Goal: Task Accomplishment & Management: Manage account settings

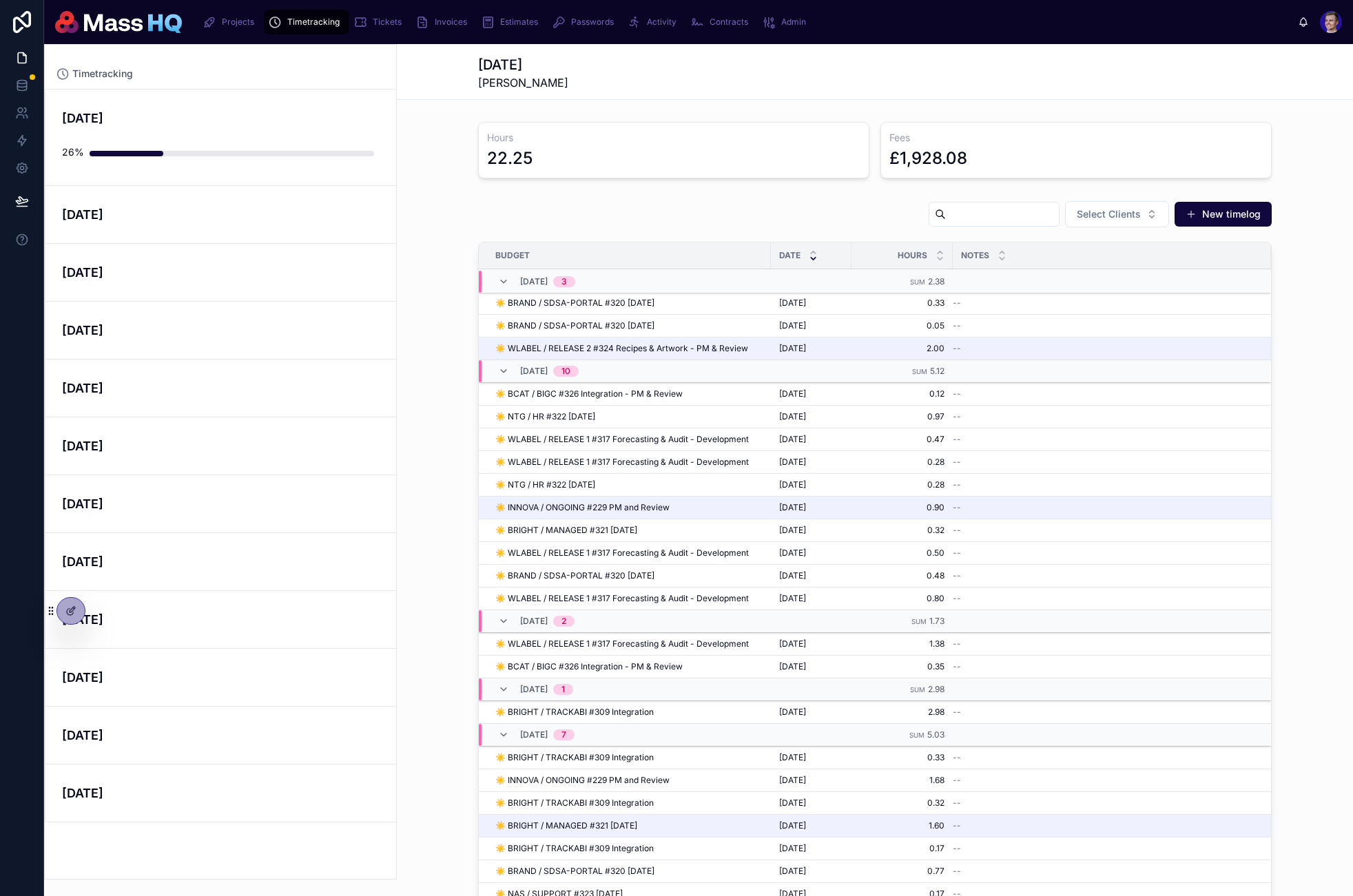
click at [364, 12] on div "Tickets" at bounding box center [380, 22] width 54 height 22
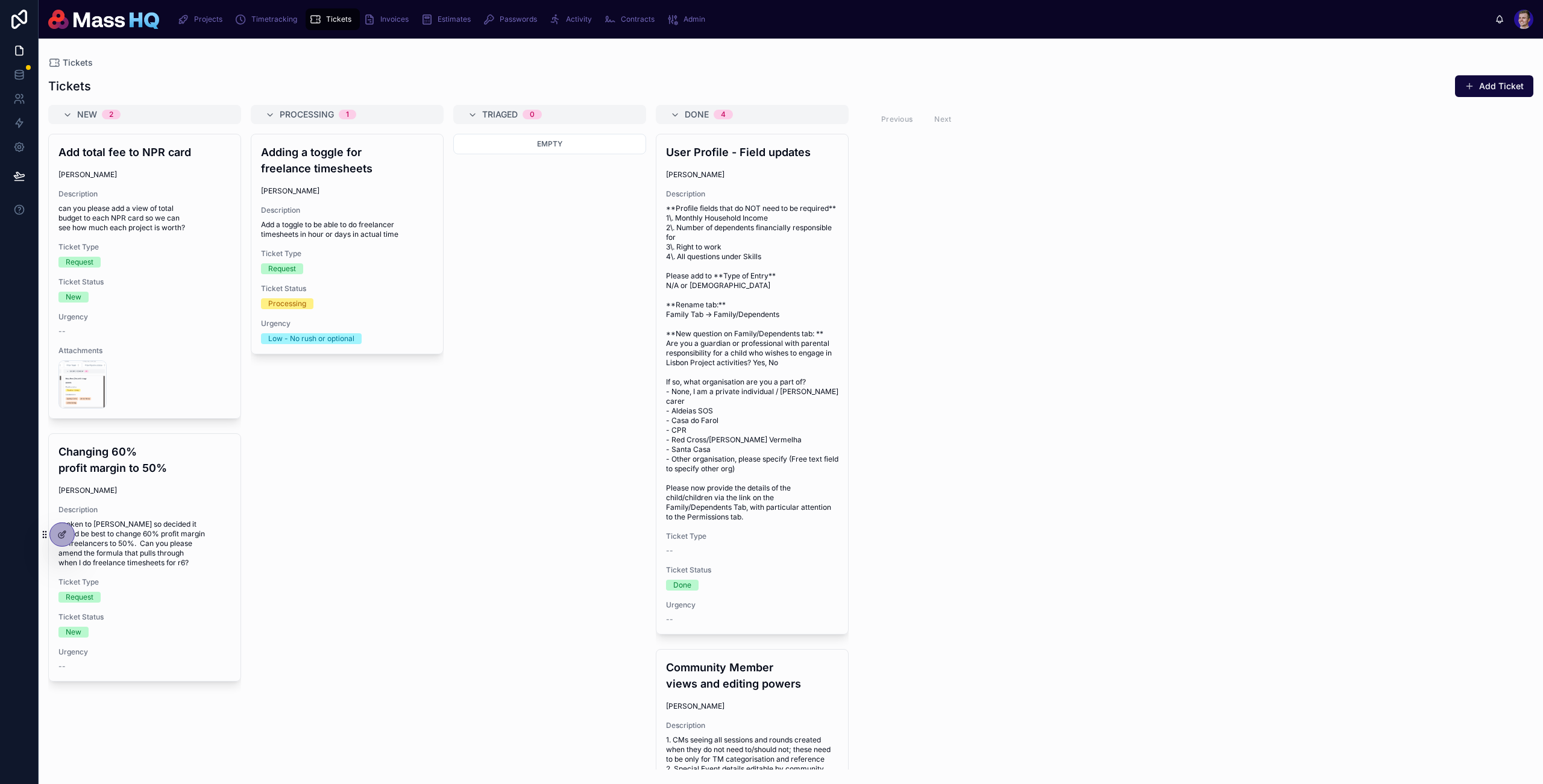
click at [663, 455] on div "User Profile - Field updates Jodeé Luz Description **Profile fields that do NOT…" at bounding box center [753, 384] width 192 height 499
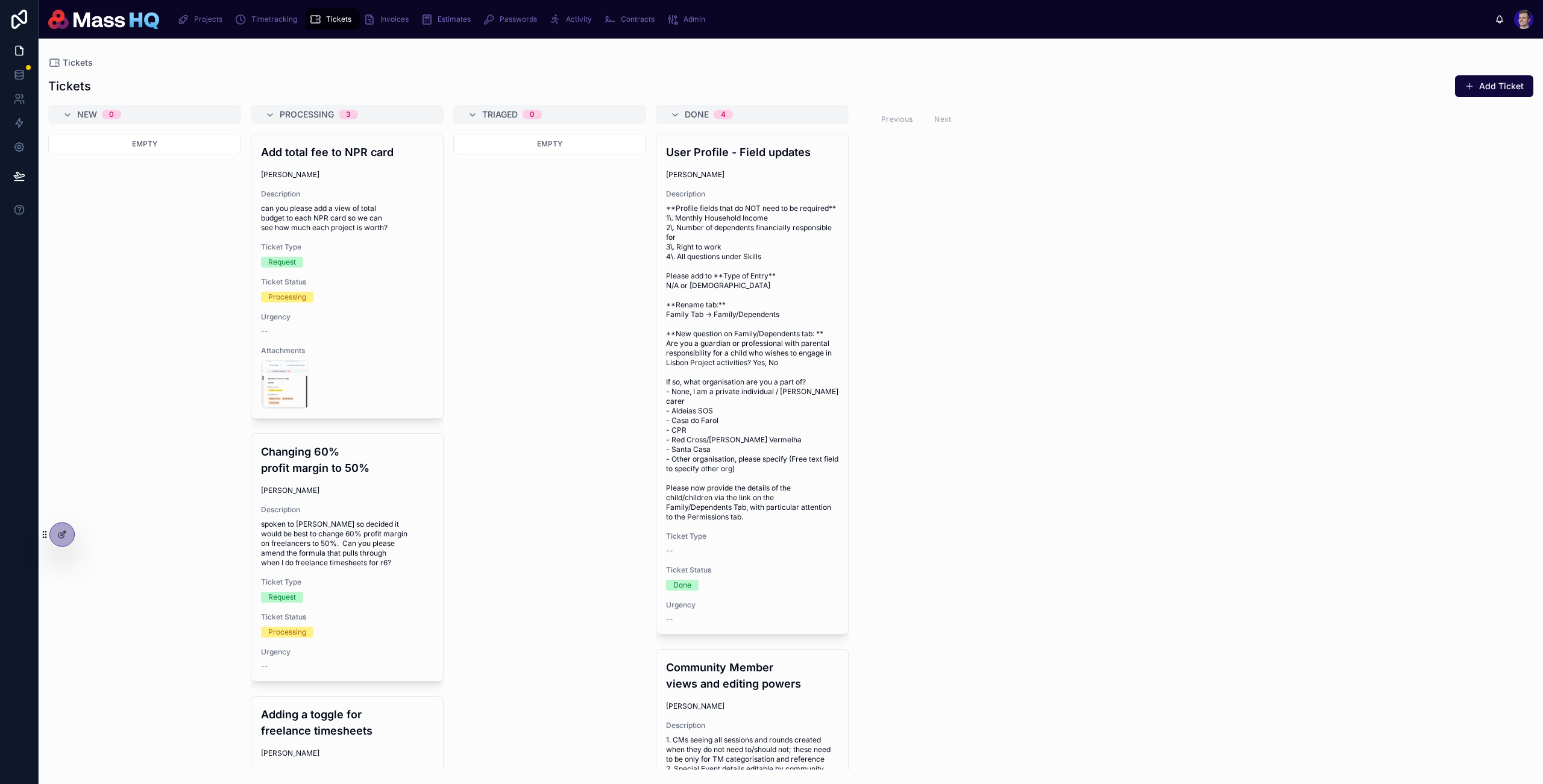
click at [538, 241] on div "Empty" at bounding box center [550, 451] width 193 height 636
click at [363, 234] on div "Add total fee to NPR card Mollie Gallington Description can you please add a vi…" at bounding box center [347, 276] width 192 height 284
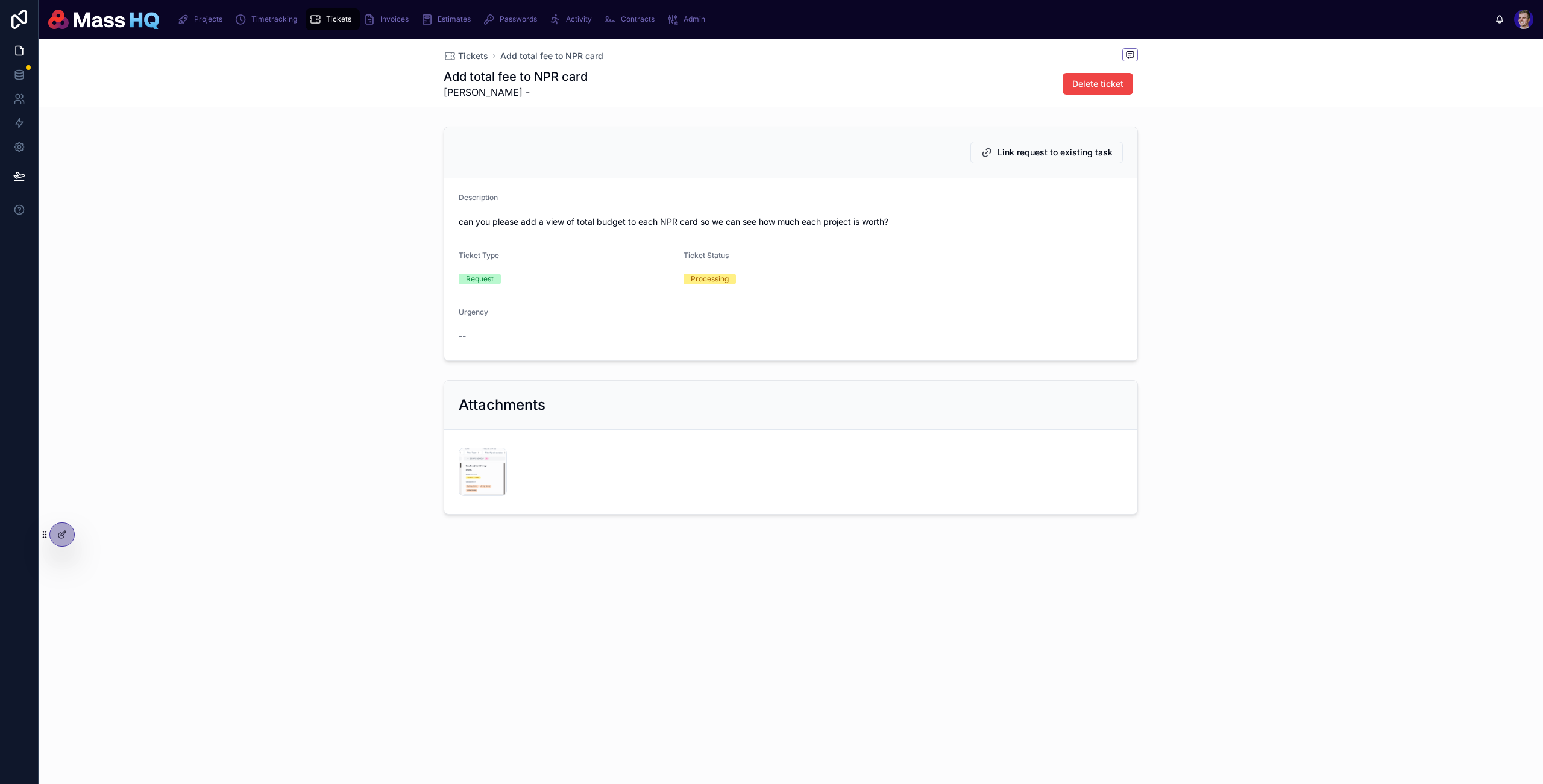
click at [980, 149] on button "Link request to existing task" at bounding box center [1046, 152] width 152 height 21
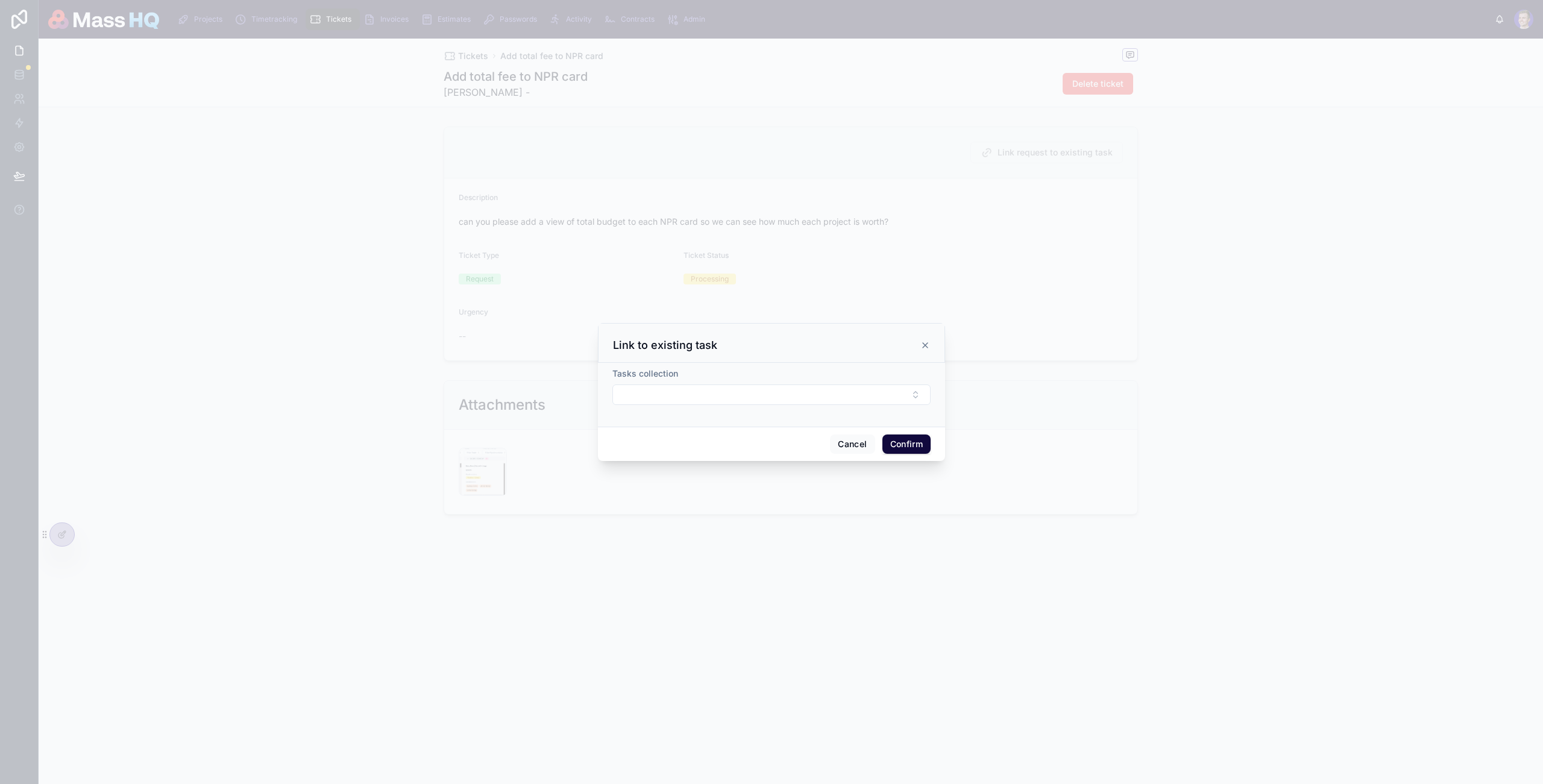
click at [923, 345] on icon at bounding box center [926, 345] width 10 height 10
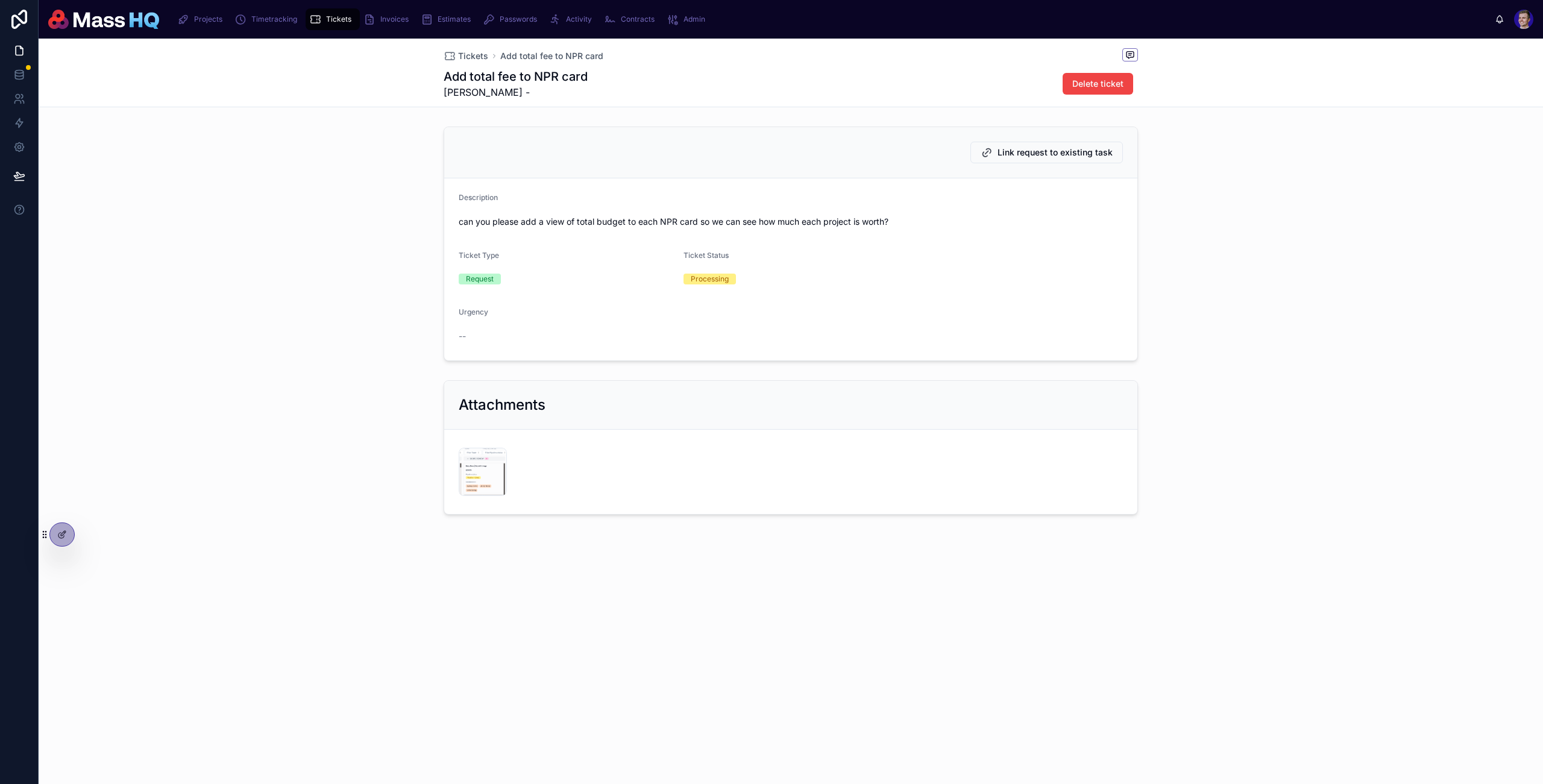
click at [332, 250] on div "Link request to existing task Description can you please add a view of total bu…" at bounding box center [790, 244] width 1504 height 244
drag, startPoint x: 1256, startPoint y: 299, endPoint x: 1070, endPoint y: 140, distance: 244.7
click at [1183, 299] on div "Link request to existing task Description can you please add a view of total bu…" at bounding box center [790, 244] width 1504 height 244
click at [1063, 155] on span "Link request to existing task" at bounding box center [1055, 152] width 115 height 12
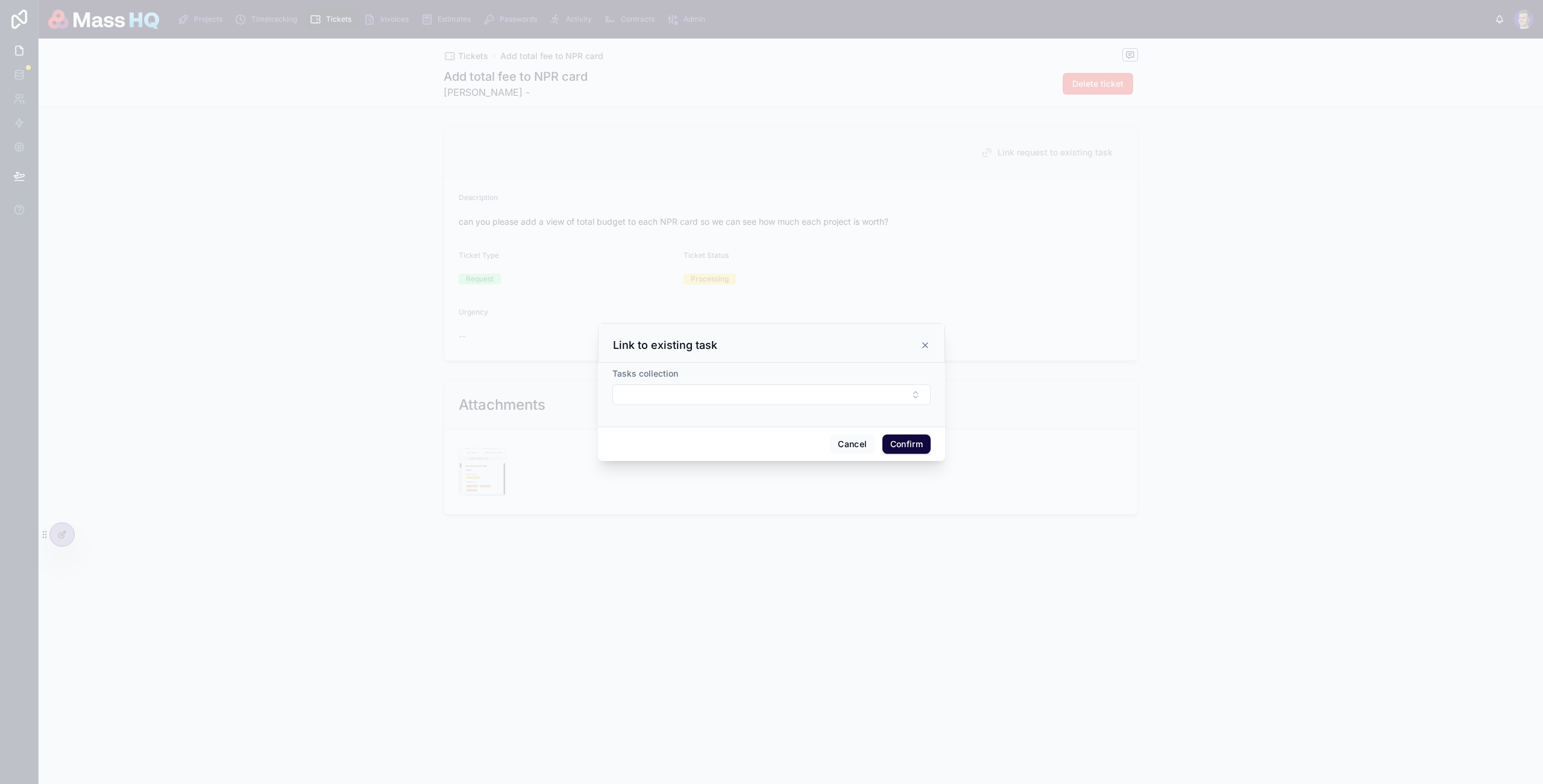
click at [797, 386] on button "Select Button" at bounding box center [772, 395] width 318 height 21
click at [801, 368] on div "Tasks collection" at bounding box center [772, 373] width 318 height 12
click at [859, 442] on button "Cancel" at bounding box center [852, 444] width 45 height 19
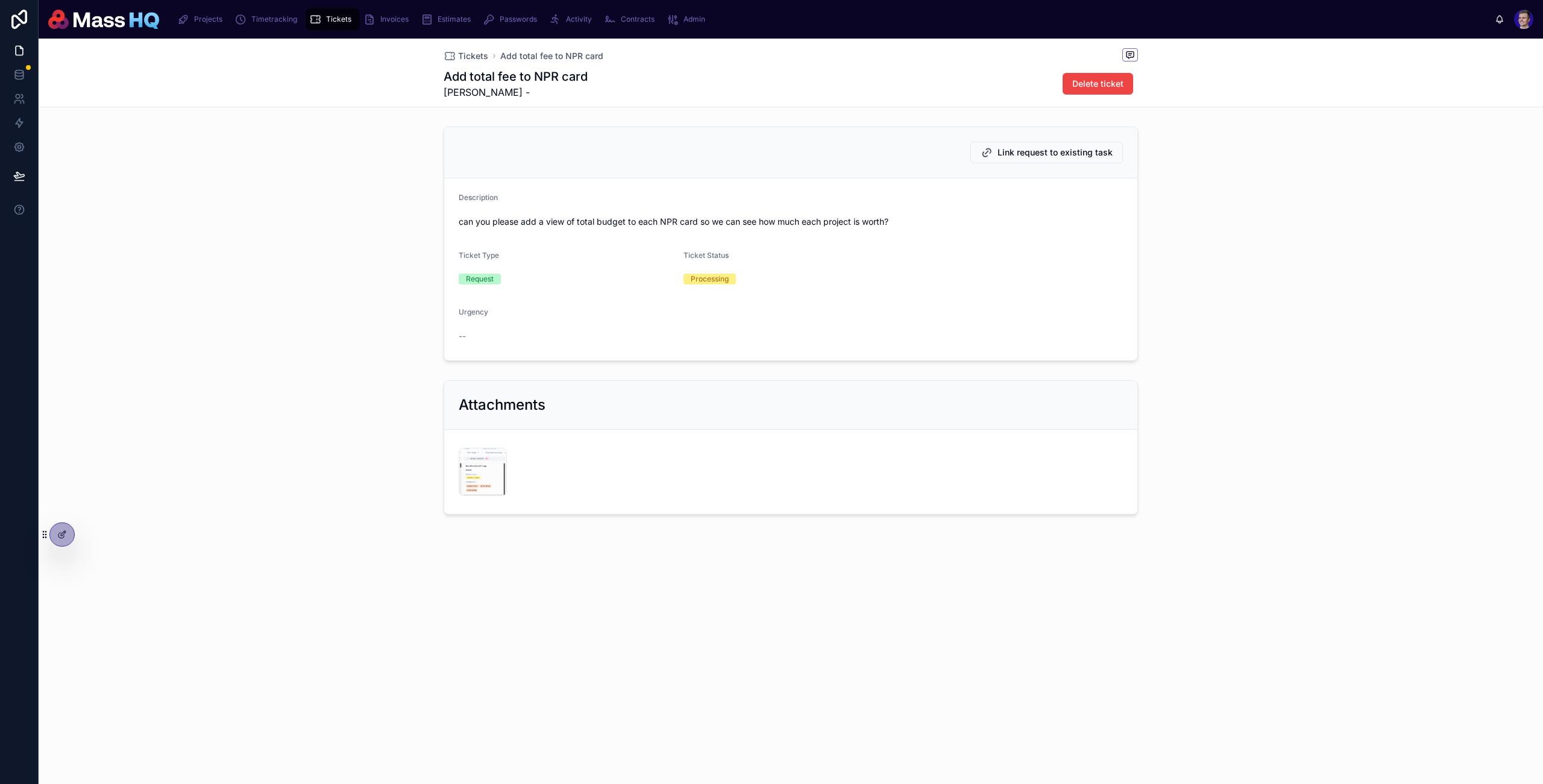
click at [50, 528] on div at bounding box center [57, 534] width 35 height 24
click at [57, 539] on div at bounding box center [62, 534] width 24 height 23
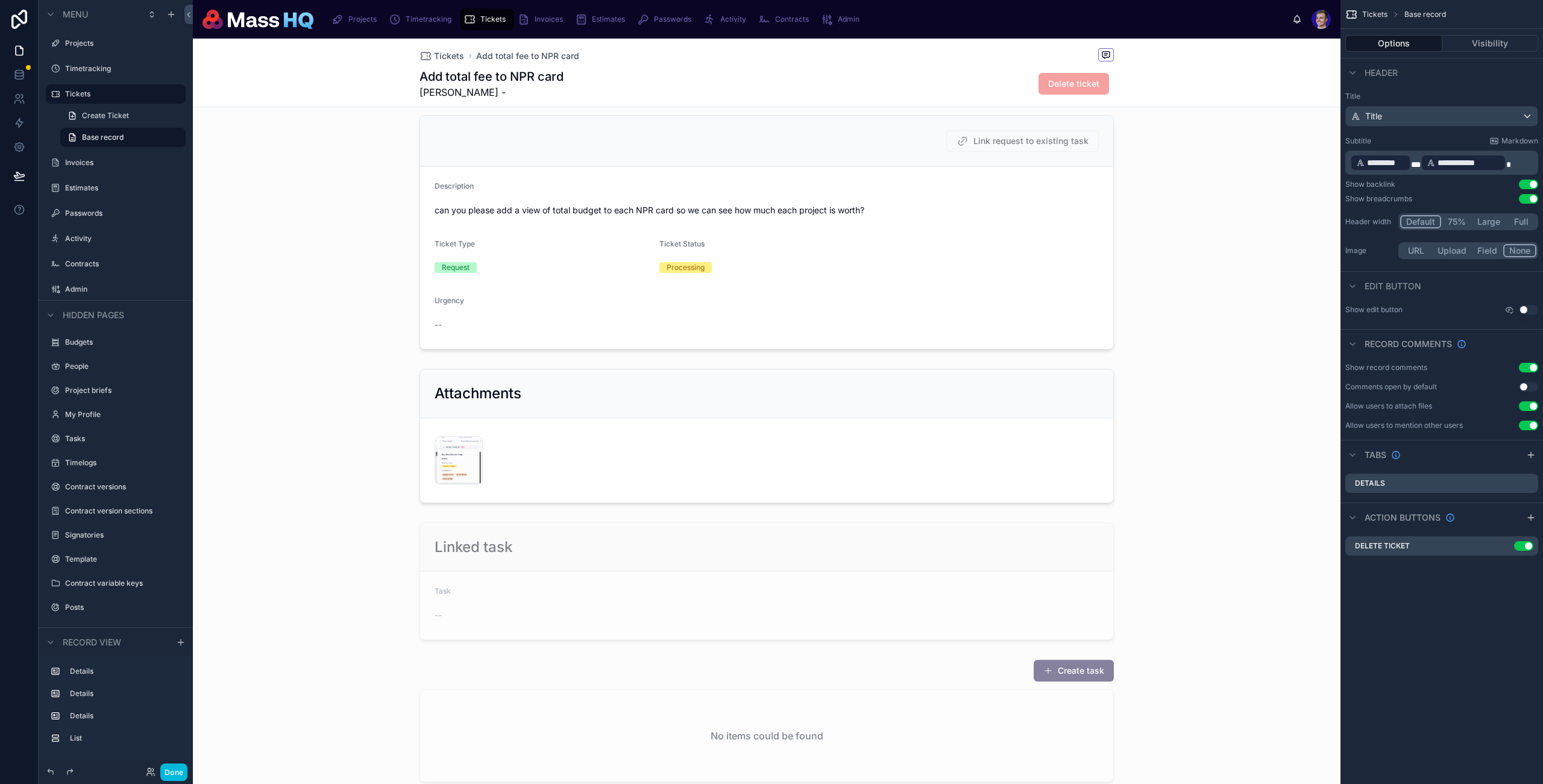
scroll to position [22, 0]
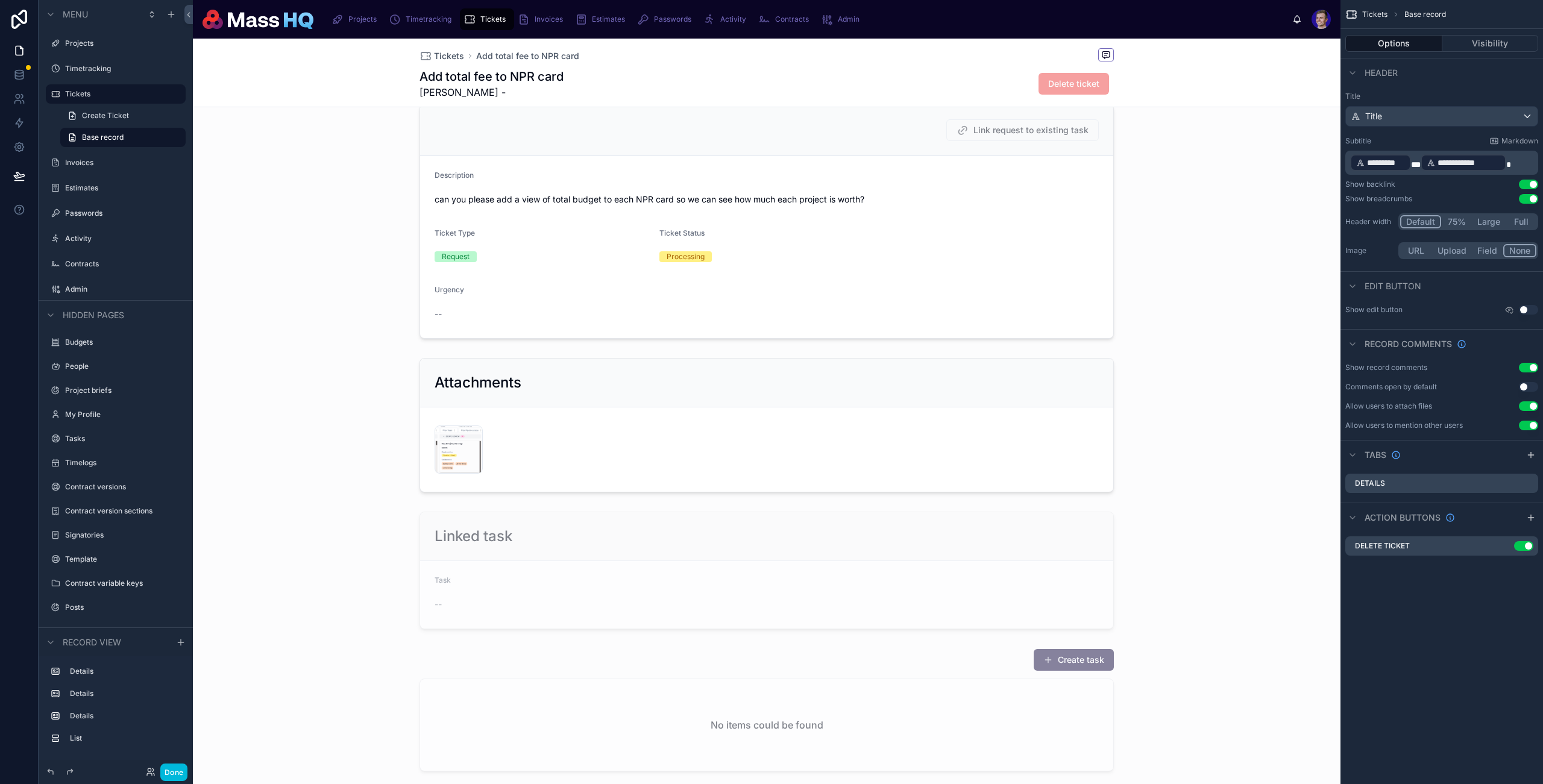
click at [1095, 653] on div at bounding box center [767, 712] width 1148 height 137
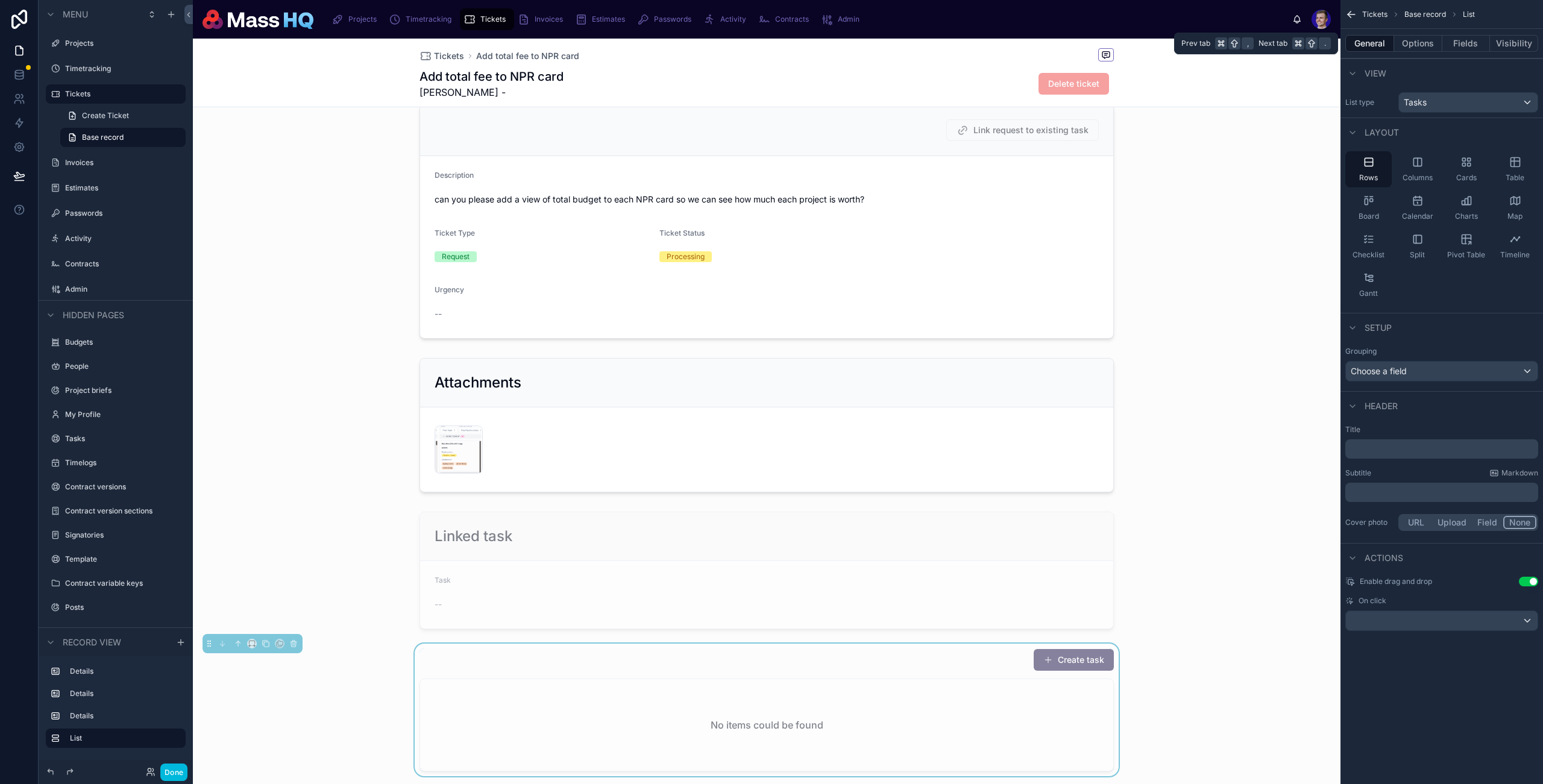
click at [1183, 43] on button "Visibility" at bounding box center [1514, 43] width 48 height 17
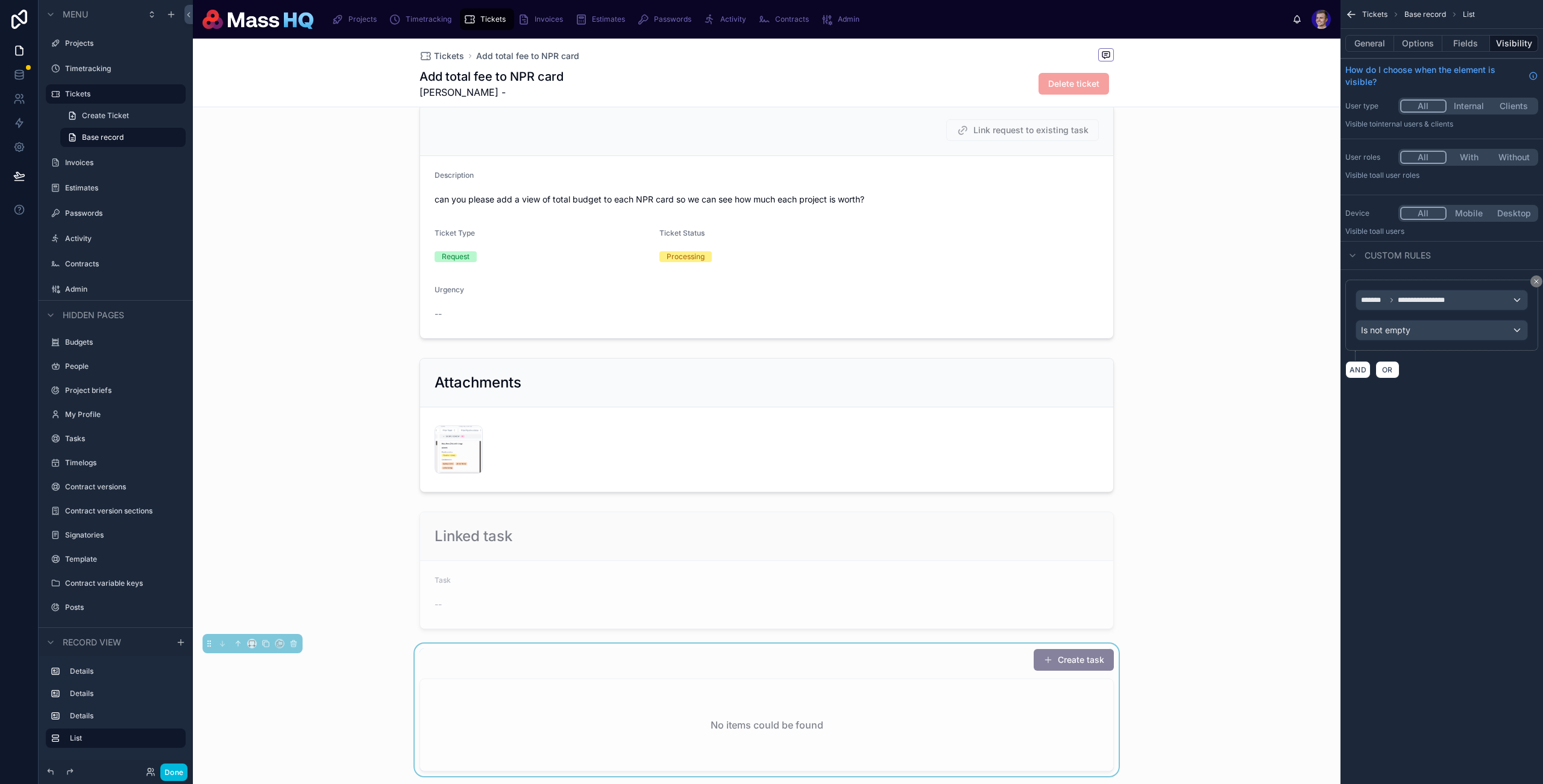
click at [1183, 45] on button "Options" at bounding box center [1418, 43] width 48 height 17
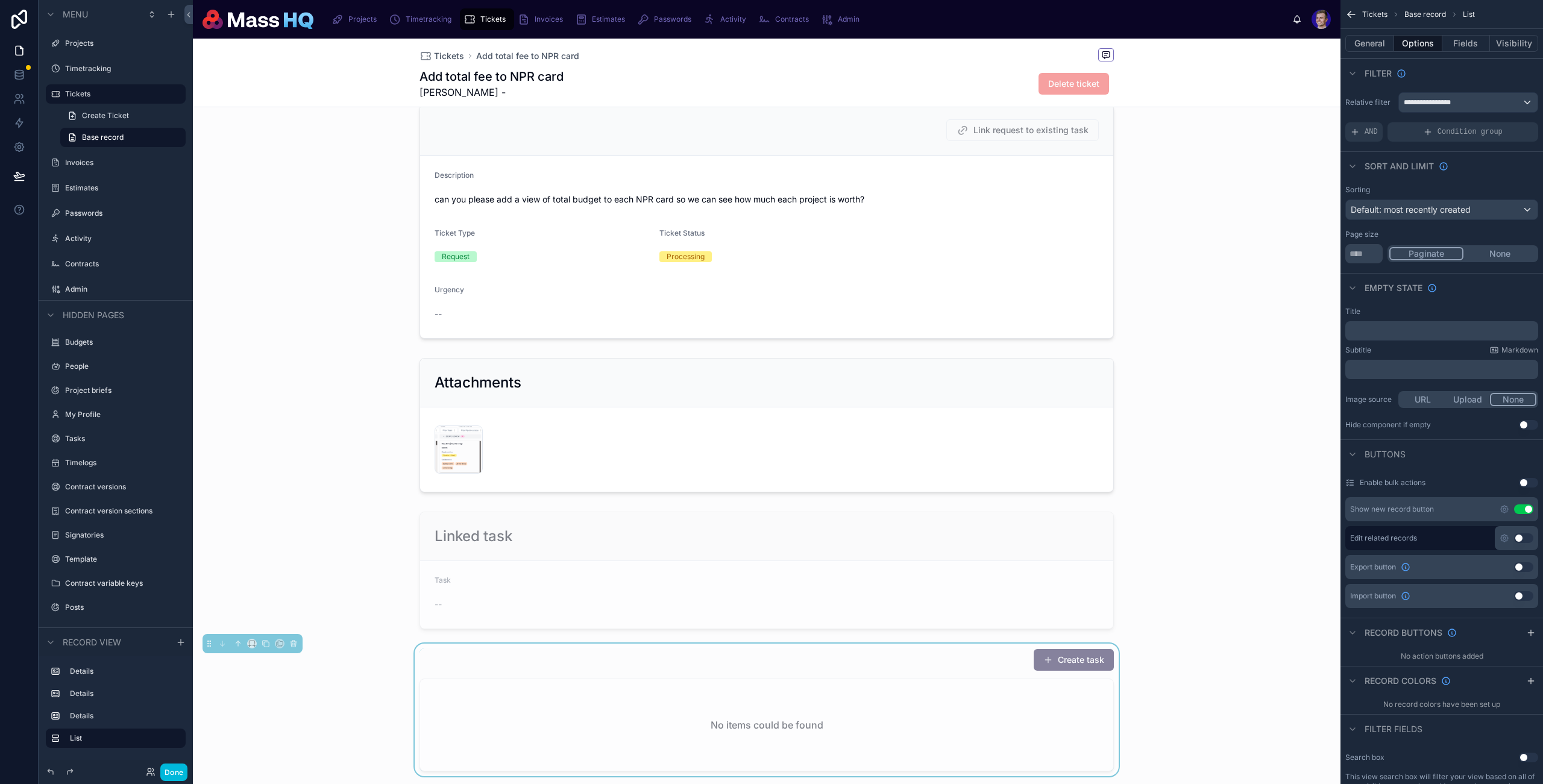
click at [1183, 506] on icon "scrollable content" at bounding box center [1504, 509] width 10 height 10
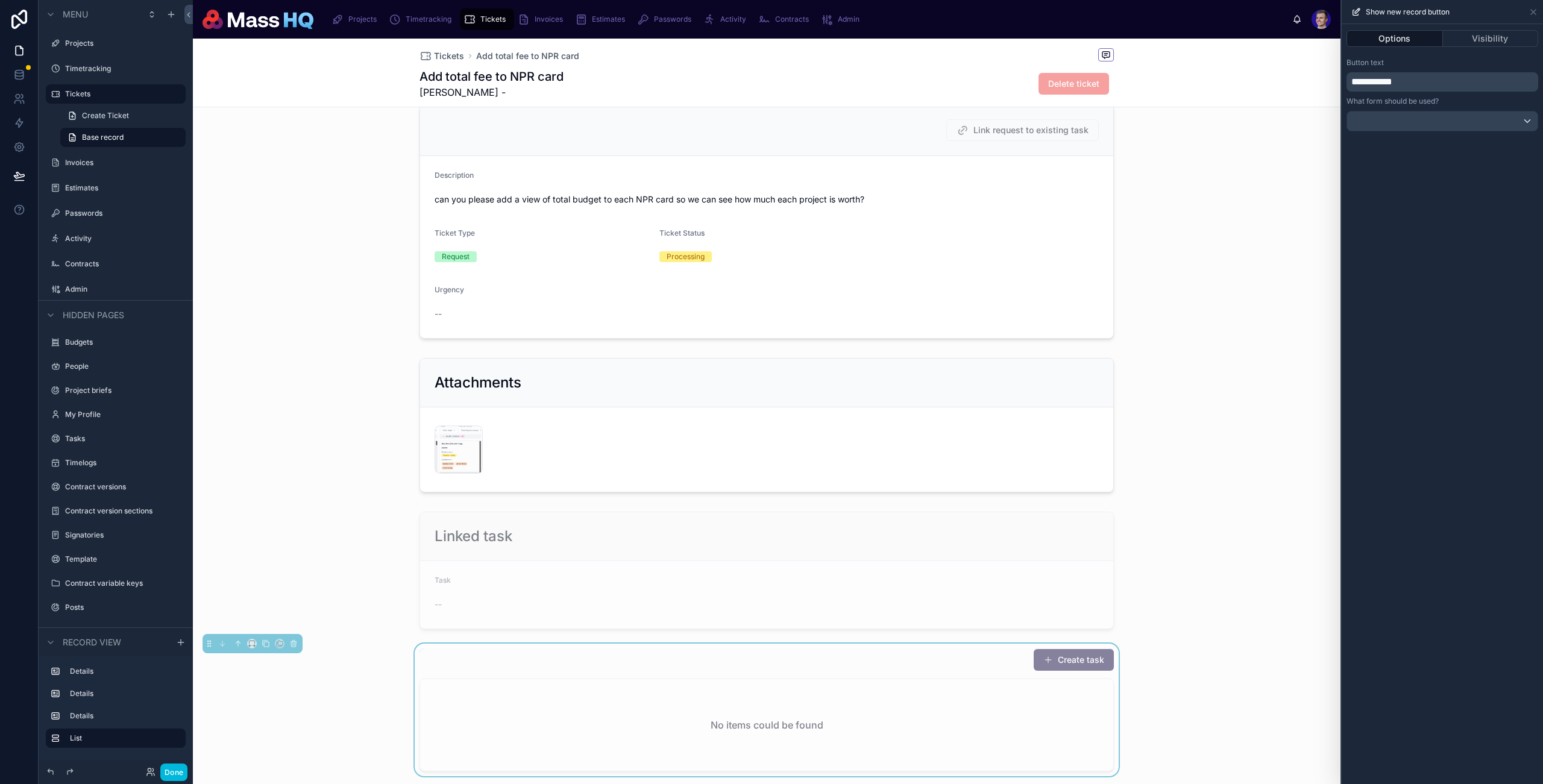
click at [1183, 38] on button "Visibility" at bounding box center [1491, 39] width 96 height 17
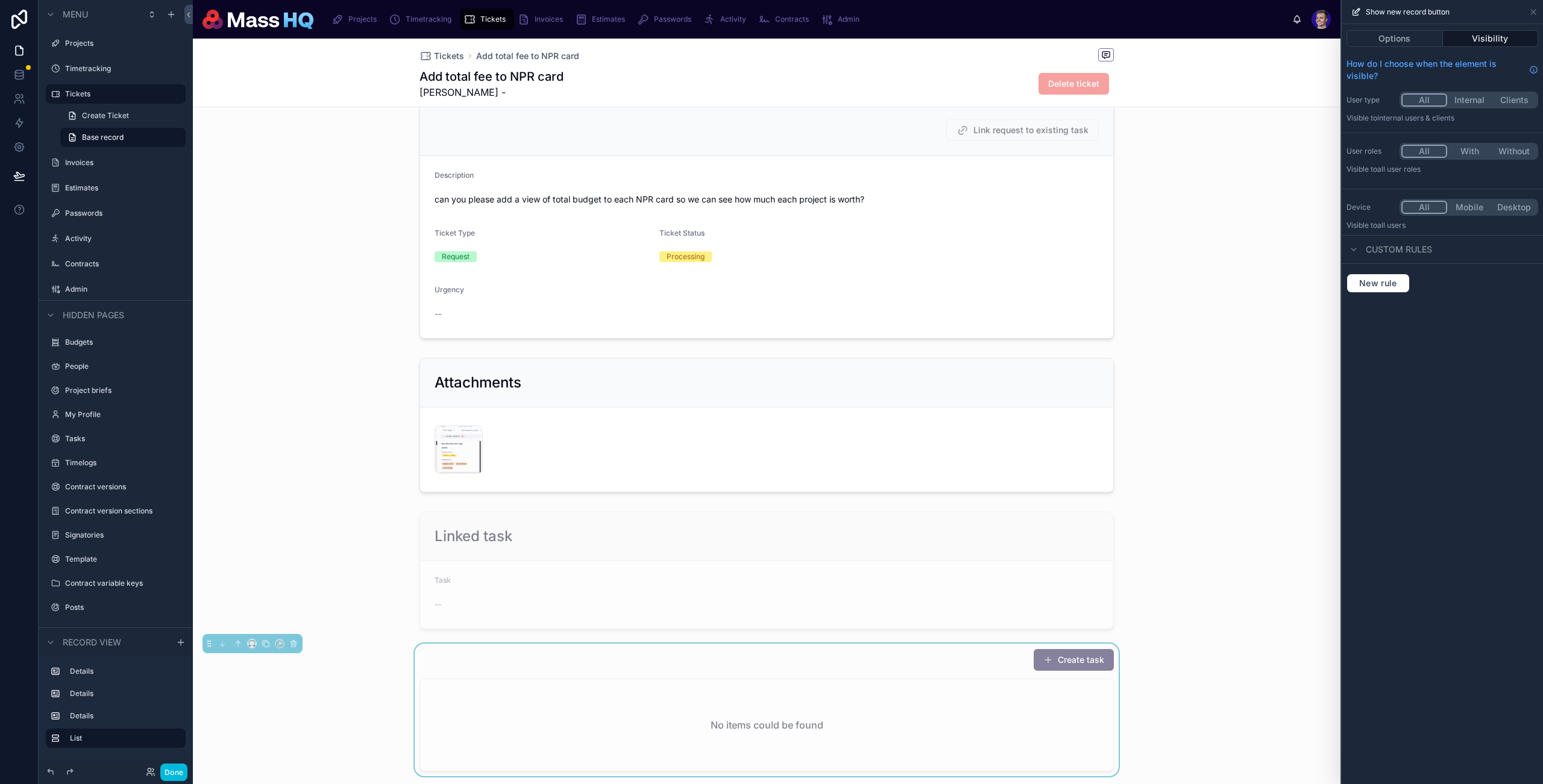
click at [1183, 149] on button "With" at bounding box center [1469, 151] width 45 height 13
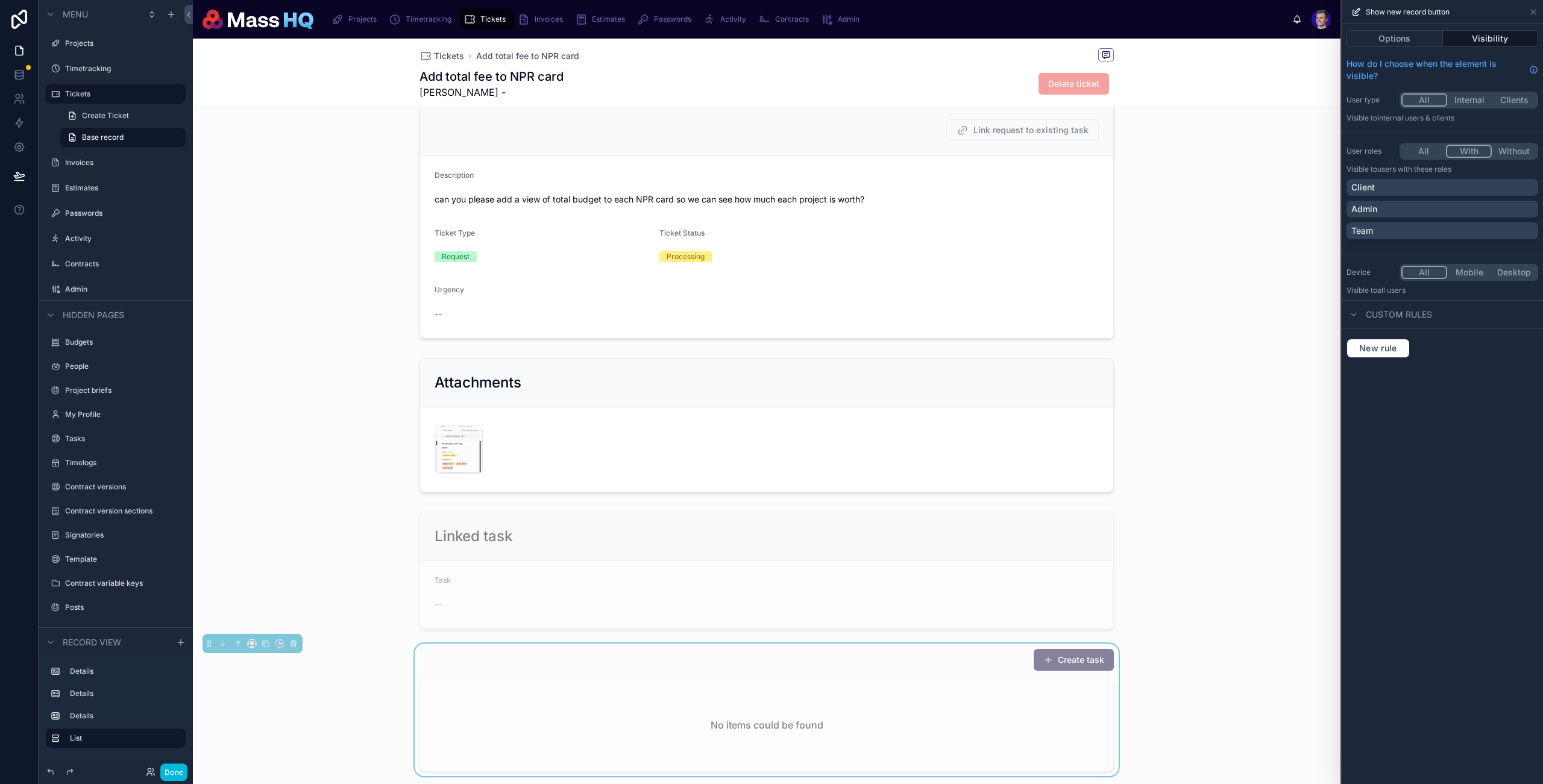
click at [1183, 229] on div "Team" at bounding box center [1442, 230] width 182 height 12
drag, startPoint x: 1381, startPoint y: 193, endPoint x: 1384, endPoint y: 187, distance: 6.7
click at [1183, 192] on div "Client" at bounding box center [1442, 187] width 182 height 12
drag, startPoint x: 1385, startPoint y: 183, endPoint x: 1391, endPoint y: 198, distance: 16.2
click at [1183, 183] on div "Client" at bounding box center [1435, 187] width 167 height 12
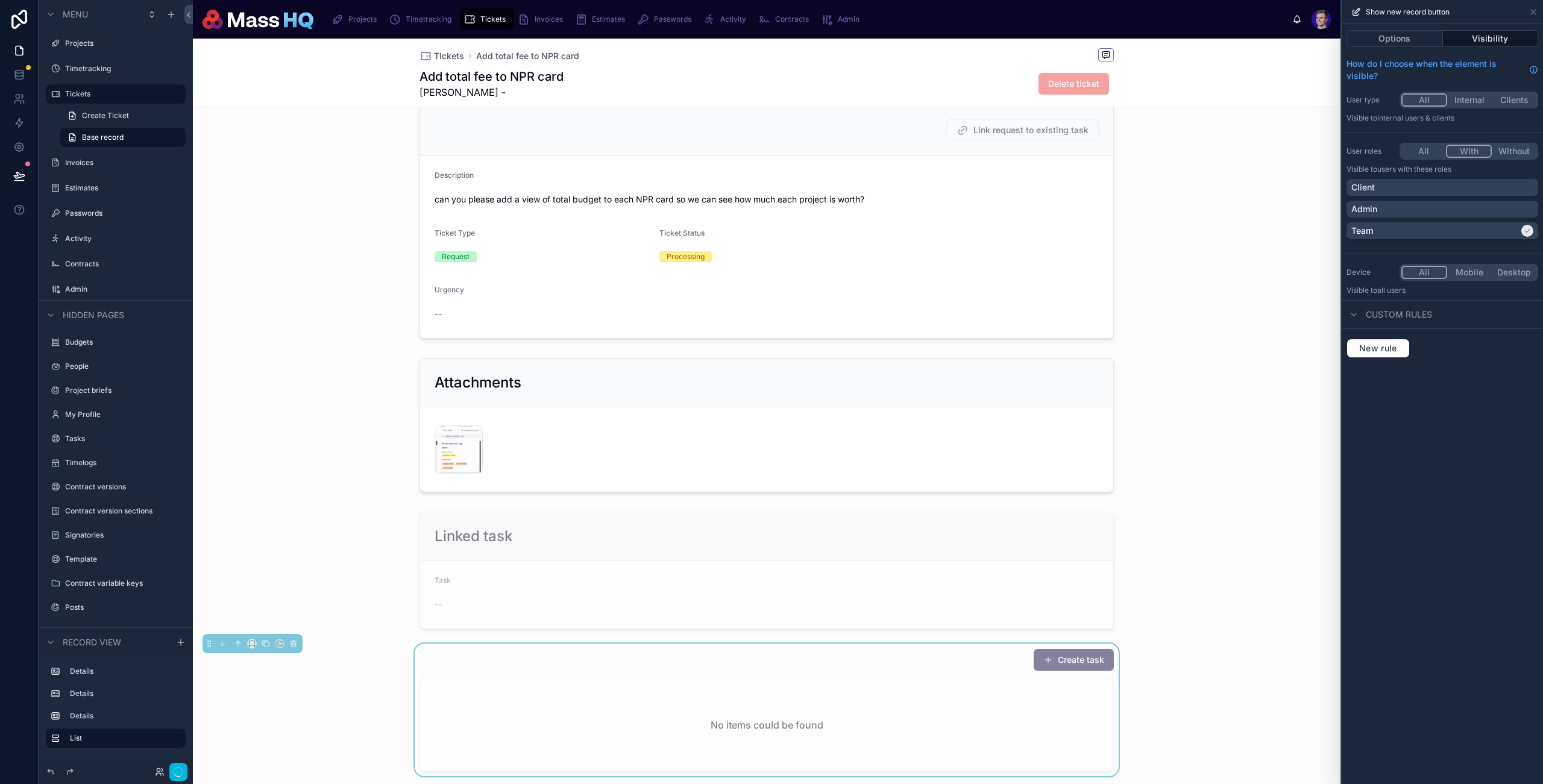
click at [1183, 205] on div "Admin" at bounding box center [1442, 209] width 182 height 12
drag, startPoint x: 164, startPoint y: 773, endPoint x: 253, endPoint y: 774, distance: 89.0
click at [165, 773] on button "Done" at bounding box center [174, 772] width 27 height 17
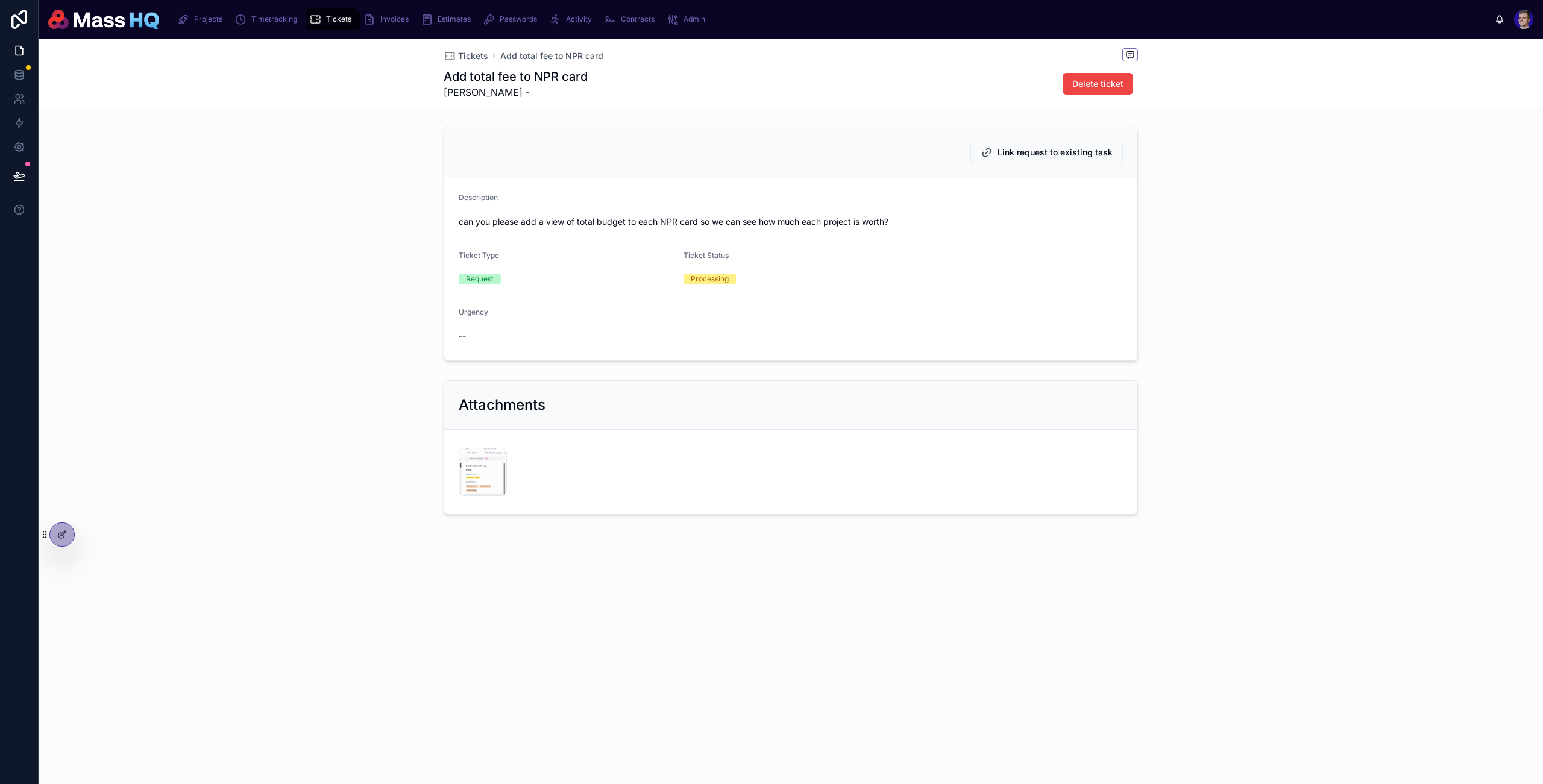
click at [51, 535] on div at bounding box center [62, 534] width 24 height 23
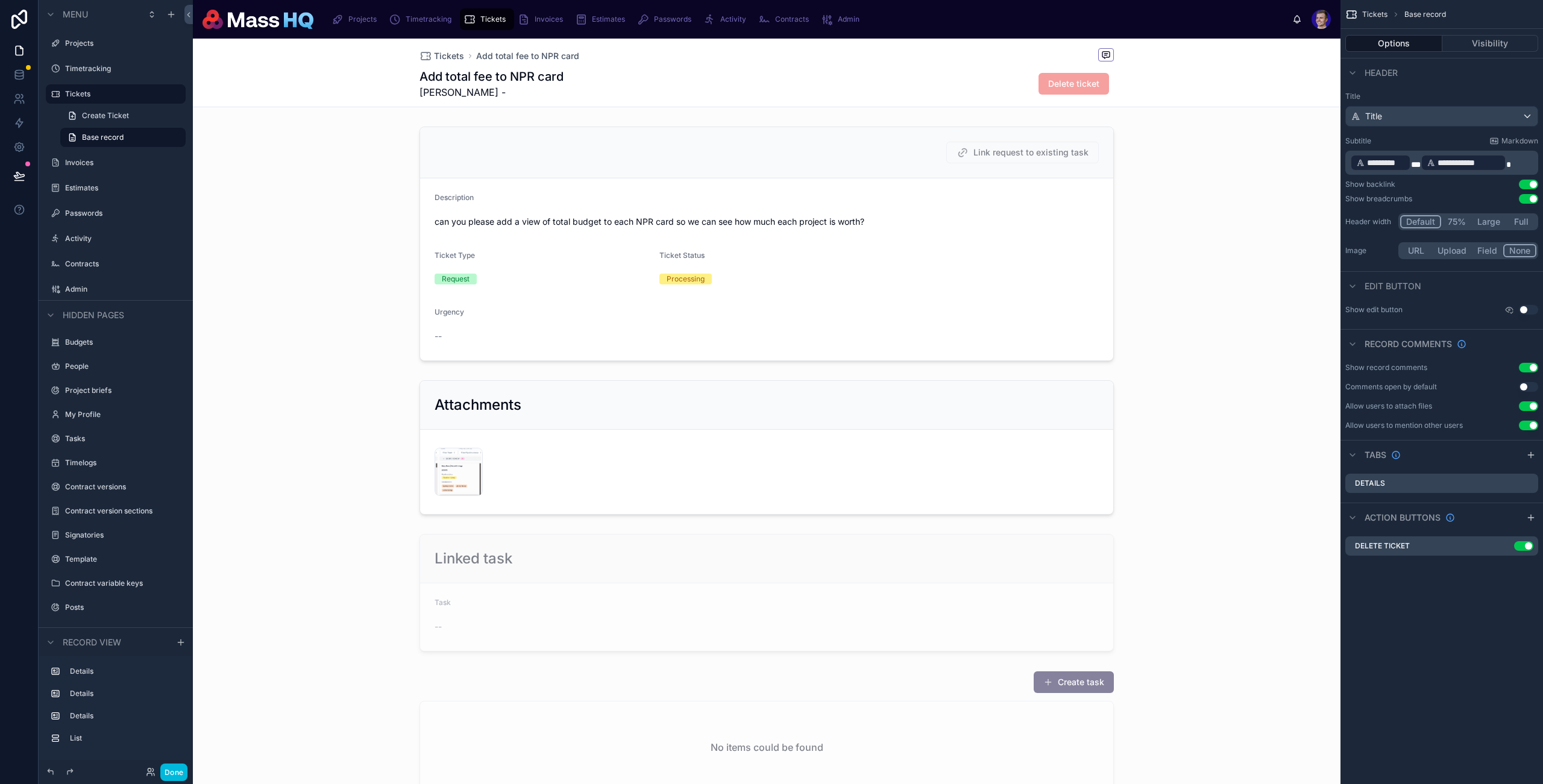
click at [750, 648] on div at bounding box center [767, 592] width 1148 height 127
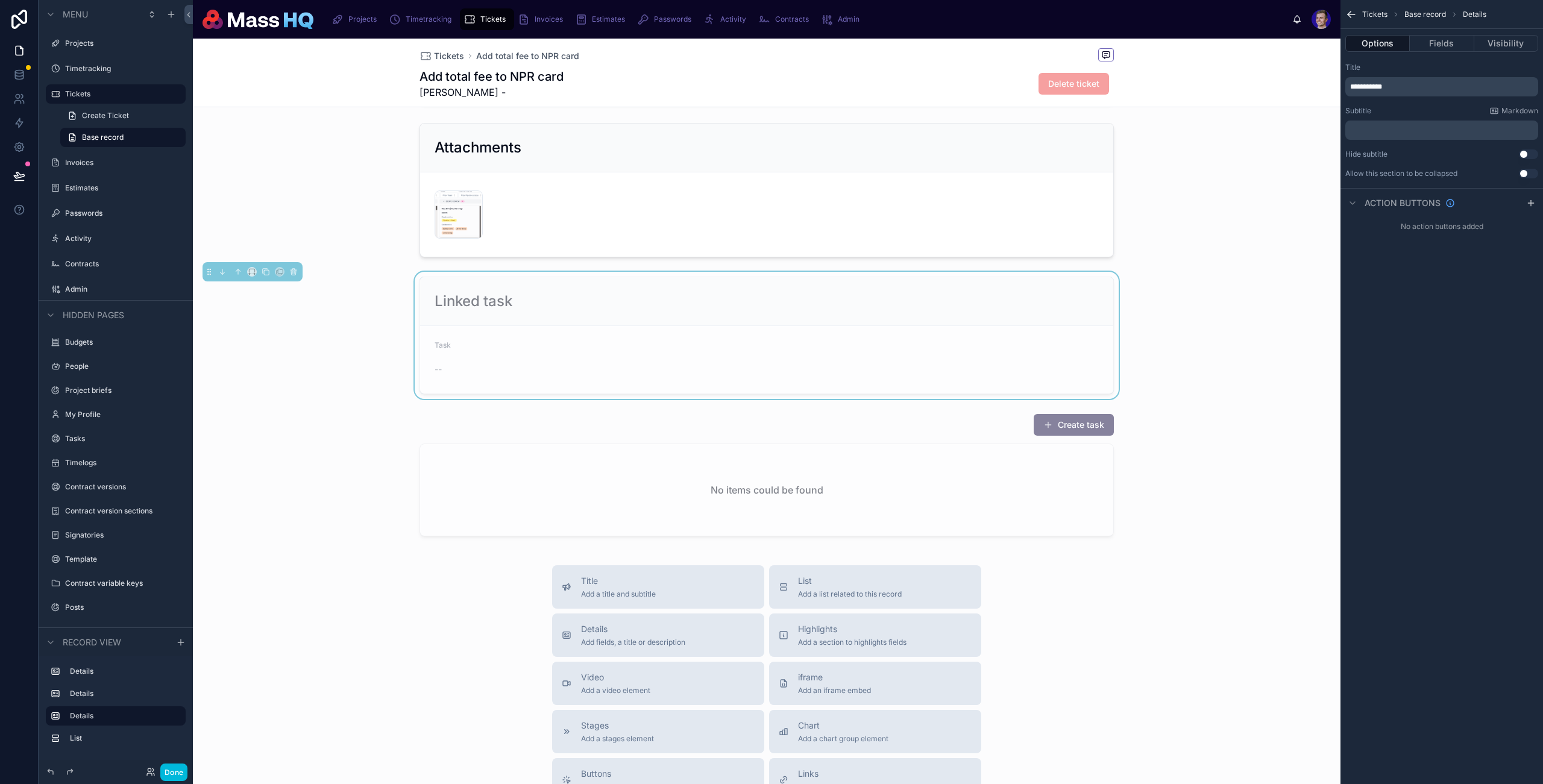
scroll to position [264, 0]
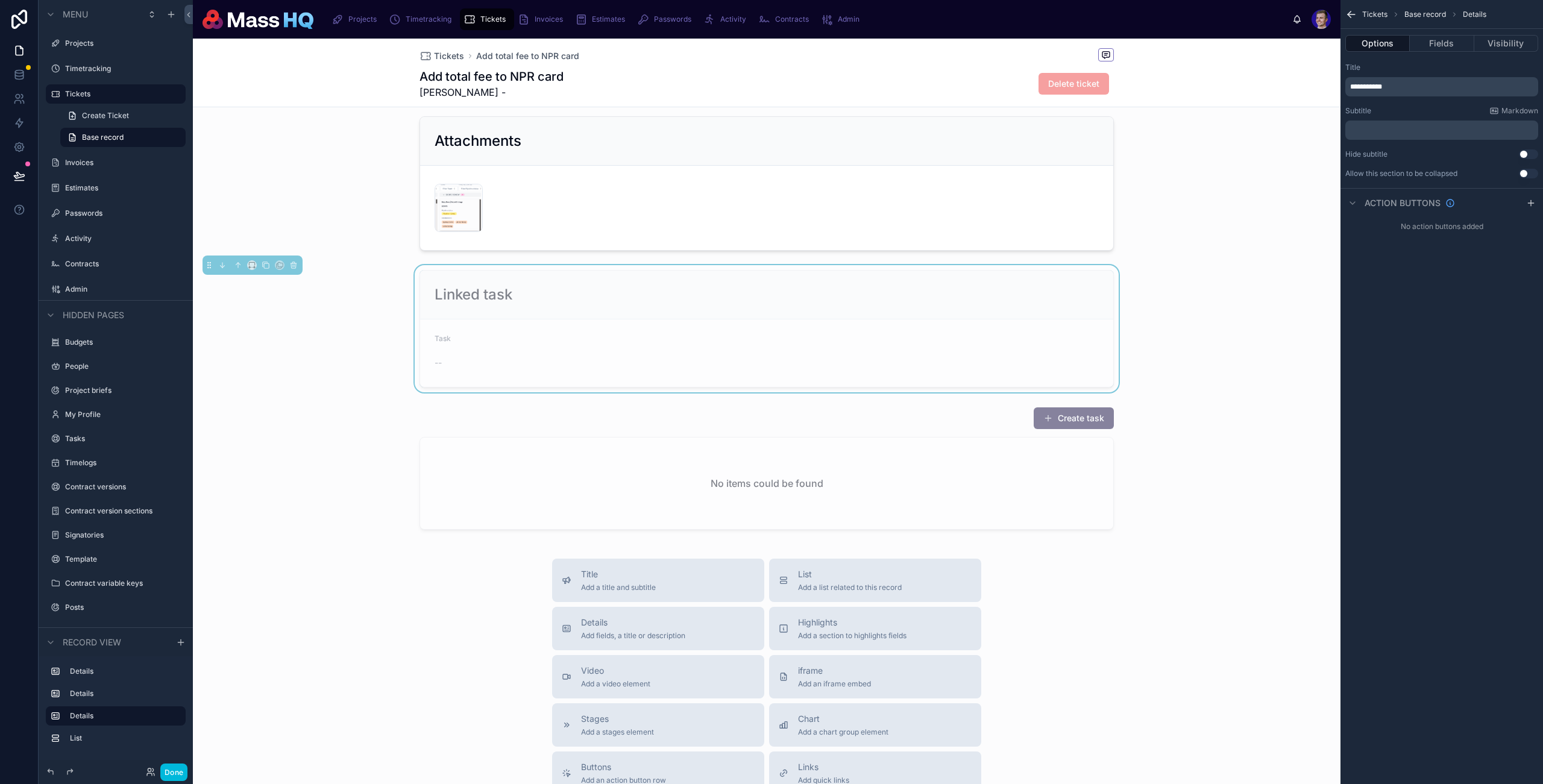
click at [575, 416] on div at bounding box center [767, 470] width 1148 height 137
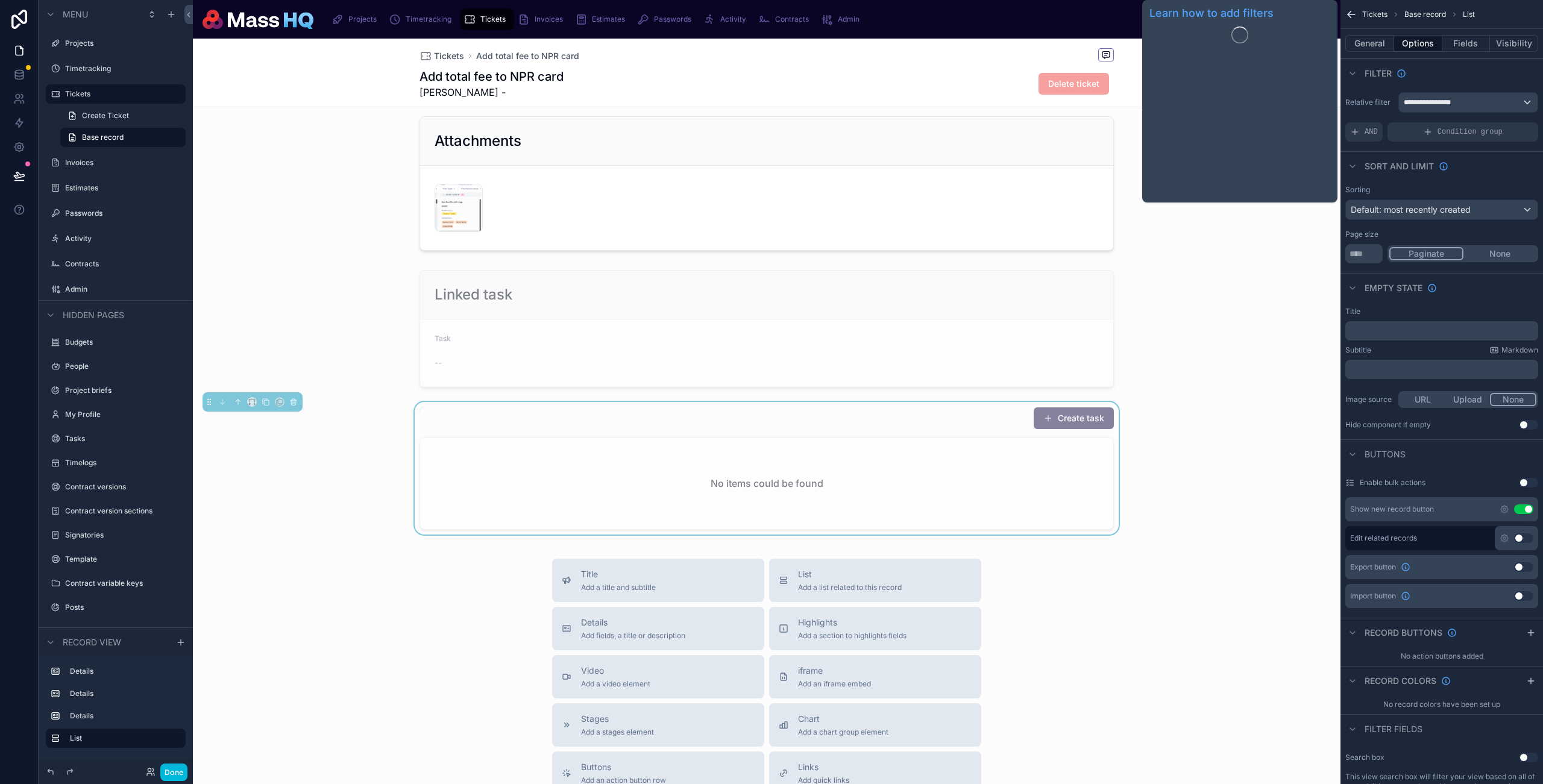
click at [1183, 36] on button "General" at bounding box center [1370, 43] width 49 height 17
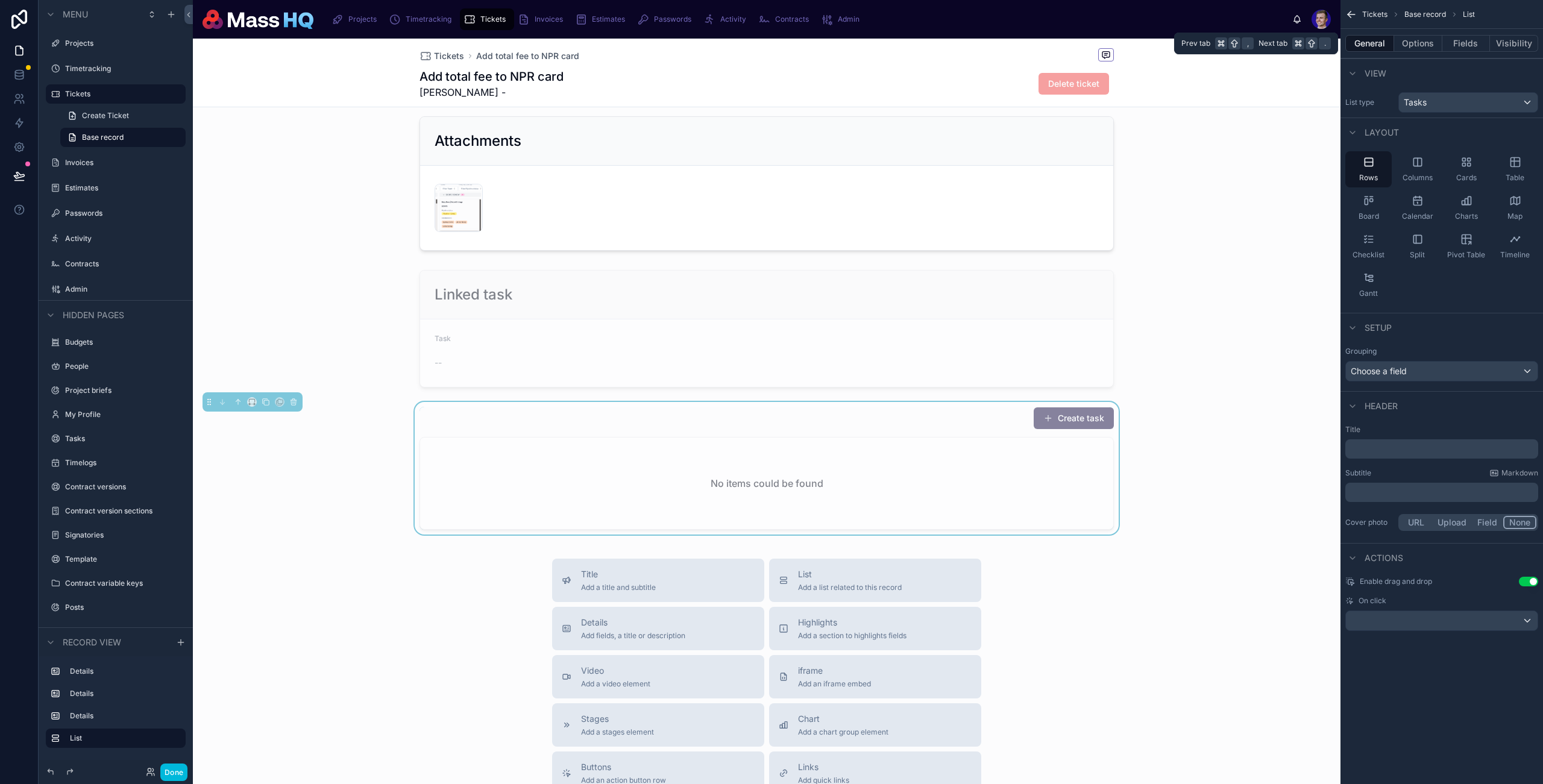
click at [1183, 44] on button "Options" at bounding box center [1418, 43] width 48 height 17
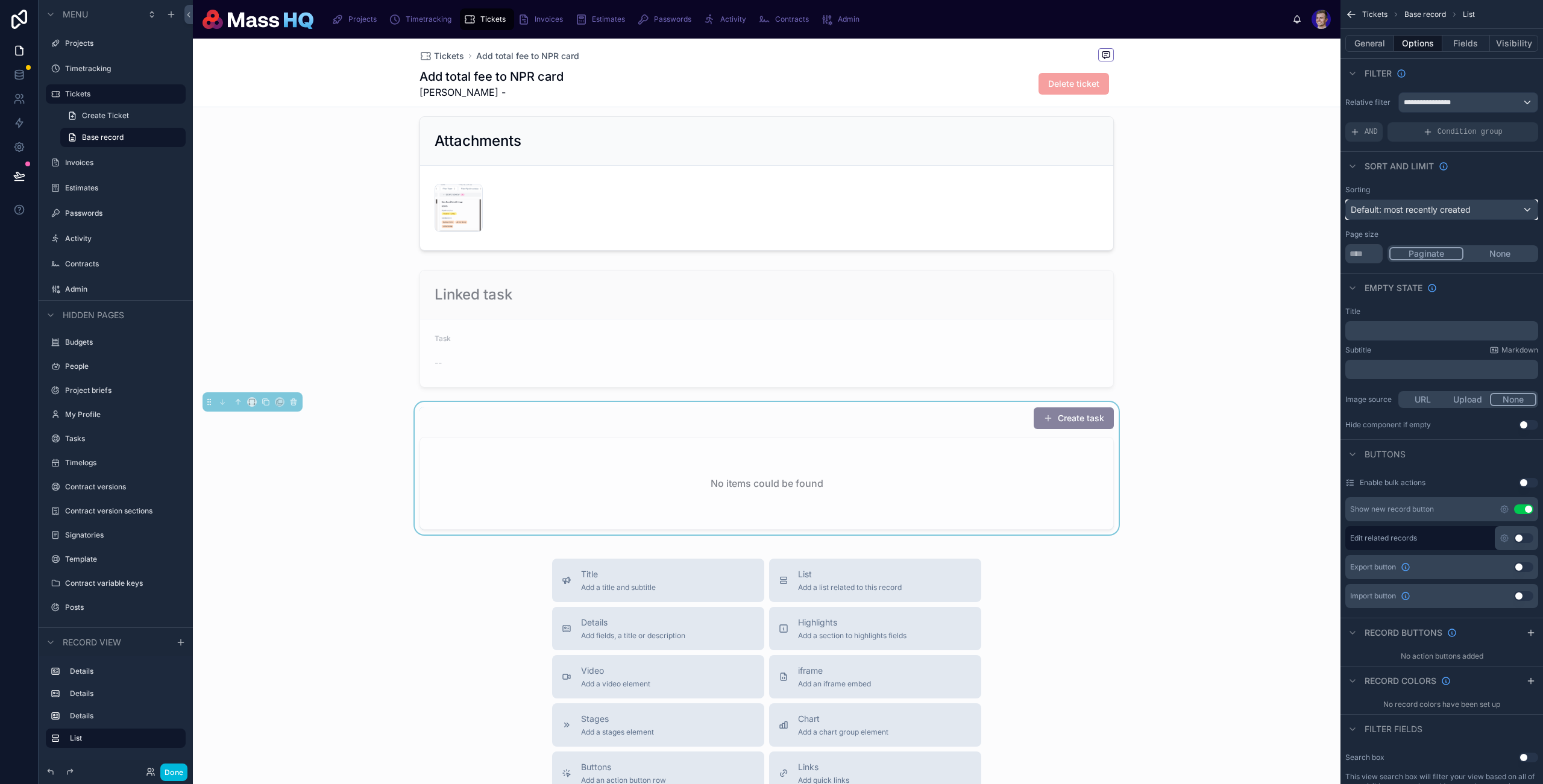
click at [1183, 215] on div "Default: most recently created" at bounding box center [1442, 209] width 192 height 19
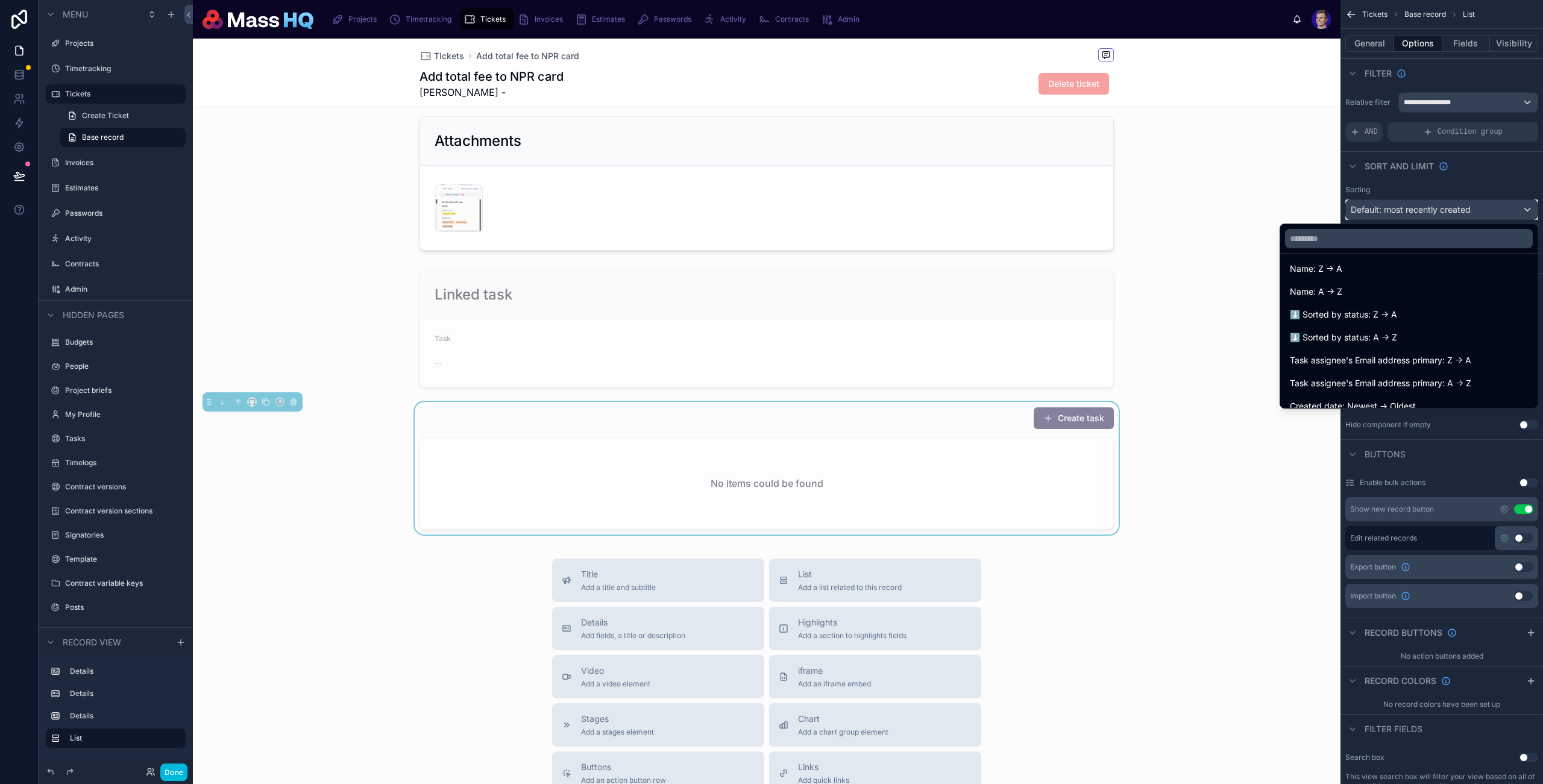
scroll to position [119, 0]
click at [1183, 300] on div "Name: A -> Z" at bounding box center [1409, 292] width 253 height 21
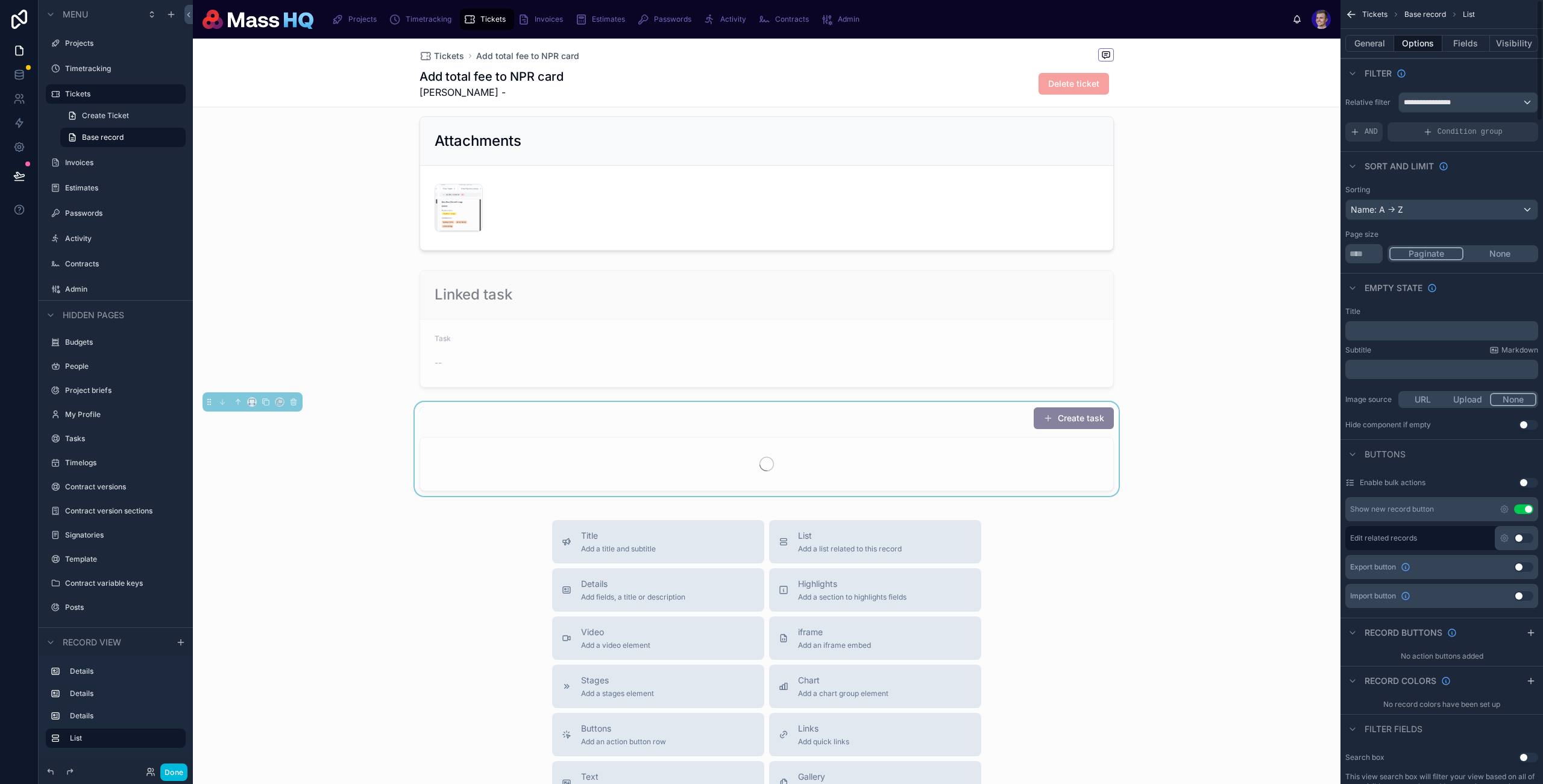
drag, startPoint x: 1520, startPoint y: 24, endPoint x: 1523, endPoint y: 45, distance: 21.2
click at [1183, 25] on div "Tickets Base record List" at bounding box center [1442, 14] width 203 height 29
click at [1183, 45] on button "Visibility" at bounding box center [1514, 43] width 48 height 17
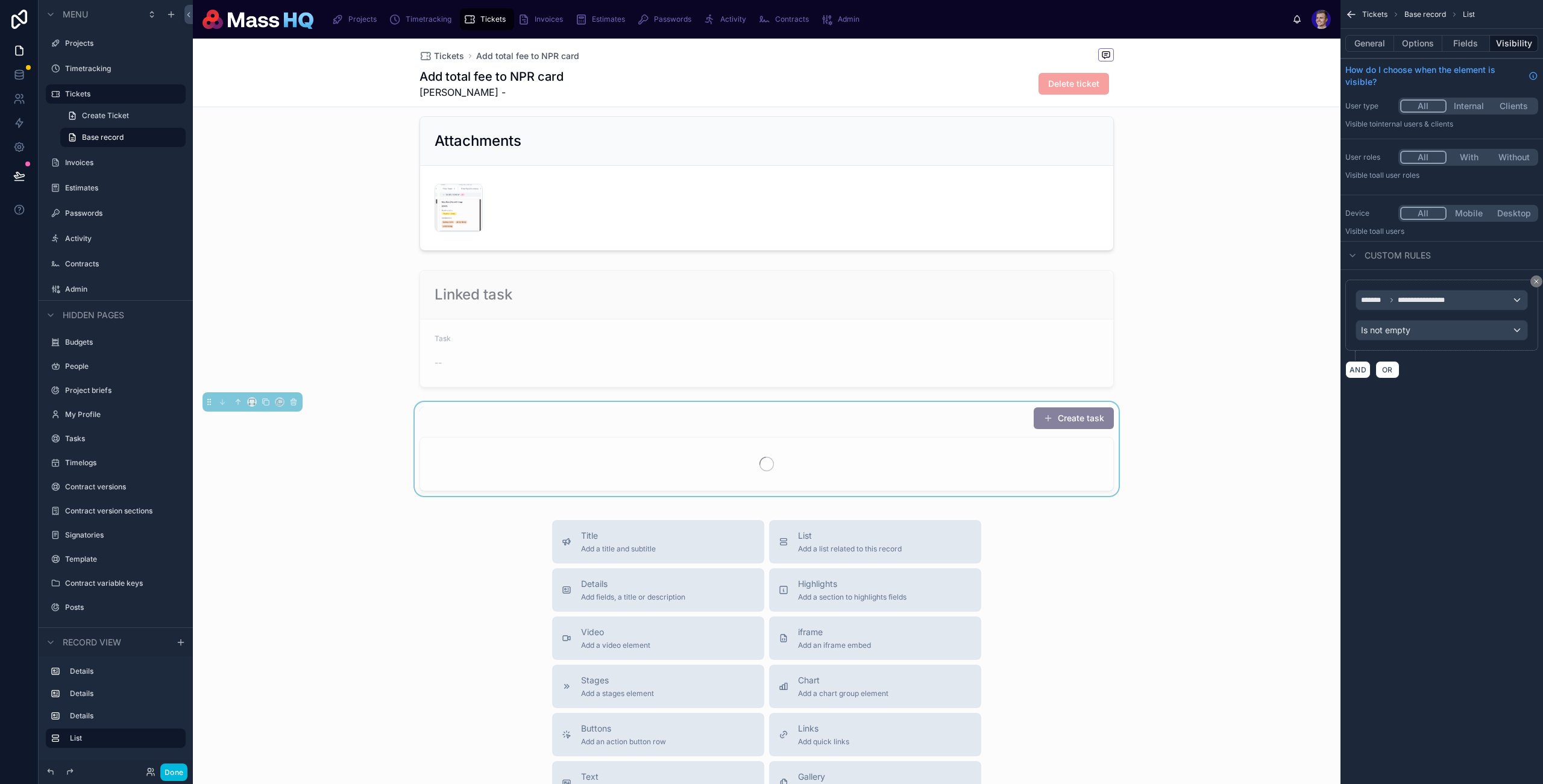
click at [1183, 282] on button "scrollable content" at bounding box center [1536, 281] width 12 height 12
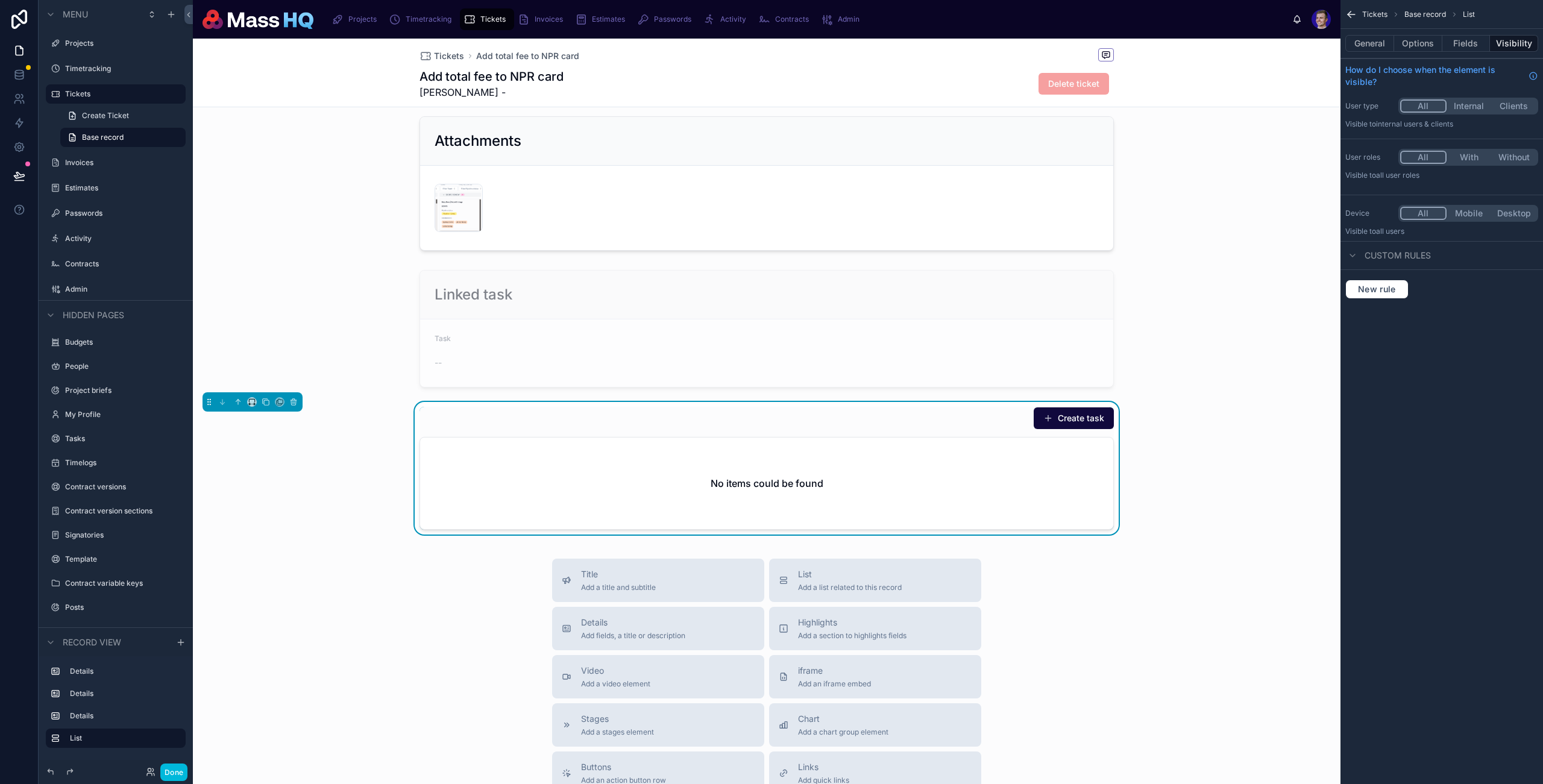
click at [1183, 41] on button "General" at bounding box center [1370, 43] width 49 height 17
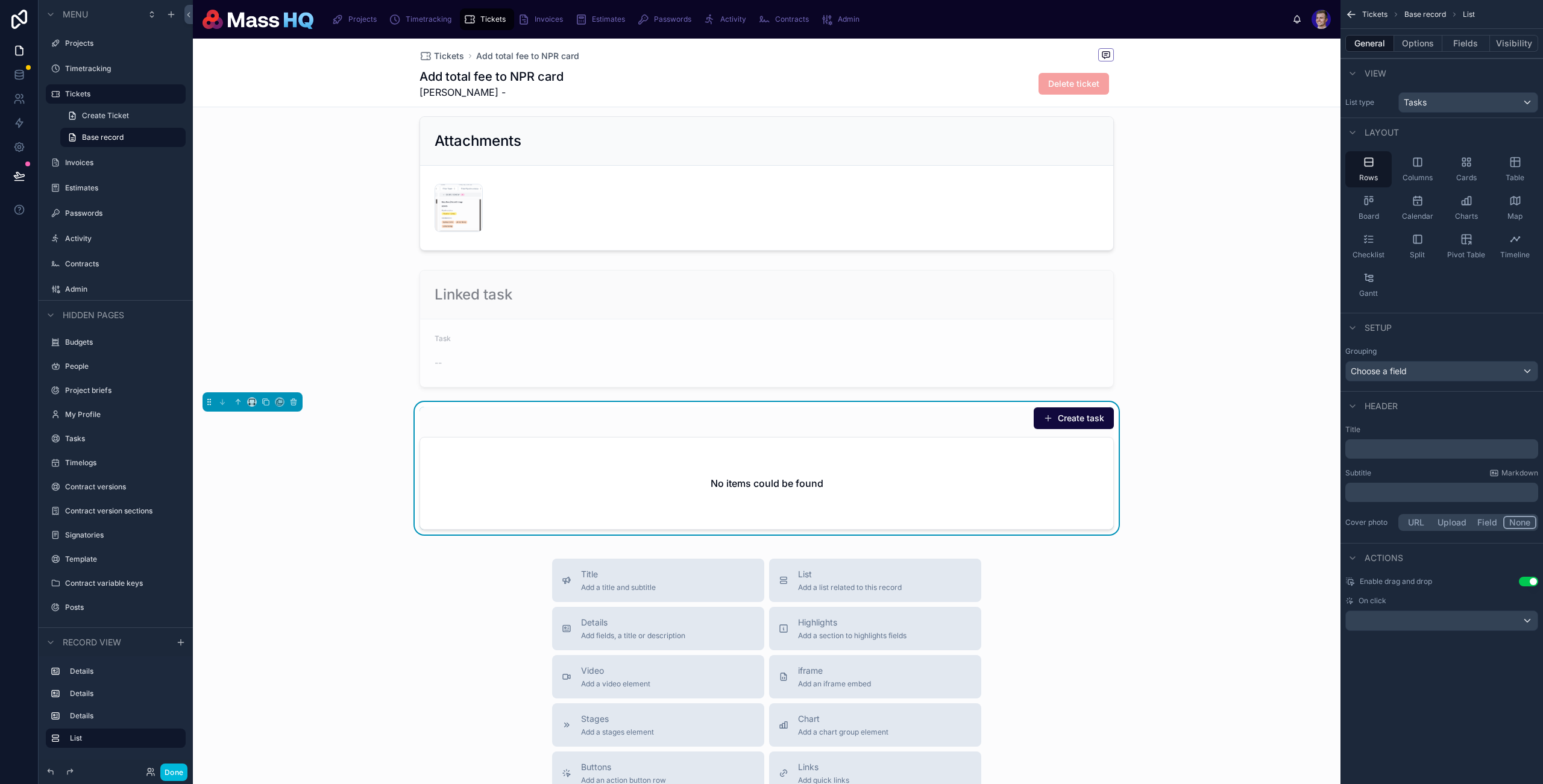
click at [1183, 39] on button "Options" at bounding box center [1418, 43] width 48 height 17
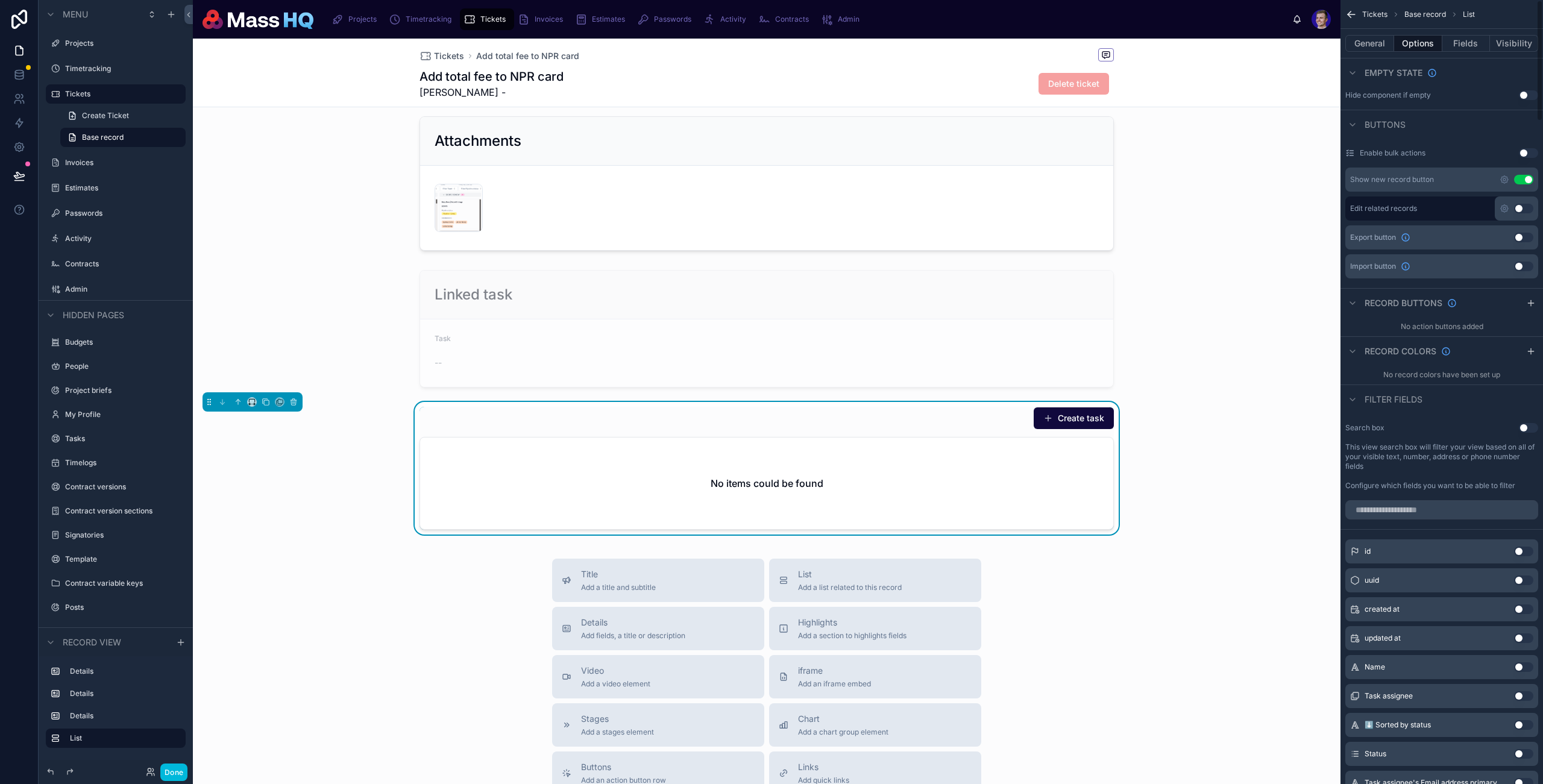
scroll to position [0, 0]
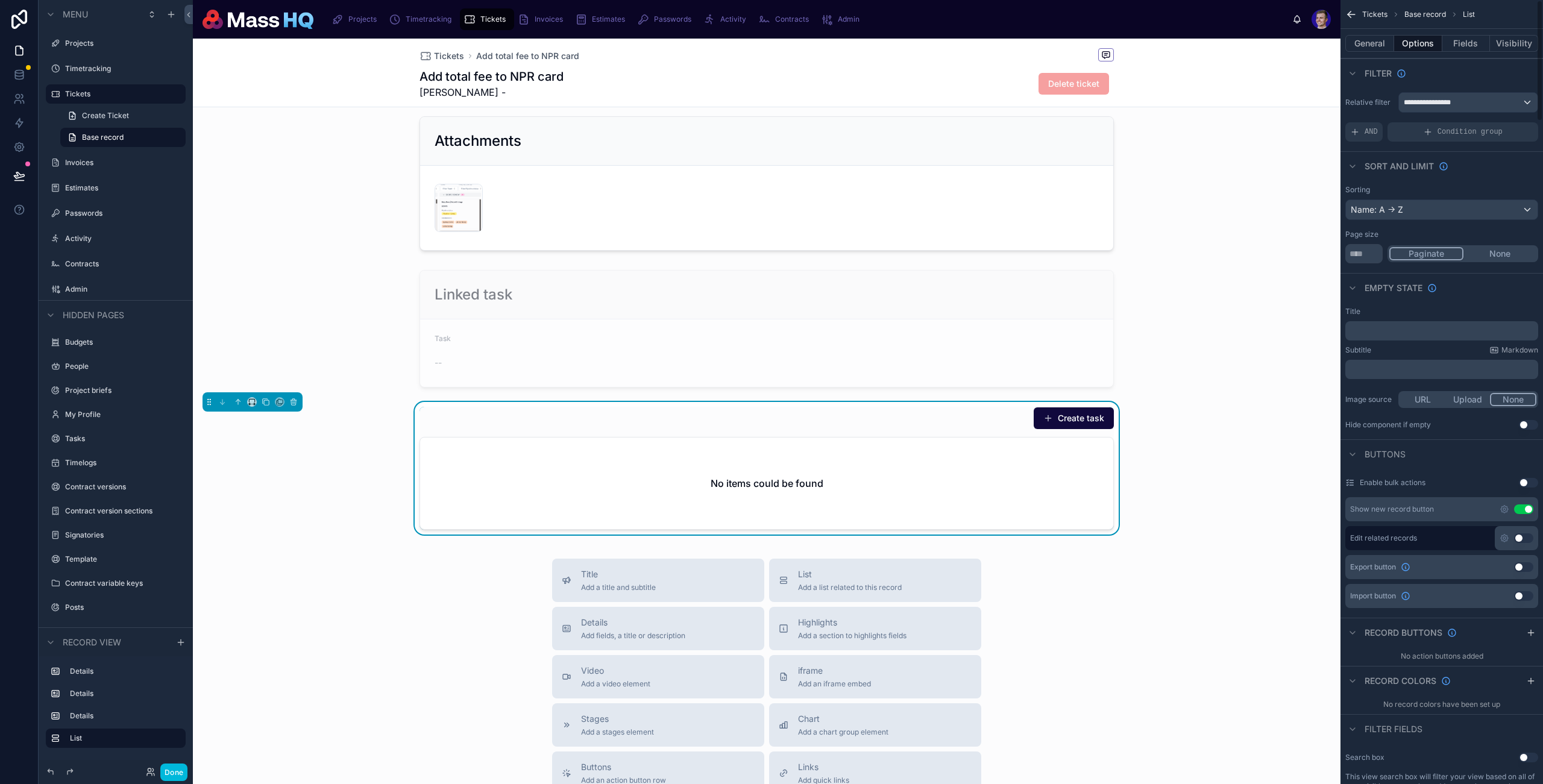
click at [1183, 40] on button "General" at bounding box center [1370, 43] width 49 height 17
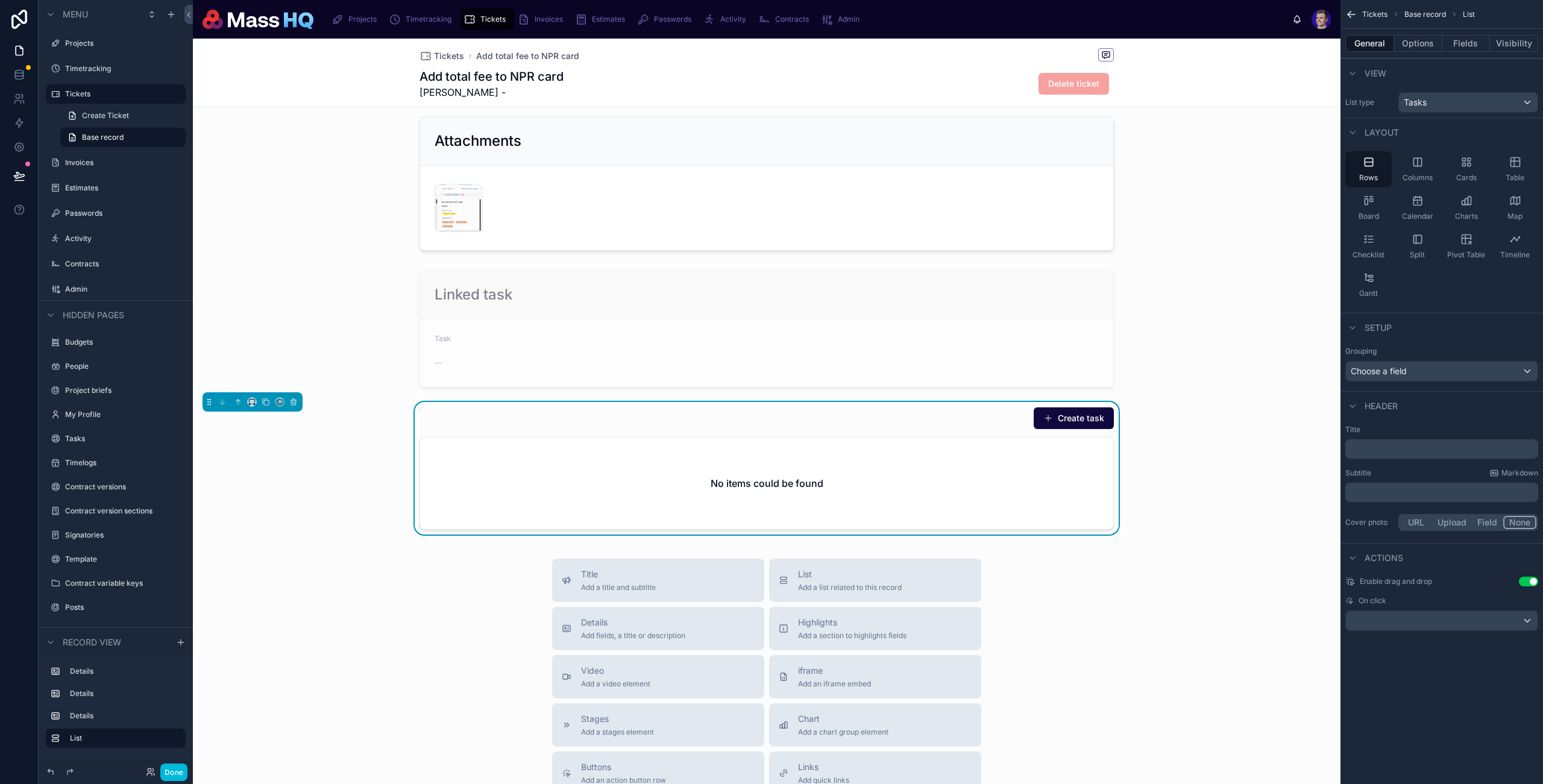
click at [965, 431] on div "Create task No items could be found" at bounding box center [767, 468] width 695 height 123
click at [1183, 41] on button "Options" at bounding box center [1418, 43] width 48 height 17
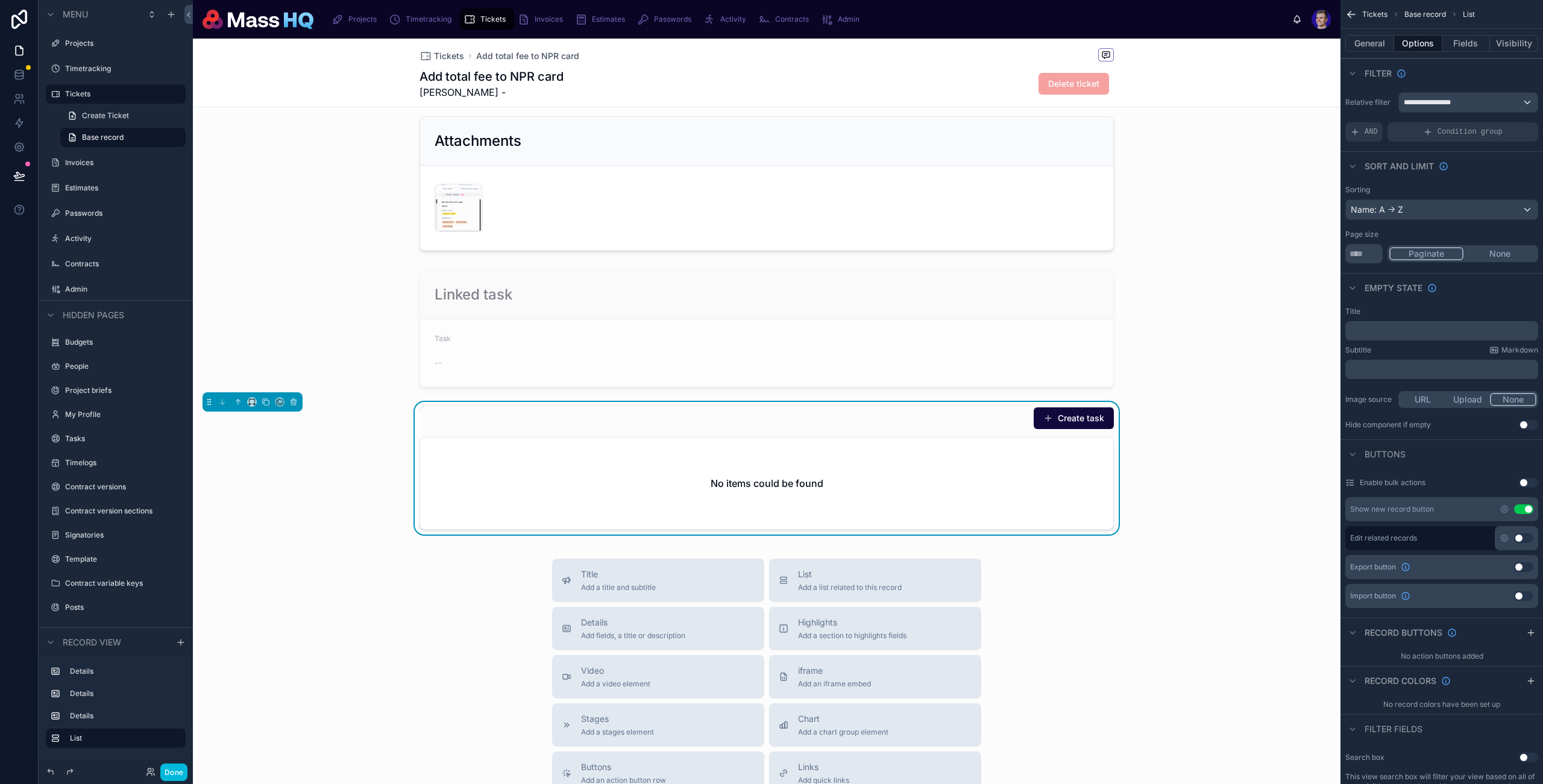
click at [1183, 325] on div "﻿" at bounding box center [1442, 331] width 193 height 19
click at [1183, 327] on p "﻿" at bounding box center [1443, 331] width 185 height 10
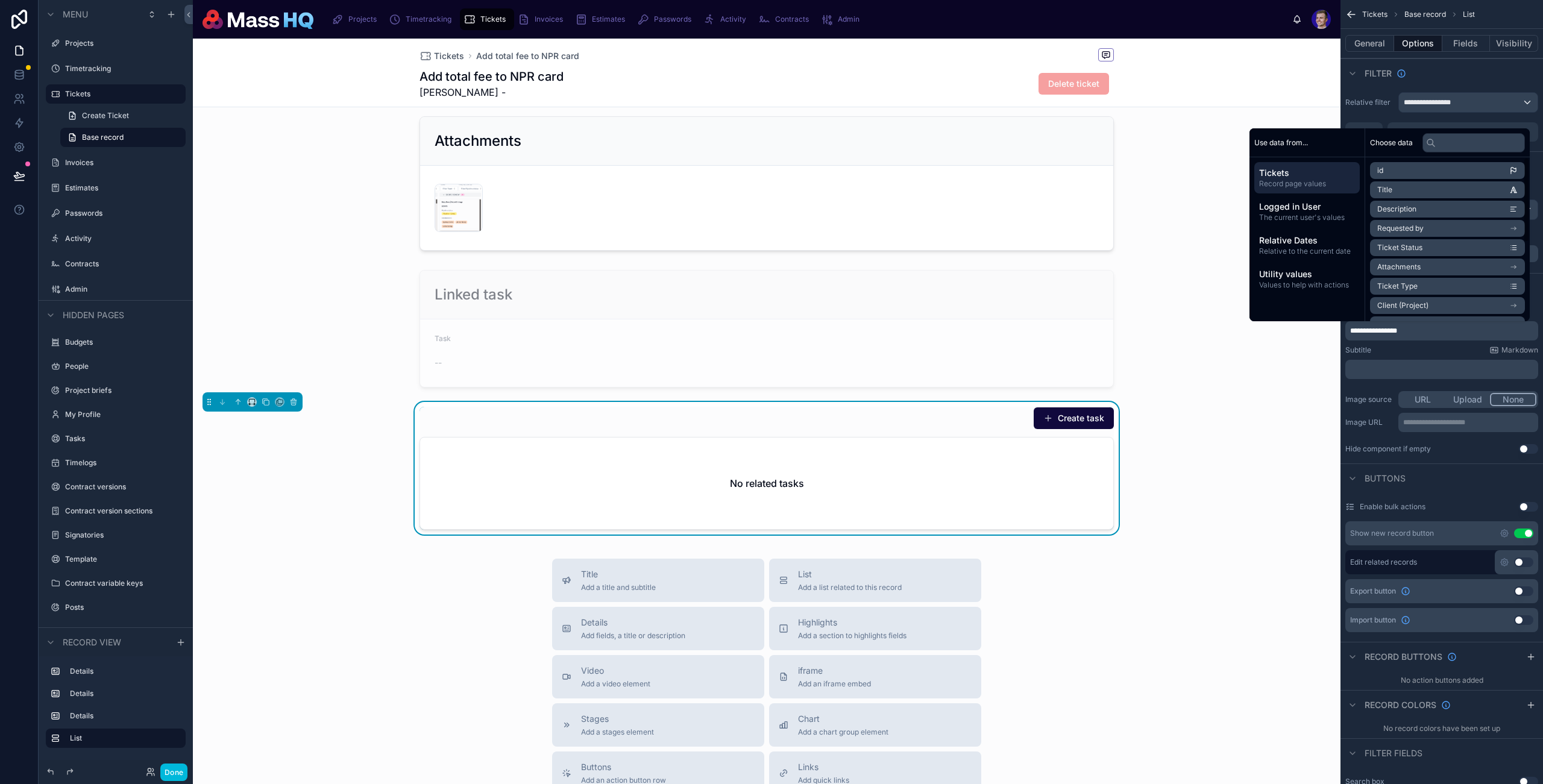
click at [172, 767] on button "Done" at bounding box center [174, 772] width 27 height 17
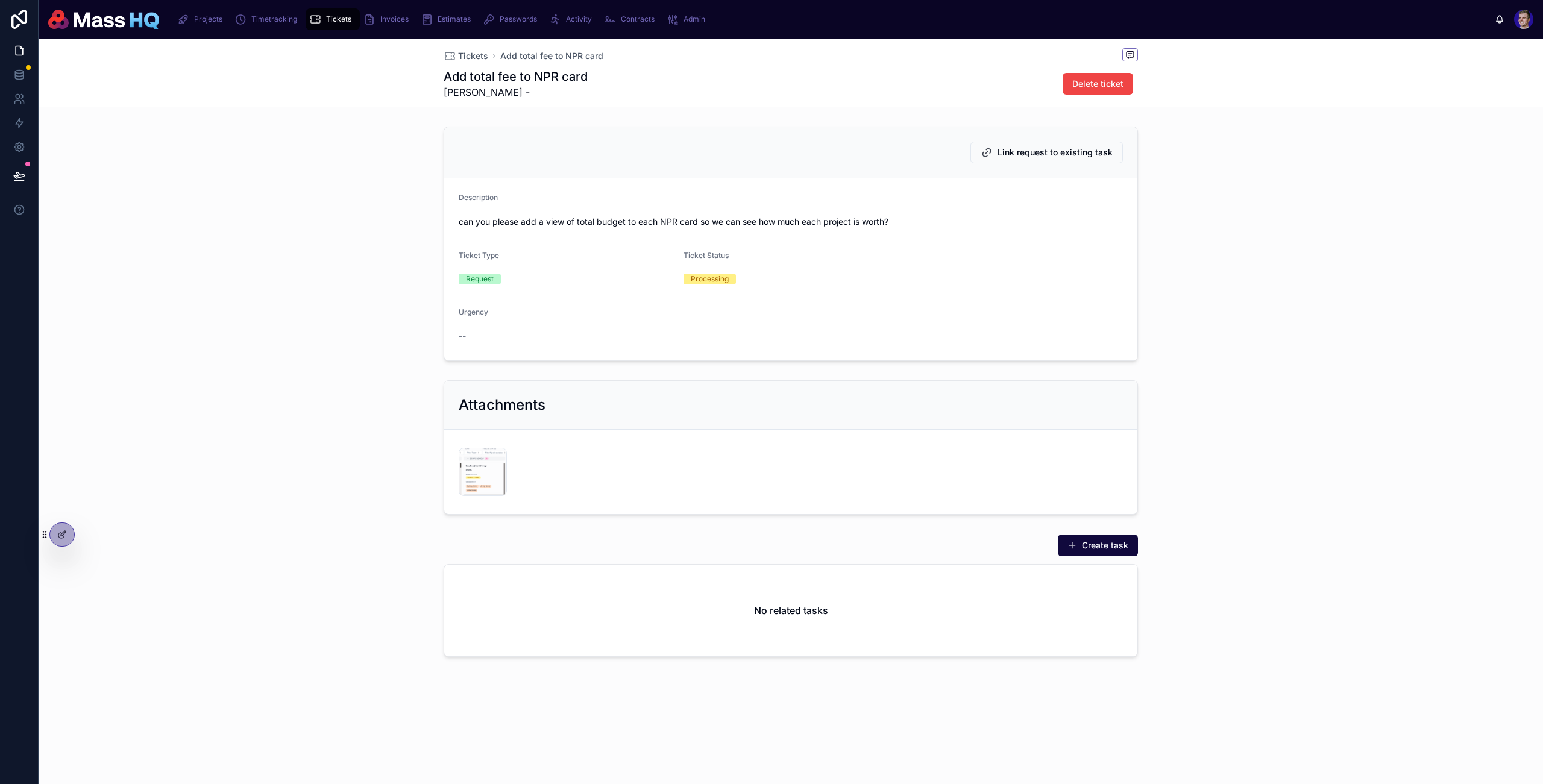
drag, startPoint x: 1376, startPoint y: 533, endPoint x: 1370, endPoint y: 532, distance: 6.1
click at [1183, 532] on div "Create task No related tasks" at bounding box center [790, 597] width 1504 height 137
click at [1052, 638] on div "No related tasks" at bounding box center [791, 610] width 693 height 92
click at [0, 0] on div "Screenshot-2025-10-07-at-13.51.25 .png" at bounding box center [0, 0] width 0 height 0
click at [633, 72] on div "Add total fee to NPR card Mollie Gallington - Delete ticket" at bounding box center [791, 83] width 695 height 31
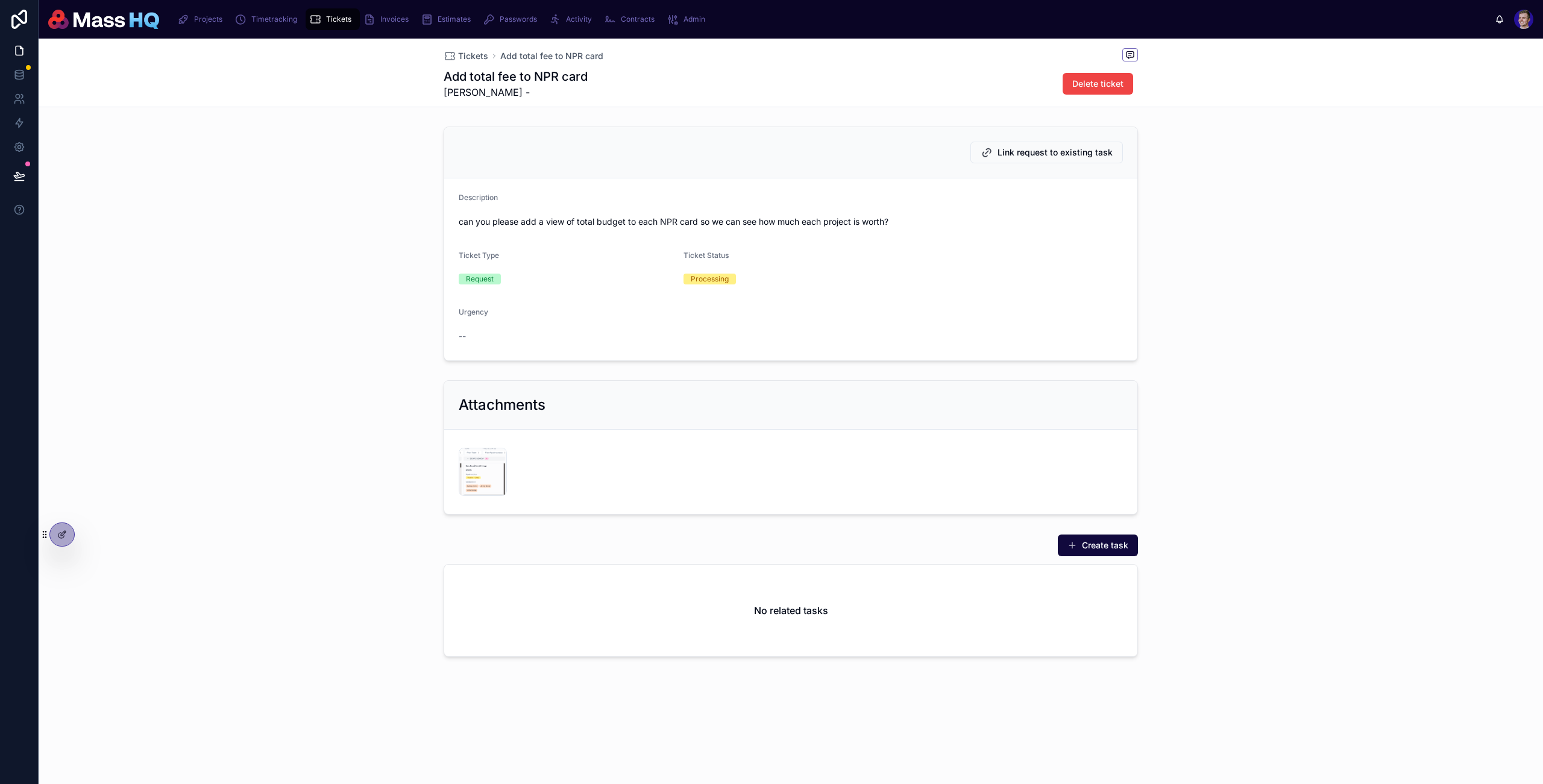
click at [59, 536] on icon at bounding box center [62, 535] width 10 height 10
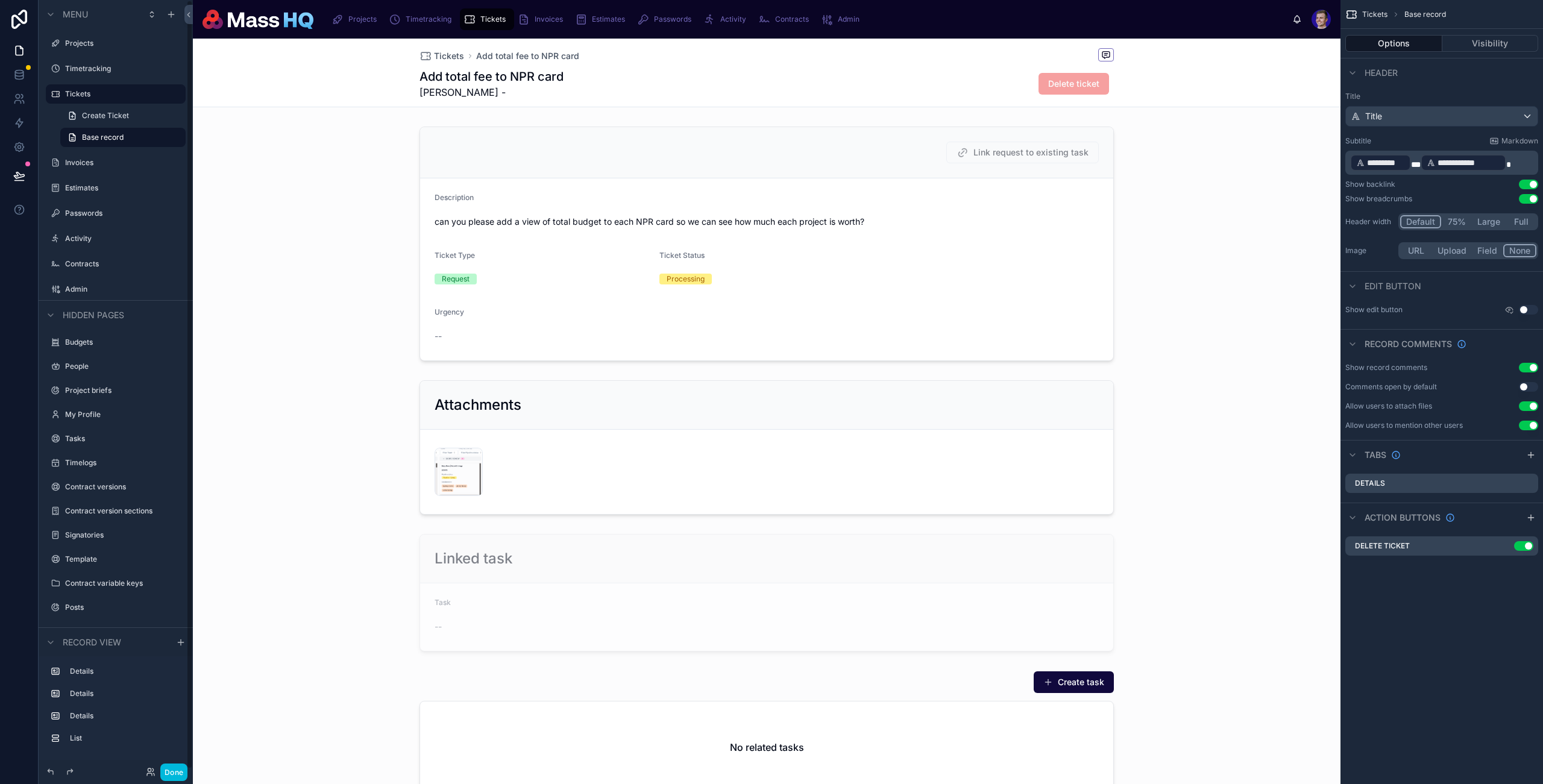
click at [1058, 699] on div at bounding box center [767, 734] width 1148 height 137
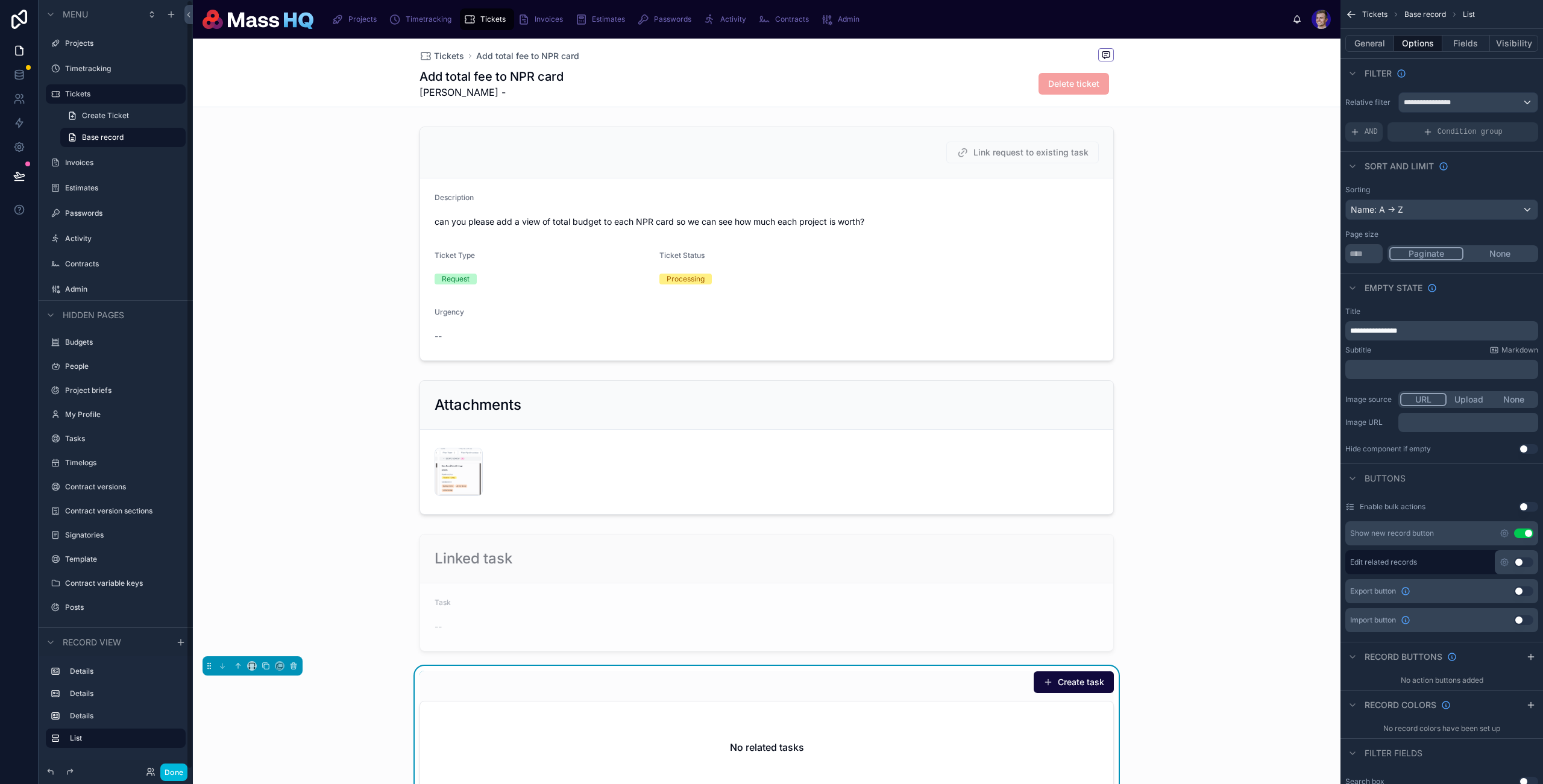
click at [1074, 683] on button "Create task" at bounding box center [1074, 682] width 80 height 21
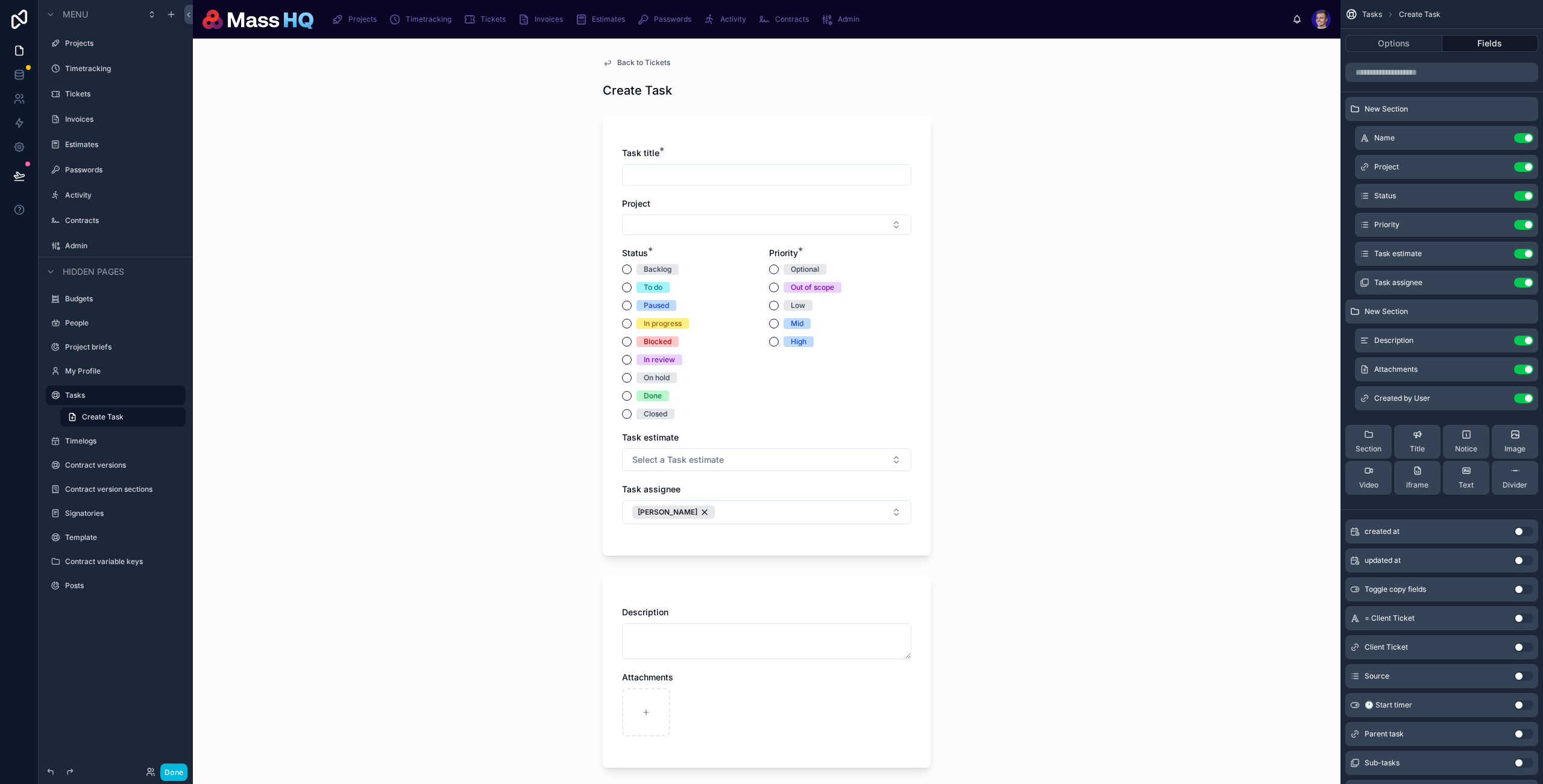
click at [1083, 227] on div "Back to Tickets Create Task Task title * Project Status * Backlog To do Paused …" at bounding box center [767, 411] width 1148 height 745
click at [0, 0] on icon "scrollable content" at bounding box center [0, 0] width 0 height 0
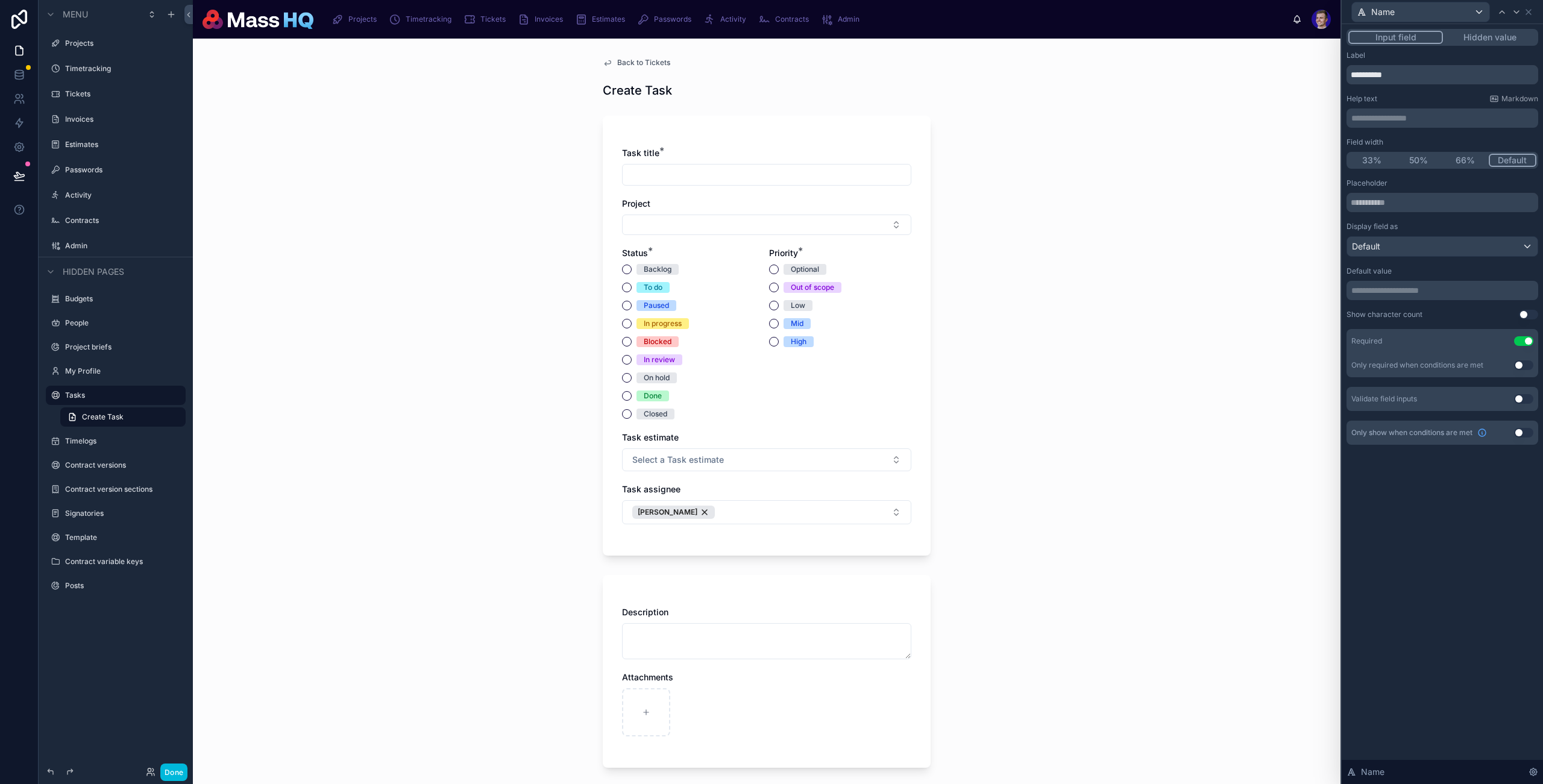
click at [1183, 285] on p "**********" at bounding box center [1444, 290] width 185 height 12
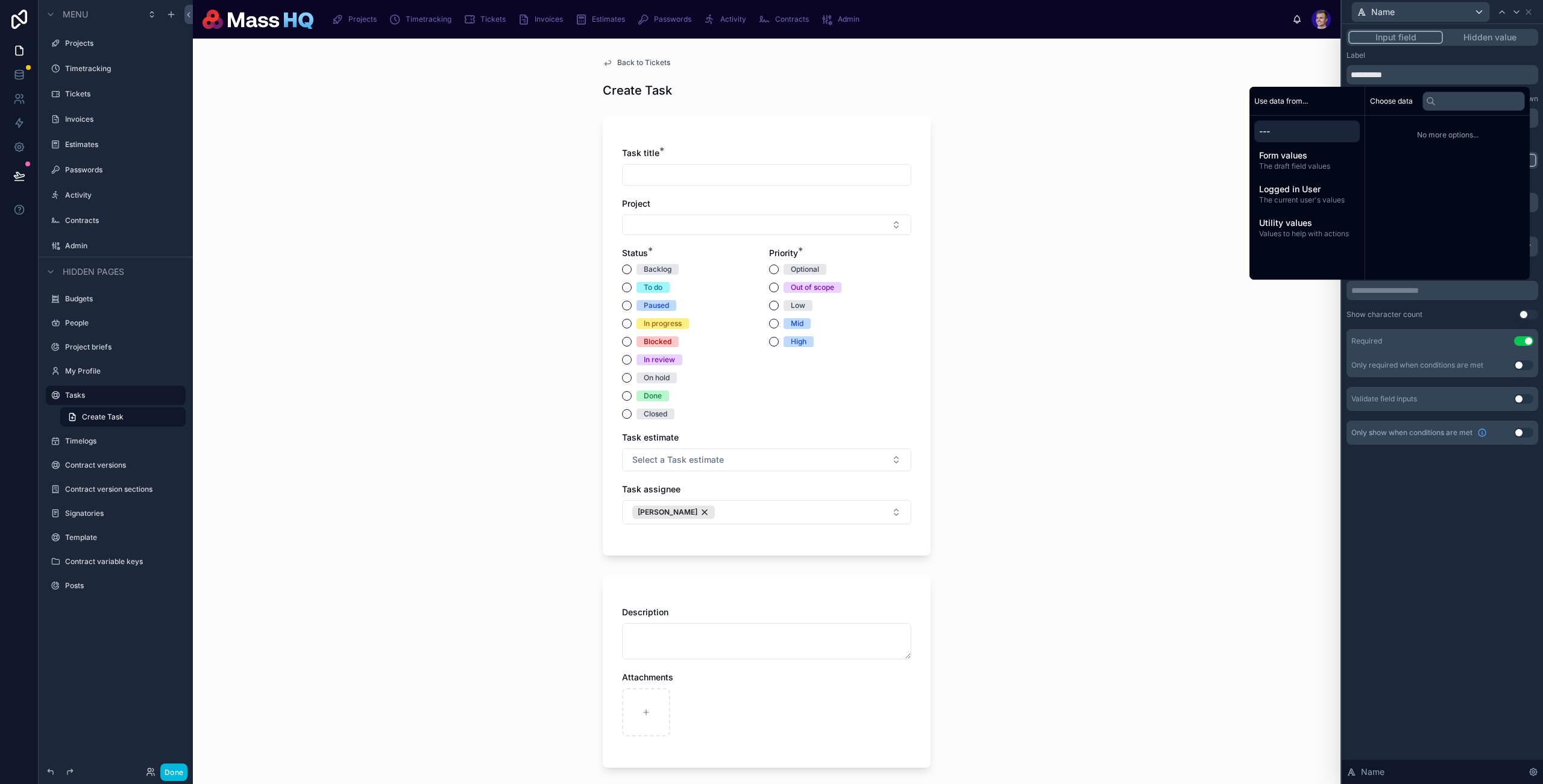
click at [1183, 152] on span "Form values" at bounding box center [1307, 155] width 96 height 12
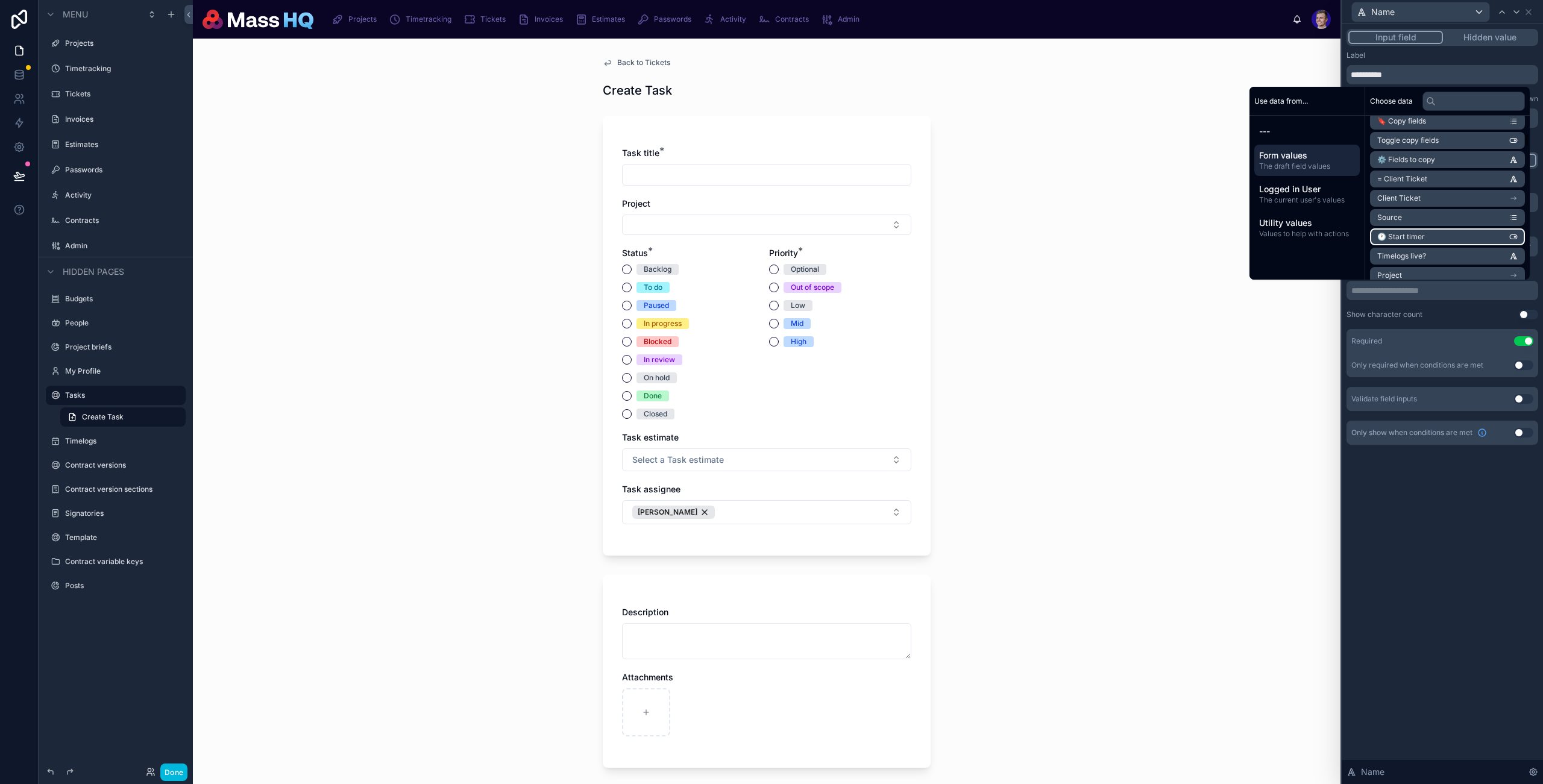
scroll to position [309, 0]
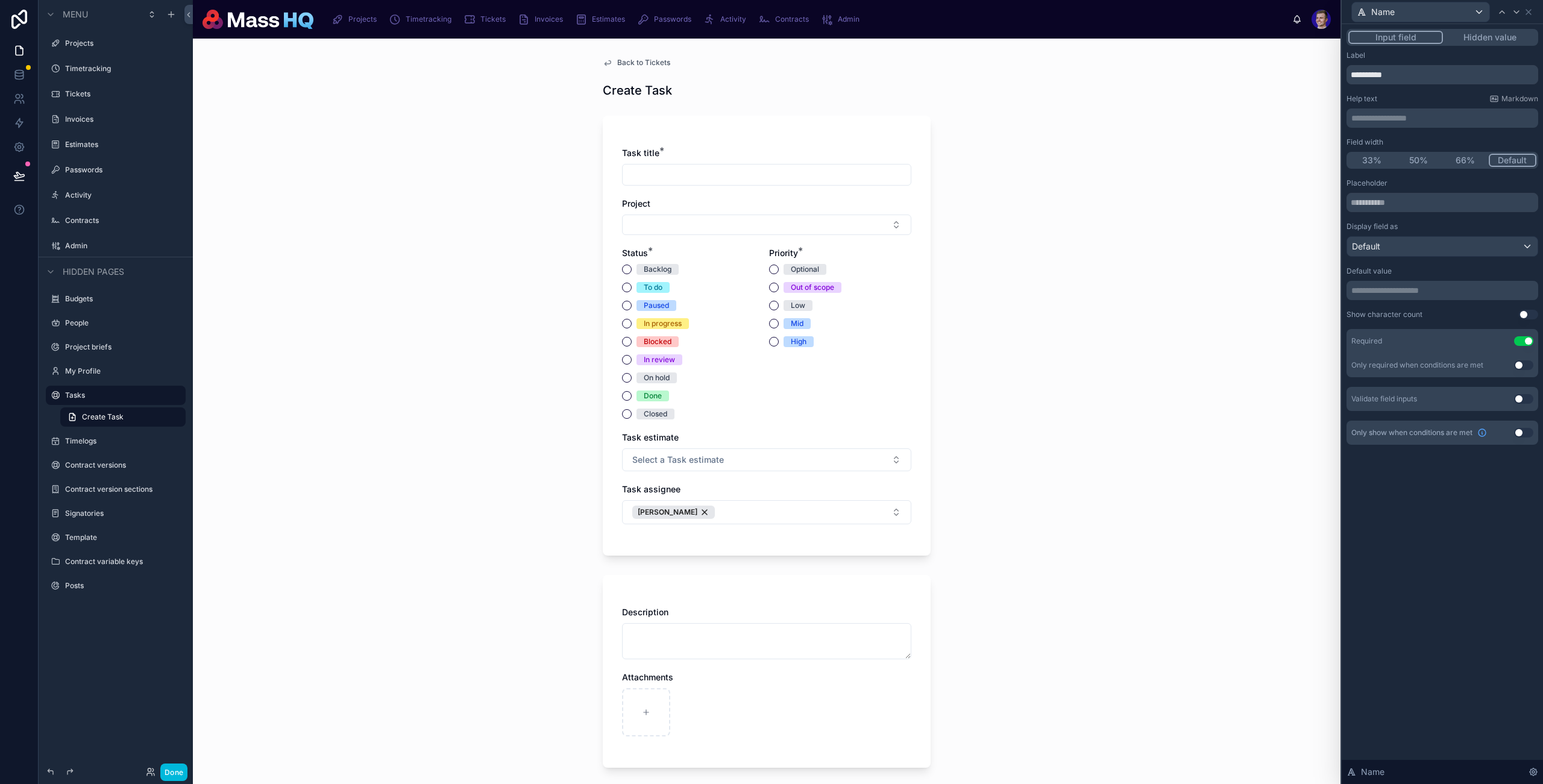
click at [1173, 258] on div "Back to Tickets Create Task Task title * Project Status * Backlog To do Paused …" at bounding box center [767, 411] width 1148 height 745
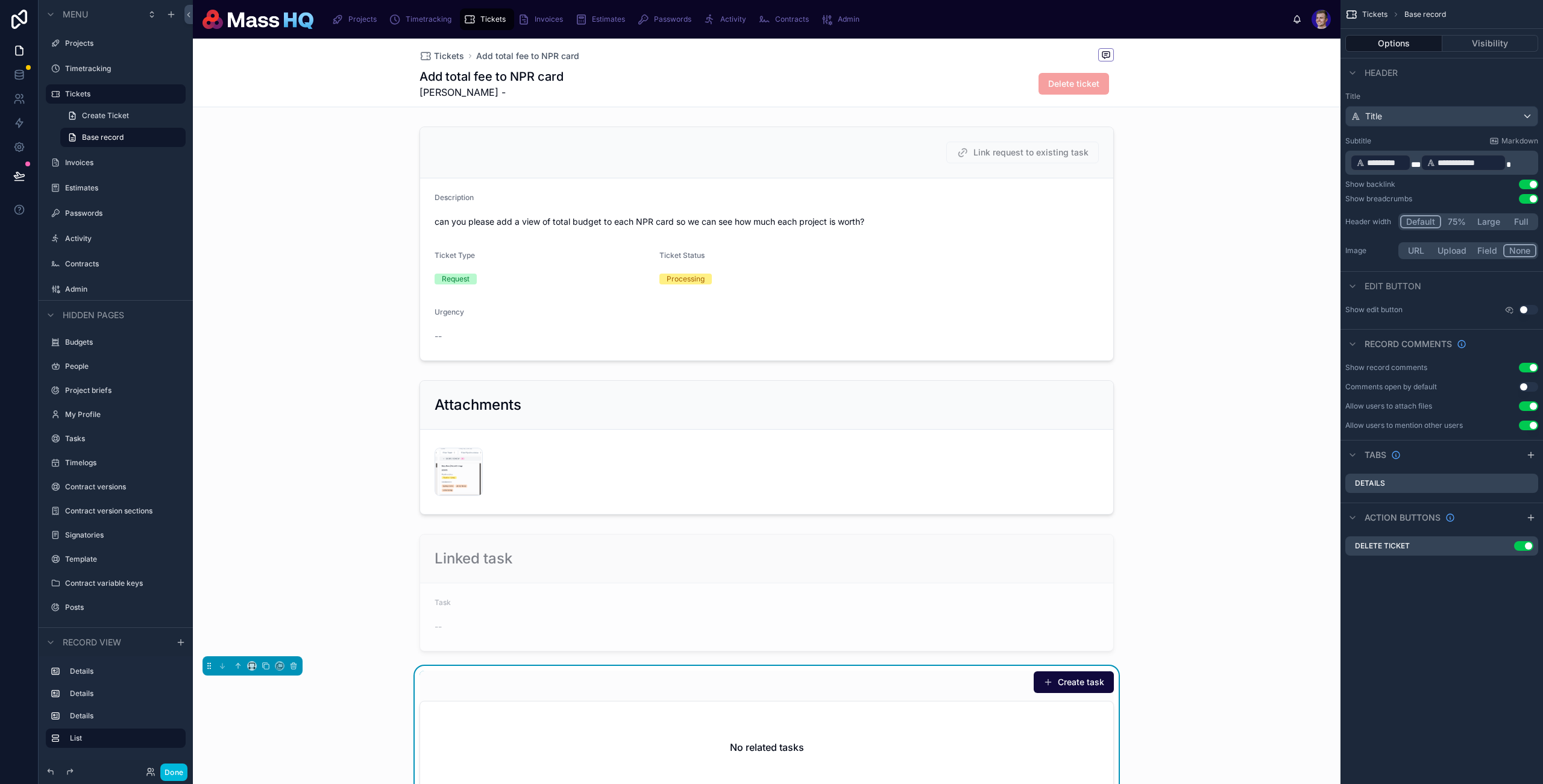
click at [943, 683] on div "Create task" at bounding box center [767, 682] width 695 height 23
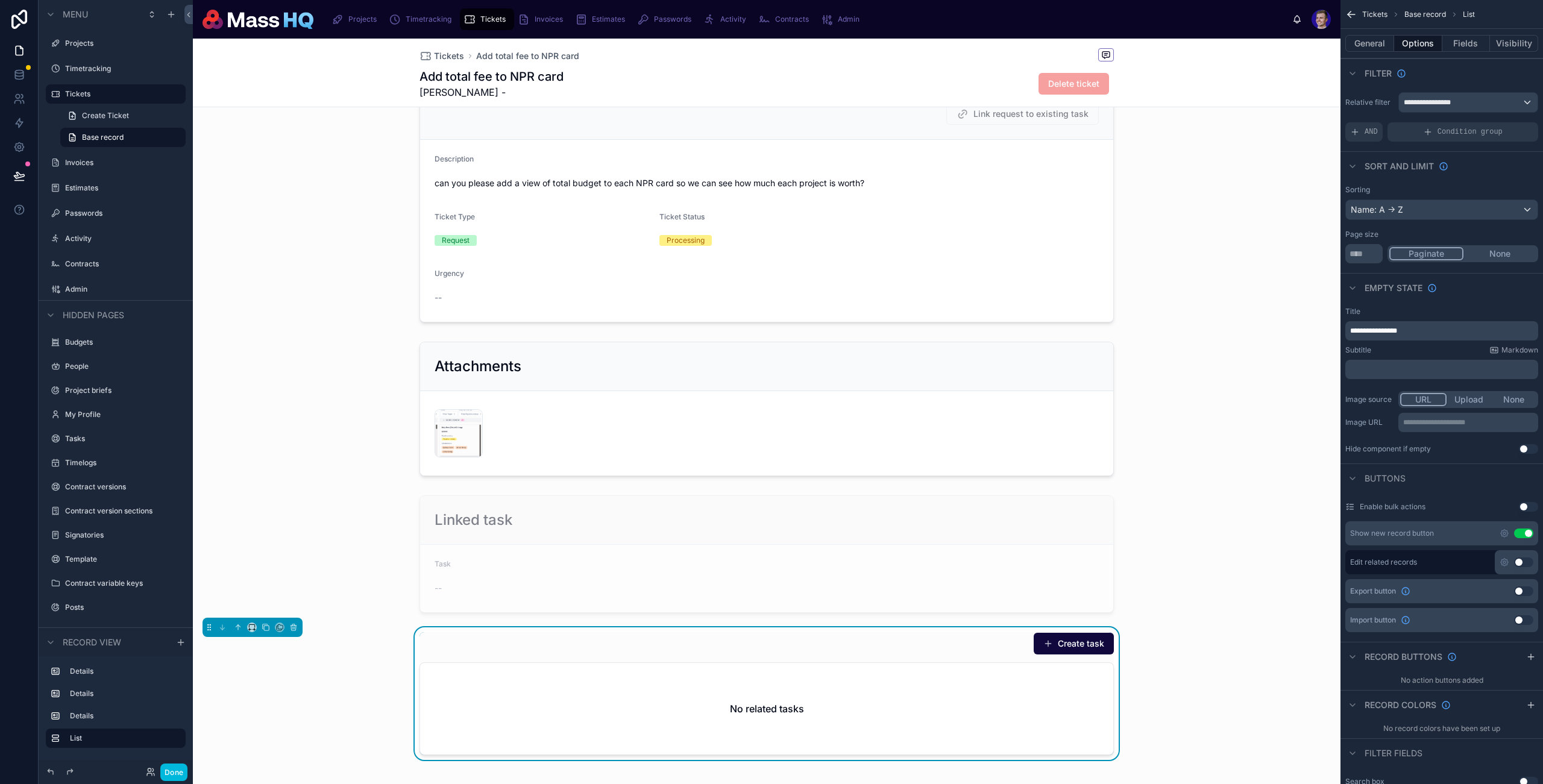
scroll to position [204, 0]
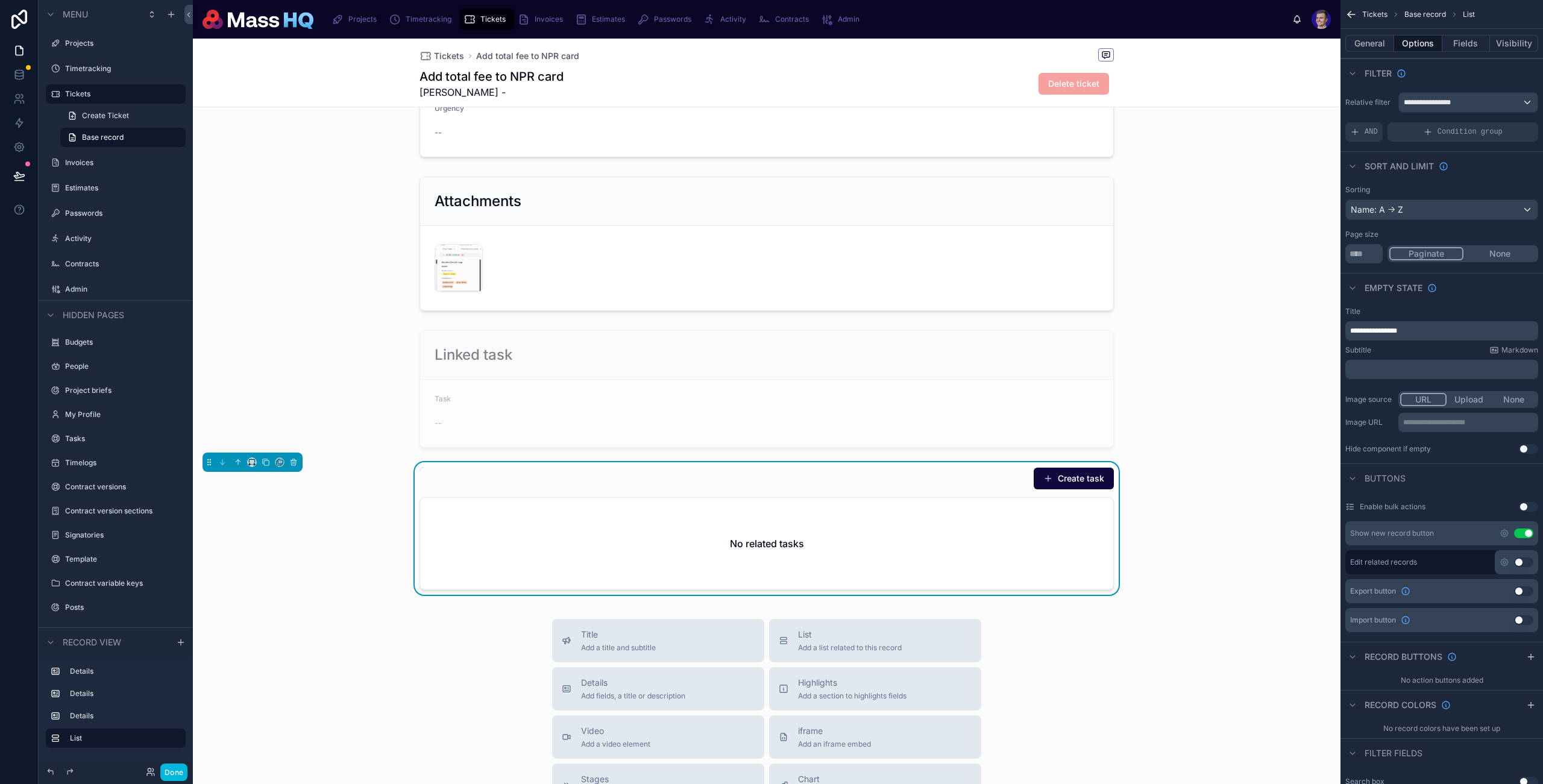
drag, startPoint x: 1524, startPoint y: 533, endPoint x: 1451, endPoint y: 545, distance: 74.0
click at [1183, 533] on button "Use setting" at bounding box center [1524, 533] width 19 height 10
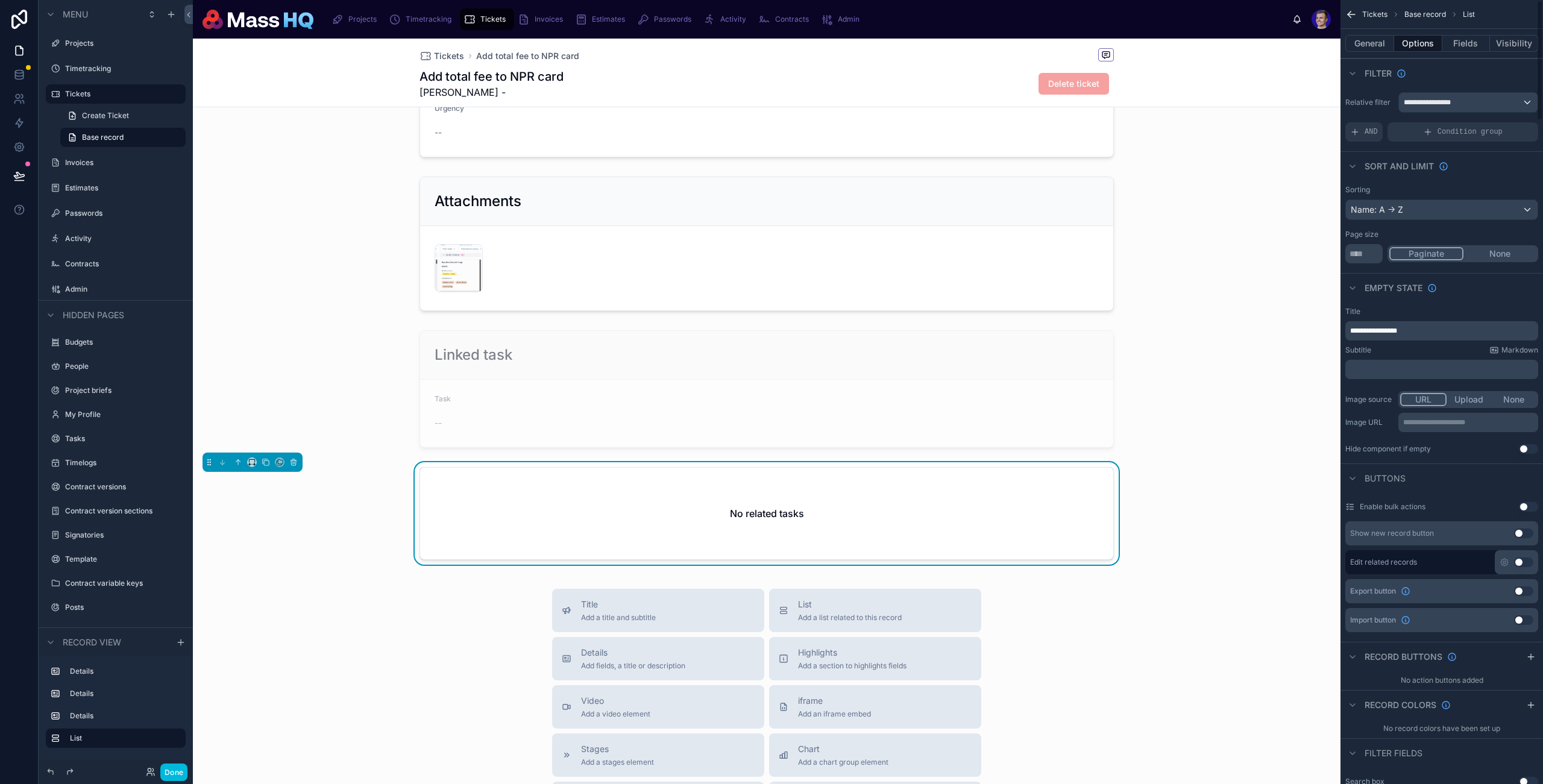
click at [1183, 43] on button "General" at bounding box center [1370, 43] width 49 height 17
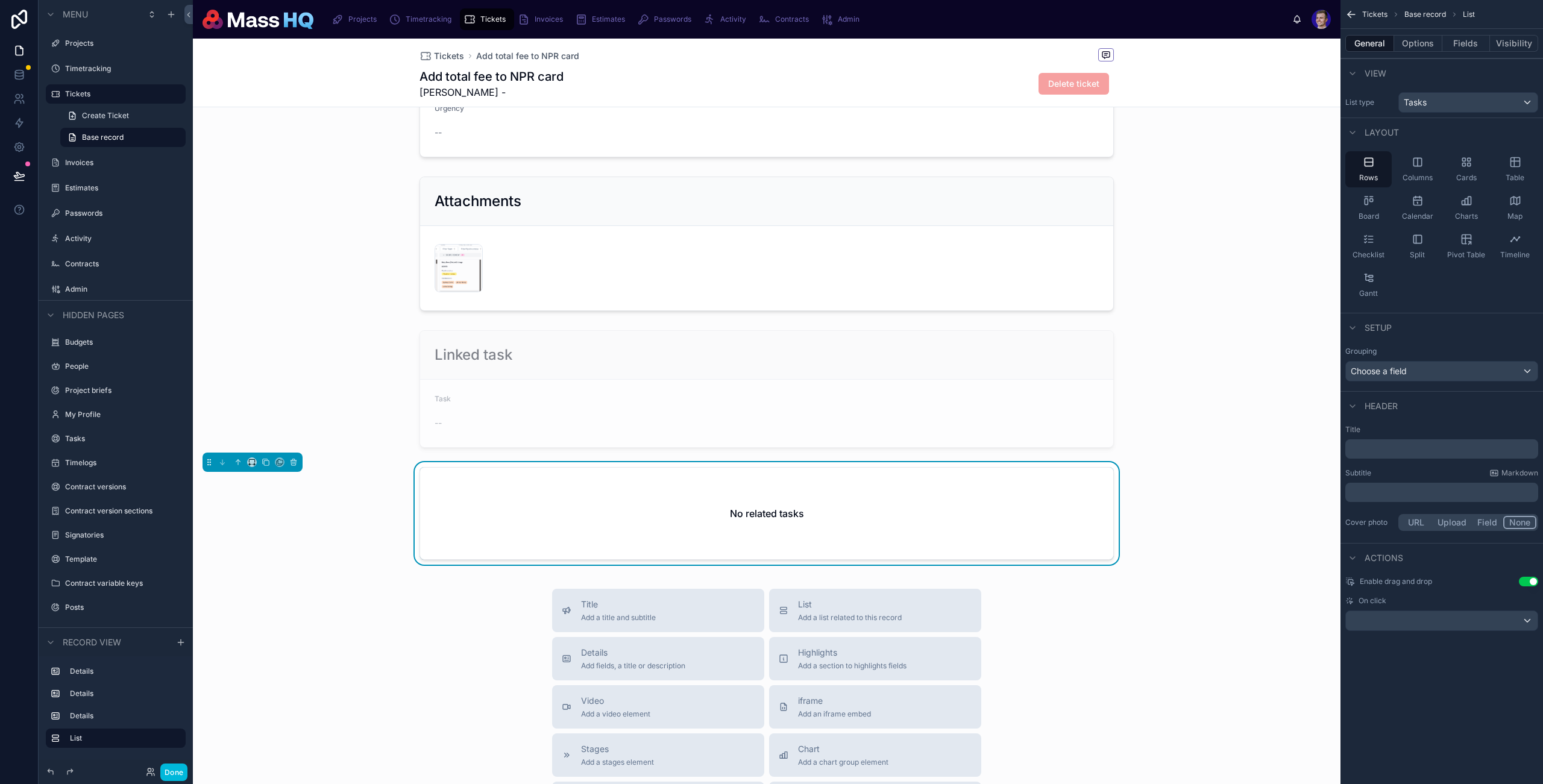
click at [1183, 41] on button "Options" at bounding box center [1418, 43] width 48 height 17
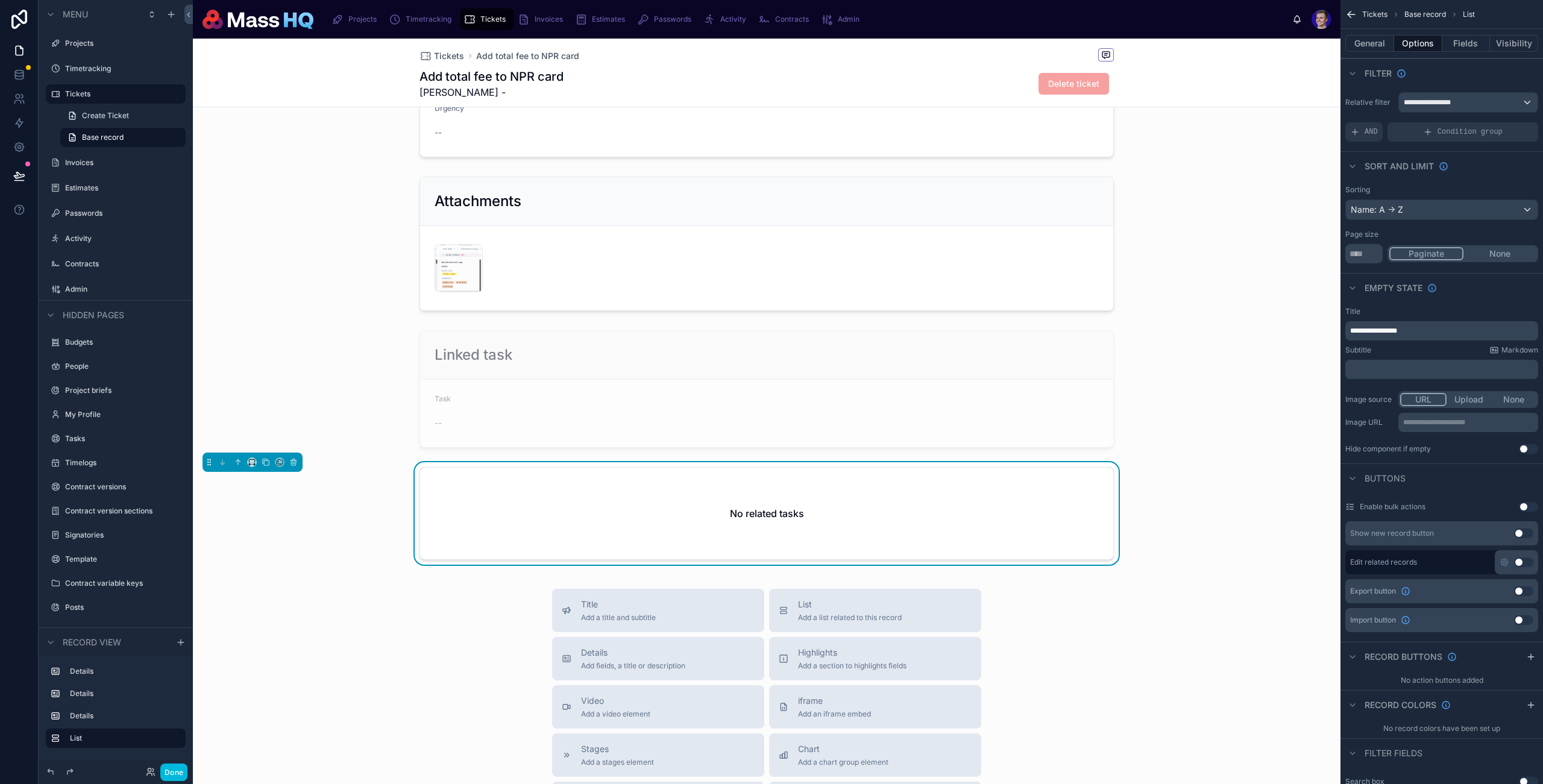
click at [1183, 497] on div "No related tasks" at bounding box center [767, 516] width 1148 height 107
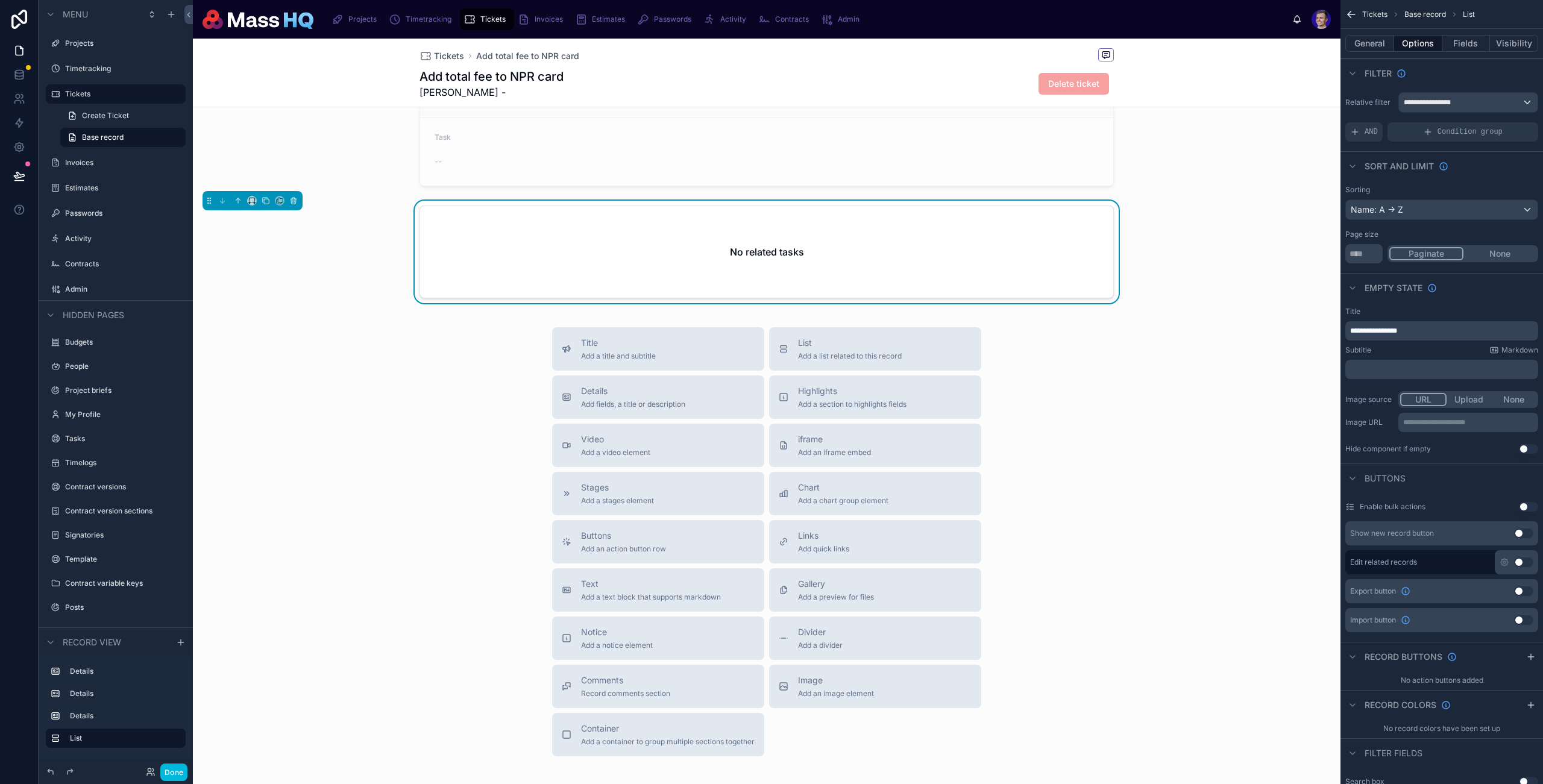
scroll to position [463, 0]
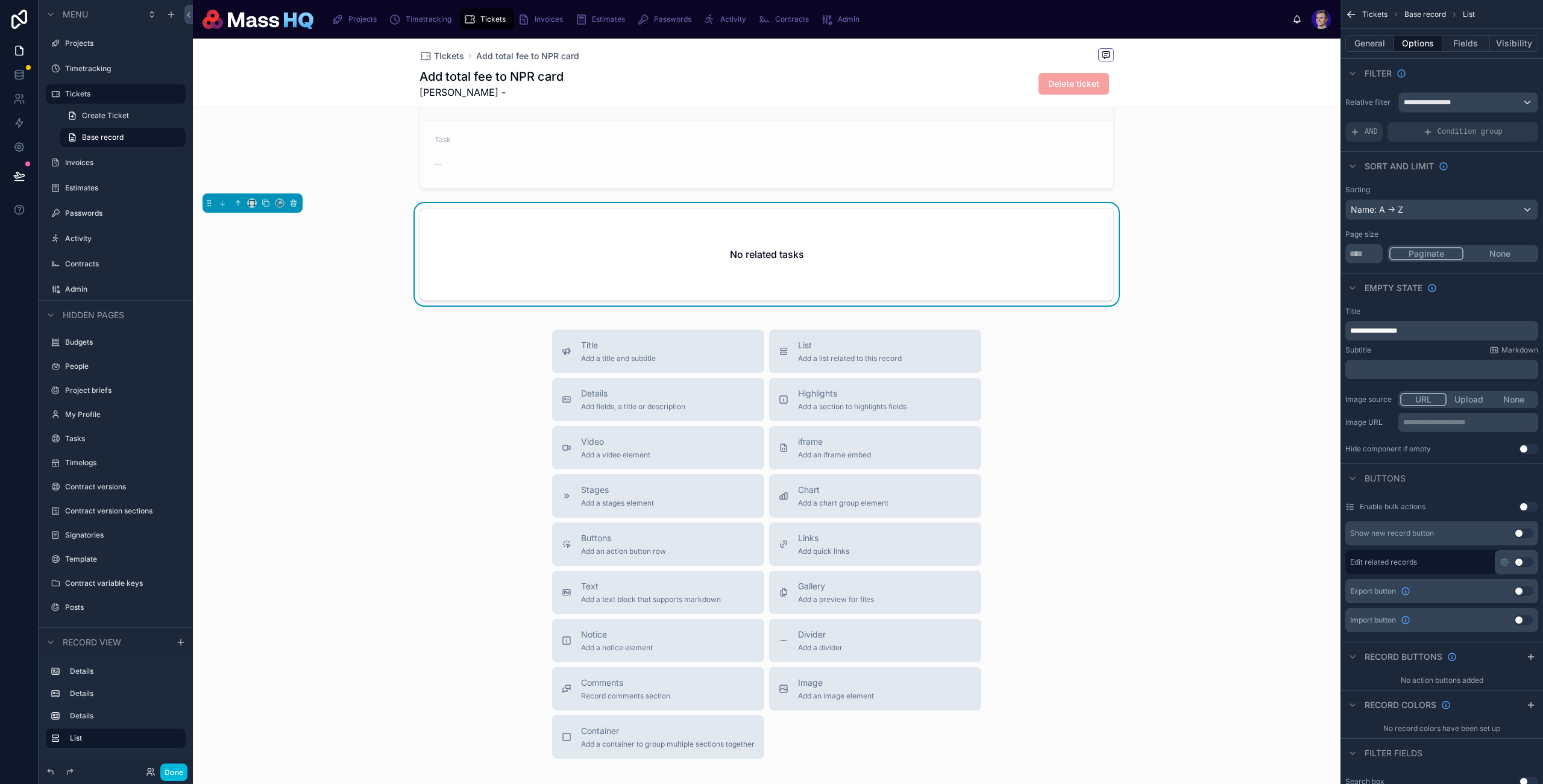
click at [1070, 413] on div "Title Add a title and subtitle List Add a list related to this record Details A…" at bounding box center [767, 544] width 1148 height 429
click at [1069, 412] on div "Title Add a title and subtitle List Add a list related to this record Details A…" at bounding box center [767, 544] width 1148 height 429
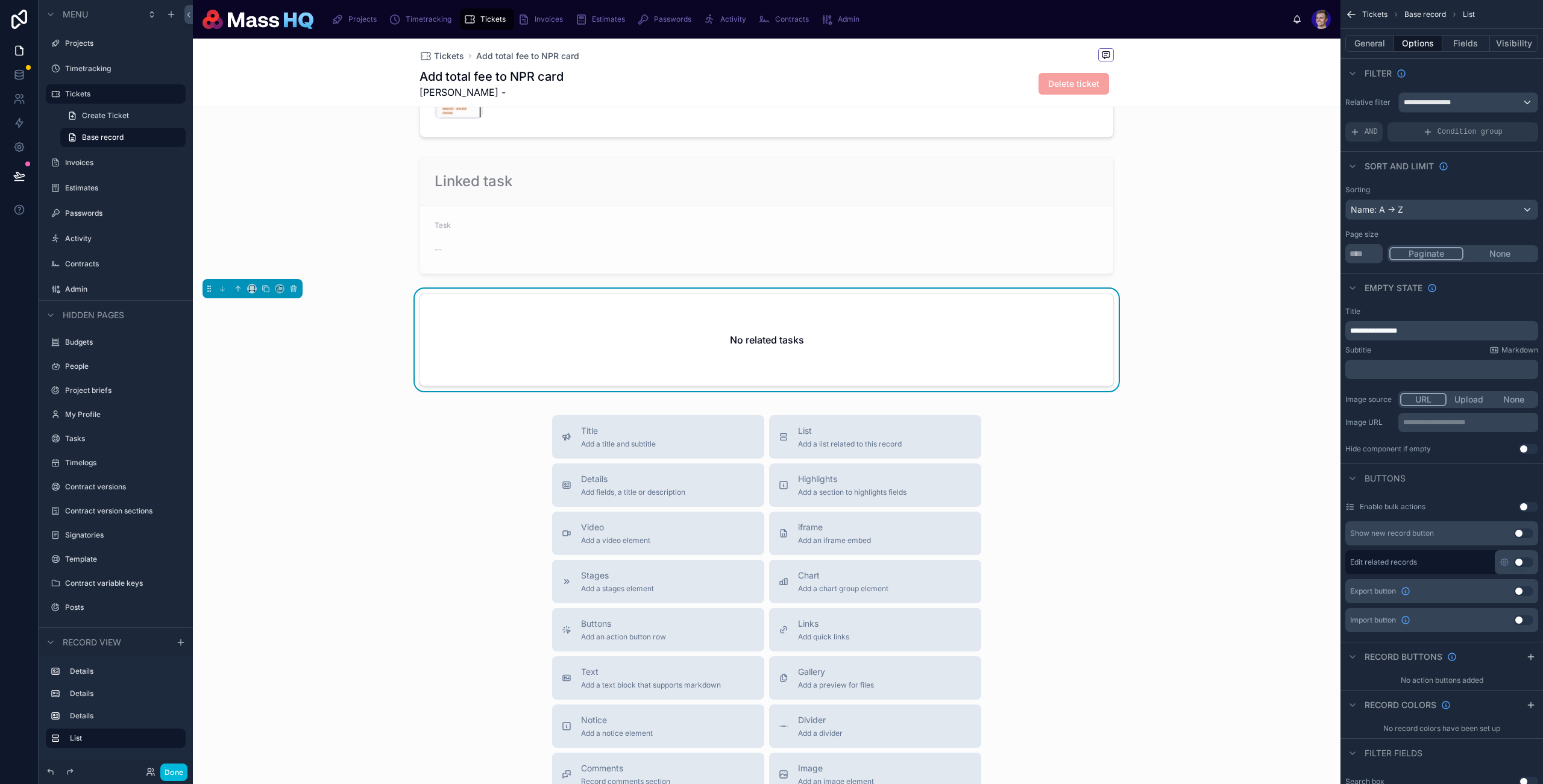
scroll to position [534, 0]
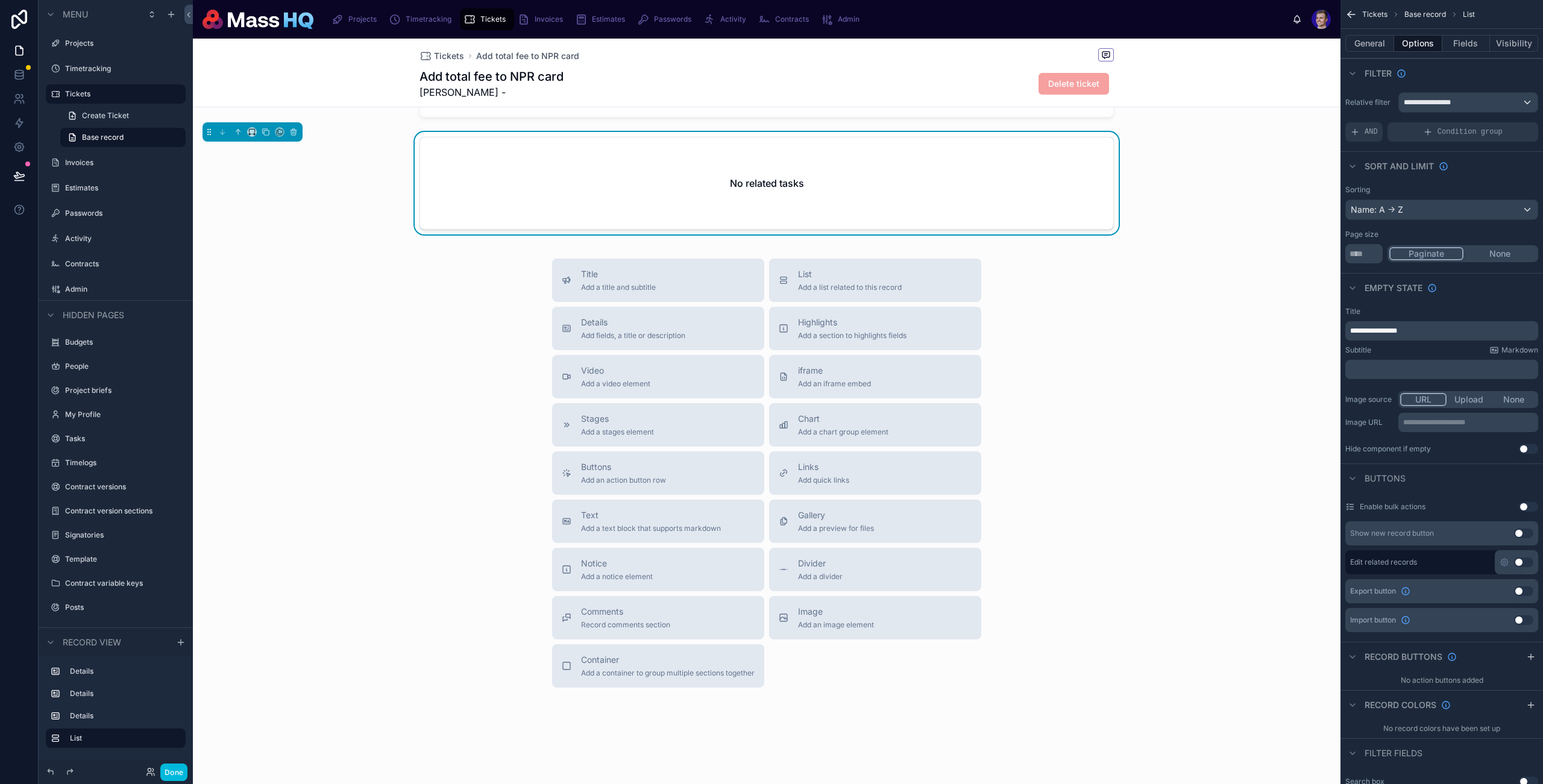
click at [619, 424] on span "Stages" at bounding box center [617, 418] width 73 height 12
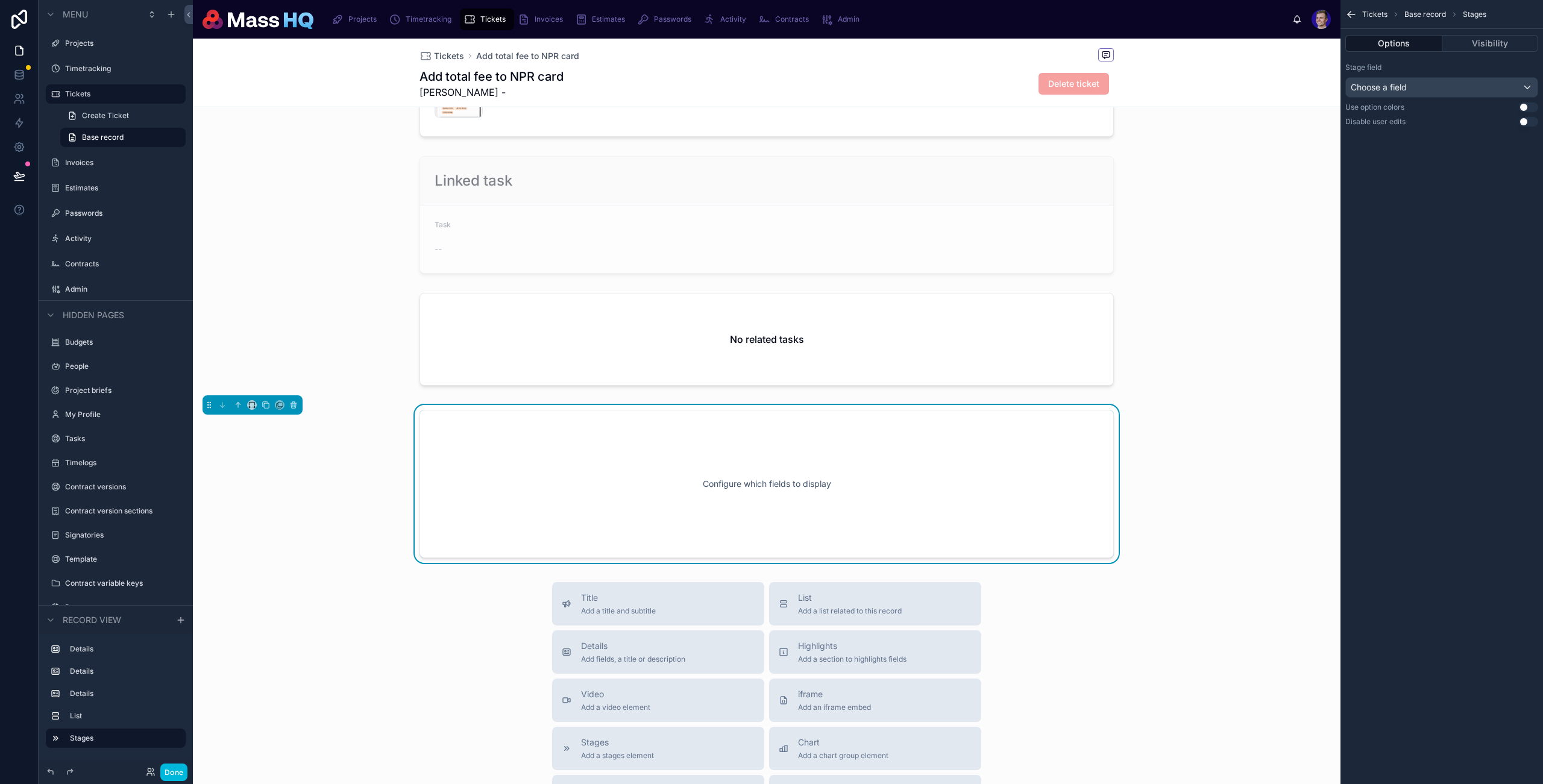
scroll to position [193, 0]
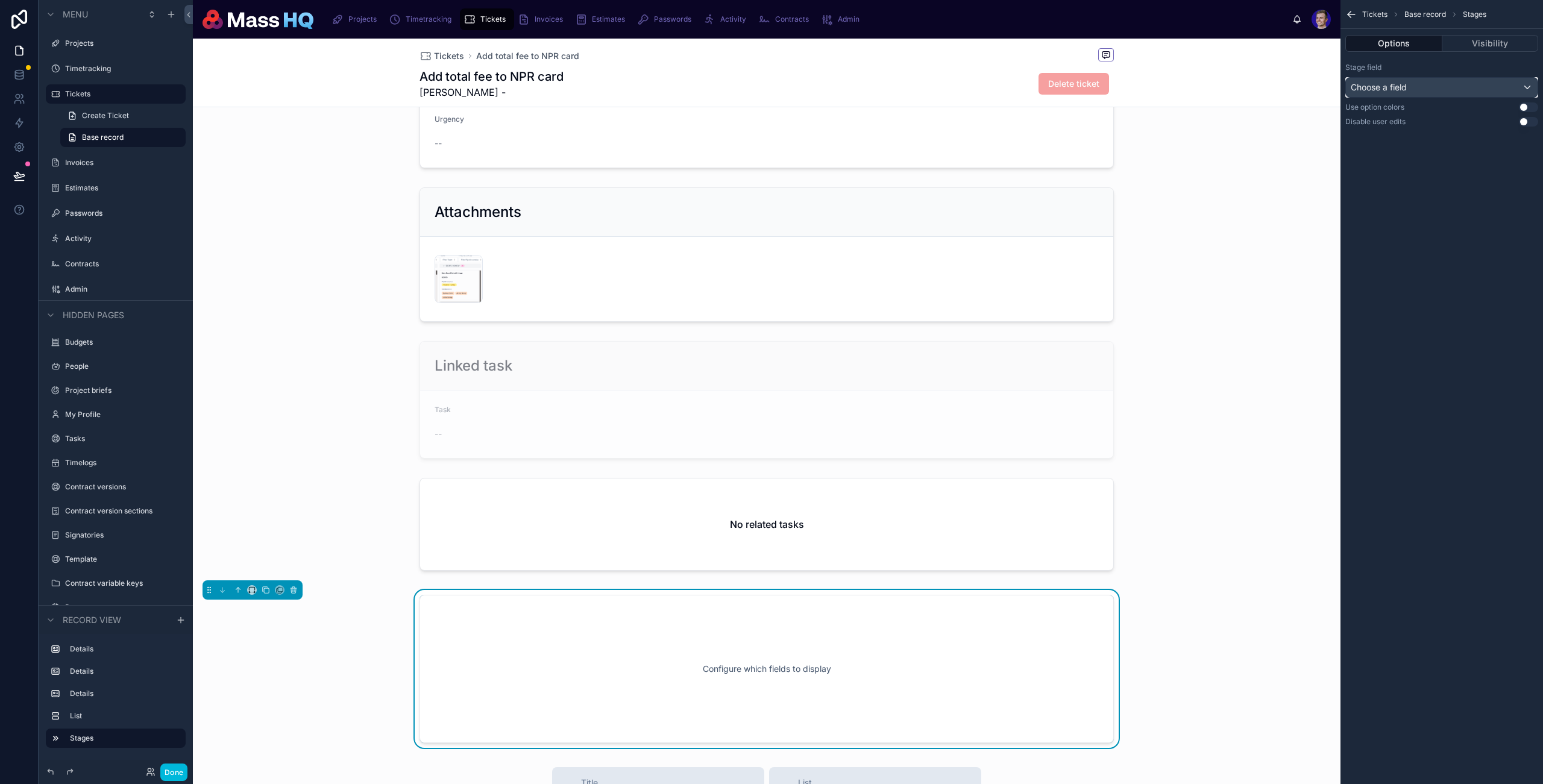
click at [1183, 84] on div "Choose a field" at bounding box center [1442, 87] width 192 height 19
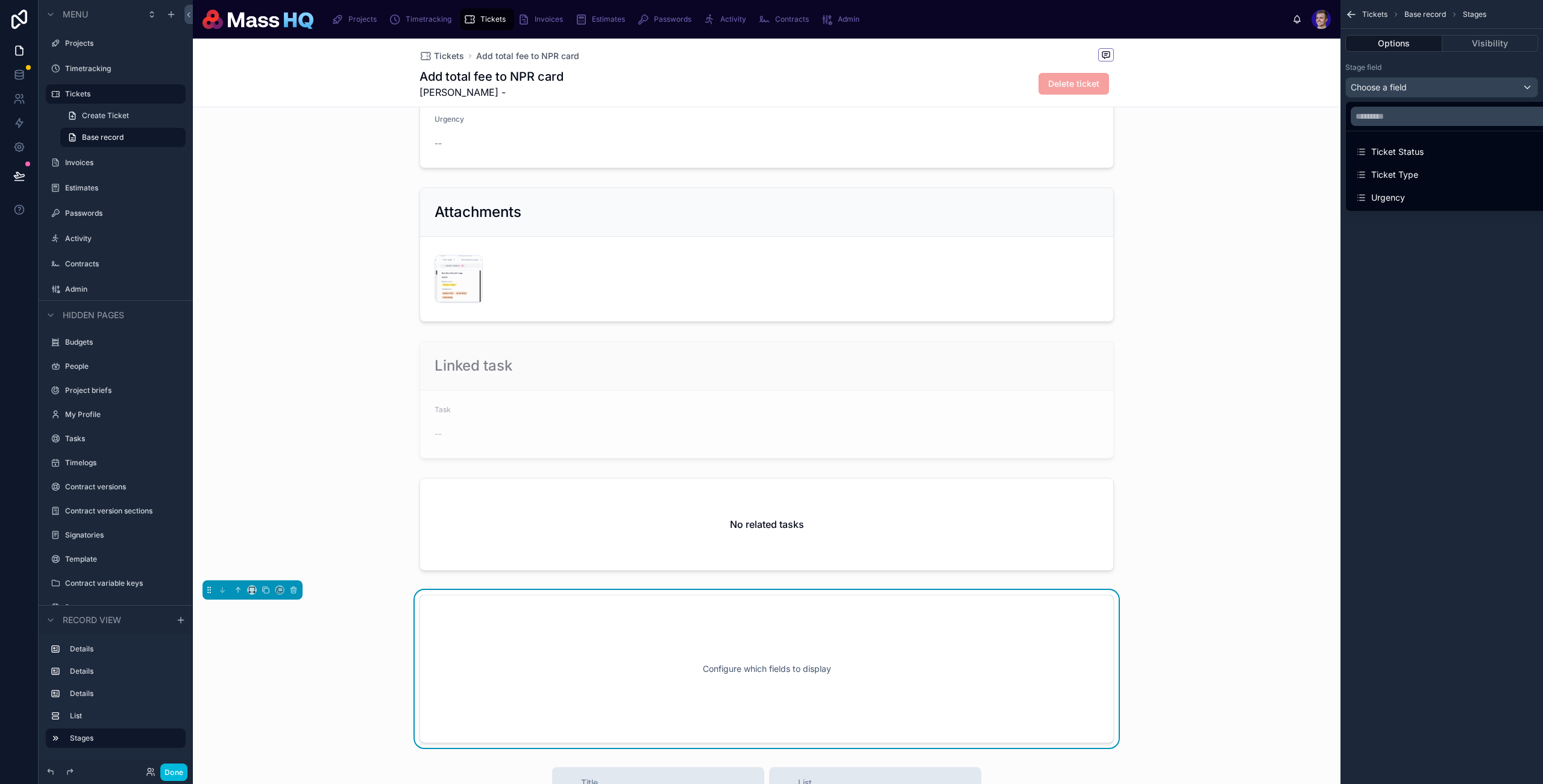
click at [1183, 156] on div "Ticket Status" at bounding box center [1389, 152] width 68 height 14
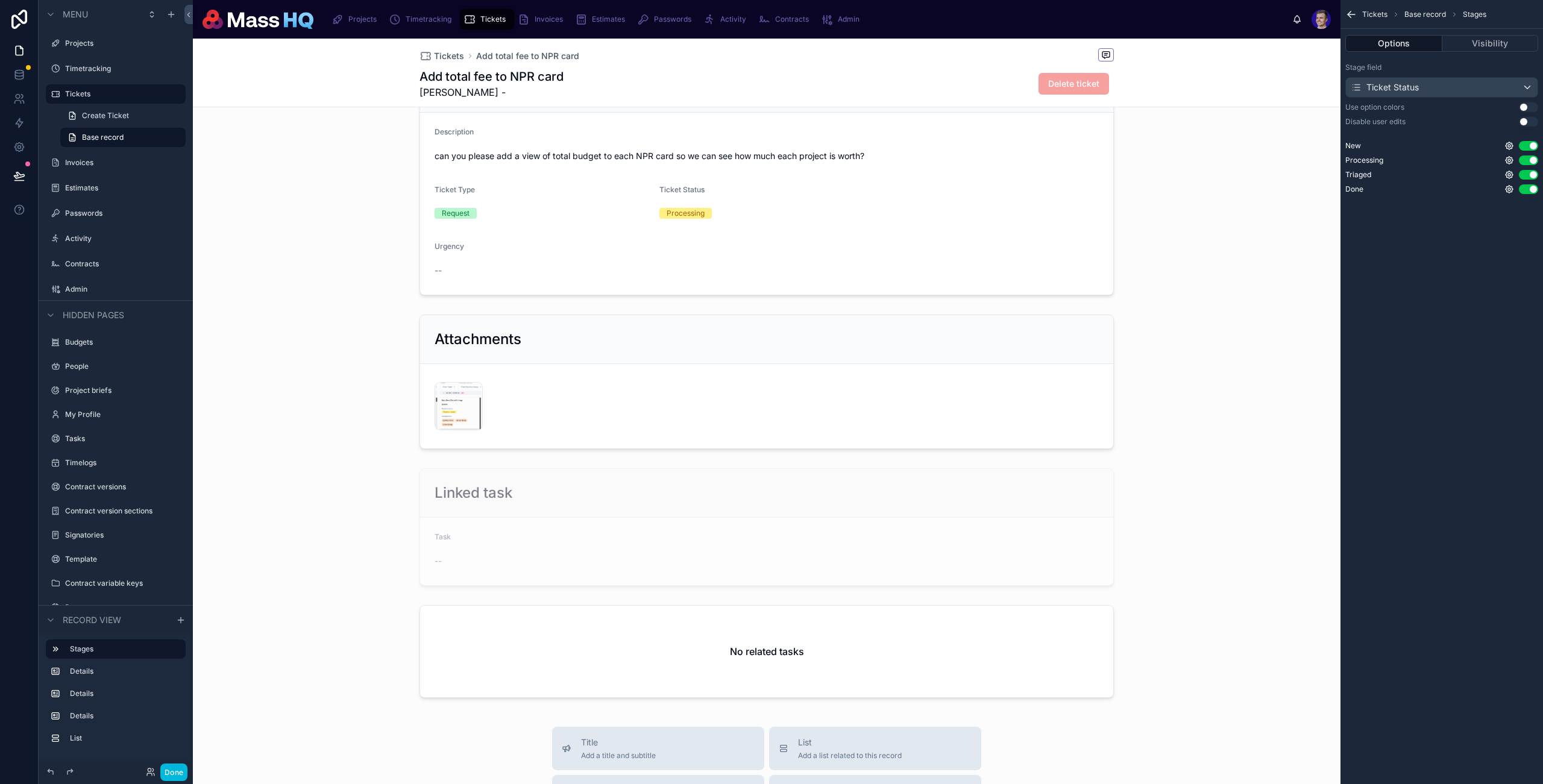
scroll to position [0, 0]
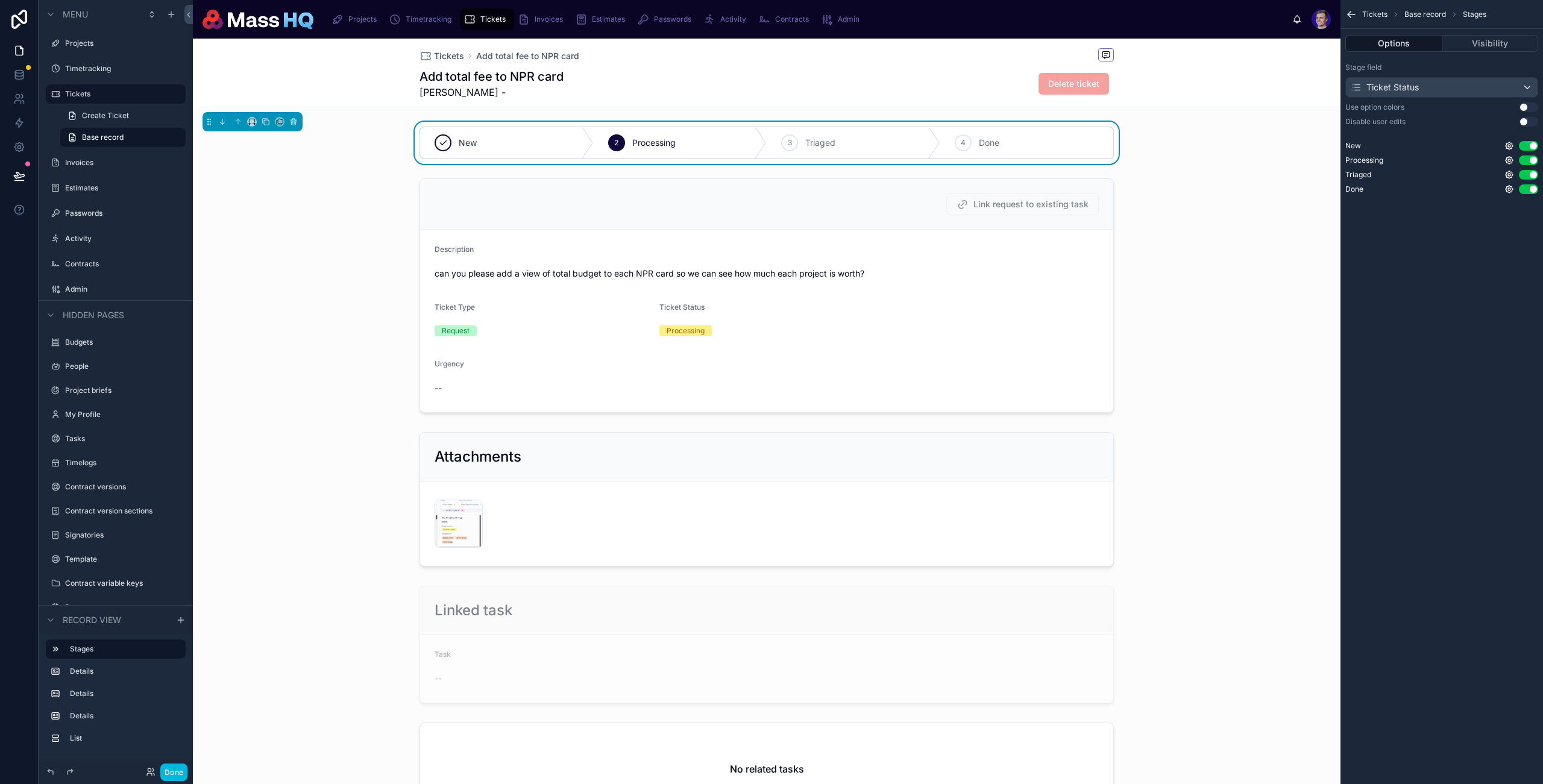
click at [1183, 245] on div at bounding box center [767, 296] width 1148 height 244
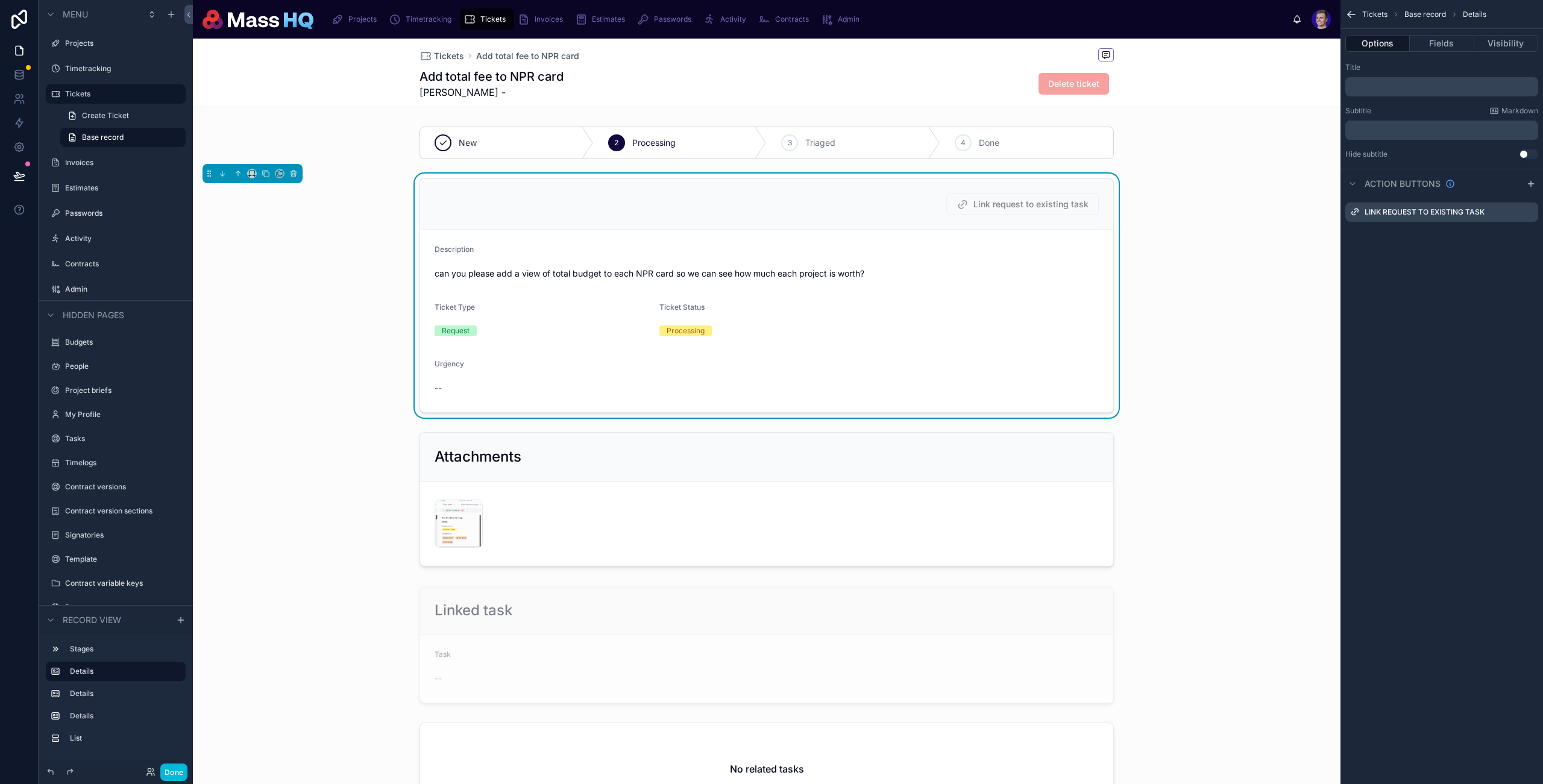
click at [834, 142] on div at bounding box center [767, 143] width 1148 height 42
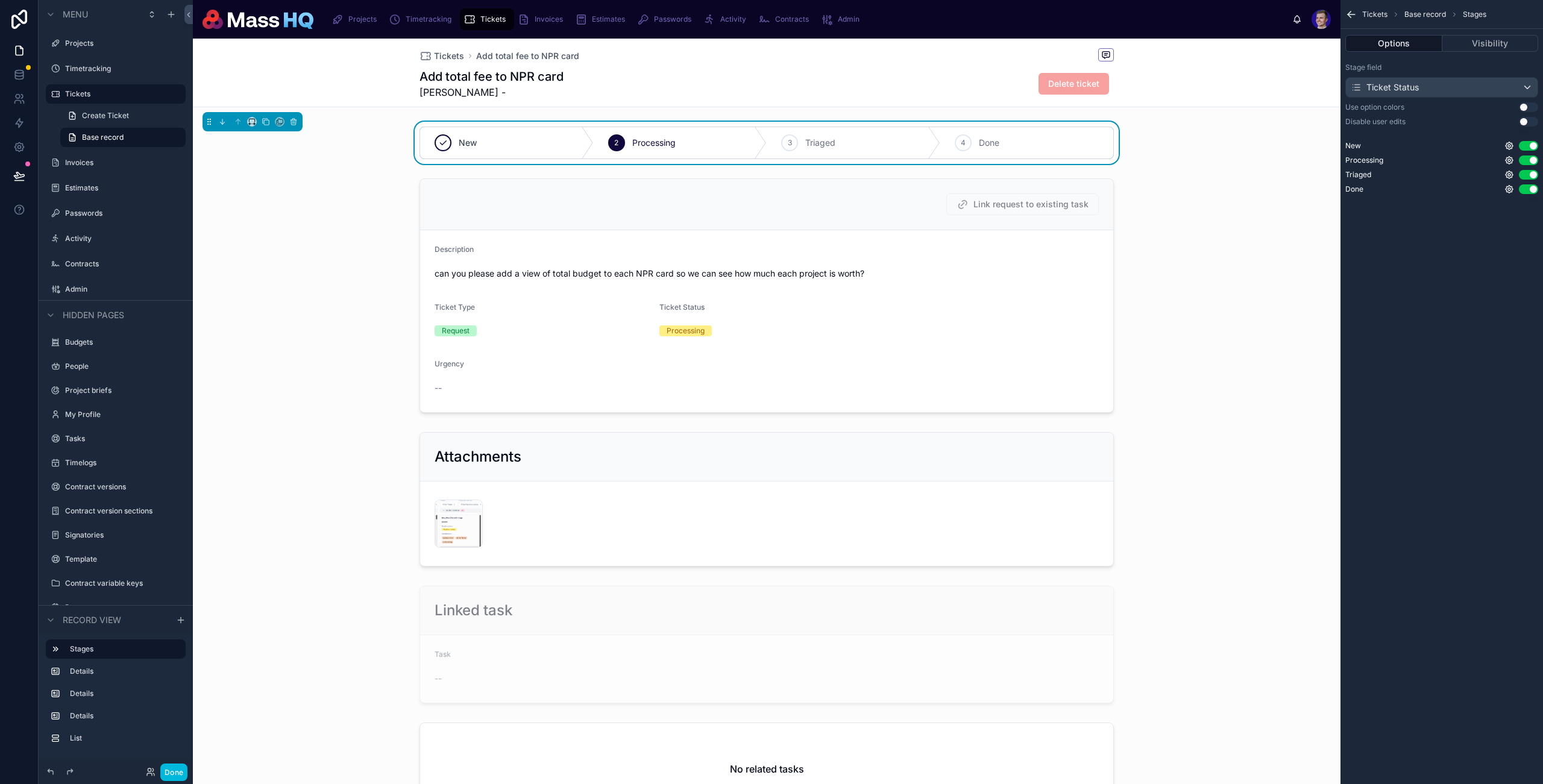
click at [1183, 121] on button "Use setting" at bounding box center [1529, 122] width 19 height 10
click at [1183, 123] on button "Use setting" at bounding box center [1529, 122] width 19 height 10
click at [1183, 42] on button "Visibility" at bounding box center [1491, 43] width 96 height 17
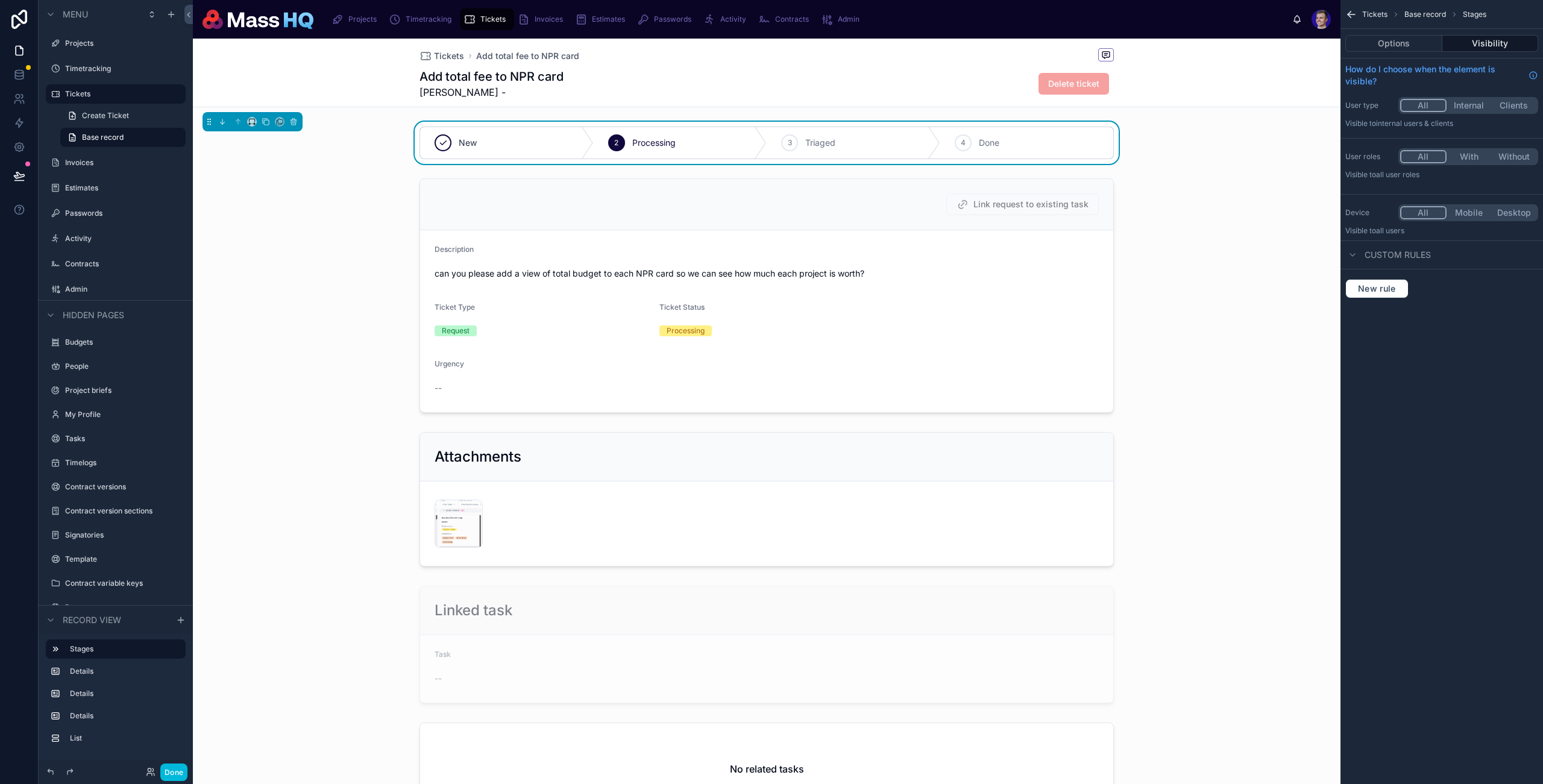
click at [1183, 40] on button "Options" at bounding box center [1394, 43] width 97 height 17
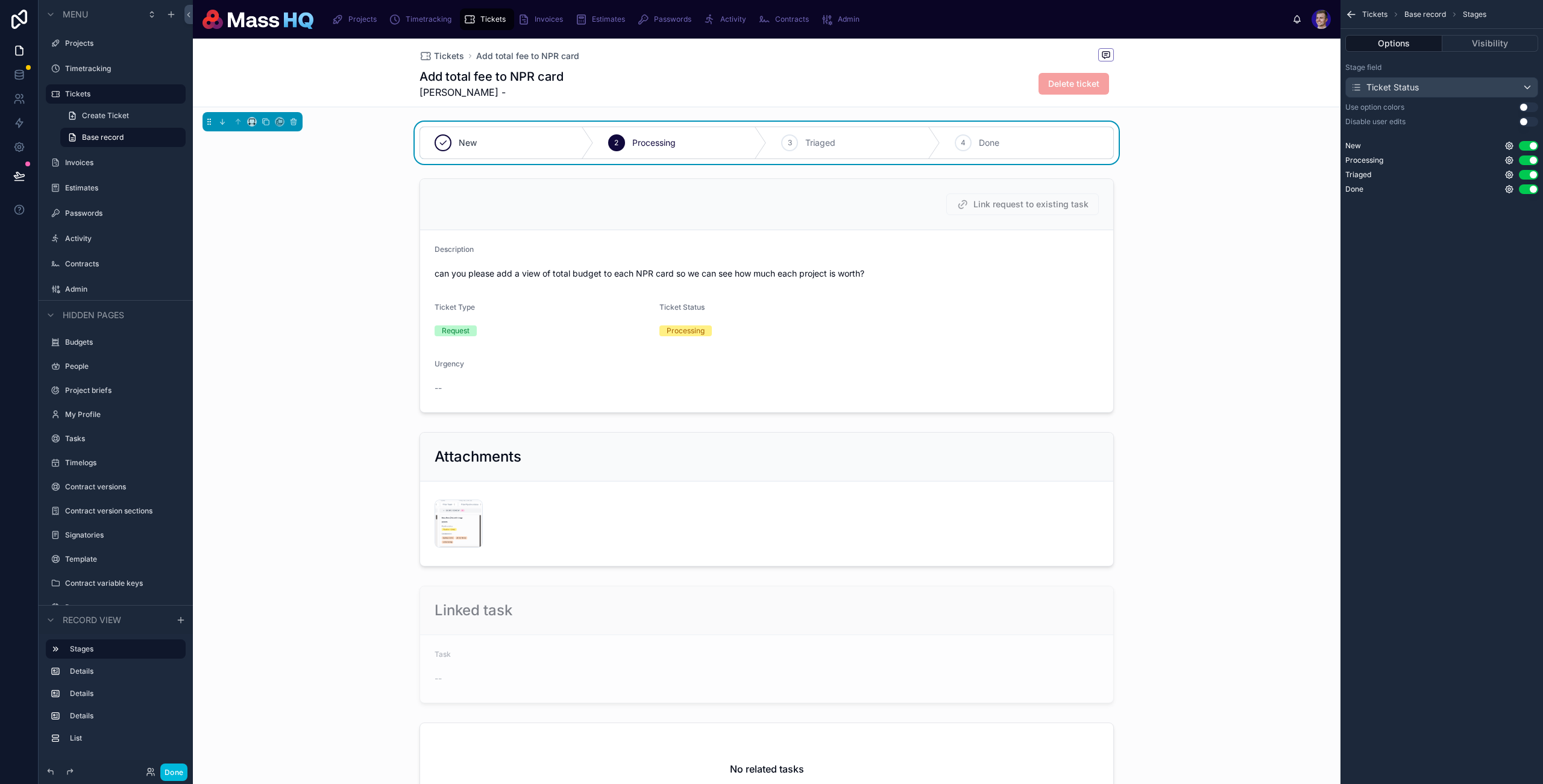
click at [178, 767] on button "Done" at bounding box center [174, 772] width 27 height 17
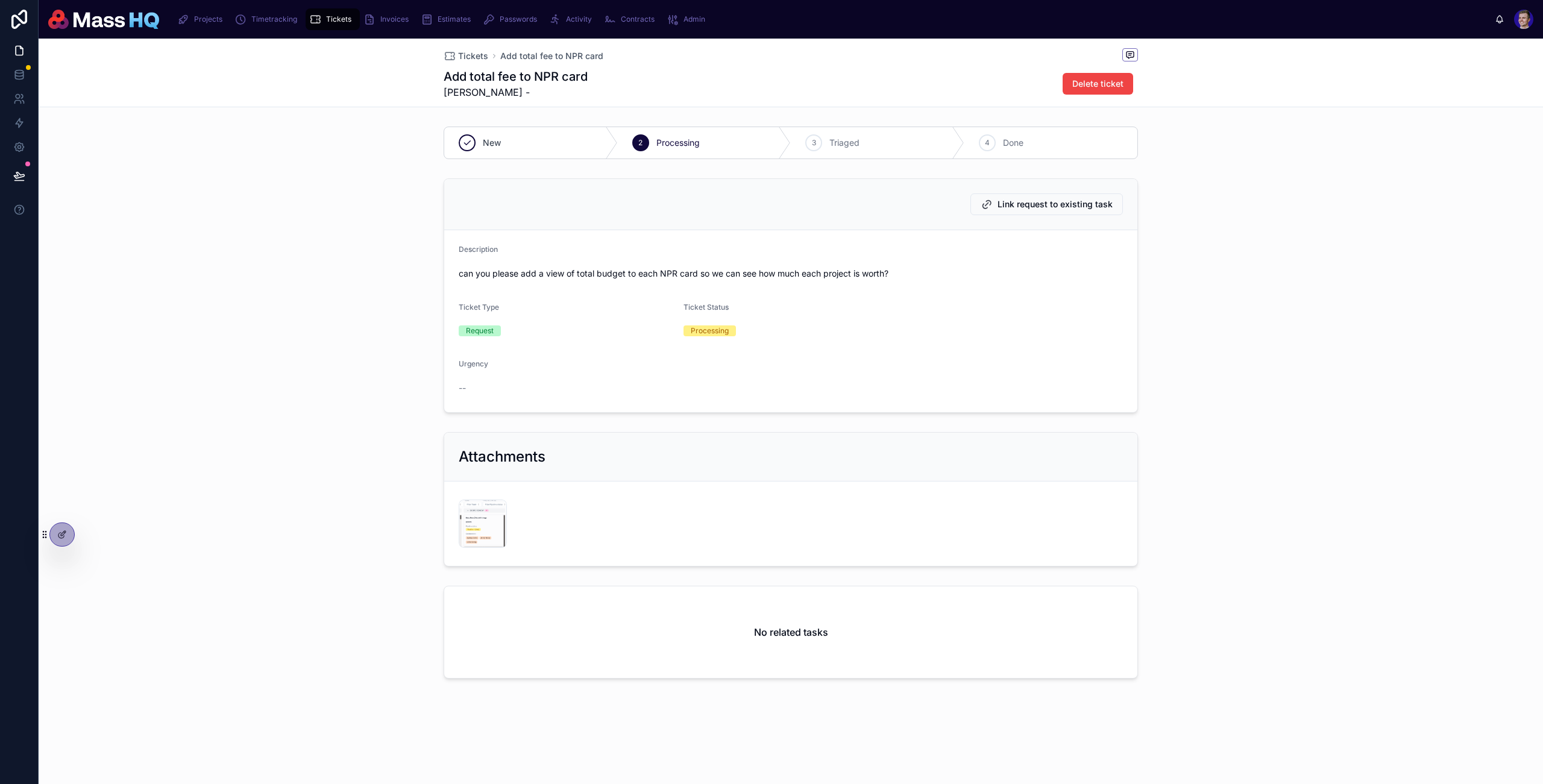
click at [0, 0] on icon at bounding box center [0, 0] width 0 height 0
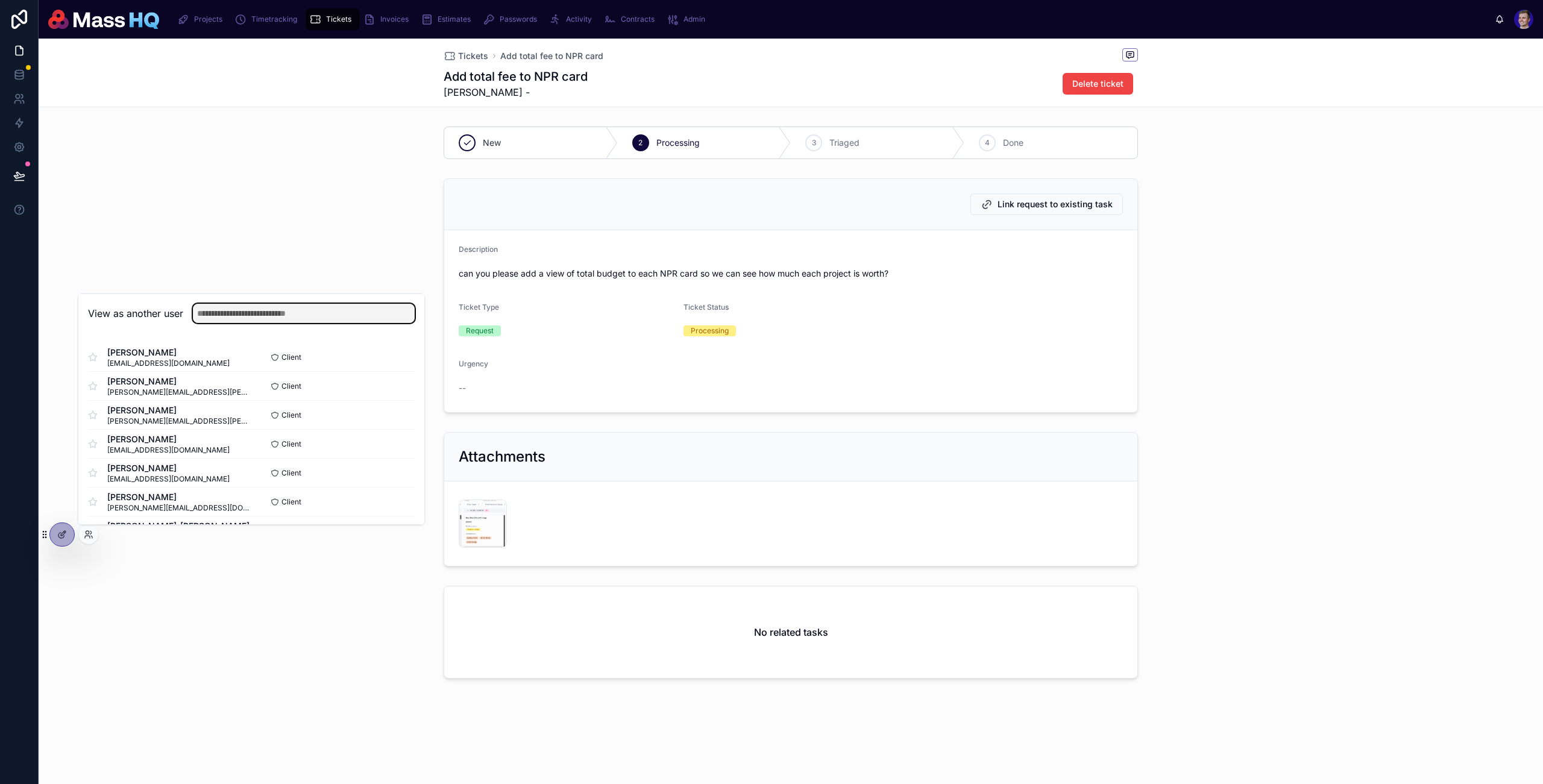
click at [311, 316] on input "text" at bounding box center [304, 313] width 222 height 19
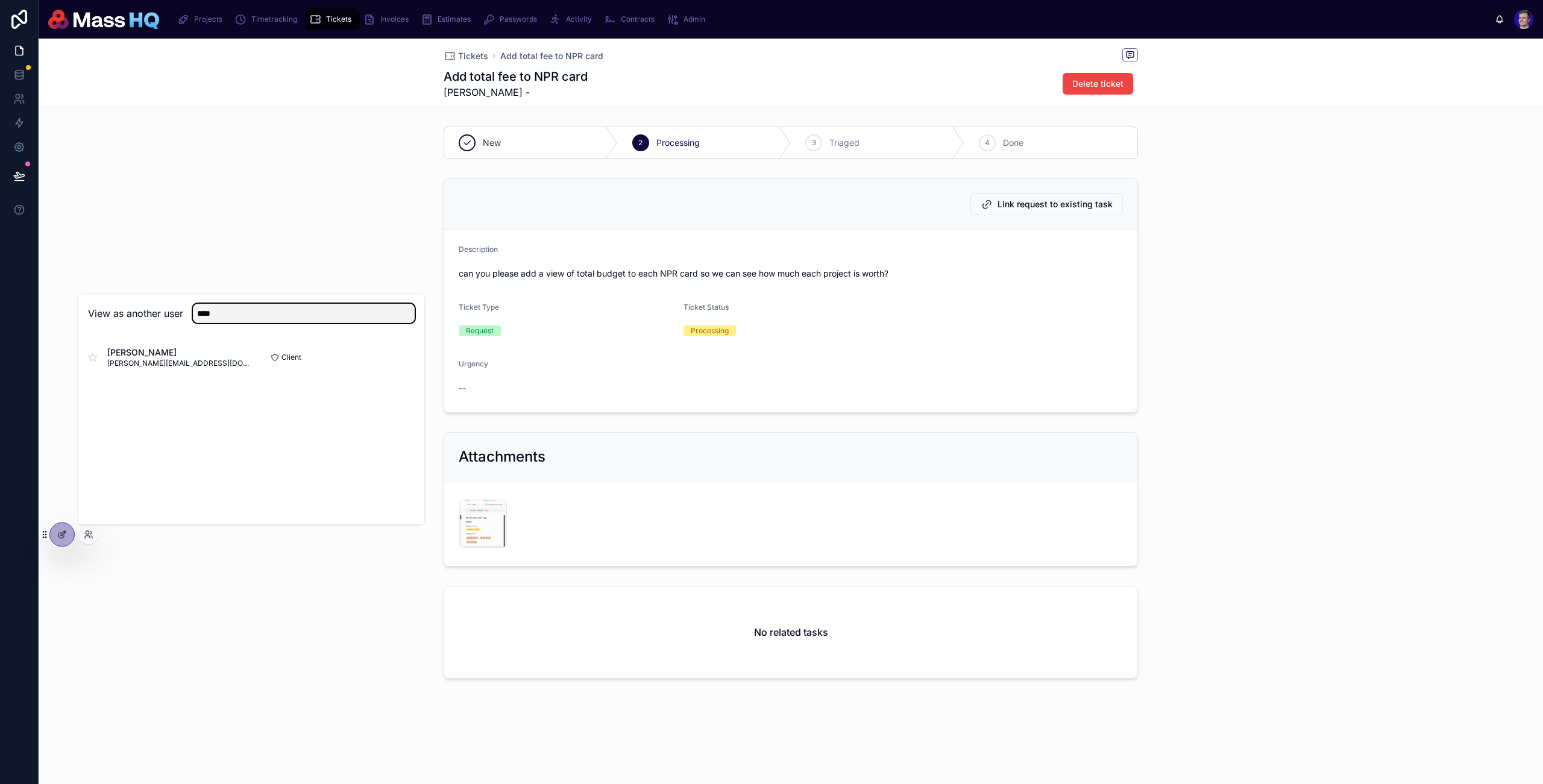
type input "****"
click at [0, 0] on button "Select" at bounding box center [0, 0] width 0 height 0
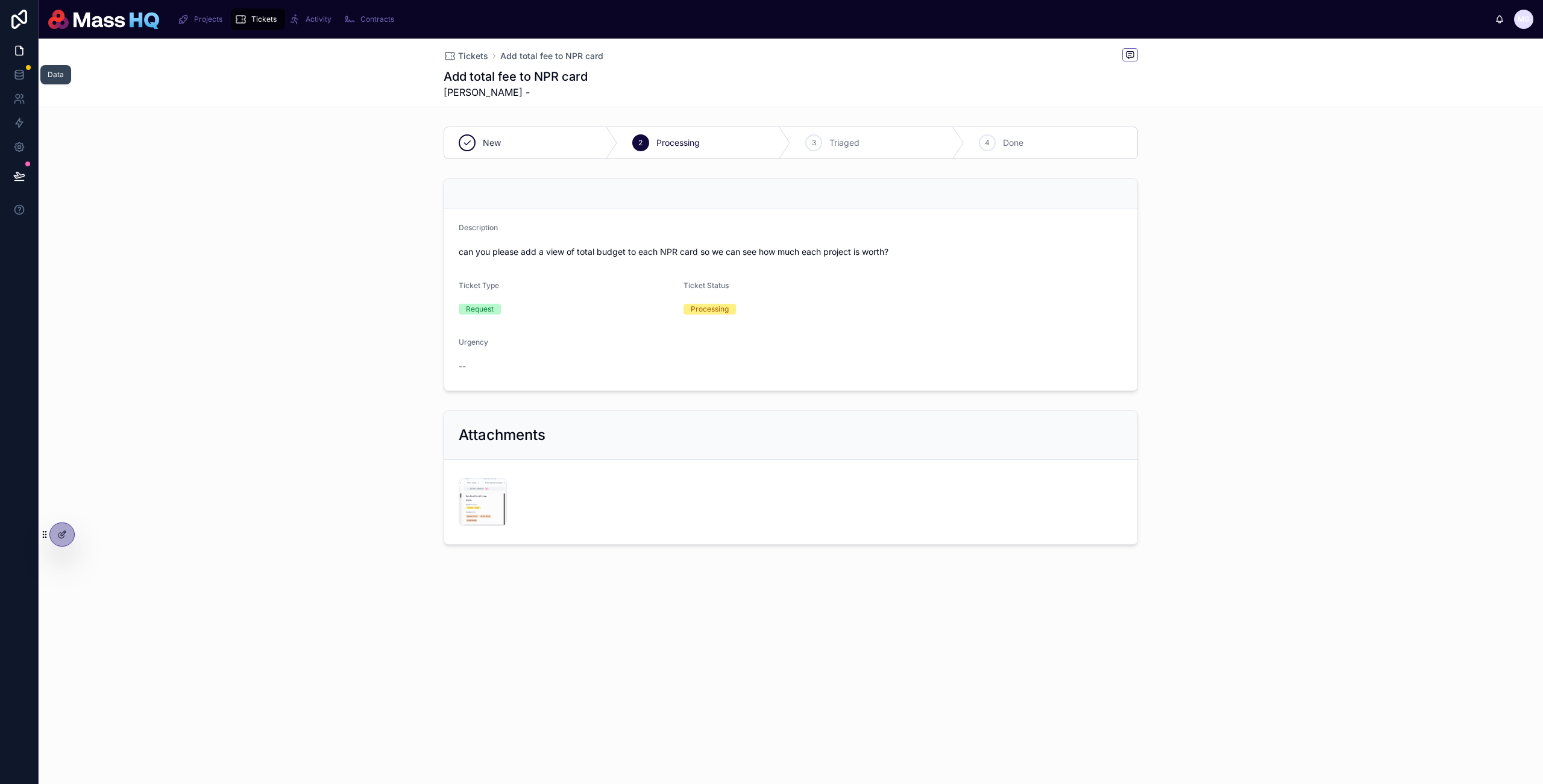
click at [24, 80] on icon at bounding box center [19, 74] width 12 height 12
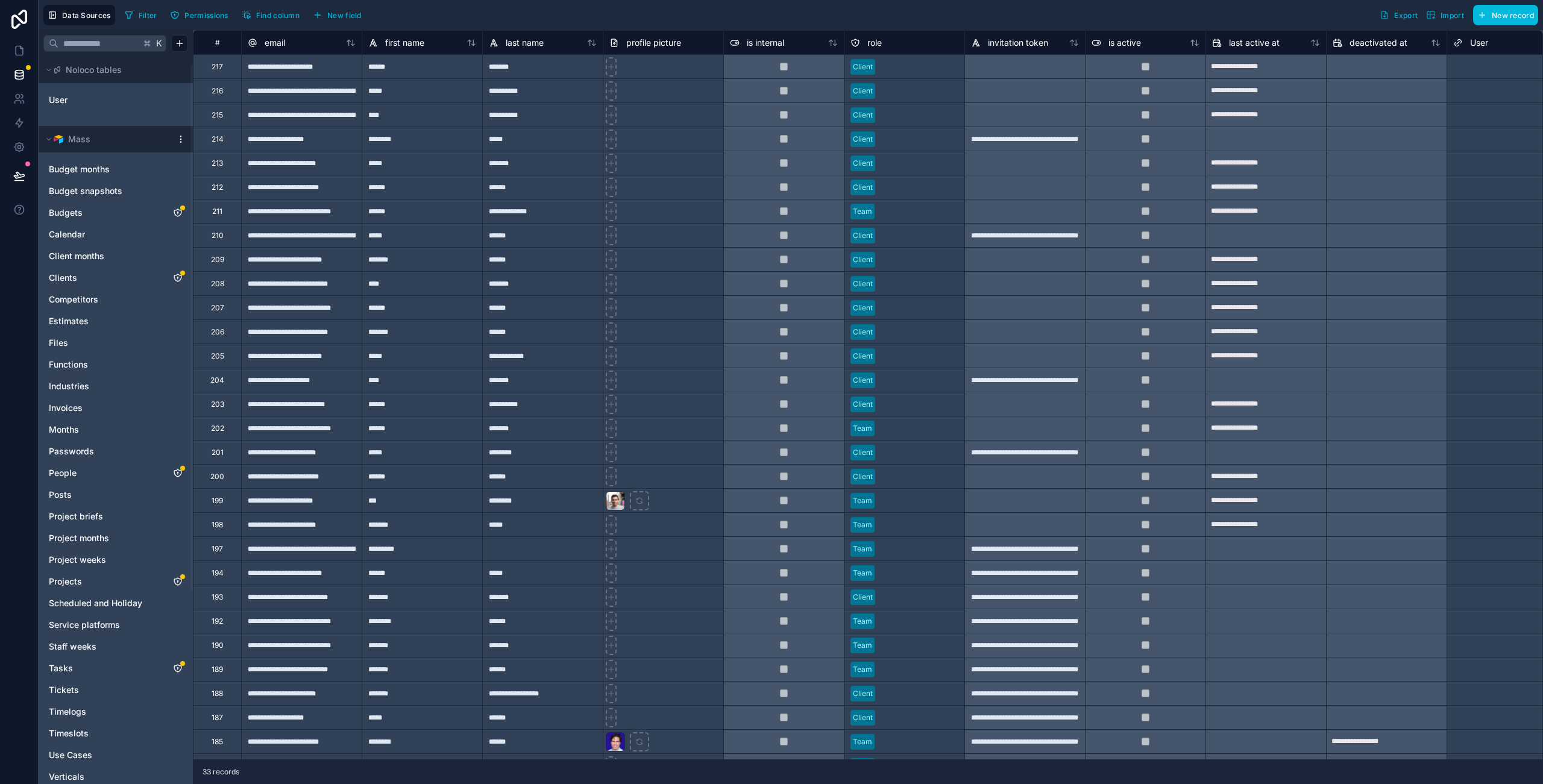
scroll to position [21, 0]
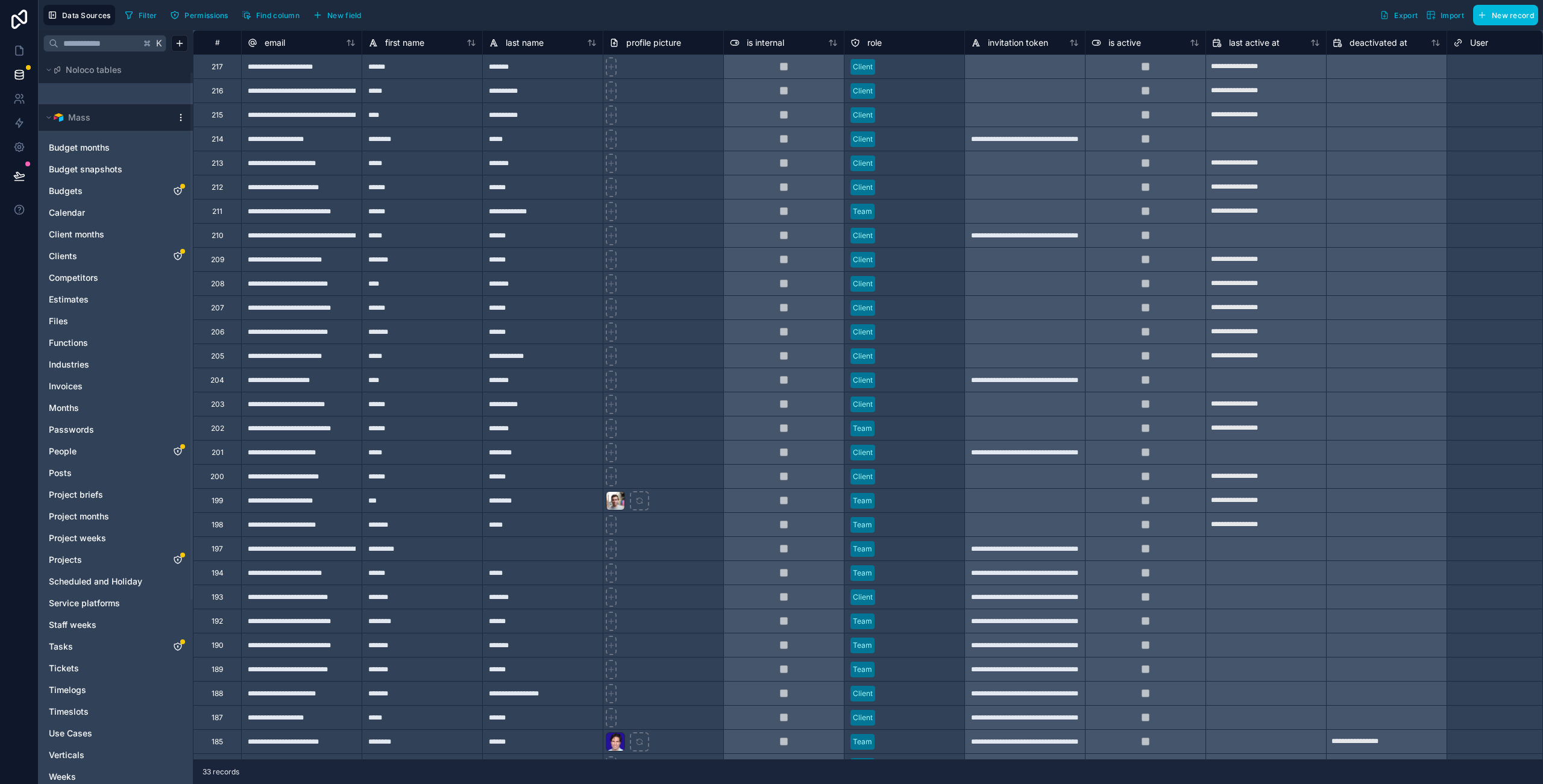
click at [176, 668] on icon "Tickets" at bounding box center [178, 668] width 10 height 10
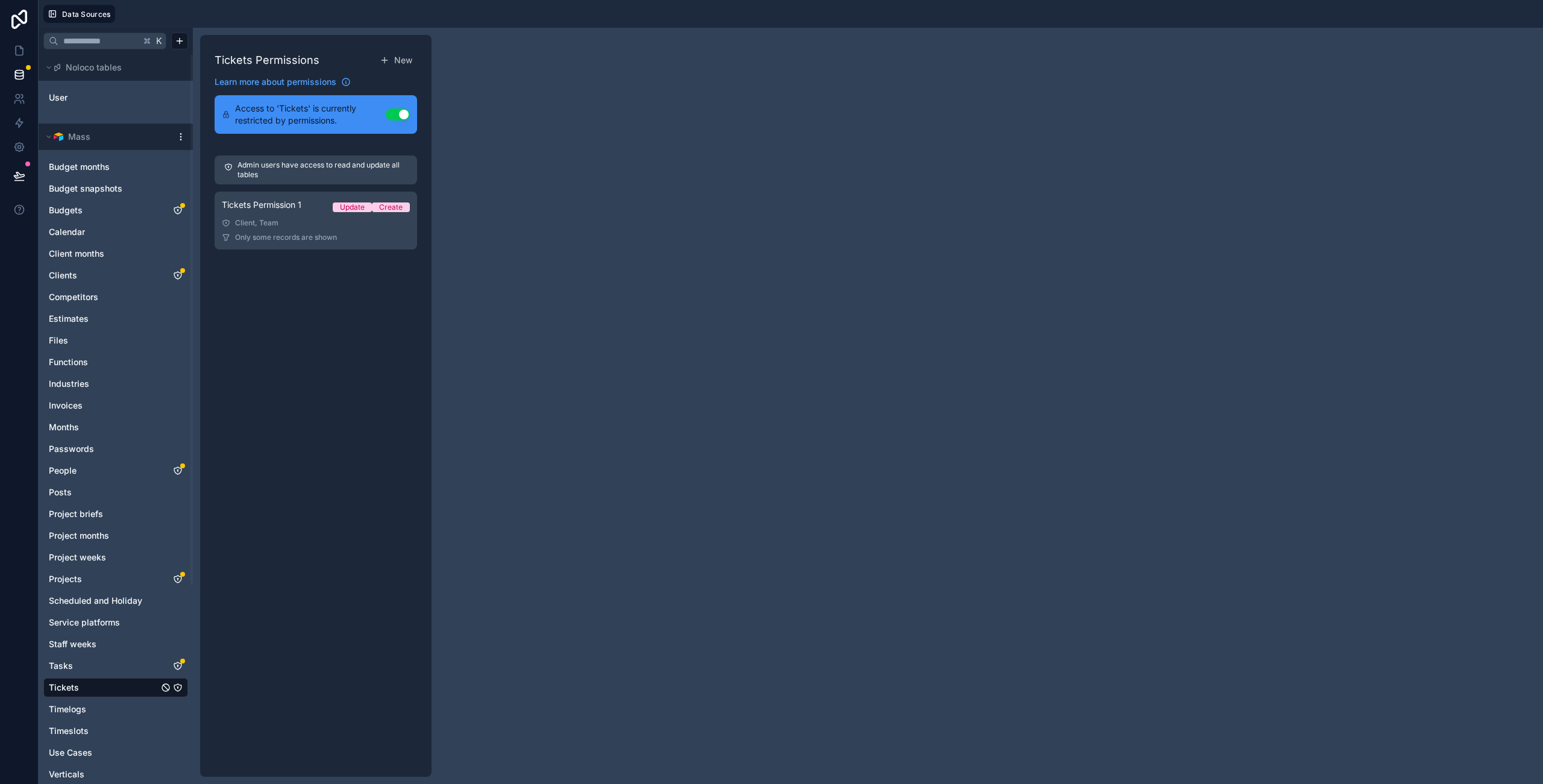
click at [363, 226] on div "Client, Team" at bounding box center [316, 223] width 188 height 10
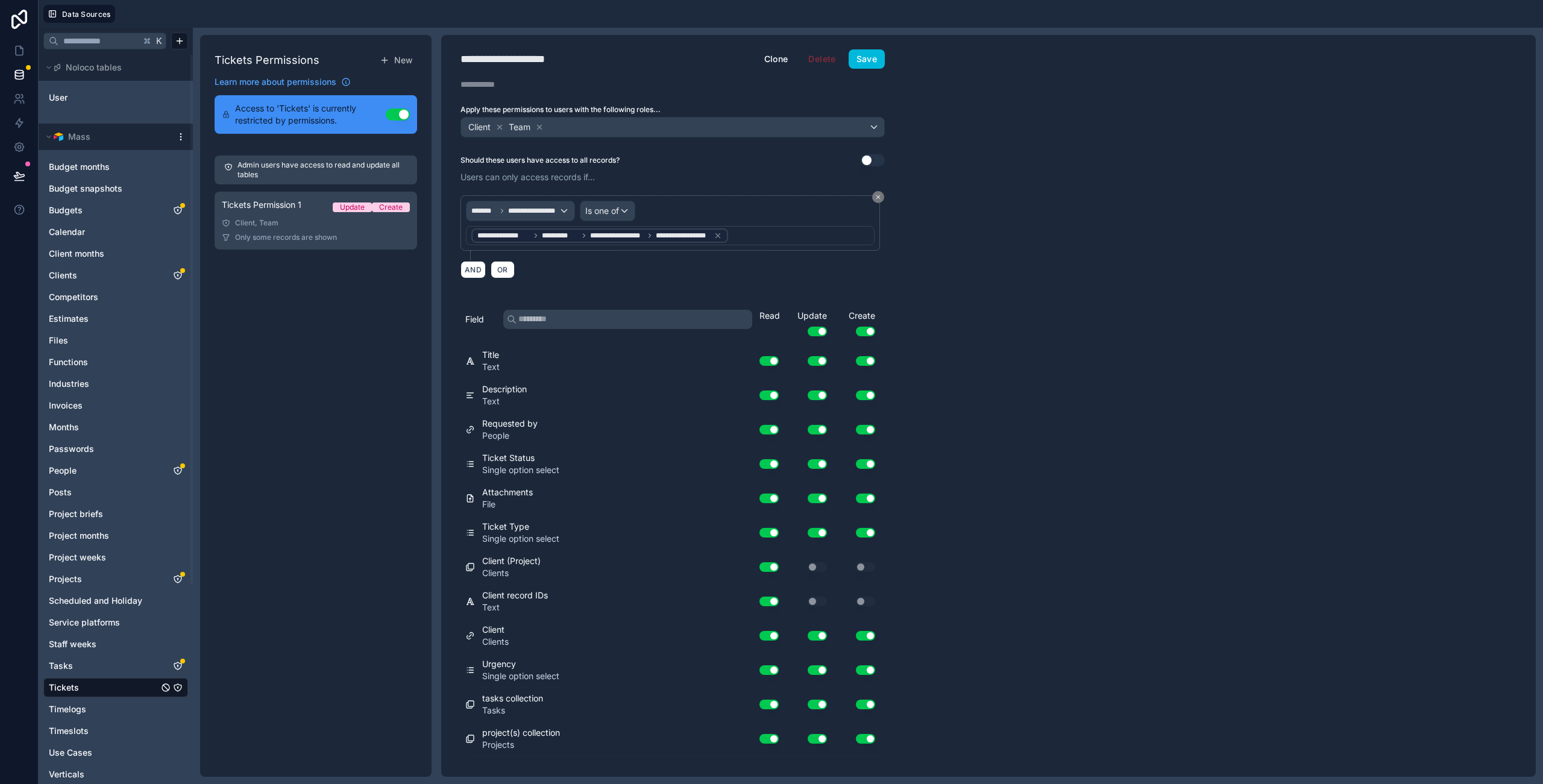
click at [766, 462] on button "Use setting" at bounding box center [769, 464] width 19 height 10
click at [764, 464] on button "Use setting" at bounding box center [769, 464] width 19 height 10
click at [853, 460] on div "Use setting" at bounding box center [856, 464] width 48 height 10
click at [864, 462] on button "Use setting" at bounding box center [866, 464] width 19 height 10
click at [827, 464] on div "Use setting" at bounding box center [808, 464] width 48 height 10
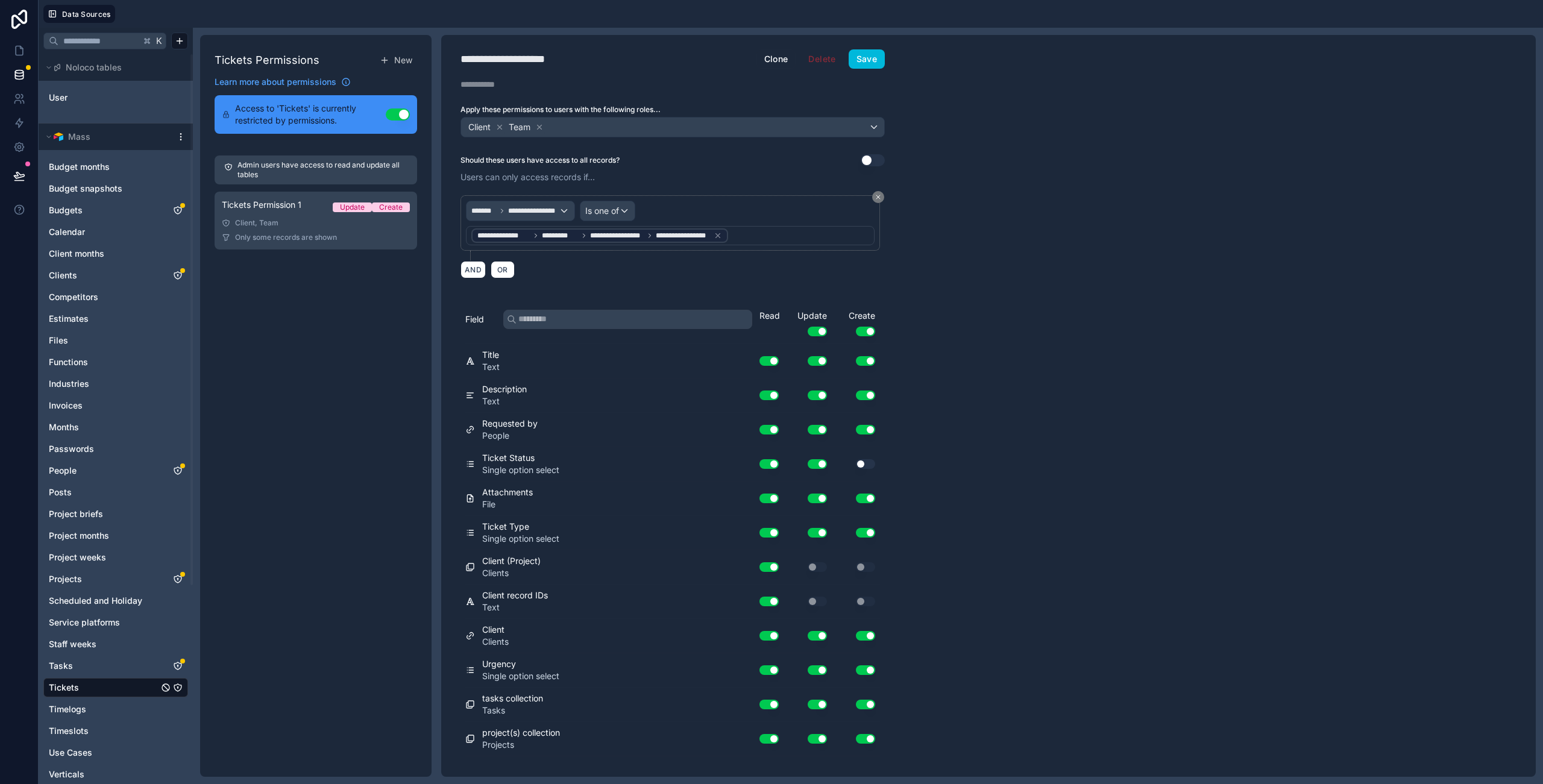
drag, startPoint x: 816, startPoint y: 460, endPoint x: 857, endPoint y: 469, distance: 42.0
click at [816, 460] on button "Use setting" at bounding box center [817, 464] width 19 height 10
click at [977, 460] on div "**********" at bounding box center [988, 406] width 1095 height 742
click at [868, 62] on button "Save" at bounding box center [867, 59] width 36 height 19
click at [20, 51] on icon at bounding box center [19, 50] width 12 height 12
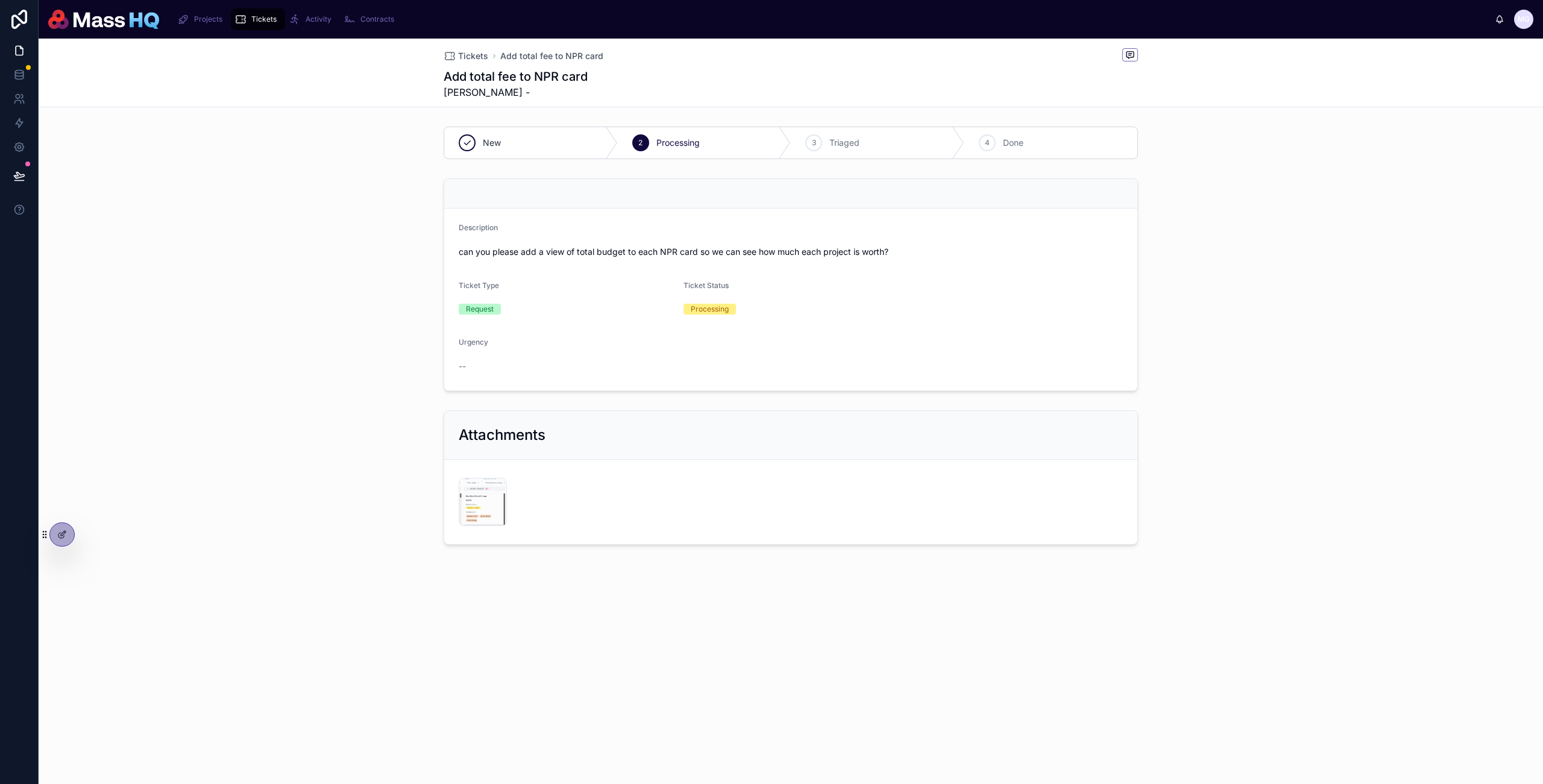
click at [879, 151] on div "3 Triaged" at bounding box center [878, 143] width 174 height 31
click at [948, 116] on div "Tickets Add total fee to NPR card Add total fee to NPR card Mollie Gallington -…" at bounding box center [790, 342] width 1504 height 608
click at [883, 136] on div "3 Triaged" at bounding box center [878, 143] width 174 height 31
click at [973, 137] on div "4 Done" at bounding box center [1052, 143] width 174 height 31
drag, startPoint x: 1003, startPoint y: 138, endPoint x: 806, endPoint y: 142, distance: 197.0
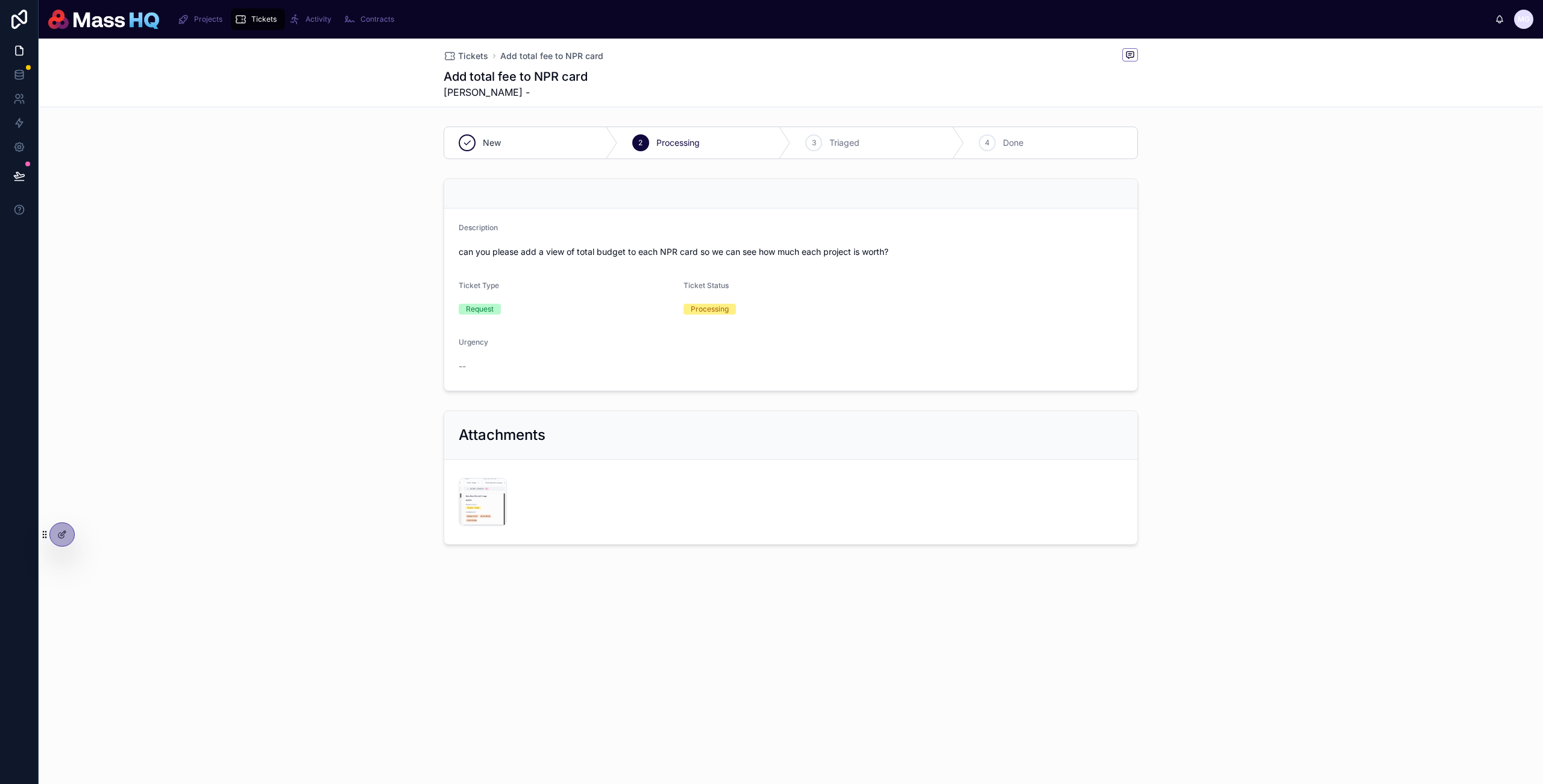
click at [1003, 138] on span "Done" at bounding box center [1014, 143] width 21 height 12
click at [806, 142] on div "3" at bounding box center [814, 143] width 17 height 17
click at [844, 159] on div "New 2 Processing 3 Triaged 4 Done" at bounding box center [791, 143] width 695 height 32
click at [679, 156] on div "2 Processing" at bounding box center [705, 143] width 174 height 31
click at [914, 147] on div "3 Triaged" at bounding box center [878, 143] width 174 height 31
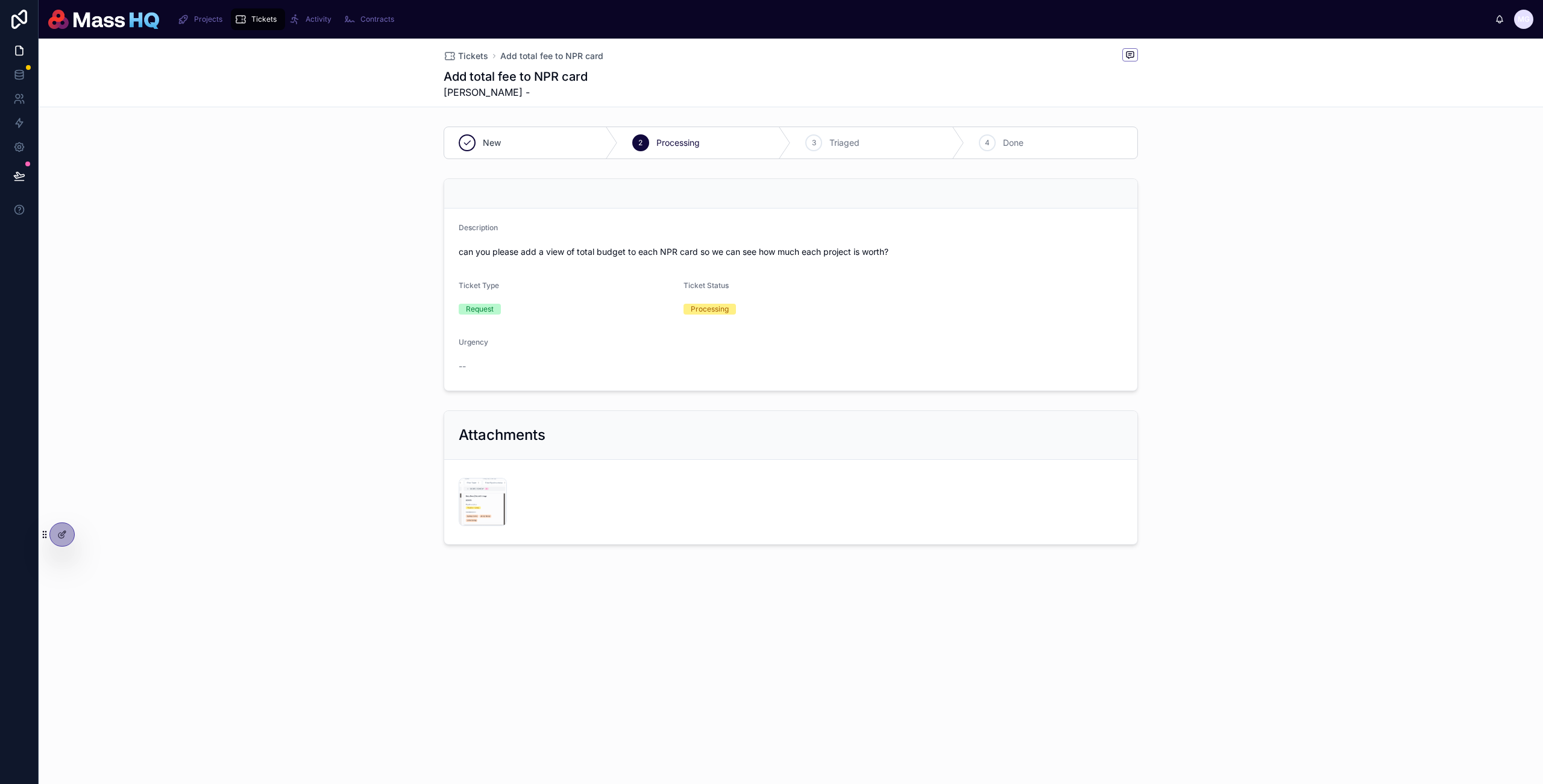
click at [1158, 157] on div "New 2 Processing 3 Triaged 4 Done" at bounding box center [790, 143] width 1504 height 42
click at [301, 253] on div "Description can you please add a view of total budget to each NPR card so we ca…" at bounding box center [790, 285] width 1504 height 223
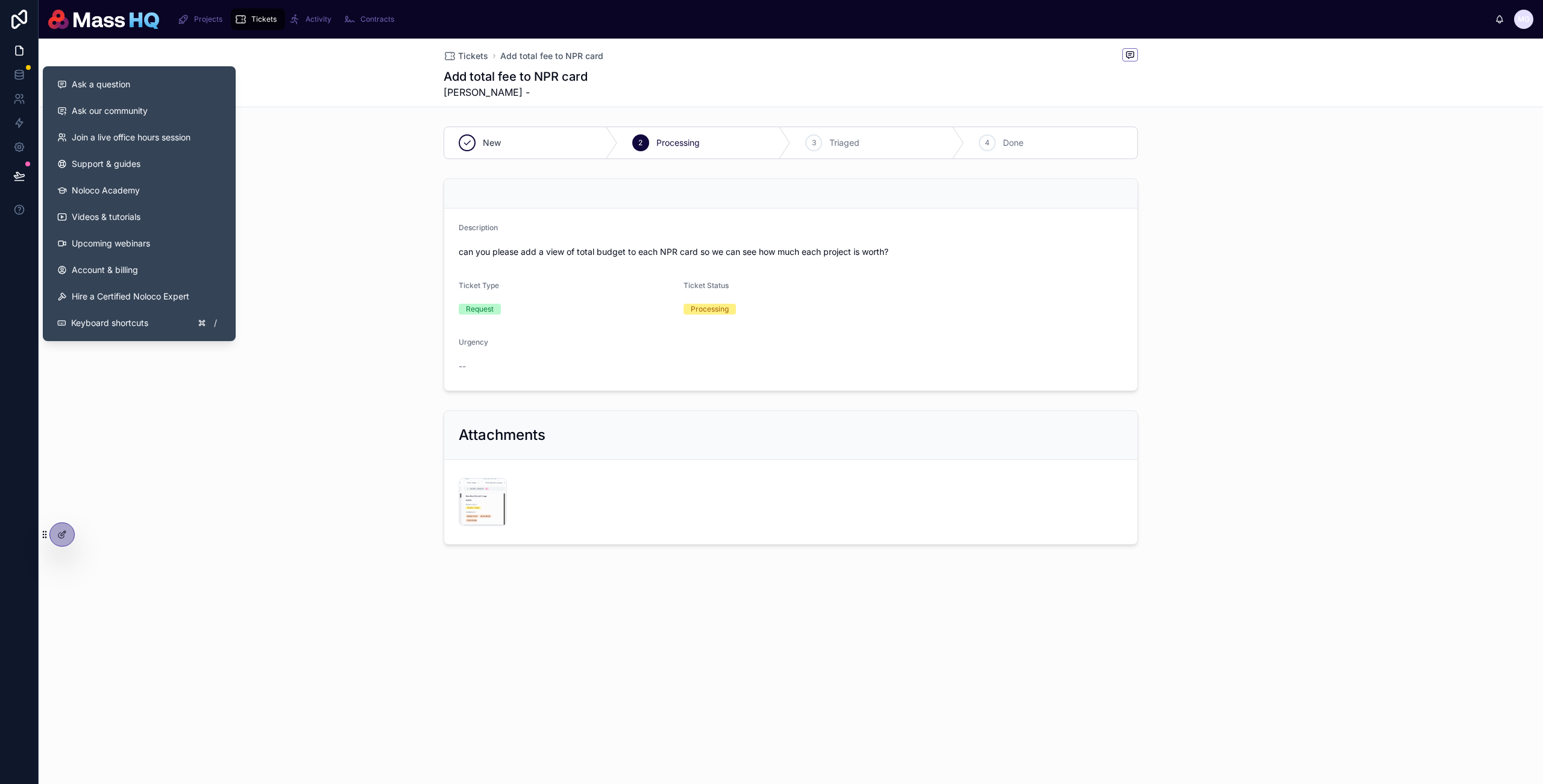
click at [22, 180] on icon at bounding box center [19, 176] width 12 height 12
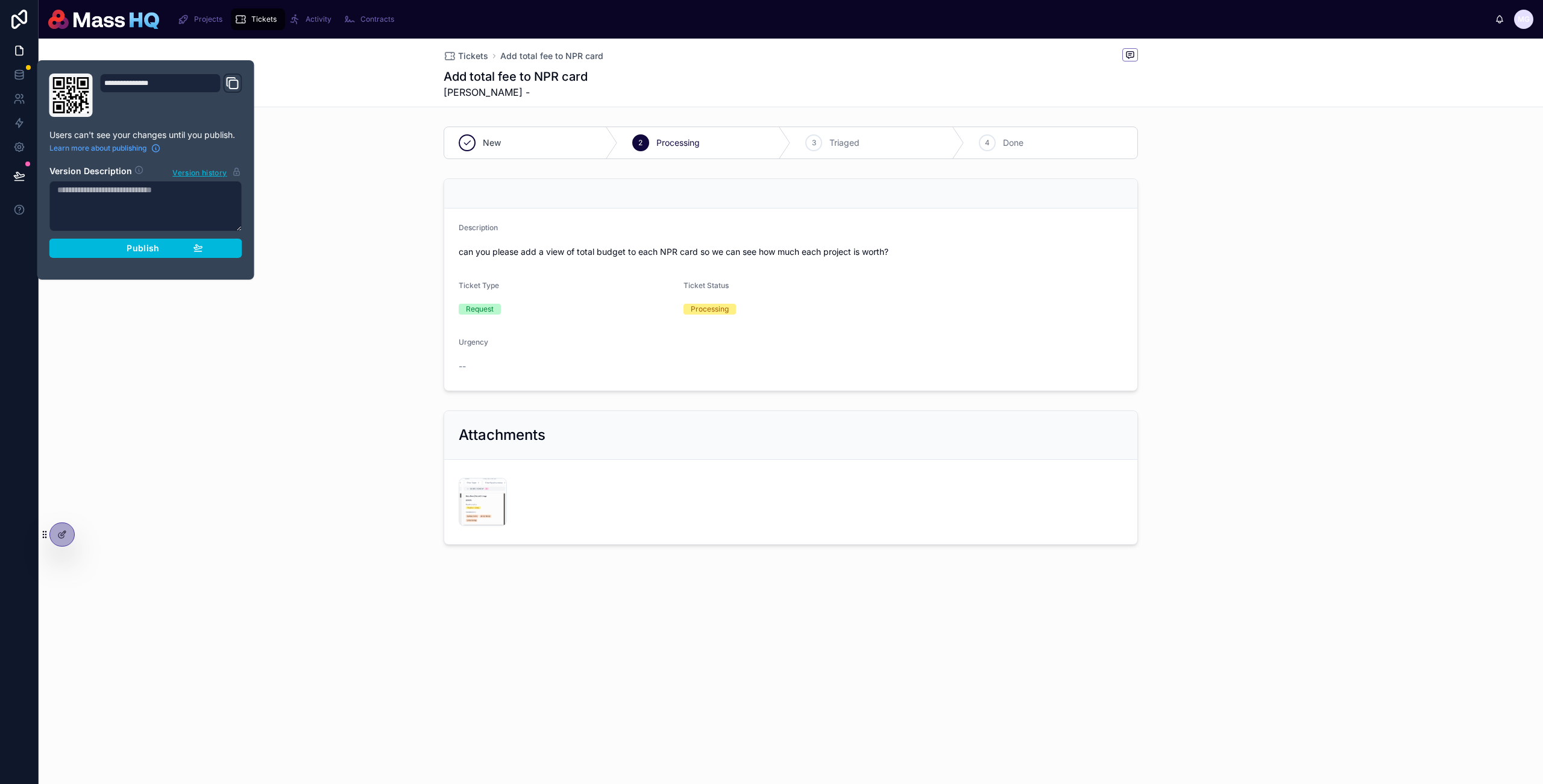
click at [170, 252] on div "Publish" at bounding box center [146, 249] width 114 height 11
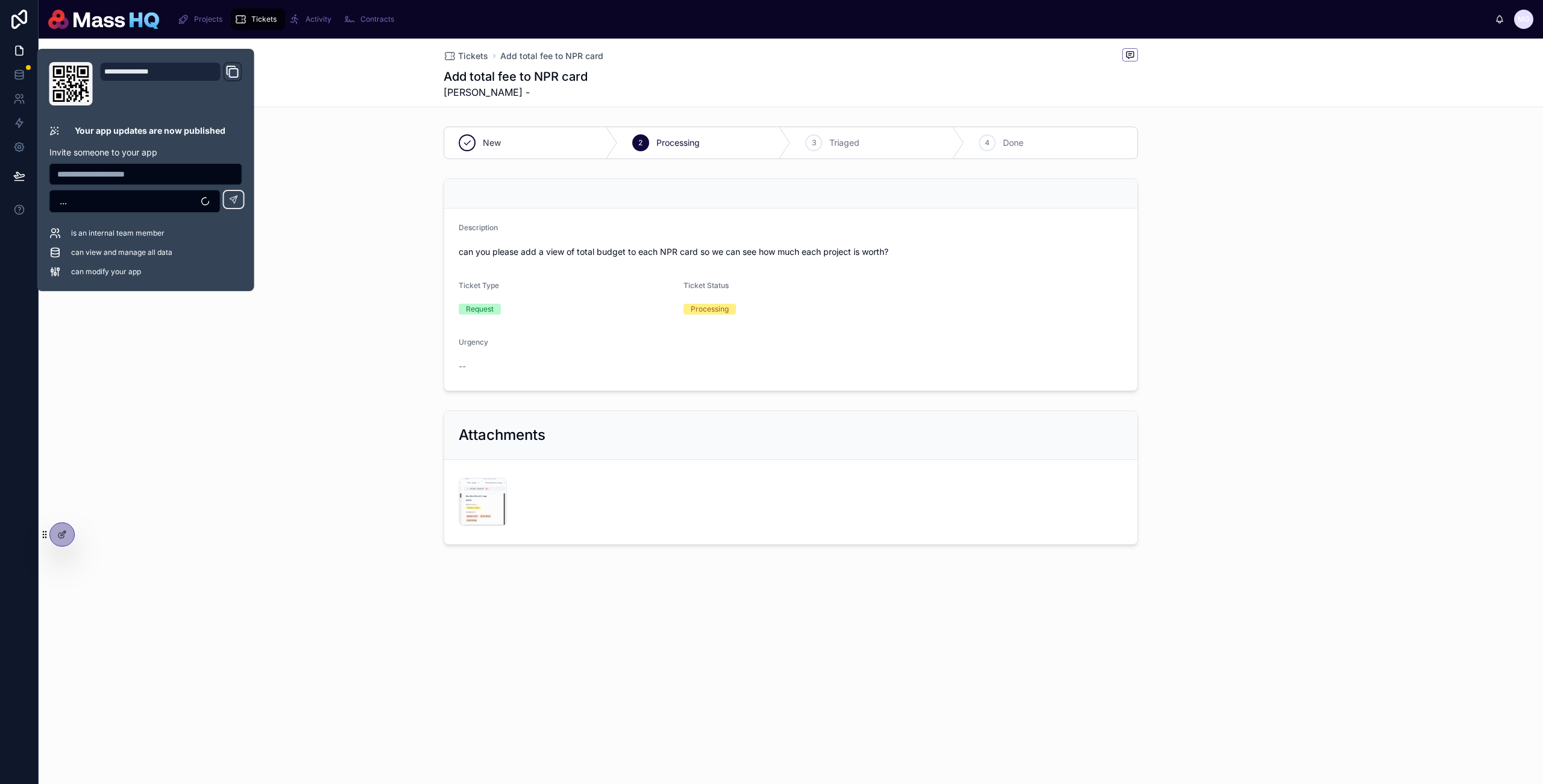
click at [407, 319] on div "Description can you please add a view of total budget to each NPR card so we ca…" at bounding box center [790, 285] width 1504 height 223
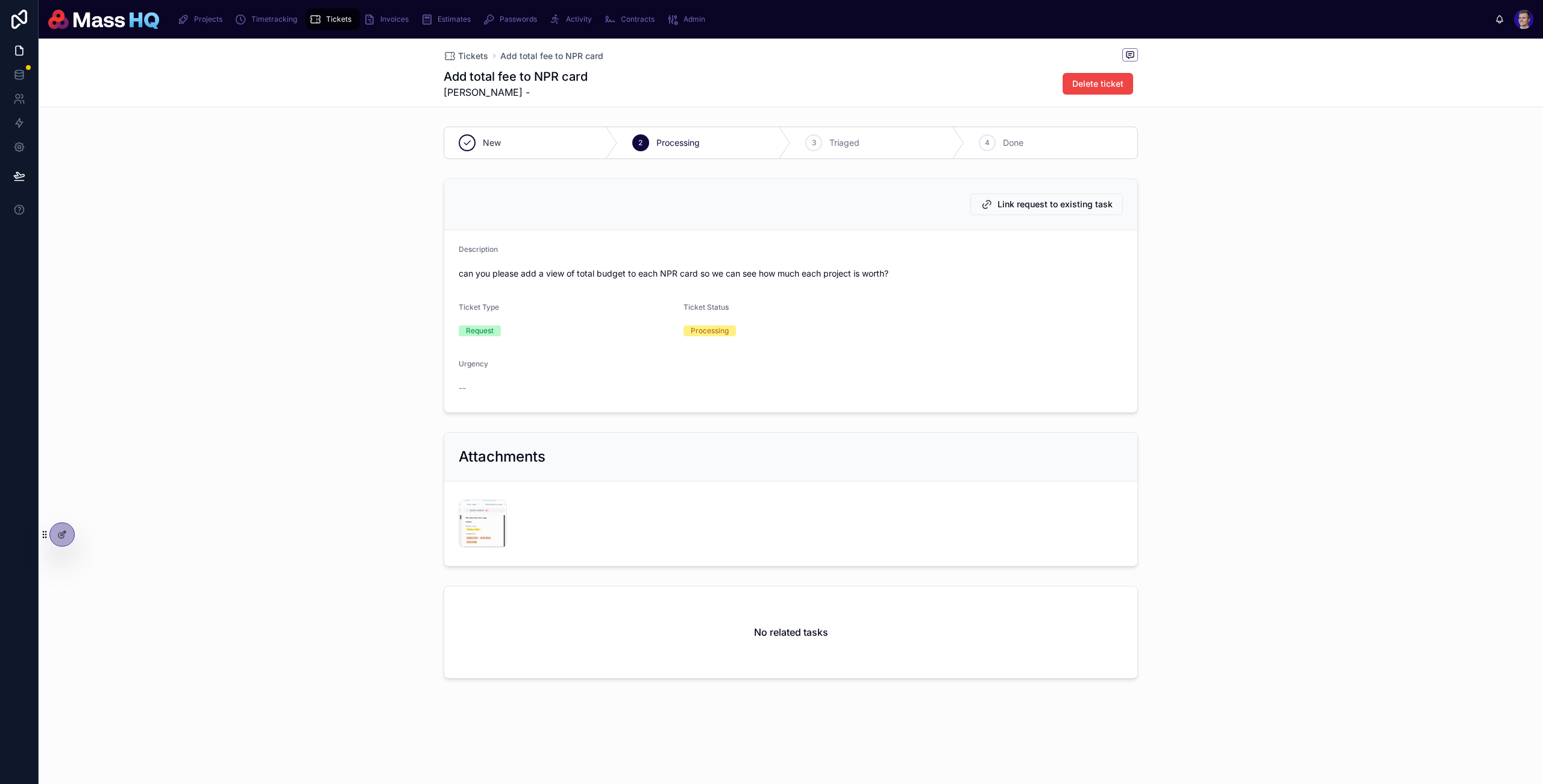
click at [694, 244] on form "Description can you please add a view of total budget to each NPR card so we ca…" at bounding box center [791, 321] width 693 height 182
click at [724, 249] on div "Description" at bounding box center [791, 251] width 664 height 14
click at [66, 530] on icon at bounding box center [62, 535] width 10 height 10
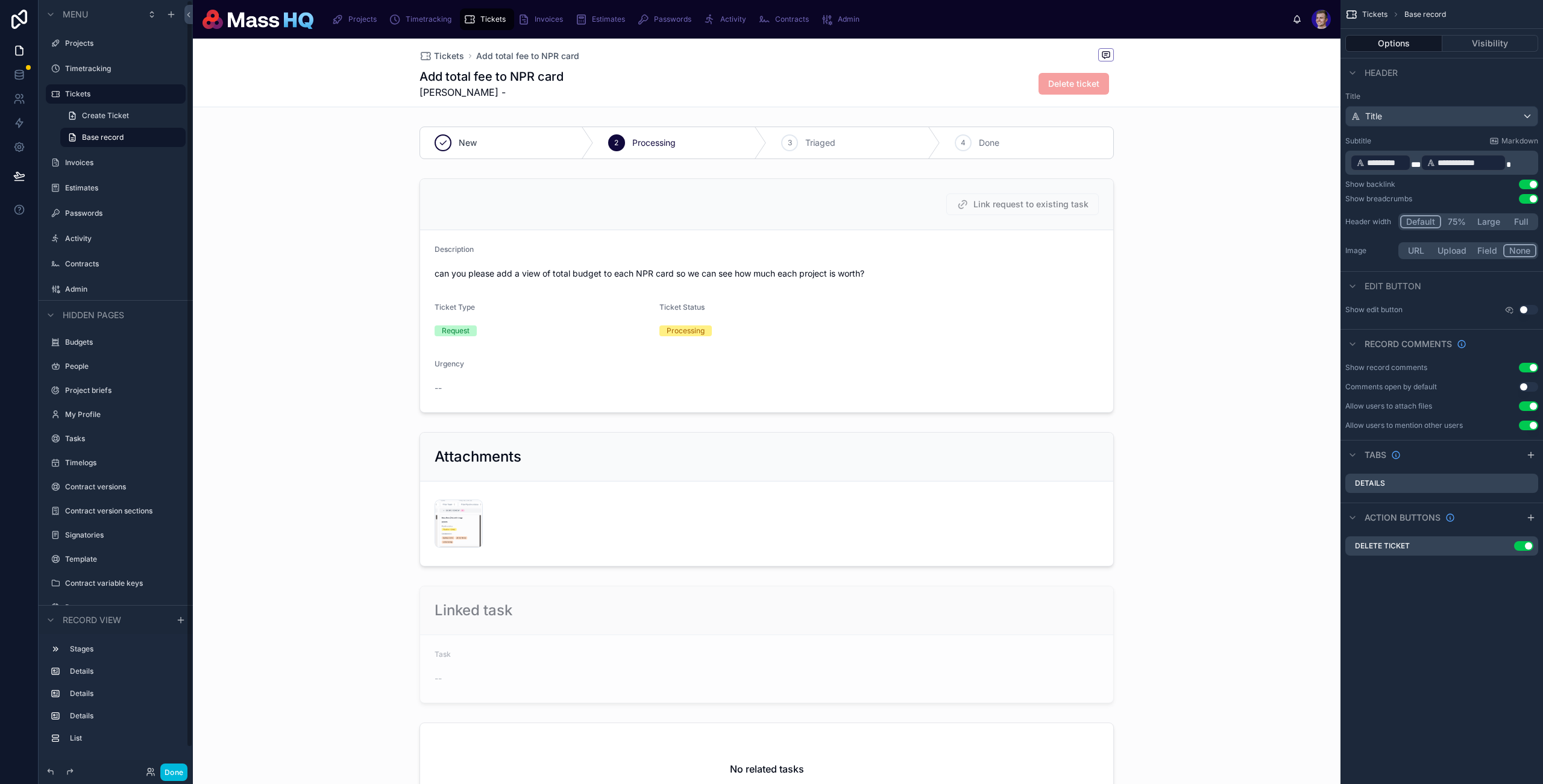
click at [527, 86] on span "[PERSON_NAME] -" at bounding box center [491, 92] width 144 height 14
drag, startPoint x: 397, startPoint y: 83, endPoint x: 366, endPoint y: 84, distance: 31.0
click at [366, 84] on div "Tickets Add total fee to NPR card Add total fee to NPR card Mollie Gallington -…" at bounding box center [767, 73] width 1148 height 69
copy h1 "Add total fee to NPR card"
click at [715, 623] on div at bounding box center [767, 644] width 1148 height 127
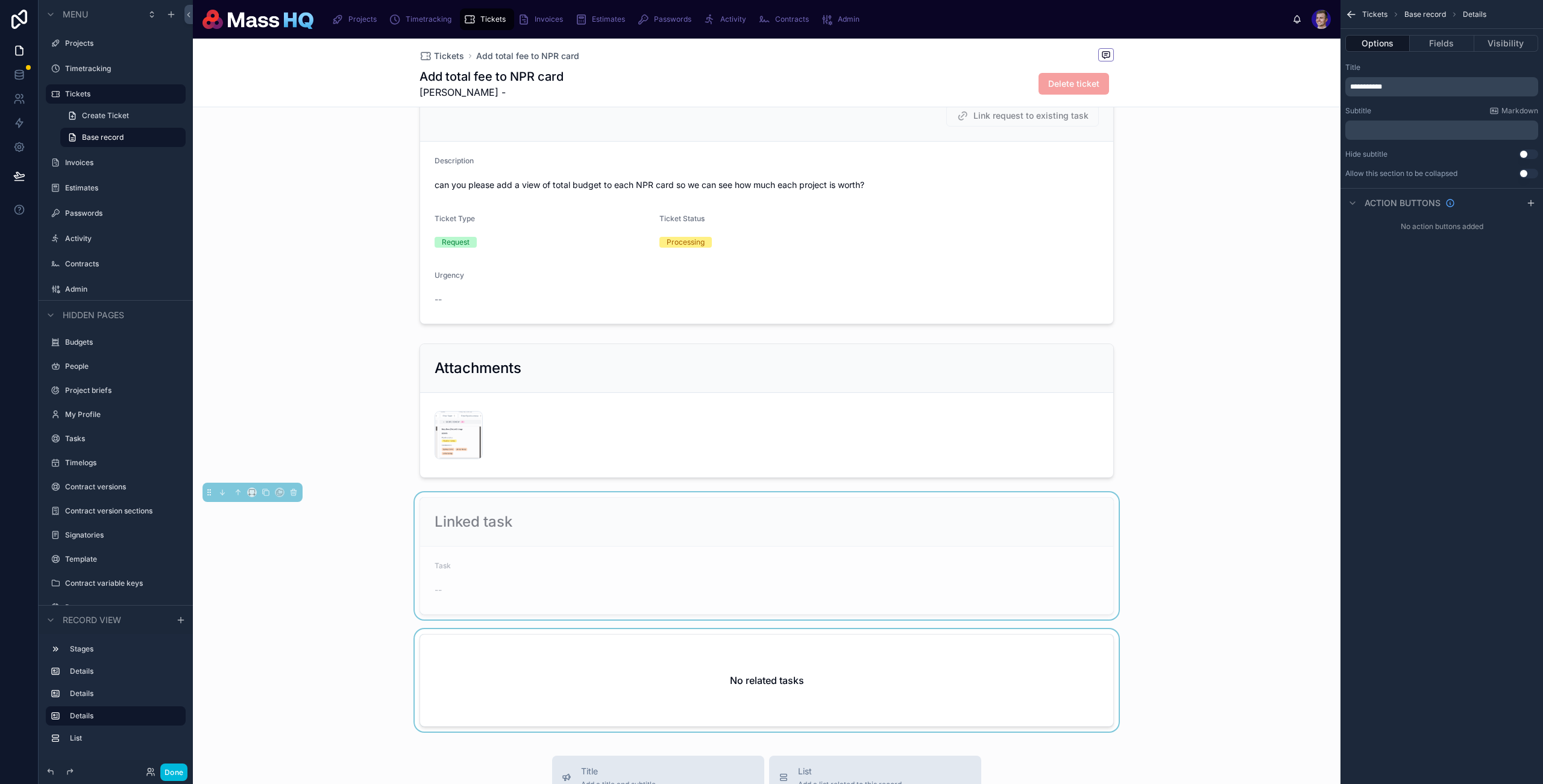
scroll to position [121, 0]
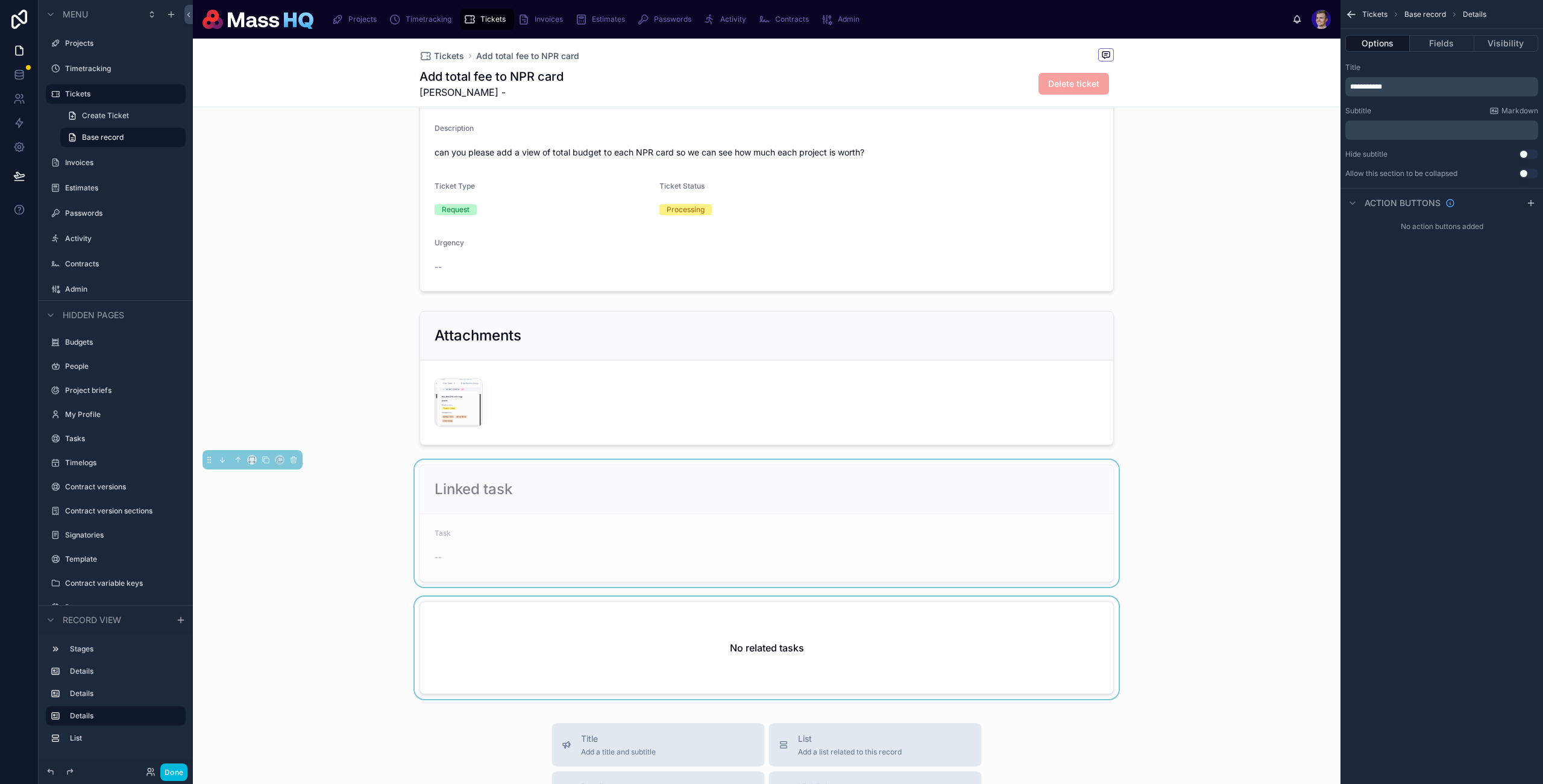
click at [739, 623] on div at bounding box center [767, 650] width 1148 height 107
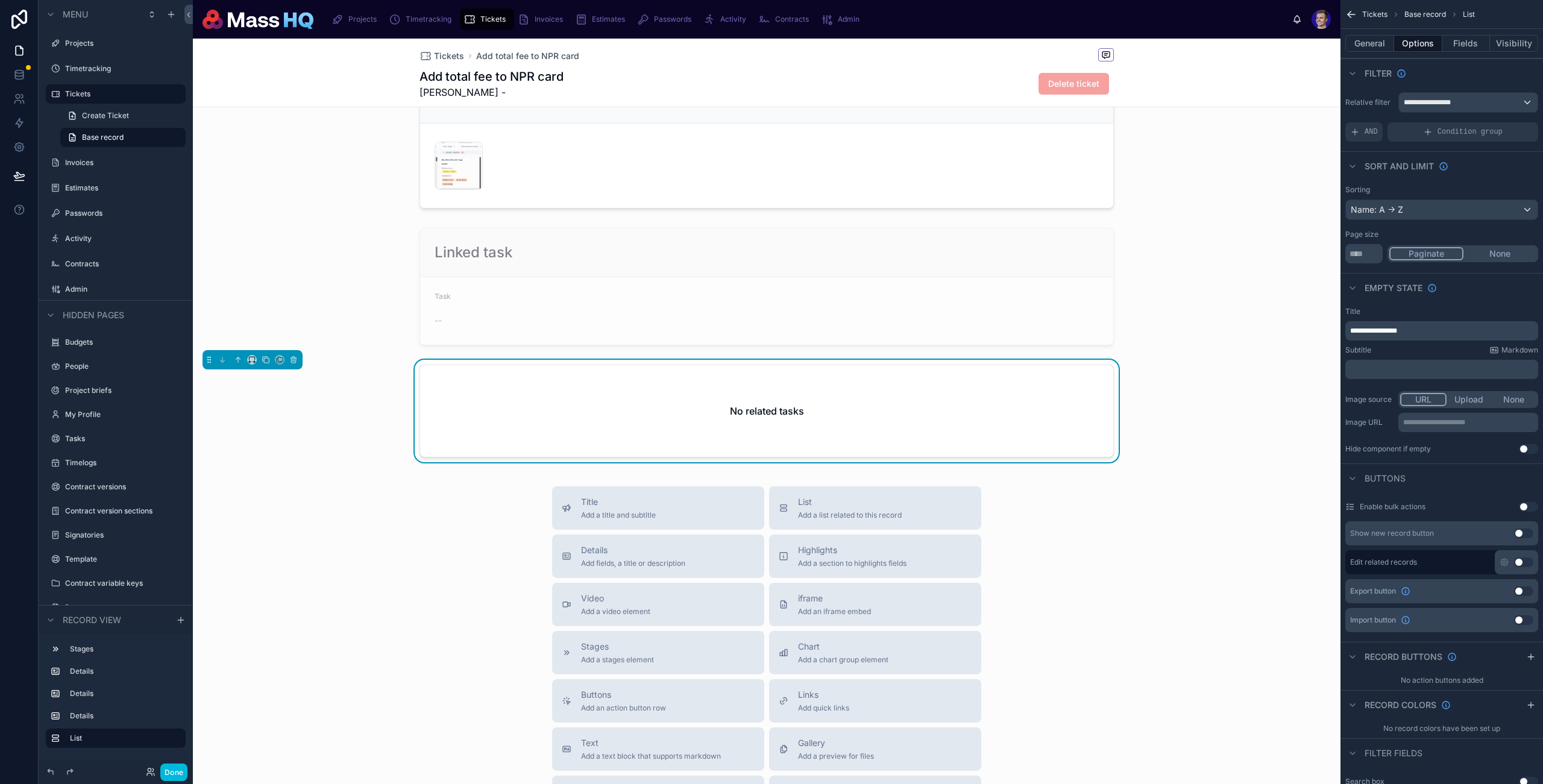
click at [1187, 524] on div "Title Add a title and subtitle List Add a list related to this record Details A…" at bounding box center [767, 701] width 1148 height 429
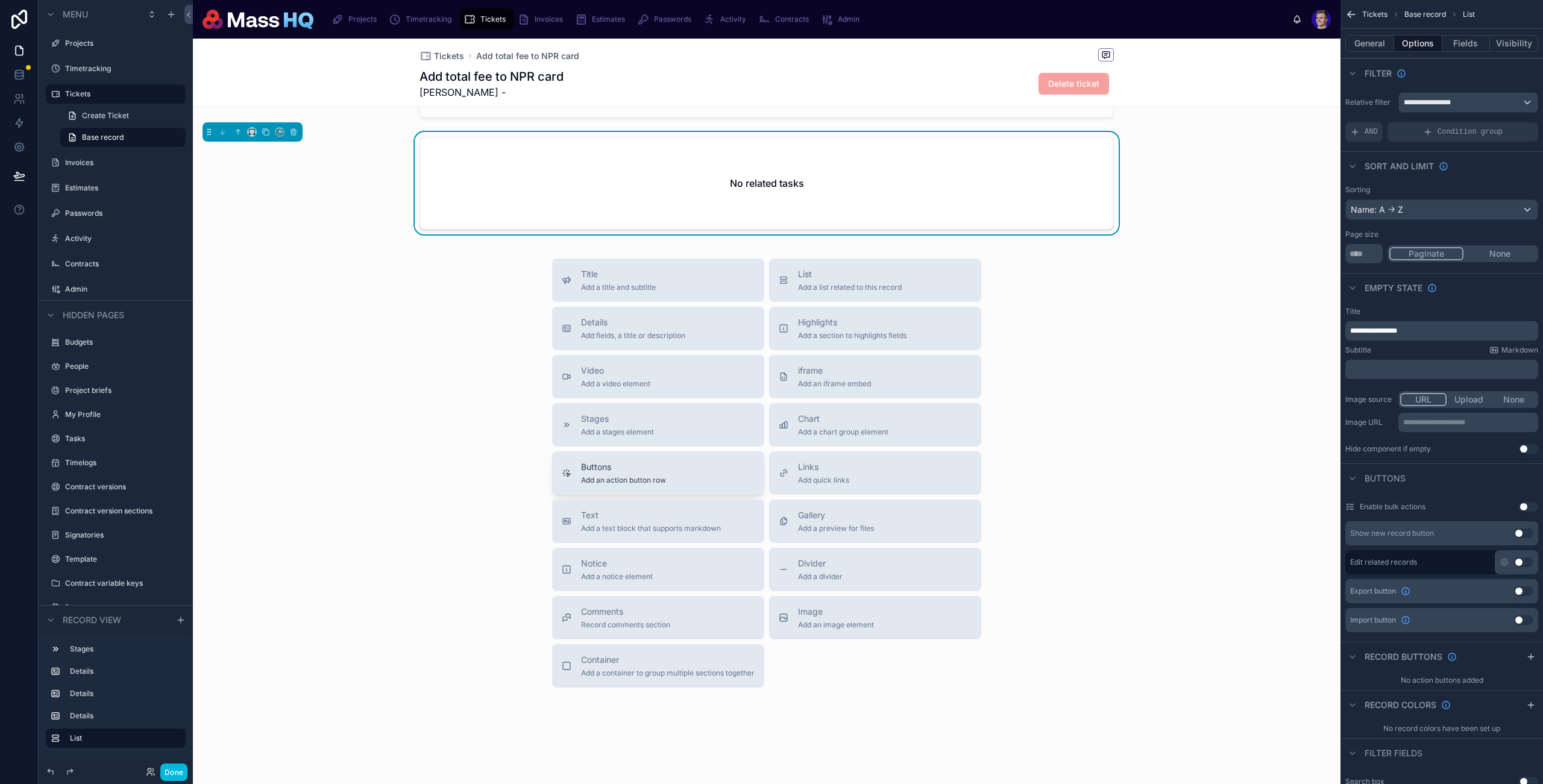
click at [656, 461] on span "Buttons" at bounding box center [623, 466] width 85 height 12
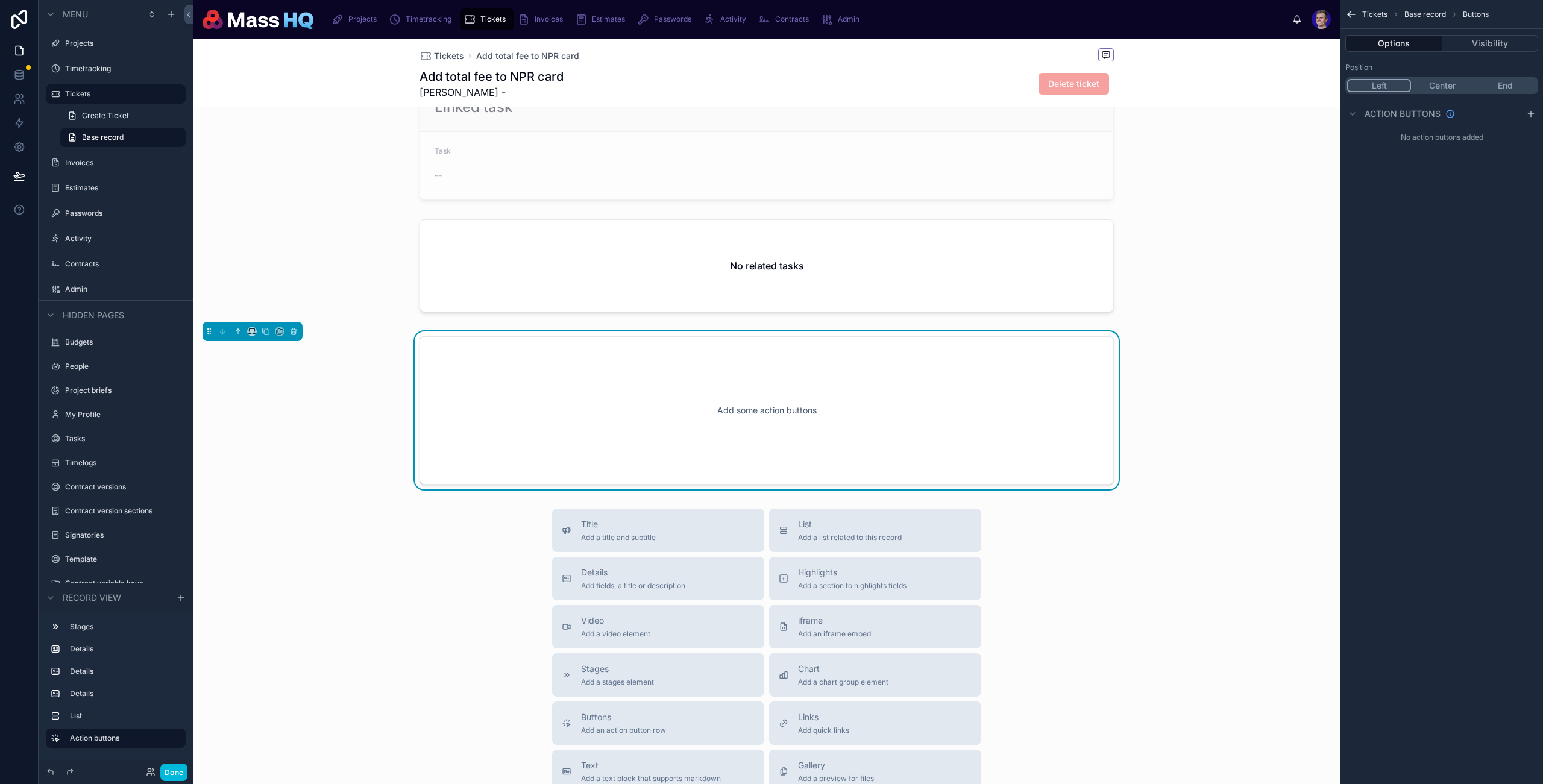
scroll to position [503, 0]
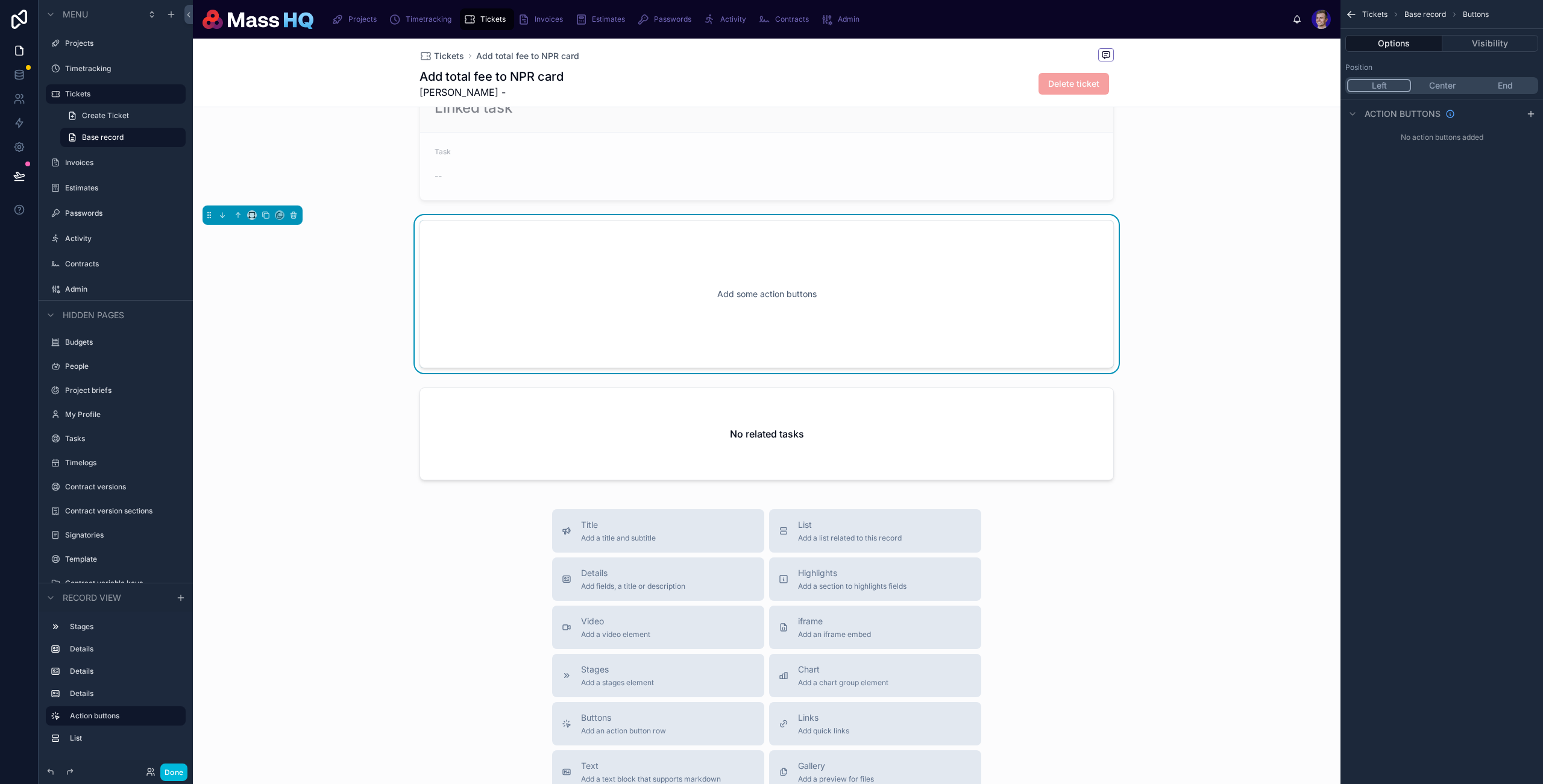
click at [1500, 91] on button "End" at bounding box center [1505, 85] width 63 height 13
click at [1533, 107] on div "scrollable content" at bounding box center [1531, 114] width 14 height 14
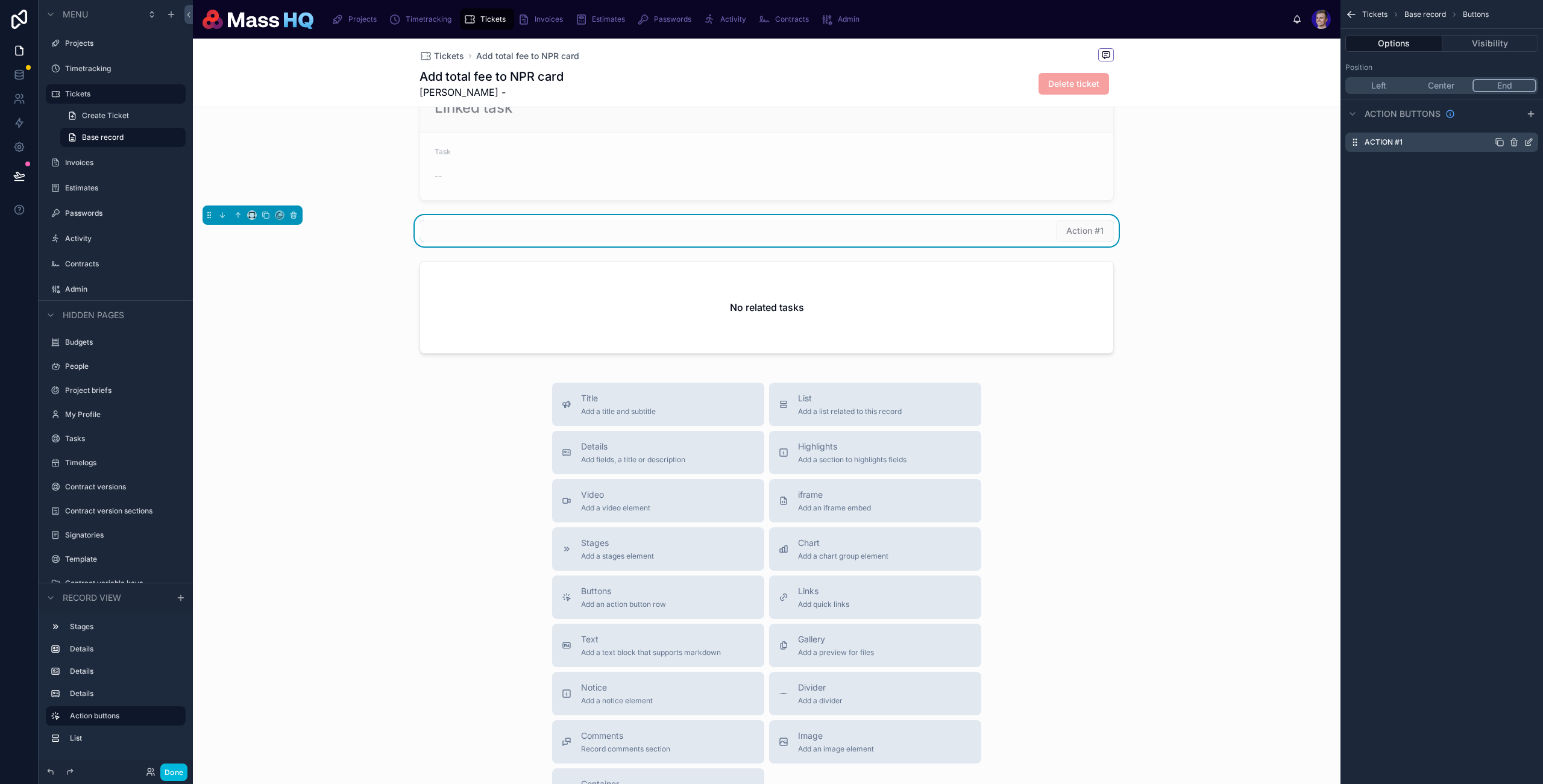
click at [1526, 143] on icon "scrollable content" at bounding box center [1529, 142] width 10 height 10
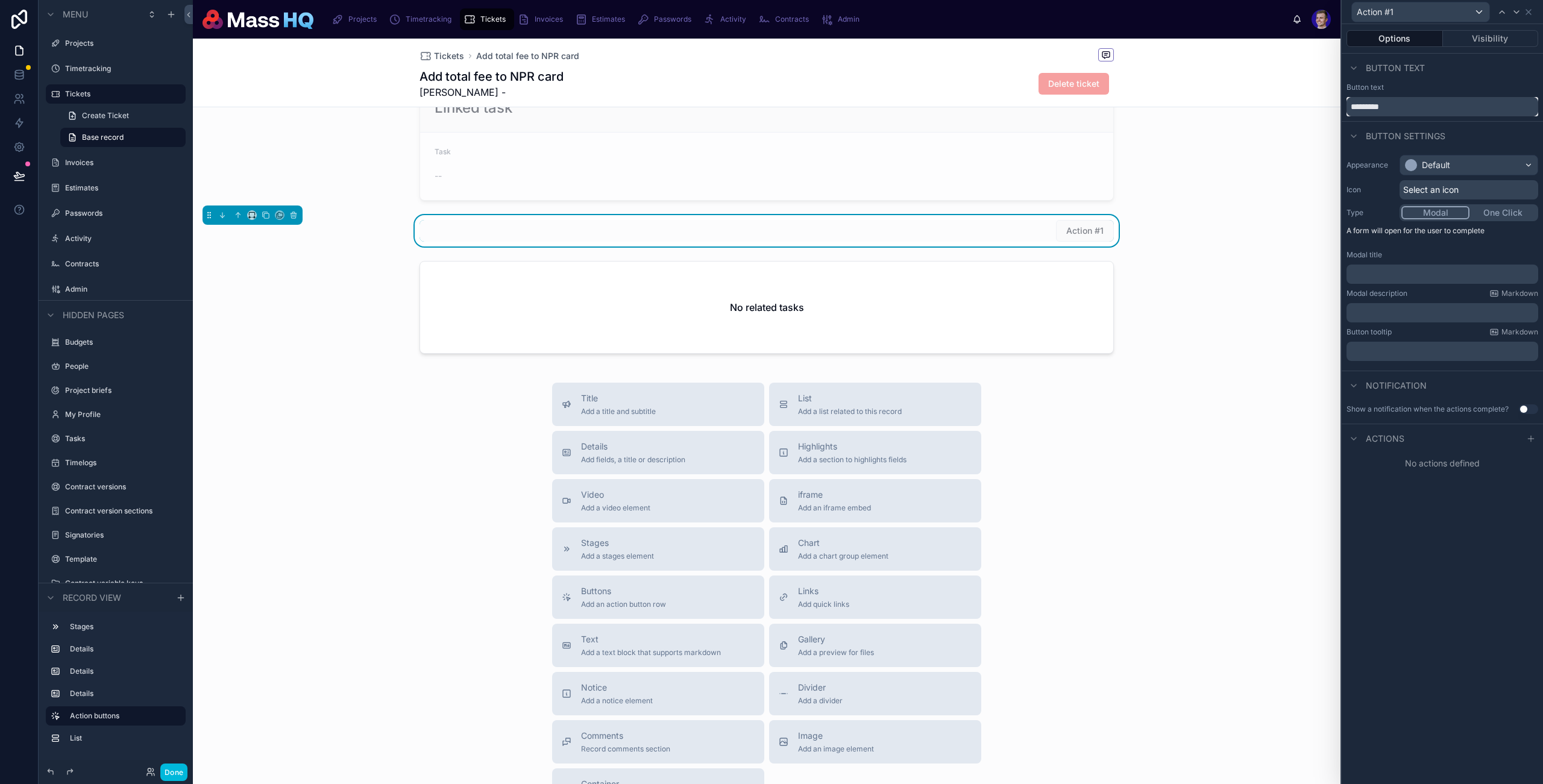
click at [1416, 105] on input "*********" at bounding box center [1442, 107] width 192 height 19
type input "**********"
click at [1482, 41] on button "Visibility" at bounding box center [1491, 39] width 96 height 17
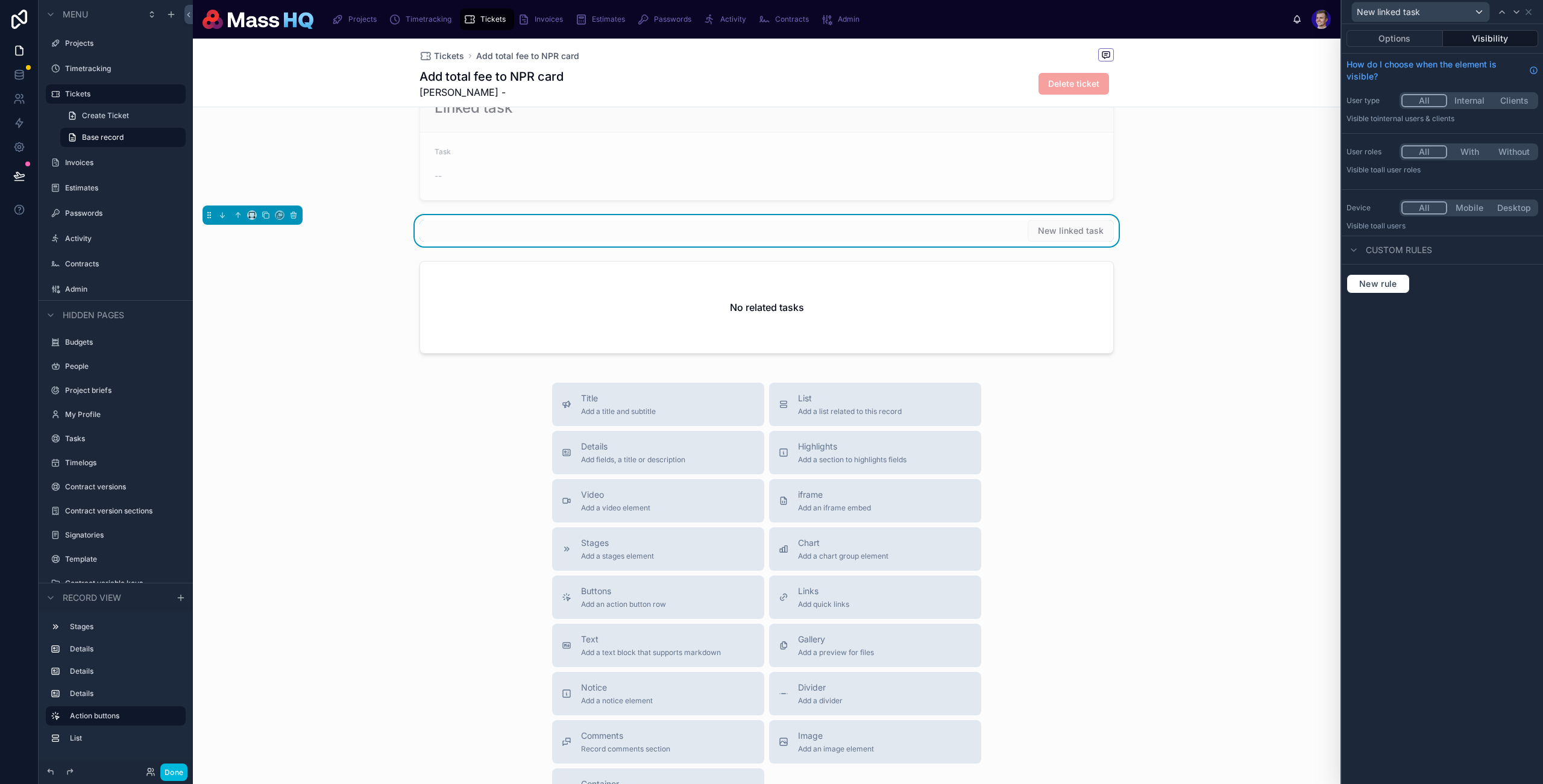
click at [1475, 154] on button "With" at bounding box center [1469, 152] width 45 height 13
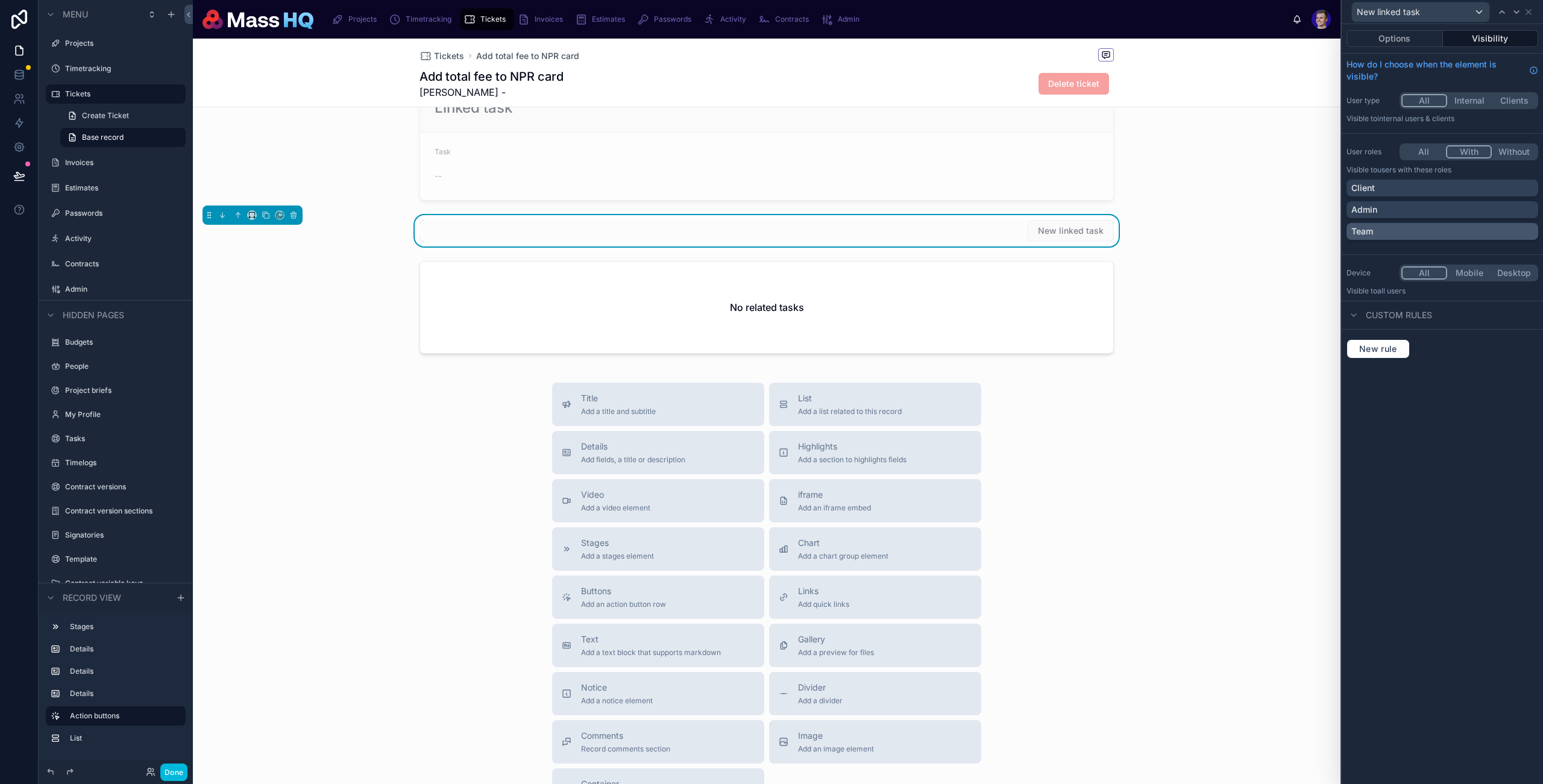
click at [1385, 226] on div "Team" at bounding box center [1442, 231] width 182 height 12
click at [1391, 185] on div "Client" at bounding box center [1442, 187] width 182 height 12
click at [1394, 187] on div "Client" at bounding box center [1435, 187] width 167 height 12
click at [1424, 210] on div "Admin" at bounding box center [1442, 209] width 182 height 12
click at [1533, 15] on icon at bounding box center [1529, 12] width 10 height 10
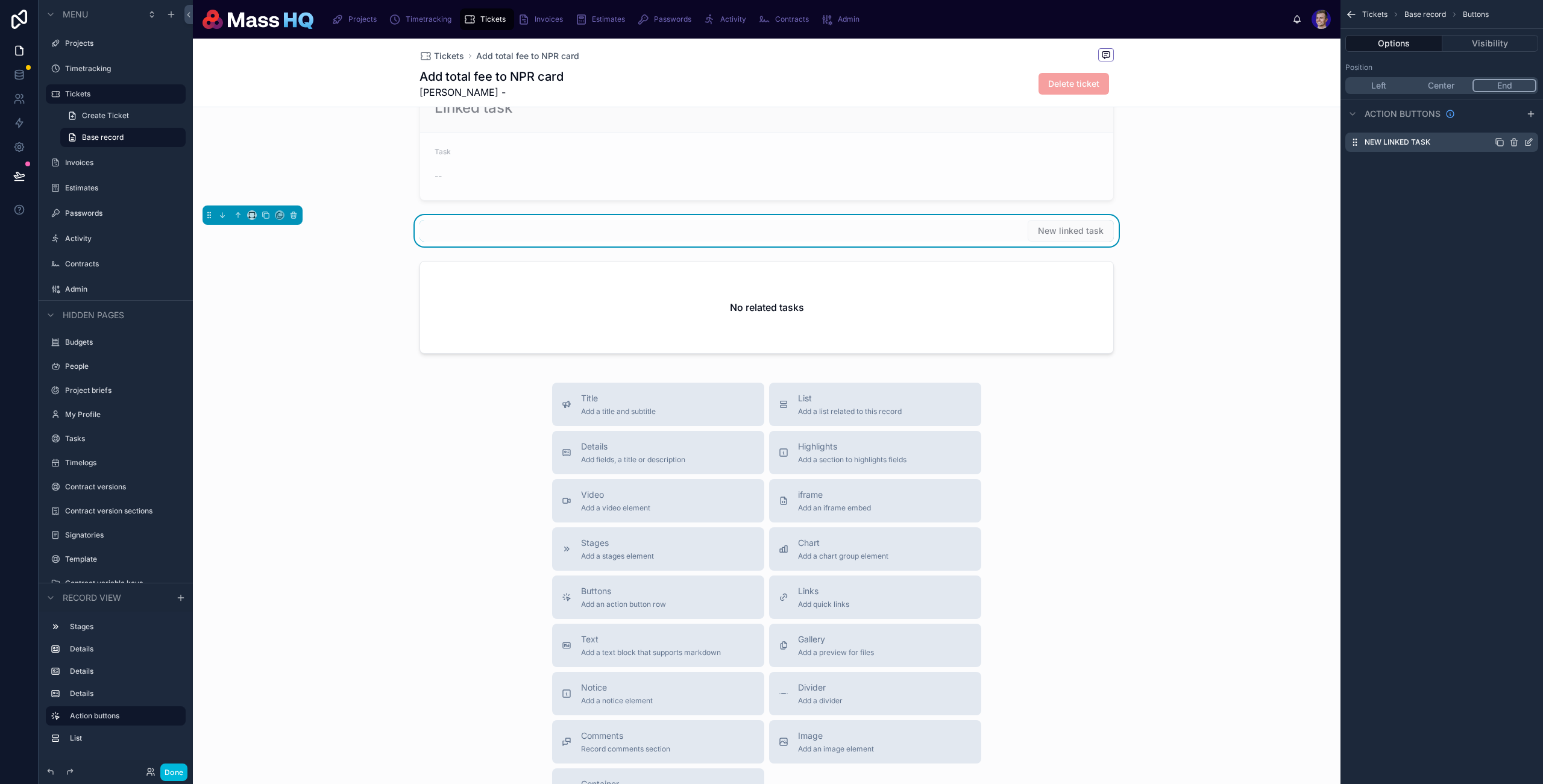
click at [1532, 143] on icon "scrollable content" at bounding box center [1529, 142] width 10 height 10
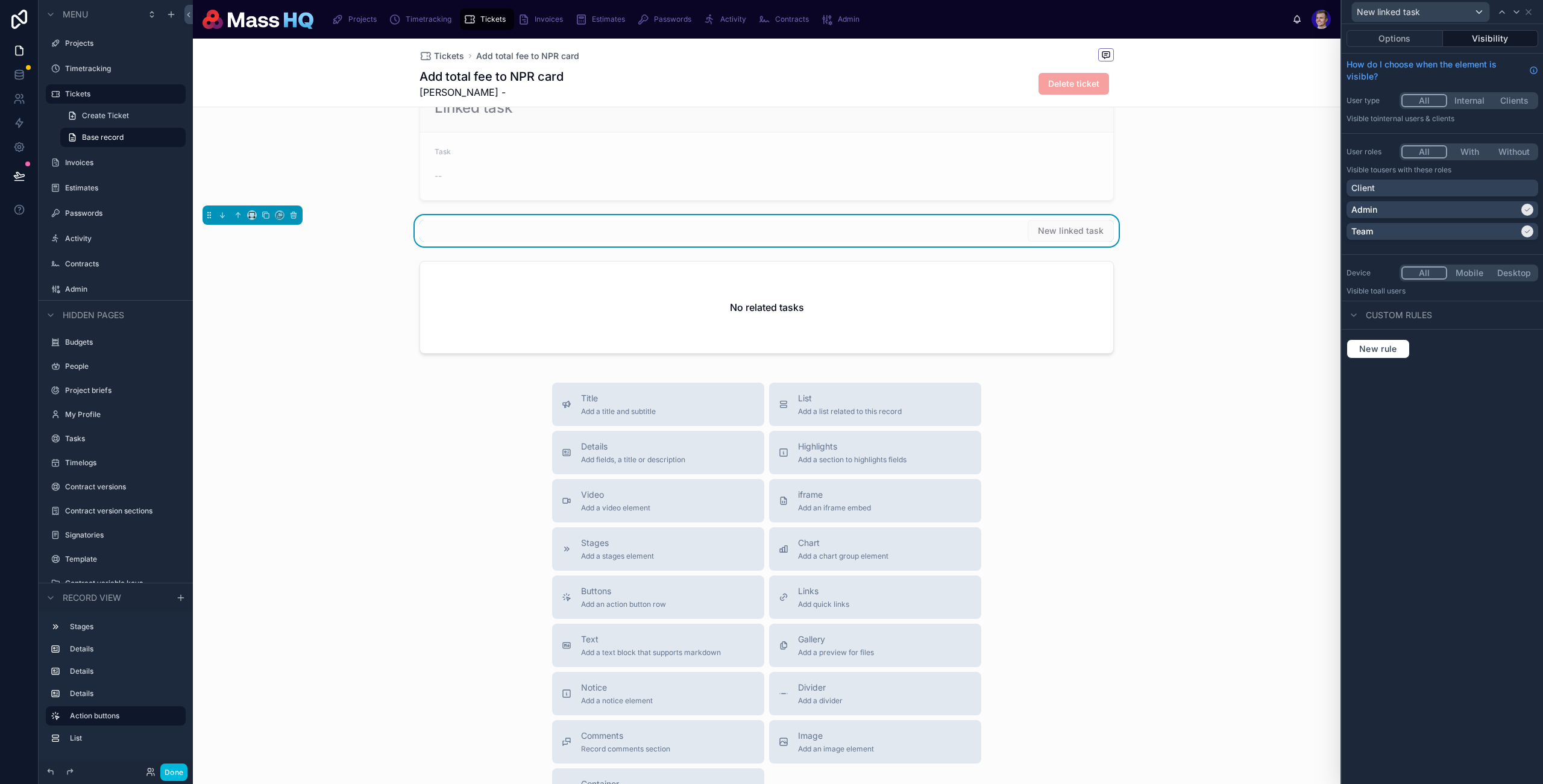
click at [1409, 41] on button "Options" at bounding box center [1395, 39] width 96 height 17
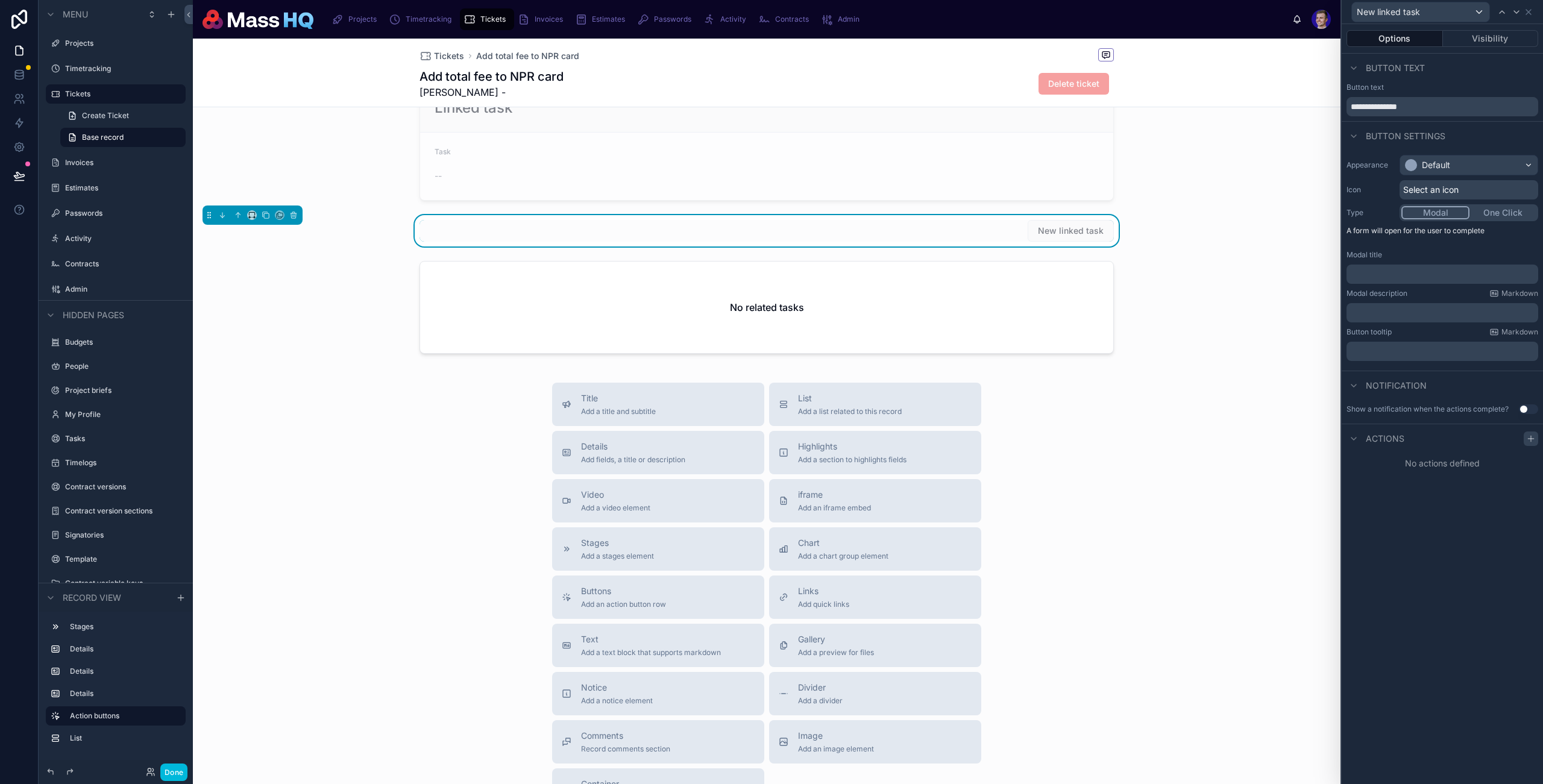
click at [1535, 440] on icon at bounding box center [1531, 439] width 10 height 10
click at [1447, 511] on div "What should happen? Select a type" at bounding box center [1442, 486] width 192 height 56
drag, startPoint x: 1448, startPoint y: 497, endPoint x: 1446, endPoint y: 476, distance: 21.1
click at [1448, 495] on div "What should happen? Select a type" at bounding box center [1442, 479] width 192 height 45
click at [1446, 477] on div "What should happen? Select a type" at bounding box center [1442, 479] width 182 height 35
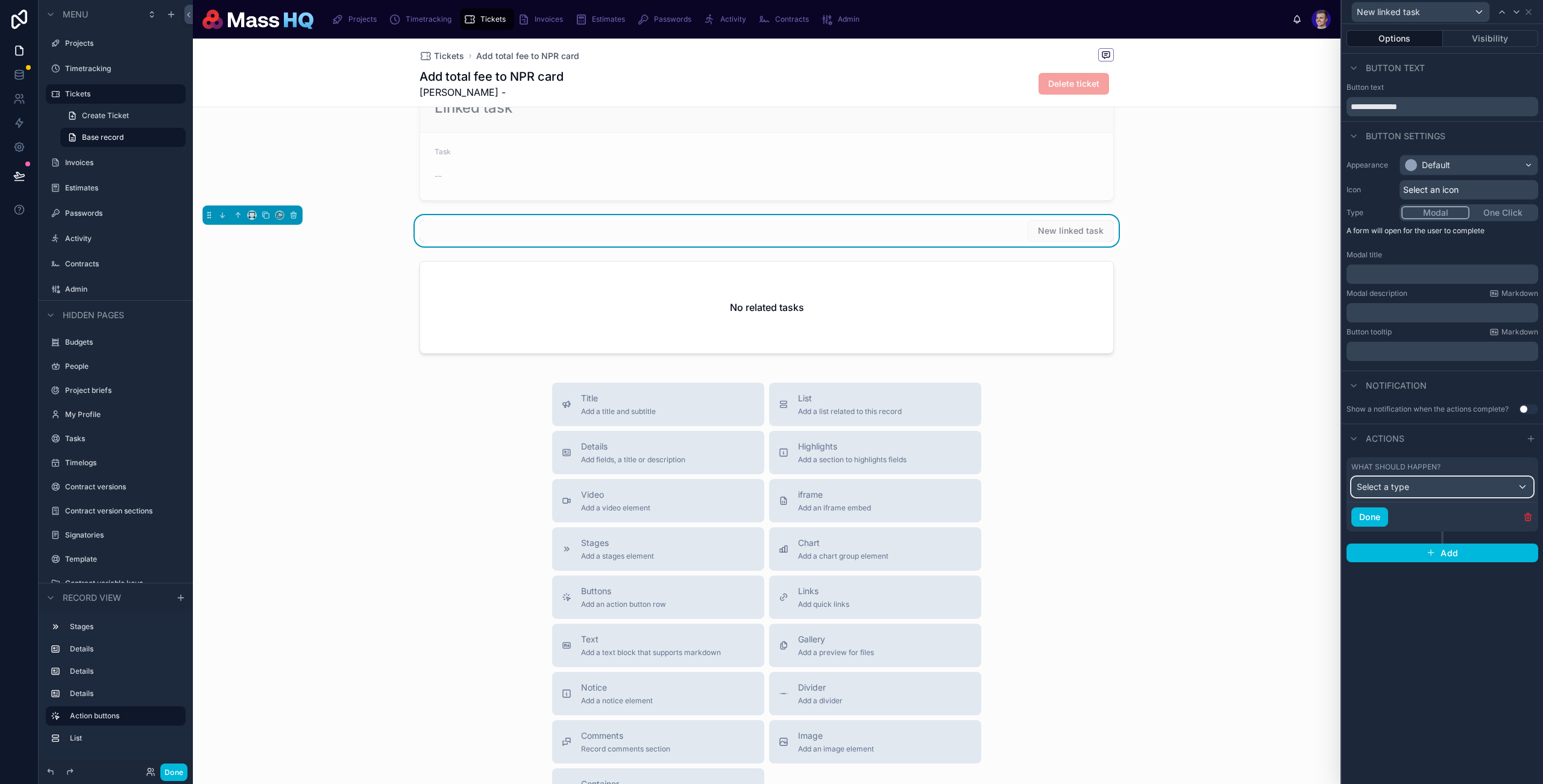
click at [1385, 483] on span "Select a type" at bounding box center [1383, 486] width 52 height 10
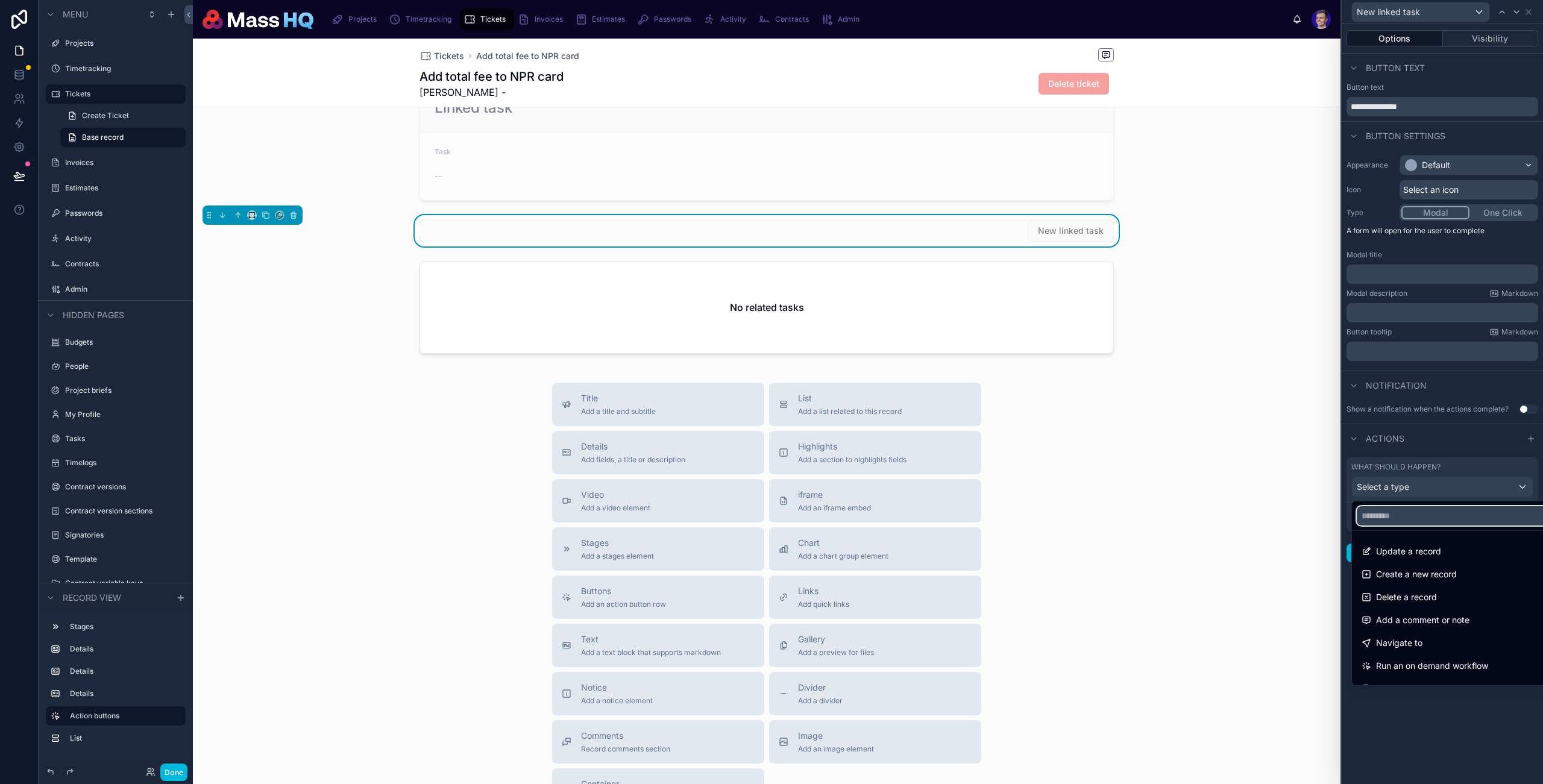
click at [1400, 518] on input "text" at bounding box center [1456, 516] width 199 height 19
click at [1423, 574] on span "Create a new record" at bounding box center [1416, 574] width 81 height 14
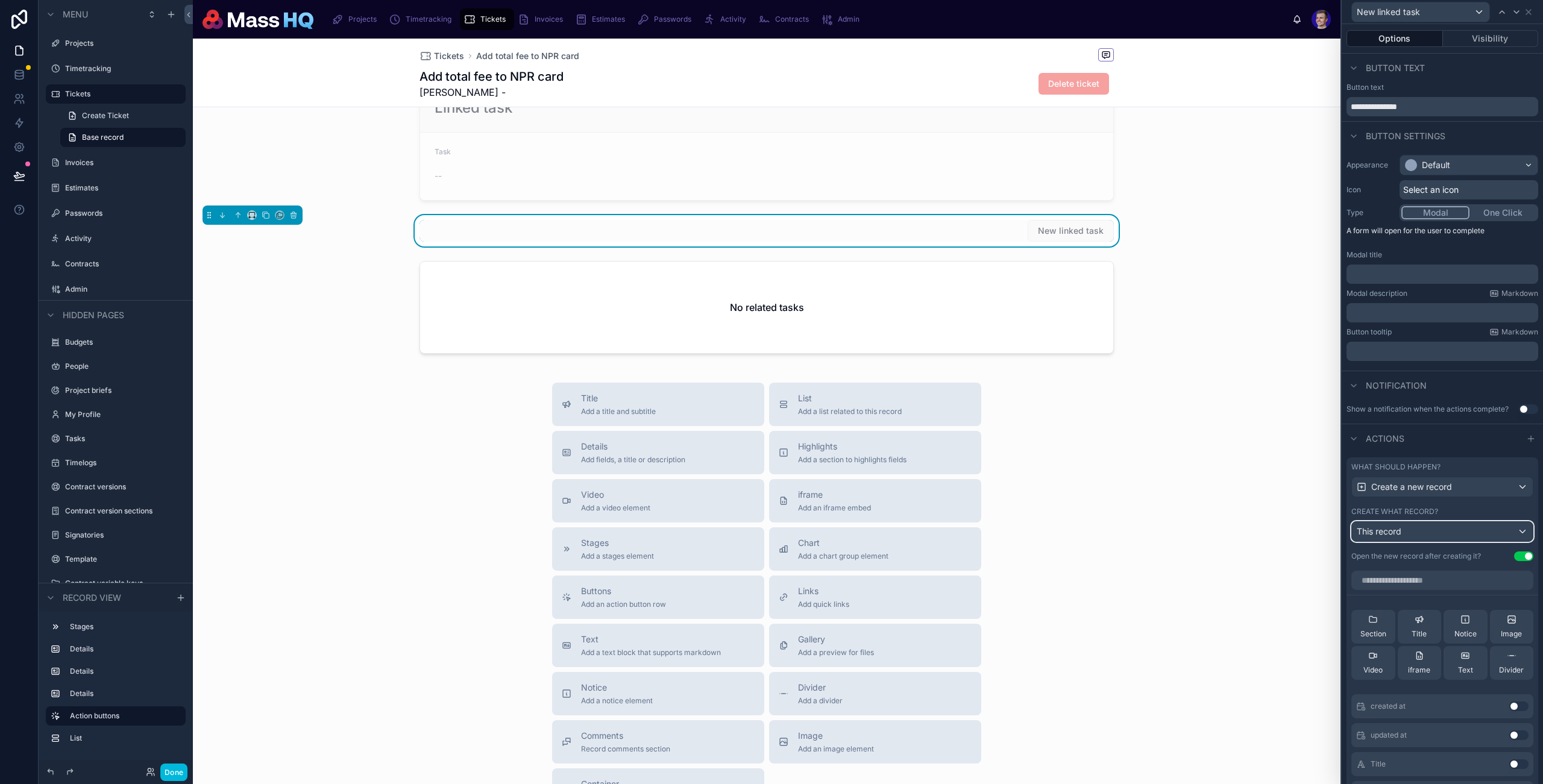
click at [1408, 535] on div "This record" at bounding box center [1442, 532] width 181 height 19
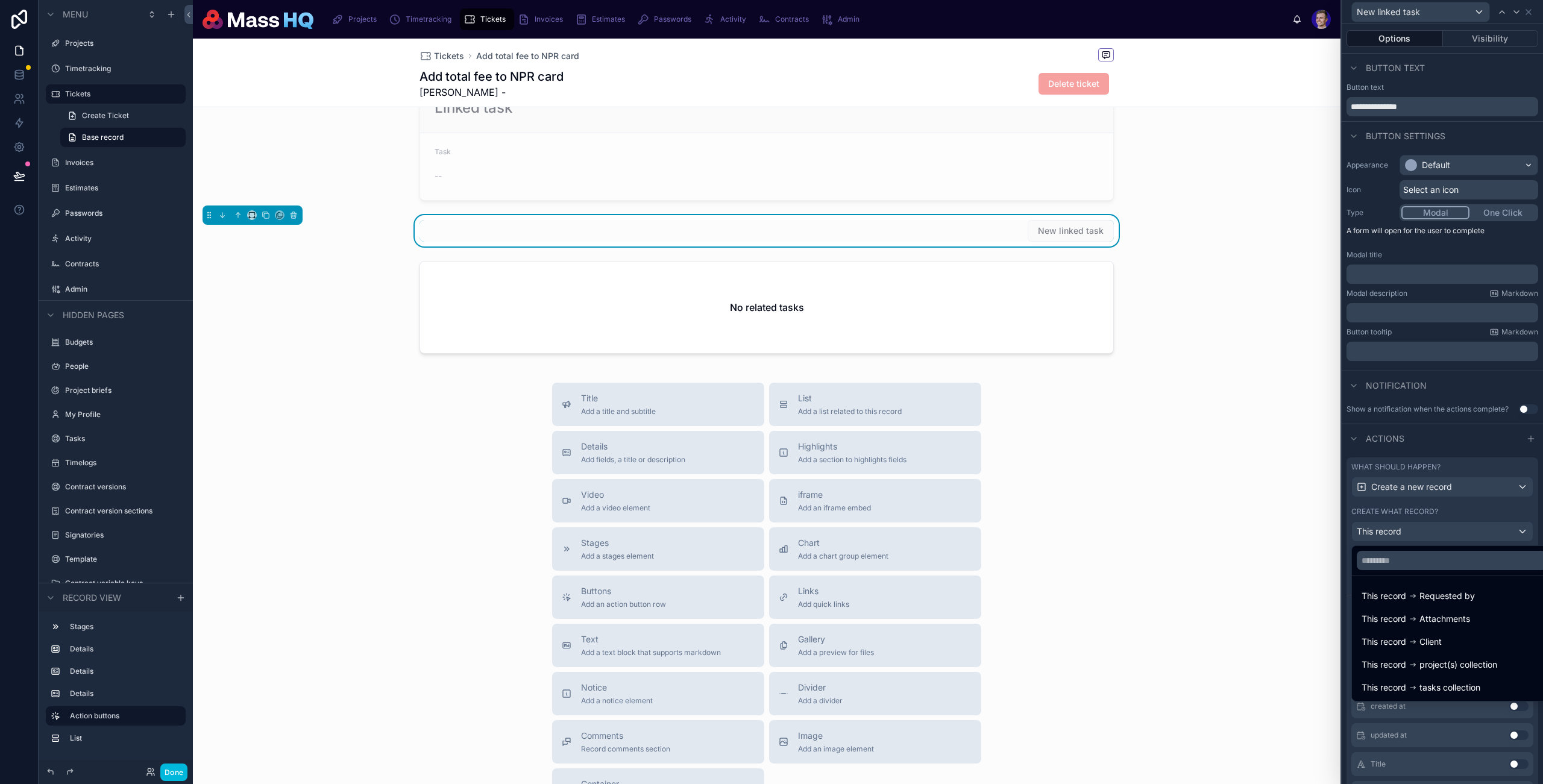
click at [1445, 675] on div "This record project(s) collection" at bounding box center [1452, 664] width 195 height 21
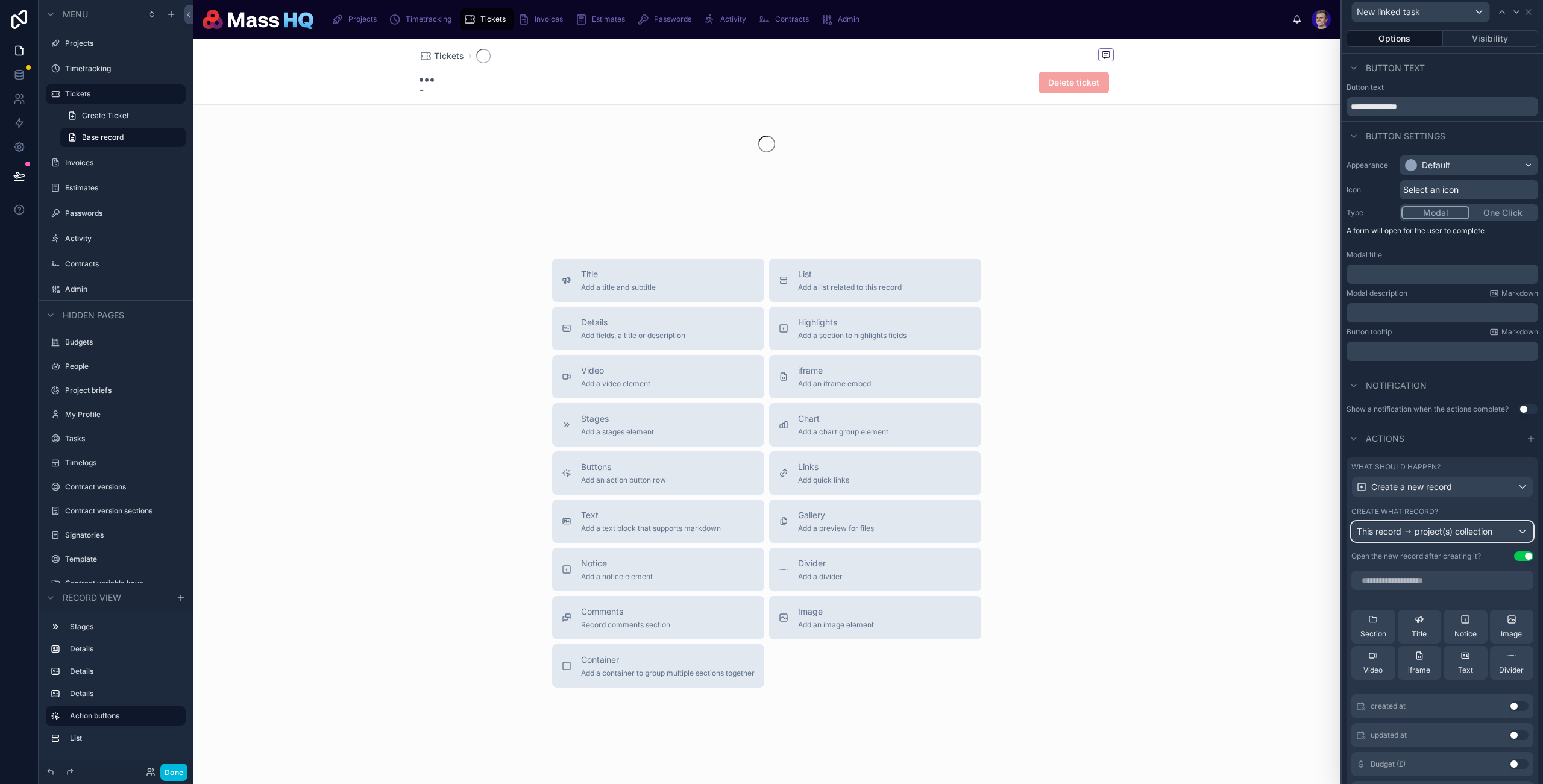
click at [1435, 526] on span "project(s) collection" at bounding box center [1453, 531] width 78 height 12
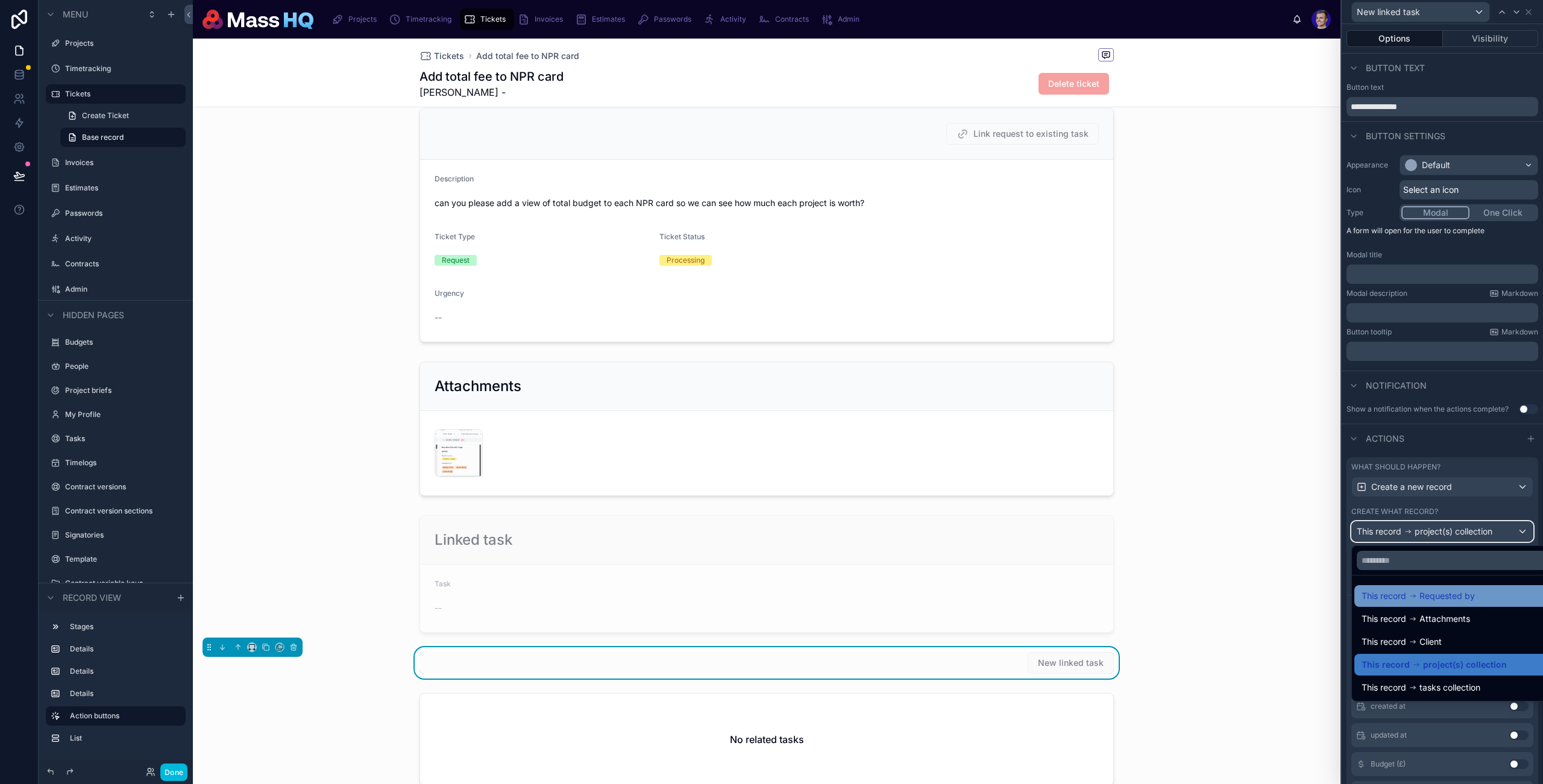
scroll to position [73, 0]
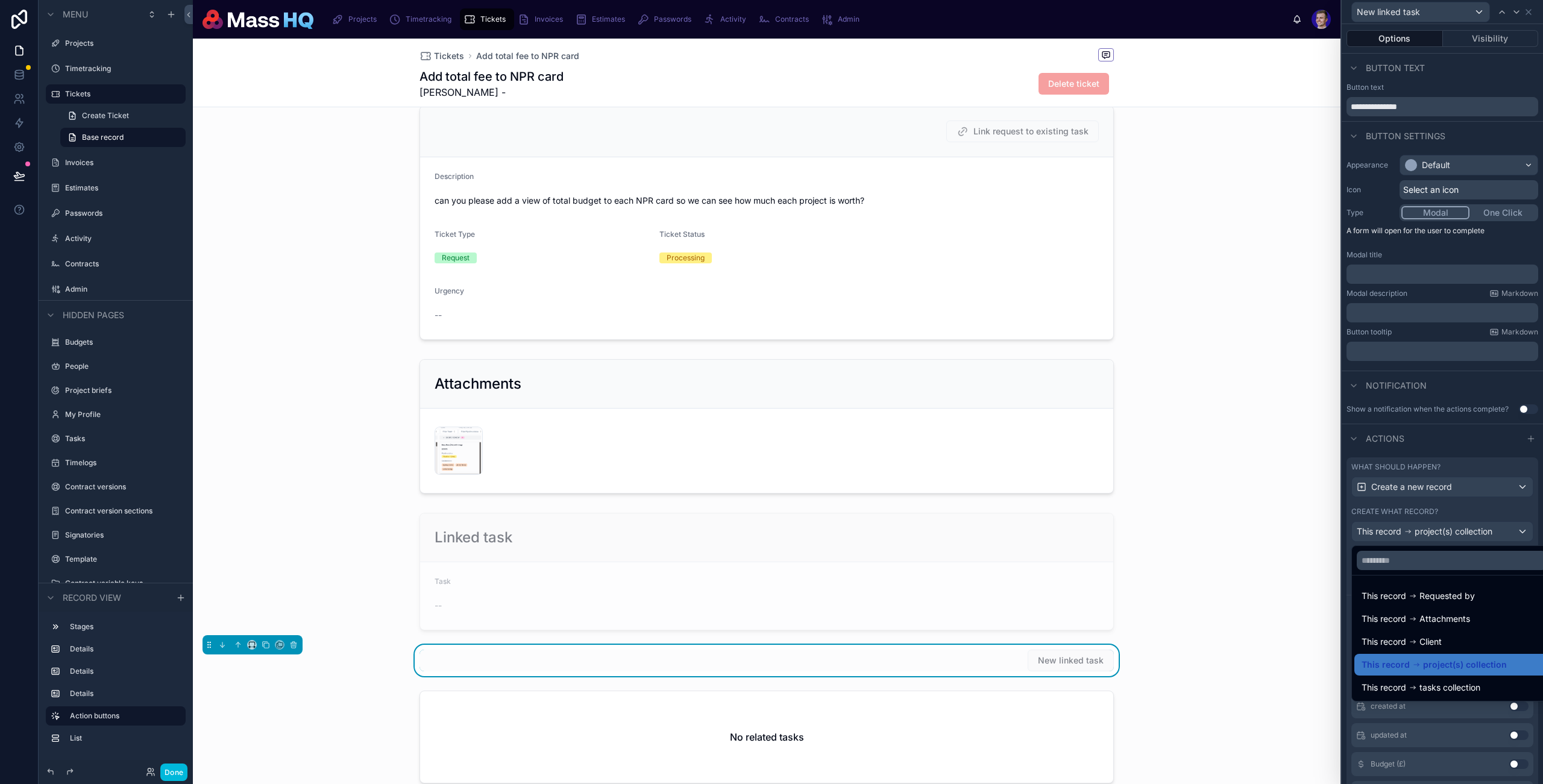
click at [1448, 689] on span "tasks collection" at bounding box center [1450, 688] width 61 height 14
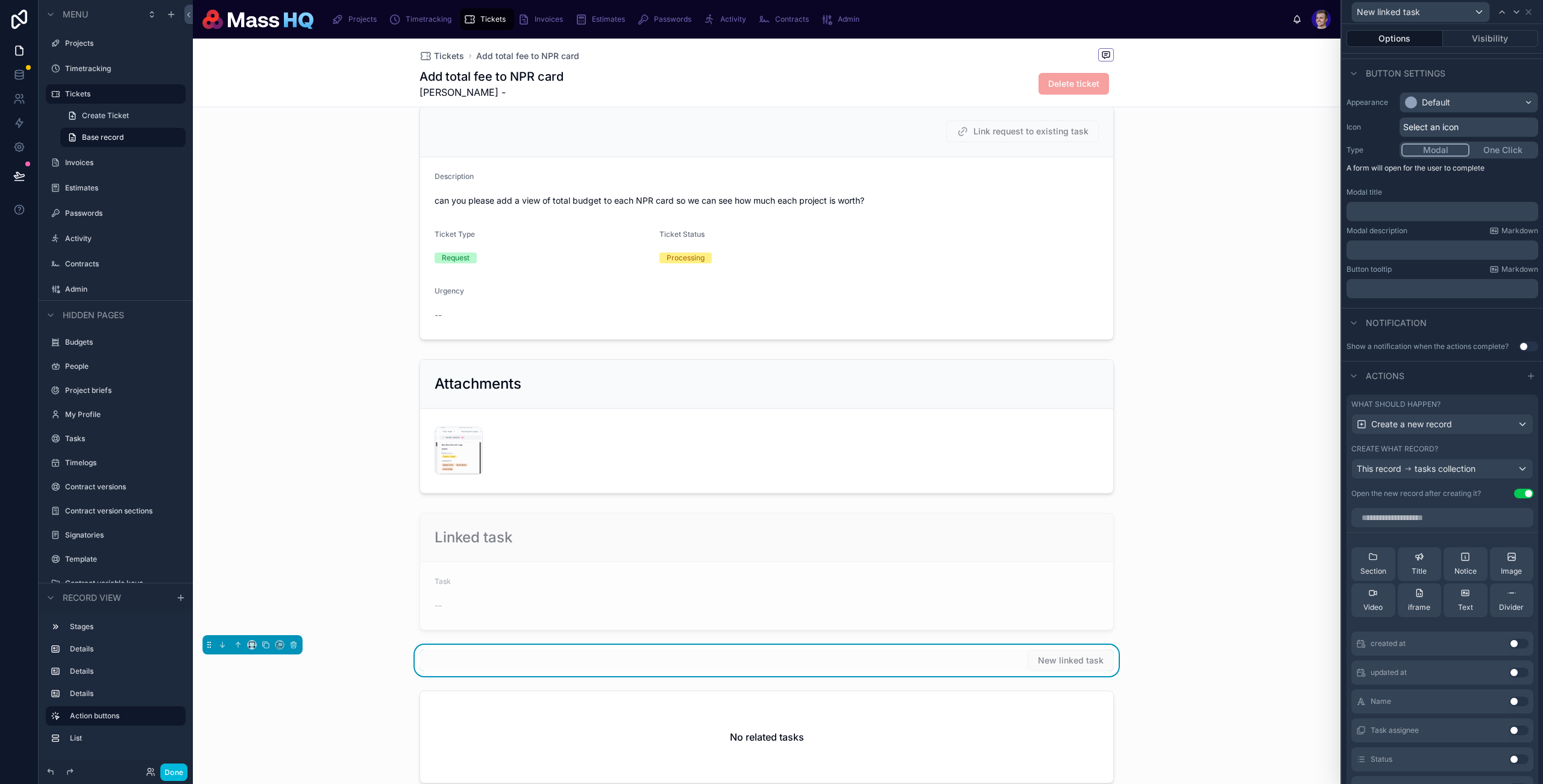
scroll to position [69, 0]
click at [1514, 488] on button "Use setting" at bounding box center [1524, 488] width 19 height 10
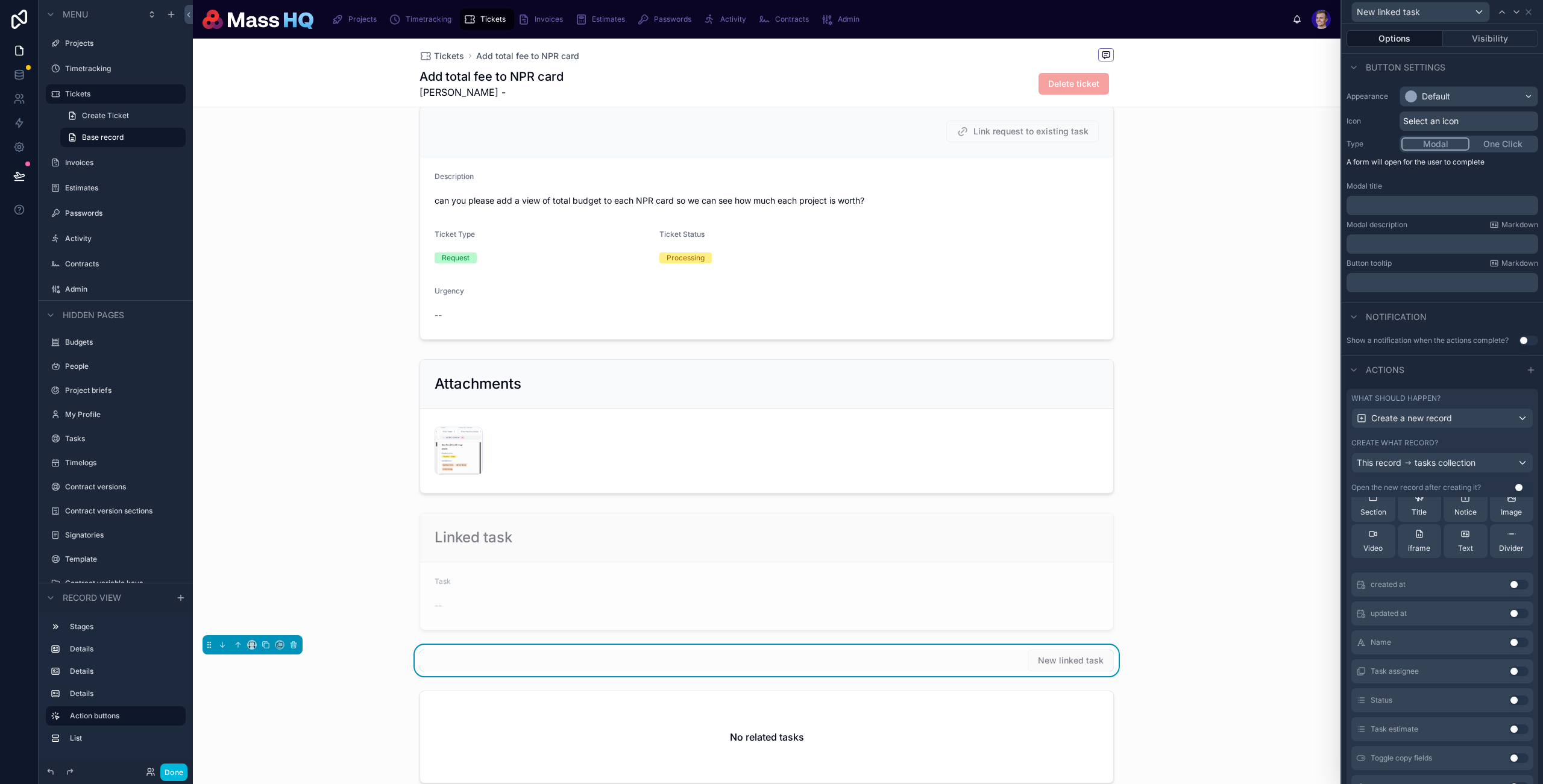
scroll to position [105, 0]
click at [1509, 592] on button "Use setting" at bounding box center [1519, 590] width 19 height 10
click at [1509, 604] on button "Use setting" at bounding box center [1519, 601] width 19 height 10
click at [1509, 605] on button "Use setting" at bounding box center [1519, 601] width 19 height 10
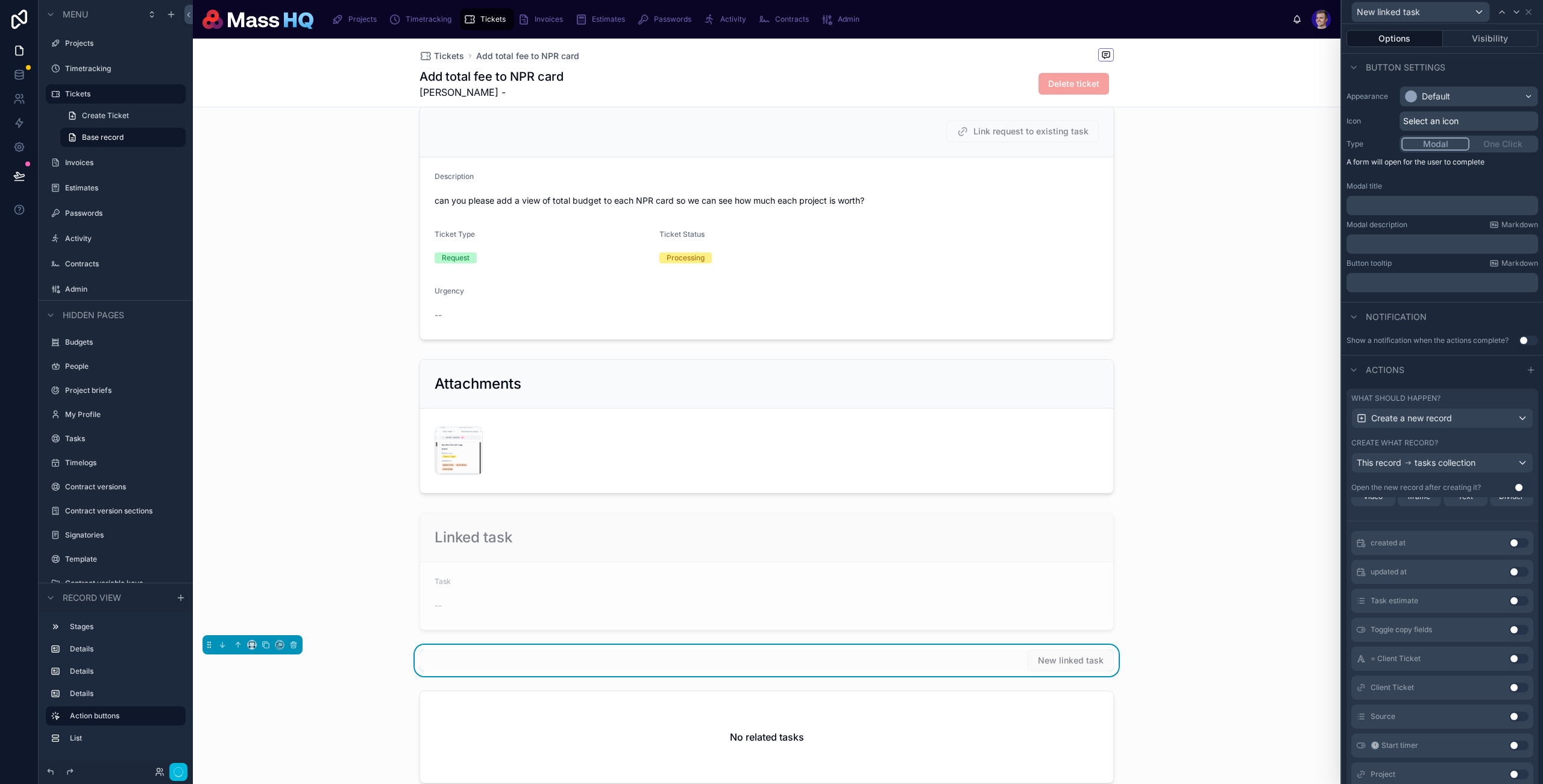
click at [1509, 604] on button "Use setting" at bounding box center [1519, 601] width 19 height 10
drag, startPoint x: 1498, startPoint y: 615, endPoint x: 1526, endPoint y: 622, distance: 28.9
click at [1509, 615] on button "Use setting" at bounding box center [1519, 615] width 19 height 10
click at [1509, 566] on button "Use setting" at bounding box center [1519, 569] width 19 height 10
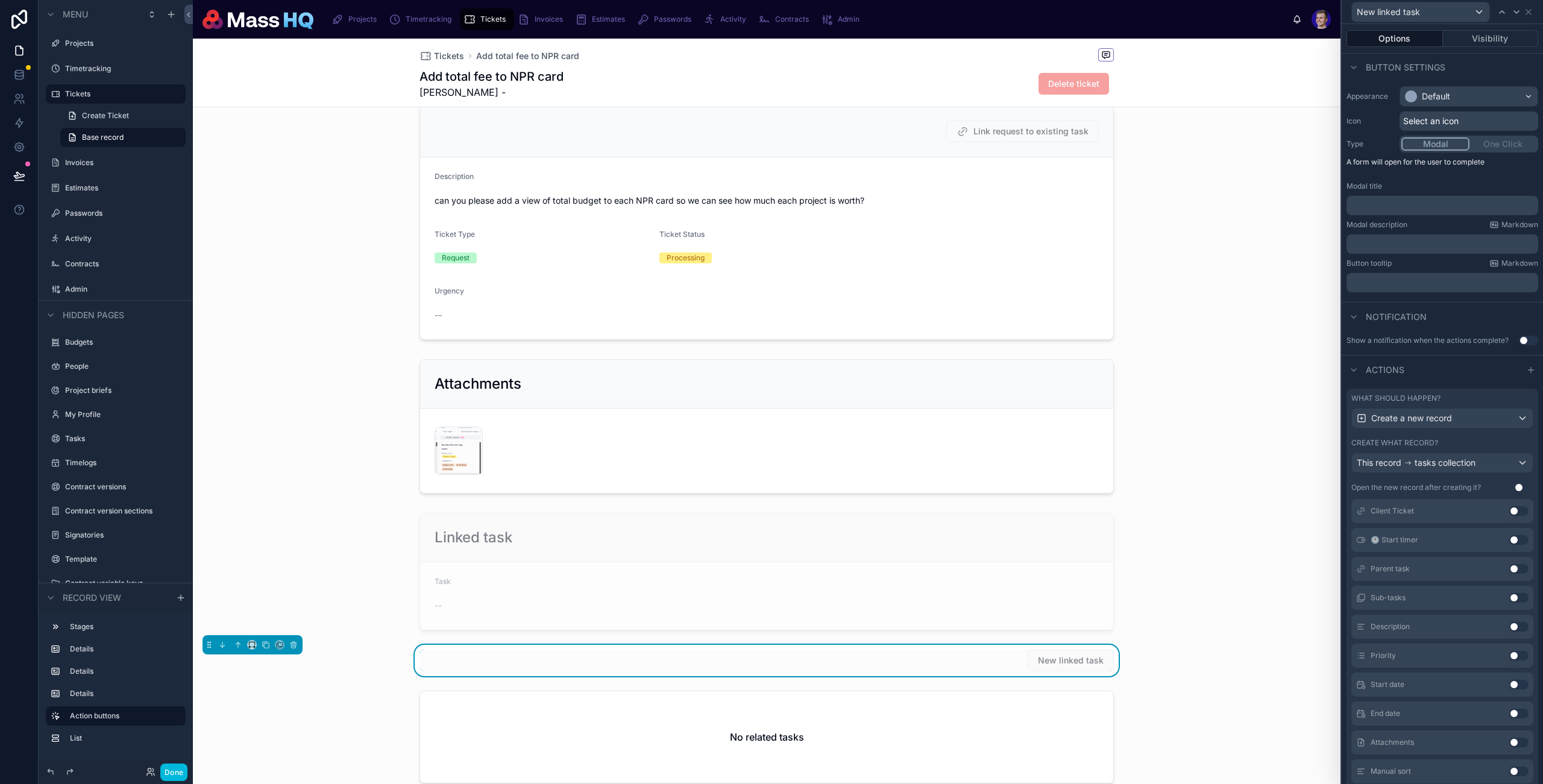
scroll to position [455, 0]
click at [1509, 595] on button "Use setting" at bounding box center [1519, 598] width 19 height 10
click at [1509, 596] on button "Use setting" at bounding box center [1519, 598] width 19 height 10
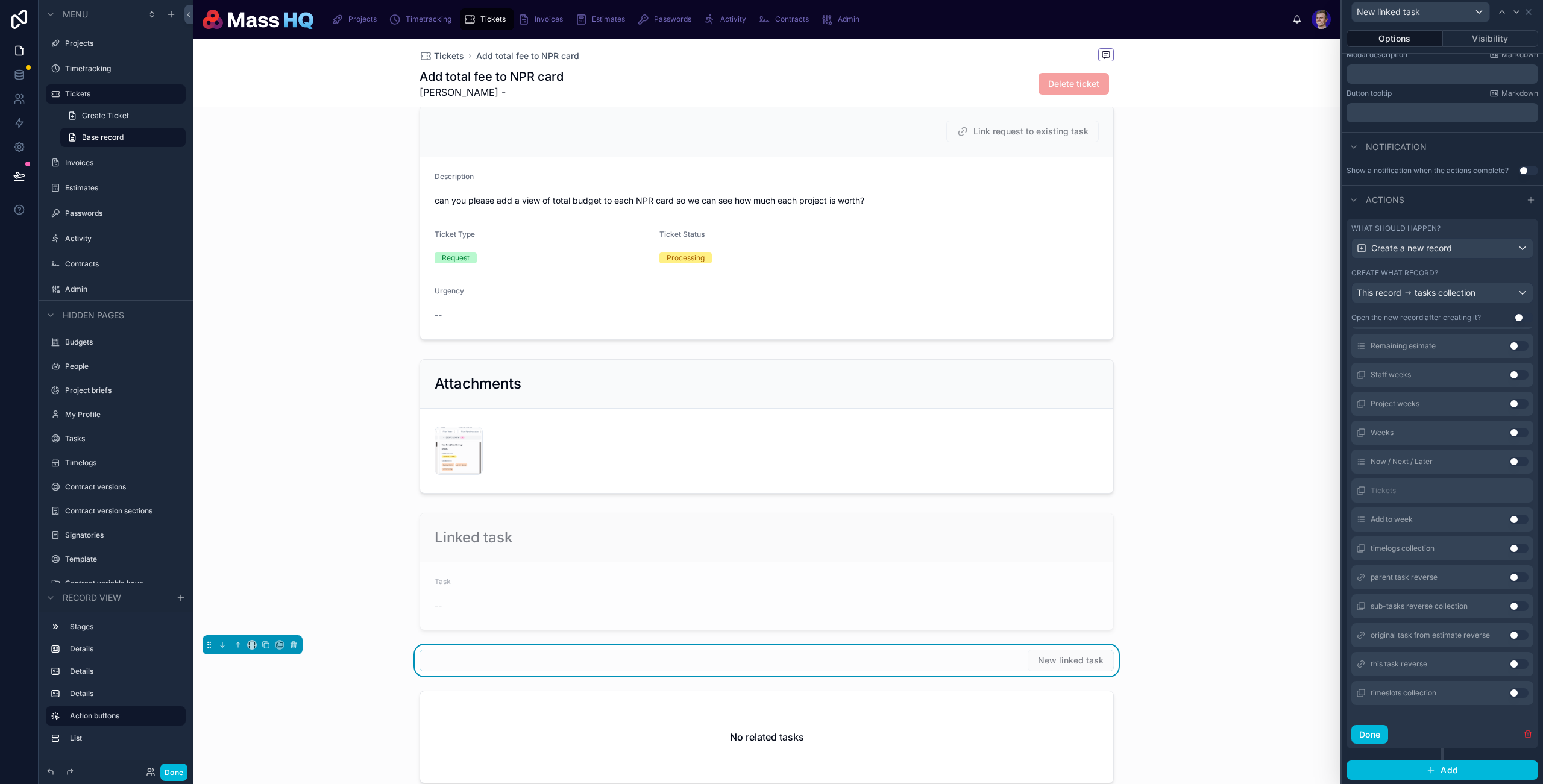
scroll to position [0, 0]
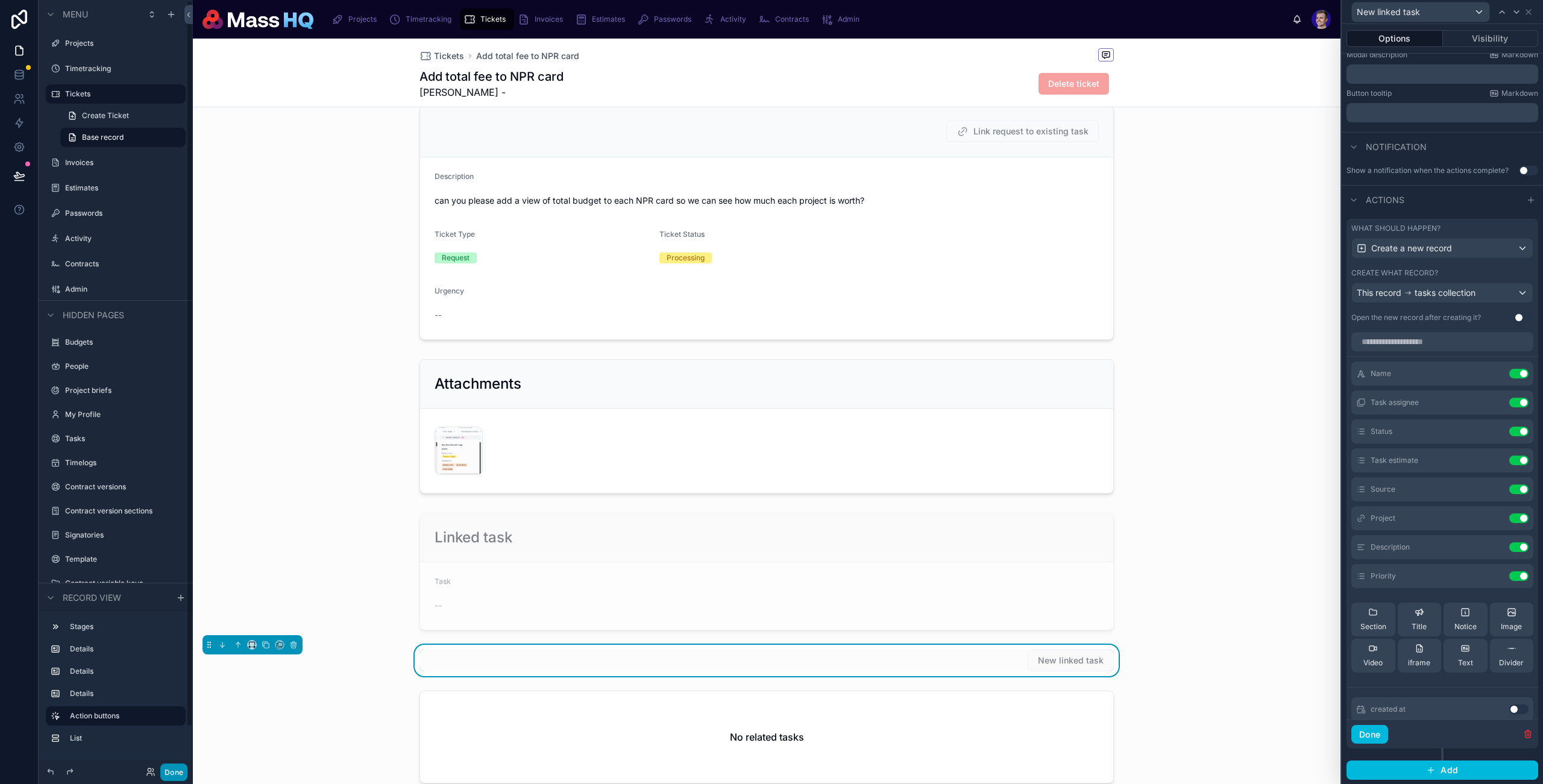
click at [179, 767] on button "Done" at bounding box center [174, 772] width 27 height 17
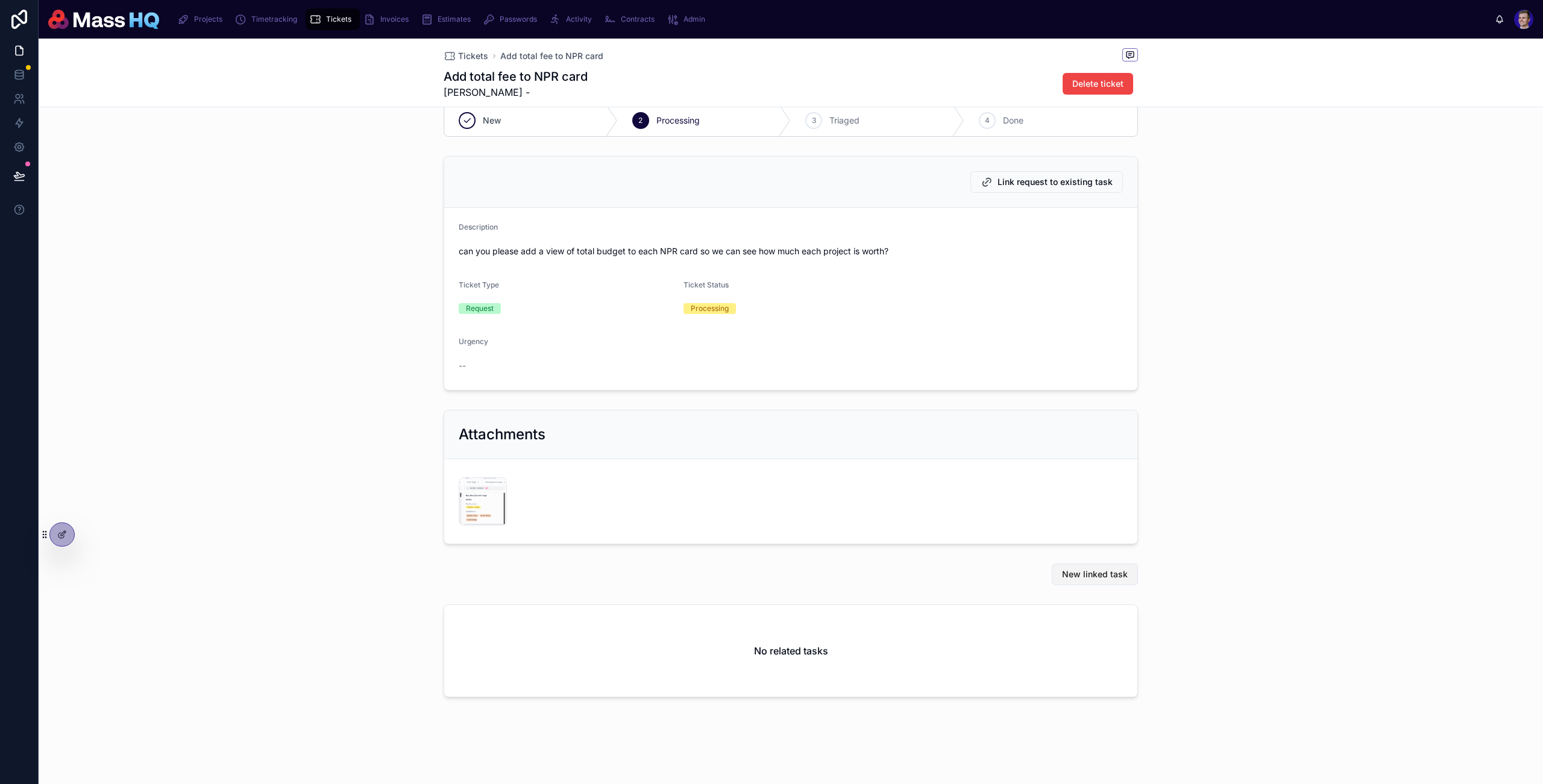
click at [1076, 579] on span "New linked task" at bounding box center [1094, 574] width 65 height 12
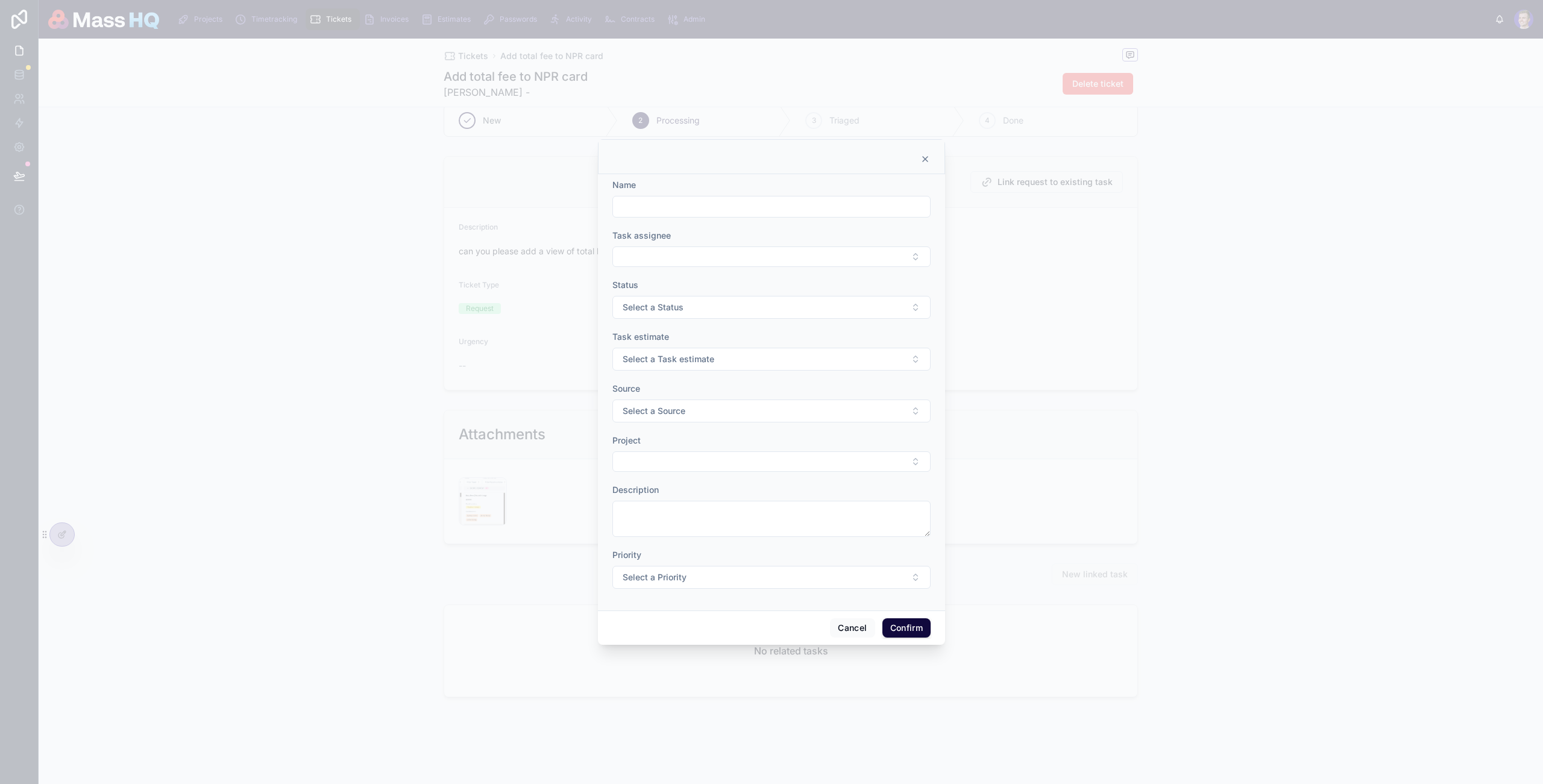
click at [664, 206] on input "text" at bounding box center [772, 207] width 317 height 17
click at [301, 546] on div at bounding box center [771, 392] width 1543 height 784
click at [862, 628] on button "Cancel" at bounding box center [852, 628] width 45 height 19
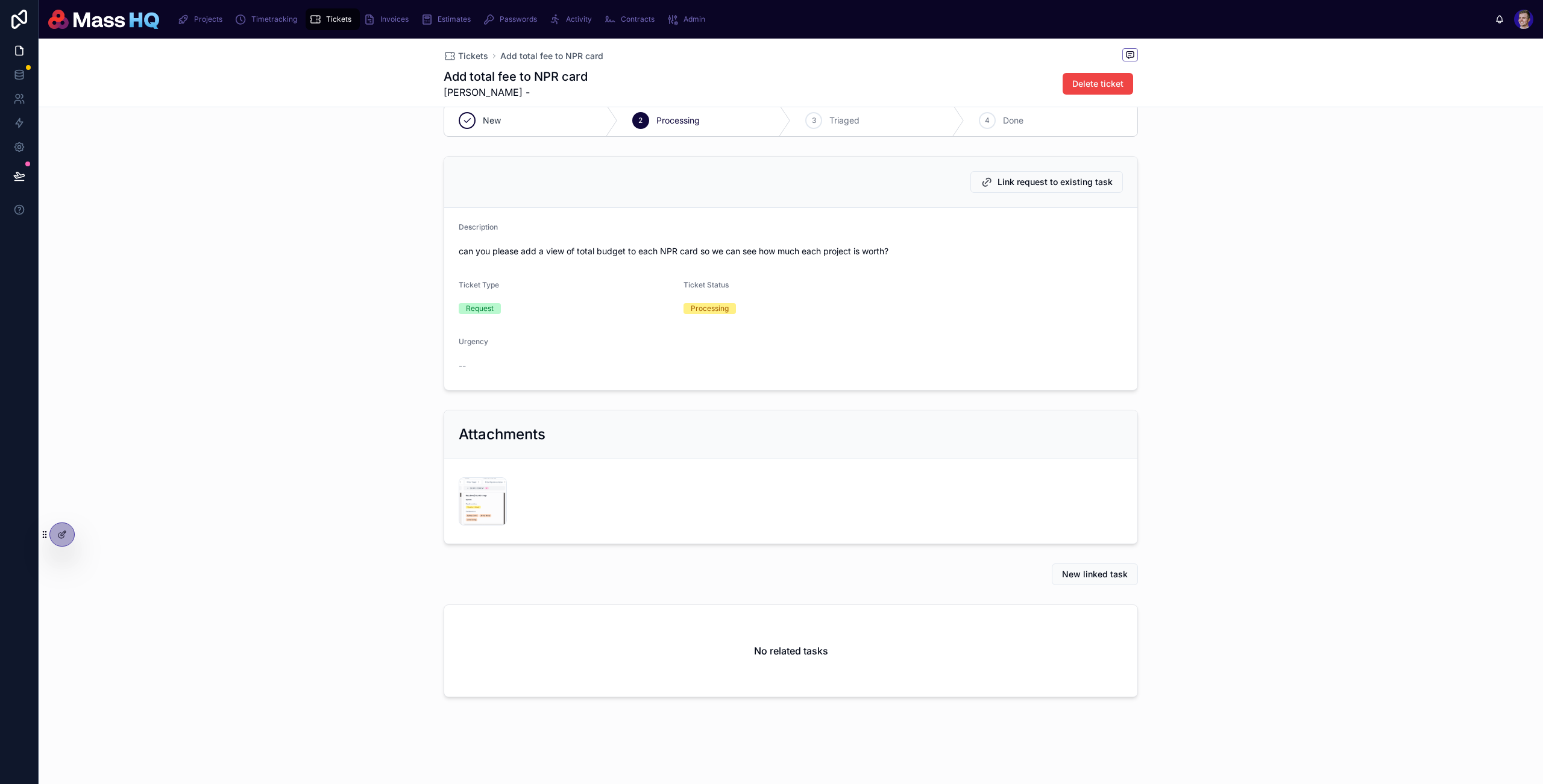
click at [88, 520] on div "Attachments Screenshot-2025-10-07-at-13.51.25 .png" at bounding box center [790, 477] width 1504 height 144
click at [63, 528] on div at bounding box center [62, 534] width 24 height 23
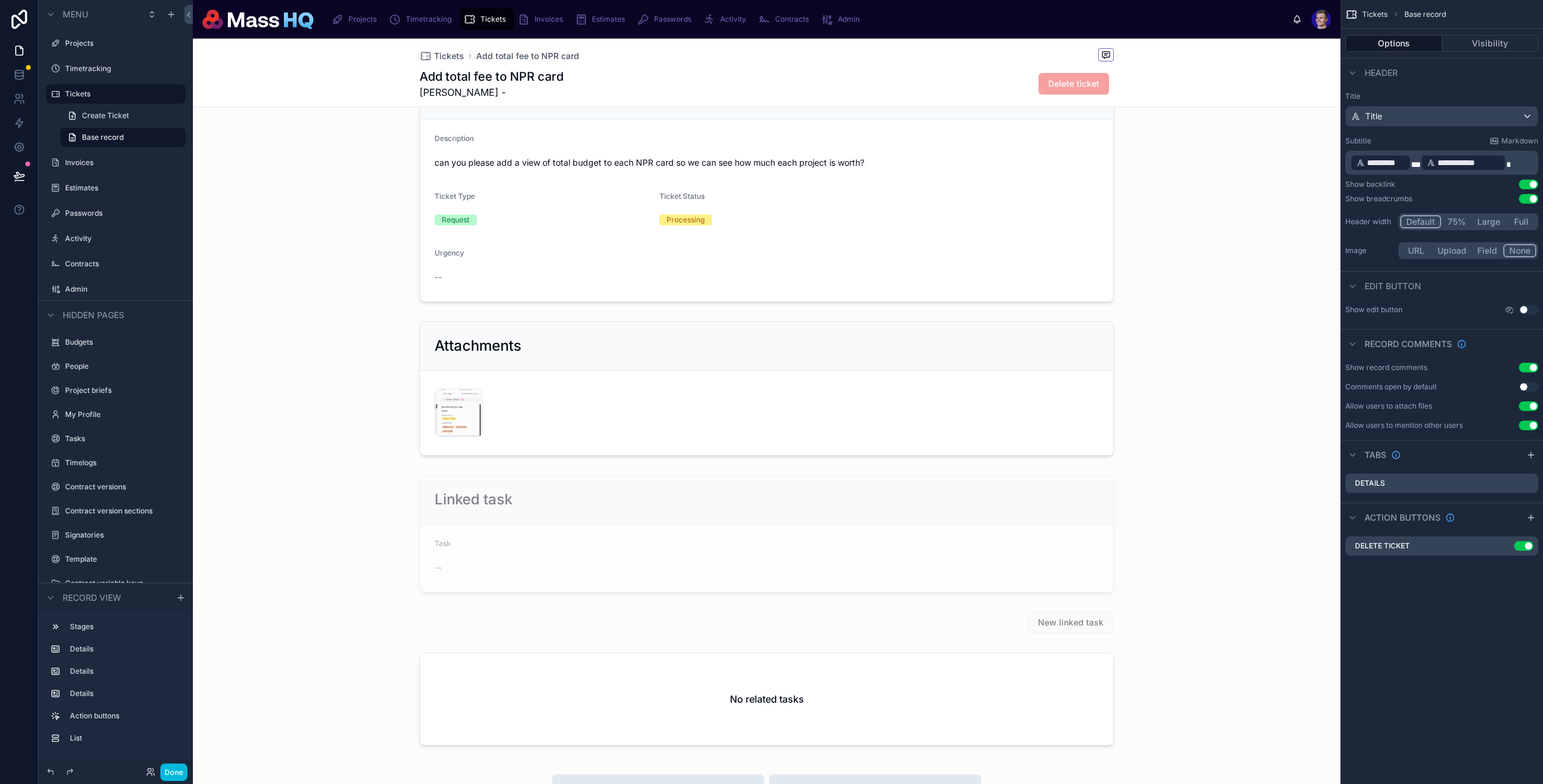
scroll to position [453, 0]
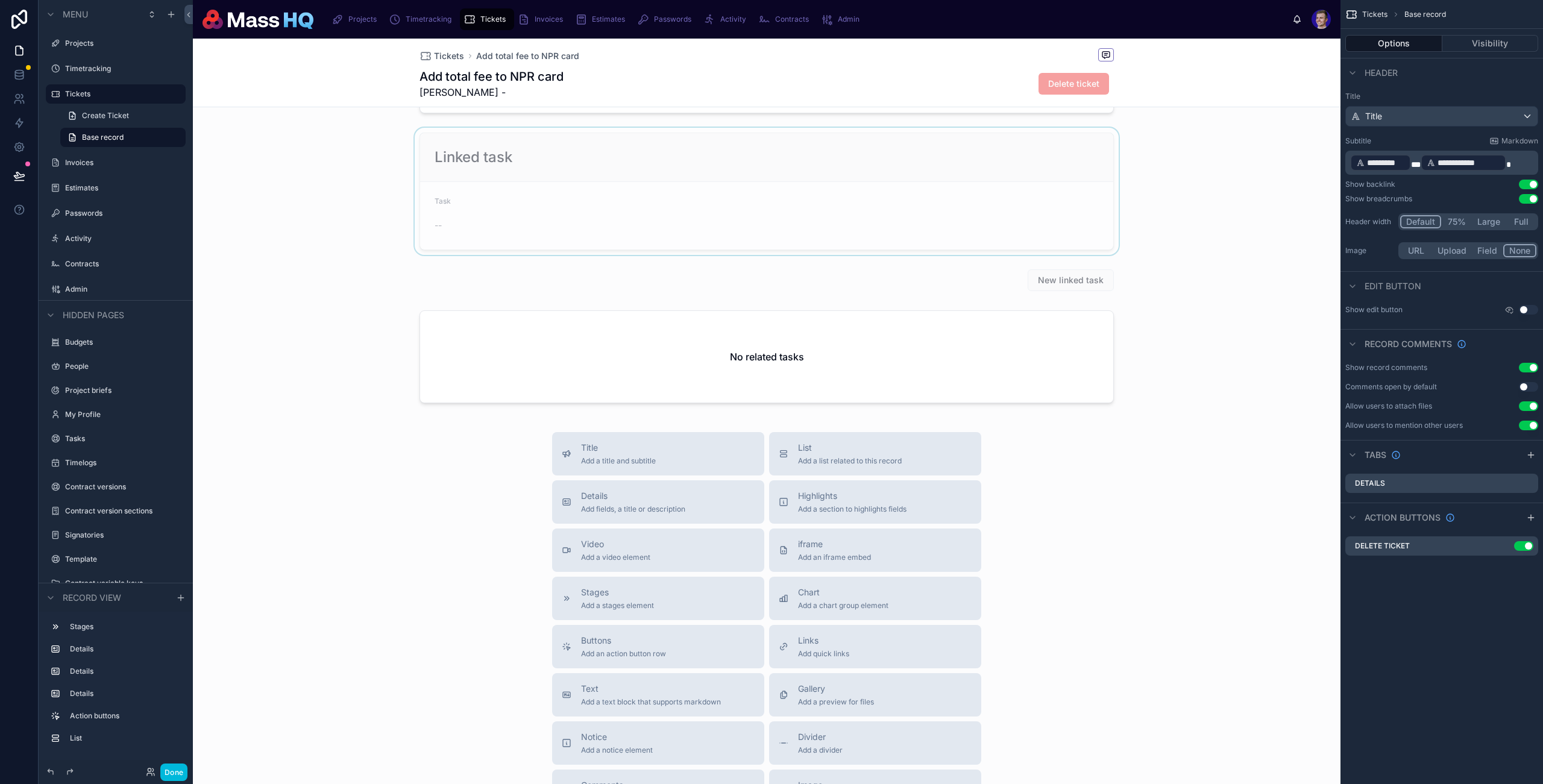
click at [1006, 254] on div at bounding box center [767, 191] width 1148 height 127
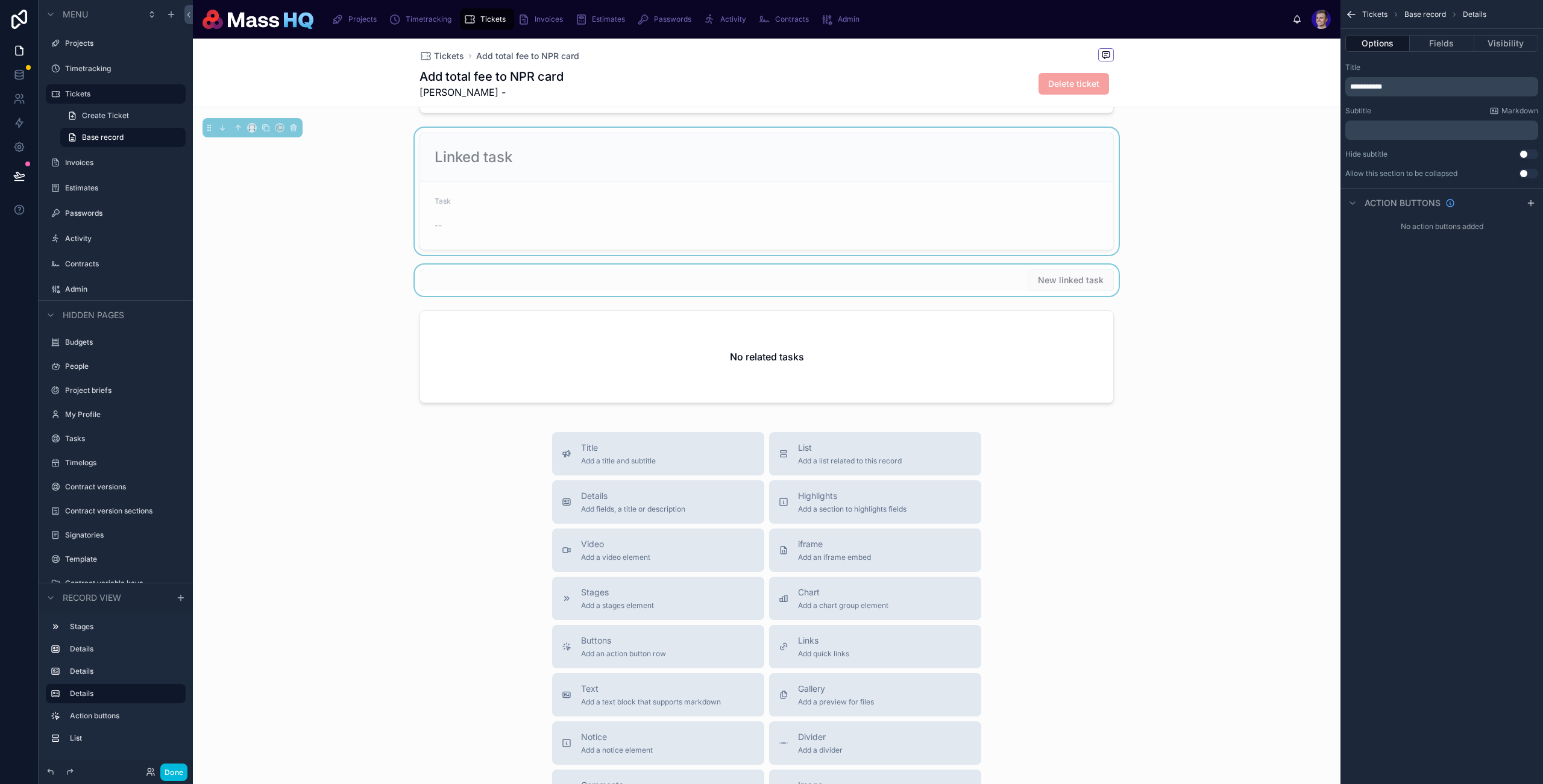
click at [997, 279] on div at bounding box center [767, 280] width 1148 height 31
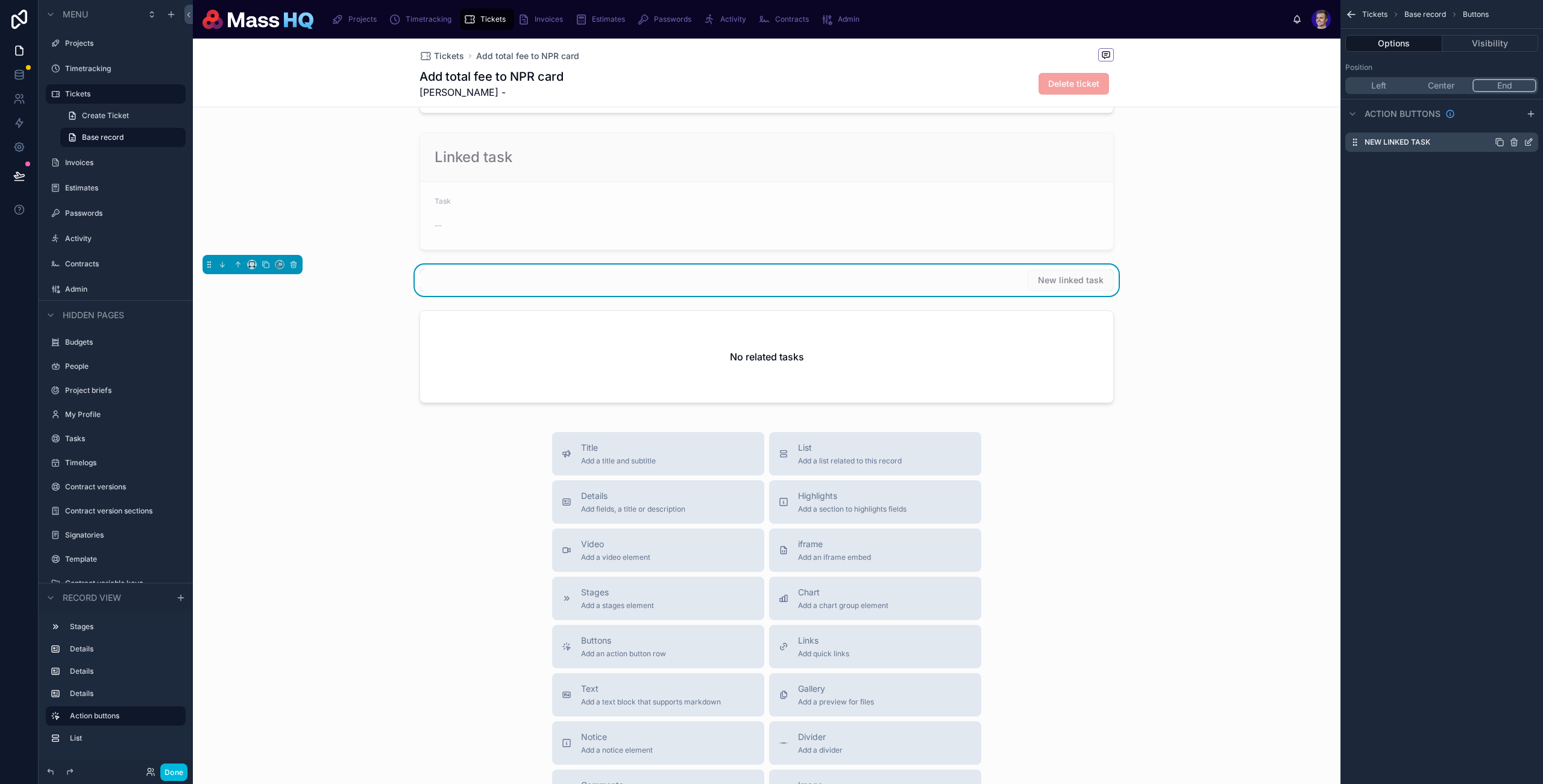
click at [1529, 143] on icon "scrollable content" at bounding box center [1529, 142] width 10 height 10
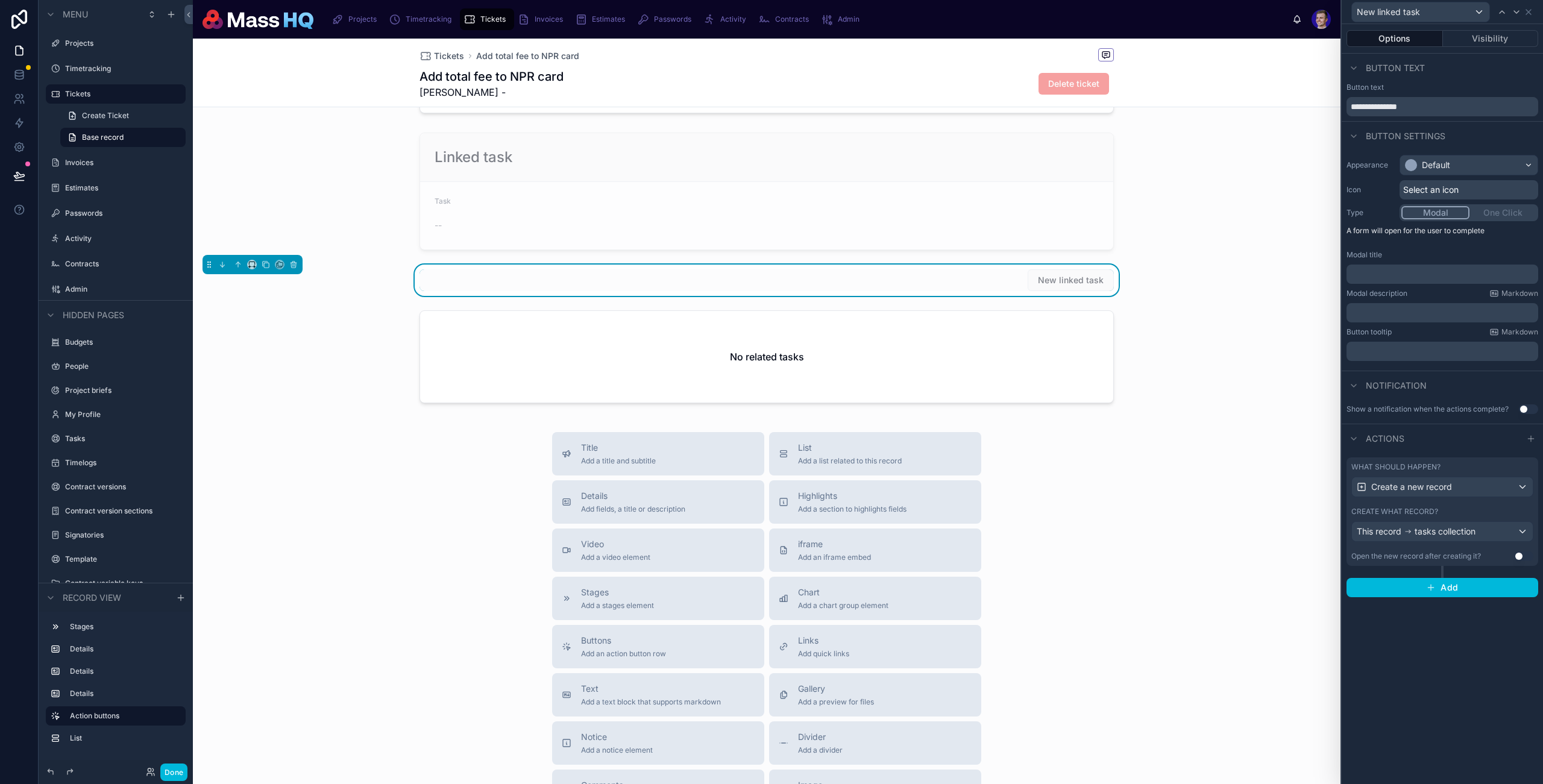
click at [1450, 147] on div "Button settings" at bounding box center [1442, 136] width 201 height 29
click at [1456, 162] on div "Default" at bounding box center [1469, 165] width 137 height 19
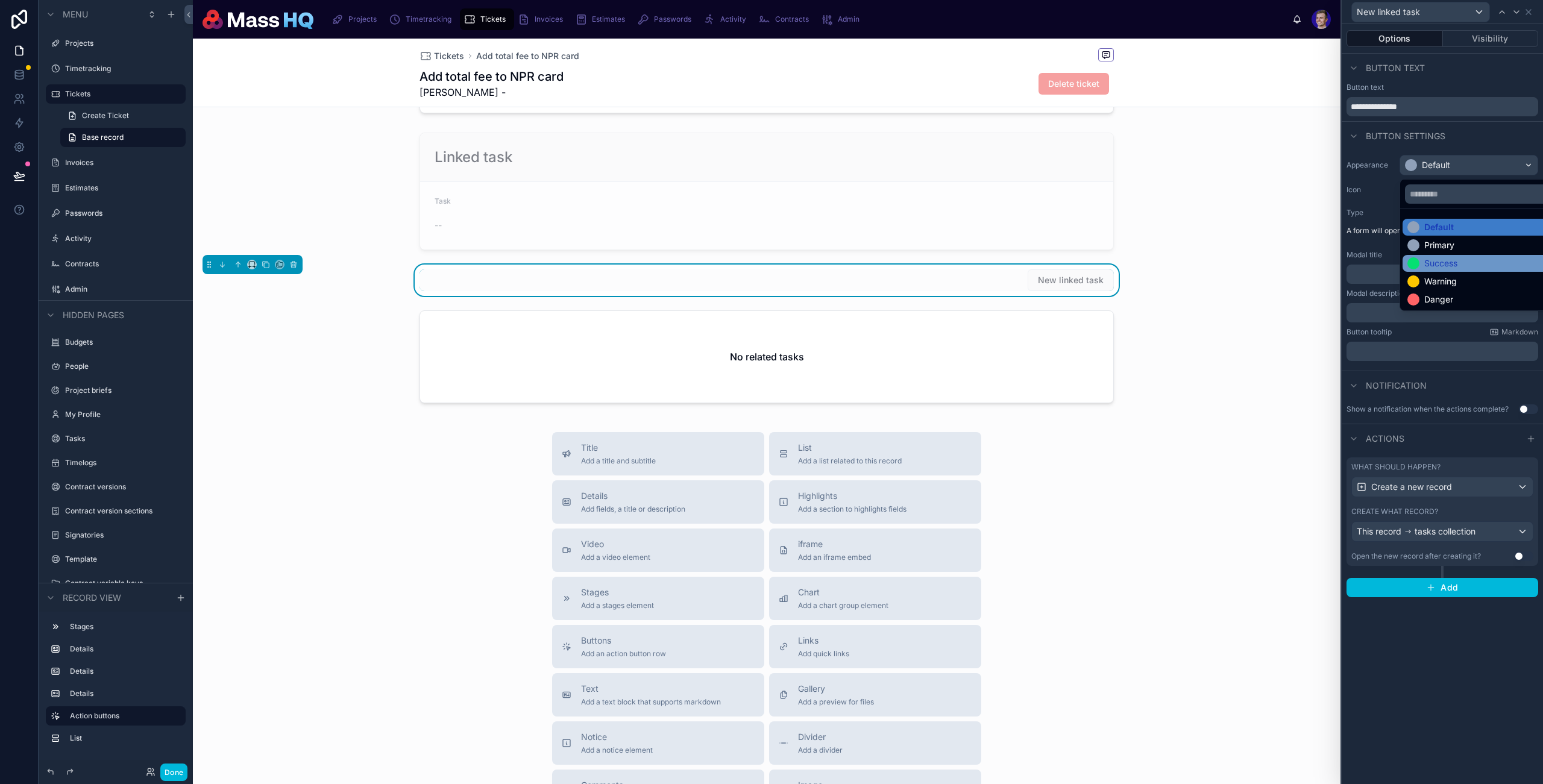
click at [1442, 265] on div "Success" at bounding box center [1441, 263] width 33 height 12
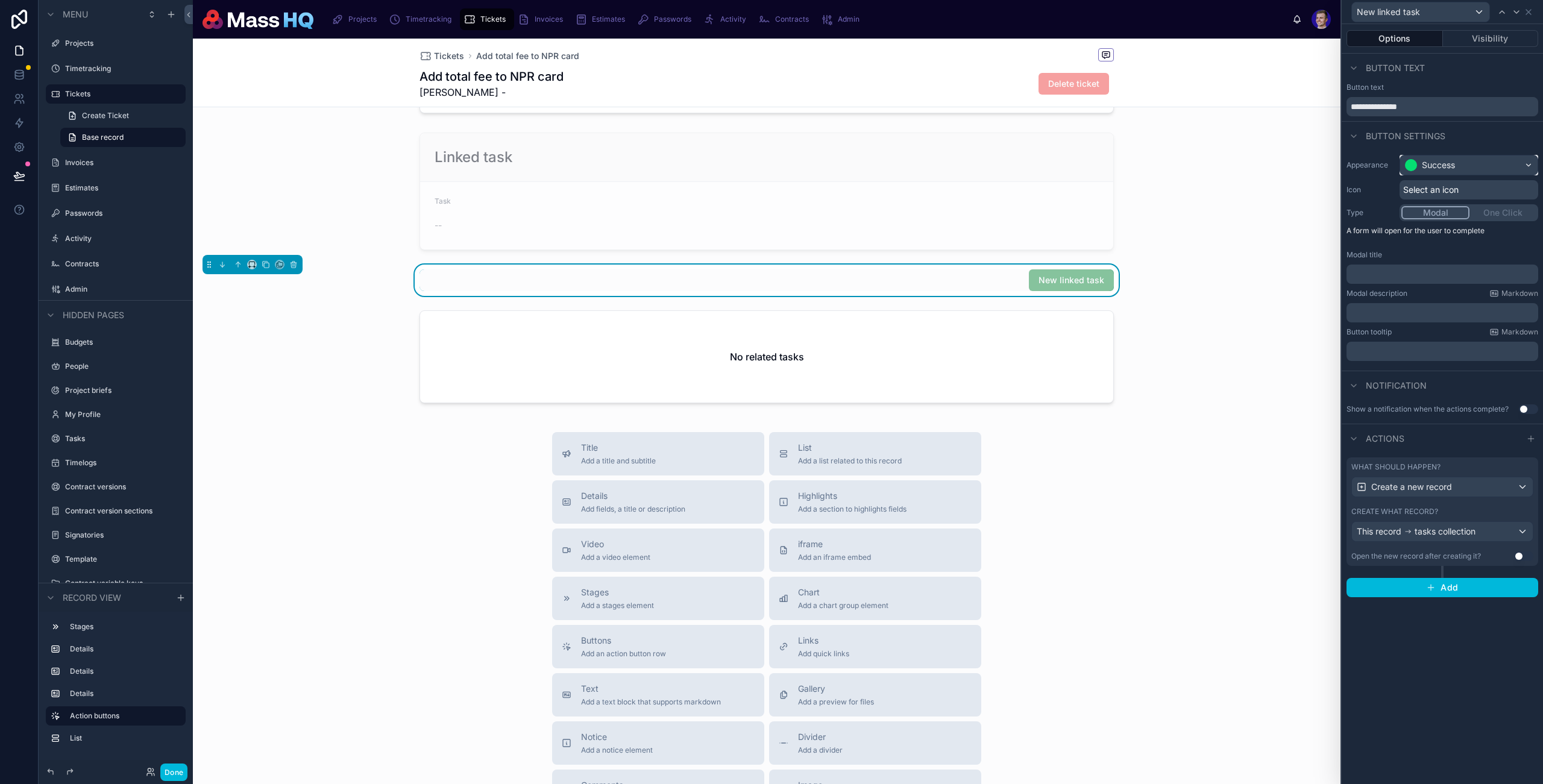
click at [1444, 161] on div "Success" at bounding box center [1439, 165] width 33 height 12
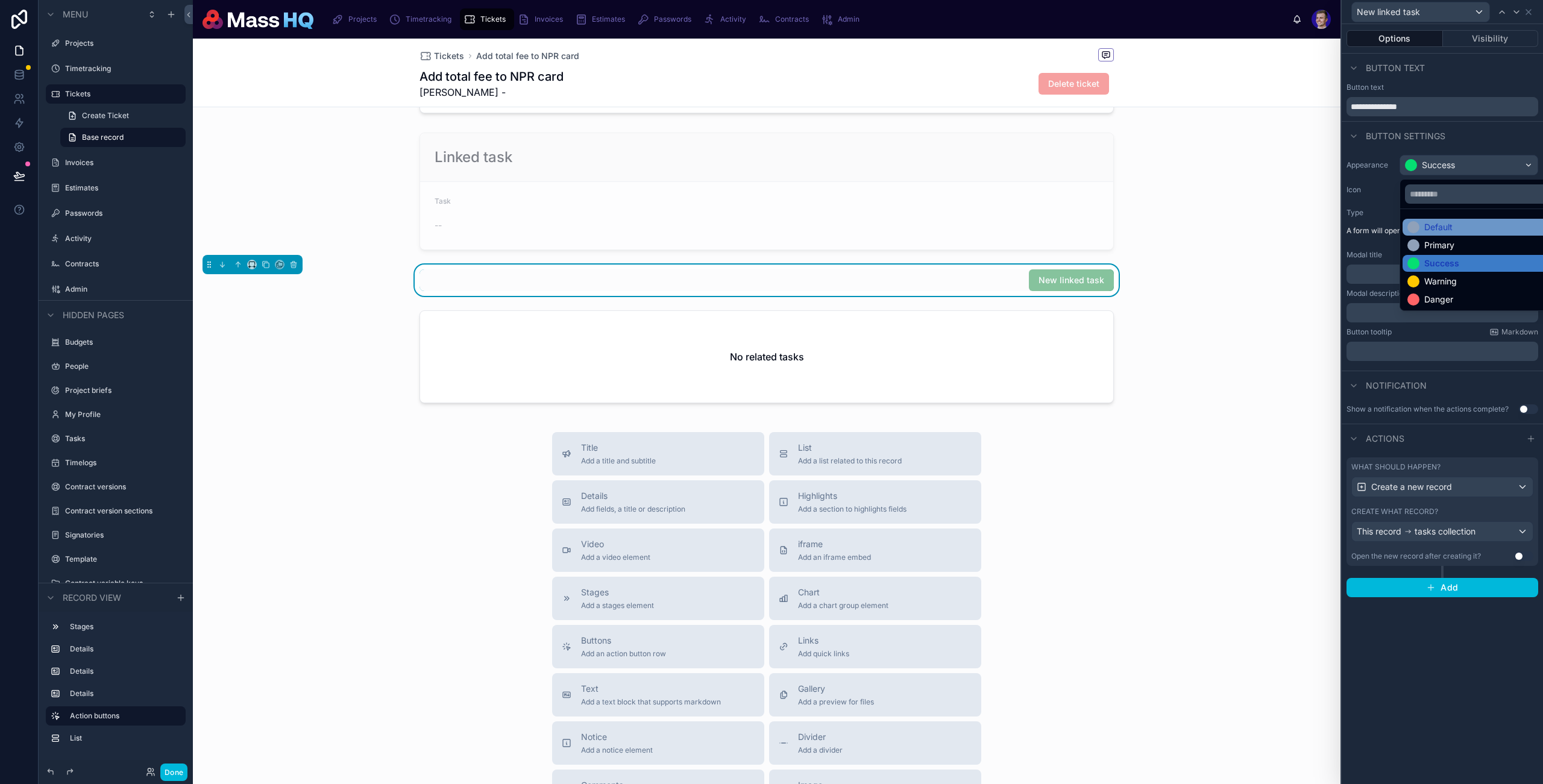
click at [1435, 228] on div "Default" at bounding box center [1438, 227] width 28 height 12
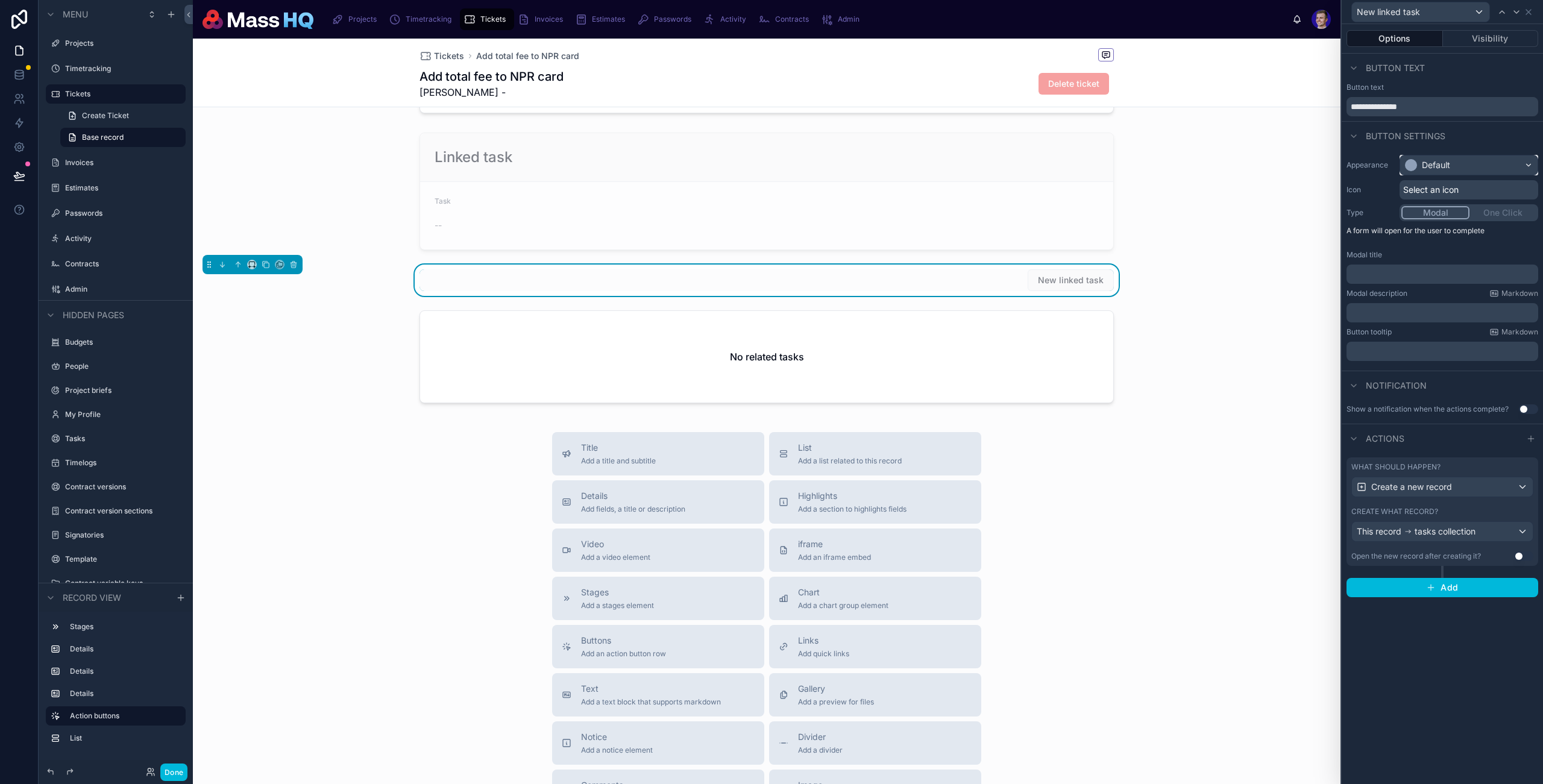
click at [1446, 172] on div "Default" at bounding box center [1469, 165] width 137 height 19
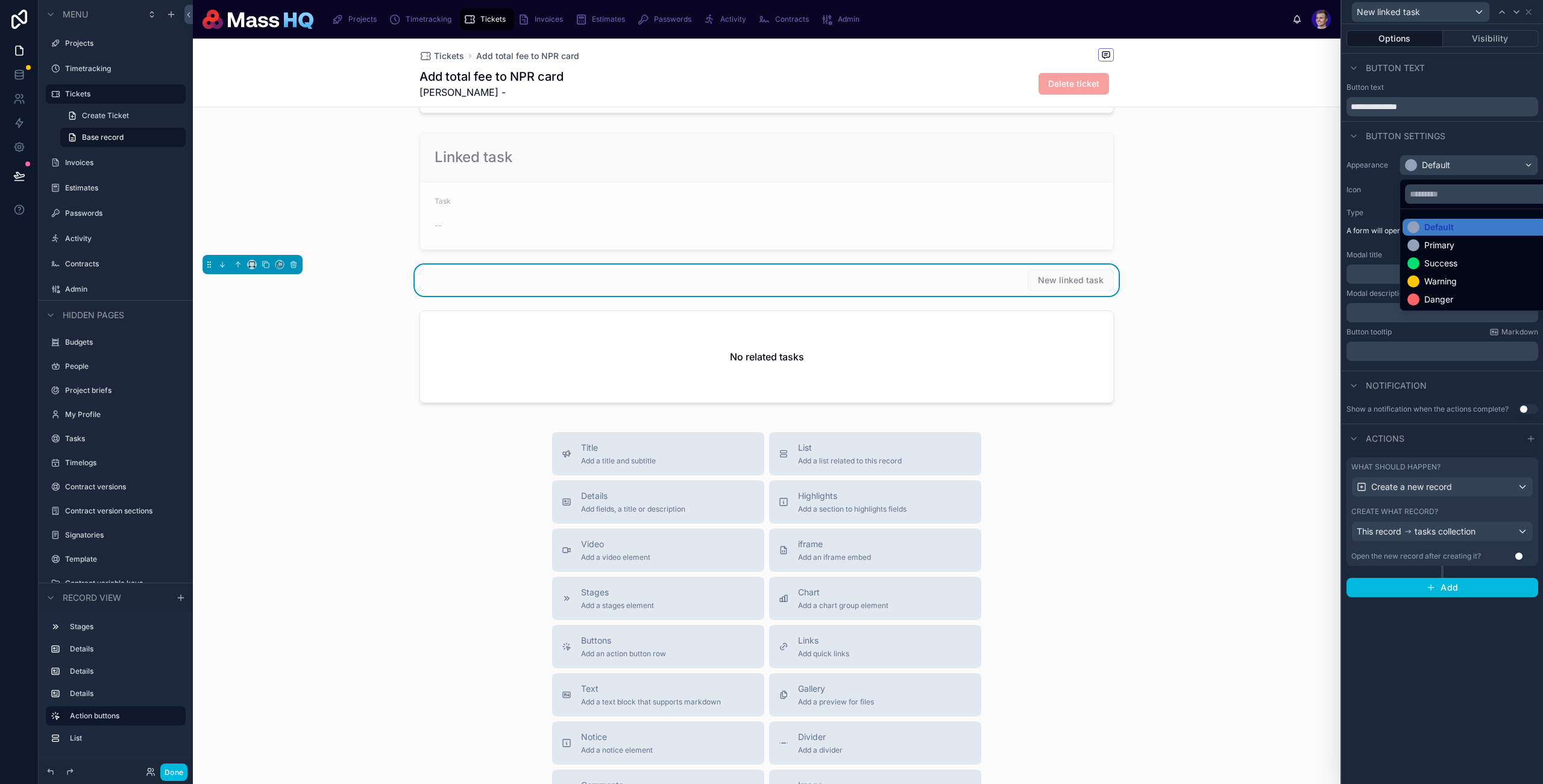
drag, startPoint x: 1442, startPoint y: 242, endPoint x: 1369, endPoint y: 258, distance: 74.7
click at [1442, 242] on div "Primary" at bounding box center [1440, 245] width 30 height 12
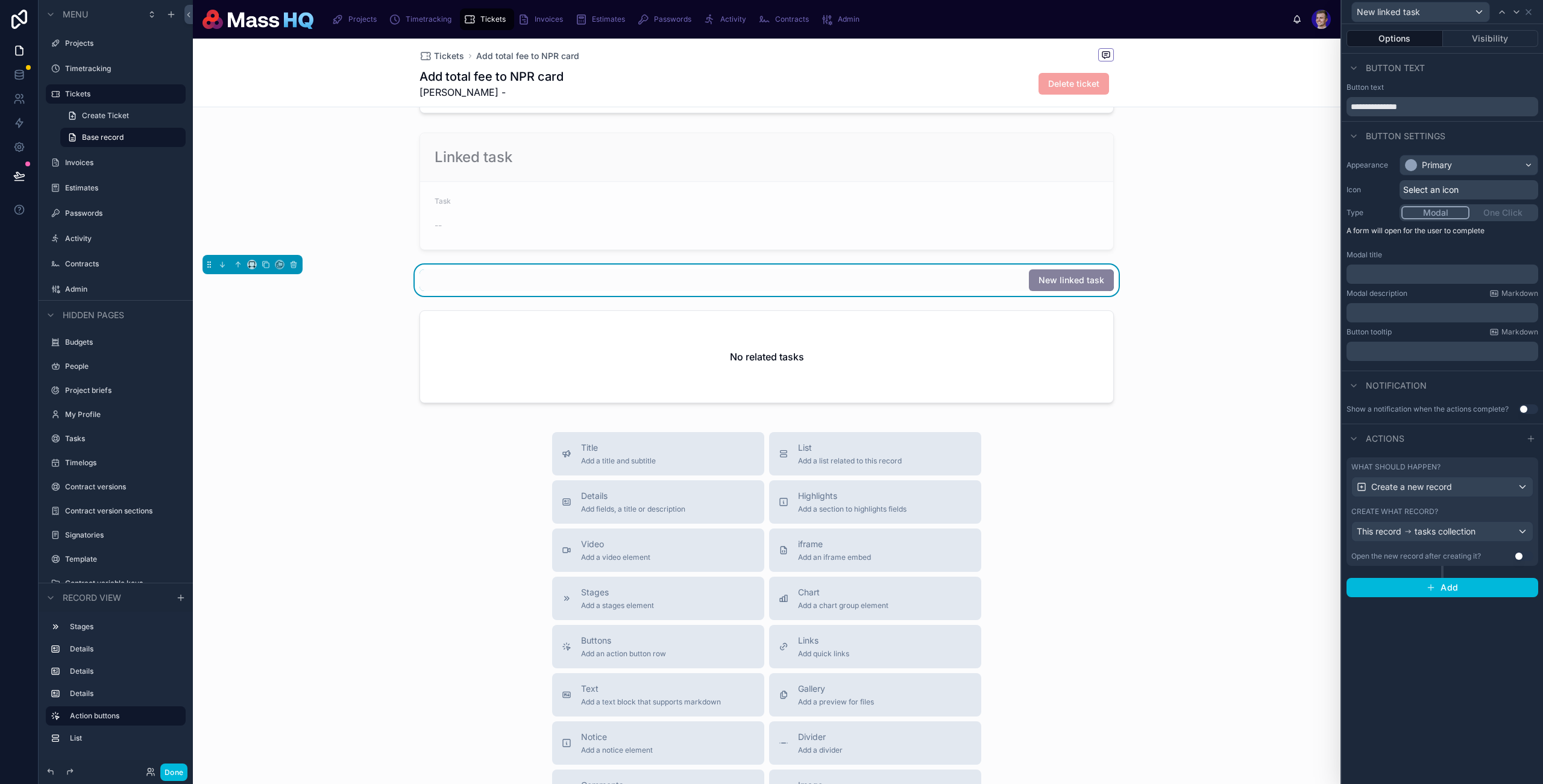
click at [1481, 198] on div "Select an icon" at bounding box center [1469, 190] width 139 height 19
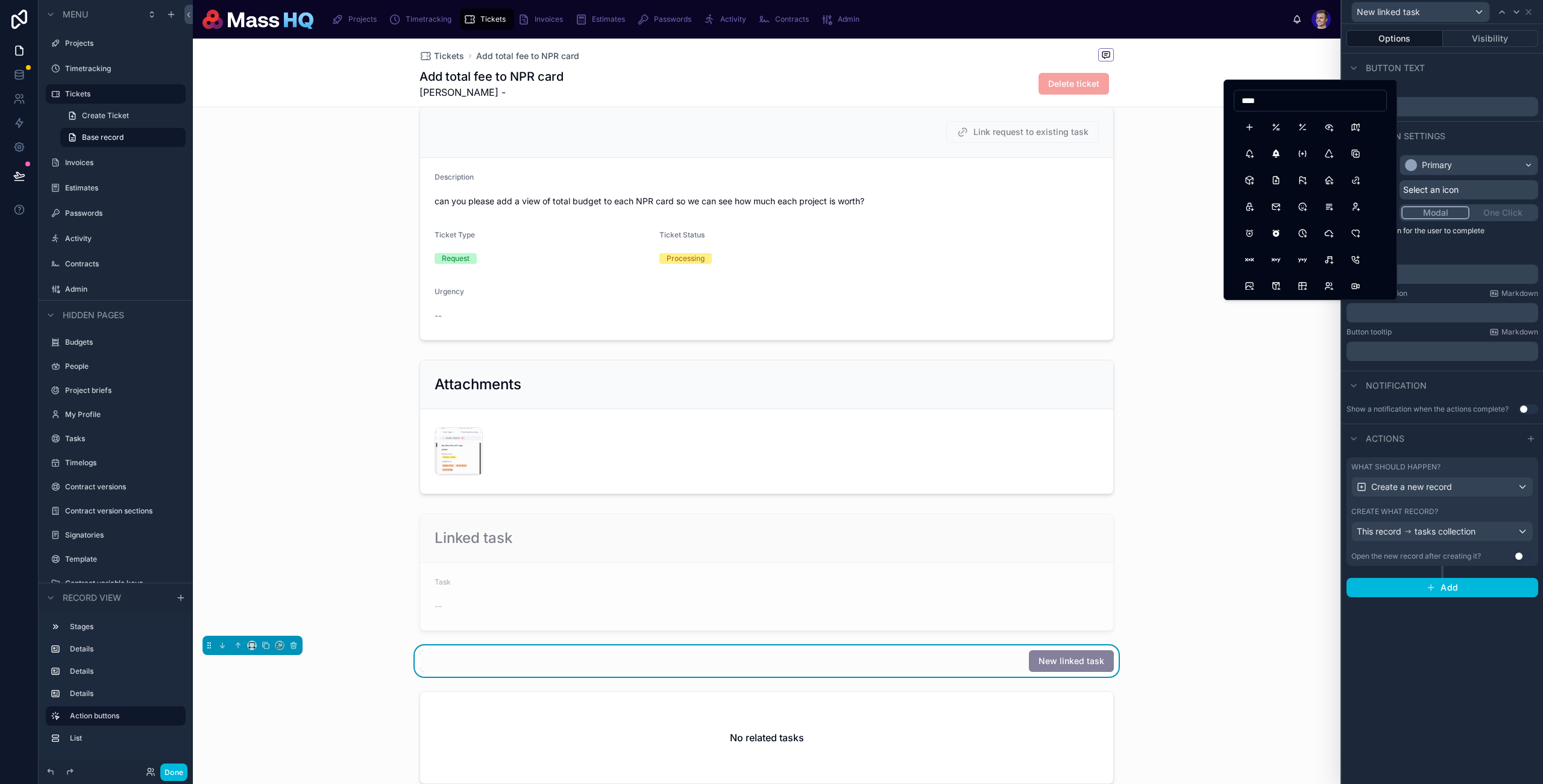
scroll to position [85, 0]
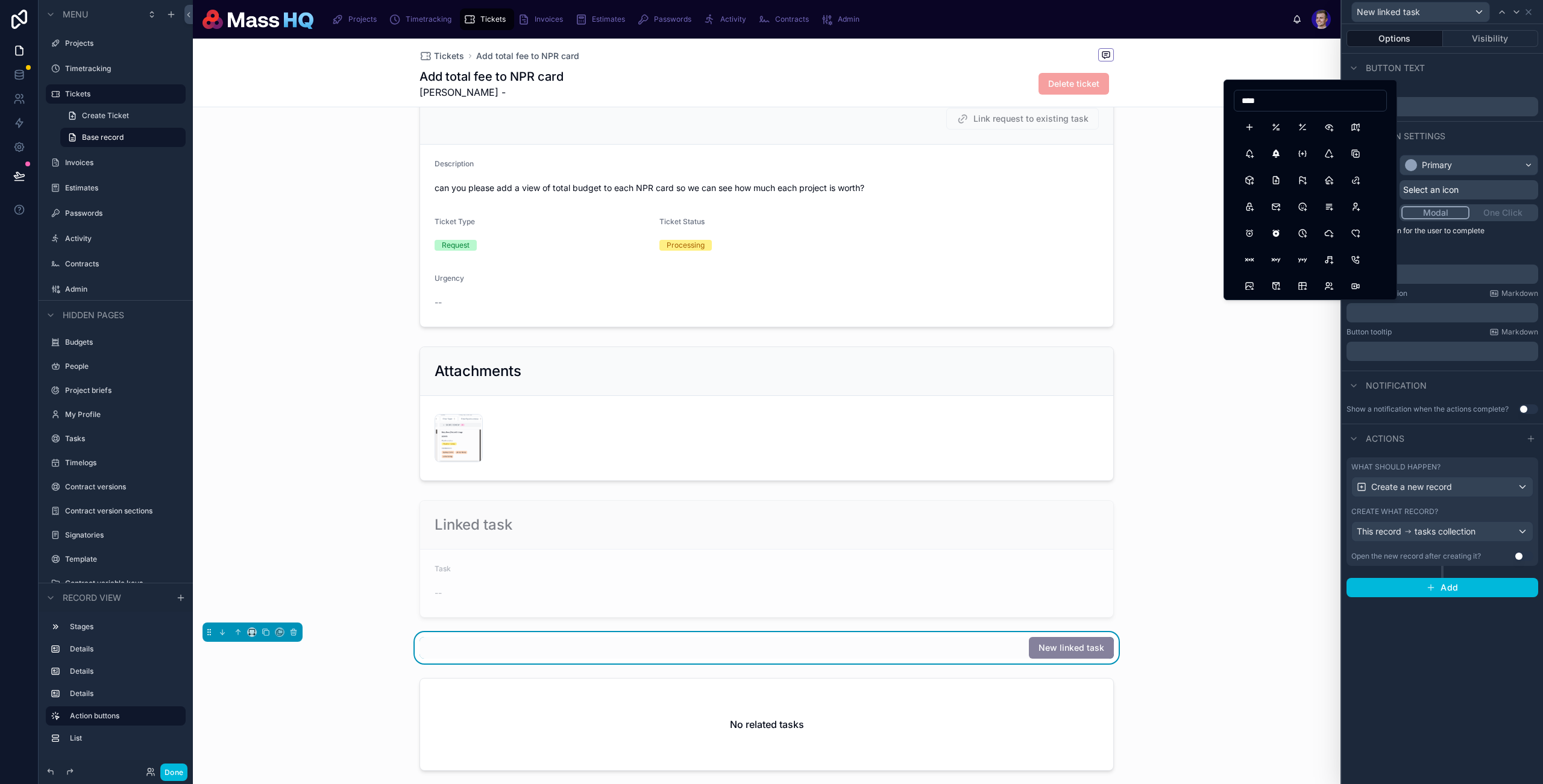
type input "****"
click at [1249, 127] on button "Plus" at bounding box center [1249, 127] width 21 height 21
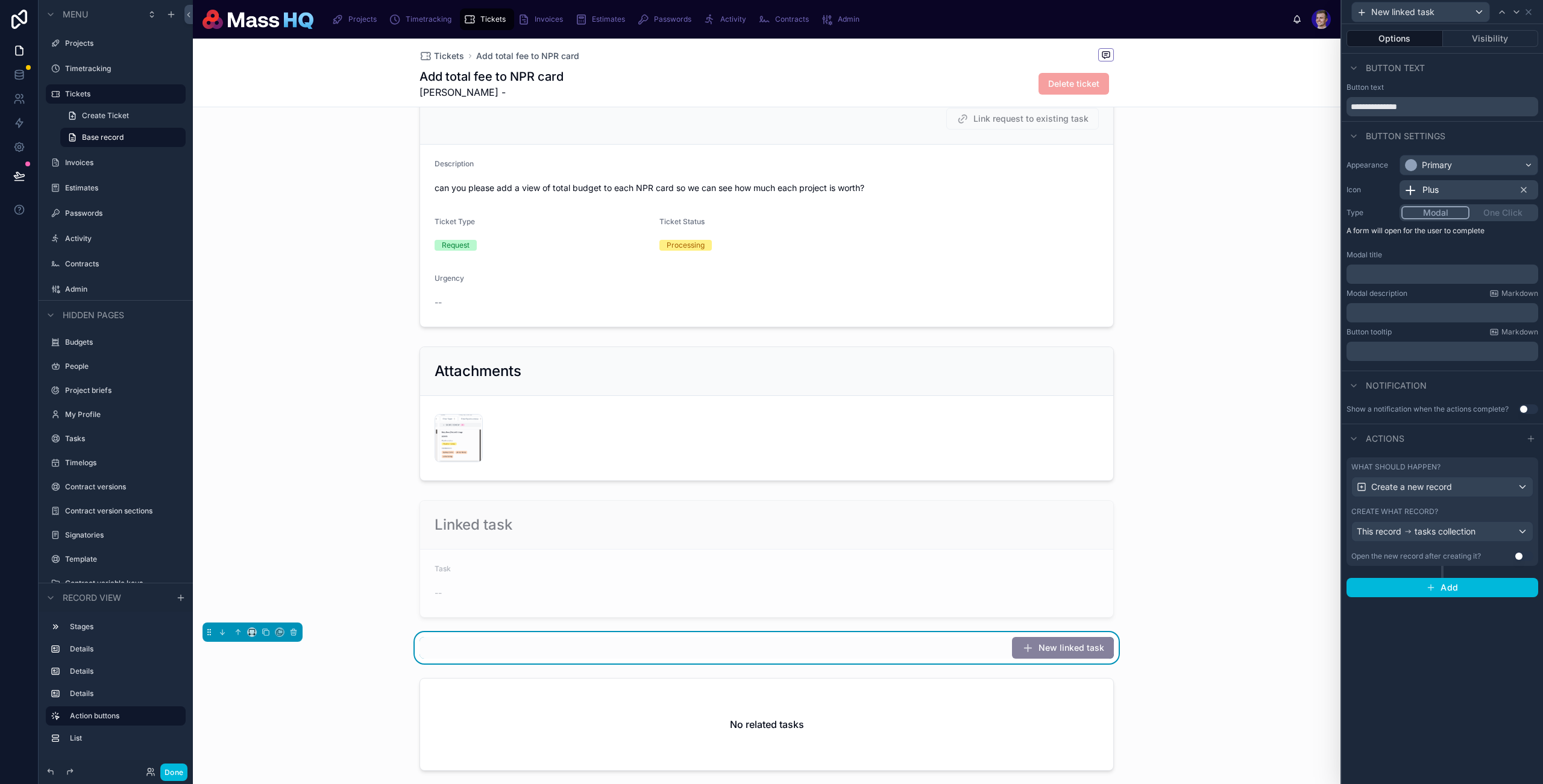
click at [1537, 513] on div "What should happen? Create a new record Create what record? This record tasks c…" at bounding box center [1442, 511] width 192 height 108
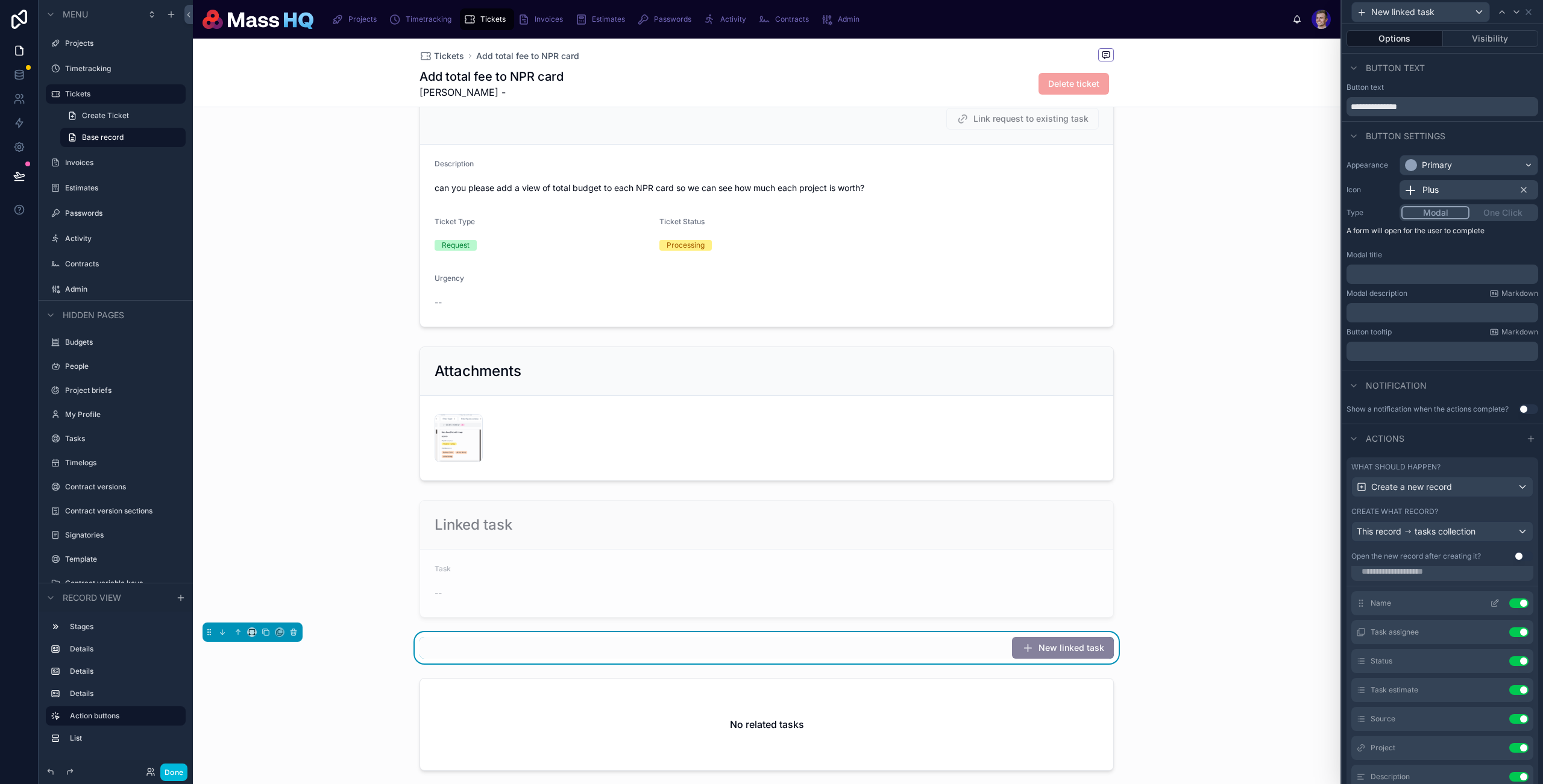
scroll to position [19, 0]
click at [1485, 590] on button at bounding box center [1495, 594] width 19 height 10
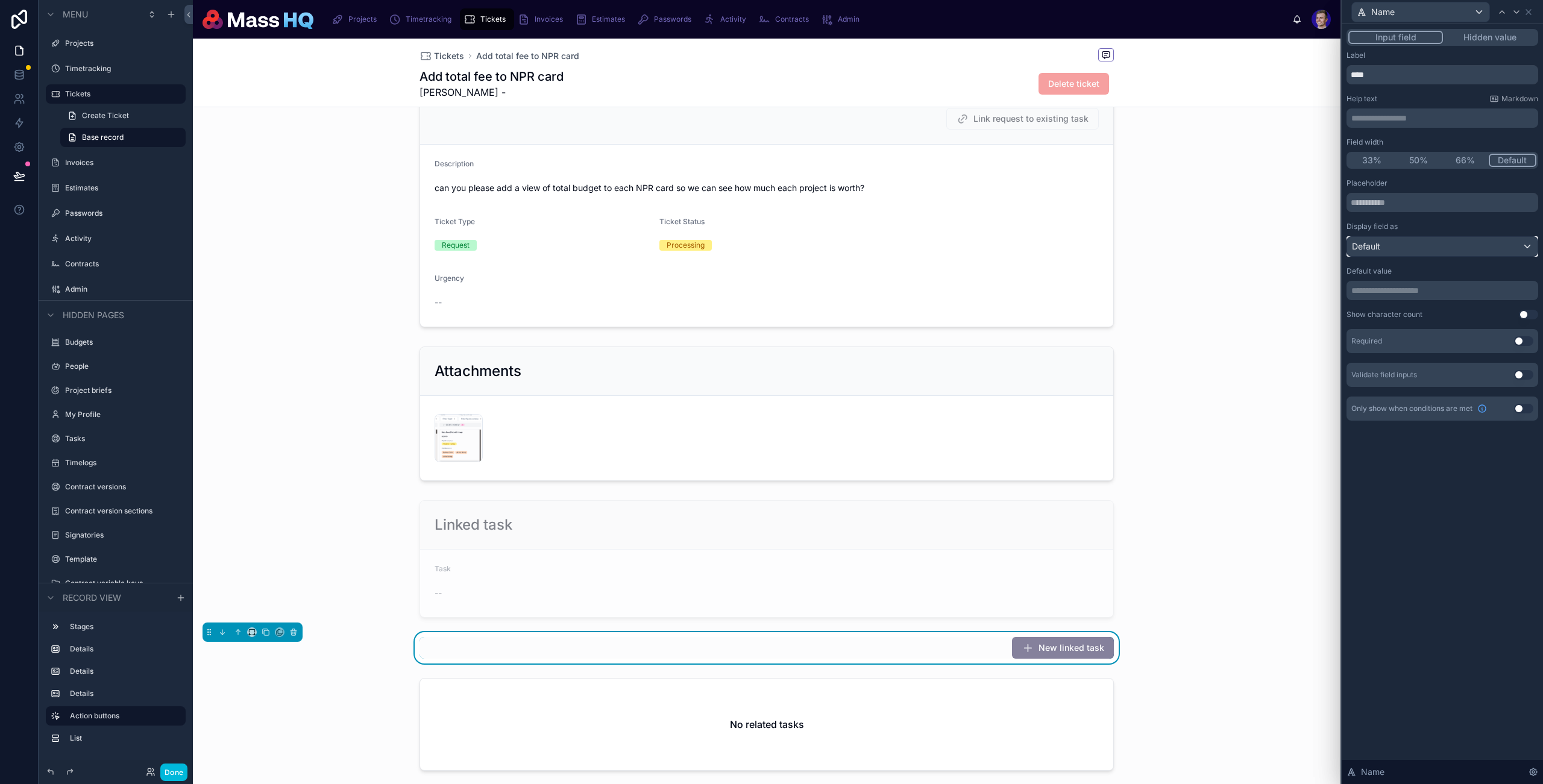
click at [1413, 252] on div "Default" at bounding box center [1442, 247] width 190 height 19
click at [1380, 240] on div at bounding box center [1442, 392] width 201 height 784
click at [1382, 200] on input "text" at bounding box center [1442, 203] width 192 height 19
click at [1422, 455] on div "**********" at bounding box center [1442, 404] width 201 height 760
click at [1392, 290] on p "**********" at bounding box center [1444, 290] width 185 height 12
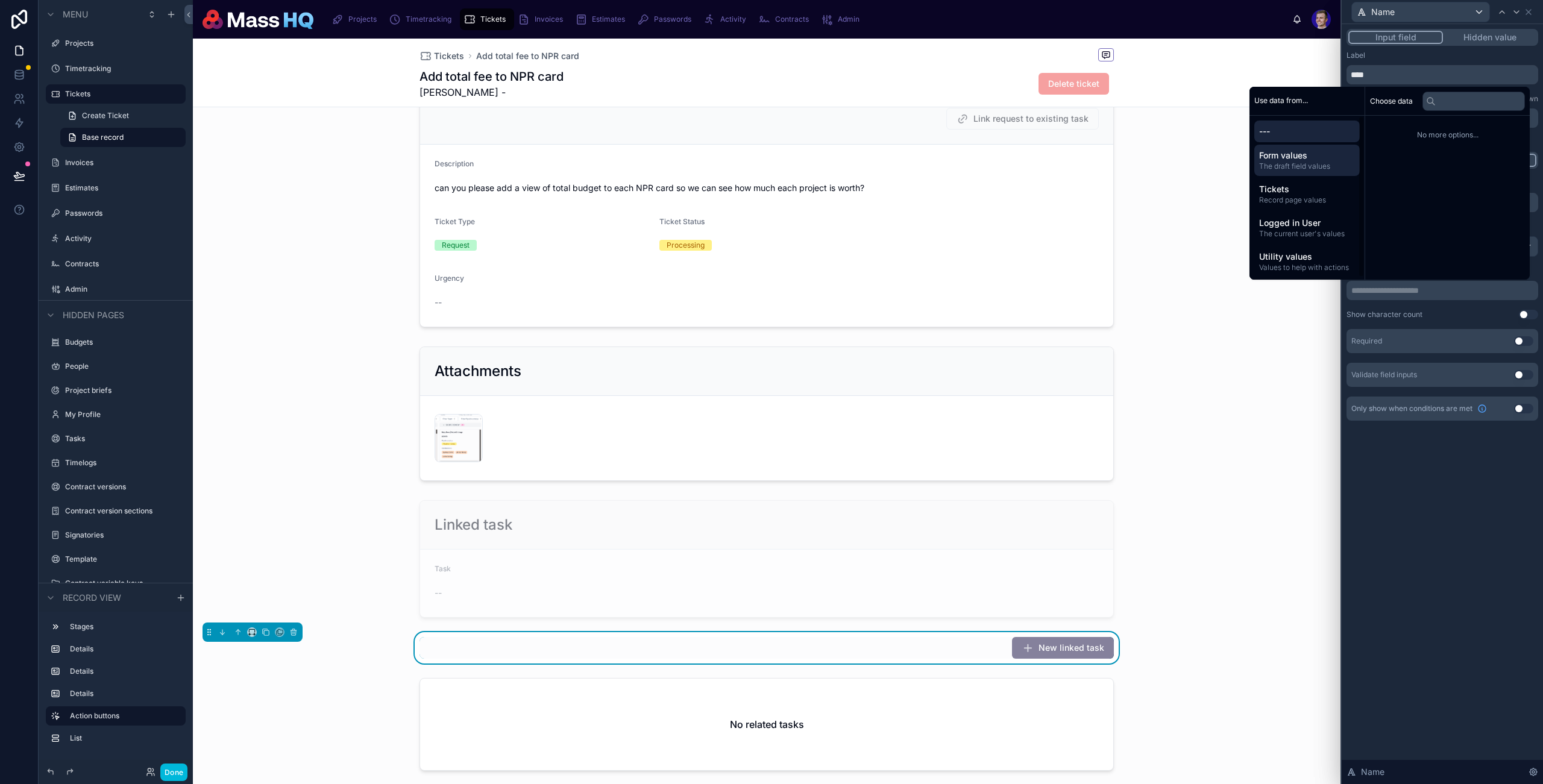
click at [1316, 163] on span "The draft field values" at bounding box center [1307, 166] width 96 height 10
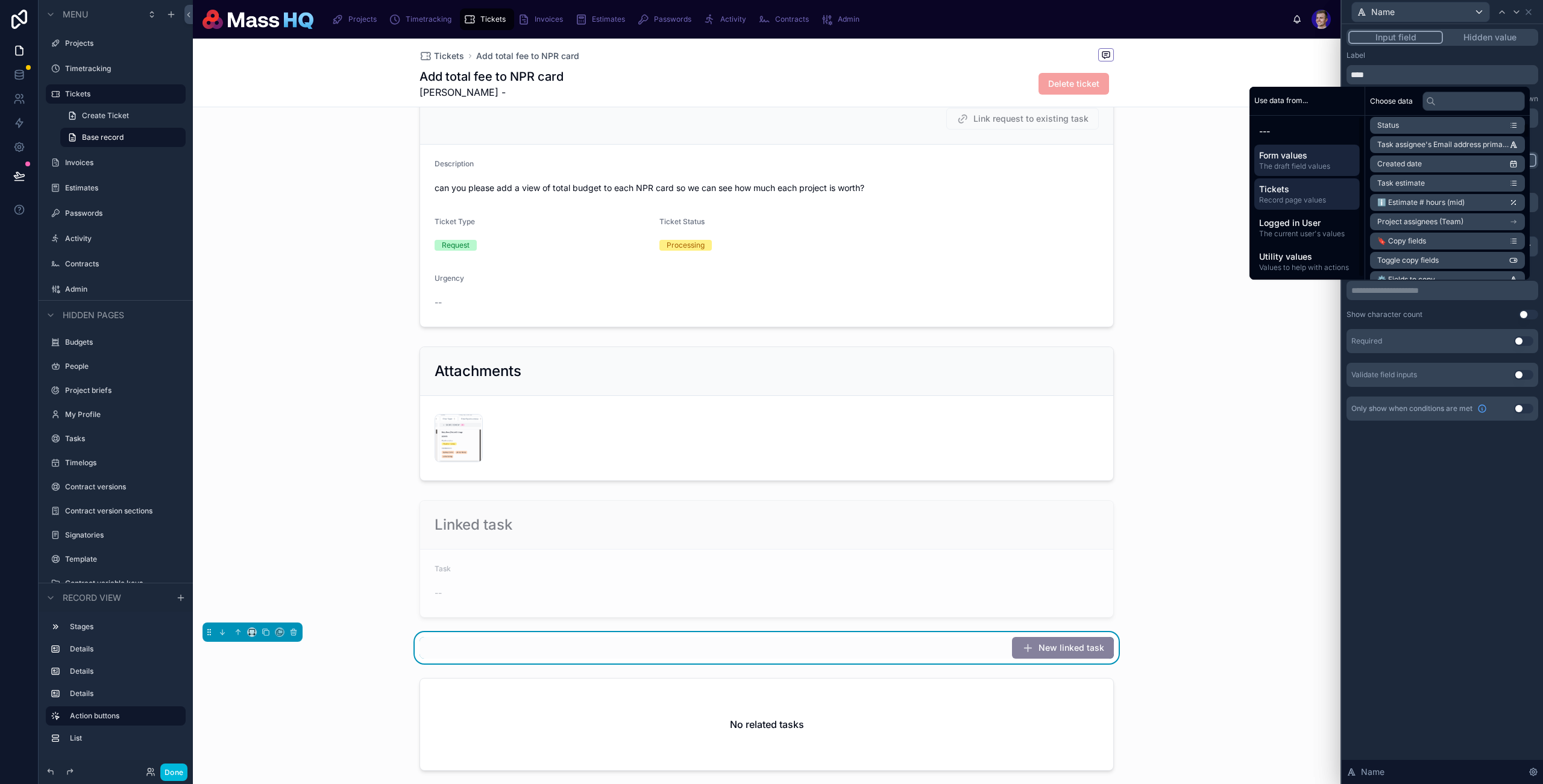
click at [1312, 185] on span "Tickets" at bounding box center [1307, 189] width 96 height 12
click at [1418, 146] on li "Title" at bounding box center [1447, 148] width 155 height 17
click at [1441, 520] on div "**********" at bounding box center [1442, 404] width 201 height 760
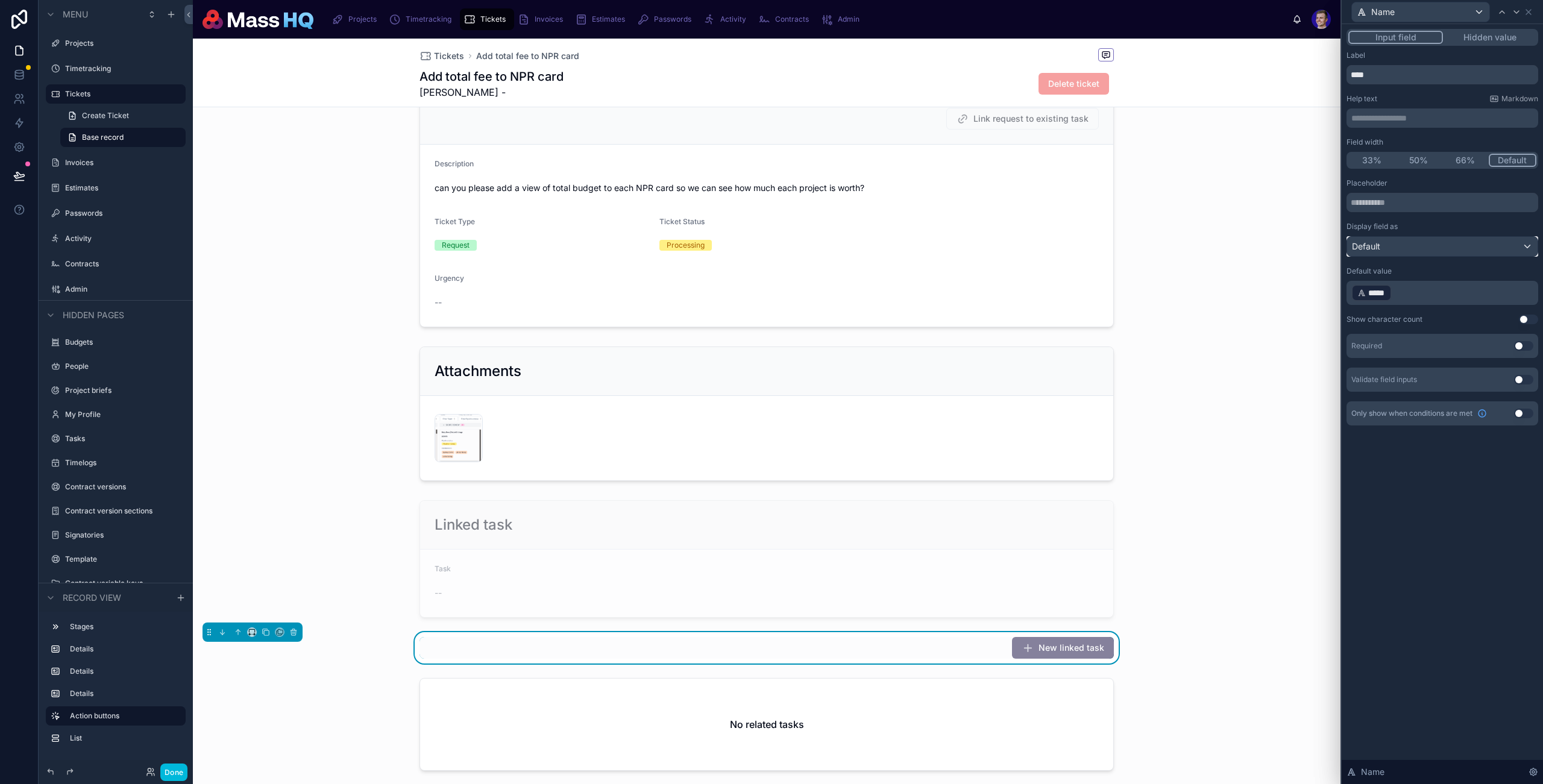
click at [1422, 238] on div "Default" at bounding box center [1442, 247] width 190 height 19
click at [1422, 238] on div at bounding box center [1442, 392] width 201 height 784
click at [1525, 349] on button "Use setting" at bounding box center [1524, 346] width 19 height 10
click at [1515, 13] on icon at bounding box center [1517, 12] width 10 height 10
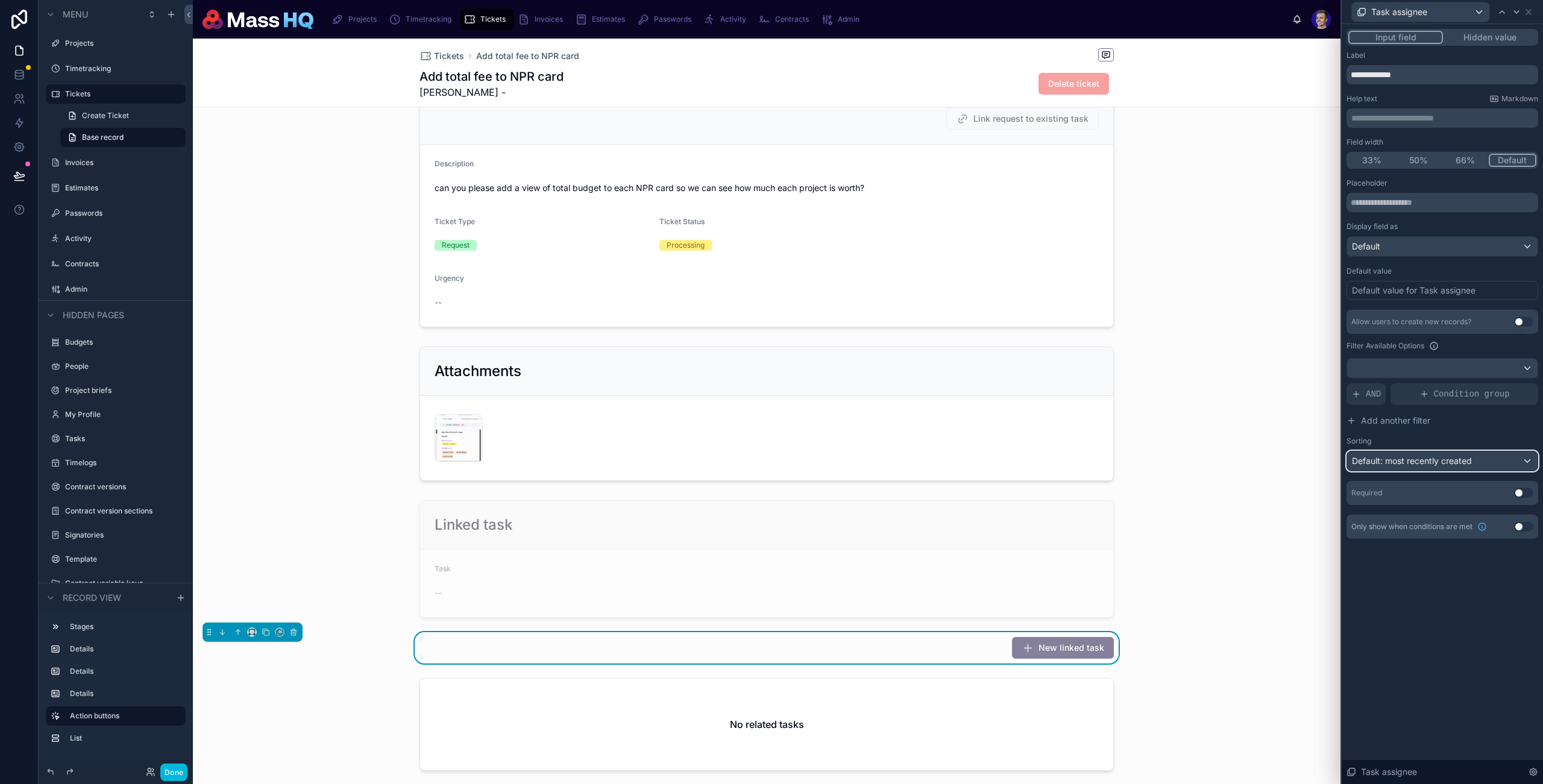
click at [1447, 466] on span "Default: most recently created" at bounding box center [1412, 460] width 120 height 12
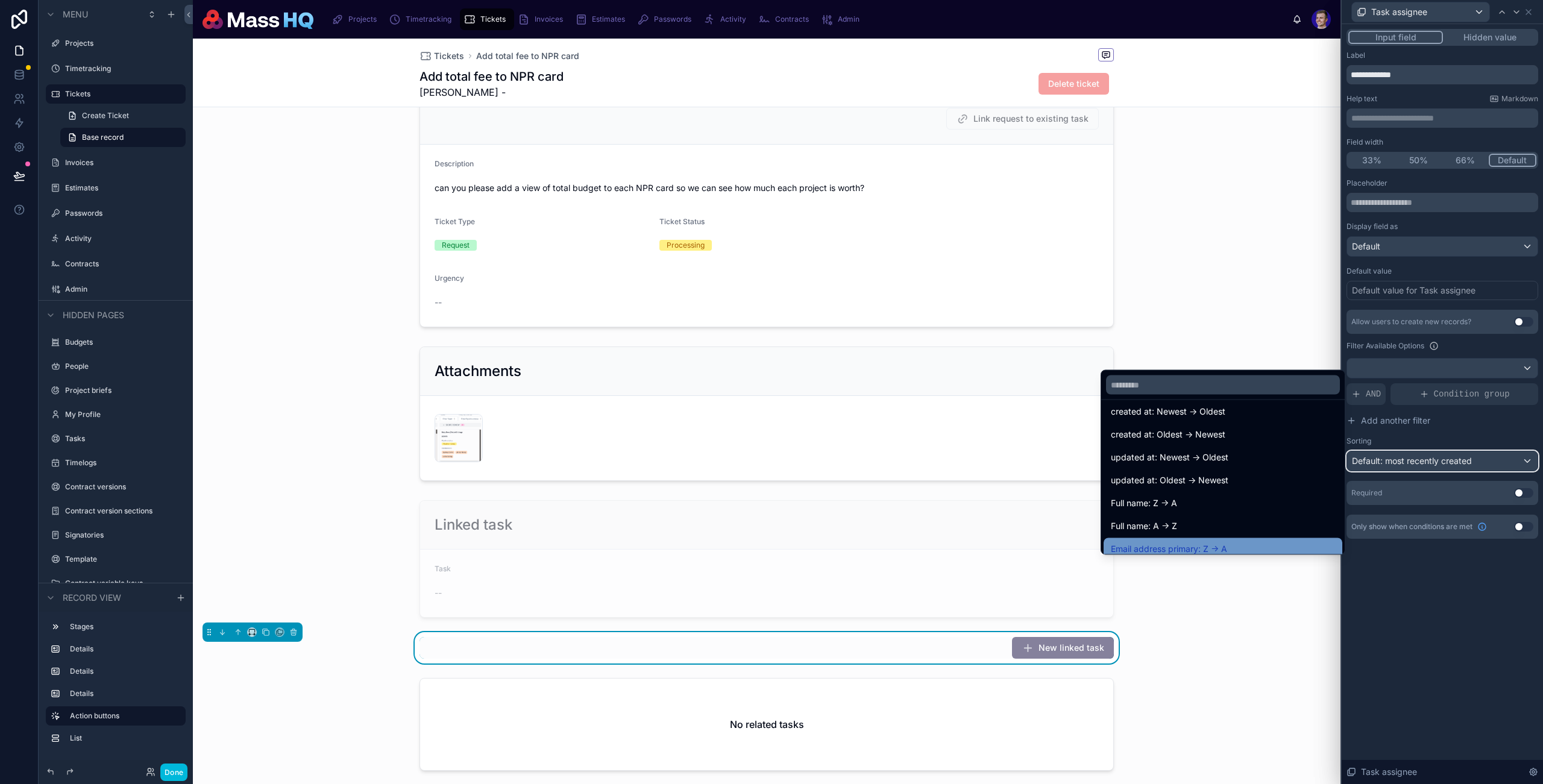
scroll to position [51, 0]
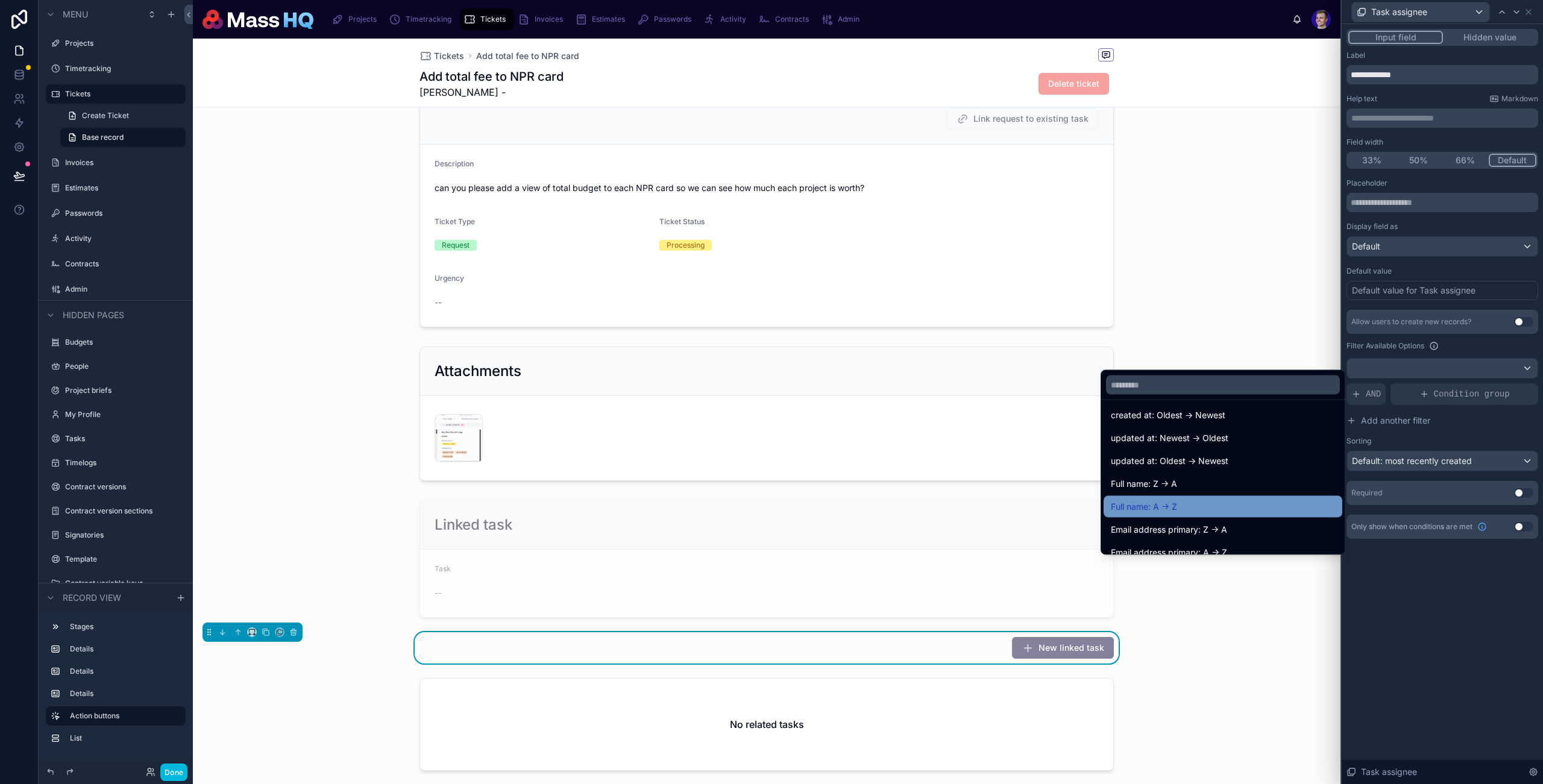
click at [1172, 505] on div "Full name: A -> Z" at bounding box center [1223, 506] width 224 height 14
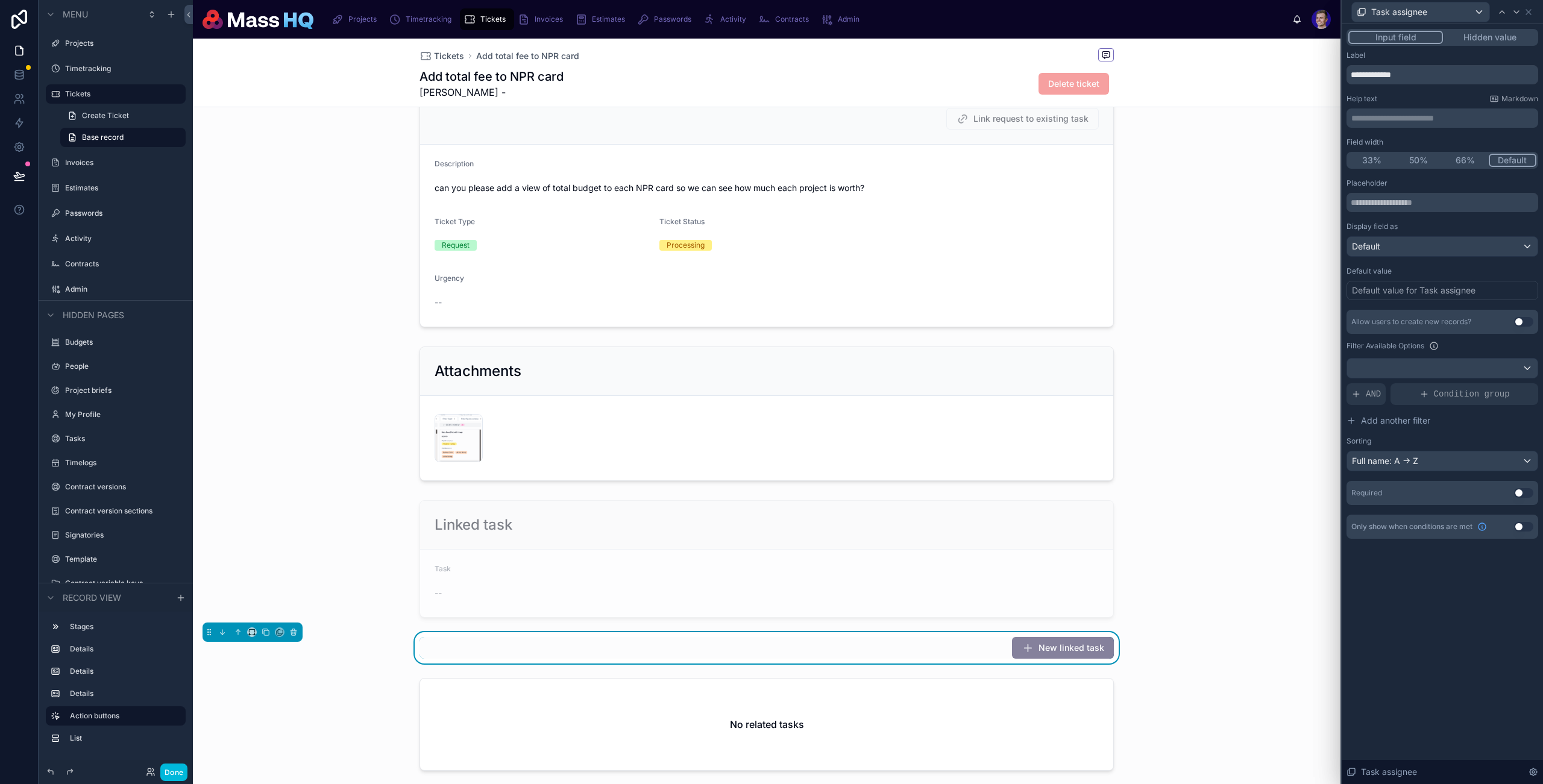
drag, startPoint x: 1371, startPoint y: 389, endPoint x: 1542, endPoint y: 400, distance: 171.4
click at [1371, 389] on span "AND" at bounding box center [1373, 393] width 15 height 12
click at [1507, 387] on div at bounding box center [1508, 384] width 17 height 17
click at [1232, 370] on span "Select a field" at bounding box center [1225, 375] width 51 height 12
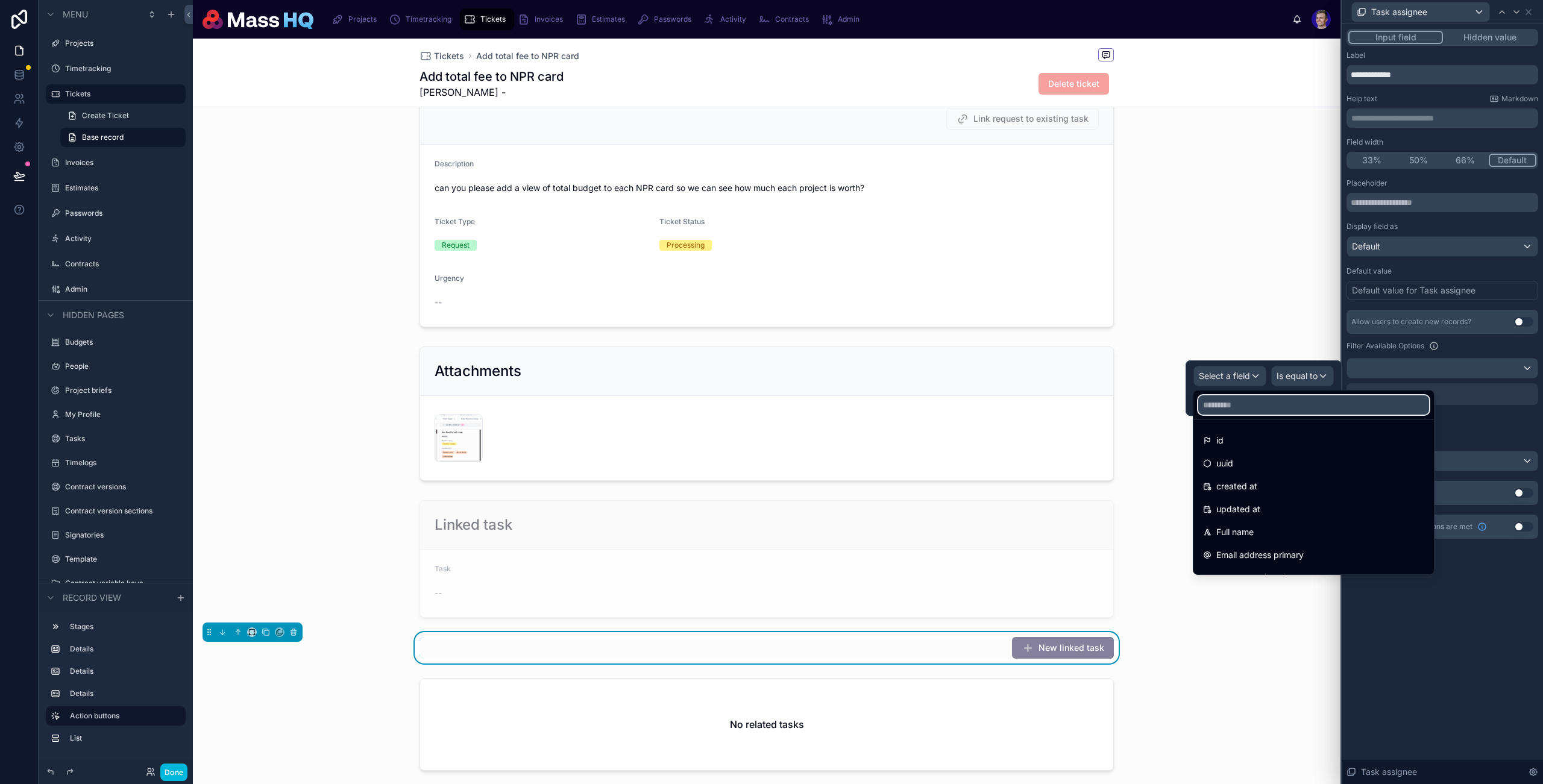
click at [1271, 406] on input "text" at bounding box center [1314, 405] width 231 height 19
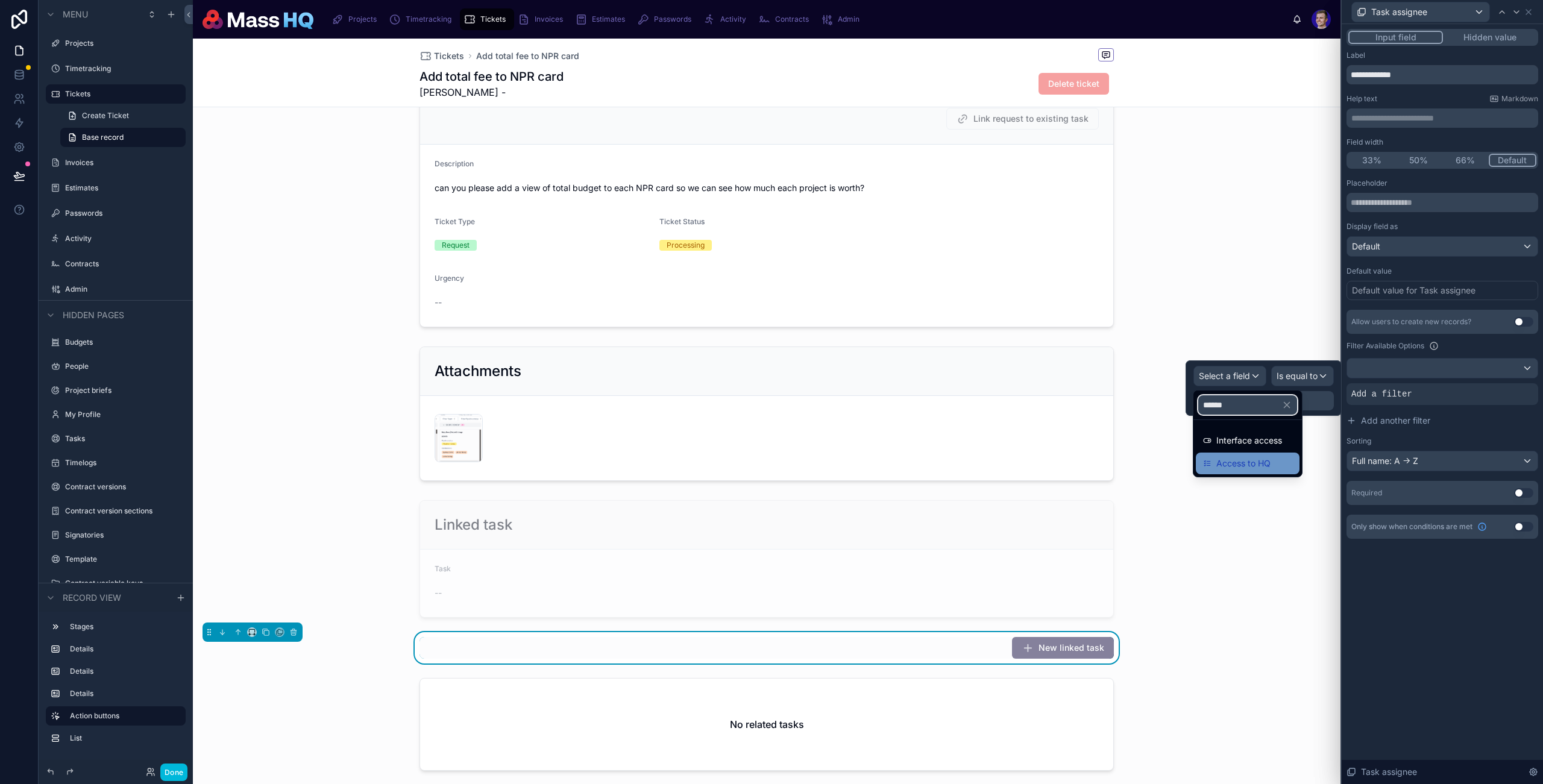
type input "******"
drag, startPoint x: 1236, startPoint y: 461, endPoint x: 1283, endPoint y: 387, distance: 87.7
click at [1236, 461] on span "Access to HQ" at bounding box center [1243, 463] width 54 height 14
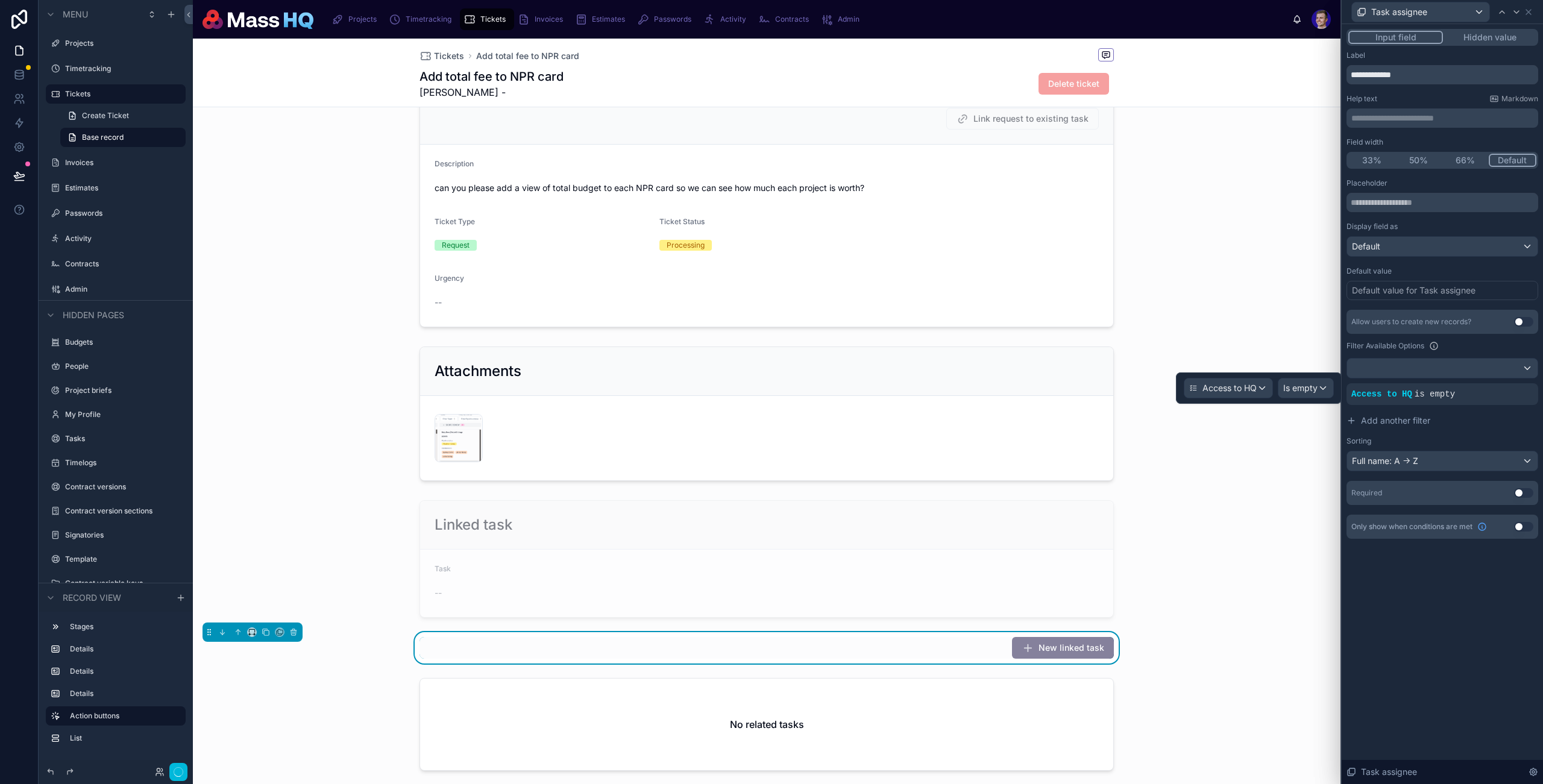
scroll to position [0, 0]
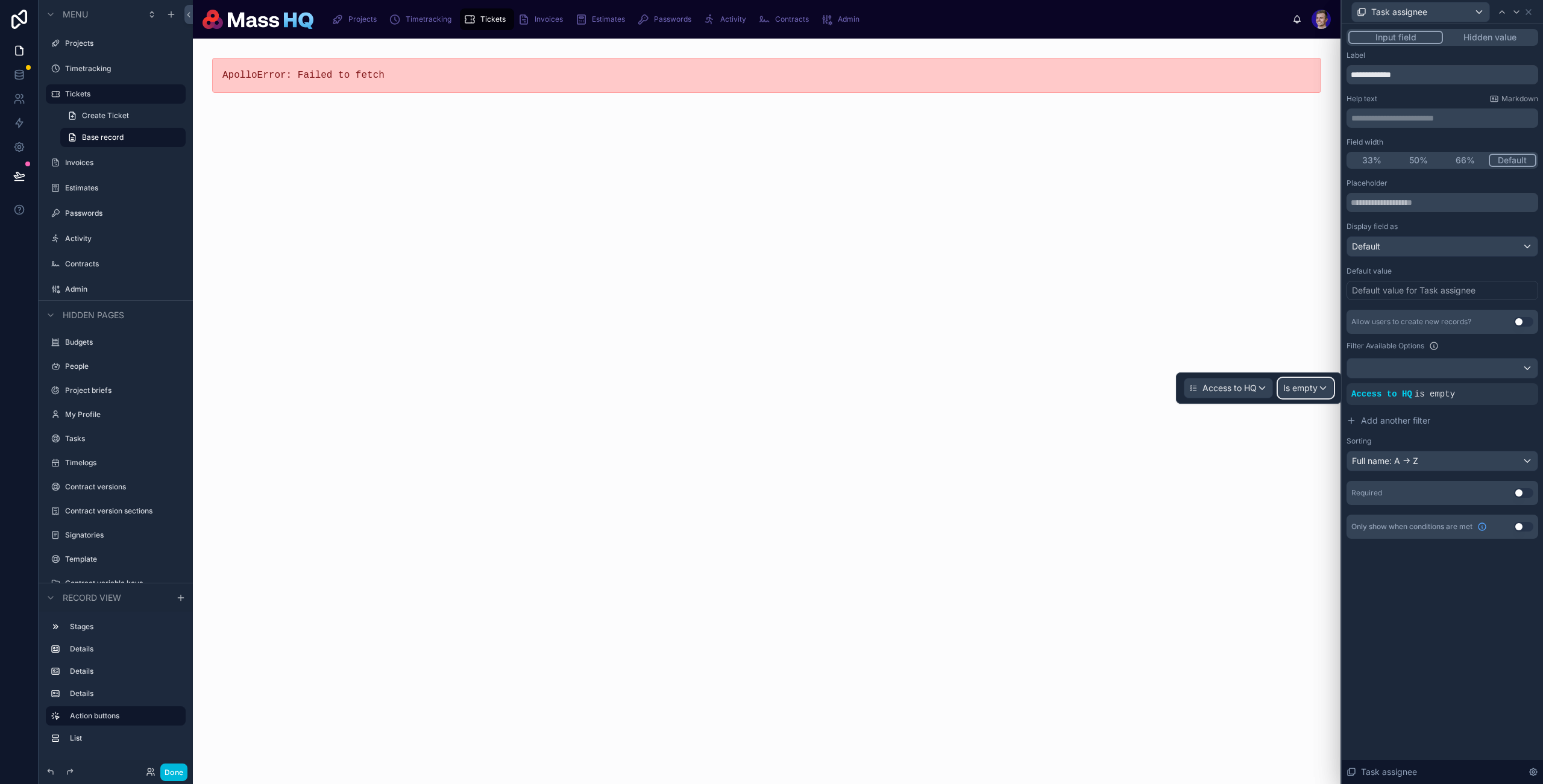
click at [1302, 382] on span "Is empty" at bounding box center [1300, 388] width 34 height 12
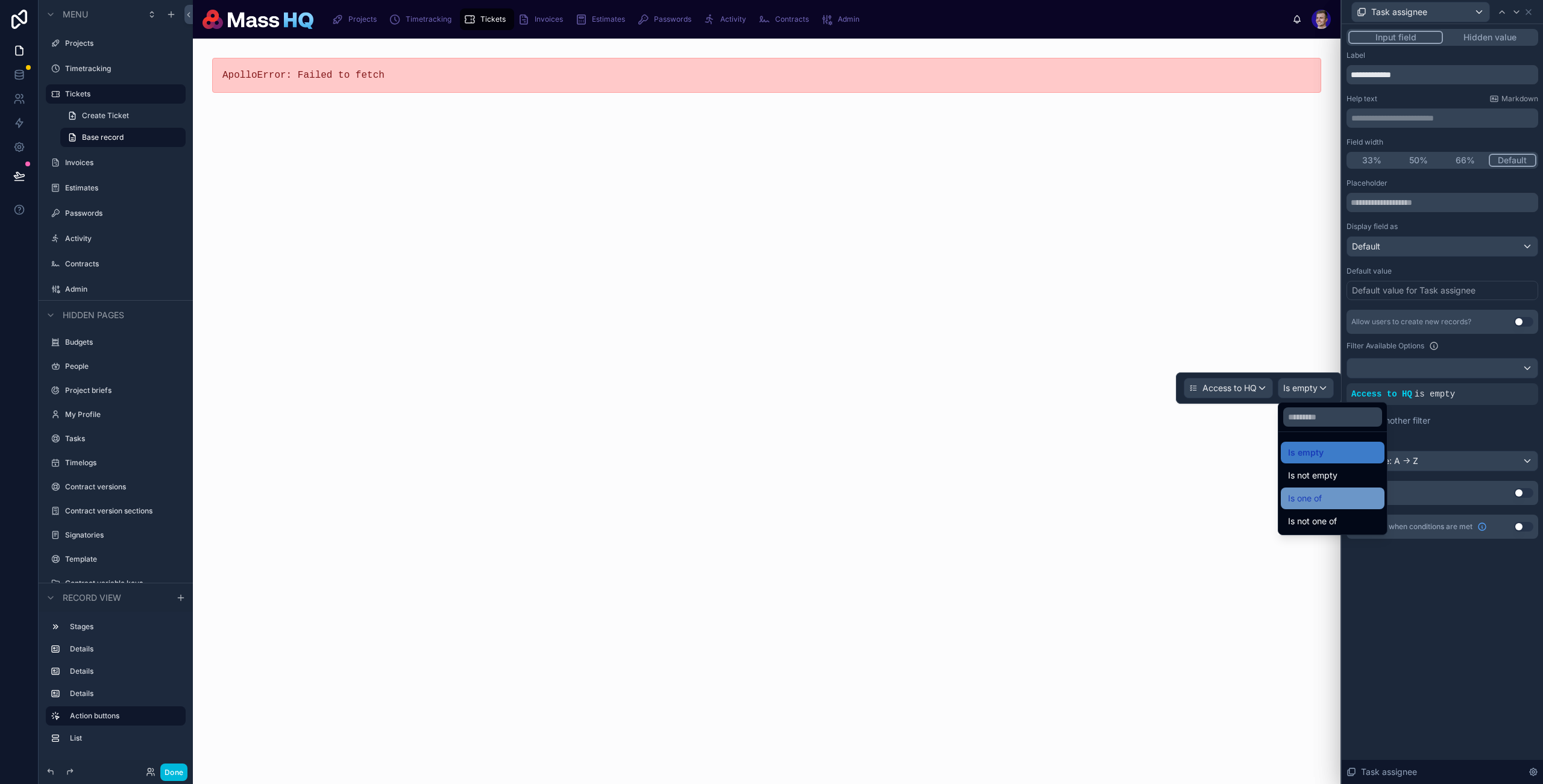
click at [1327, 498] on div "Is one of" at bounding box center [1332, 498] width 89 height 14
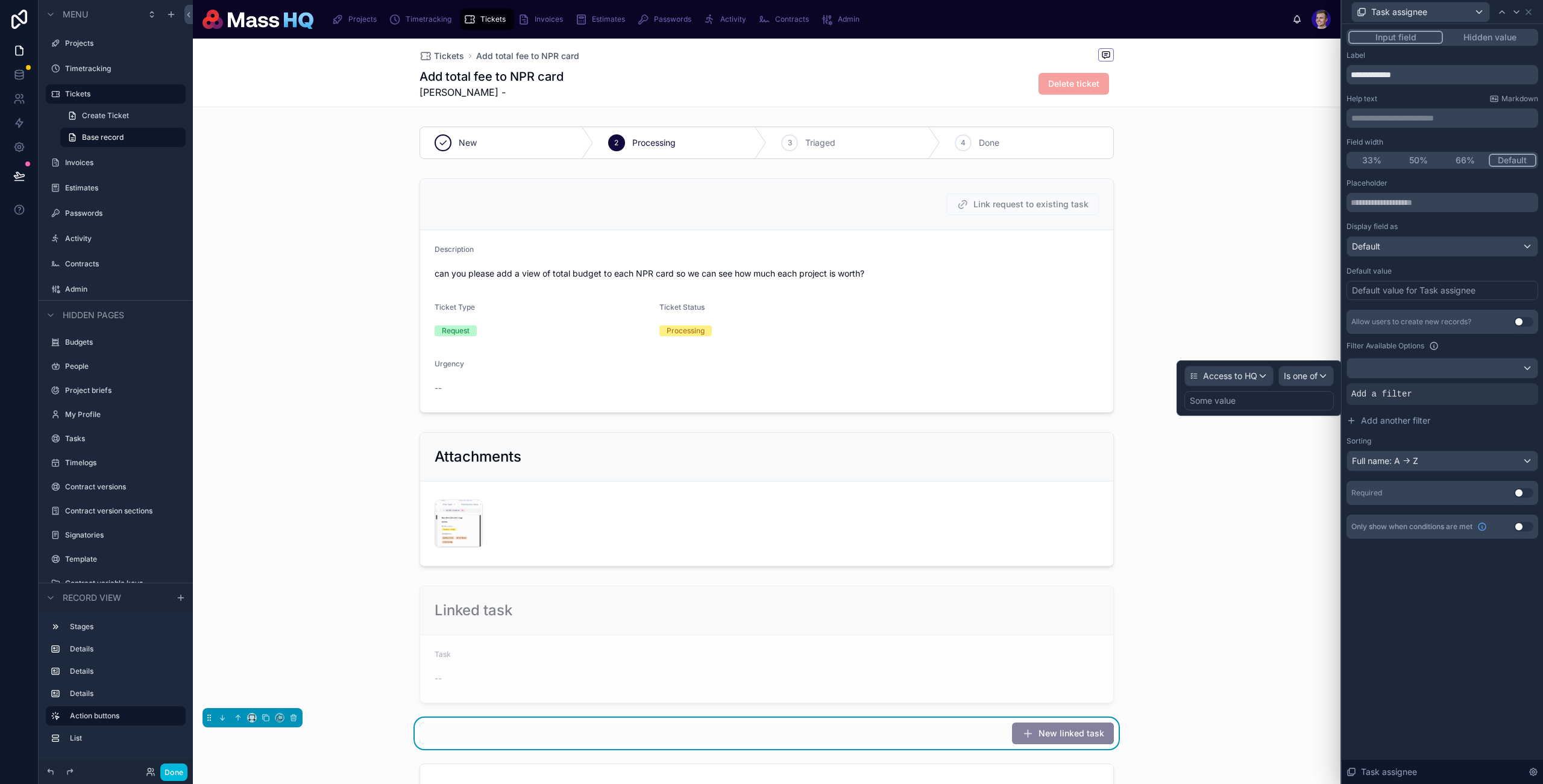
click at [1283, 405] on div "Some value" at bounding box center [1259, 401] width 150 height 19
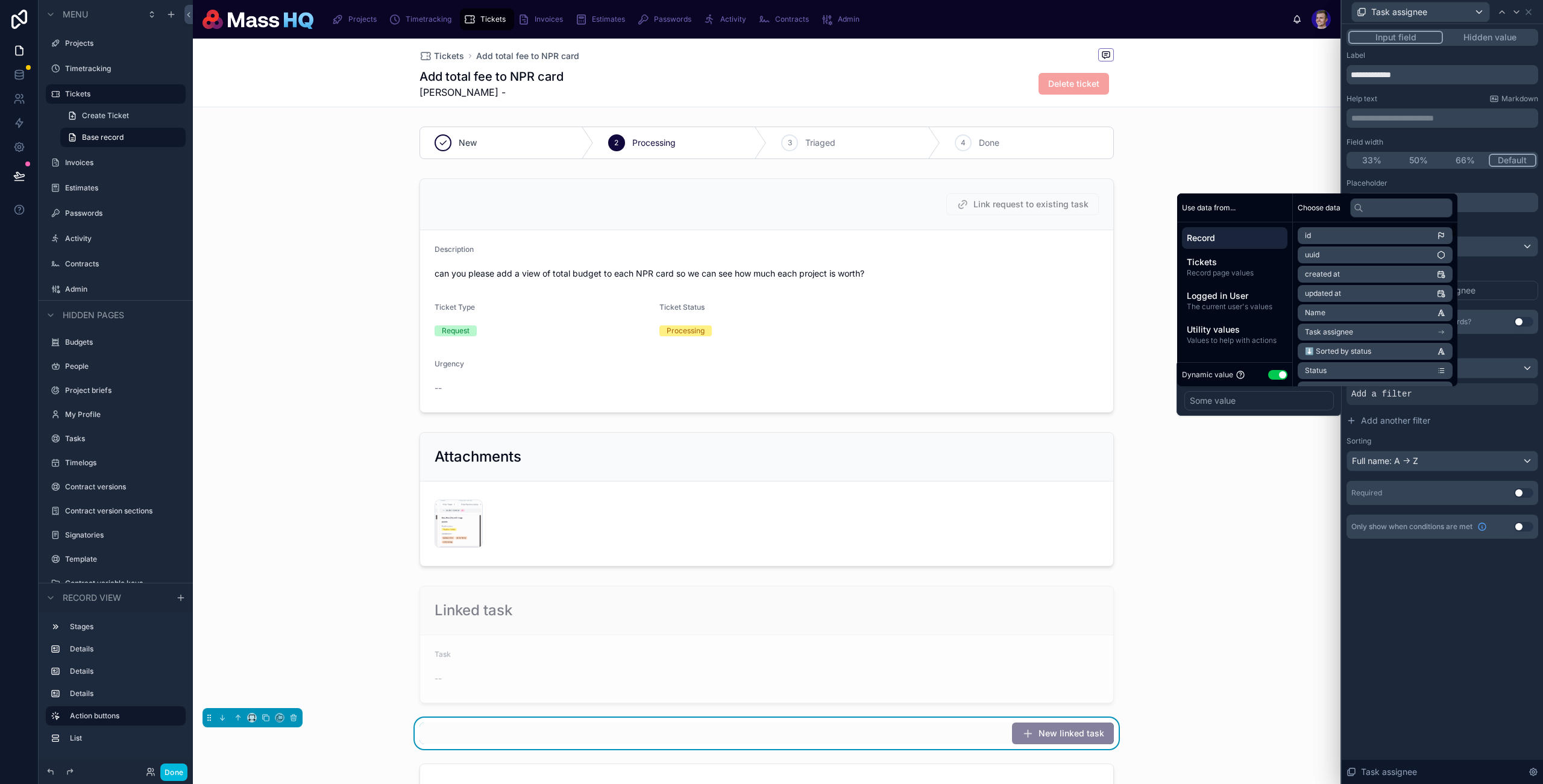
drag, startPoint x: 1290, startPoint y: 372, endPoint x: 1278, endPoint y: 374, distance: 12.2
click at [1288, 373] on div "Dynamic value Use setting" at bounding box center [1234, 374] width 115 height 24
click at [1278, 373] on button "Use setting" at bounding box center [1278, 375] width 19 height 10
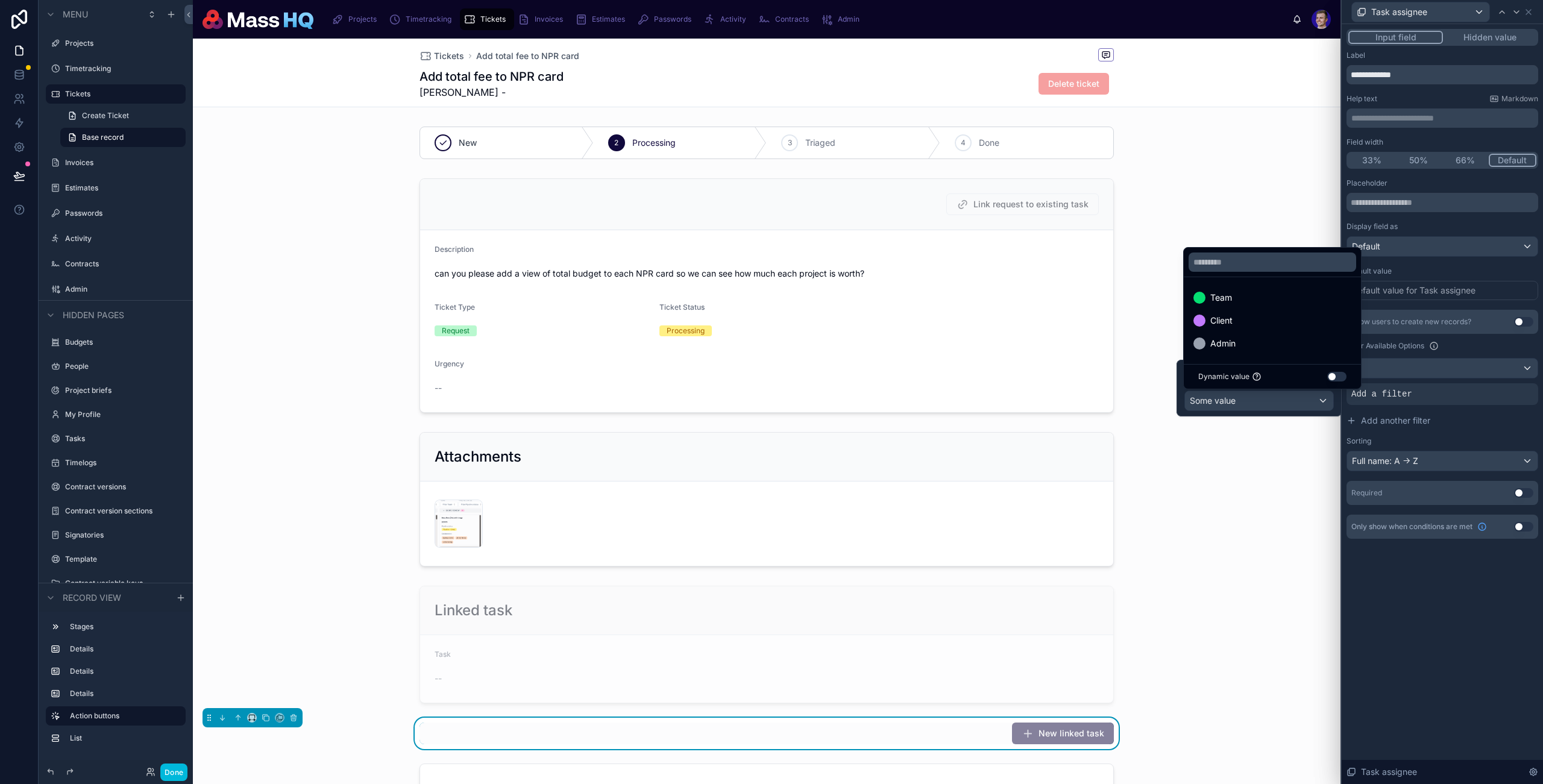
click at [1260, 291] on div "Team" at bounding box center [1272, 298] width 158 height 14
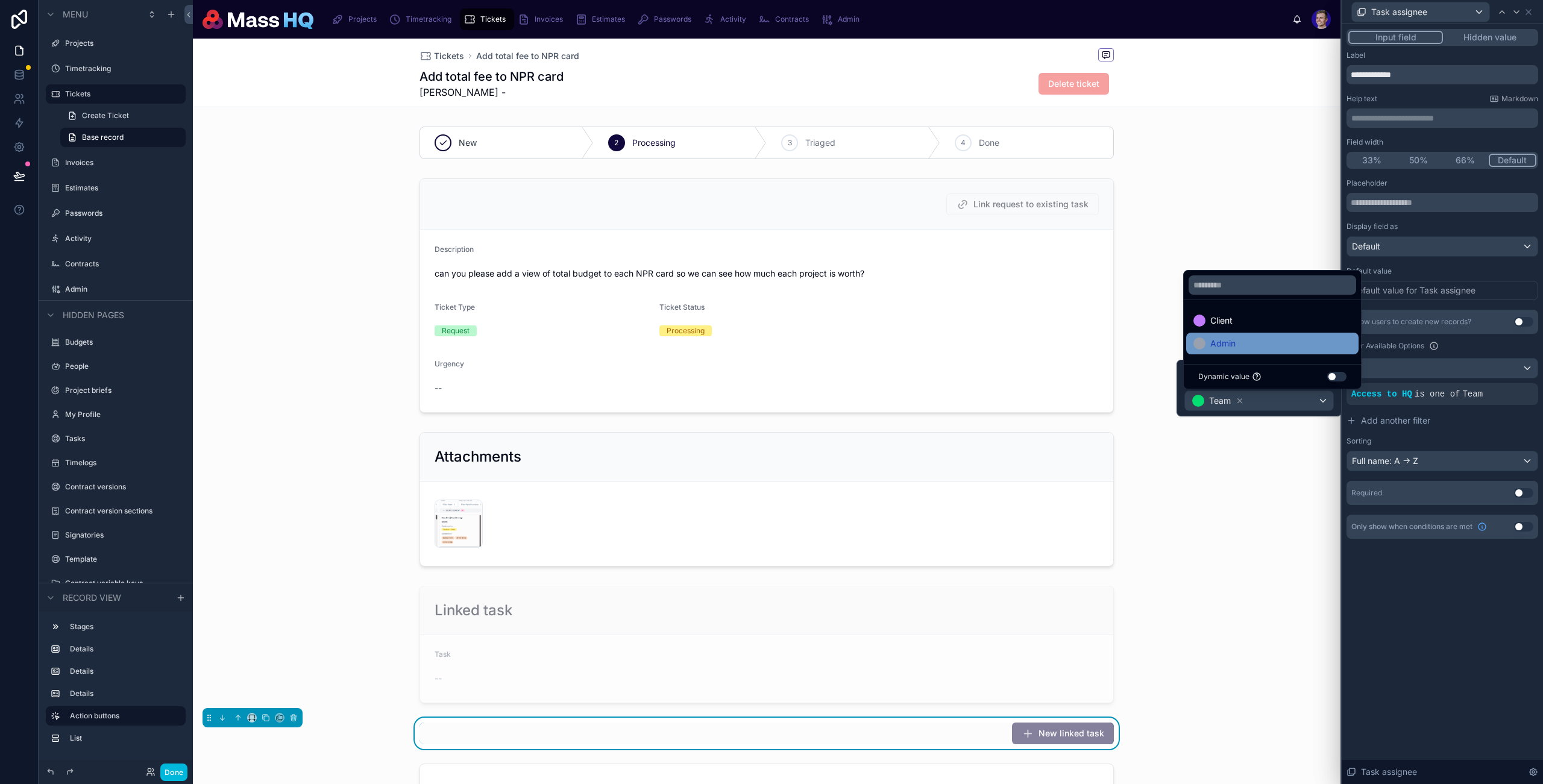
click at [1233, 335] on div "Admin" at bounding box center [1273, 343] width 172 height 21
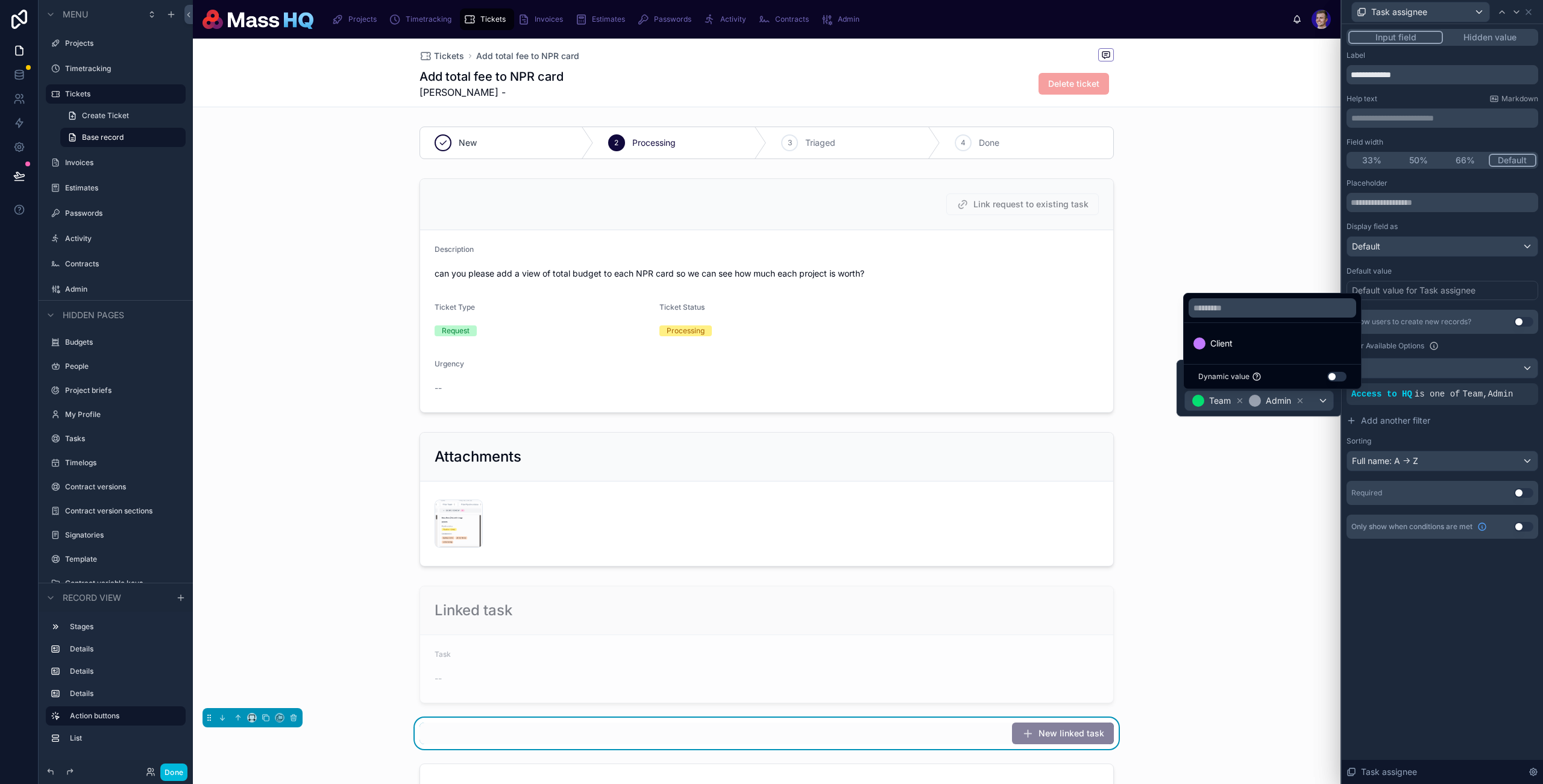
click at [1384, 715] on div "**********" at bounding box center [1442, 404] width 201 height 760
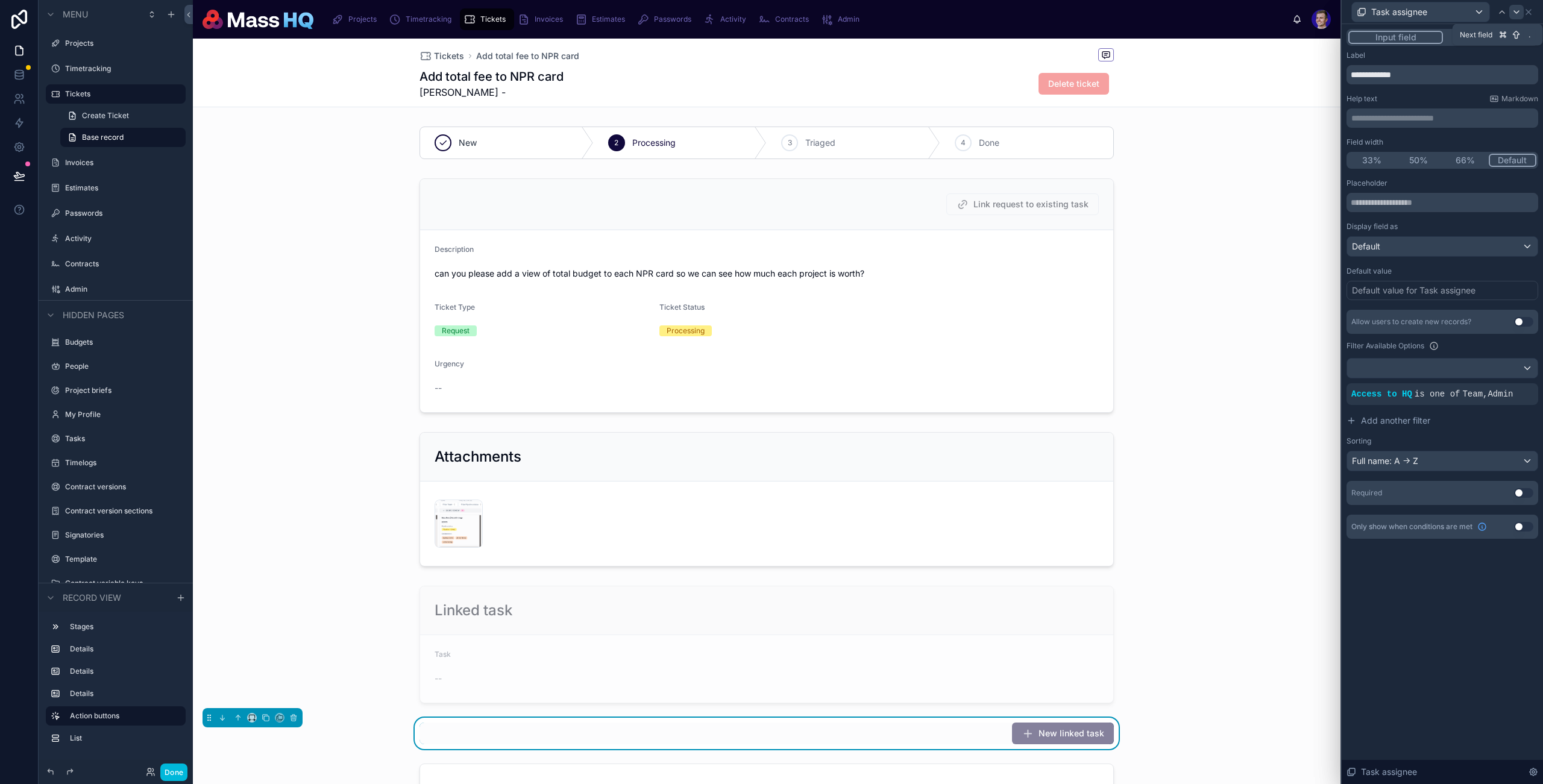
click at [1518, 12] on icon at bounding box center [1517, 12] width 10 height 10
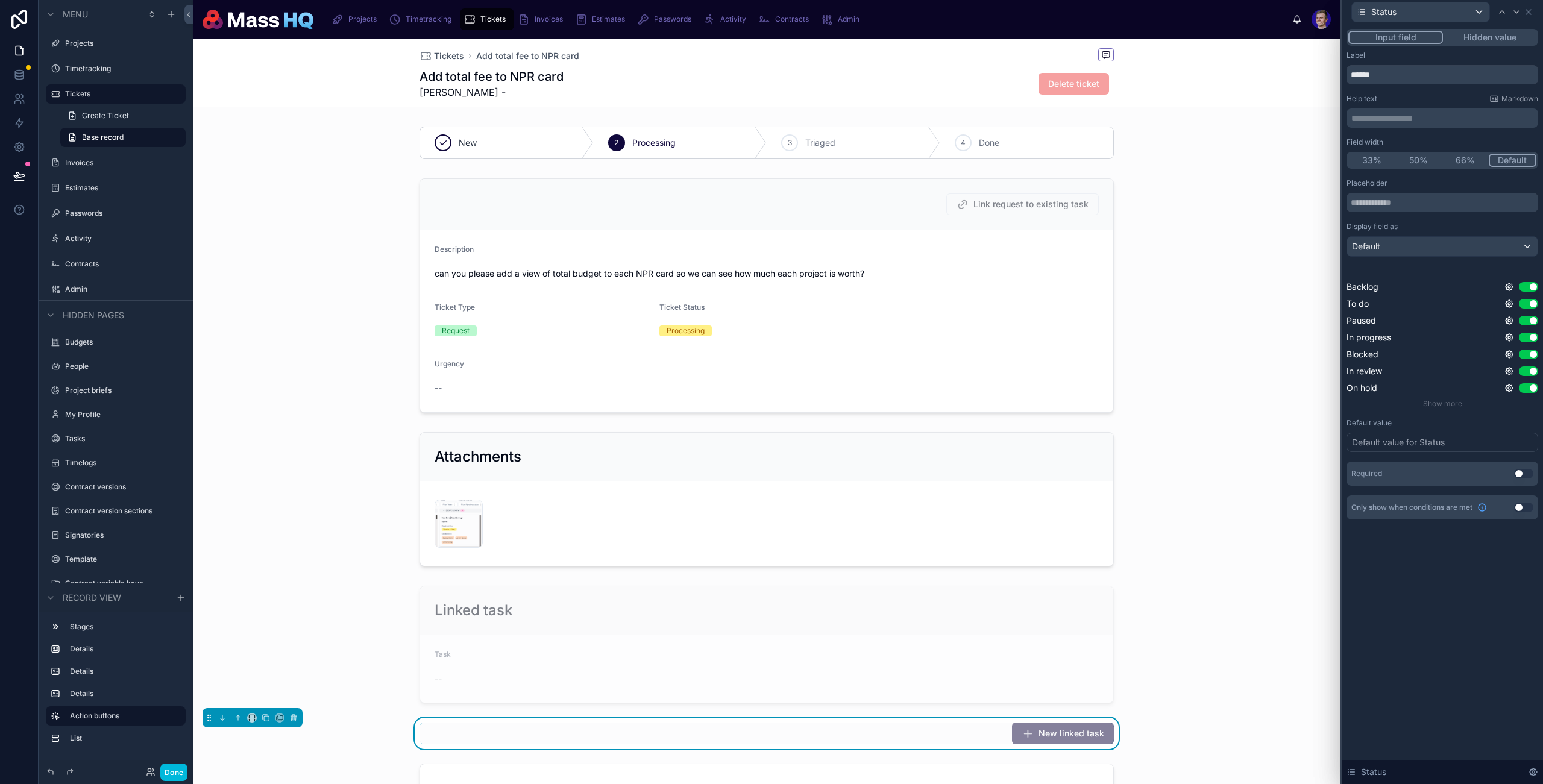
click at [1519, 473] on button "Use setting" at bounding box center [1524, 474] width 19 height 10
click at [1432, 450] on div "Default value for Status" at bounding box center [1442, 442] width 192 height 19
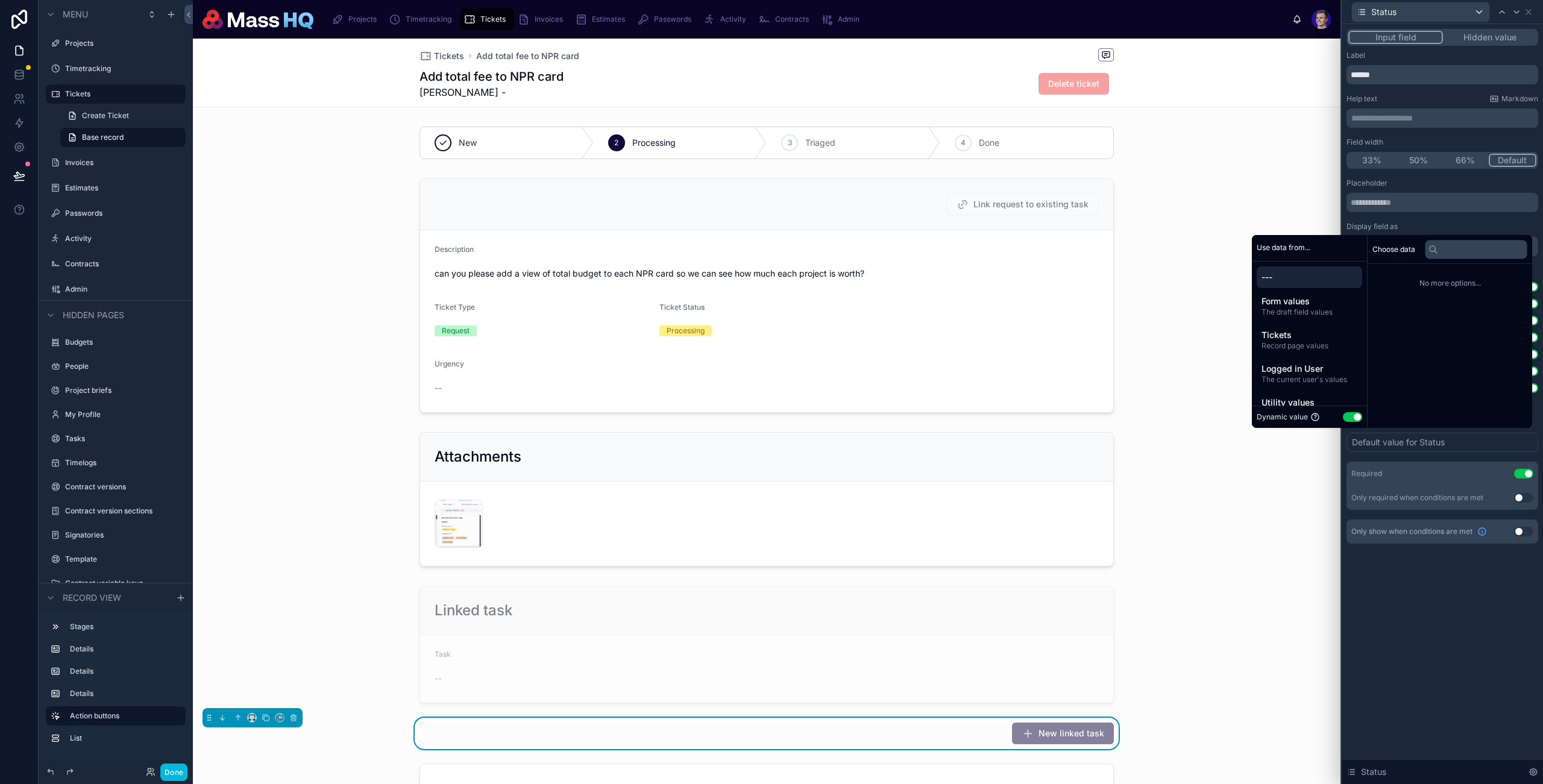
click at [1350, 417] on button "Use setting" at bounding box center [1353, 417] width 19 height 10
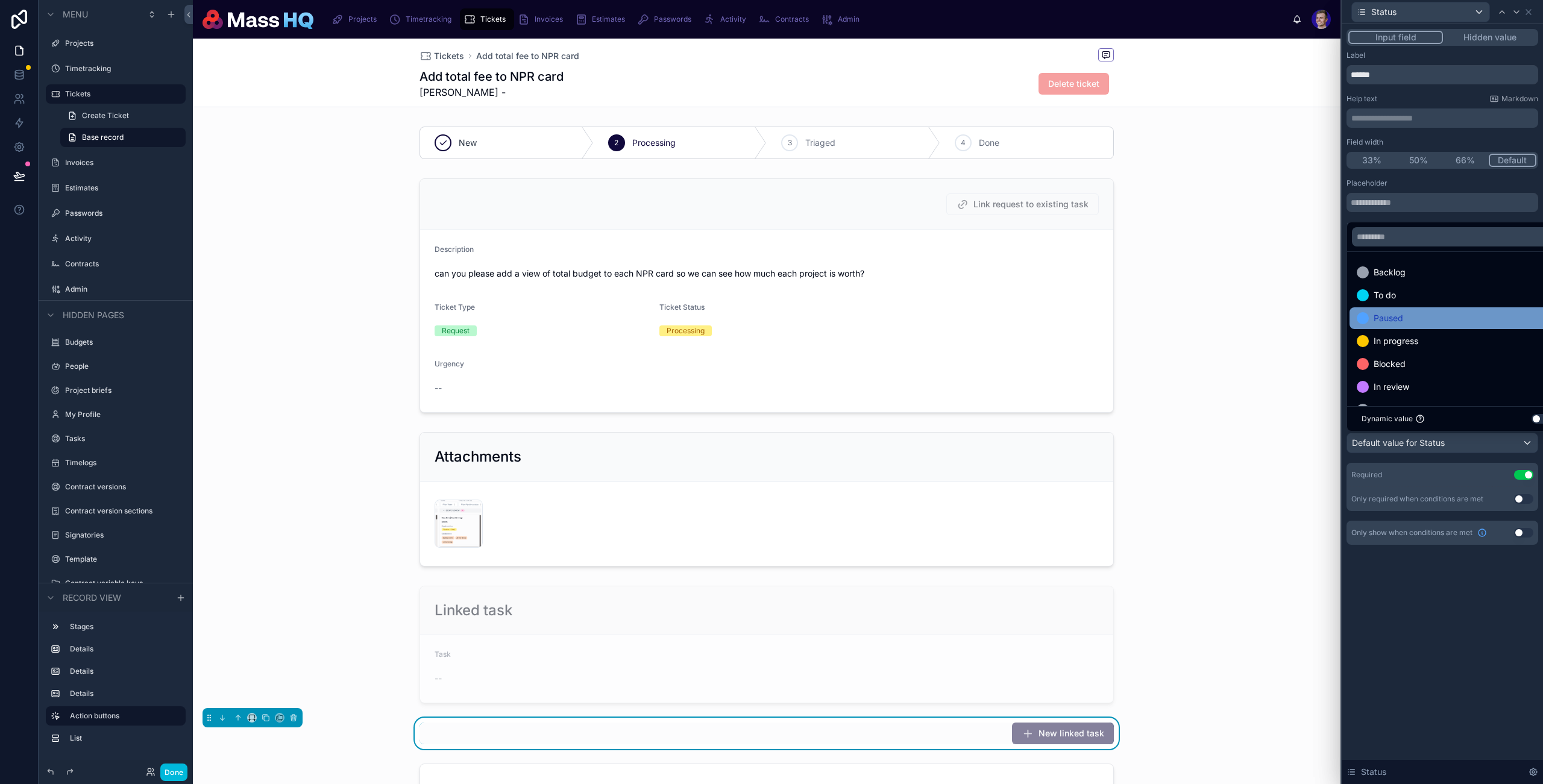
click at [1386, 266] on span "Backlog" at bounding box center [1390, 272] width 32 height 14
drag, startPoint x: 1432, startPoint y: 643, endPoint x: 1458, endPoint y: 539, distance: 107.2
click at [1433, 643] on div "**********" at bounding box center [1442, 404] width 201 height 760
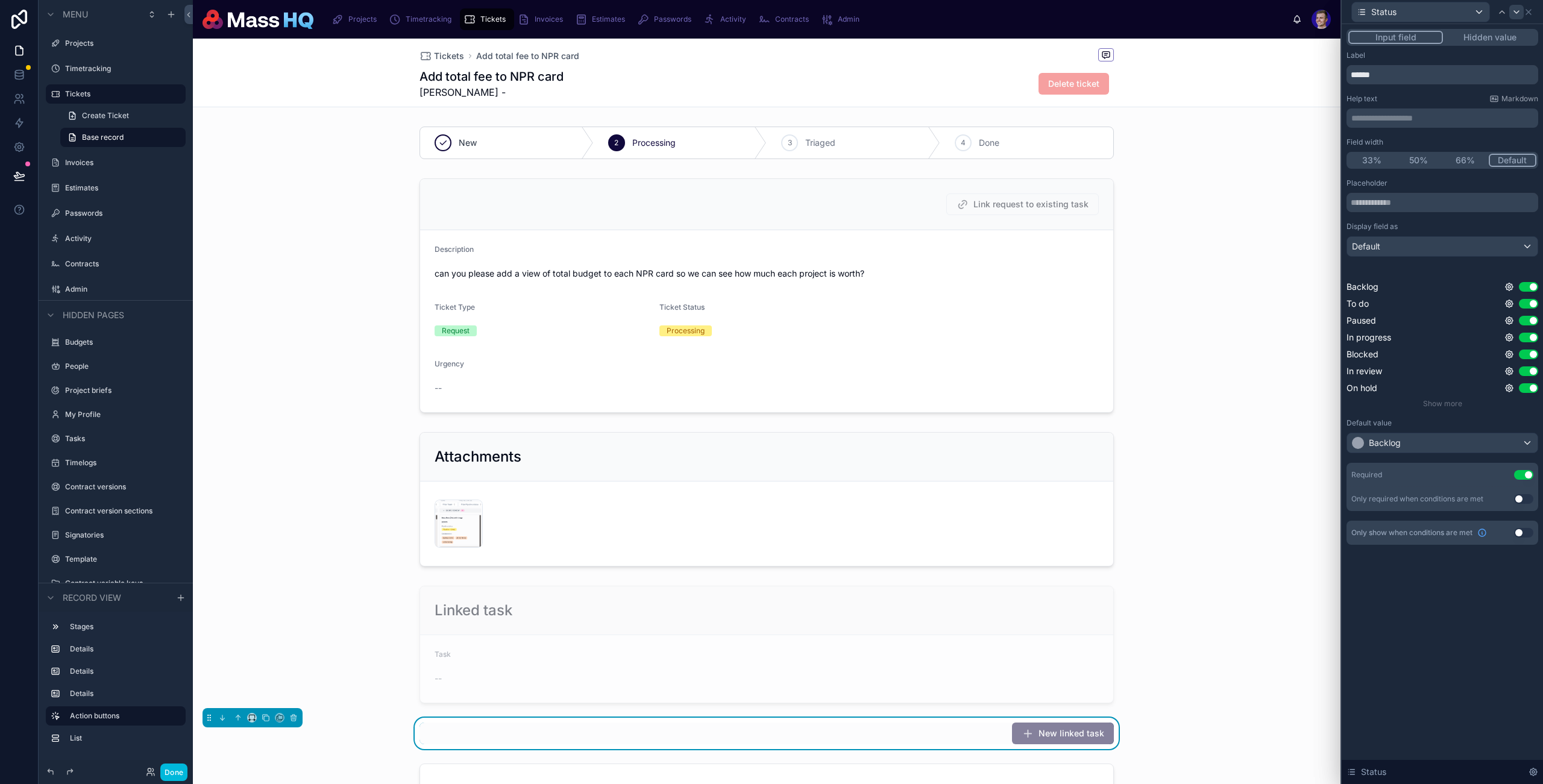
click at [1520, 10] on icon at bounding box center [1517, 12] width 10 height 10
click at [1441, 248] on div "Default" at bounding box center [1442, 247] width 190 height 19
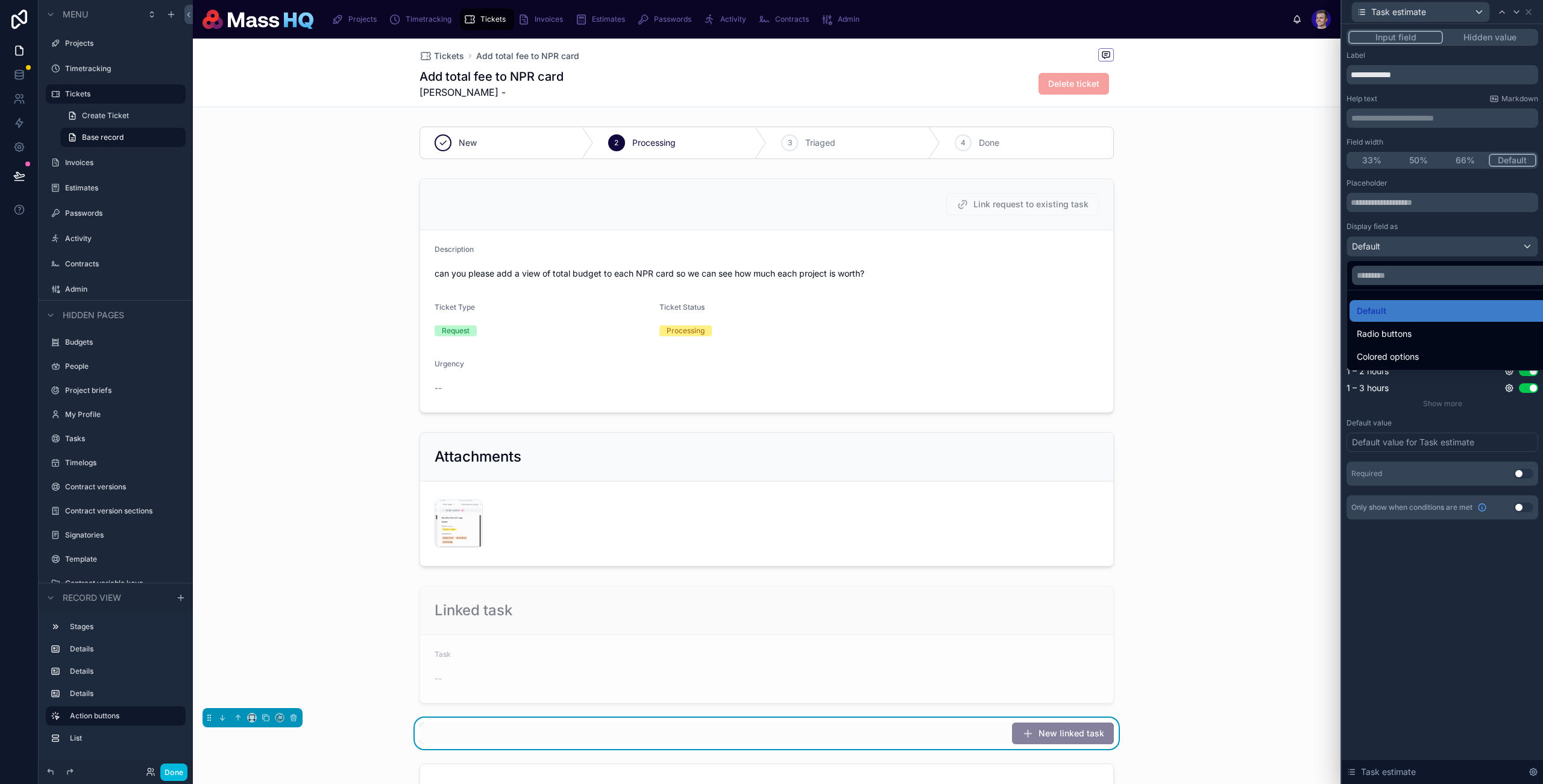
click at [1407, 238] on div at bounding box center [1442, 392] width 201 height 784
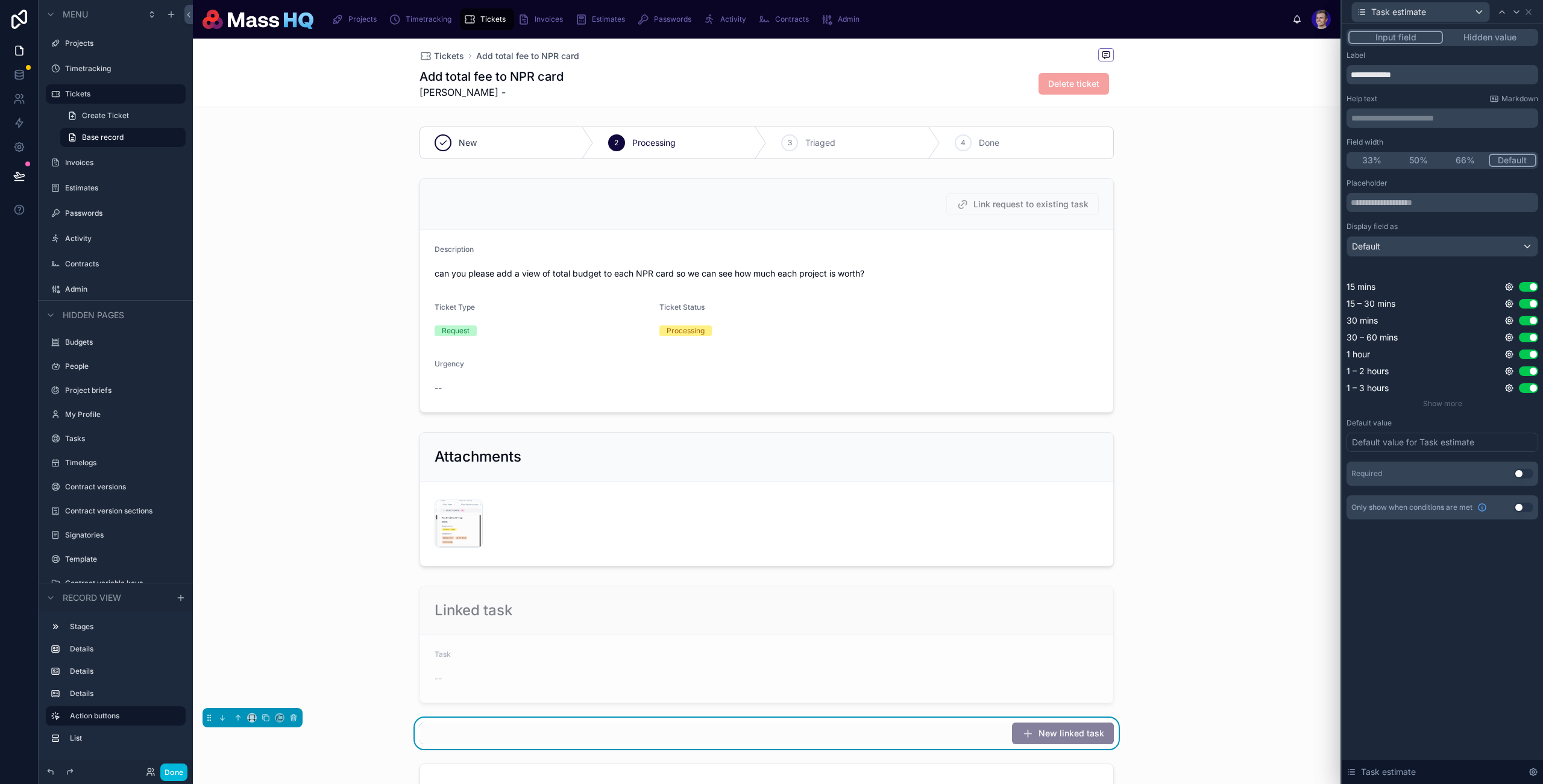
drag, startPoint x: 1519, startPoint y: 472, endPoint x: 1473, endPoint y: 1, distance: 473.2
click at [1519, 471] on button "Use setting" at bounding box center [1524, 474] width 19 height 10
click at [1515, 12] on icon at bounding box center [1517, 12] width 10 height 10
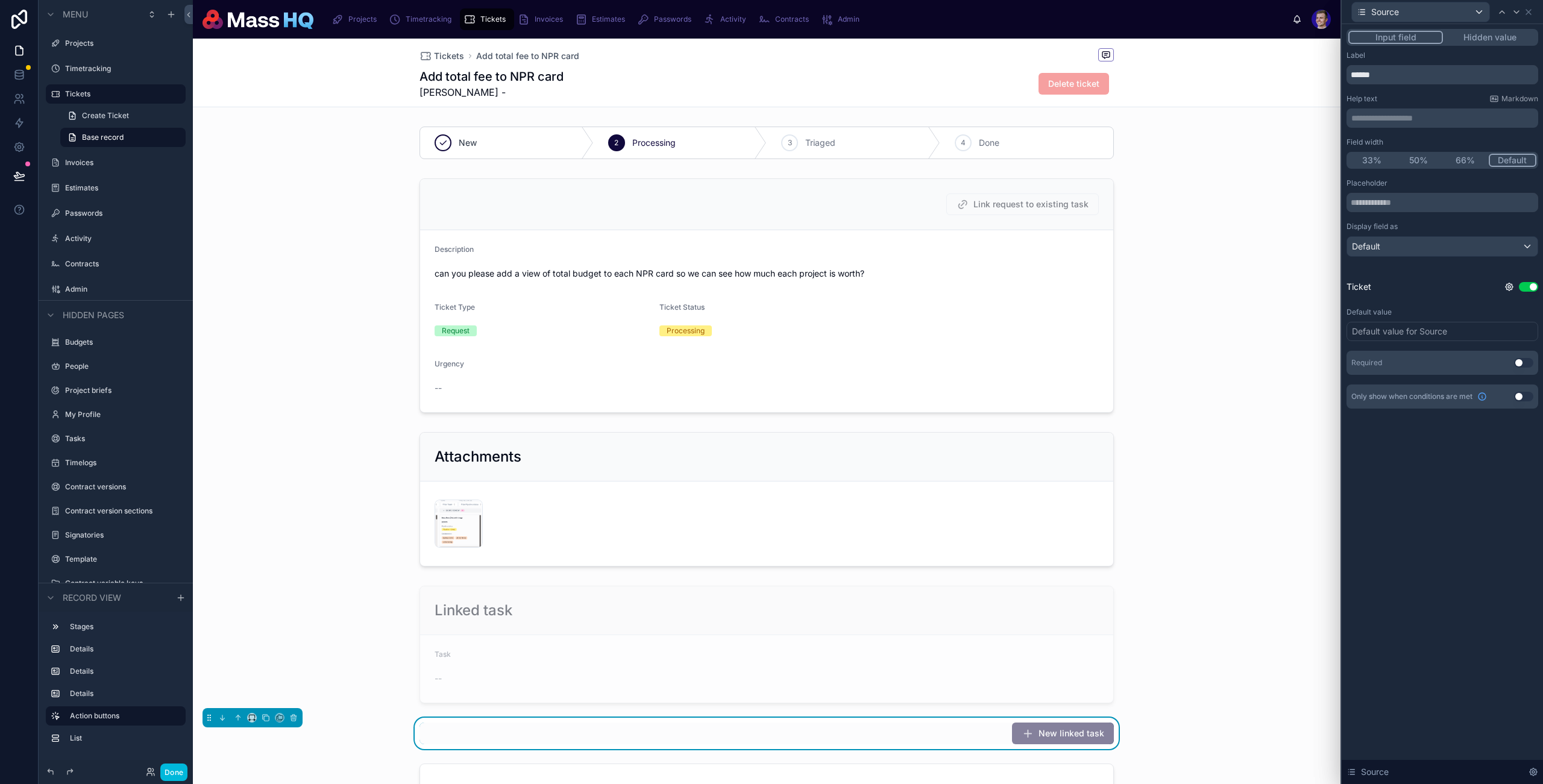
click at [1498, 42] on button "Hidden value" at bounding box center [1490, 37] width 94 height 13
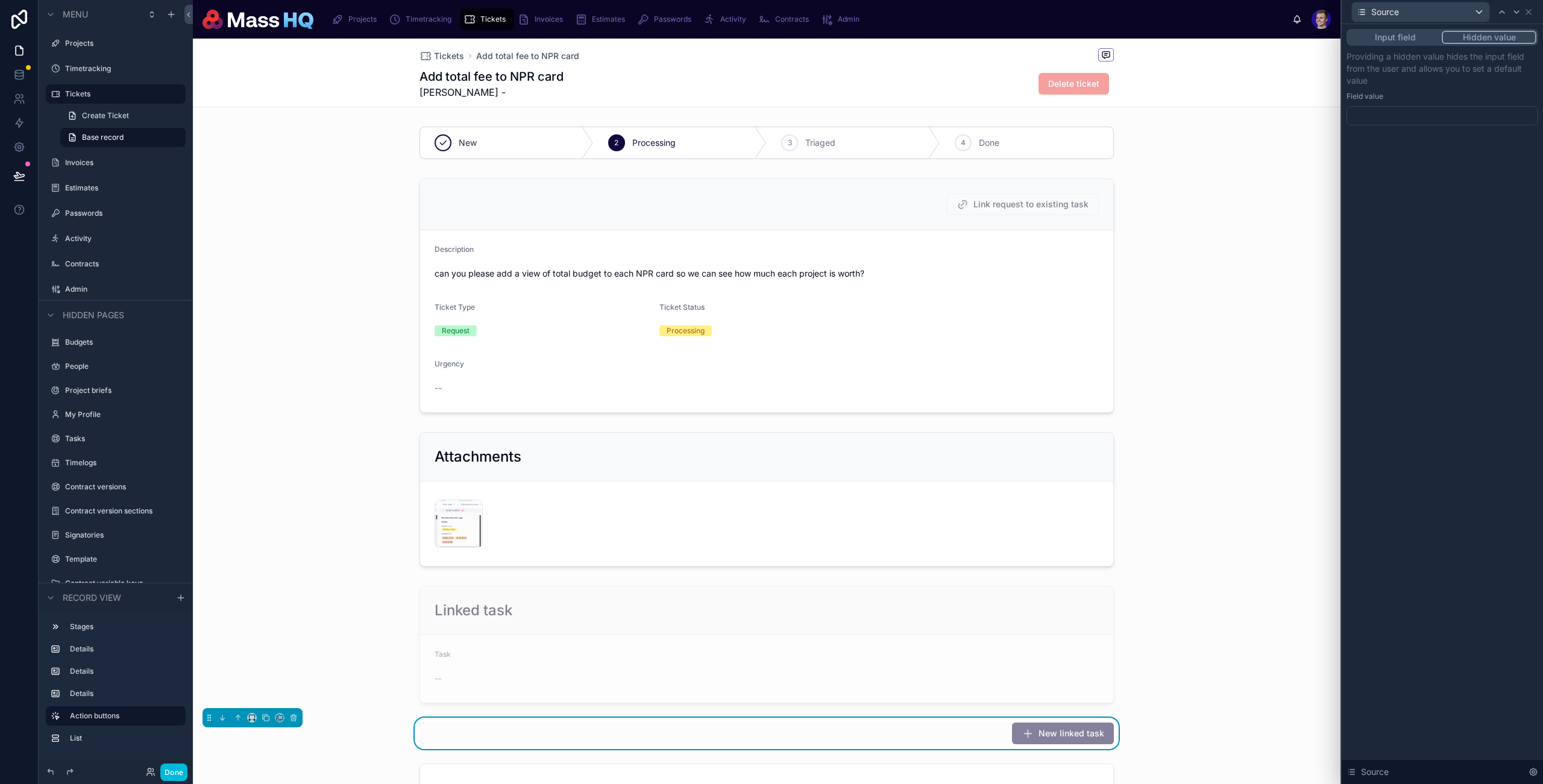
click at [1423, 131] on div "Input field Hidden value Providing a hidden value hides the input field from th…" at bounding box center [1442, 89] width 201 height 130
click at [1424, 112] on div at bounding box center [1442, 116] width 192 height 19
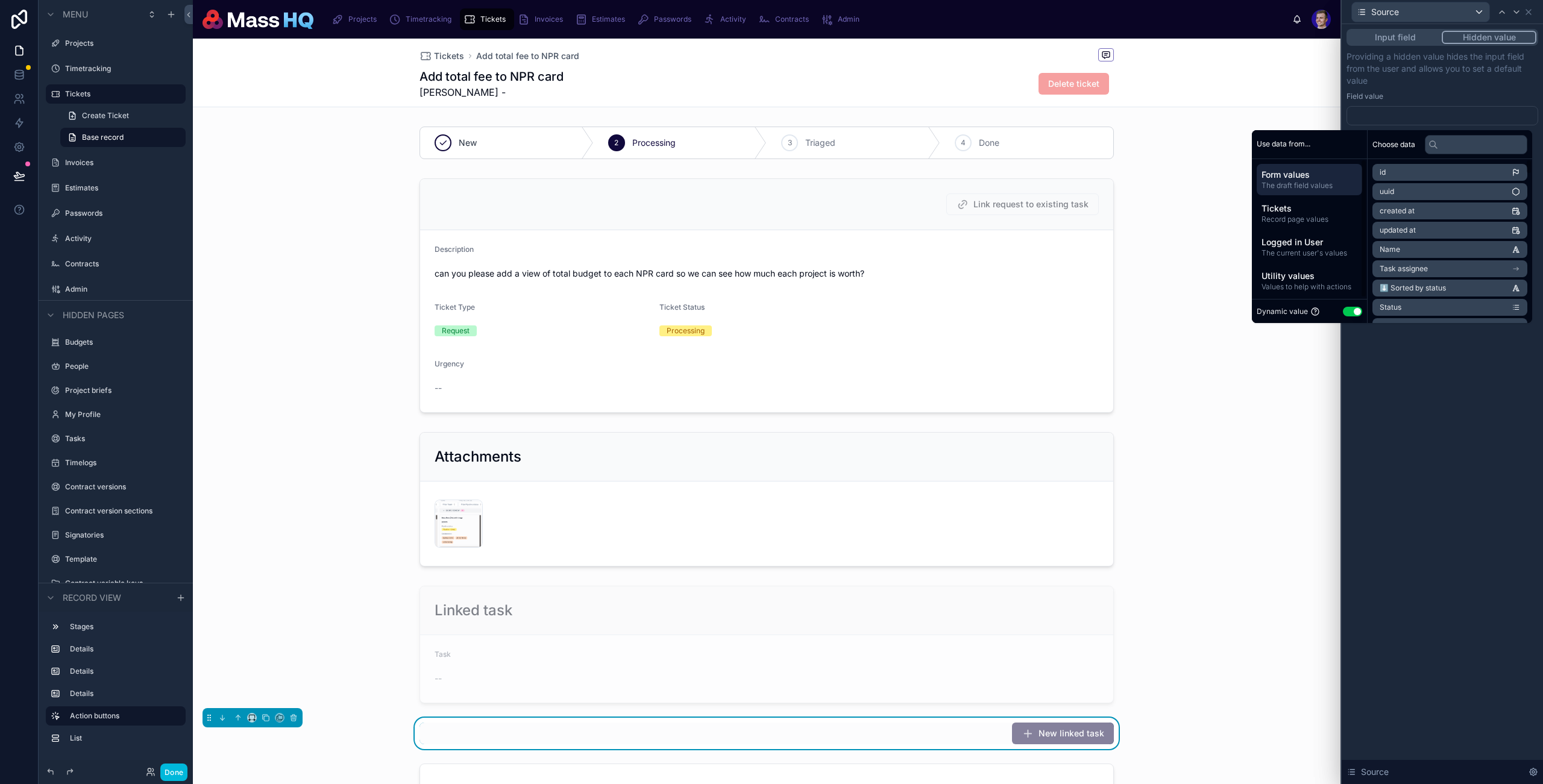
click at [1346, 314] on button "Use setting" at bounding box center [1353, 311] width 19 height 10
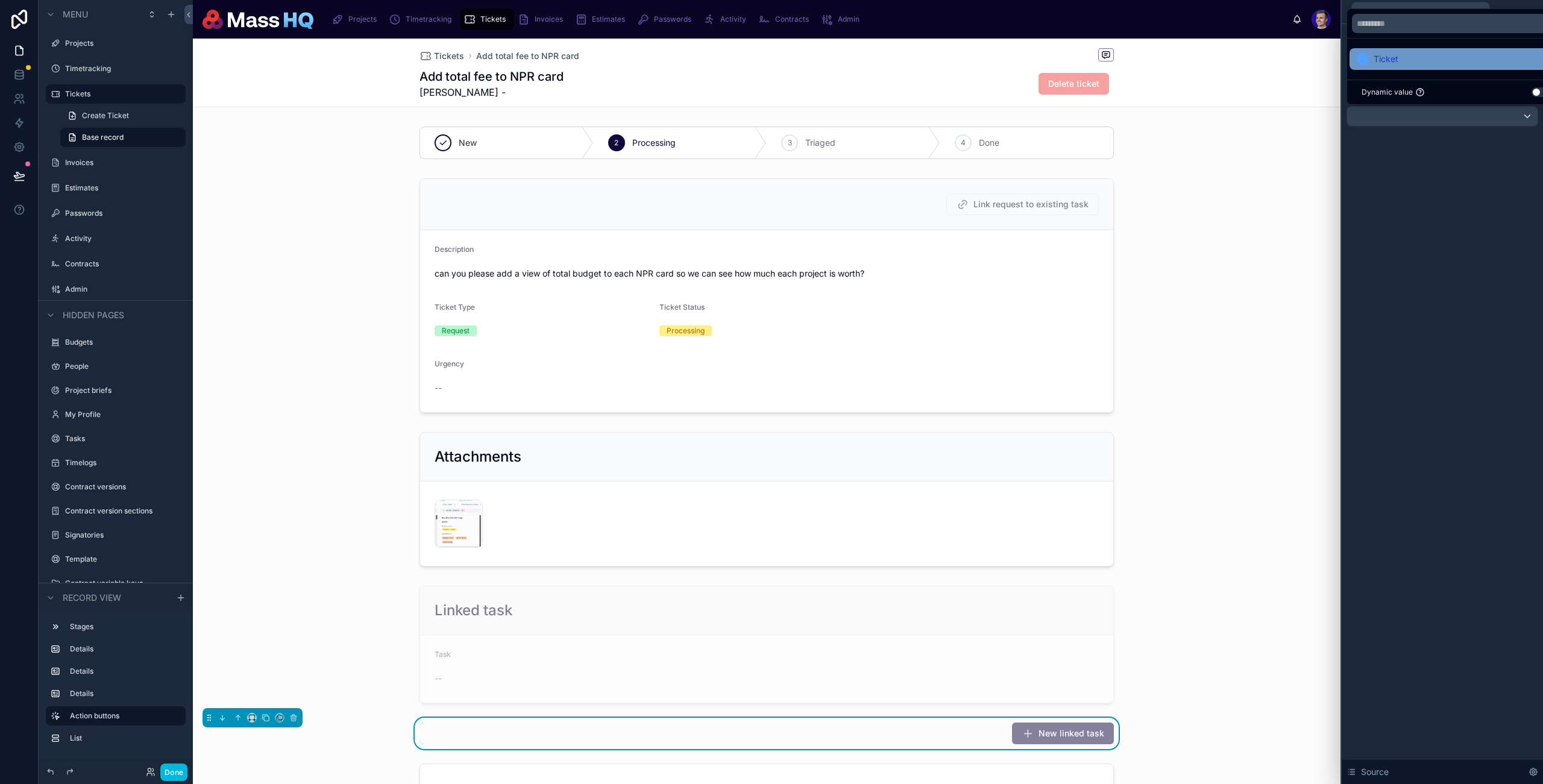
click at [1393, 69] on div "Ticket" at bounding box center [1457, 59] width 214 height 21
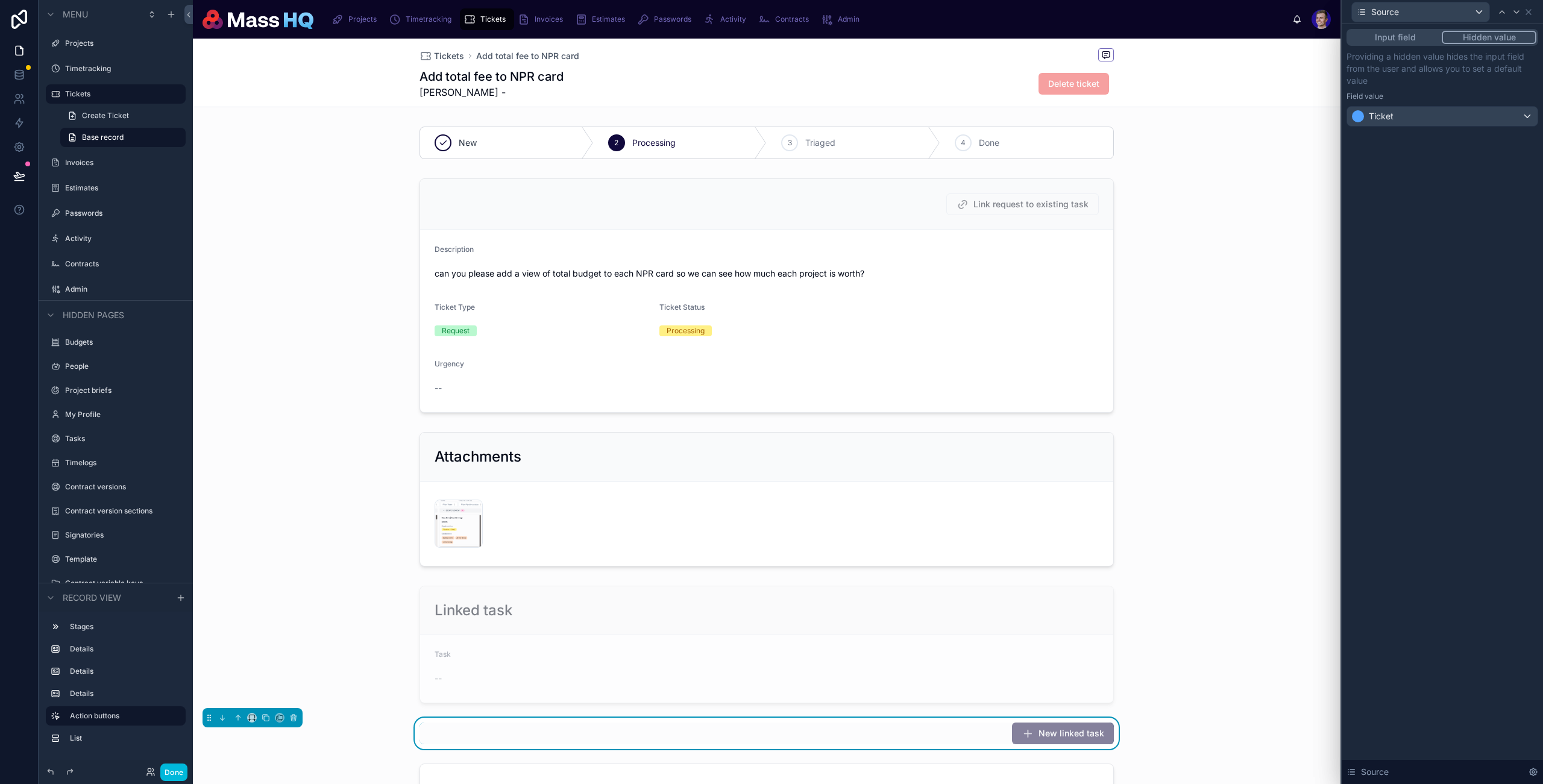
drag, startPoint x: 1465, startPoint y: 368, endPoint x: 1475, endPoint y: 129, distance: 239.2
click at [1466, 368] on div "Input field Hidden value Providing a hidden value hides the input field from th…" at bounding box center [1442, 404] width 201 height 760
click at [1515, 12] on icon at bounding box center [1517, 12] width 10 height 10
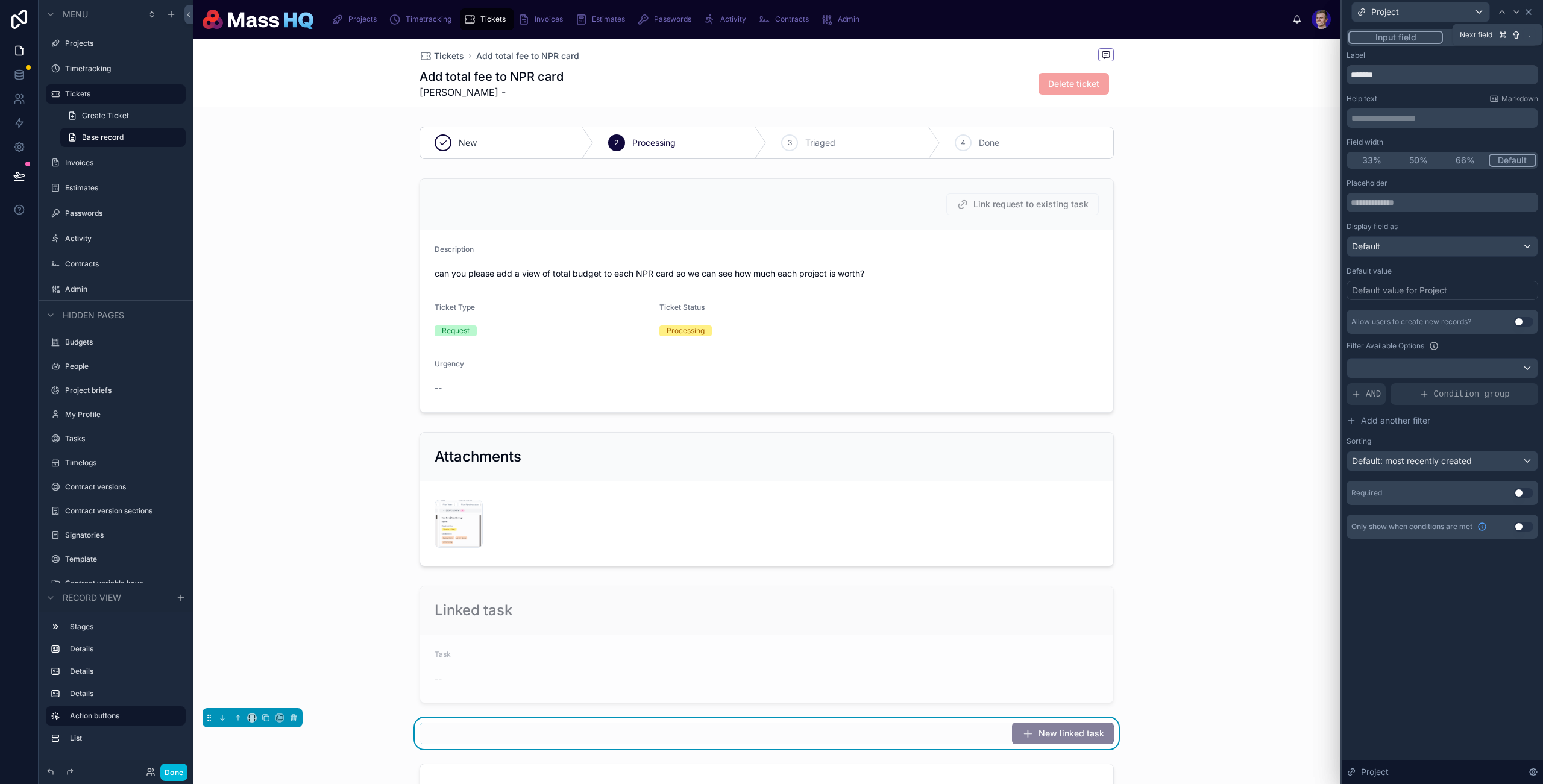
click at [1529, 14] on icon at bounding box center [1529, 12] width 10 height 10
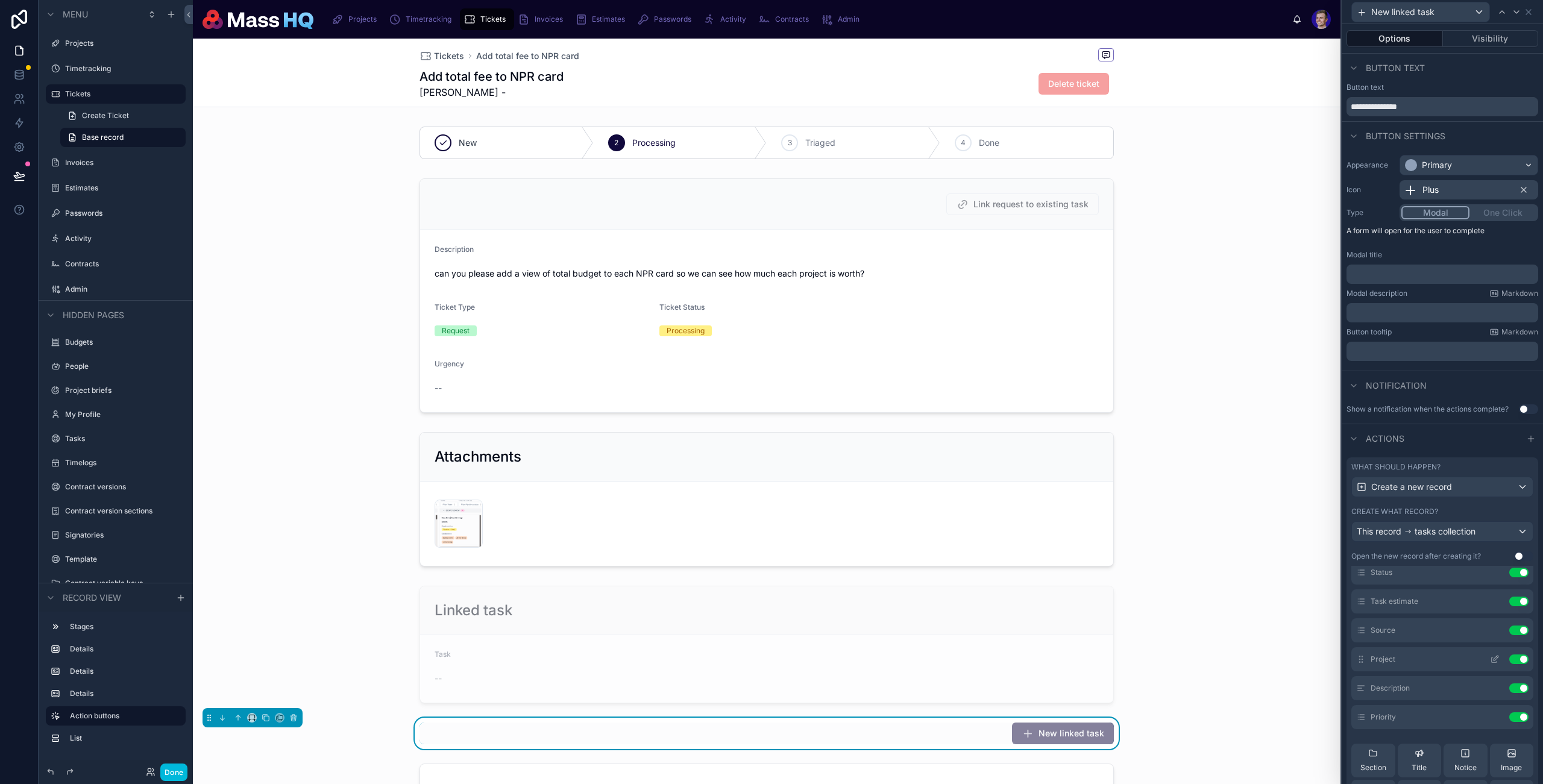
scroll to position [101, 0]
click at [1485, 656] on button at bounding box center [1495, 656] width 19 height 10
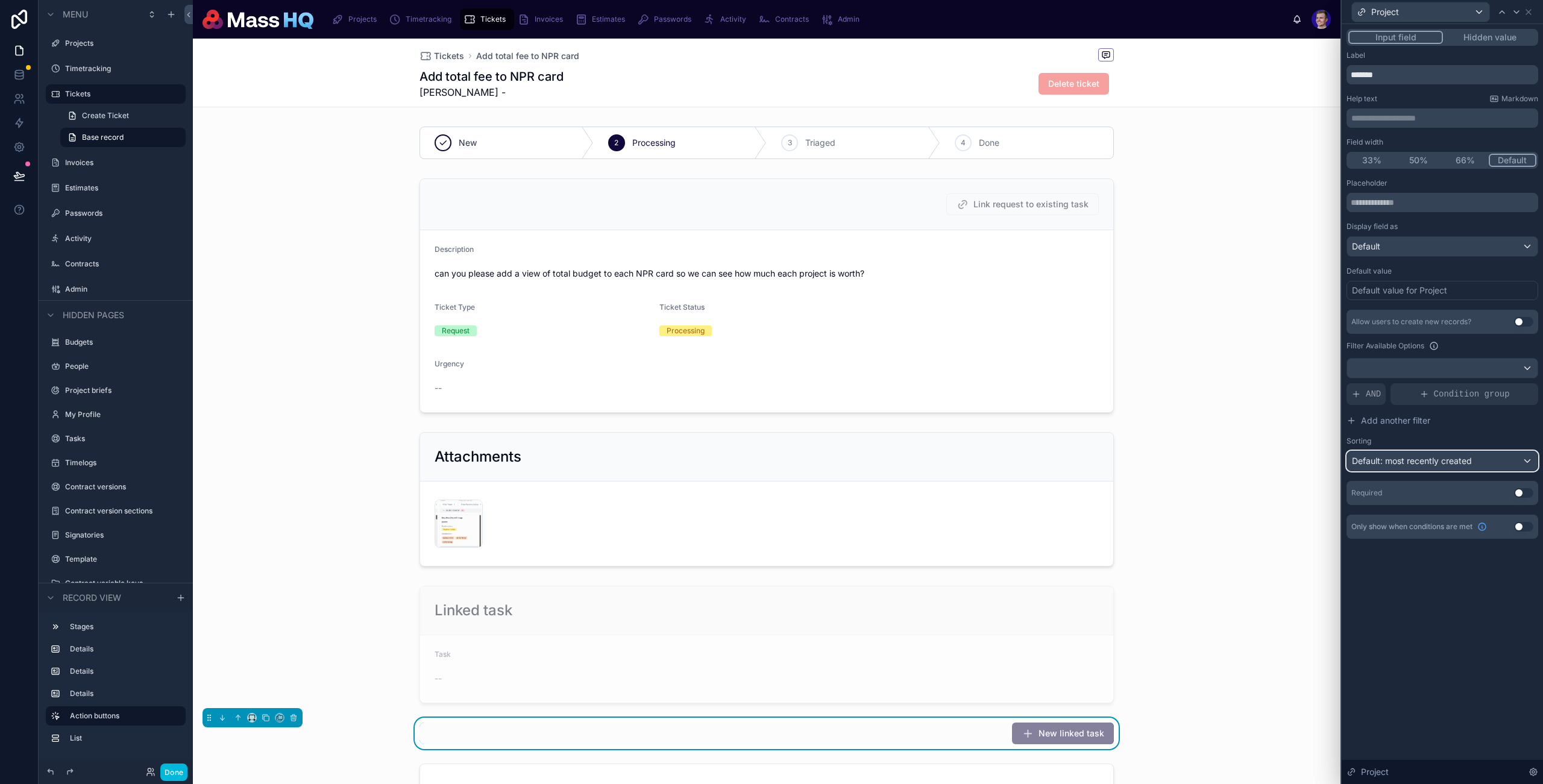
click at [1429, 459] on span "Default: most recently created" at bounding box center [1412, 460] width 120 height 10
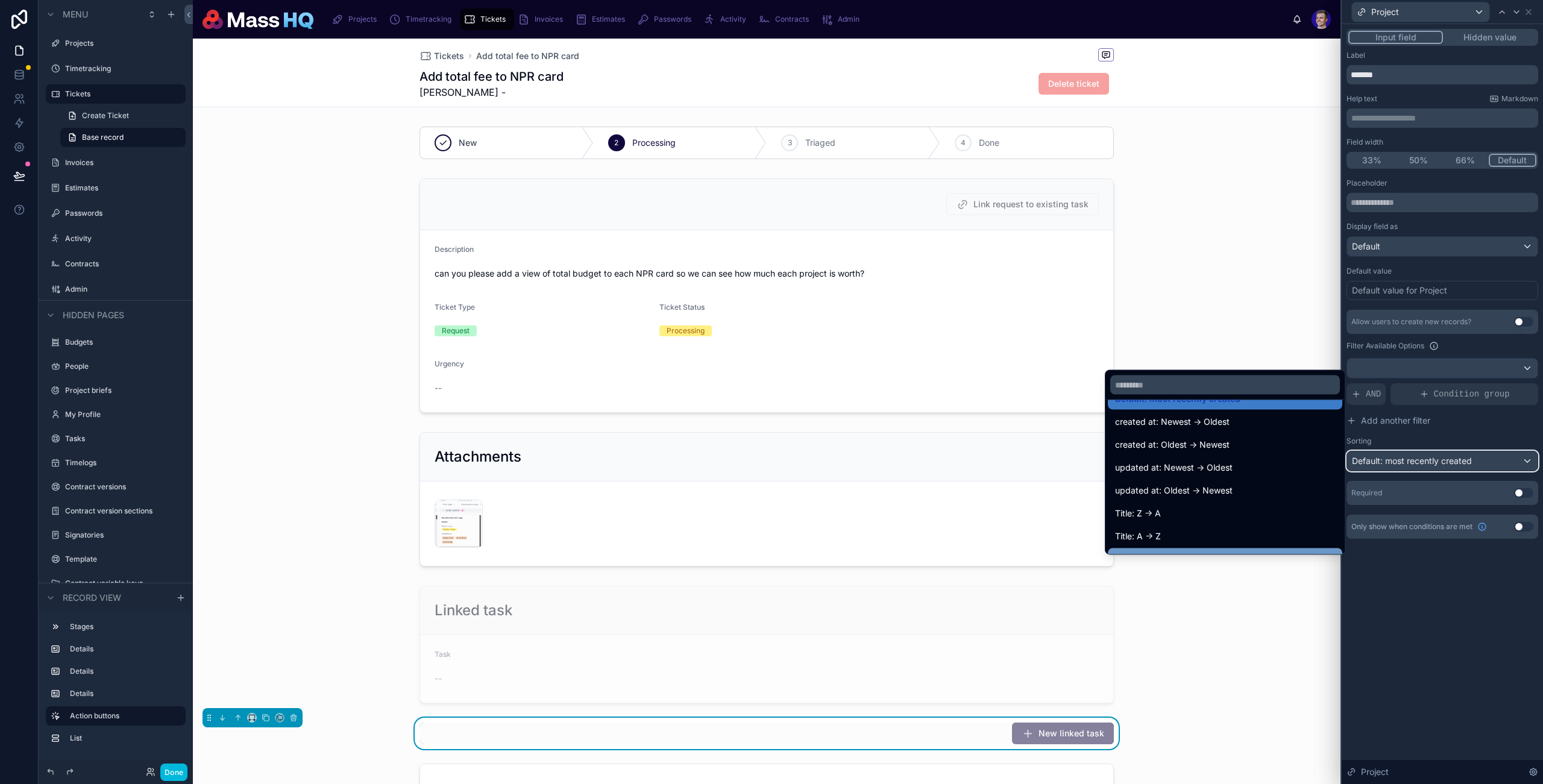
scroll to position [76, 0]
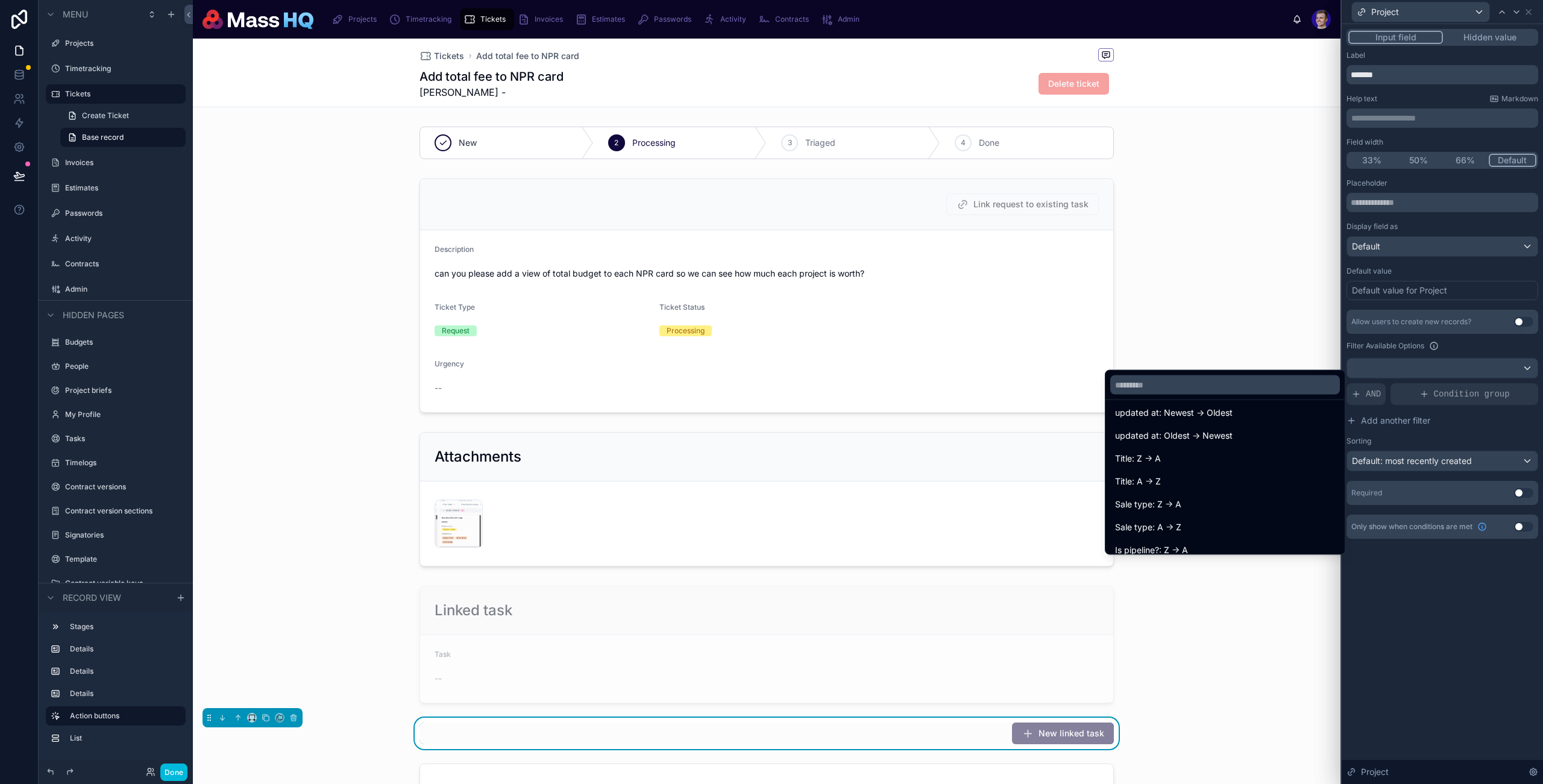
click at [1156, 477] on div "Title: A -> Z" at bounding box center [1225, 481] width 220 height 14
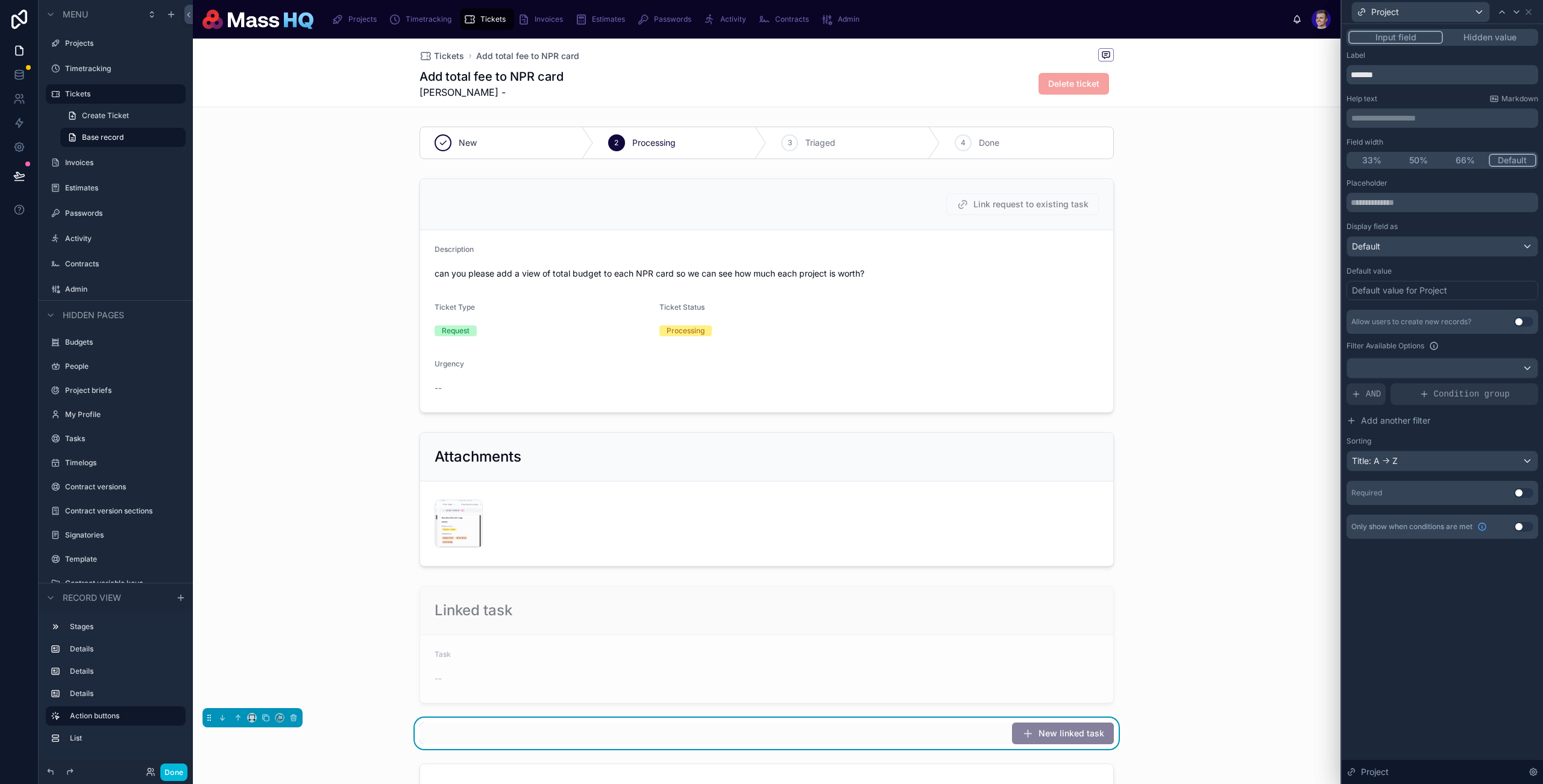
click at [1522, 494] on button "Use setting" at bounding box center [1524, 493] width 19 height 10
click at [1417, 305] on div "Placeholder Display field as Default Default value Default value for Project Al…" at bounding box center [1442, 353] width 192 height 351
click at [1415, 289] on div "Default value for Project" at bounding box center [1400, 290] width 95 height 12
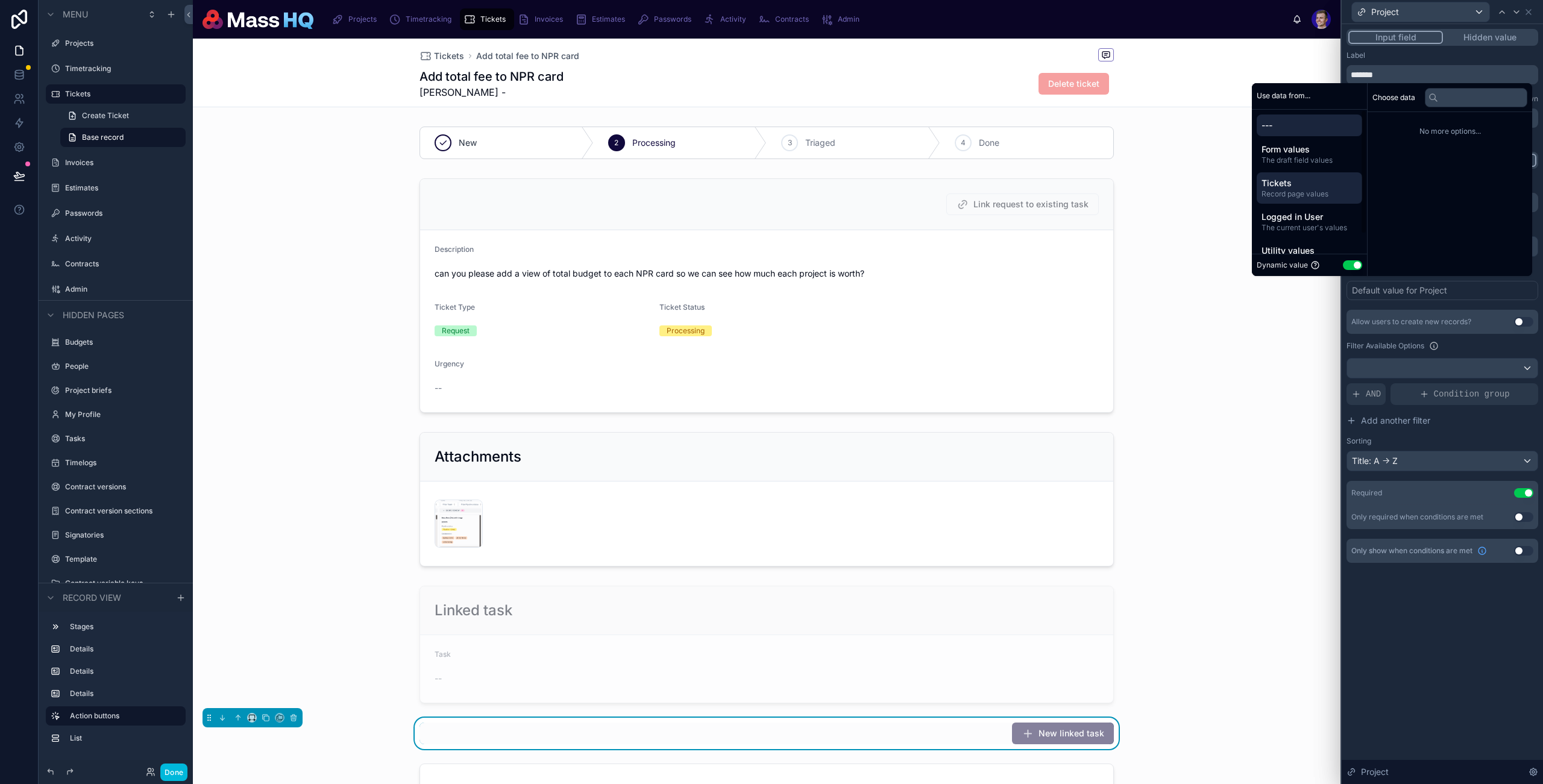
click at [1278, 185] on span "Tickets" at bounding box center [1309, 183] width 96 height 12
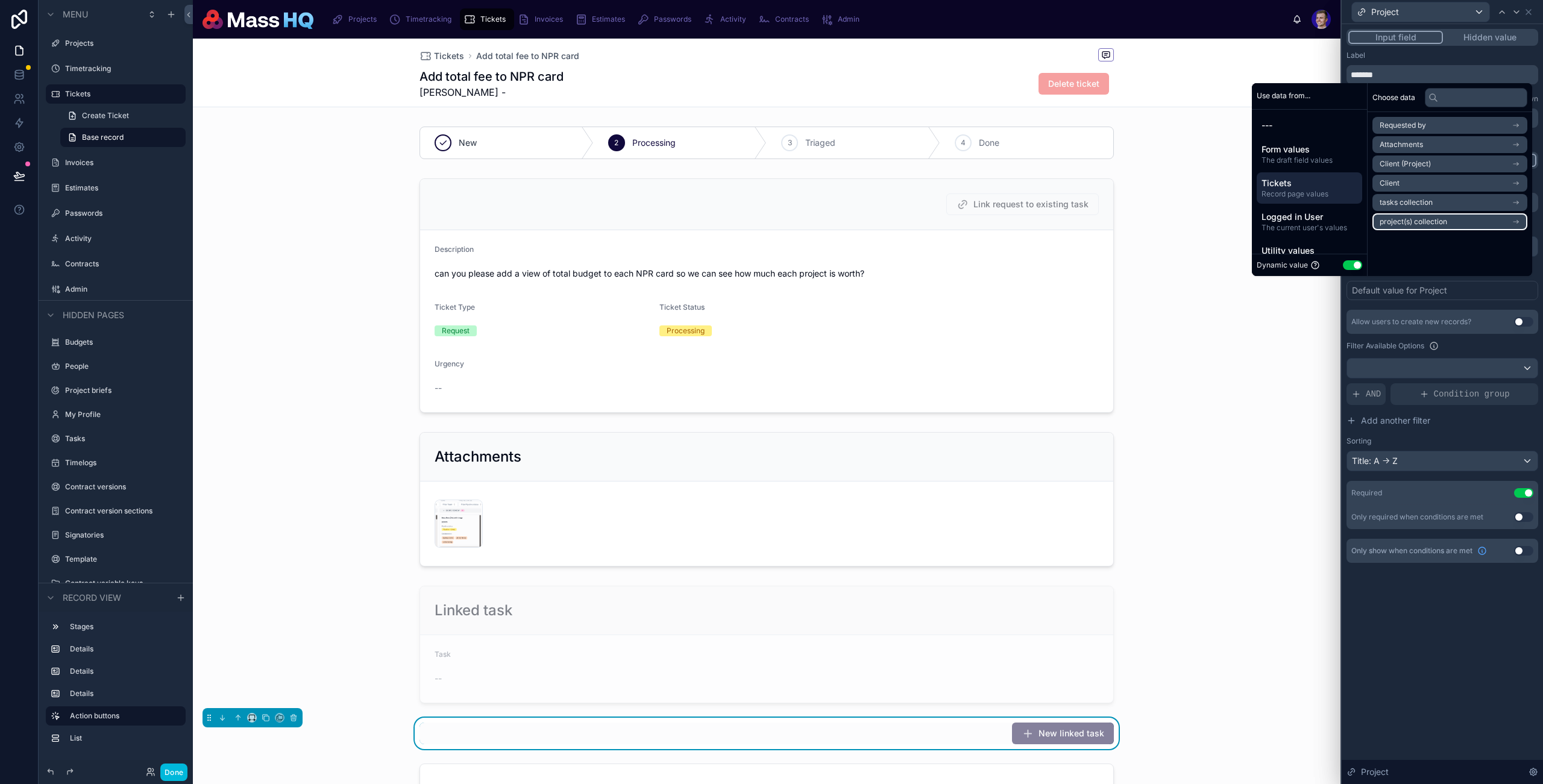
click at [1415, 217] on span "project(s) collection" at bounding box center [1413, 222] width 68 height 10
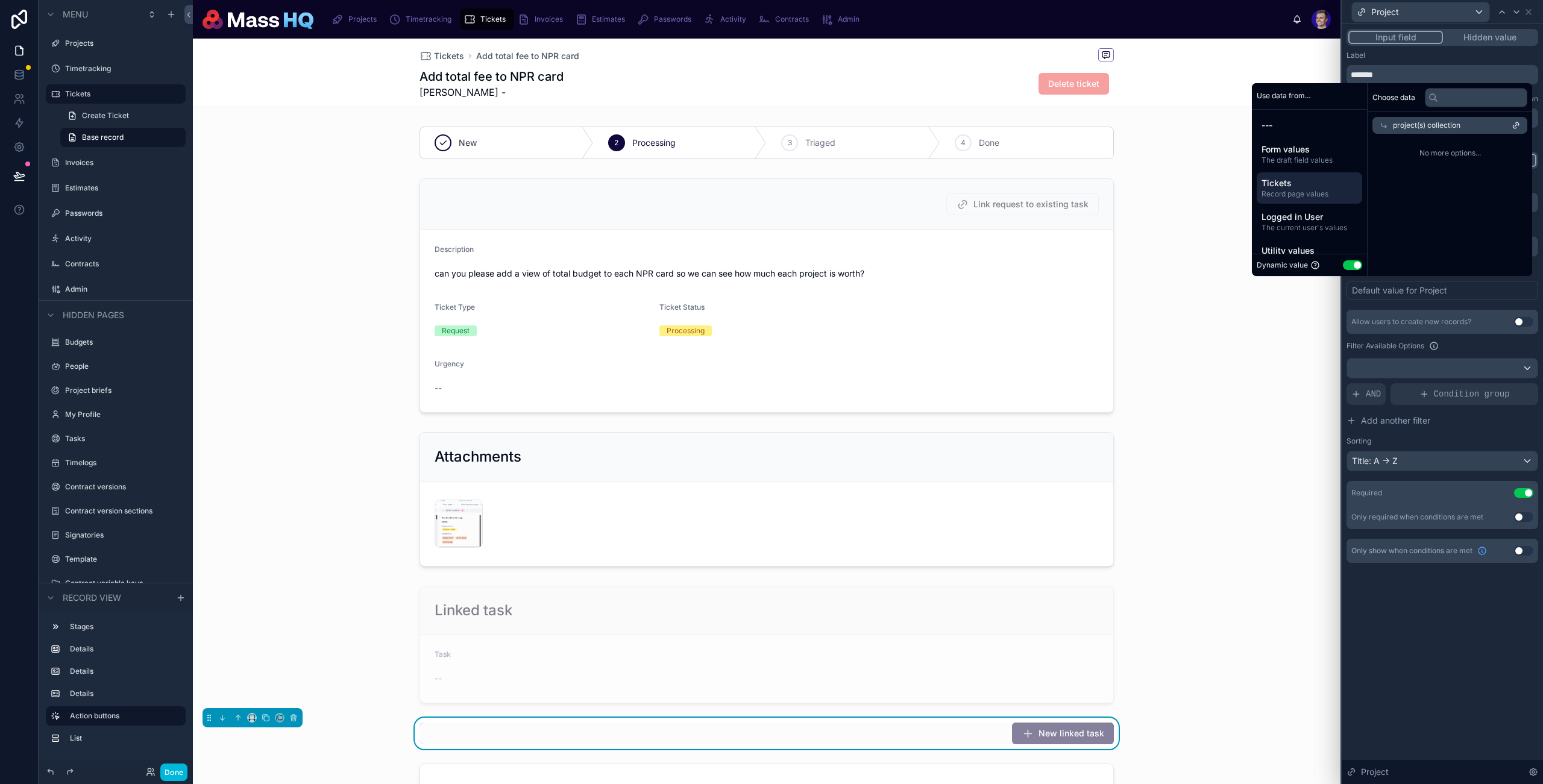
click at [1427, 152] on span "No more options..." at bounding box center [1450, 153] width 155 height 10
click at [1373, 130] on div "project(s) collection" at bounding box center [1450, 125] width 155 height 17
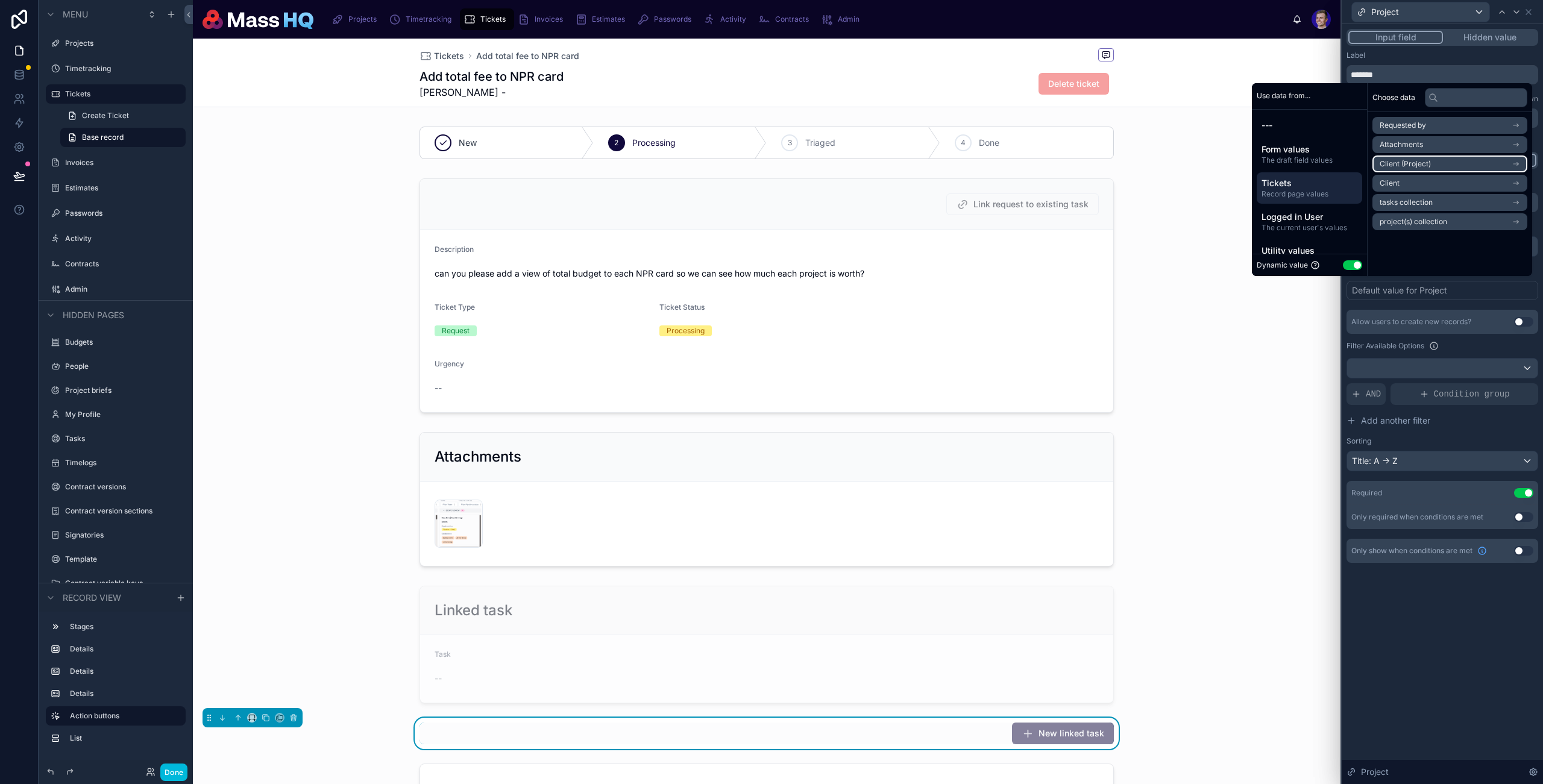
click at [1410, 162] on span "Client (Project)" at bounding box center [1405, 164] width 51 height 10
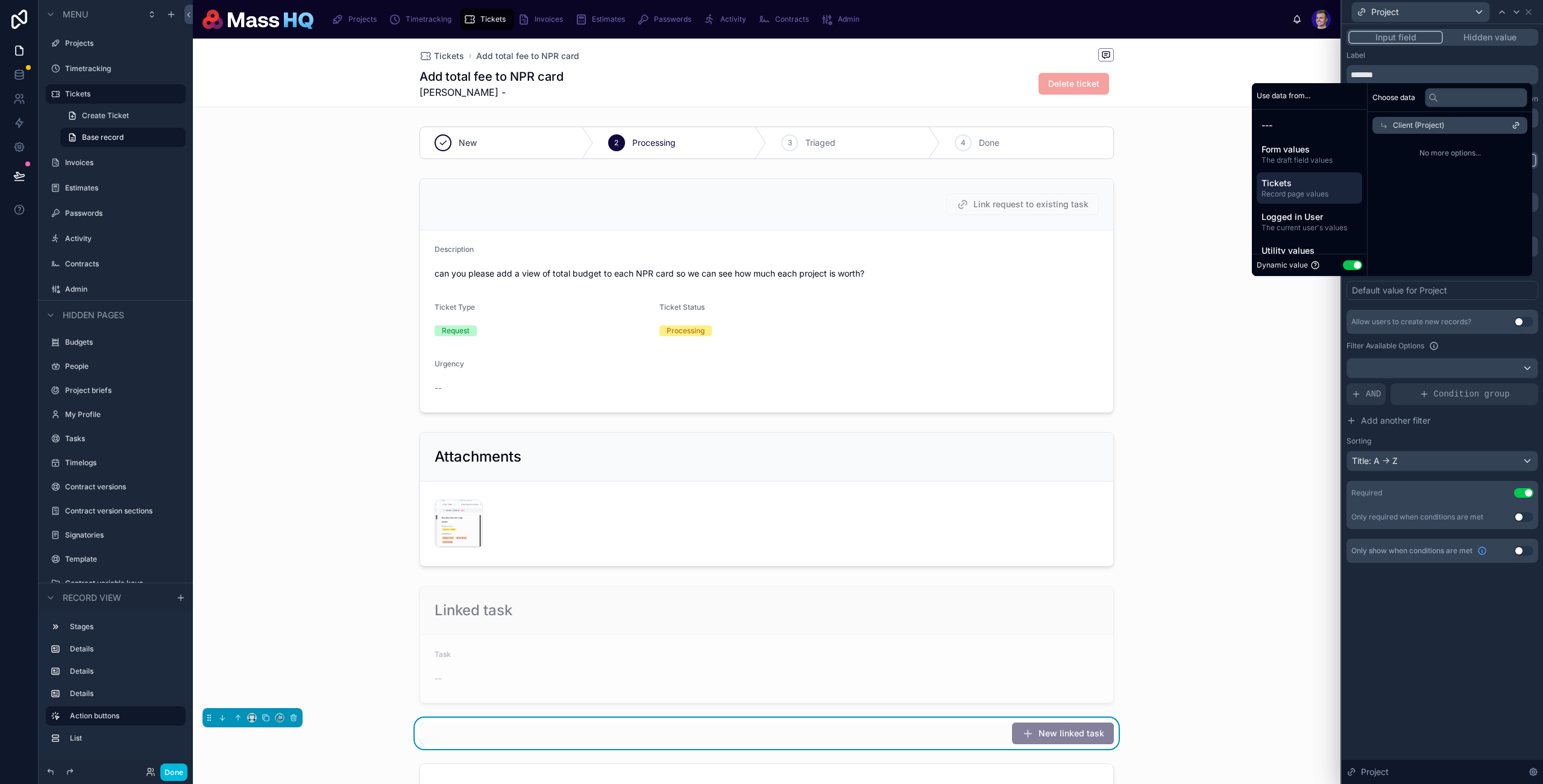
drag, startPoint x: 1371, startPoint y: 123, endPoint x: 1384, endPoint y: 154, distance: 33.6
click at [1373, 123] on div "Client (Project)" at bounding box center [1450, 125] width 155 height 17
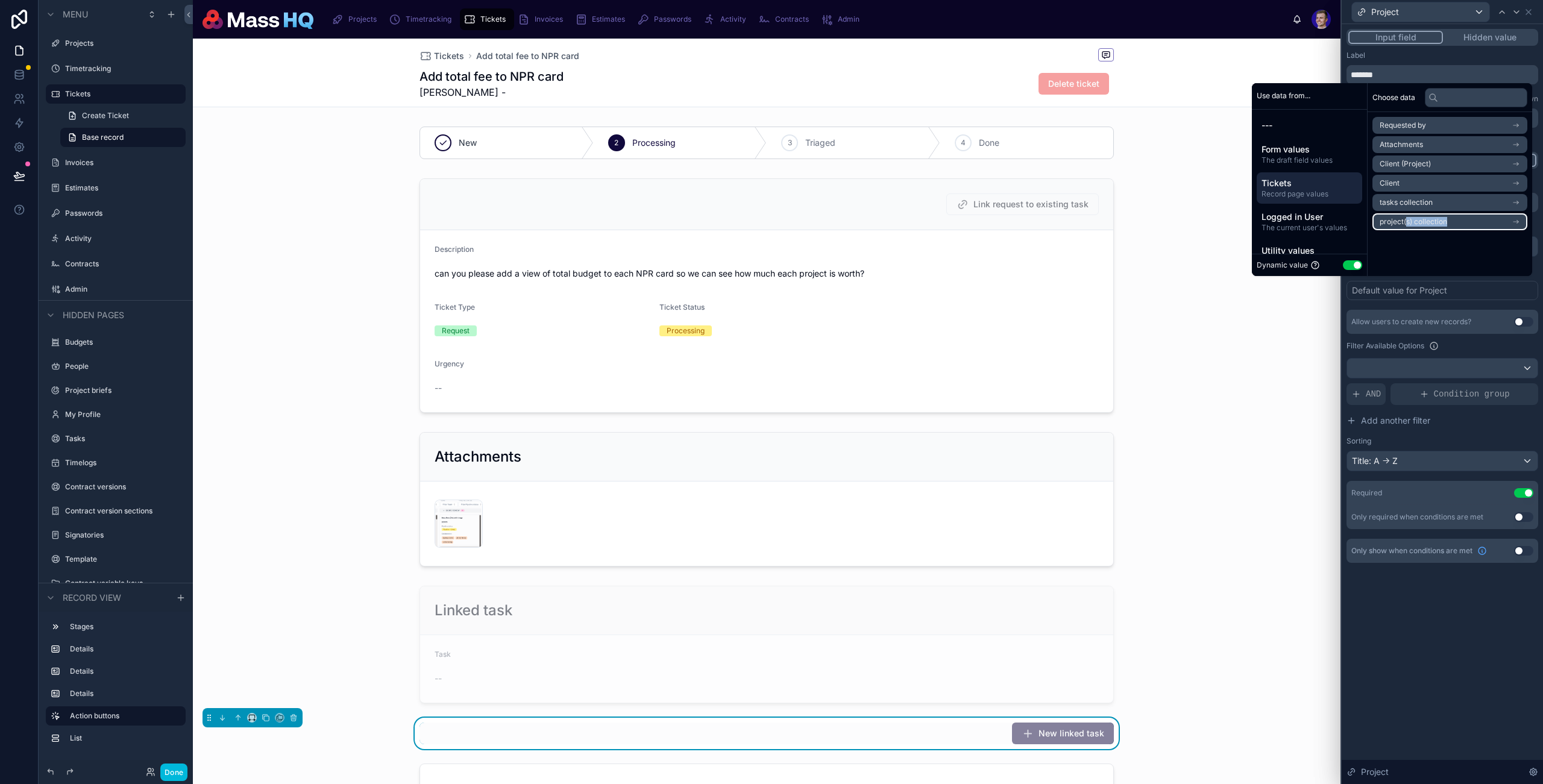
click at [1398, 226] on li "project(s) collection" at bounding box center [1450, 222] width 155 height 17
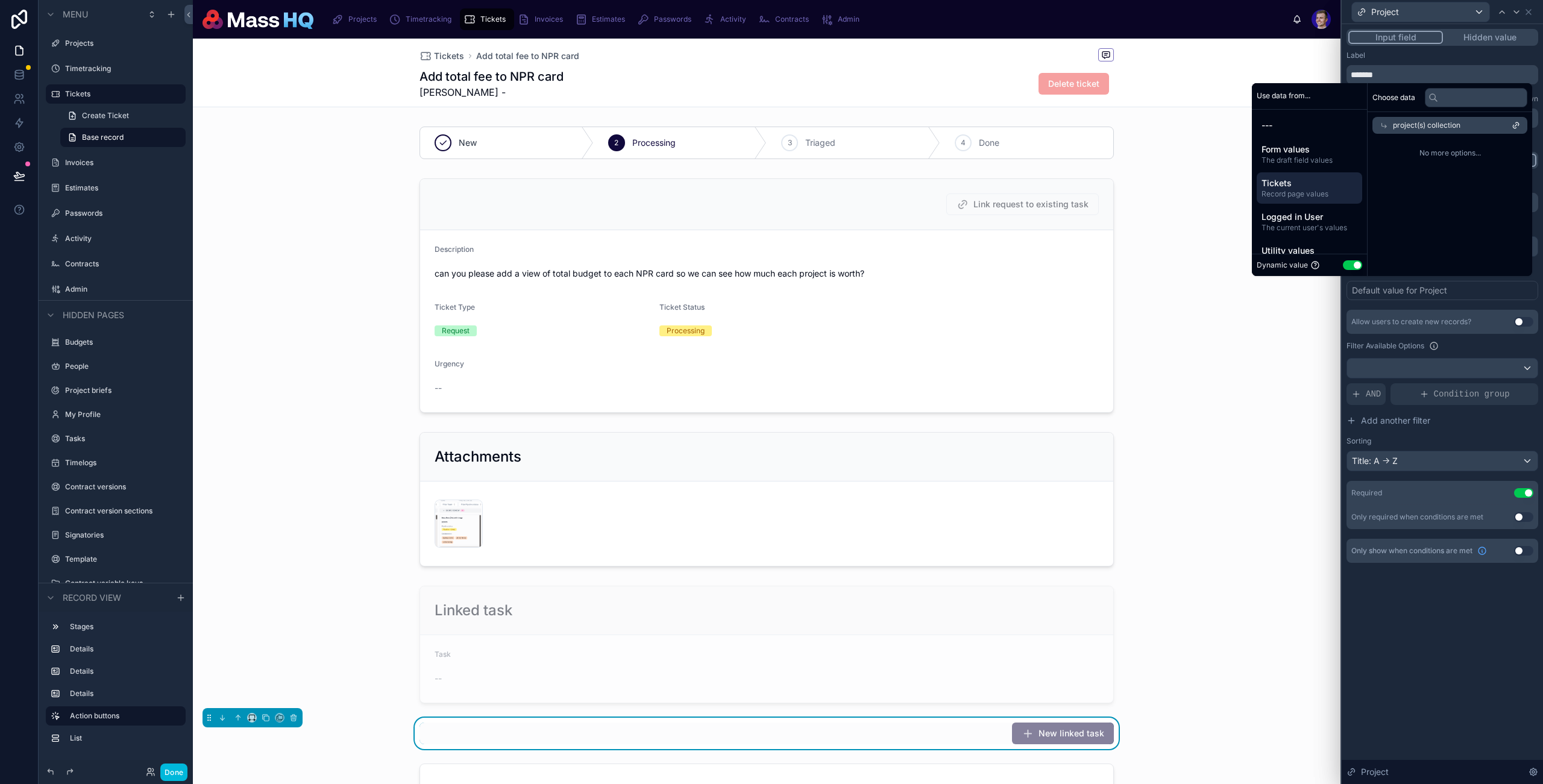
click at [1376, 119] on div "project(s) collection" at bounding box center [1450, 125] width 155 height 17
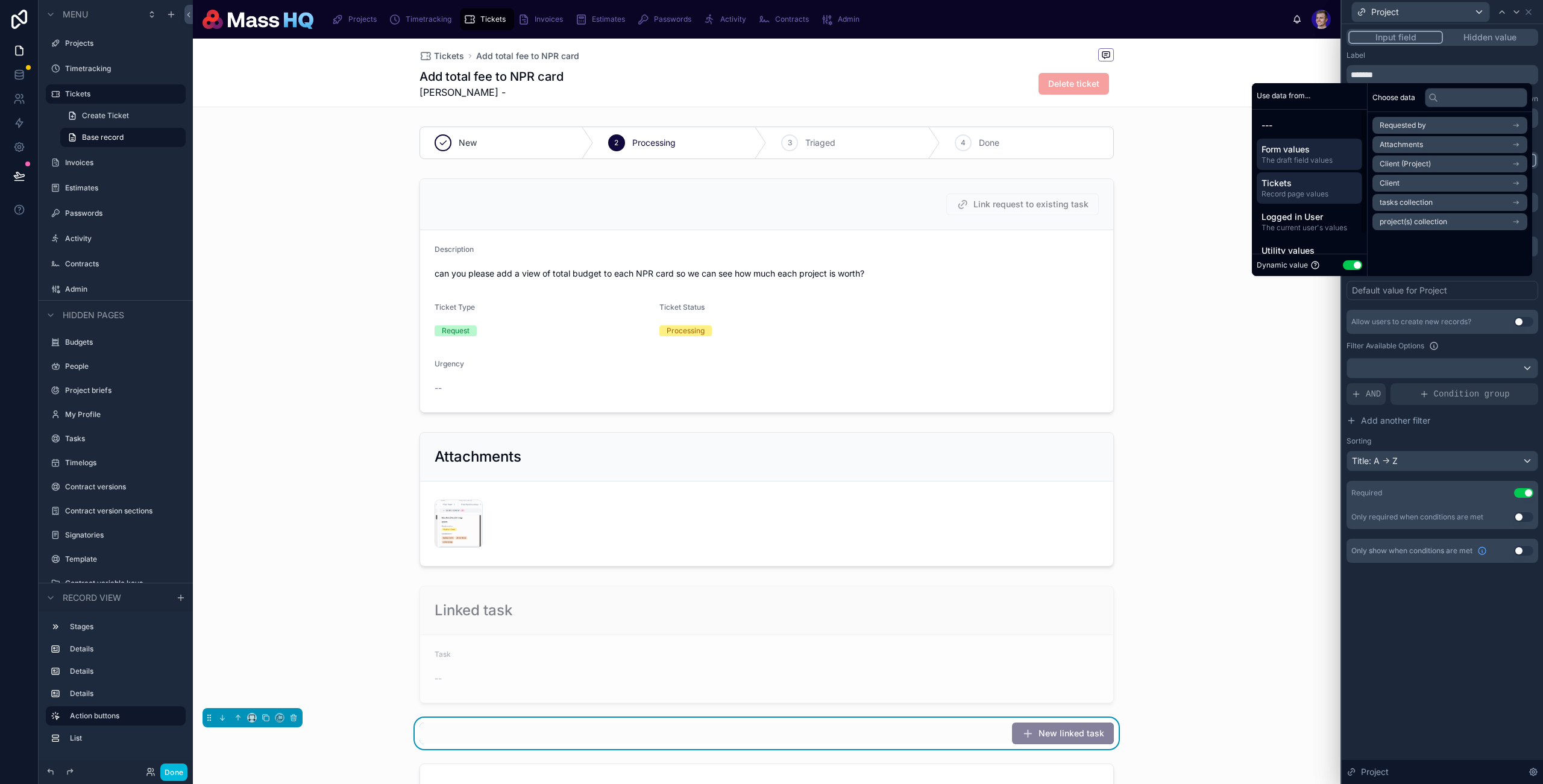
click at [1312, 164] on span "The draft field values" at bounding box center [1309, 161] width 96 height 10
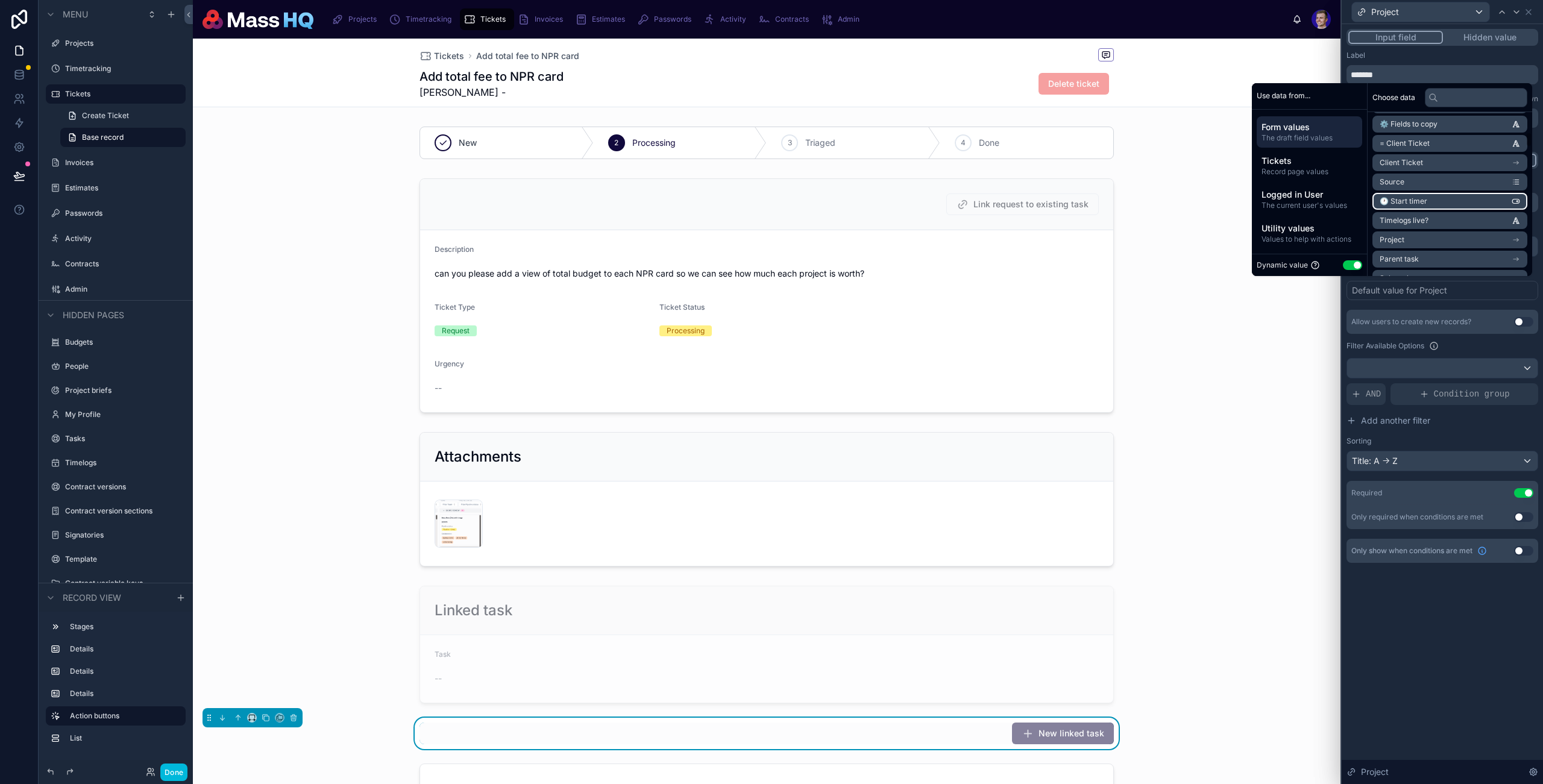
scroll to position [359, 0]
click at [1442, 168] on li "Project" at bounding box center [1450, 171] width 155 height 17
click at [1376, 120] on div "Project" at bounding box center [1450, 125] width 155 height 17
click at [1313, 161] on span "Tickets" at bounding box center [1309, 161] width 96 height 12
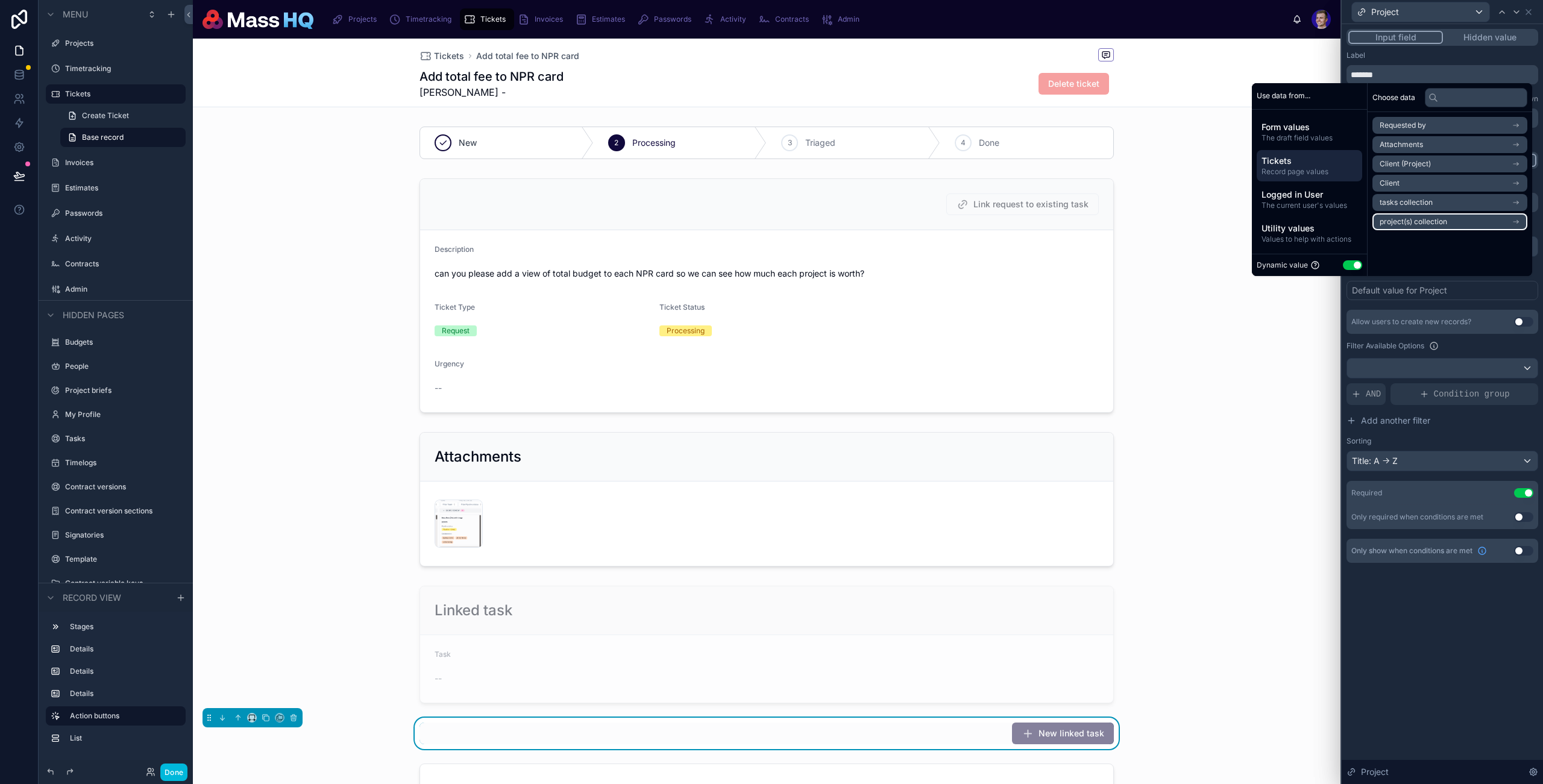
click at [1422, 220] on span "project(s) collection" at bounding box center [1413, 222] width 68 height 10
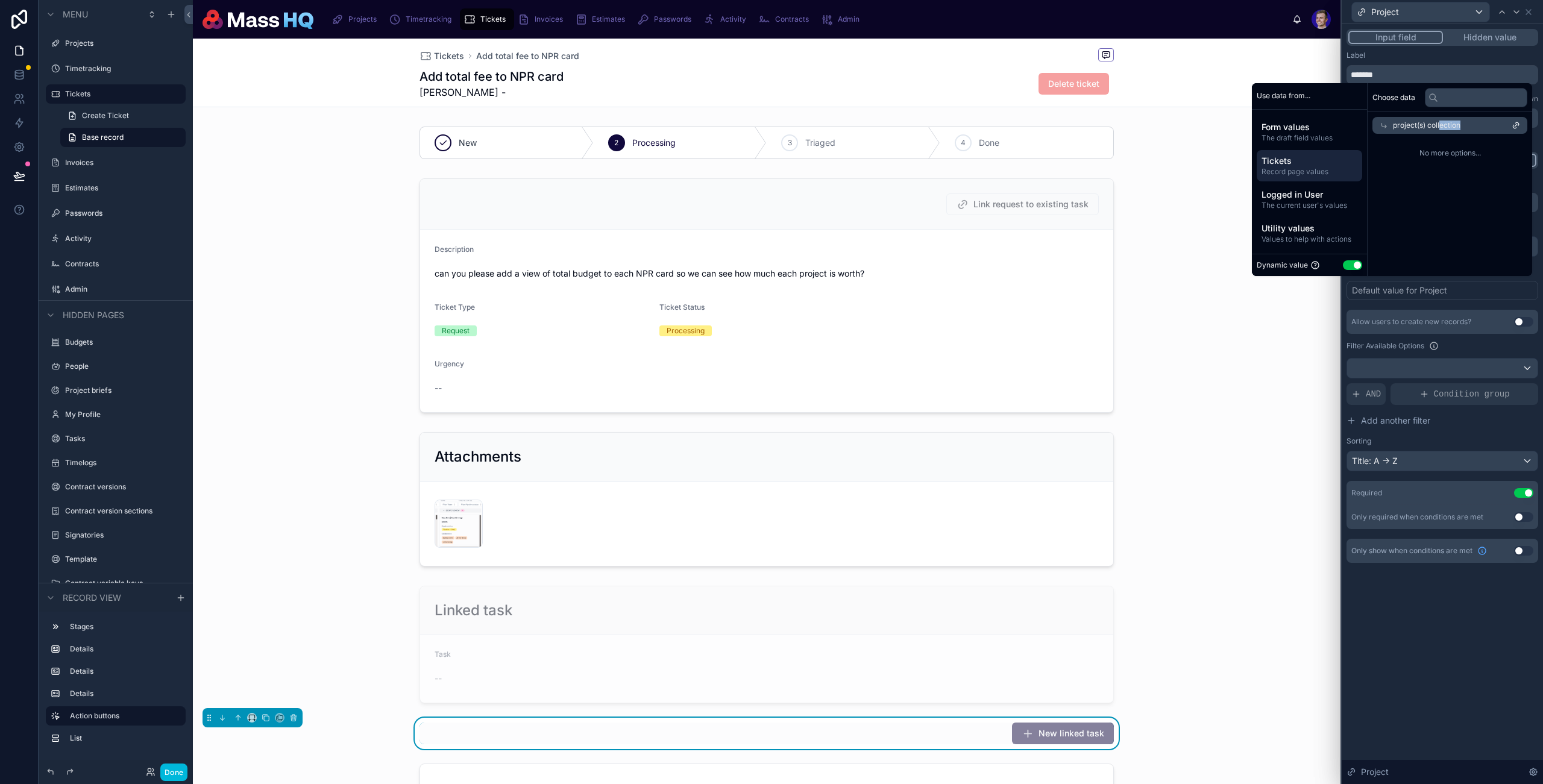
drag, startPoint x: 1418, startPoint y: 148, endPoint x: 1429, endPoint y: 126, distance: 24.6
click at [1431, 121] on div "Choose data project(s) collection No more options..." at bounding box center [1450, 180] width 165 height 193
click at [1299, 161] on span "Tickets" at bounding box center [1309, 161] width 96 height 12
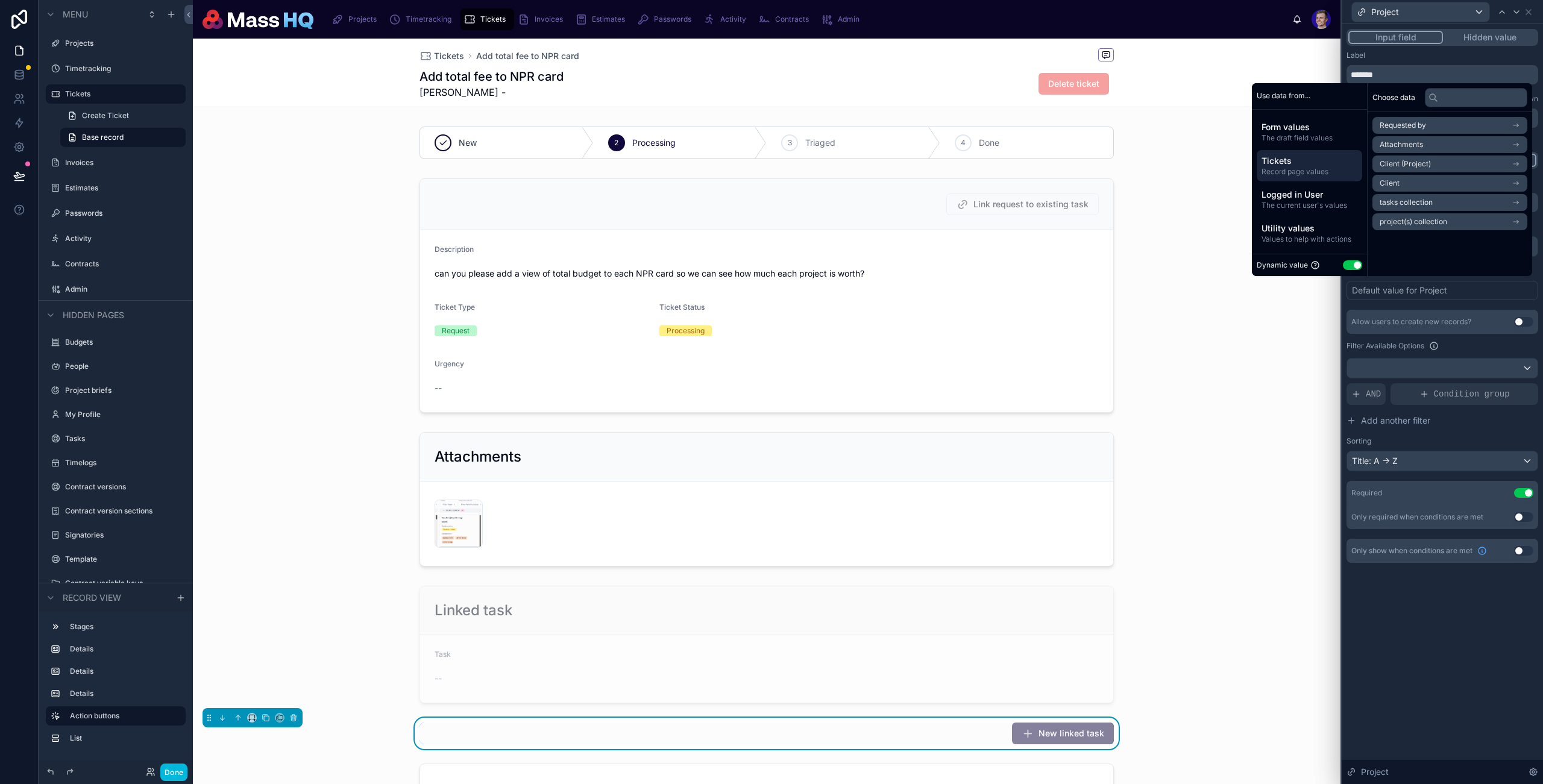
click at [1299, 160] on span "Tickets" at bounding box center [1309, 161] width 96 height 12
click at [1278, 125] on span "Form values" at bounding box center [1309, 127] width 96 height 12
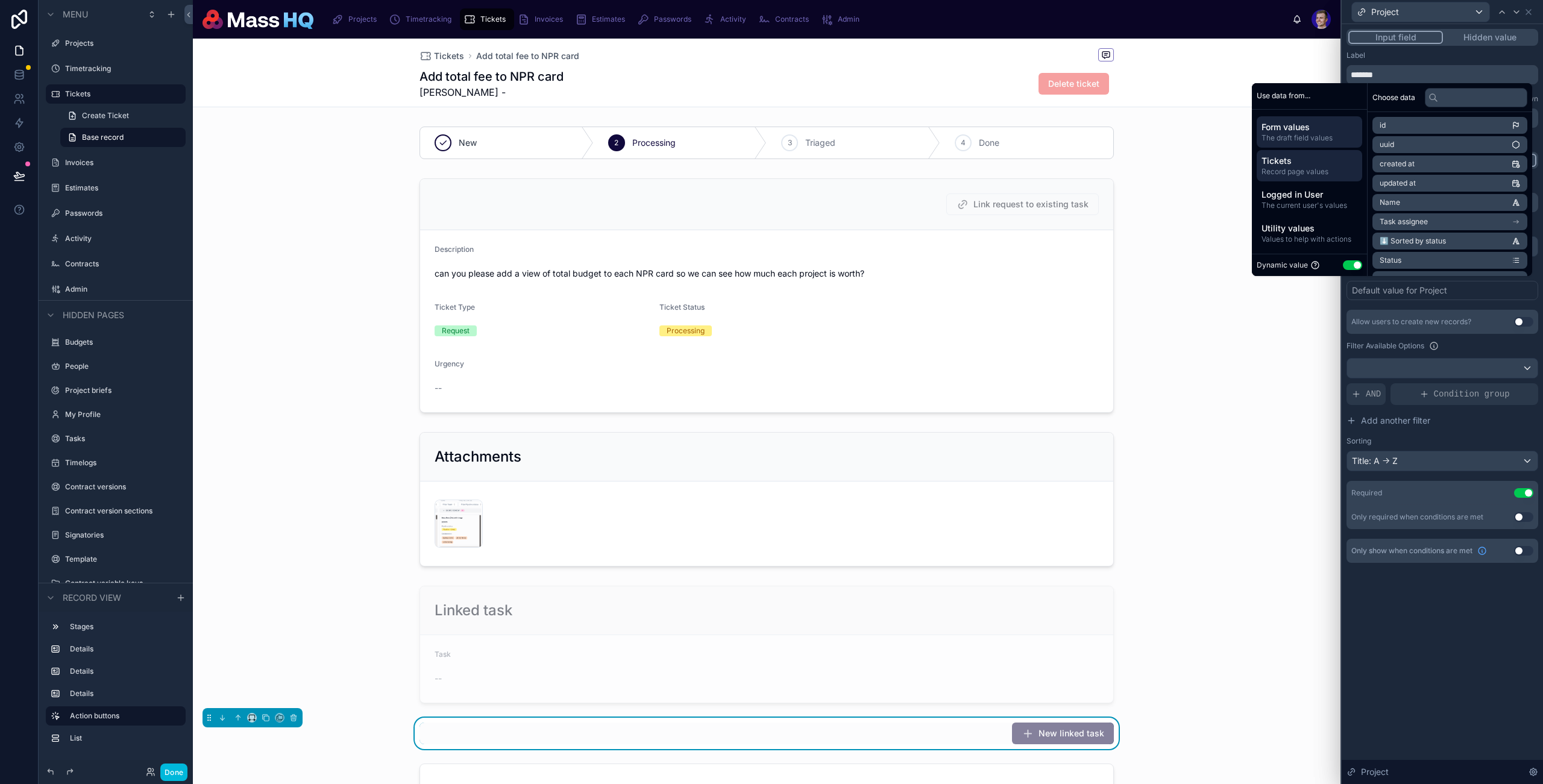
click at [1288, 158] on span "Tickets" at bounding box center [1309, 161] width 96 height 12
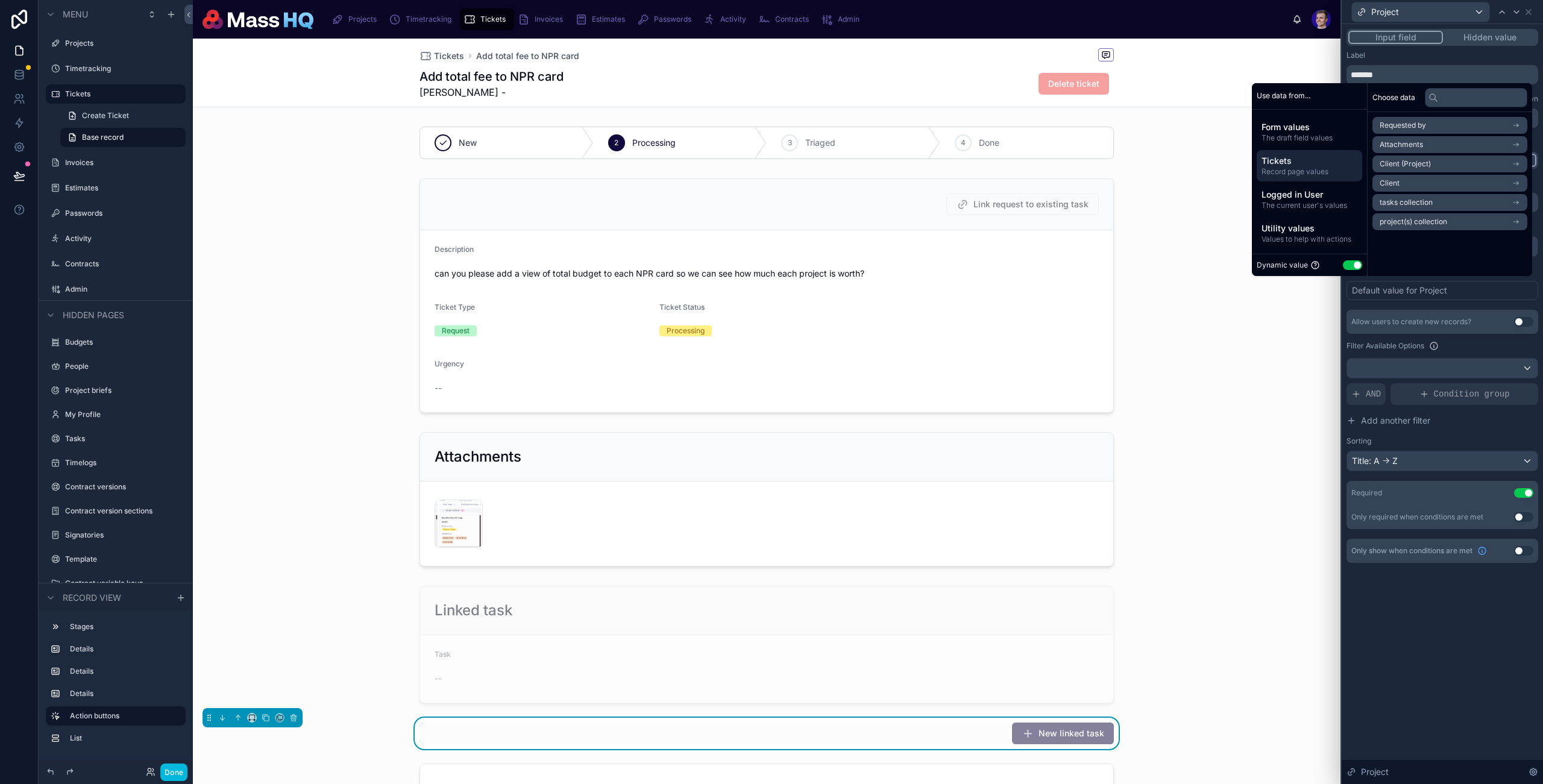
drag, startPoint x: 1458, startPoint y: 652, endPoint x: 1464, endPoint y: 567, distance: 85.2
click at [1458, 652] on div "**********" at bounding box center [1442, 404] width 201 height 760
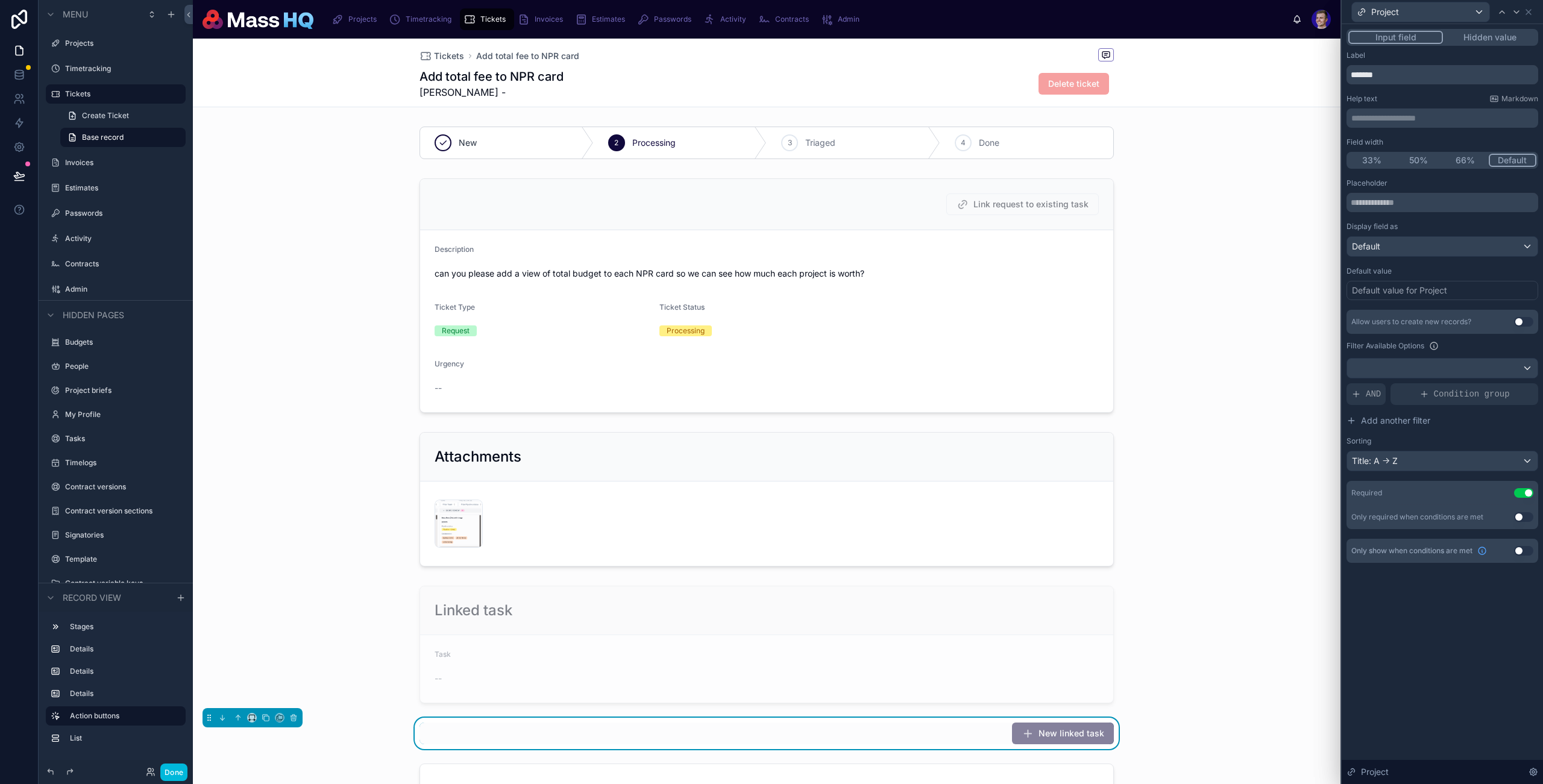
click at [1434, 285] on div "Default value for Project" at bounding box center [1400, 290] width 95 height 12
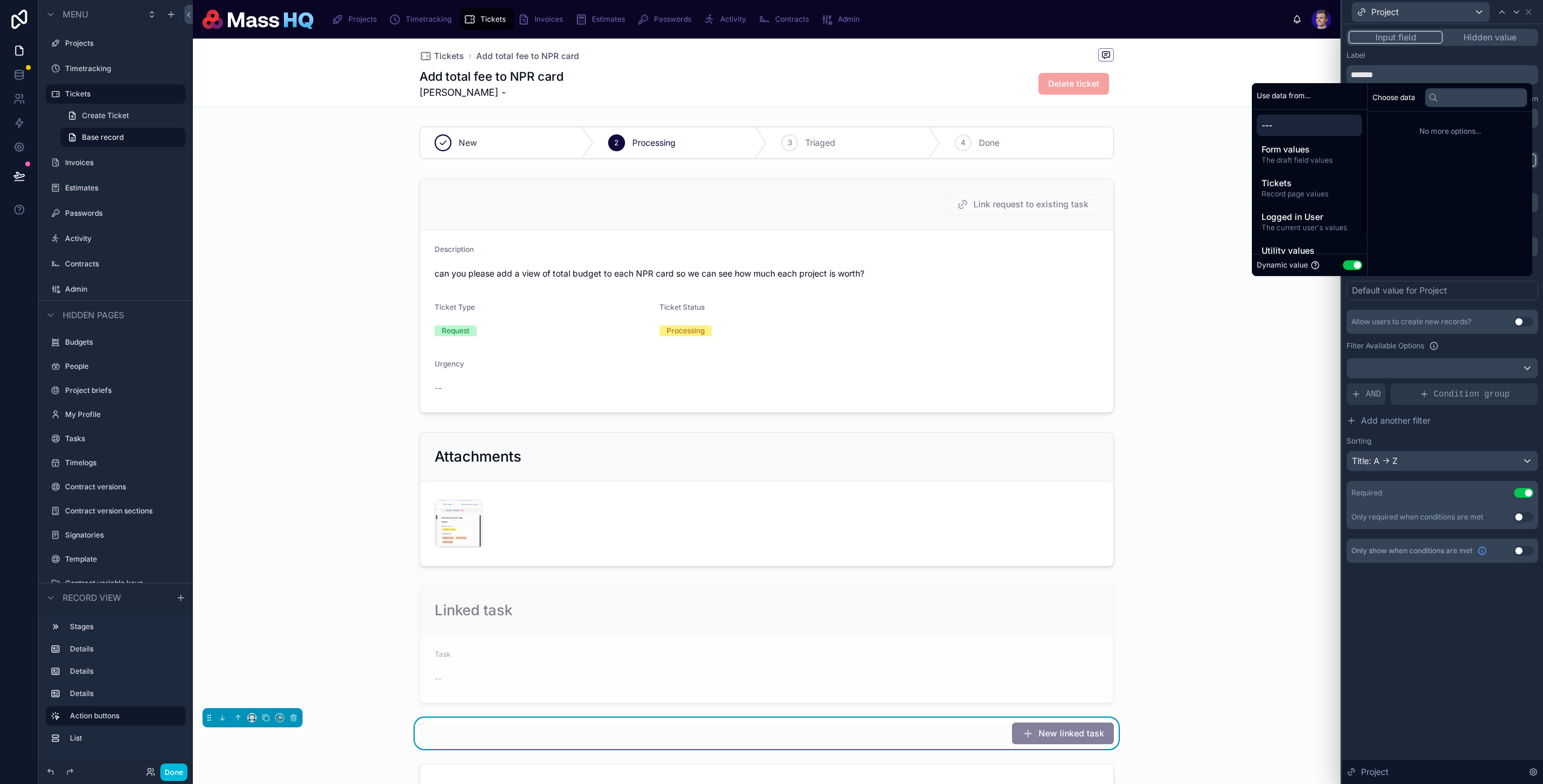
click at [1346, 259] on div "Dynamic value Use setting" at bounding box center [1309, 265] width 105 height 12
click at [1347, 267] on button "Use setting" at bounding box center [1353, 265] width 19 height 10
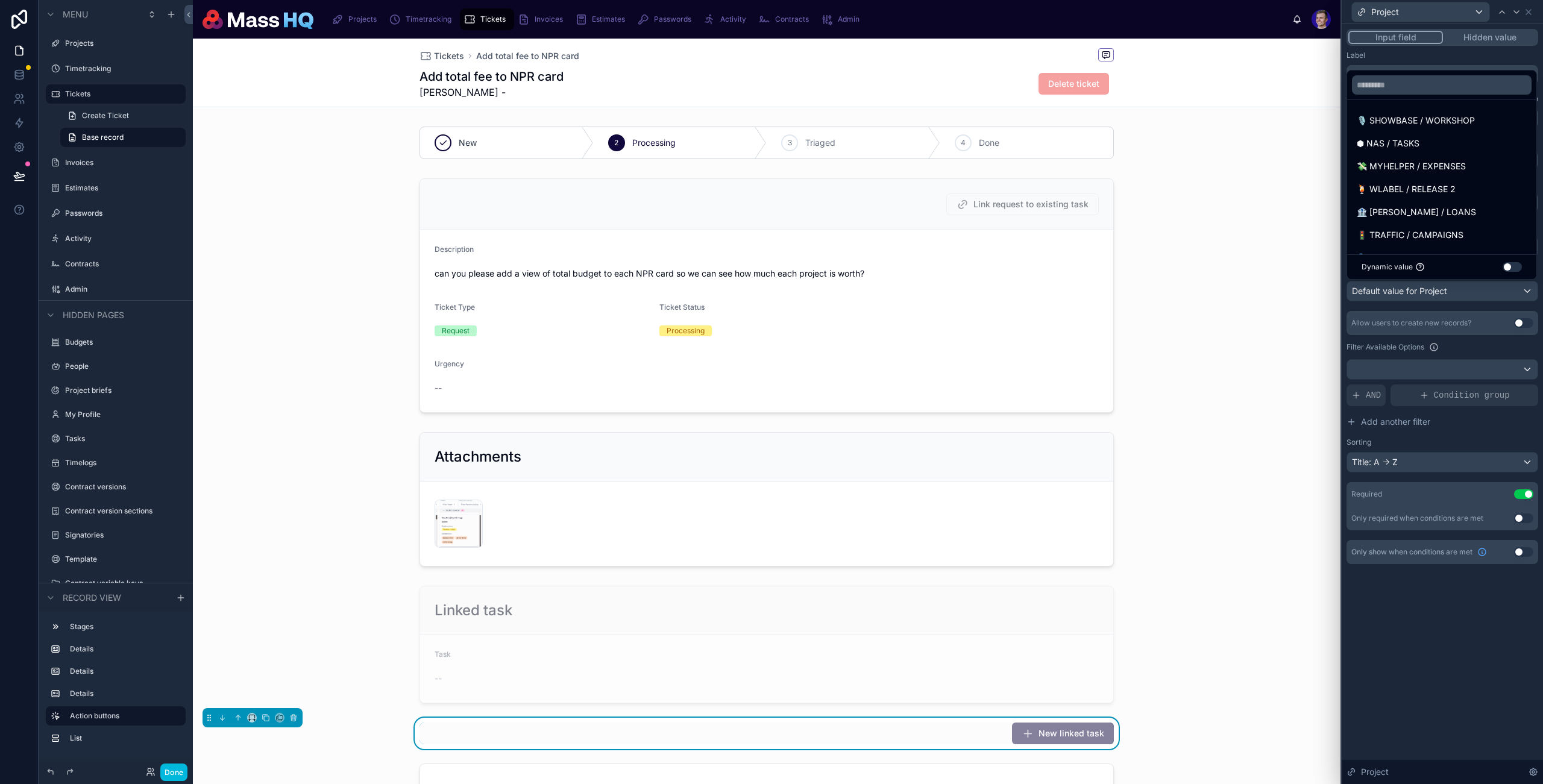
click at [1520, 269] on button "Use setting" at bounding box center [1513, 267] width 19 height 10
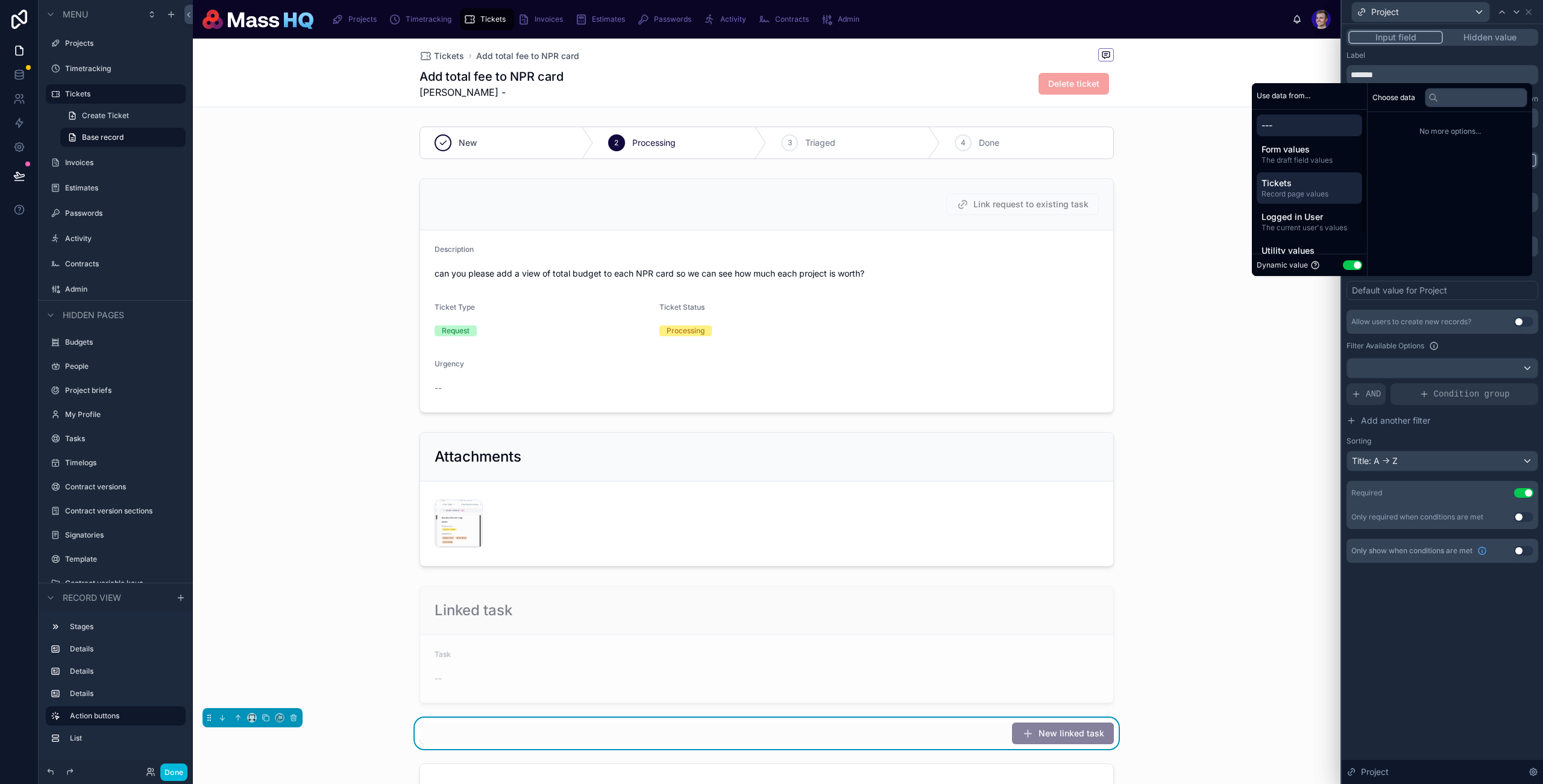
click at [1283, 189] on span "Record page values" at bounding box center [1309, 194] width 96 height 10
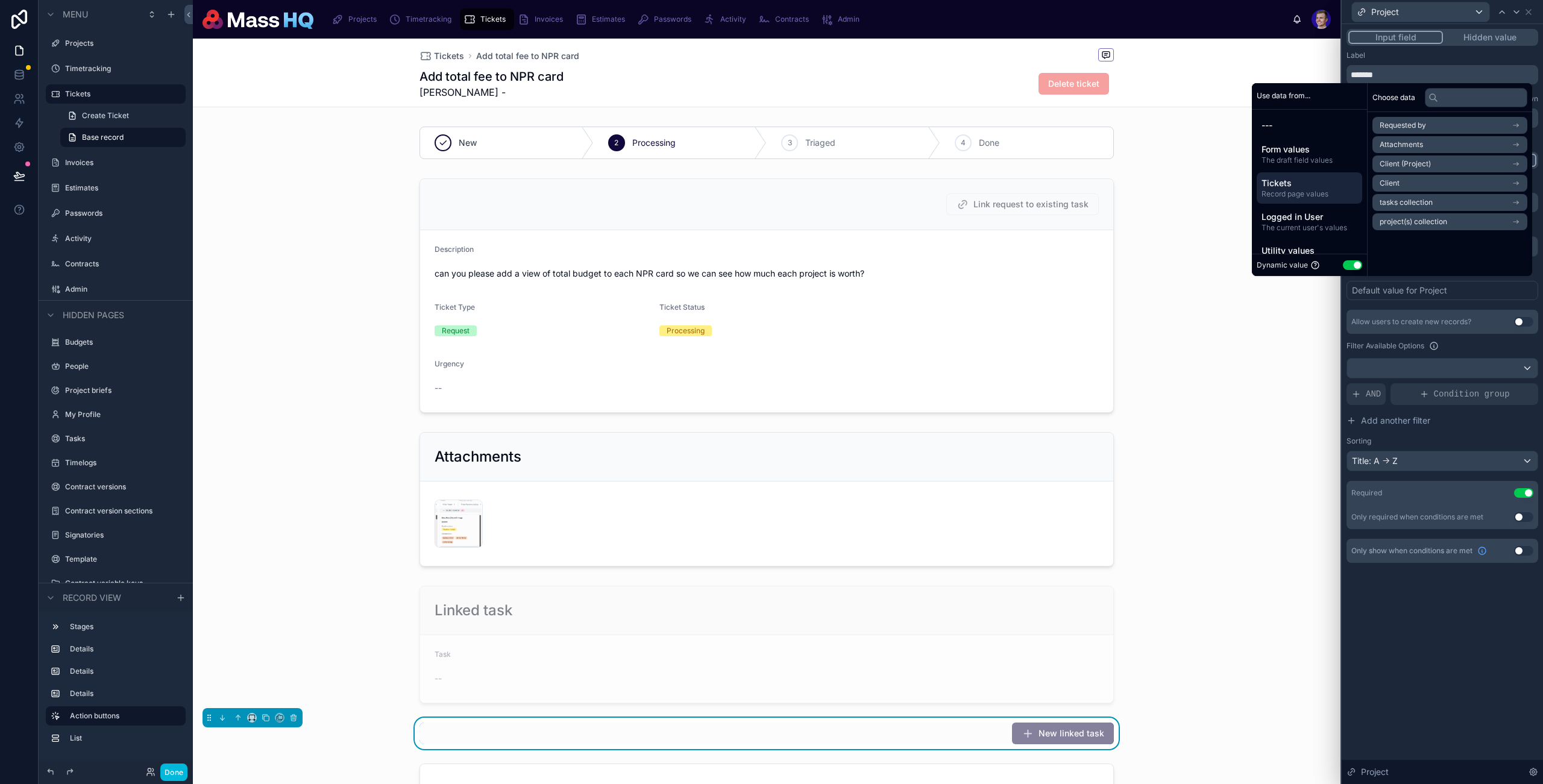
click at [1448, 241] on div "Choose data Requested by Attachments Client (Project) Client tasks collection p…" at bounding box center [1450, 180] width 165 height 193
click at [1451, 97] on input "text" at bounding box center [1476, 98] width 103 height 19
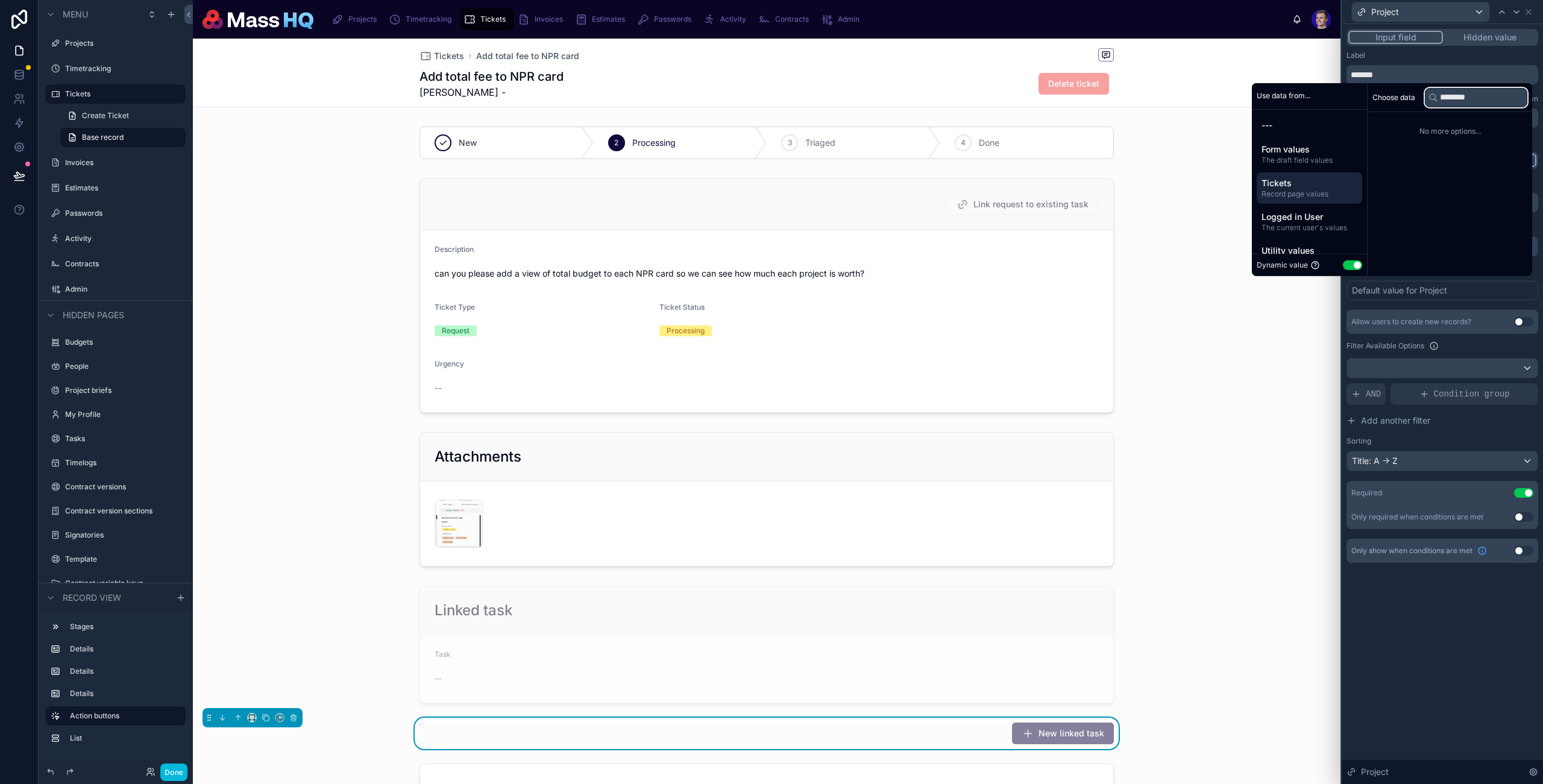
type input "*********"
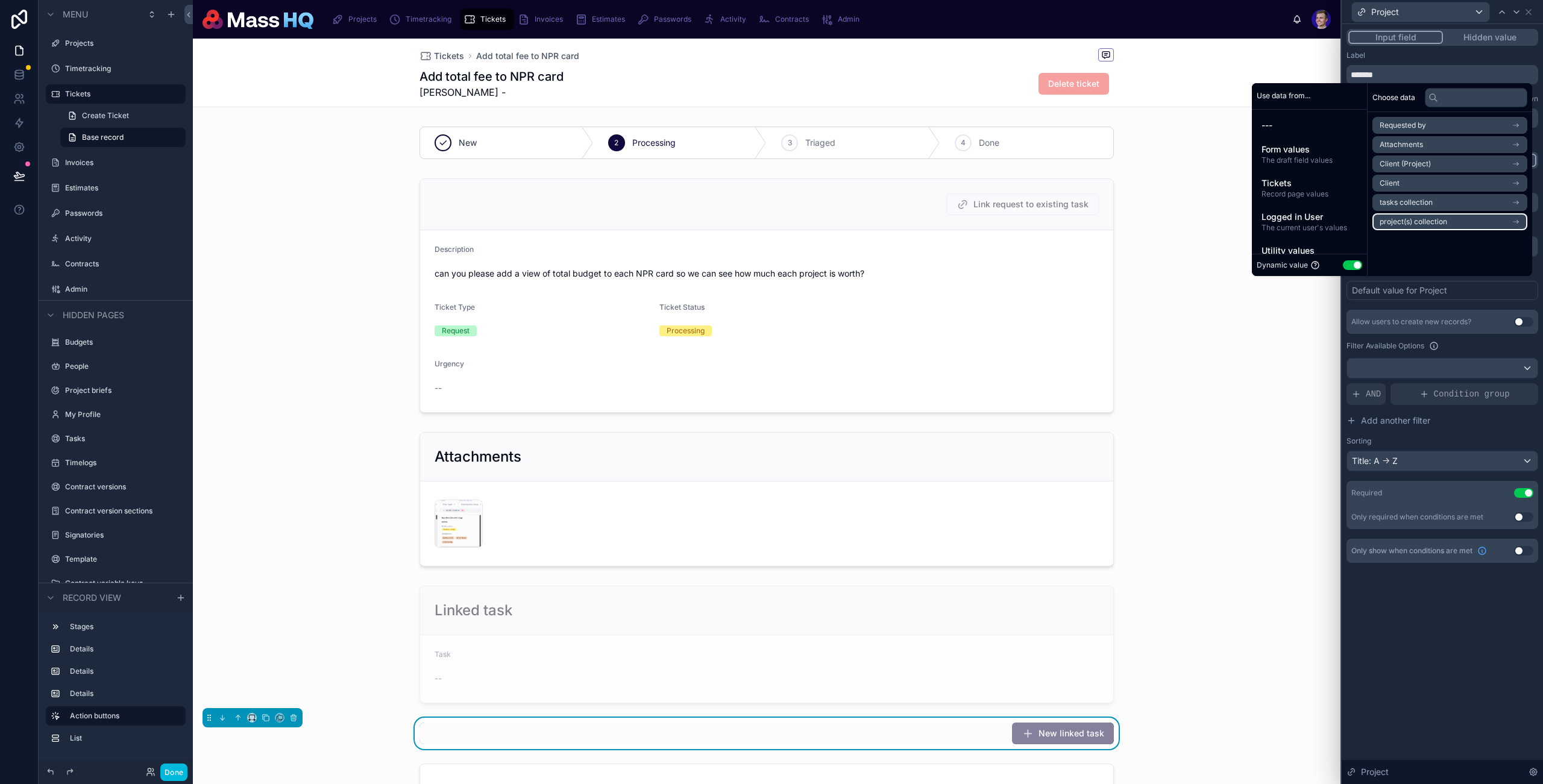
click at [1422, 229] on li "project(s) collection" at bounding box center [1450, 222] width 155 height 17
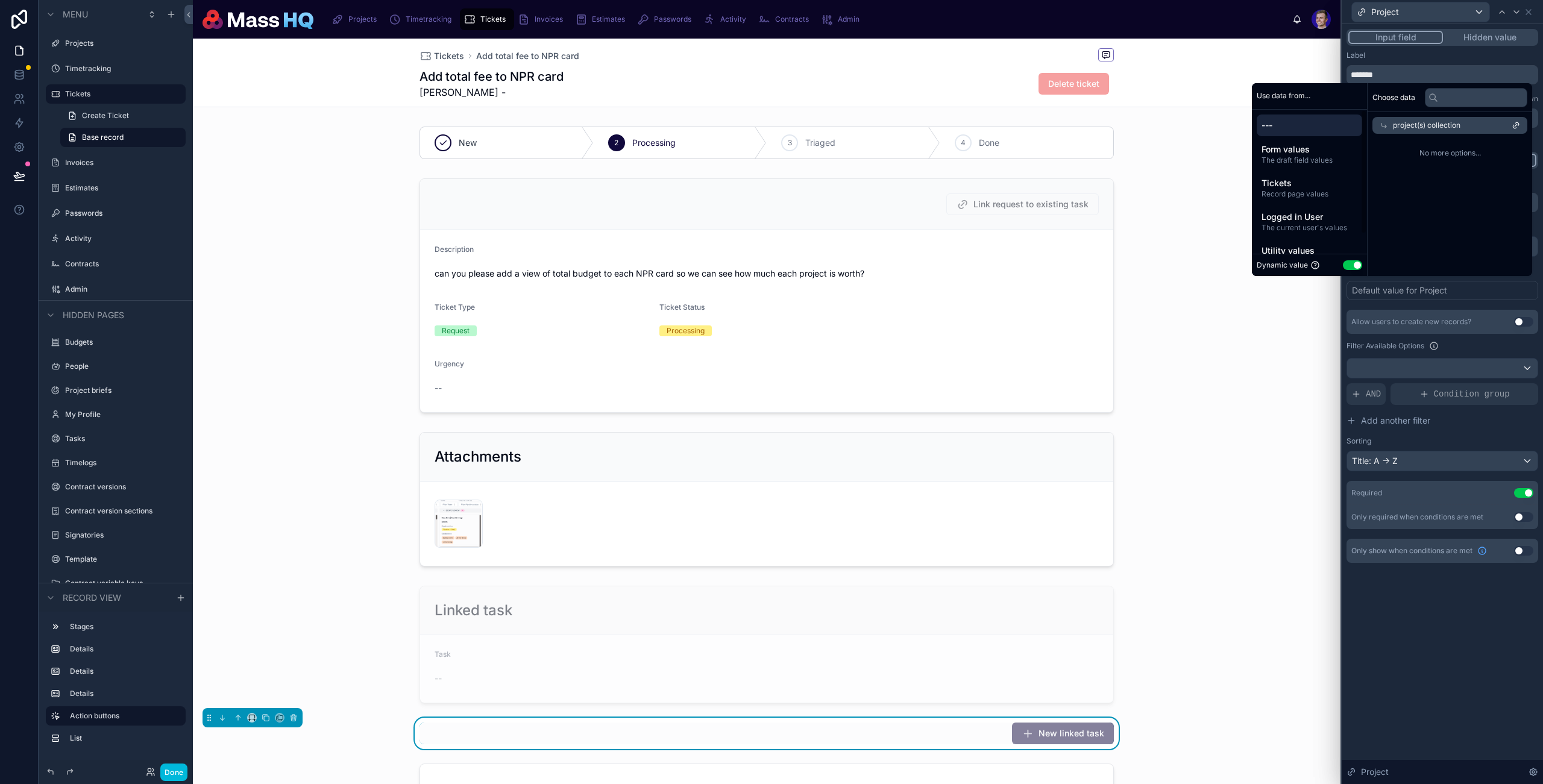
click at [1269, 125] on span "---" at bounding box center [1309, 125] width 96 height 12
click at [1478, 175] on div "Choose data No more options..." at bounding box center [1450, 180] width 165 height 193
click at [1442, 648] on div "**********" at bounding box center [1442, 404] width 201 height 760
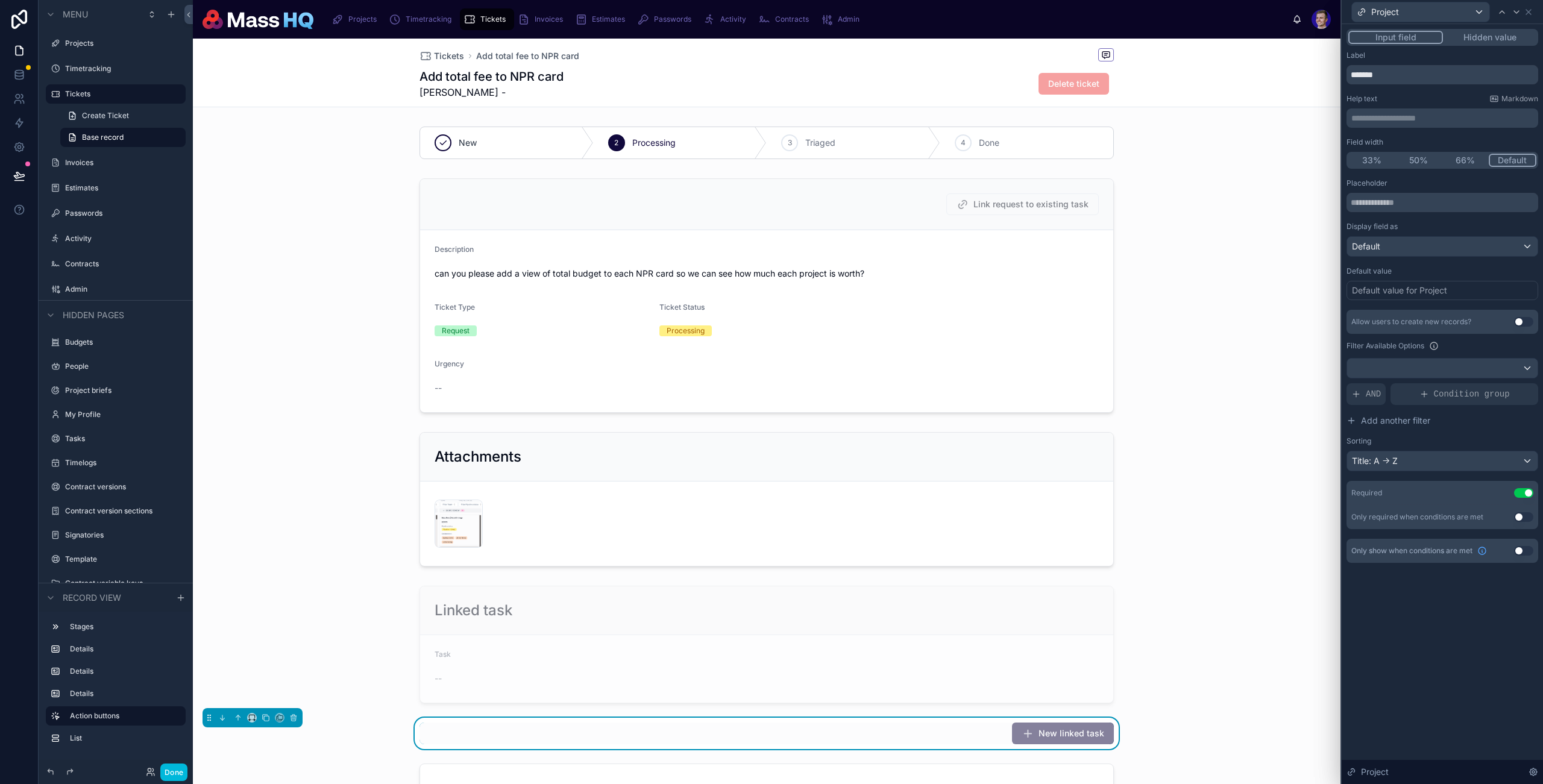
click at [1437, 285] on div "Default value for Project" at bounding box center [1400, 290] width 95 height 12
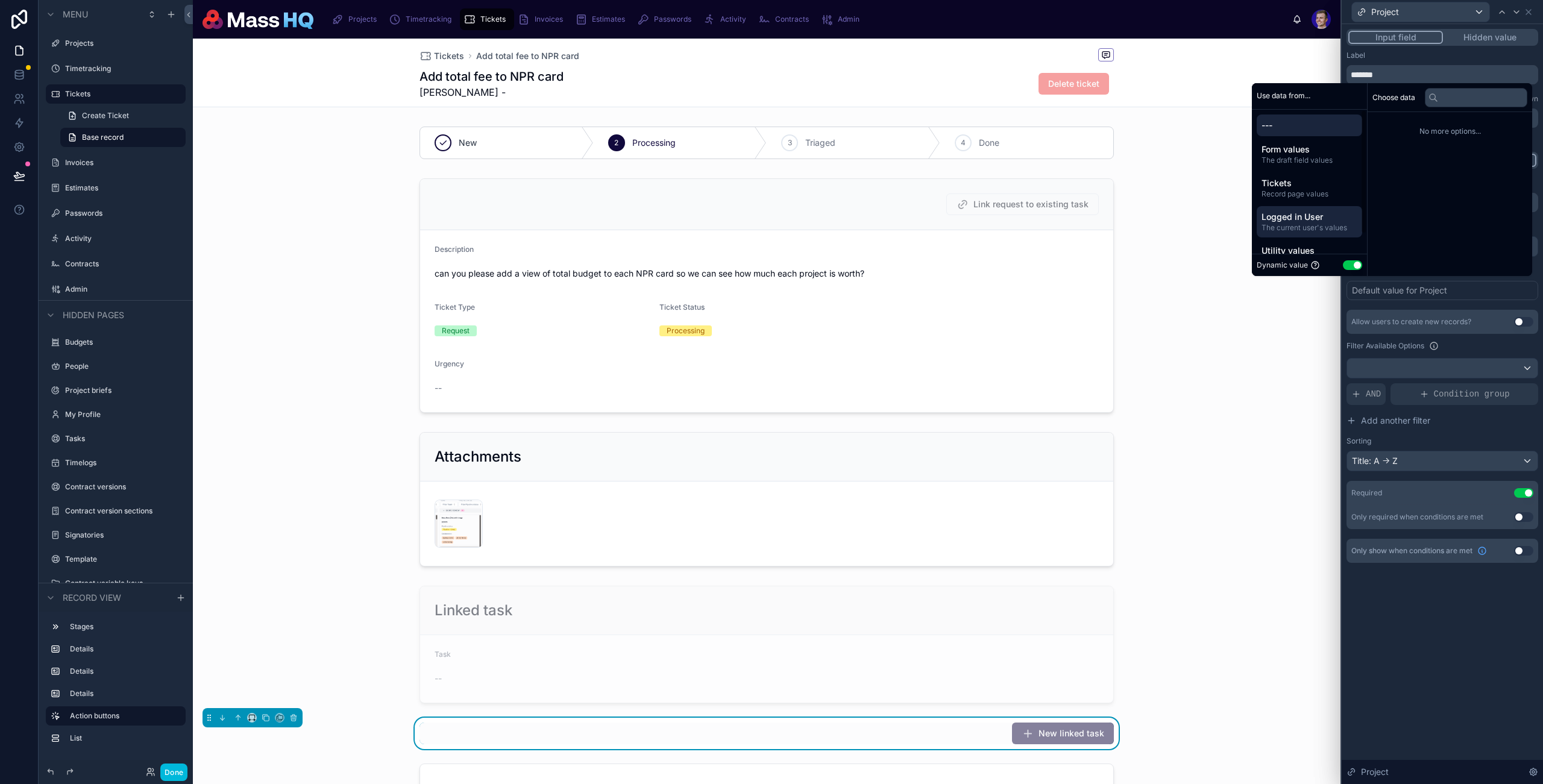
click at [1323, 223] on span "The current user's values" at bounding box center [1309, 228] width 96 height 10
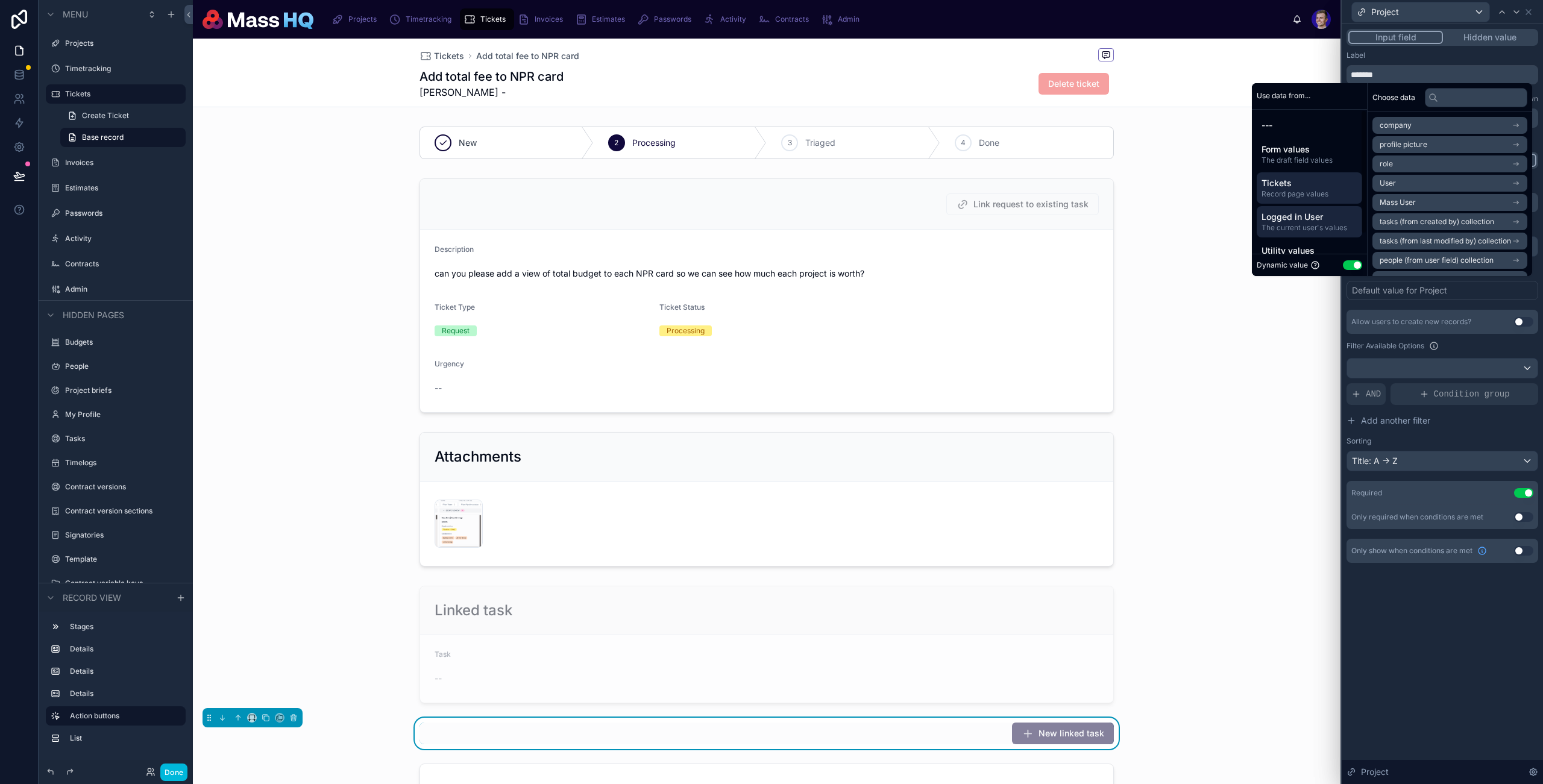
click at [1302, 196] on span "Record page values" at bounding box center [1309, 194] width 96 height 10
click at [1302, 240] on div "Utility values Values to help with actions" at bounding box center [1309, 255] width 105 height 31
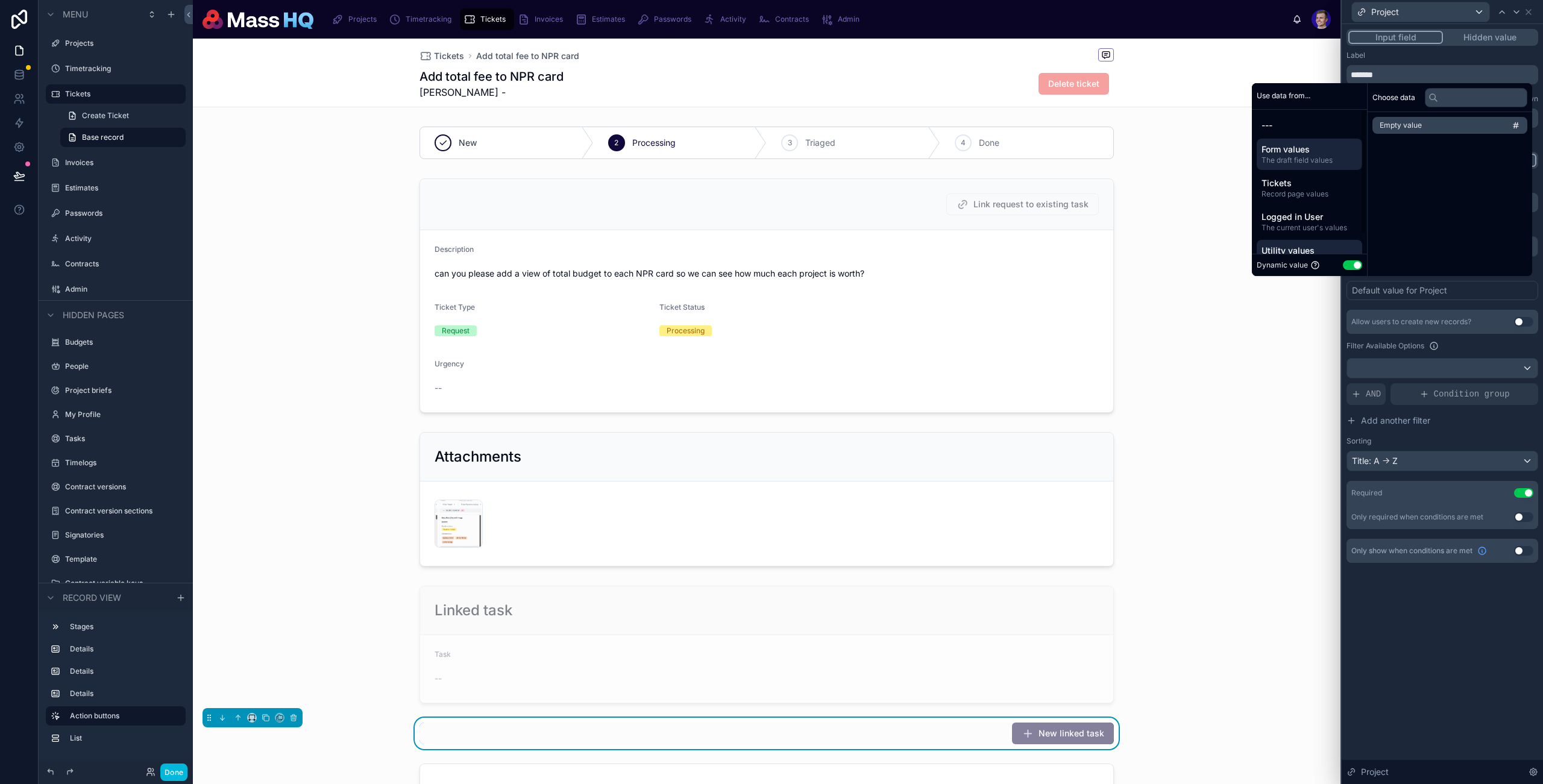
click at [1294, 141] on div "Form values The draft field values" at bounding box center [1309, 154] width 105 height 31
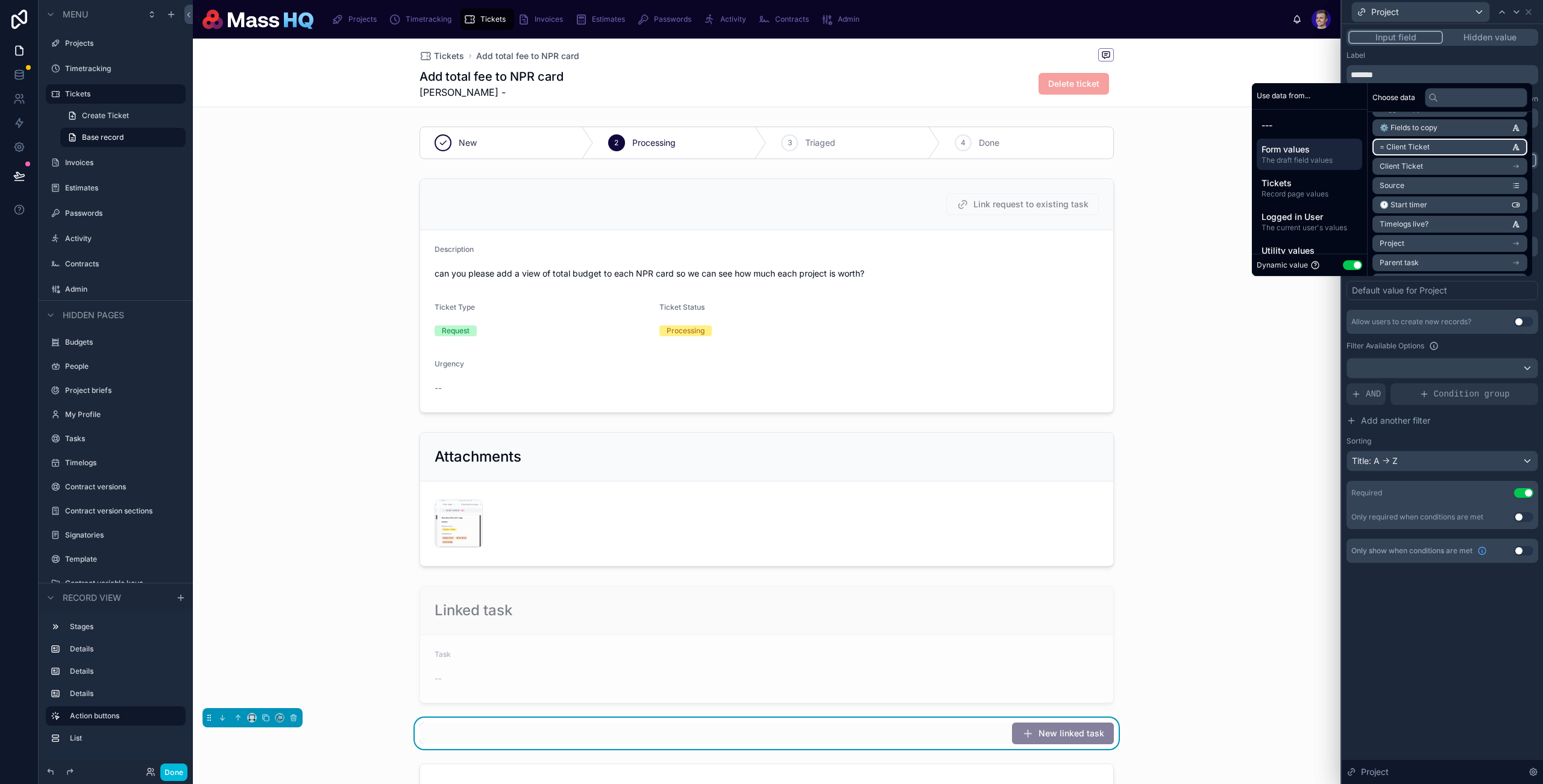
scroll to position [325, 0]
click at [1338, 177] on span "Tickets" at bounding box center [1309, 183] width 96 height 12
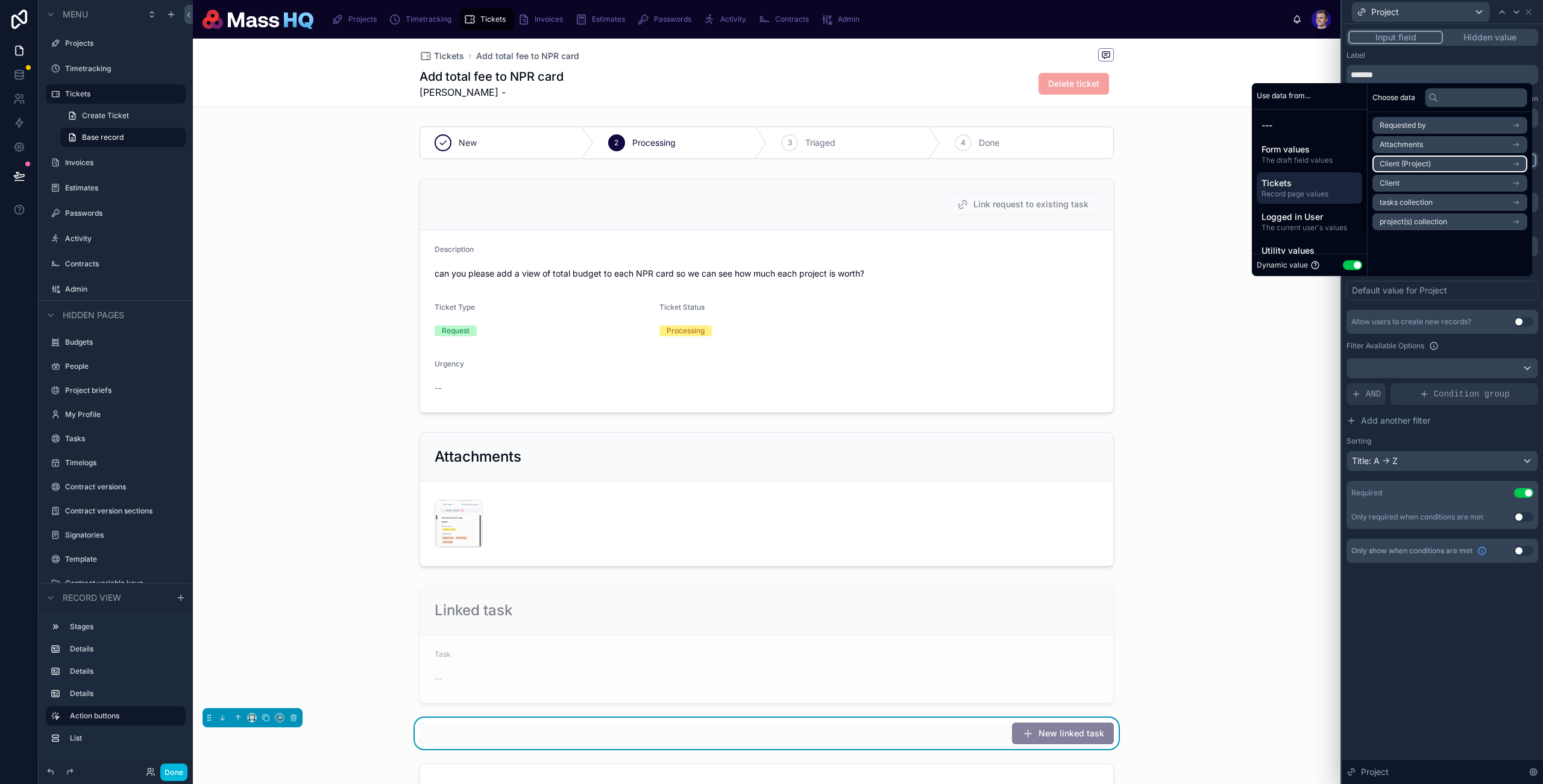
click at [1413, 142] on span "Attachments" at bounding box center [1401, 145] width 43 height 10
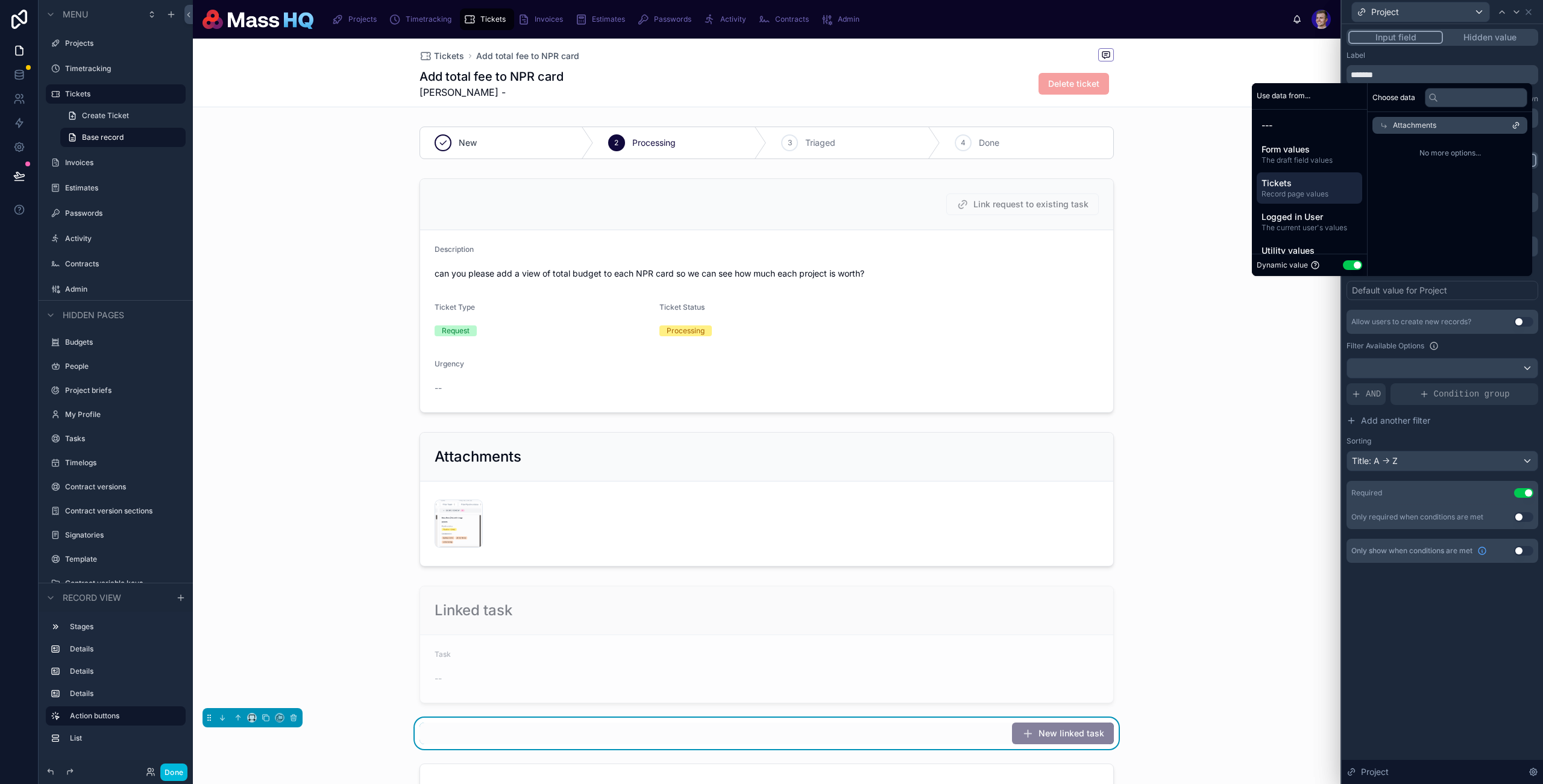
click at [1373, 130] on div "Attachments" at bounding box center [1450, 125] width 155 height 17
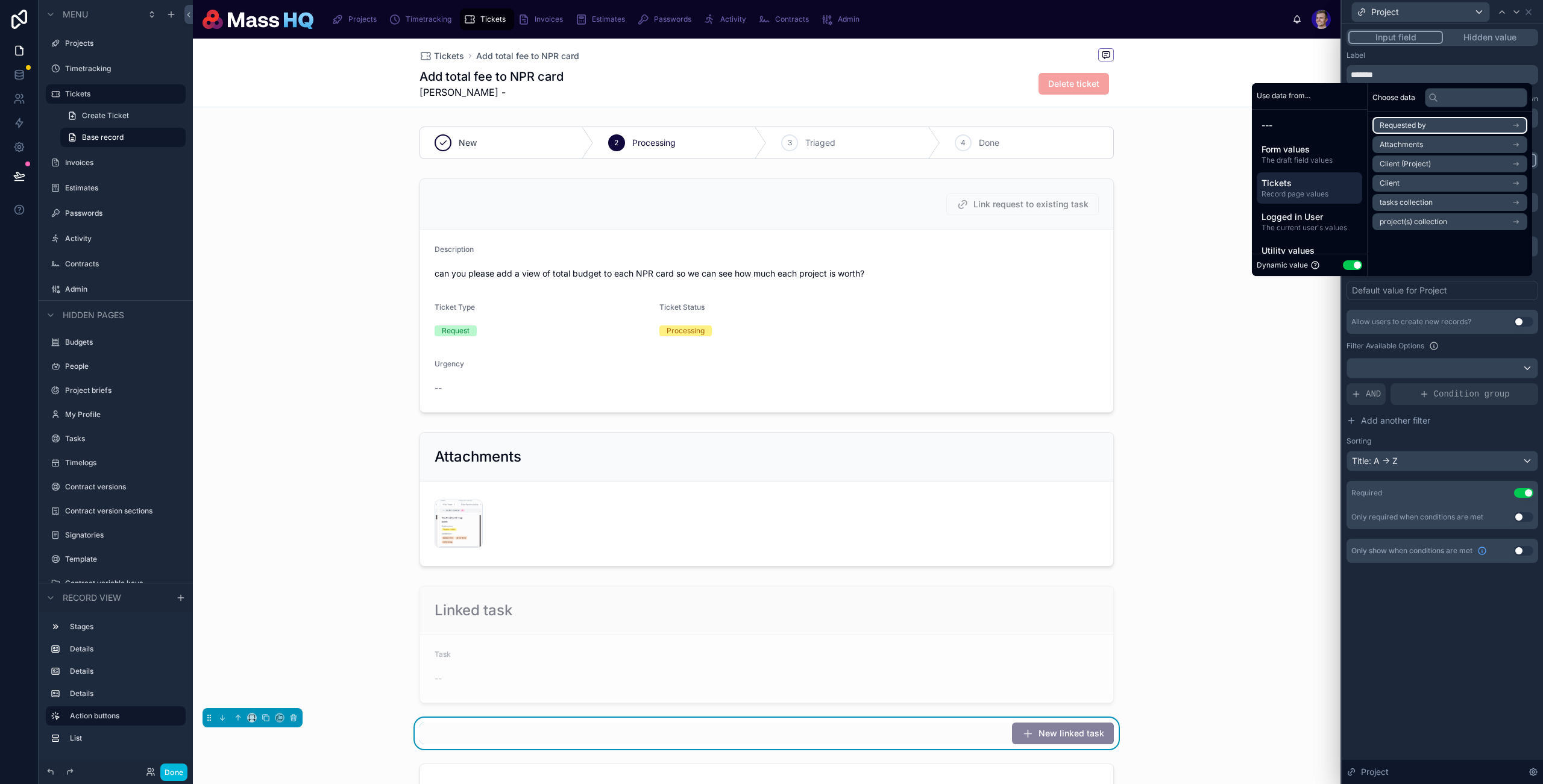
click at [1393, 123] on span "Requested by" at bounding box center [1402, 125] width 46 height 10
click at [1451, 147] on li "Photo" at bounding box center [1450, 147] width 155 height 17
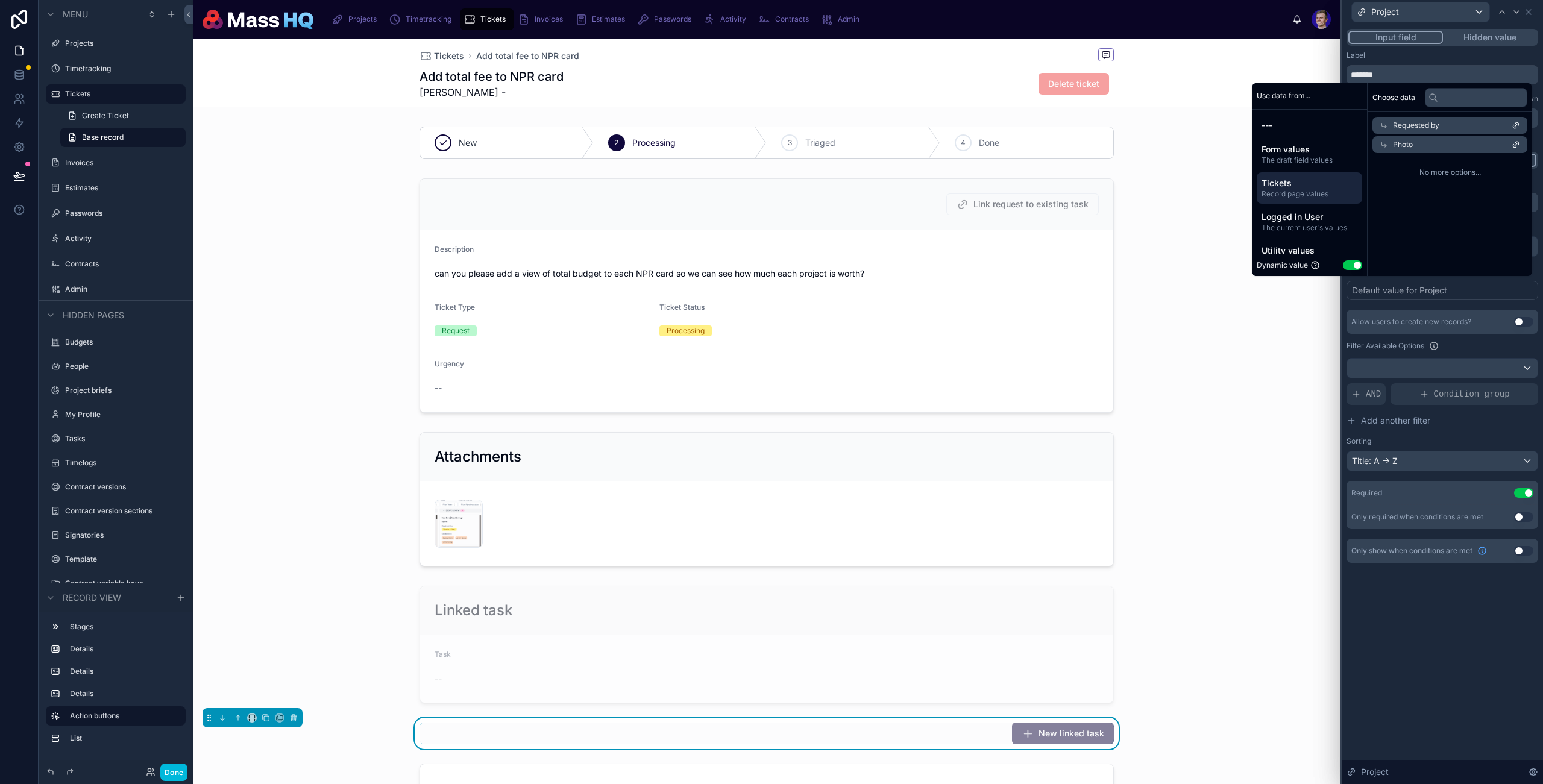
click at [1380, 123] on icon at bounding box center [1384, 125] width 8 height 8
click at [1380, 123] on span "Requested by" at bounding box center [1402, 125] width 46 height 10
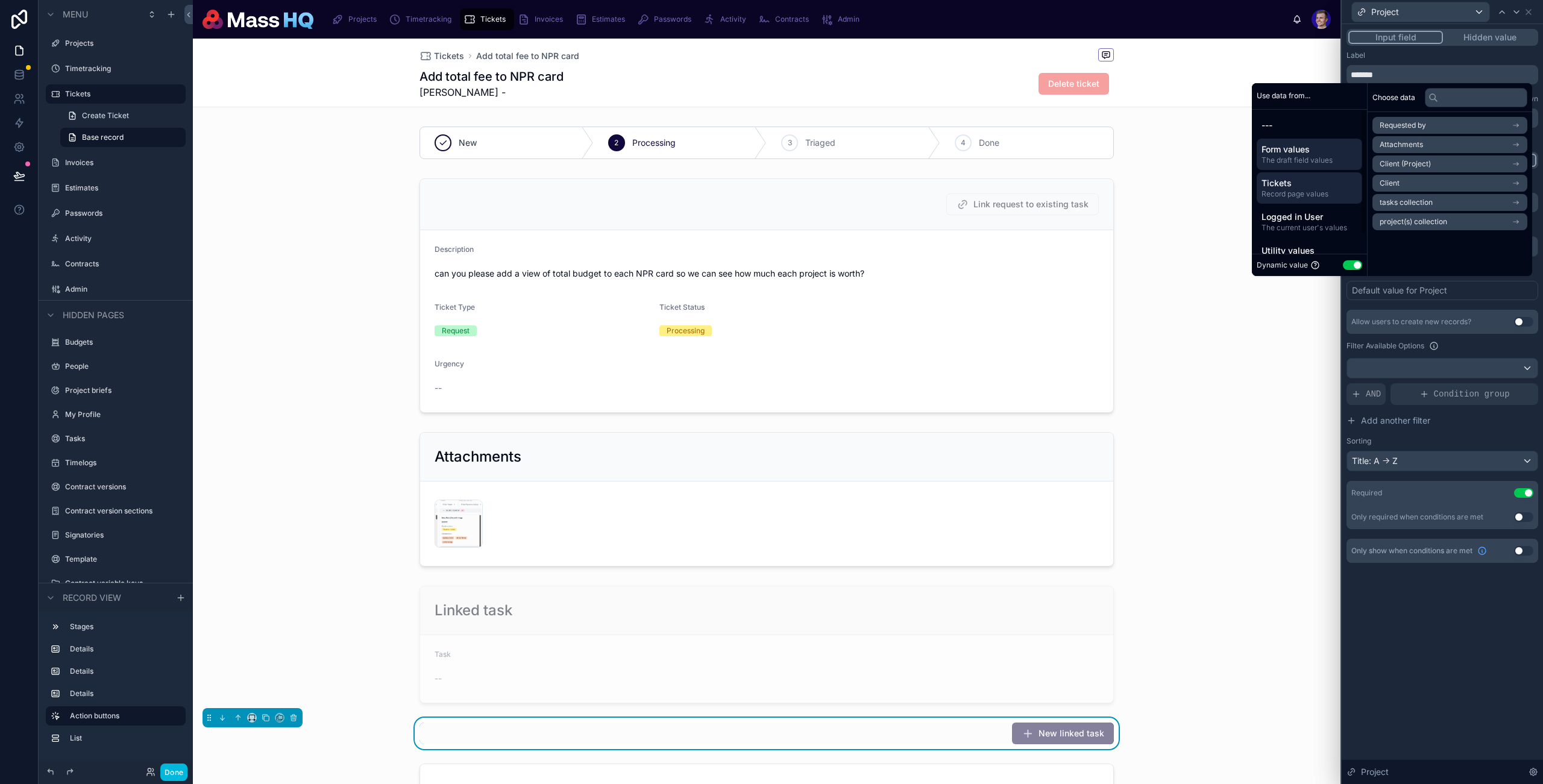
drag, startPoint x: 1278, startPoint y: 142, endPoint x: 1290, endPoint y: 145, distance: 12.4
click at [1278, 142] on div "Form values The draft field values" at bounding box center [1309, 154] width 105 height 31
click at [1314, 184] on span "Tickets" at bounding box center [1309, 183] width 96 height 12
click at [1414, 220] on span "project(s) collection" at bounding box center [1413, 222] width 68 height 10
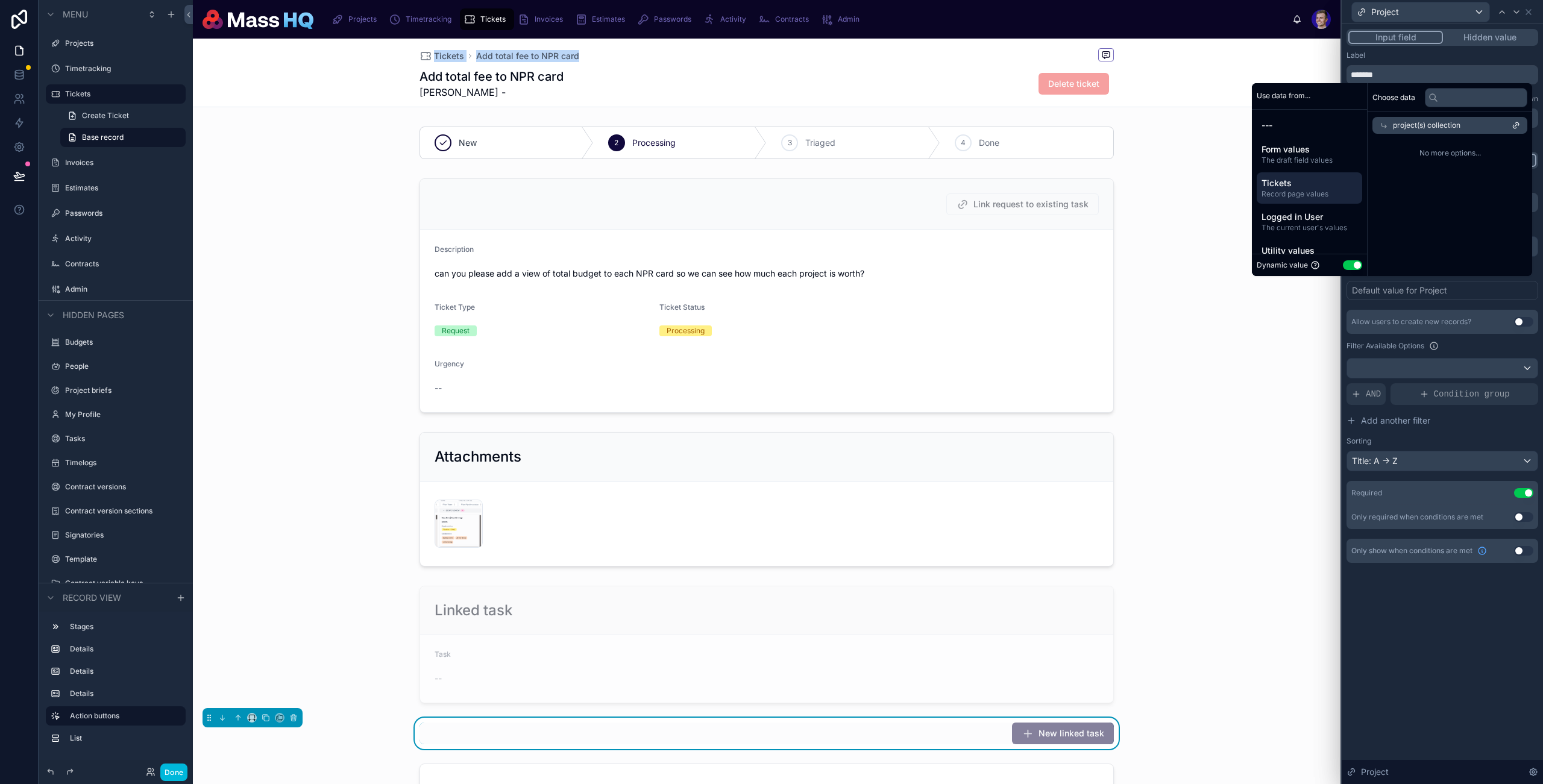
drag, startPoint x: 1455, startPoint y: 216, endPoint x: 1495, endPoint y: 130, distance: 94.8
click at [1280, 48] on div "**********" at bounding box center [771, 392] width 1543 height 784
click at [1495, 130] on div "project(s) collection" at bounding box center [1450, 125] width 155 height 17
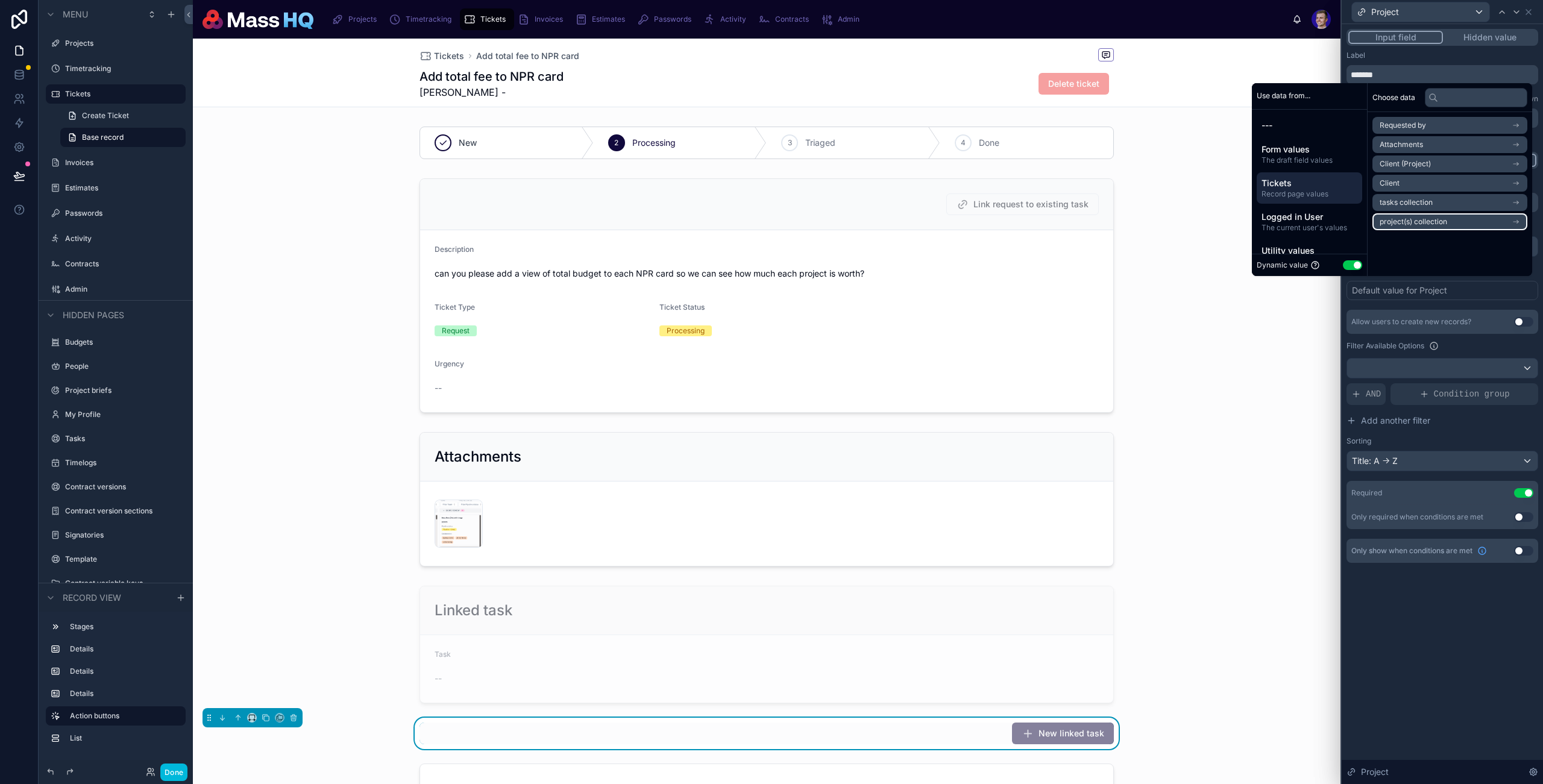
click at [1427, 224] on span "project(s) collection" at bounding box center [1413, 222] width 68 height 10
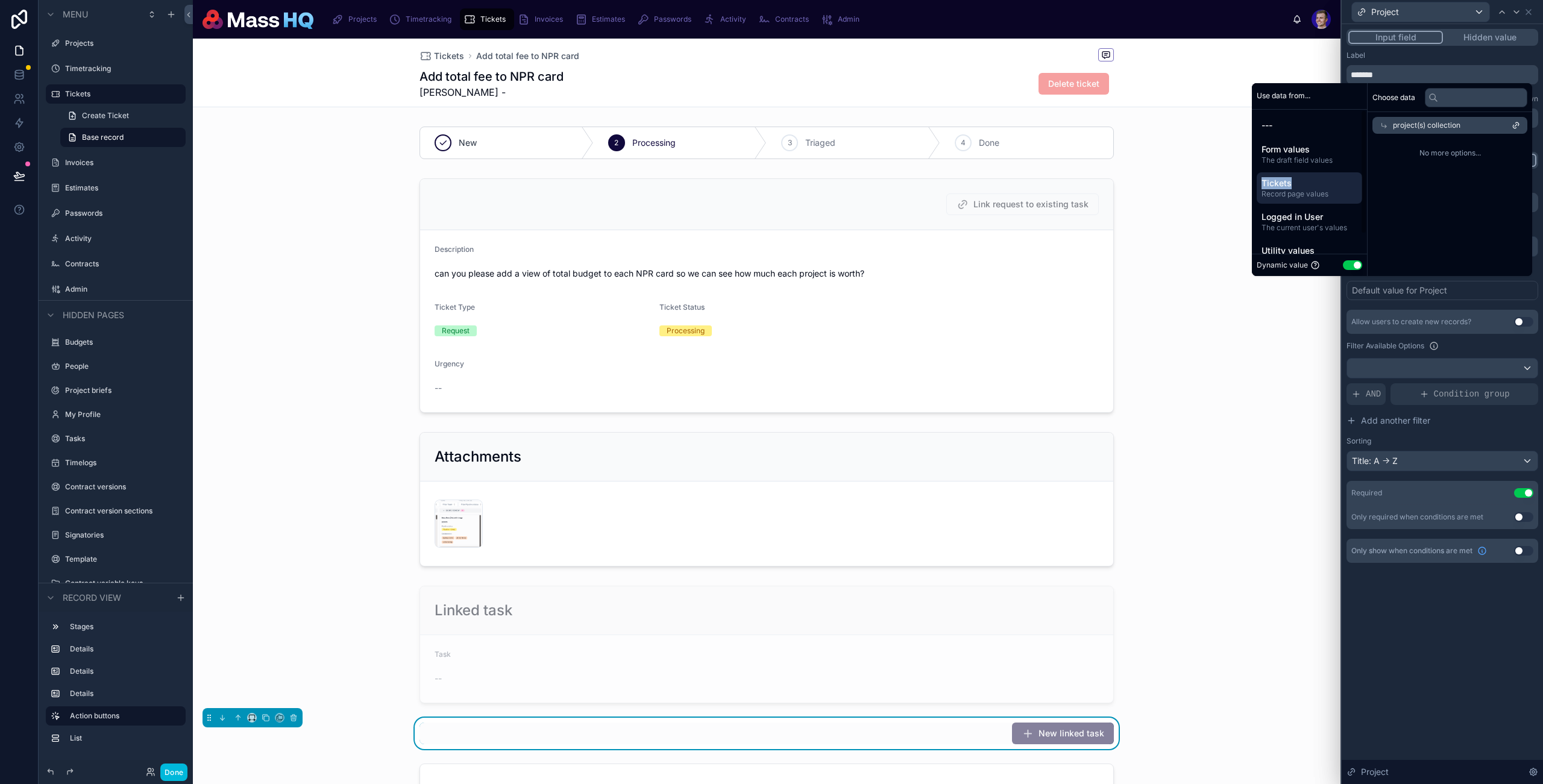
click at [1293, 177] on div "Tickets Record page values" at bounding box center [1309, 187] width 105 height 31
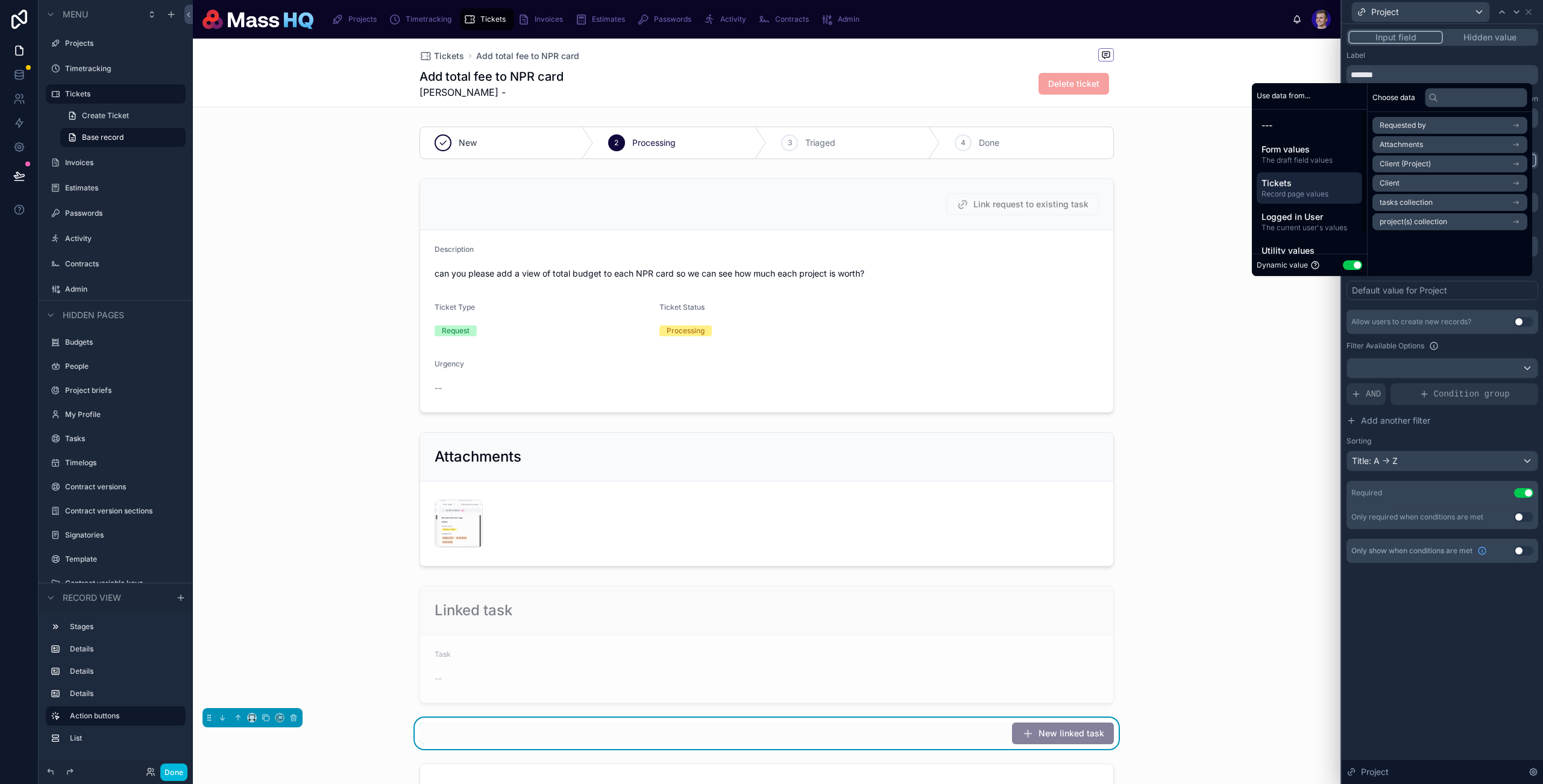
click at [1293, 179] on span "Tickets" at bounding box center [1309, 183] width 96 height 12
click at [1293, 178] on span "Tickets" at bounding box center [1309, 183] width 96 height 12
drag, startPoint x: 1428, startPoint y: 241, endPoint x: 1434, endPoint y: 74, distance: 167.1
click at [1428, 241] on div "Choose data Requested by Attachments Client (Project) Client tasks collection p…" at bounding box center [1450, 180] width 165 height 193
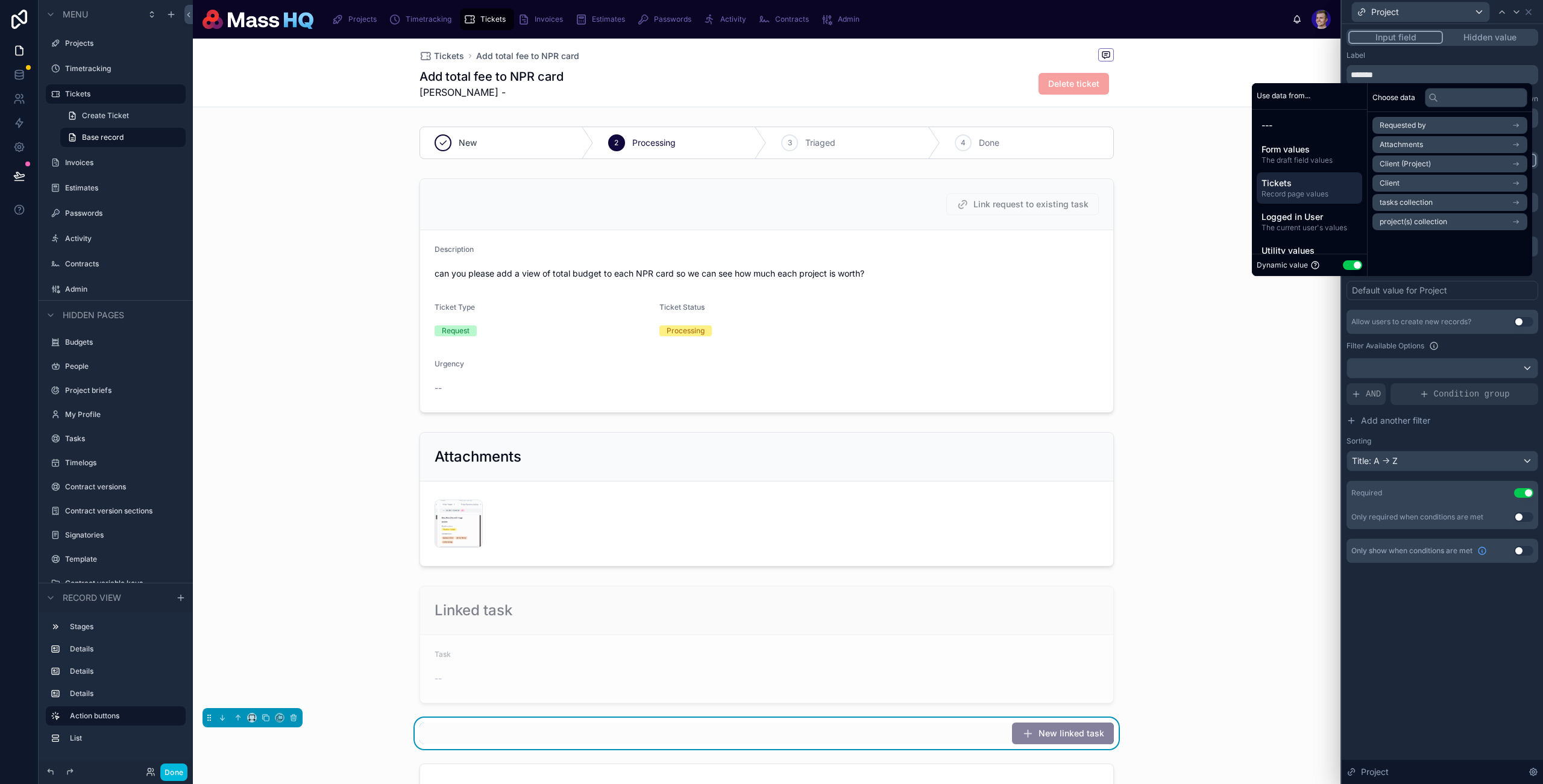
click at [1452, 109] on div "Choose data" at bounding box center [1450, 98] width 165 height 29
click at [1452, 101] on input "text" at bounding box center [1476, 98] width 103 height 19
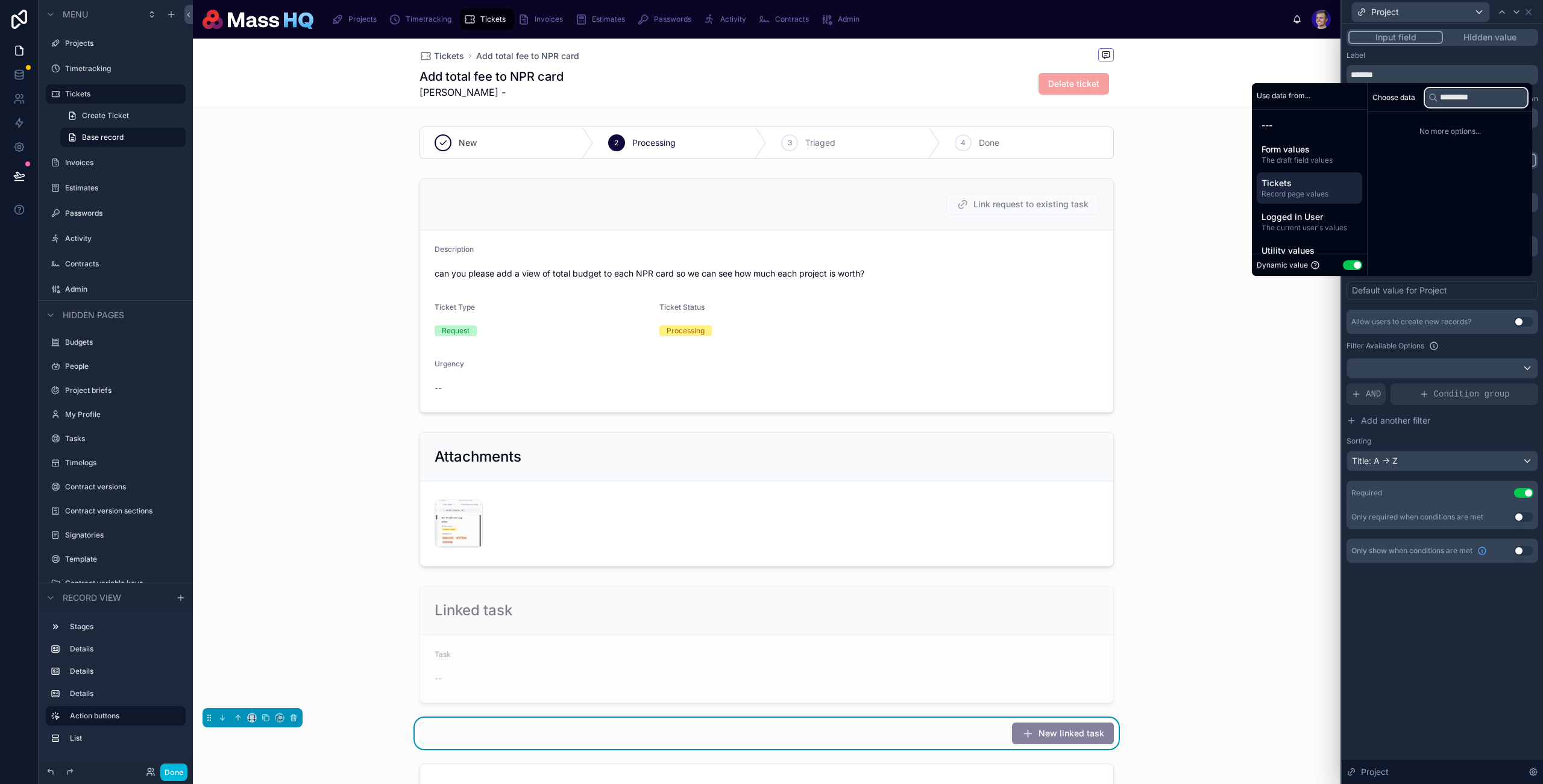
type input "*********"
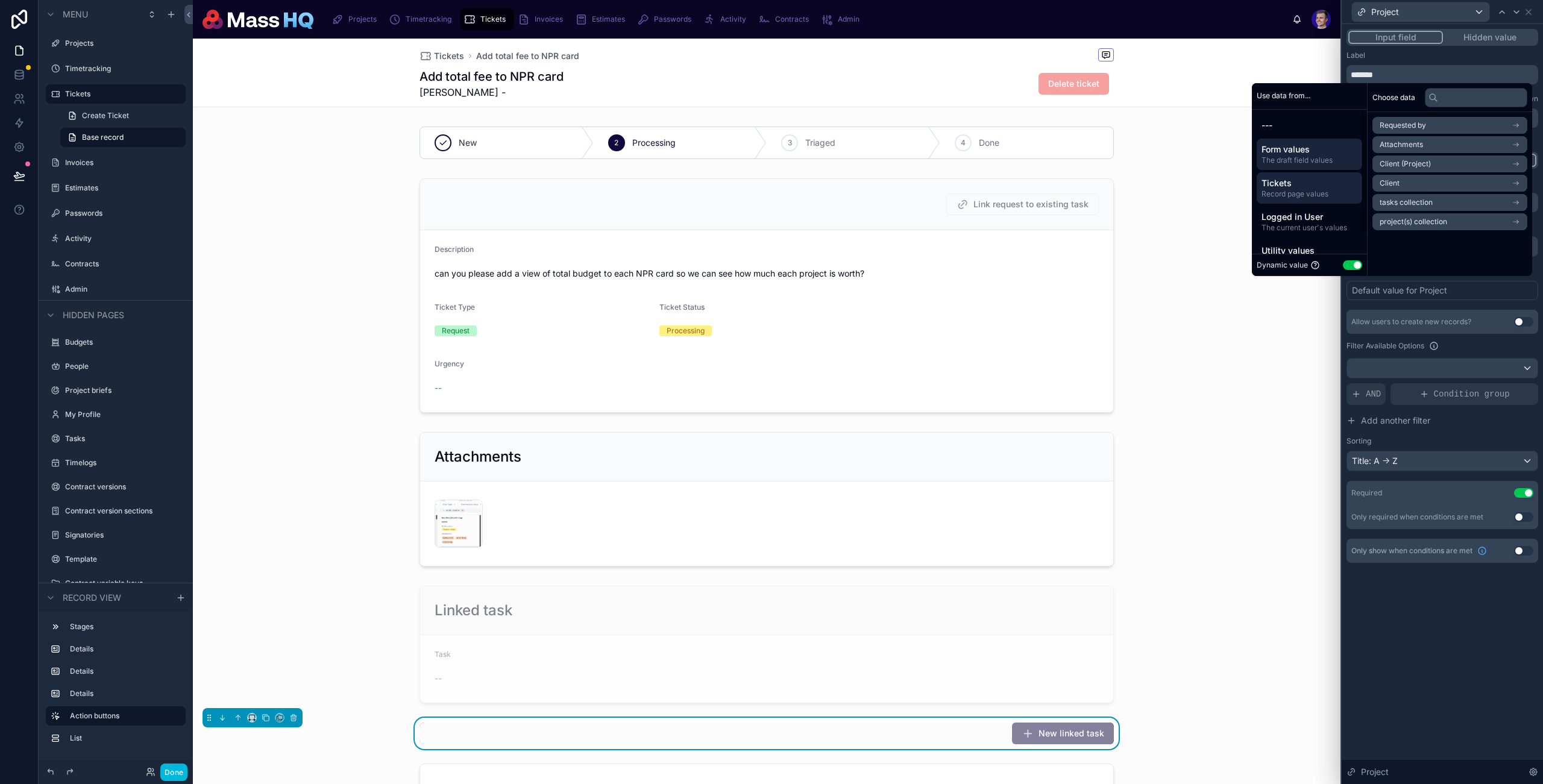
click at [1330, 136] on div "---" at bounding box center [1309, 125] width 105 height 21
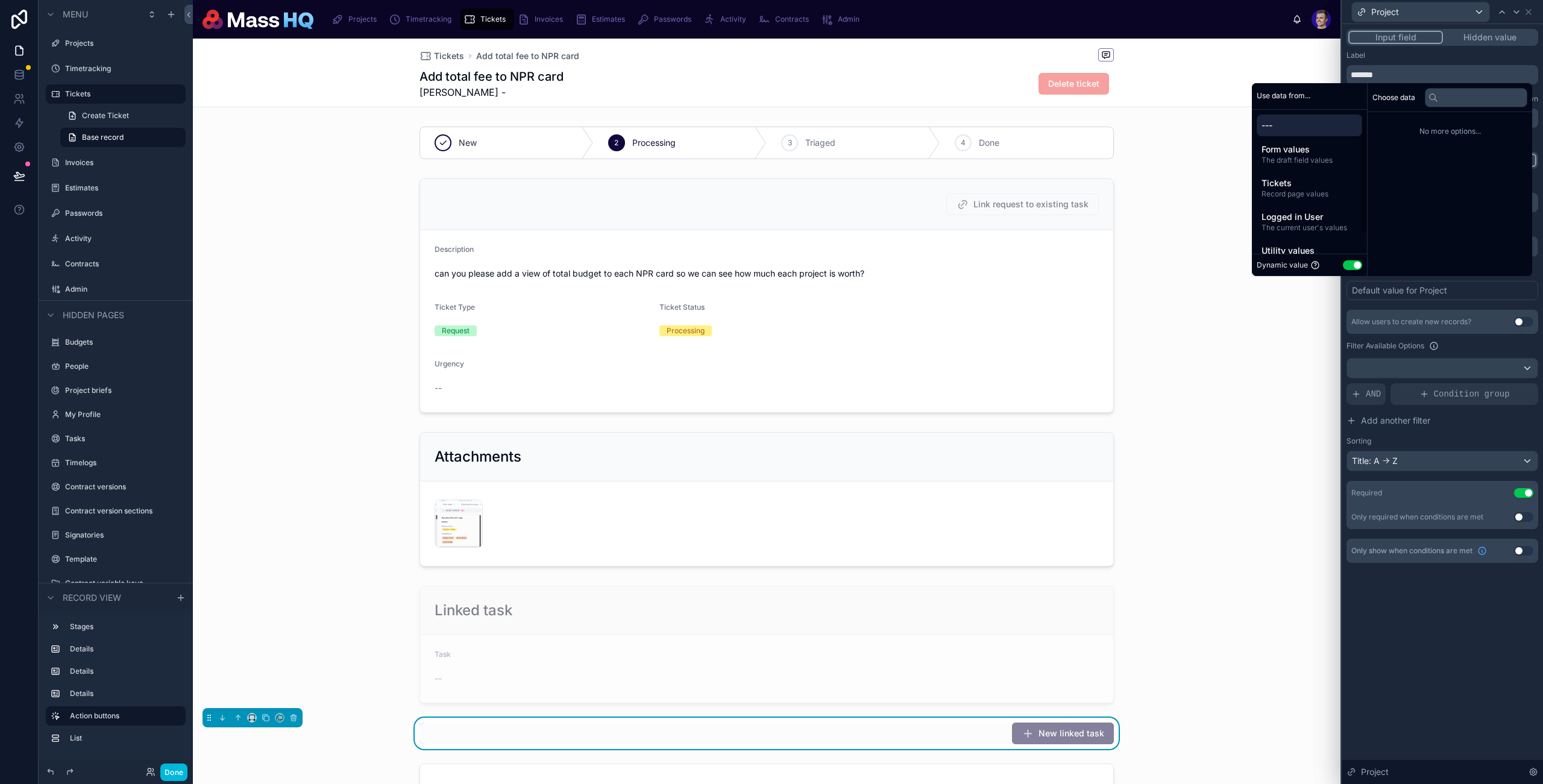
drag, startPoint x: 1302, startPoint y: 143, endPoint x: 1467, endPoint y: 87, distance: 174.2
click at [1302, 143] on span "Form values" at bounding box center [1309, 149] width 96 height 12
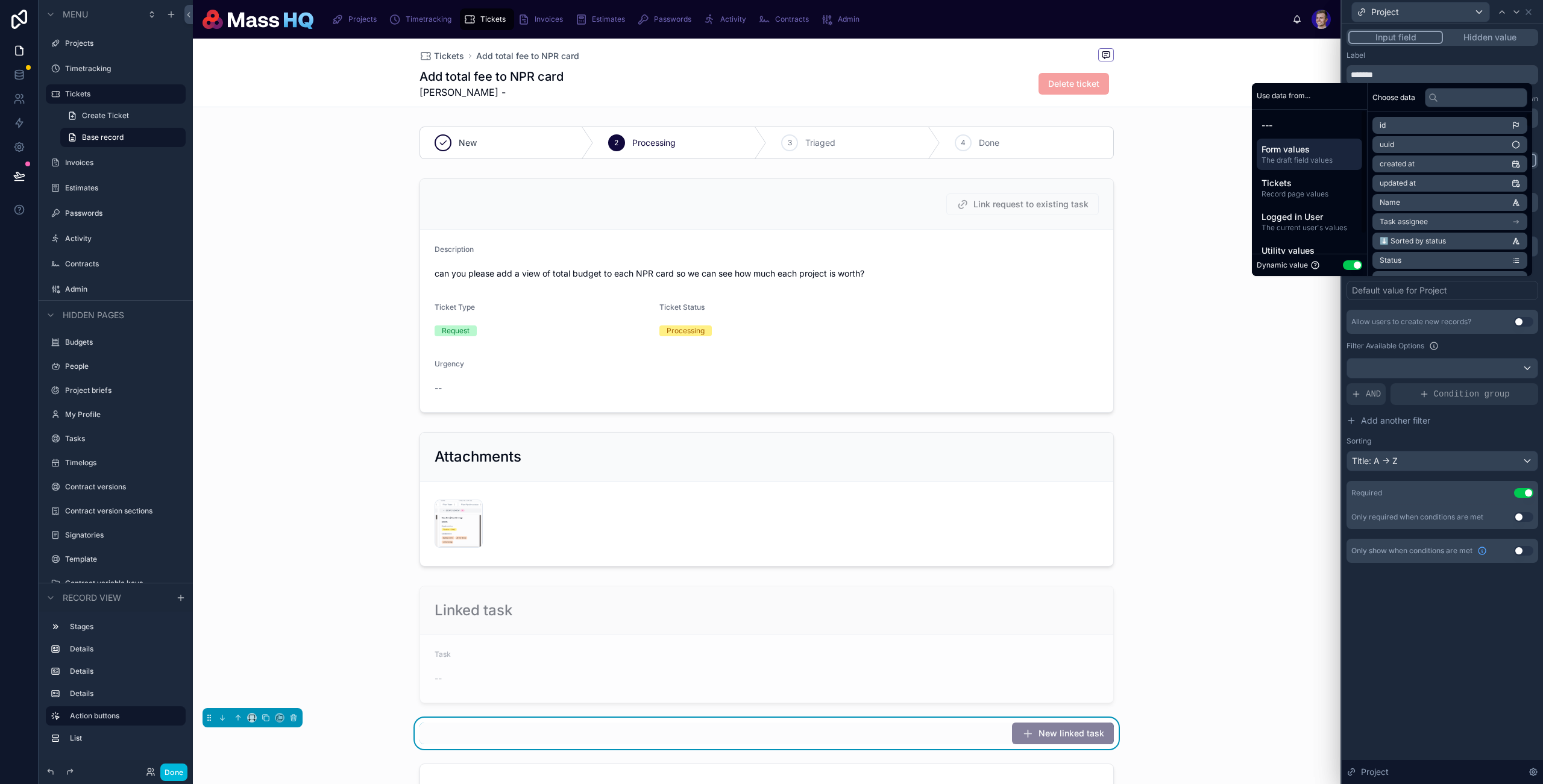
click at [1473, 83] on div "Choose data" at bounding box center [1450, 98] width 165 height 29
click at [1467, 94] on input "text" at bounding box center [1476, 98] width 103 height 19
paste input "*********"
type input "*********"
click at [1283, 219] on span "Logged in User" at bounding box center [1309, 216] width 96 height 12
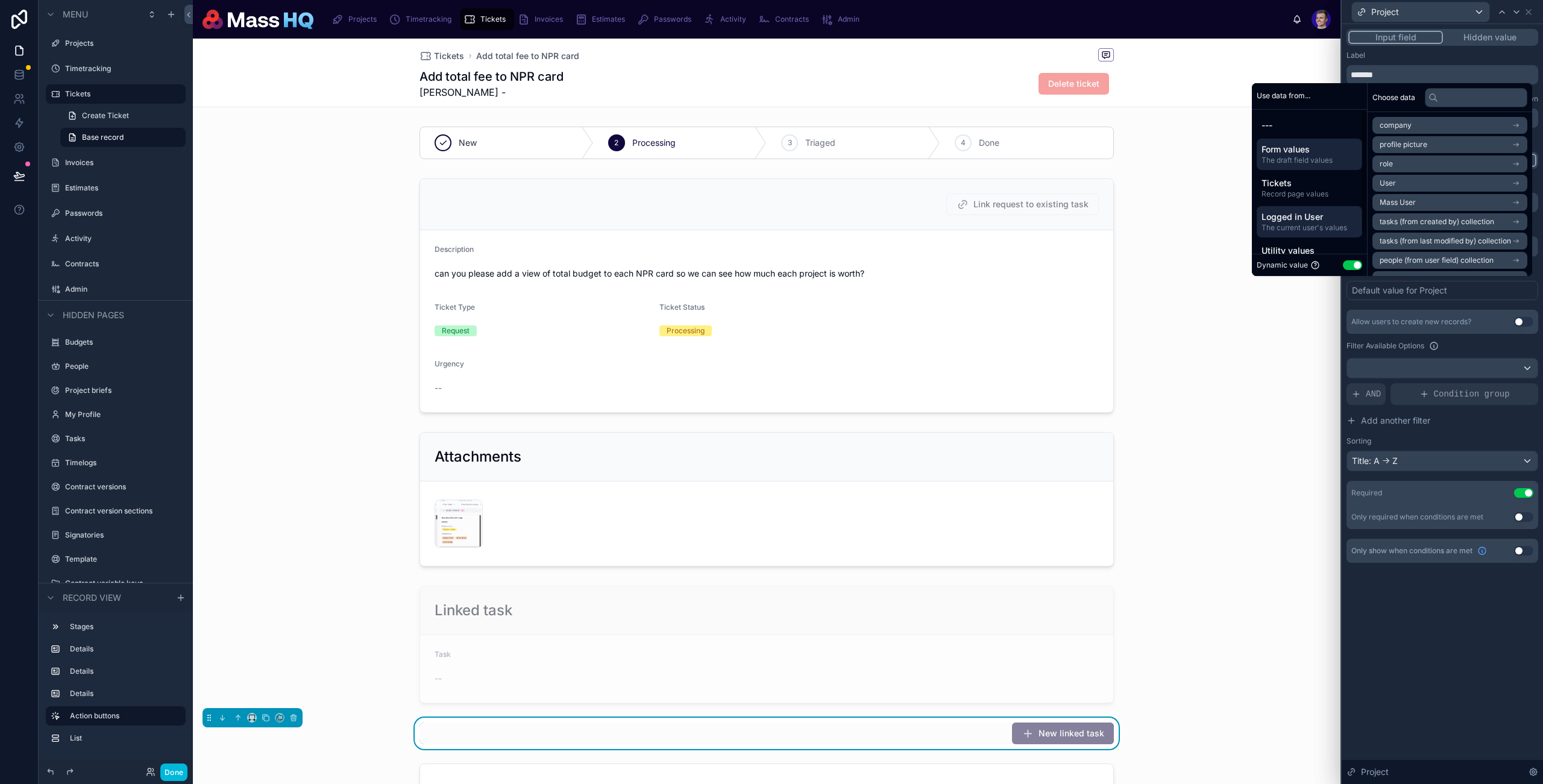
click at [1274, 162] on span "The draft field values" at bounding box center [1309, 161] width 96 height 10
click at [1477, 93] on input "text" at bounding box center [1476, 98] width 103 height 19
paste input "*********"
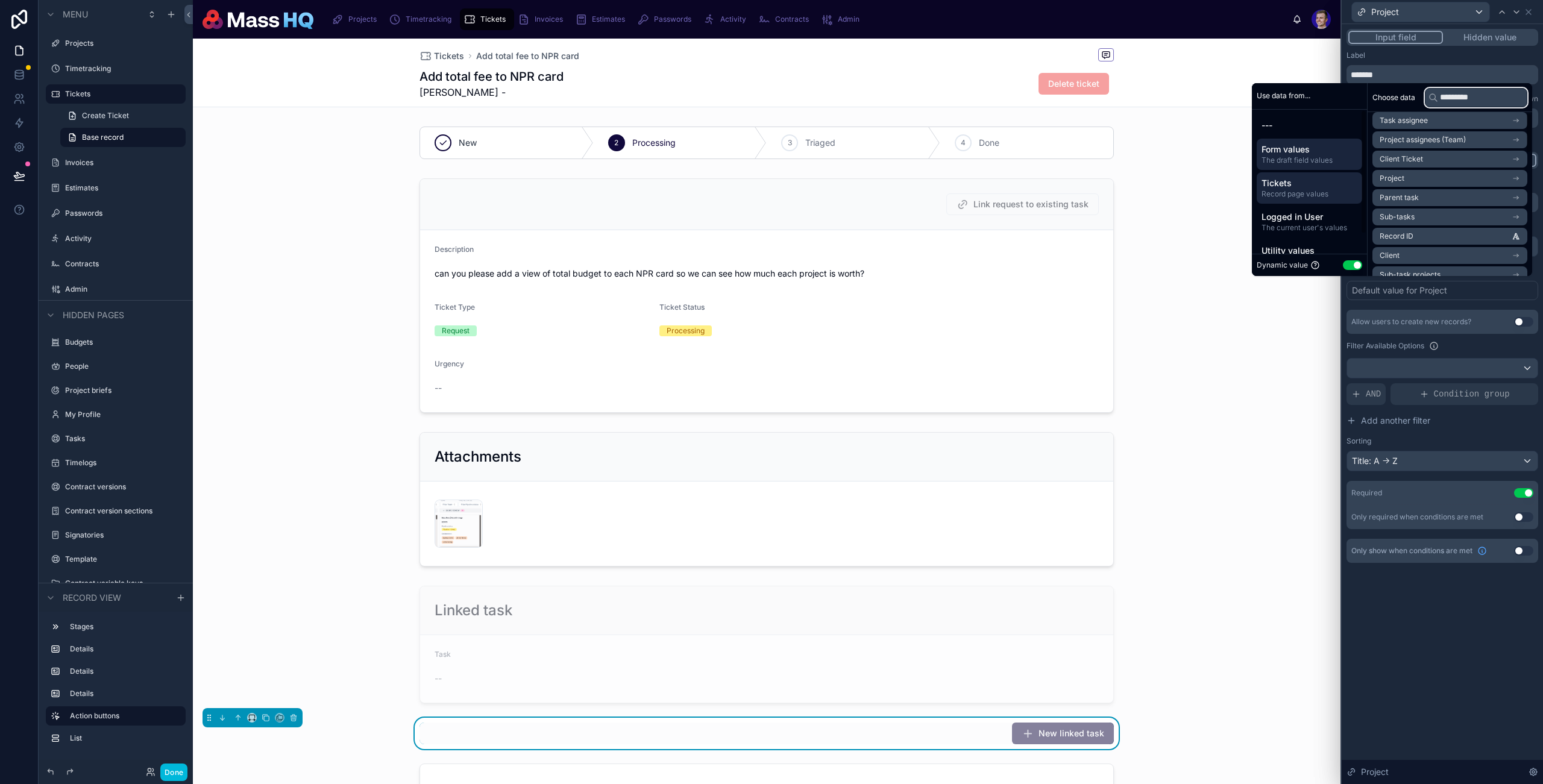
type input "*********"
drag, startPoint x: 1315, startPoint y: 185, endPoint x: 1438, endPoint y: 158, distance: 125.9
click at [1314, 185] on span "Tickets" at bounding box center [1309, 183] width 96 height 12
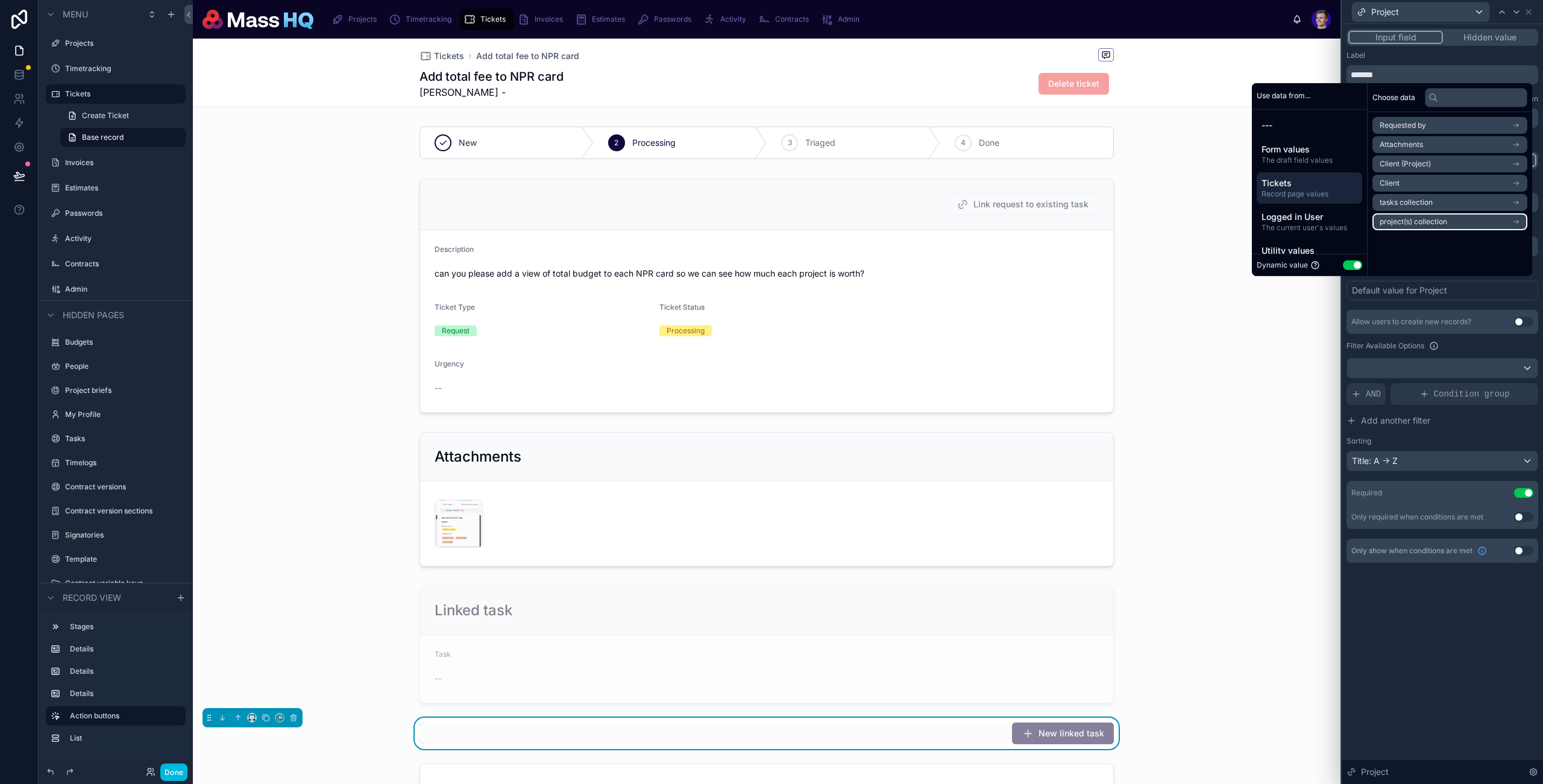
drag, startPoint x: 1455, startPoint y: 219, endPoint x: 1462, endPoint y: 192, distance: 27.9
click at [1455, 218] on li "project(s) collection" at bounding box center [1450, 222] width 155 height 17
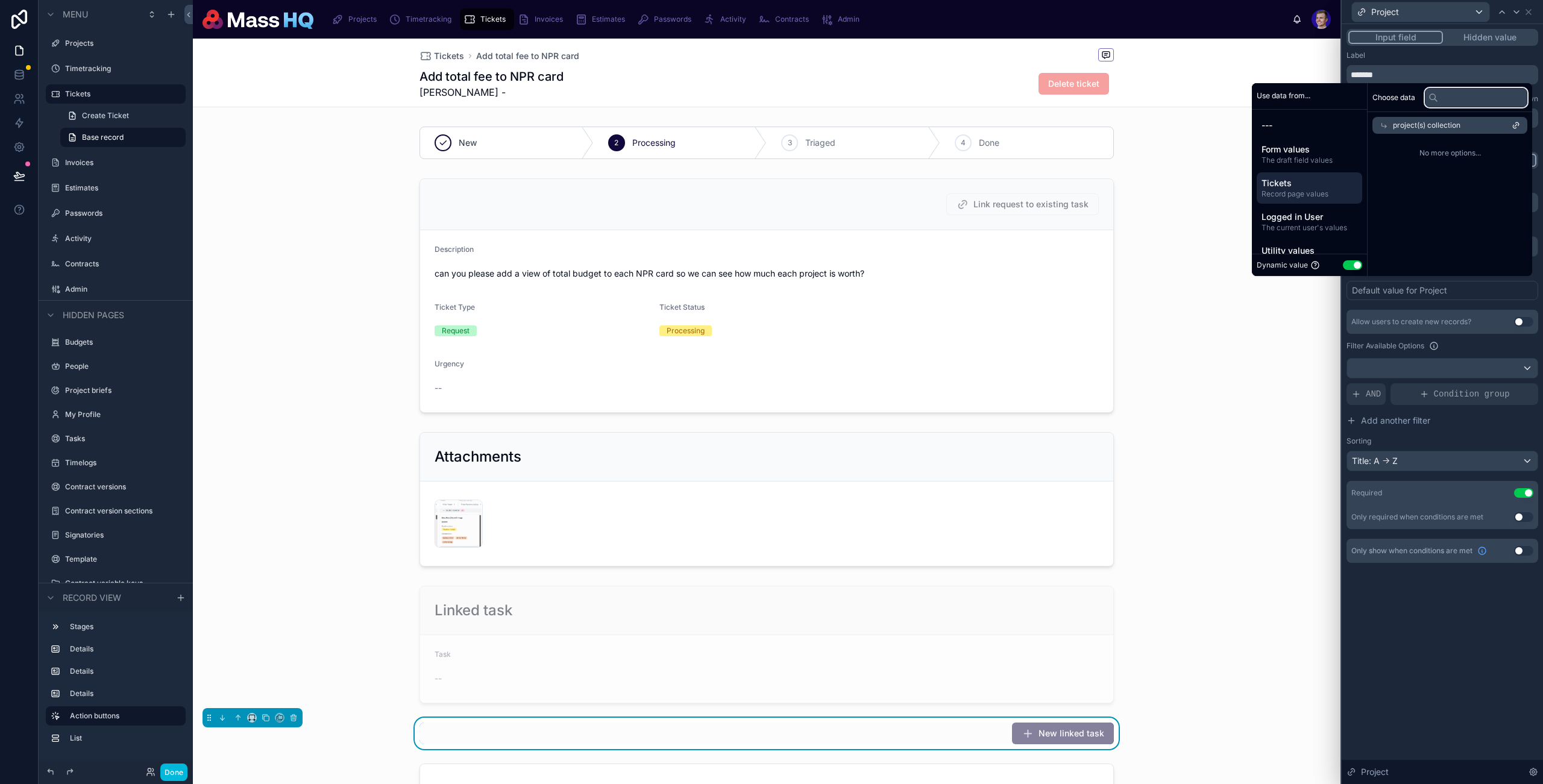
click at [1455, 99] on input "text" at bounding box center [1476, 98] width 103 height 19
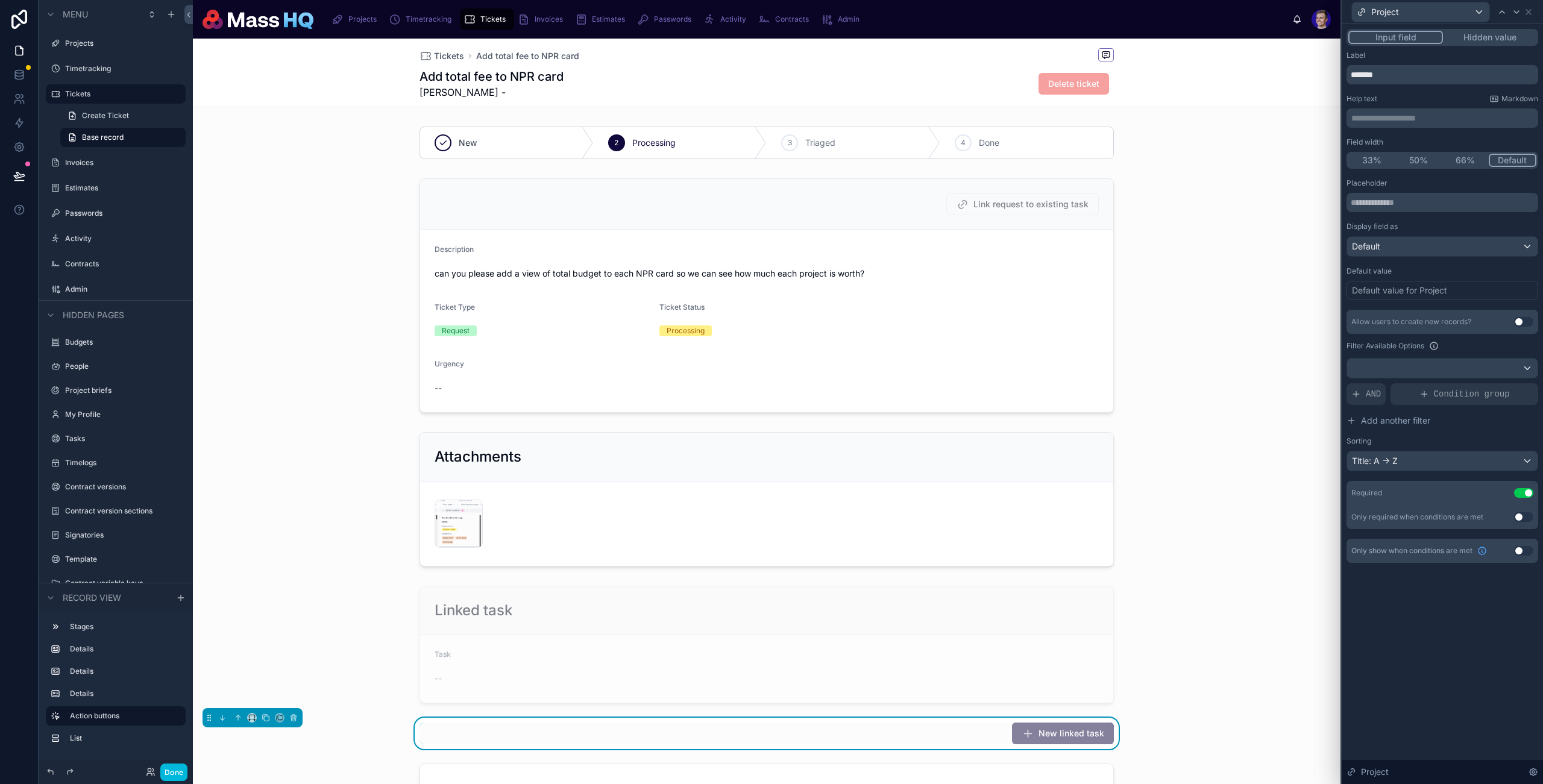
drag, startPoint x: 1443, startPoint y: 652, endPoint x: 1449, endPoint y: 542, distance: 110.2
click at [1444, 652] on div "**********" at bounding box center [1442, 404] width 201 height 760
click at [1382, 247] on div "Default" at bounding box center [1442, 247] width 190 height 19
click at [1438, 610] on div at bounding box center [1442, 392] width 201 height 784
click at [1513, 369] on div at bounding box center [1442, 368] width 190 height 19
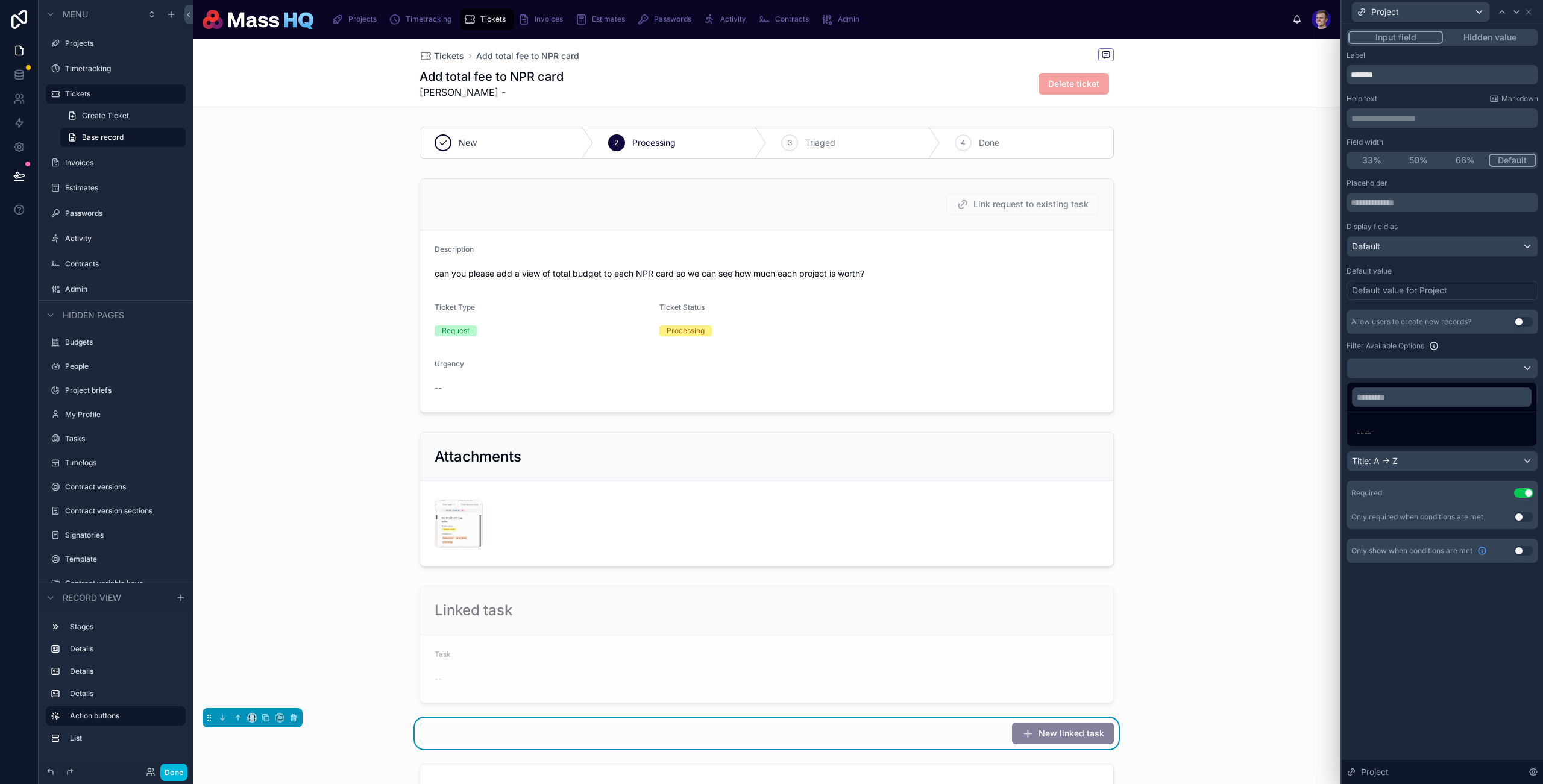
click at [1440, 345] on div at bounding box center [1442, 392] width 201 height 784
drag, startPoint x: 1366, startPoint y: 389, endPoint x: 1433, endPoint y: 417, distance: 72.6
click at [1367, 389] on span "AND" at bounding box center [1373, 393] width 15 height 12
click at [1502, 380] on div "Allow users to create new records? Use setting Filter Available Options Add a f…" at bounding box center [1442, 391] width 192 height 161
drag, startPoint x: 1504, startPoint y: 397, endPoint x: 1506, endPoint y: 382, distance: 15.1
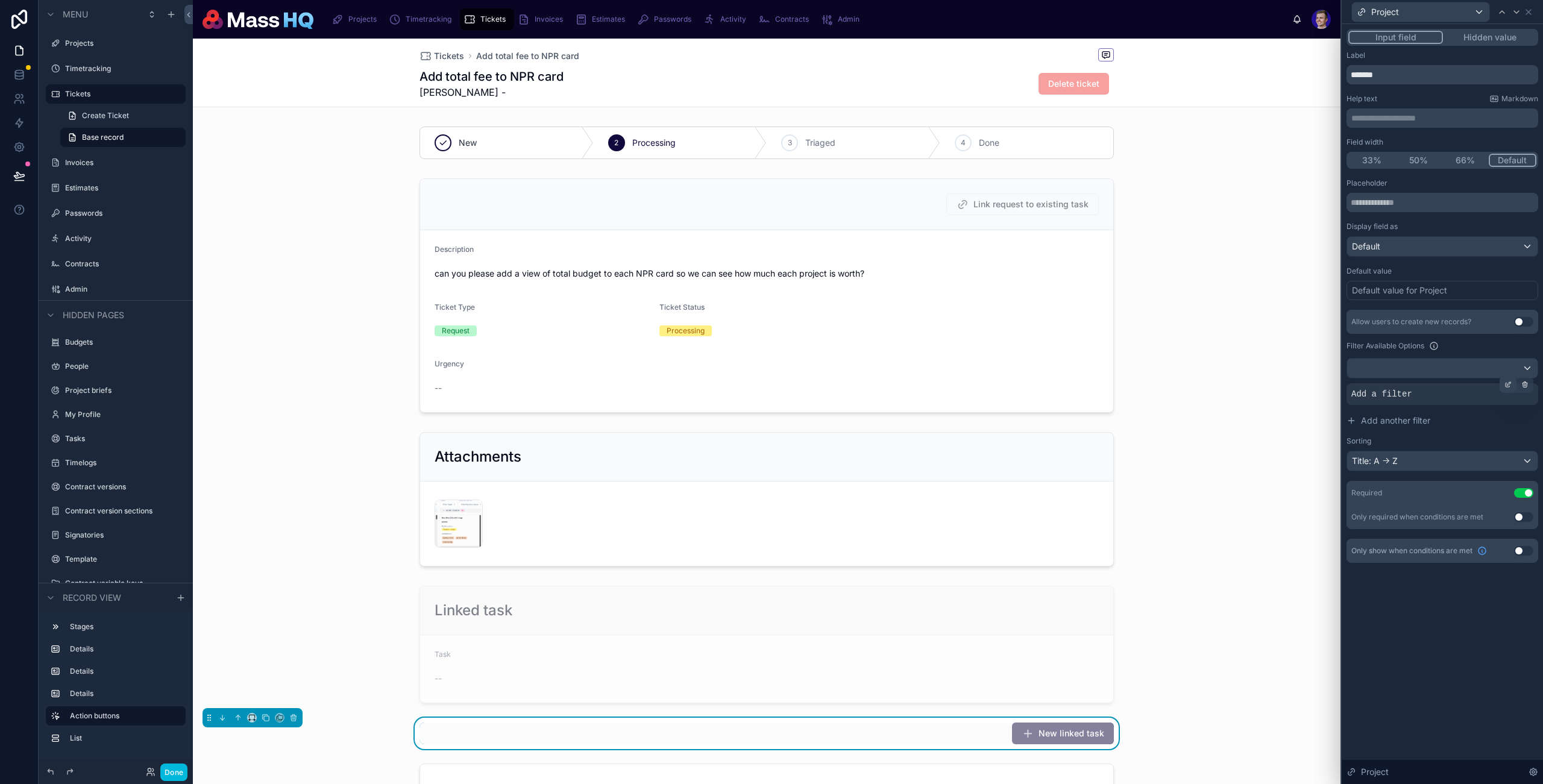
click at [1504, 397] on div "Add a filter" at bounding box center [1442, 393] width 192 height 21
click at [1504, 380] on div at bounding box center [1508, 384] width 17 height 17
click at [1223, 371] on span "Select a field" at bounding box center [1225, 375] width 51 height 10
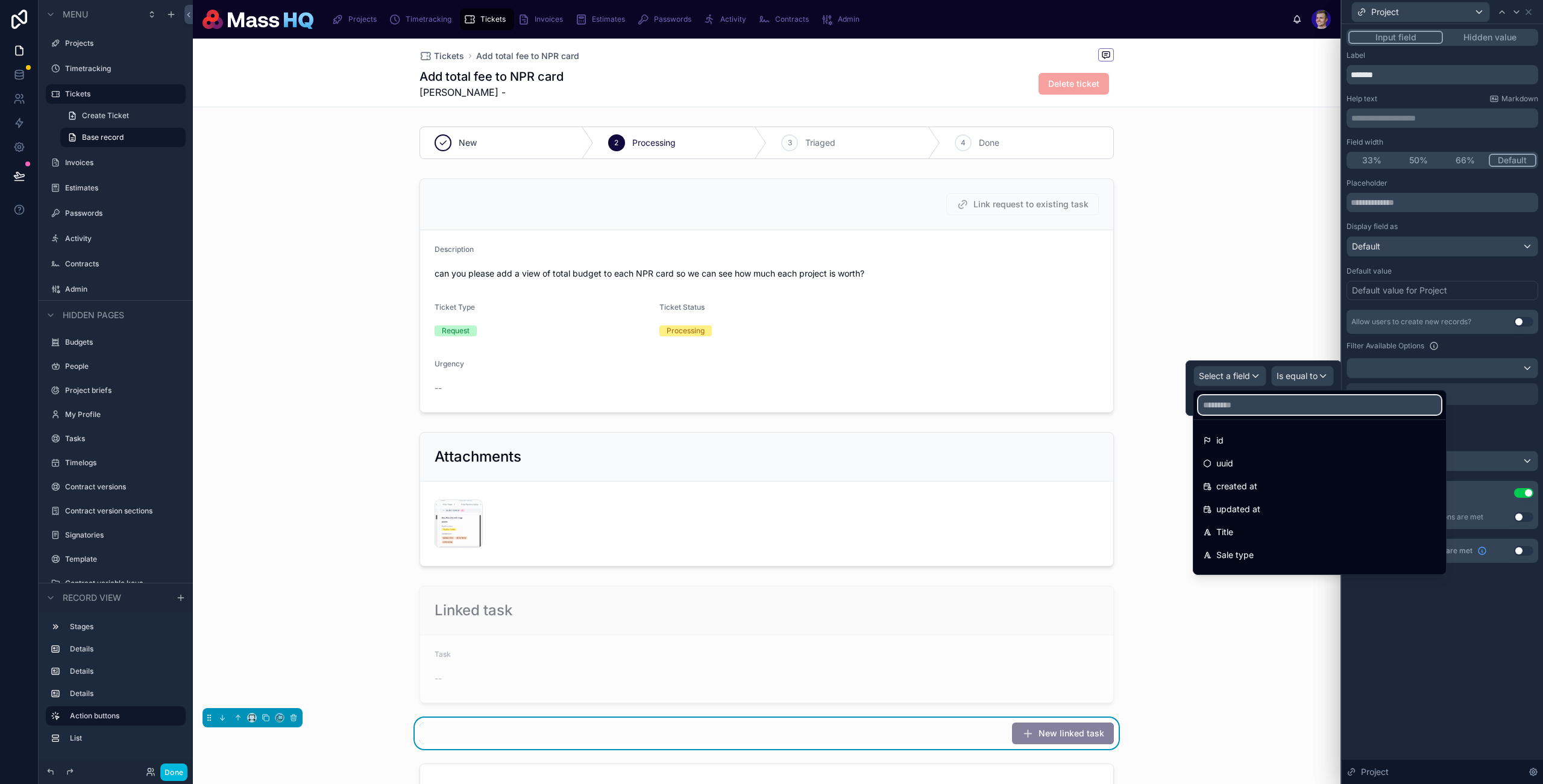
click at [1248, 404] on input "text" at bounding box center [1320, 405] width 243 height 19
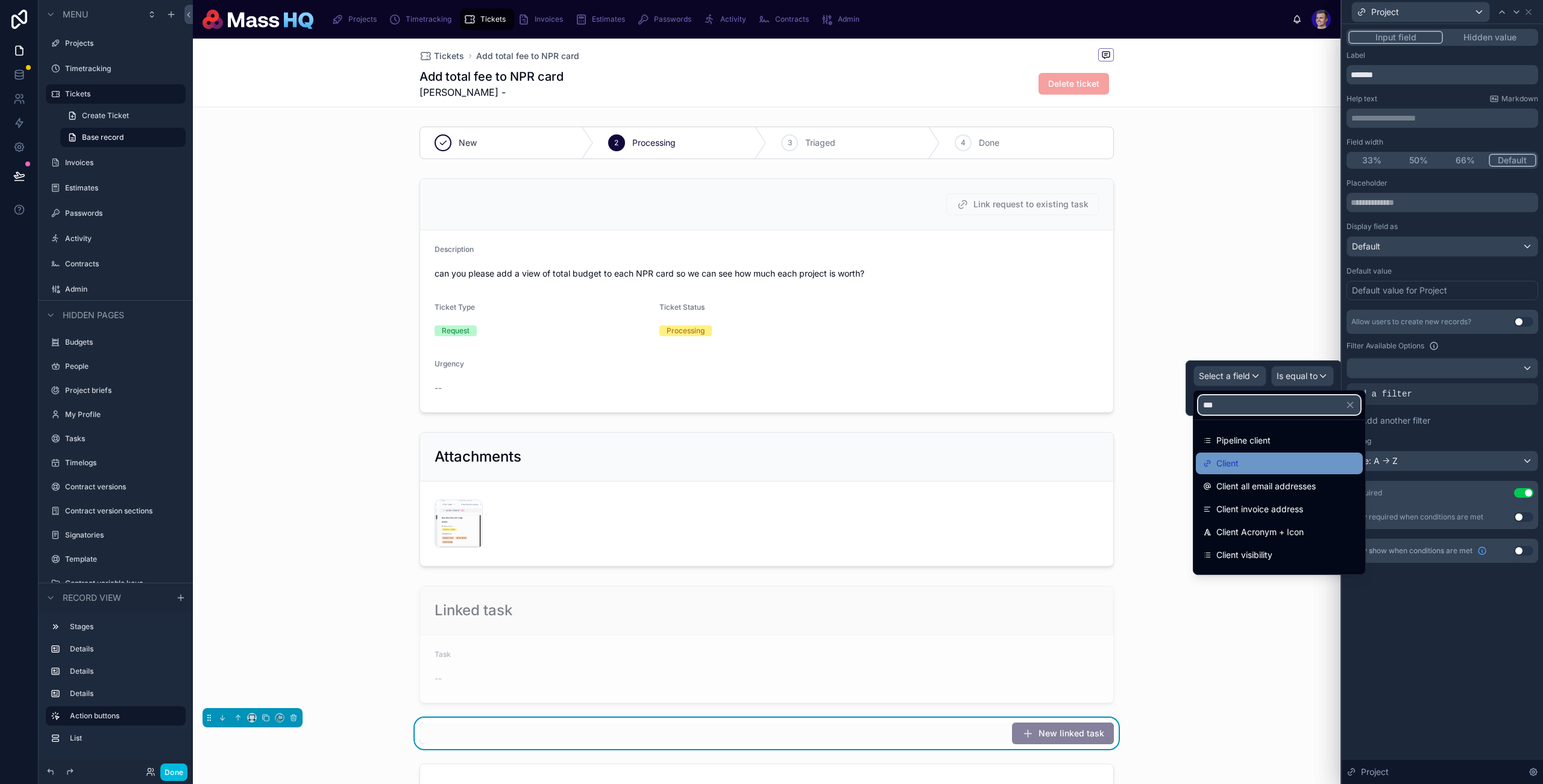
type input "***"
click at [1306, 456] on div "Client" at bounding box center [1279, 463] width 152 height 14
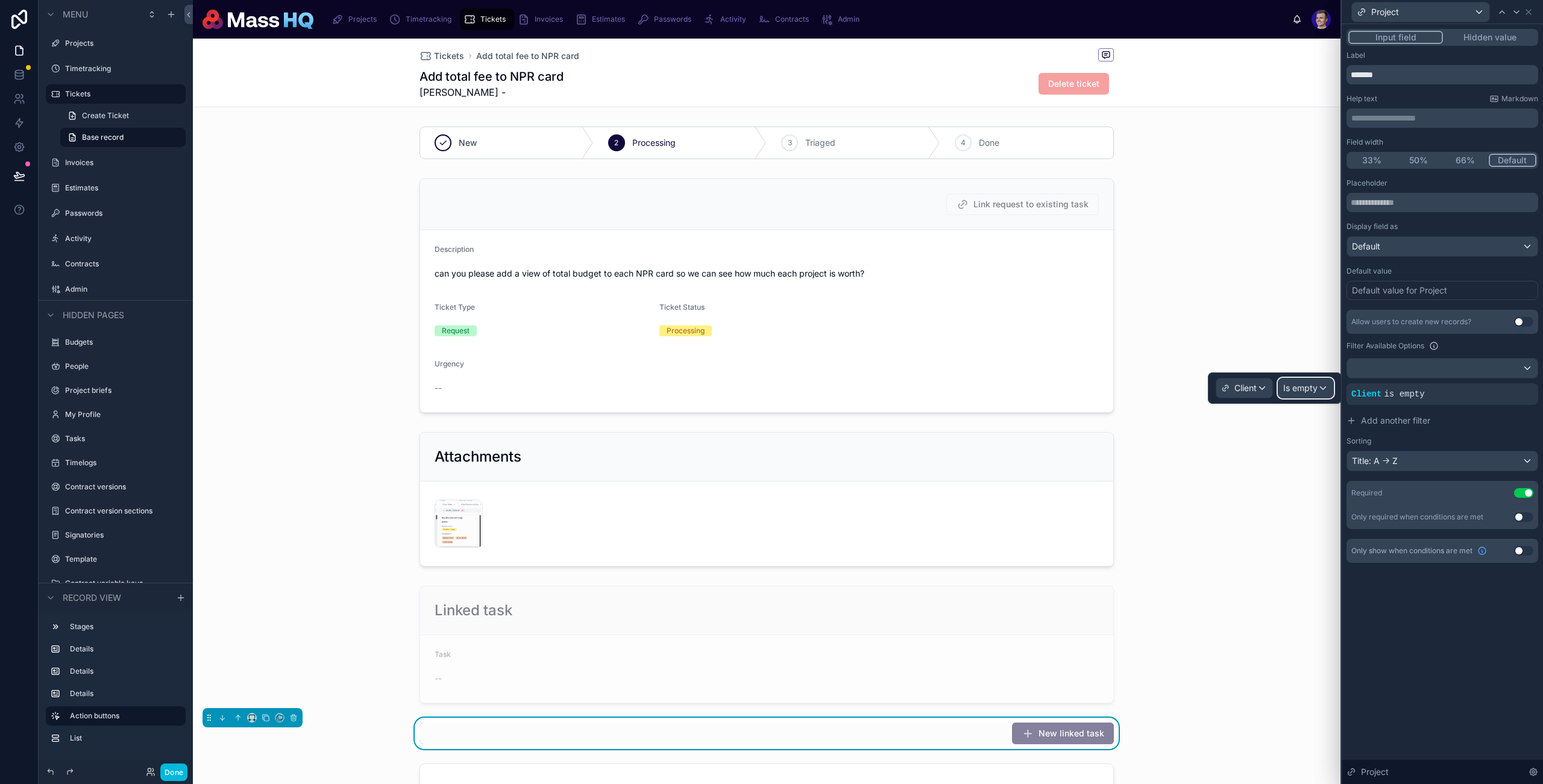
click at [1296, 389] on span "Is empty" at bounding box center [1300, 388] width 34 height 12
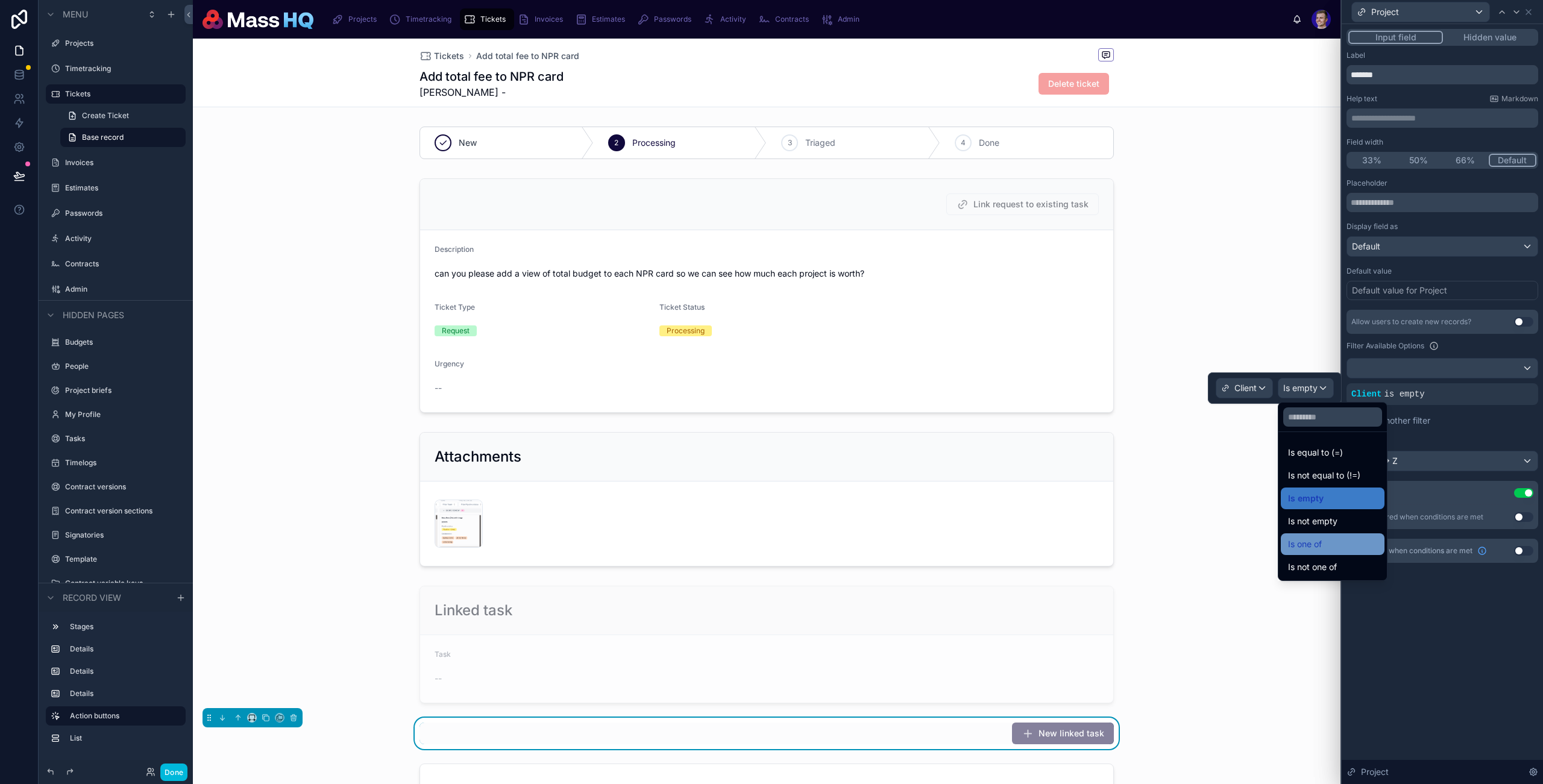
click at [1338, 536] on div "Is one of" at bounding box center [1333, 544] width 103 height 21
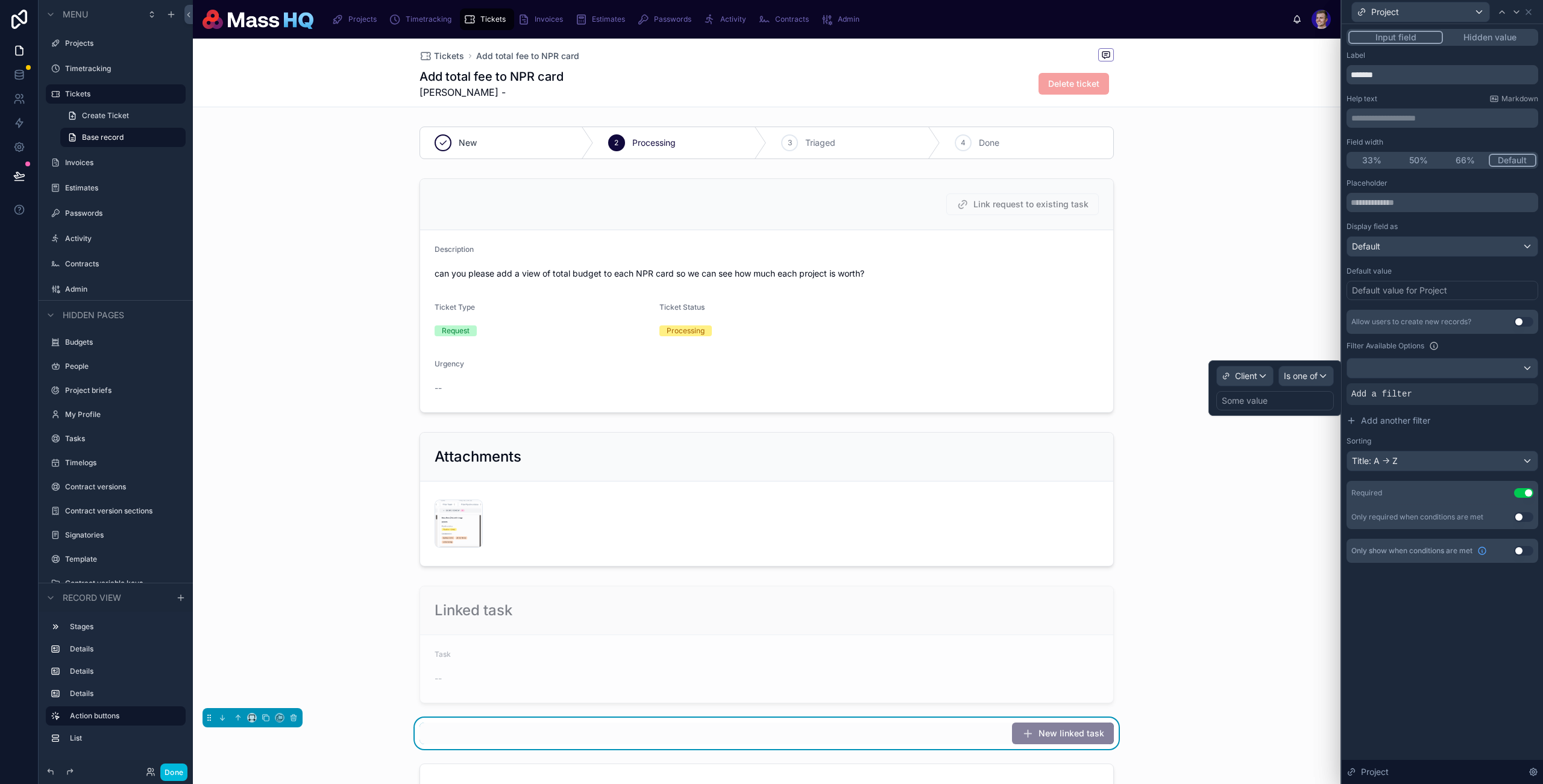
click at [1258, 401] on div "Some value" at bounding box center [1245, 400] width 45 height 12
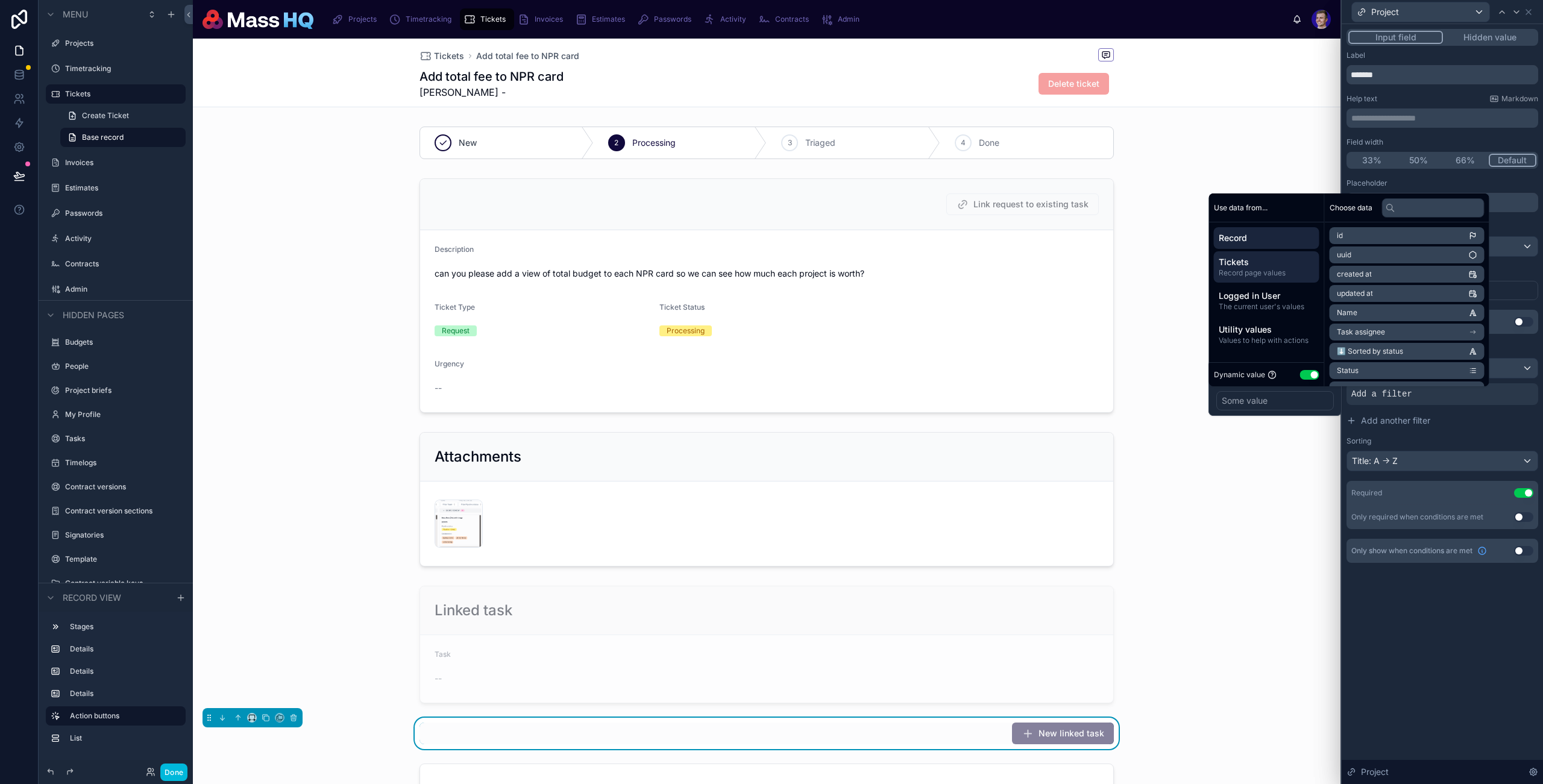
click at [1253, 269] on span "Record page values" at bounding box center [1267, 273] width 96 height 10
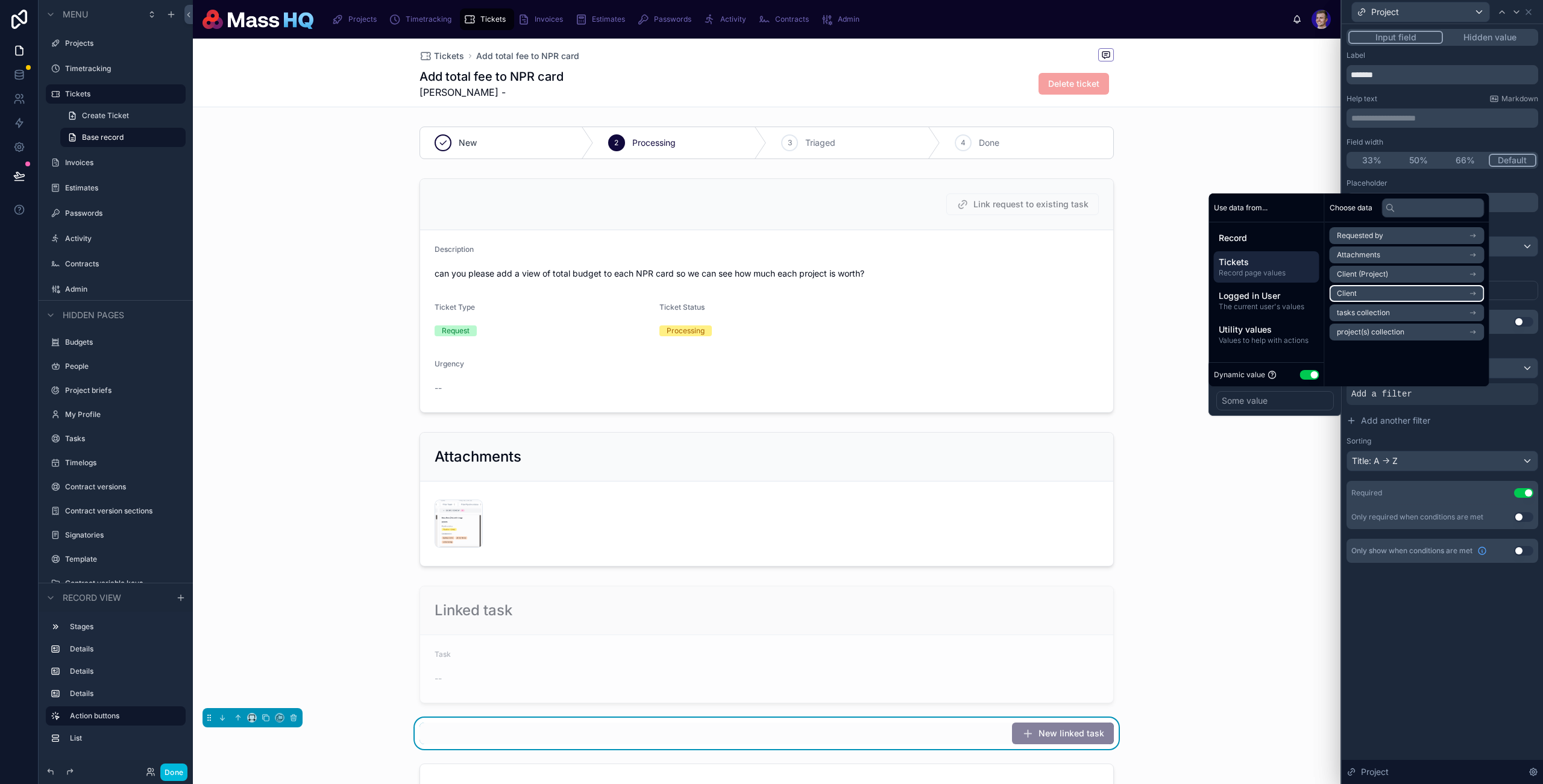
click at [1387, 296] on li "Client" at bounding box center [1407, 293] width 155 height 17
click at [1387, 258] on li "Client" at bounding box center [1407, 257] width 155 height 17
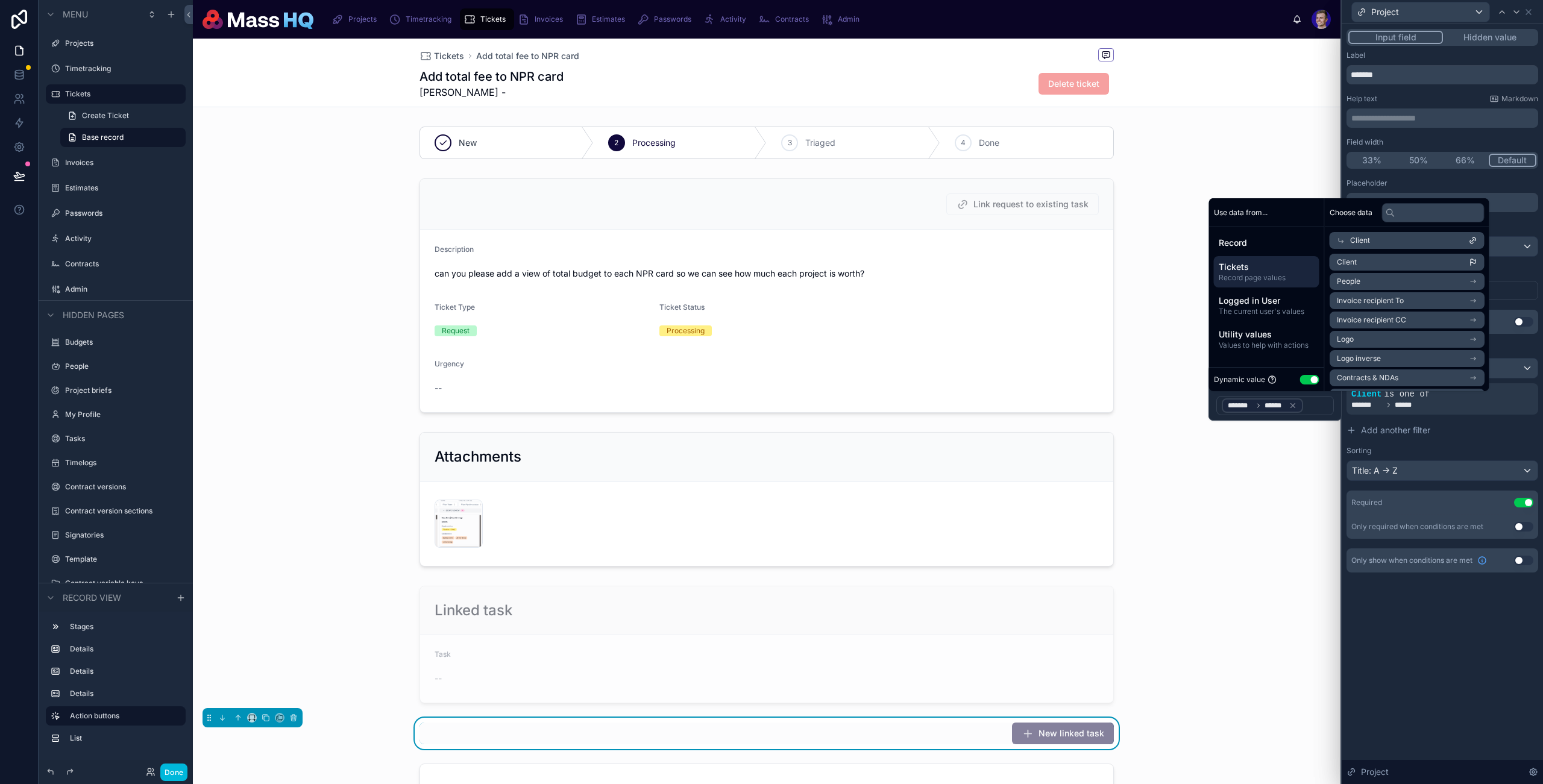
click at [1482, 654] on div "**********" at bounding box center [1442, 404] width 201 height 760
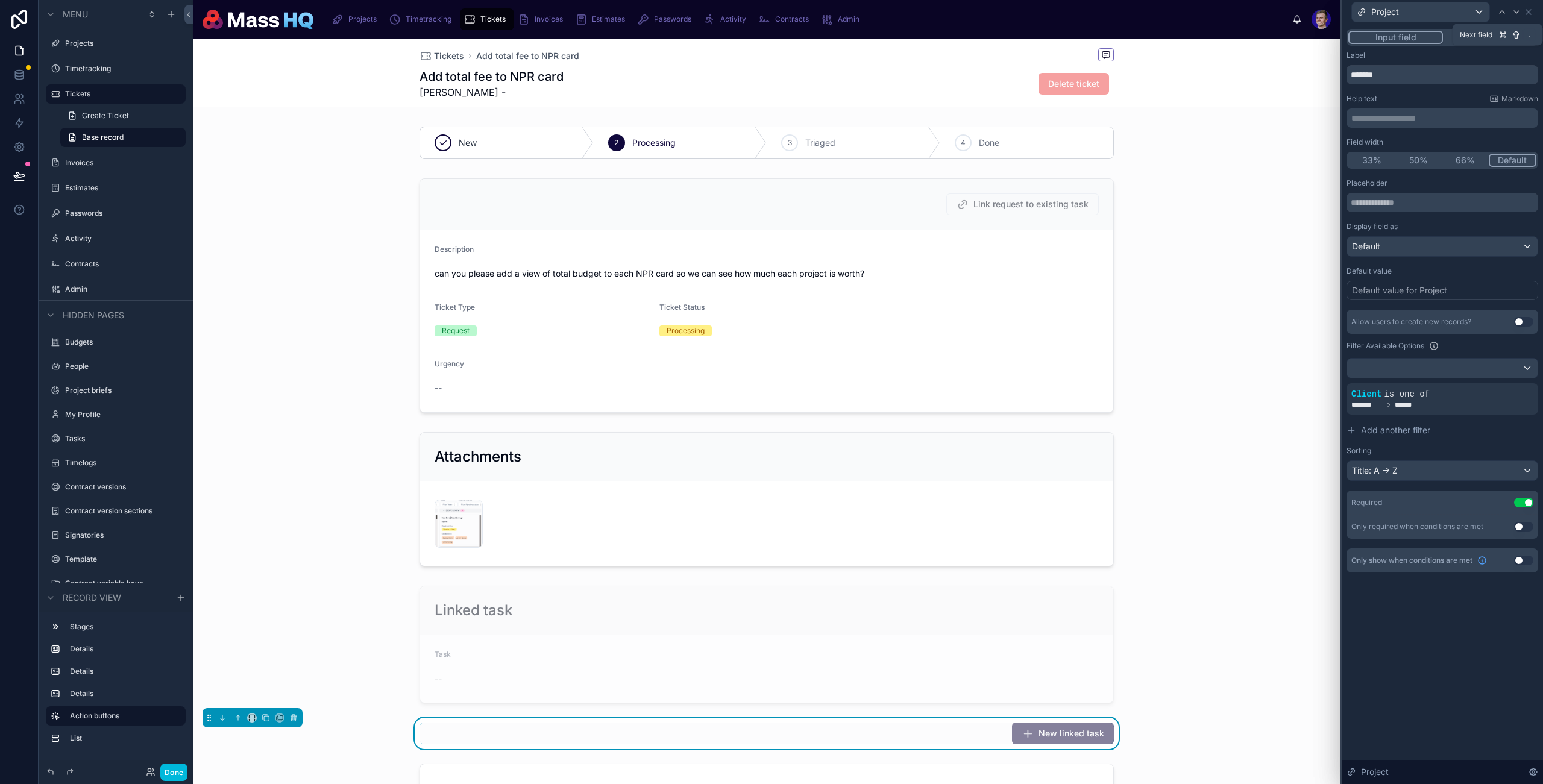
click at [1520, 11] on icon at bounding box center [1517, 12] width 10 height 10
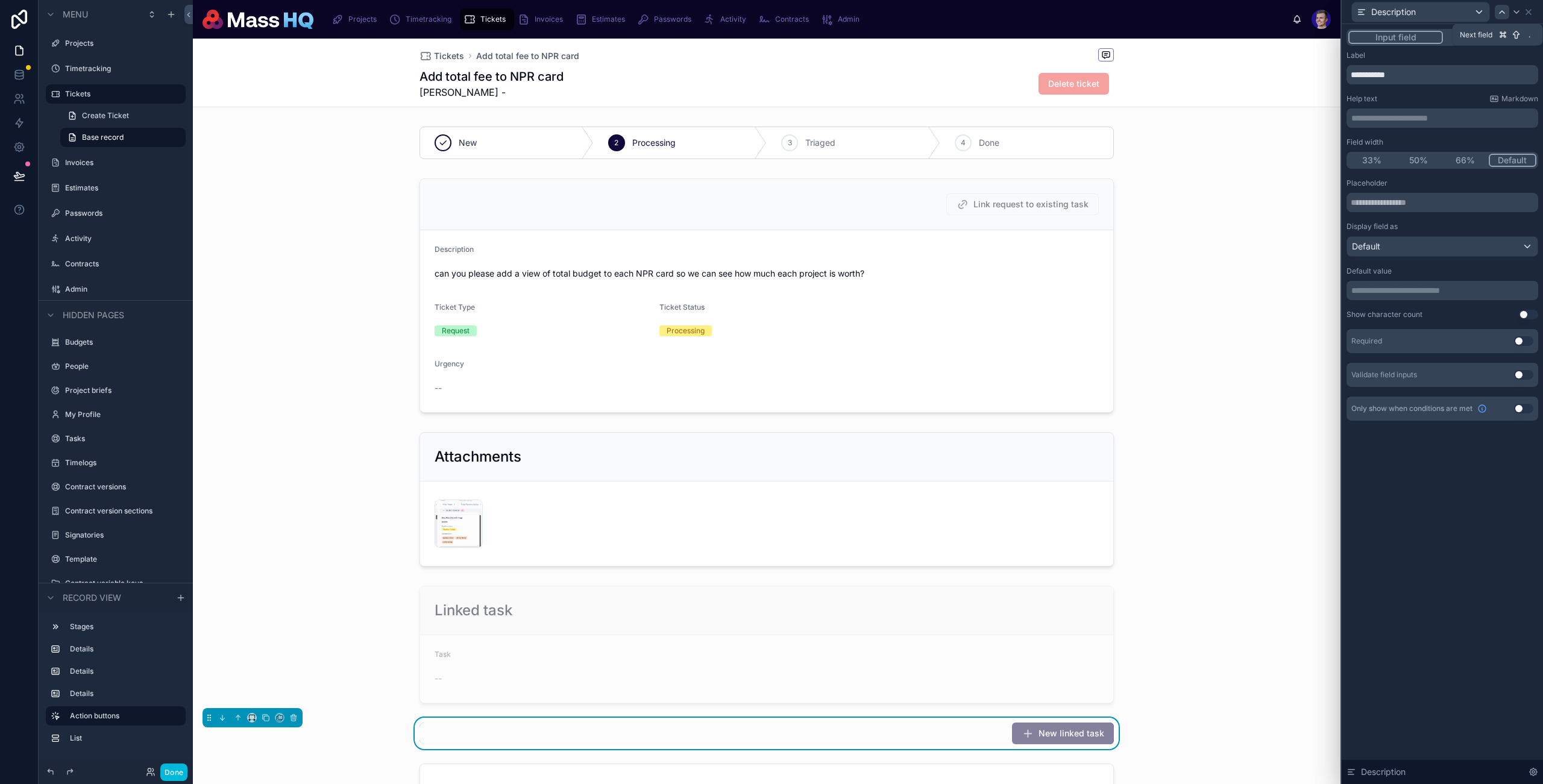
click at [1503, 12] on icon at bounding box center [1502, 12] width 5 height 2
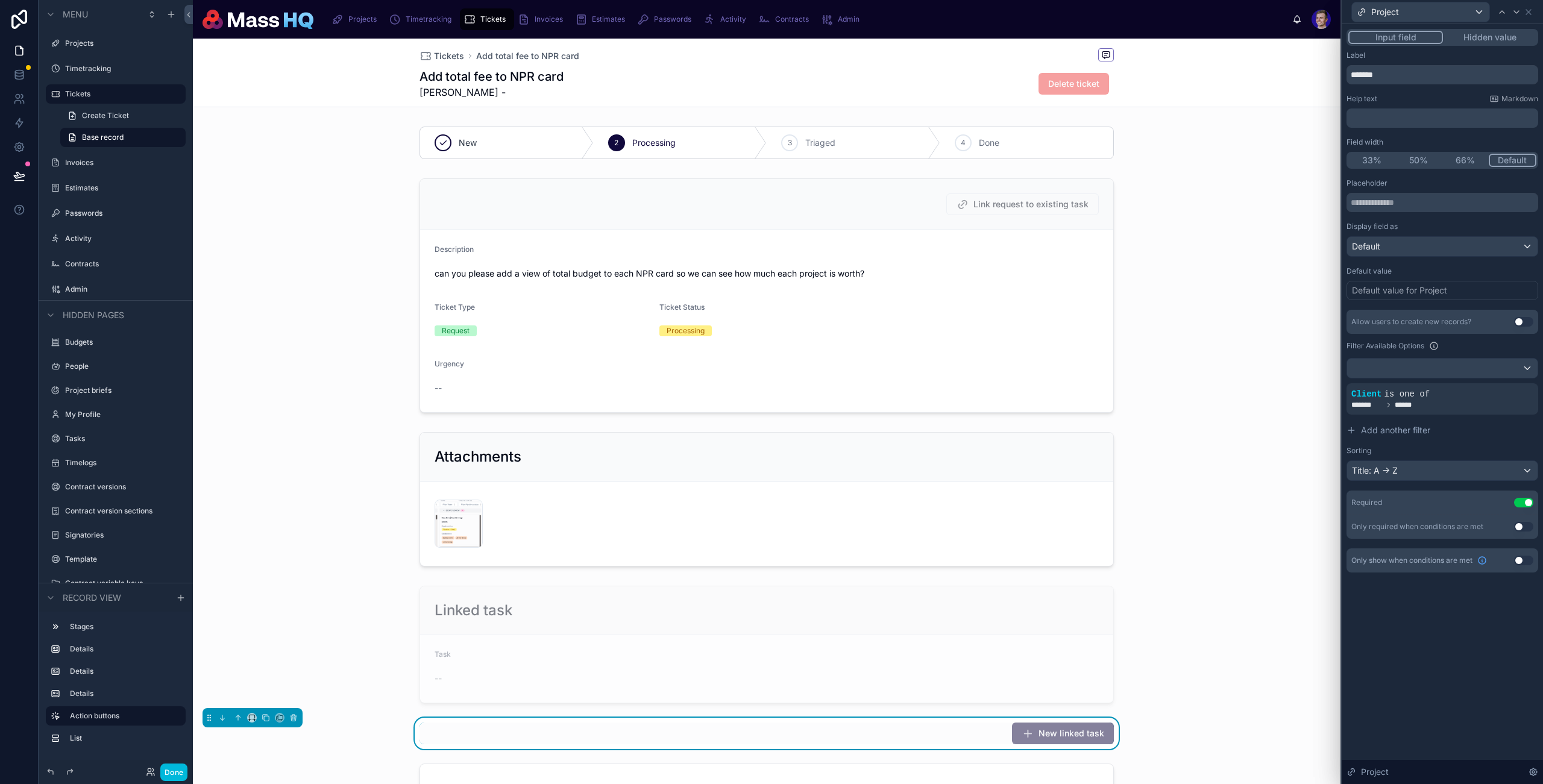
click at [1503, 12] on icon at bounding box center [1502, 12] width 5 height 2
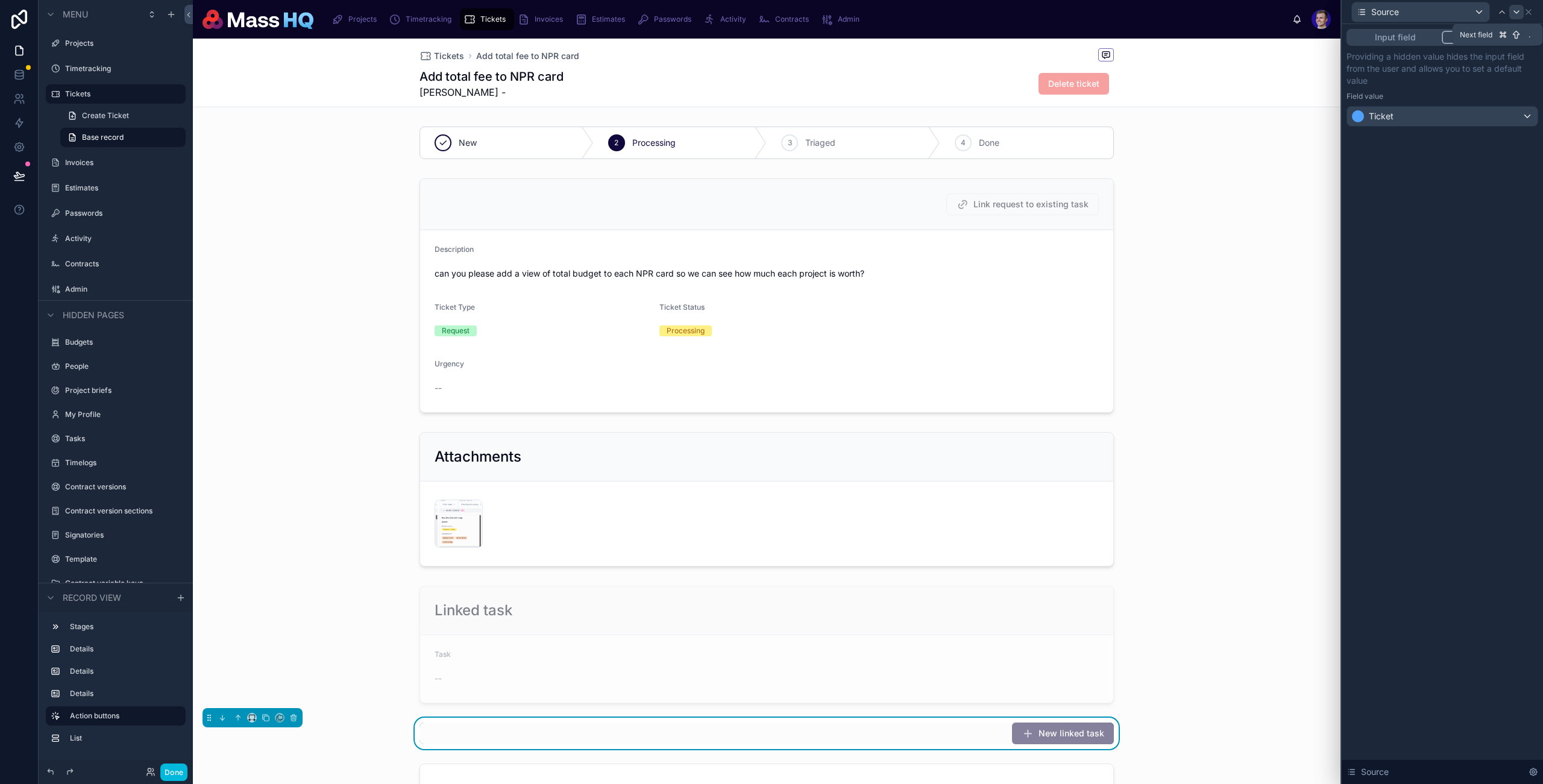
click at [1514, 12] on icon at bounding box center [1517, 12] width 10 height 10
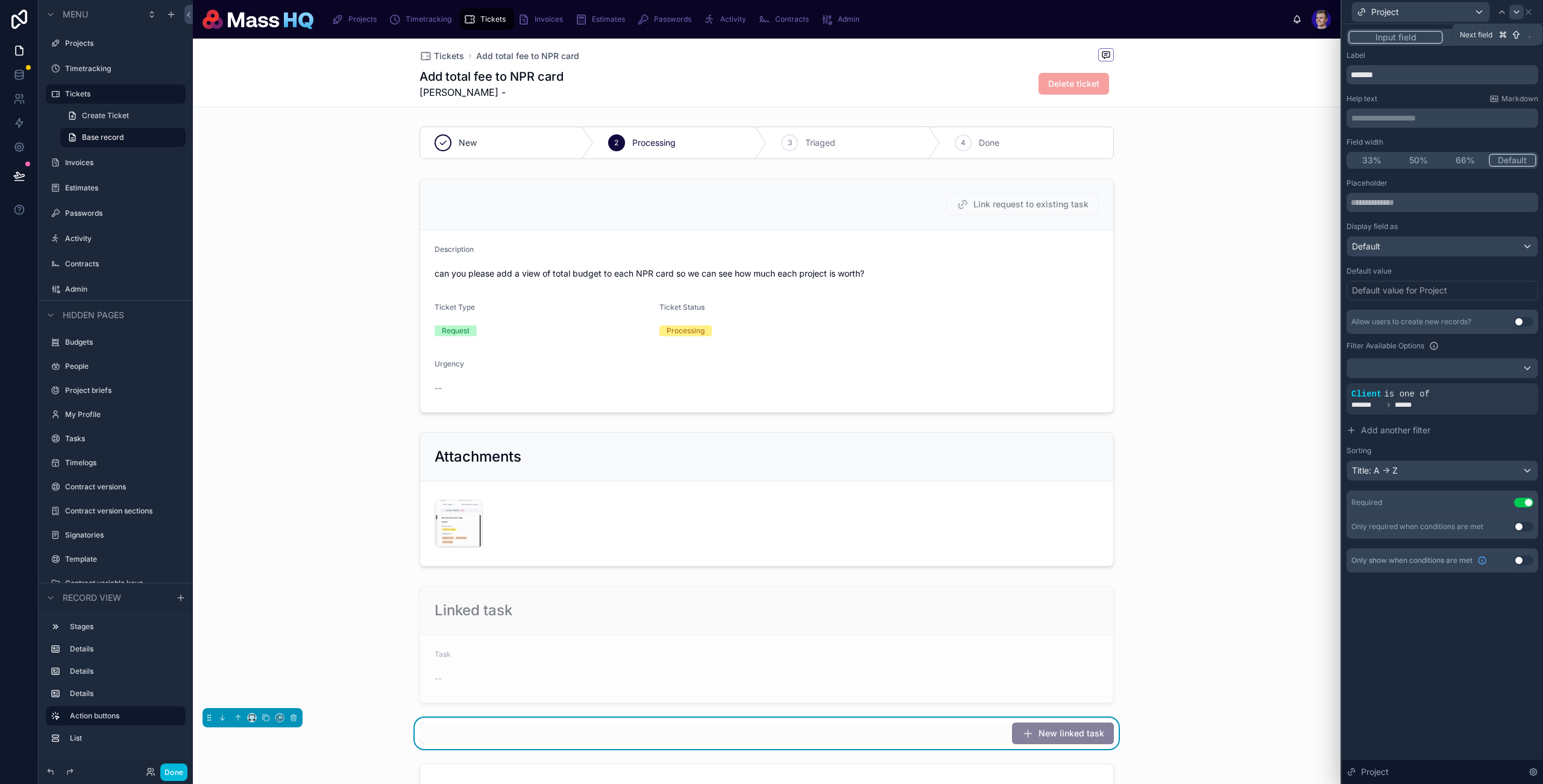
click at [1513, 12] on icon at bounding box center [1517, 12] width 10 height 10
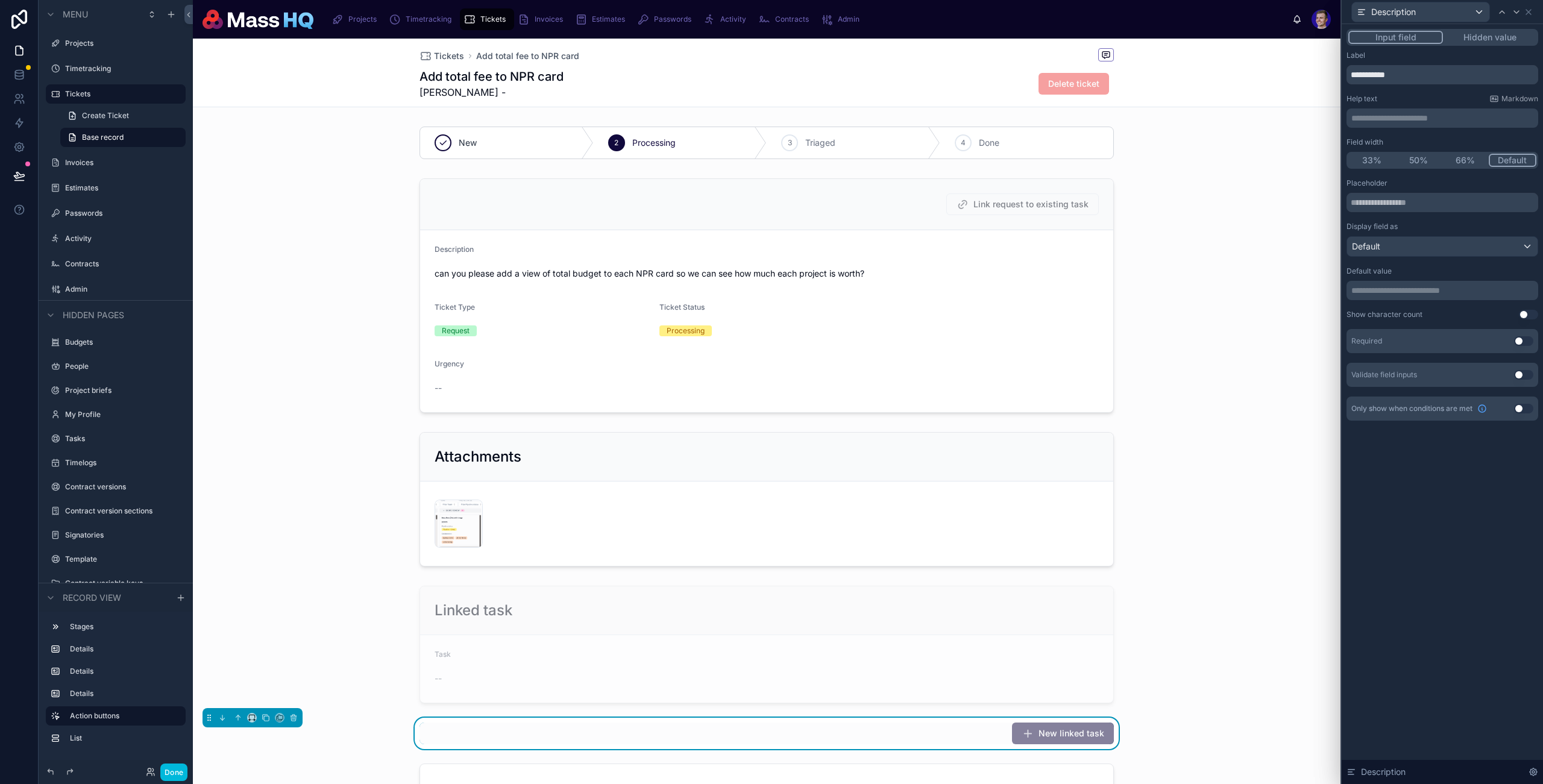
click at [1418, 285] on p "**********" at bounding box center [1444, 290] width 185 height 12
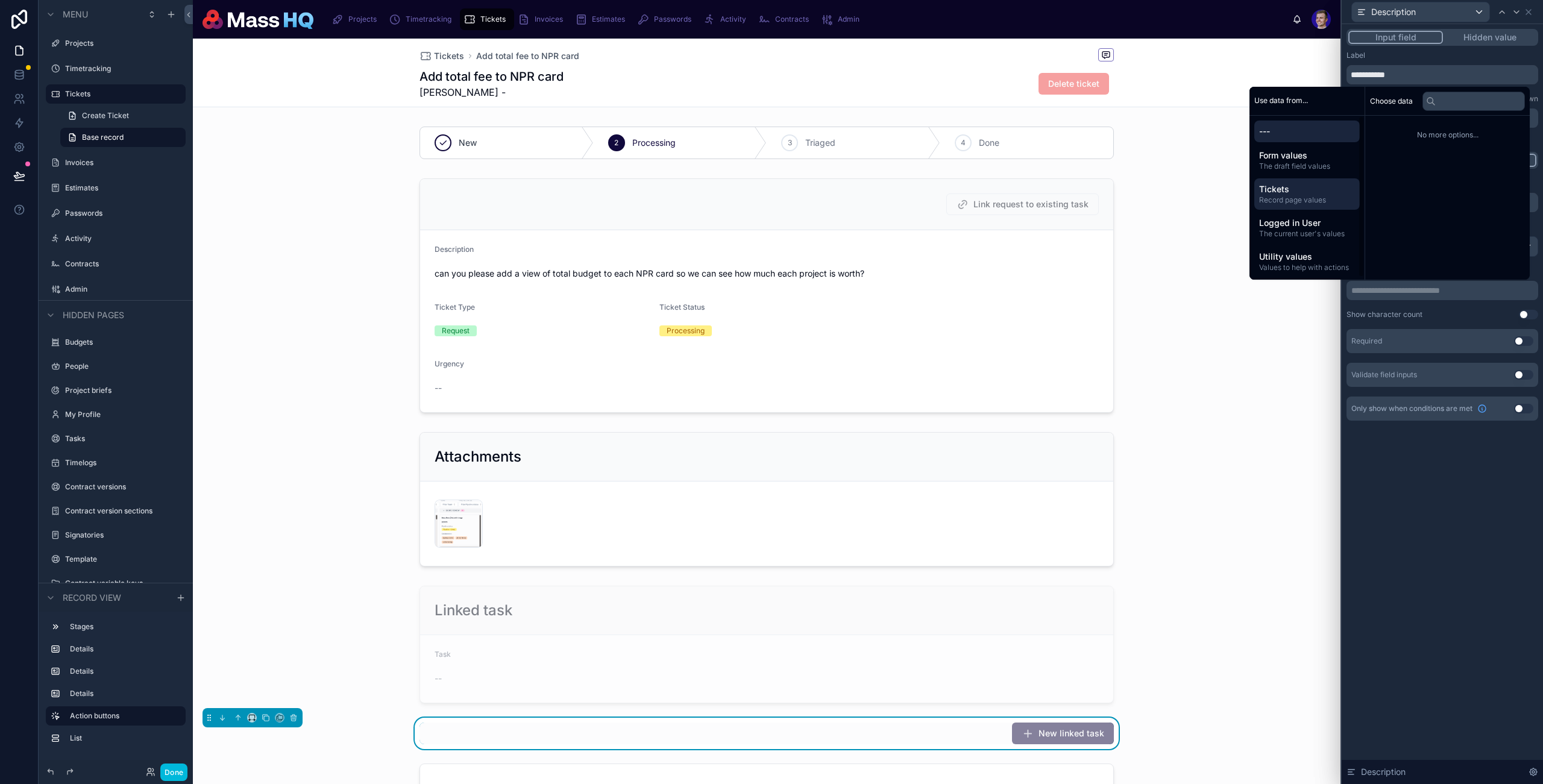
click at [1312, 190] on span "Tickets" at bounding box center [1307, 189] width 96 height 12
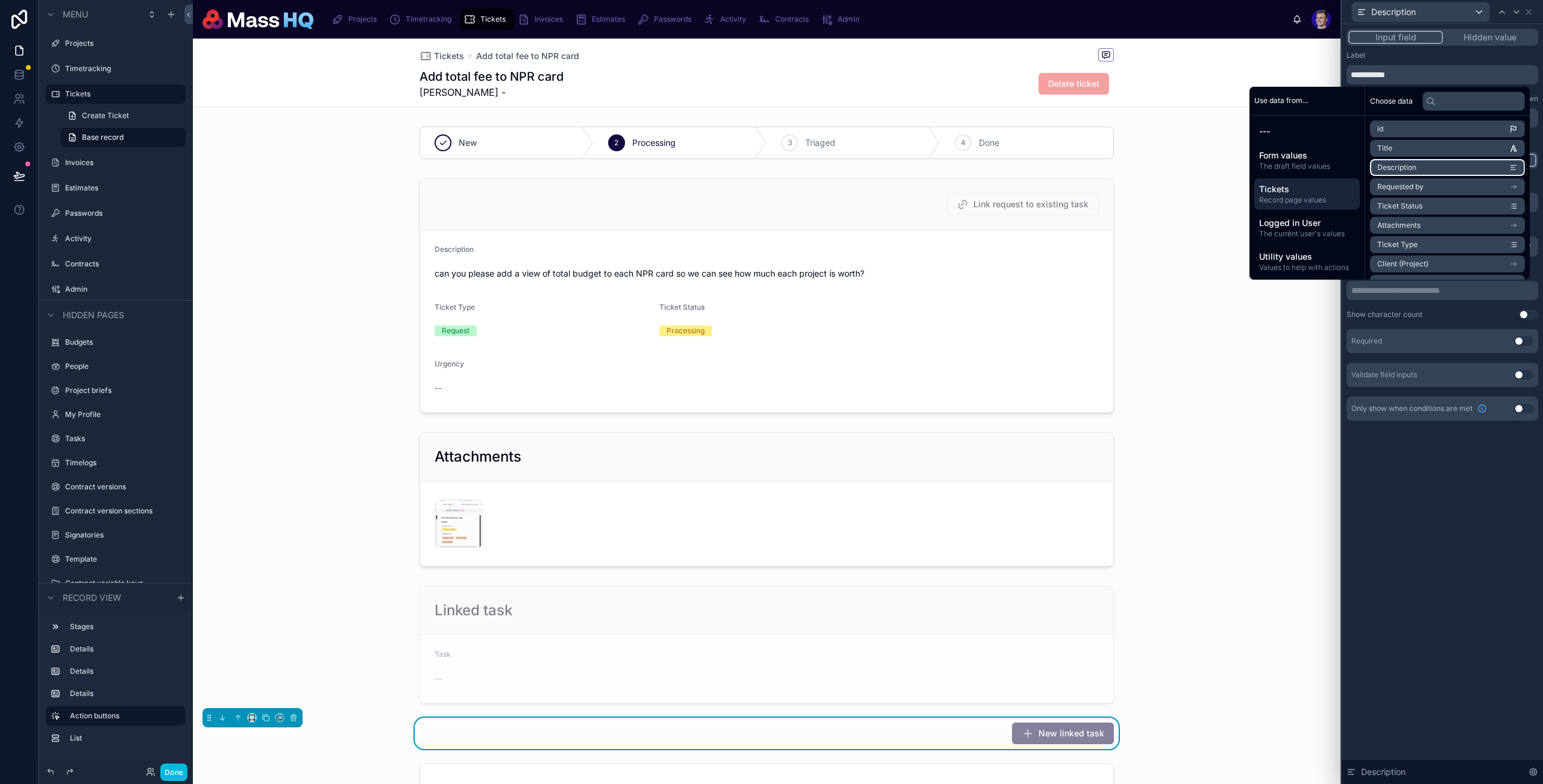
click at [1442, 168] on li "Description" at bounding box center [1447, 167] width 155 height 17
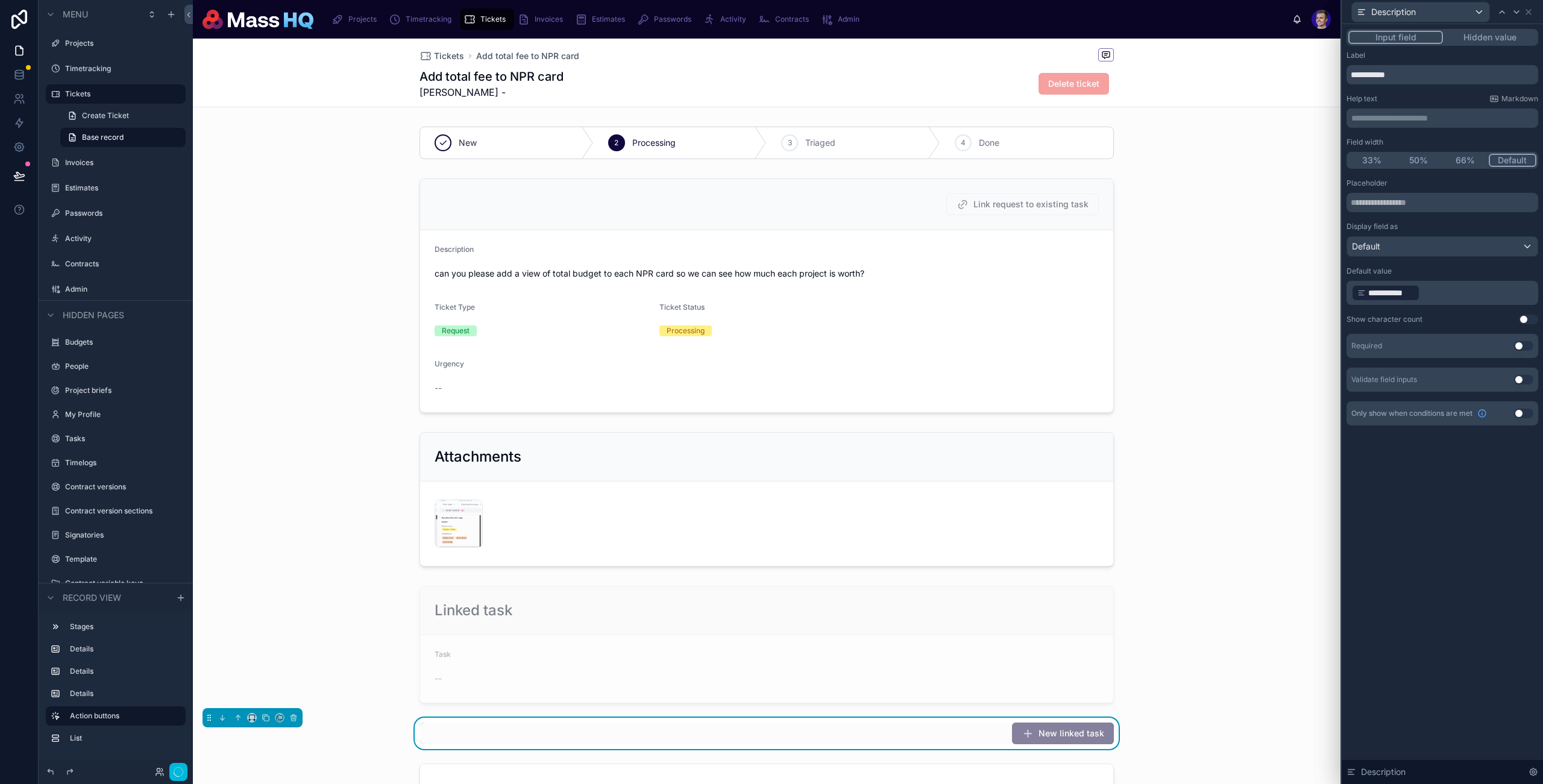
drag, startPoint x: 1467, startPoint y: 448, endPoint x: 1482, endPoint y: 402, distance: 48.4
click at [1467, 448] on div "**********" at bounding box center [1442, 239] width 201 height 431
click at [1517, 4] on div "Description" at bounding box center [1438, 12] width 172 height 21
click at [1516, 7] on icon at bounding box center [1517, 12] width 10 height 10
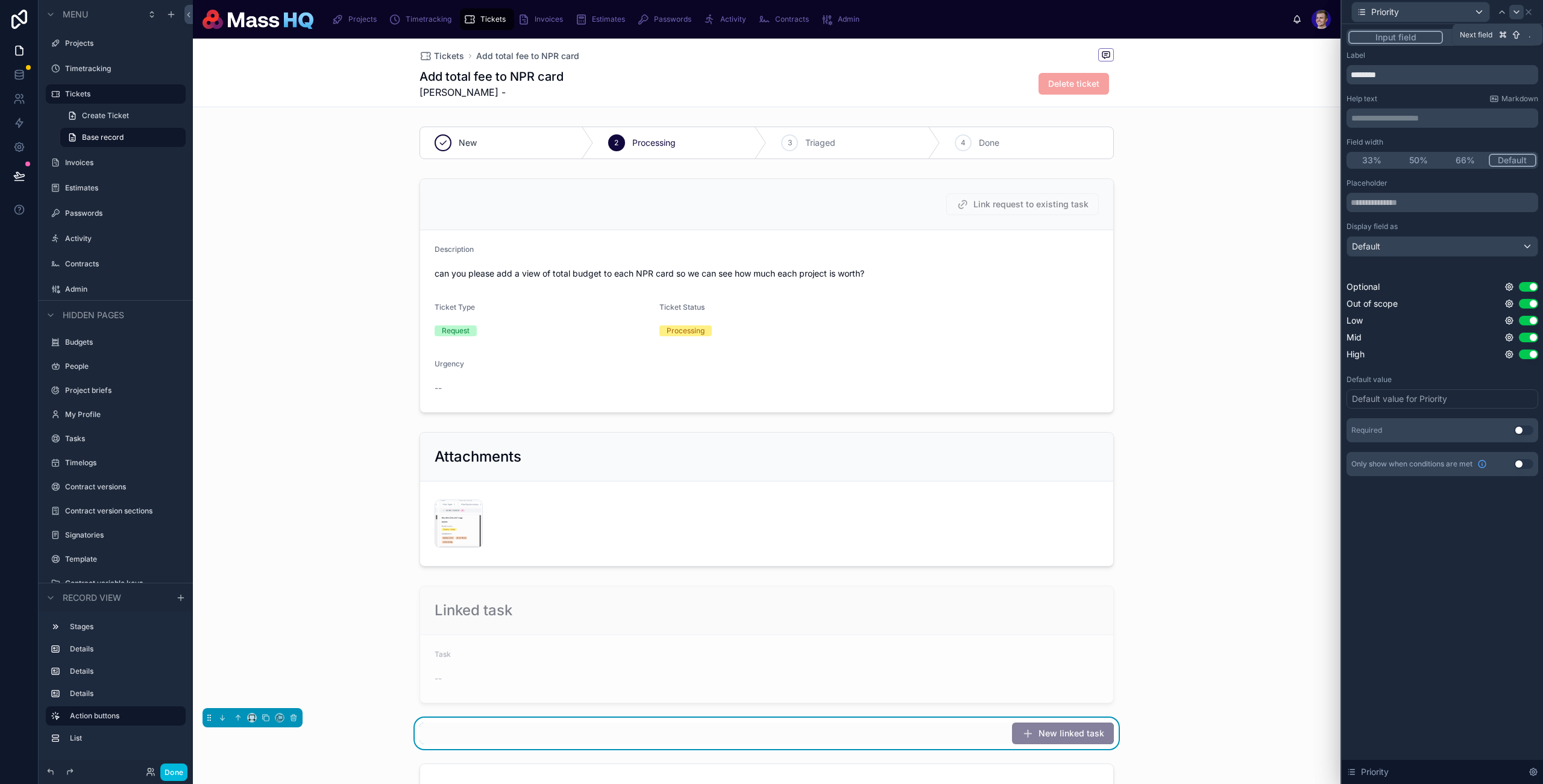
click at [1516, 7] on icon at bounding box center [1517, 12] width 10 height 10
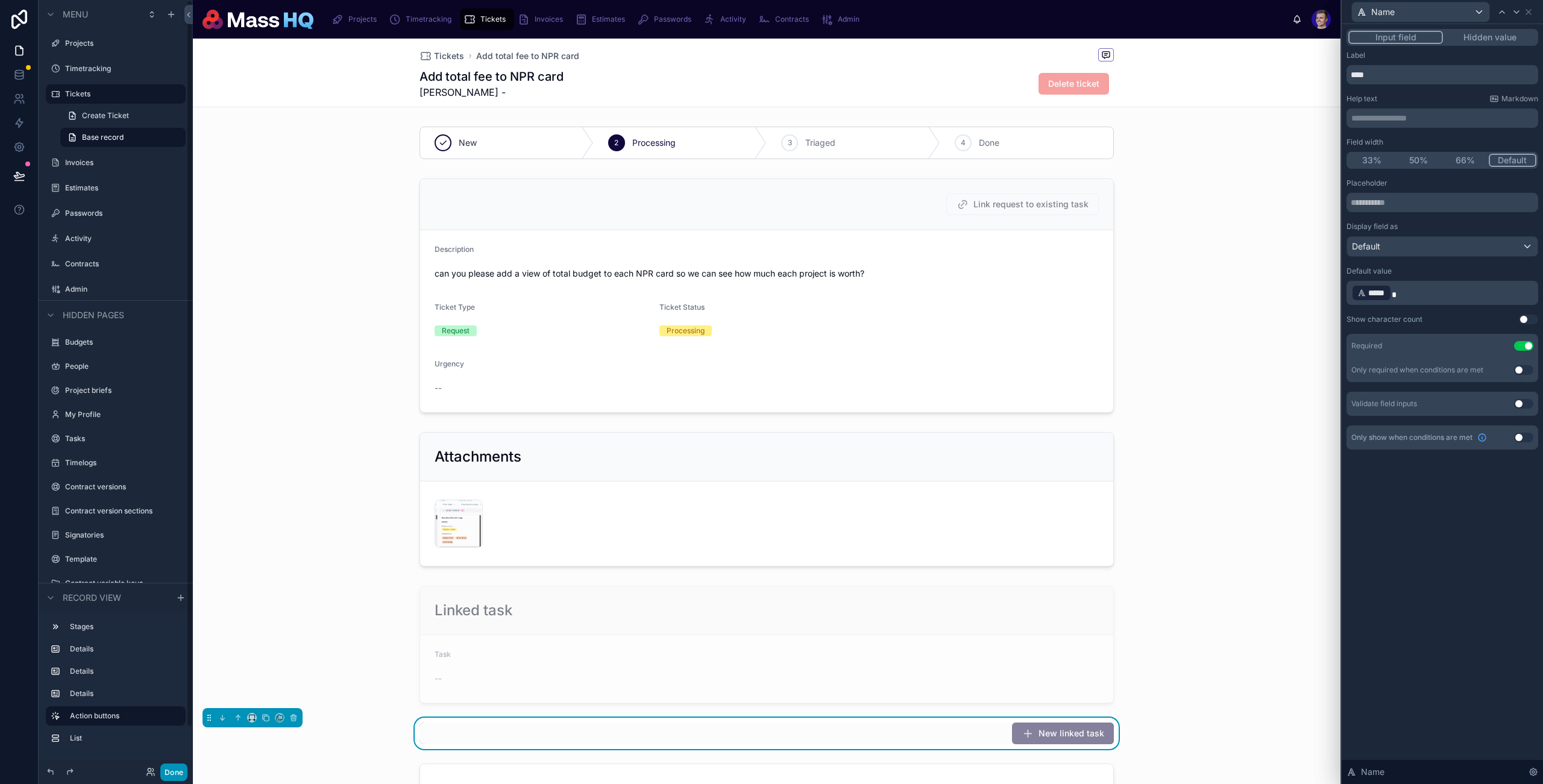
click at [171, 772] on button "Done" at bounding box center [174, 772] width 27 height 17
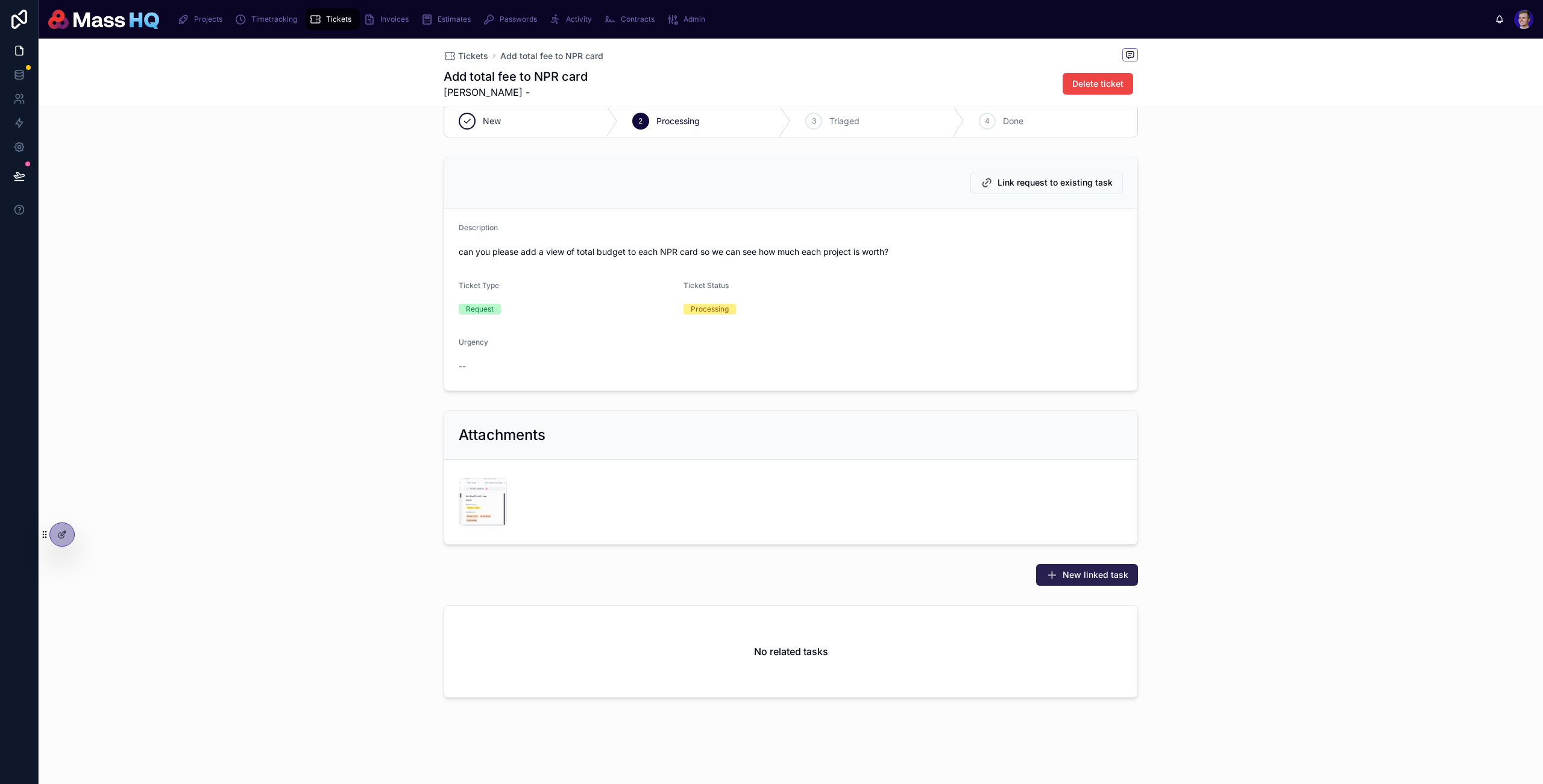
scroll to position [22, 0]
click at [1095, 583] on button "New linked task" at bounding box center [1087, 574] width 102 height 21
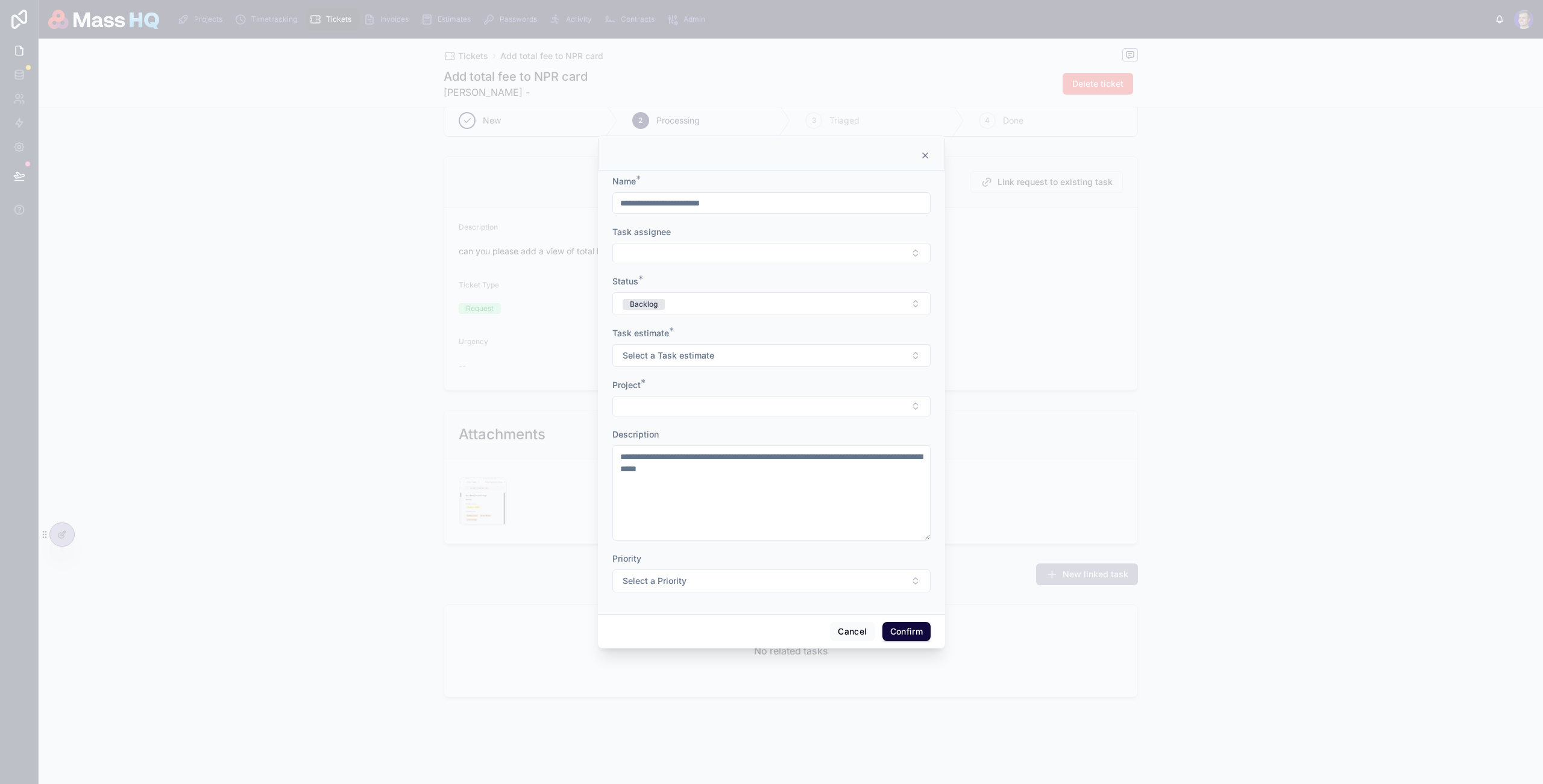
drag, startPoint x: 799, startPoint y: 205, endPoint x: 795, endPoint y: 209, distance: 5.7
click at [798, 204] on input "**********" at bounding box center [772, 203] width 317 height 17
drag, startPoint x: 735, startPoint y: 238, endPoint x: 729, endPoint y: 243, distance: 7.8
click at [733, 240] on div "Task assignee" at bounding box center [772, 245] width 318 height 37
click at [723, 251] on button "Select Button" at bounding box center [772, 254] width 318 height 21
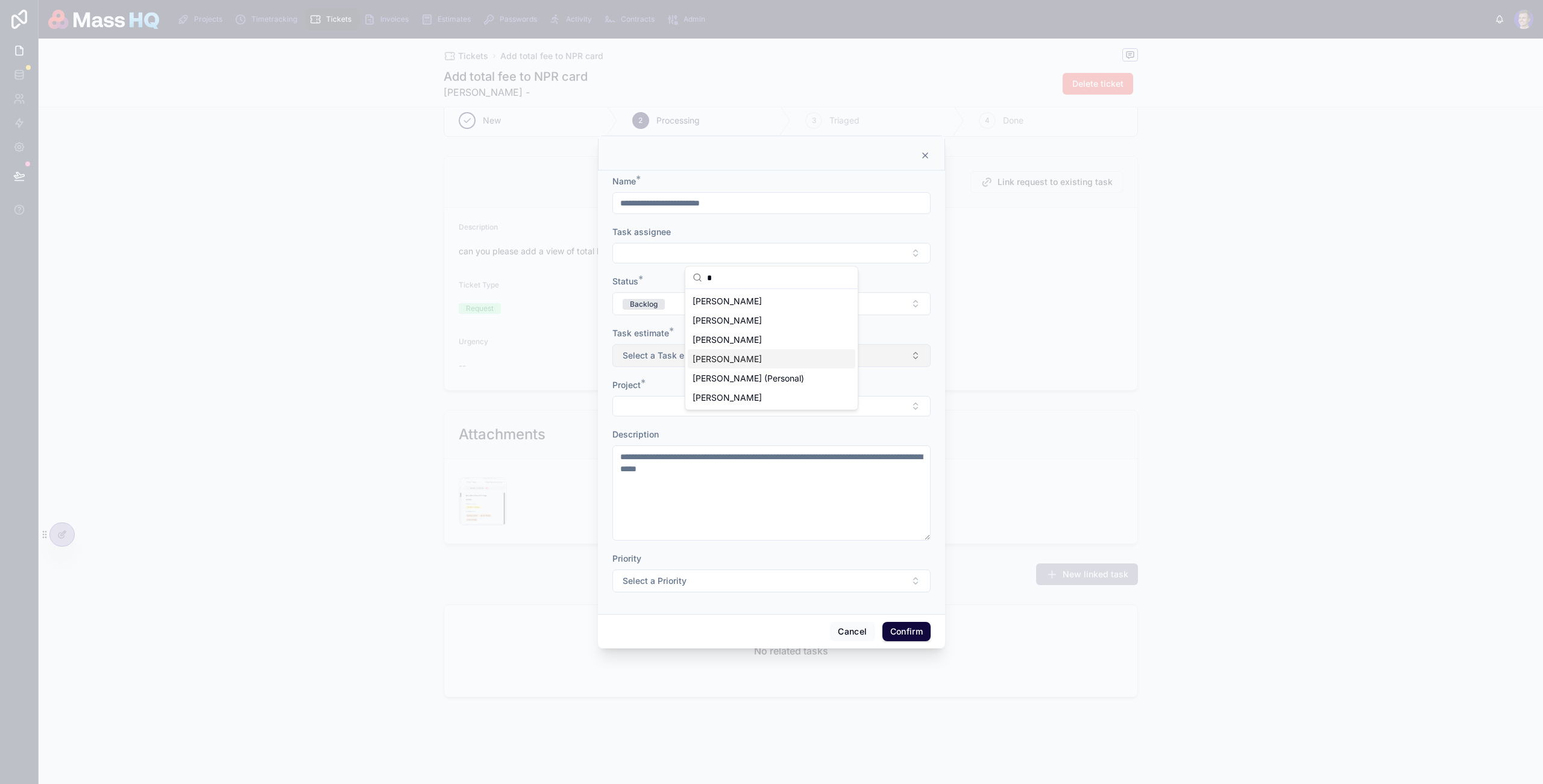
type input "*"
click at [739, 353] on span "[PERSON_NAME]" at bounding box center [727, 359] width 70 height 12
click at [734, 362] on button "Select a Task estimate" at bounding box center [772, 357] width 318 height 23
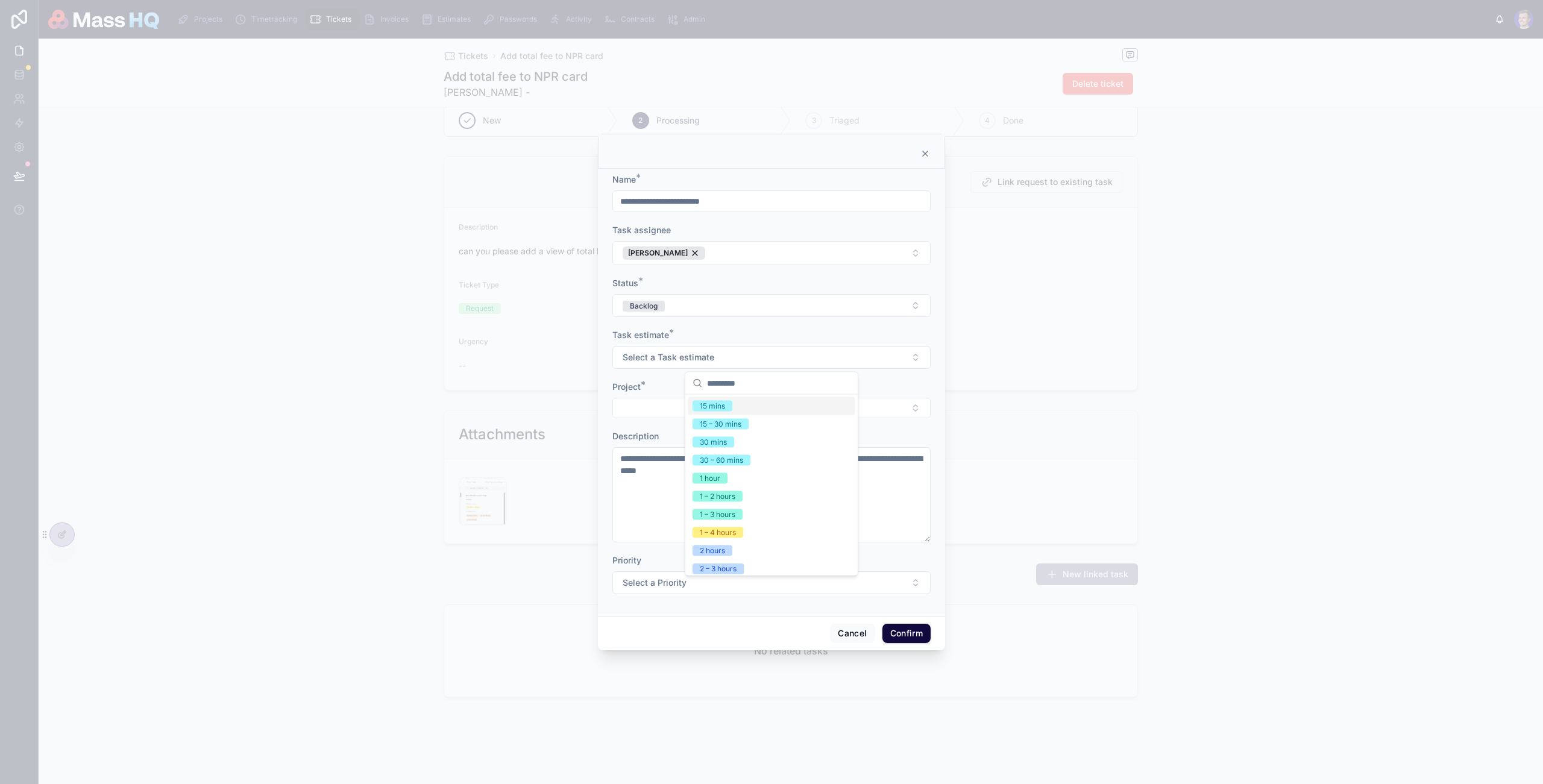
click at [717, 404] on div "15 mins" at bounding box center [713, 406] width 25 height 11
click at [651, 413] on button "Select Button" at bounding box center [772, 408] width 318 height 21
click at [781, 407] on button "Select Button" at bounding box center [772, 408] width 318 height 21
drag, startPoint x: 805, startPoint y: 504, endPoint x: 806, endPoint y: 496, distance: 8.1
click at [805, 503] on textarea "**********" at bounding box center [772, 495] width 318 height 95
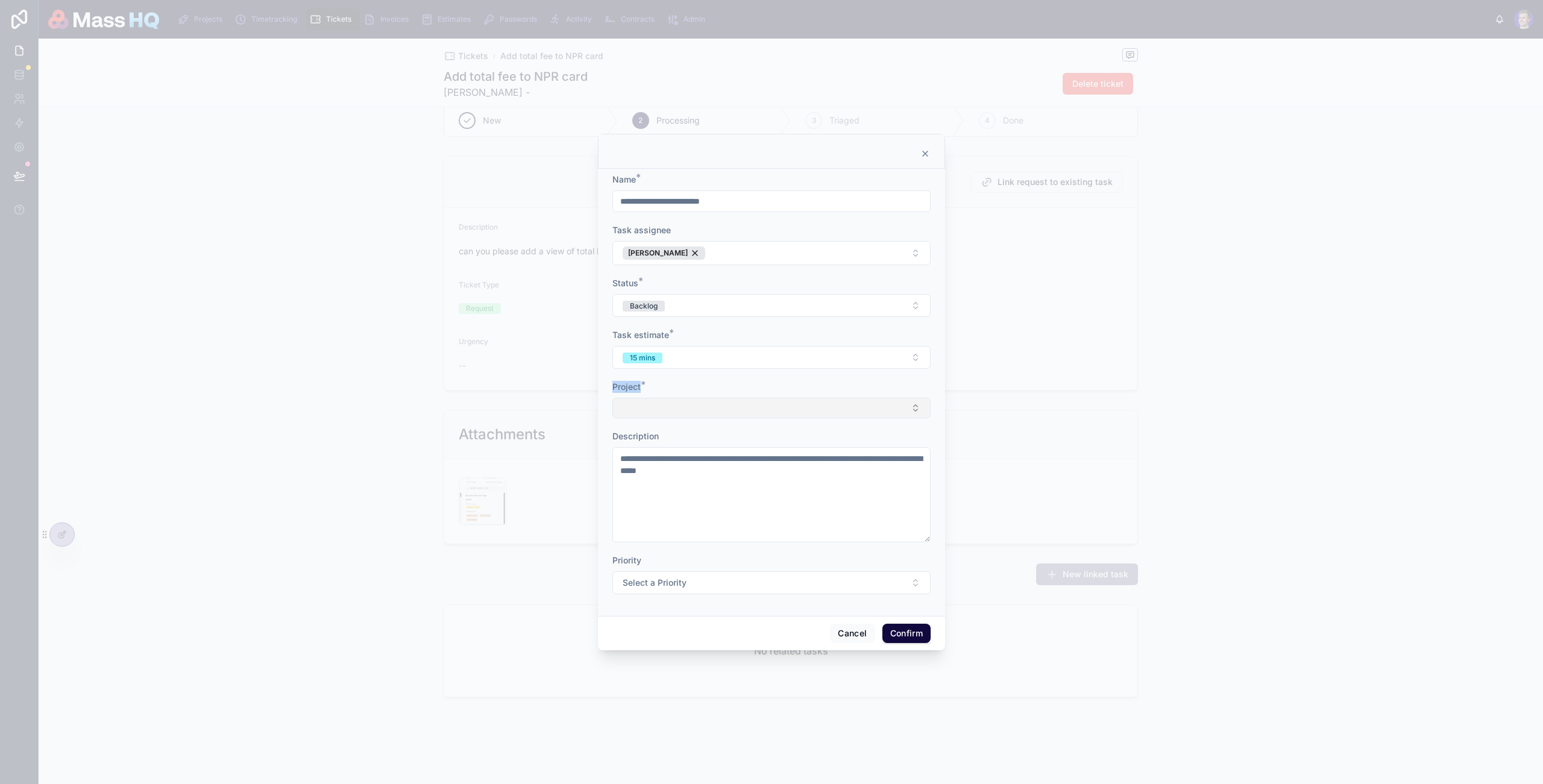
drag, startPoint x: 766, startPoint y: 381, endPoint x: 768, endPoint y: 410, distance: 29.1
click at [767, 392] on form "**********" at bounding box center [772, 390] width 318 height 433
click at [768, 409] on button "Select Button" at bounding box center [772, 408] width 318 height 21
click at [768, 408] on button "Select Button" at bounding box center [772, 408] width 318 height 21
click at [777, 492] on textarea "**********" at bounding box center [772, 495] width 318 height 95
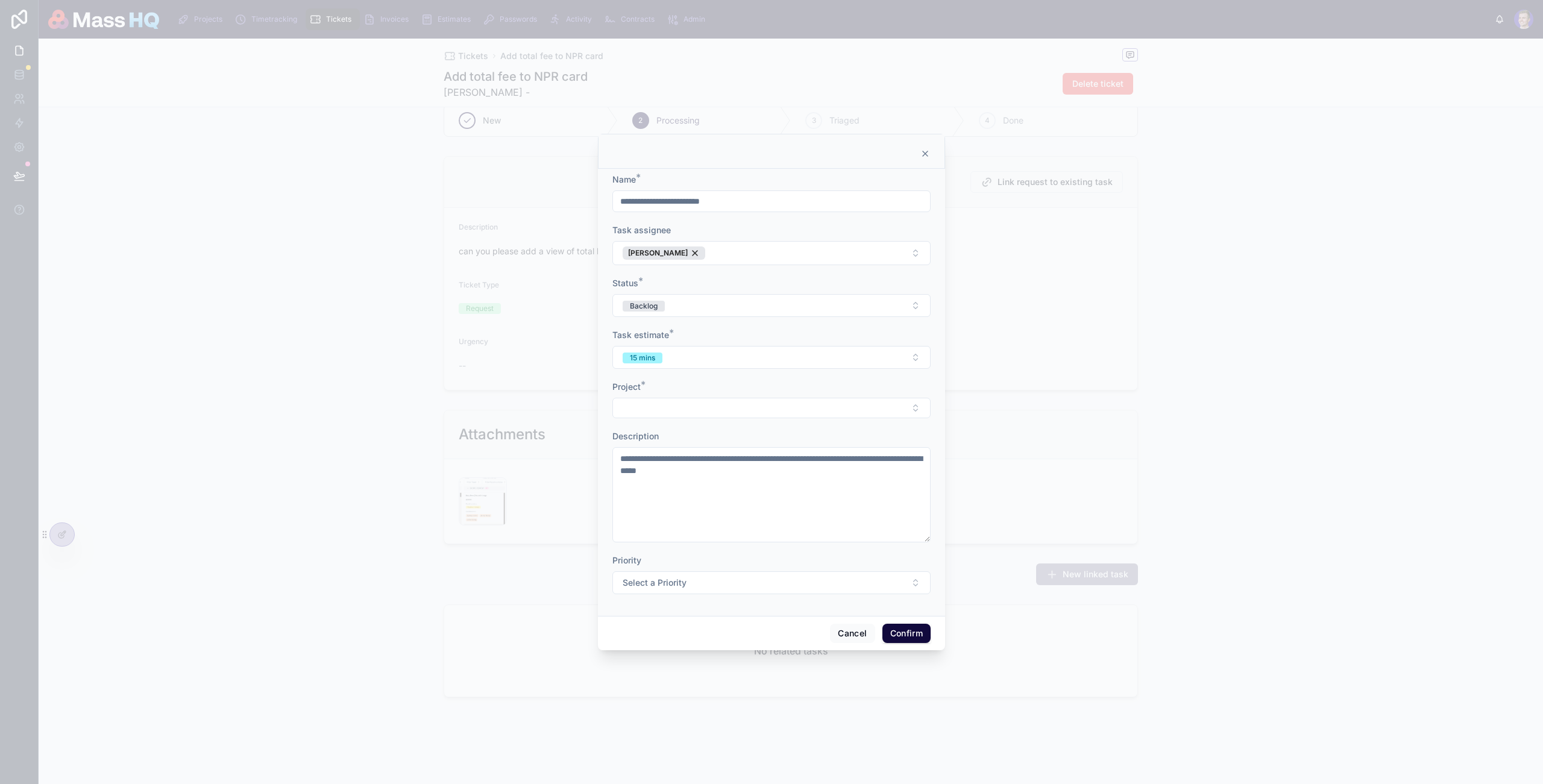
drag, startPoint x: 188, startPoint y: 502, endPoint x: 103, endPoint y: 526, distance: 88.3
click at [188, 502] on div at bounding box center [771, 392] width 1543 height 784
click at [61, 537] on div at bounding box center [771, 392] width 1543 height 784
click at [855, 635] on button "Cancel" at bounding box center [852, 633] width 45 height 19
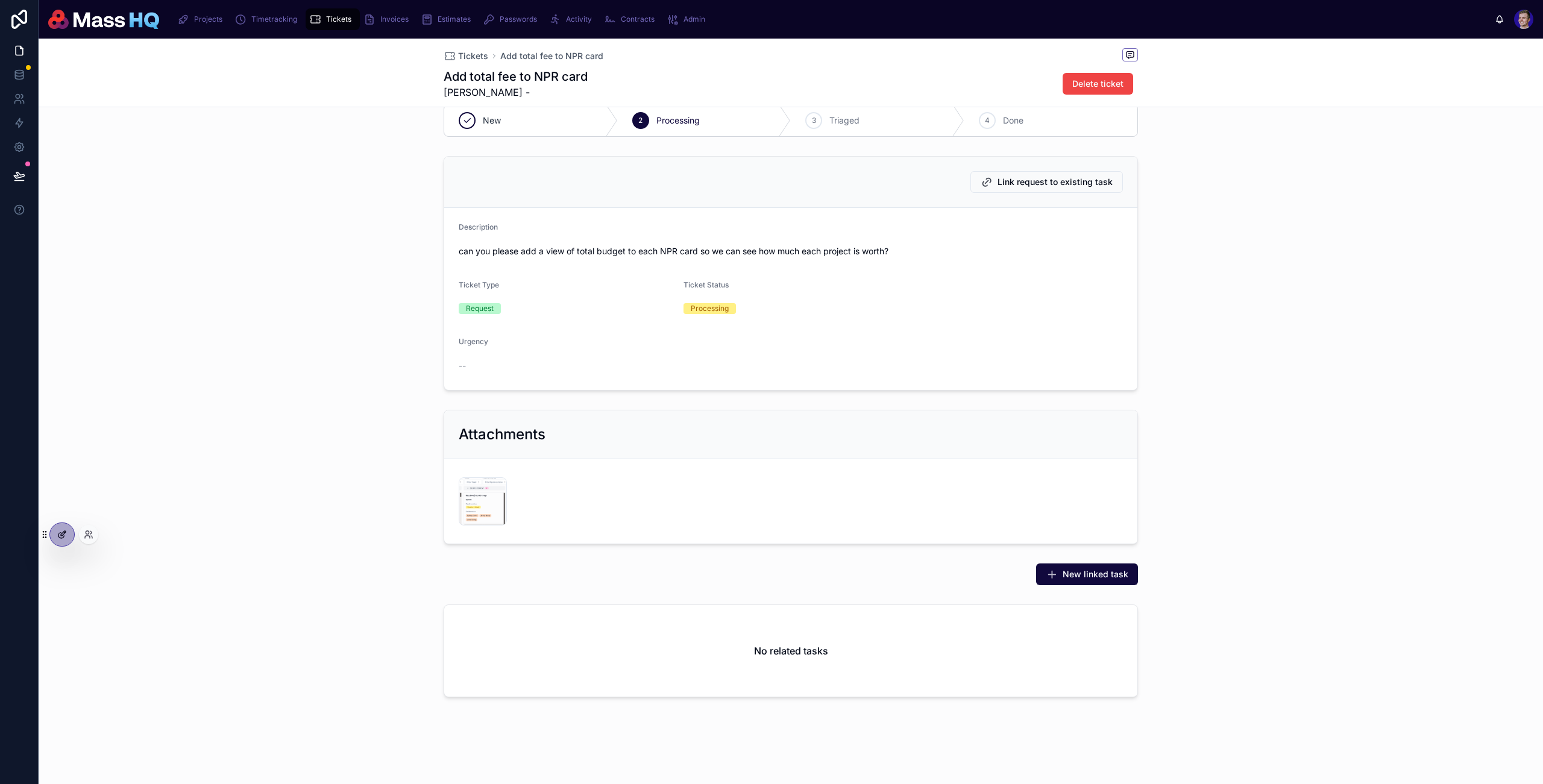
click at [52, 541] on div at bounding box center [62, 534] width 24 height 23
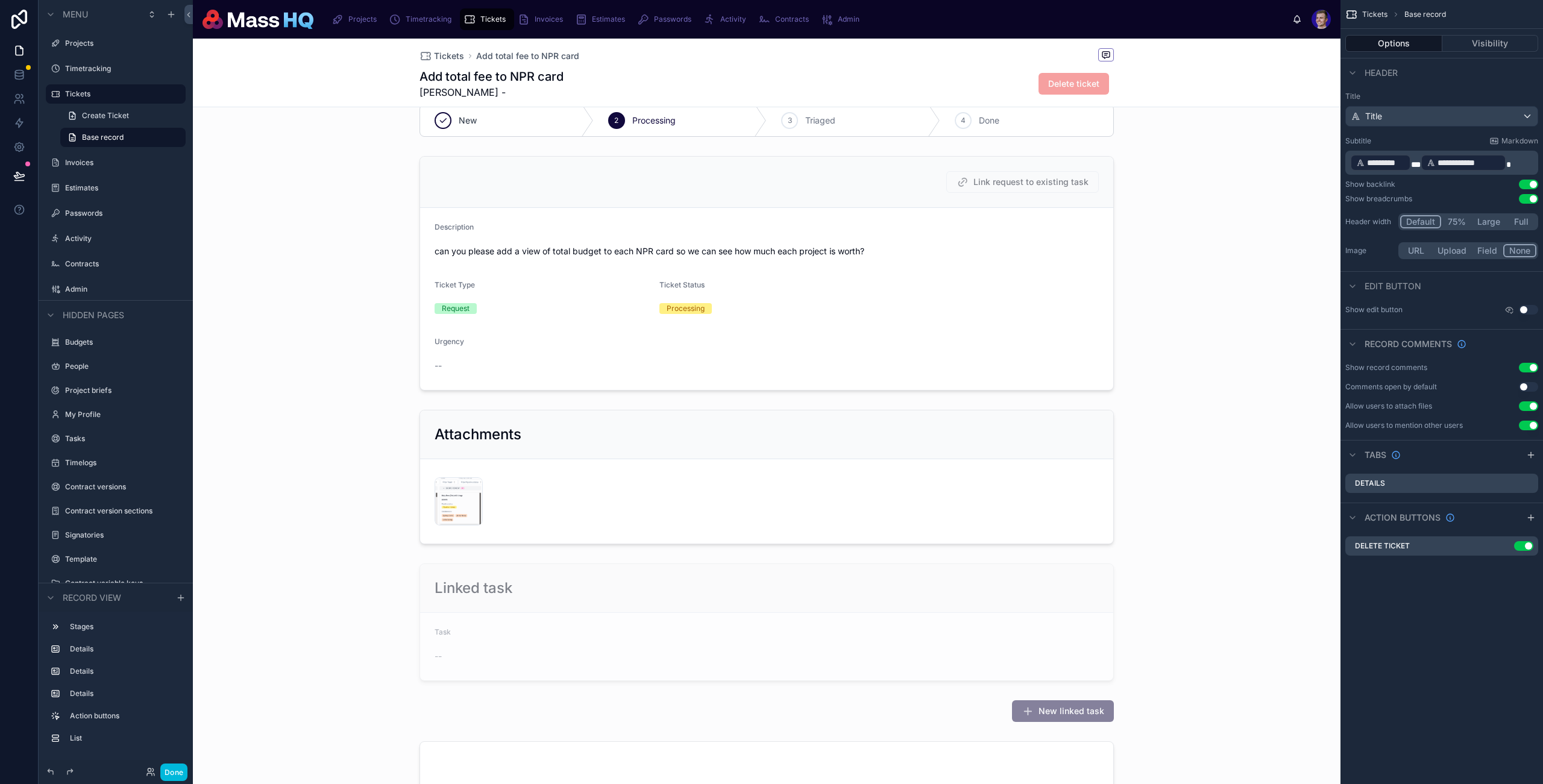
click at [1125, 690] on div "New 2 Processing 3 Triaged 4 Done Link request to existing task Description can…" at bounding box center [767, 471] width 1148 height 744
click at [1103, 714] on div at bounding box center [767, 711] width 1148 height 31
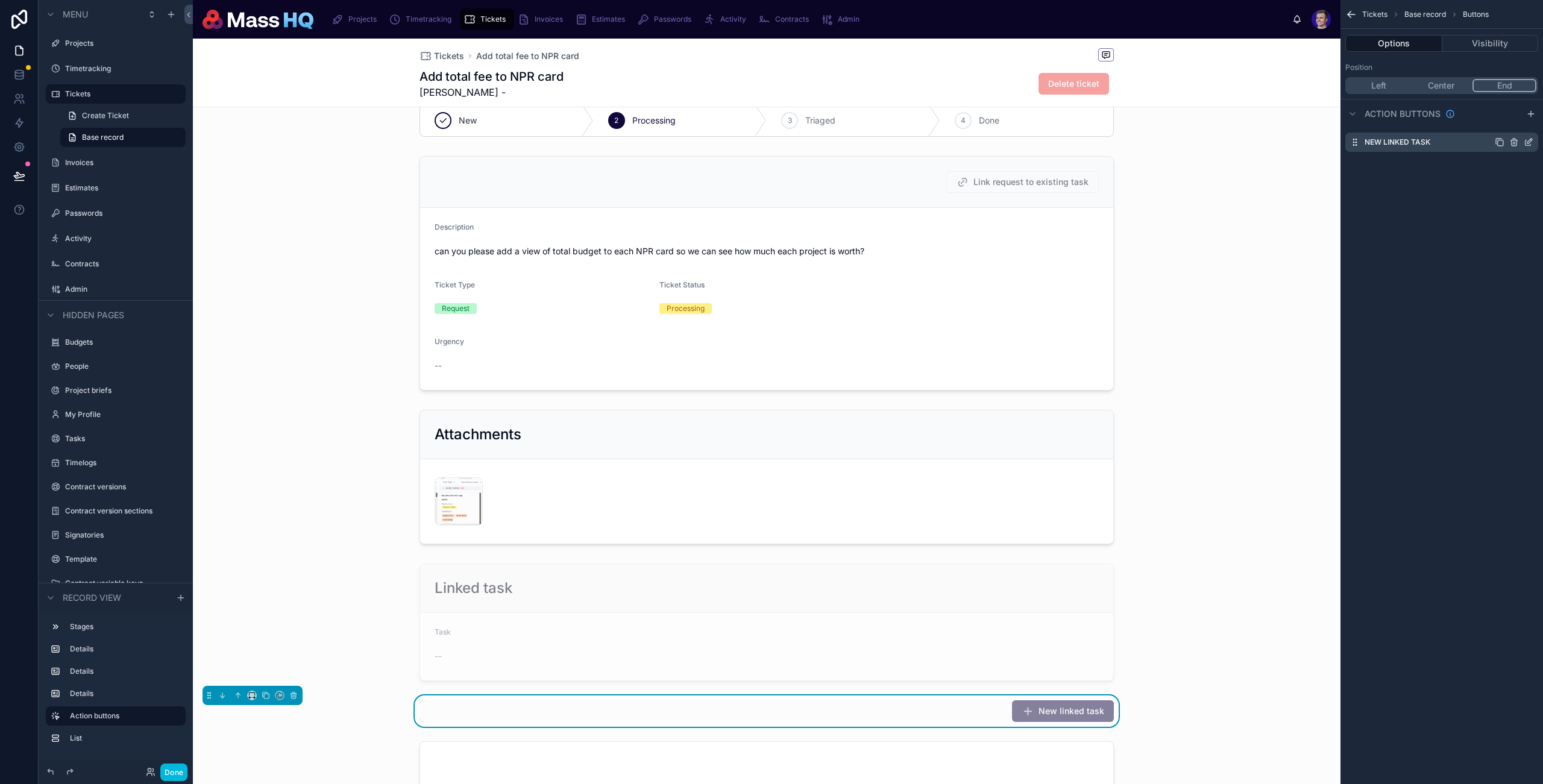
click at [1526, 142] on icon "scrollable content" at bounding box center [1529, 142] width 10 height 10
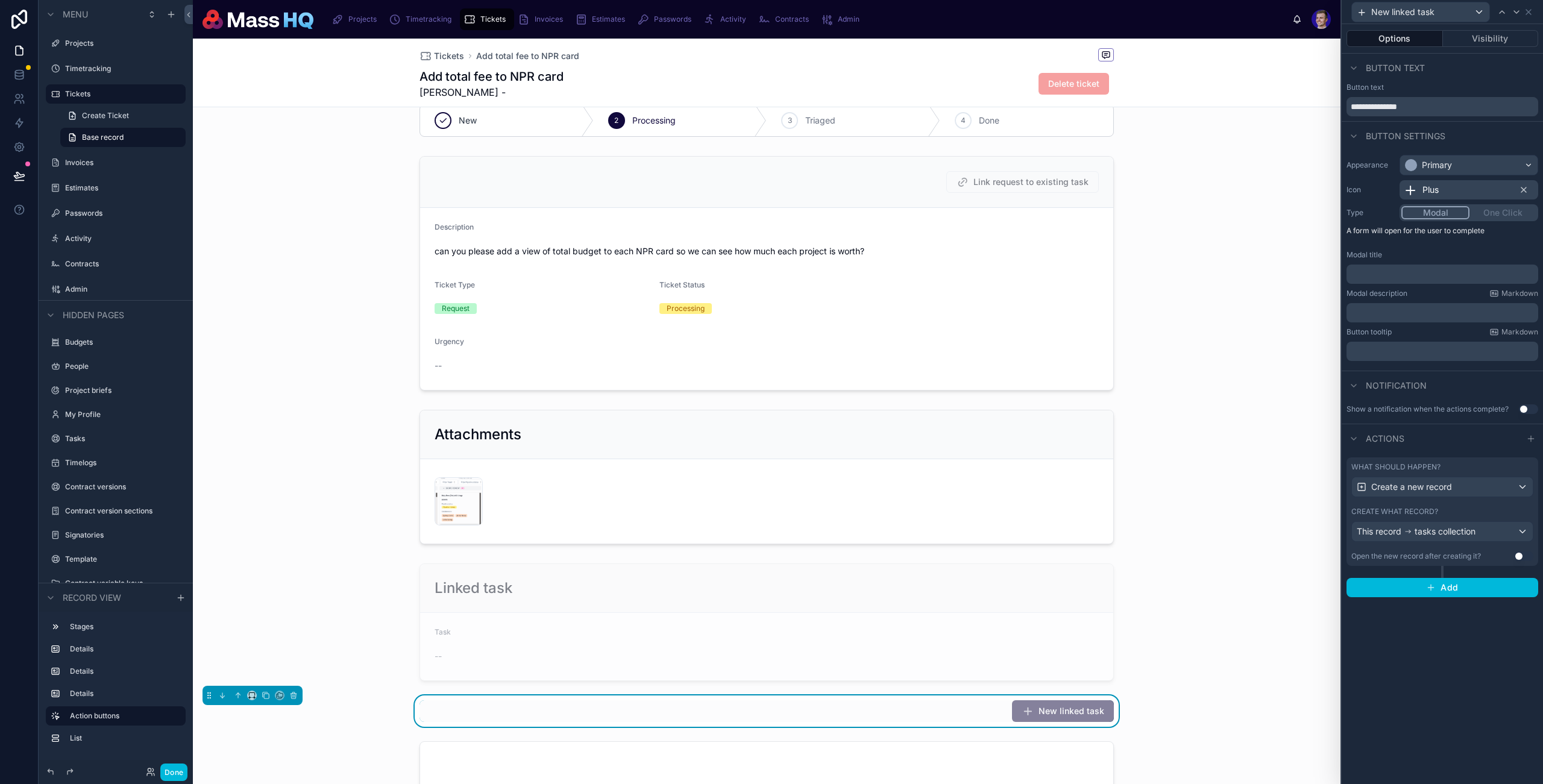
click at [1537, 517] on div "What should happen? Create a new record Create what record? This record tasks c…" at bounding box center [1442, 511] width 192 height 108
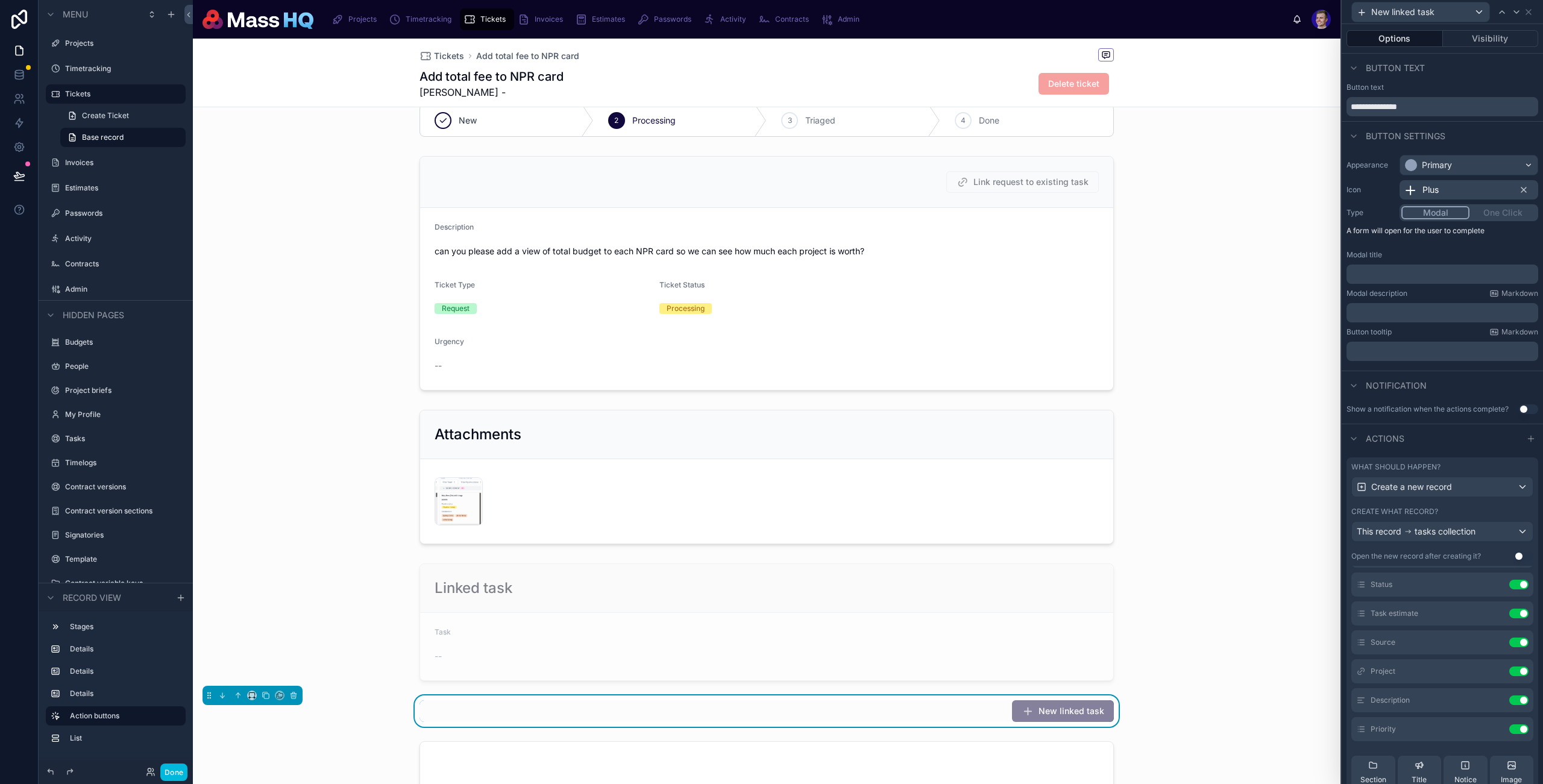
scroll to position [21, 0]
click at [1490, 735] on icon at bounding box center [1495, 736] width 10 height 10
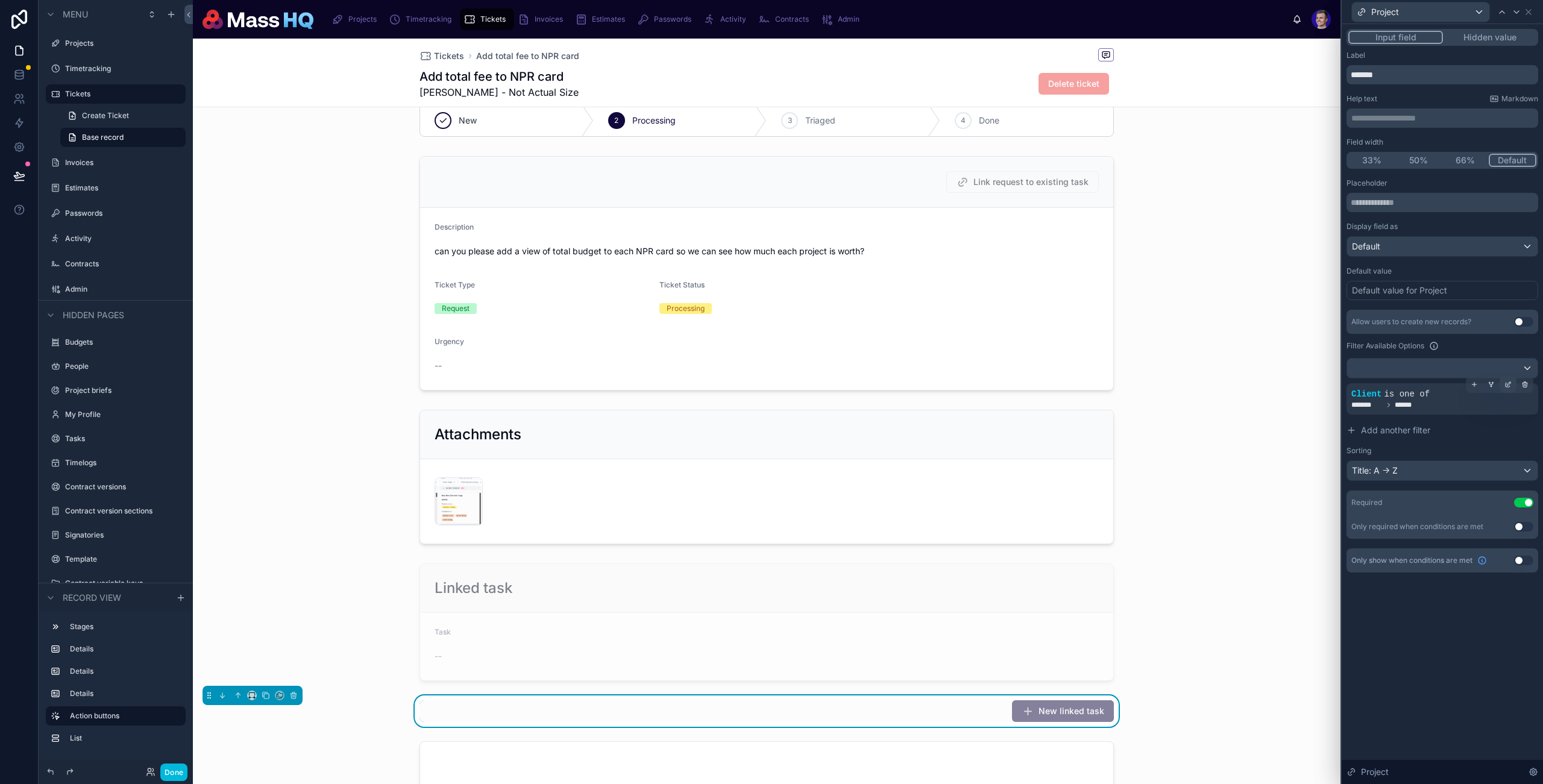
click at [1509, 384] on icon at bounding box center [1508, 384] width 7 height 7
click at [1294, 402] on icon at bounding box center [1293, 406] width 8 height 8
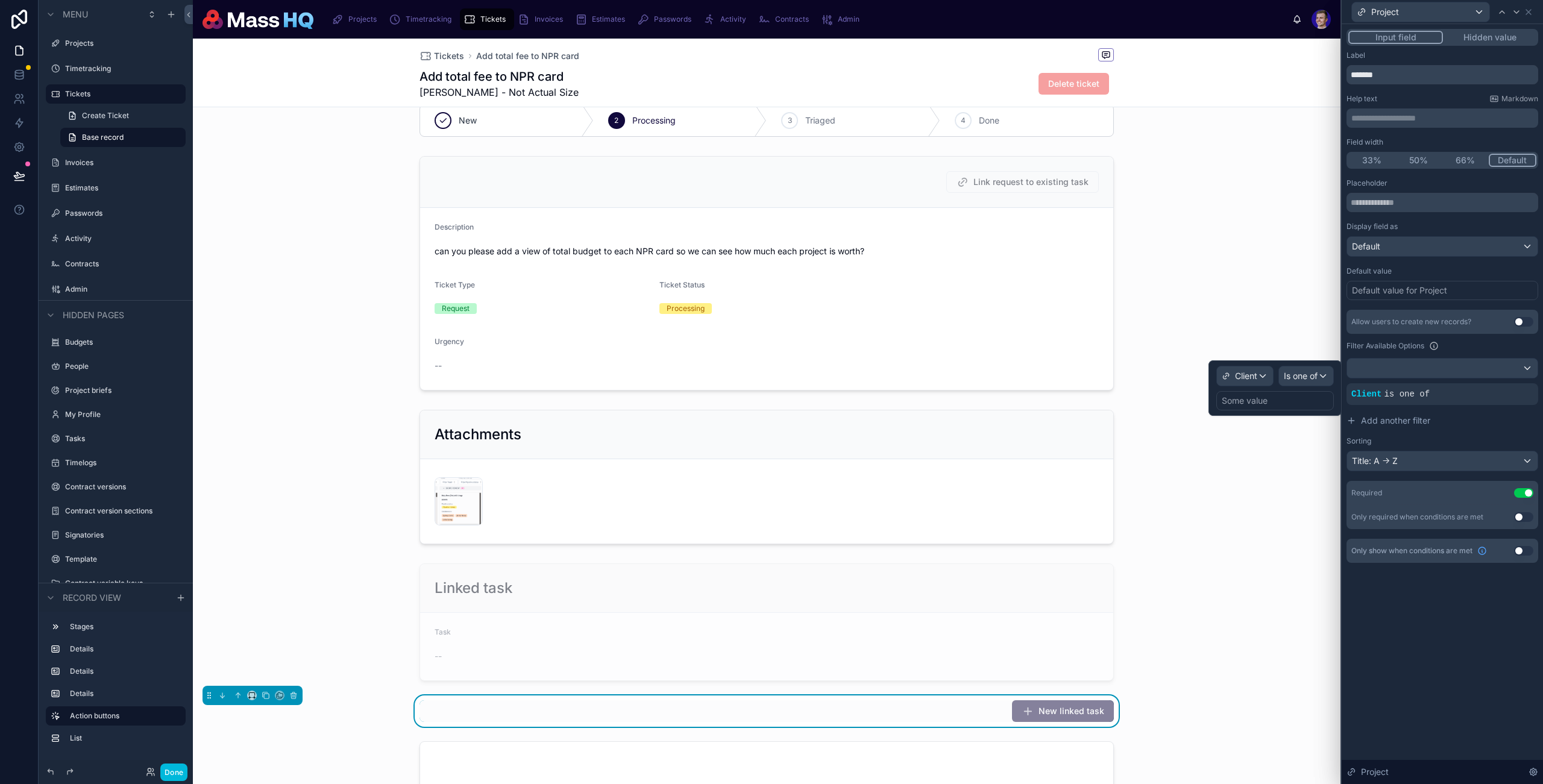
click at [1283, 404] on div "Some value" at bounding box center [1275, 401] width 118 height 19
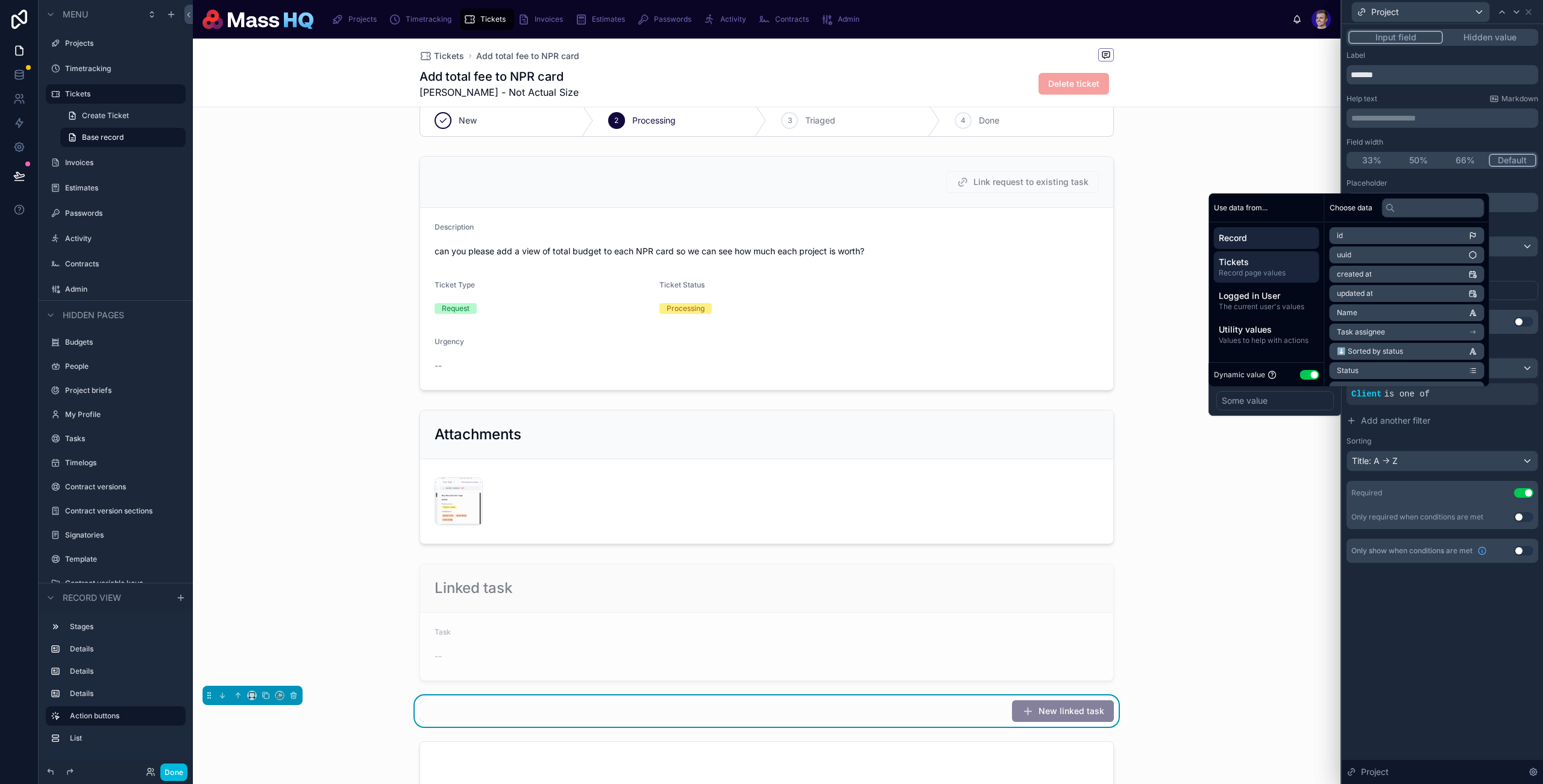
drag, startPoint x: 1257, startPoint y: 260, endPoint x: 1318, endPoint y: 266, distance: 61.3
click at [1257, 260] on span "Tickets" at bounding box center [1267, 262] width 96 height 12
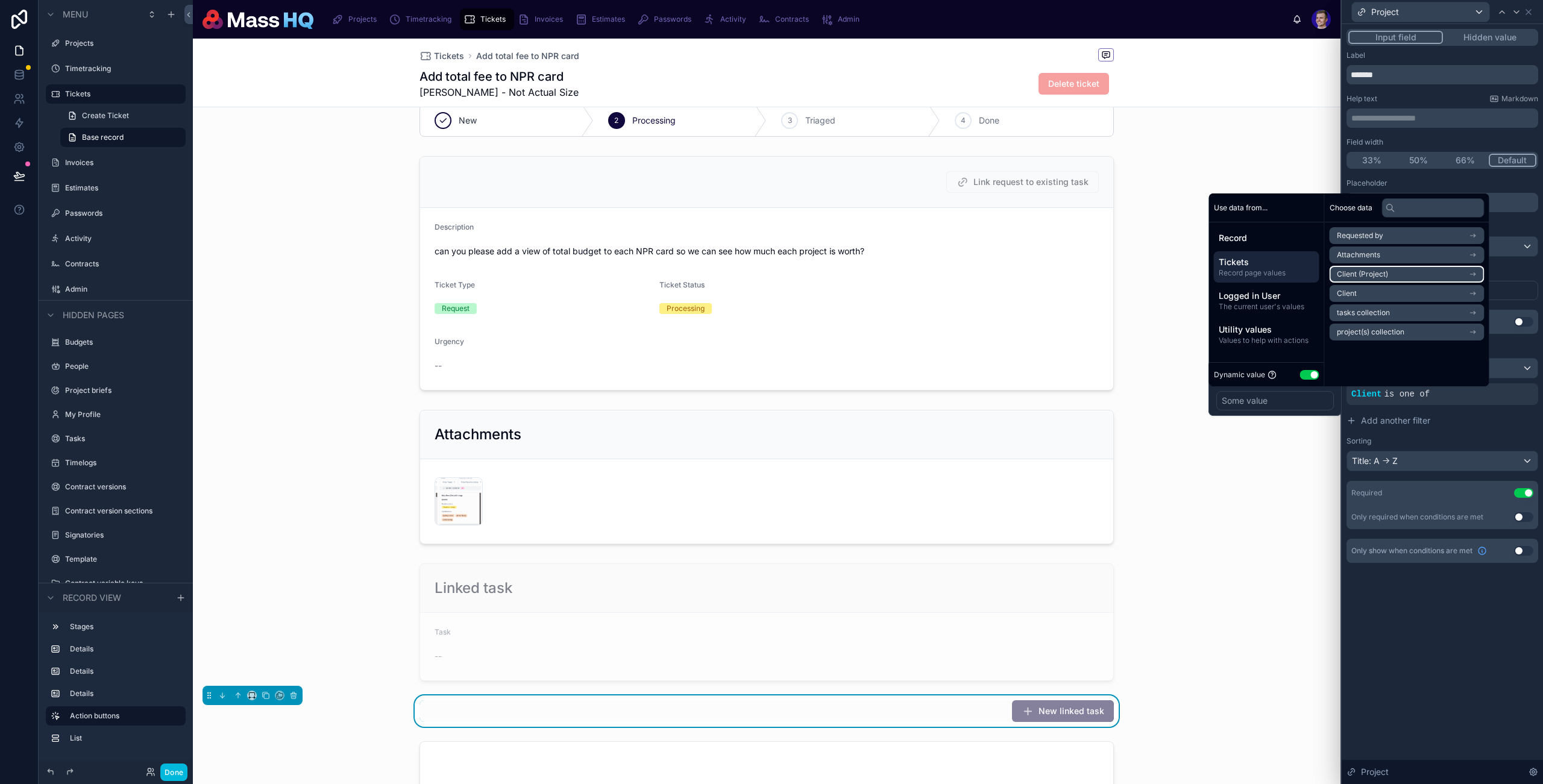
click at [1427, 274] on li "Client (Project)" at bounding box center [1407, 274] width 155 height 17
click at [1382, 258] on li "id (list)" at bounding box center [1407, 257] width 155 height 17
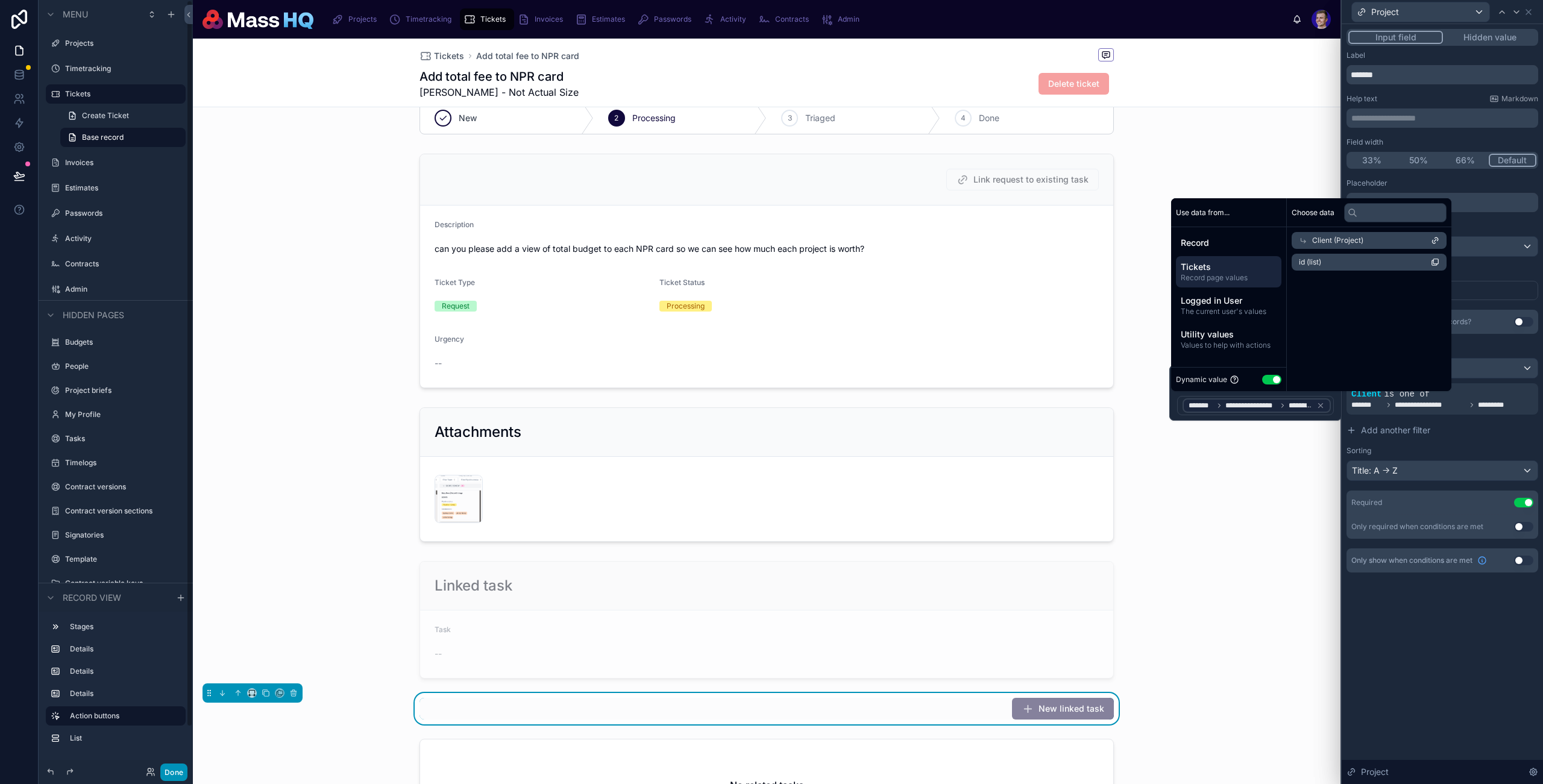
click at [173, 770] on button "Done" at bounding box center [174, 772] width 27 height 17
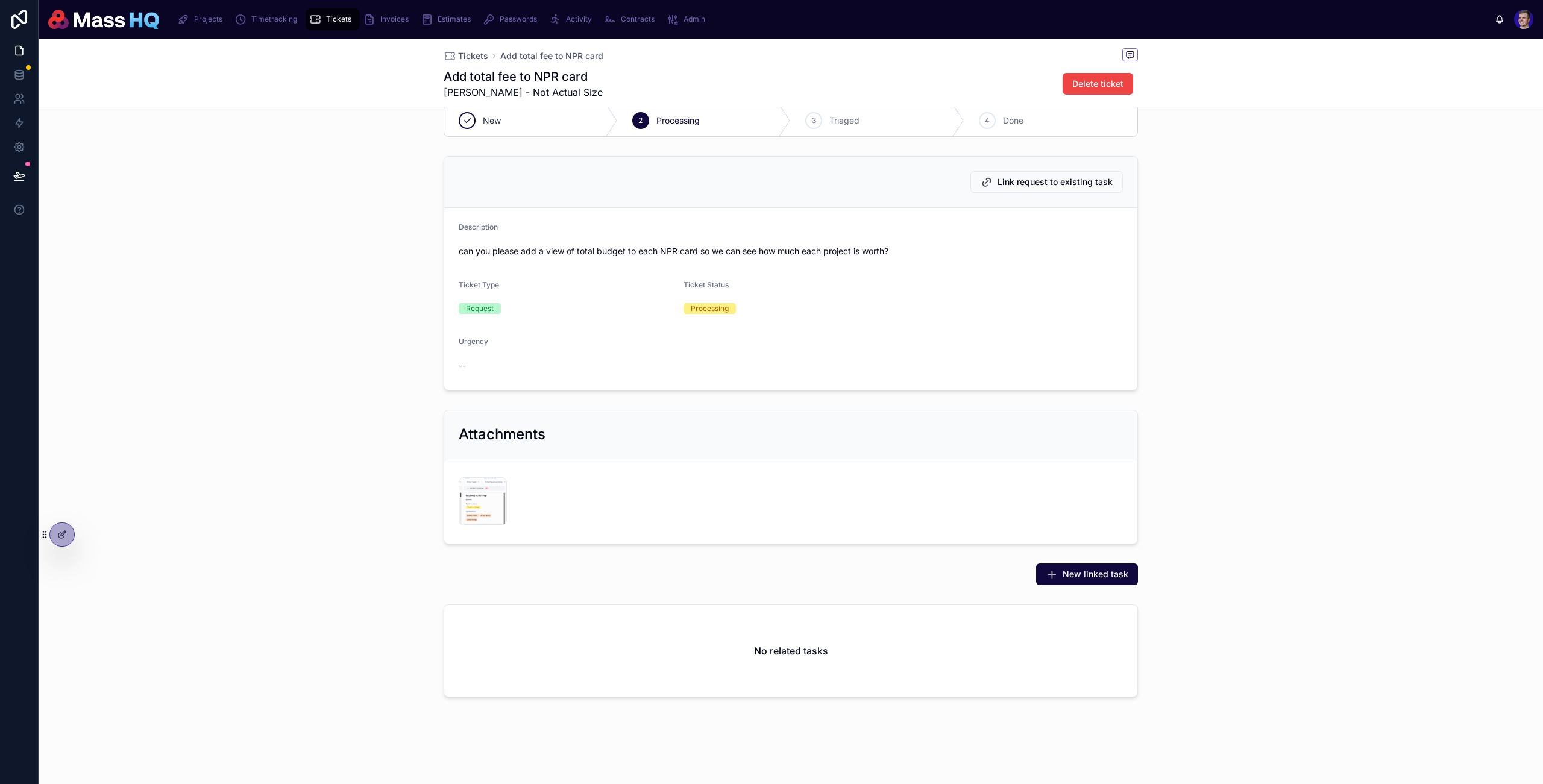
scroll to position [22, 0]
click at [1083, 587] on div "New linked task" at bounding box center [790, 574] width 1504 height 31
click at [1081, 577] on span "New linked task" at bounding box center [1095, 574] width 65 height 12
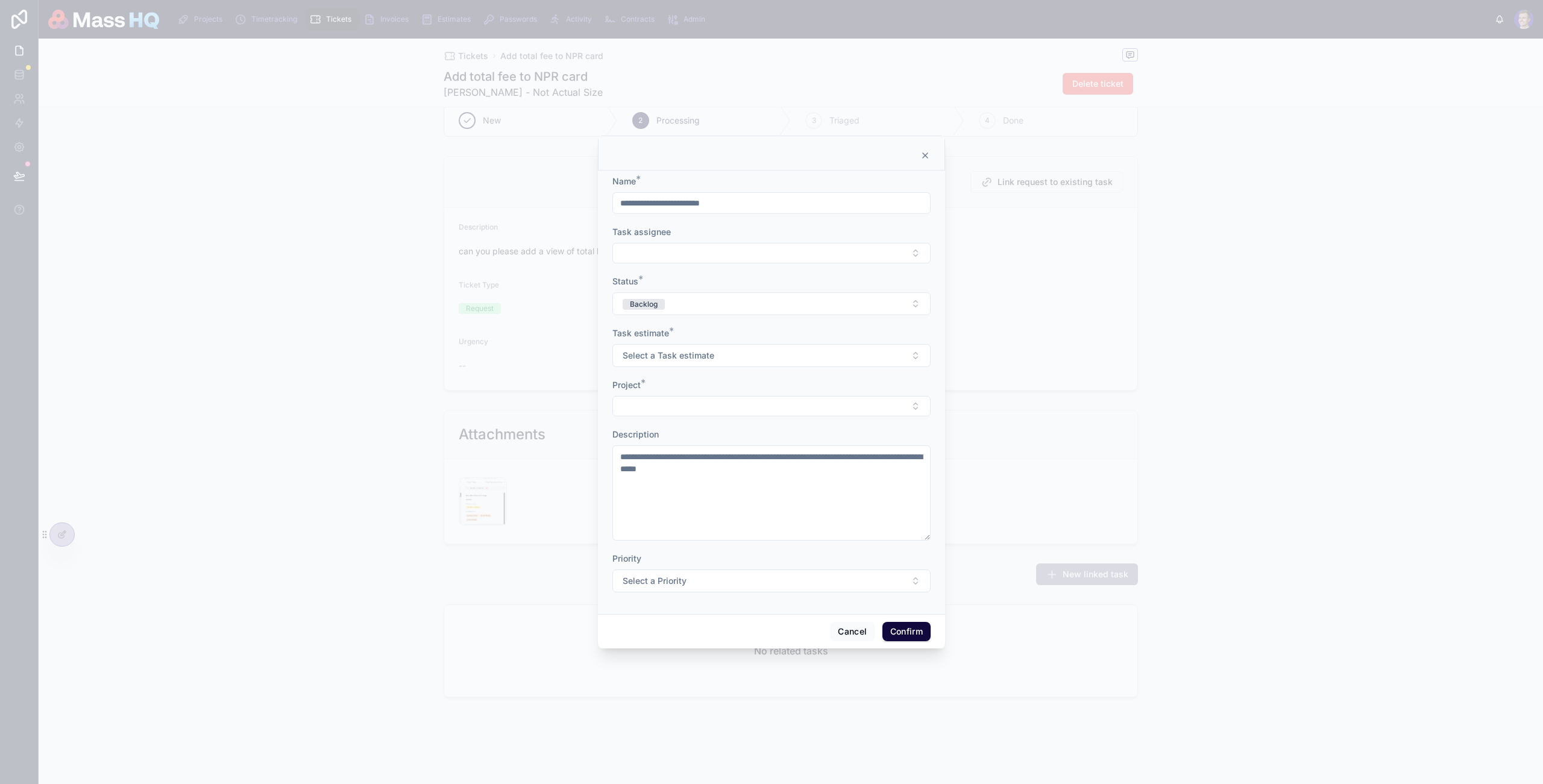
click at [706, 387] on div "Project *" at bounding box center [772, 384] width 318 height 12
drag, startPoint x: 704, startPoint y: 401, endPoint x: 701, endPoint y: 415, distance: 14.3
click at [704, 401] on button "Select Button" at bounding box center [772, 406] width 318 height 21
type input "*****"
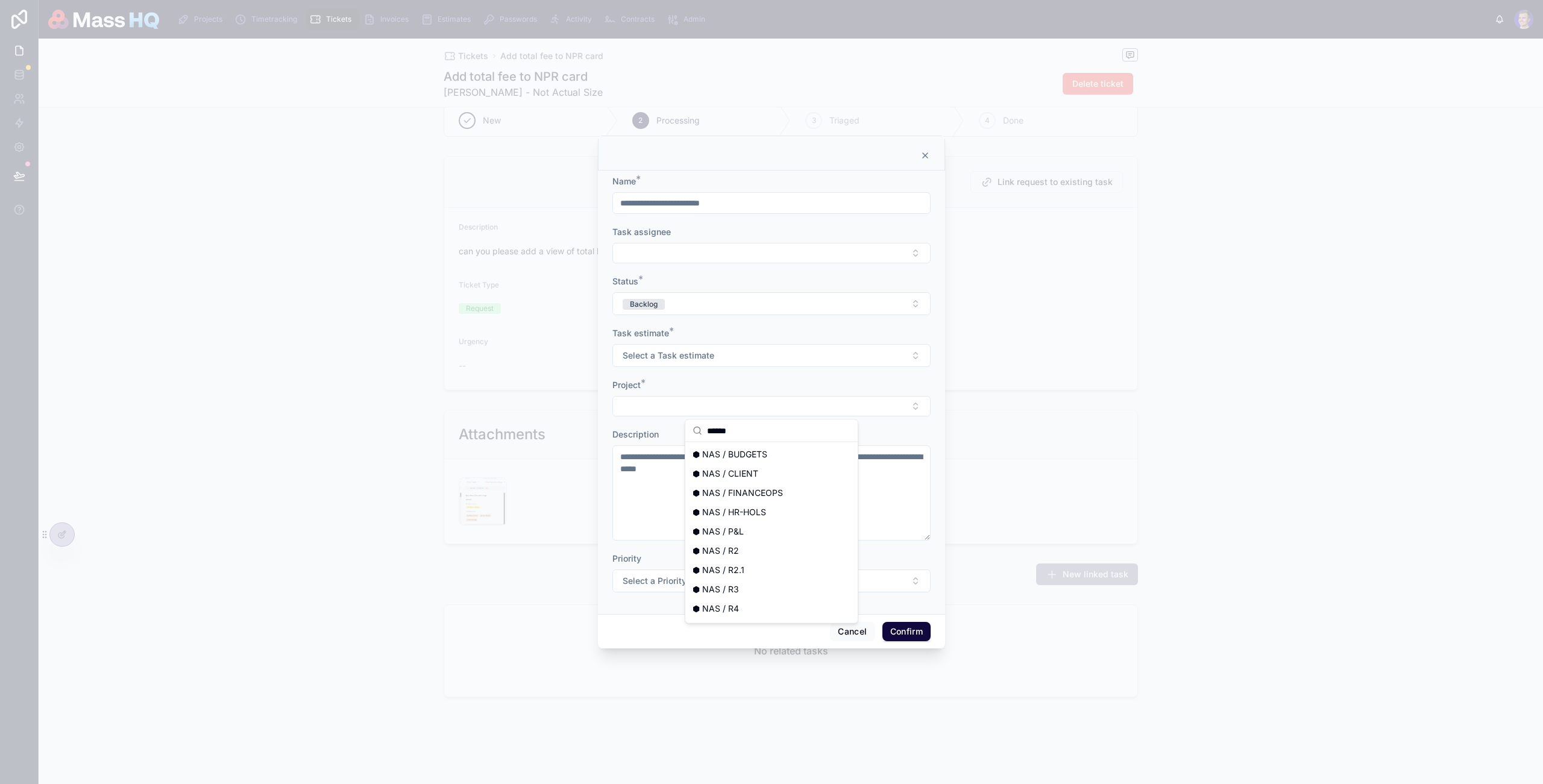
scroll to position [132, 0]
click at [768, 595] on div "⬢ NAS / SUPPORT" at bounding box center [771, 592] width 167 height 19
click at [670, 250] on button "Select Button" at bounding box center [772, 252] width 318 height 21
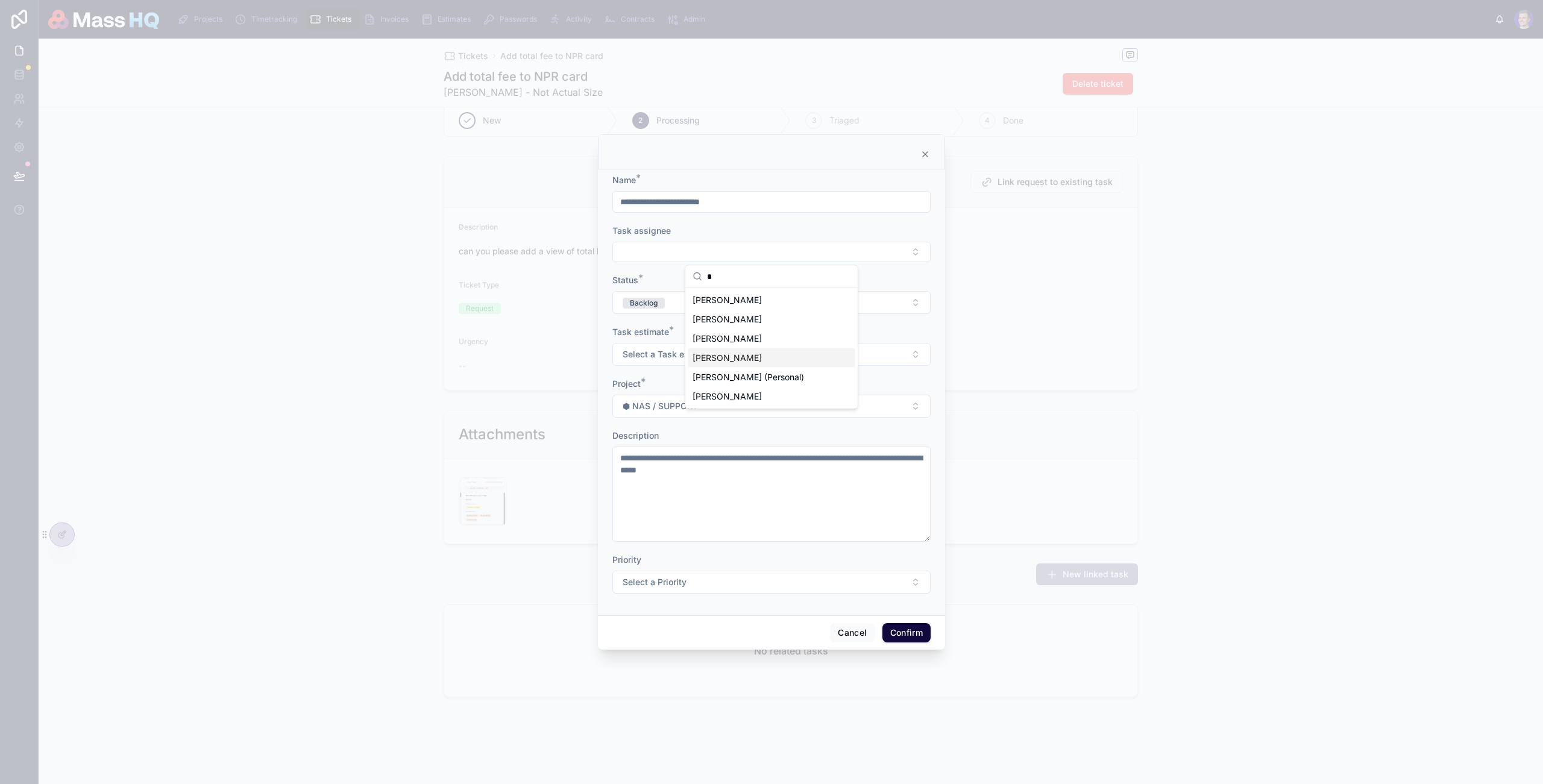
type input "*"
click at [734, 353] on span "[PERSON_NAME]" at bounding box center [727, 358] width 70 height 12
click at [666, 197] on input "**********" at bounding box center [772, 200] width 317 height 17
click at [691, 198] on input "**********" at bounding box center [772, 200] width 317 height 17
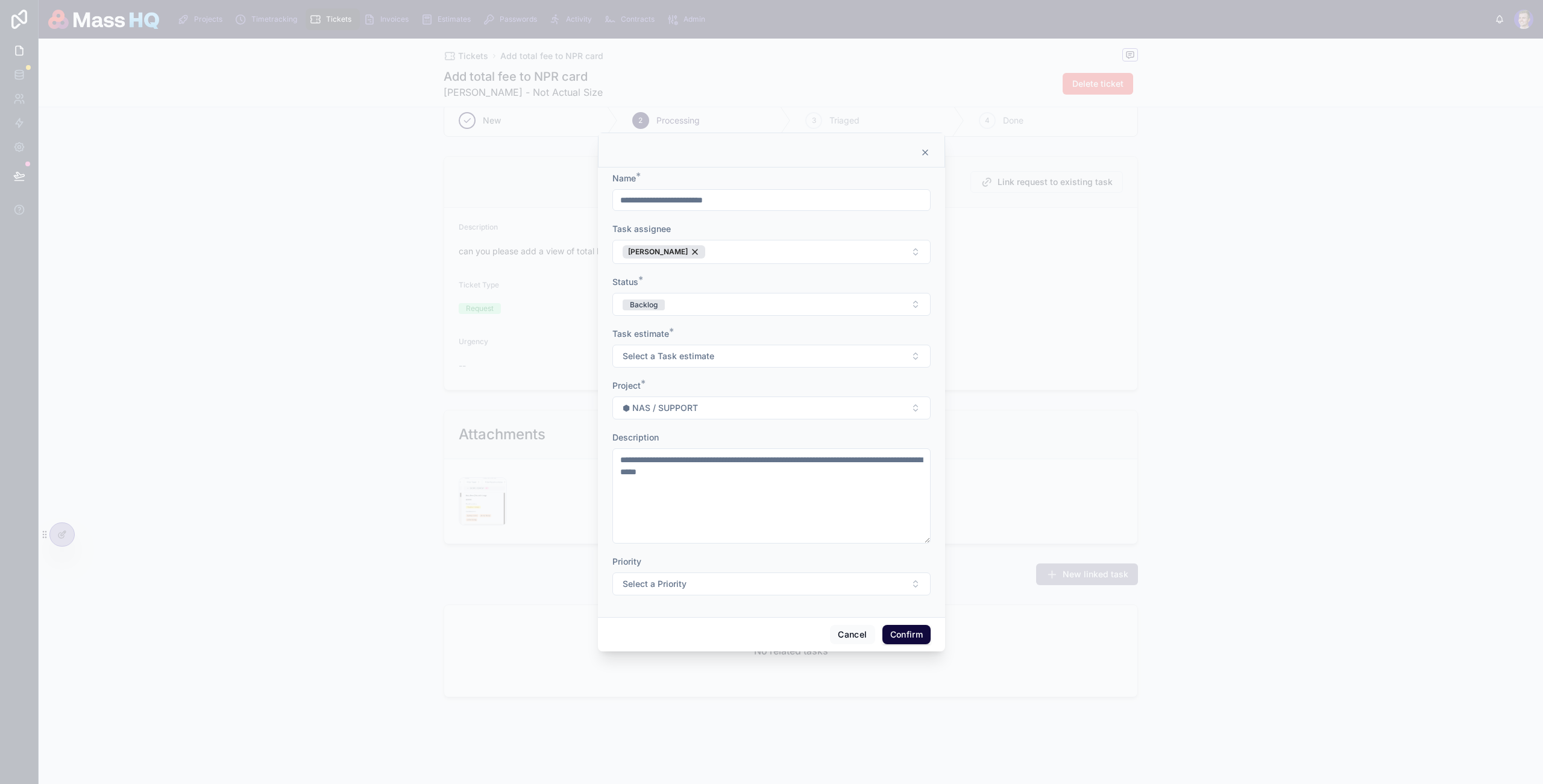
click at [691, 198] on input "**********" at bounding box center [772, 200] width 317 height 17
click at [812, 200] on input "**********" at bounding box center [772, 200] width 317 height 17
type input "**********"
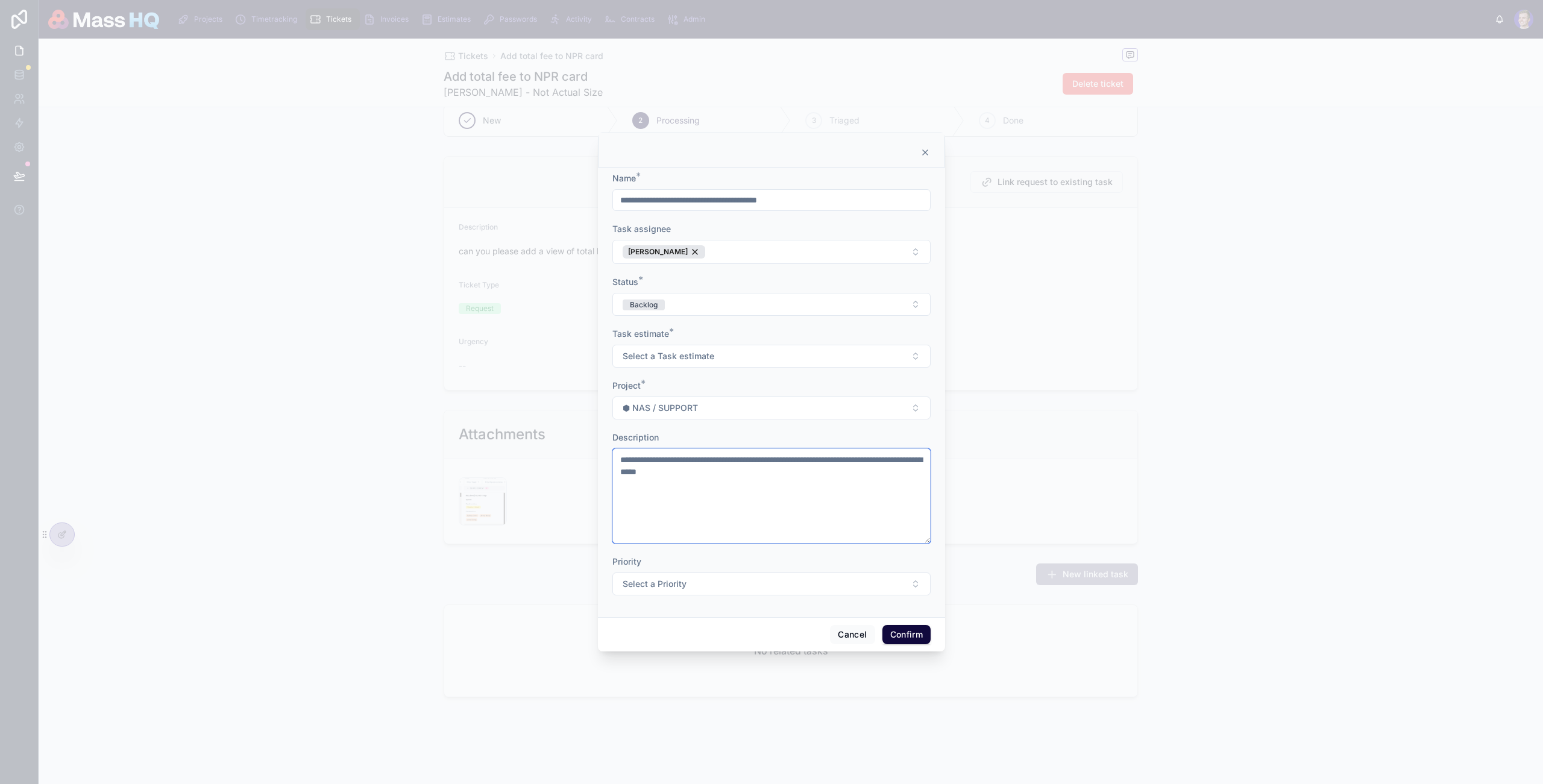
click at [786, 494] on textarea "**********" at bounding box center [772, 496] width 318 height 95
drag, startPoint x: 595, startPoint y: 450, endPoint x: 557, endPoint y: 450, distance: 38.0
click at [559, 450] on div "**********" at bounding box center [771, 392] width 1543 height 784
click at [661, 466] on textarea "**********" at bounding box center [772, 496] width 318 height 83
drag, startPoint x: 661, startPoint y: 466, endPoint x: 682, endPoint y: 467, distance: 21.0
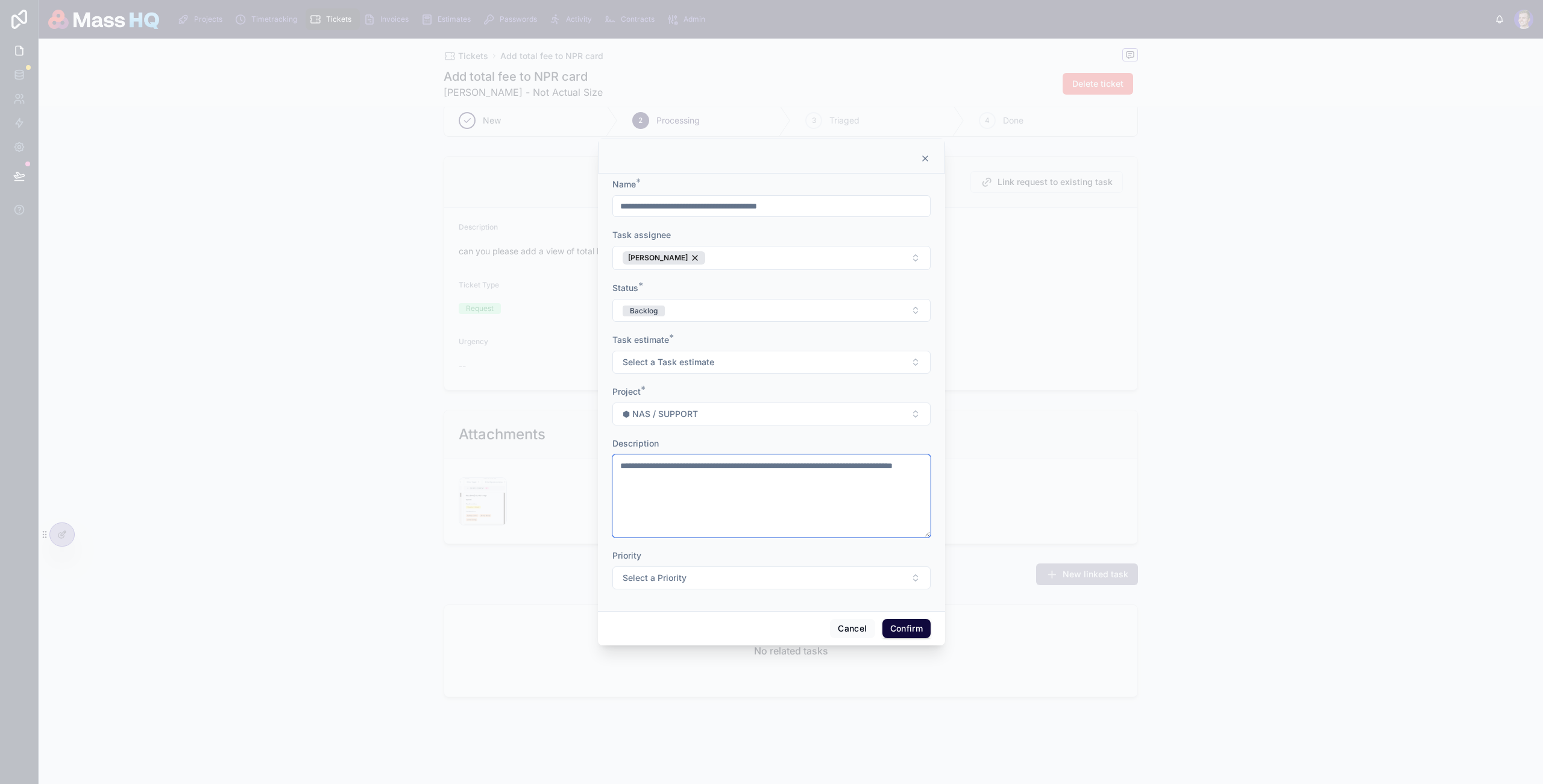
click at [661, 466] on textarea "**********" at bounding box center [772, 496] width 318 height 83
click at [684, 466] on textarea "**********" at bounding box center [772, 496] width 318 height 83
click at [720, 466] on textarea "**********" at bounding box center [772, 496] width 318 height 83
click at [750, 466] on textarea "**********" at bounding box center [772, 496] width 318 height 83
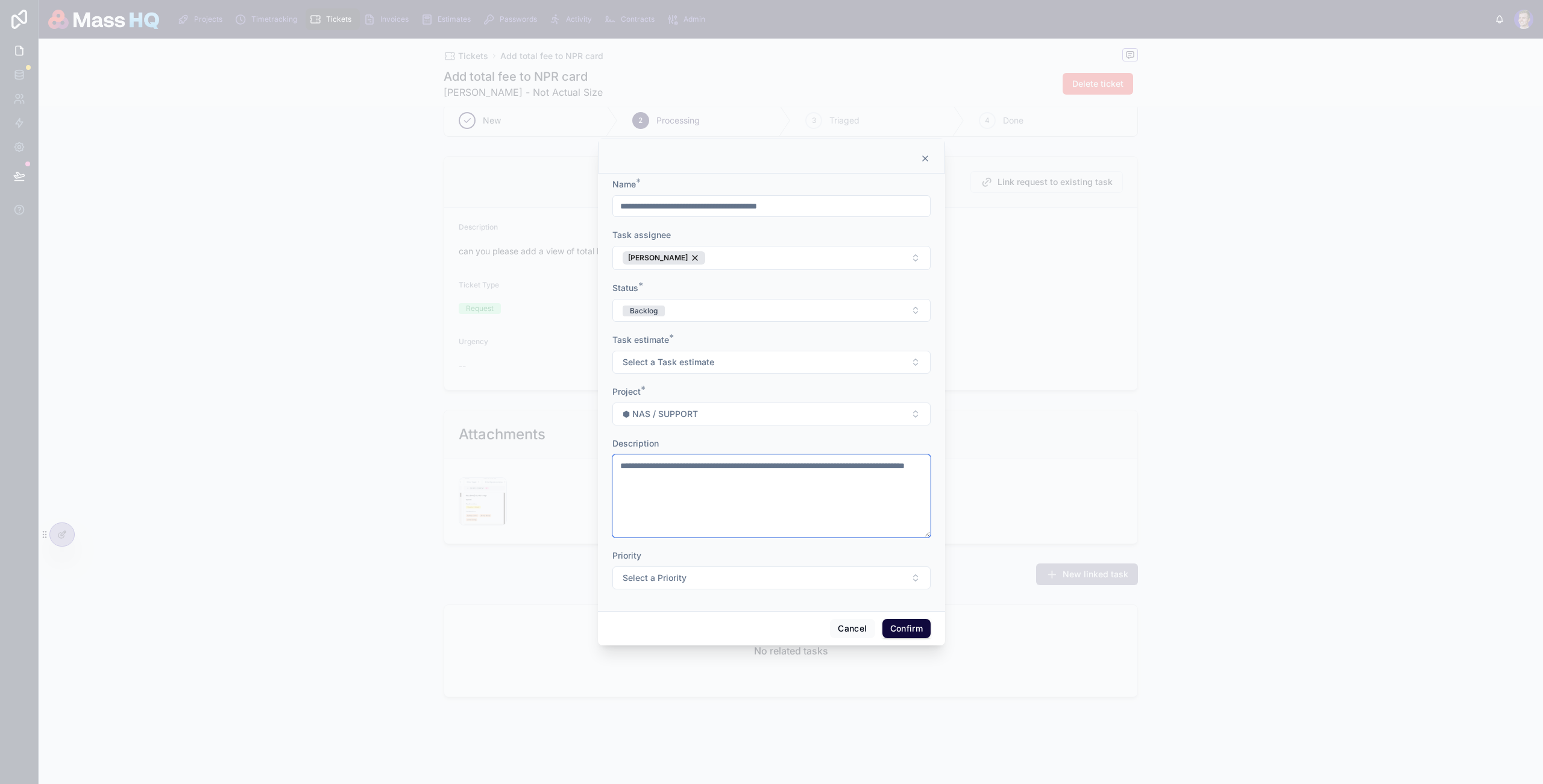
click at [736, 468] on textarea "**********" at bounding box center [772, 496] width 318 height 83
click at [718, 469] on textarea "**********" at bounding box center [772, 496] width 318 height 83
type textarea "**********"
click at [718, 469] on textarea "**********" at bounding box center [772, 496] width 318 height 83
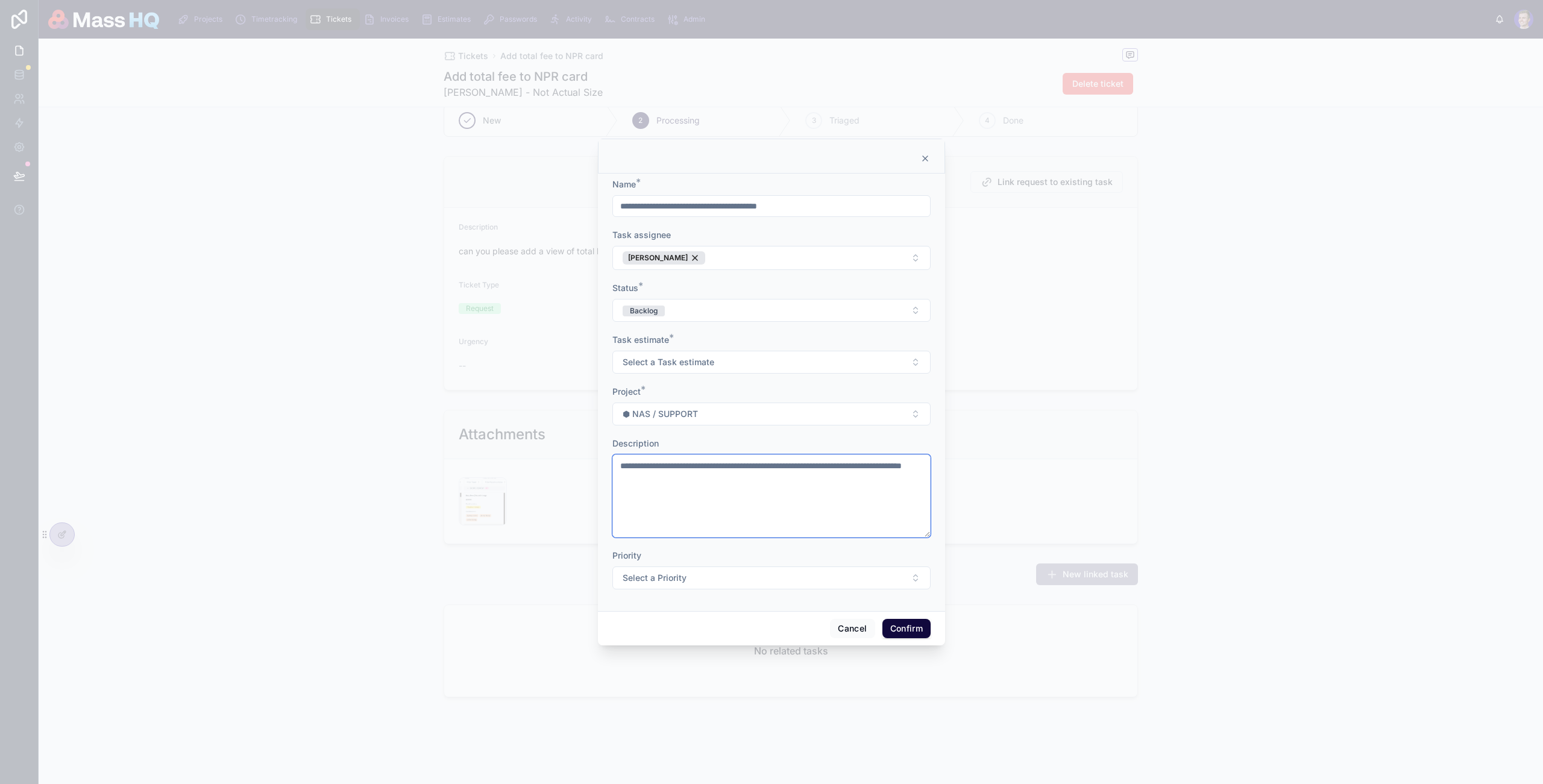
click at [718, 469] on textarea "**********" at bounding box center [772, 496] width 318 height 83
click at [719, 469] on textarea "**********" at bounding box center [772, 496] width 318 height 83
click at [716, 464] on textarea "**********" at bounding box center [772, 496] width 318 height 83
click at [735, 499] on textarea "**********" at bounding box center [772, 496] width 318 height 83
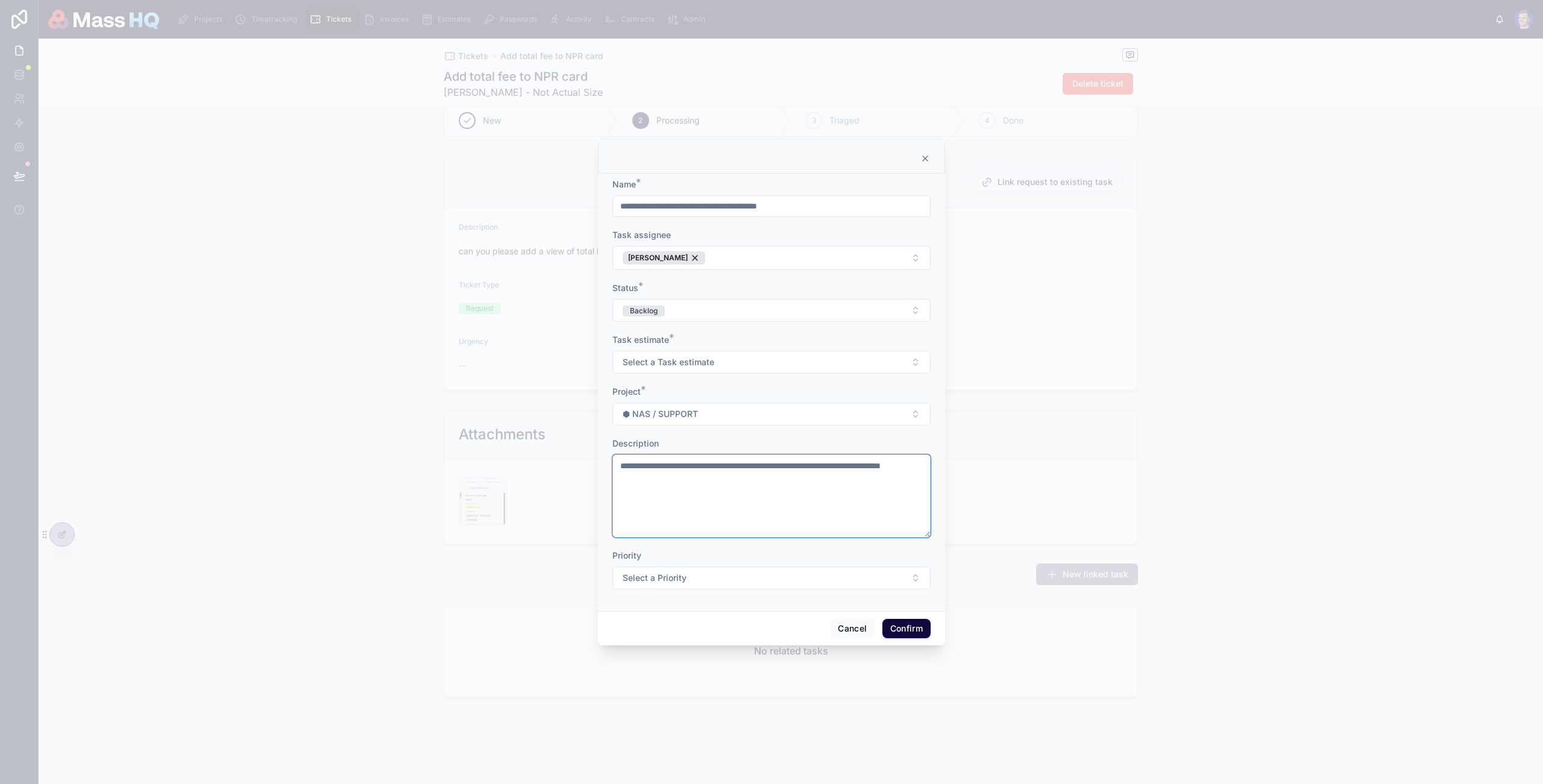
drag, startPoint x: 775, startPoint y: 466, endPoint x: 932, endPoint y: 536, distance: 171.9
click at [929, 535] on textarea "**********" at bounding box center [772, 496] width 318 height 83
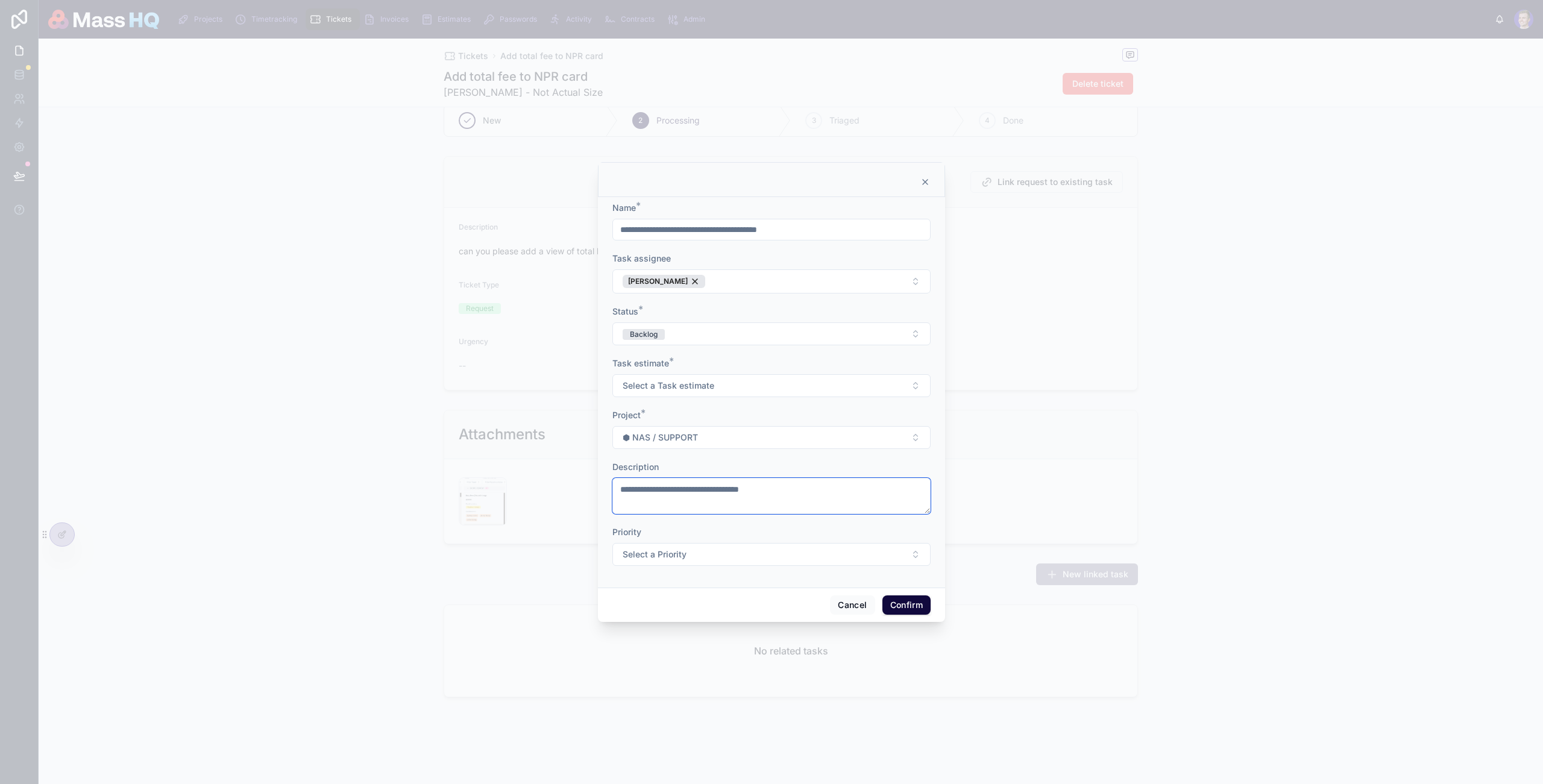
type textarea "**********"
click at [888, 611] on button "Confirm" at bounding box center [907, 605] width 48 height 19
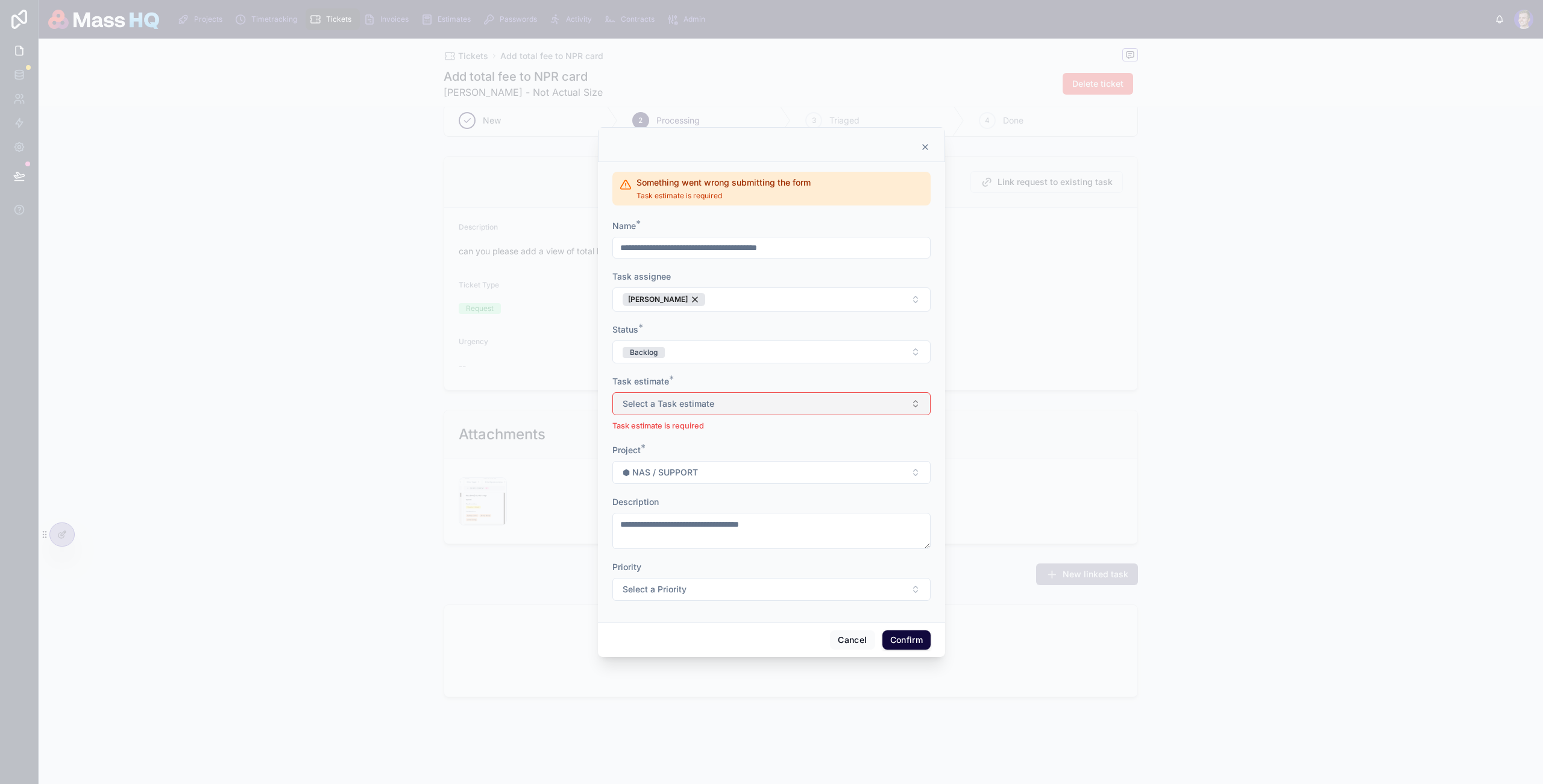
click at [711, 412] on button "Select a Task estimate" at bounding box center [772, 403] width 318 height 23
click at [753, 451] on div "15 mins" at bounding box center [771, 453] width 167 height 18
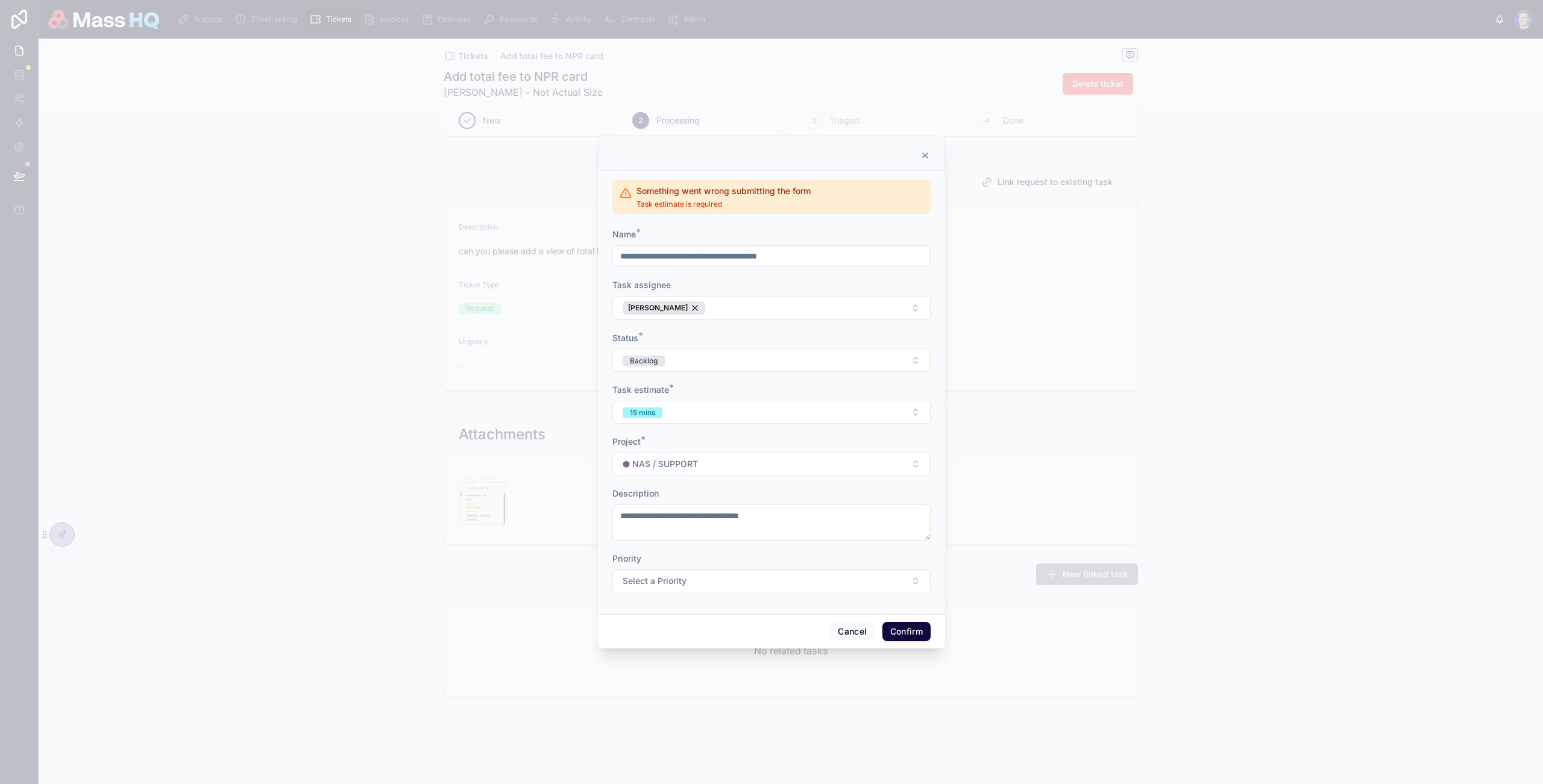
click at [905, 625] on button "Confirm" at bounding box center [907, 632] width 48 height 19
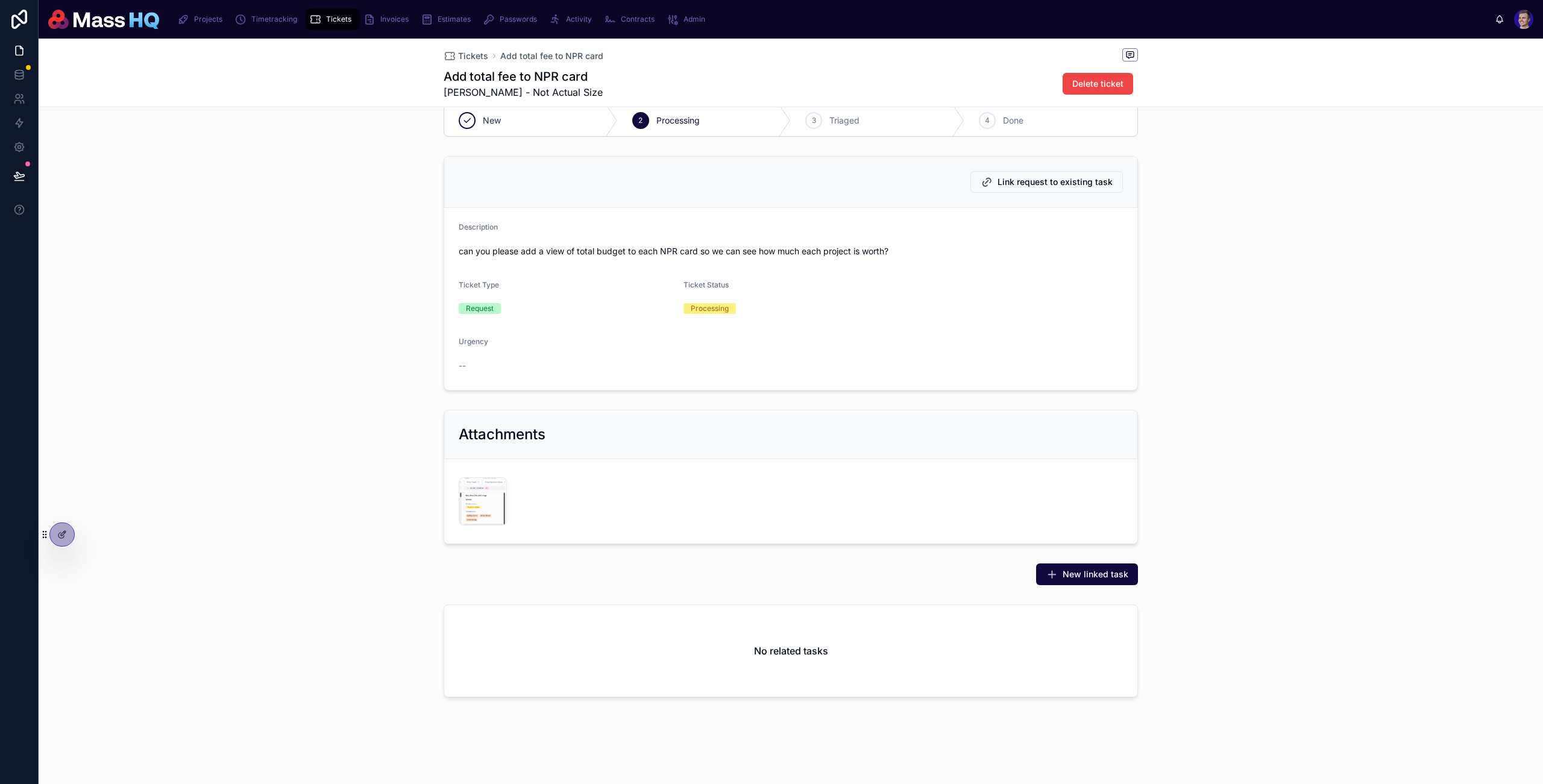
click at [1296, 623] on div "No related tasks" at bounding box center [790, 653] width 1504 height 107
click at [65, 537] on icon at bounding box center [62, 535] width 10 height 10
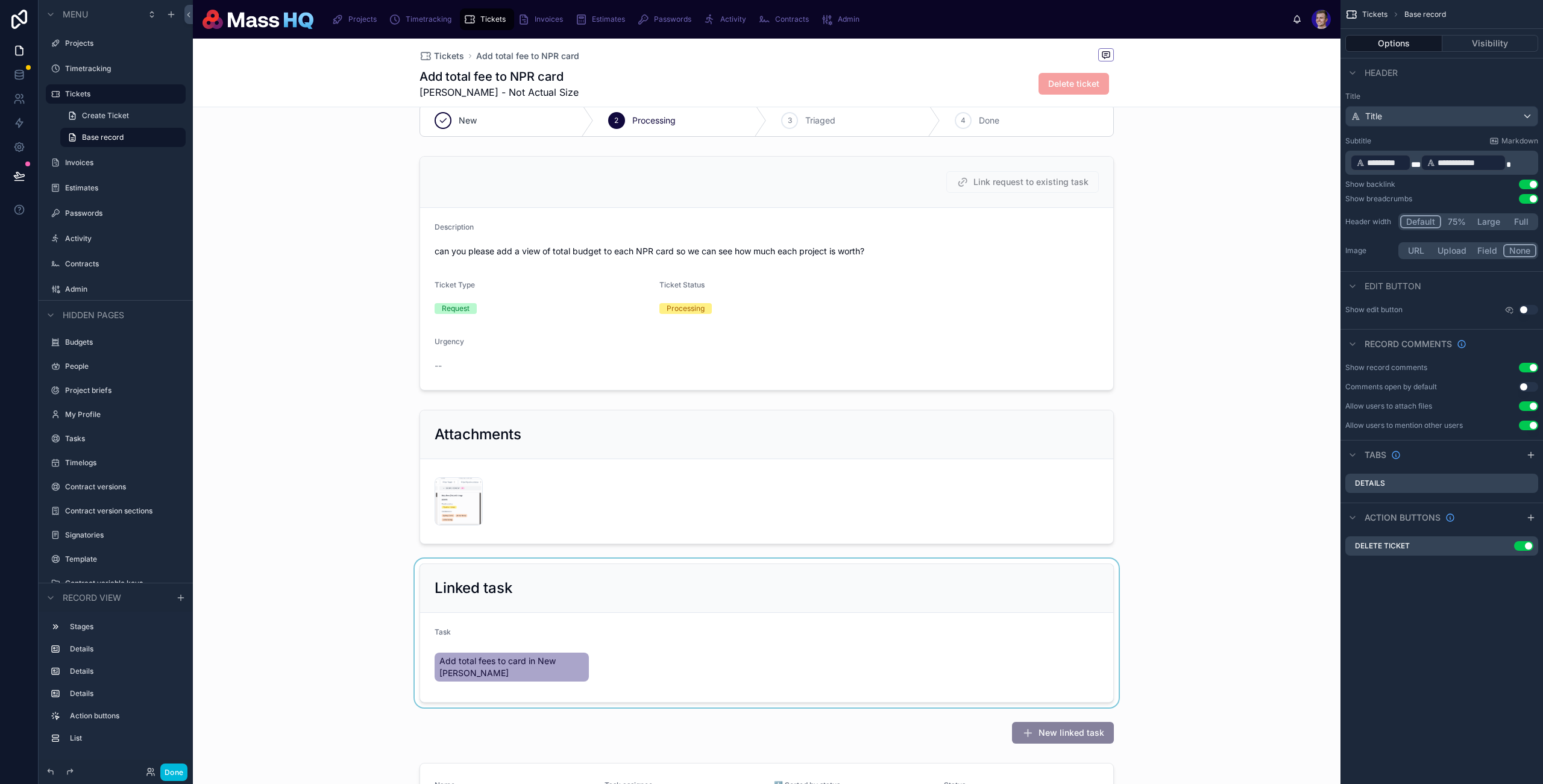
click at [724, 621] on div at bounding box center [767, 633] width 1148 height 149
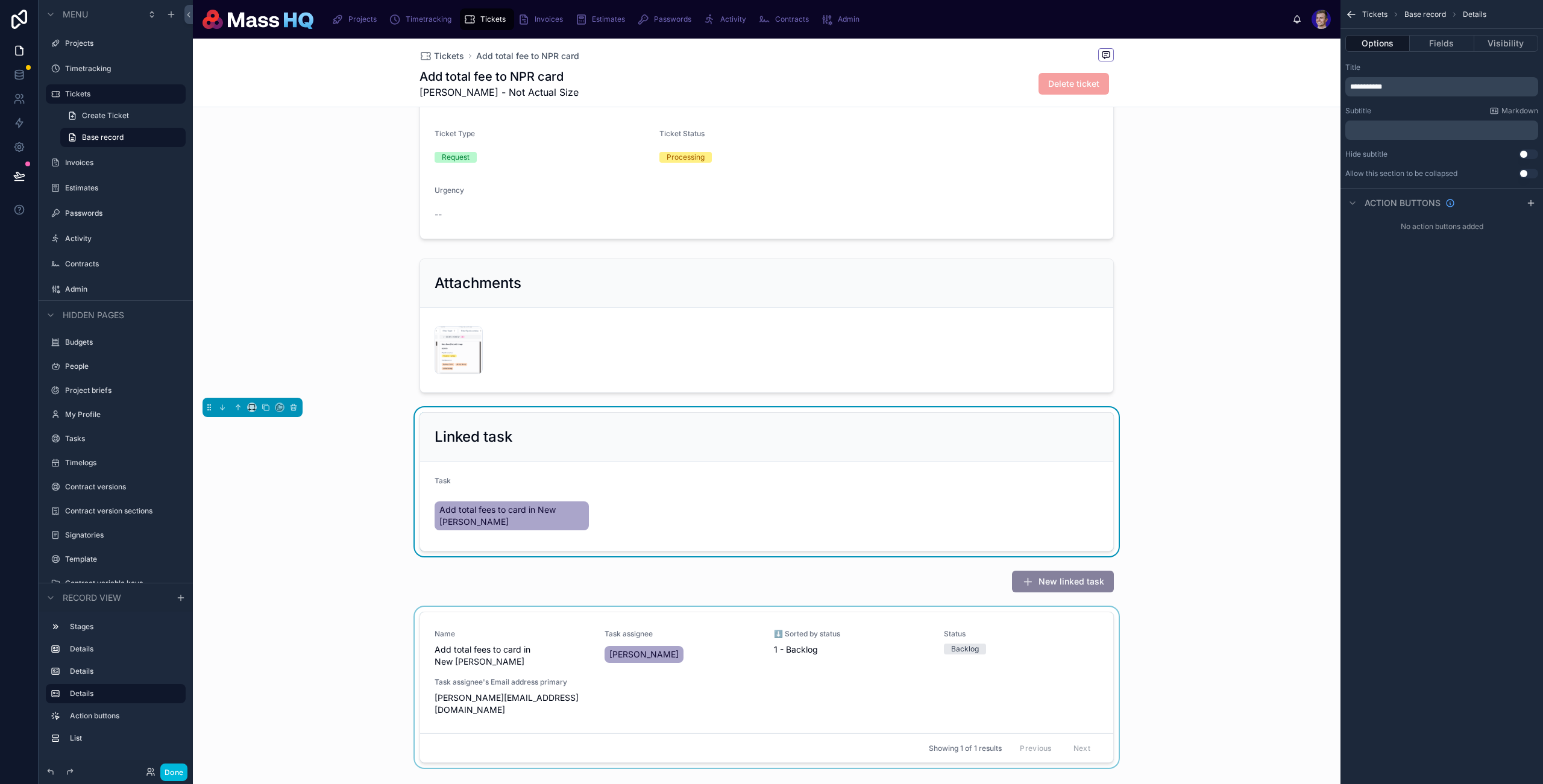
scroll to position [256, 0]
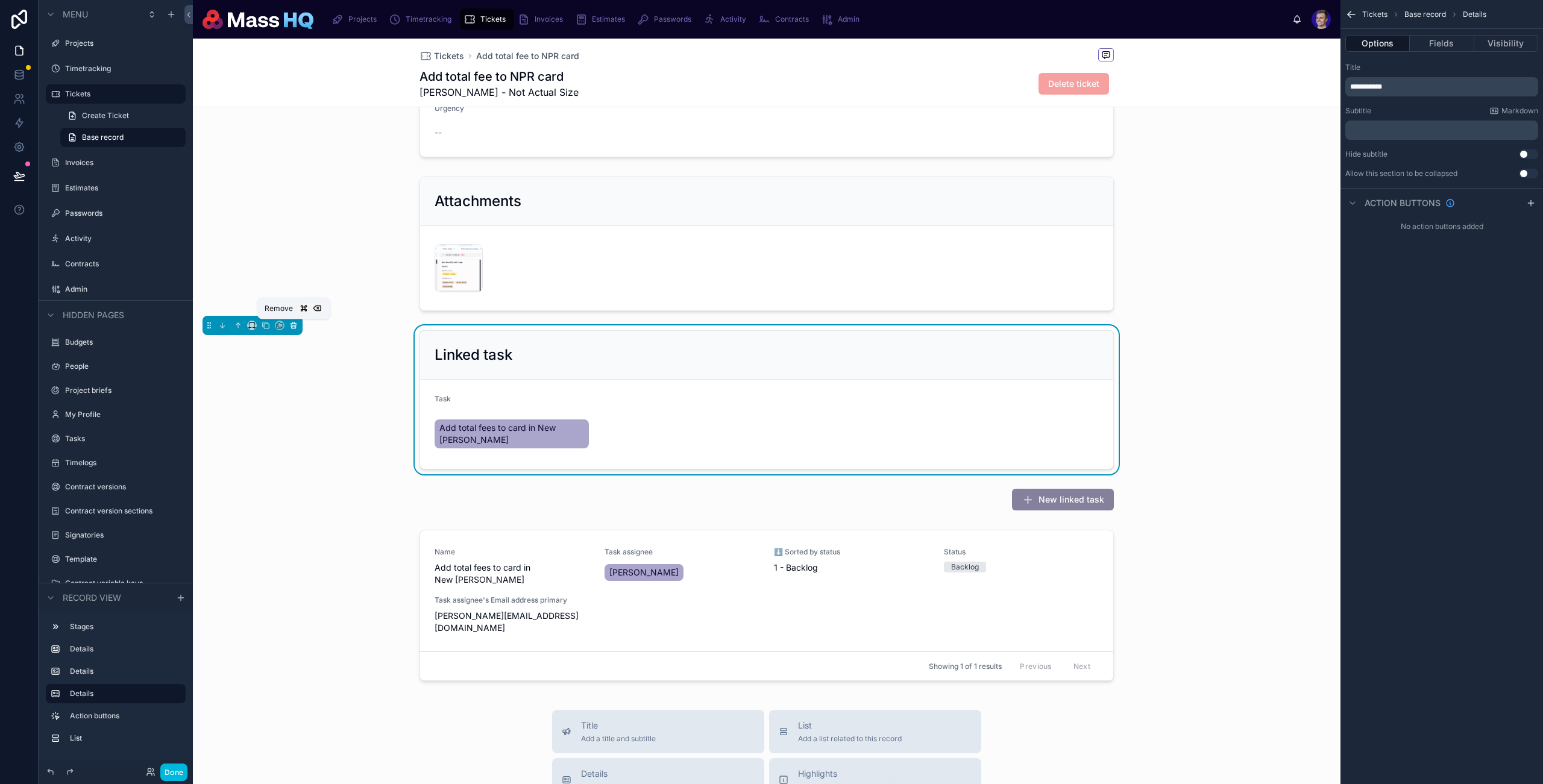
click at [292, 325] on icon at bounding box center [294, 326] width 5 height 5
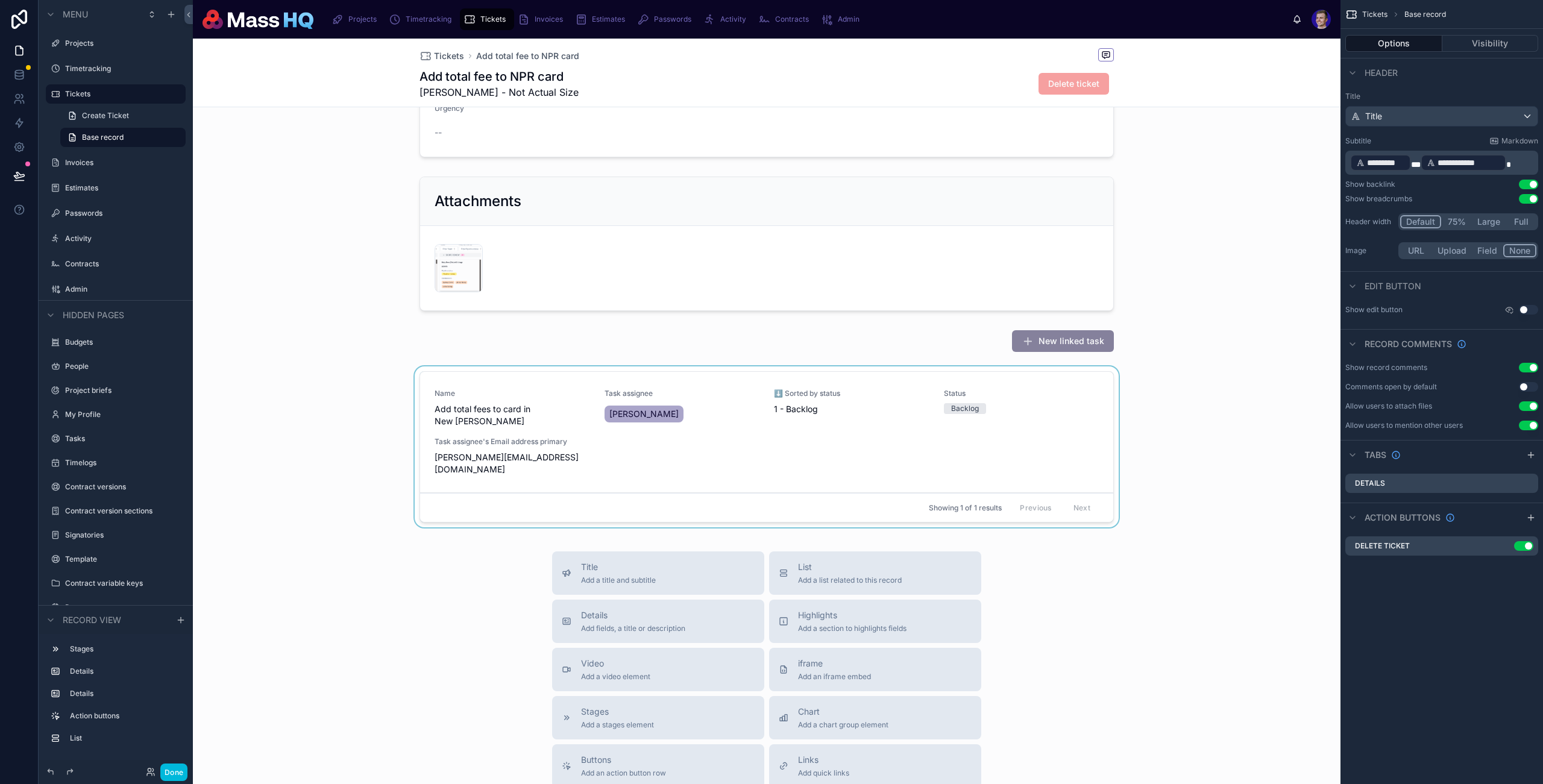
click at [592, 433] on div at bounding box center [767, 449] width 1148 height 166
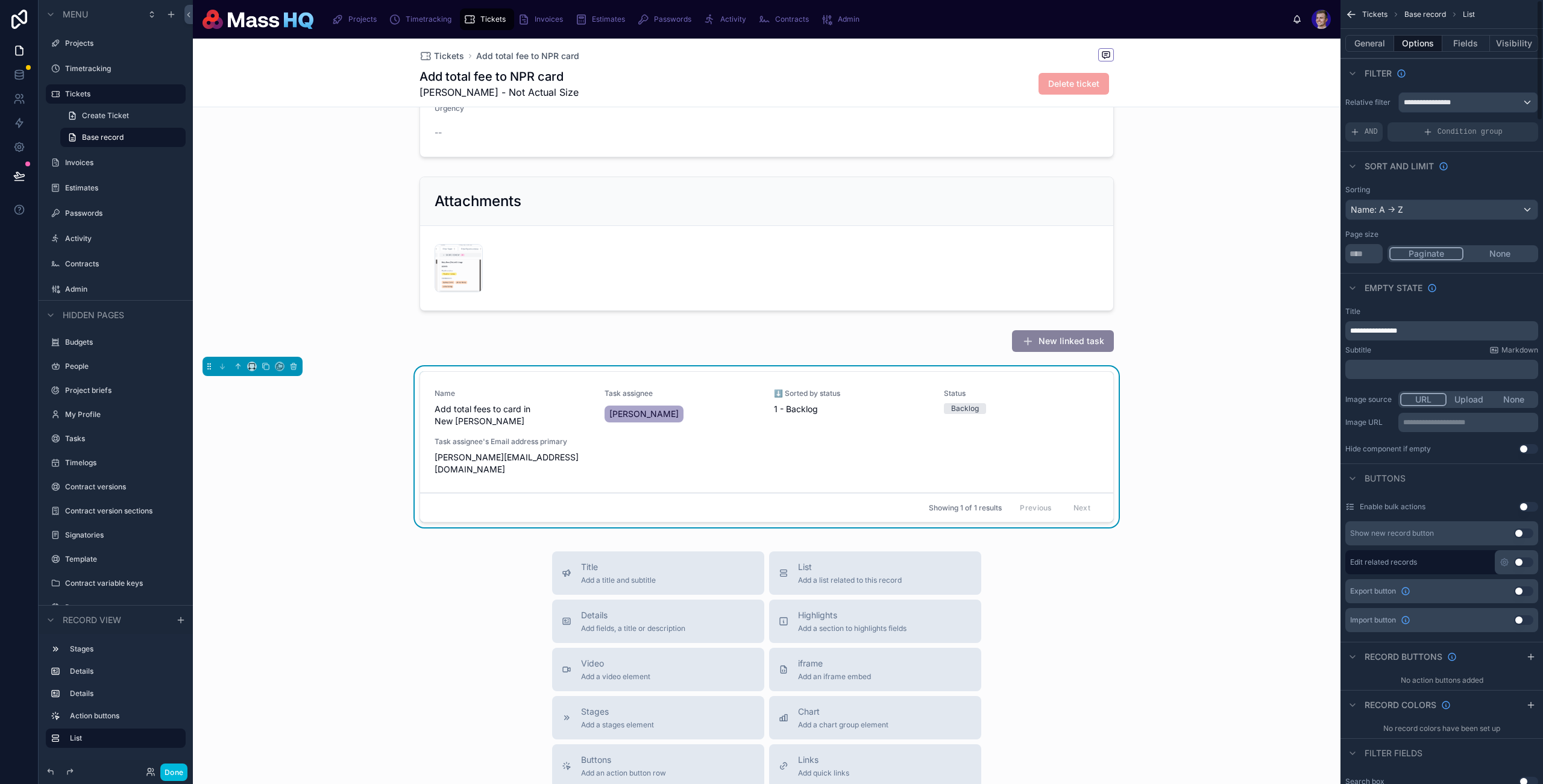
click at [1475, 32] on div "General Options Fields Visibility" at bounding box center [1442, 43] width 203 height 29
click at [1468, 38] on button "Fields" at bounding box center [1467, 43] width 48 height 17
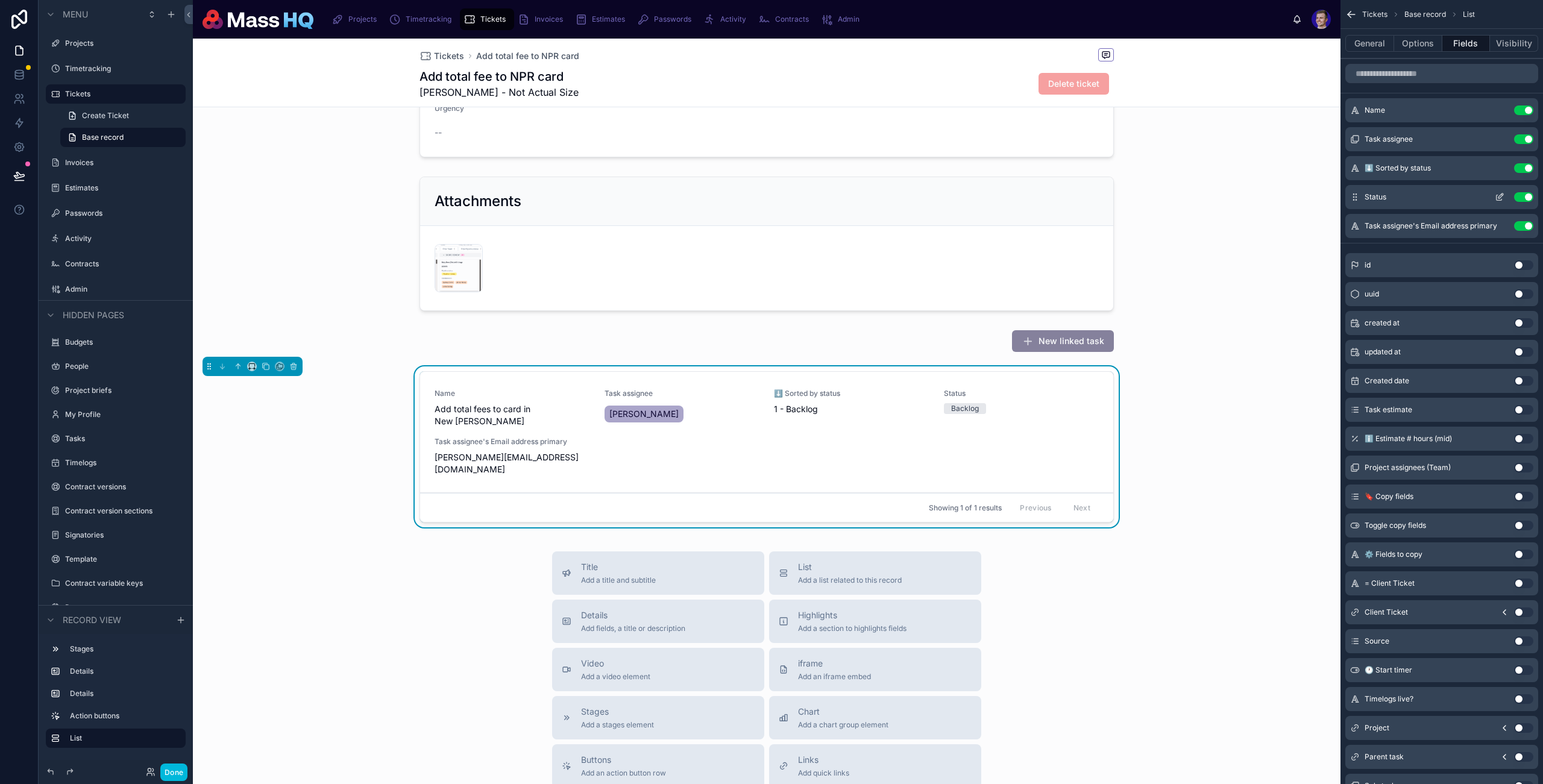
click at [1525, 195] on button "Use setting" at bounding box center [1524, 197] width 19 height 10
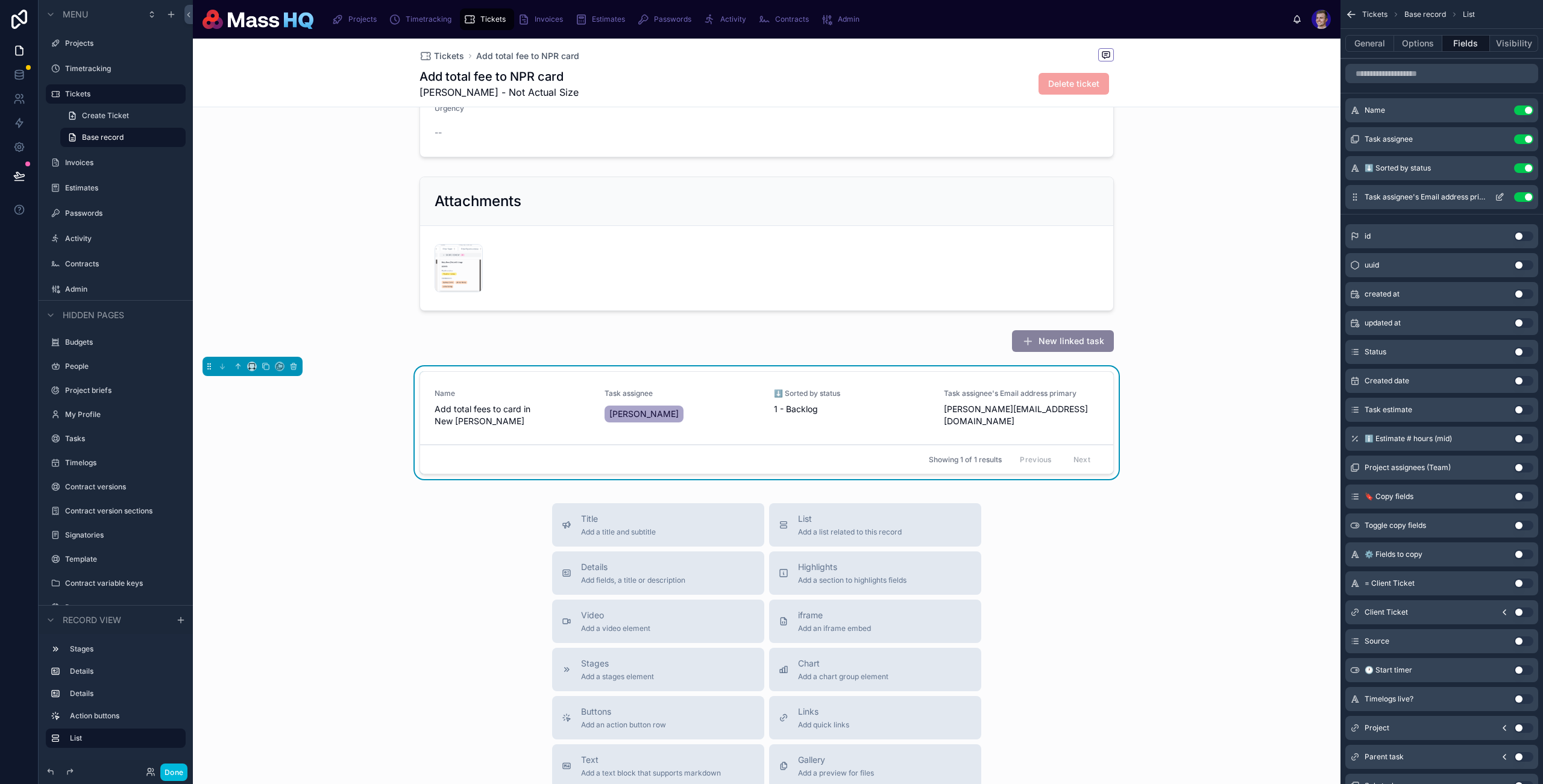
click at [1531, 196] on button "Use setting" at bounding box center [1524, 197] width 19 height 10
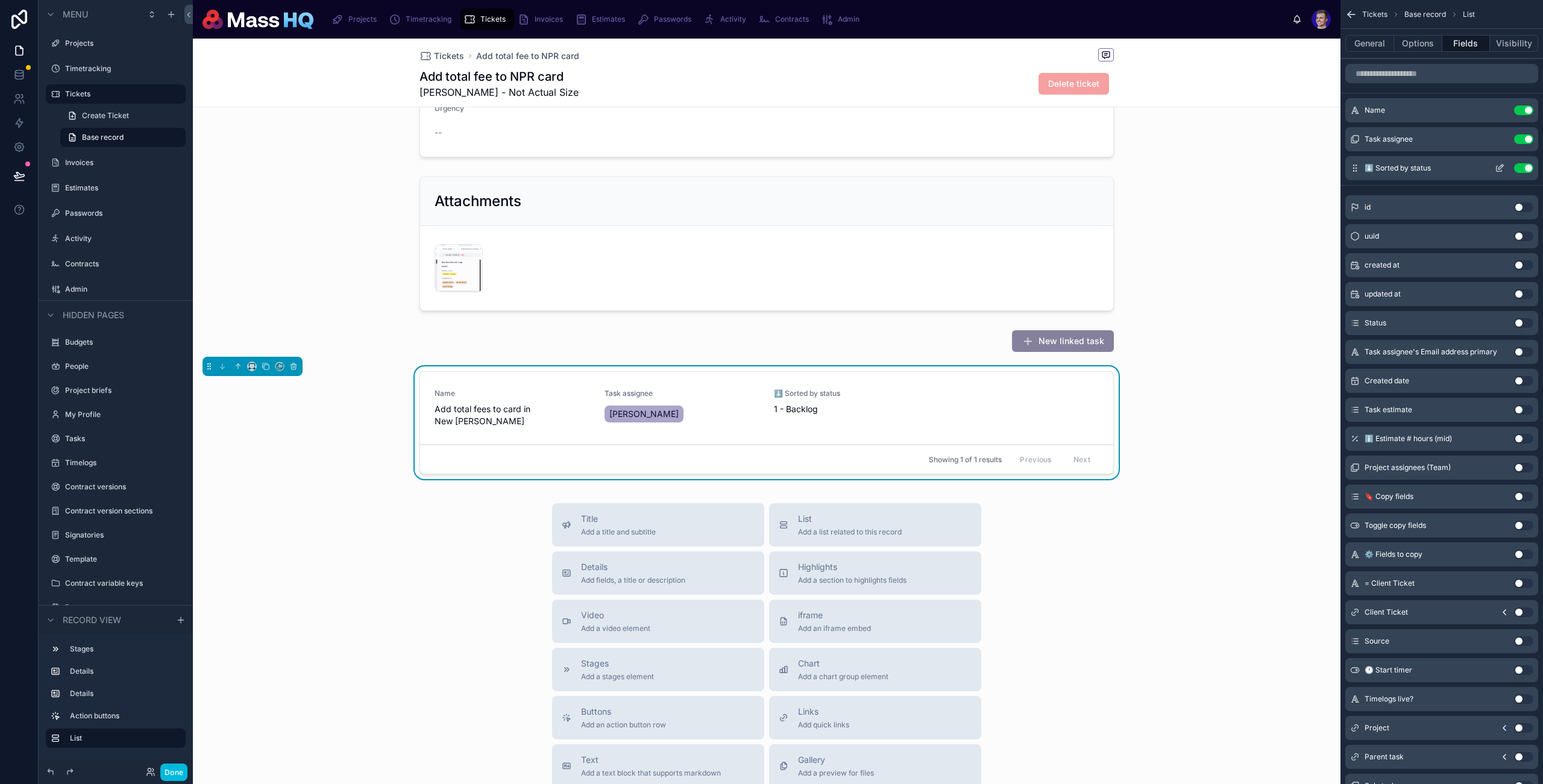
click at [1519, 168] on button "Use setting" at bounding box center [1524, 168] width 19 height 10
click at [1377, 70] on input "scrollable content" at bounding box center [1442, 74] width 193 height 19
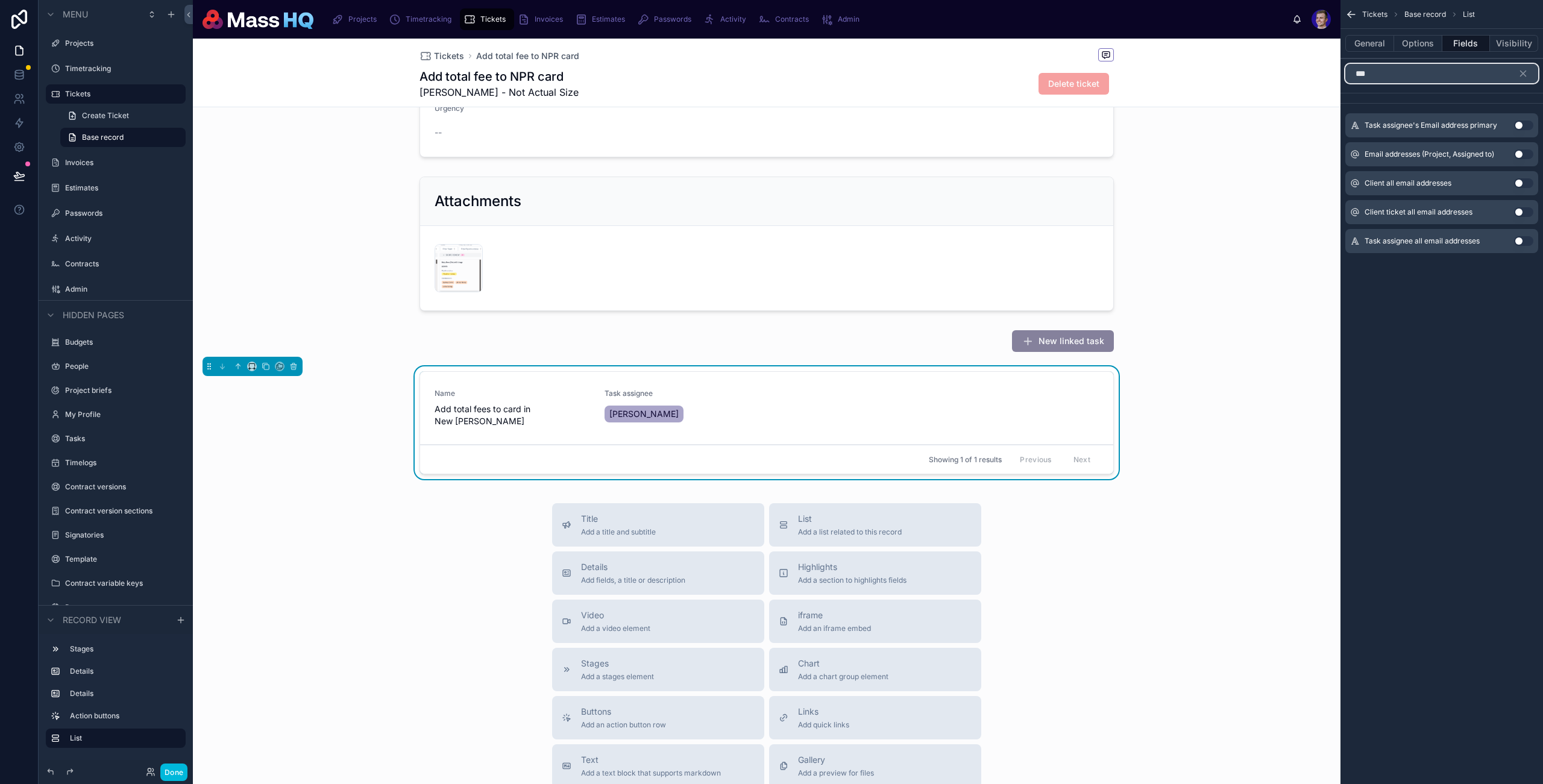
type input "*"
type input "******"
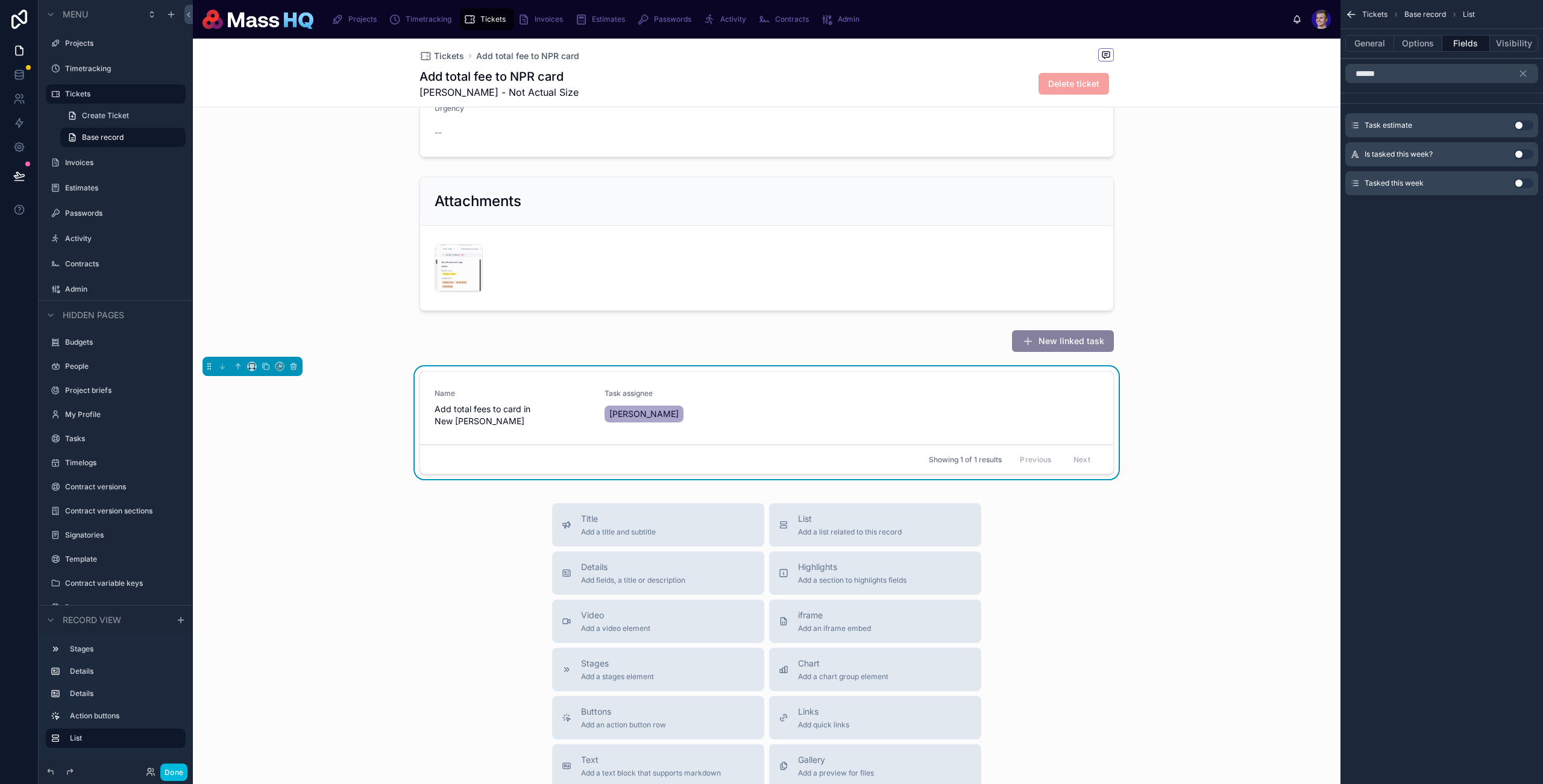
drag, startPoint x: 1522, startPoint y: 123, endPoint x: 1448, endPoint y: 82, distance: 84.6
click at [1522, 123] on button "Use setting" at bounding box center [1524, 125] width 19 height 10
click at [1447, 78] on input "******" at bounding box center [1442, 74] width 193 height 19
type input "****"
drag, startPoint x: 1519, startPoint y: 154, endPoint x: 1392, endPoint y: 70, distance: 152.3
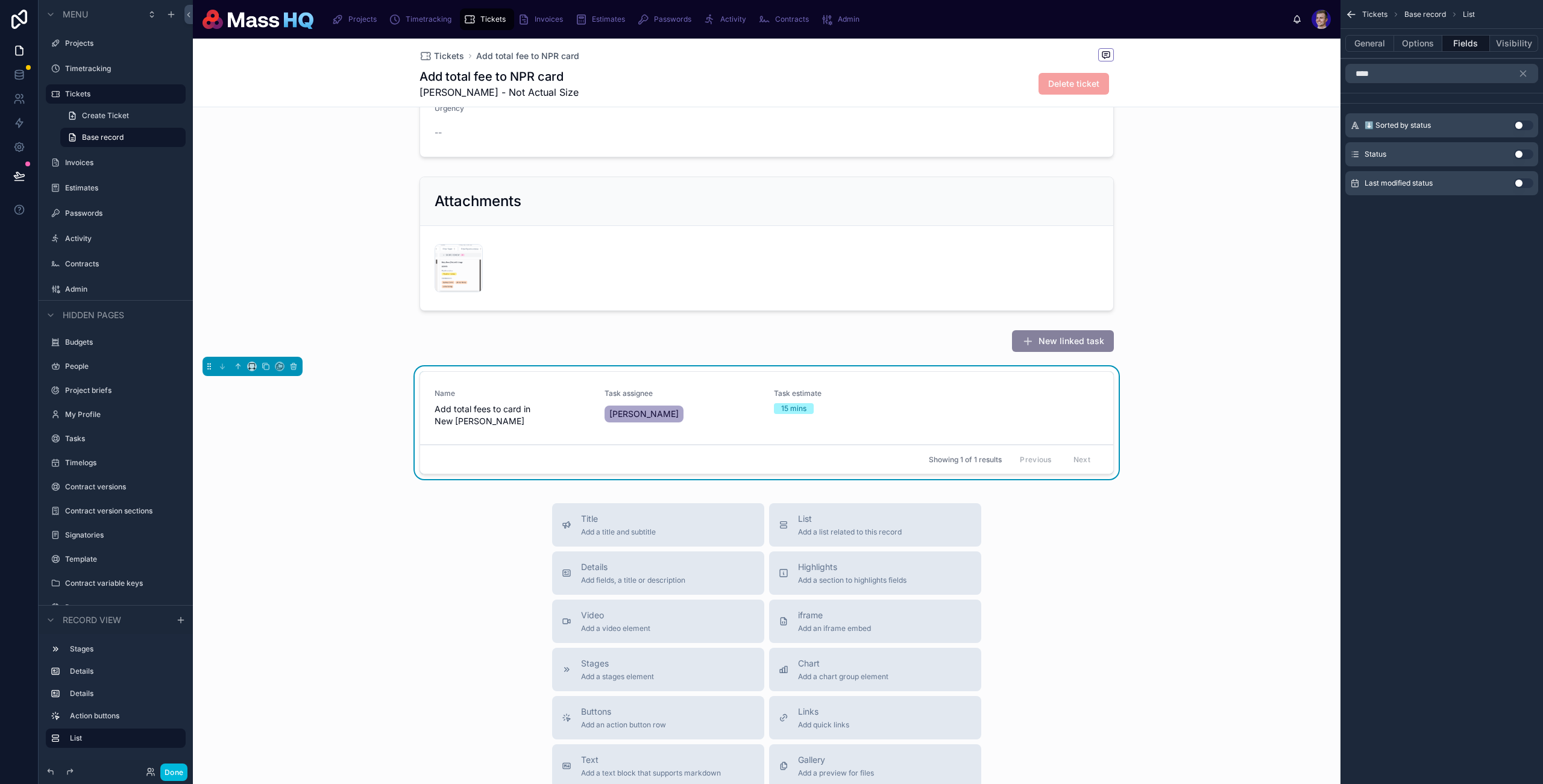
click at [1519, 154] on button "Use setting" at bounding box center [1524, 154] width 19 height 10
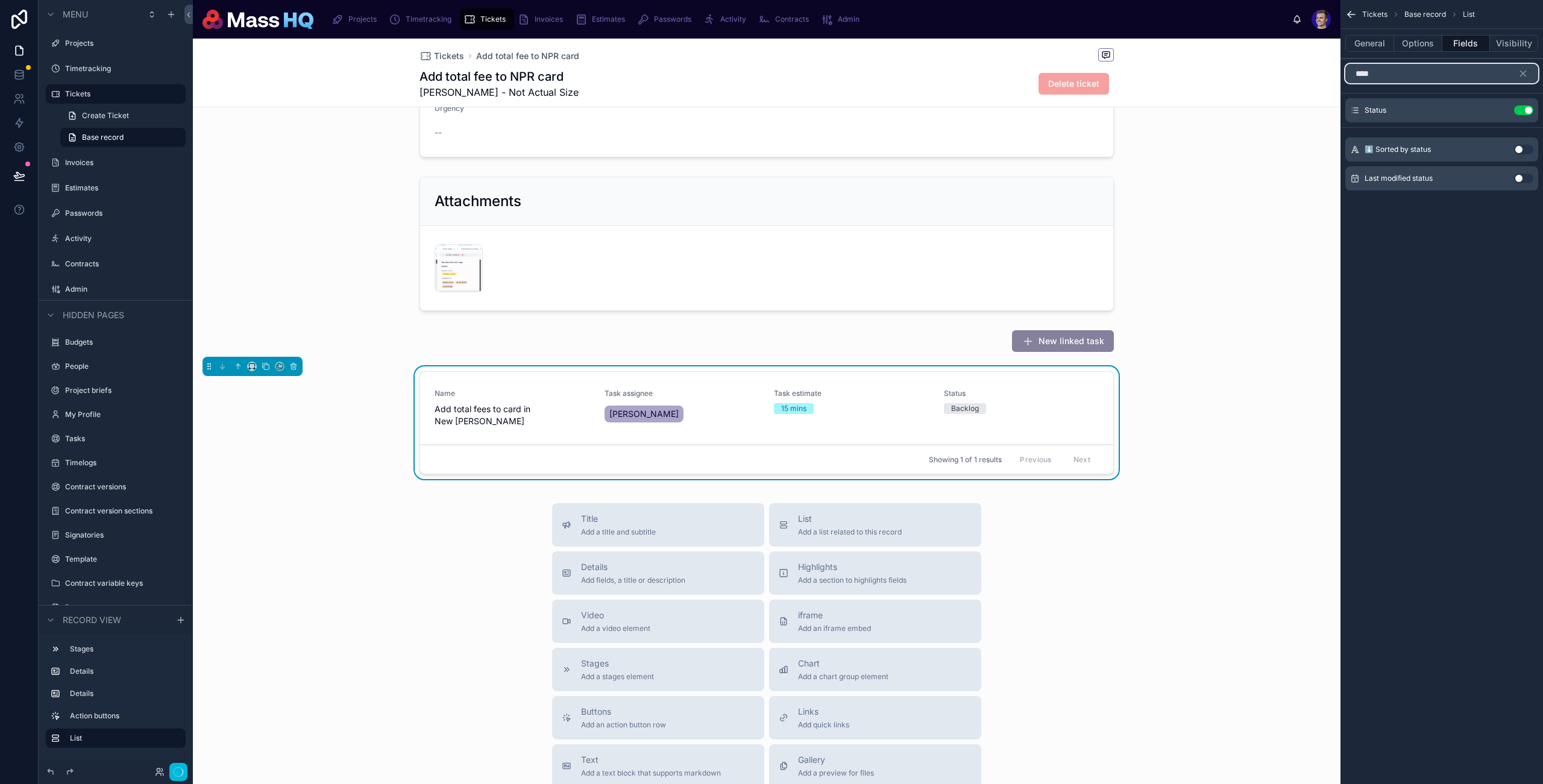
click at [1394, 71] on input "****" at bounding box center [1442, 74] width 193 height 19
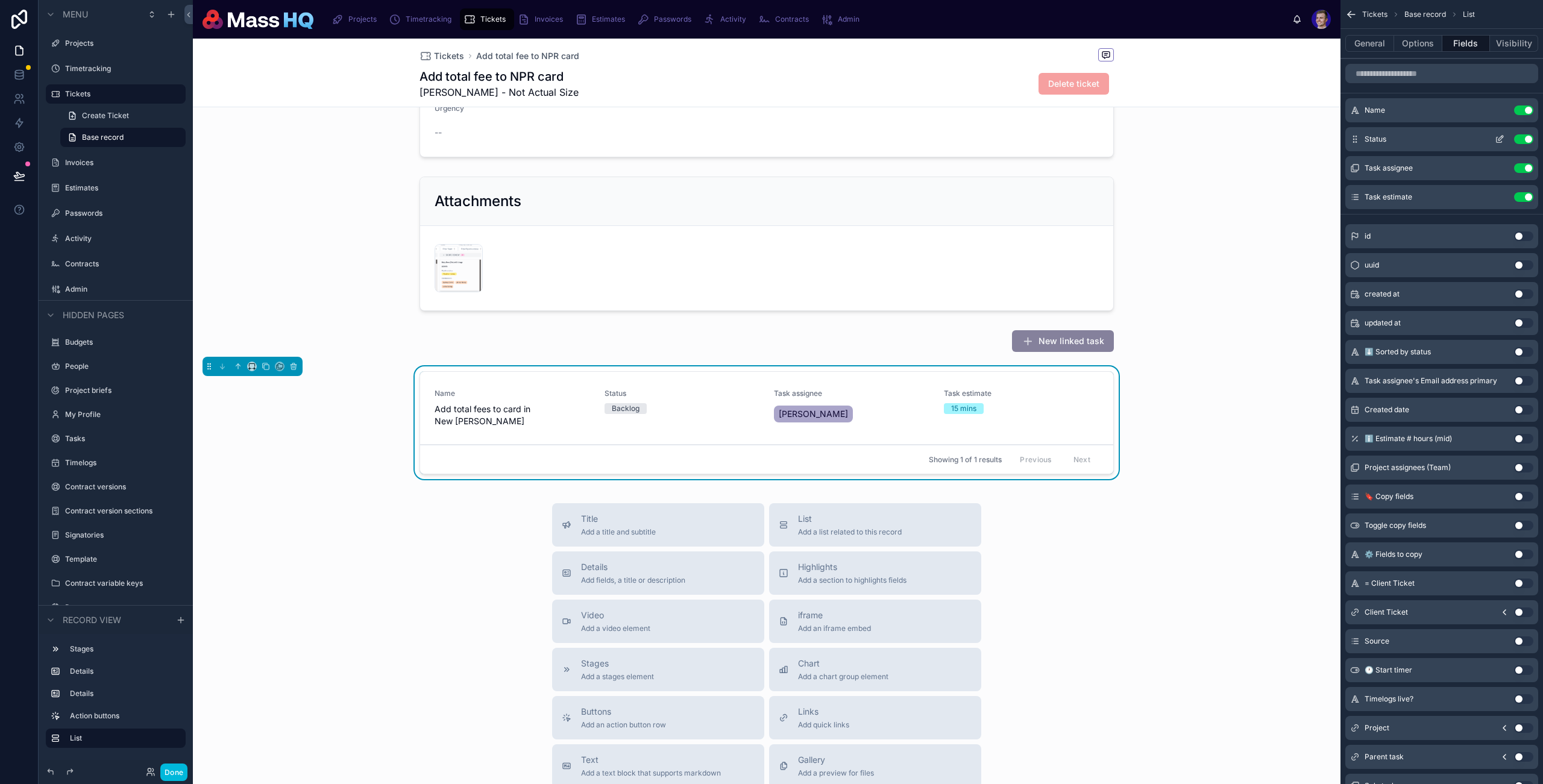
drag, startPoint x: 1356, startPoint y: 176, endPoint x: 1362, endPoint y: 137, distance: 39.5
click at [1362, 127] on div "Name Use setting Status Use setting Task assignee Use setting Task estimate Use…" at bounding box center [1442, 154] width 203 height 111
click at [1495, 107] on icon "scrollable content" at bounding box center [1500, 110] width 10 height 10
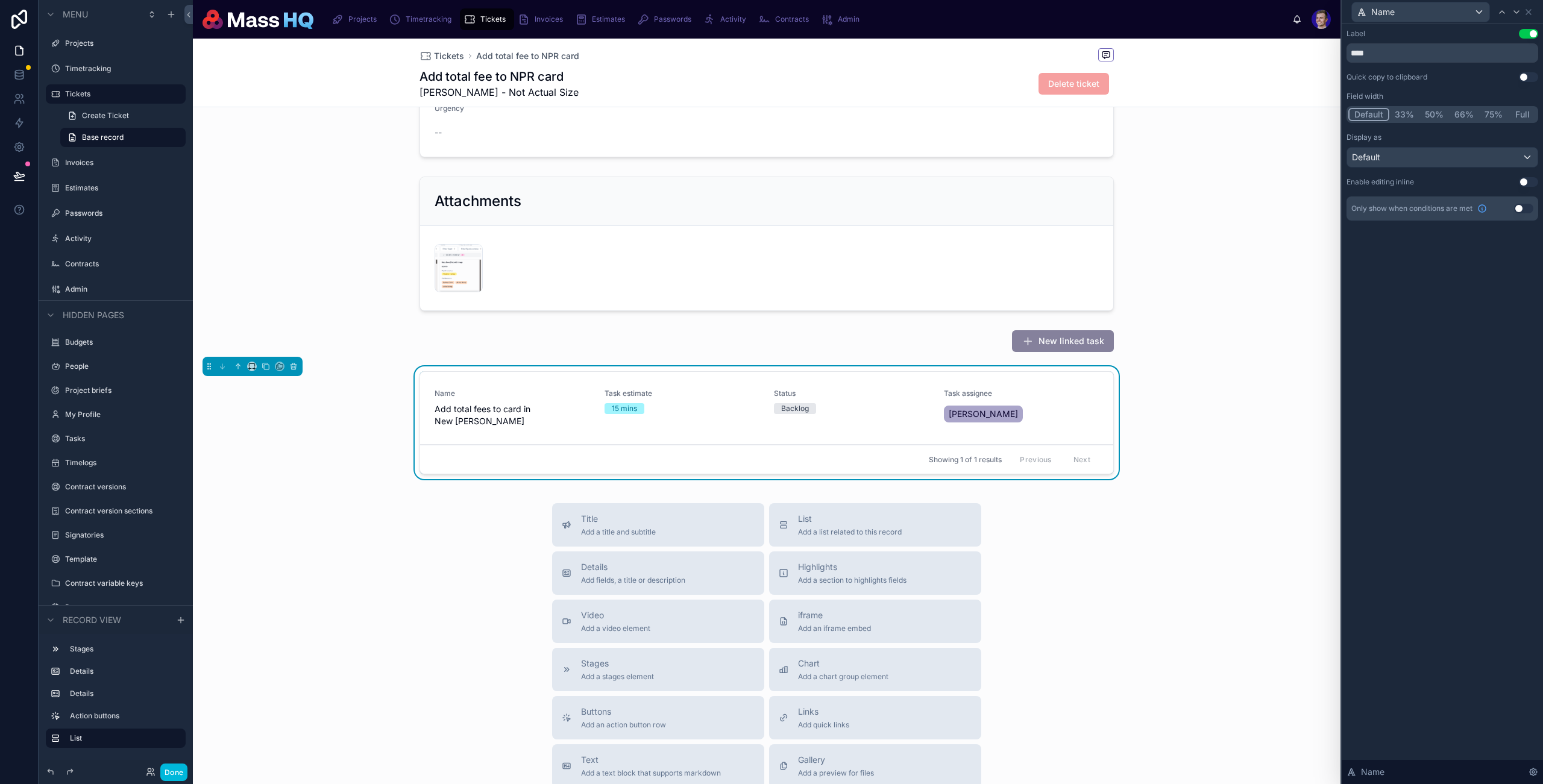
click at [1531, 32] on button "Use setting" at bounding box center [1529, 34] width 19 height 10
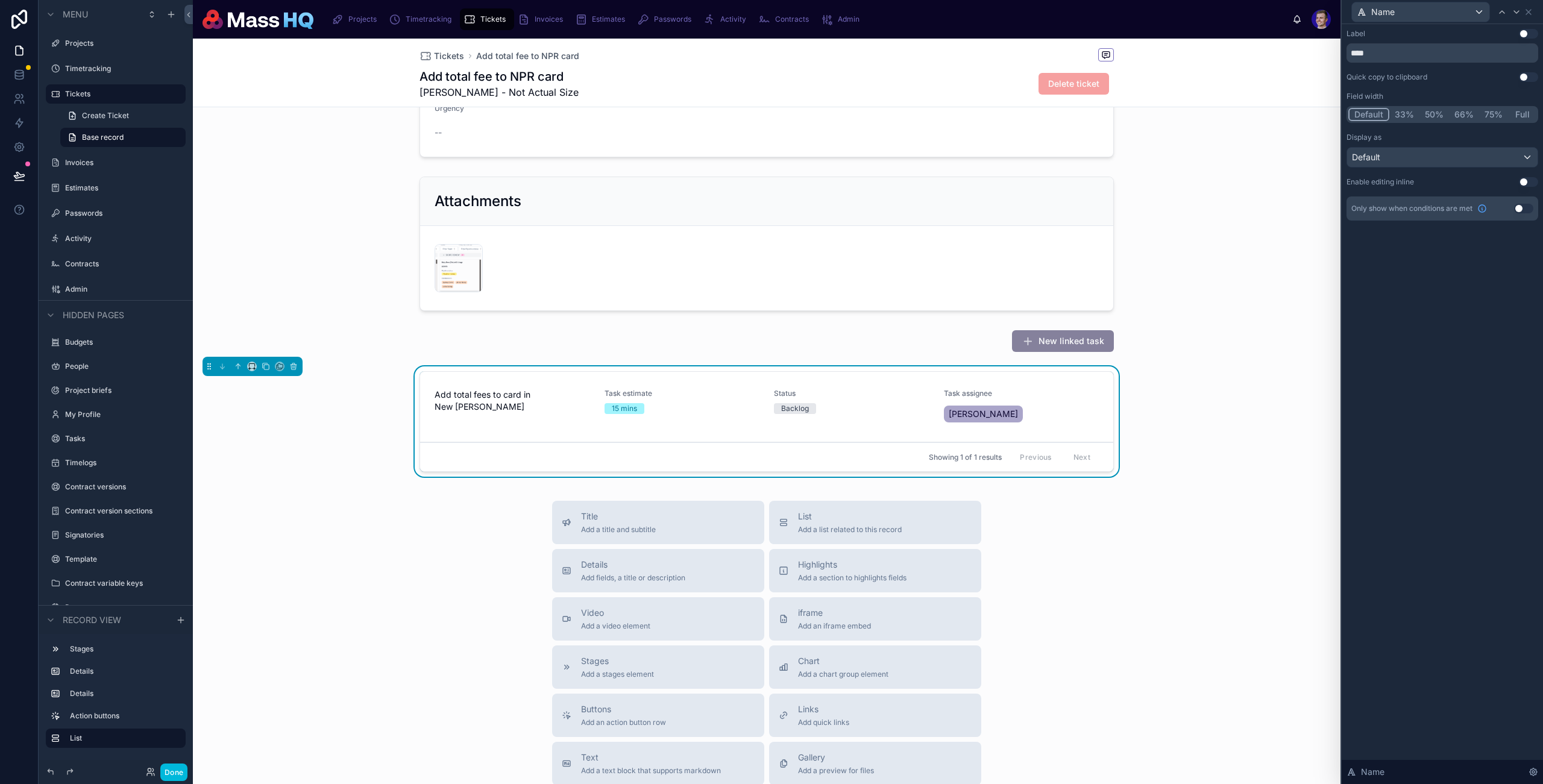
click at [1531, 32] on button "Use setting" at bounding box center [1529, 34] width 19 height 10
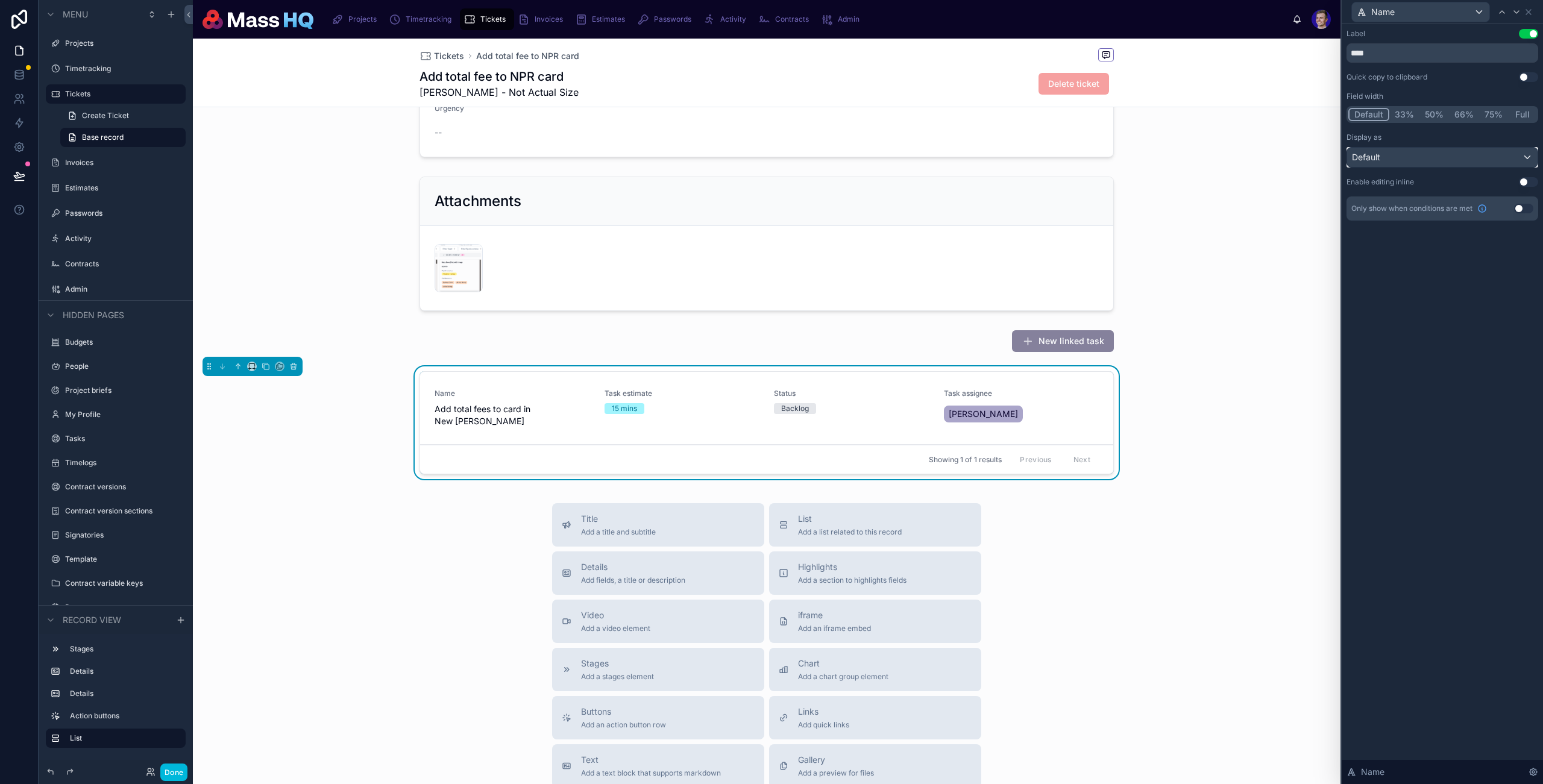
click at [1408, 154] on div "Default" at bounding box center [1442, 157] width 190 height 19
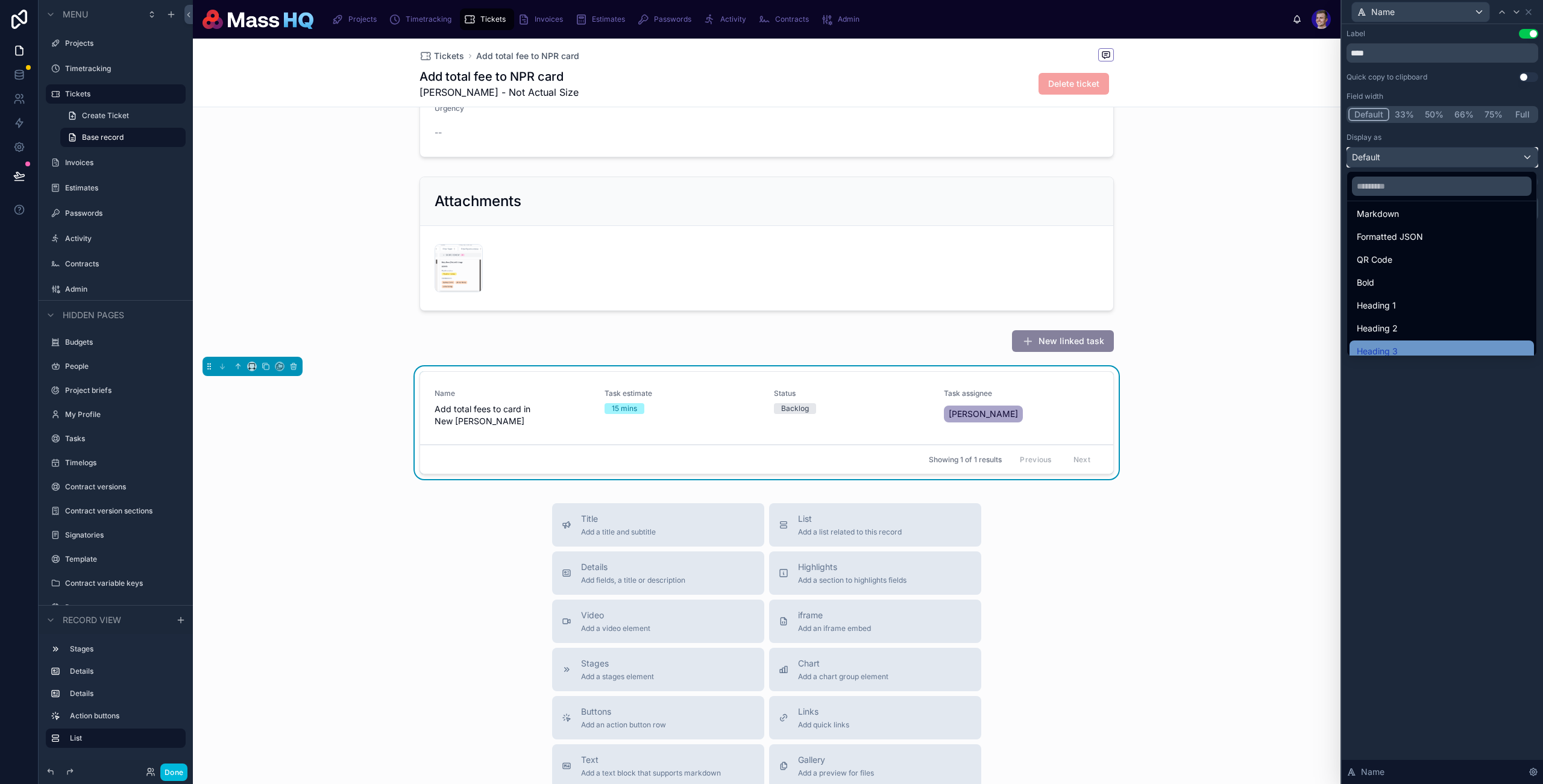
scroll to position [132, 0]
click at [1405, 338] on div "Heading 4" at bounding box center [1442, 342] width 170 height 14
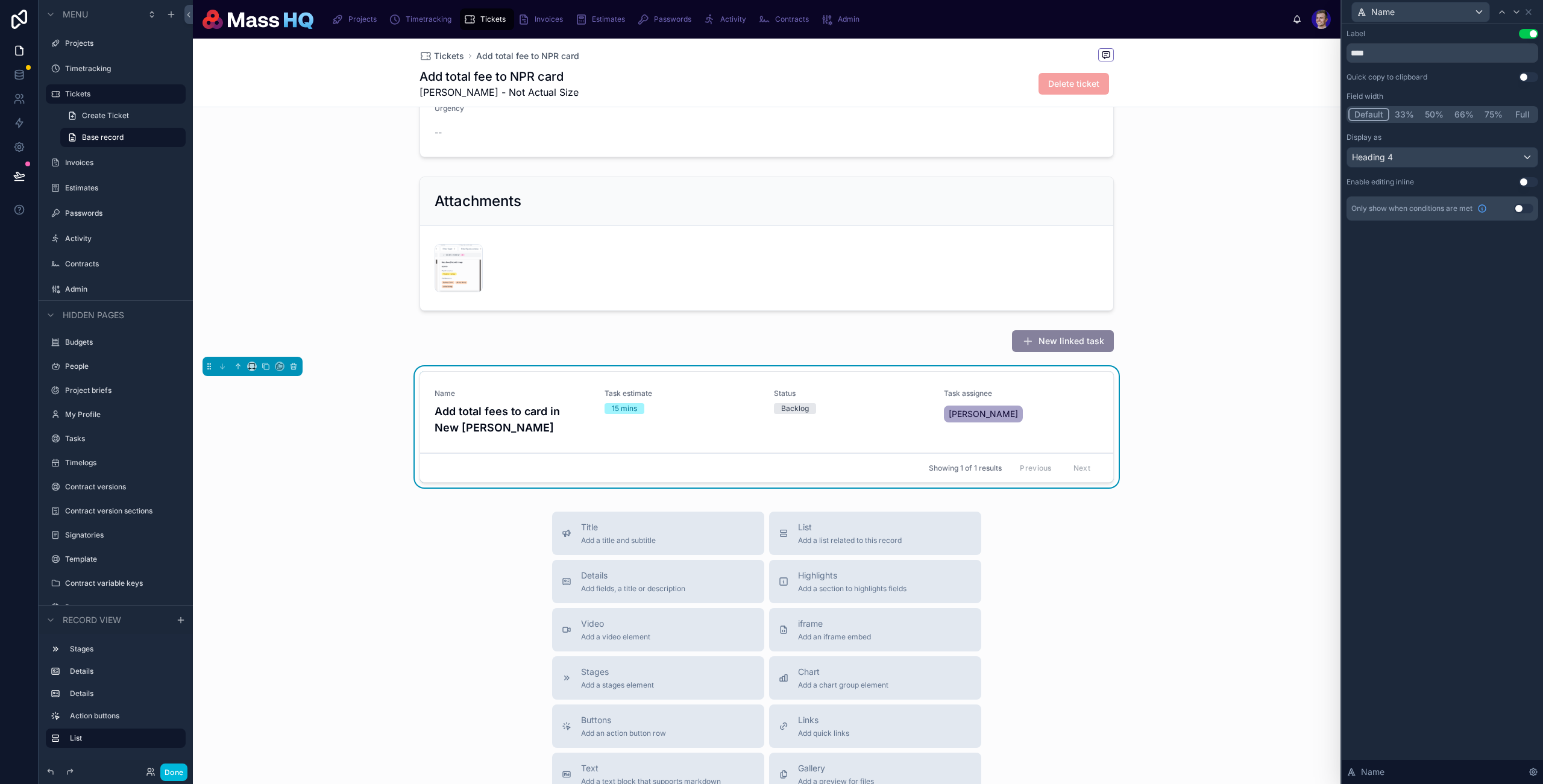
click at [1530, 36] on button "Use setting" at bounding box center [1529, 34] width 19 height 10
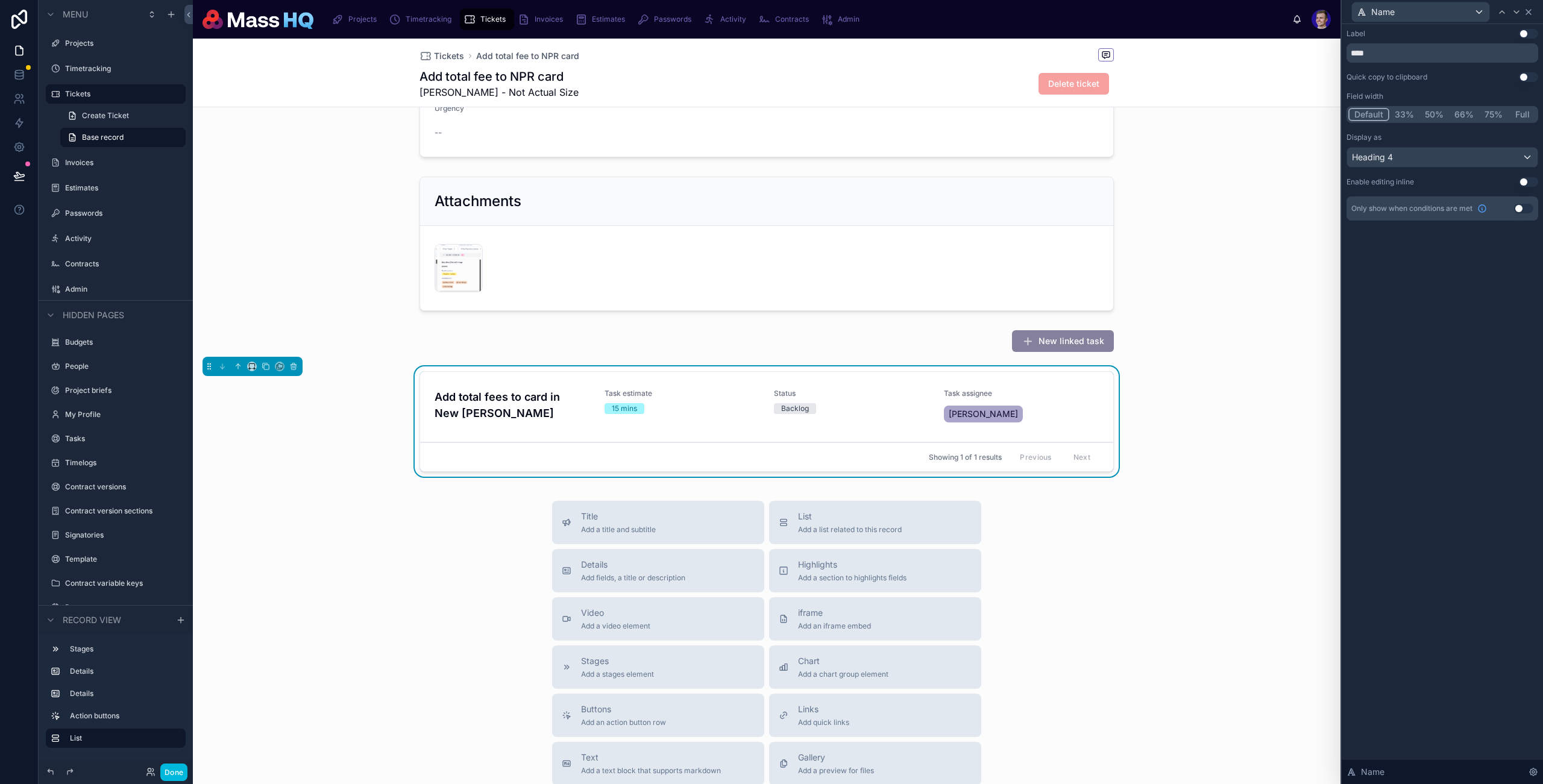
click at [1529, 10] on icon at bounding box center [1529, 12] width 10 height 10
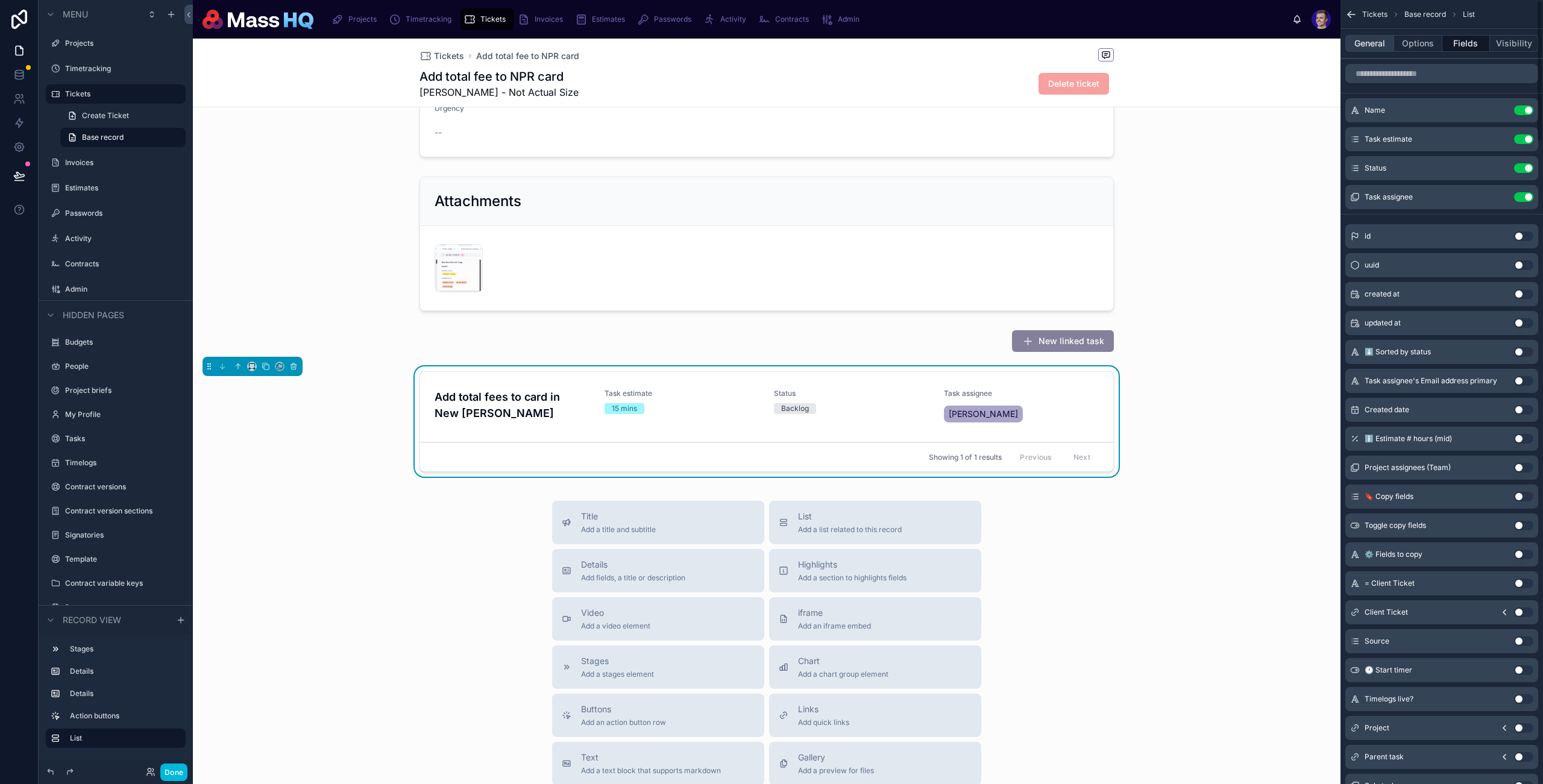
click at [1378, 45] on button "General" at bounding box center [1370, 43] width 49 height 17
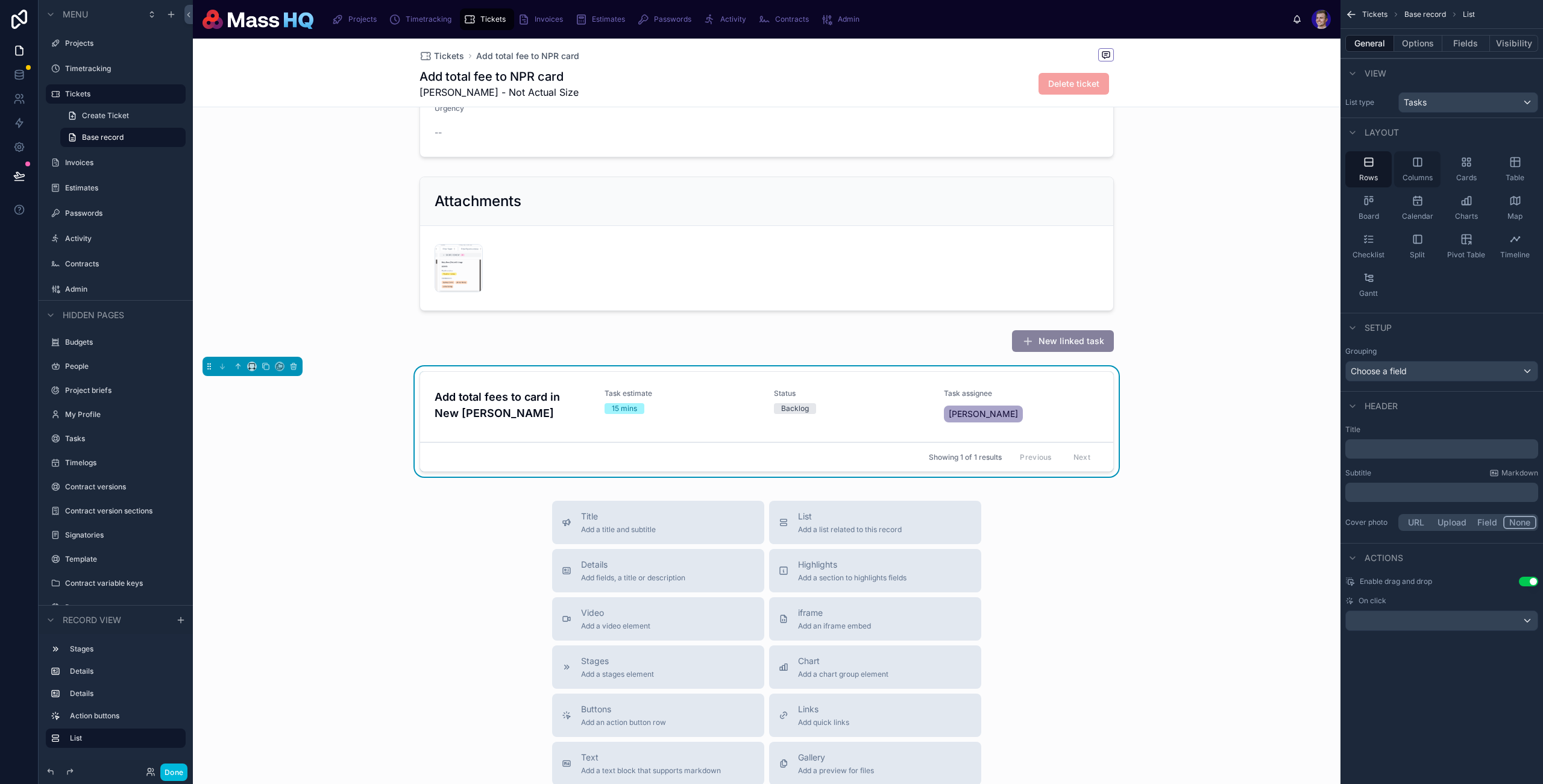
click at [1427, 168] on div "Columns" at bounding box center [1417, 169] width 46 height 36
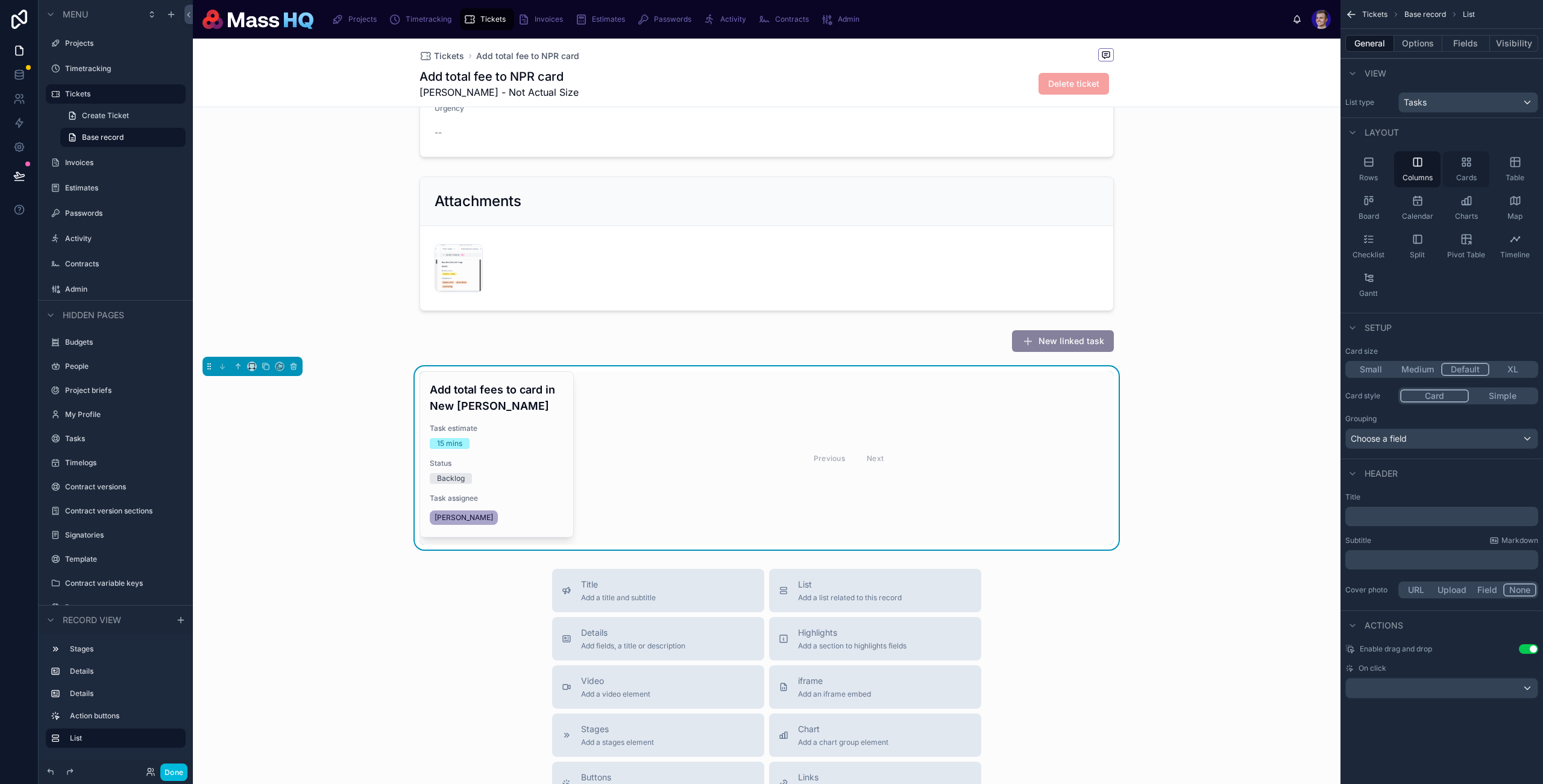
click at [1466, 174] on span "Cards" at bounding box center [1467, 178] width 21 height 10
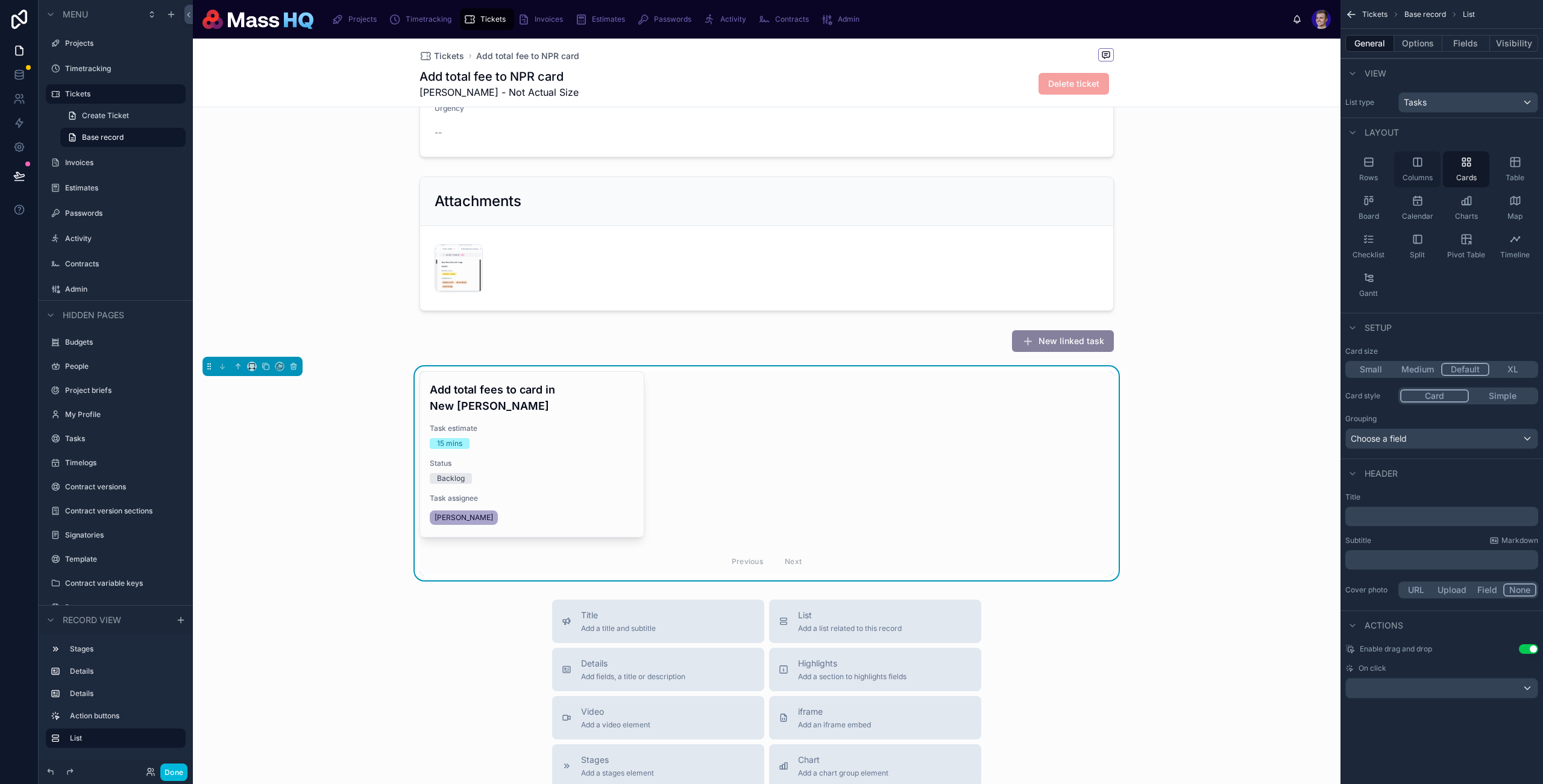
click at [1438, 172] on div "Columns" at bounding box center [1417, 169] width 46 height 36
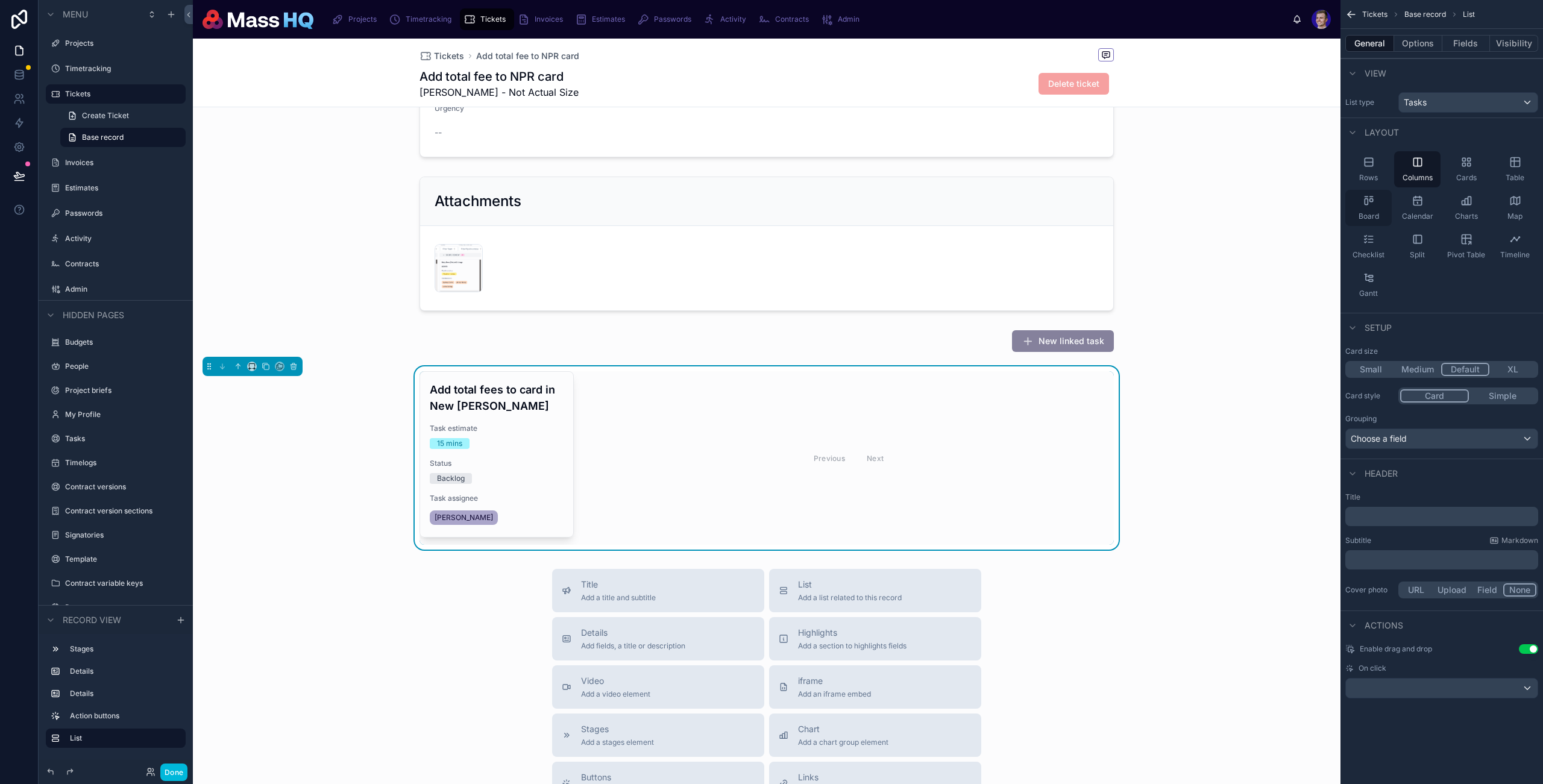
click at [1384, 202] on div "Board" at bounding box center [1369, 208] width 46 height 36
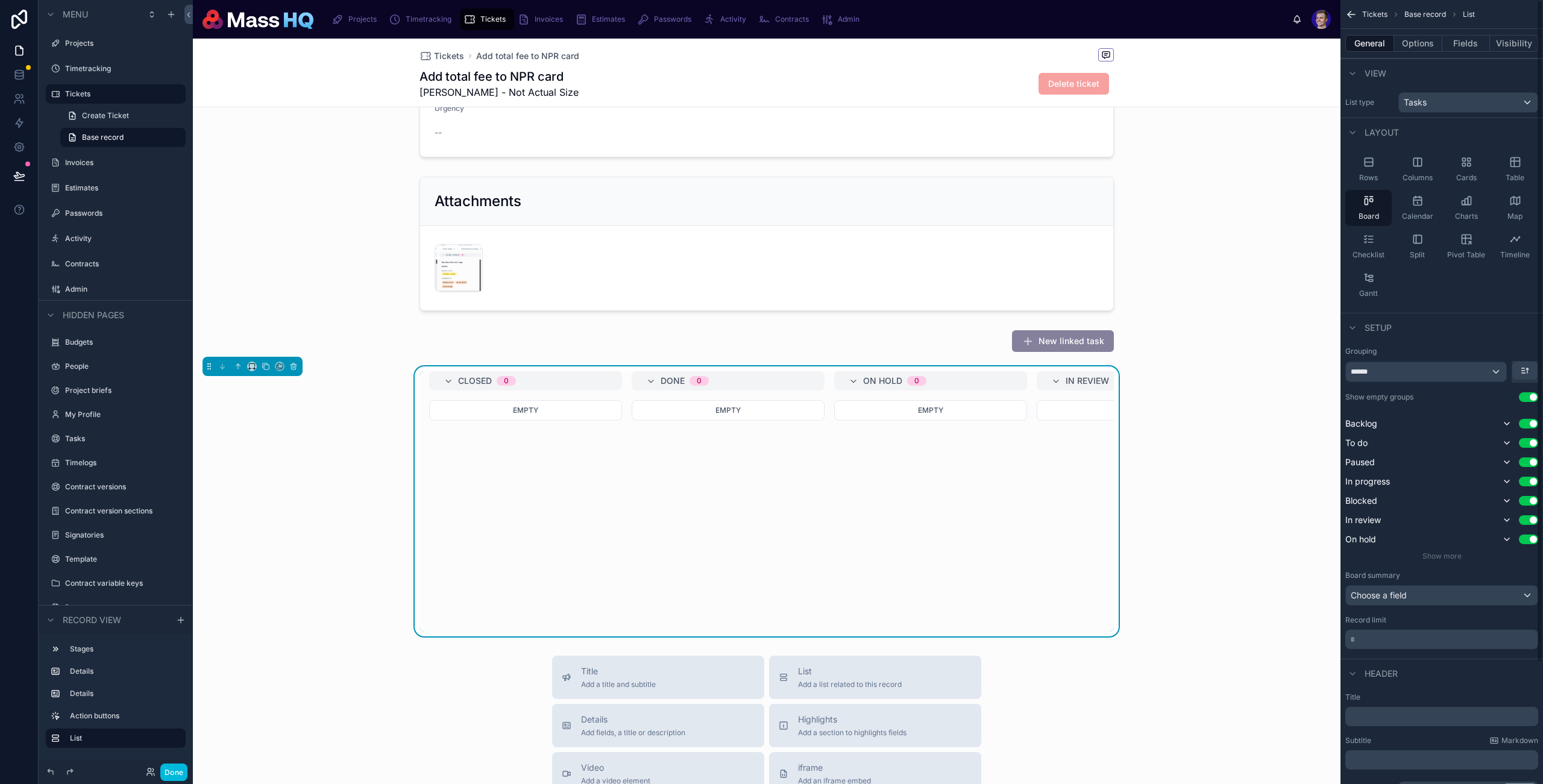
click at [1532, 402] on button "Use setting" at bounding box center [1529, 397] width 19 height 10
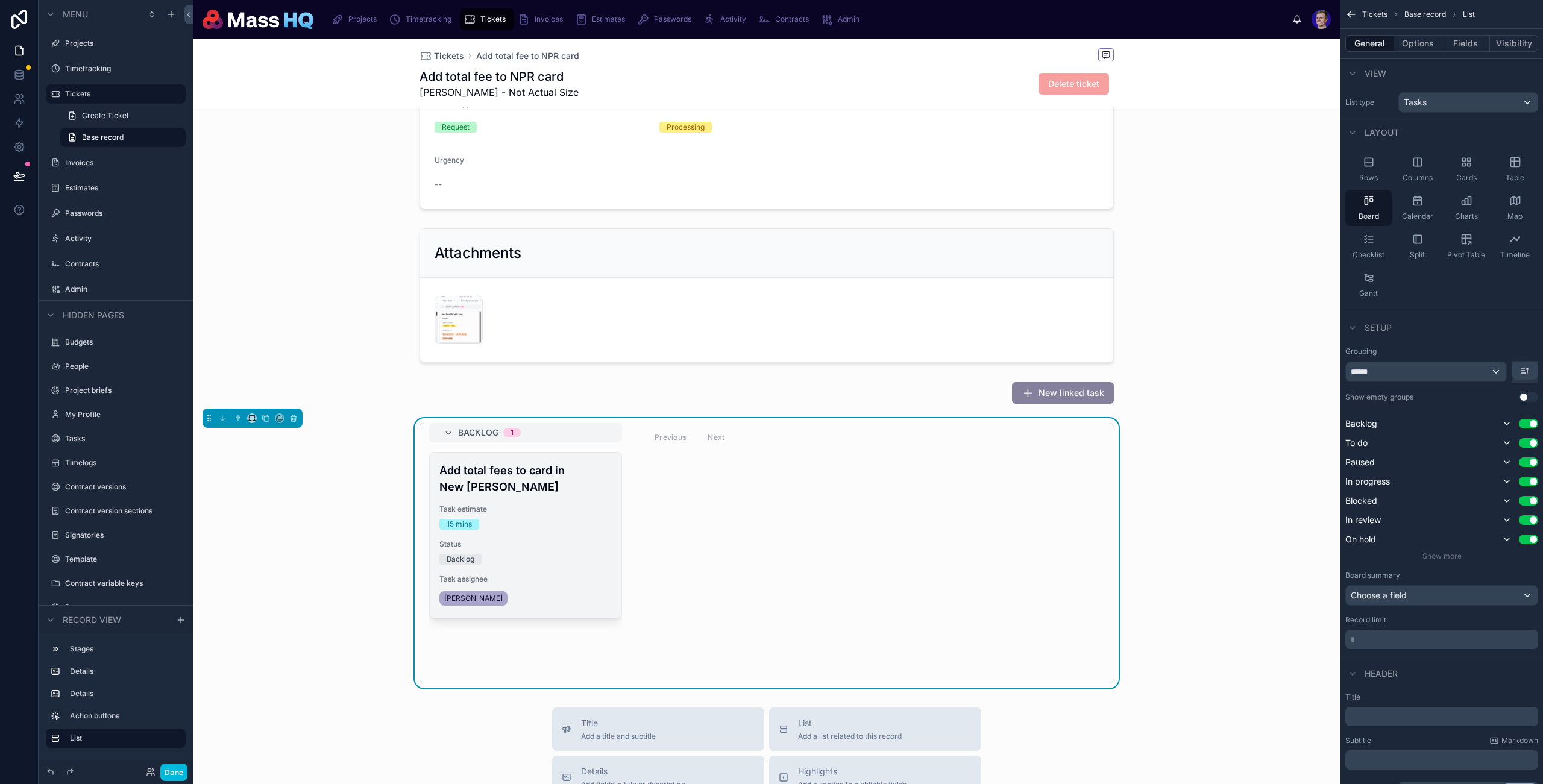
scroll to position [152, 0]
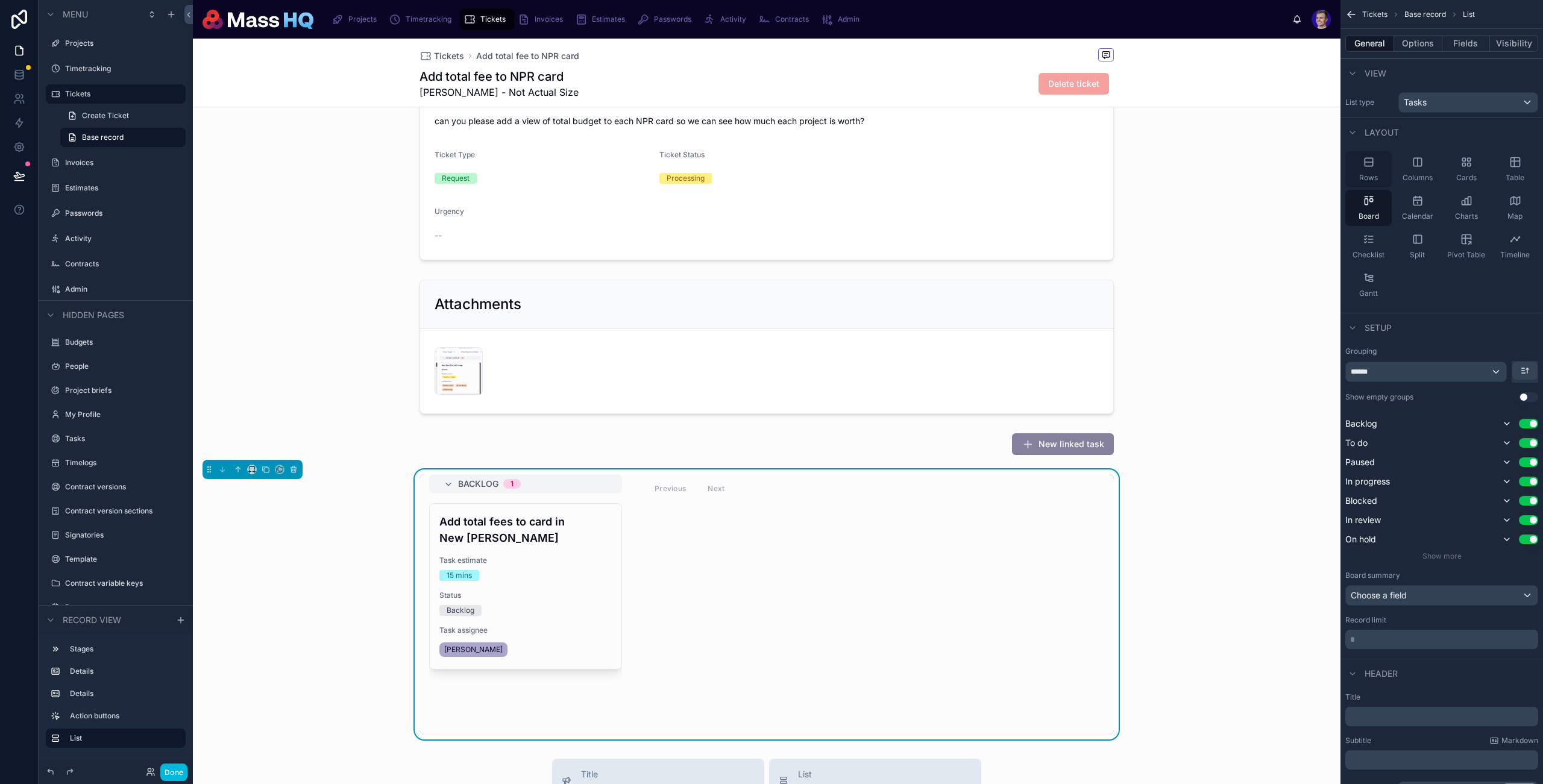
click at [1387, 165] on div "Rows" at bounding box center [1369, 169] width 46 height 36
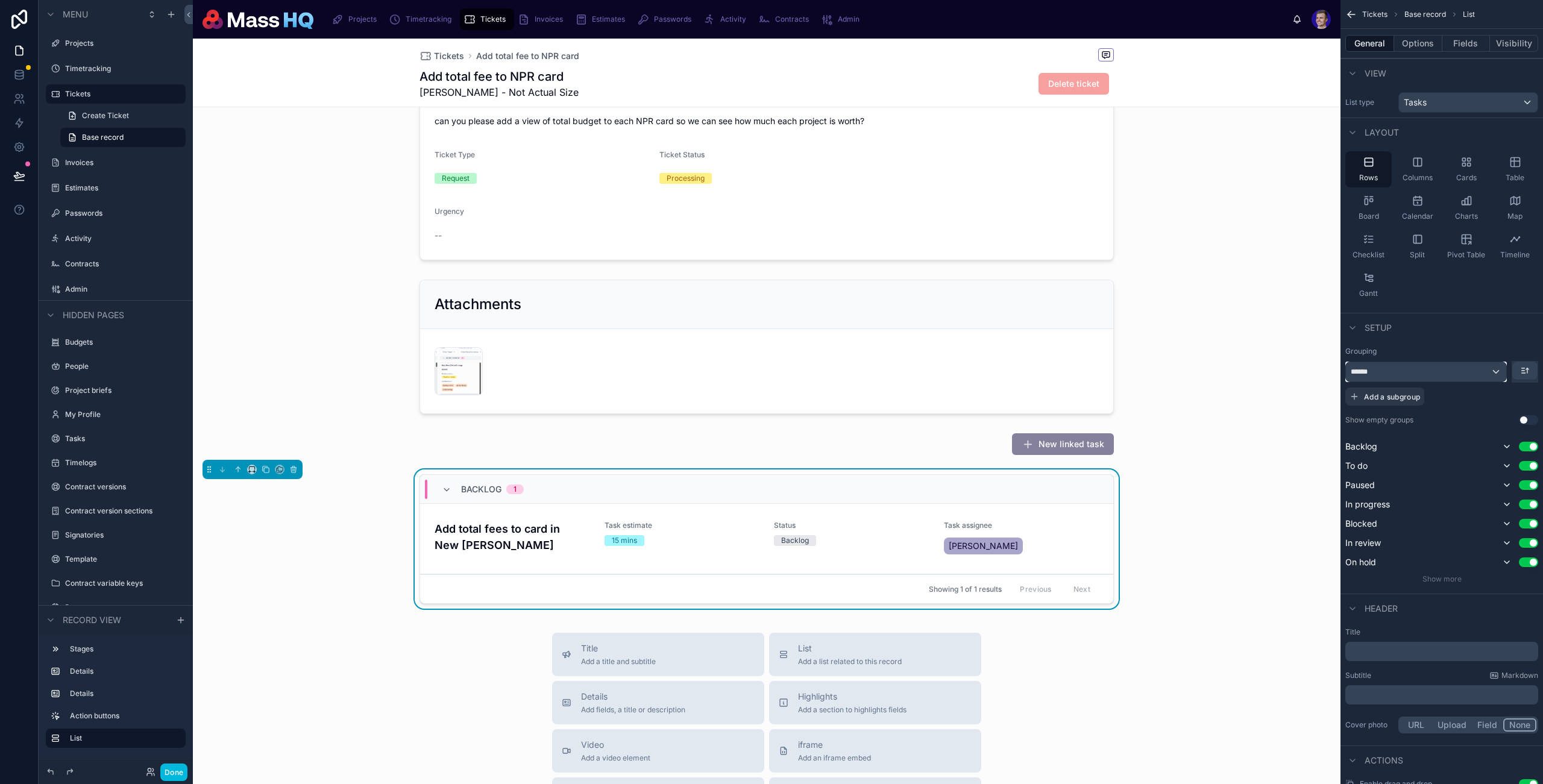
click at [1467, 371] on div "******" at bounding box center [1426, 372] width 161 height 19
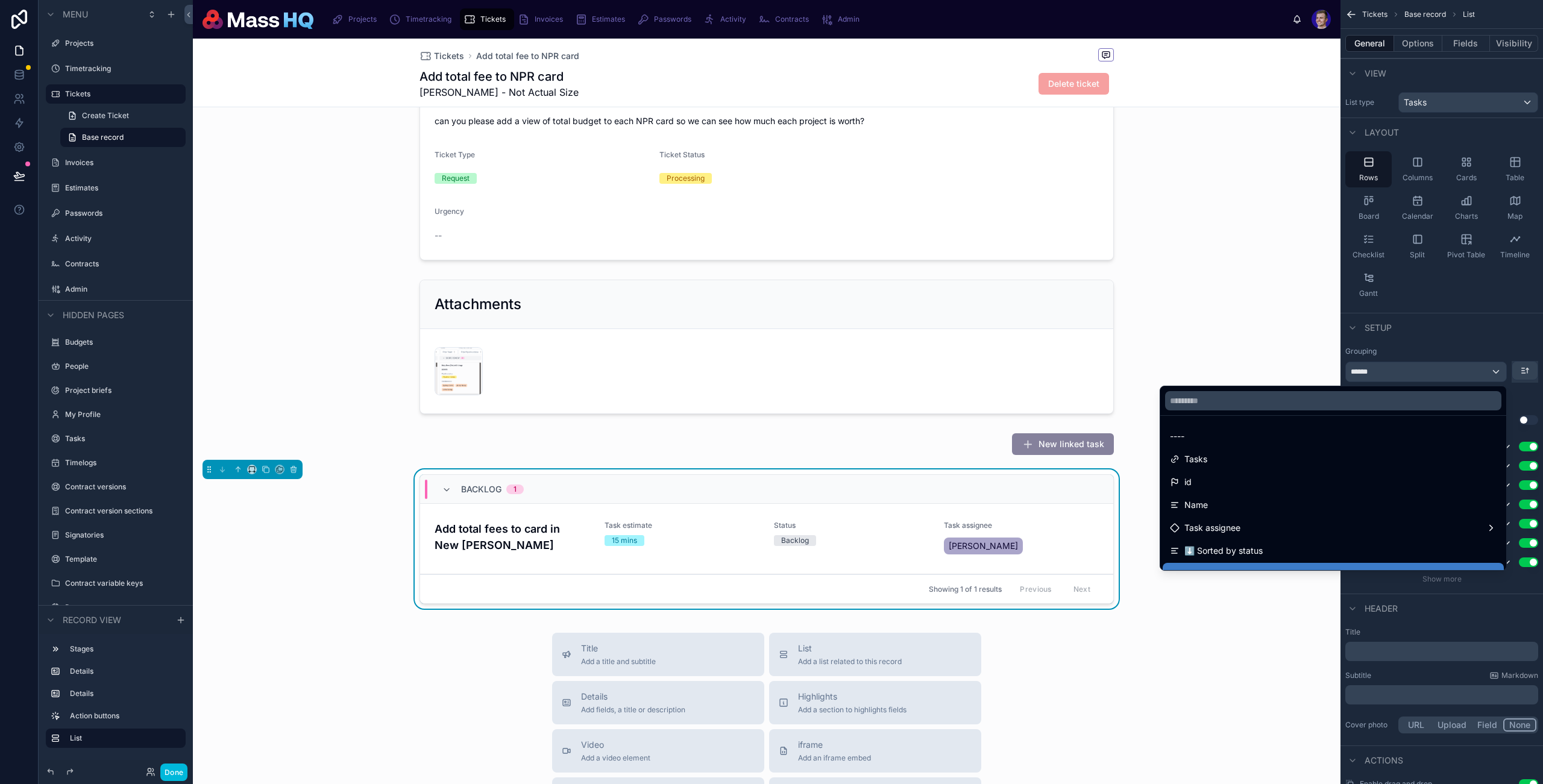
click at [1356, 440] on div "----" at bounding box center [1333, 436] width 327 height 14
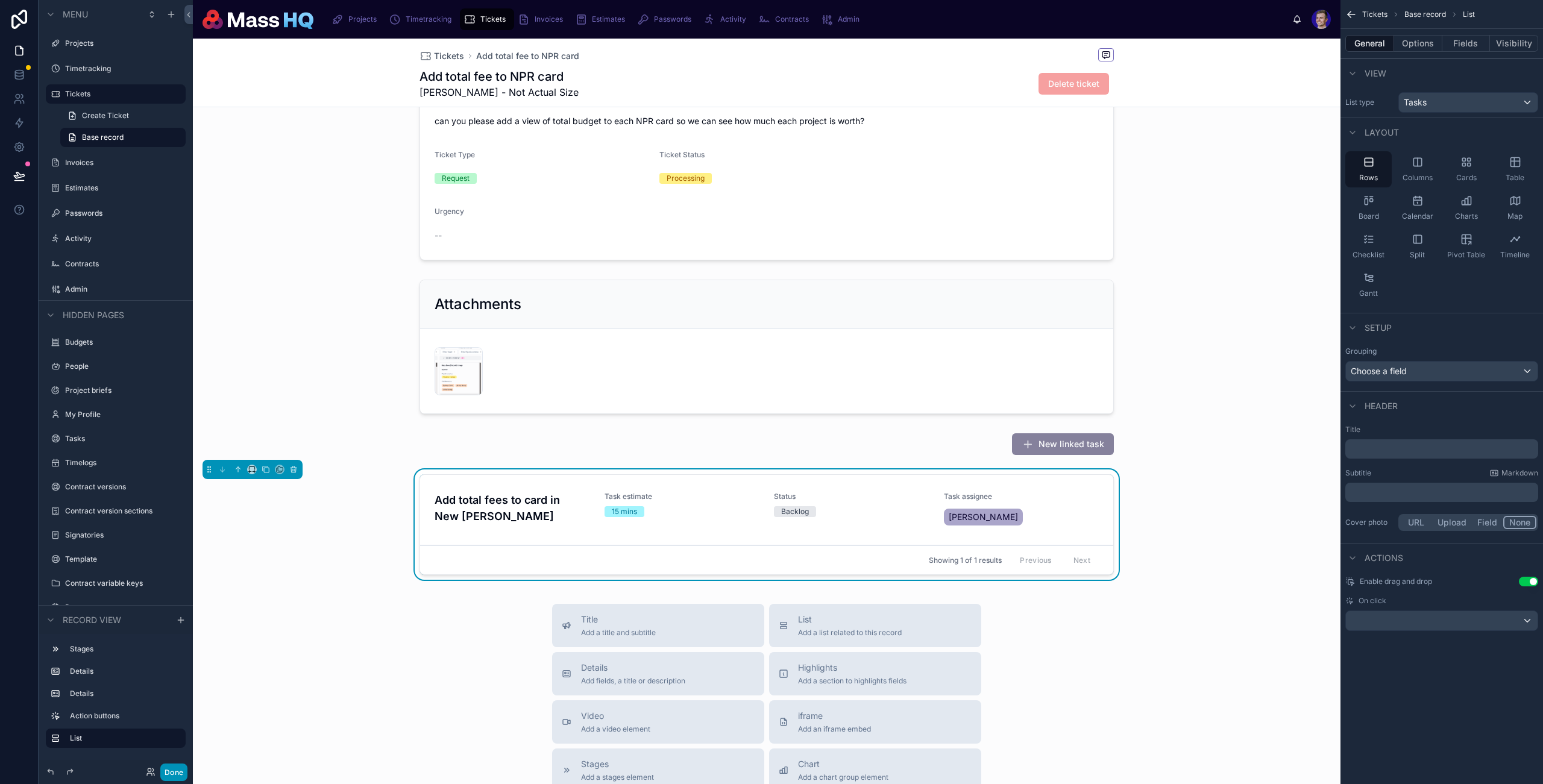
click at [165, 770] on button "Done" at bounding box center [174, 772] width 27 height 17
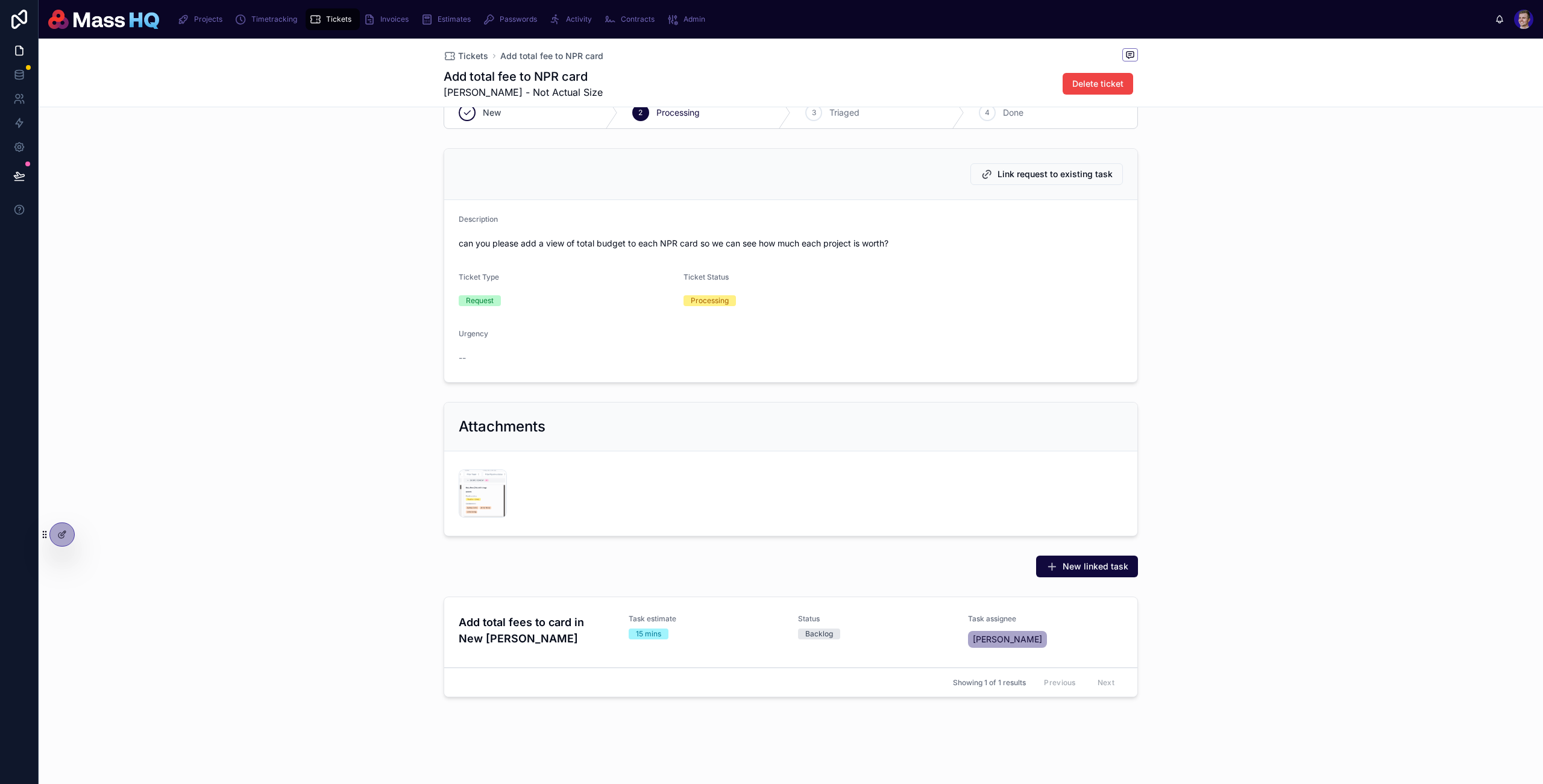
scroll to position [30, 0]
click at [61, 522] on div at bounding box center [62, 534] width 25 height 24
click at [62, 522] on div at bounding box center [62, 534] width 25 height 24
click at [57, 537] on icon at bounding box center [62, 535] width 10 height 10
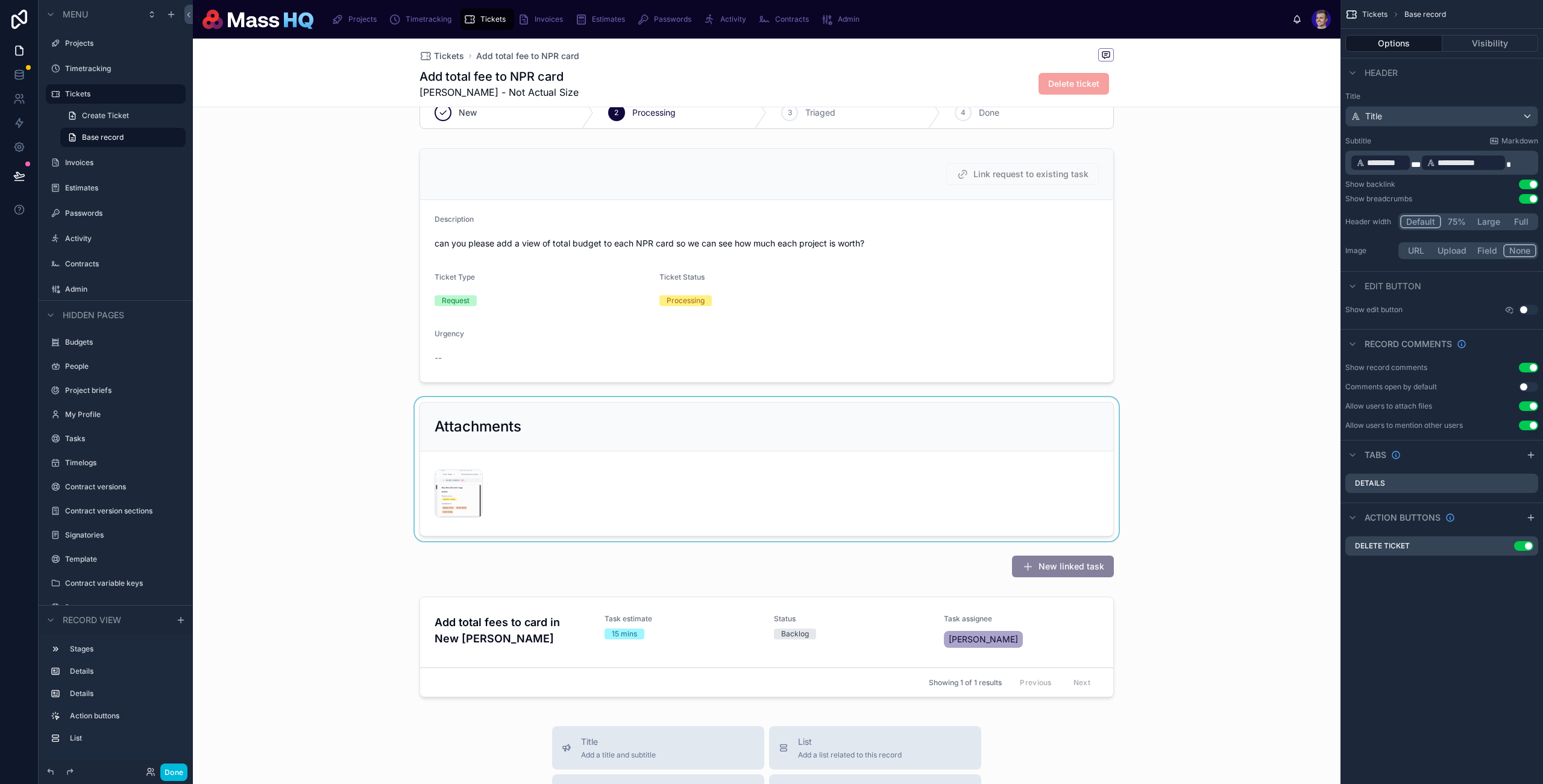
click at [748, 470] on div at bounding box center [767, 468] width 1148 height 144
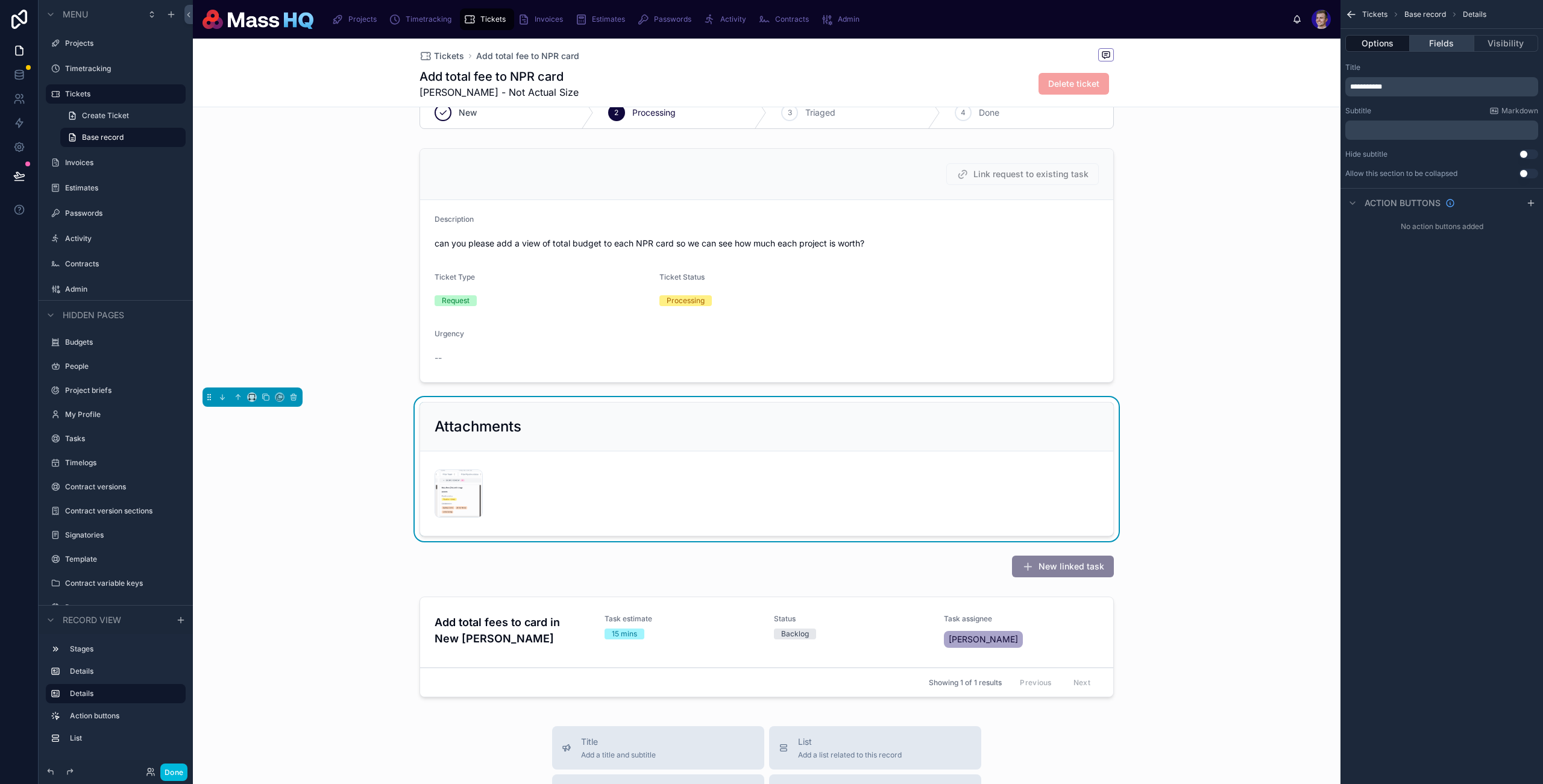
click at [1442, 38] on button "Fields" at bounding box center [1442, 43] width 64 height 17
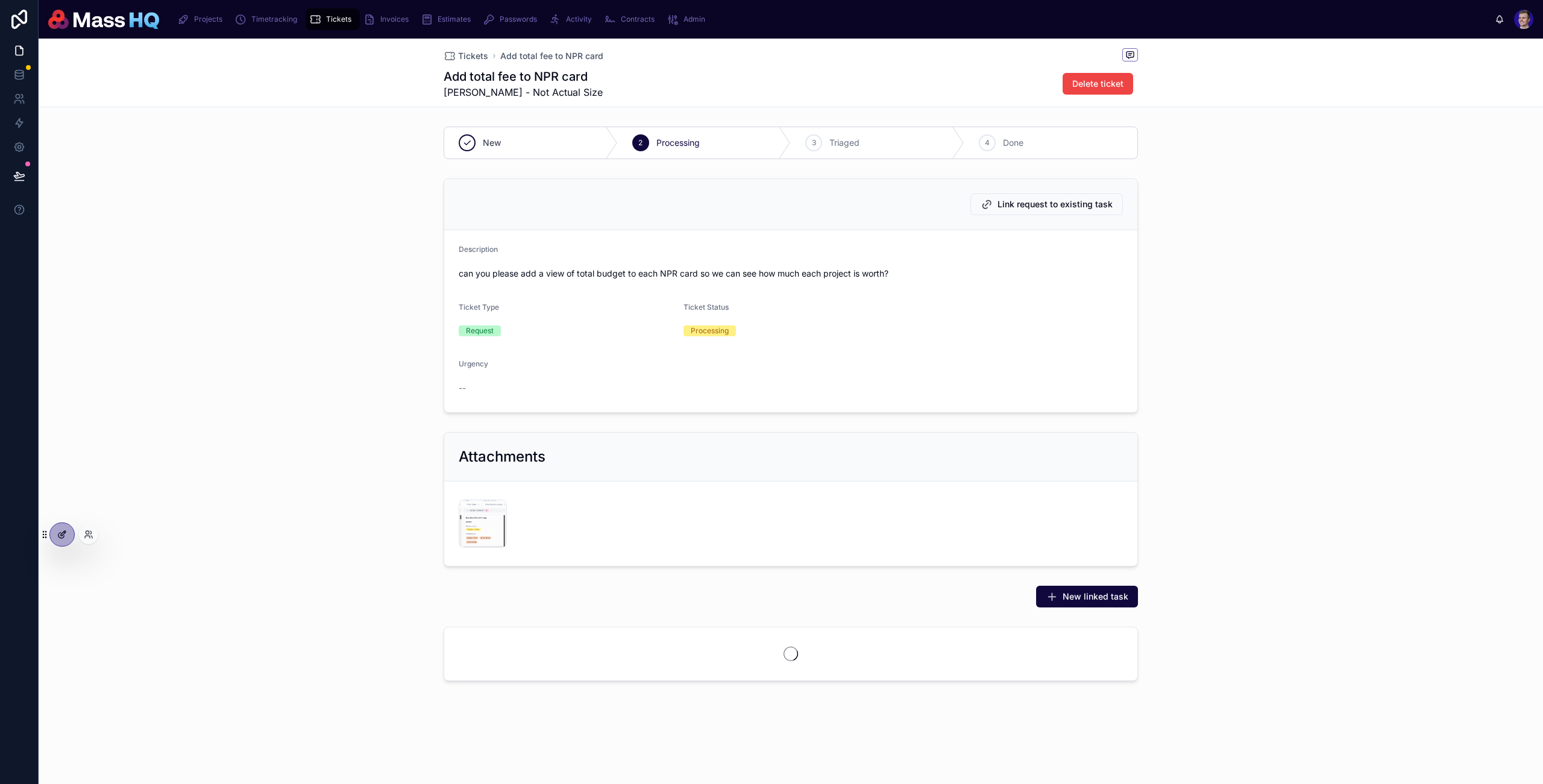
click at [66, 539] on div at bounding box center [62, 534] width 24 height 23
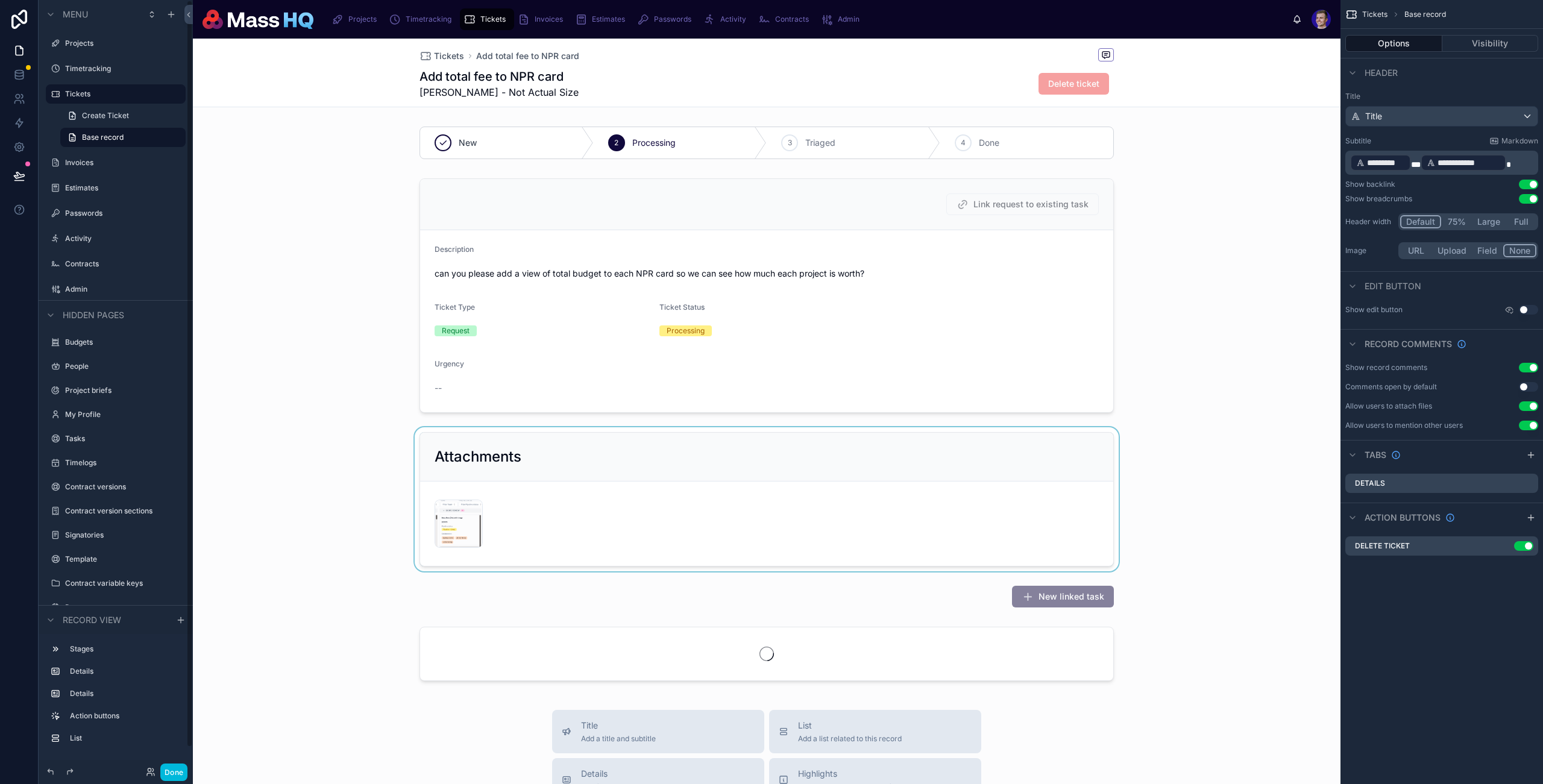
click at [557, 462] on div at bounding box center [767, 499] width 1148 height 144
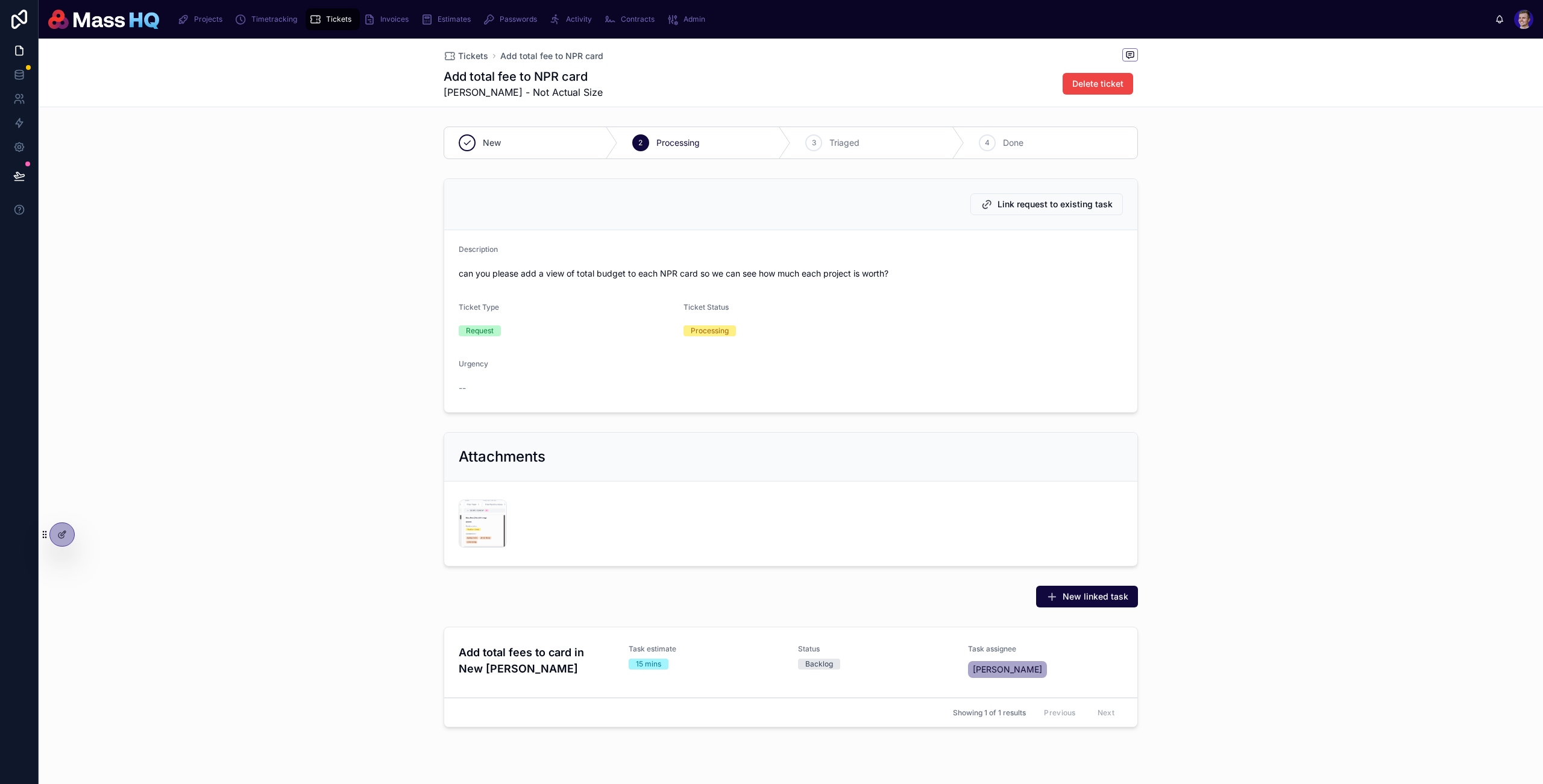
click at [1158, 454] on div "Attachments Screenshot-2025-10-07-at-13.51.25 .png" at bounding box center [790, 499] width 1504 height 144
click at [749, 639] on link "Add total fees to card in New Project Runway Task estimate 15 mins Status Backl…" at bounding box center [791, 663] width 693 height 70
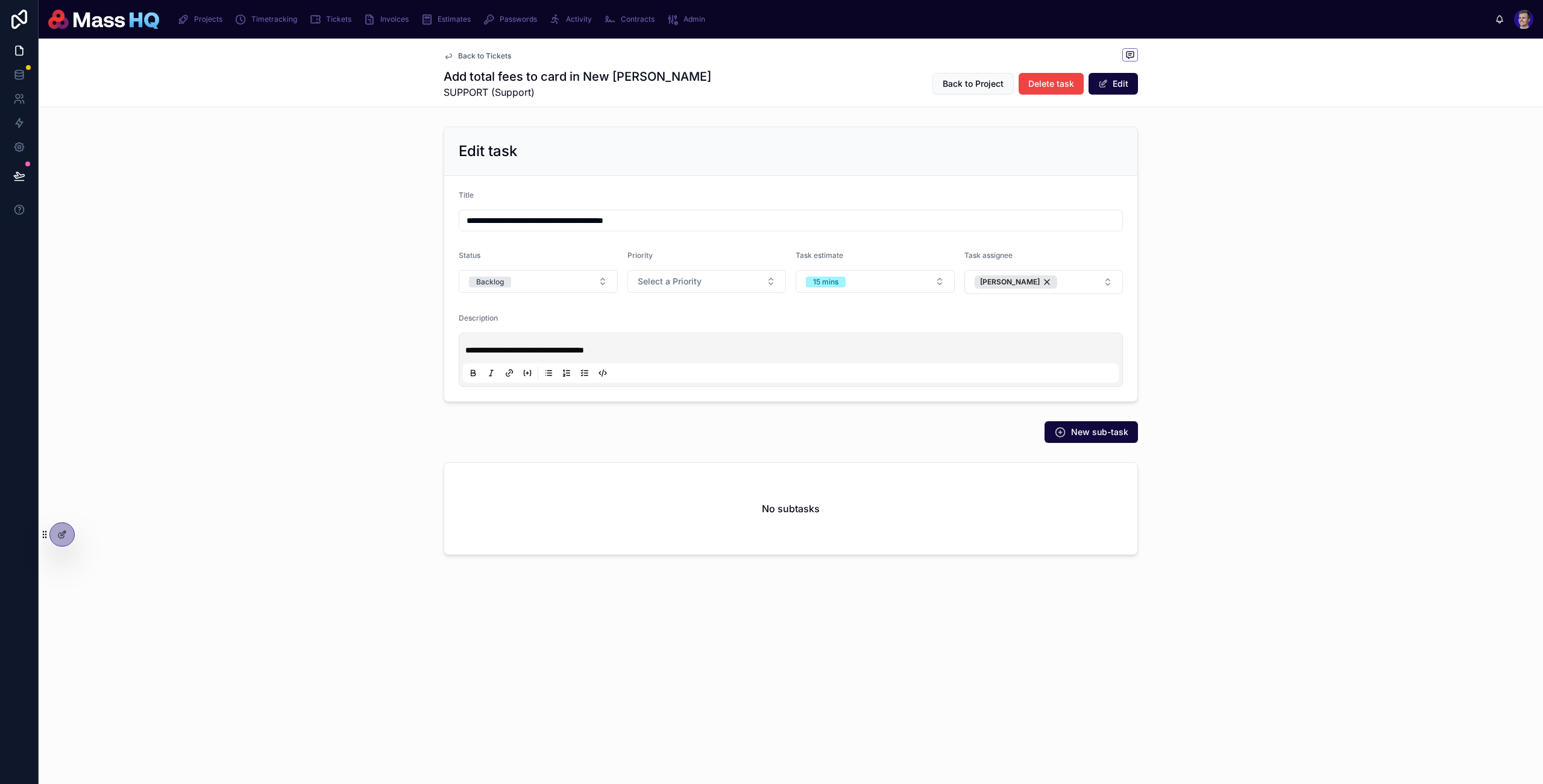
drag, startPoint x: 1259, startPoint y: 335, endPoint x: 1251, endPoint y: 335, distance: 8.0
click at [1259, 335] on div "**********" at bounding box center [790, 265] width 1504 height 285
click at [82, 531] on div at bounding box center [89, 535] width 19 height 19
click at [90, 531] on icon at bounding box center [91, 533] width 1 height 3
click at [325, 309] on input "text" at bounding box center [304, 313] width 222 height 19
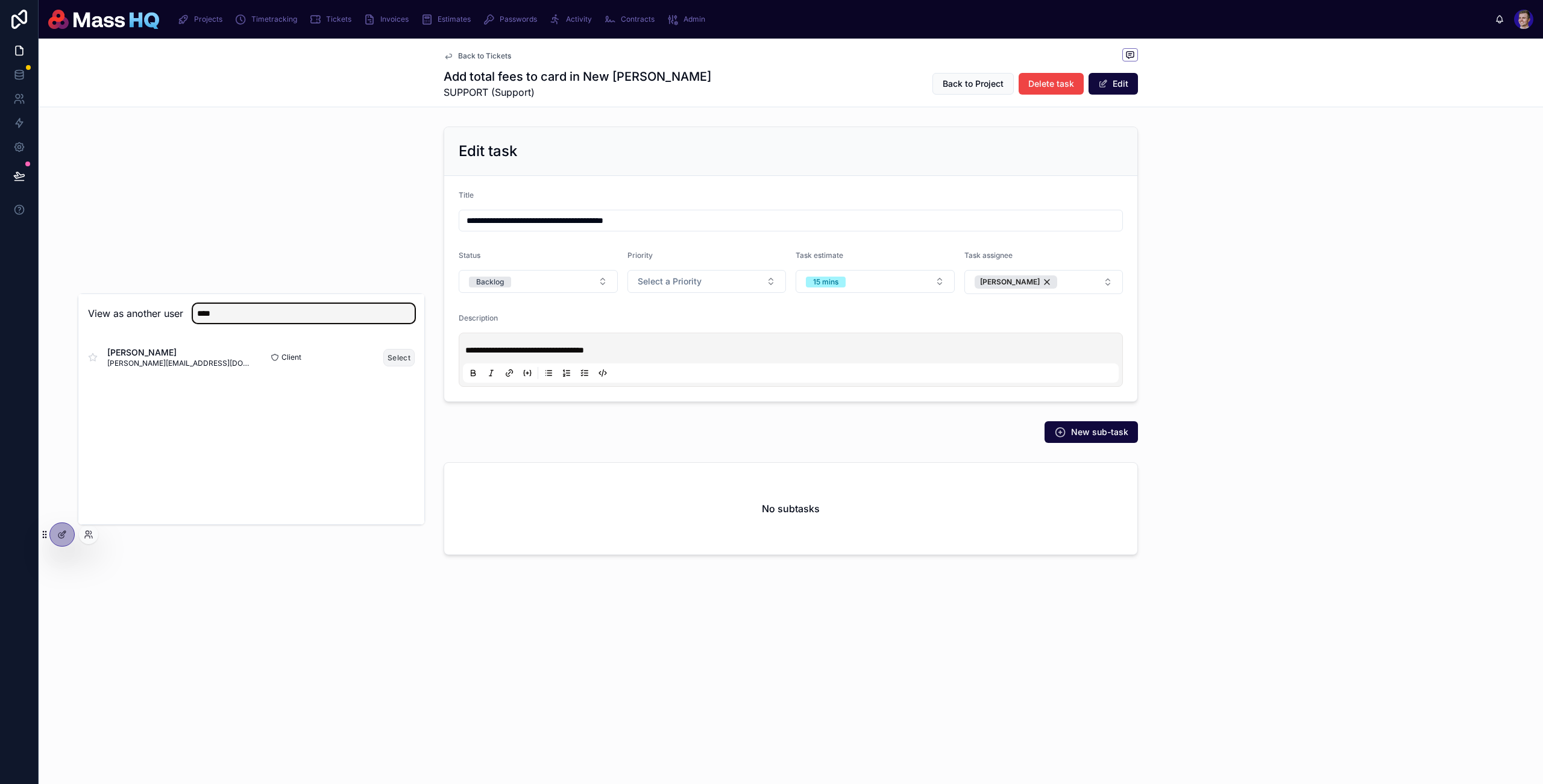
type input "****"
click at [394, 358] on button "Select" at bounding box center [398, 358] width 31 height 17
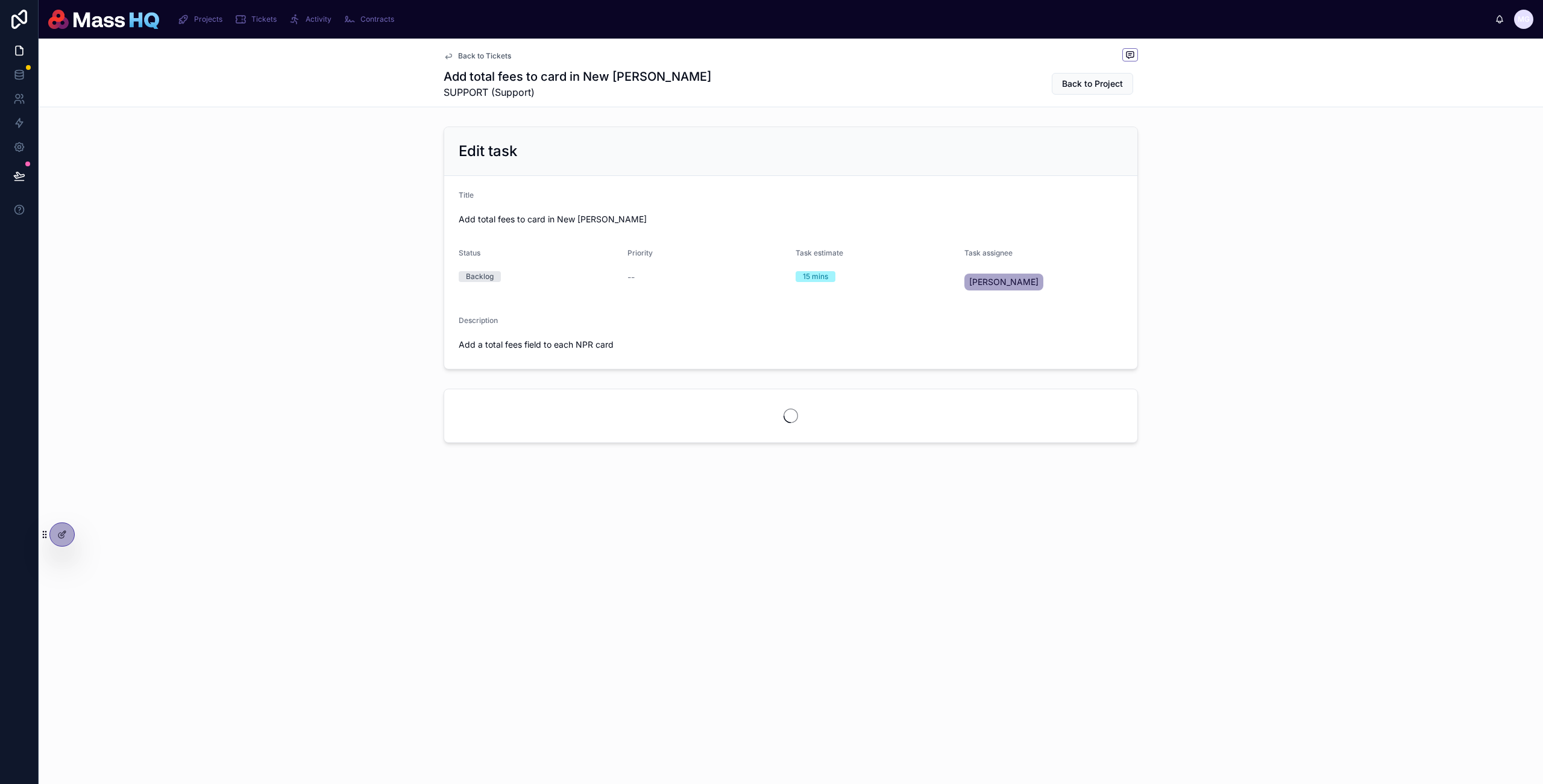
click at [476, 64] on div "Back to Tickets Add total fees to card in New [PERSON_NAME] SUPPORT (Support) B…" at bounding box center [791, 72] width 695 height 68
click at [477, 61] on div "Back to Tickets" at bounding box center [791, 56] width 695 height 15
click at [478, 56] on span "Back to Tickets" at bounding box center [484, 56] width 53 height 10
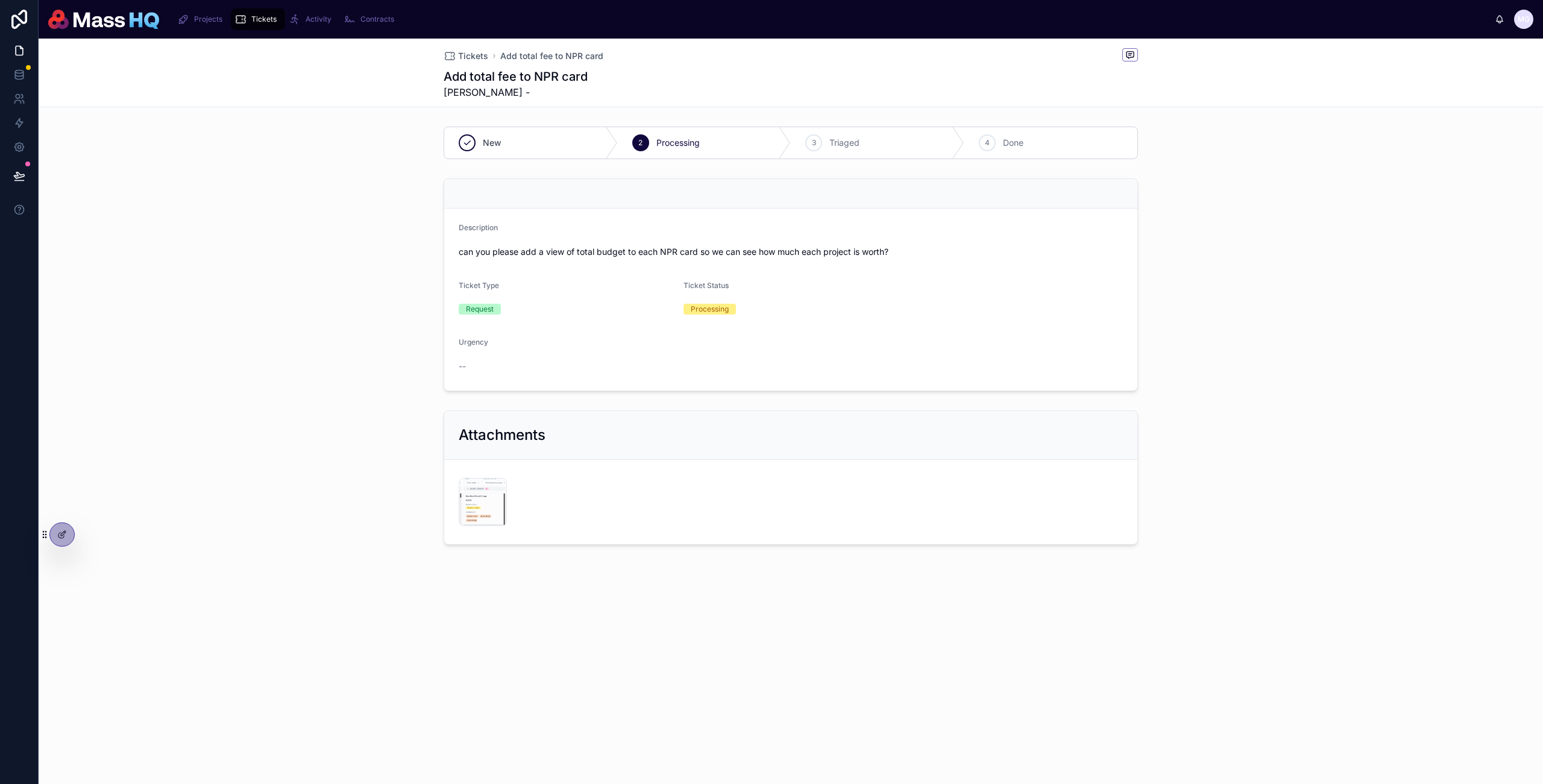
click at [288, 402] on div "New 2 Processing 3 Triaged 4 Done Description can you please add a view of tota…" at bounding box center [790, 355] width 1504 height 466
drag, startPoint x: 572, startPoint y: 79, endPoint x: 745, endPoint y: 89, distance: 173.3
click at [701, 86] on div "Add total fee to NPR card [PERSON_NAME] -" at bounding box center [791, 83] width 695 height 31
click at [744, 89] on div "Add total fee to NPR card [PERSON_NAME] -" at bounding box center [791, 83] width 695 height 31
drag, startPoint x: 1269, startPoint y: 252, endPoint x: 817, endPoint y: 223, distance: 452.9
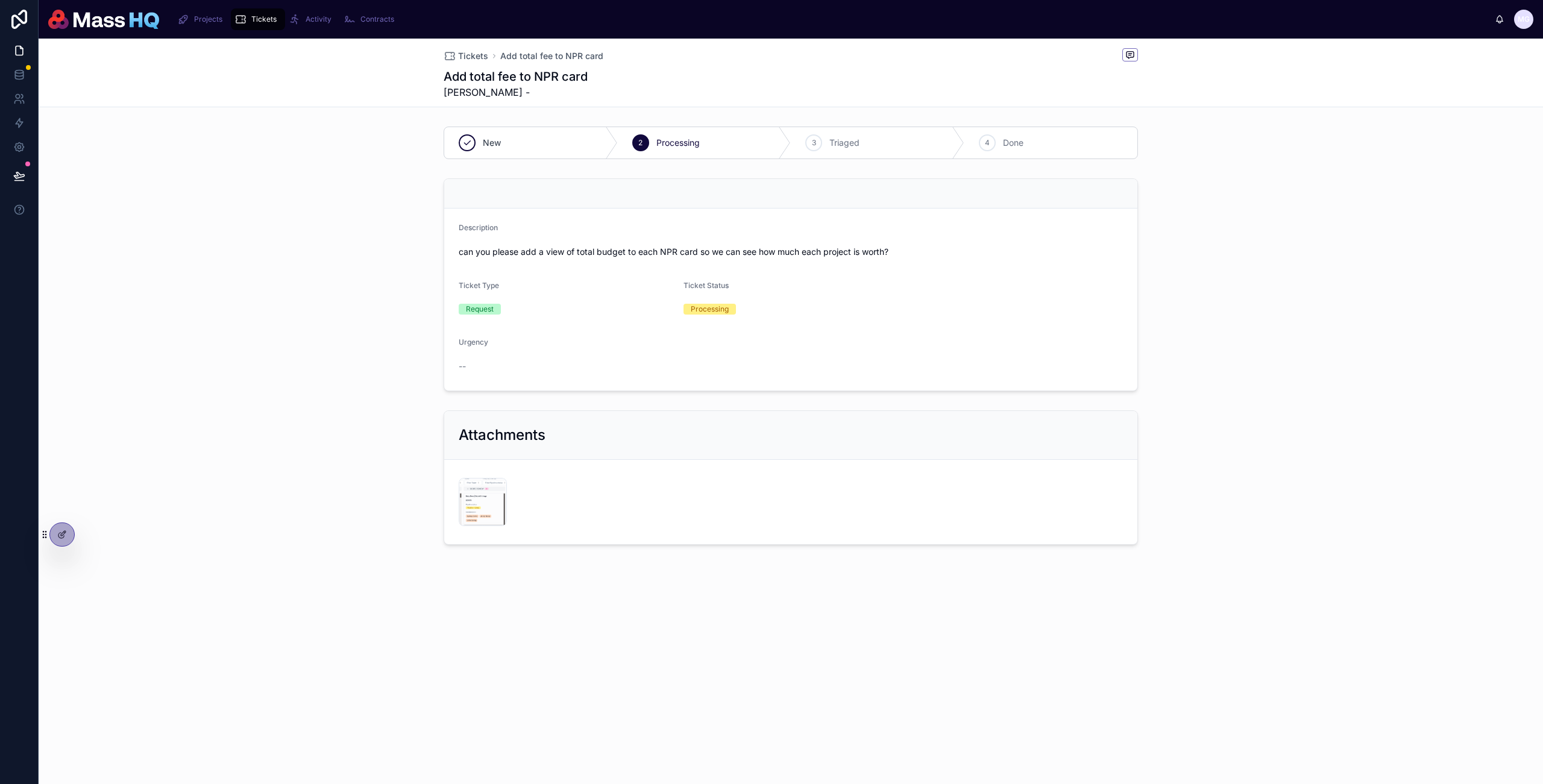
click at [1268, 252] on div "Description can you please add a view of total budget to each NPR card so we ca…" at bounding box center [790, 285] width 1504 height 223
click at [851, 148] on span "Triaged" at bounding box center [845, 143] width 30 height 12
click at [1055, 148] on div "4 Done" at bounding box center [1052, 143] width 174 height 31
click at [841, 149] on div "3 Triaged" at bounding box center [878, 143] width 174 height 31
click at [57, 532] on icon at bounding box center [62, 535] width 10 height 10
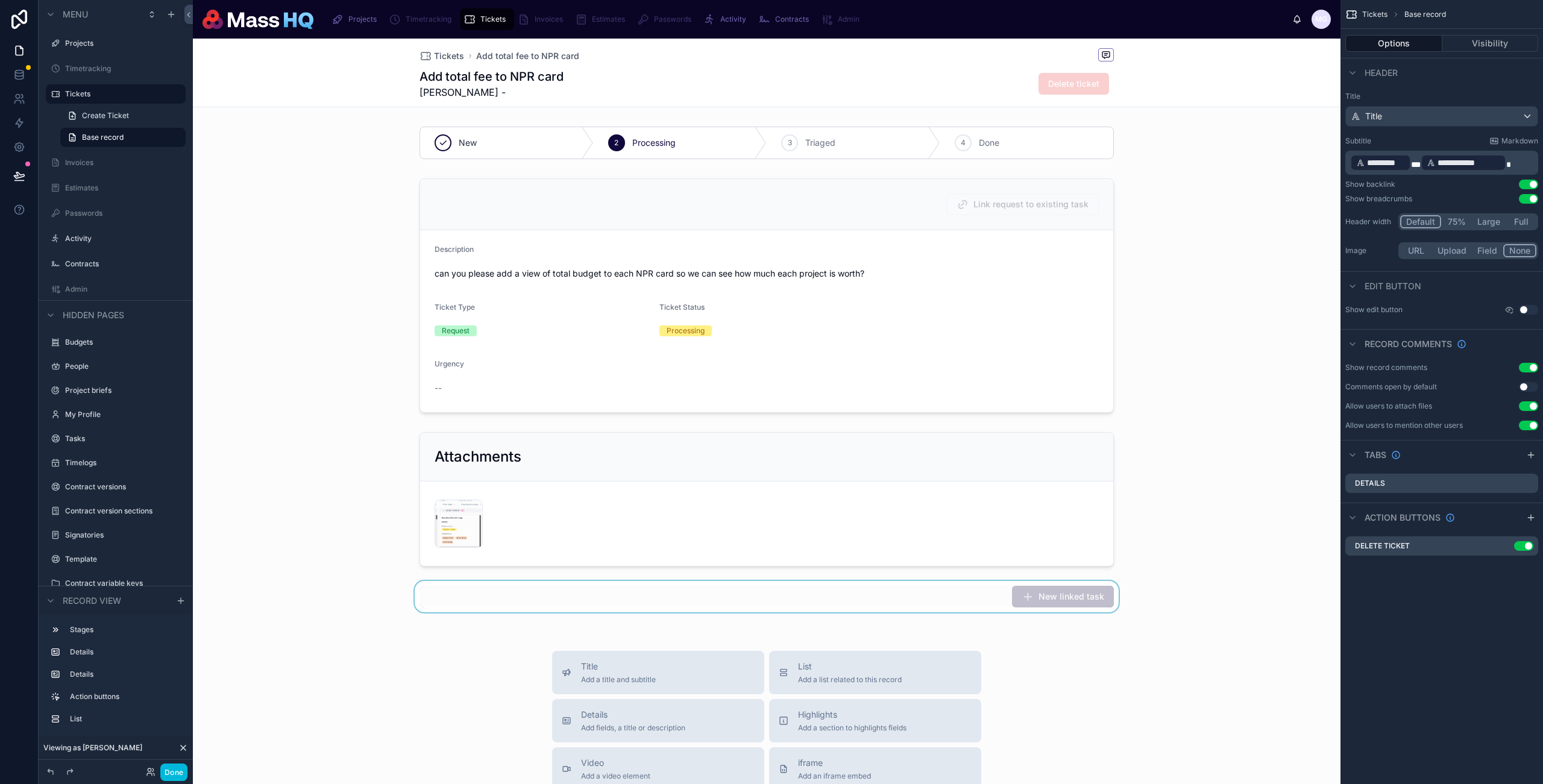
click at [889, 590] on div at bounding box center [767, 596] width 1148 height 31
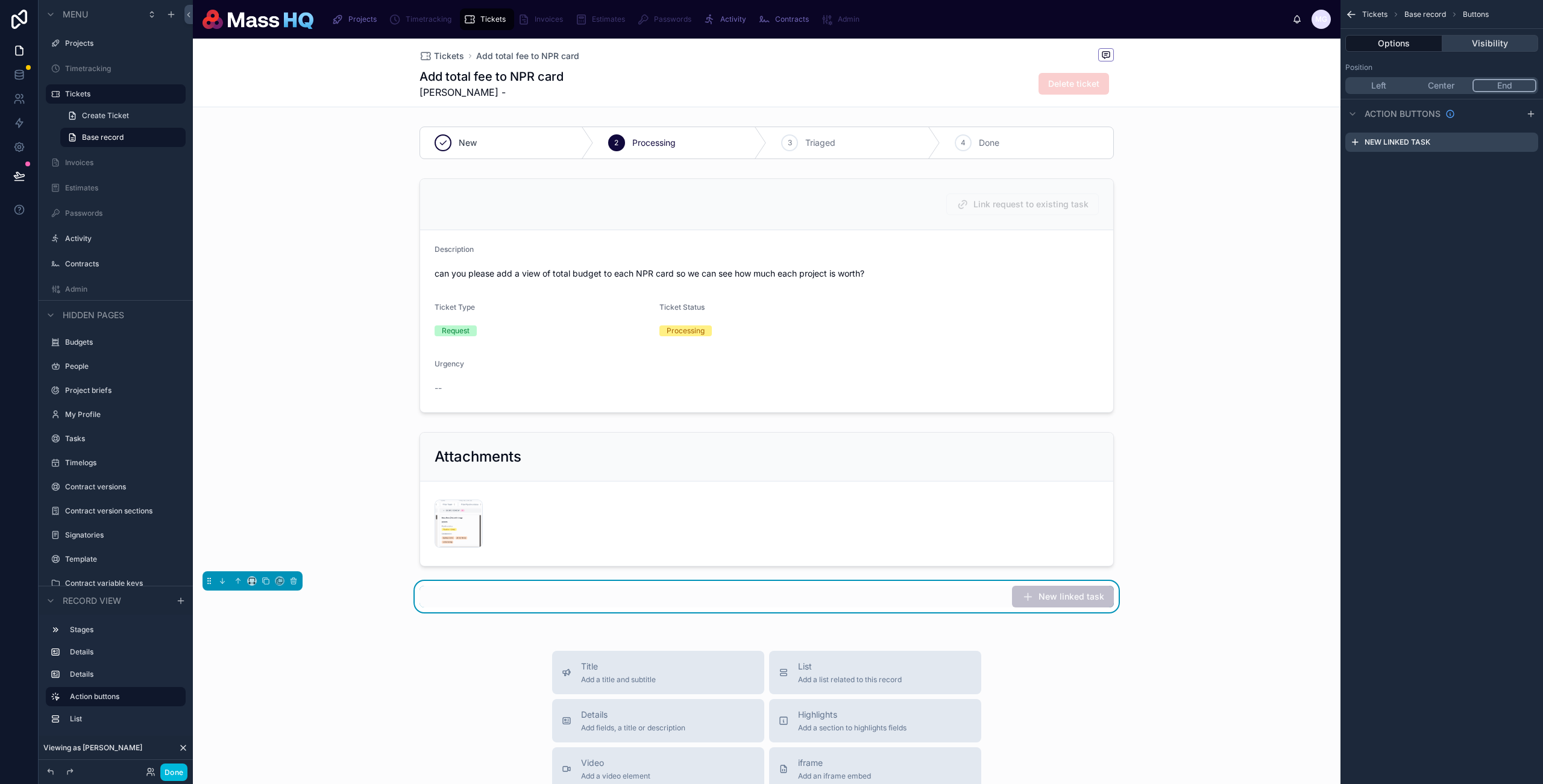
click at [1514, 33] on div "Options Visibility" at bounding box center [1442, 43] width 203 height 29
click at [1510, 39] on button "Visibility" at bounding box center [1491, 43] width 96 height 17
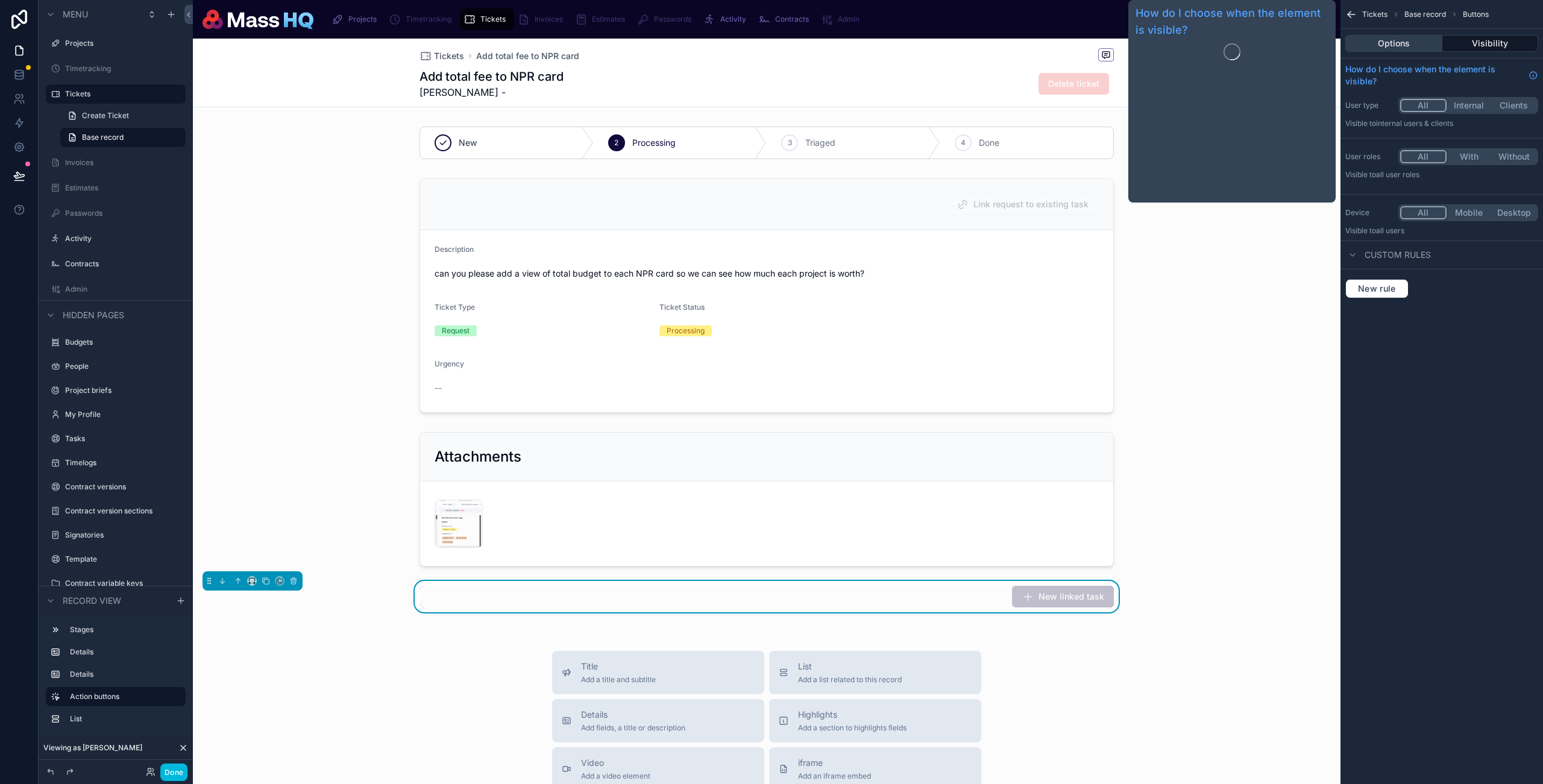
click at [1391, 45] on button "Options" at bounding box center [1394, 43] width 97 height 17
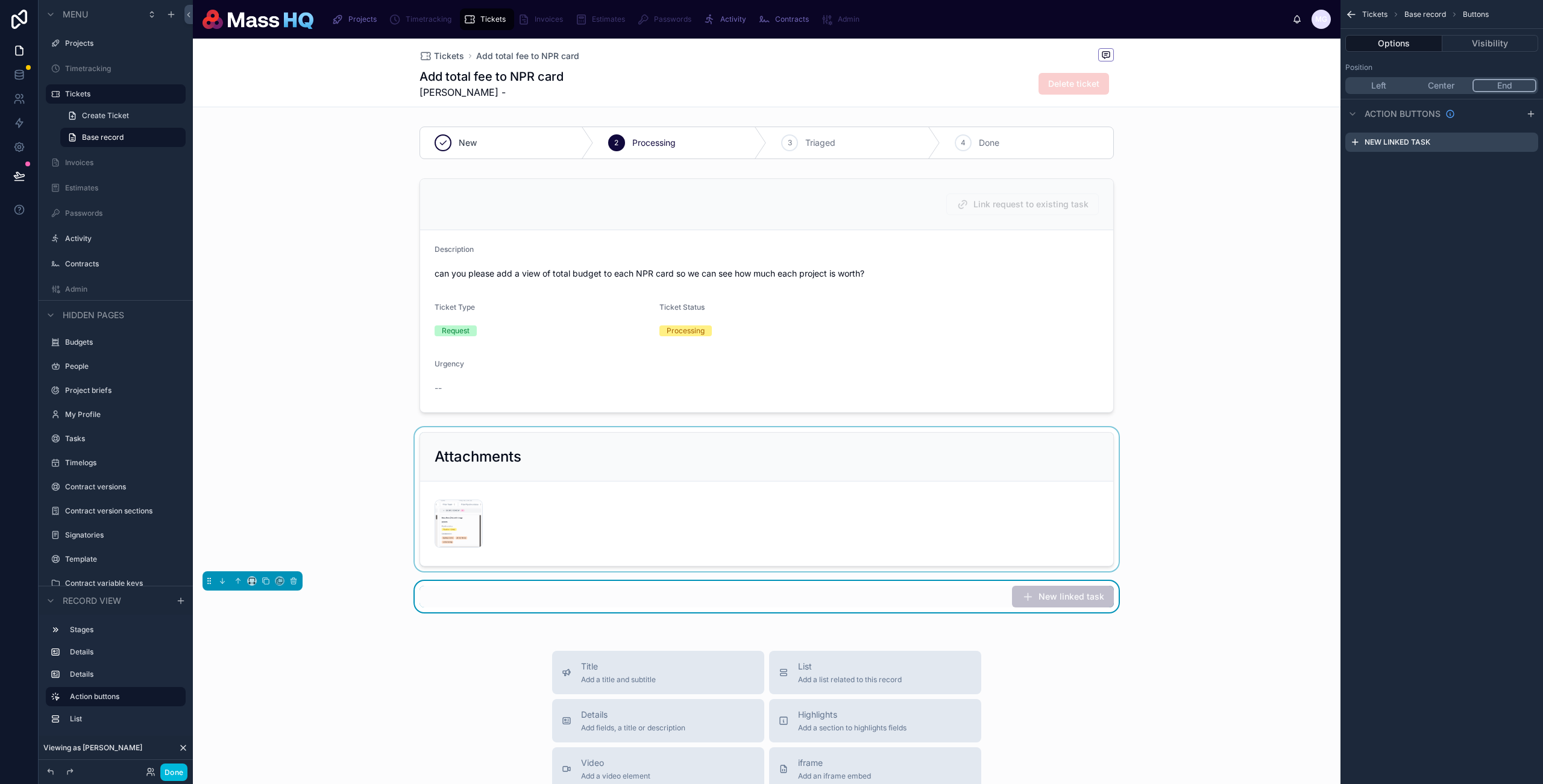
click at [1207, 543] on div at bounding box center [767, 499] width 1148 height 144
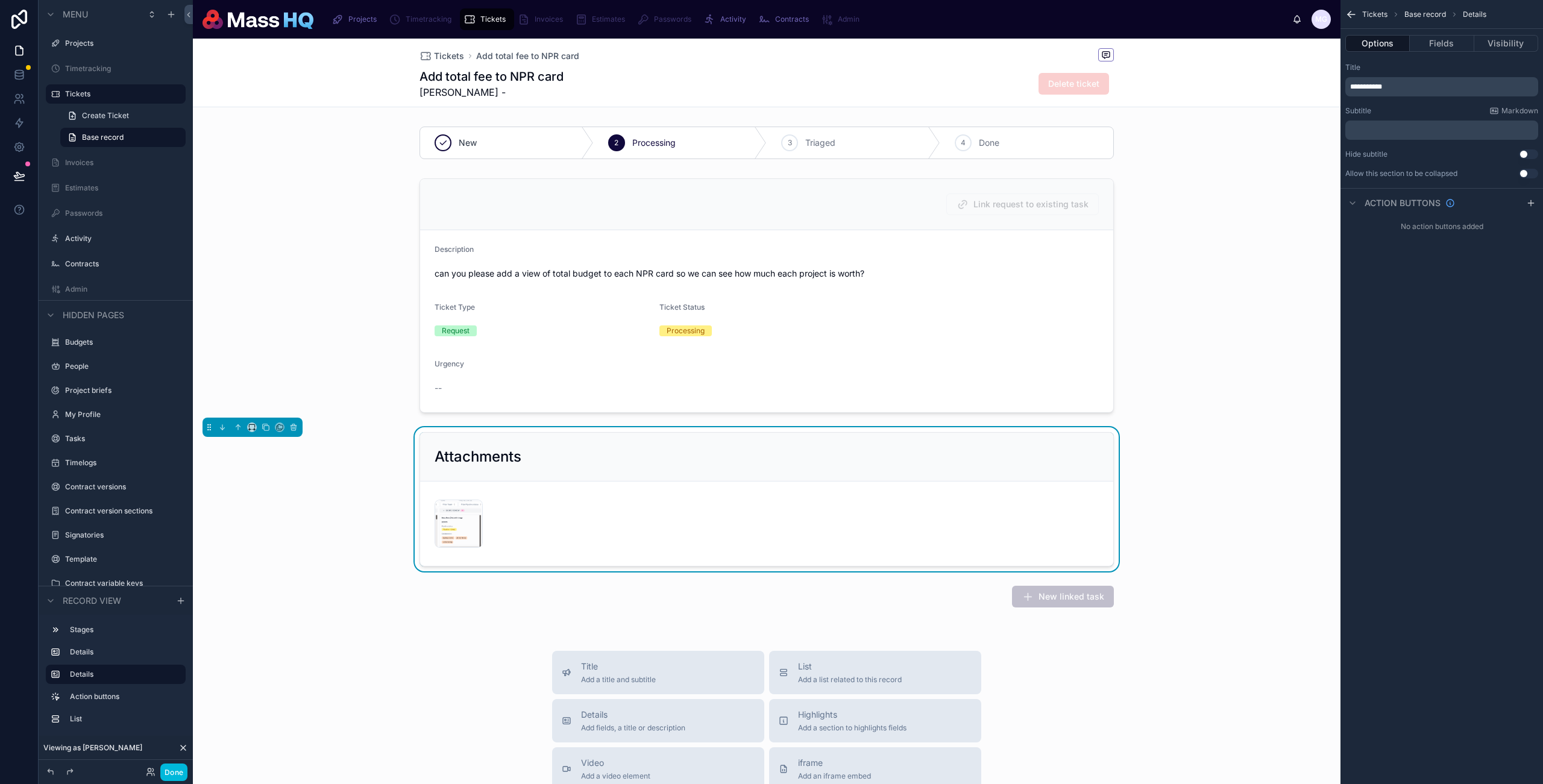
click at [378, 278] on div at bounding box center [767, 296] width 1148 height 244
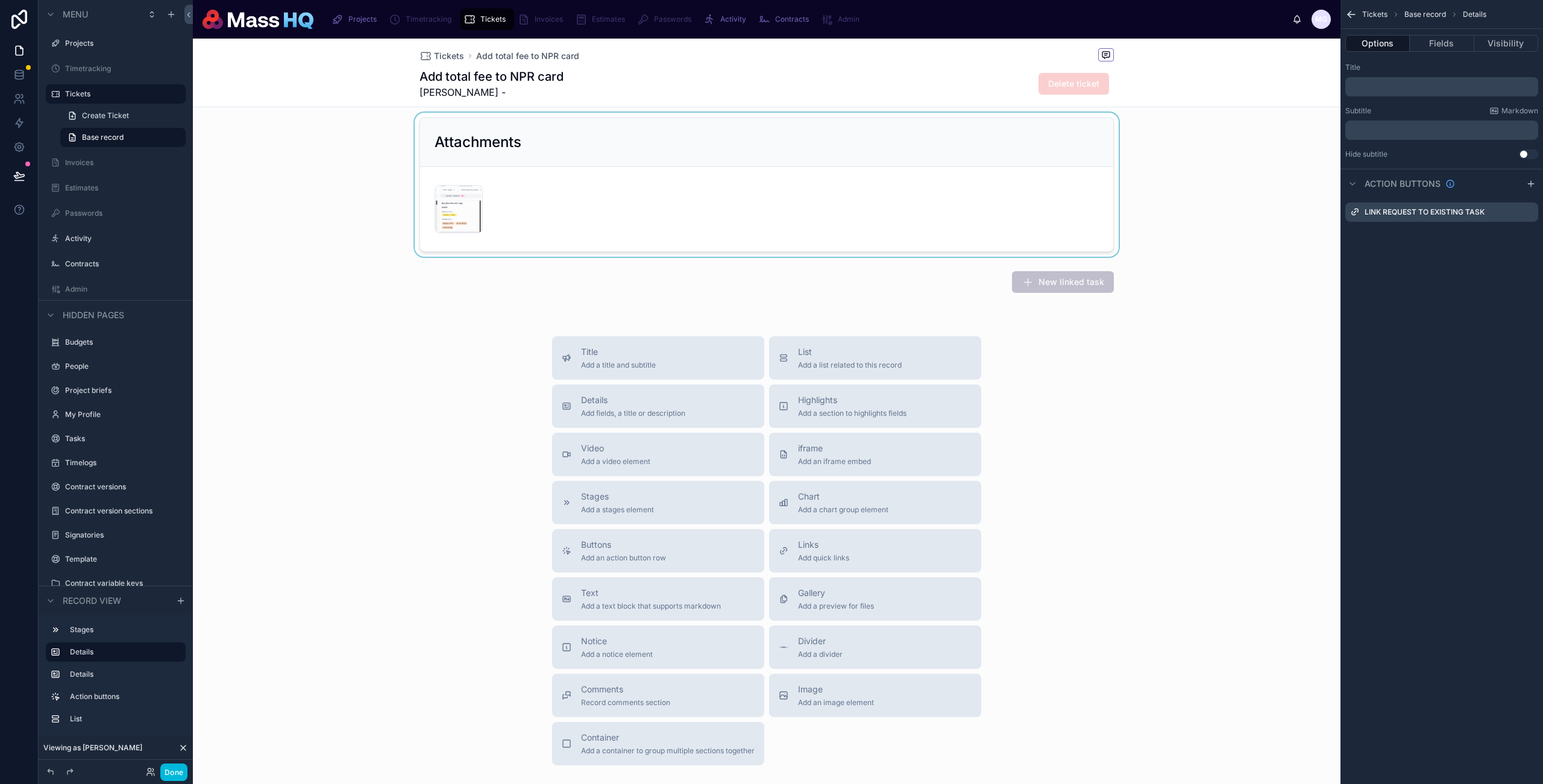
scroll to position [142, 0]
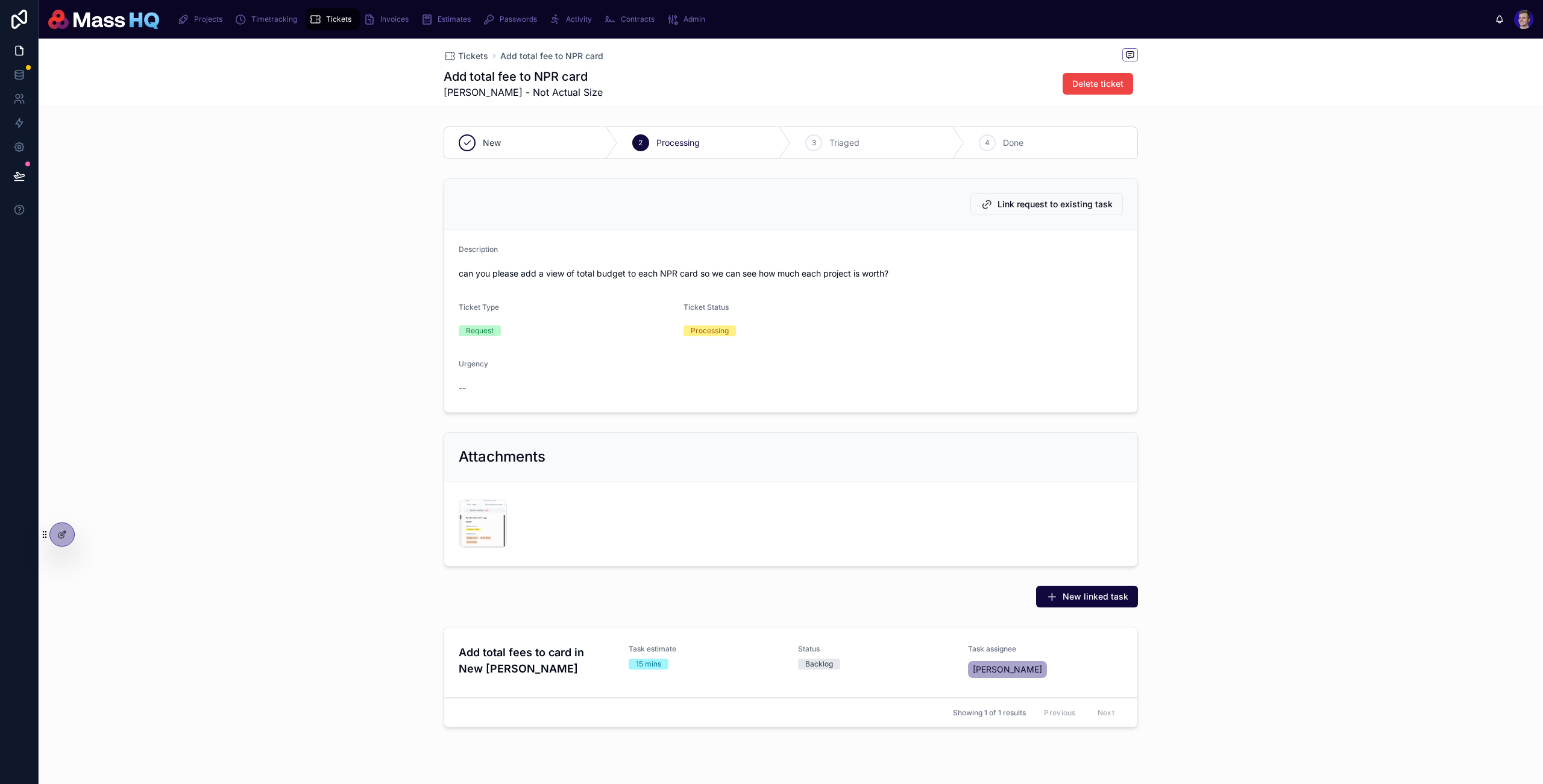
click at [30, 169] on button at bounding box center [19, 176] width 26 height 34
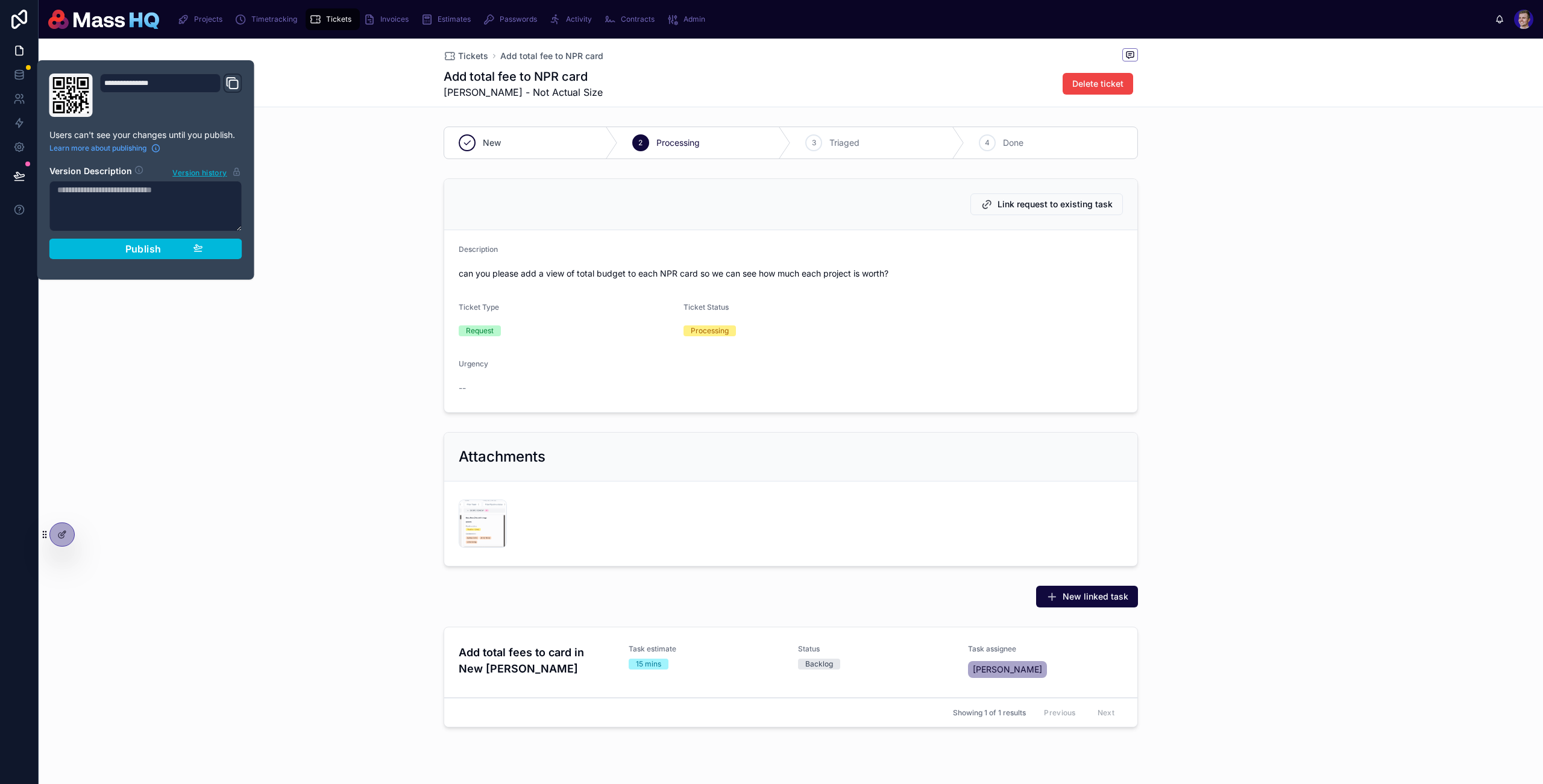
click at [123, 251] on div "Publish" at bounding box center [146, 249] width 114 height 12
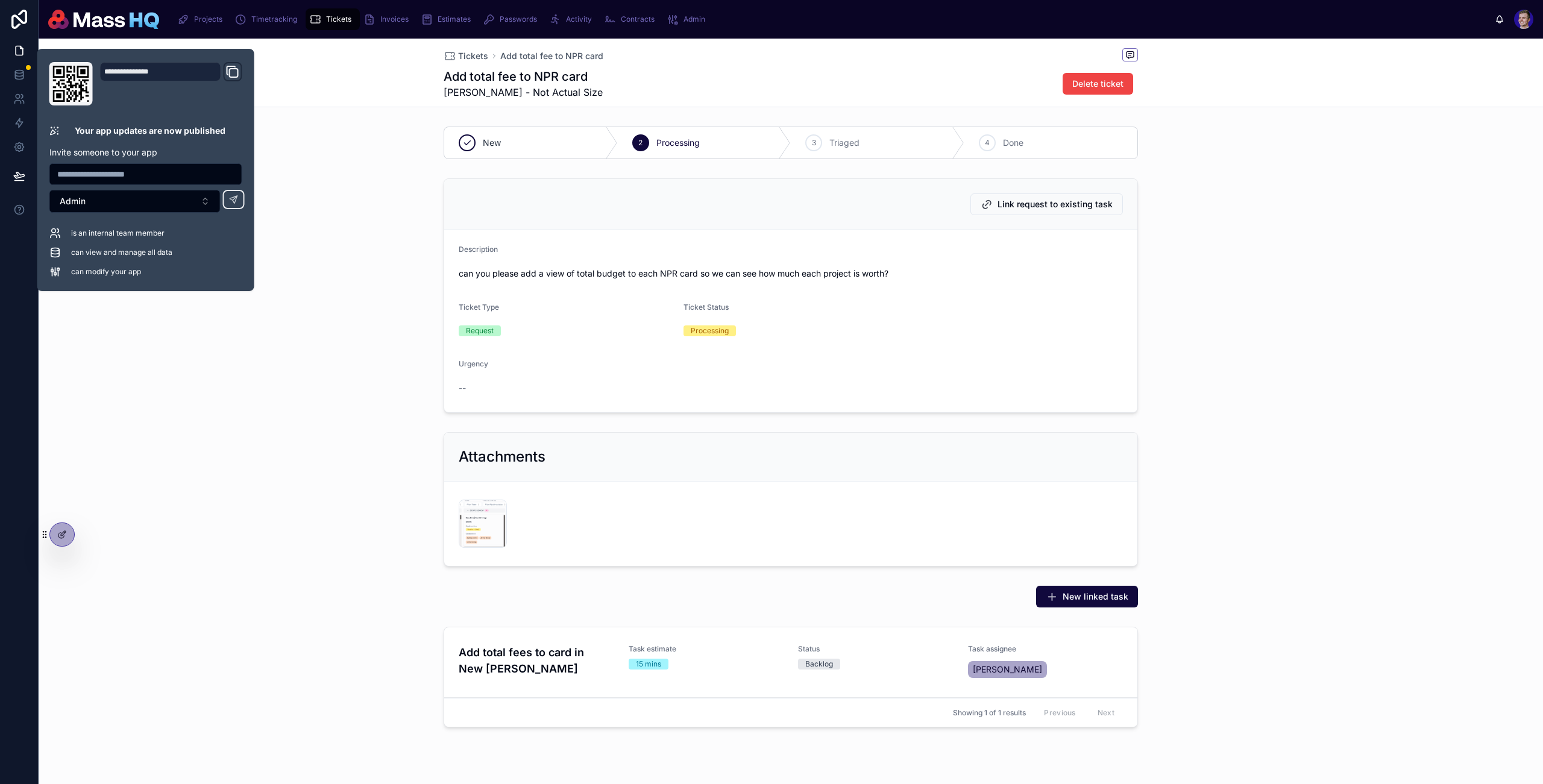
click at [1312, 423] on div "New 2 Processing 3 Triaged 4 Done Link request to existing task Description can…" at bounding box center [790, 429] width 1504 height 615
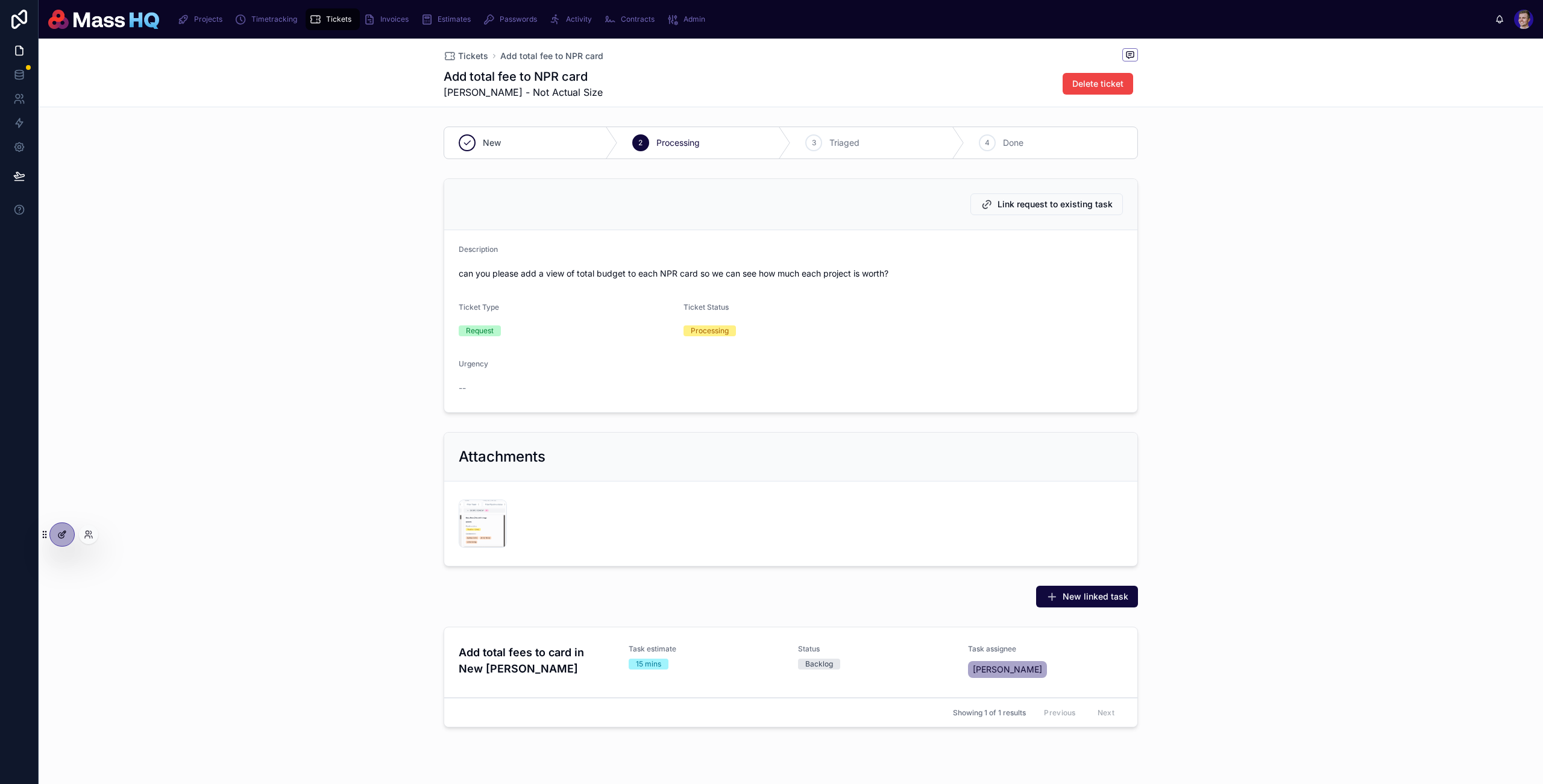
click at [60, 530] on icon at bounding box center [62, 535] width 10 height 10
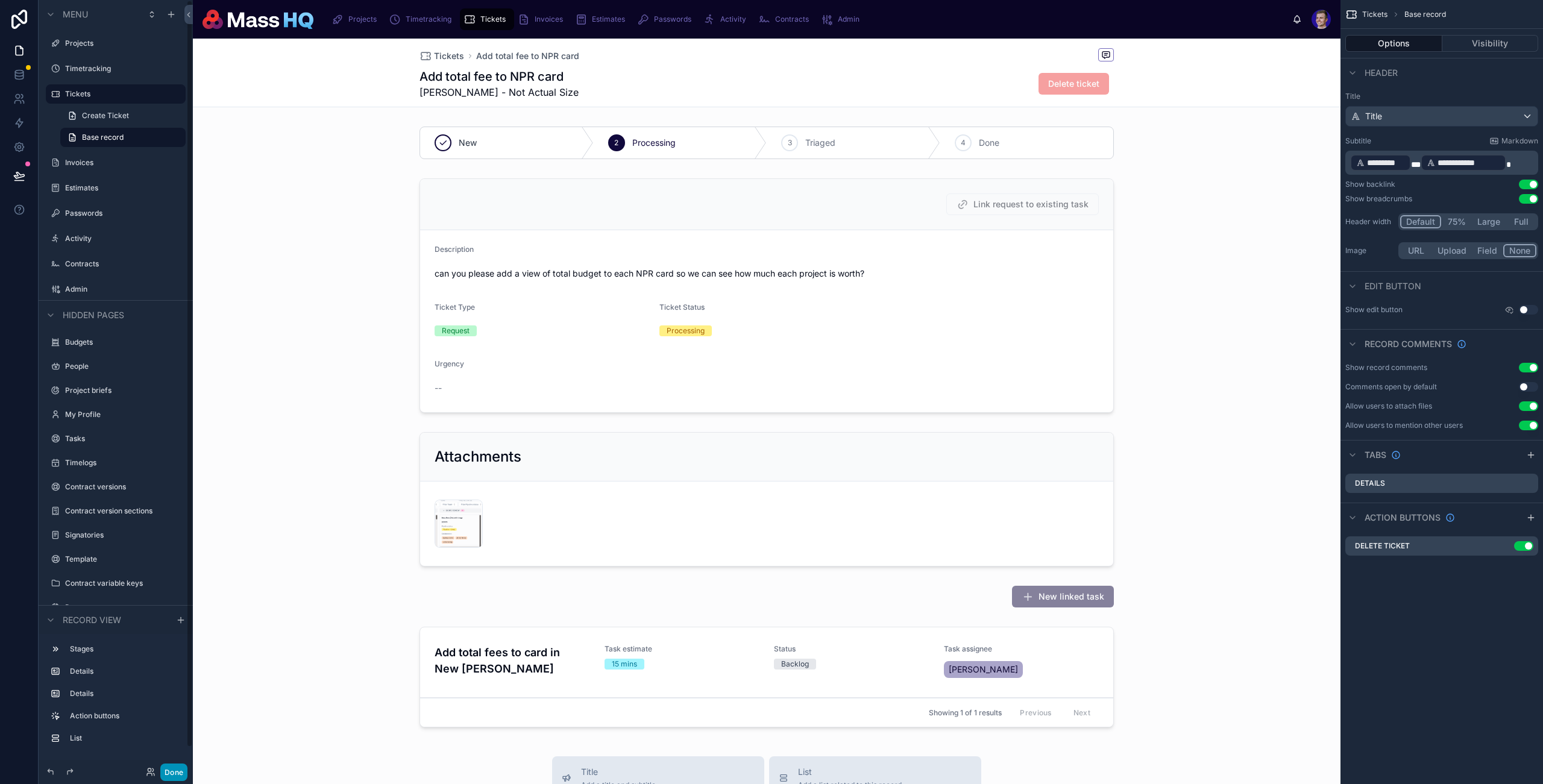
click at [168, 767] on button "Done" at bounding box center [174, 772] width 27 height 17
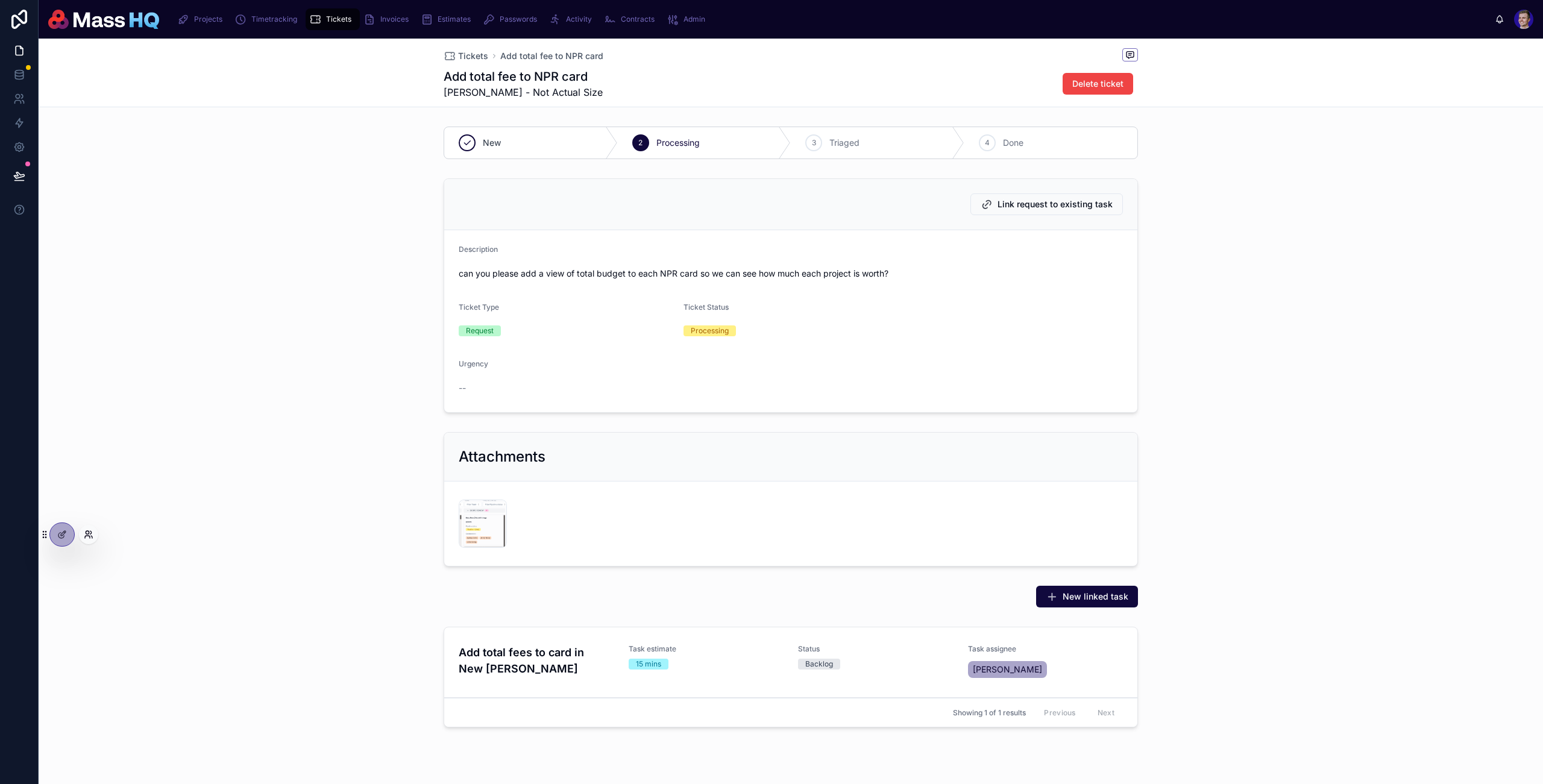
click at [90, 533] on icon at bounding box center [89, 535] width 10 height 10
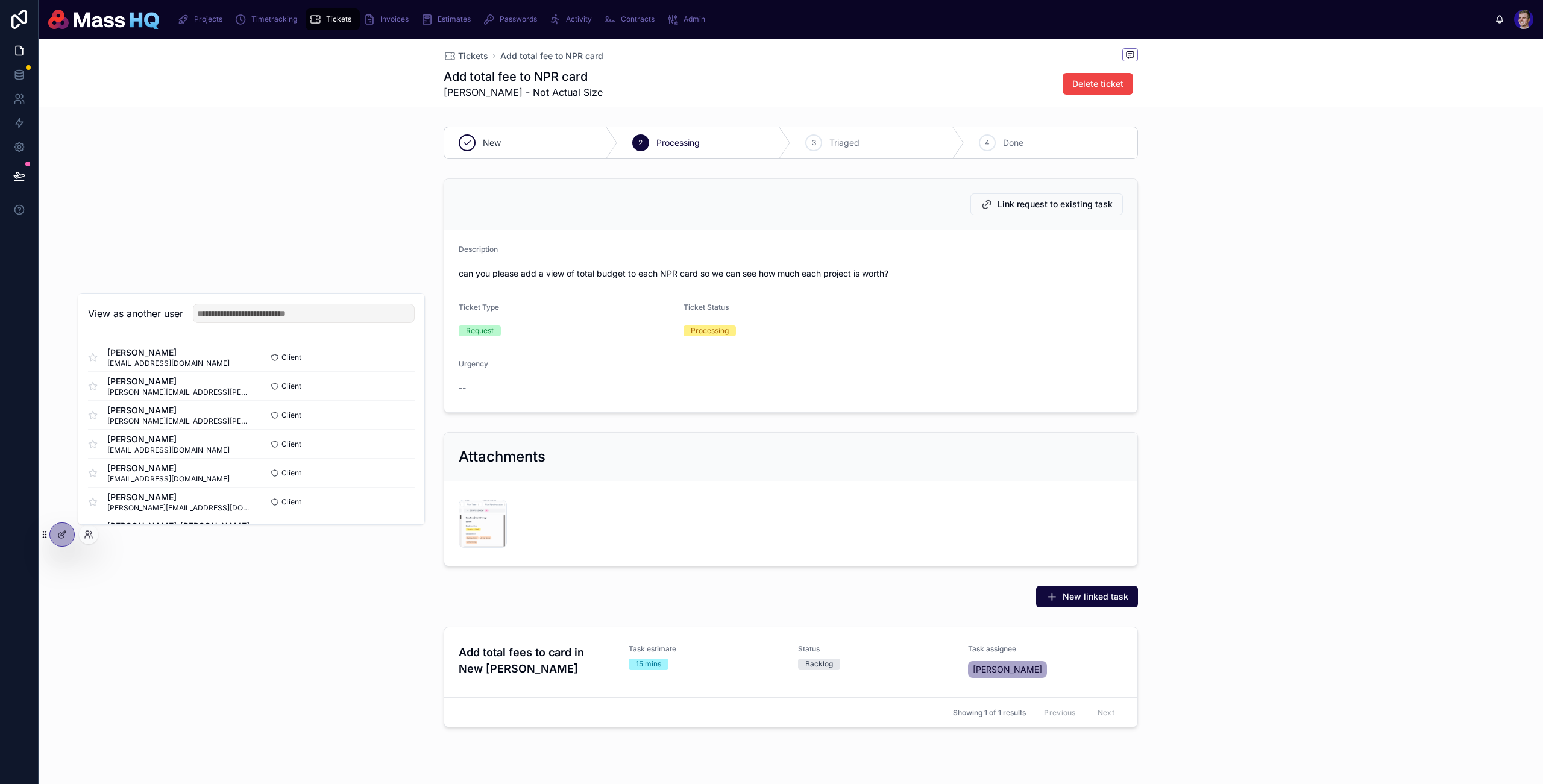
click at [269, 321] on div "View as another user" at bounding box center [252, 313] width 346 height 39
click at [272, 316] on input "text" at bounding box center [304, 313] width 222 height 19
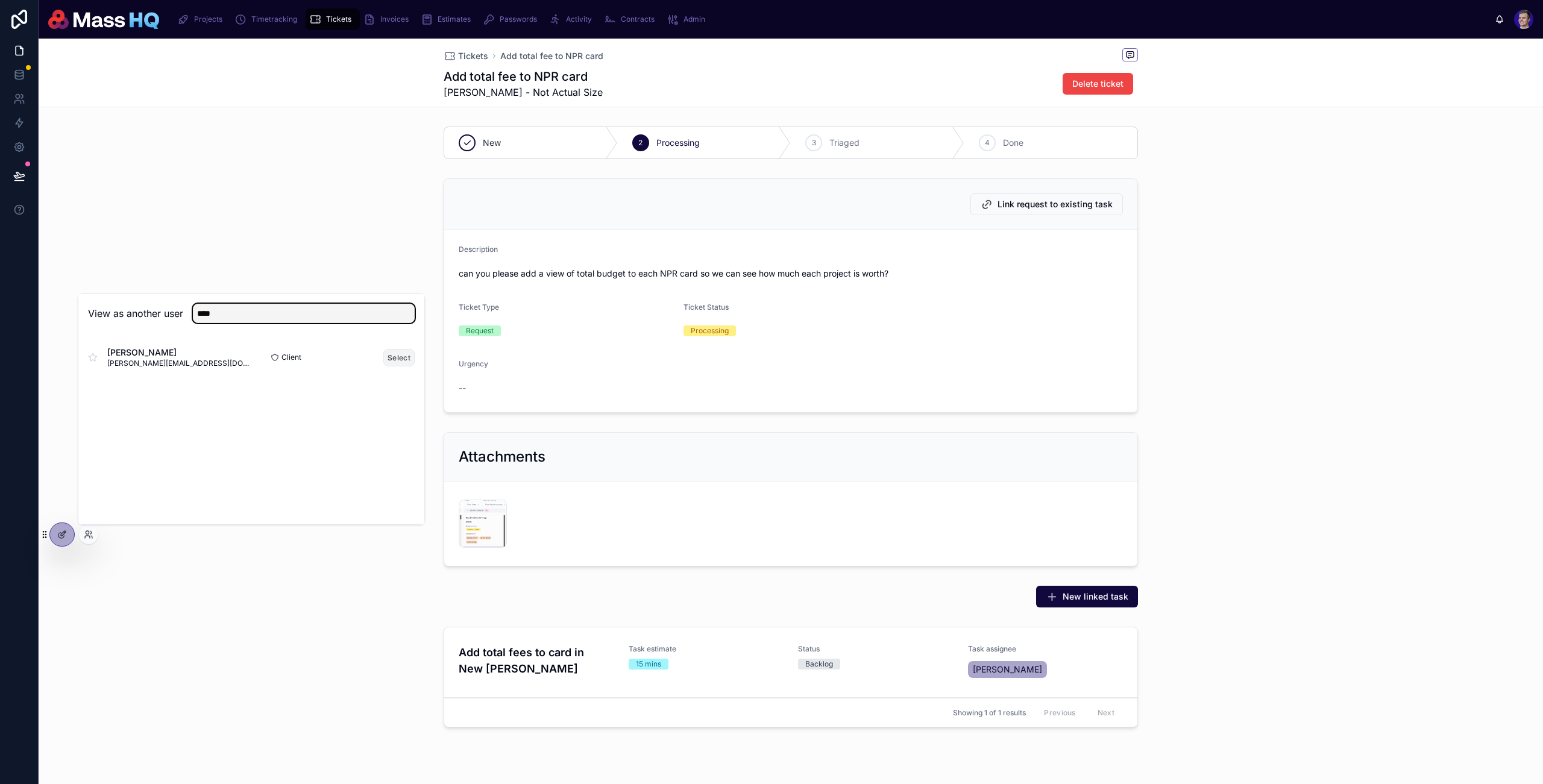
type input "****"
click at [386, 353] on button "Select" at bounding box center [398, 358] width 31 height 17
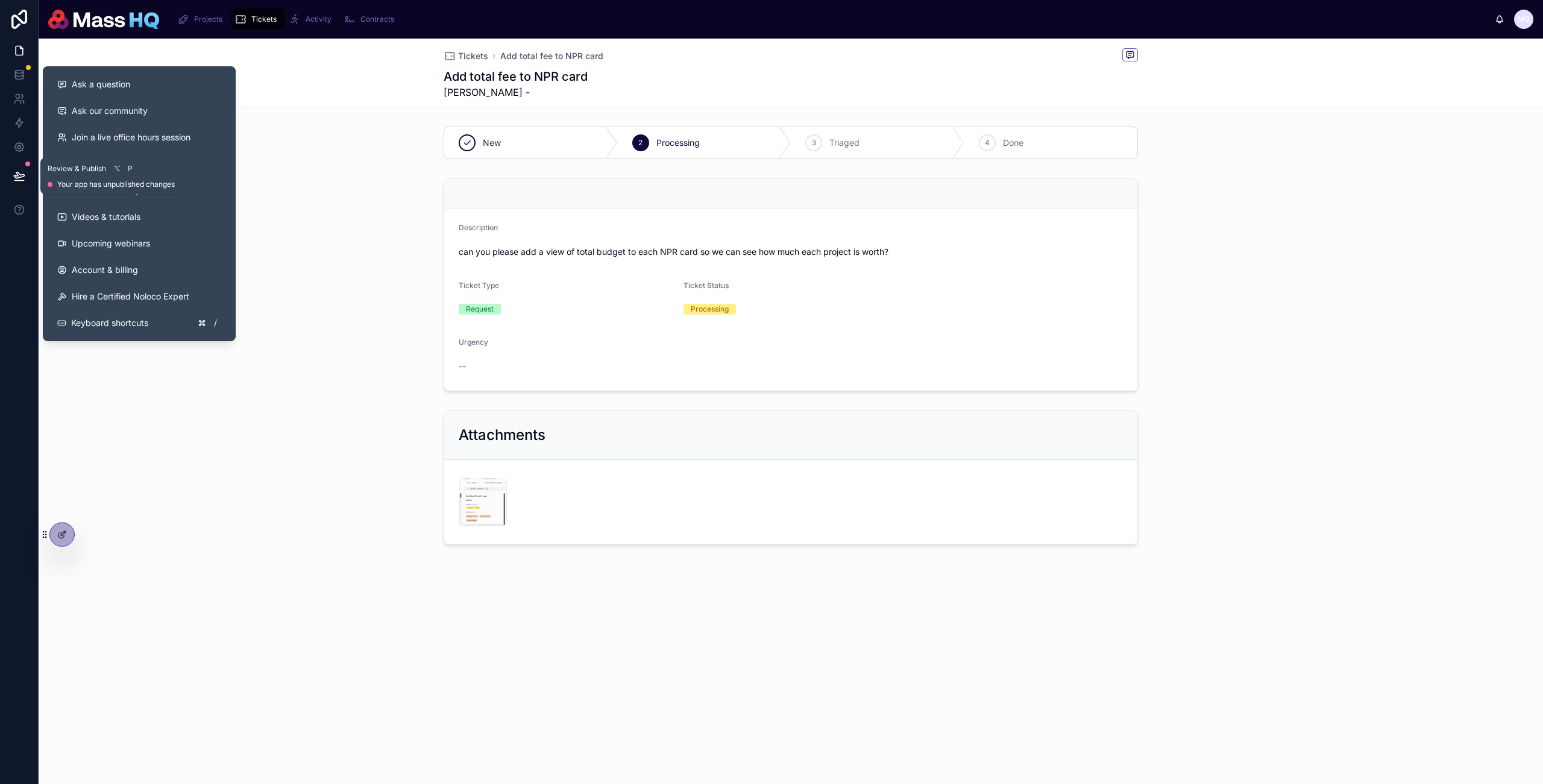
click at [19, 172] on icon at bounding box center [19, 176] width 12 height 12
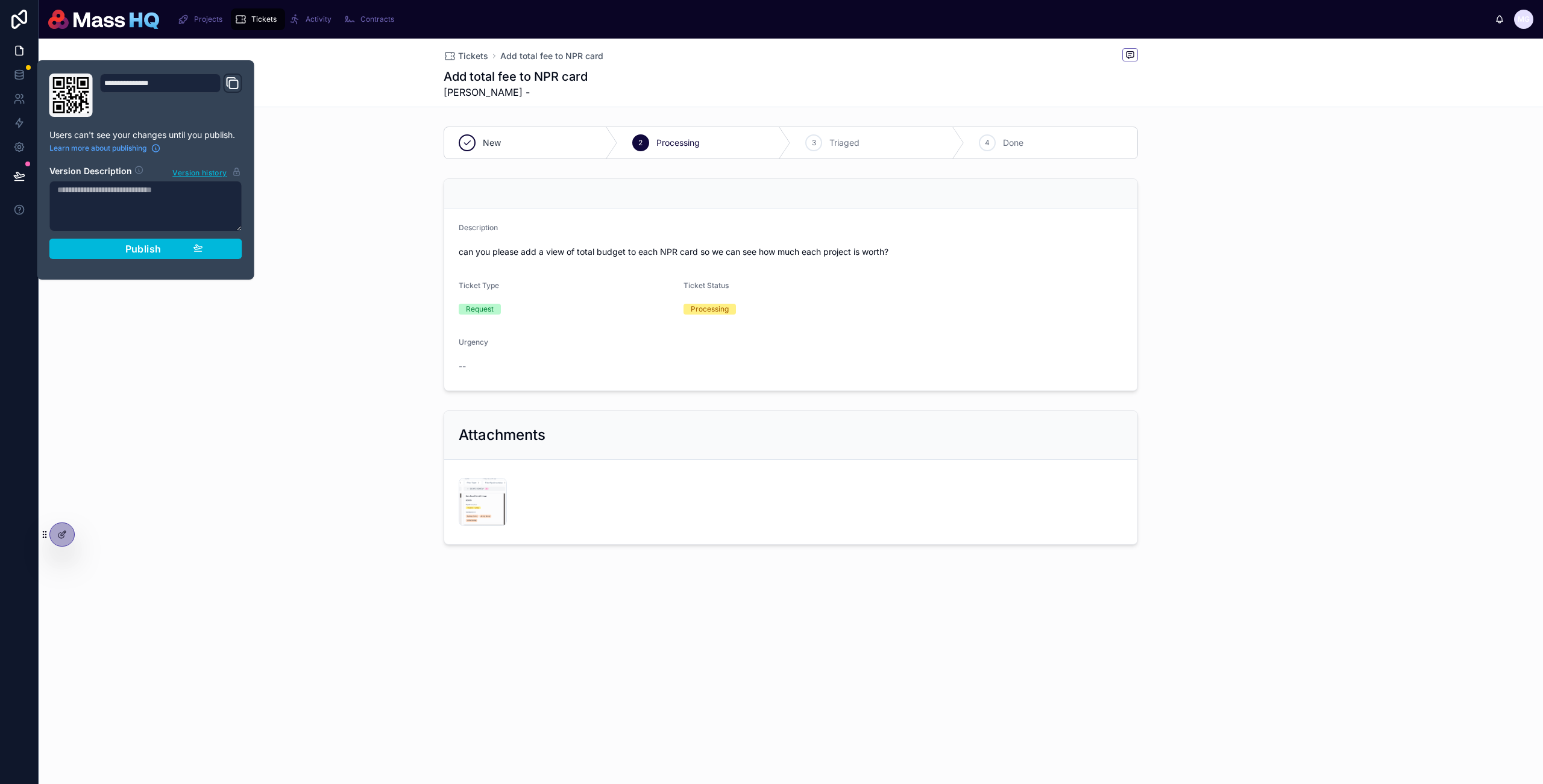
click at [184, 254] on button "Publish" at bounding box center [146, 249] width 193 height 21
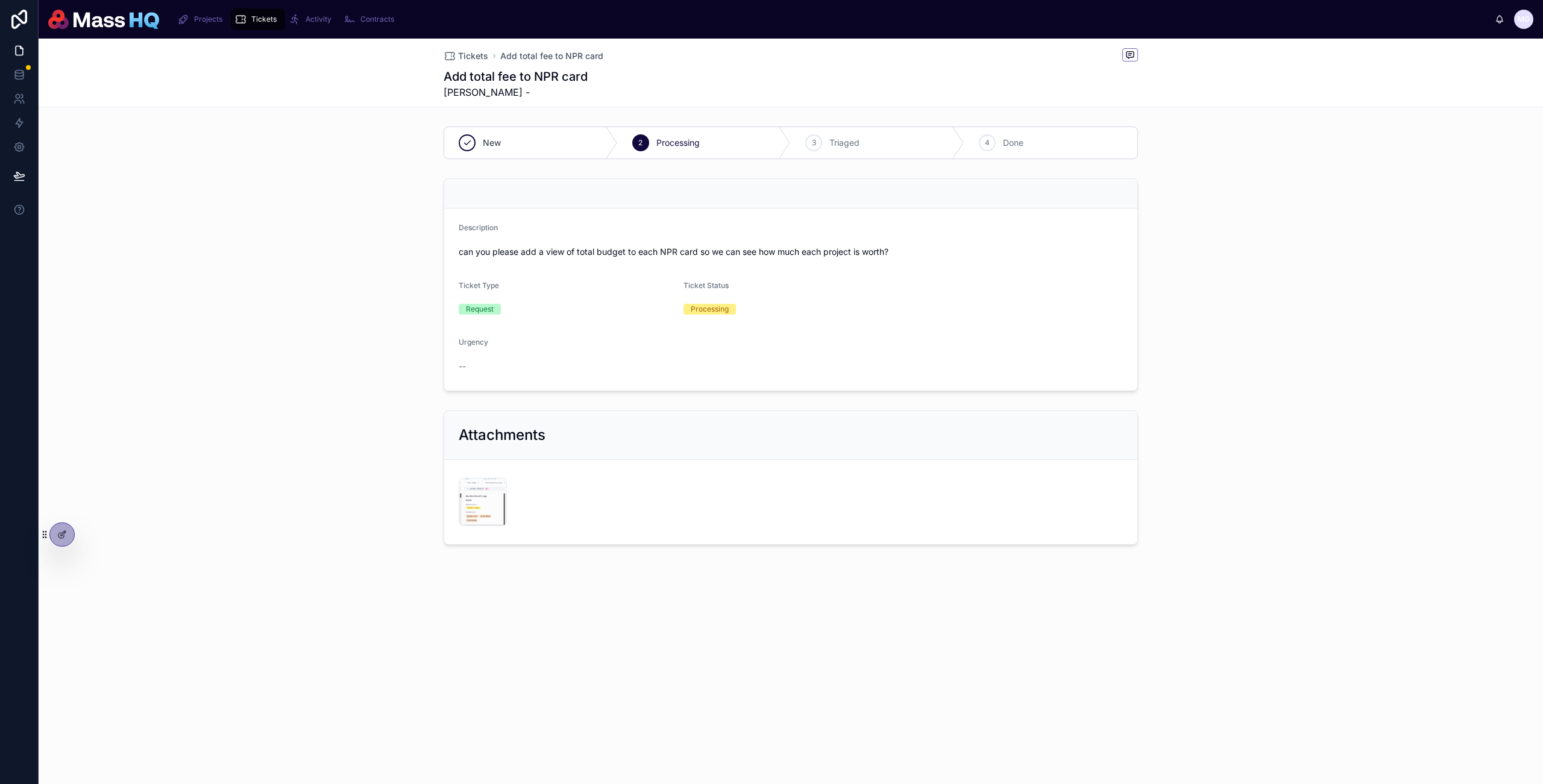
drag, startPoint x: 334, startPoint y: 251, endPoint x: 117, endPoint y: 108, distance: 259.9
click at [334, 251] on div "Description can you please add a view of total budget to each NPR card so we ca…" at bounding box center [790, 285] width 1504 height 223
click at [11, 70] on link at bounding box center [19, 74] width 38 height 24
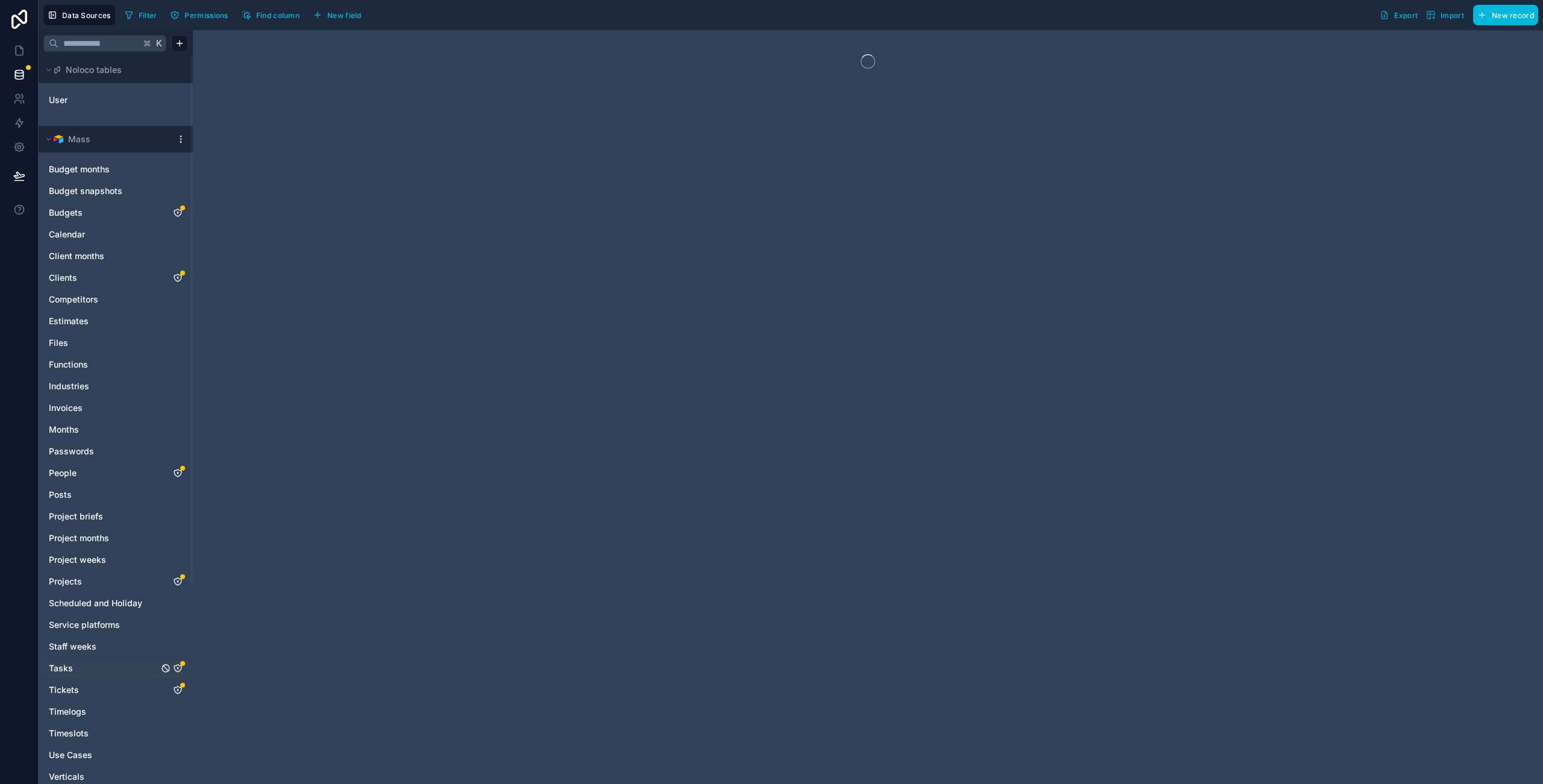
click at [176, 666] on icon "Tasks" at bounding box center [178, 668] width 10 height 10
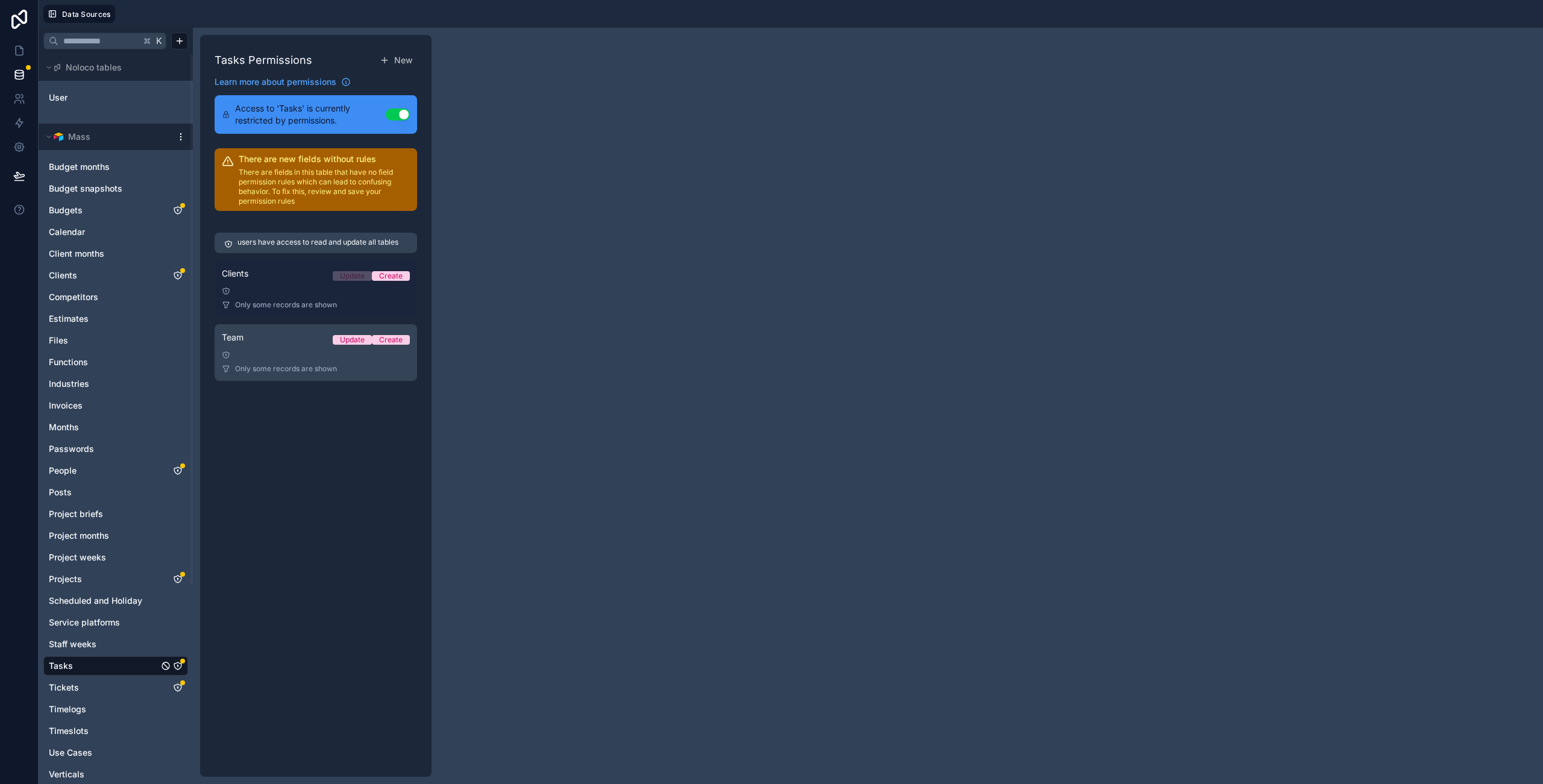
click at [319, 279] on div "Clients Update Create" at bounding box center [316, 276] width 188 height 17
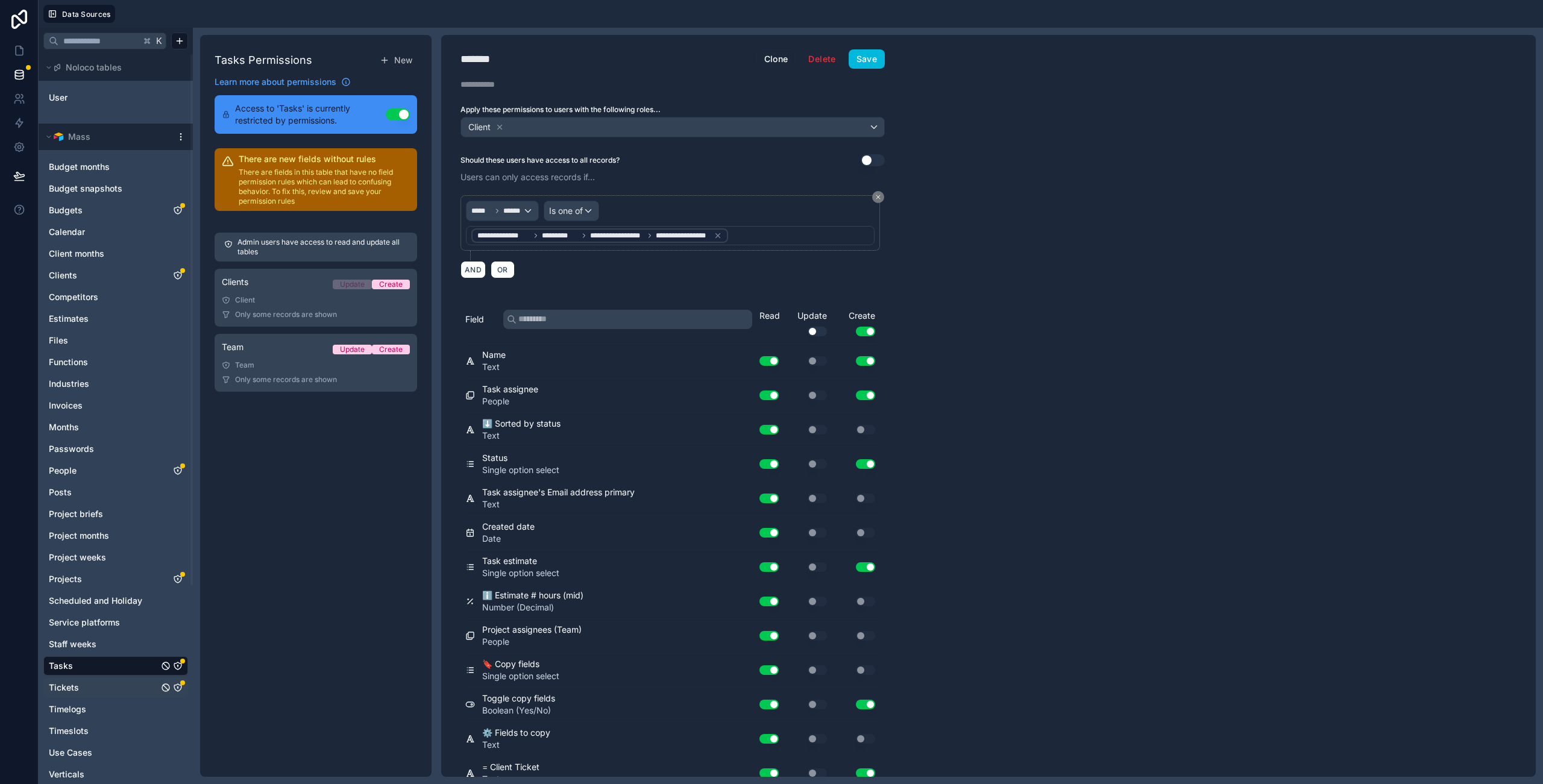
click at [179, 688] on icon "Tickets" at bounding box center [178, 688] width 10 height 10
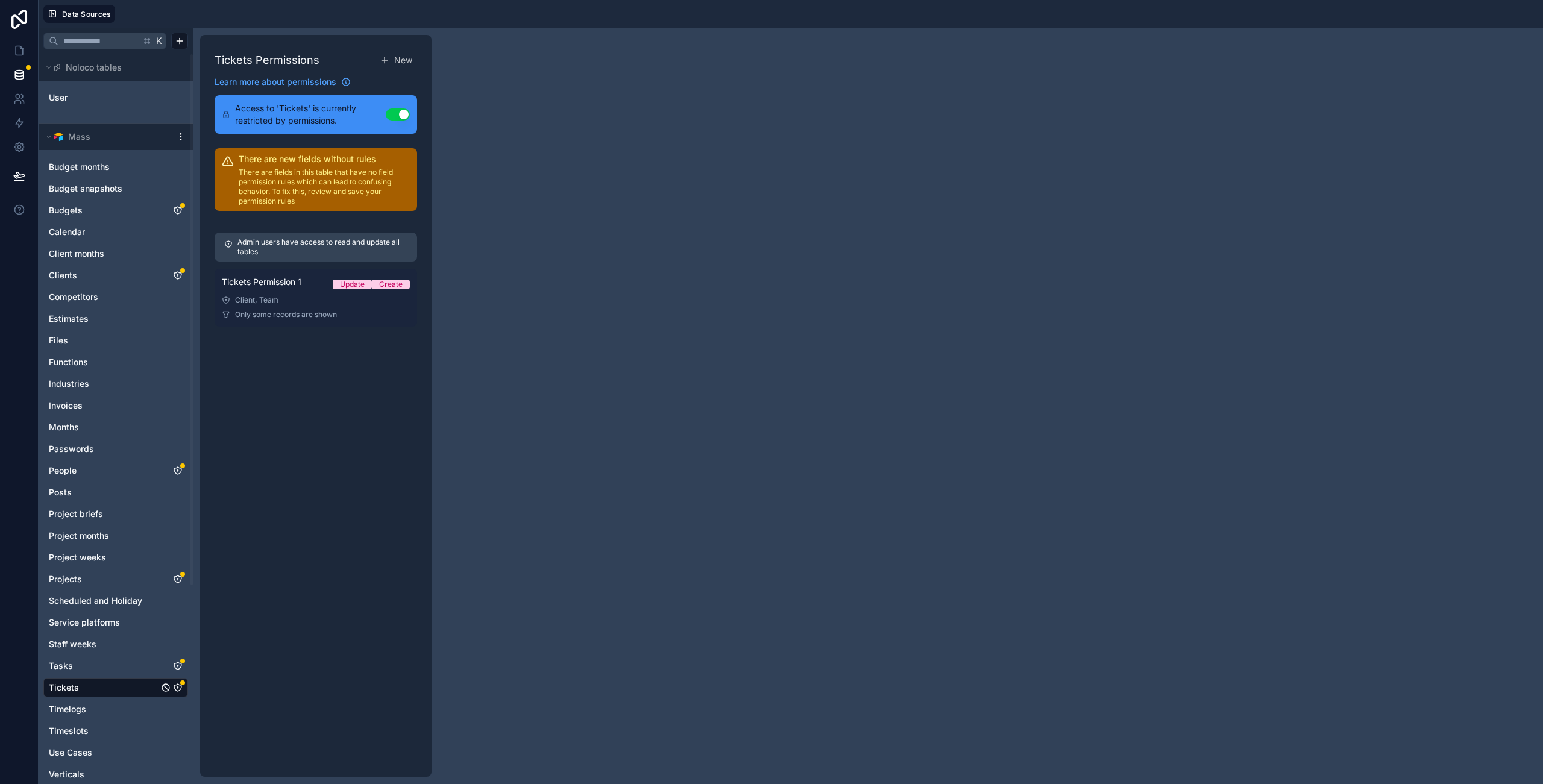
click at [324, 305] on div "Client, Team" at bounding box center [316, 300] width 188 height 10
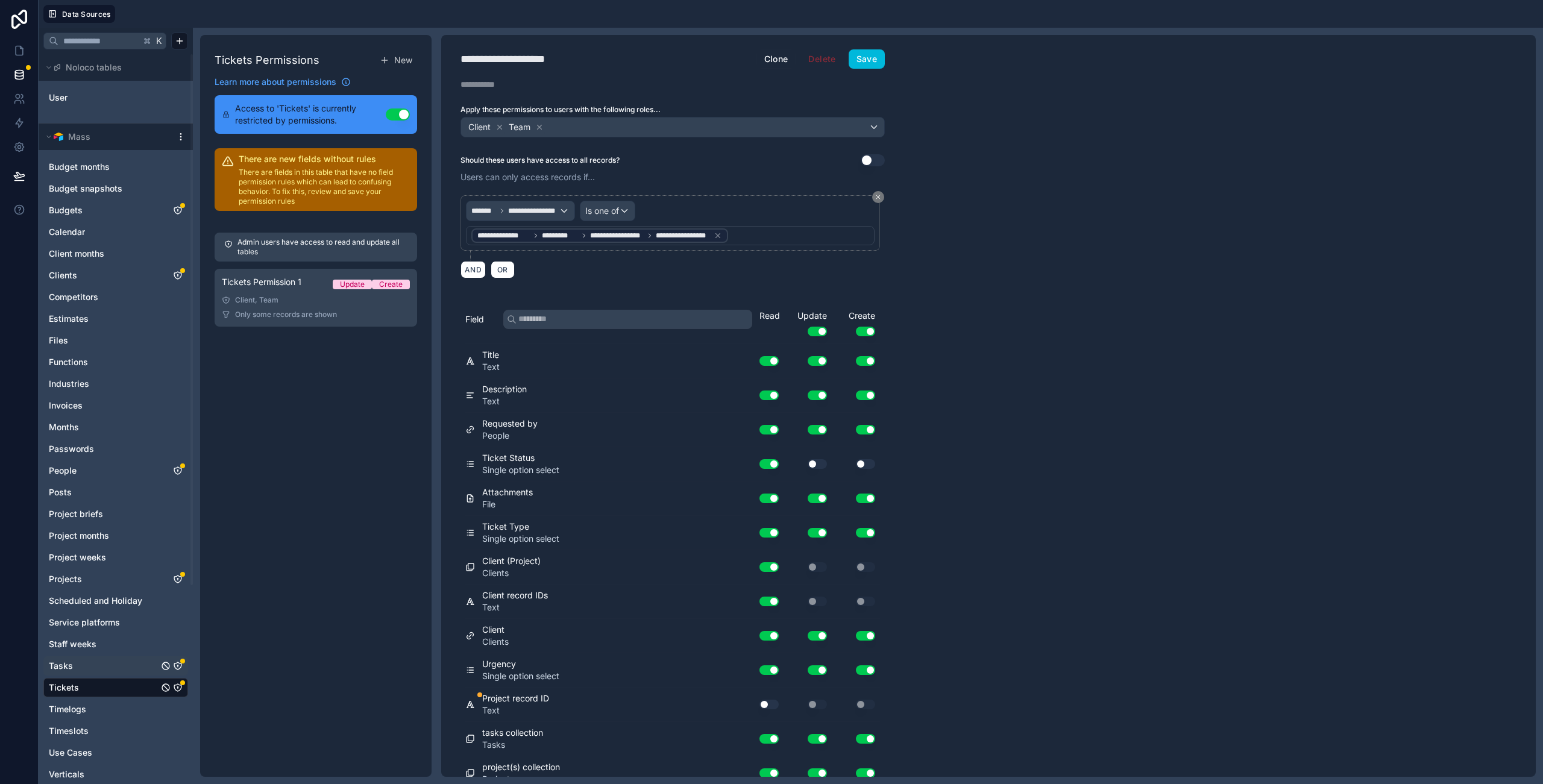
click at [181, 664] on icon "Tasks" at bounding box center [178, 666] width 7 height 7
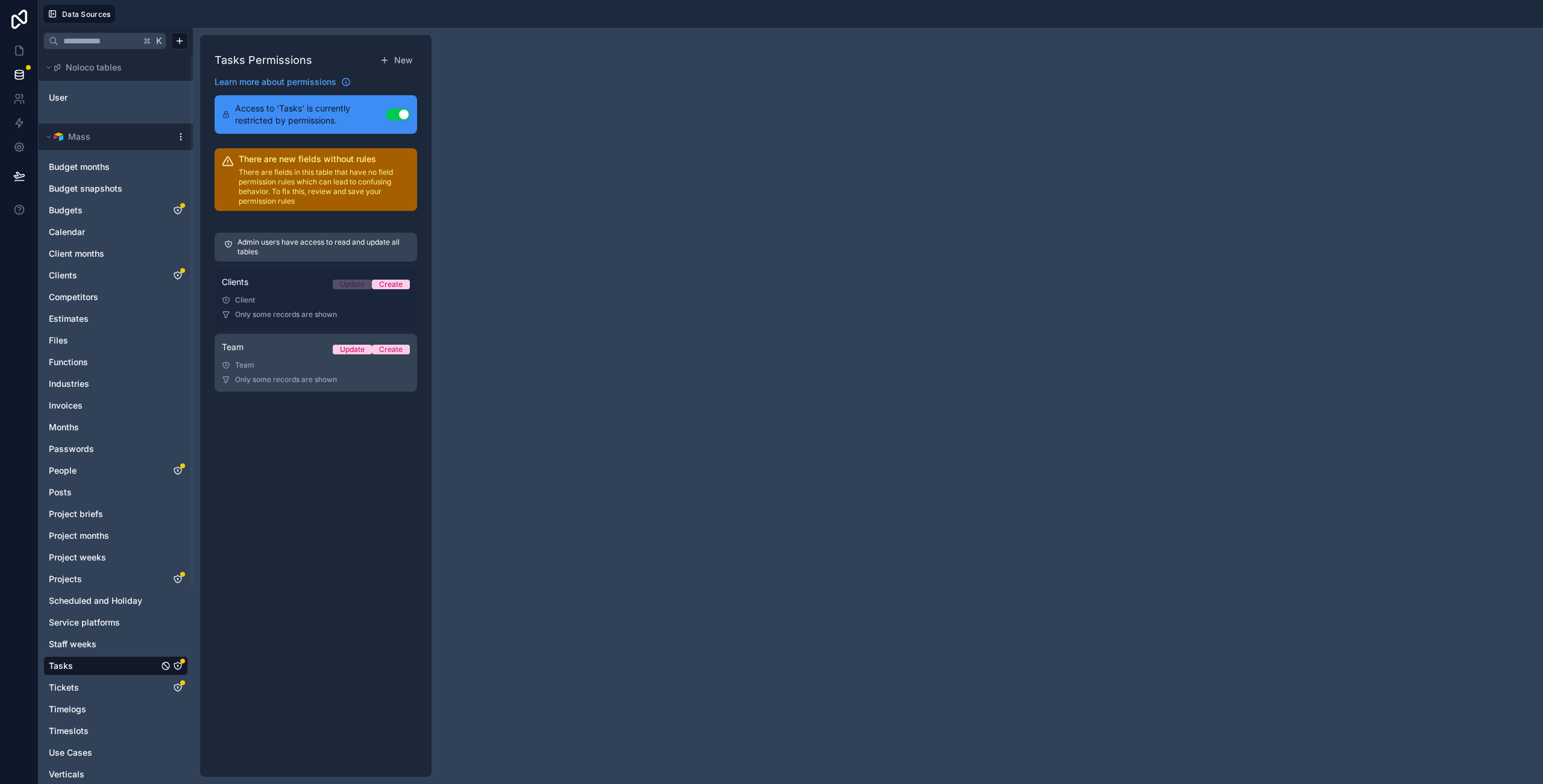
click at [350, 305] on link "Clients Update Create Client Only some records are shown" at bounding box center [316, 298] width 203 height 58
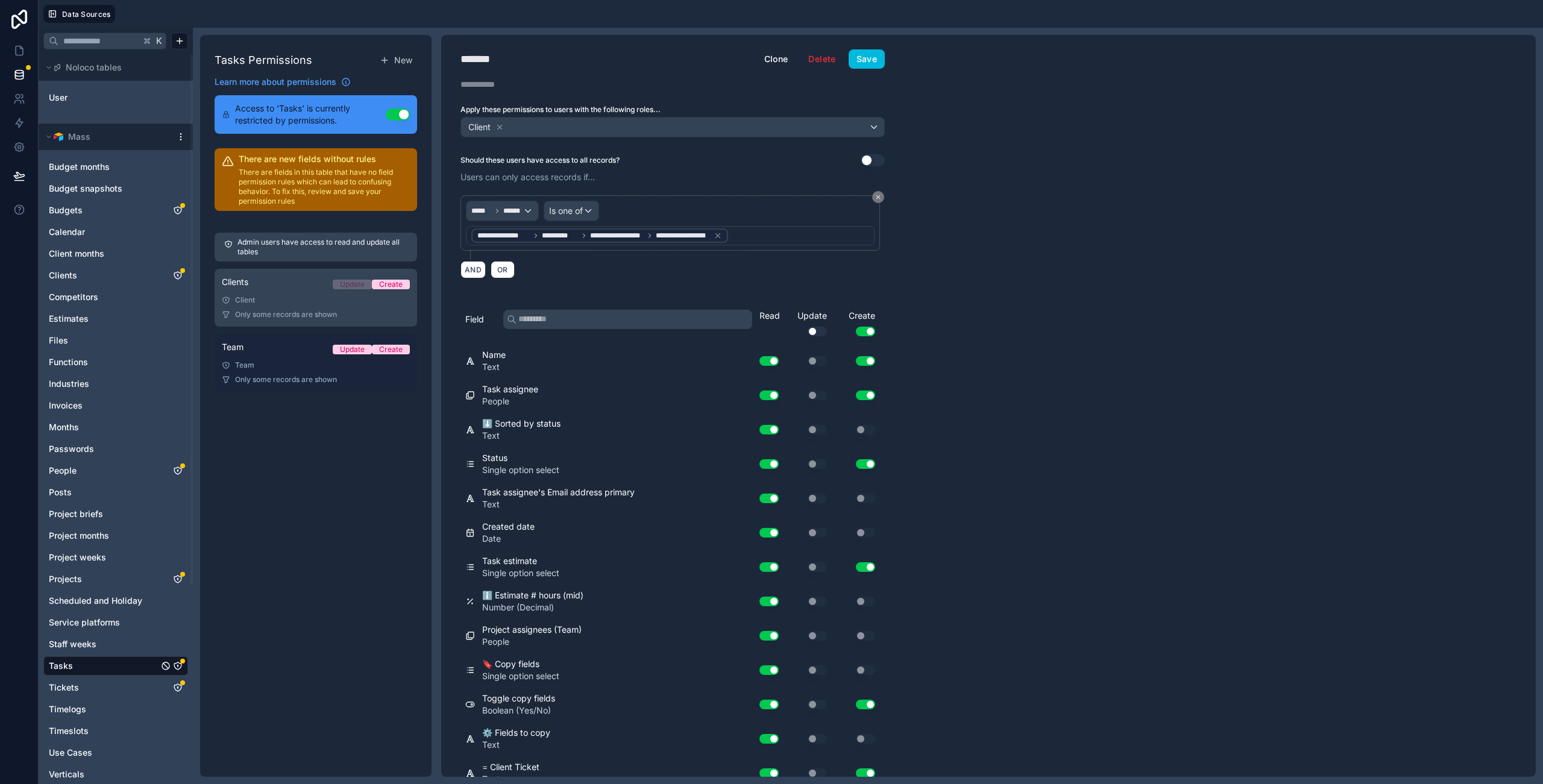
click at [308, 359] on link "Team Update Create Team Only some records are shown" at bounding box center [316, 363] width 203 height 58
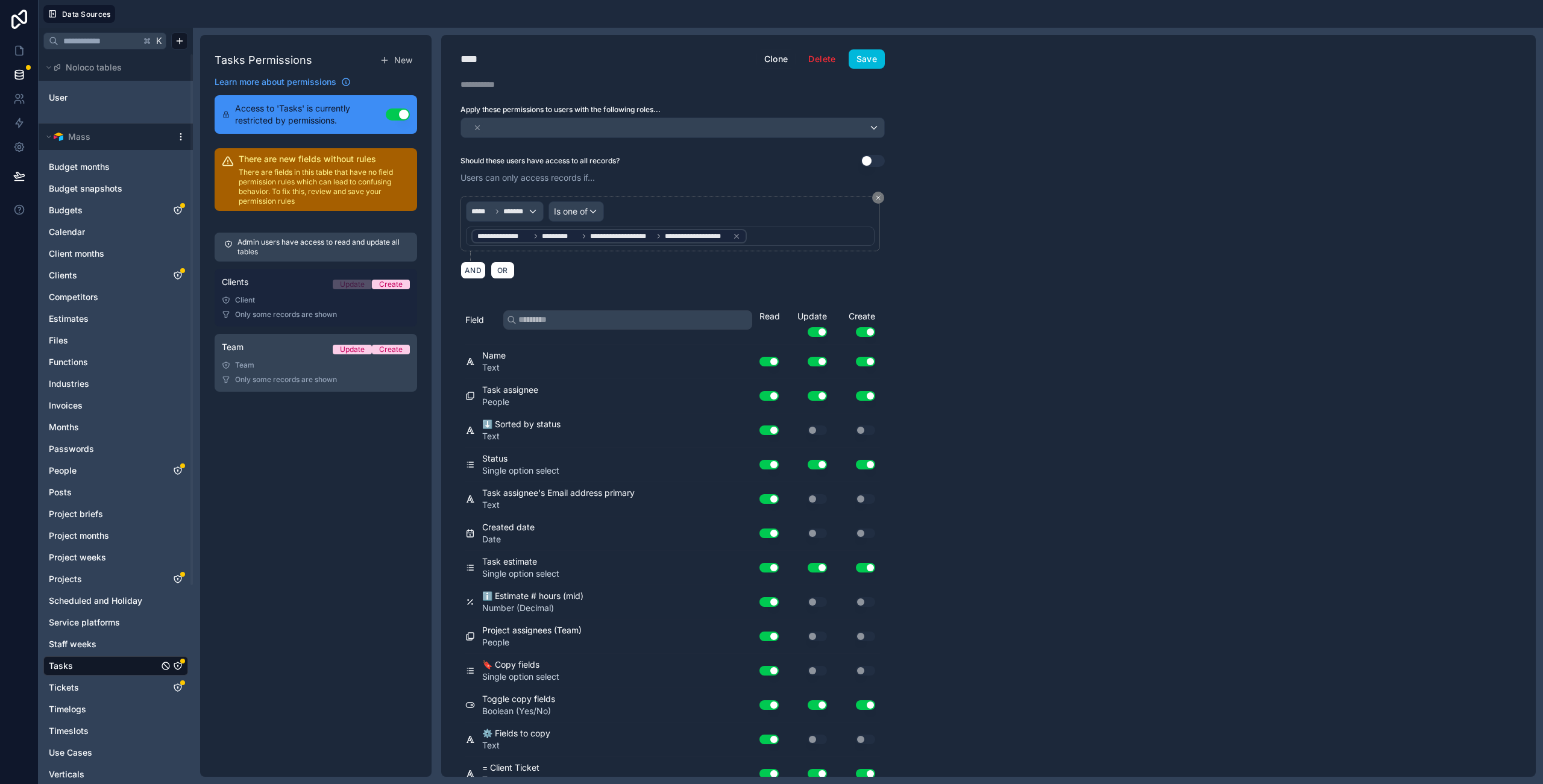
click at [307, 266] on div "Admin users have access to read and update all tables Clients Update Create Cli…" at bounding box center [316, 312] width 203 height 174
click at [306, 270] on link "Clients Update Create Client Only some records are shown" at bounding box center [316, 298] width 203 height 58
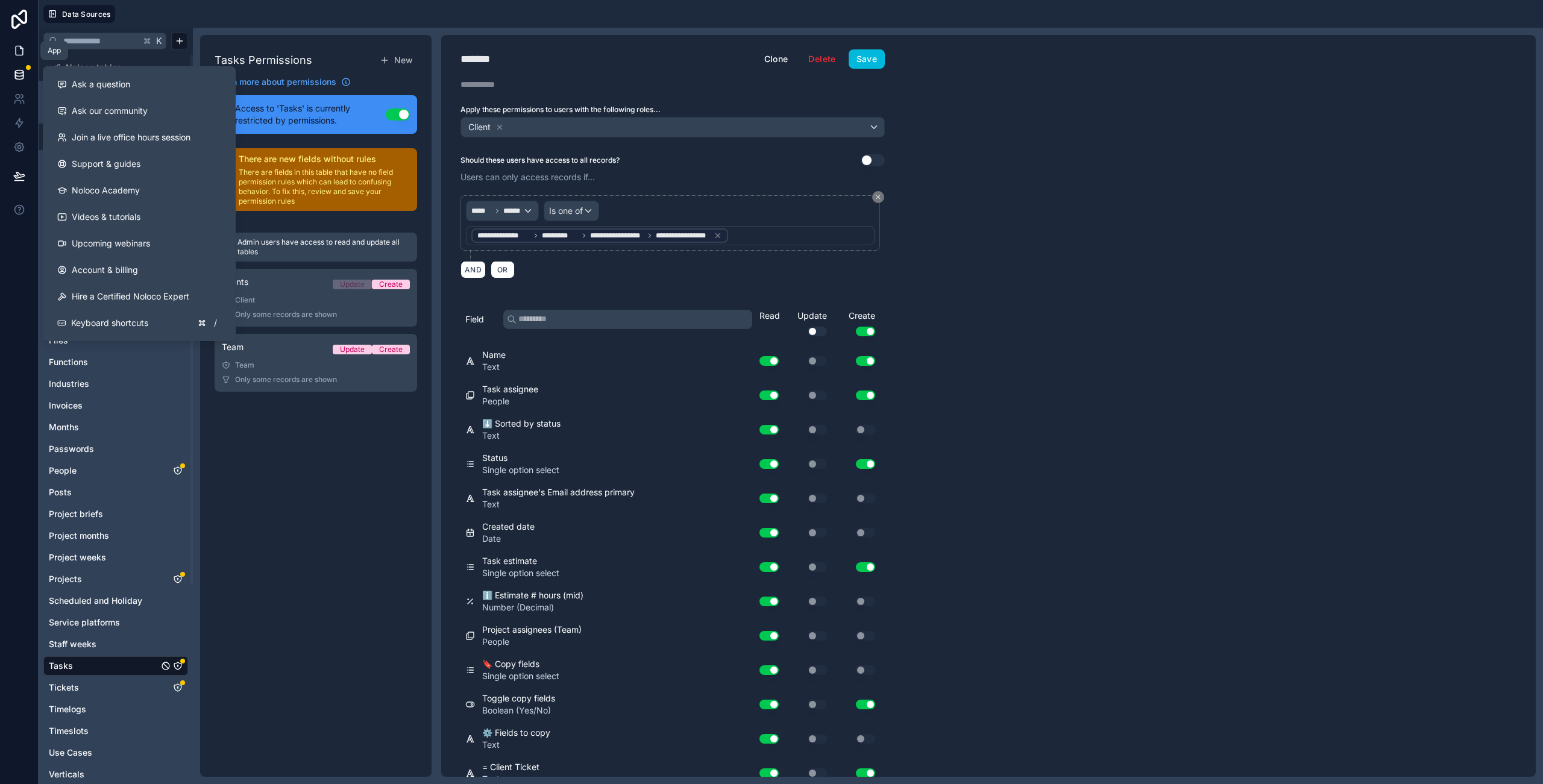
click at [13, 45] on icon at bounding box center [19, 50] width 12 height 12
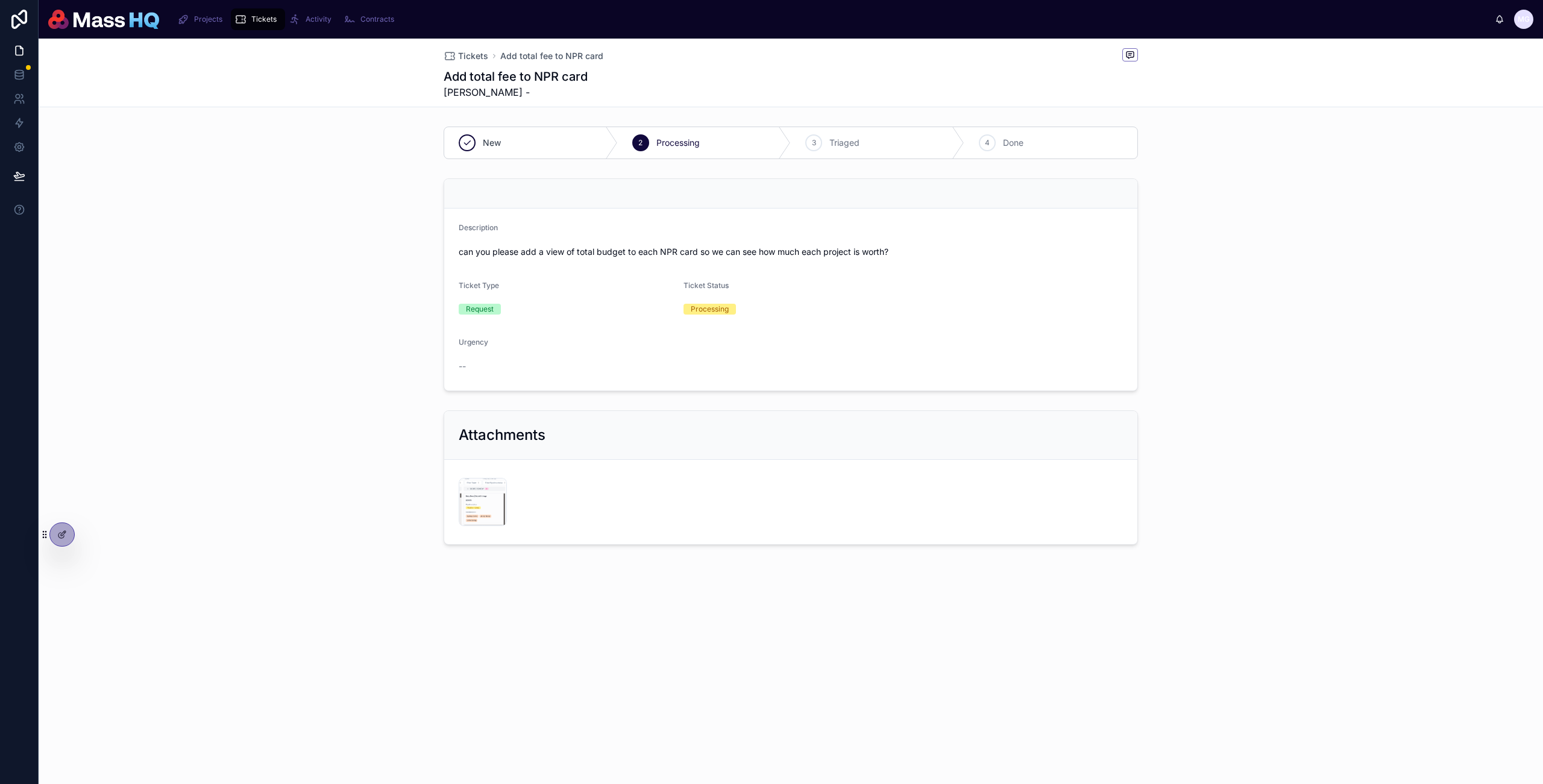
click at [287, 385] on div "Description can you please add a view of total budget to each NPR card so we ca…" at bounding box center [790, 285] width 1504 height 223
click at [65, 535] on icon at bounding box center [62, 535] width 10 height 10
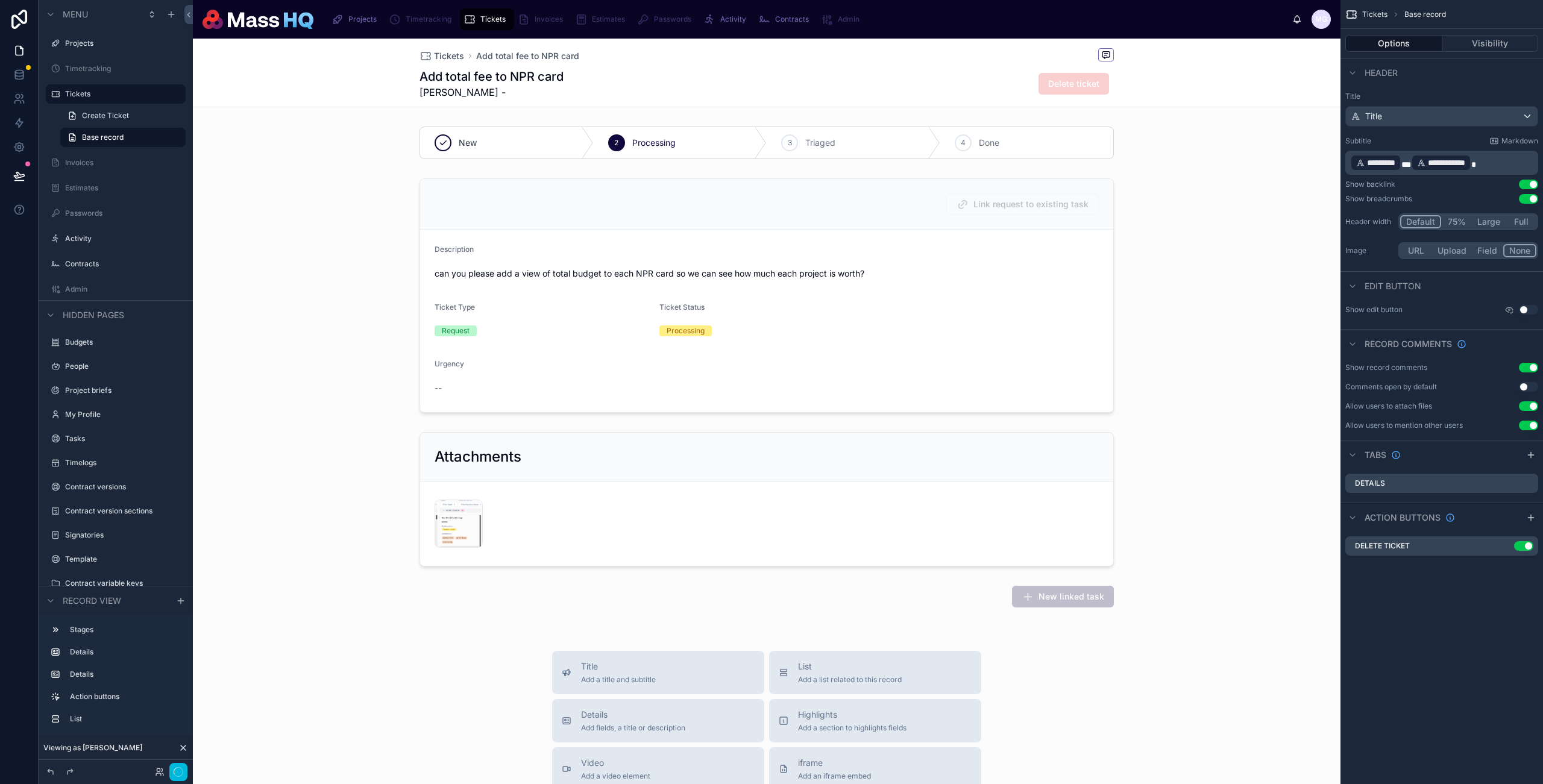
click at [697, 325] on div at bounding box center [767, 296] width 1148 height 244
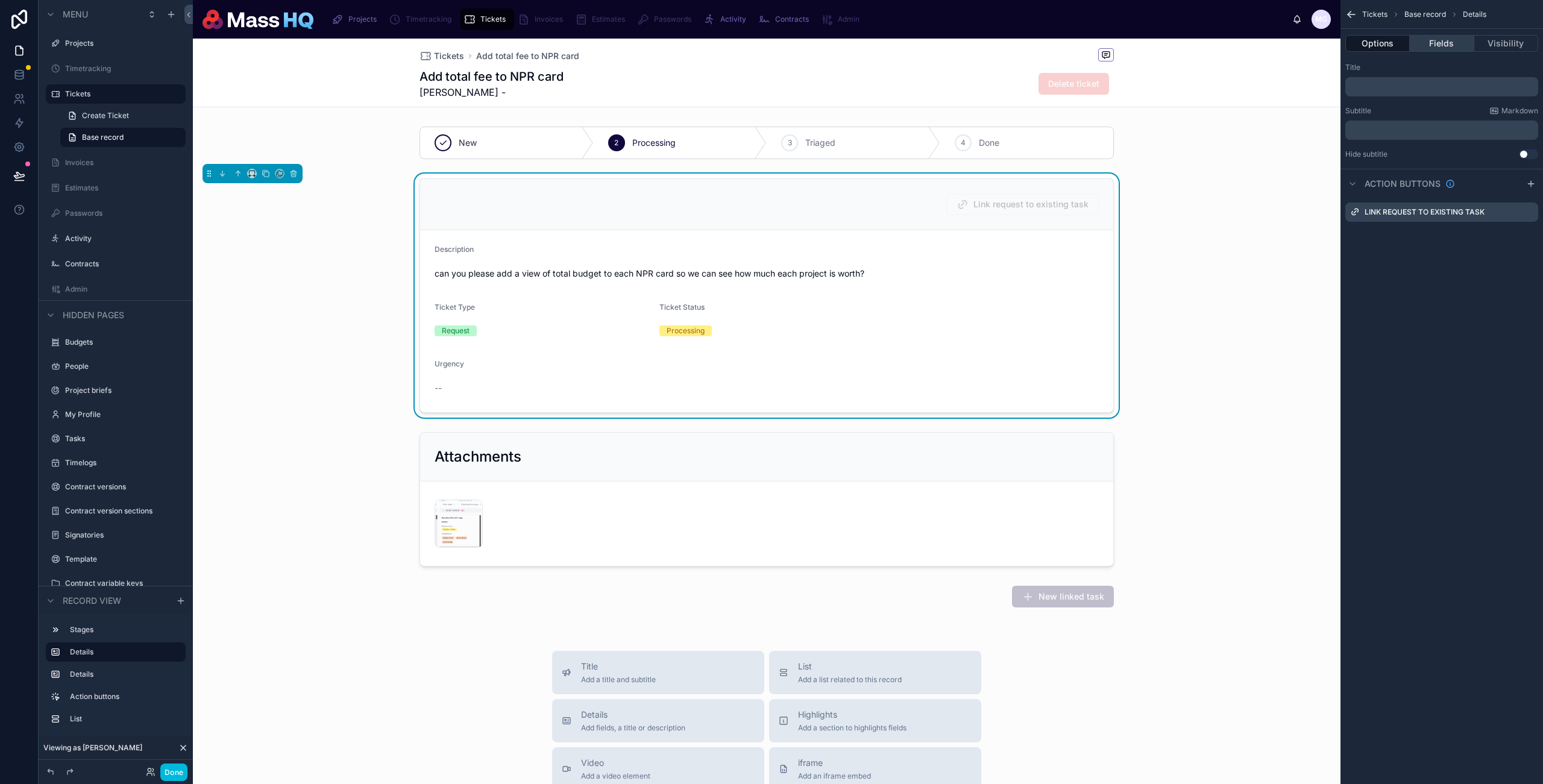
click at [1447, 41] on button "Fields" at bounding box center [1442, 43] width 64 height 17
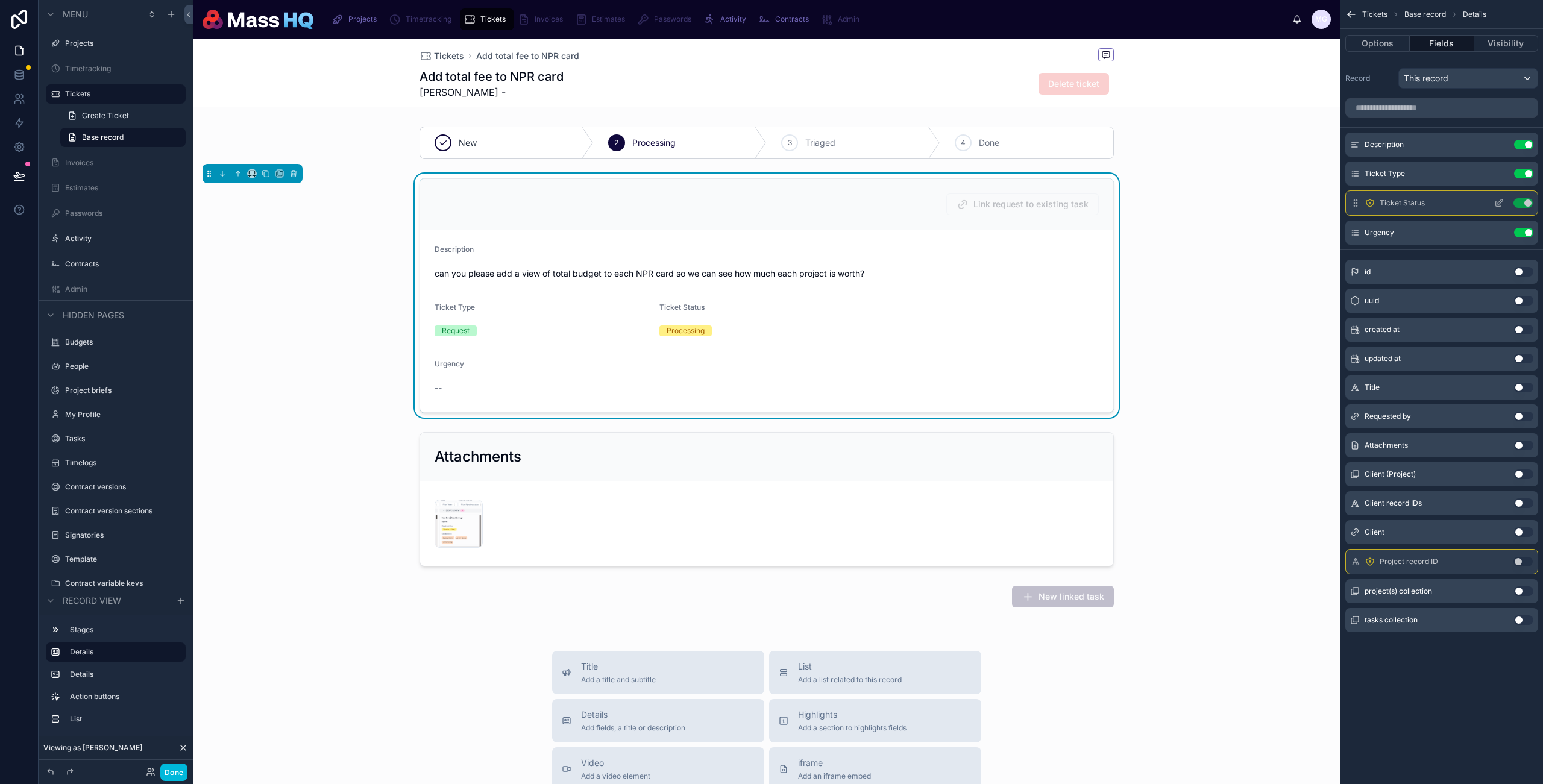
click at [1503, 203] on icon "scrollable content" at bounding box center [1500, 203] width 10 height 10
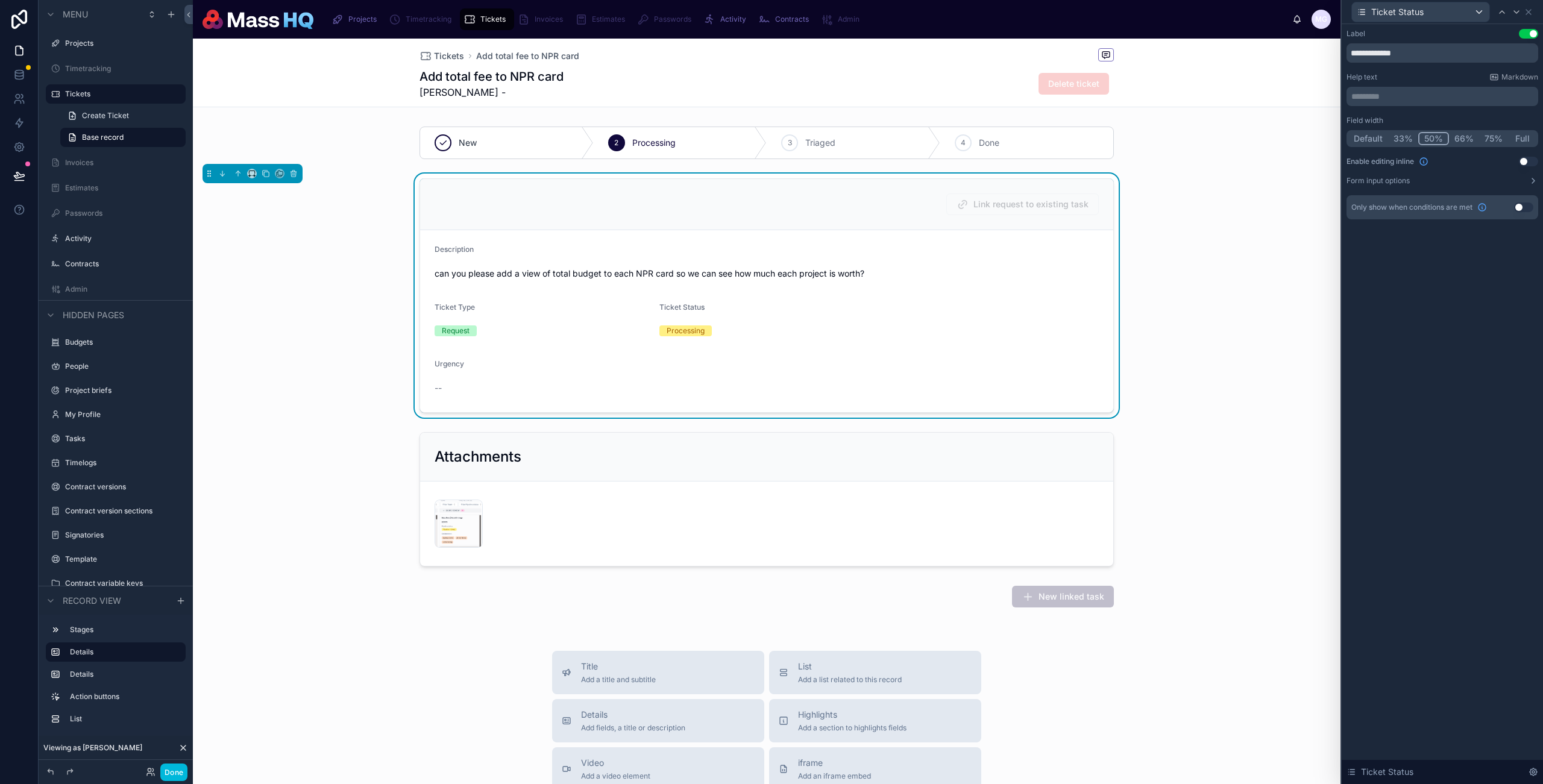
click at [1402, 138] on button "33%" at bounding box center [1404, 138] width 30 height 13
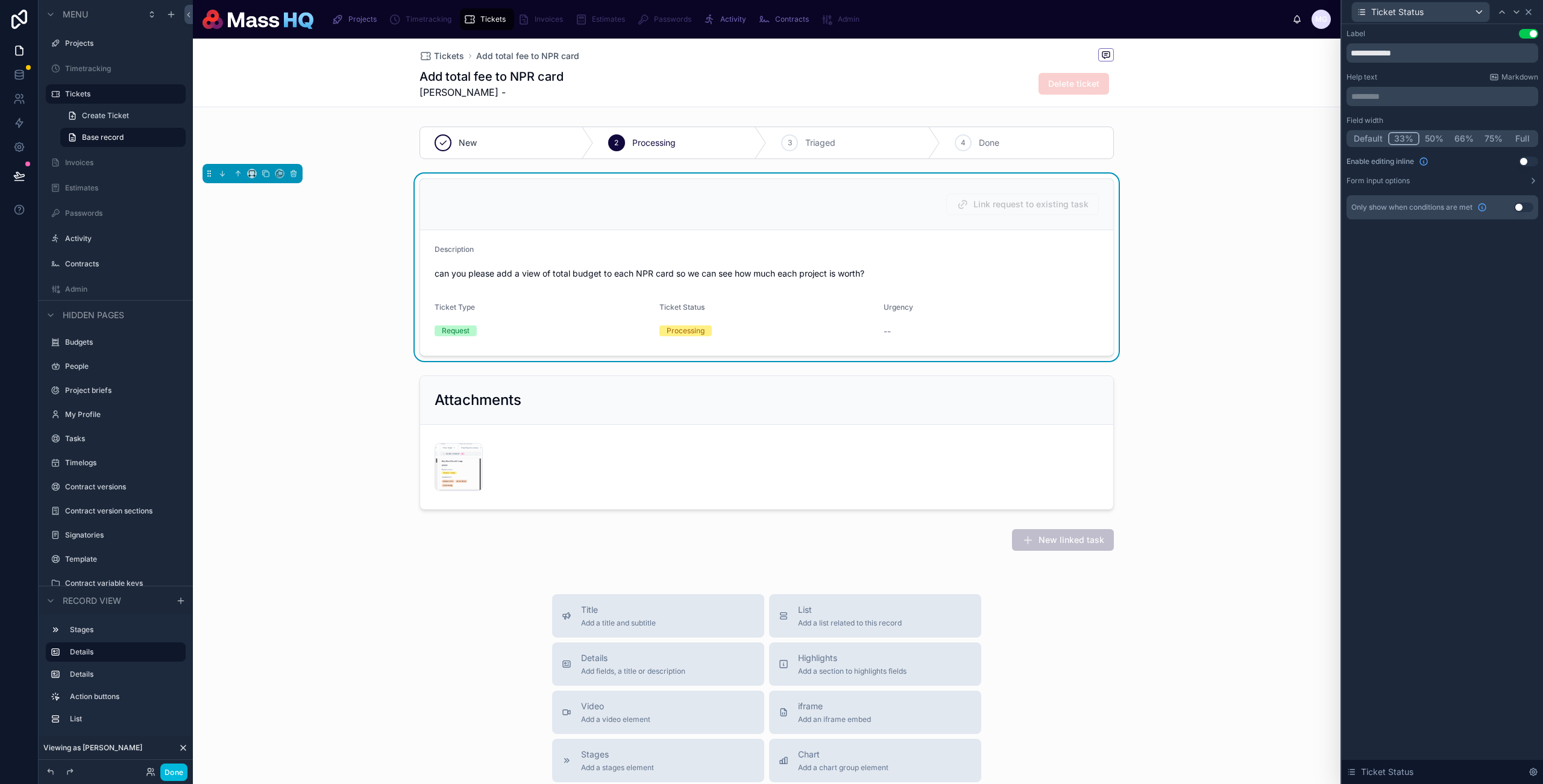
click at [1531, 8] on icon at bounding box center [1529, 12] width 10 height 10
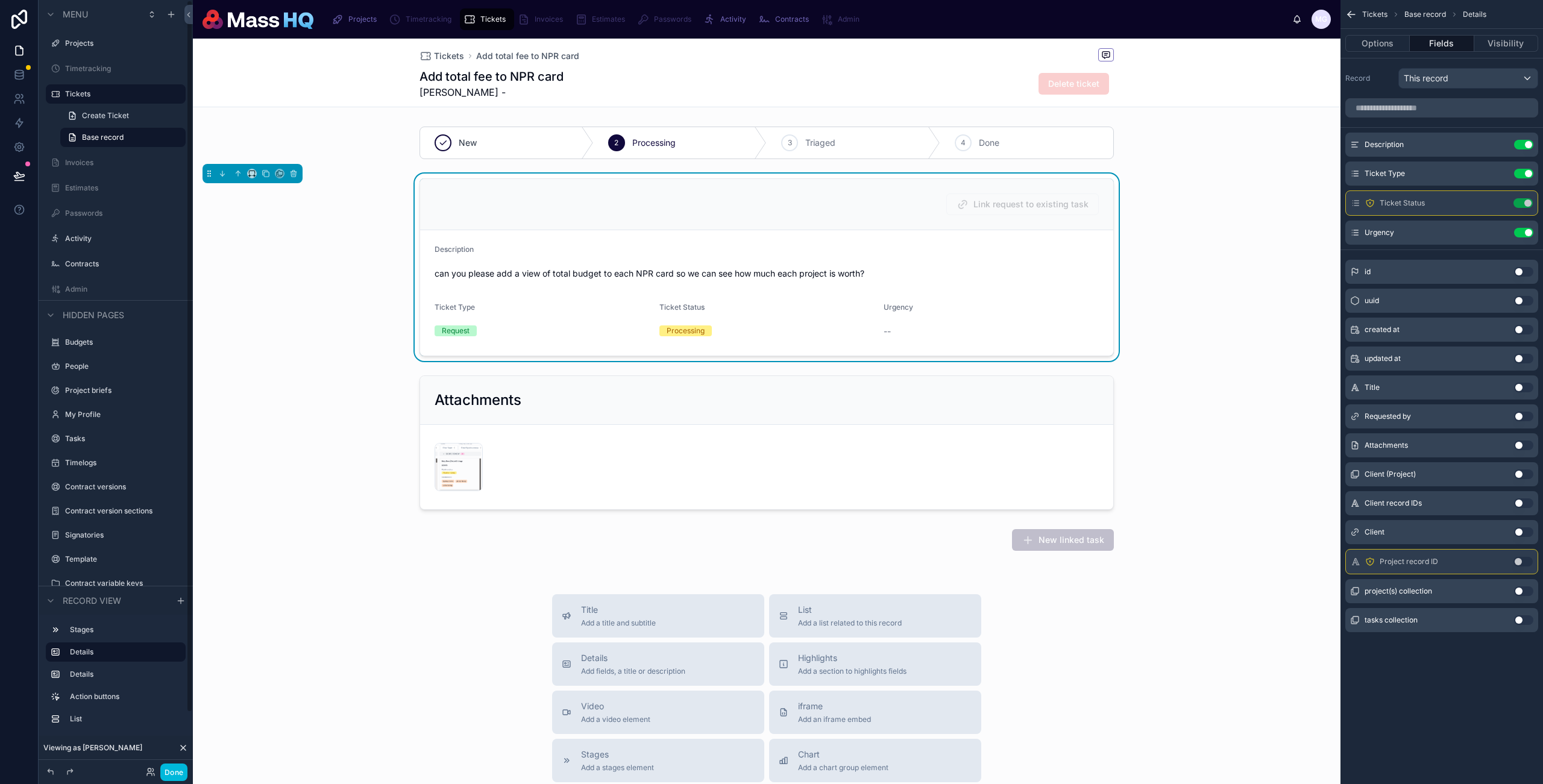
click at [166, 771] on button "Done" at bounding box center [174, 772] width 27 height 17
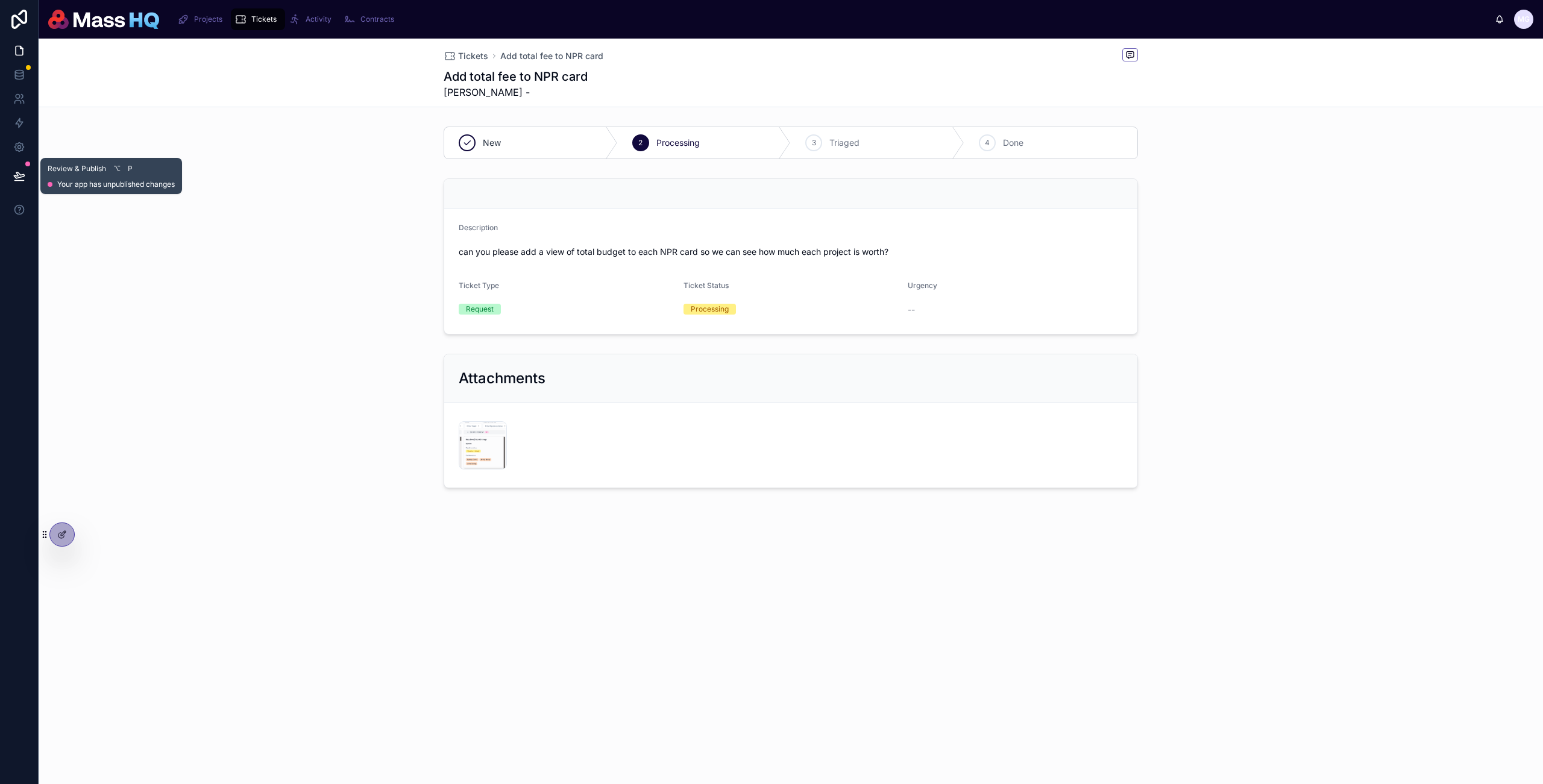
click at [17, 176] on icon at bounding box center [19, 176] width 12 height 12
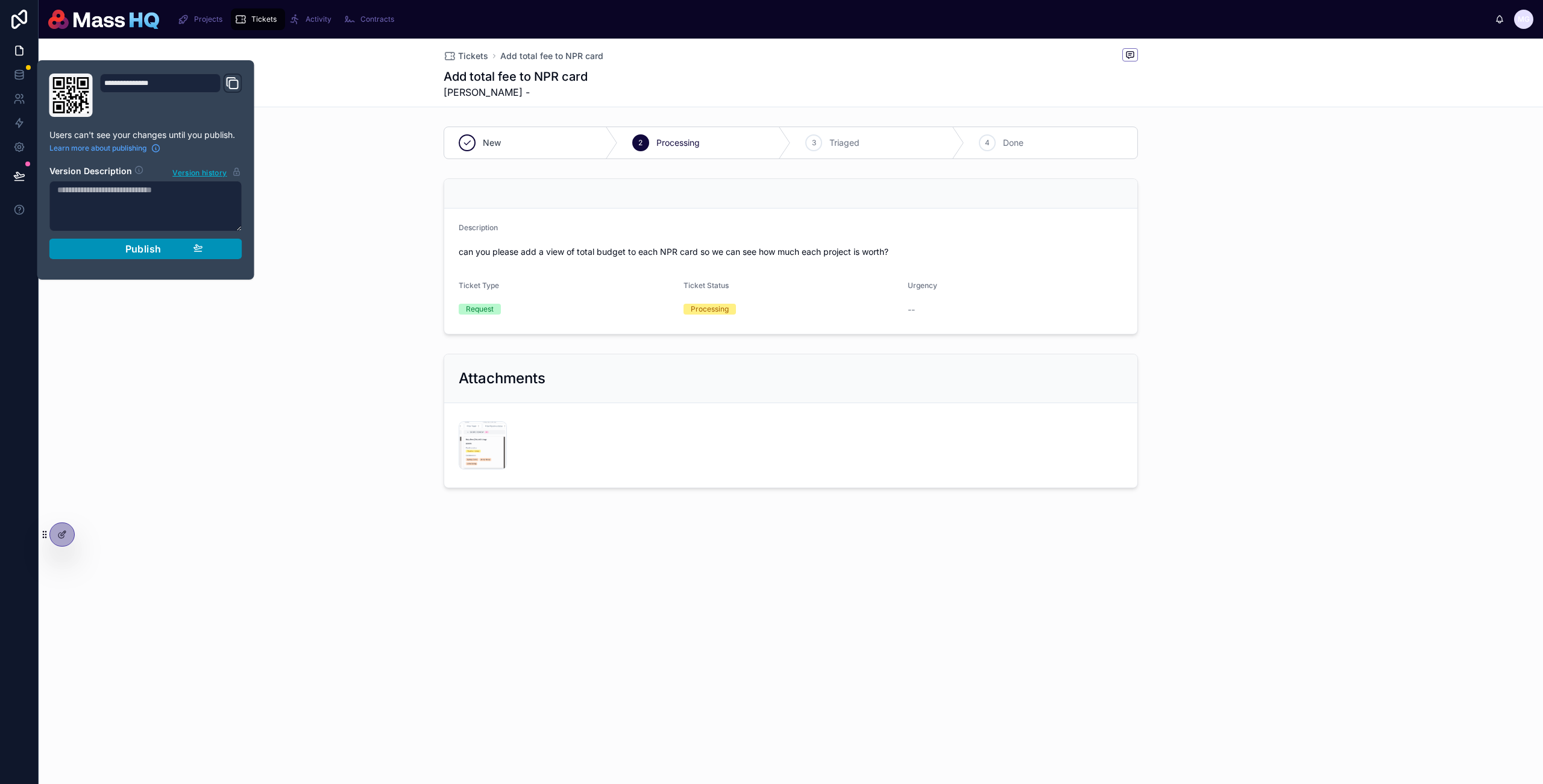
click at [166, 251] on div "Publish" at bounding box center [146, 249] width 114 height 12
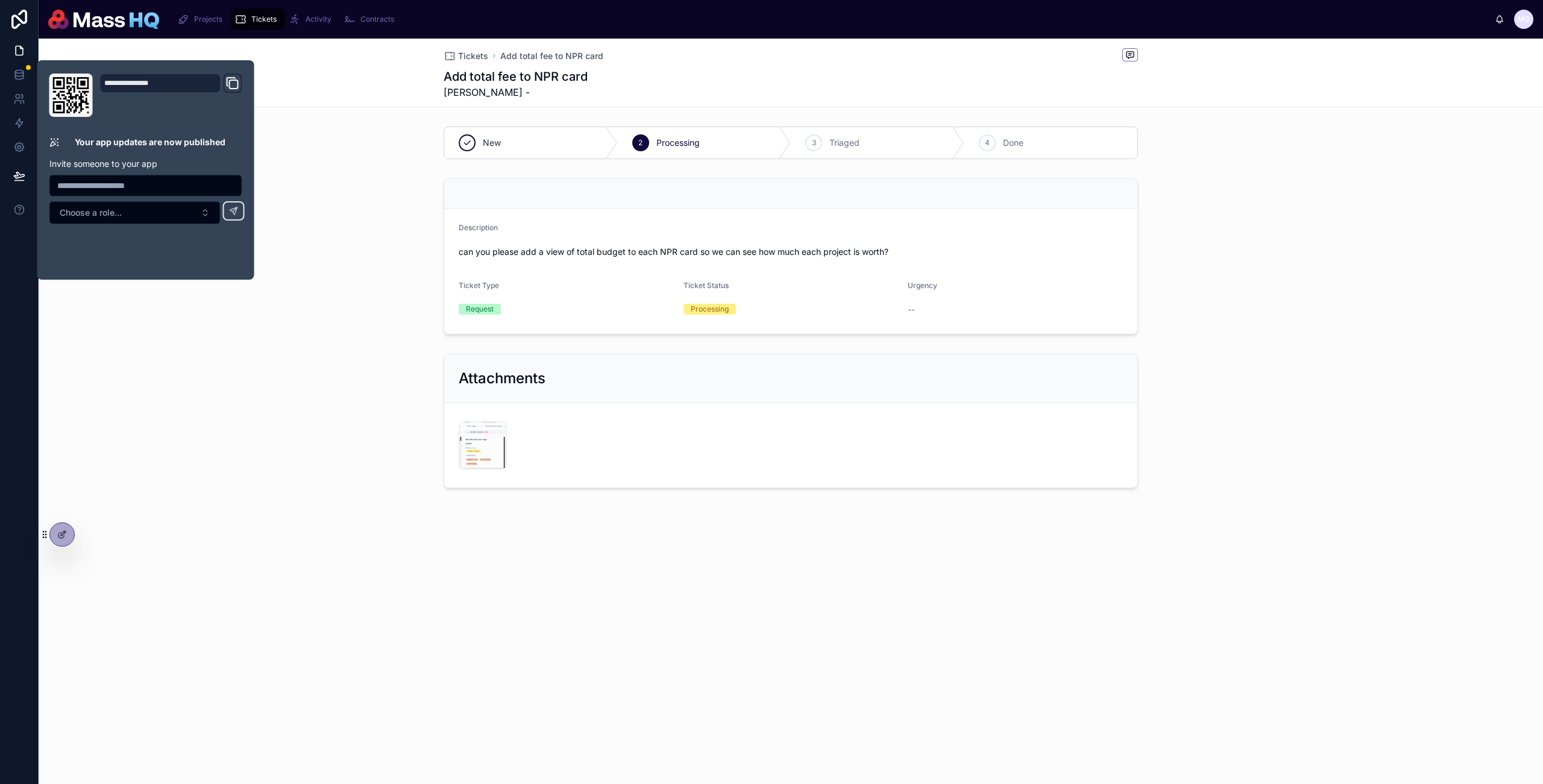
click at [710, 289] on span "Ticket Status" at bounding box center [706, 285] width 45 height 9
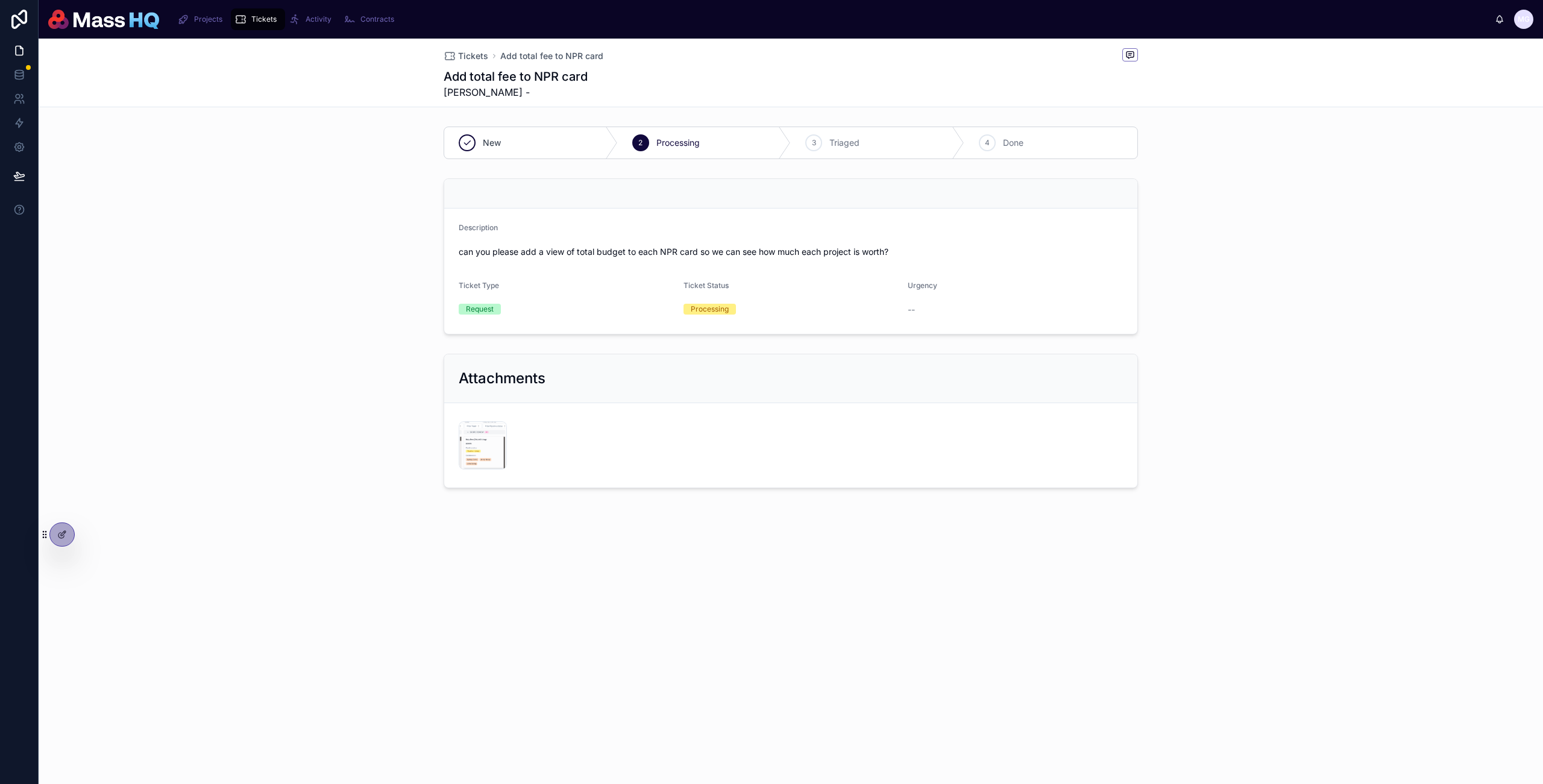
click at [1127, 60] on span at bounding box center [1130, 54] width 16 height 13
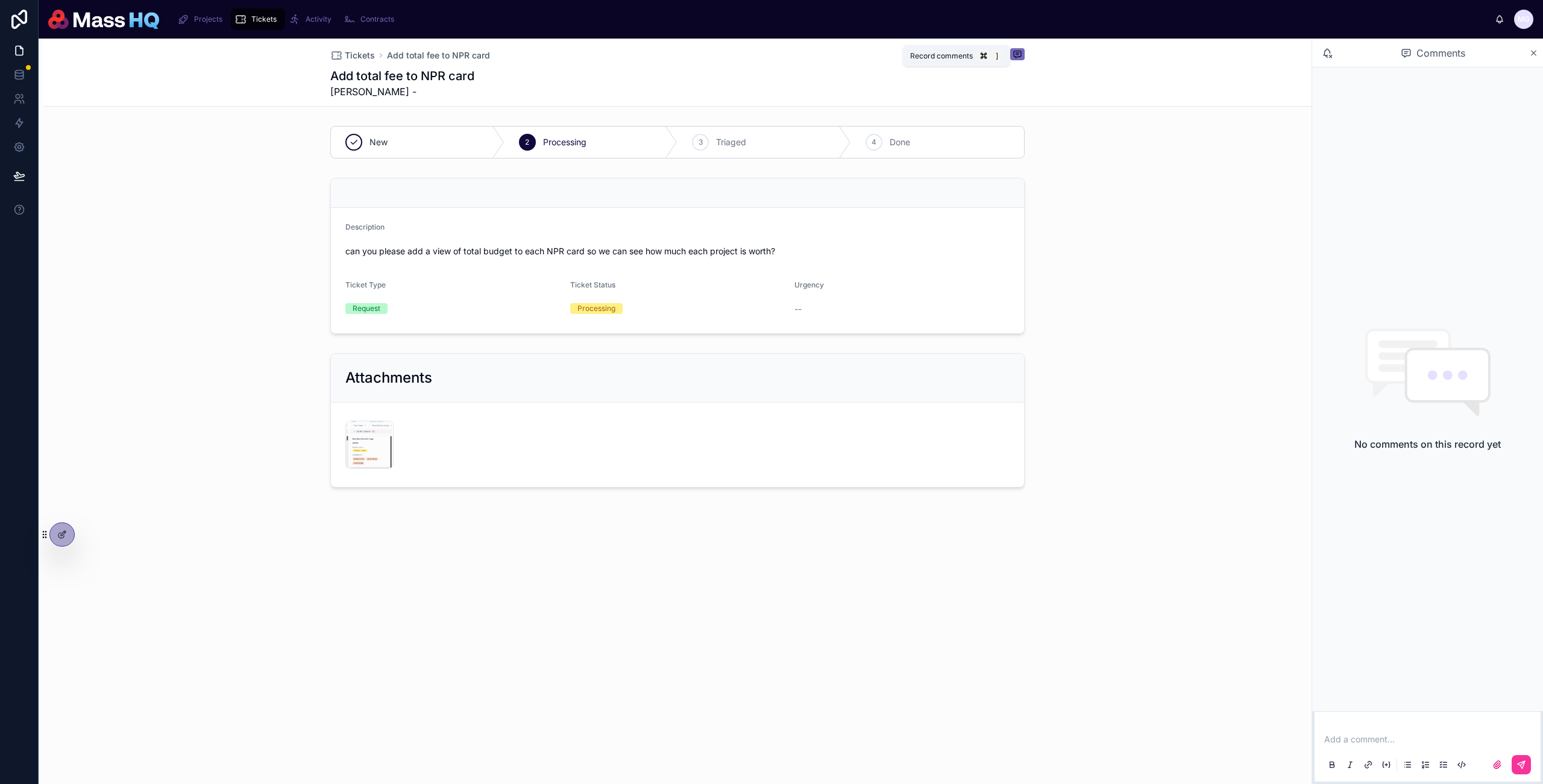
click at [1019, 55] on icon at bounding box center [1018, 54] width 10 height 10
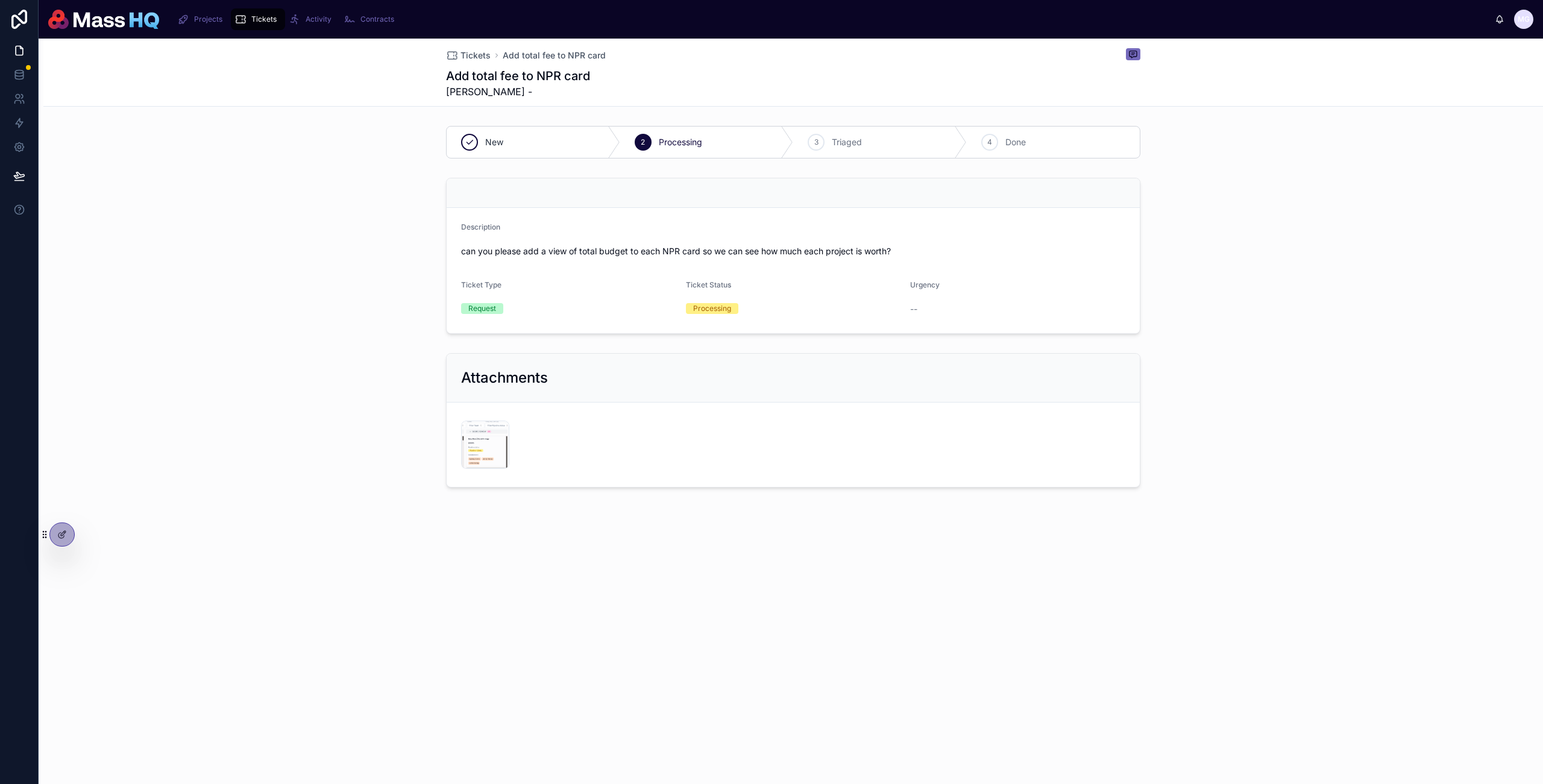
click at [773, 79] on div "Add total fee to NPR card [PERSON_NAME] -" at bounding box center [793, 83] width 695 height 31
drag, startPoint x: 1473, startPoint y: 63, endPoint x: 1464, endPoint y: 63, distance: 9.0
click at [1473, 63] on div "Tickets Add total fee to NPR card Add total fee to NPR card [PERSON_NAME] -" at bounding box center [793, 72] width 1500 height 68
click at [460, 59] on span "Tickets" at bounding box center [476, 55] width 30 height 12
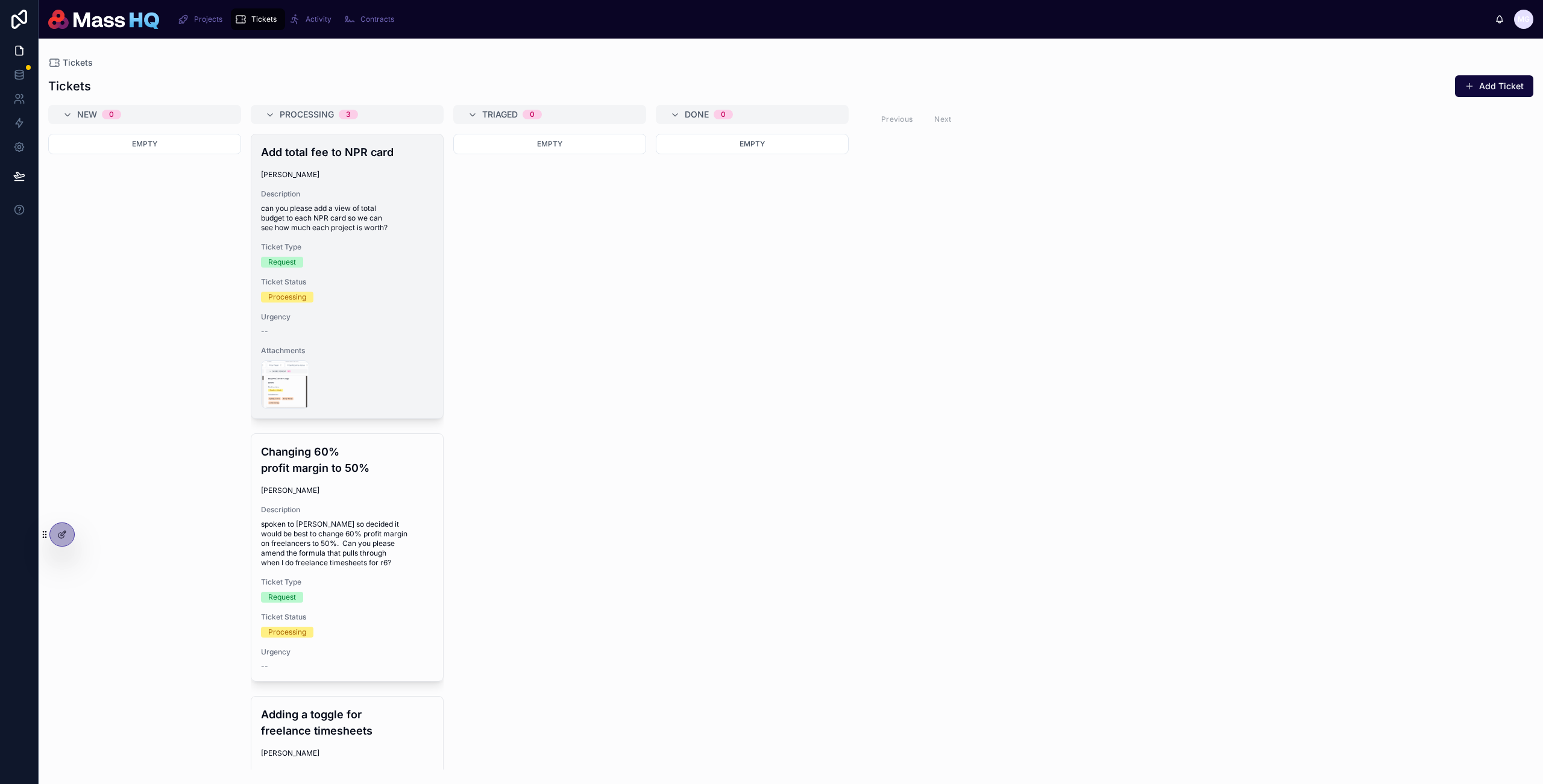
click at [343, 358] on div "Attachments Screenshot-2025-10-07-at-13.51.25 .png" at bounding box center [347, 377] width 172 height 63
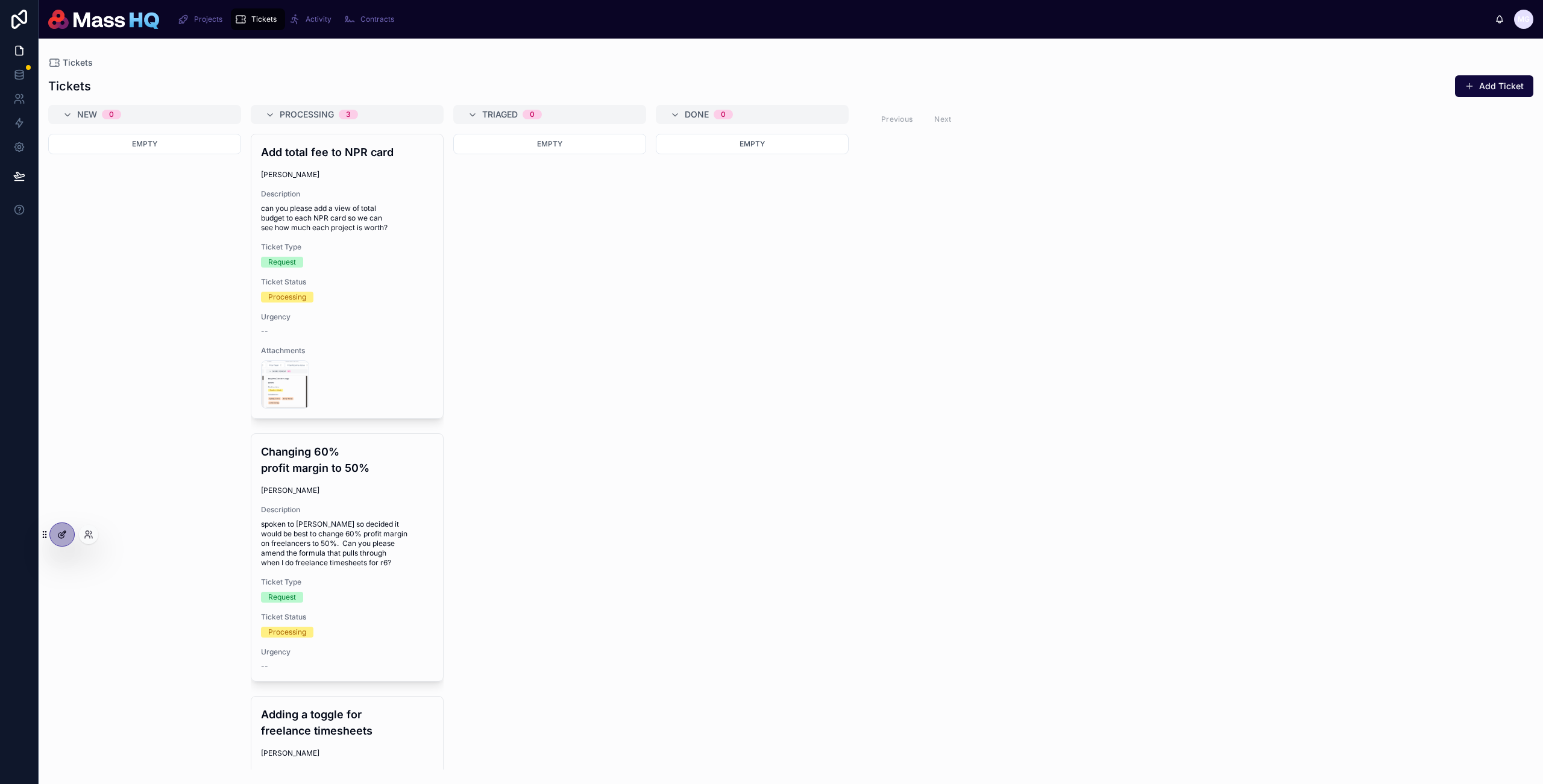
click at [53, 535] on div at bounding box center [62, 534] width 24 height 23
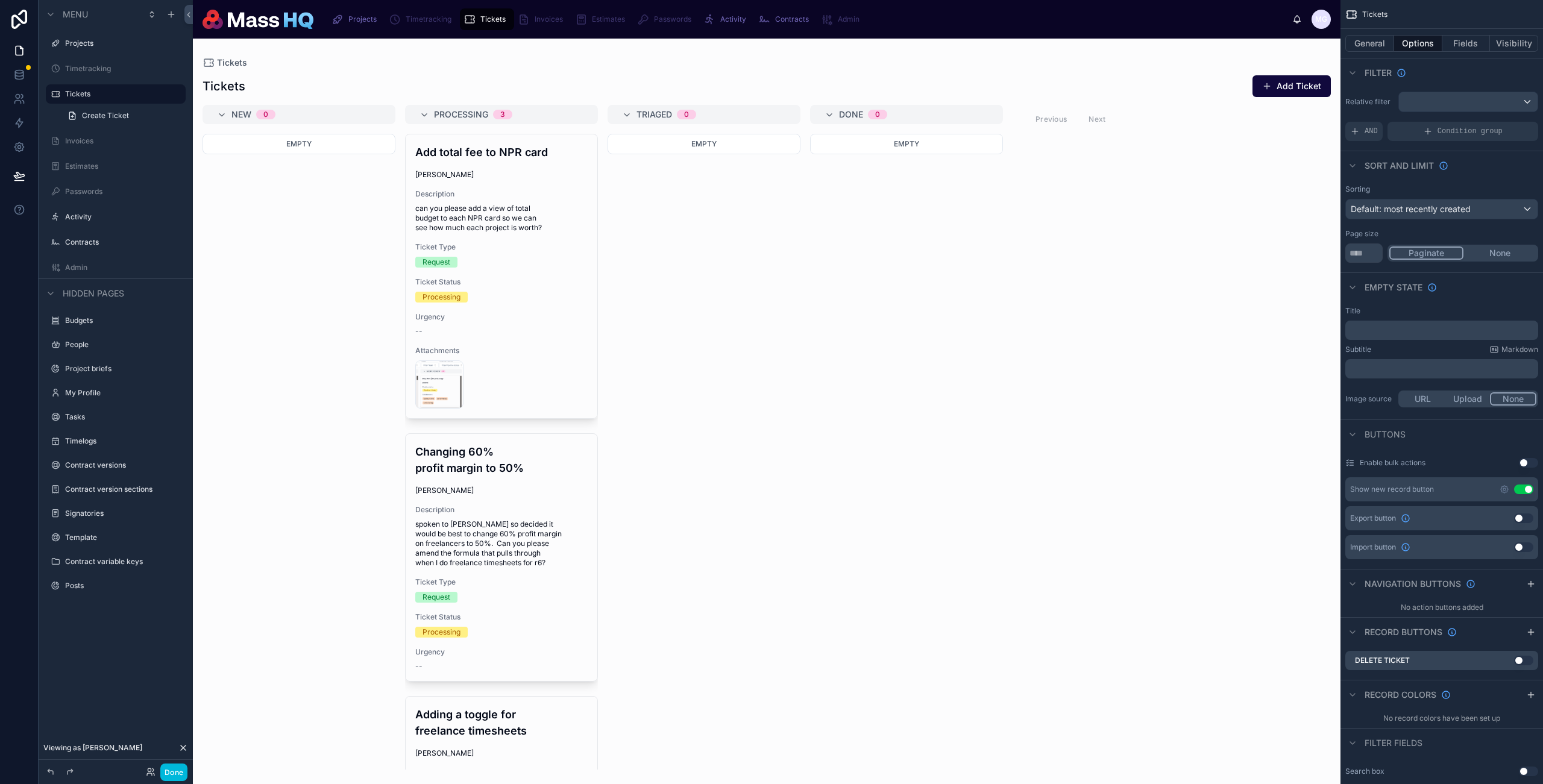
click at [820, 192] on div at bounding box center [767, 411] width 1148 height 745
click at [1460, 44] on button "Fields" at bounding box center [1467, 43] width 48 height 17
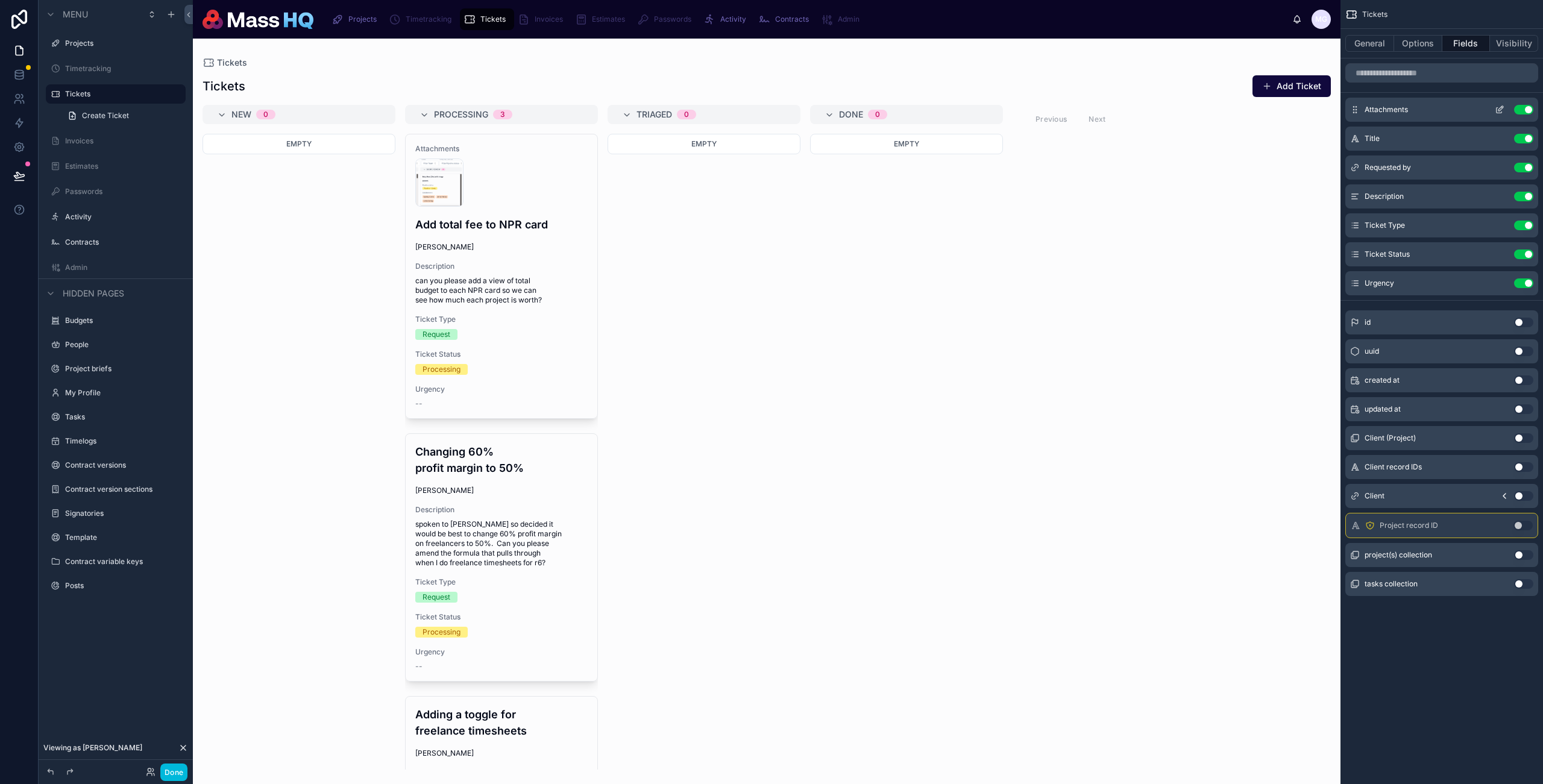
click at [1495, 110] on icon "scrollable content" at bounding box center [1500, 110] width 10 height 10
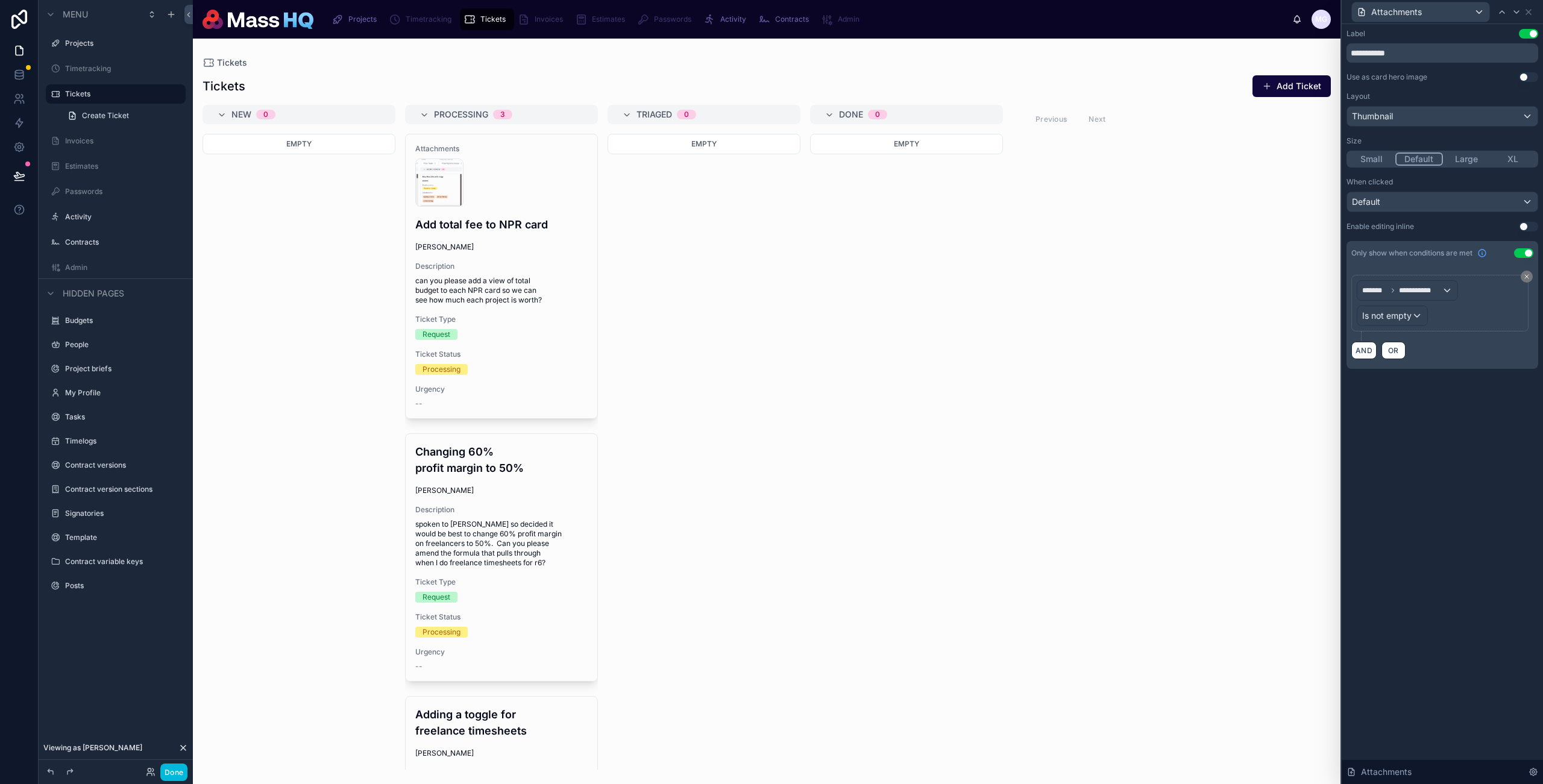
click at [1525, 74] on button "Use setting" at bounding box center [1529, 77] width 19 height 10
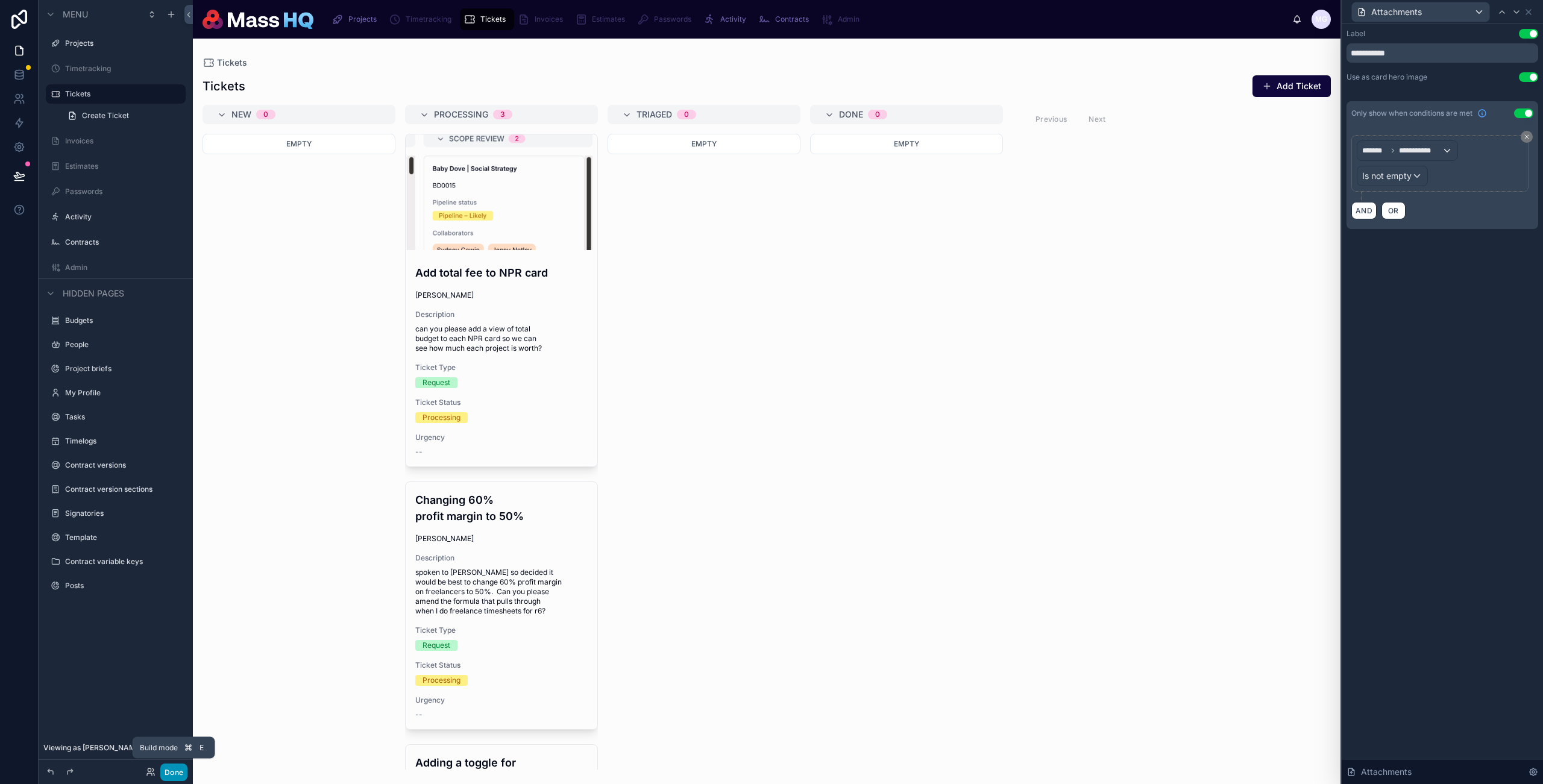
click at [174, 770] on button "Done" at bounding box center [174, 772] width 27 height 17
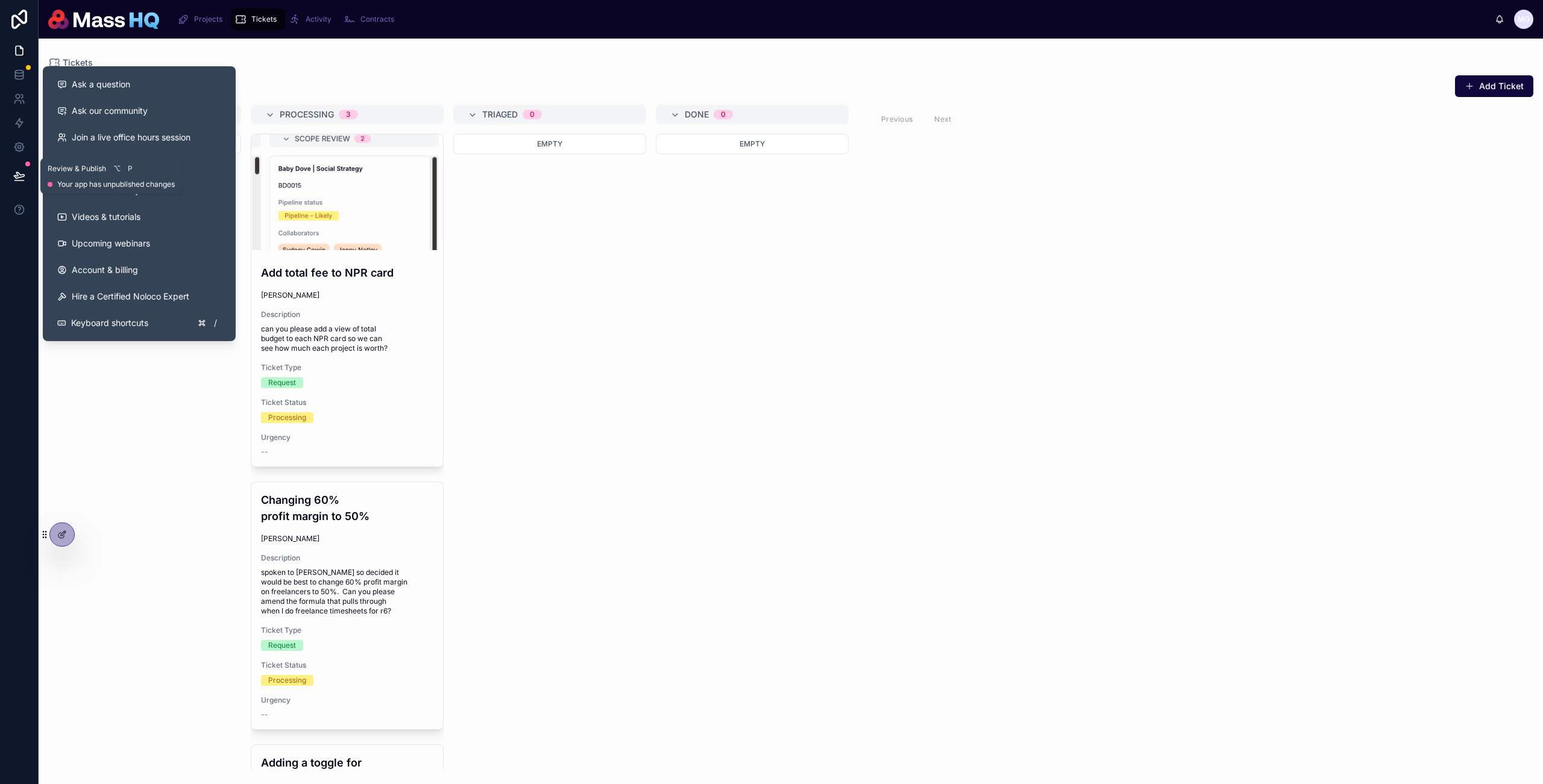
click at [21, 171] on icon at bounding box center [19, 176] width 12 height 12
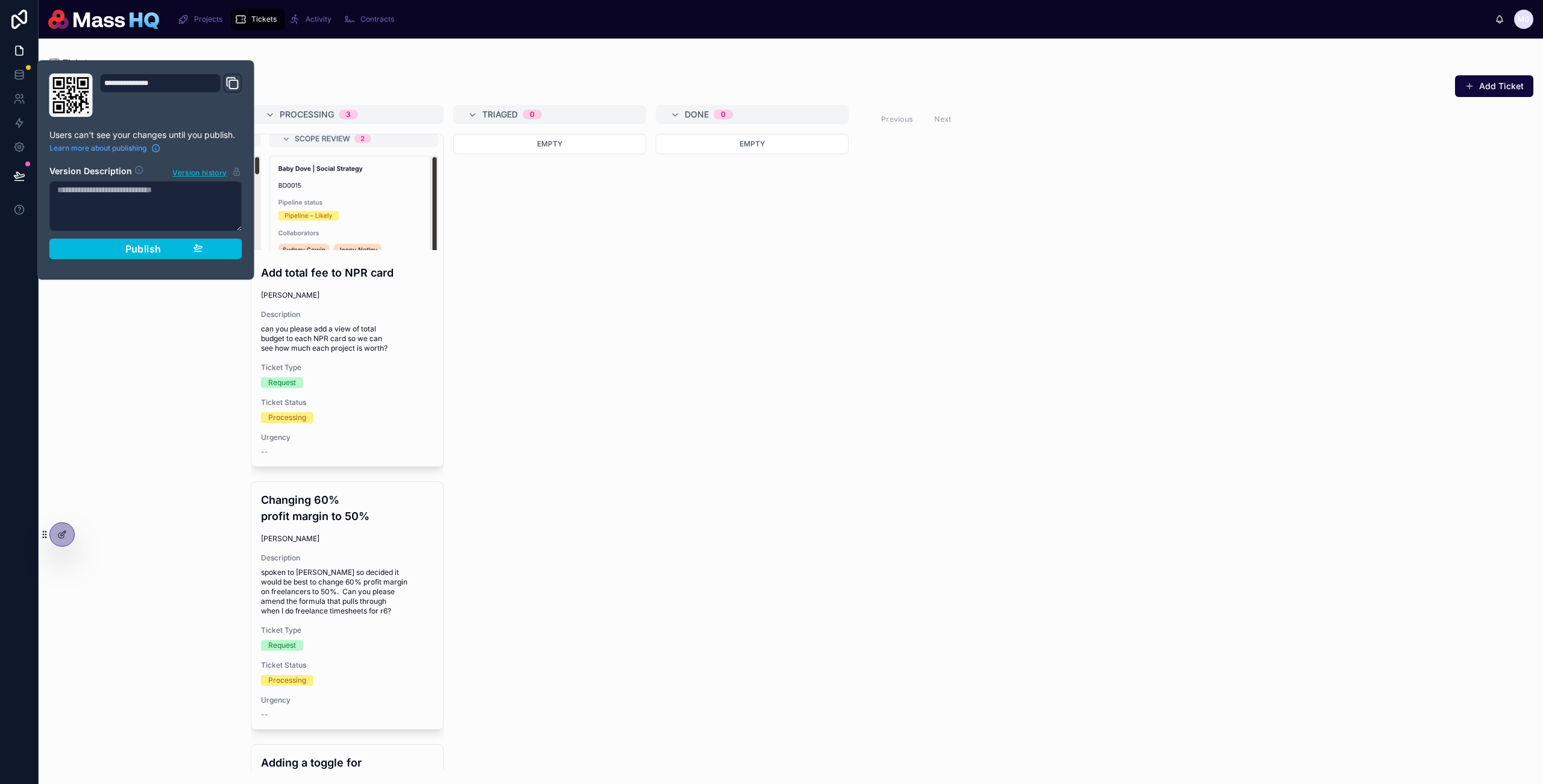
click at [143, 245] on span "Publish" at bounding box center [143, 249] width 36 height 12
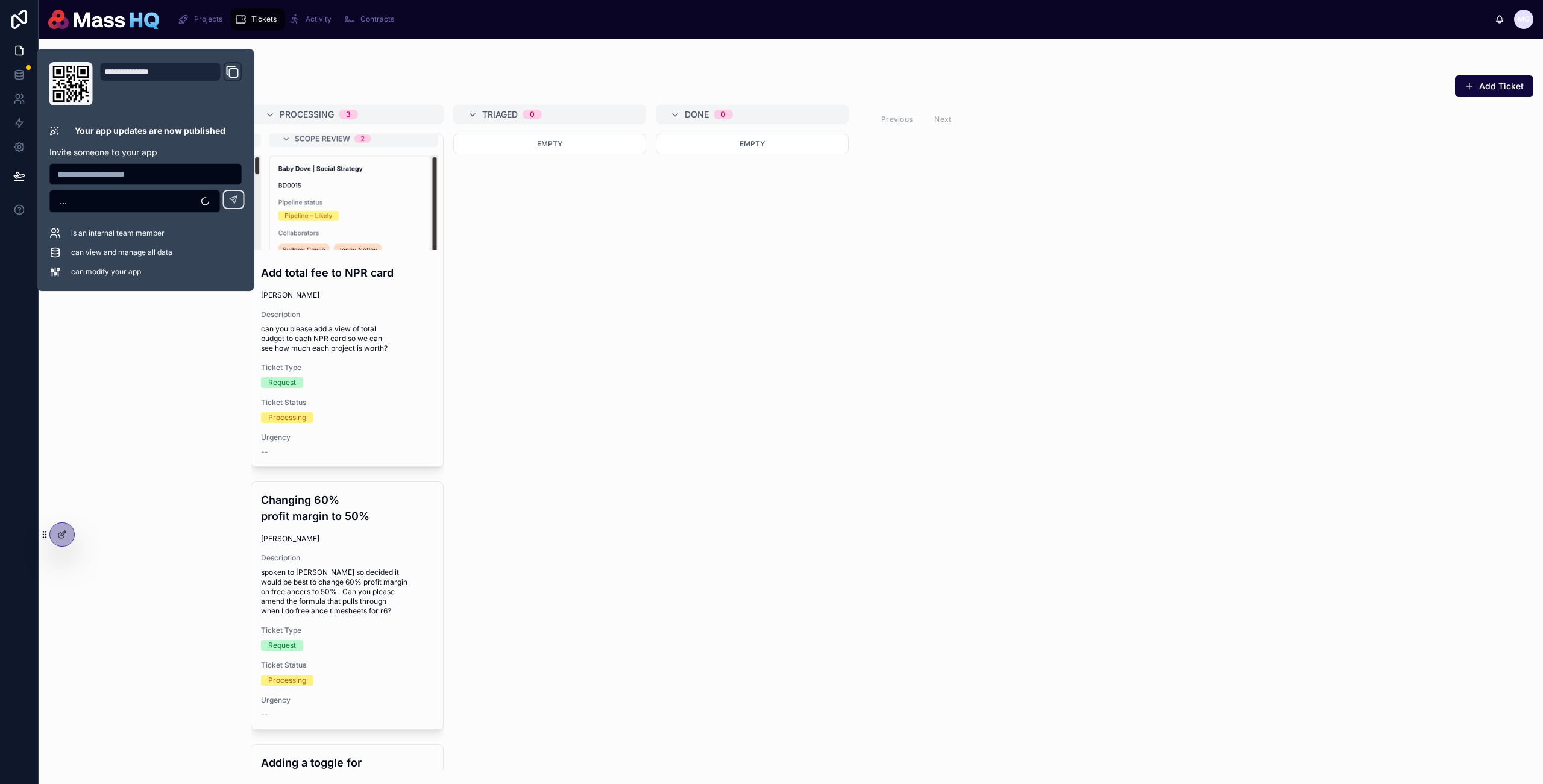
click at [724, 276] on div "Empty" at bounding box center [753, 451] width 193 height 636
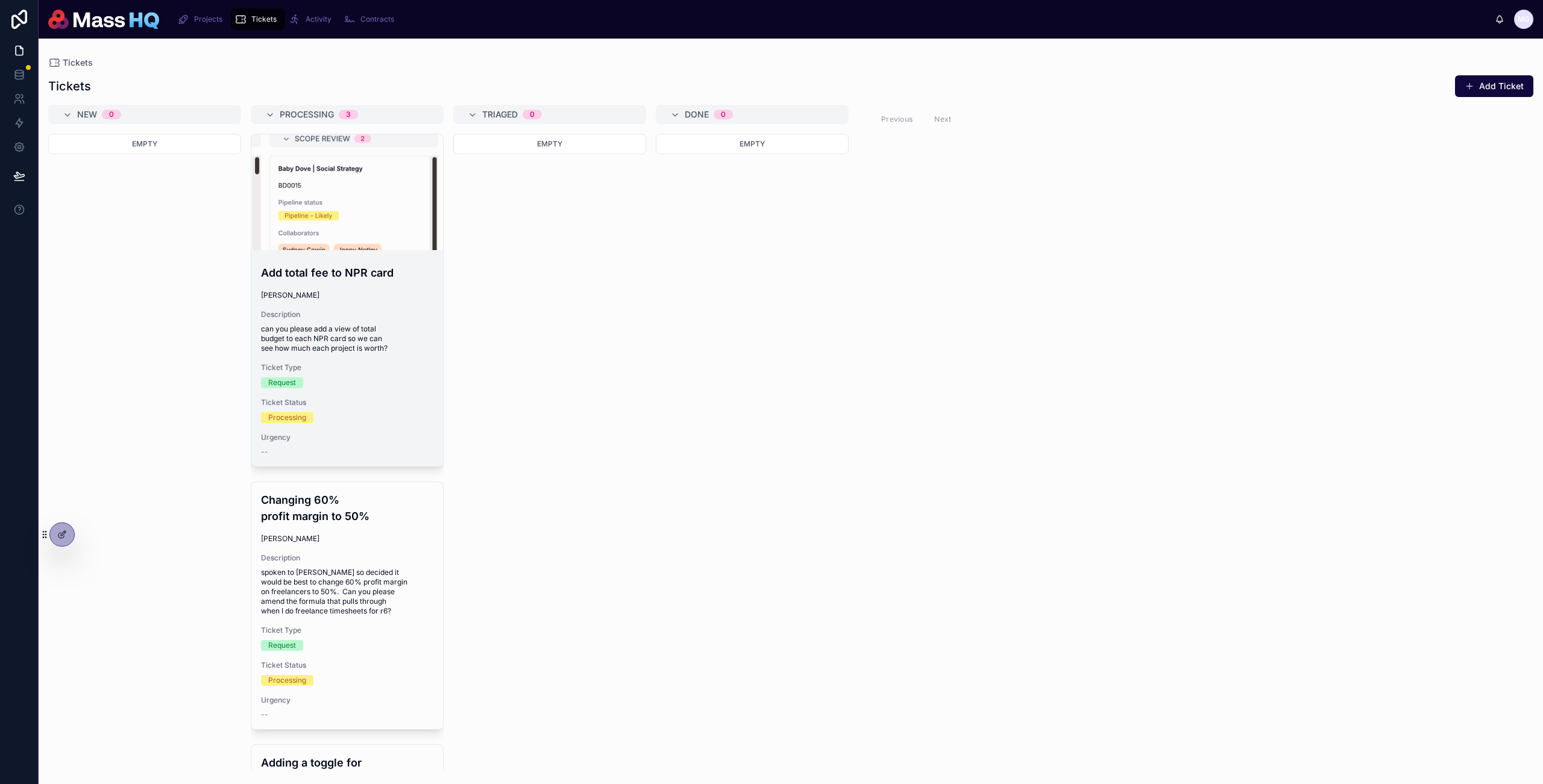
click at [334, 382] on div "Request" at bounding box center [347, 383] width 172 height 11
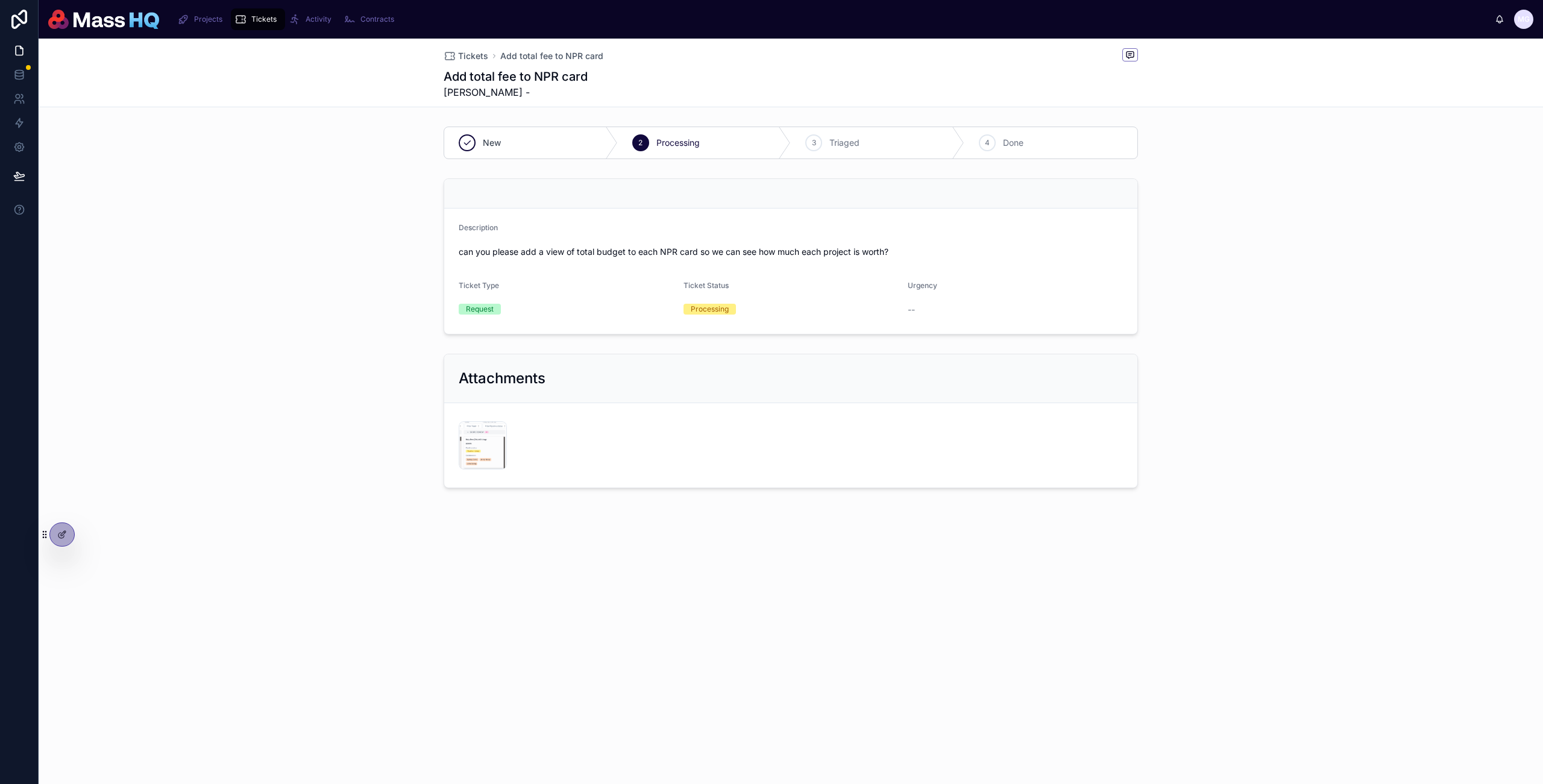
click at [1328, 274] on div "Description can you please add a view of total budget to each NPR card so we ca…" at bounding box center [790, 256] width 1504 height 166
click at [69, 537] on div at bounding box center [62, 534] width 24 height 23
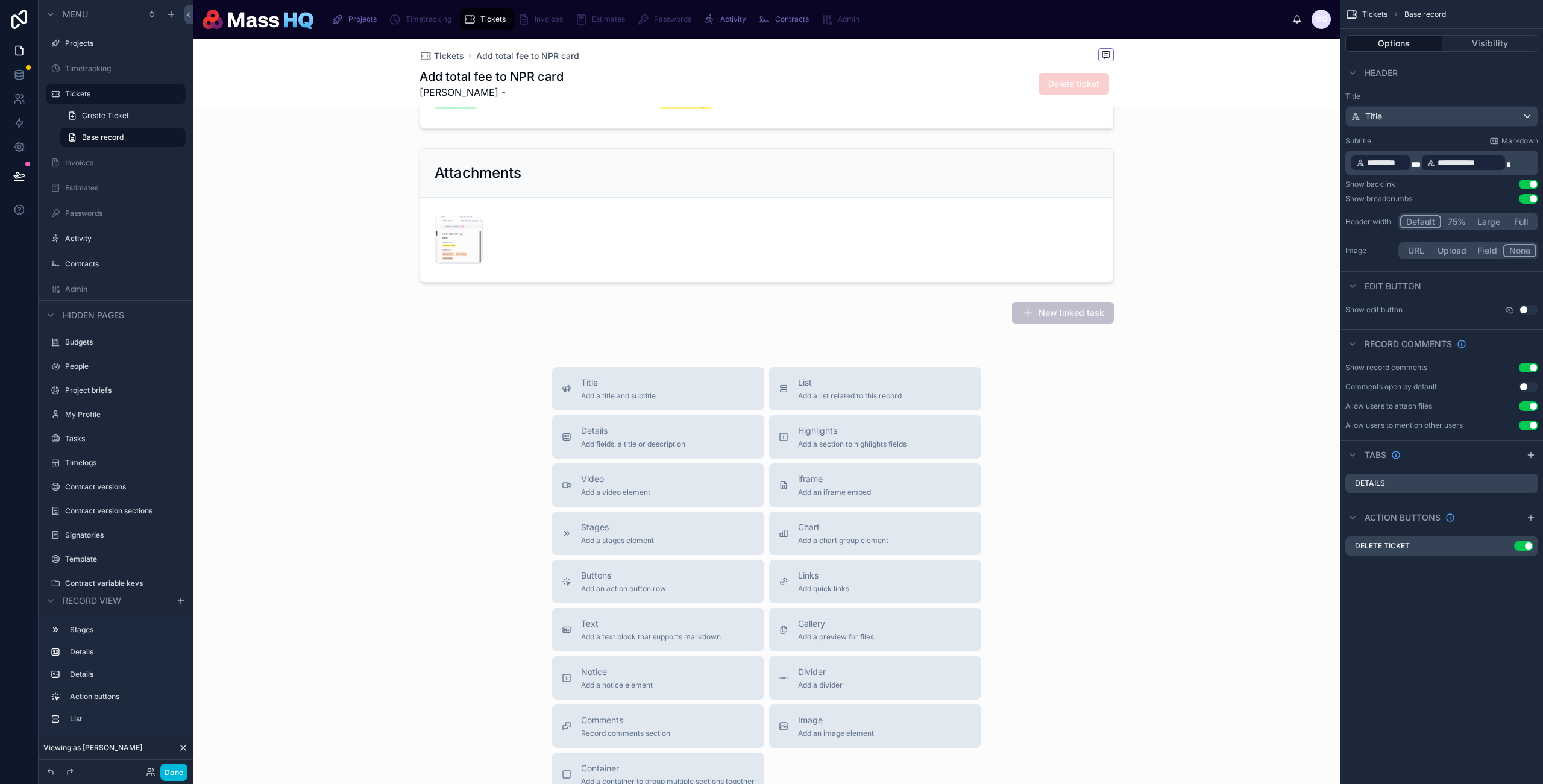
scroll to position [336, 0]
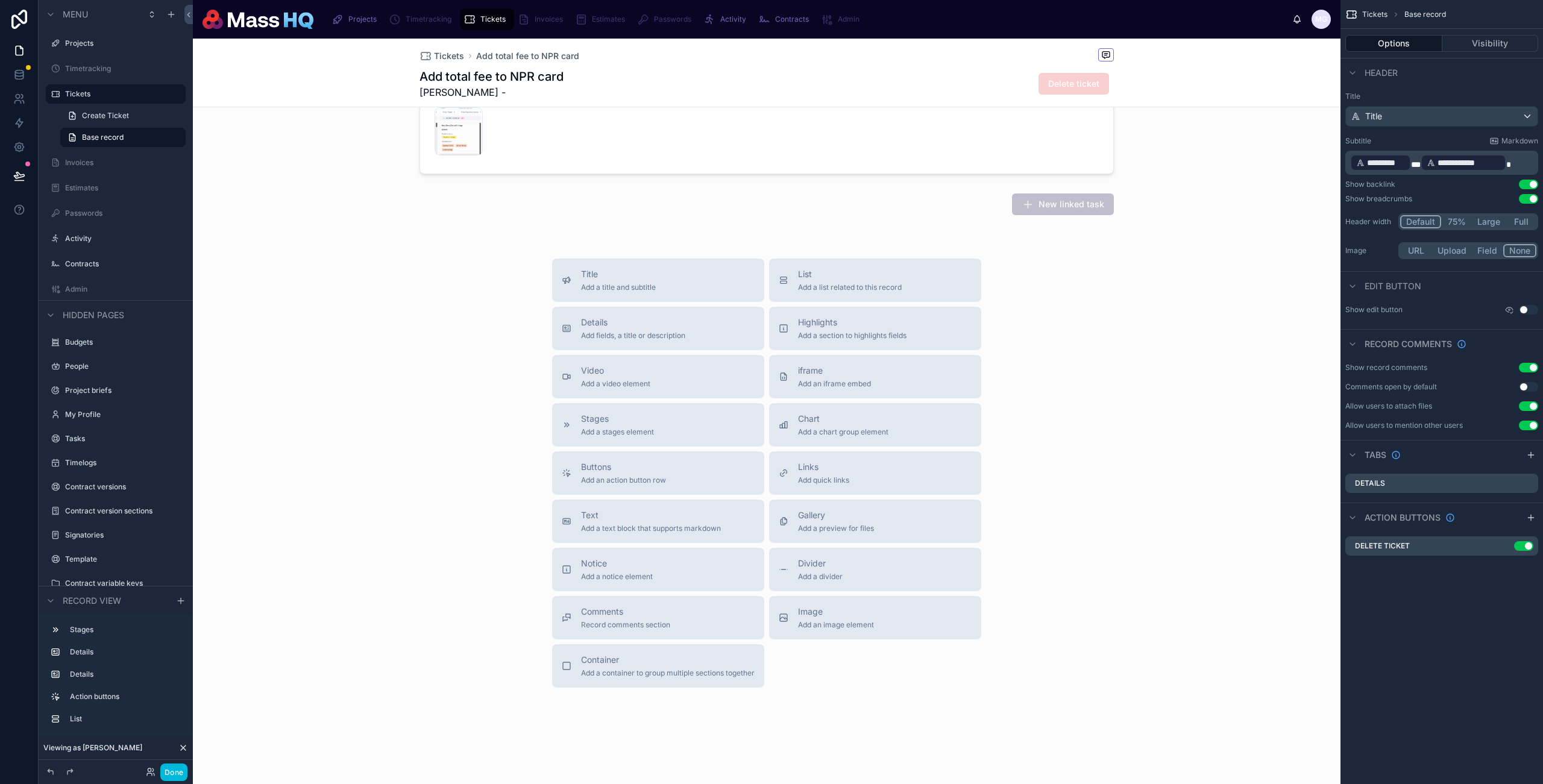
click at [1141, 615] on div "Title Add a title and subtitle List Add a list related to this record Details A…" at bounding box center [767, 473] width 1148 height 429
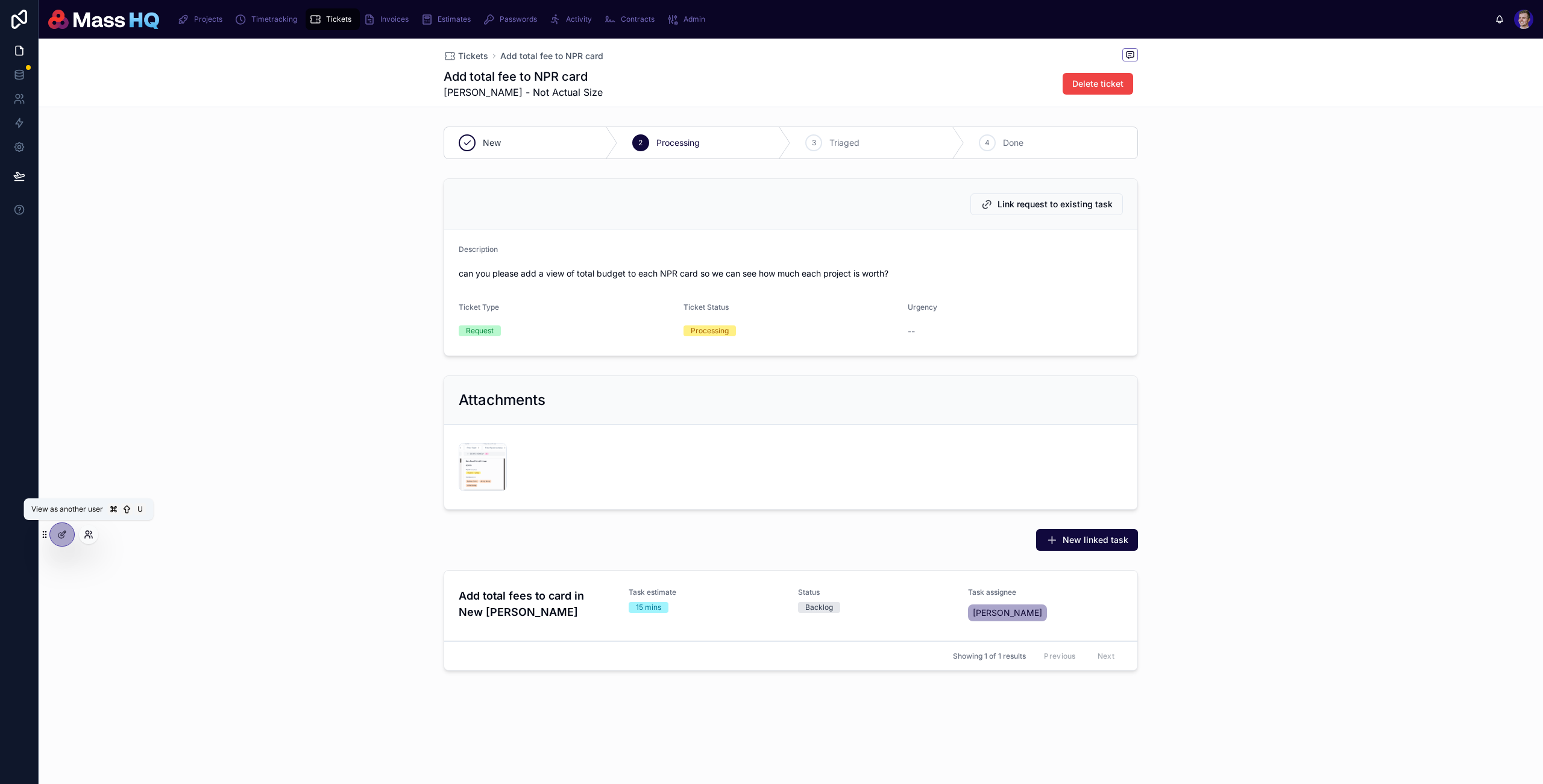
click at [90, 533] on icon at bounding box center [89, 535] width 10 height 10
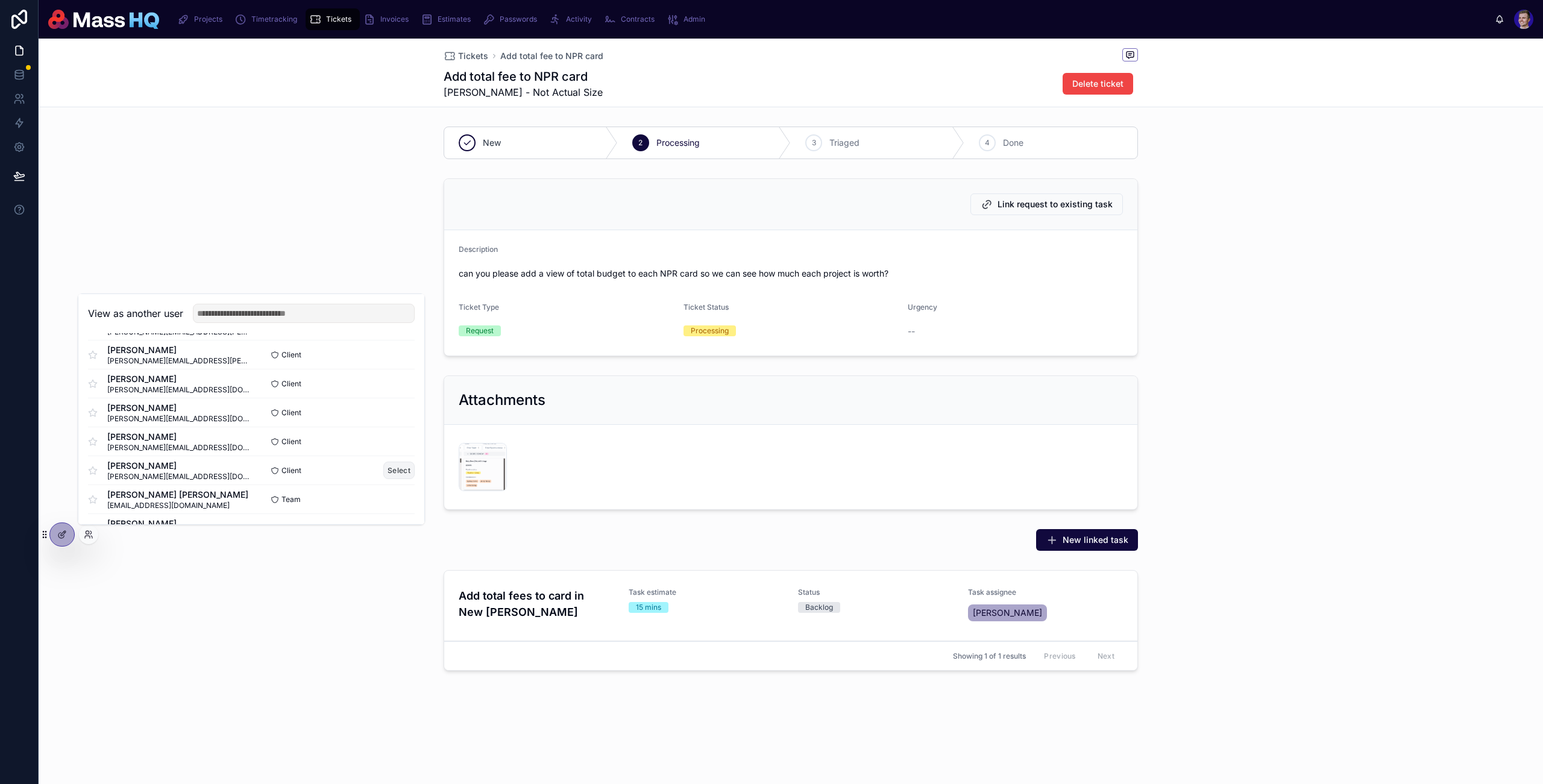
scroll to position [312, 0]
click at [391, 443] on button "Select" at bounding box center [398, 449] width 31 height 17
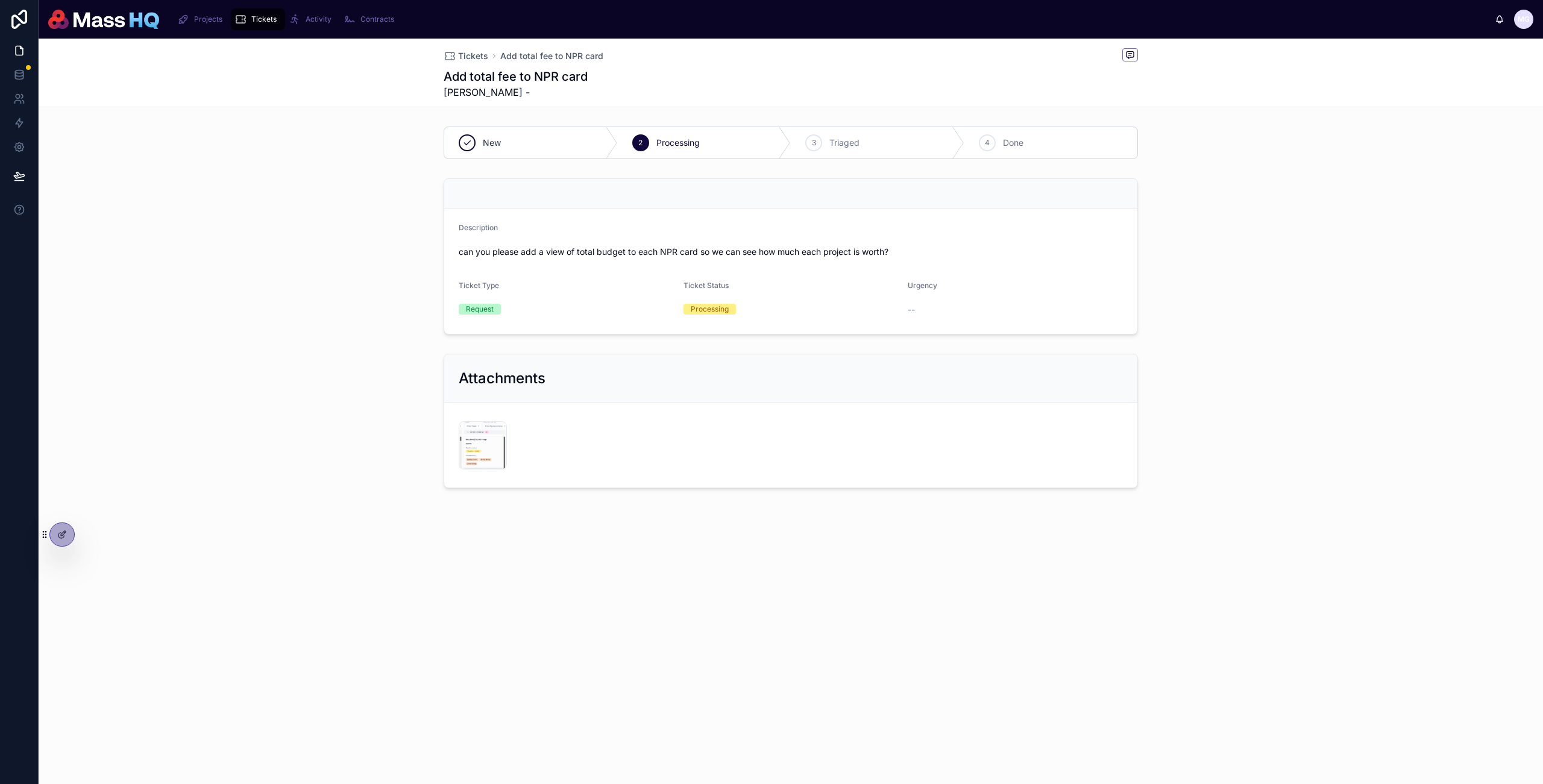
click at [389, 442] on div "Attachments Screenshot-2025-10-07-at-13.51.25 .png" at bounding box center [790, 421] width 1504 height 144
click at [14, 76] on icon at bounding box center [19, 74] width 12 height 12
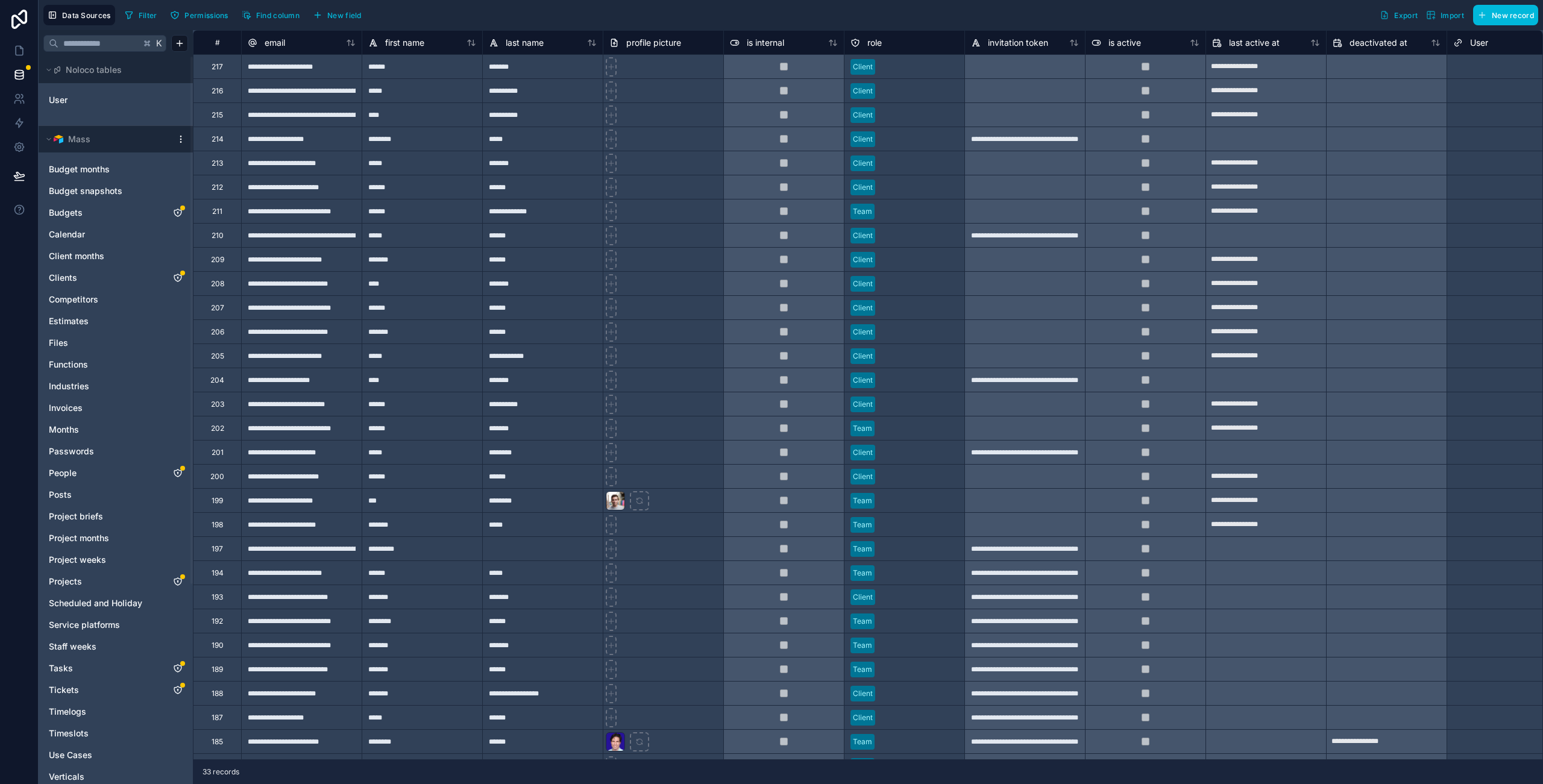
scroll to position [210, 0]
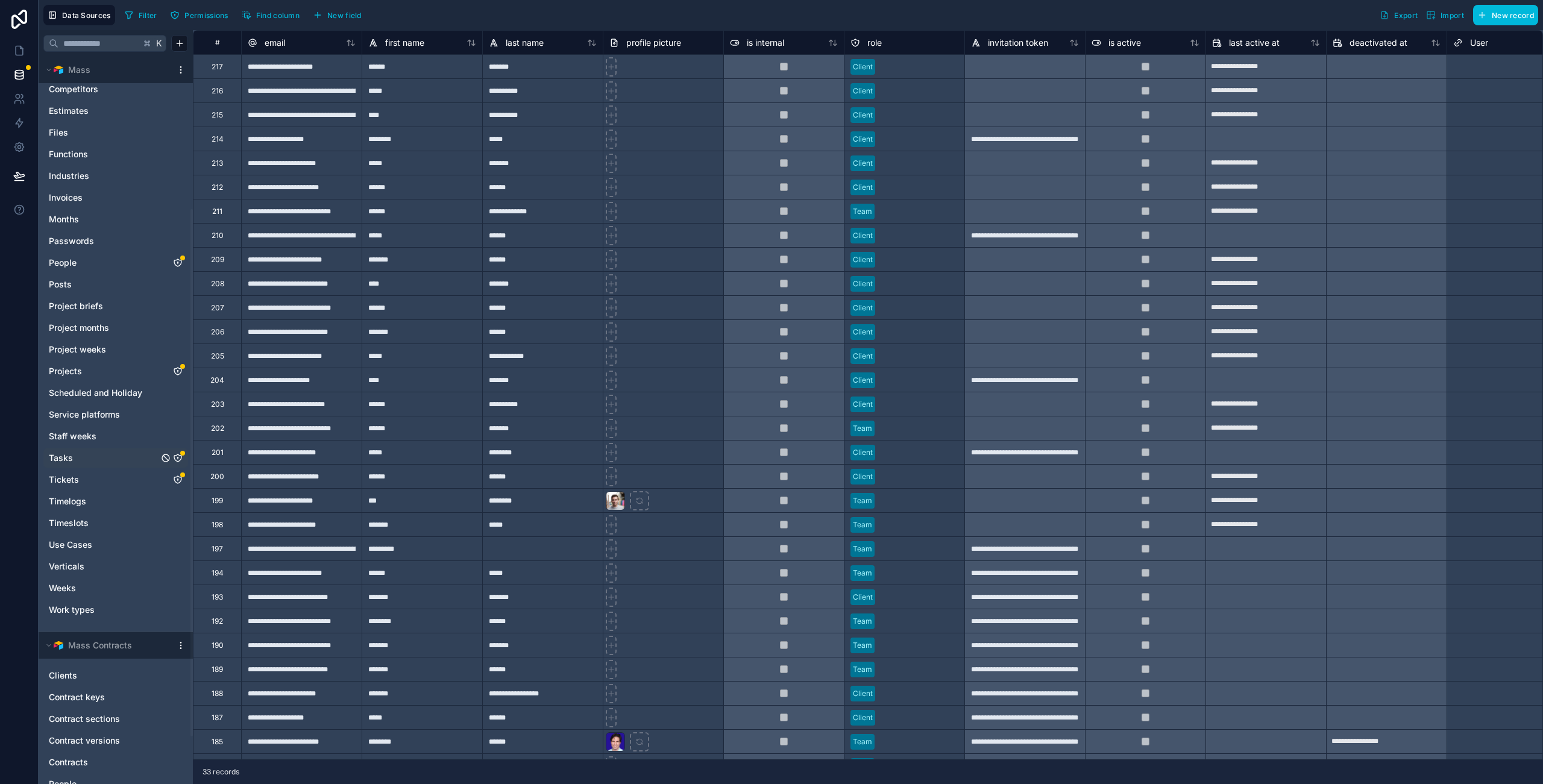
click at [178, 461] on icon "Tasks" at bounding box center [178, 458] width 7 height 7
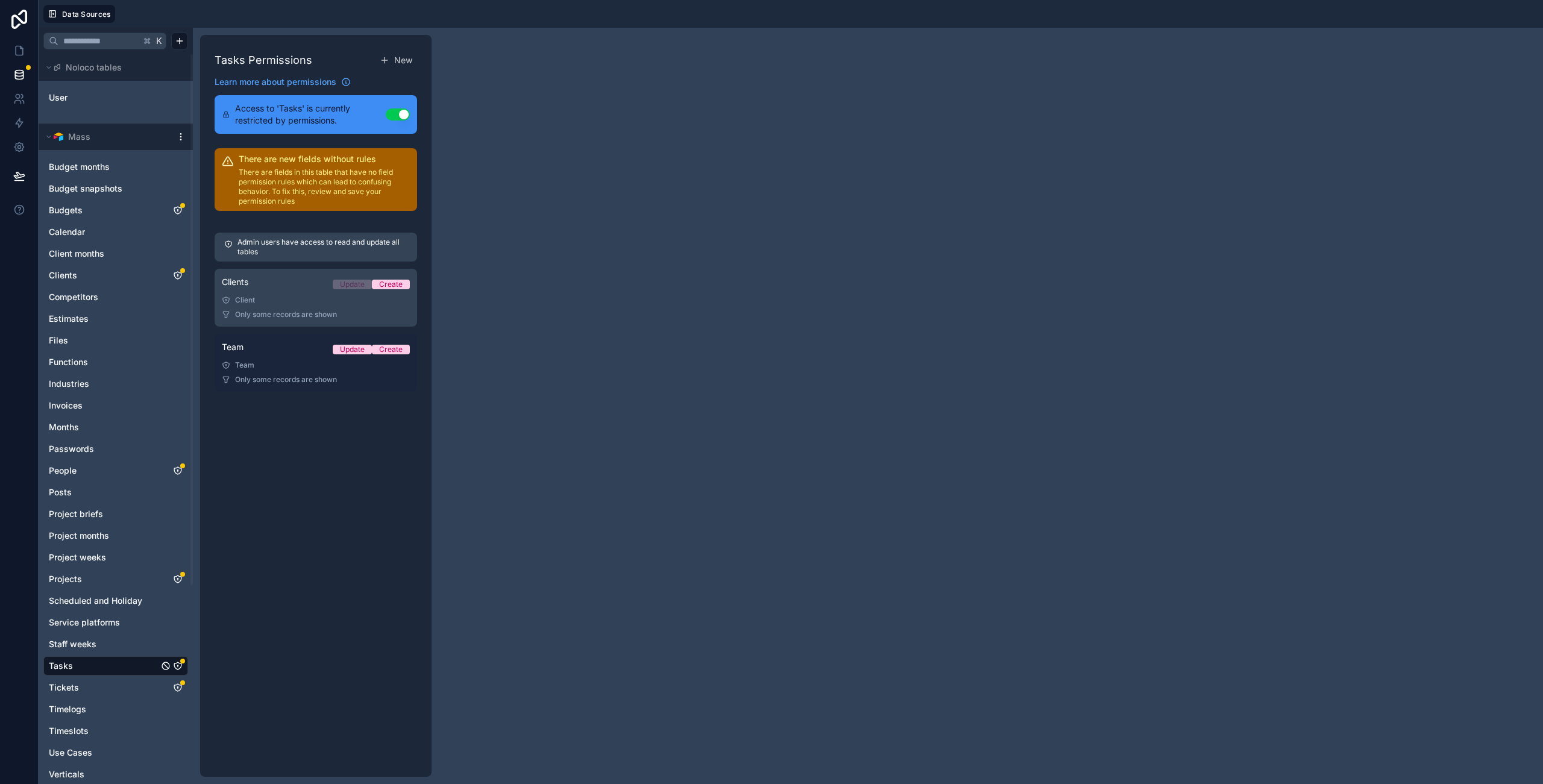
click at [316, 351] on div "Team Update Create" at bounding box center [316, 349] width 188 height 17
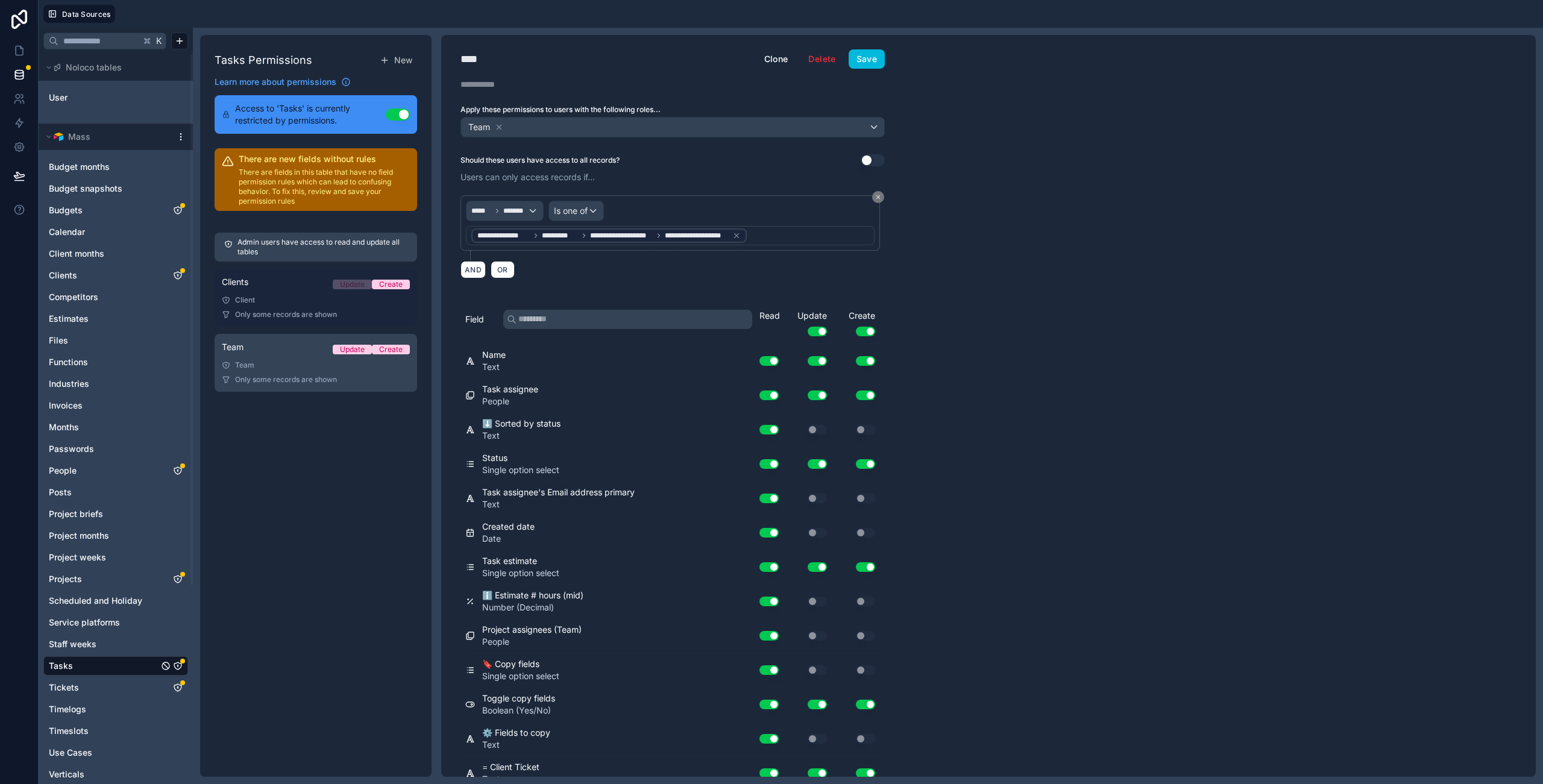
click at [299, 301] on div "Client" at bounding box center [316, 300] width 188 height 10
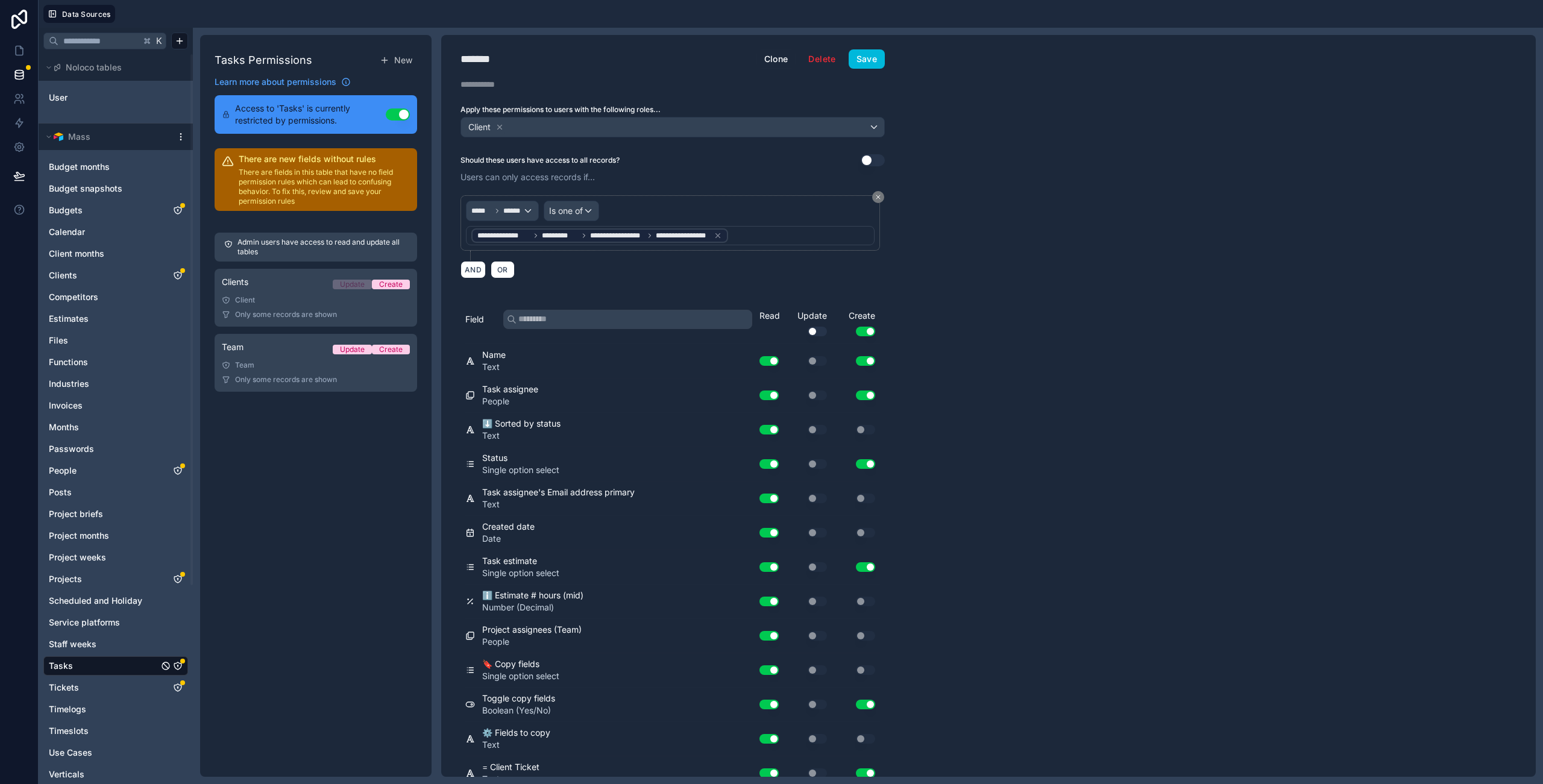
click at [1052, 367] on div "**********" at bounding box center [988, 406] width 1095 height 742
click at [1163, 291] on div "**********" at bounding box center [988, 406] width 1095 height 742
click at [17, 58] on link at bounding box center [19, 50] width 38 height 24
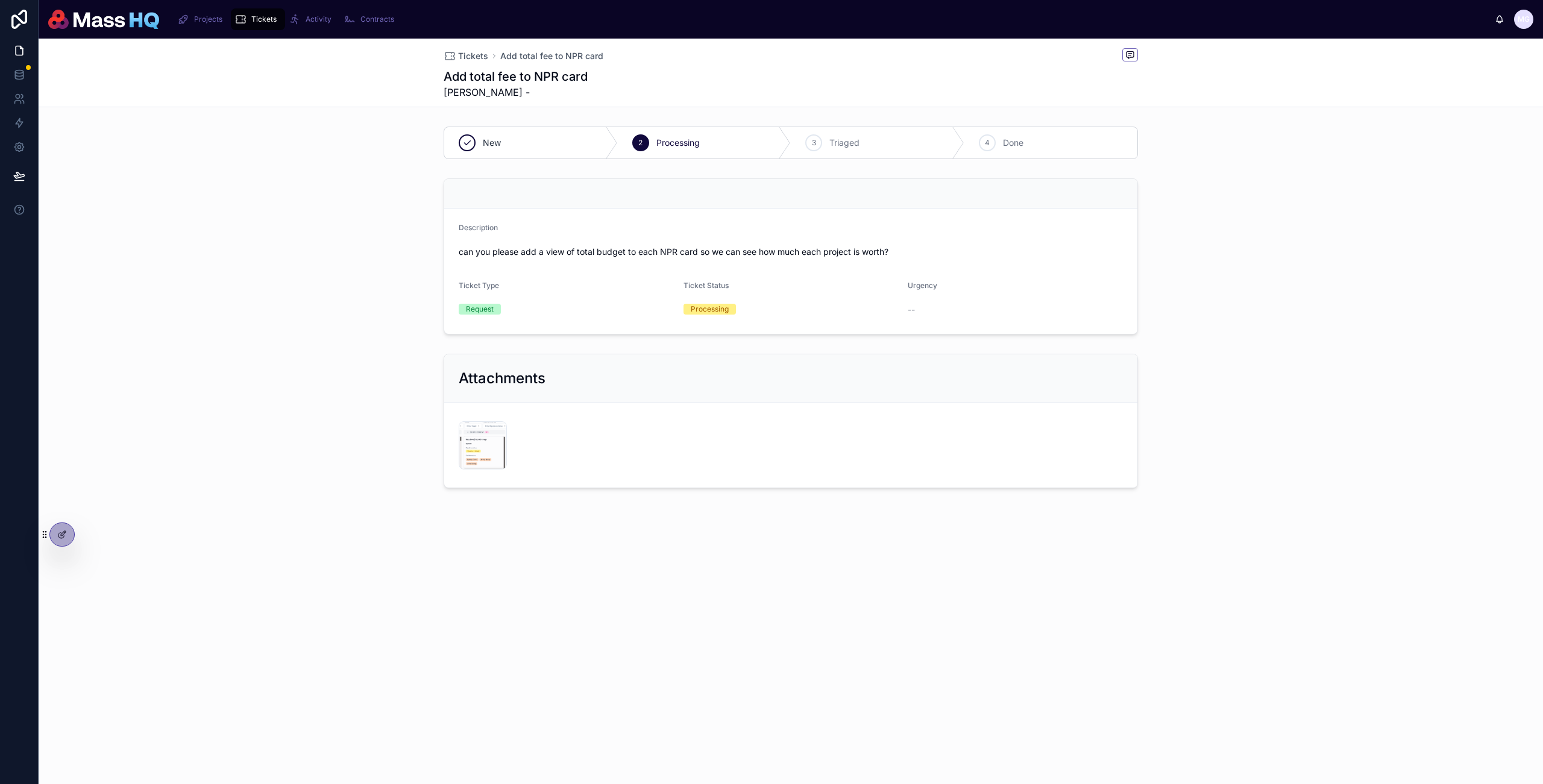
click at [317, 349] on div "Attachments Screenshot-2025-10-07-at-13.51.25 .png" at bounding box center [790, 421] width 1504 height 144
click at [349, 307] on div "Description can you please add a view of total budget to each NPR card so we ca…" at bounding box center [790, 256] width 1504 height 166
click at [277, 380] on div "Attachments Screenshot-2025-10-07-at-13.51.25 .png" at bounding box center [790, 421] width 1504 height 144
click at [464, 54] on span "Tickets" at bounding box center [473, 56] width 30 height 12
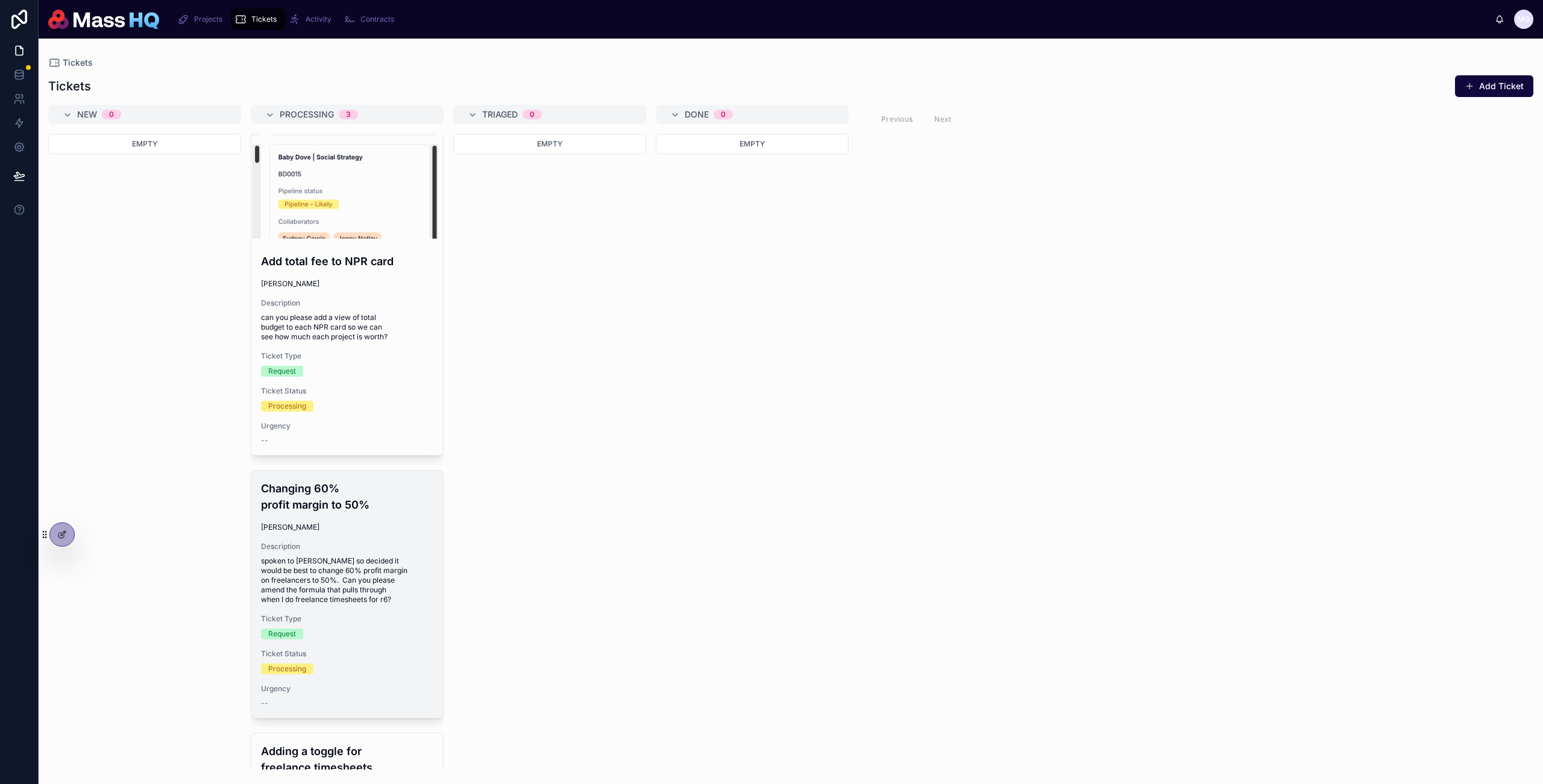
scroll to position [22, 0]
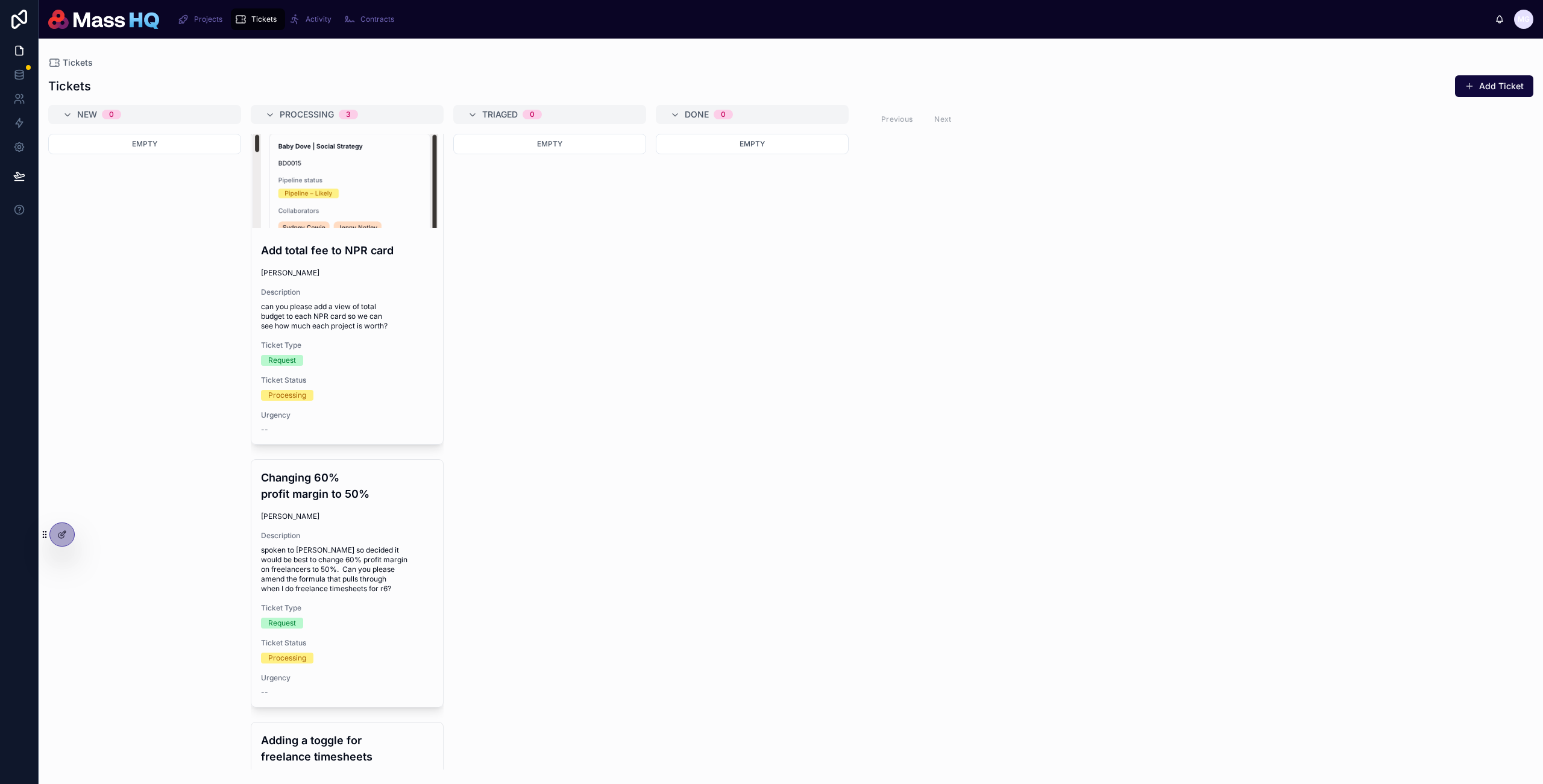
click at [360, 470] on h4 "Changing 60% profit margin to 50%" at bounding box center [347, 485] width 172 height 32
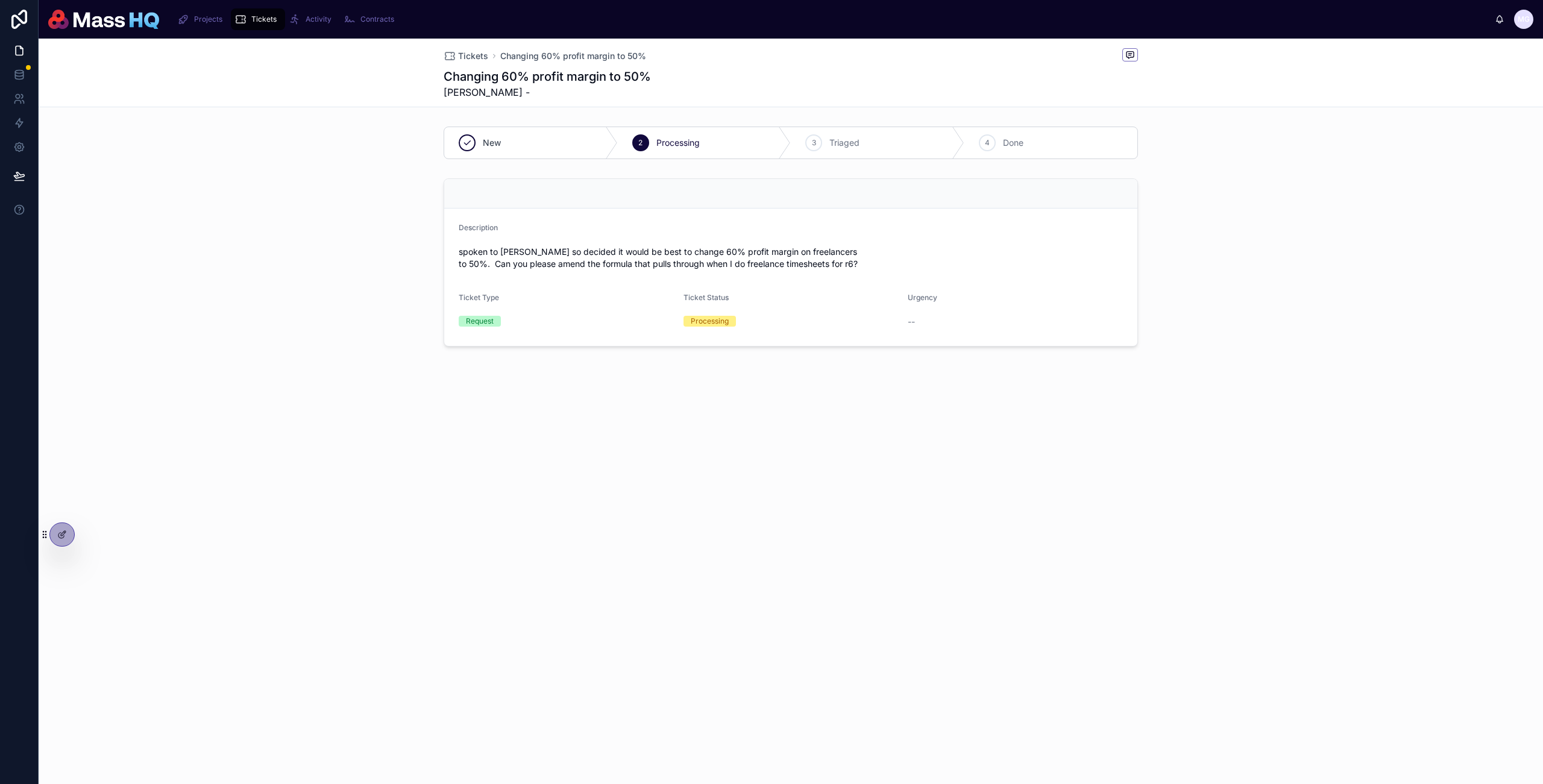
click at [301, 536] on div "Tickets Changing 60% profit margin to 50% Changing 60% profit margin to 50% Gre…" at bounding box center [790, 411] width 1504 height 745
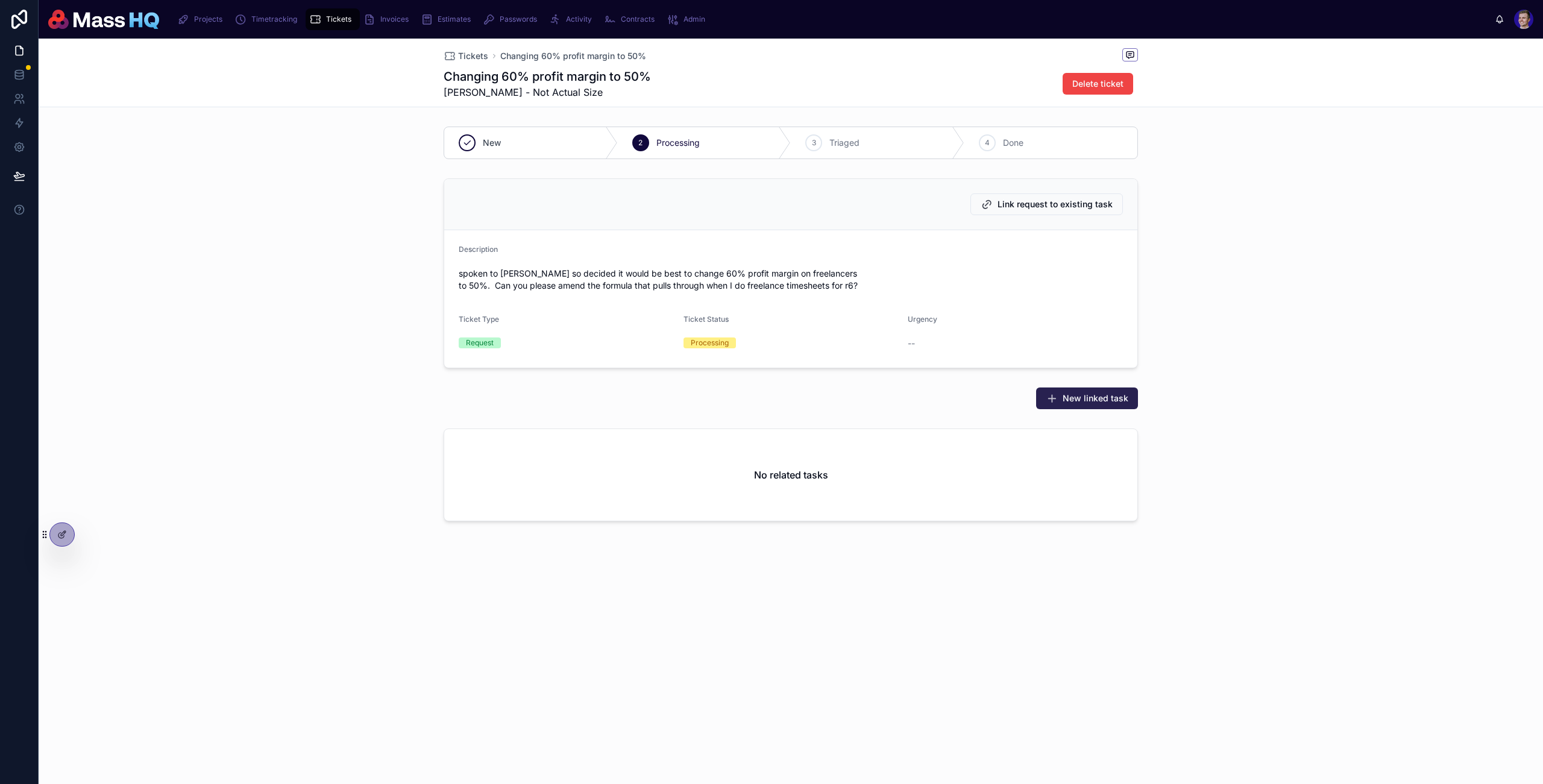
click at [1086, 401] on span "New linked task" at bounding box center [1095, 398] width 65 height 12
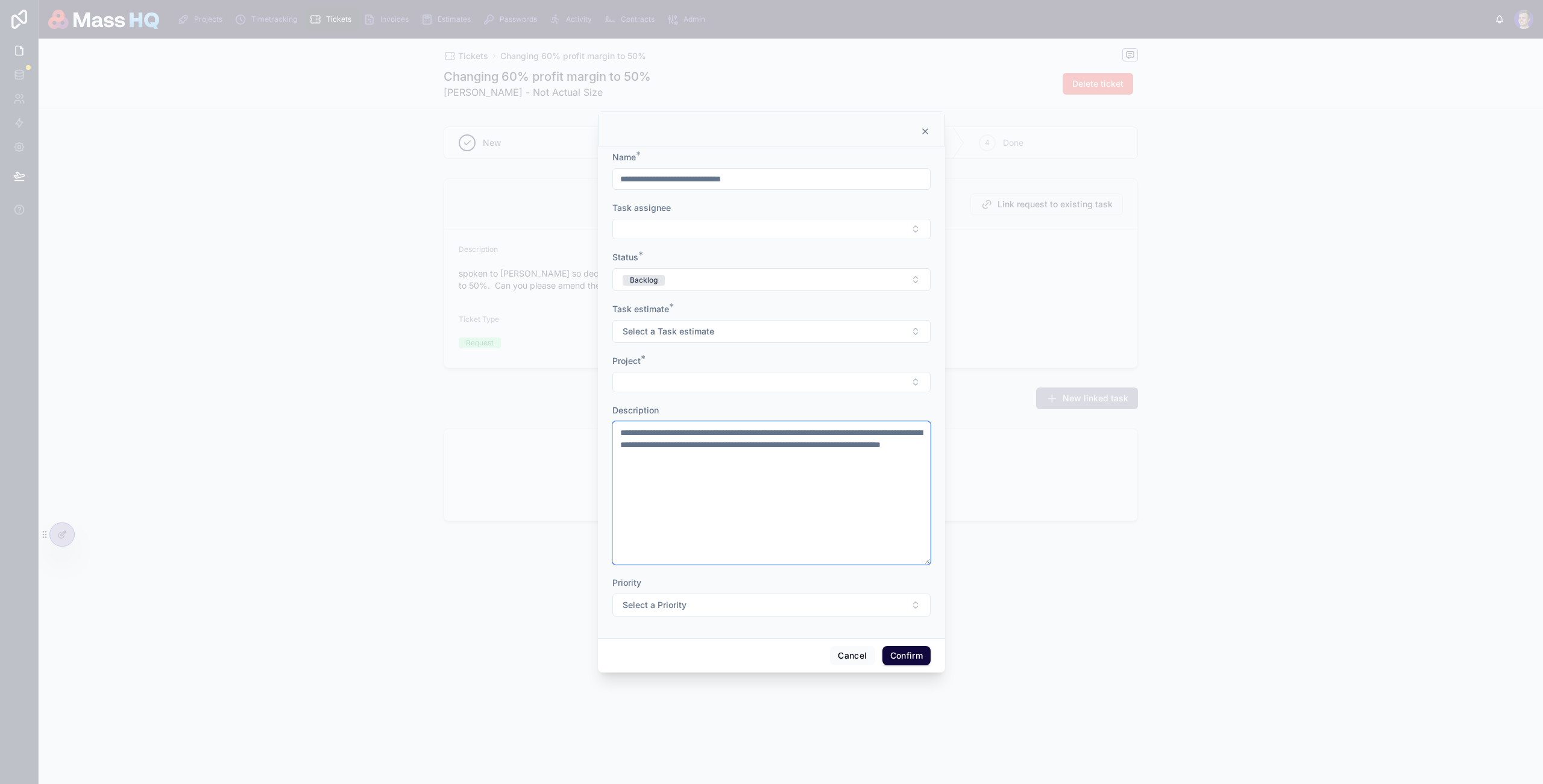
click at [630, 430] on textarea "**********" at bounding box center [772, 493] width 318 height 143
drag, startPoint x: 811, startPoint y: 434, endPoint x: 587, endPoint y: 416, distance: 224.7
click at [587, 416] on div "**********" at bounding box center [771, 392] width 1543 height 784
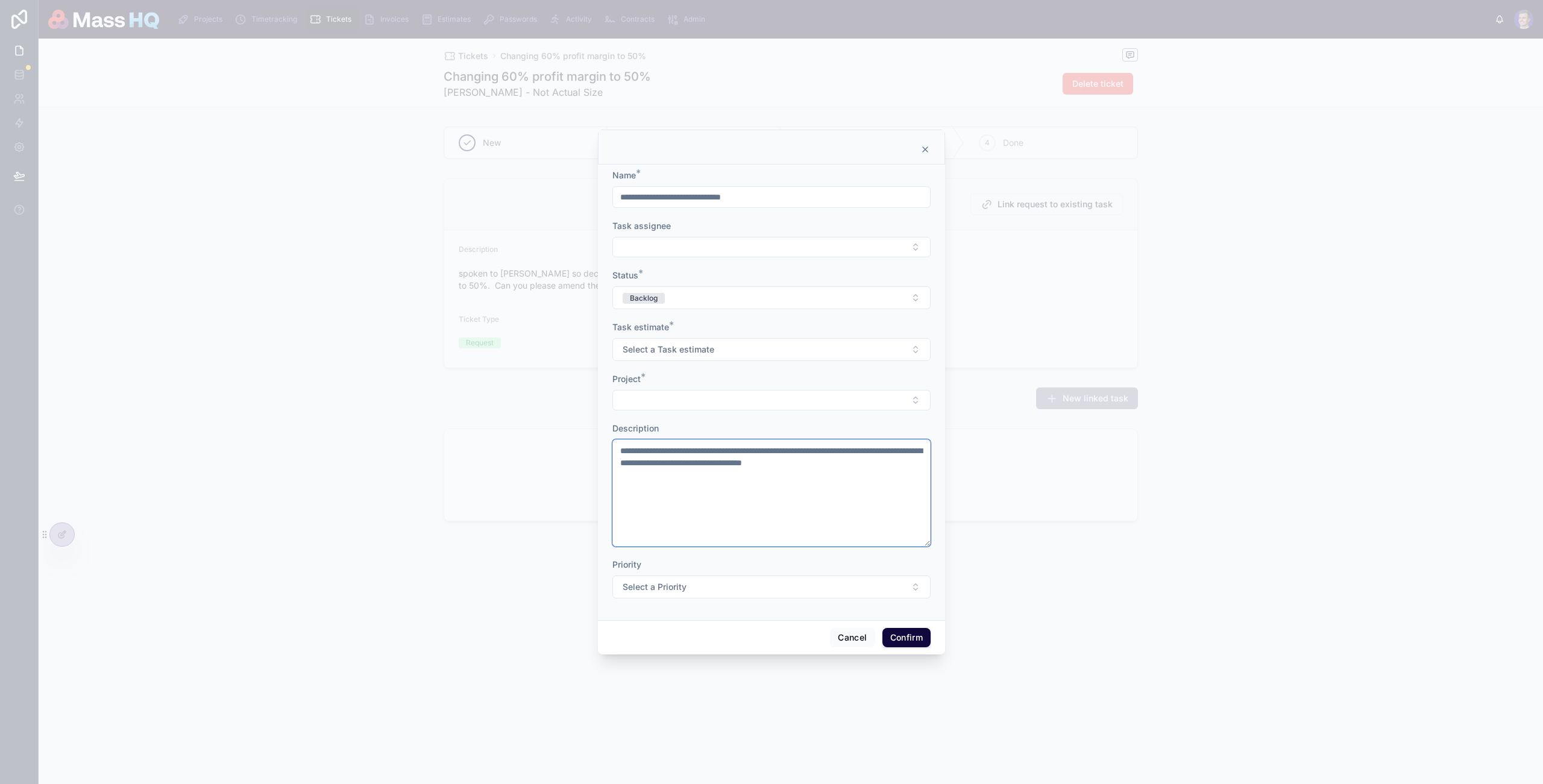
drag, startPoint x: 881, startPoint y: 484, endPoint x: 1019, endPoint y: 526, distance: 144.2
click at [1005, 526] on div "**********" at bounding box center [771, 392] width 1543 height 784
drag, startPoint x: 884, startPoint y: 488, endPoint x: 818, endPoint y: 450, distance: 76.2
click at [818, 450] on textarea "**********" at bounding box center [772, 493] width 318 height 107
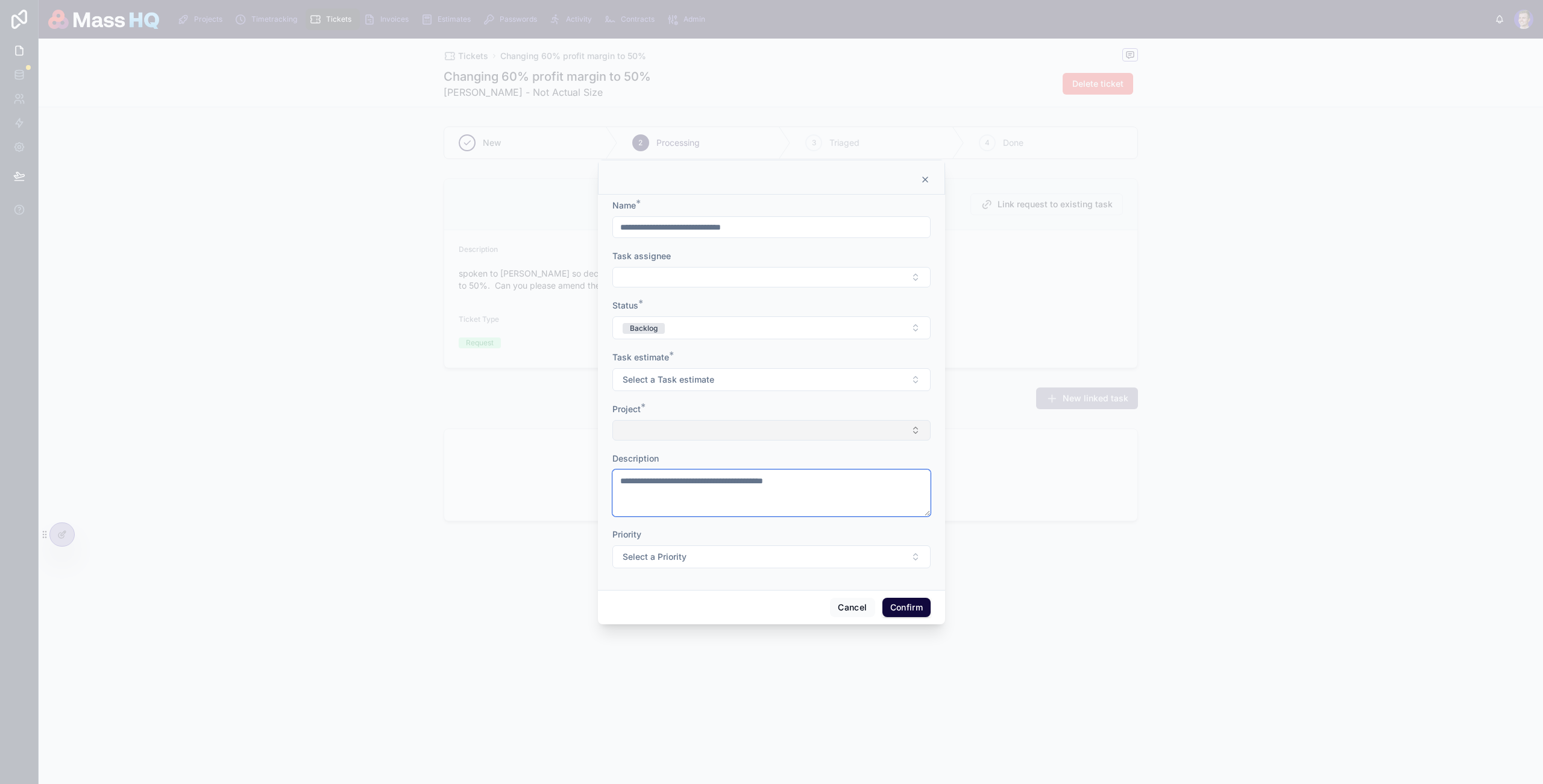
type textarea "**********"
click at [769, 429] on button "Select Button" at bounding box center [772, 431] width 318 height 21
click at [756, 617] on span "⬢ NAS / SUPPORT" at bounding box center [730, 615] width 75 height 12
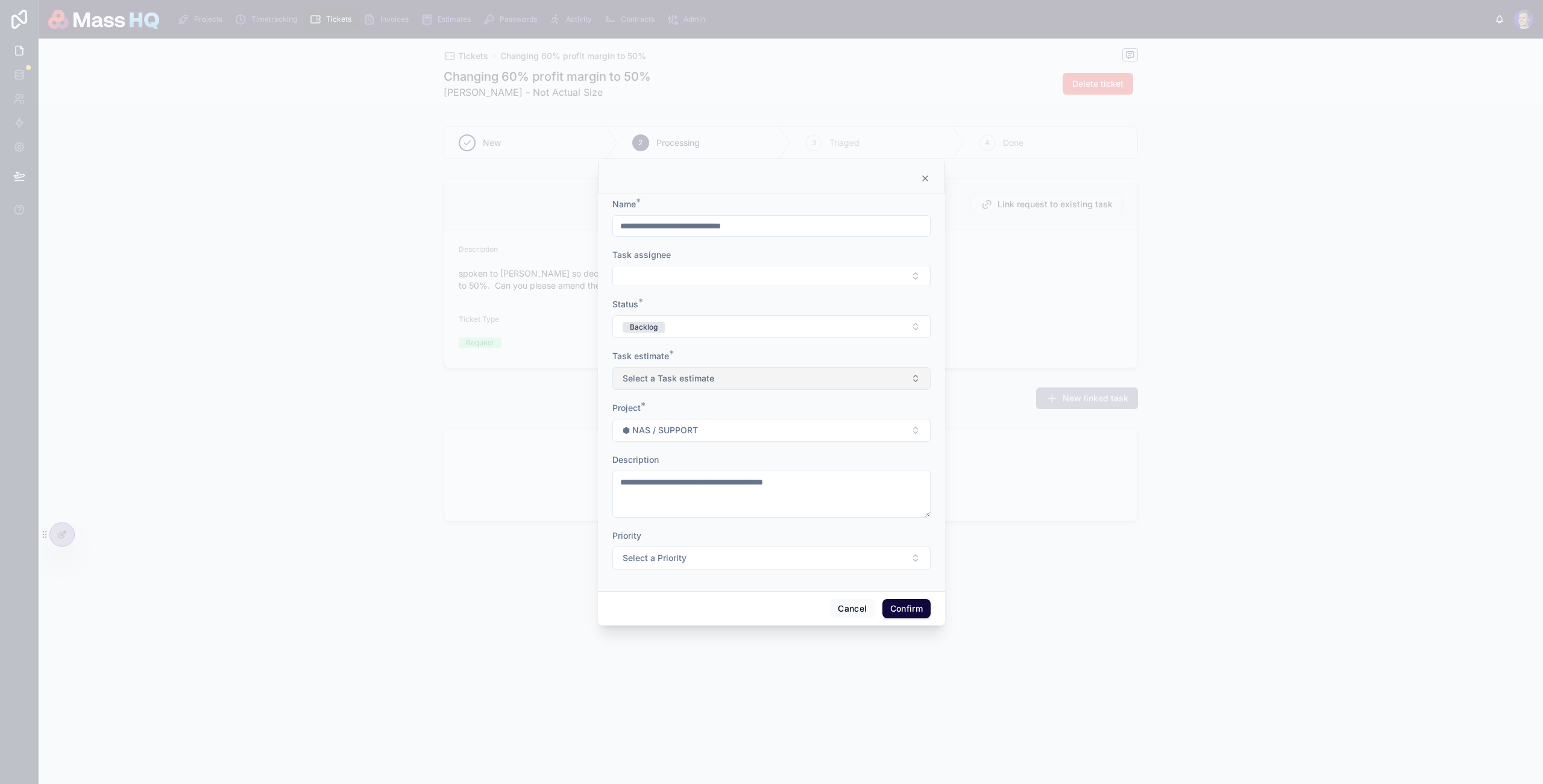
click at [722, 379] on button "Select a Task estimate" at bounding box center [772, 378] width 318 height 23
click at [734, 424] on div "15 mins" at bounding box center [771, 427] width 167 height 18
click at [686, 278] on button "Select Button" at bounding box center [772, 276] width 318 height 21
drag, startPoint x: 660, startPoint y: 225, endPoint x: 686, endPoint y: 232, distance: 26.9
click at [681, 229] on input "**********" at bounding box center [772, 226] width 317 height 17
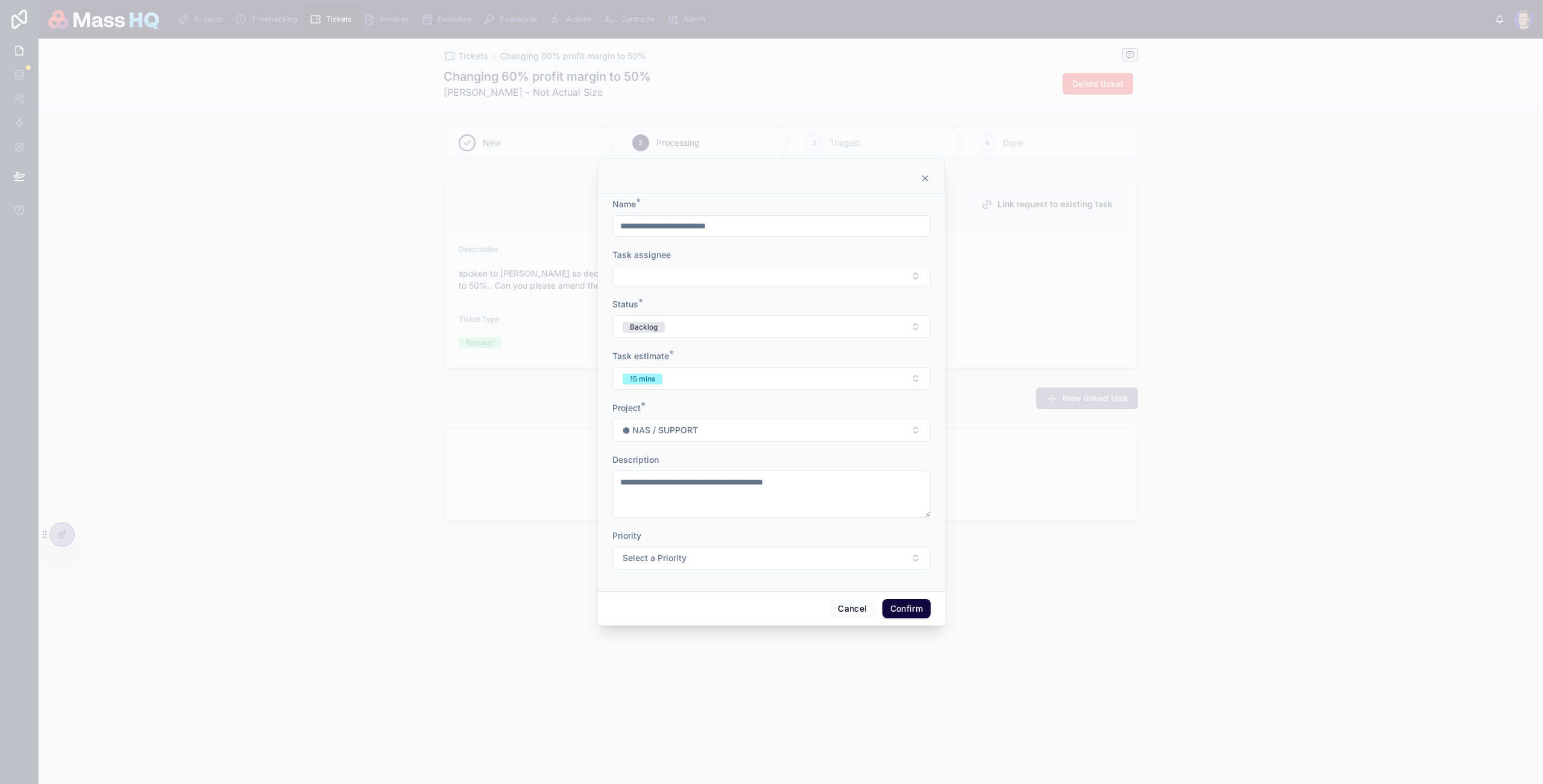
drag, startPoint x: 693, startPoint y: 243, endPoint x: 675, endPoint y: 234, distance: 20.1
click at [693, 243] on form "**********" at bounding box center [772, 390] width 318 height 383
drag, startPoint x: 657, startPoint y: 225, endPoint x: 666, endPoint y: 229, distance: 9.8
click at [657, 225] on input "**********" at bounding box center [772, 226] width 317 height 17
click at [724, 243] on form "**********" at bounding box center [772, 390] width 318 height 383
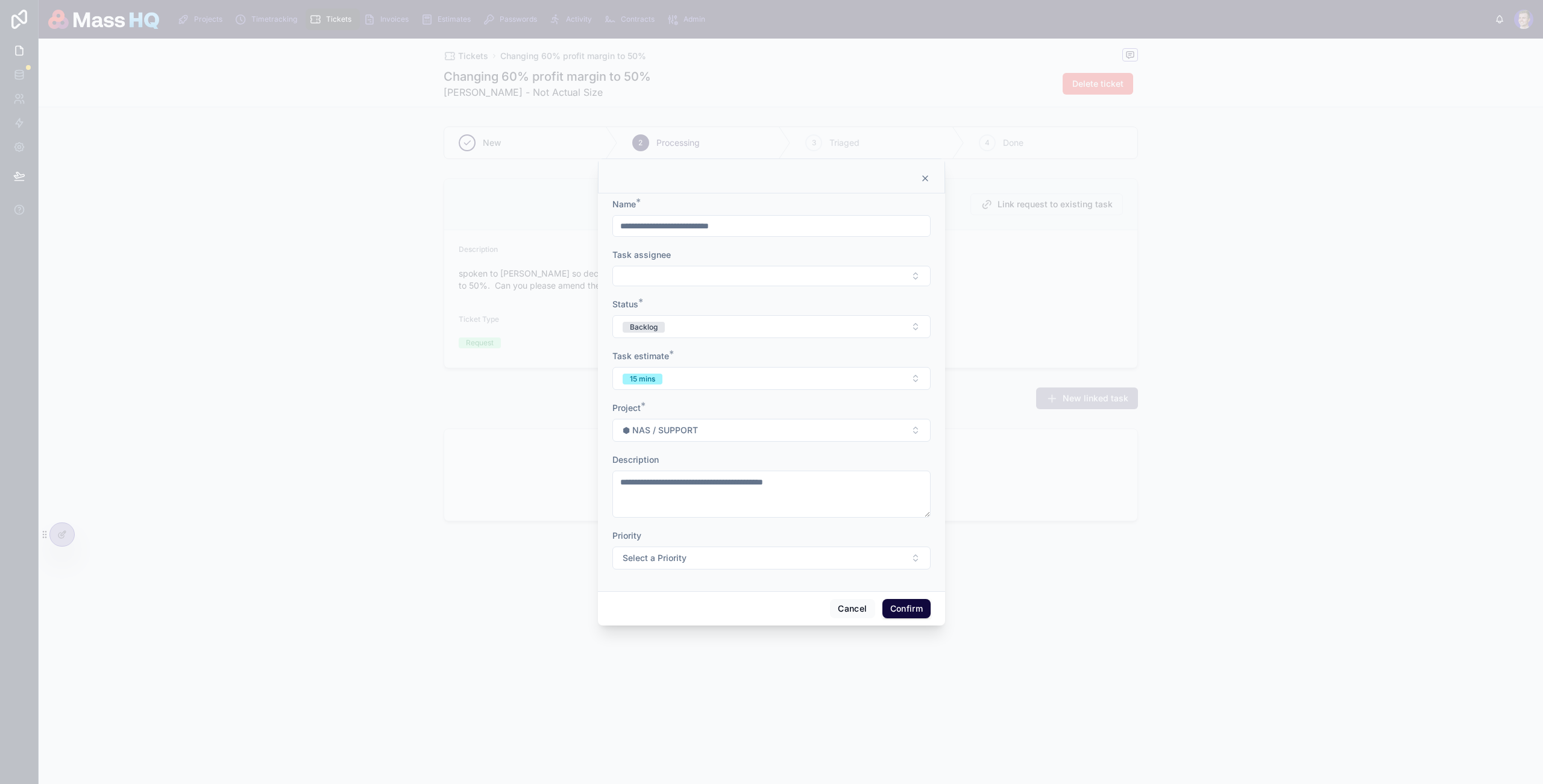
click at [617, 226] on input "**********" at bounding box center [772, 226] width 317 height 17
type input "**********"
click at [750, 267] on button "Select Button" at bounding box center [772, 276] width 318 height 21
type input "****"
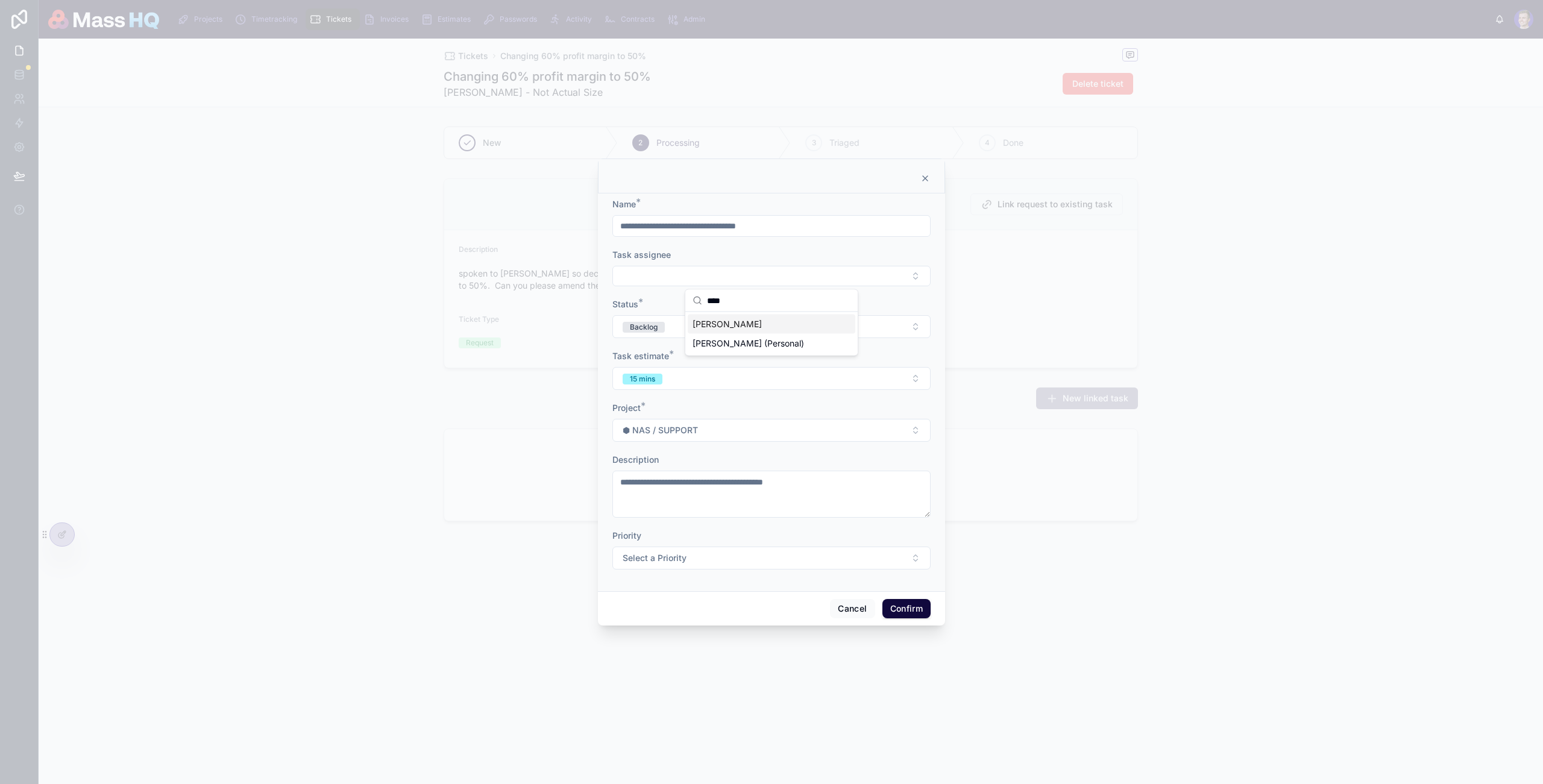
click at [736, 327] on span "[PERSON_NAME]" at bounding box center [727, 324] width 70 height 12
click at [923, 541] on div "Priority" at bounding box center [772, 537] width 318 height 12
click at [907, 609] on button "Confirm" at bounding box center [907, 610] width 48 height 19
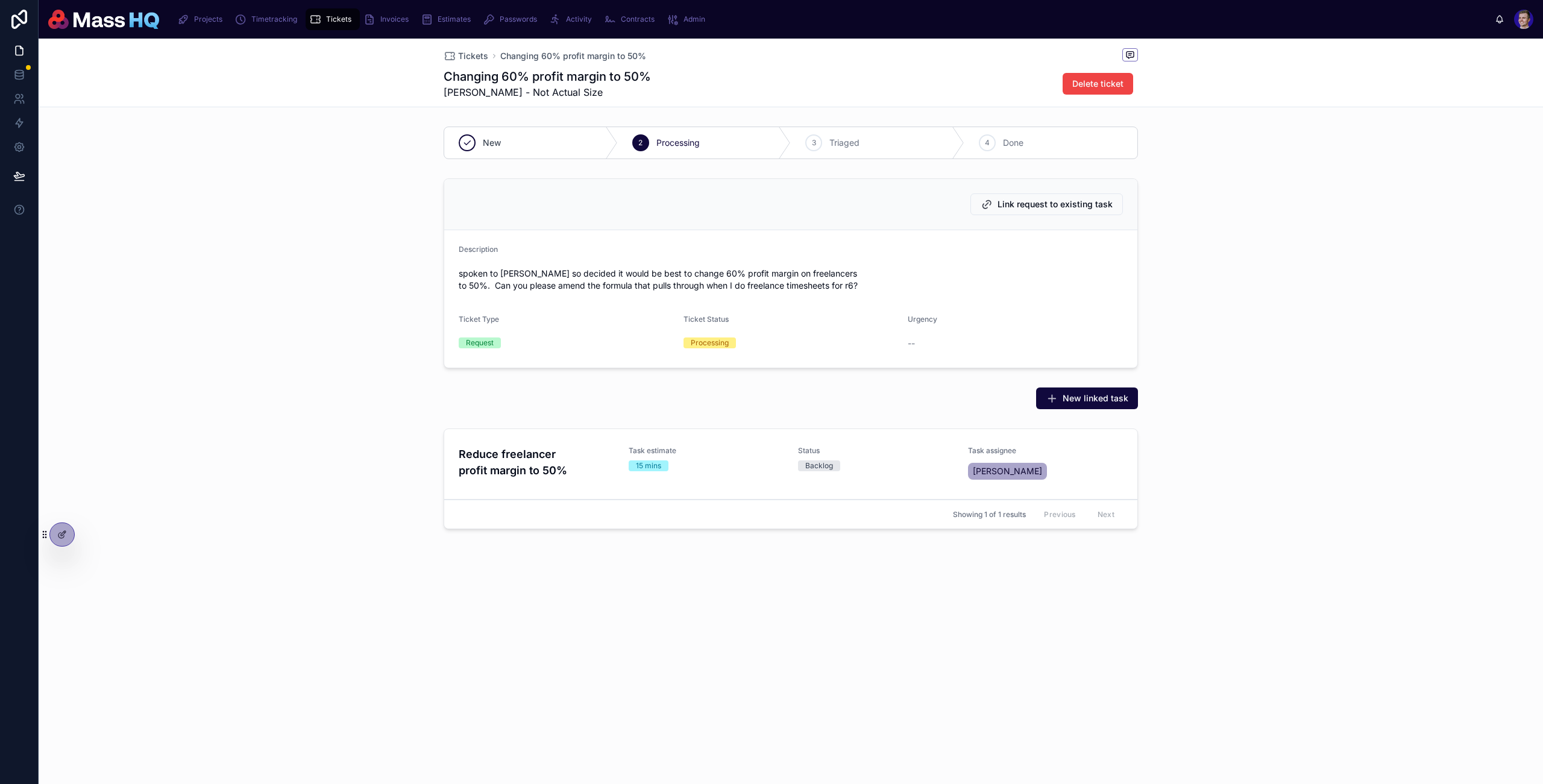
click at [1225, 216] on div "Link request to existing task Description spoken to [PERSON_NAME] so decided it…" at bounding box center [790, 274] width 1504 height 200
click at [64, 530] on icon at bounding box center [62, 535] width 10 height 10
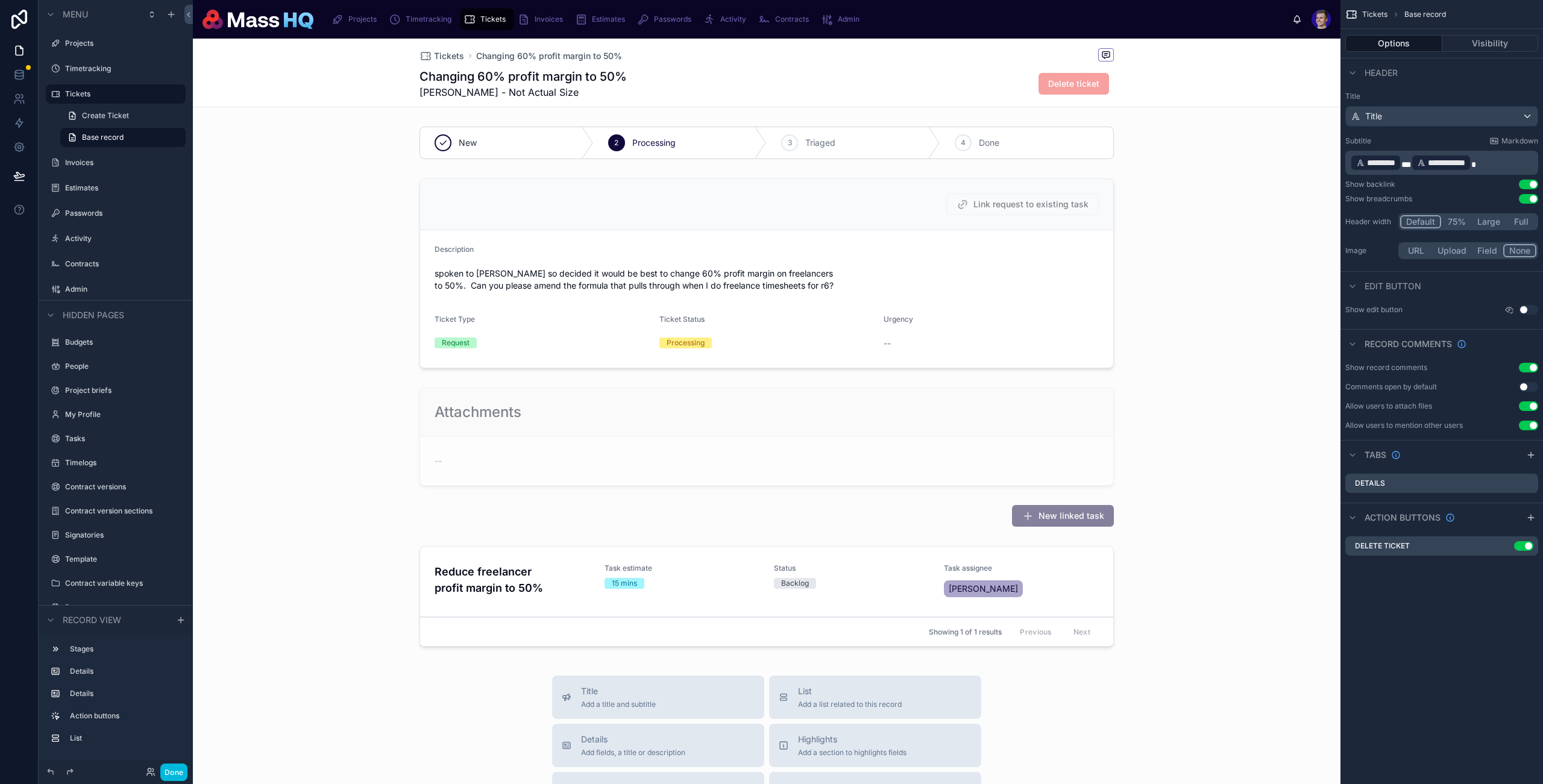
click at [834, 277] on div at bounding box center [767, 274] width 1148 height 200
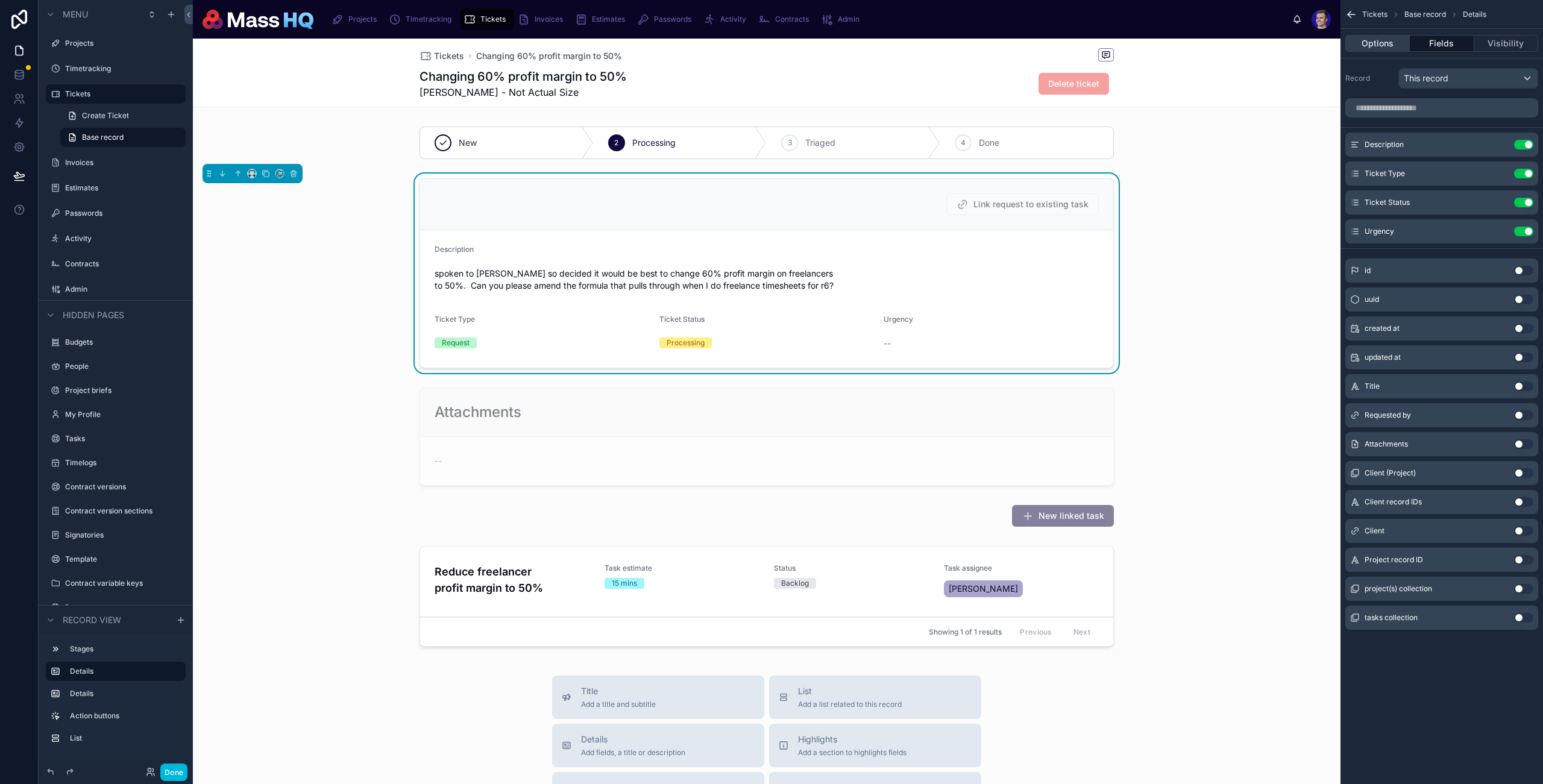
drag, startPoint x: 1401, startPoint y: 42, endPoint x: 1394, endPoint y: 41, distance: 7.1
click at [1400, 42] on button "Options" at bounding box center [1378, 43] width 65 height 17
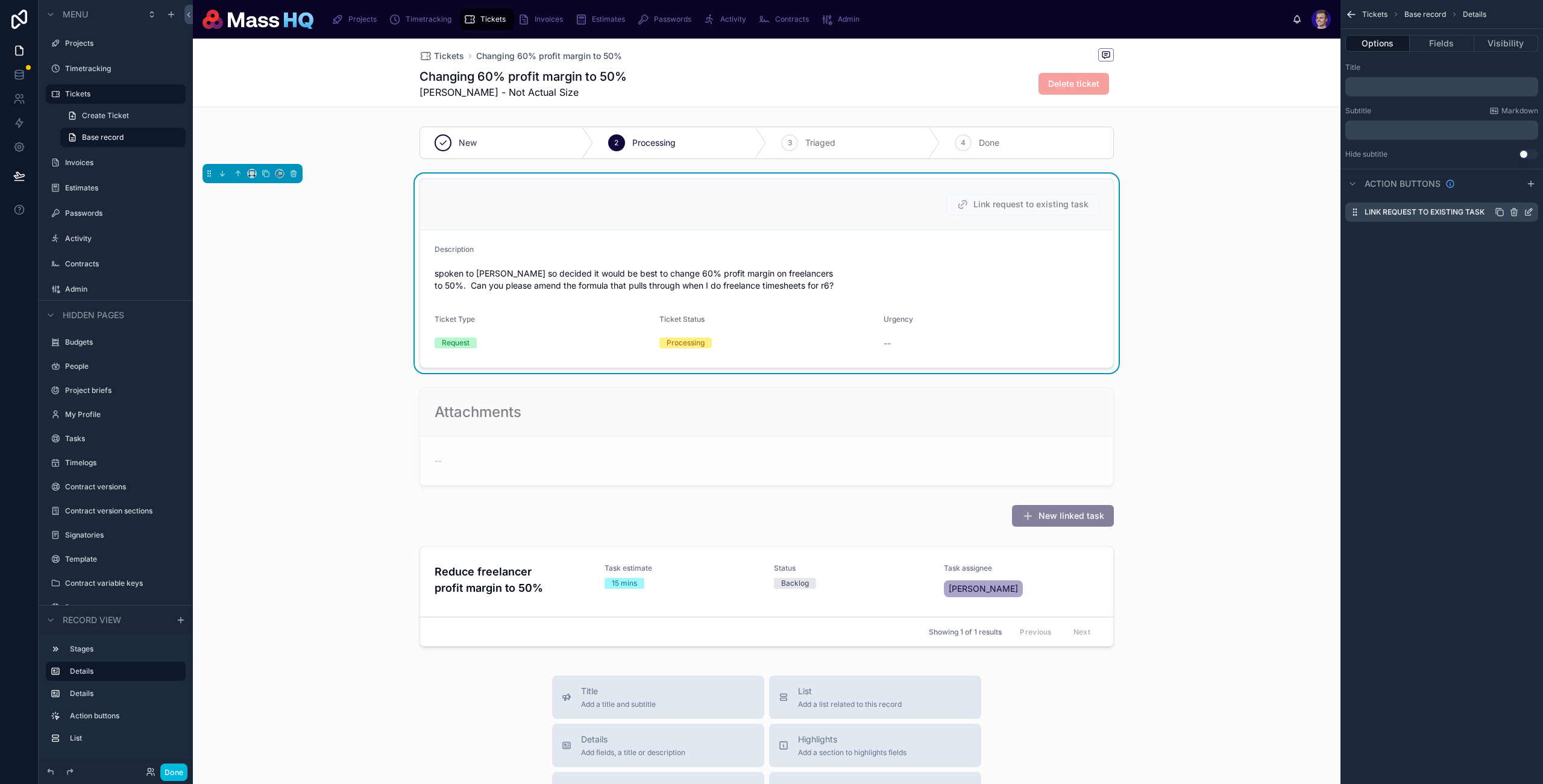
click at [1513, 212] on icon "scrollable content" at bounding box center [1514, 212] width 10 height 10
click at [1517, 192] on button at bounding box center [1524, 192] width 14 height 14
drag, startPoint x: 1517, startPoint y: 192, endPoint x: 1511, endPoint y: 207, distance: 16.2
click at [1513, 202] on div "Title ﻿ Subtitle Markdown ﻿ Hide subtitle Use setting Action buttons Link reque…" at bounding box center [1442, 145] width 203 height 174
click at [1511, 213] on icon "scrollable content" at bounding box center [1514, 212] width 10 height 10
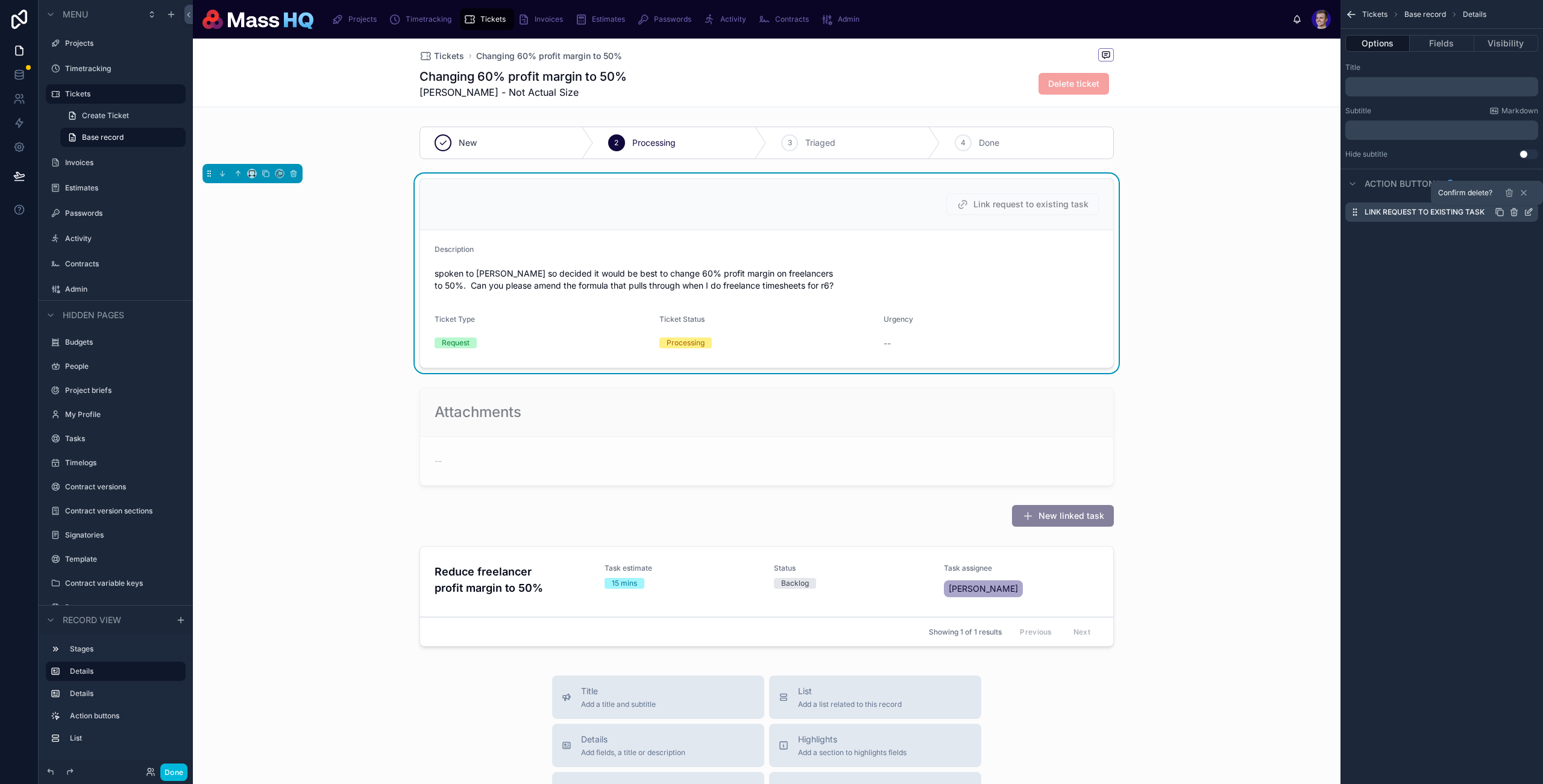
click at [1509, 189] on icon at bounding box center [1509, 190] width 2 height 2
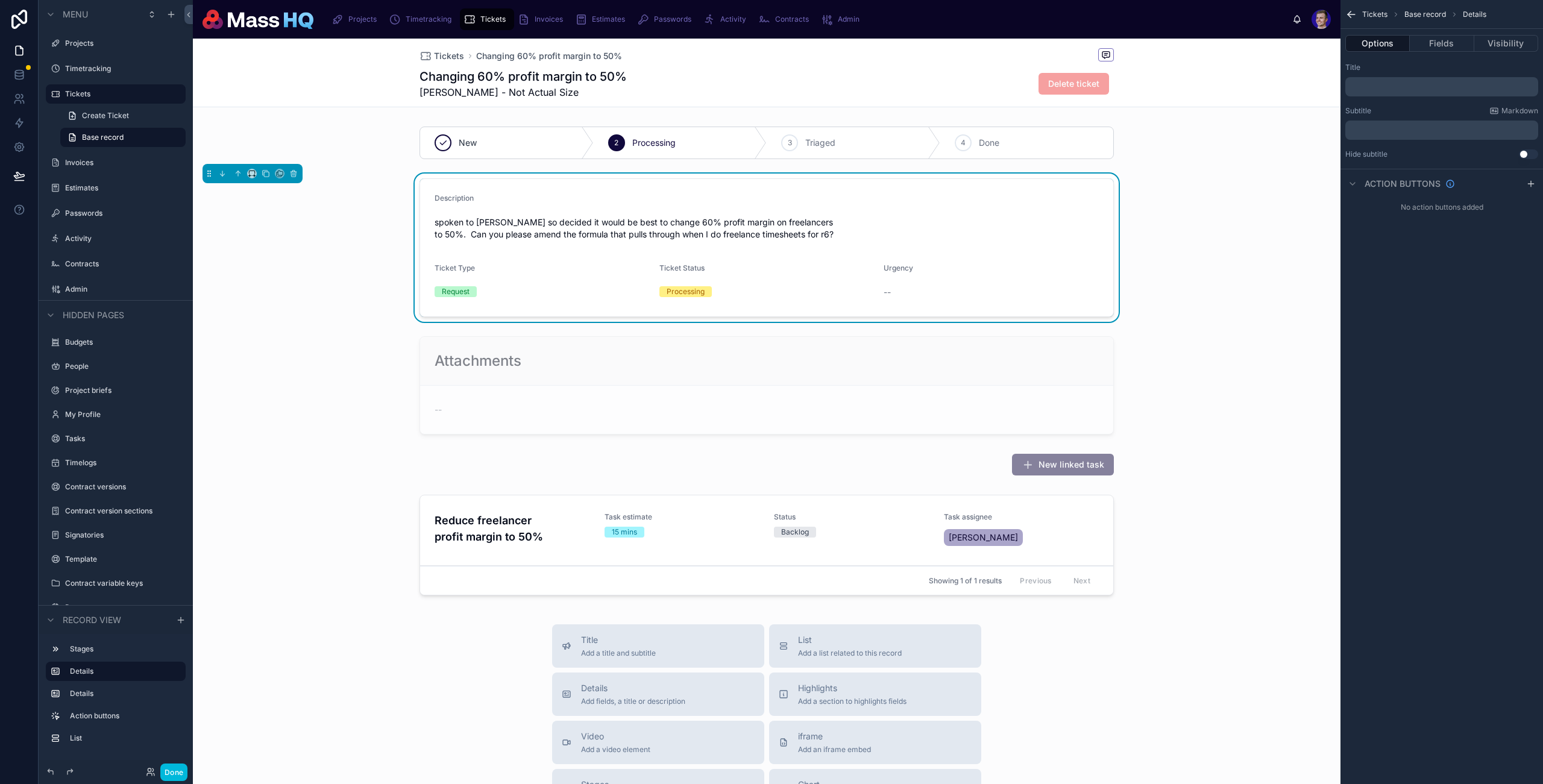
click at [183, 763] on button "Done" at bounding box center [174, 772] width 27 height 17
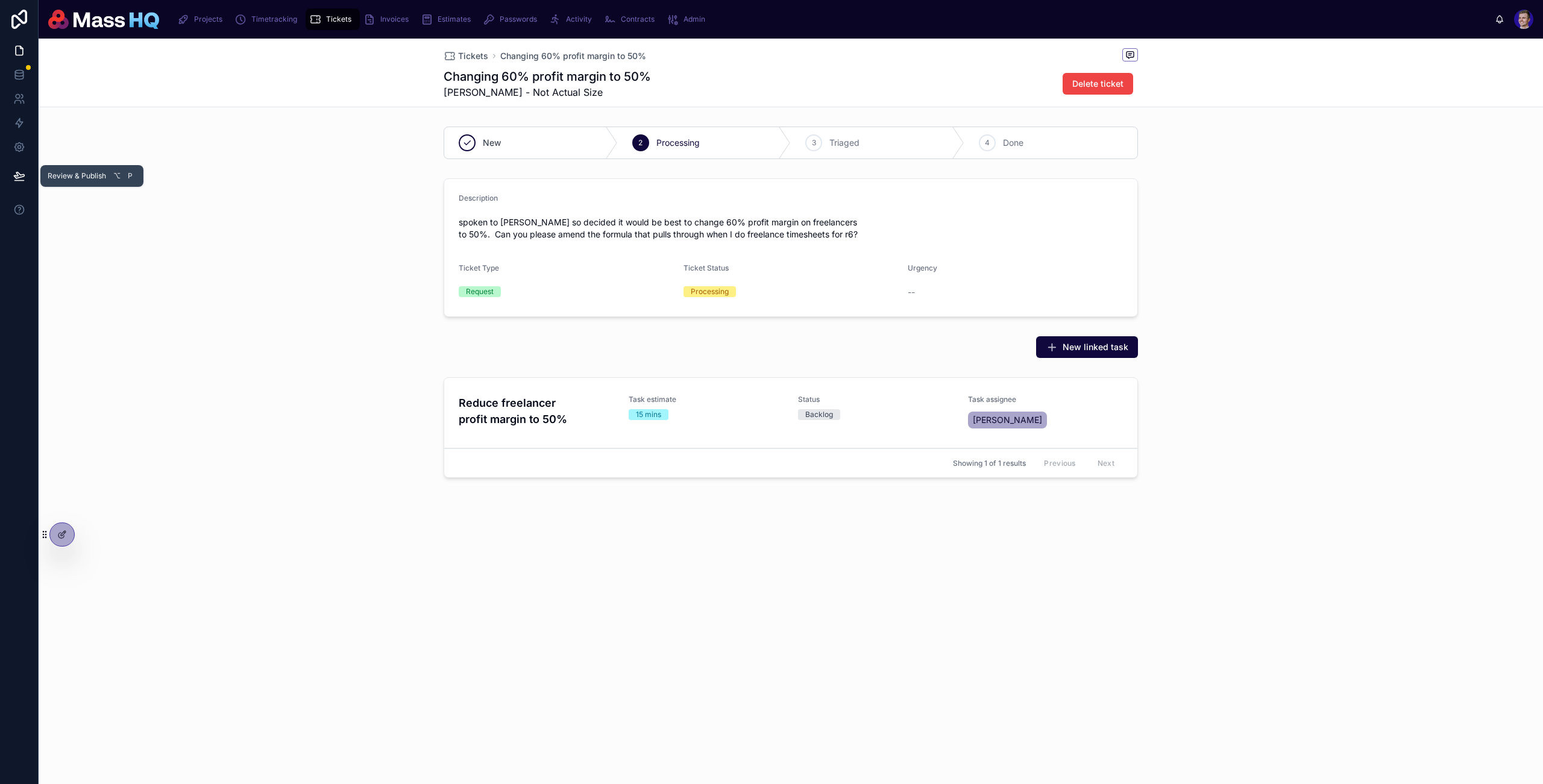
click at [31, 174] on div at bounding box center [19, 176] width 38 height 34
click at [17, 177] on icon at bounding box center [19, 175] width 10 height 6
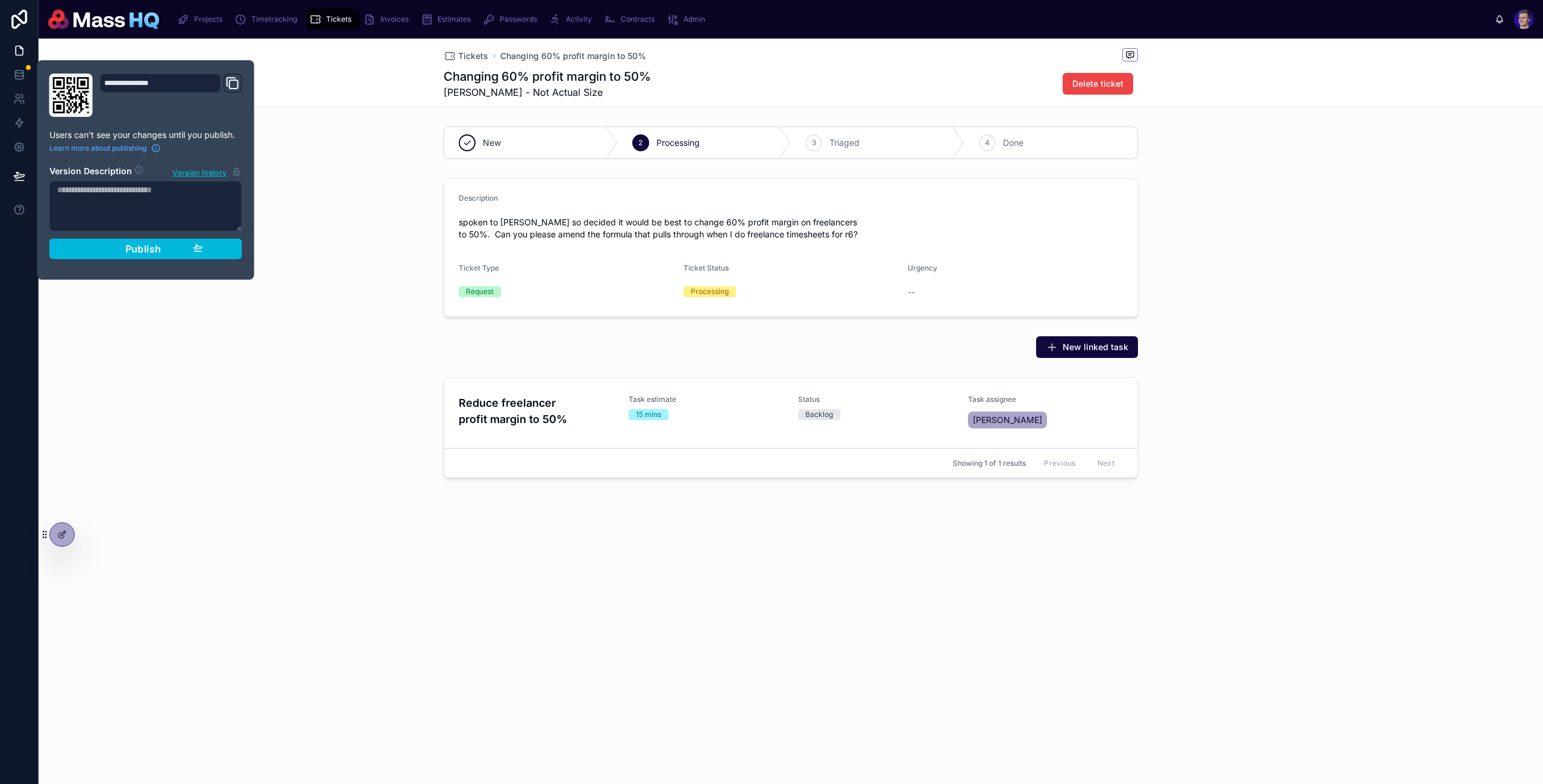
click at [178, 243] on button "Publish" at bounding box center [146, 249] width 193 height 21
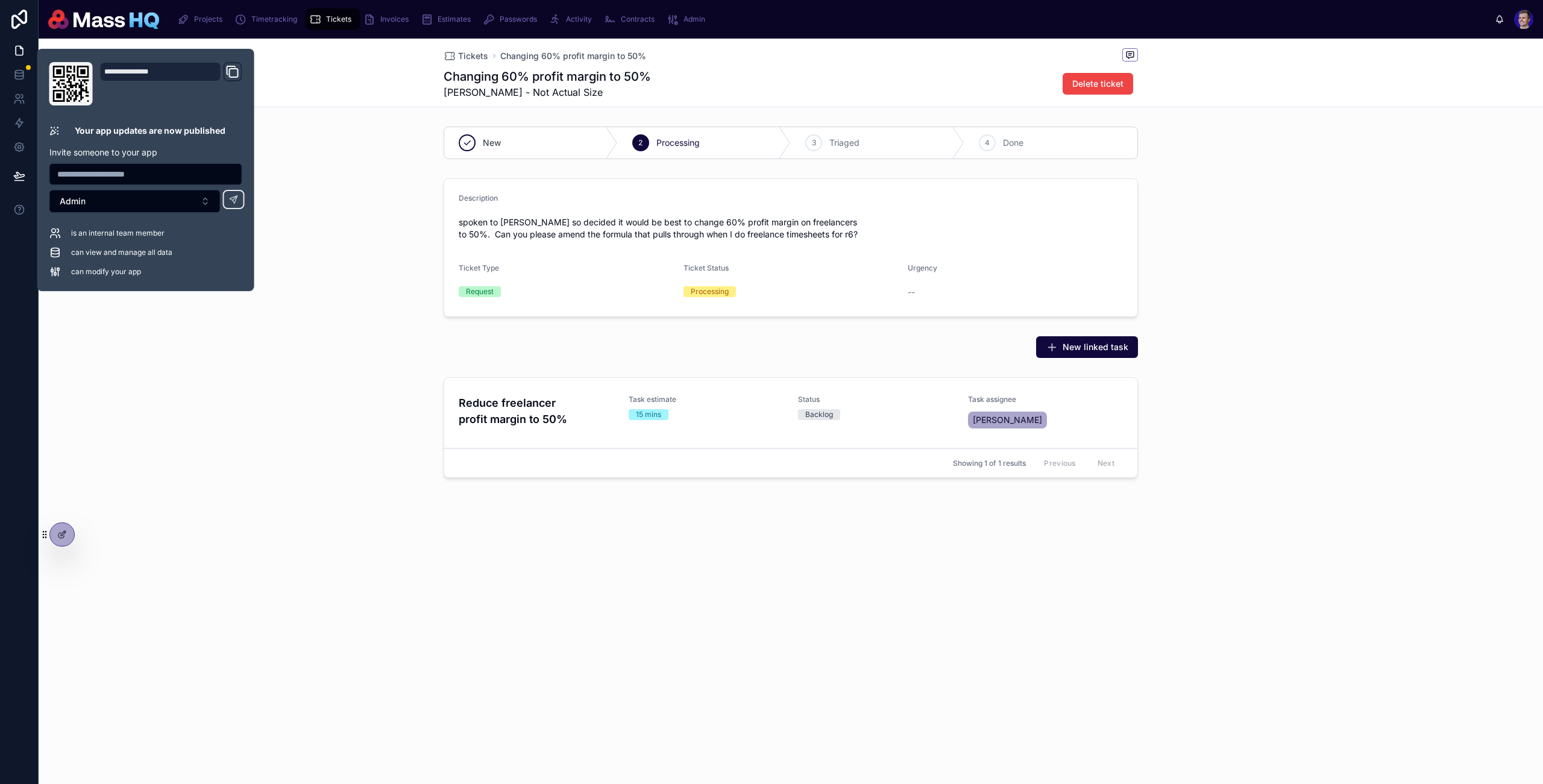
click at [734, 240] on div "spoken to [PERSON_NAME] so decided it would be best to change 60% profit margin…" at bounding box center [791, 228] width 664 height 31
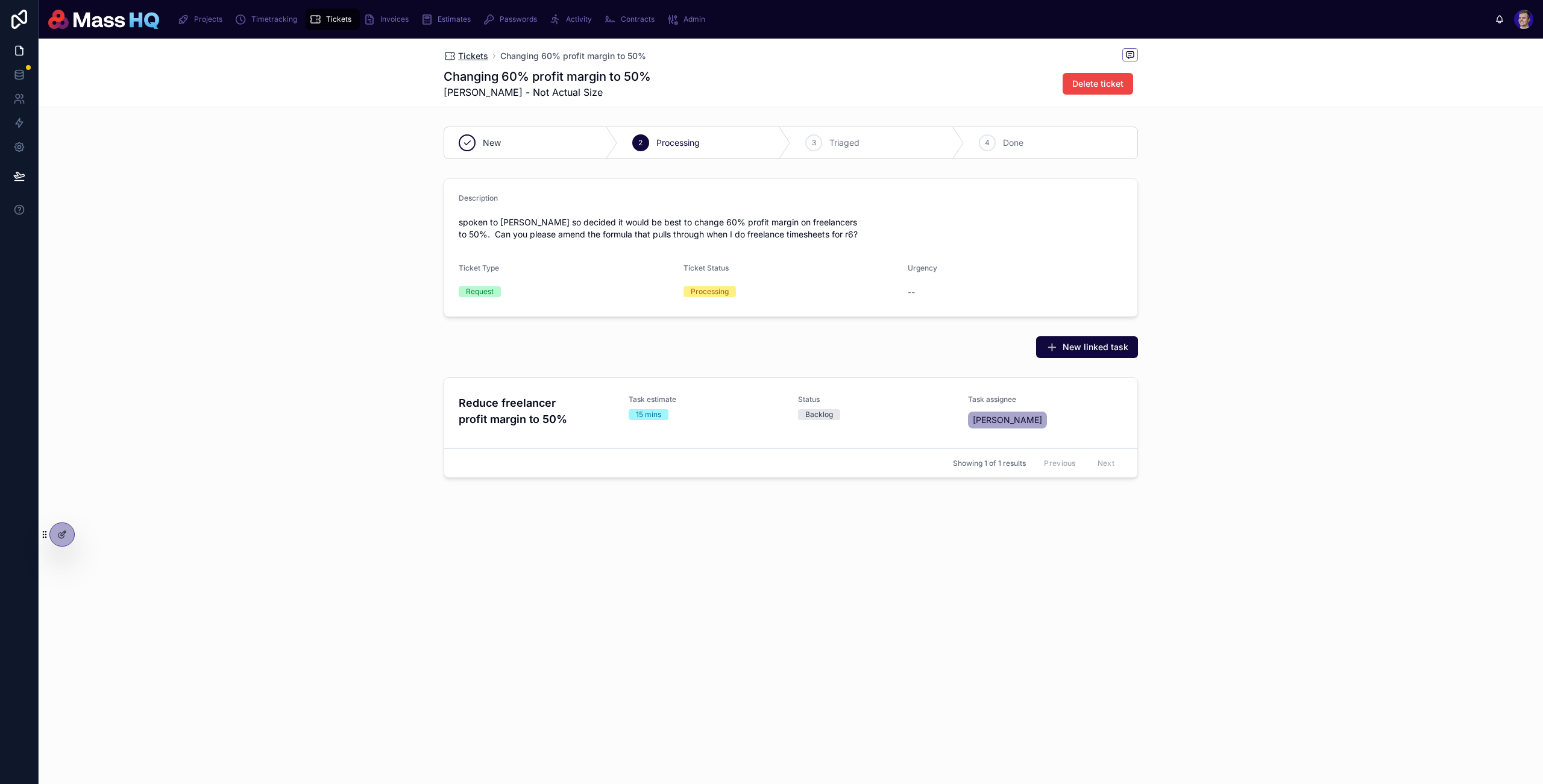
click at [466, 53] on span "Tickets" at bounding box center [473, 56] width 30 height 12
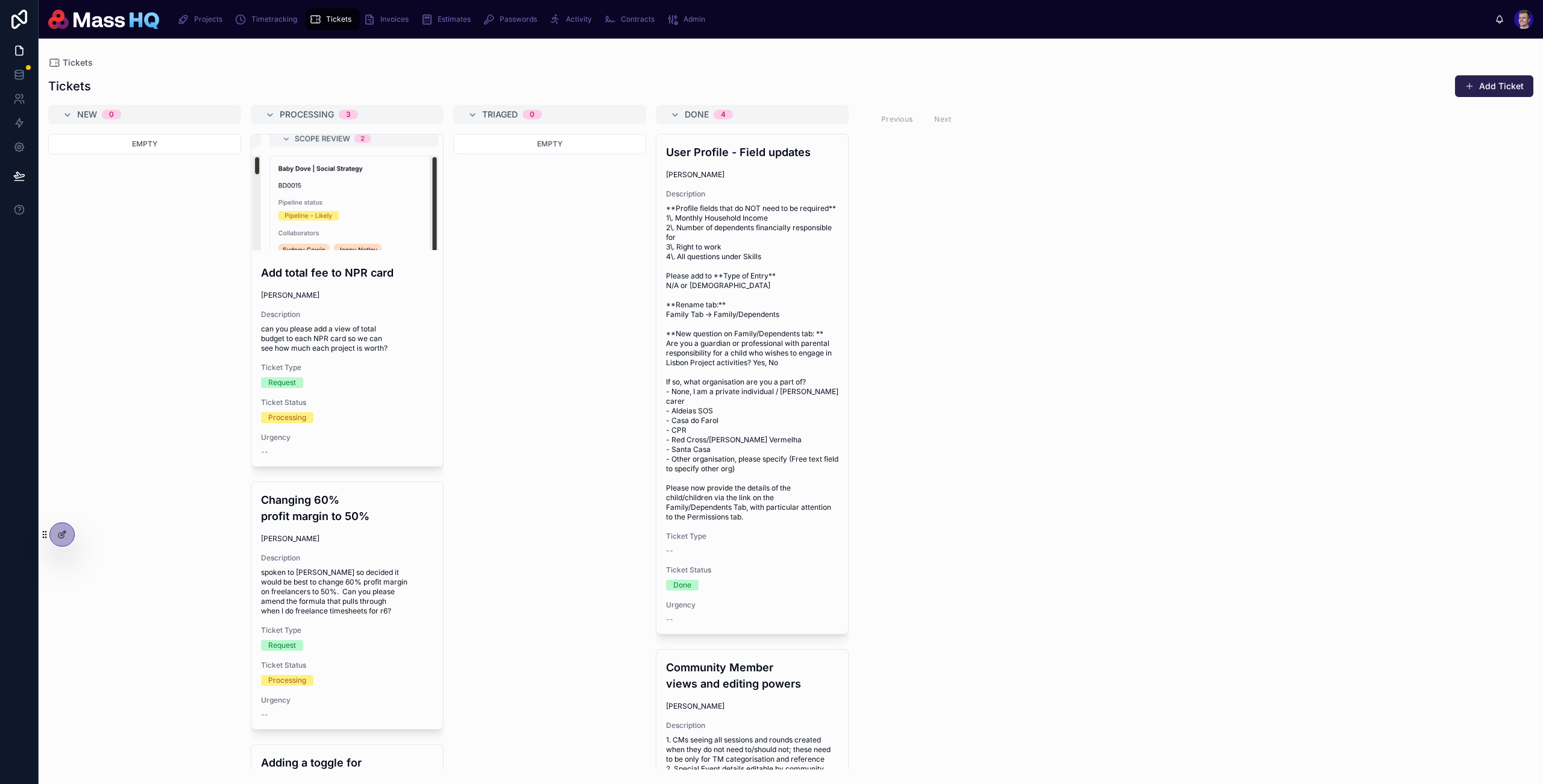
click at [1512, 89] on button "Add Ticket" at bounding box center [1495, 85] width 79 height 21
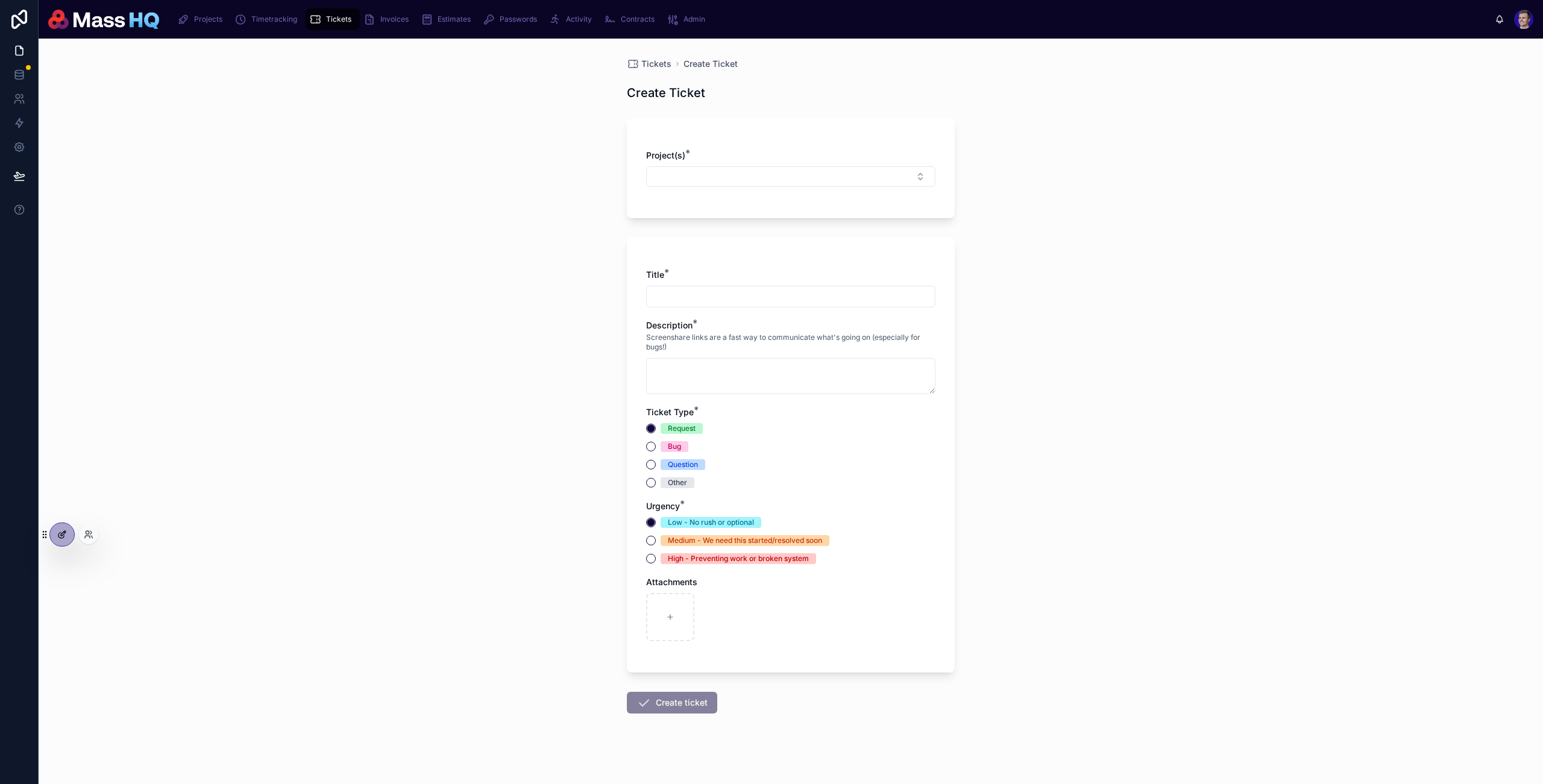
click at [58, 537] on icon at bounding box center [62, 535] width 10 height 10
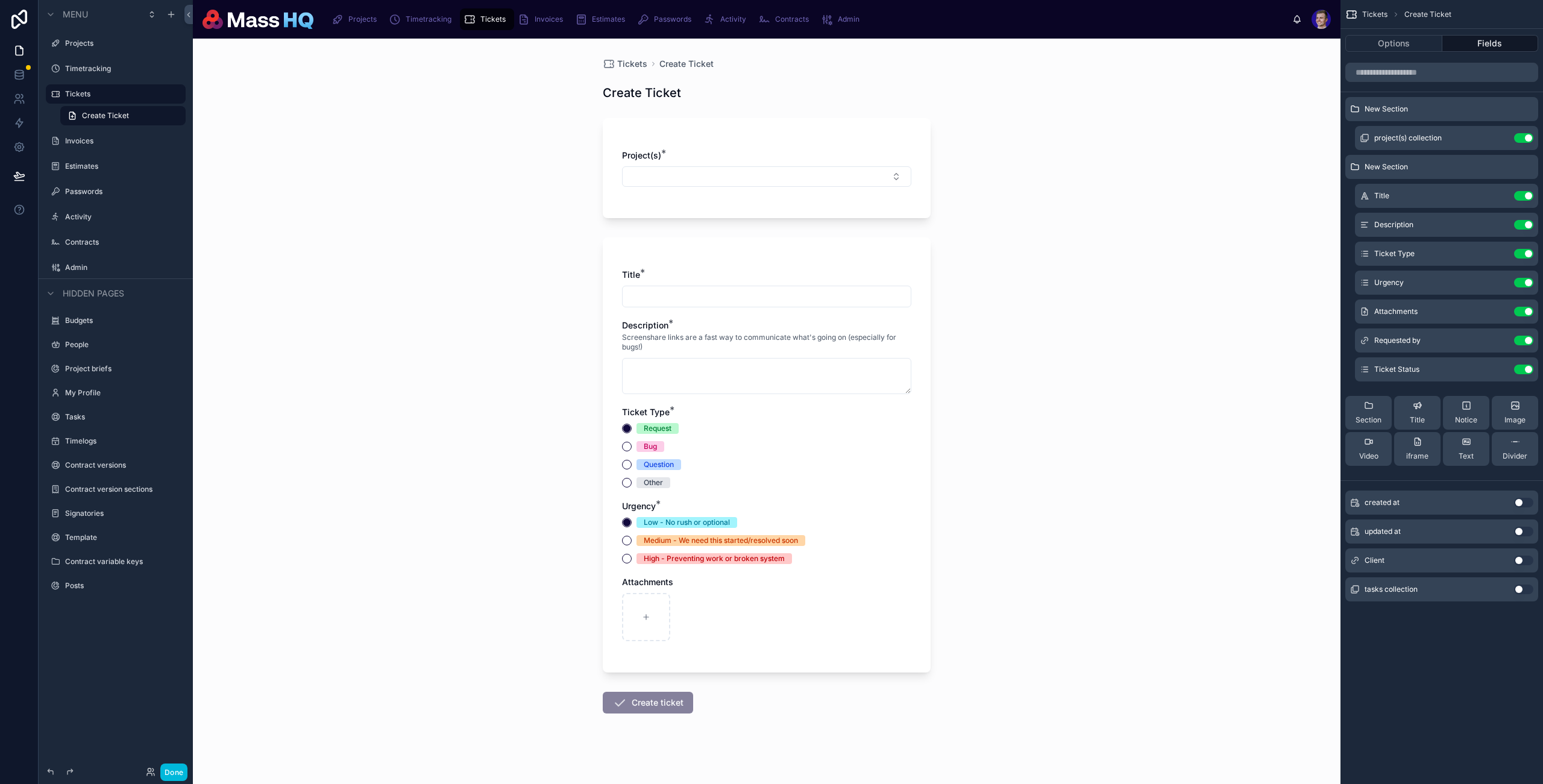
click at [374, 260] on div "Tickets Create Ticket Create Ticket Project(s) * Title * Description * Screensh…" at bounding box center [767, 411] width 1148 height 745
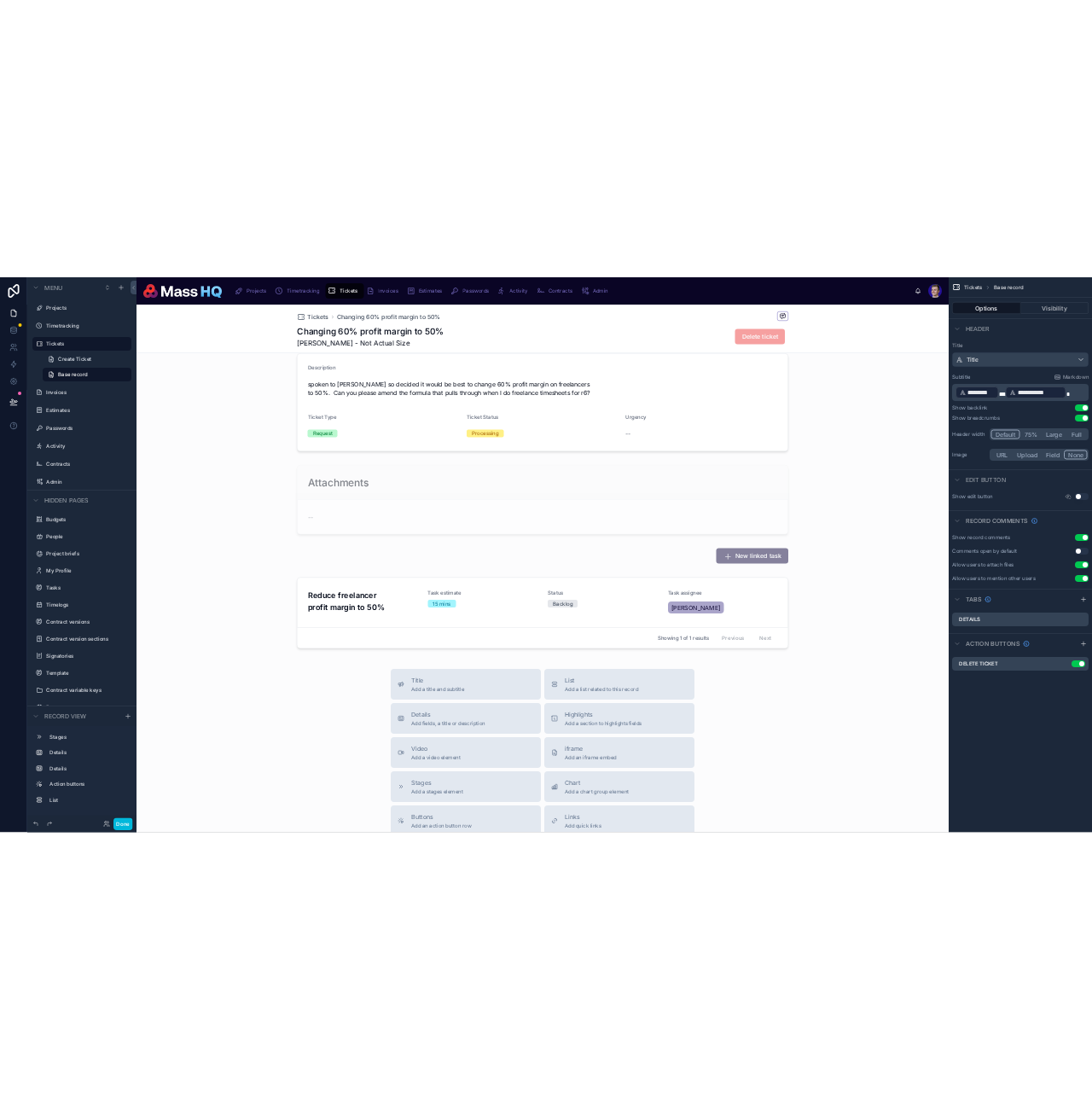
scroll to position [146, 0]
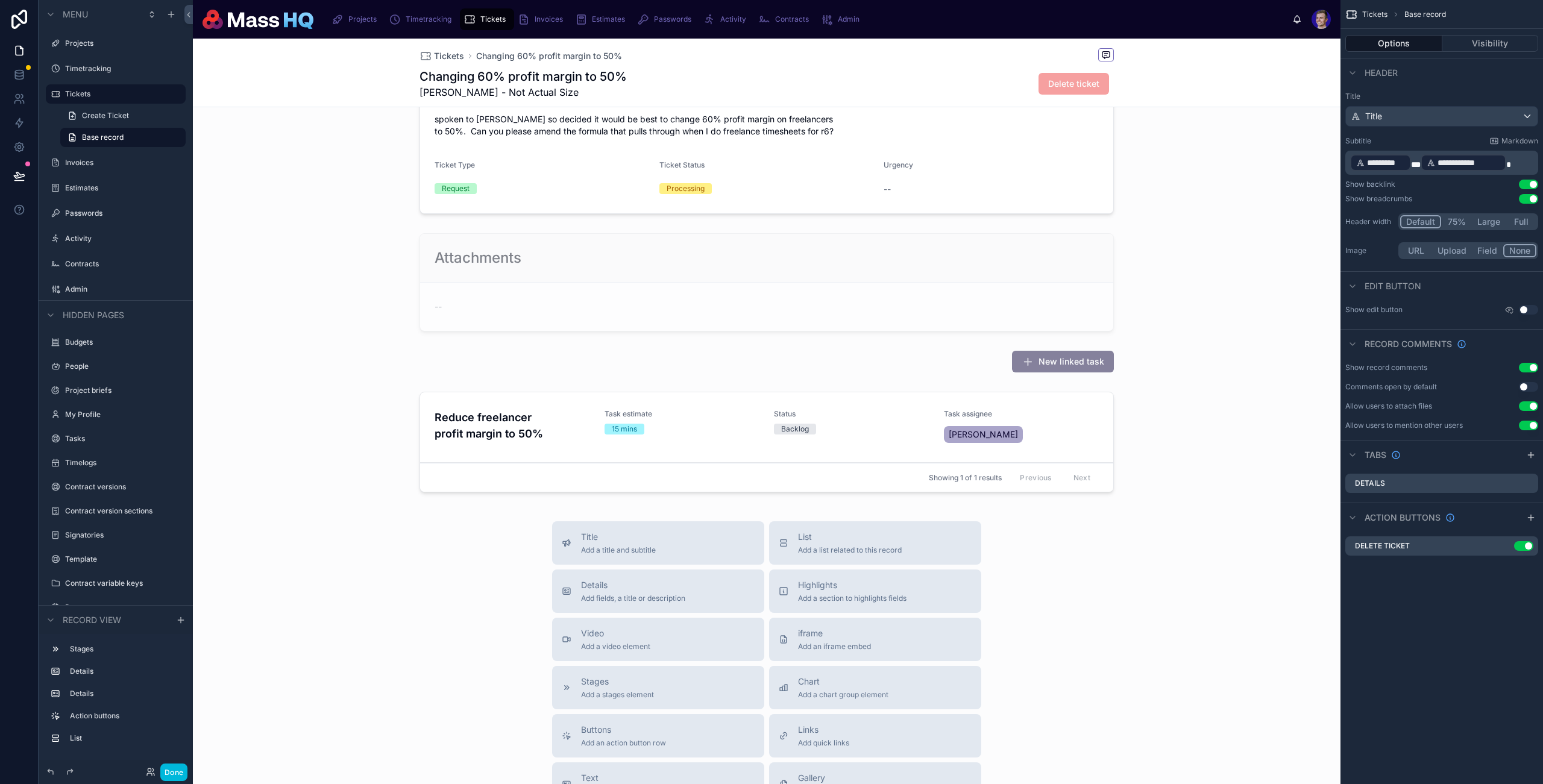
click at [535, 518] on div "Tickets Changing 60% profit margin to 50% Changing 60% profit margin to 50% [PE…" at bounding box center [767, 491] width 1148 height 1111
click at [536, 470] on div "Showing 1 of 1 results Previous Next" at bounding box center [767, 477] width 693 height 29
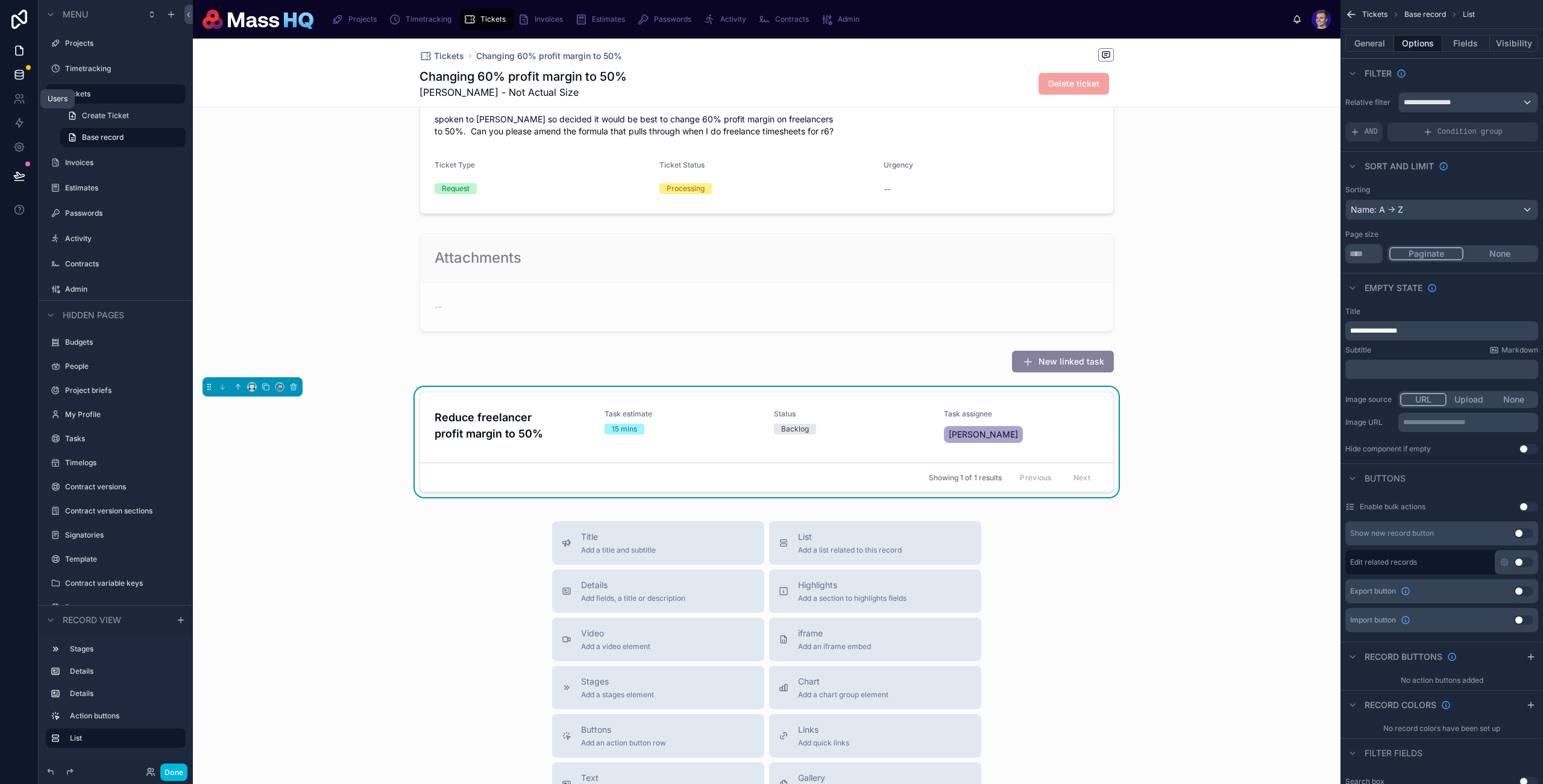
click at [15, 76] on icon at bounding box center [19, 76] width 8 height 5
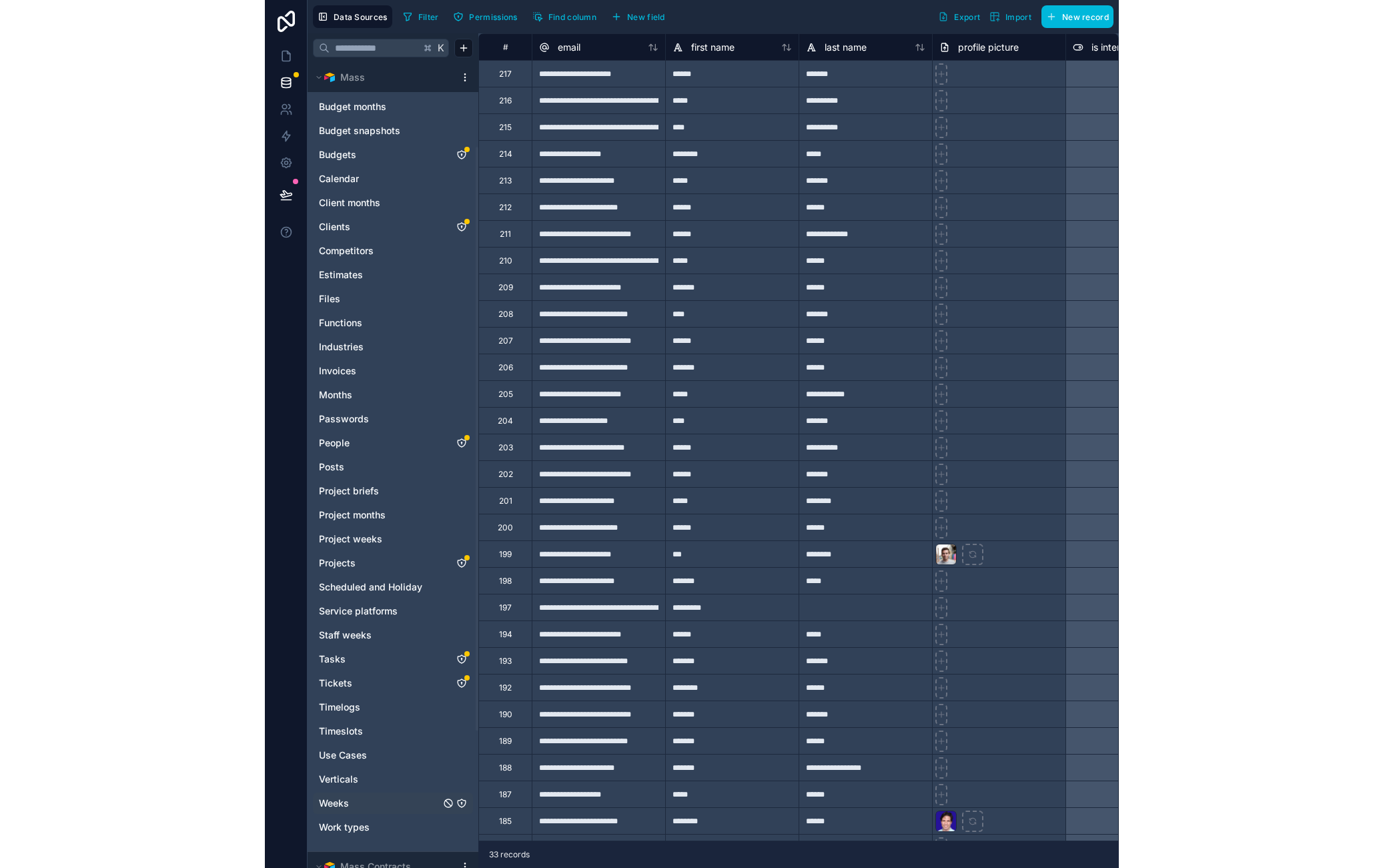
scroll to position [116, 0]
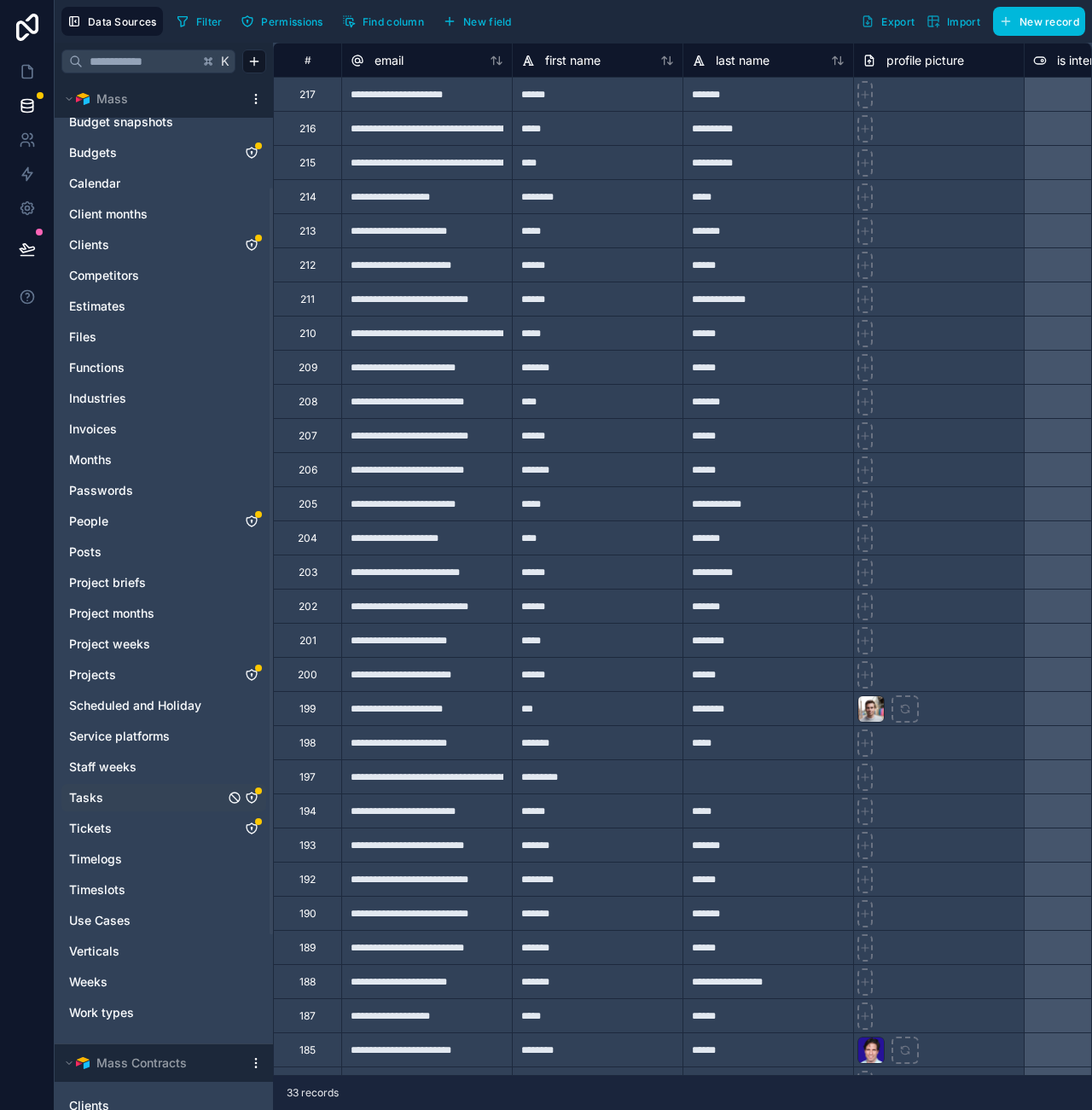
click at [249, 796] on icon "Tasks" at bounding box center [252, 798] width 14 height 14
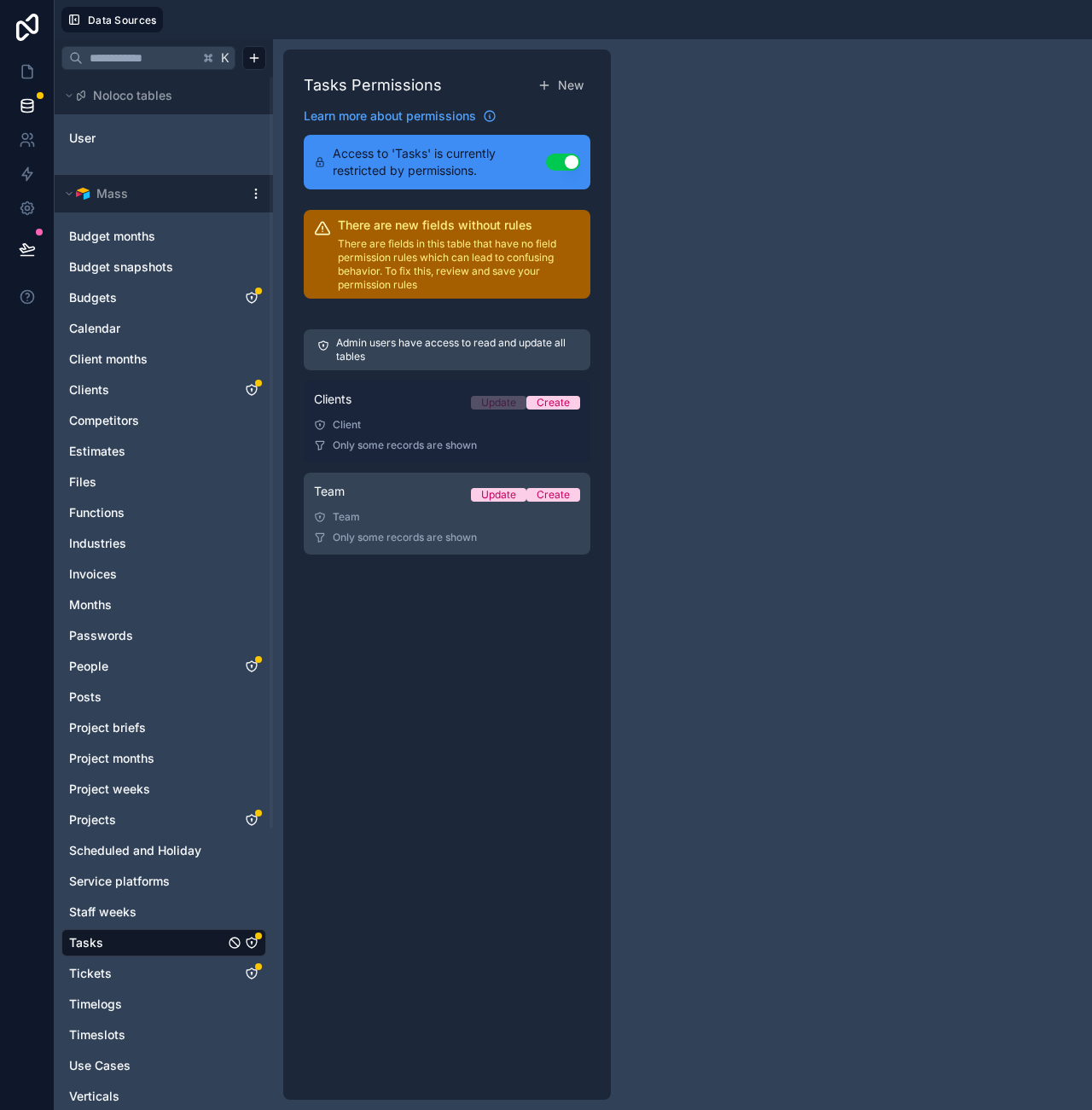
click at [477, 405] on span "Update" at bounding box center [498, 403] width 56 height 14
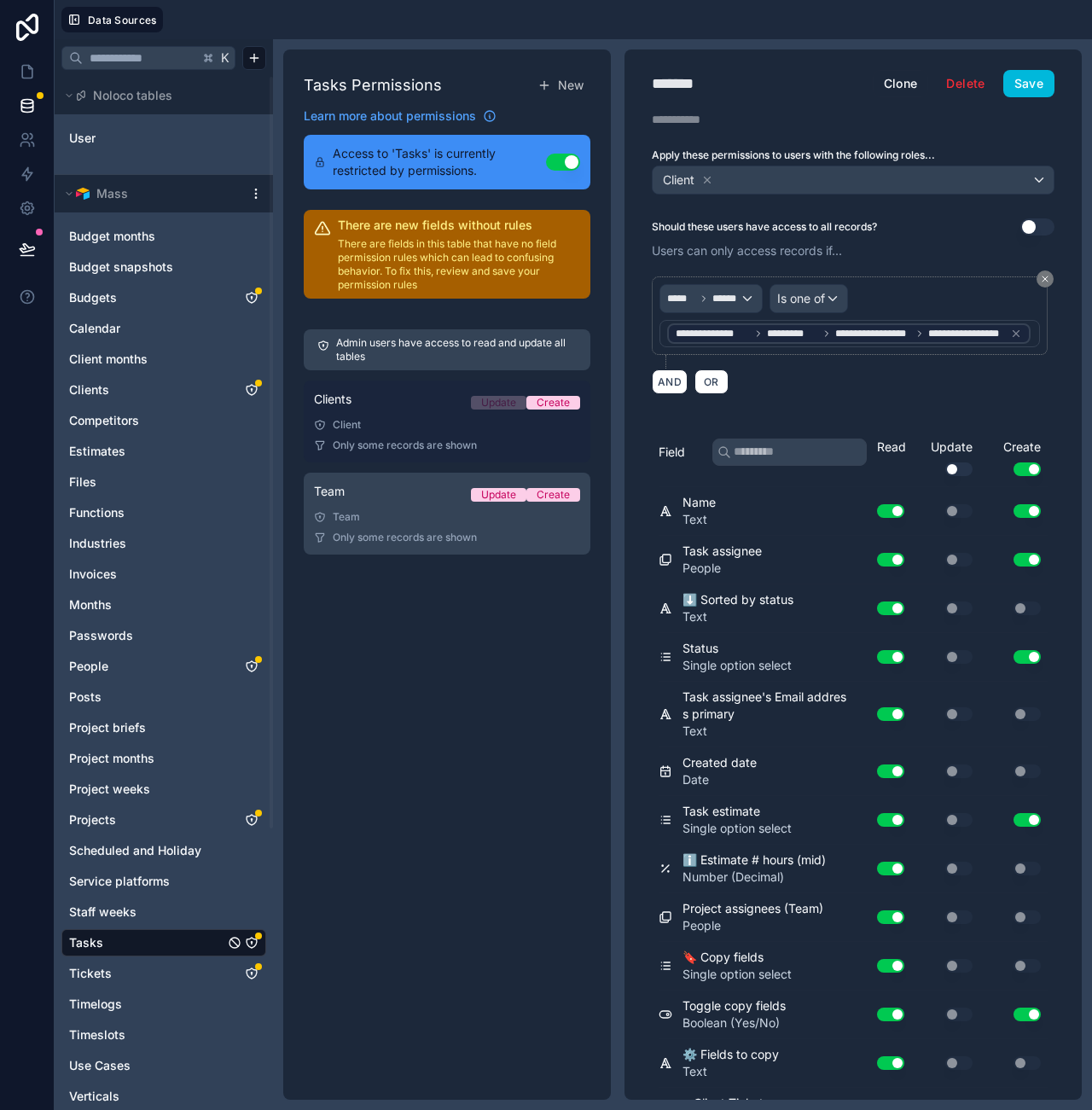
click at [410, 437] on link "Clients Update Create Client Only some records are shown" at bounding box center [447, 421] width 287 height 82
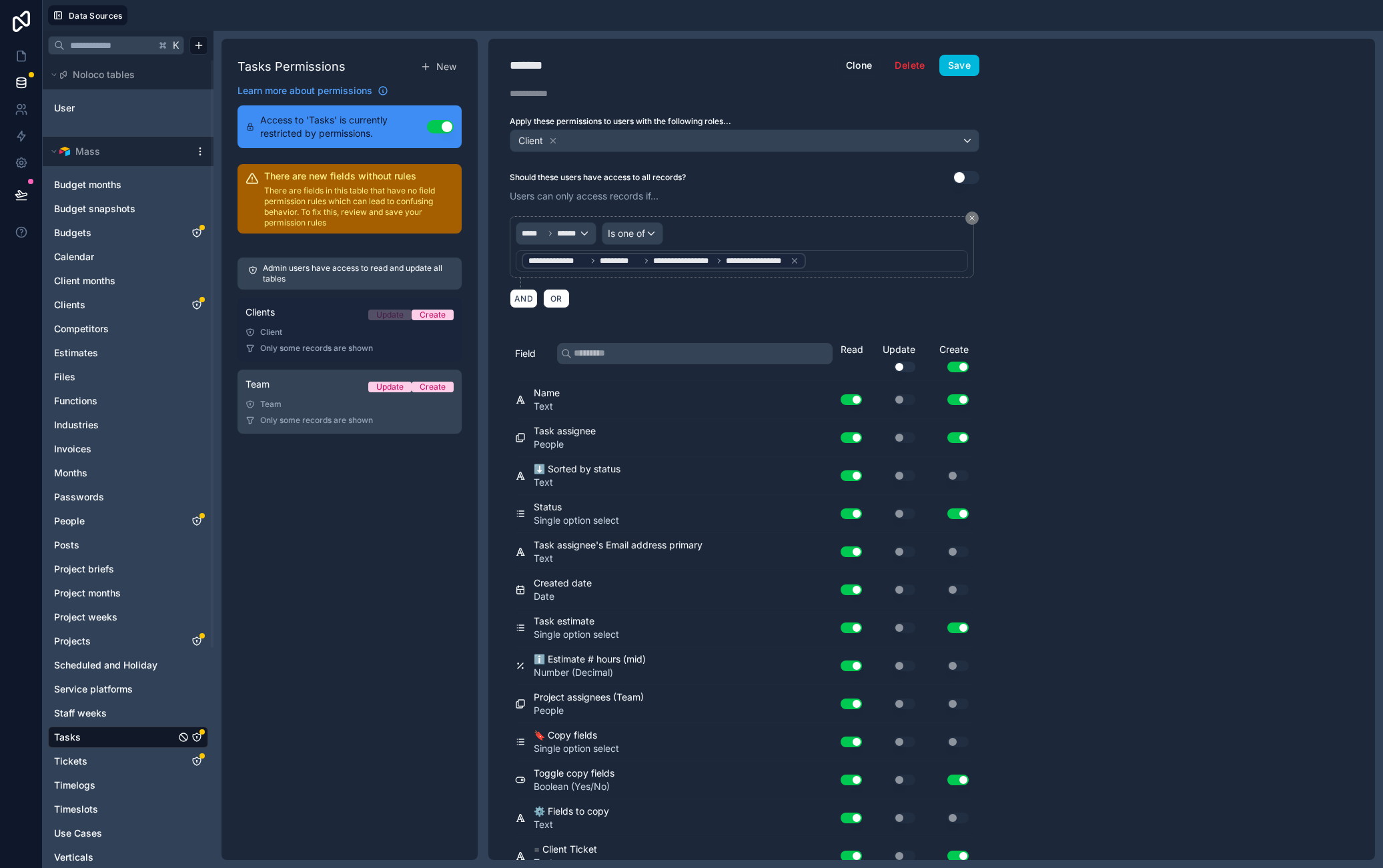
click at [356, 331] on div "Client" at bounding box center [349, 333] width 208 height 11
drag, startPoint x: 1111, startPoint y: 371, endPoint x: 1047, endPoint y: 381, distance: 64.8
click at [1111, 371] on div "**********" at bounding box center [931, 449] width 887 height 821
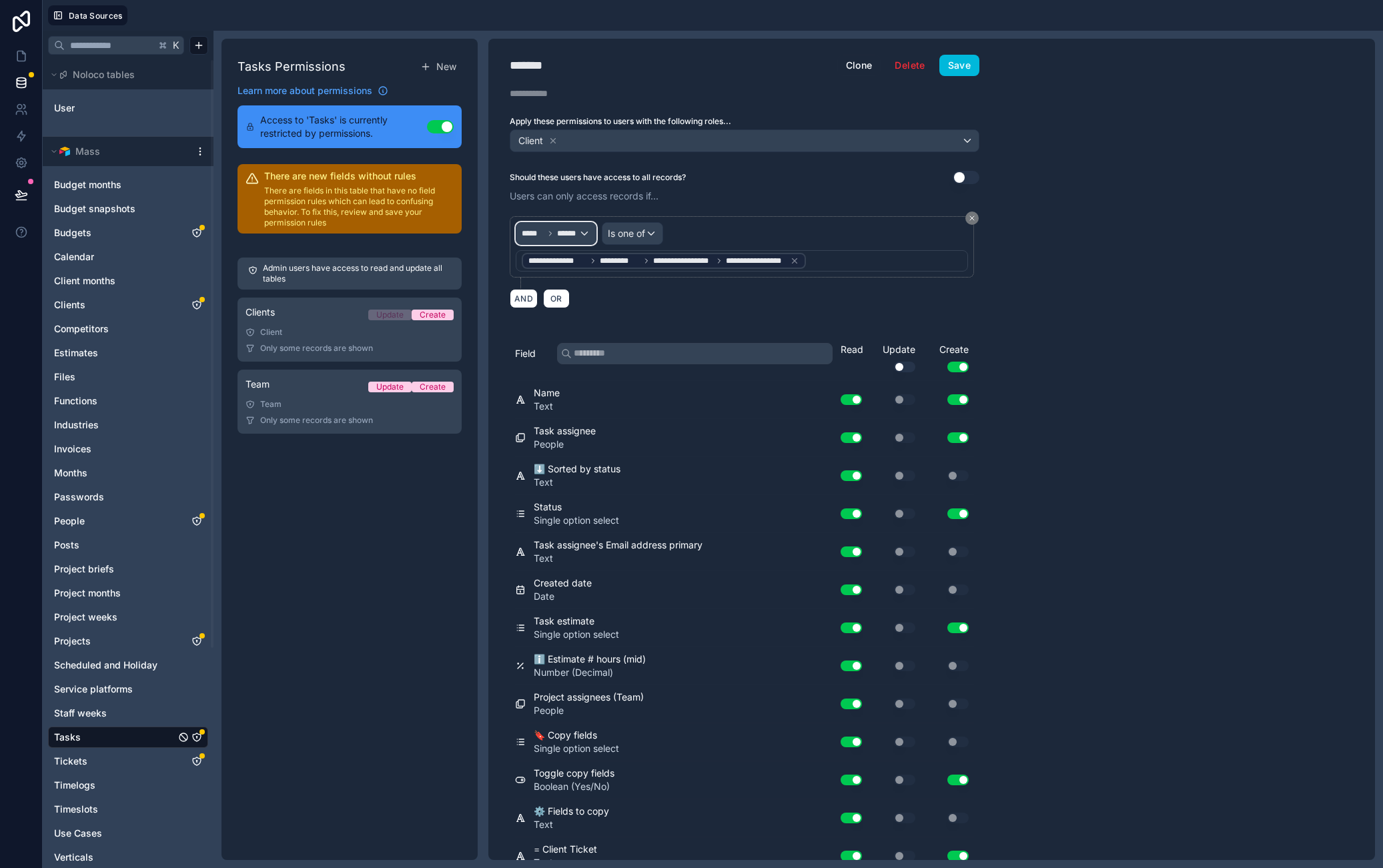
click at [558, 234] on span "******" at bounding box center [568, 233] width 22 height 11
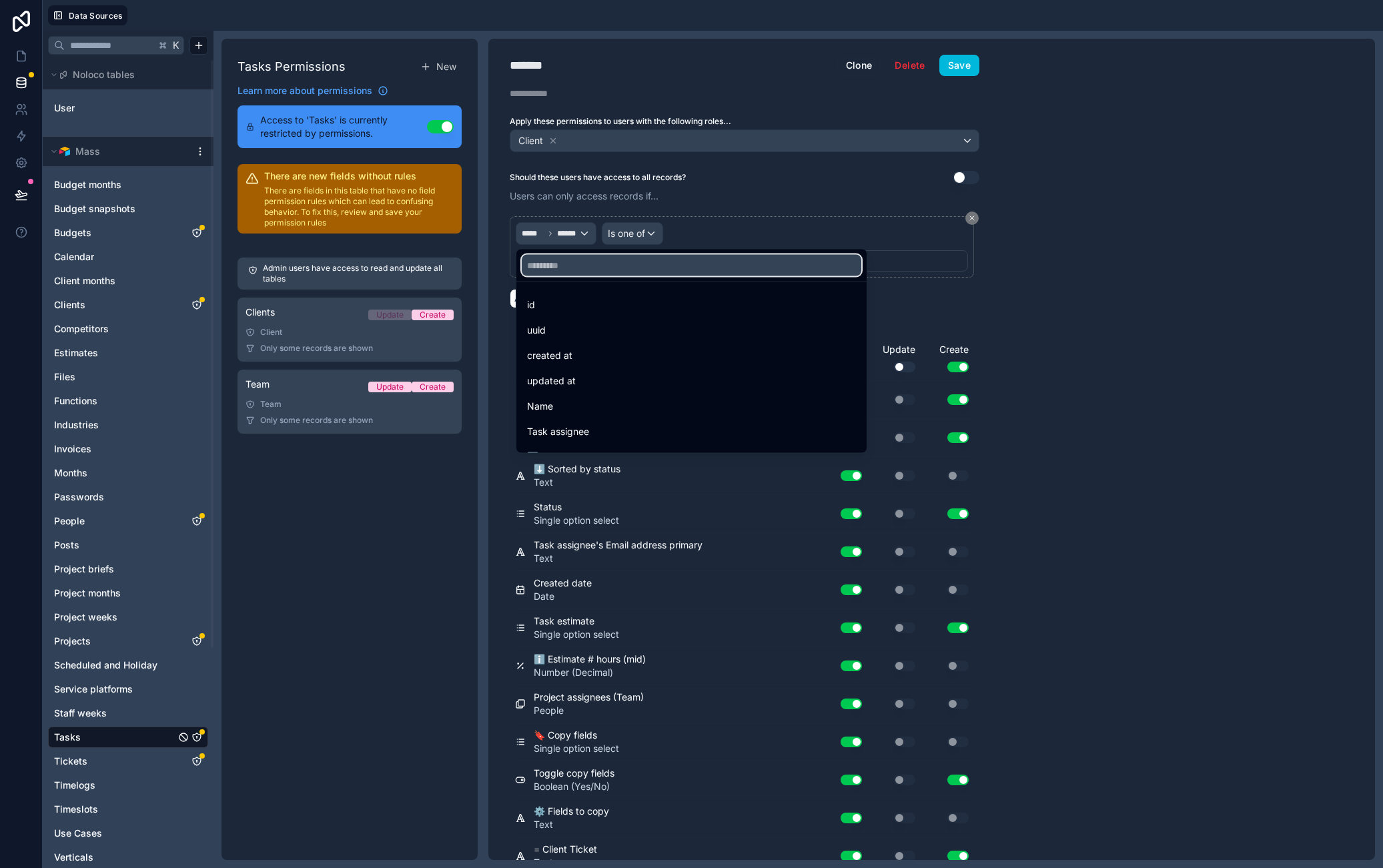
click at [568, 259] on input "text" at bounding box center [691, 265] width 339 height 21
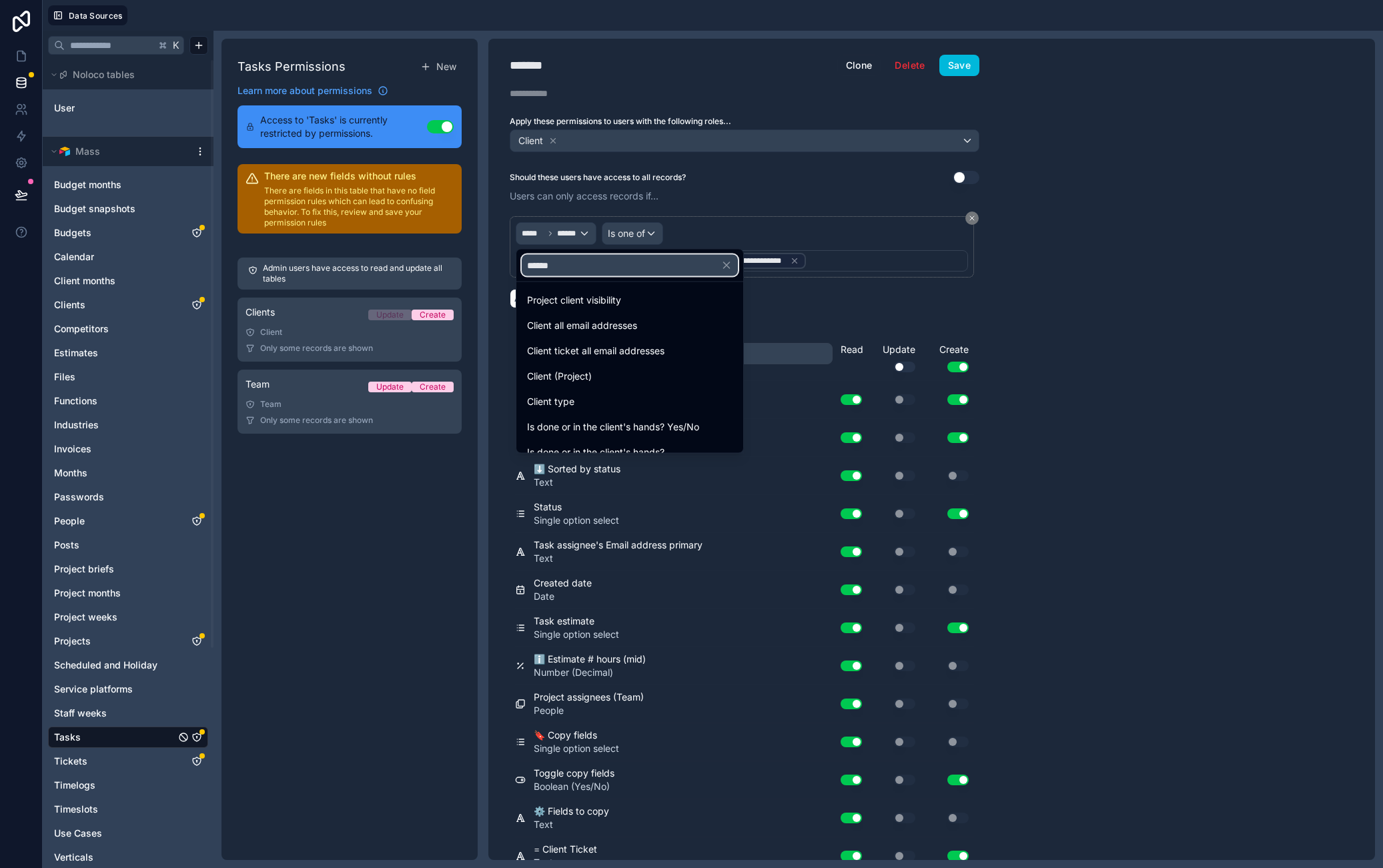
scroll to position [124, 0]
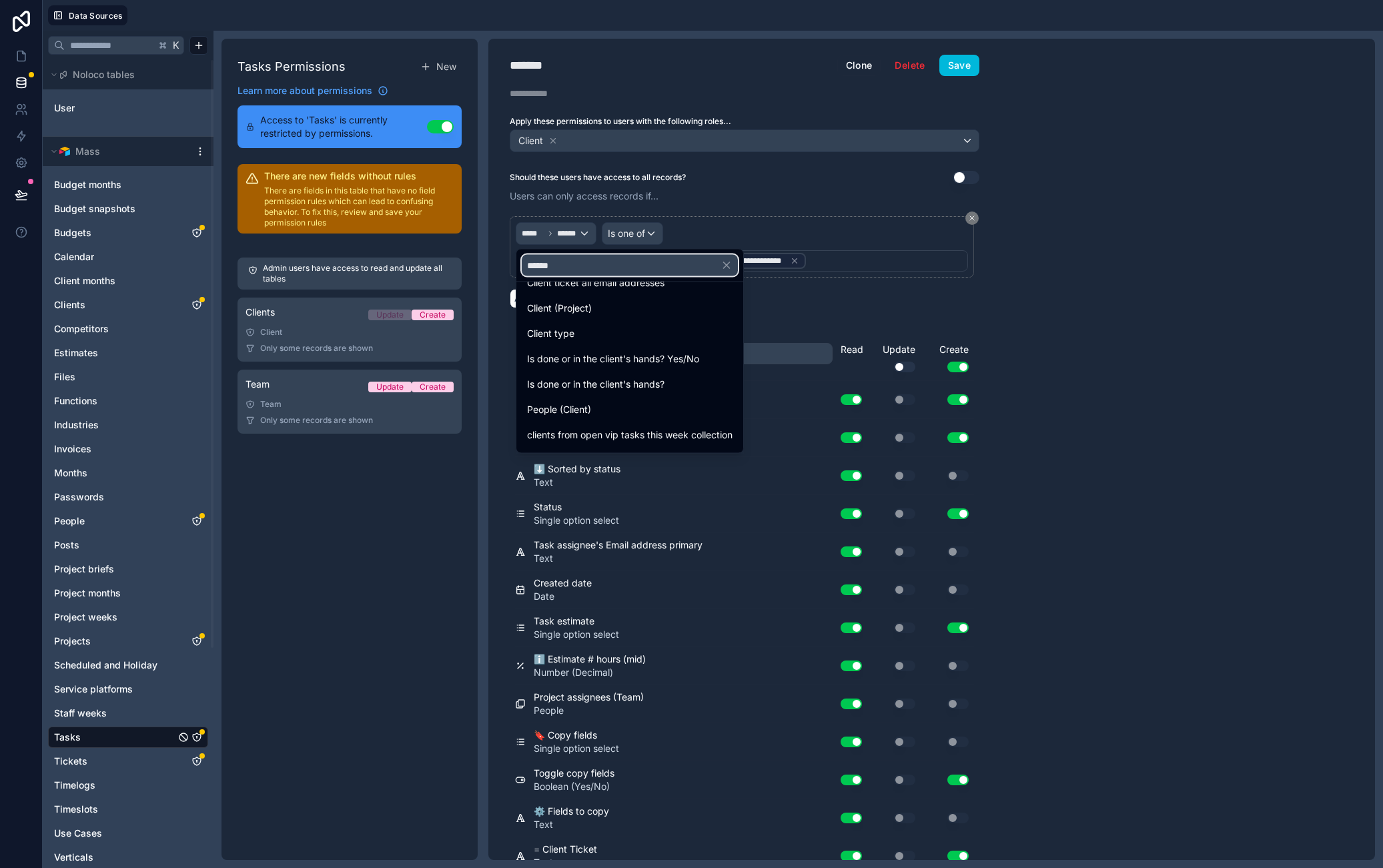
type input "******"
click at [594, 317] on div "Client (Project)" at bounding box center [630, 307] width 221 height 24
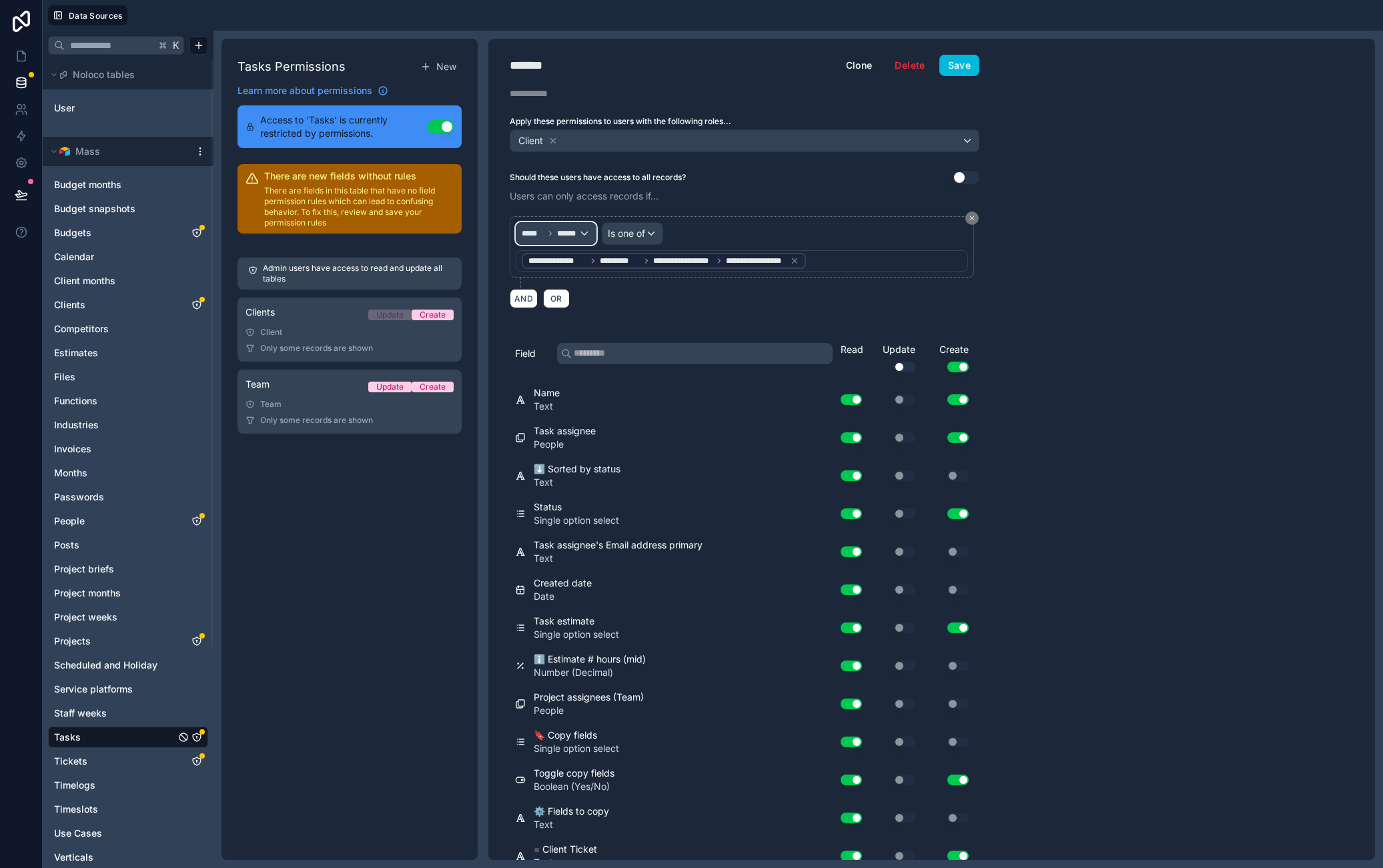
click at [570, 236] on span "******" at bounding box center [568, 233] width 22 height 11
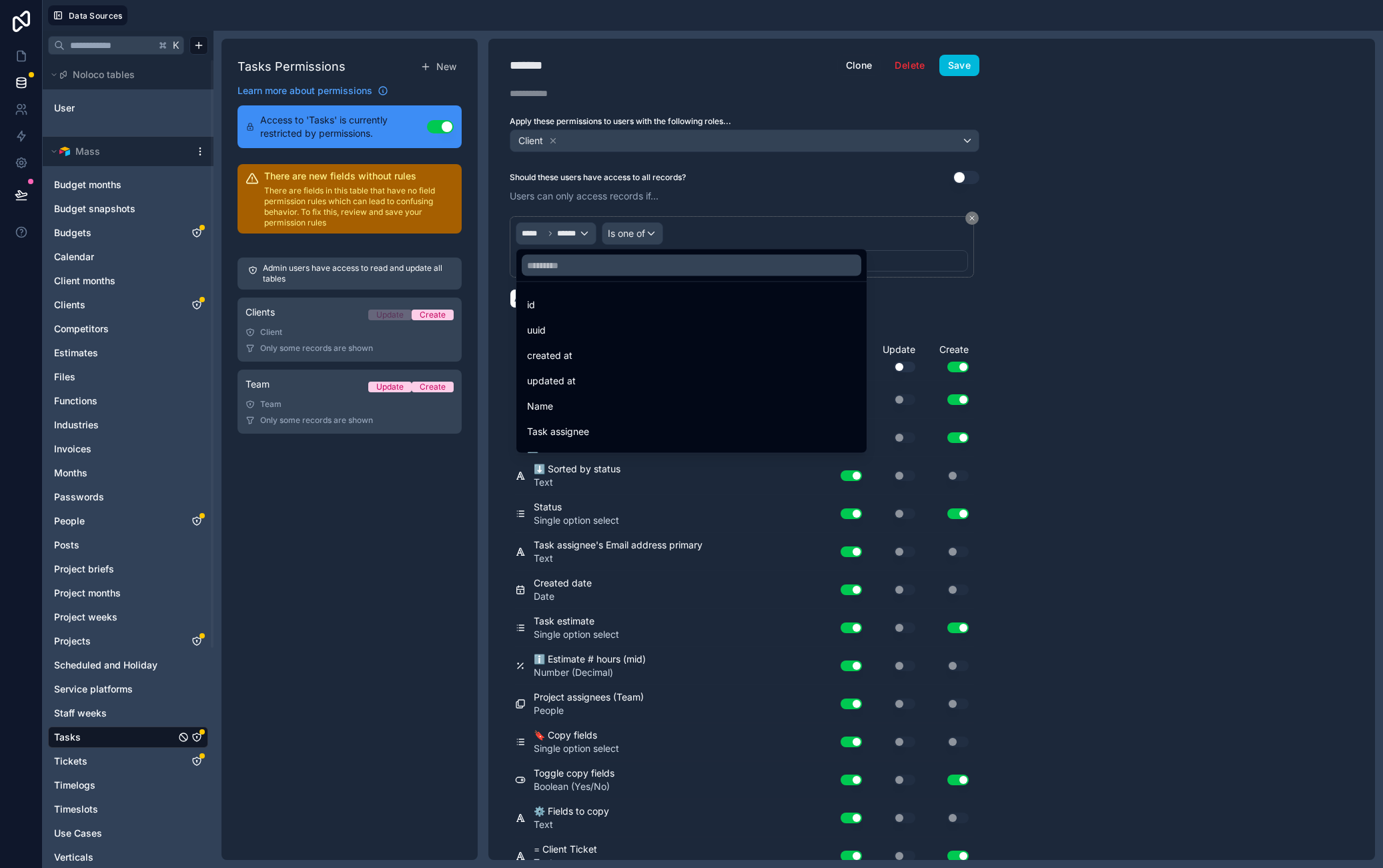
click at [574, 394] on div "Name" at bounding box center [692, 406] width 345 height 24
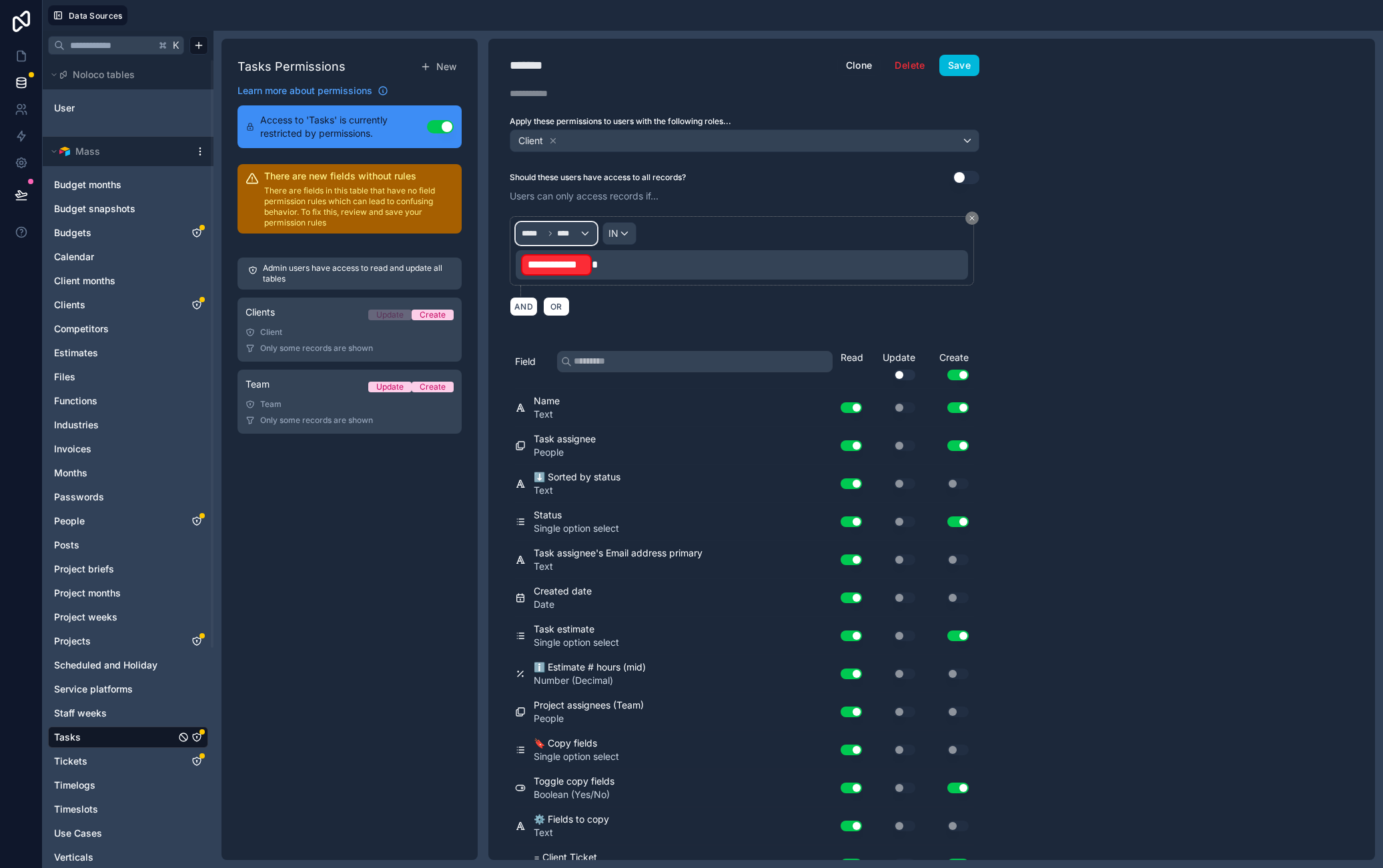
click at [577, 232] on span "****" at bounding box center [568, 233] width 22 height 11
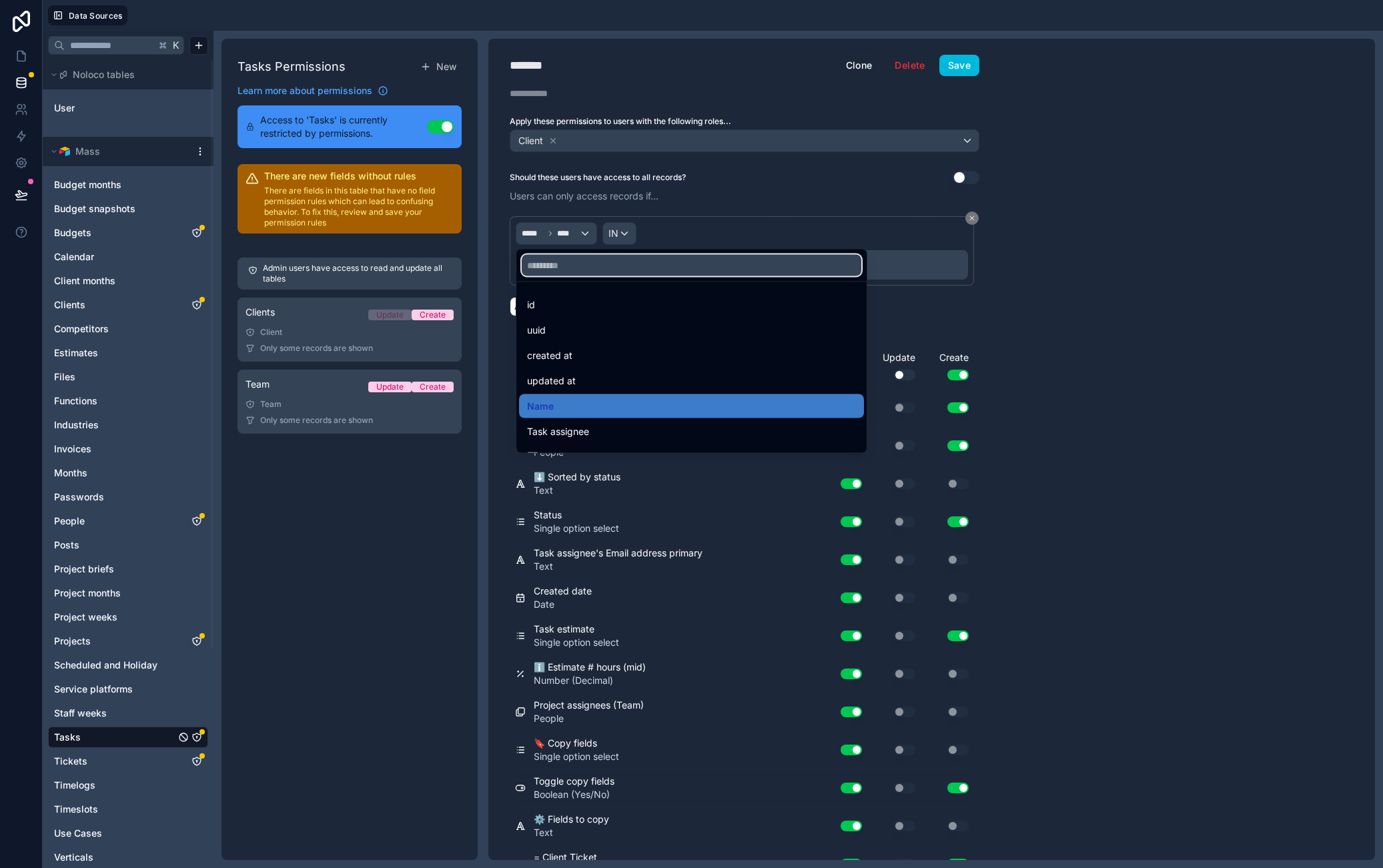
click at [576, 270] on input "text" at bounding box center [691, 265] width 339 height 21
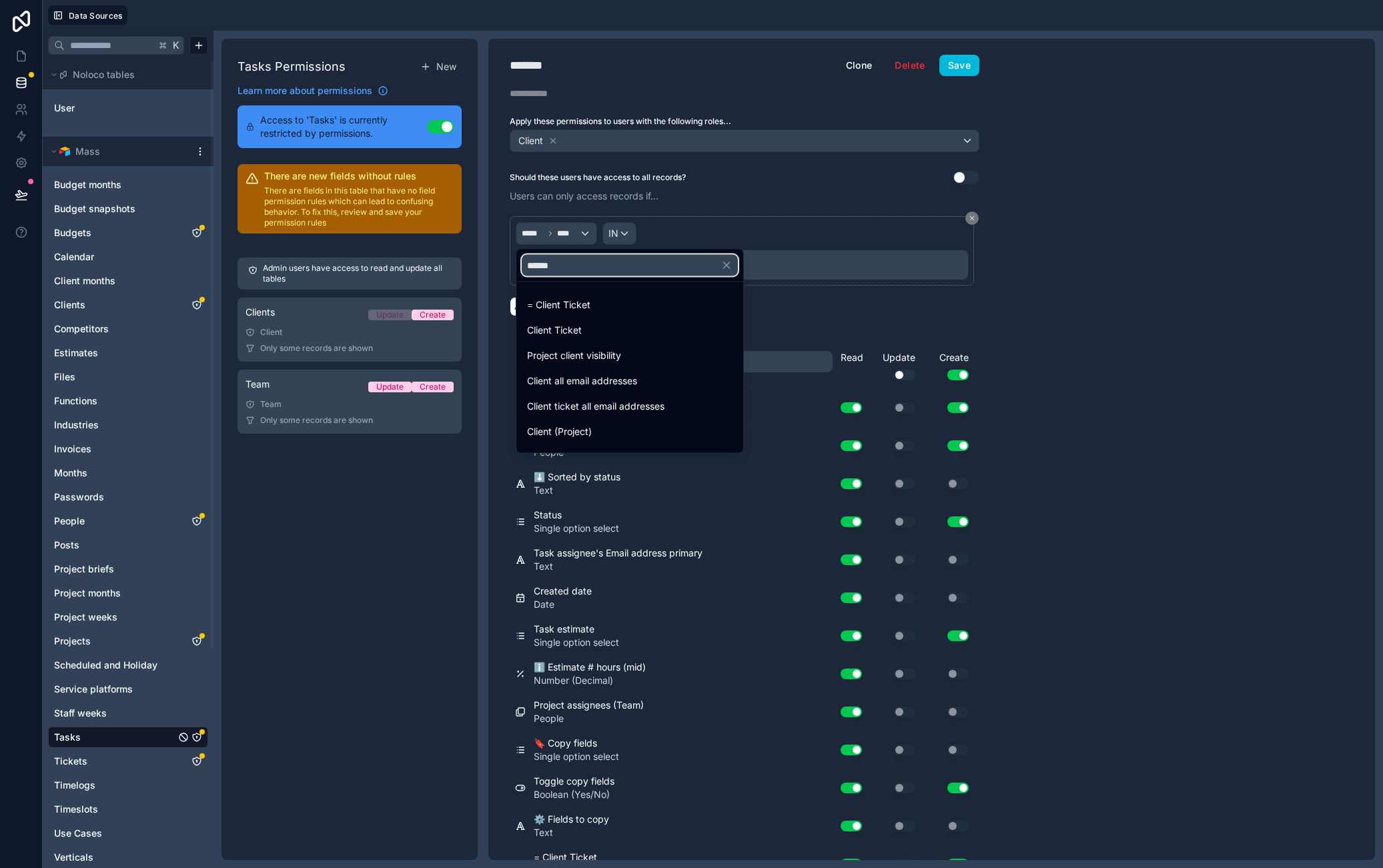
type input "******"
click at [587, 425] on span "Client (Project)" at bounding box center [559, 431] width 65 height 16
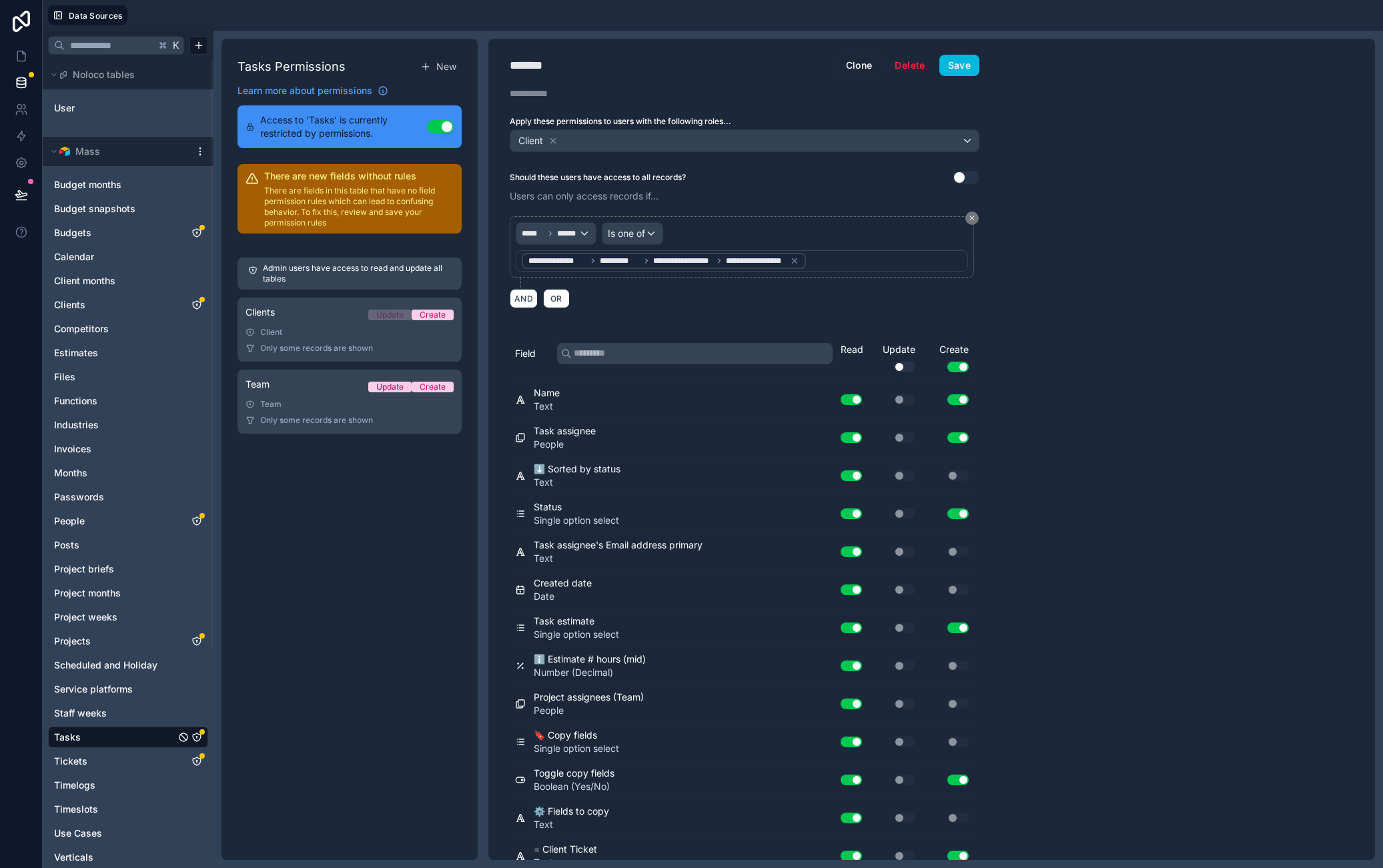
click at [1090, 213] on div "**********" at bounding box center [931, 449] width 887 height 821
click at [952, 63] on button "Save" at bounding box center [960, 66] width 40 height 21
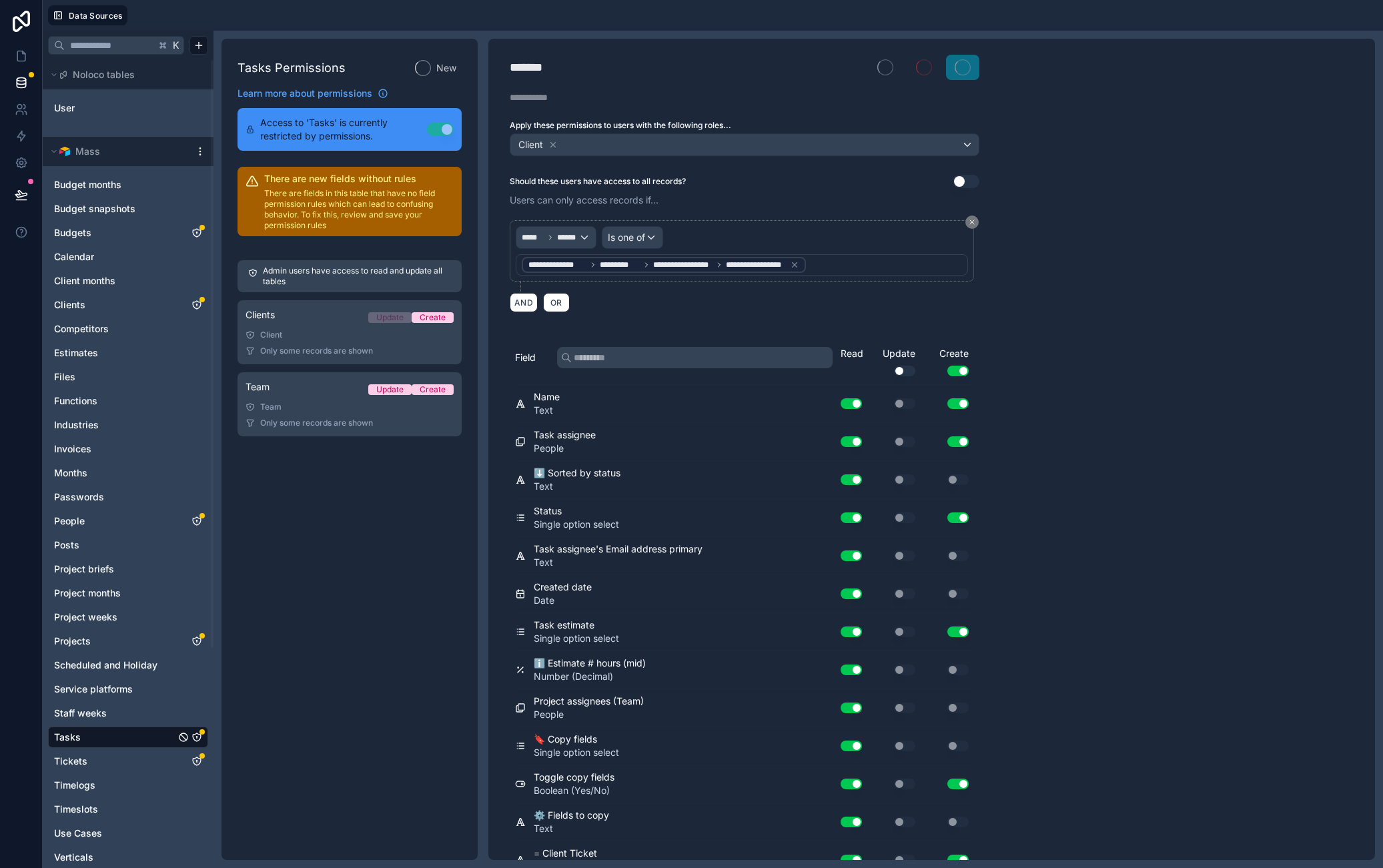
drag, startPoint x: 1180, startPoint y: 265, endPoint x: 687, endPoint y: 184, distance: 499.6
click at [1180, 265] on div "**********" at bounding box center [931, 449] width 887 height 821
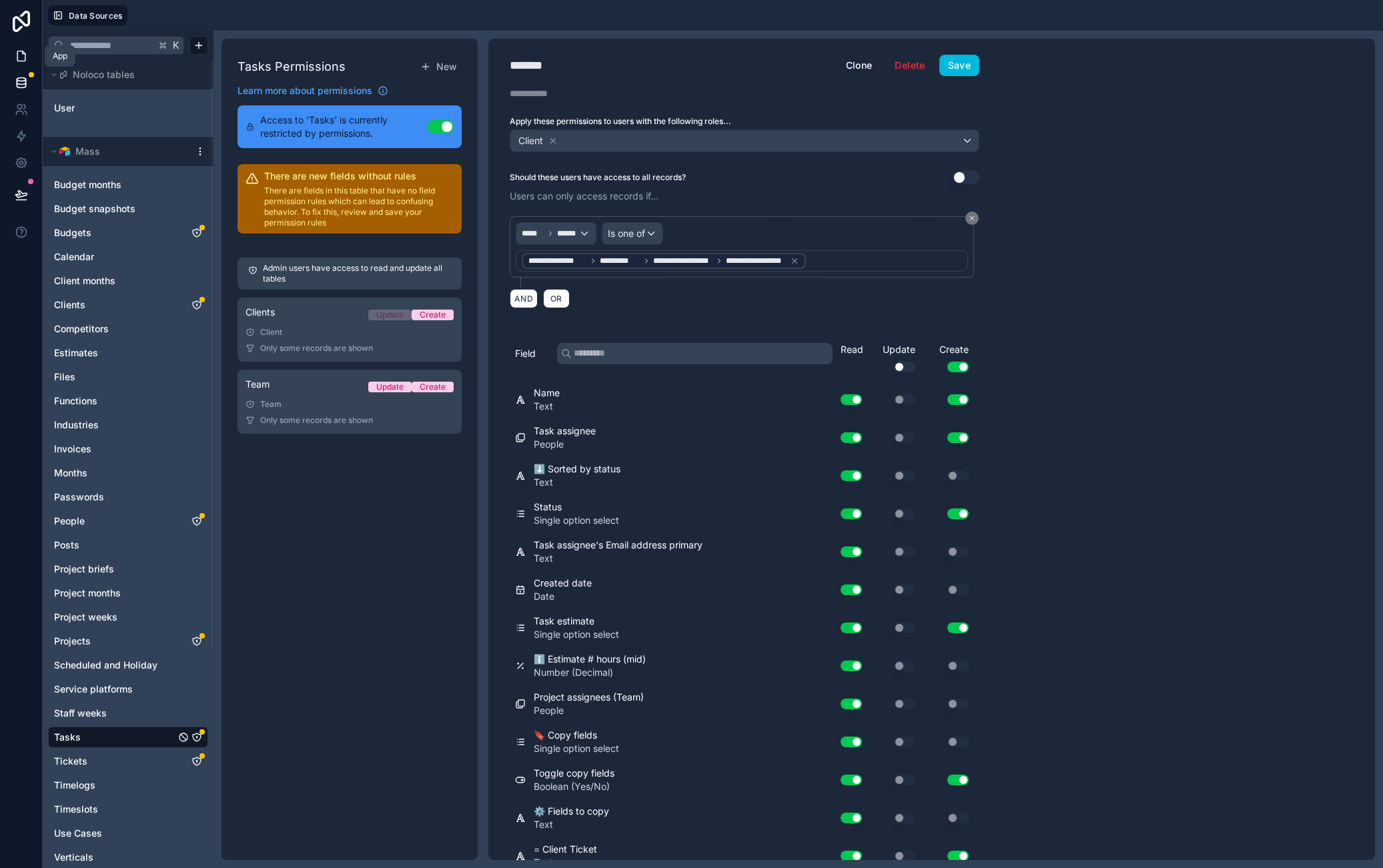
click at [18, 51] on icon at bounding box center [21, 56] width 13 height 13
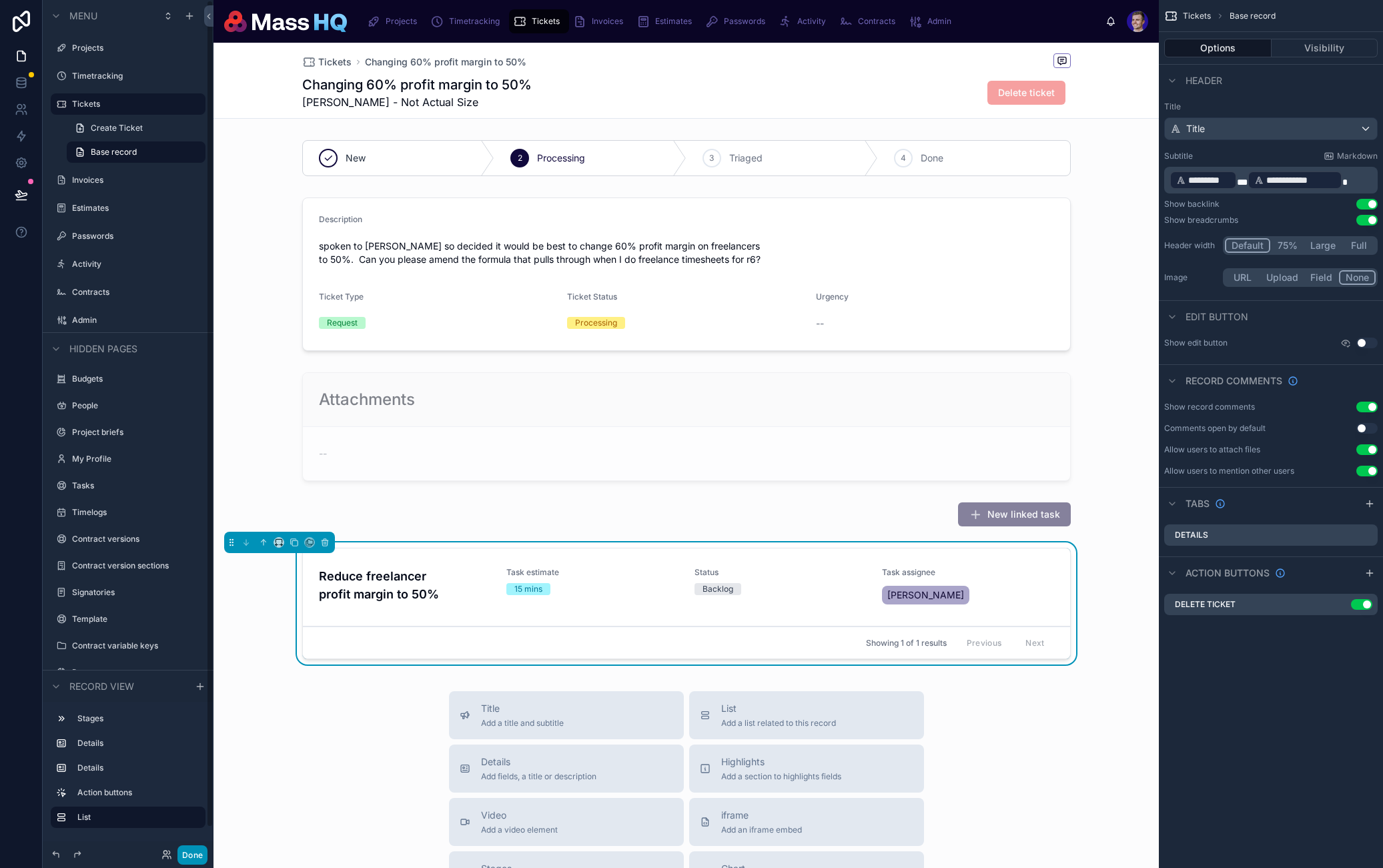
click at [194, 855] on button "Done" at bounding box center [192, 854] width 30 height 19
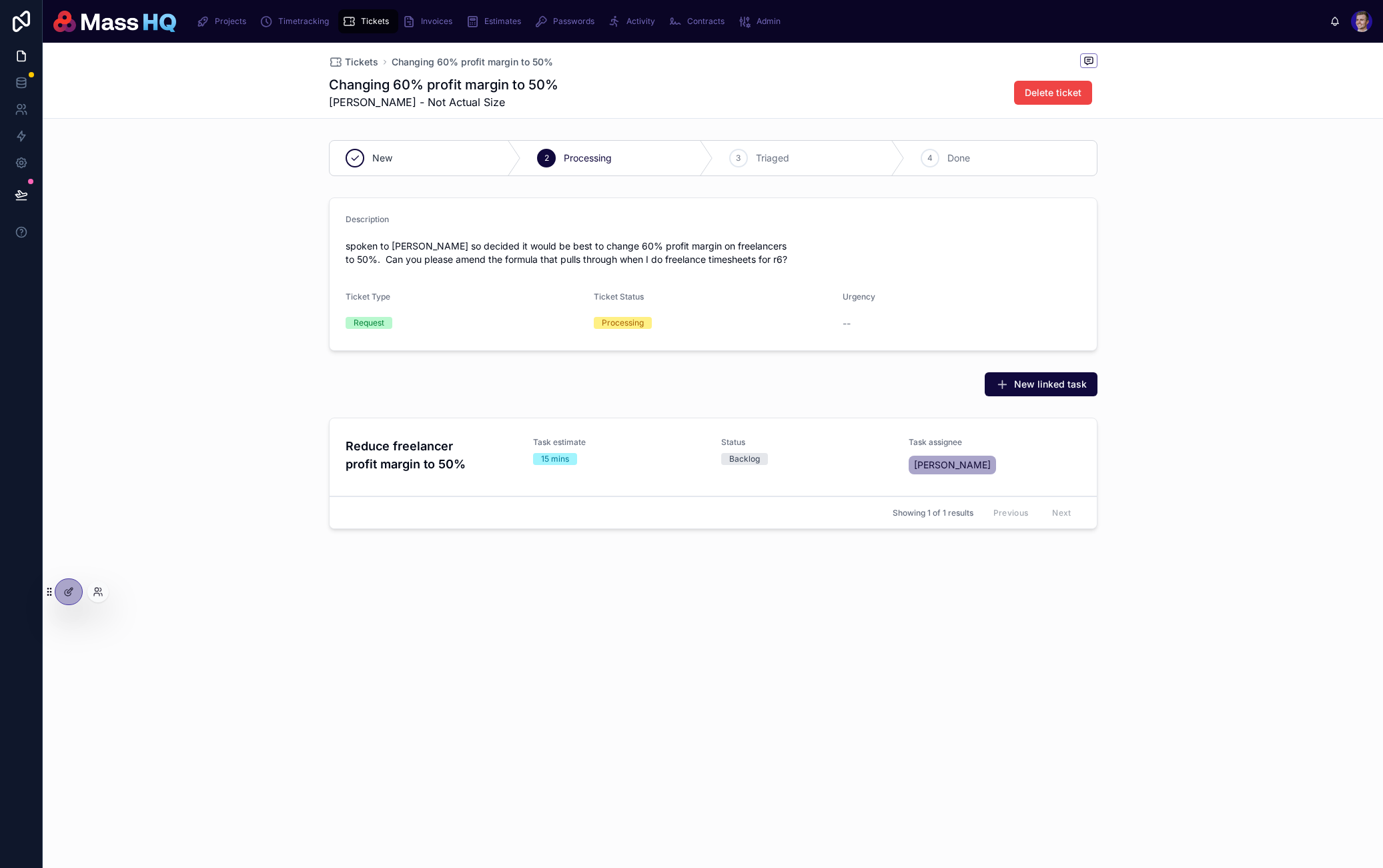
click at [82, 590] on div at bounding box center [69, 591] width 28 height 27
click at [96, 593] on icon at bounding box center [98, 592] width 11 height 11
click at [274, 348] on input "text" at bounding box center [336, 347] width 246 height 21
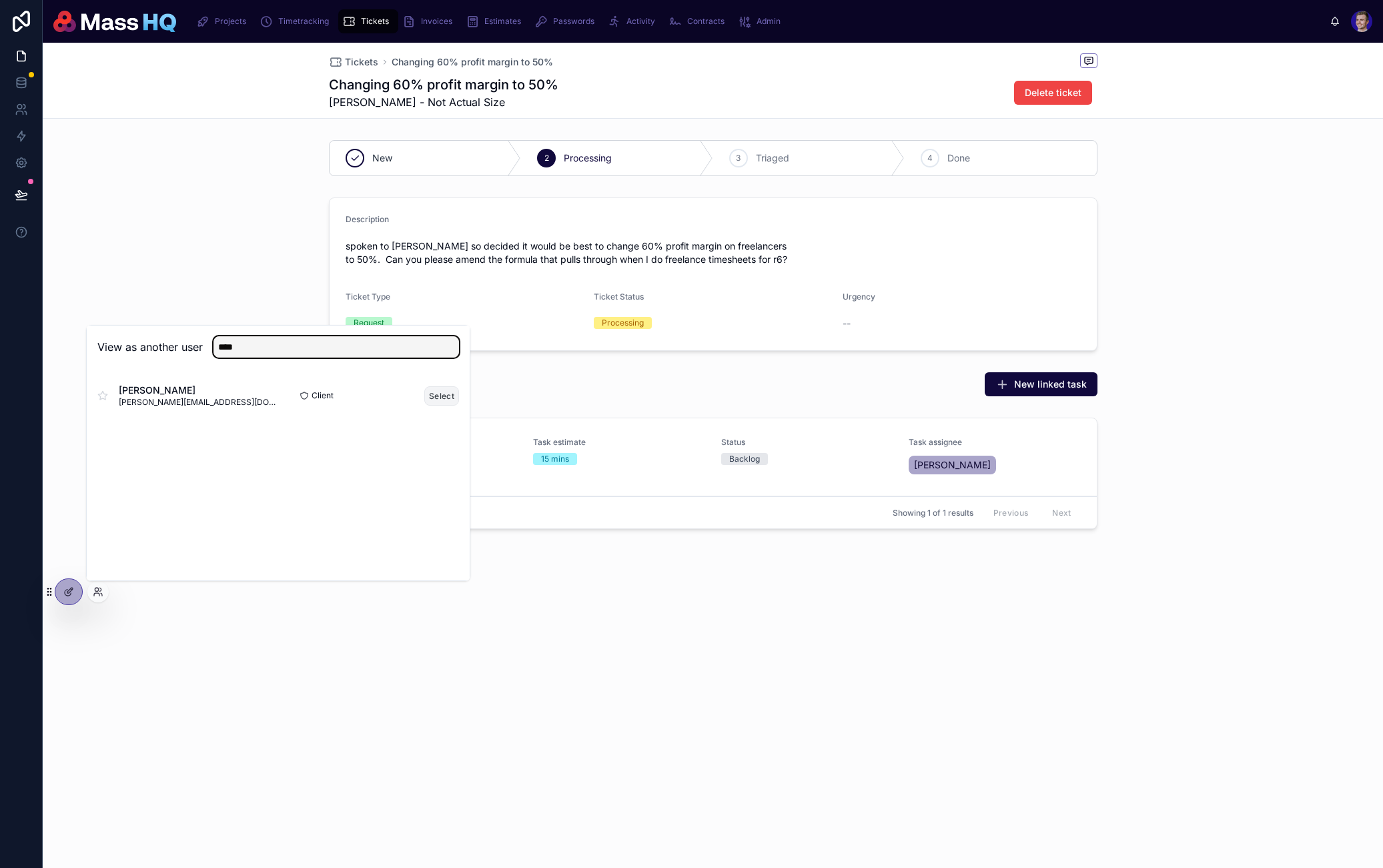
type input "****"
click at [440, 391] on button "Select" at bounding box center [441, 396] width 34 height 19
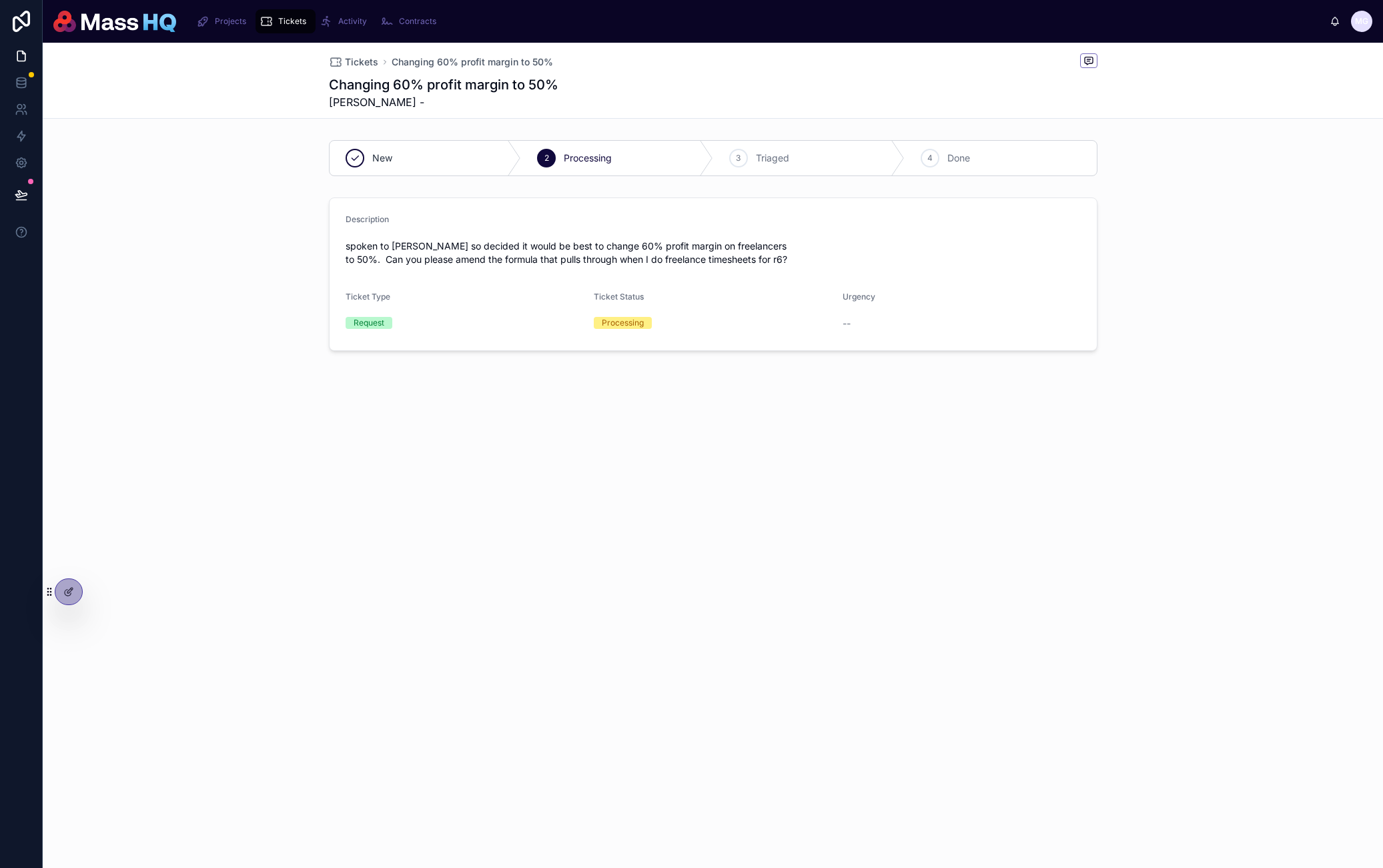
click at [442, 404] on div "Tickets Changing 60% profit margin to 50% Changing 60% profit margin to 50% [PE…" at bounding box center [712, 263] width 1340 height 442
click at [25, 193] on icon at bounding box center [21, 194] width 11 height 7
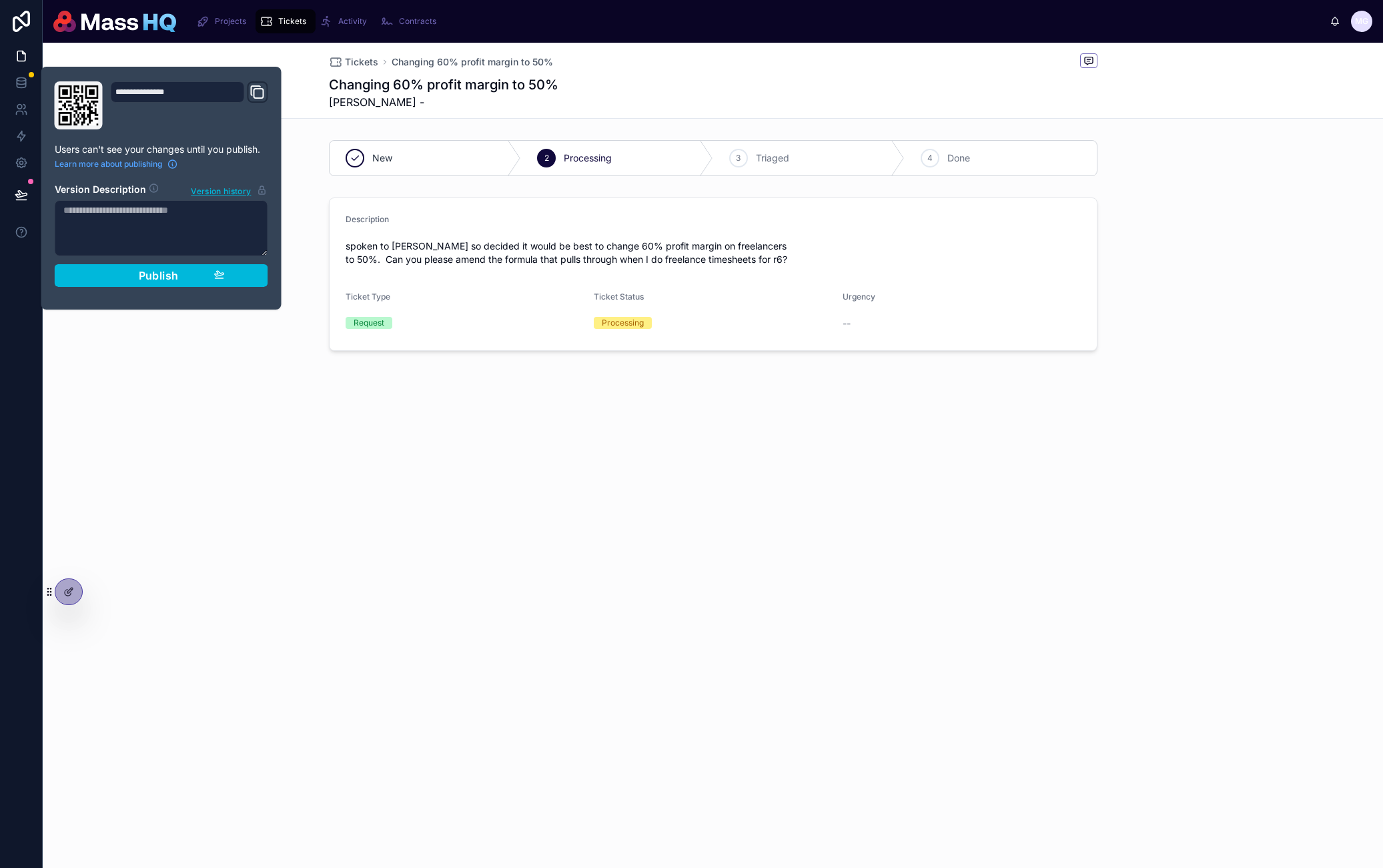
click at [135, 269] on div "Publish" at bounding box center [162, 275] width 127 height 13
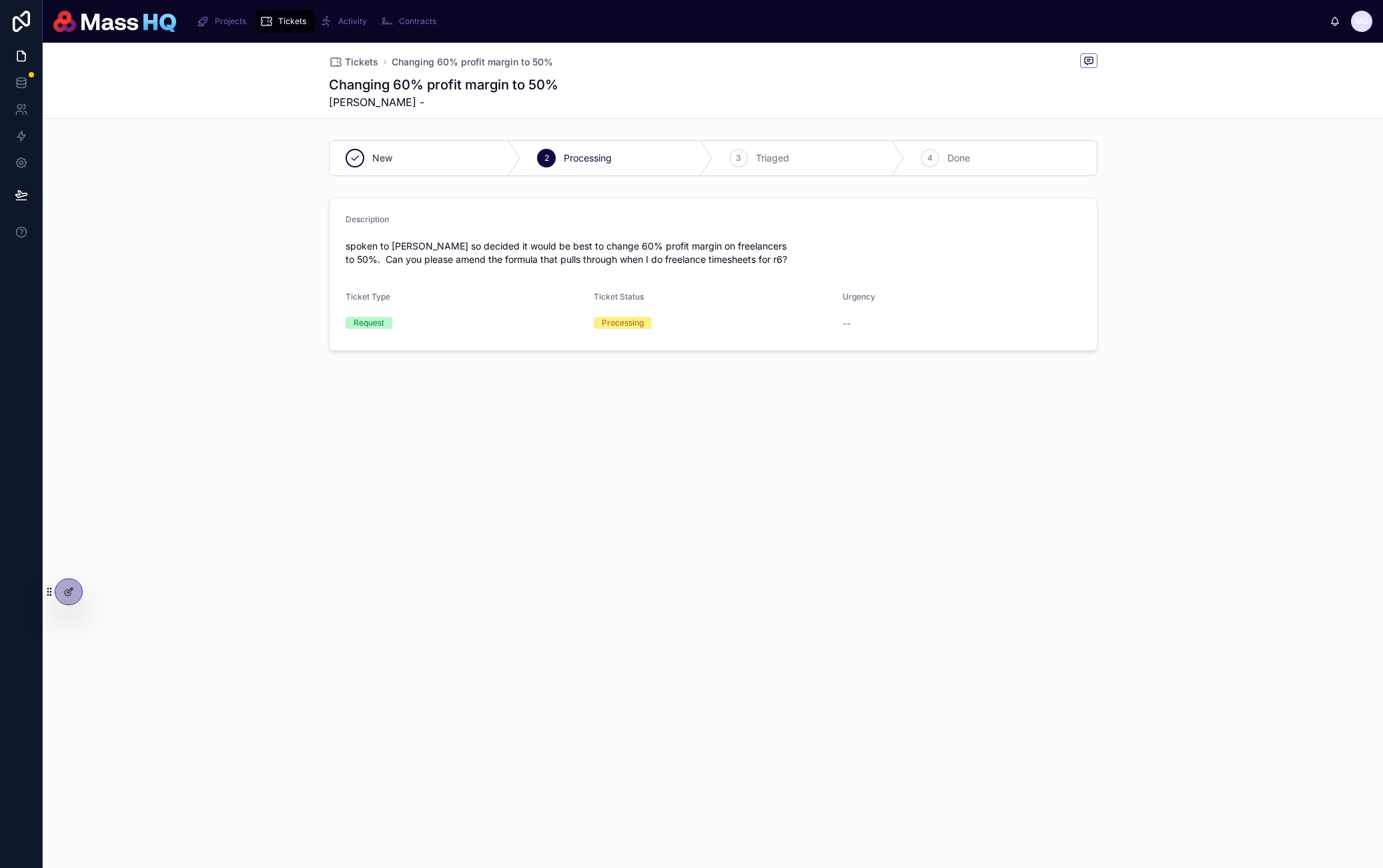
click at [1362, 338] on div "Description spoken to [PERSON_NAME] so decided it would be best to change 60% p…" at bounding box center [712, 274] width 1340 height 164
click at [609, 440] on div "Tickets Changing 60% profit margin to 50% Changing 60% profit margin to 50% [PE…" at bounding box center [712, 263] width 1340 height 442
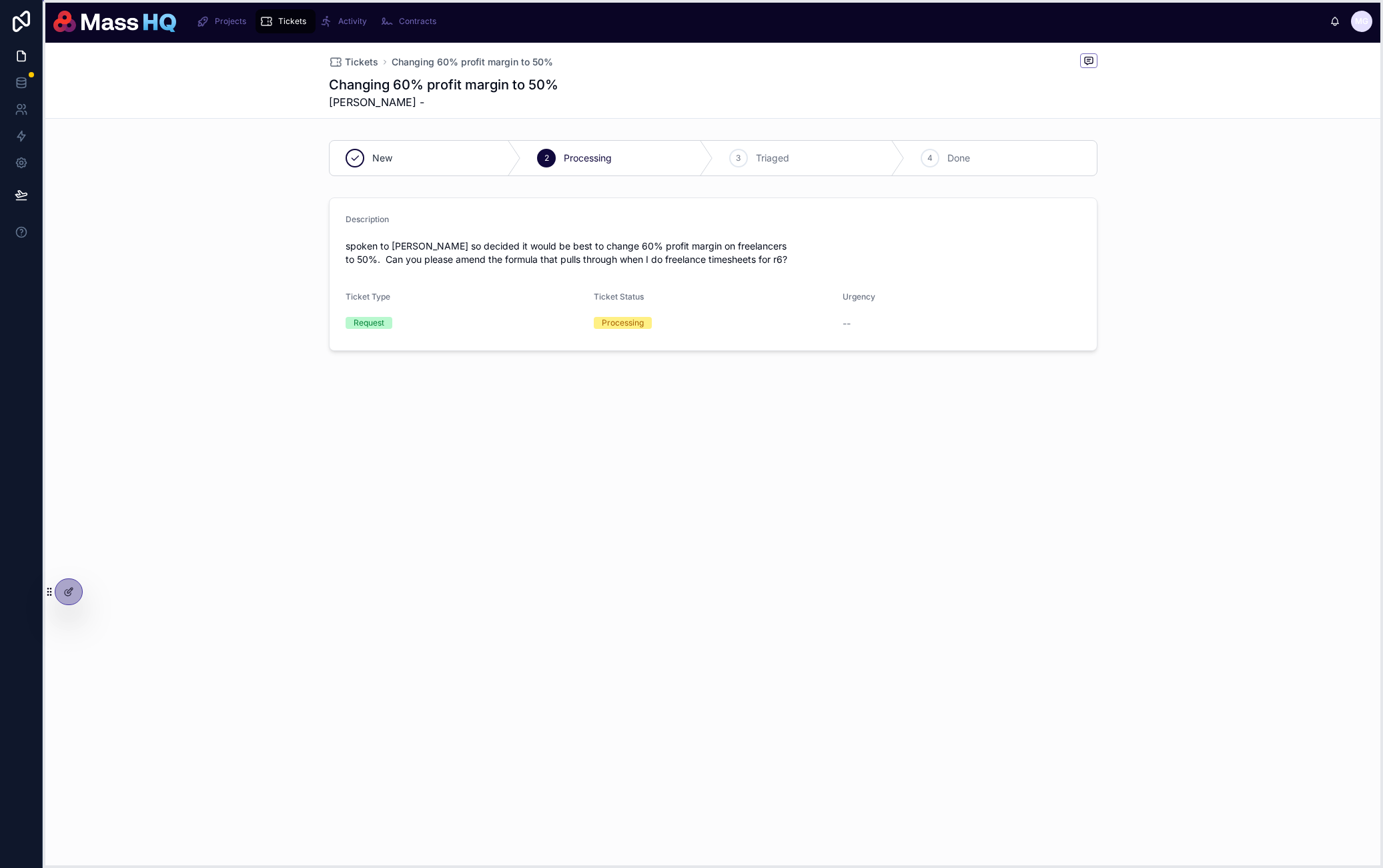
click at [50, 589] on icon at bounding box center [50, 589] width 1 height 1
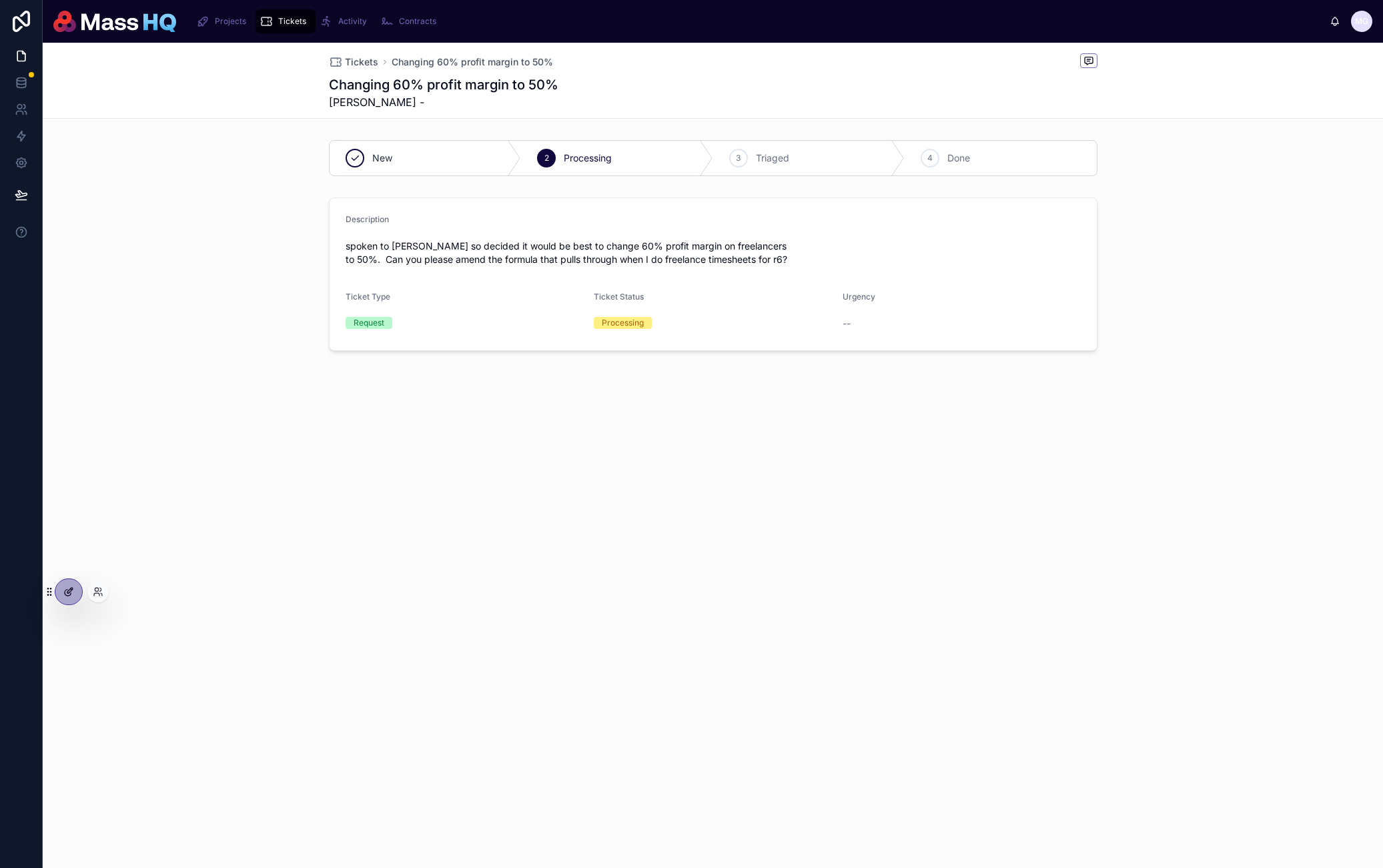
click at [60, 589] on div at bounding box center [69, 591] width 27 height 25
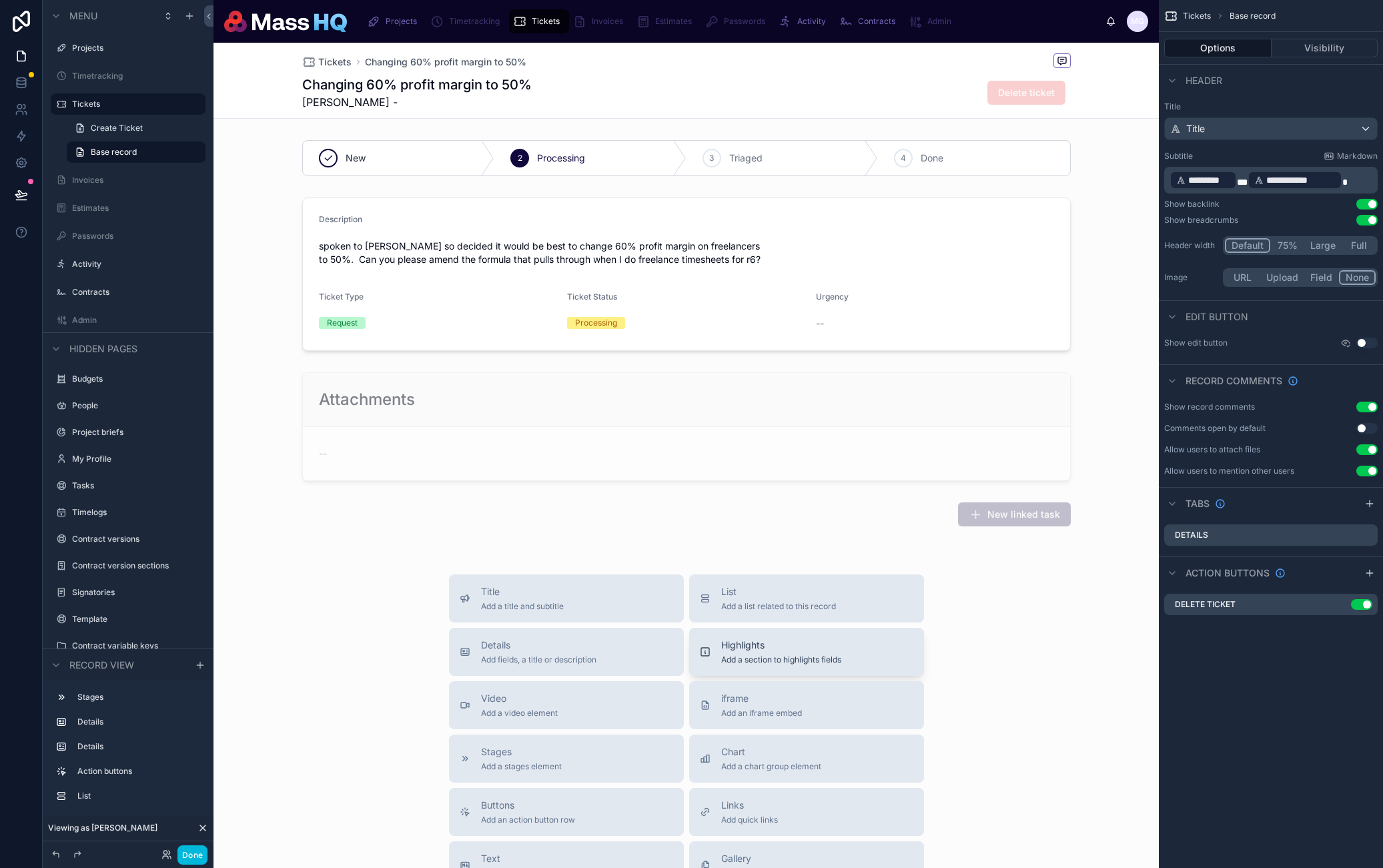
click at [790, 657] on span "Add a section to highlights fields" at bounding box center [781, 660] width 120 height 11
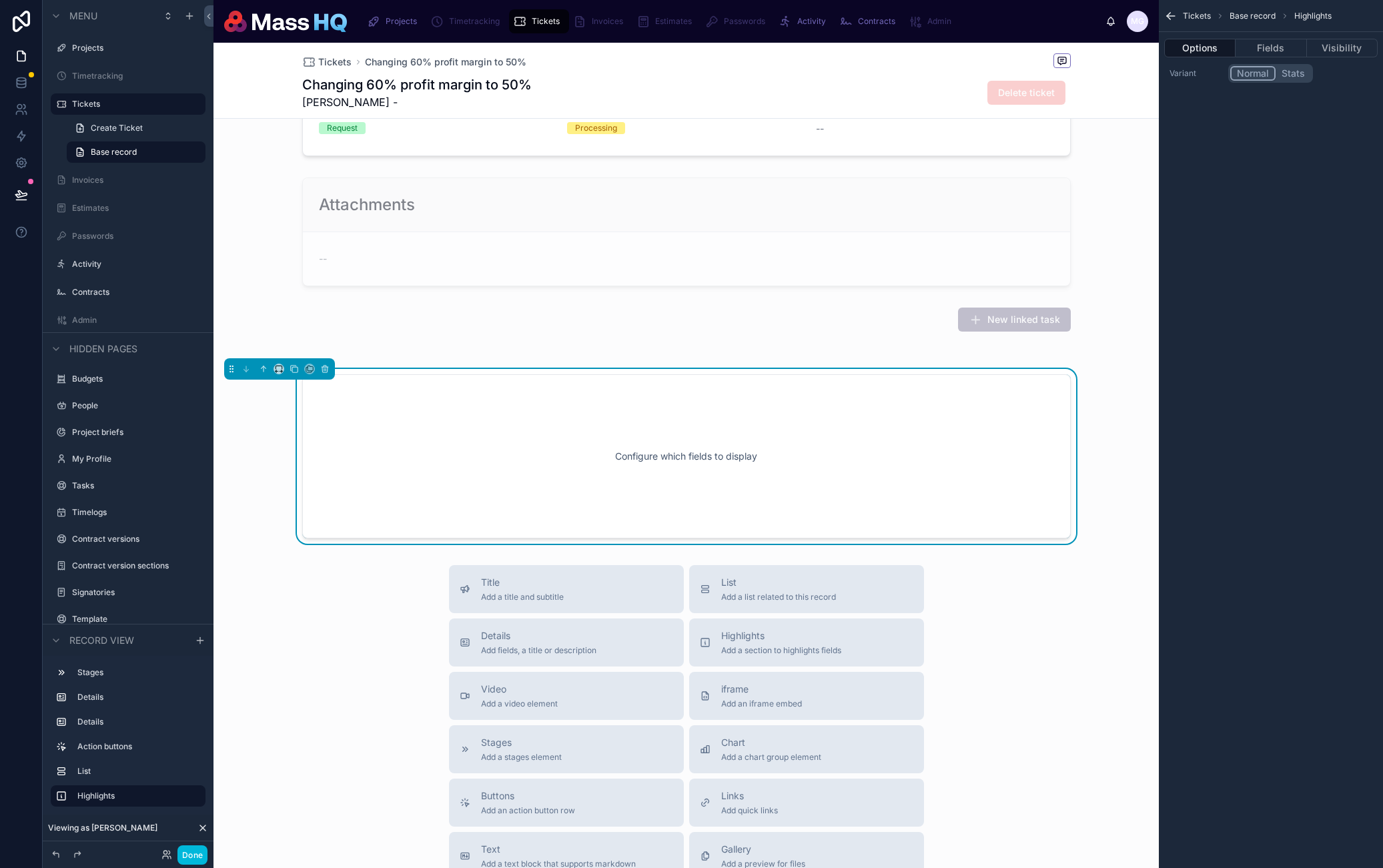
scroll to position [196, 0]
click at [262, 368] on icon at bounding box center [263, 368] width 9 height 9
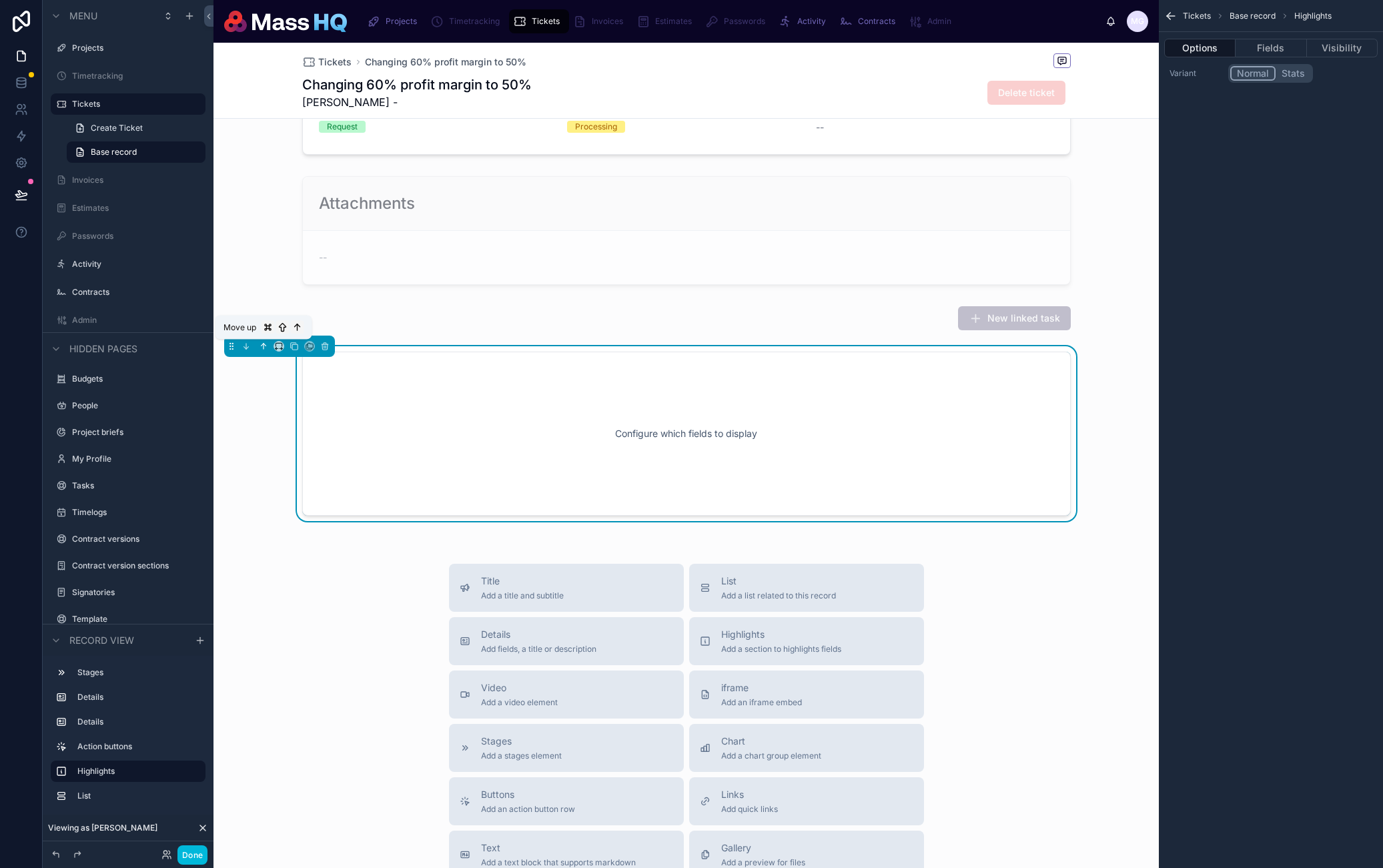
click at [264, 346] on icon at bounding box center [264, 346] width 0 height 5
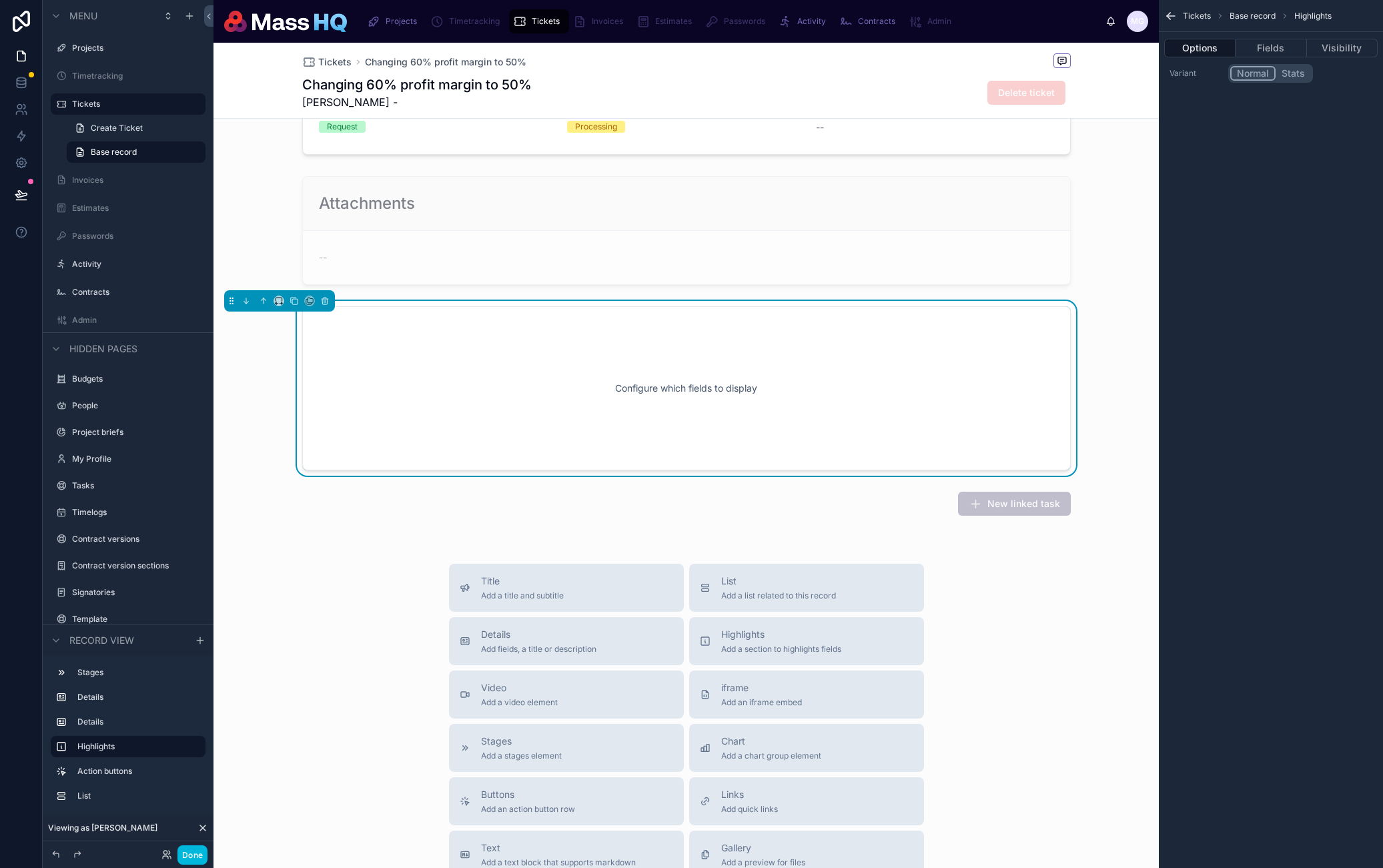
click at [1282, 37] on div "Options Fields Visibility" at bounding box center [1272, 48] width 224 height 32
click at [1295, 76] on button "Stats" at bounding box center [1294, 73] width 35 height 14
click at [1271, 54] on button "Fields" at bounding box center [1271, 48] width 71 height 18
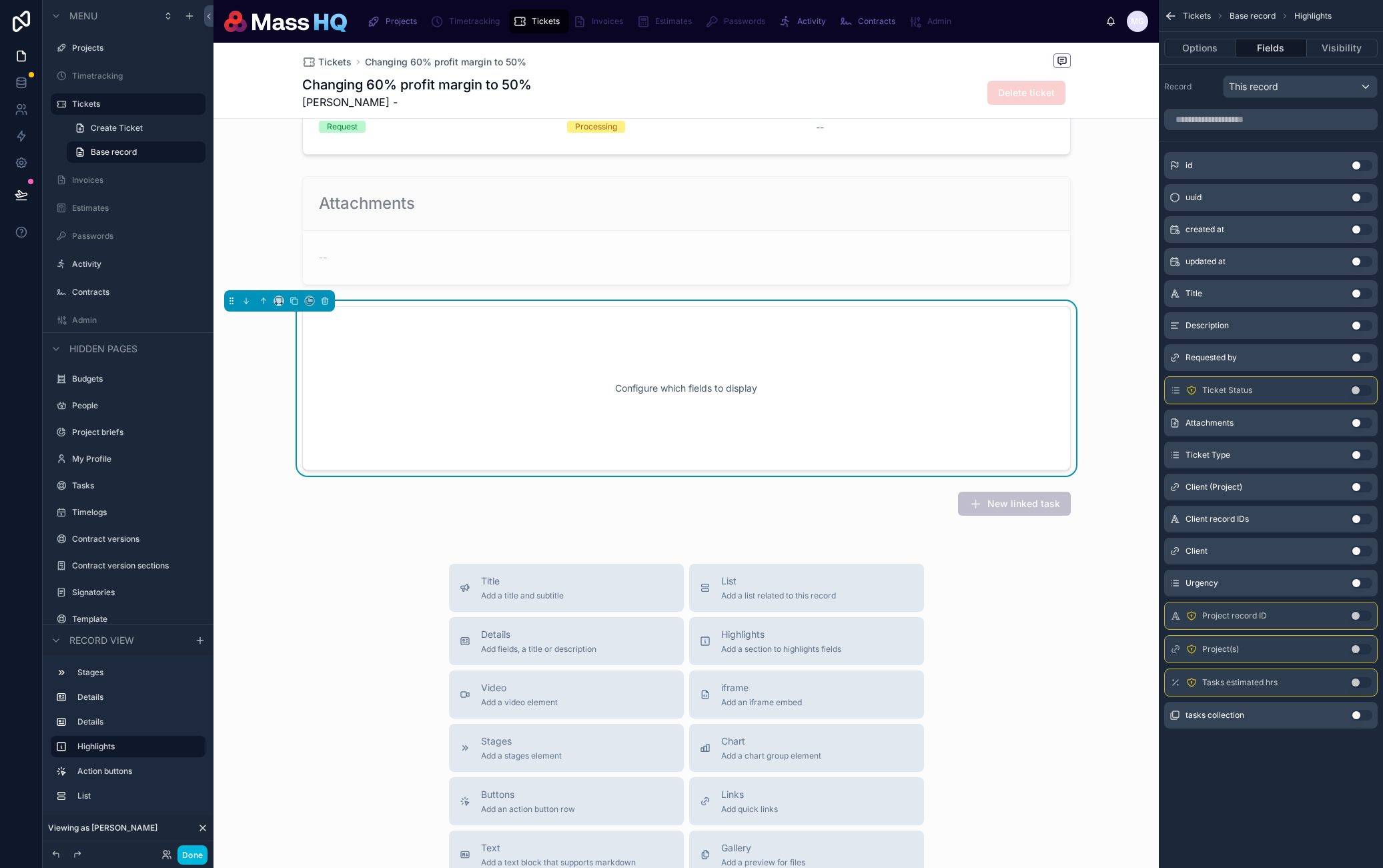
click at [1358, 683] on button "Use setting" at bounding box center [1362, 683] width 21 height 11
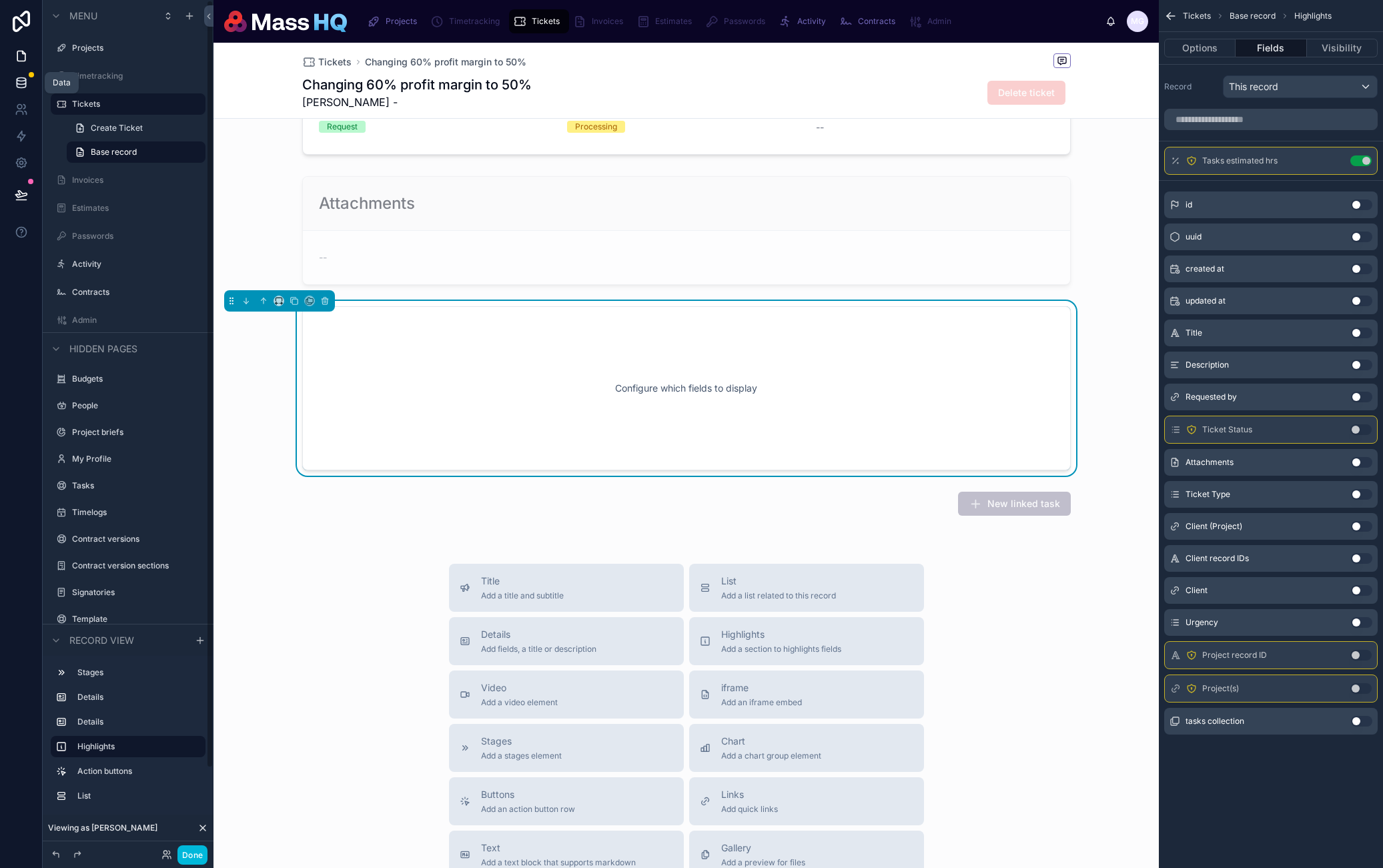
click at [19, 76] on icon at bounding box center [21, 82] width 13 height 13
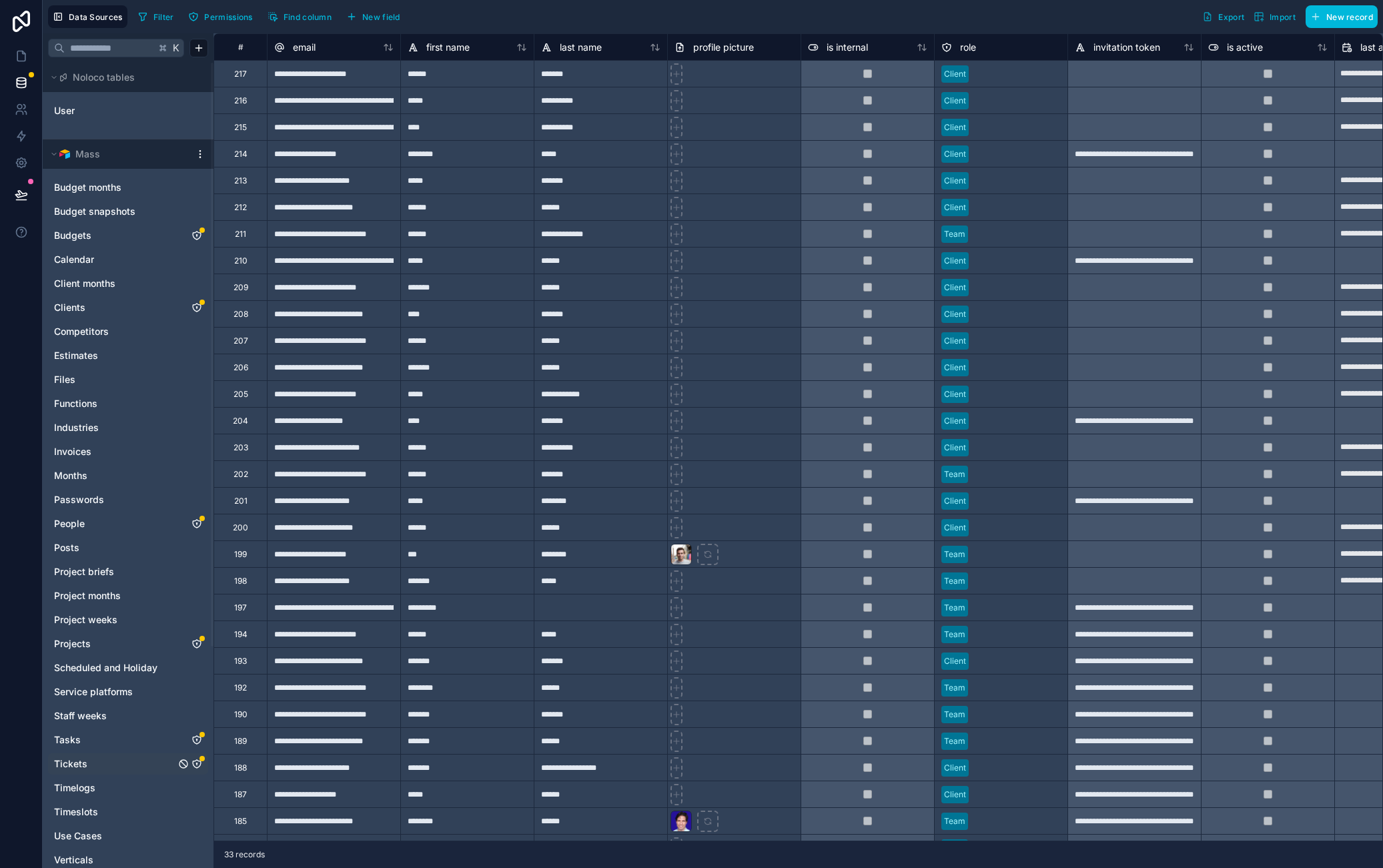
click at [195, 764] on icon "Tickets" at bounding box center [197, 764] width 11 height 11
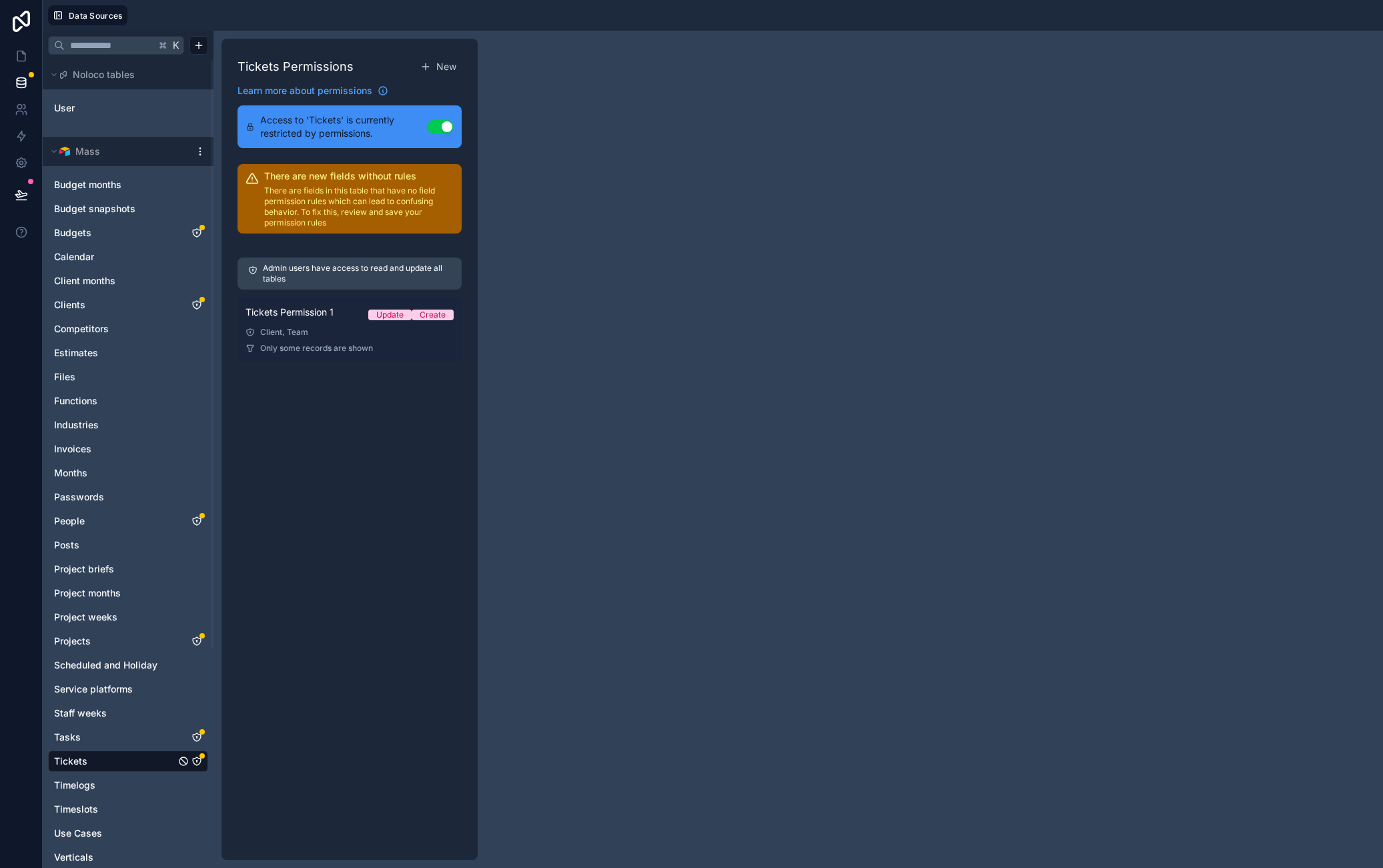
click at [360, 339] on link "Tickets Permission 1 Update Create Client, Team Only some records are shown" at bounding box center [349, 330] width 224 height 64
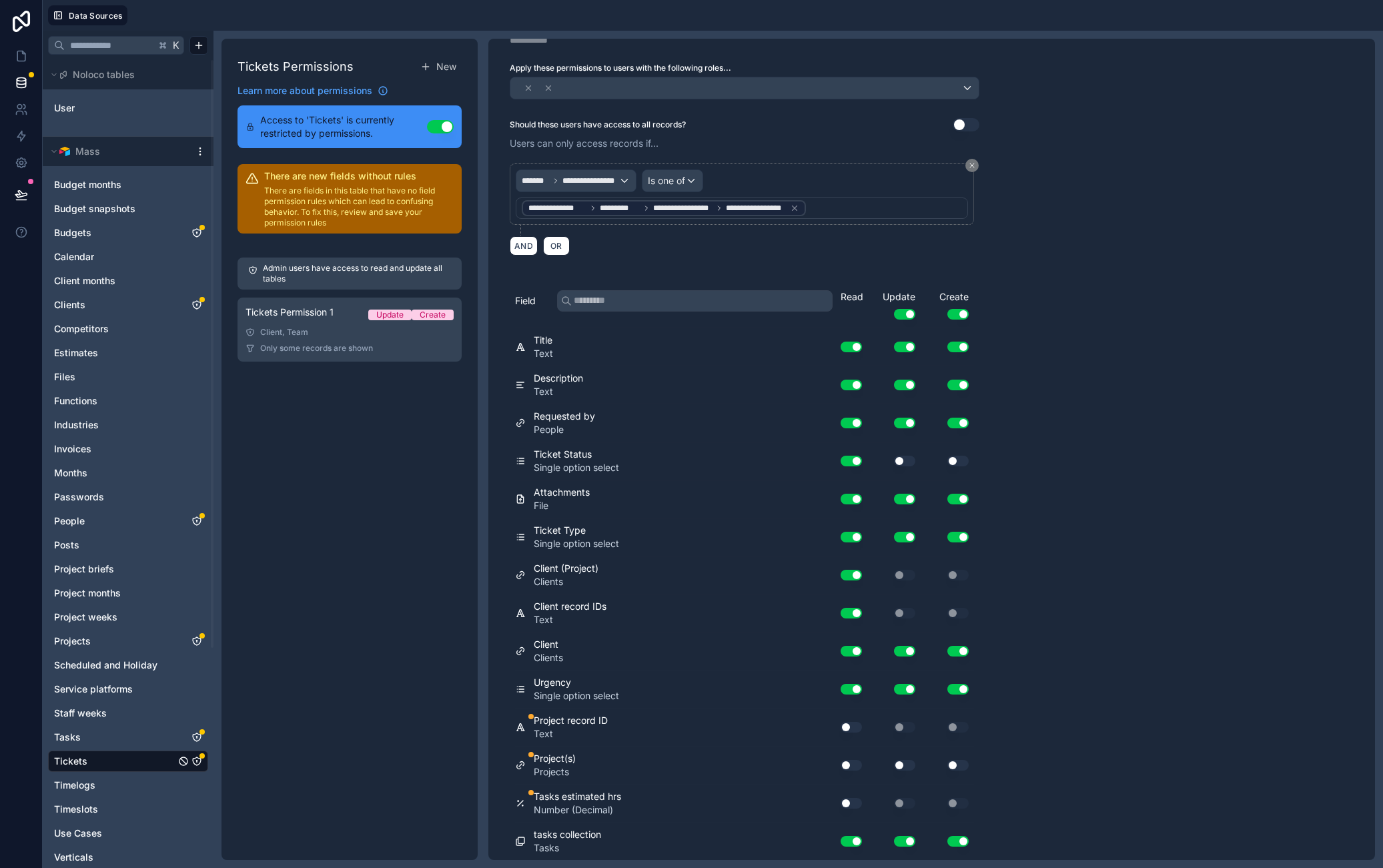
scroll to position [53, 0]
drag, startPoint x: 848, startPoint y: 802, endPoint x: 854, endPoint y: 809, distance: 9.2
click at [848, 802] on button "Use setting" at bounding box center [851, 803] width 21 height 11
click at [1099, 707] on div "**********" at bounding box center [931, 449] width 887 height 821
click at [842, 761] on button "Use setting" at bounding box center [851, 765] width 21 height 11
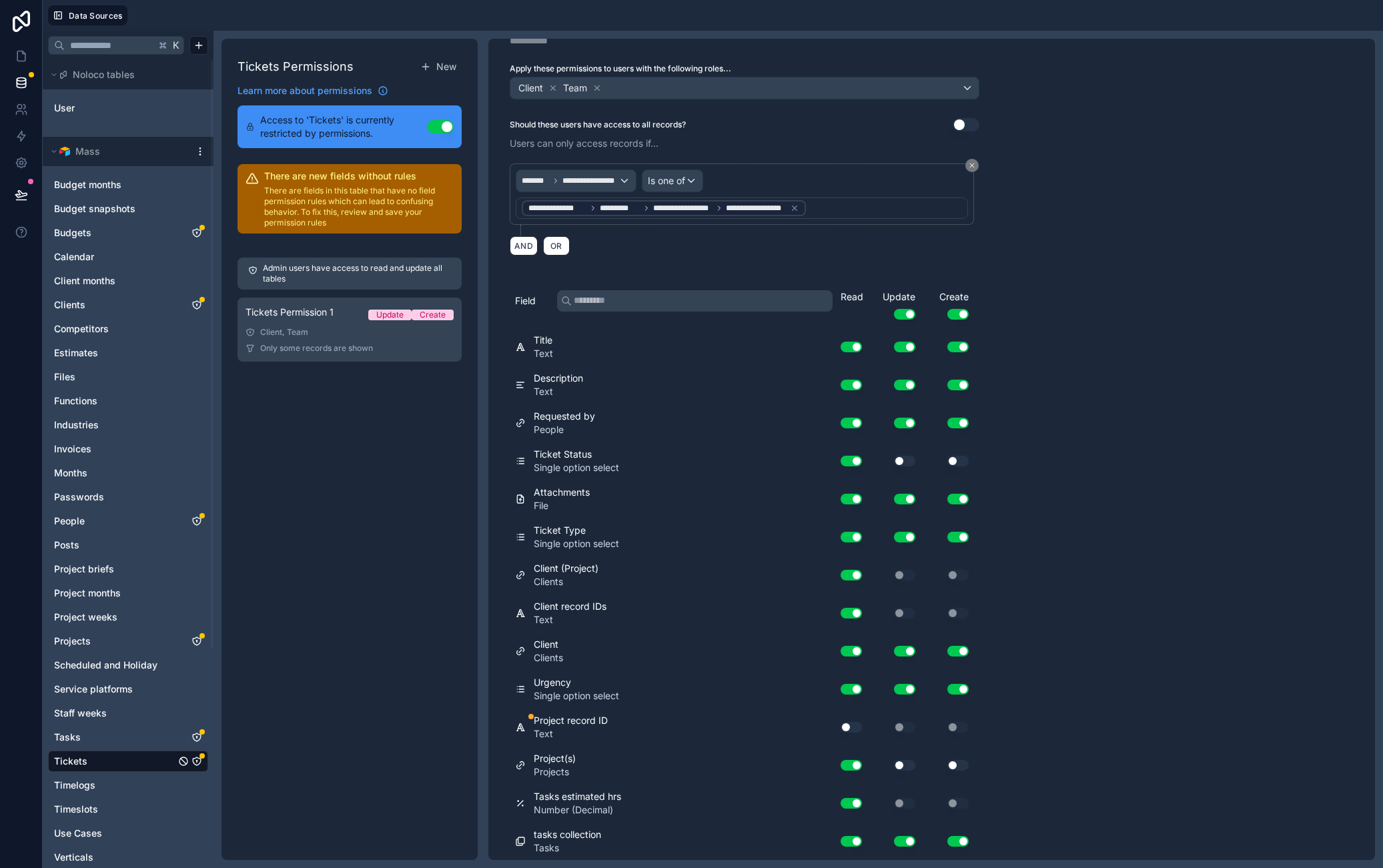
click at [847, 730] on button "Use setting" at bounding box center [851, 728] width 21 height 11
click at [1232, 751] on div "**********" at bounding box center [931, 449] width 887 height 821
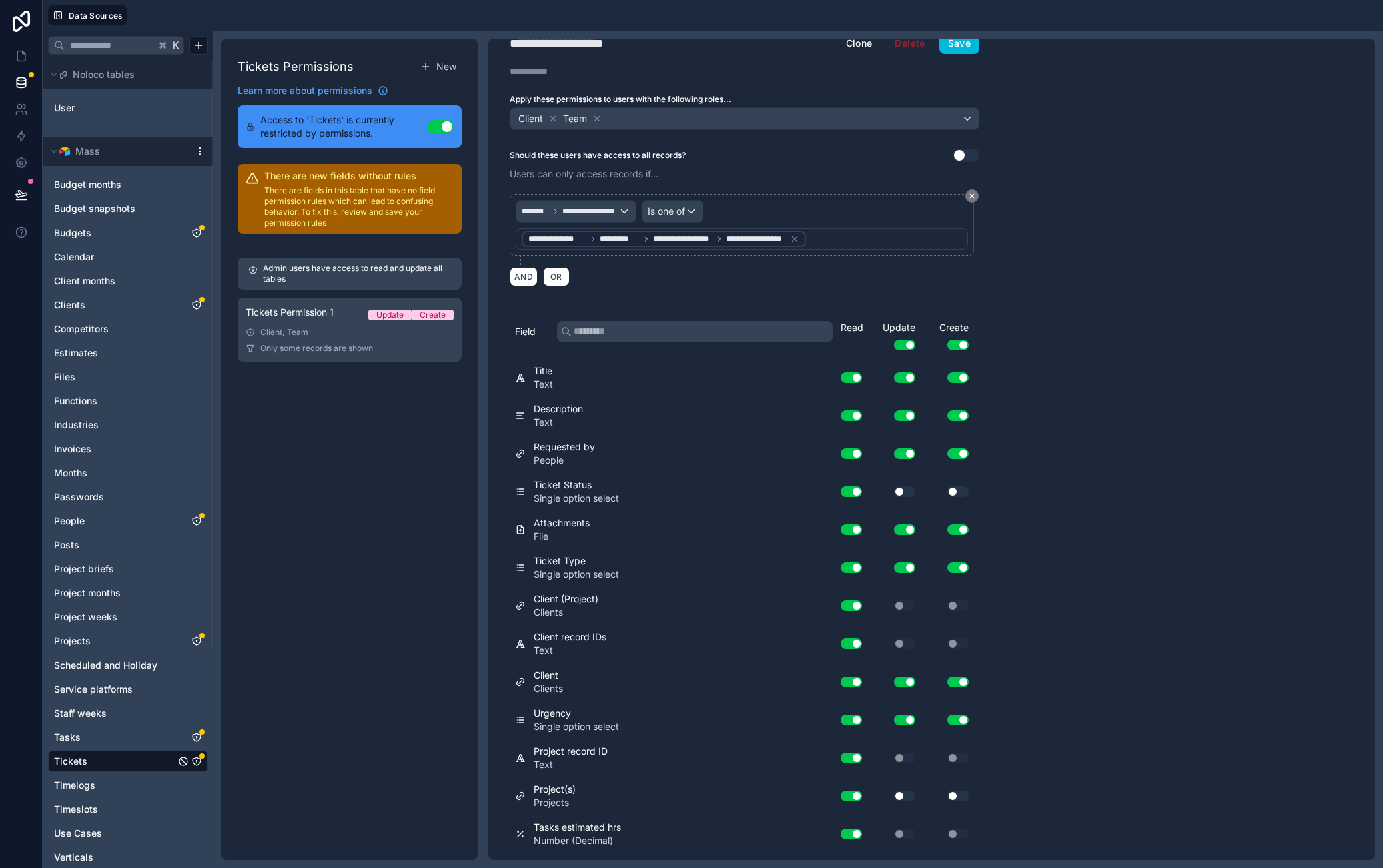
scroll to position [0, 0]
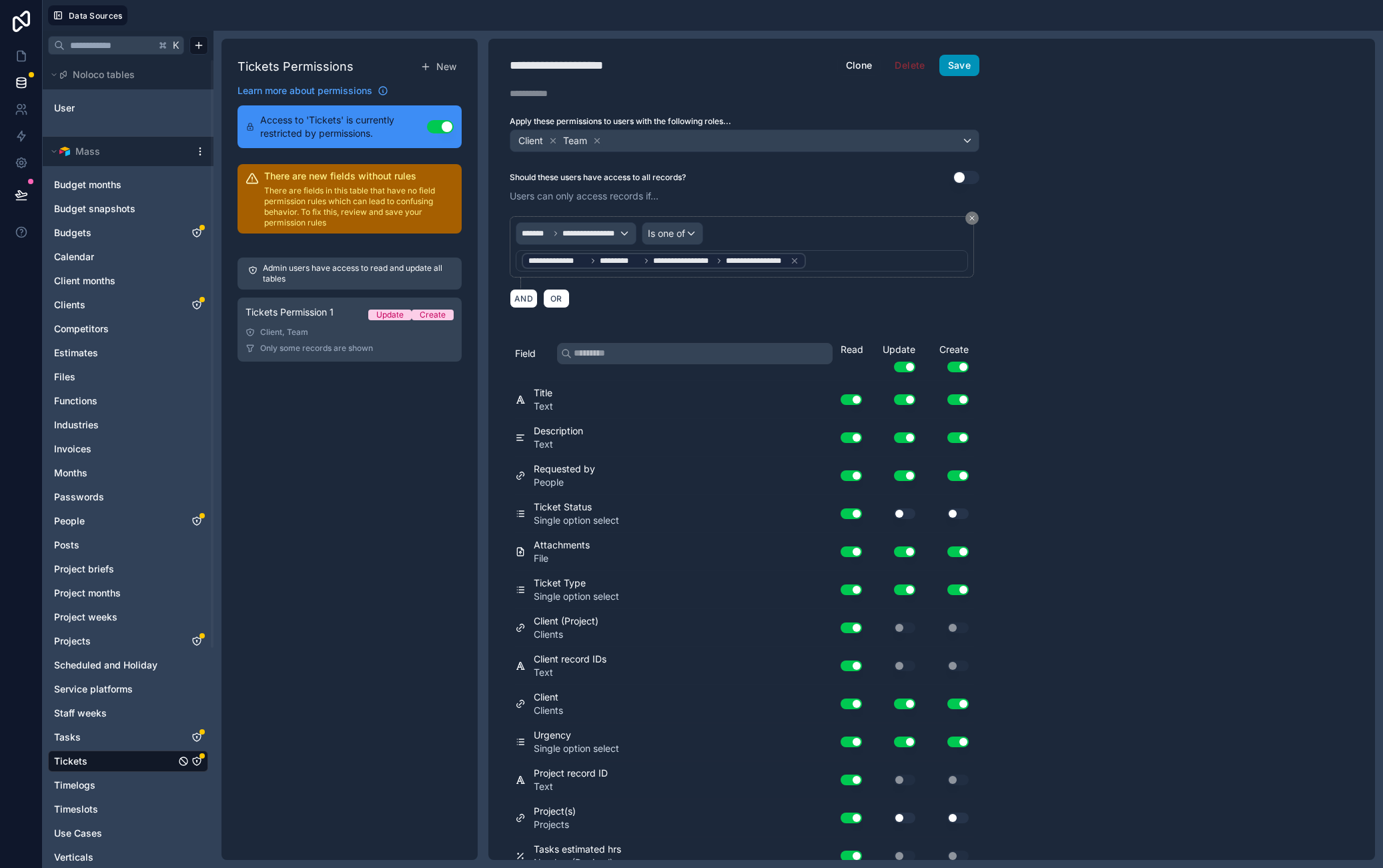
click at [968, 66] on button "Save" at bounding box center [960, 66] width 40 height 21
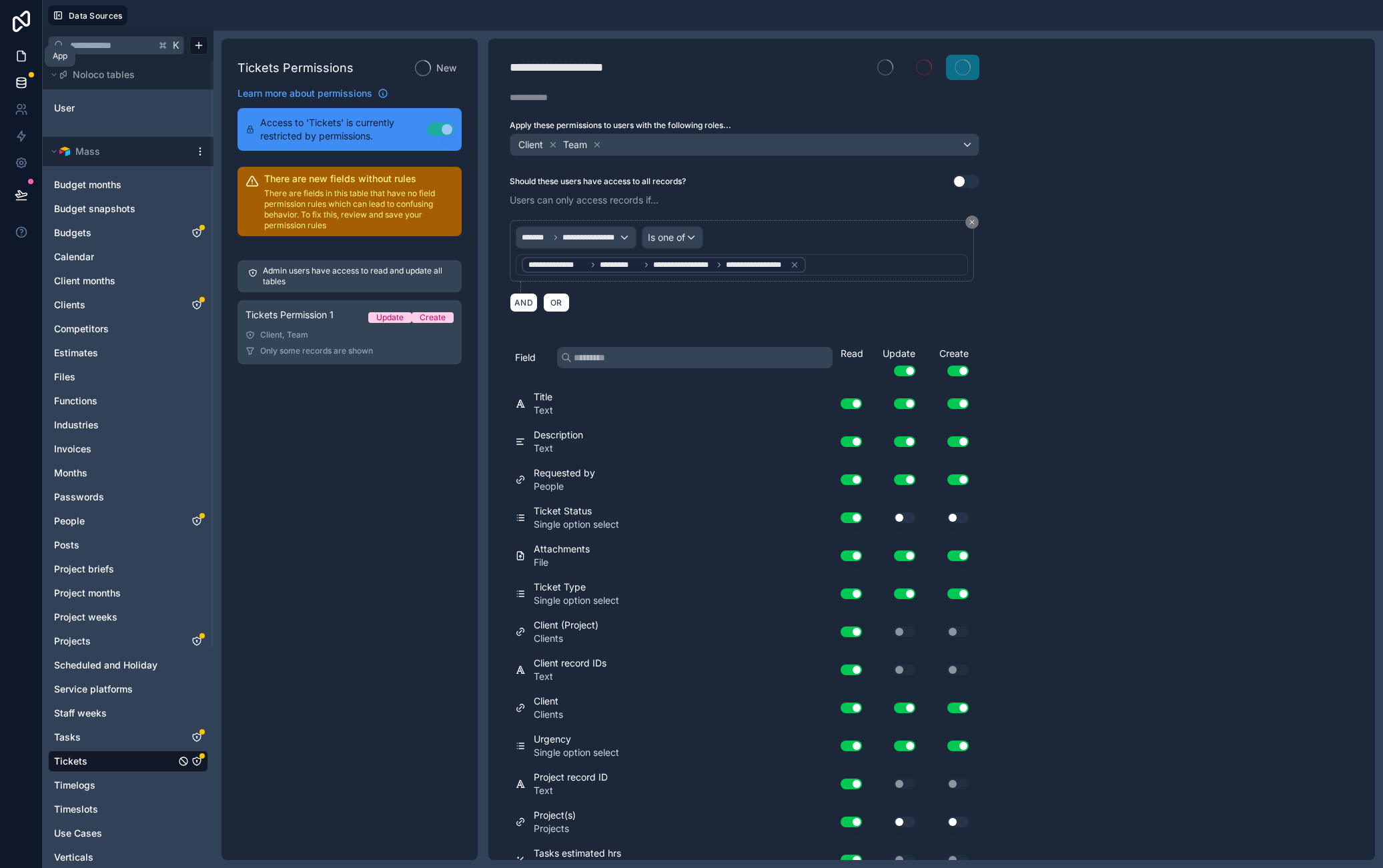
click at [24, 49] on link at bounding box center [21, 56] width 42 height 27
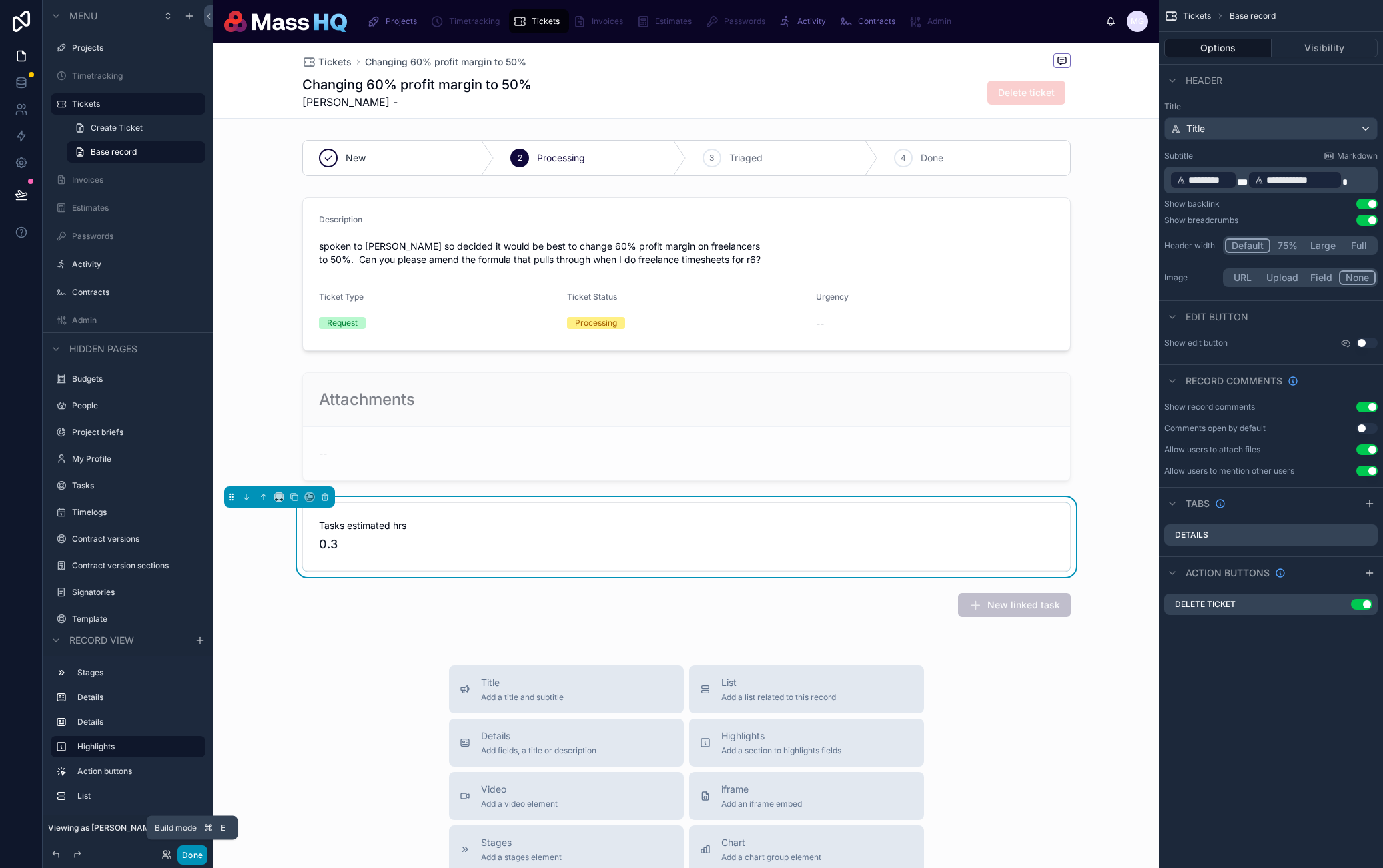
click at [195, 858] on button "Done" at bounding box center [192, 854] width 30 height 19
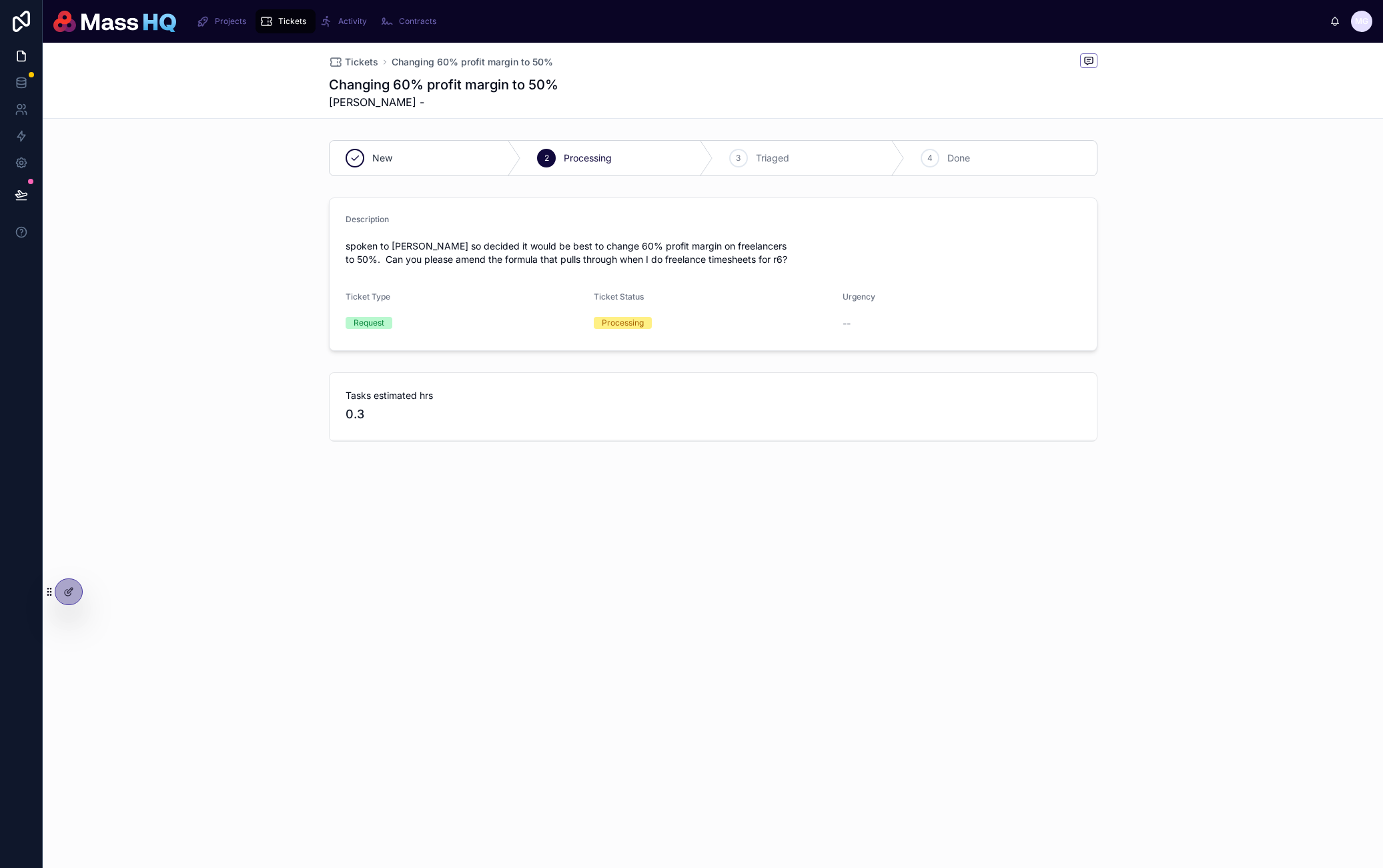
click at [69, 606] on div "Tickets Changing 60% profit margin to 50% Changing 60% profit margin to 50% Gre…" at bounding box center [712, 455] width 1340 height 825
drag, startPoint x: 71, startPoint y: 594, endPoint x: 98, endPoint y: 604, distance: 28.8
click at [71, 594] on icon at bounding box center [69, 592] width 11 height 11
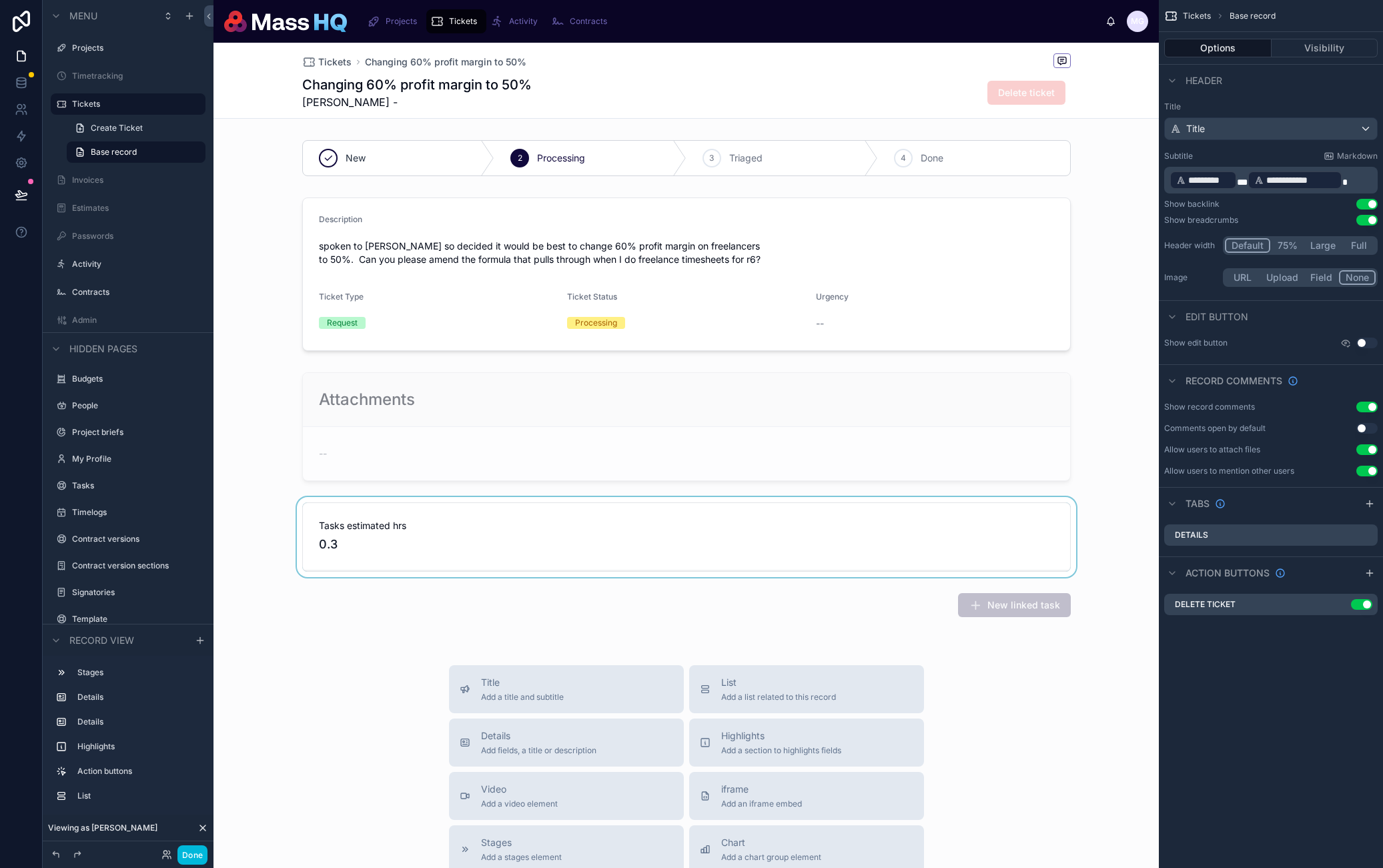
click at [716, 533] on div at bounding box center [687, 537] width 946 height 80
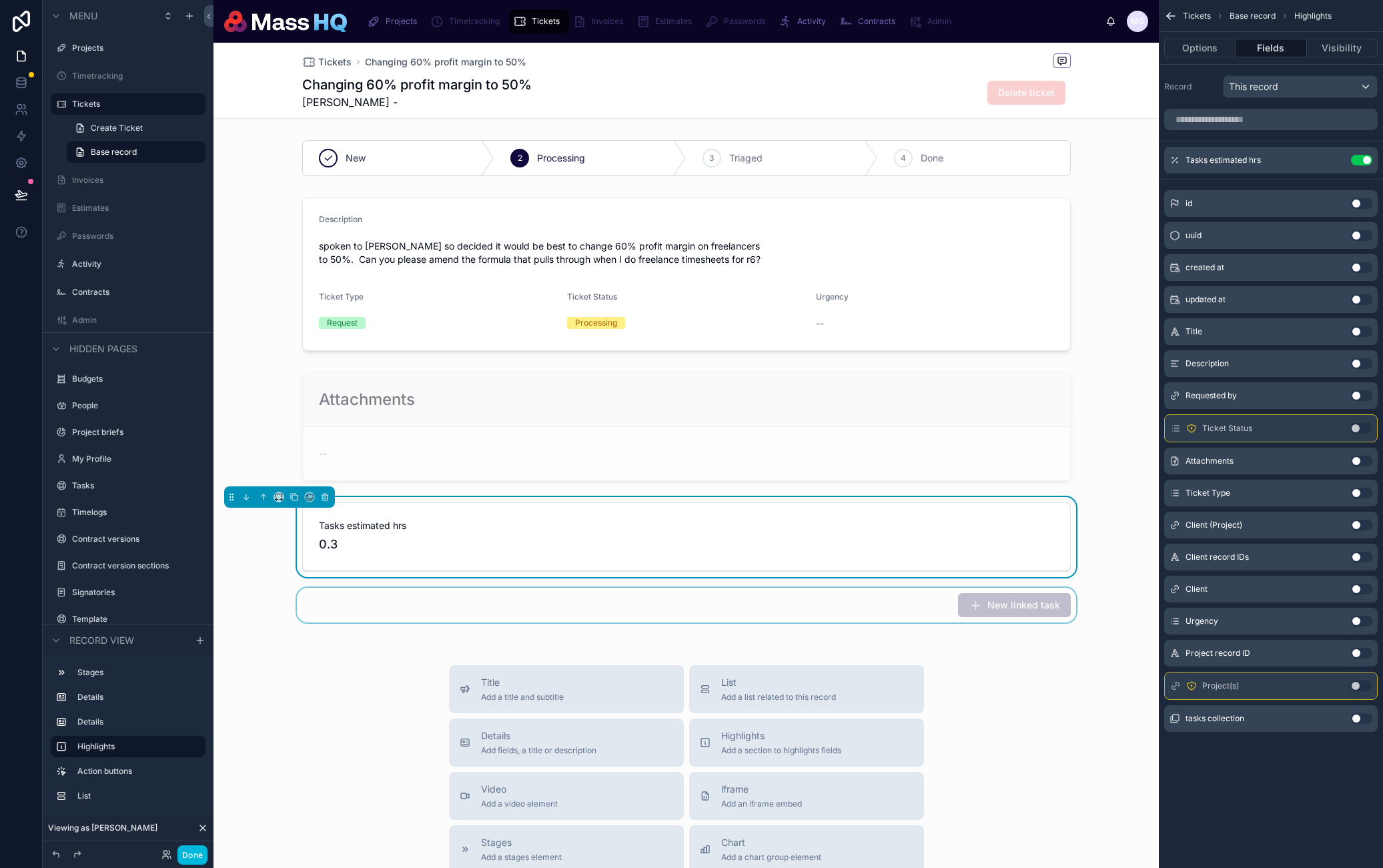
click at [777, 601] on div at bounding box center [687, 605] width 946 height 34
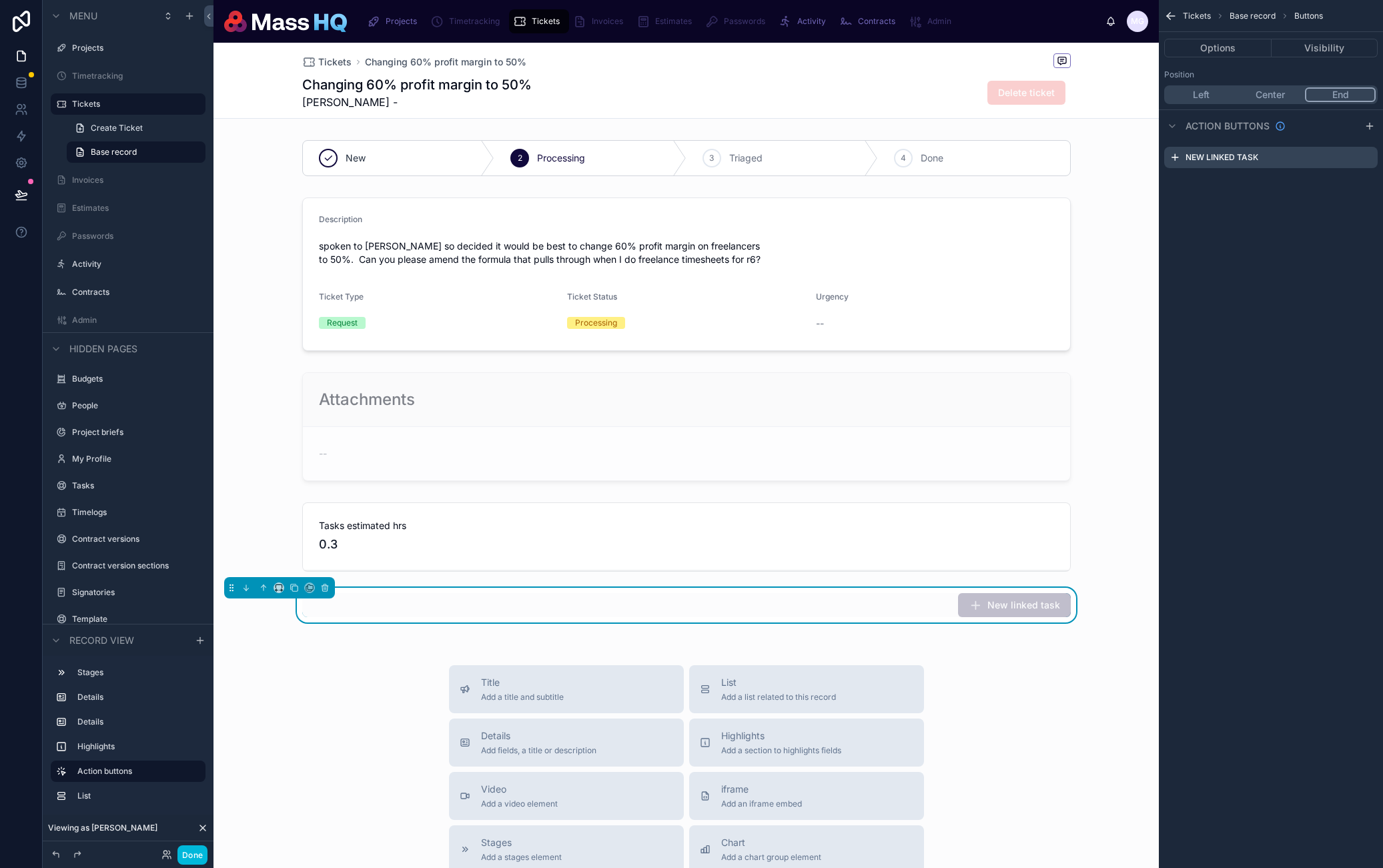
drag, startPoint x: 787, startPoint y: 633, endPoint x: 786, endPoint y: 648, distance: 15.0
click at [787, 633] on div at bounding box center [687, 638] width 946 height 11
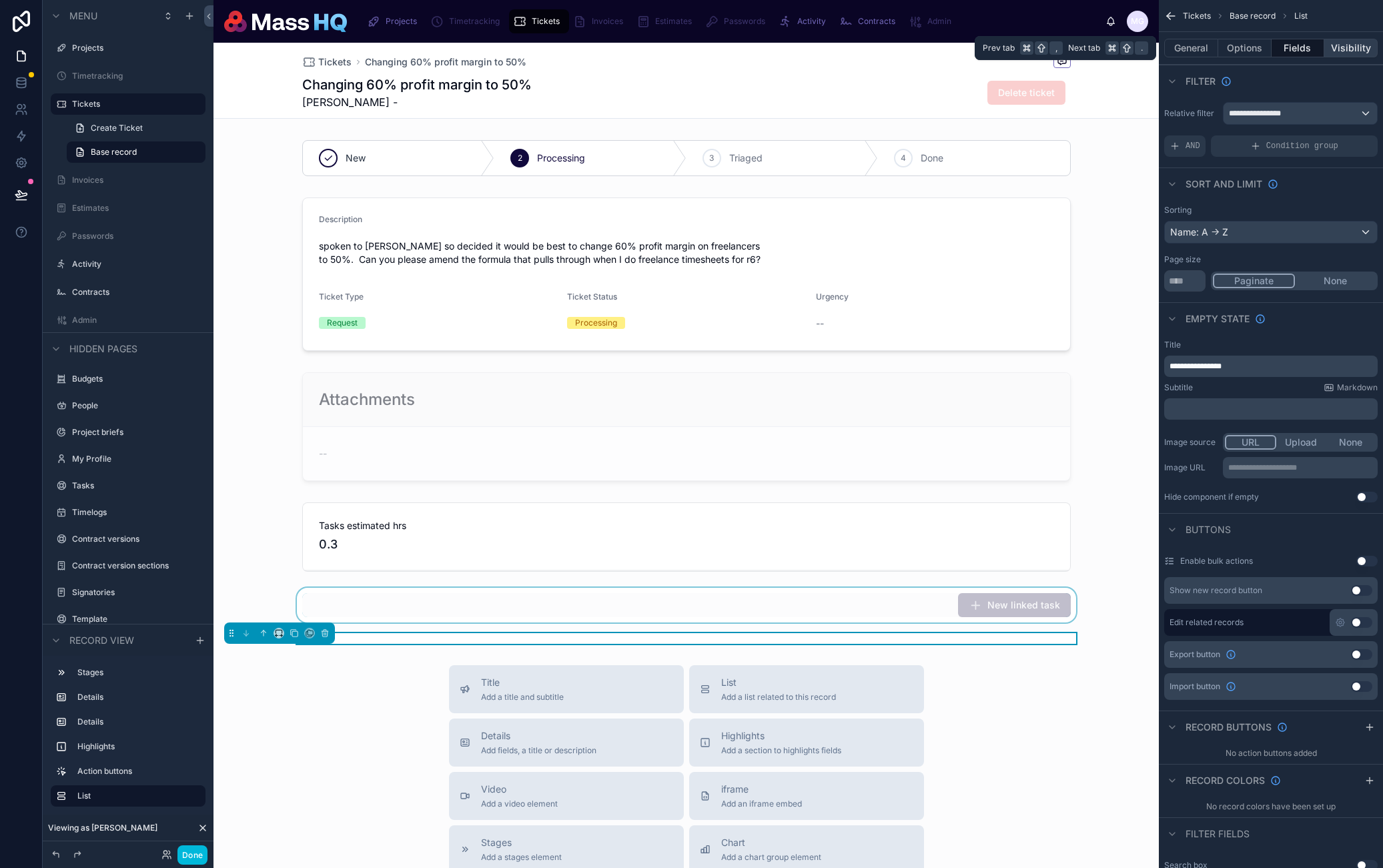
click at [1365, 43] on button "Visibility" at bounding box center [1351, 48] width 53 height 18
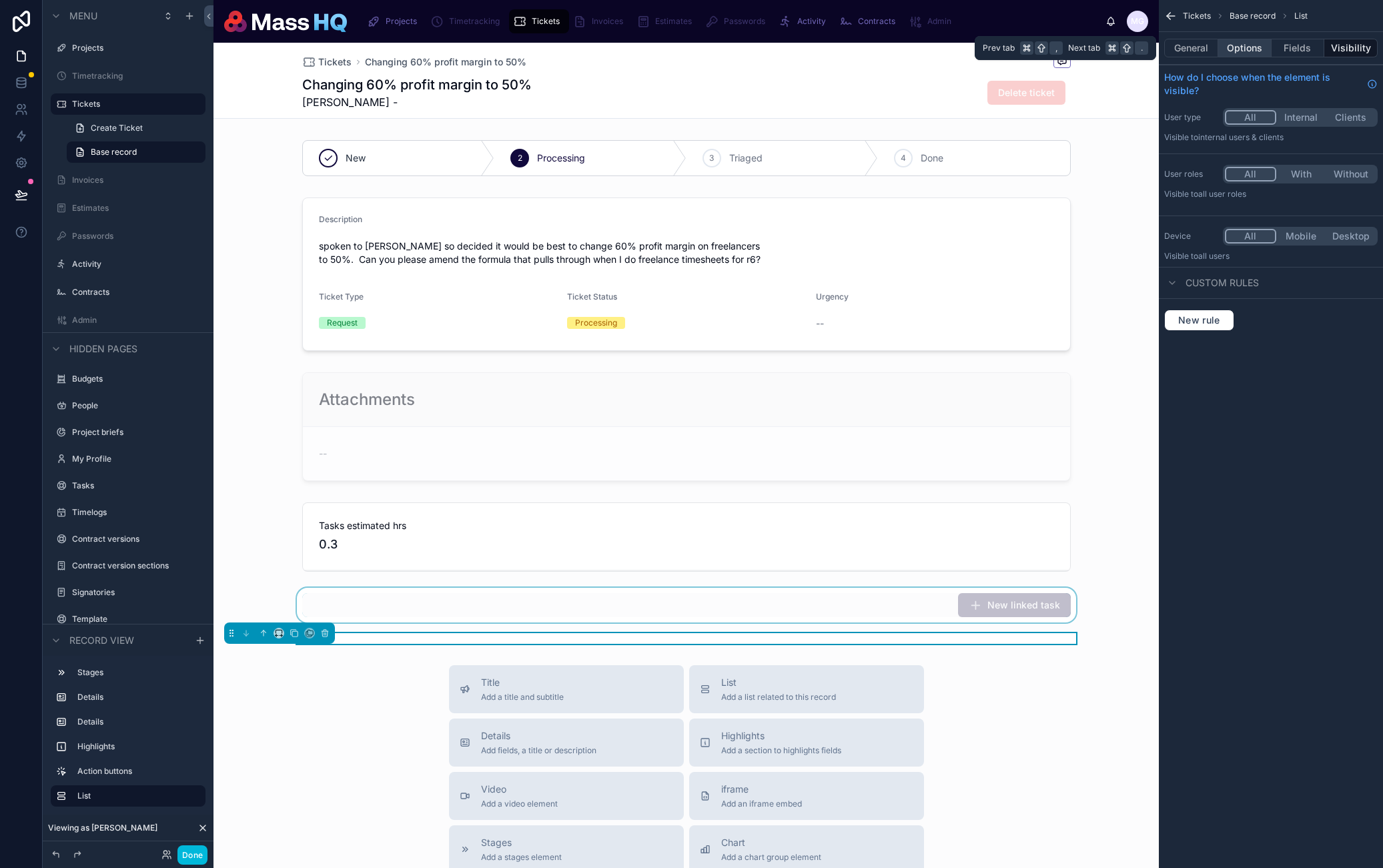
click at [1259, 48] on button "Options" at bounding box center [1245, 48] width 53 height 18
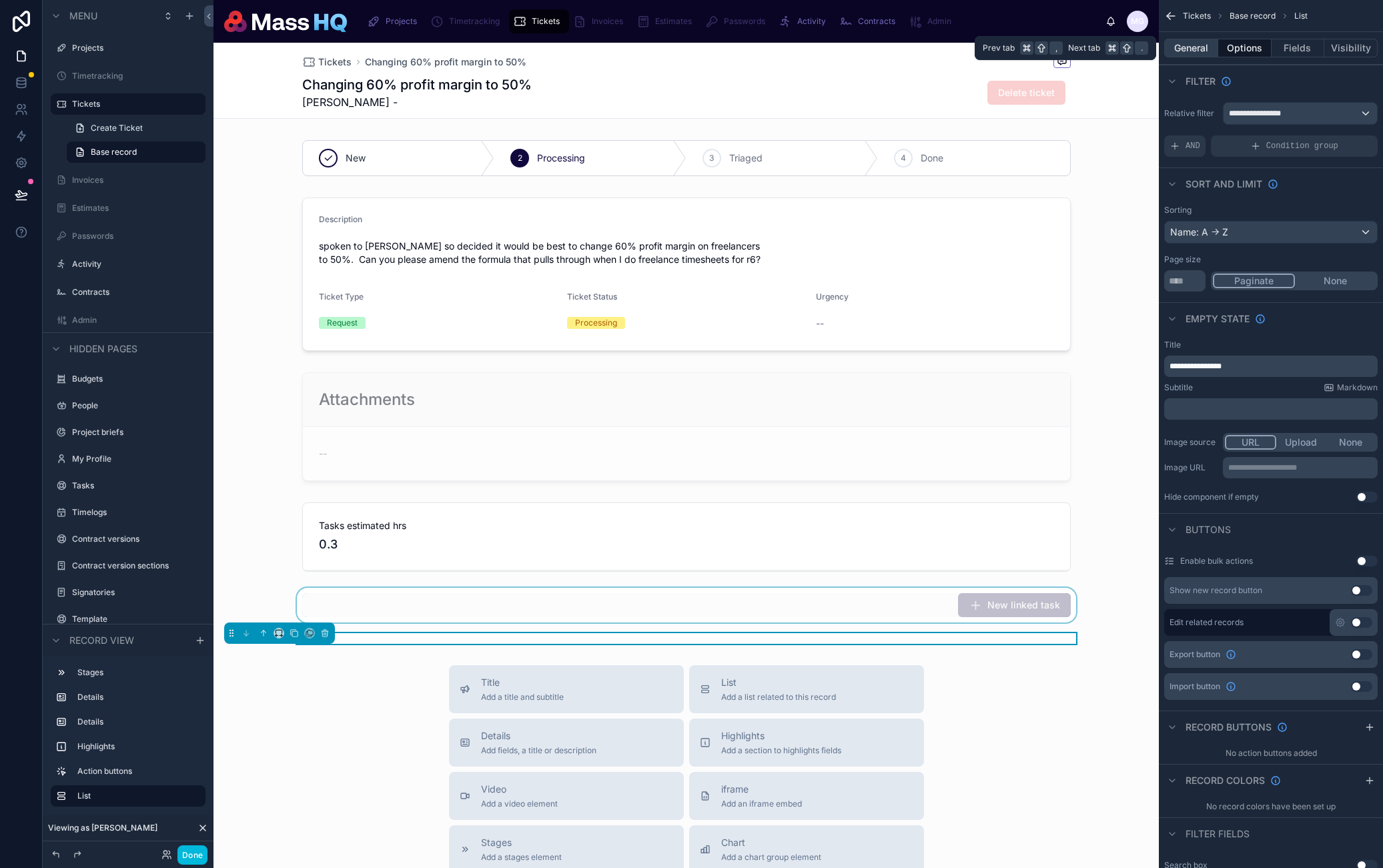
click at [1196, 45] on button "General" at bounding box center [1191, 48] width 54 height 18
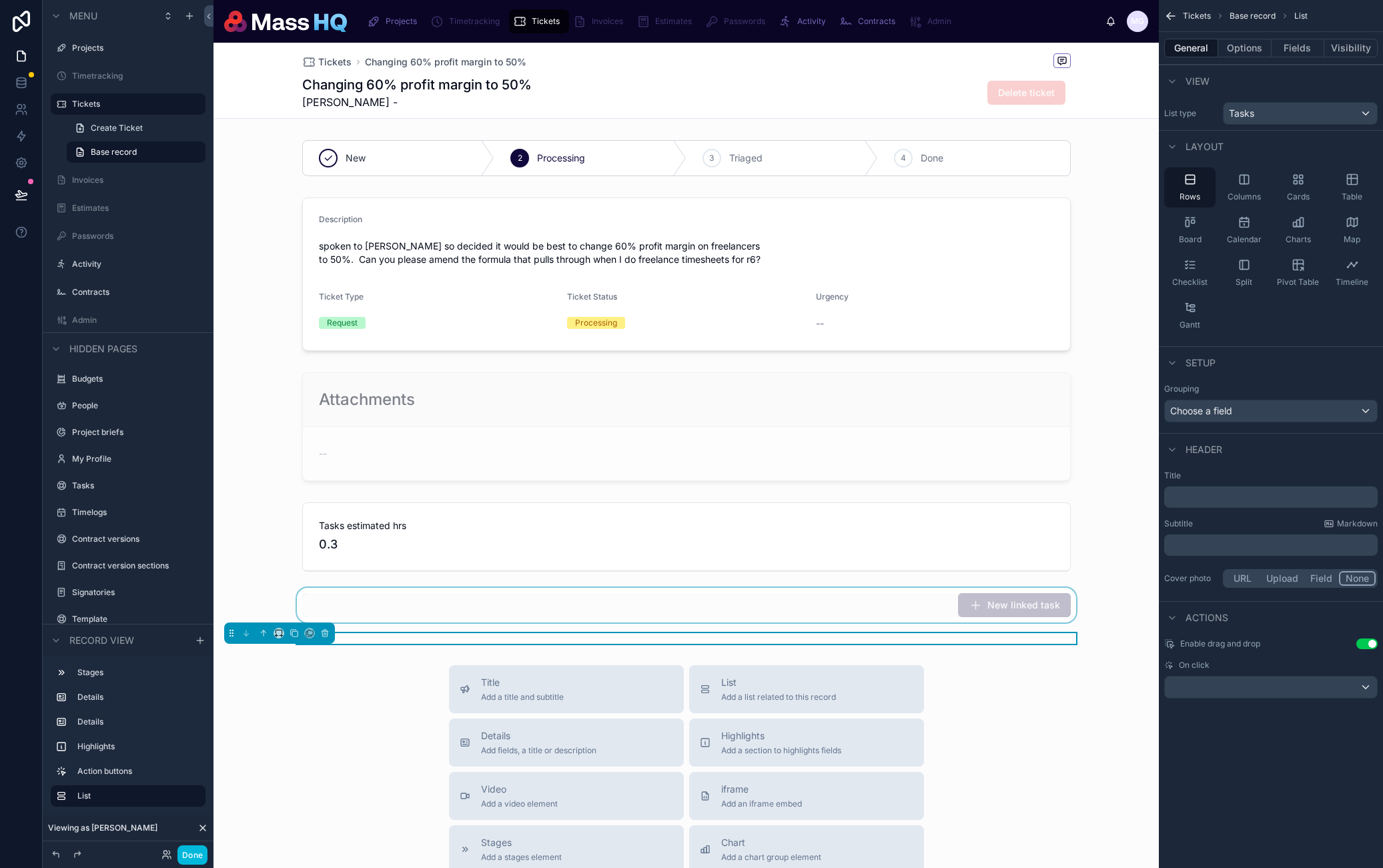
click at [1372, 640] on button "Use setting" at bounding box center [1367, 644] width 21 height 11
click at [1304, 690] on div "scrollable content" at bounding box center [1271, 687] width 212 height 21
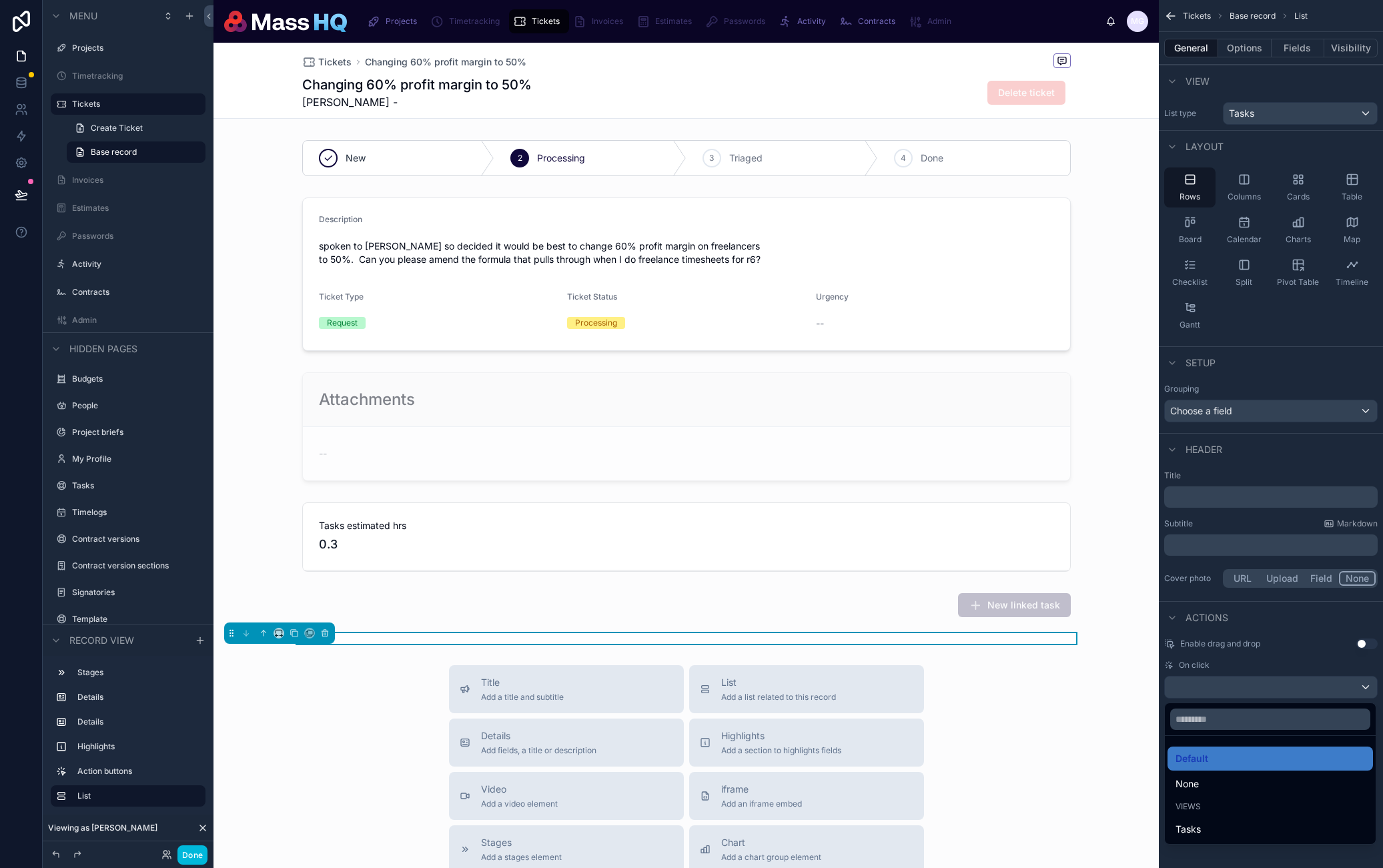
click at [1204, 738] on div "Default None Views Tasks" at bounding box center [1270, 773] width 212 height 142
click at [1210, 784] on div "None" at bounding box center [1270, 783] width 189 height 16
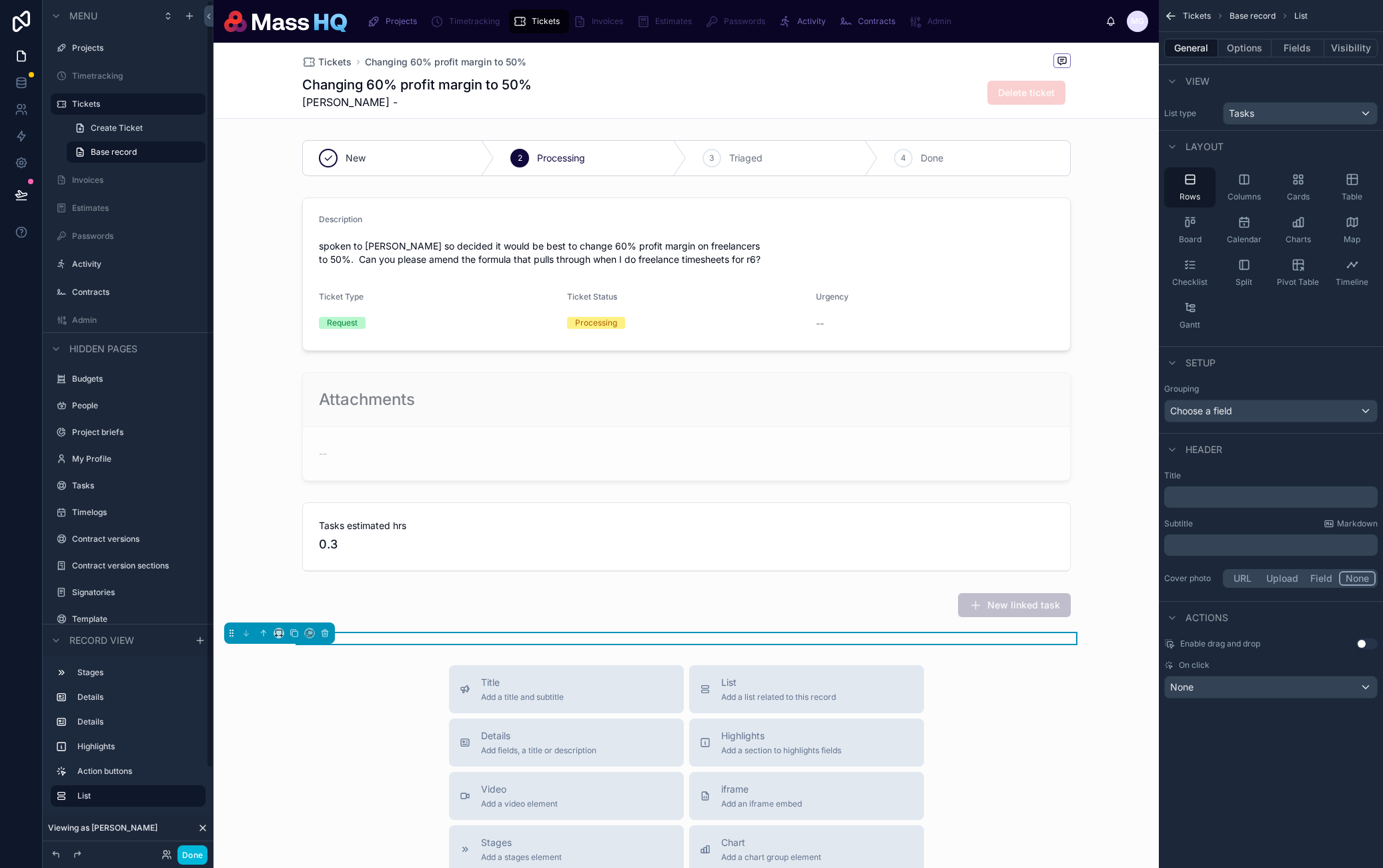
click at [184, 852] on button "Done" at bounding box center [192, 854] width 30 height 19
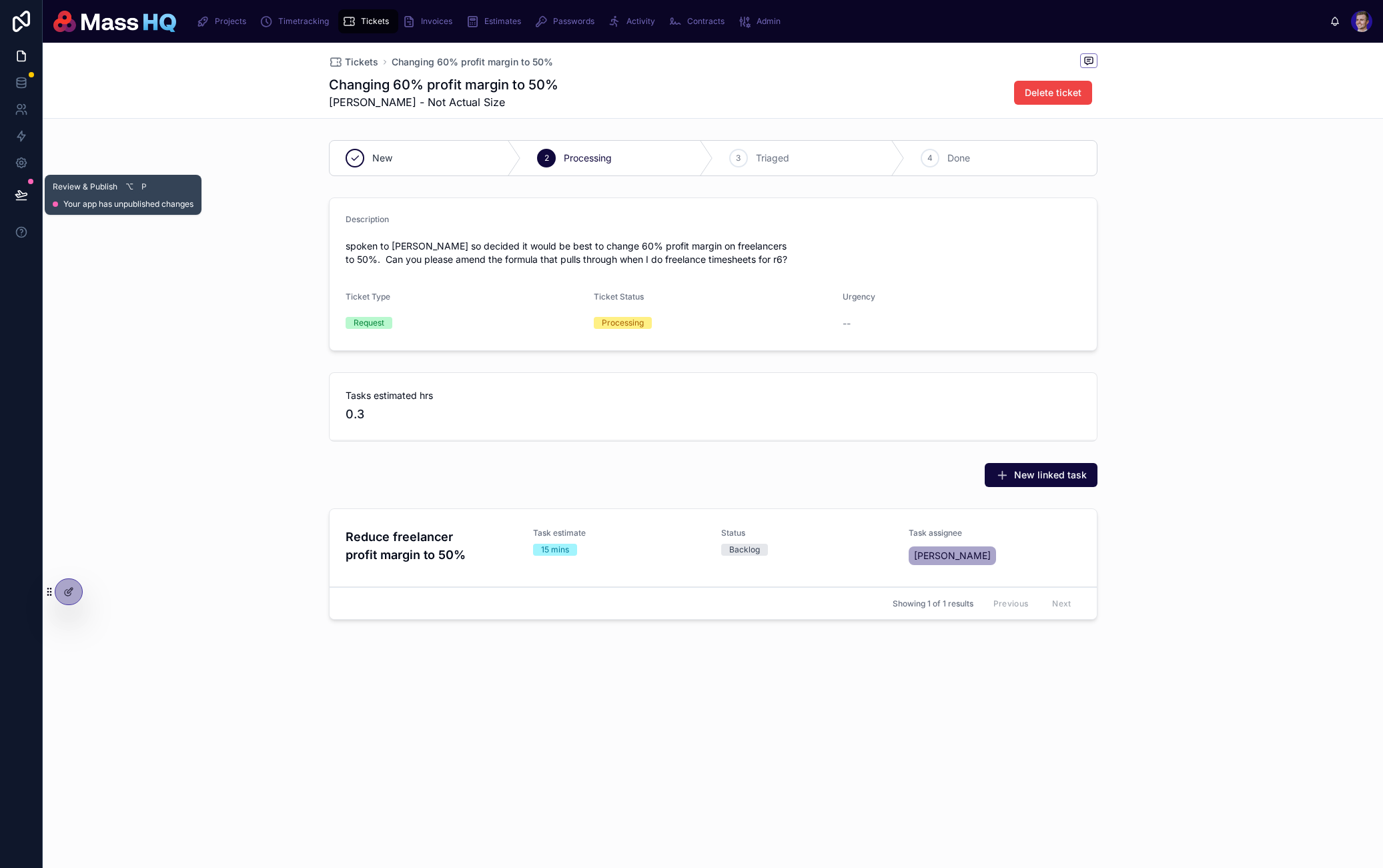
click at [27, 184] on button at bounding box center [21, 194] width 29 height 37
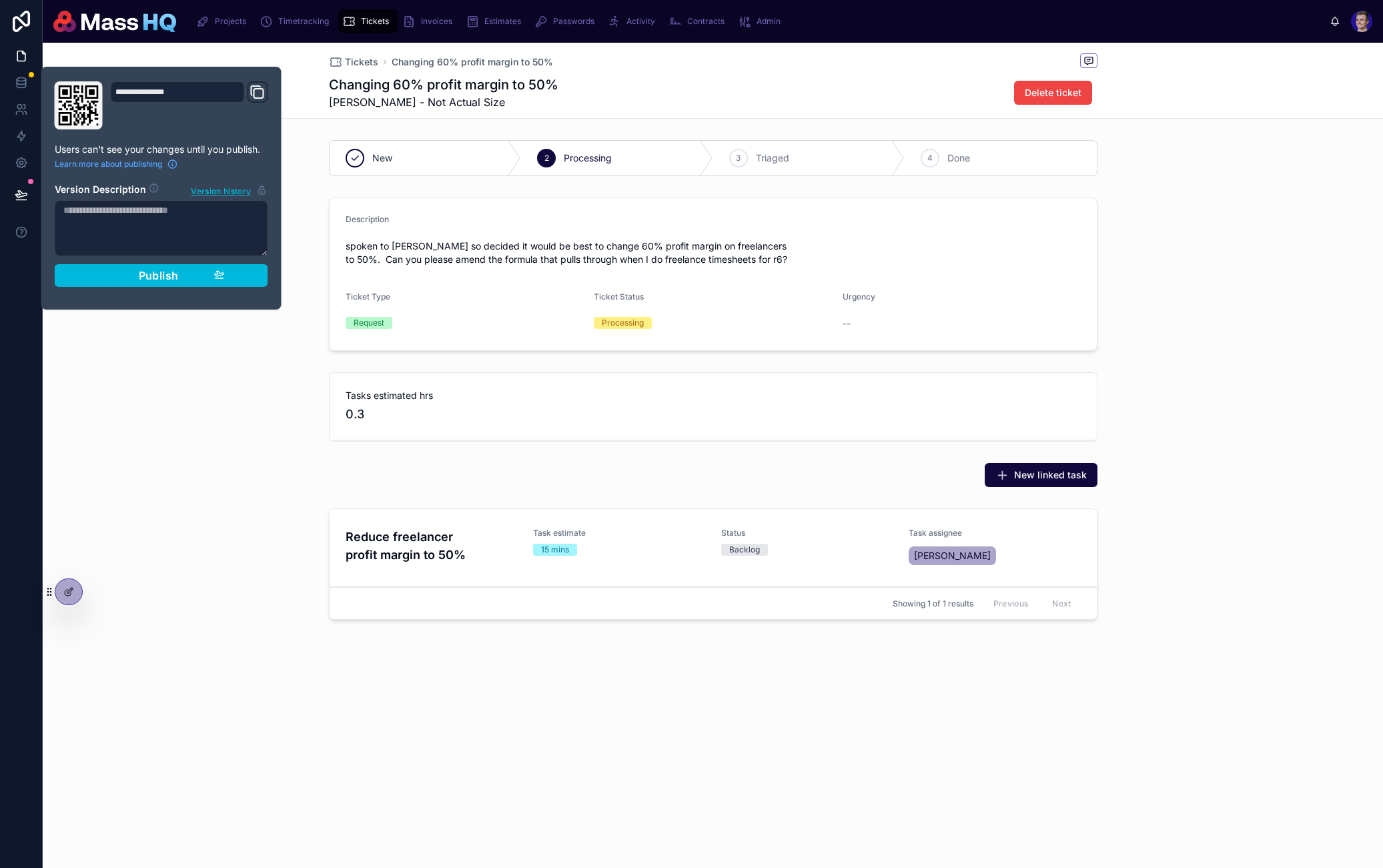
click at [146, 269] on button "Publish" at bounding box center [162, 275] width 214 height 23
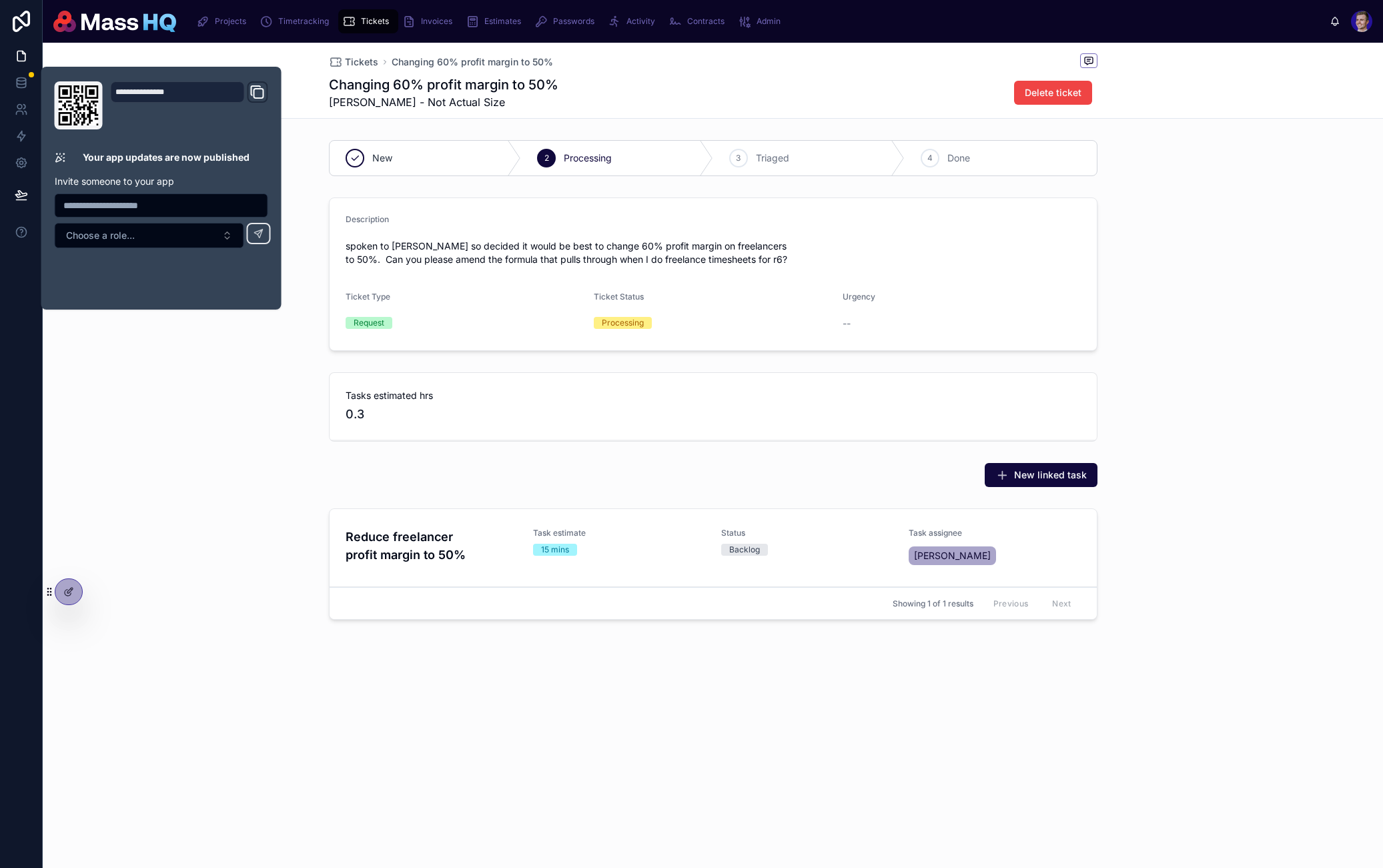
drag, startPoint x: 221, startPoint y: 400, endPoint x: 200, endPoint y: 452, distance: 56.1
click at [221, 403] on div "Tasks estimated hrs 0.3" at bounding box center [712, 407] width 1340 height 80
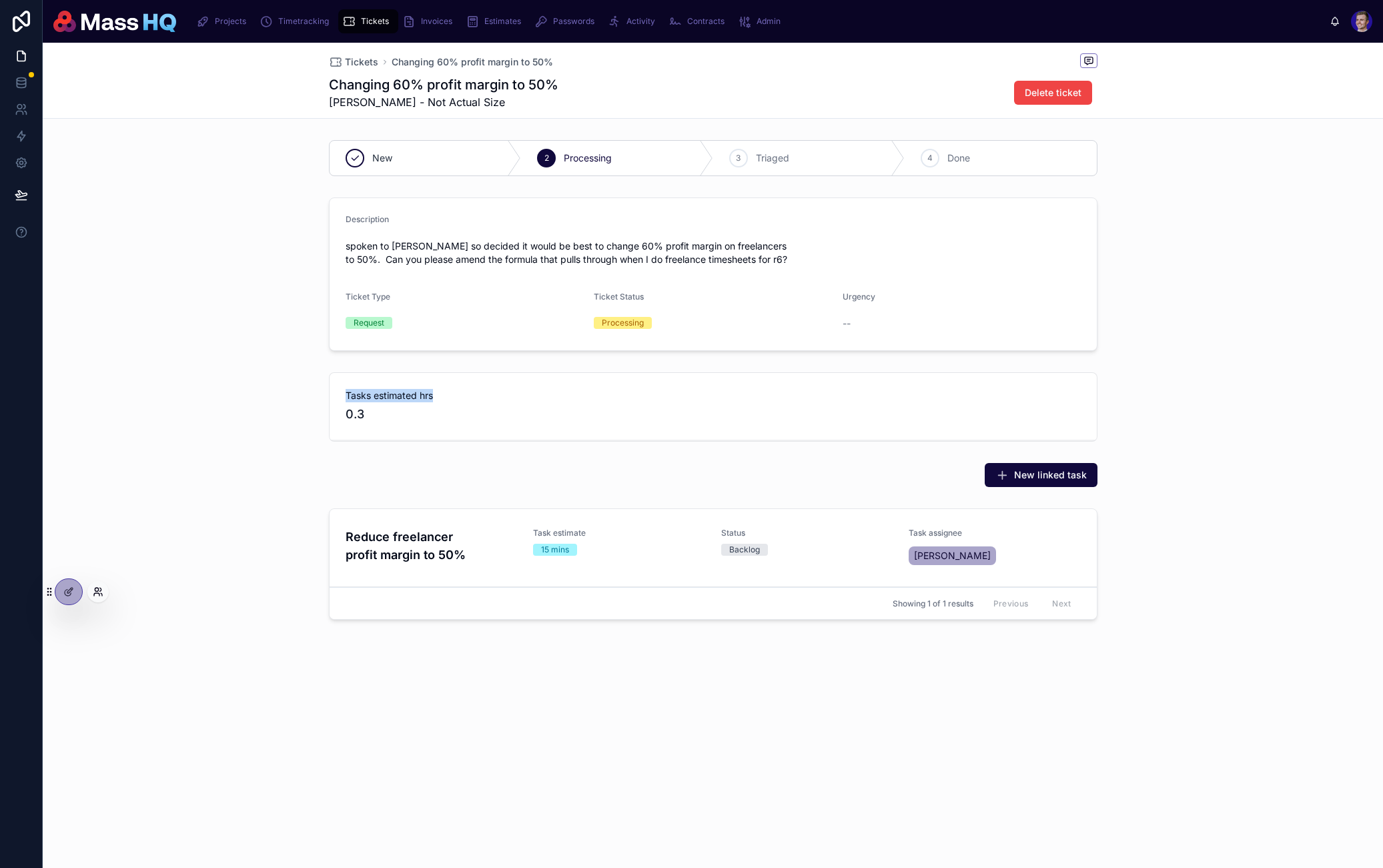
click at [101, 596] on icon at bounding box center [98, 592] width 11 height 11
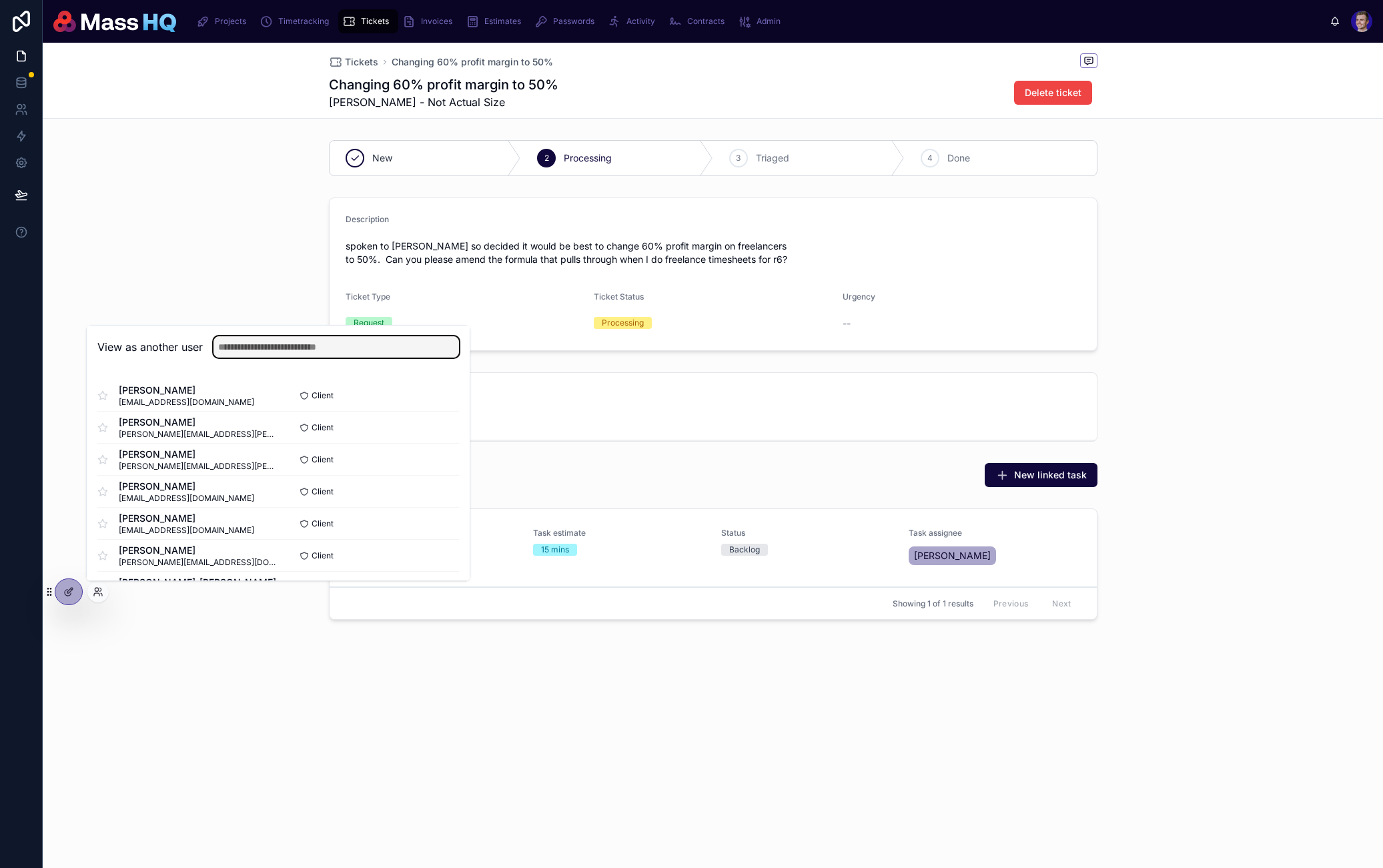
click at [317, 341] on input "text" at bounding box center [336, 347] width 246 height 21
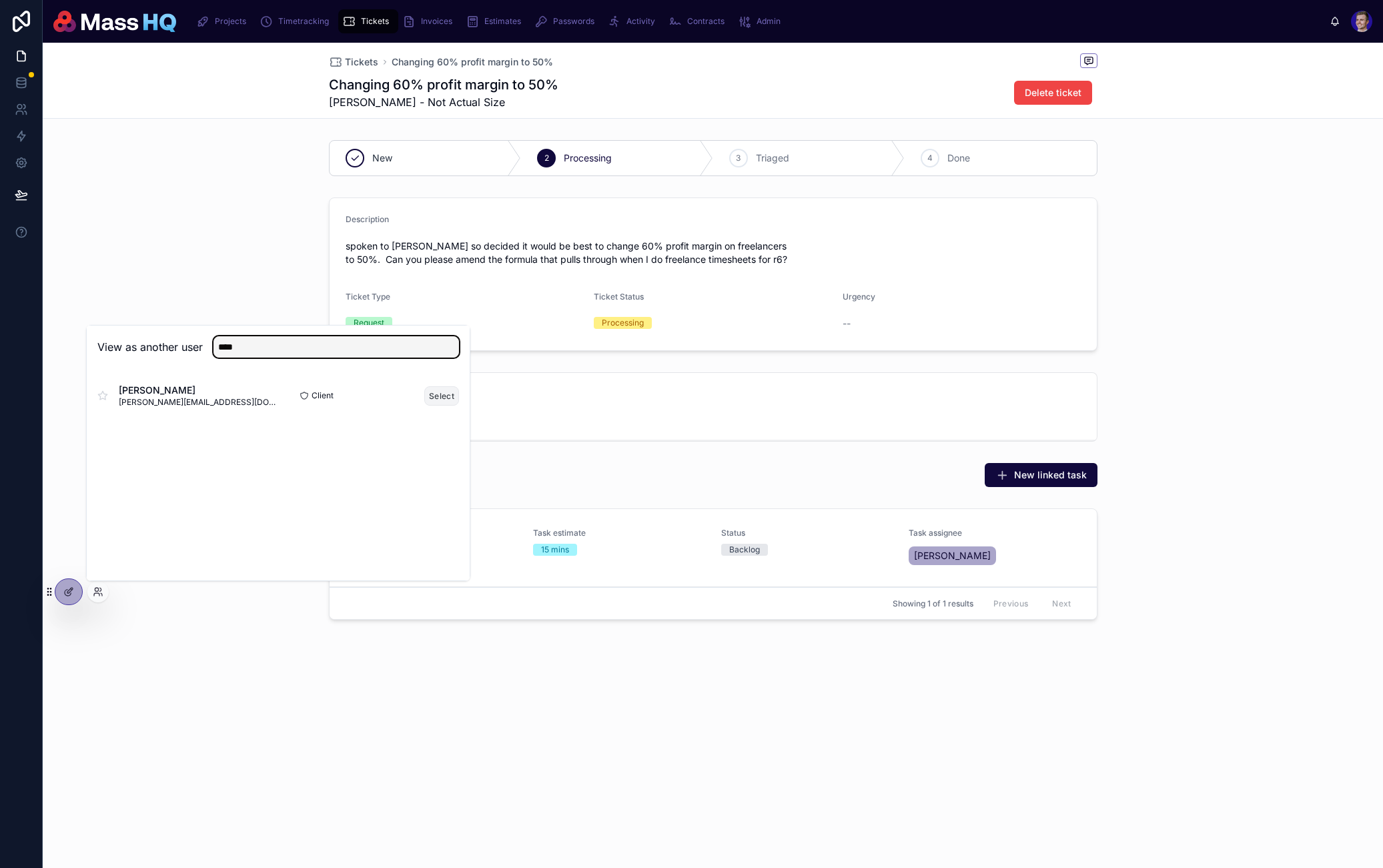
type input "****"
click at [428, 390] on button "Select" at bounding box center [441, 396] width 34 height 19
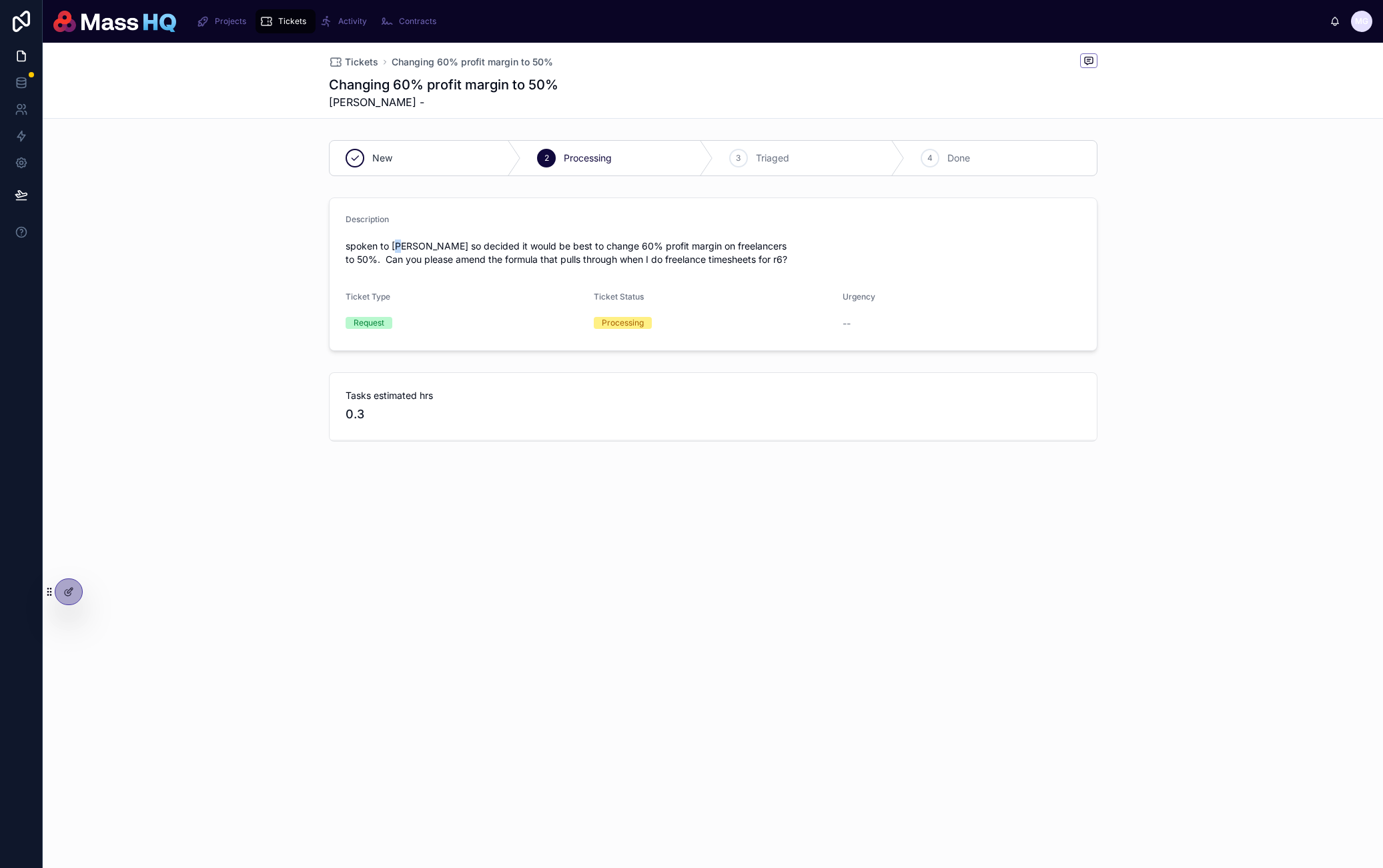
drag, startPoint x: 401, startPoint y: 249, endPoint x: 492, endPoint y: 261, distance: 91.8
click at [445, 256] on span "spoken to [PERSON_NAME] so decided it would be best to change 60% profit margin…" at bounding box center [713, 252] width 735 height 27
click at [492, 261] on span "spoken to [PERSON_NAME] so decided it would be best to change 60% profit margin…" at bounding box center [713, 252] width 735 height 27
drag, startPoint x: 513, startPoint y: 251, endPoint x: 711, endPoint y: 252, distance: 198.0
click at [711, 252] on span "spoken to [PERSON_NAME] so decided it would be best to change 60% profit margin…" at bounding box center [713, 252] width 735 height 27
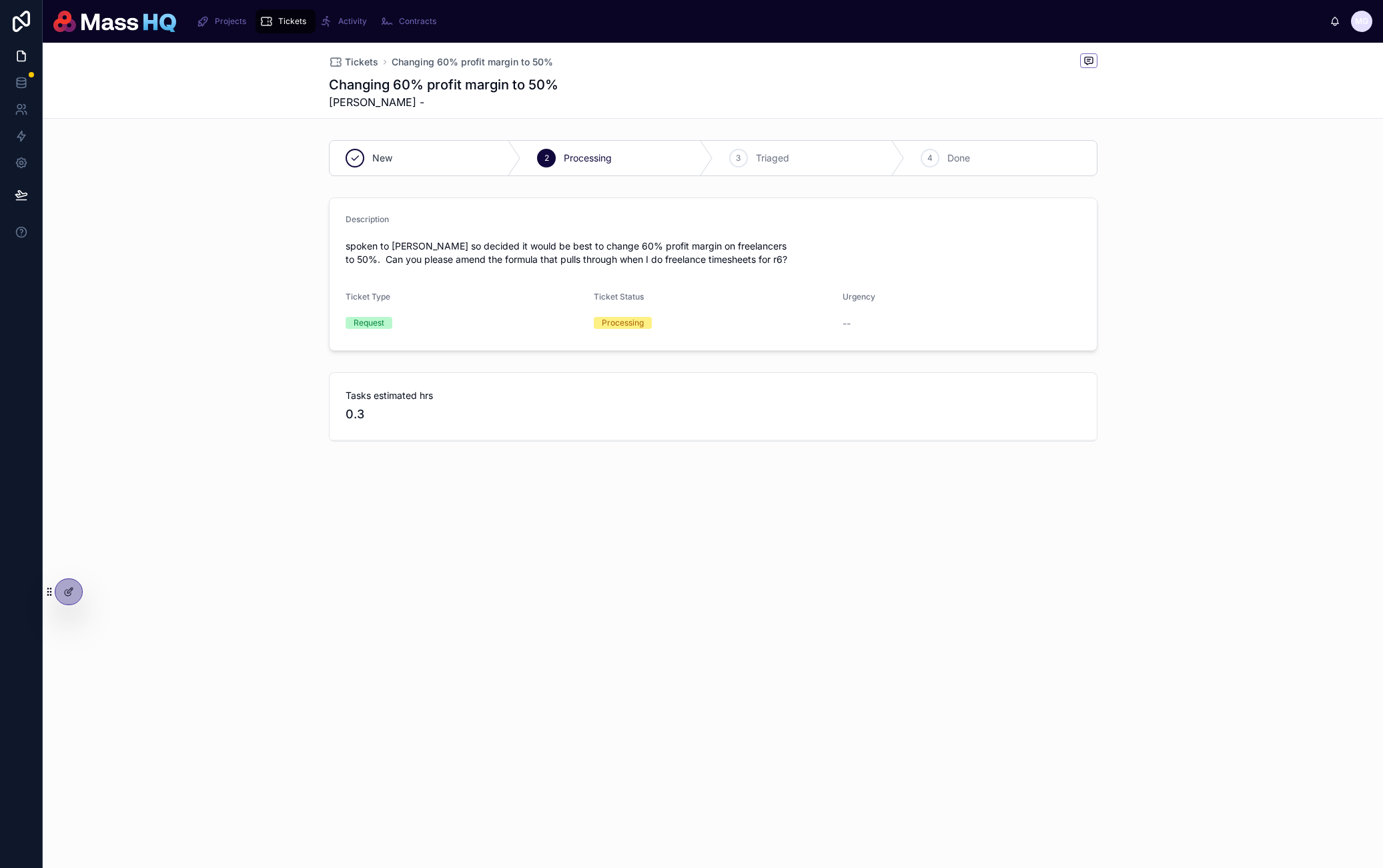
click at [711, 252] on span "spoken to [PERSON_NAME] so decided it would be best to change 60% profit margin…" at bounding box center [713, 252] width 735 height 27
click at [744, 146] on div "3 Triaged" at bounding box center [809, 158] width 192 height 34
click at [779, 171] on div "3 Triaged" at bounding box center [809, 158] width 192 height 34
click at [74, 588] on div at bounding box center [69, 591] width 27 height 25
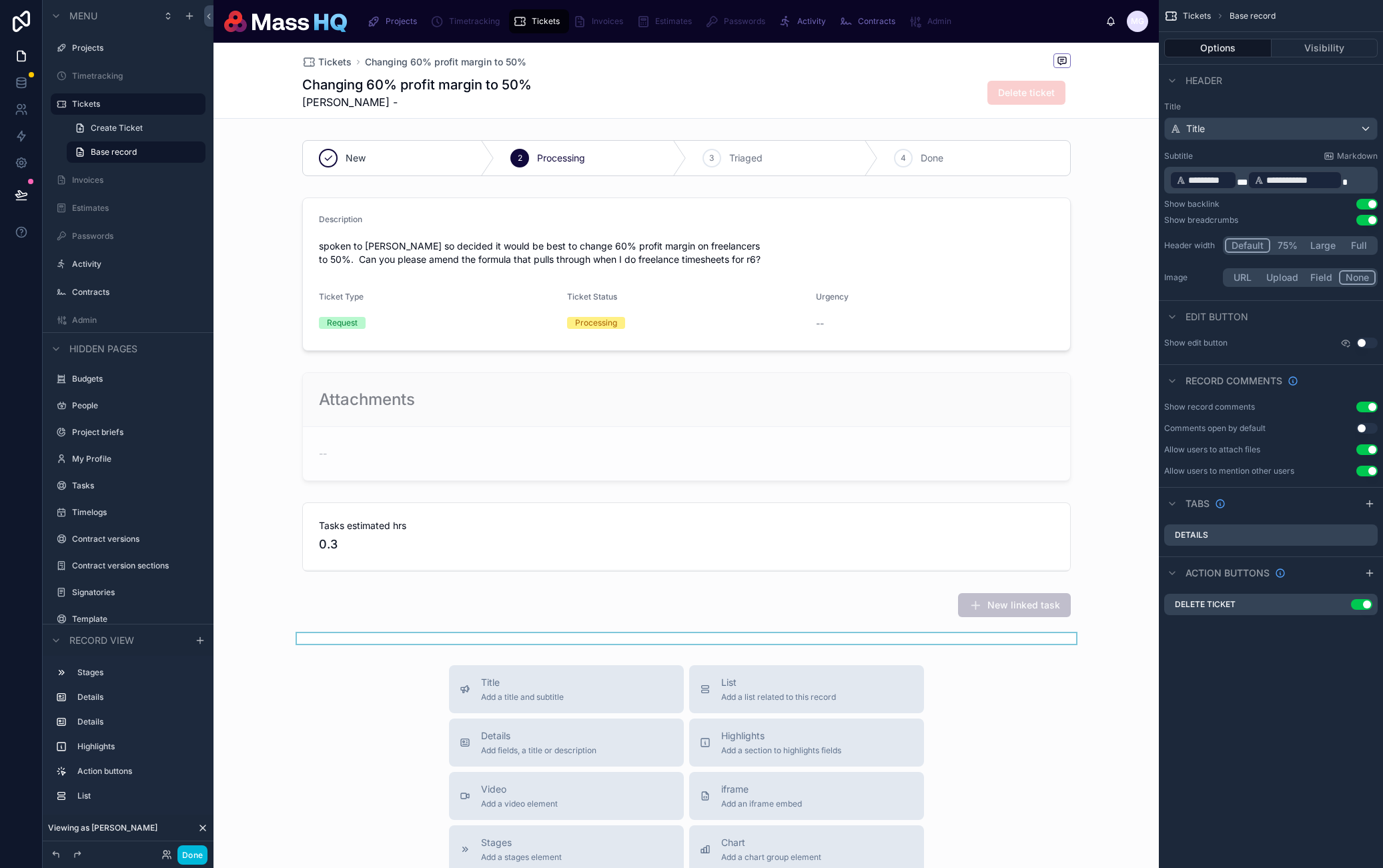
click at [860, 637] on div at bounding box center [687, 638] width 946 height 11
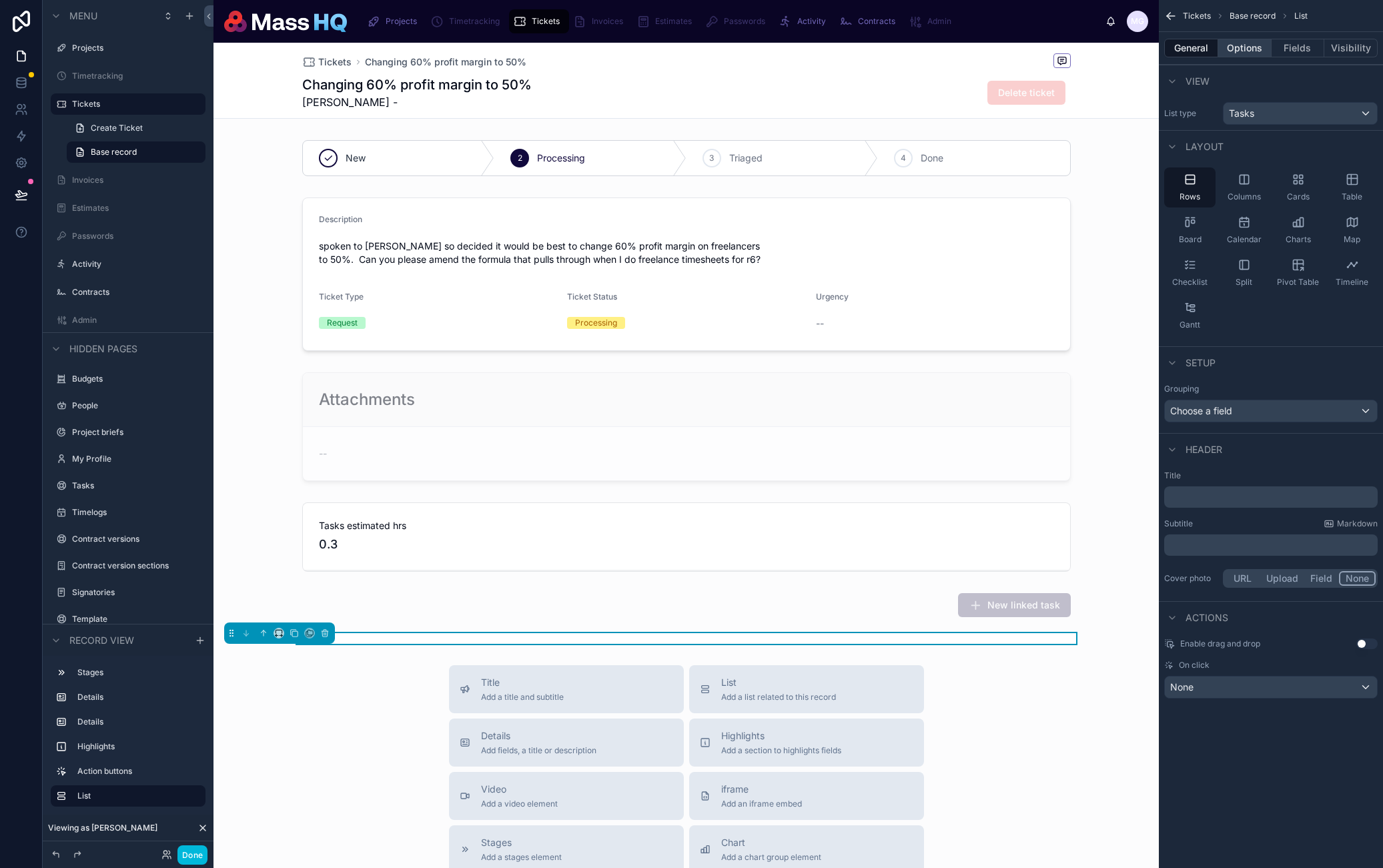
click at [1242, 50] on button "Options" at bounding box center [1245, 48] width 53 height 18
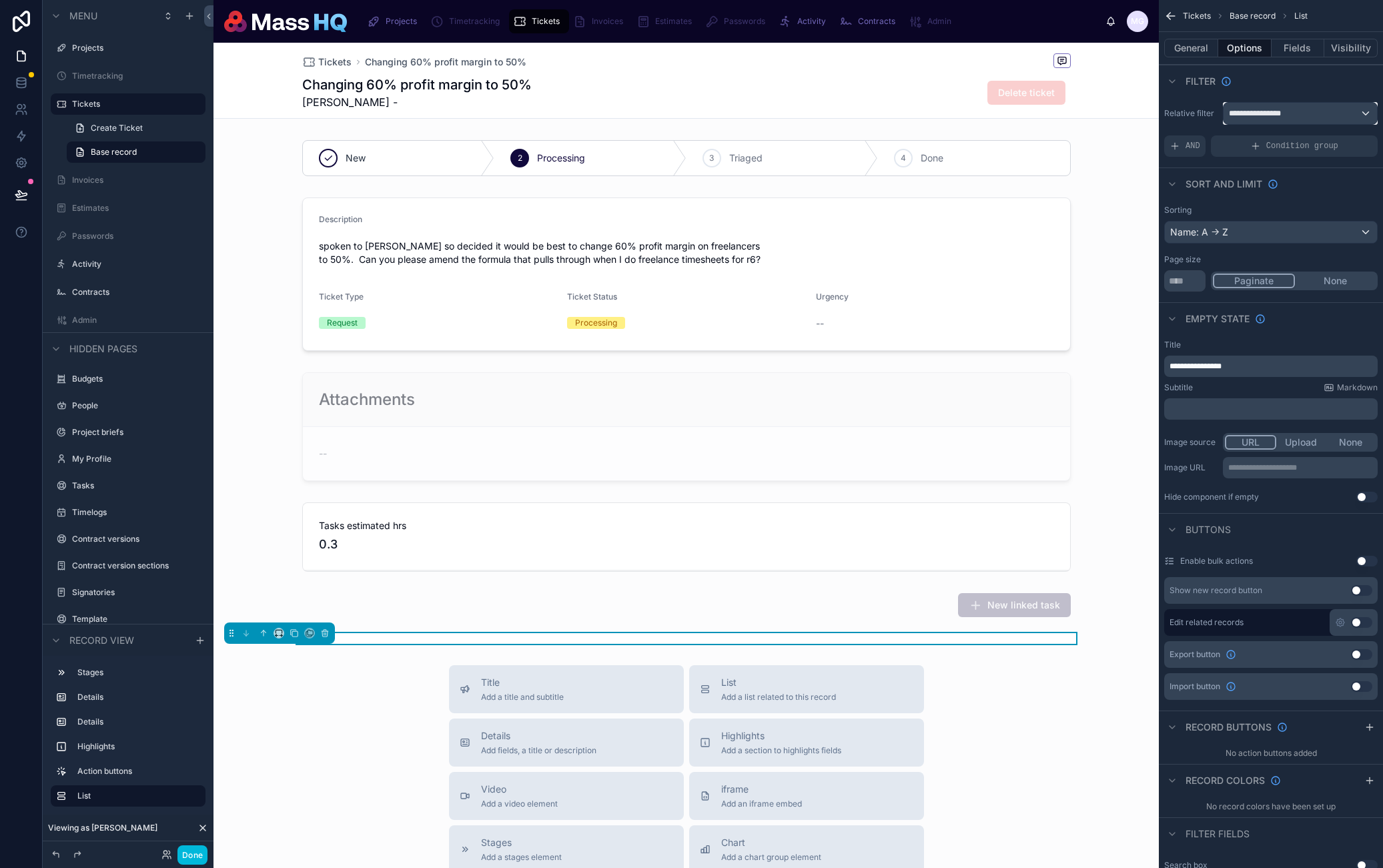
click at [1288, 112] on div "**********" at bounding box center [1300, 114] width 153 height 21
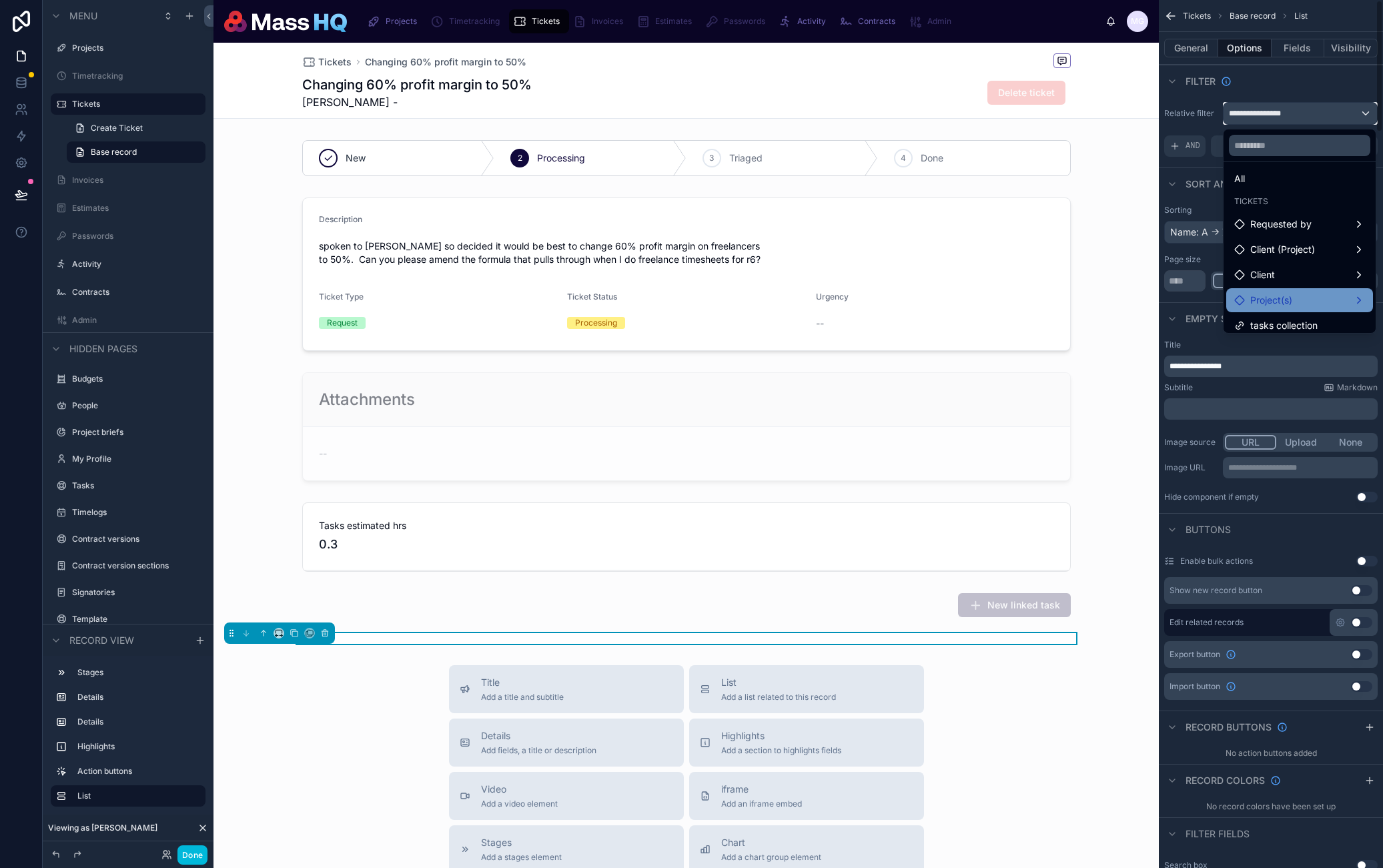
scroll to position [13, 0]
click at [1303, 314] on span "tasks collection" at bounding box center [1284, 318] width 67 height 16
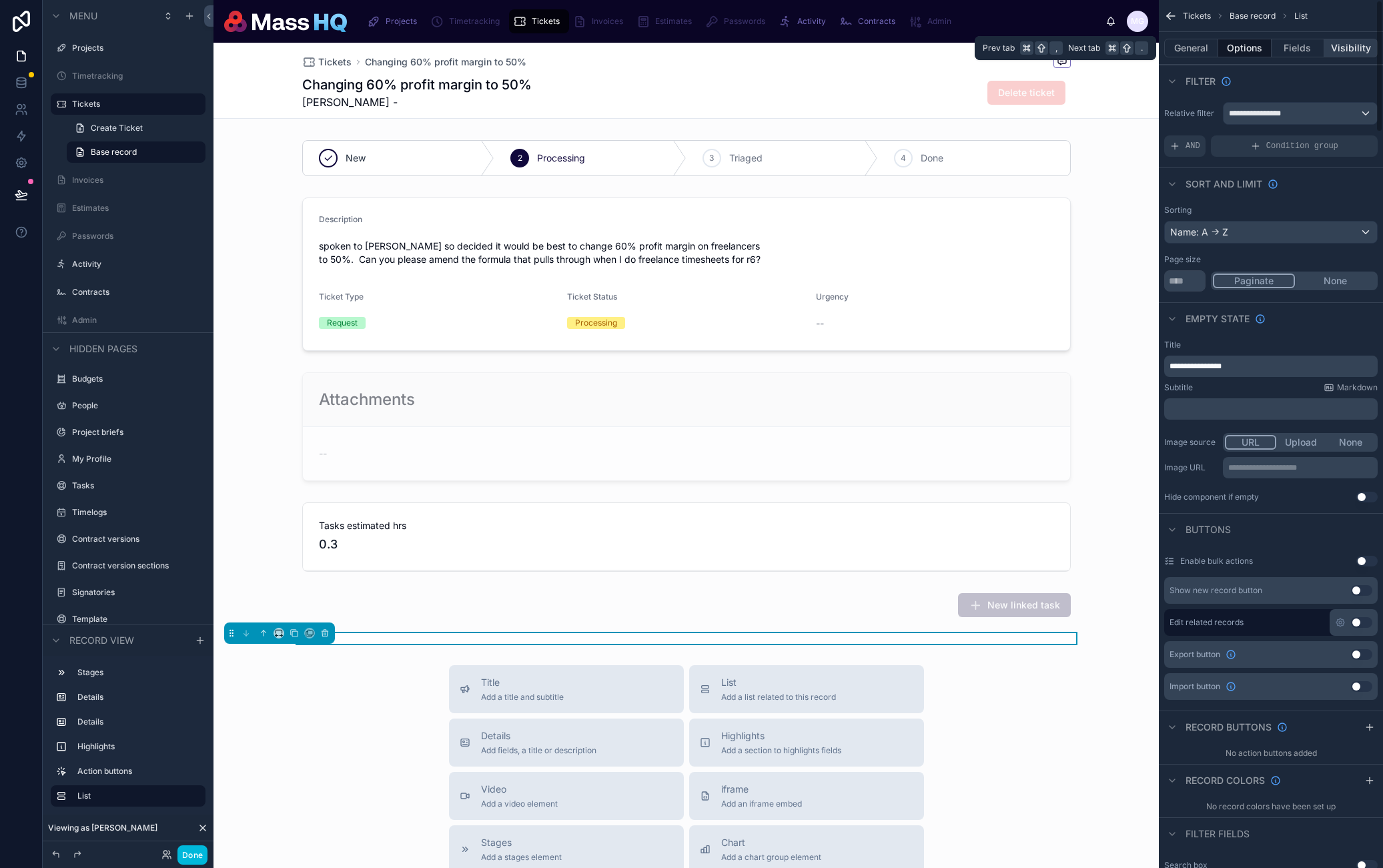
click at [1349, 50] on button "Visibility" at bounding box center [1351, 48] width 53 height 18
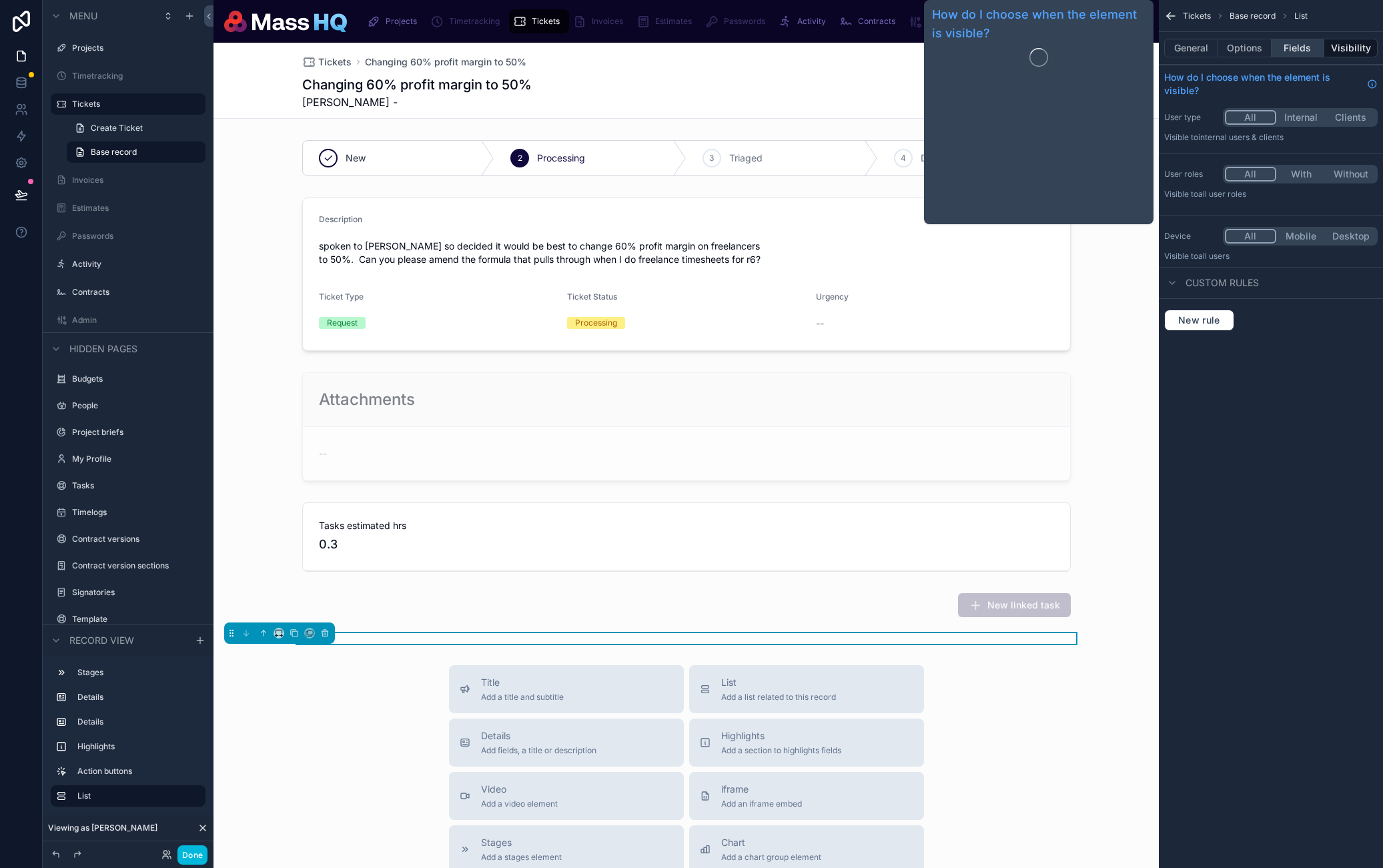
click at [1298, 47] on button "Fields" at bounding box center [1298, 48] width 53 height 18
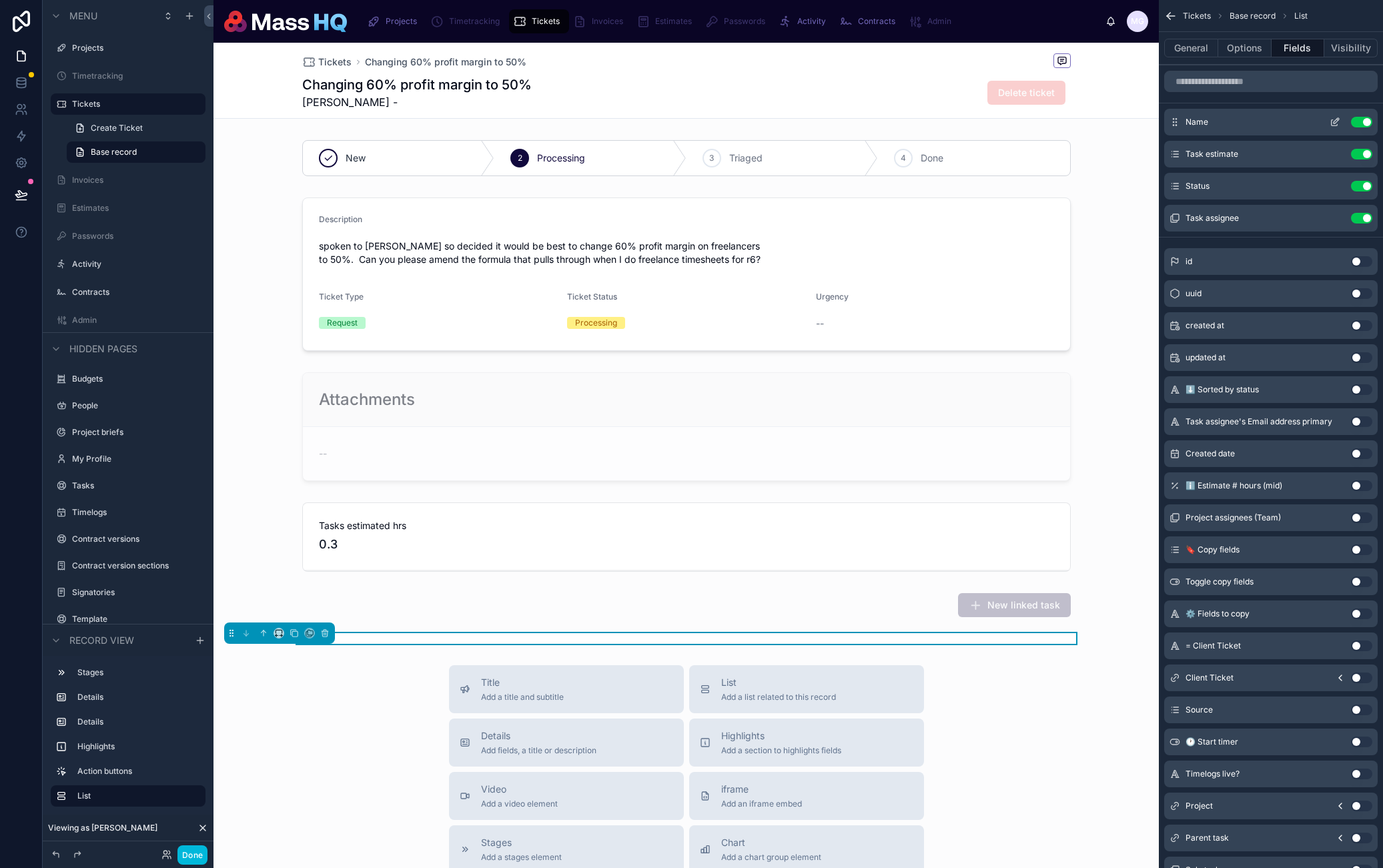
click at [1335, 117] on icon "scrollable content" at bounding box center [1335, 122] width 11 height 11
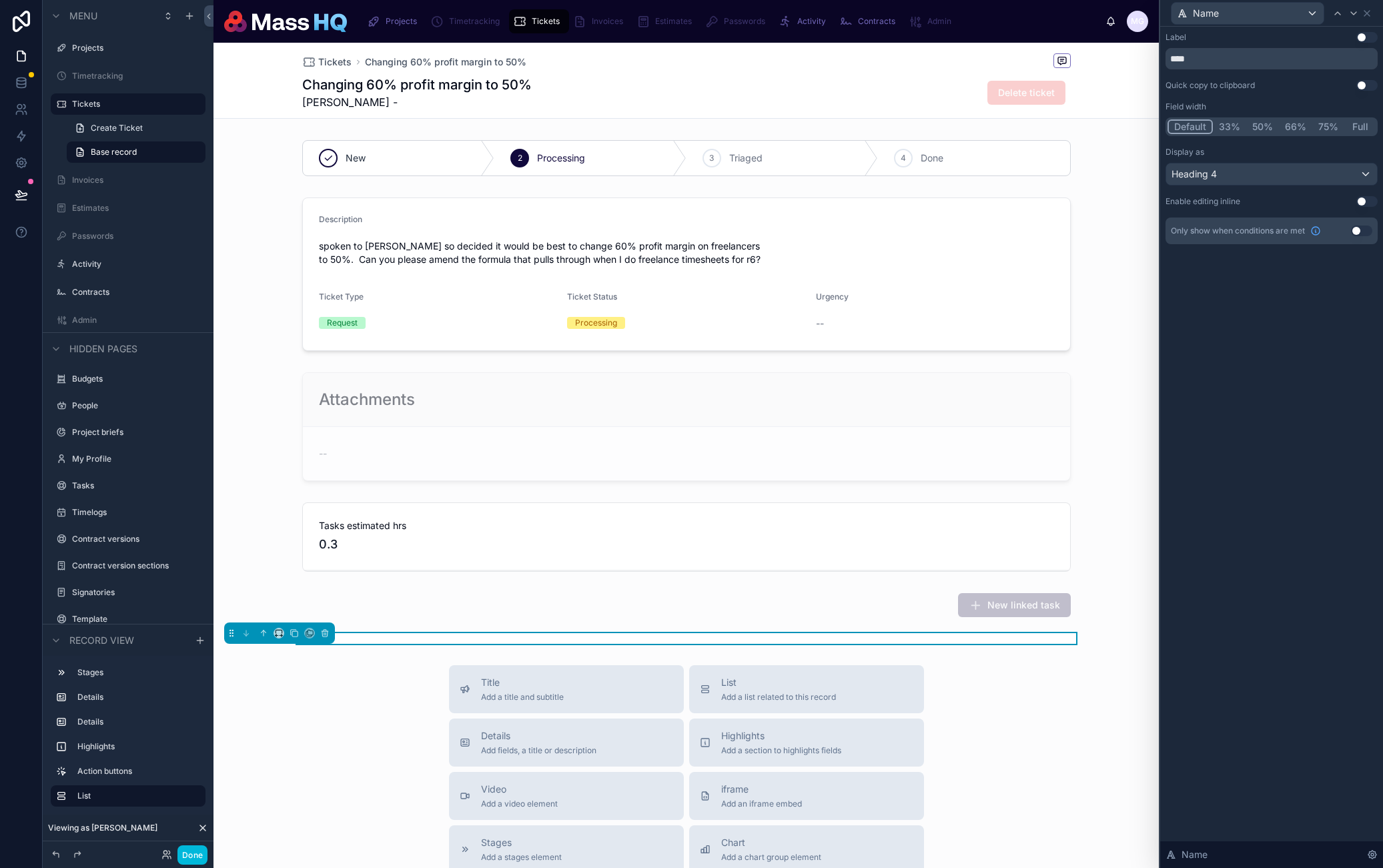
click at [190, 850] on button "Done" at bounding box center [192, 854] width 30 height 19
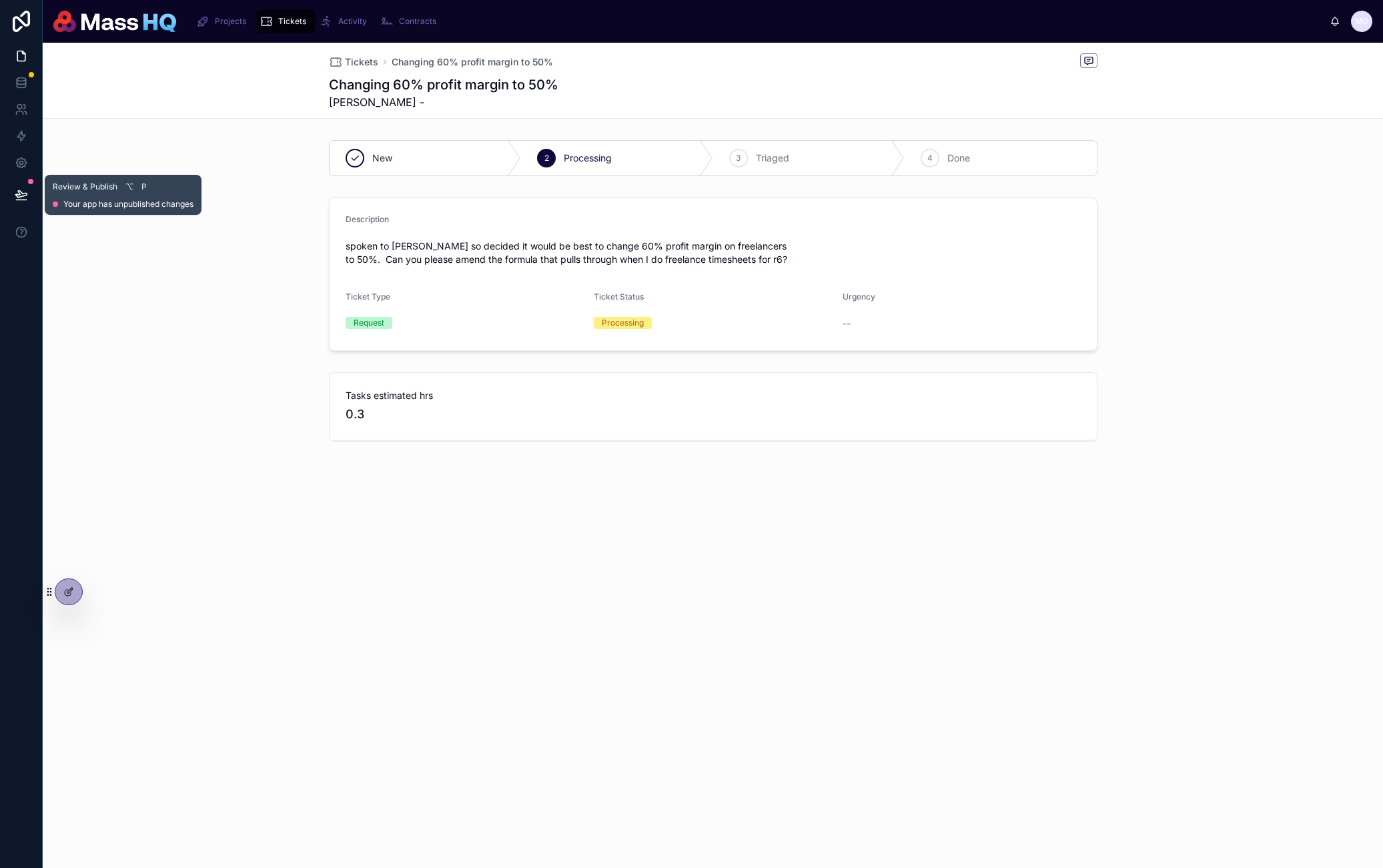
click at [13, 198] on button at bounding box center [21, 194] width 29 height 37
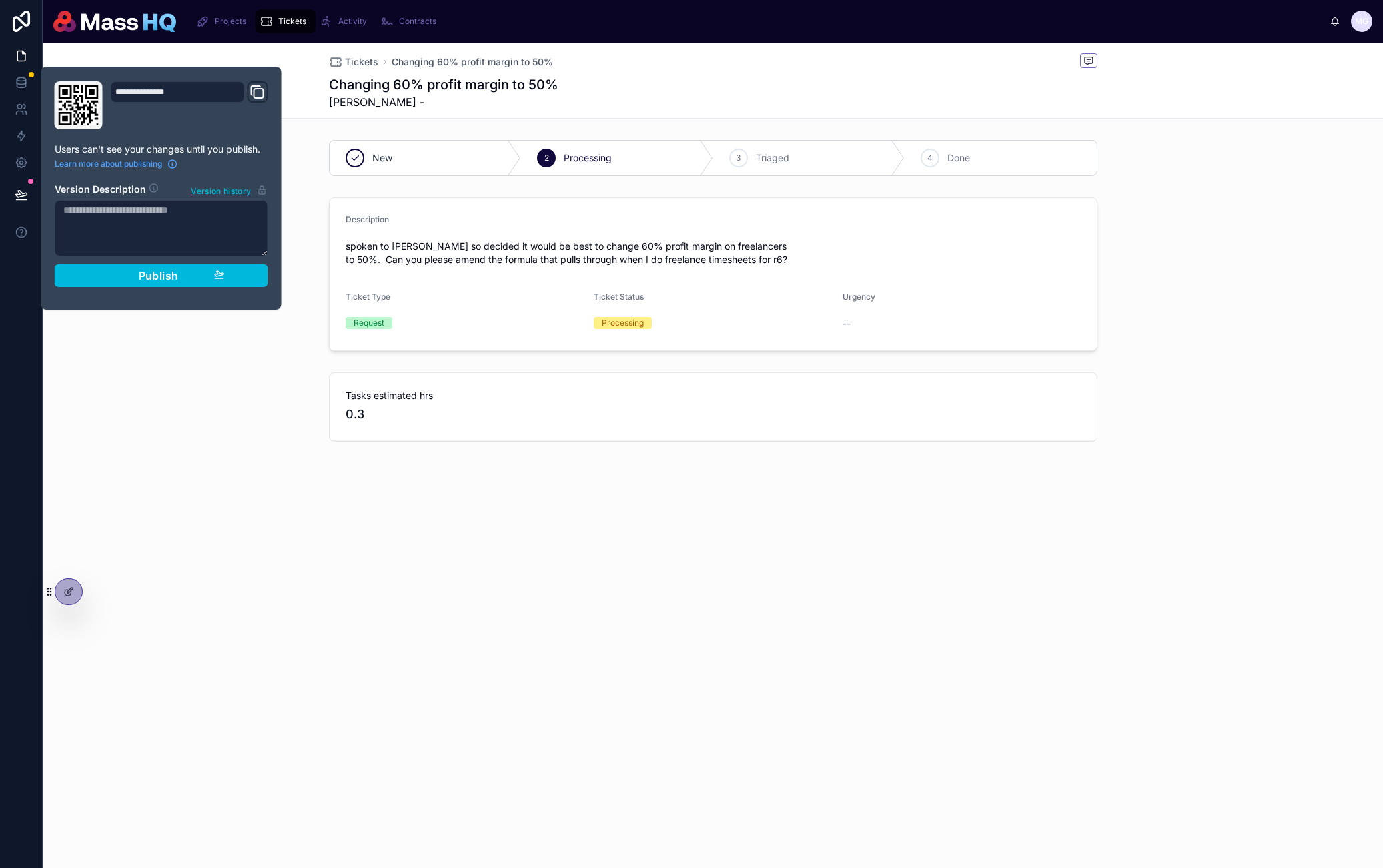
click at [189, 286] on button "Publish" at bounding box center [162, 275] width 214 height 23
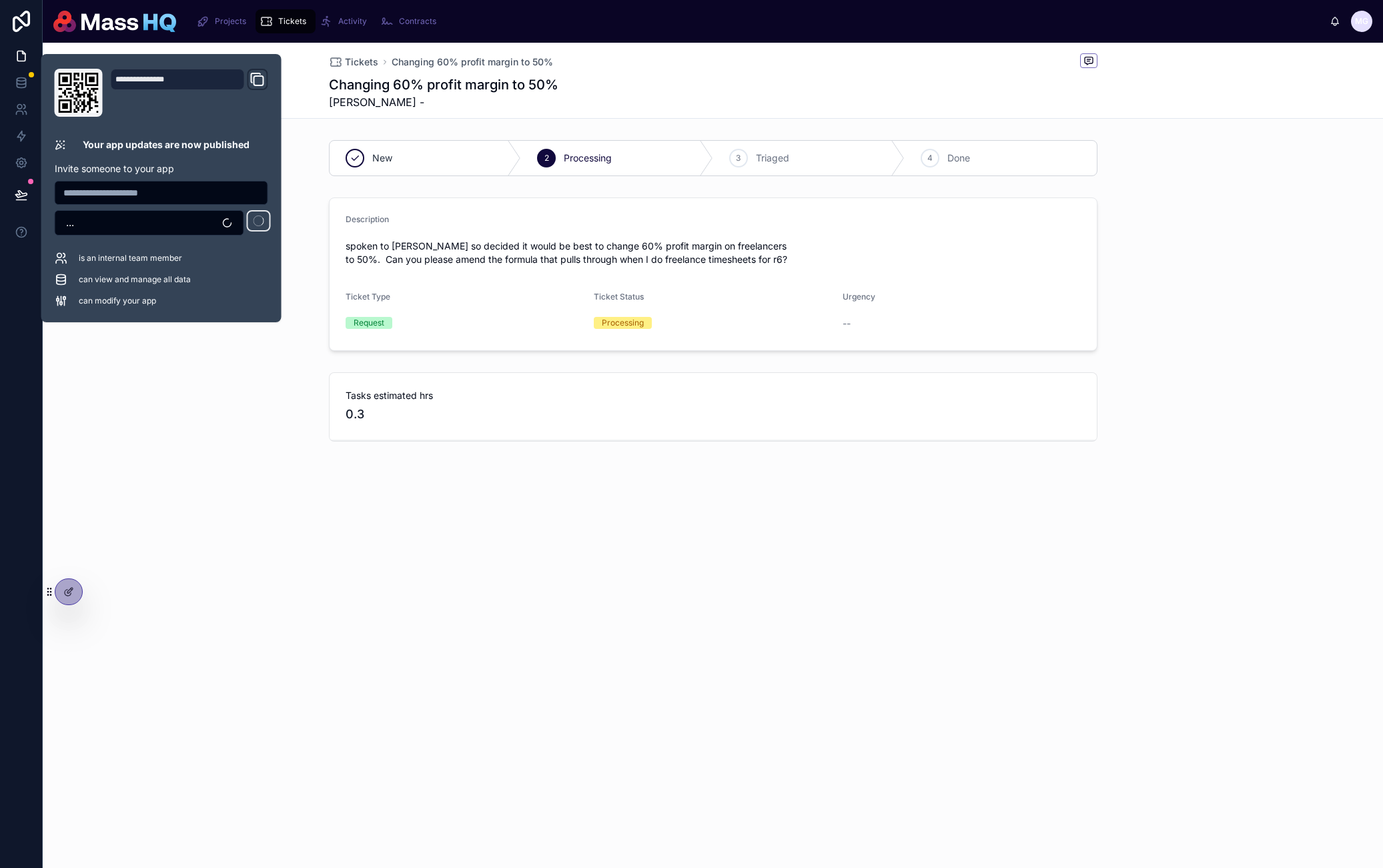
click at [187, 275] on span "can view and manage all data" at bounding box center [134, 280] width 112 height 11
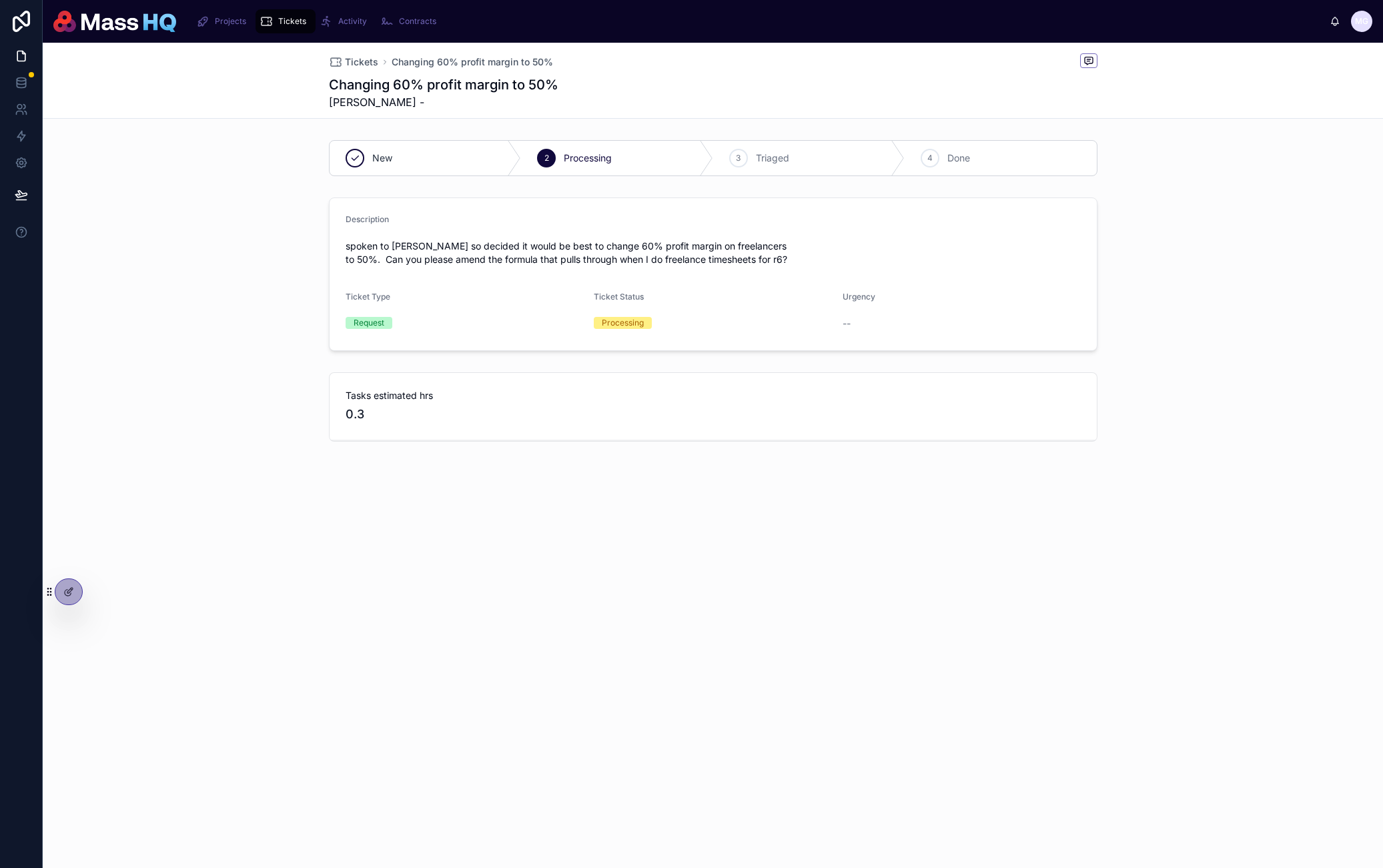
click at [527, 574] on div "Tickets Changing 60% profit margin to 50% Changing 60% profit margin to 50% Gre…" at bounding box center [712, 309] width 1340 height 532
drag, startPoint x: 573, startPoint y: 573, endPoint x: 546, endPoint y: 545, distance: 38.9
click at [574, 573] on div "Tickets Changing 60% profit margin to 50% Changing 60% profit margin to 50% Gre…" at bounding box center [712, 309] width 1340 height 532
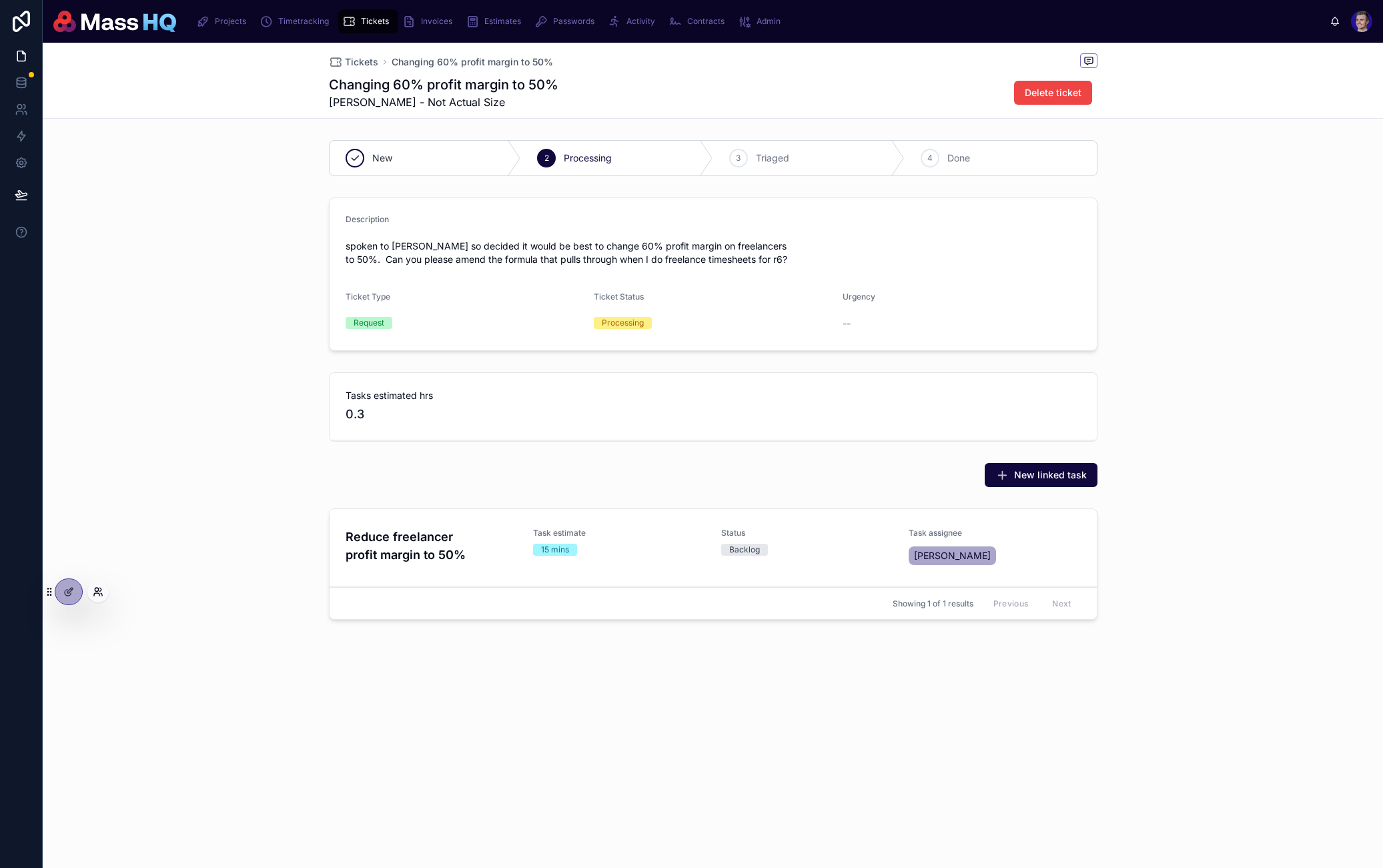
click at [96, 591] on icon at bounding box center [96, 590] width 3 height 3
click at [261, 342] on input "text" at bounding box center [336, 347] width 246 height 21
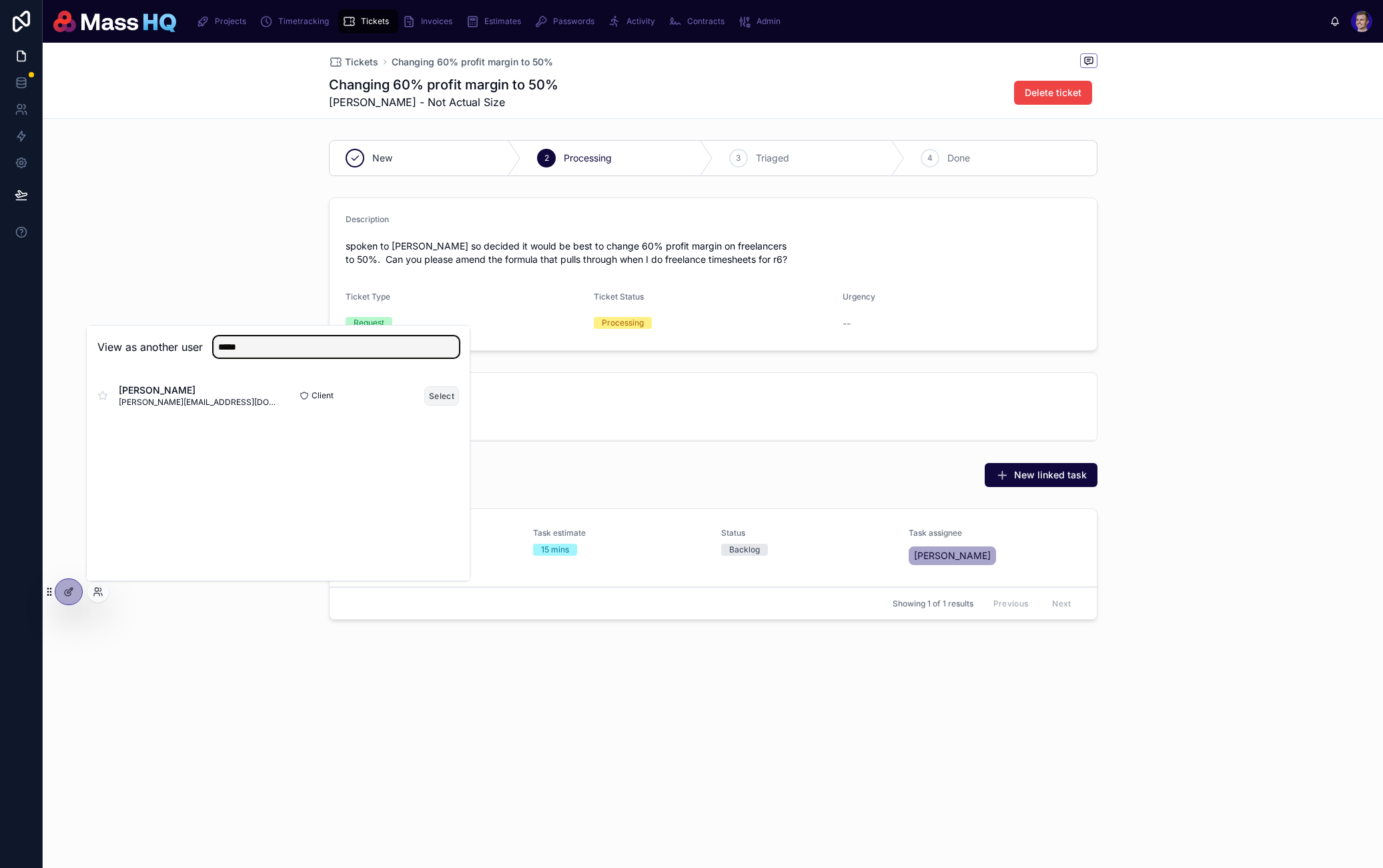
type input "*****"
click at [436, 388] on button "Select" at bounding box center [441, 396] width 34 height 19
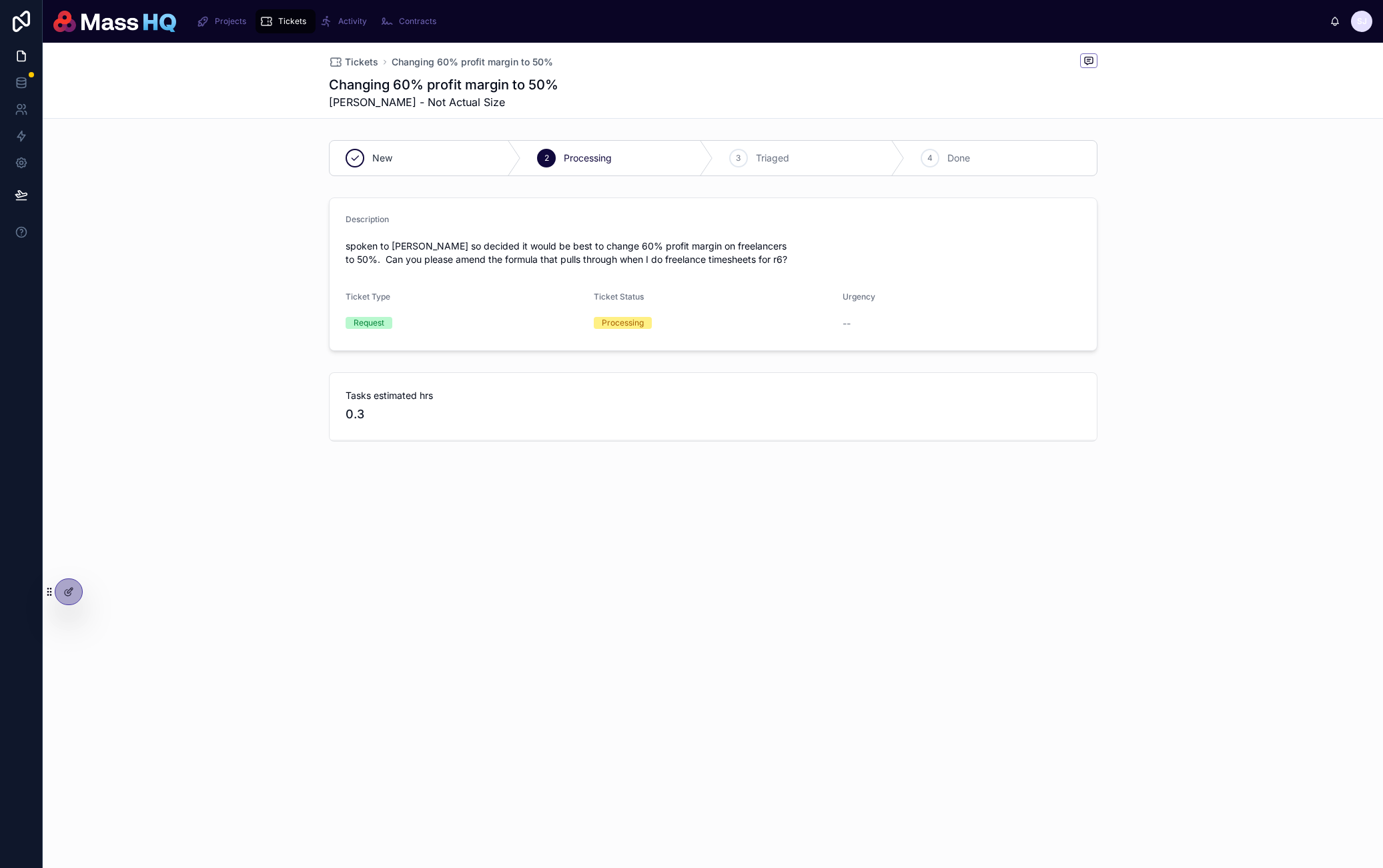
click at [371, 514] on div "Tickets Changing 60% profit margin to 50% Changing 60% profit margin to 50% Gre…" at bounding box center [712, 309] width 1340 height 532
click at [68, 594] on icon at bounding box center [69, 592] width 11 height 11
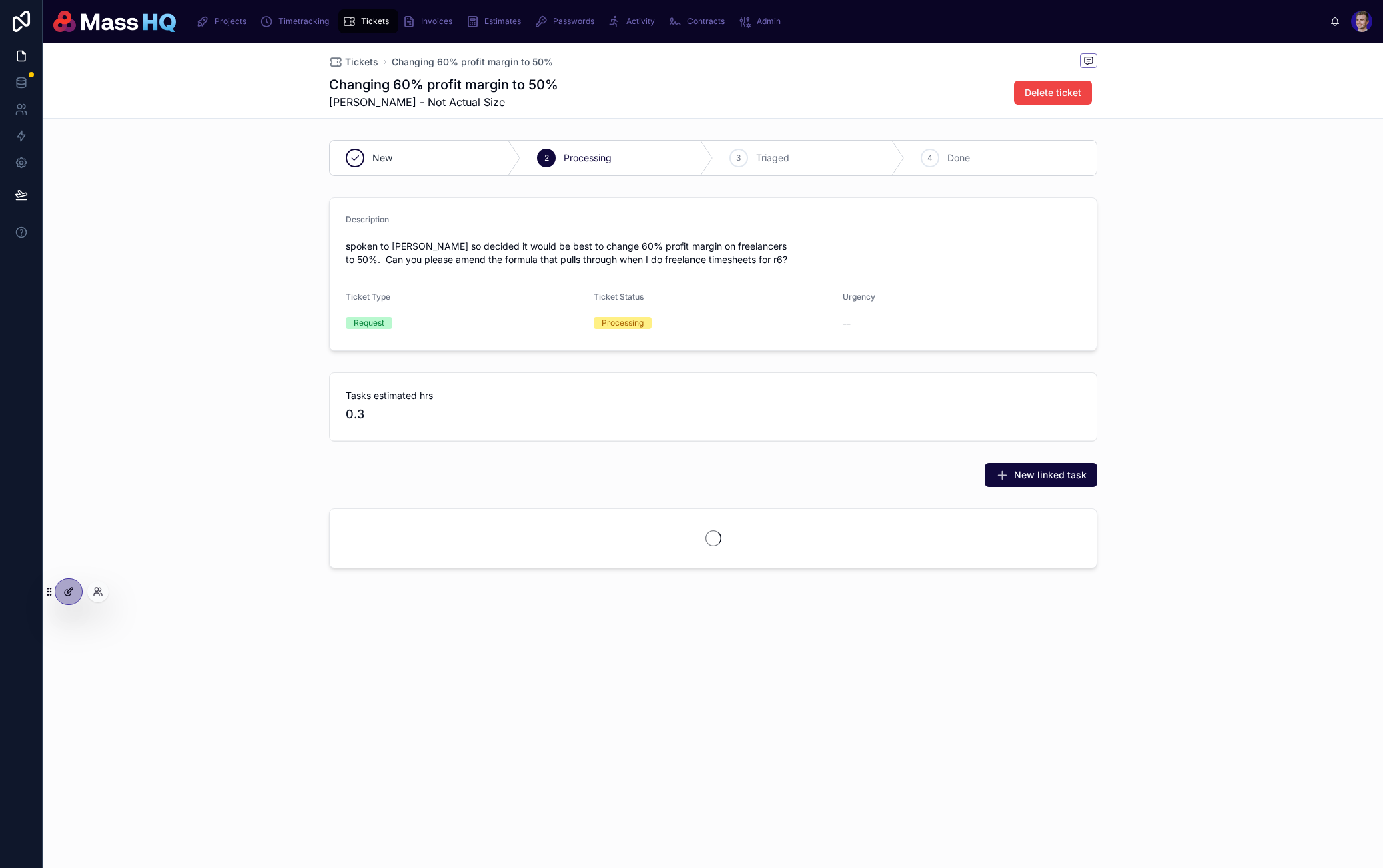
click at [71, 594] on icon at bounding box center [68, 593] width 6 height 6
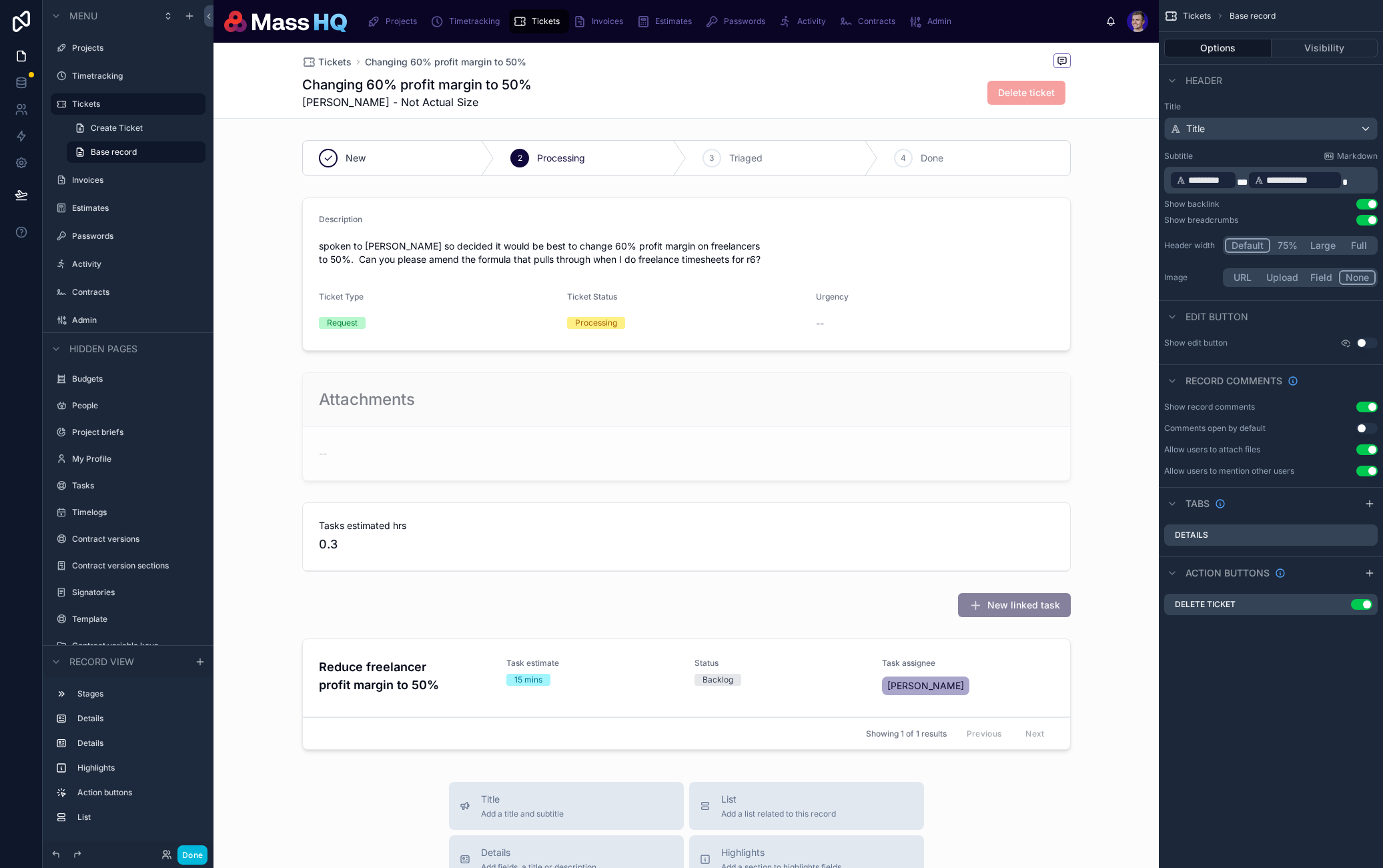
click at [712, 722] on div "Showing 1 of 1 results Previous Next" at bounding box center [687, 733] width 767 height 32
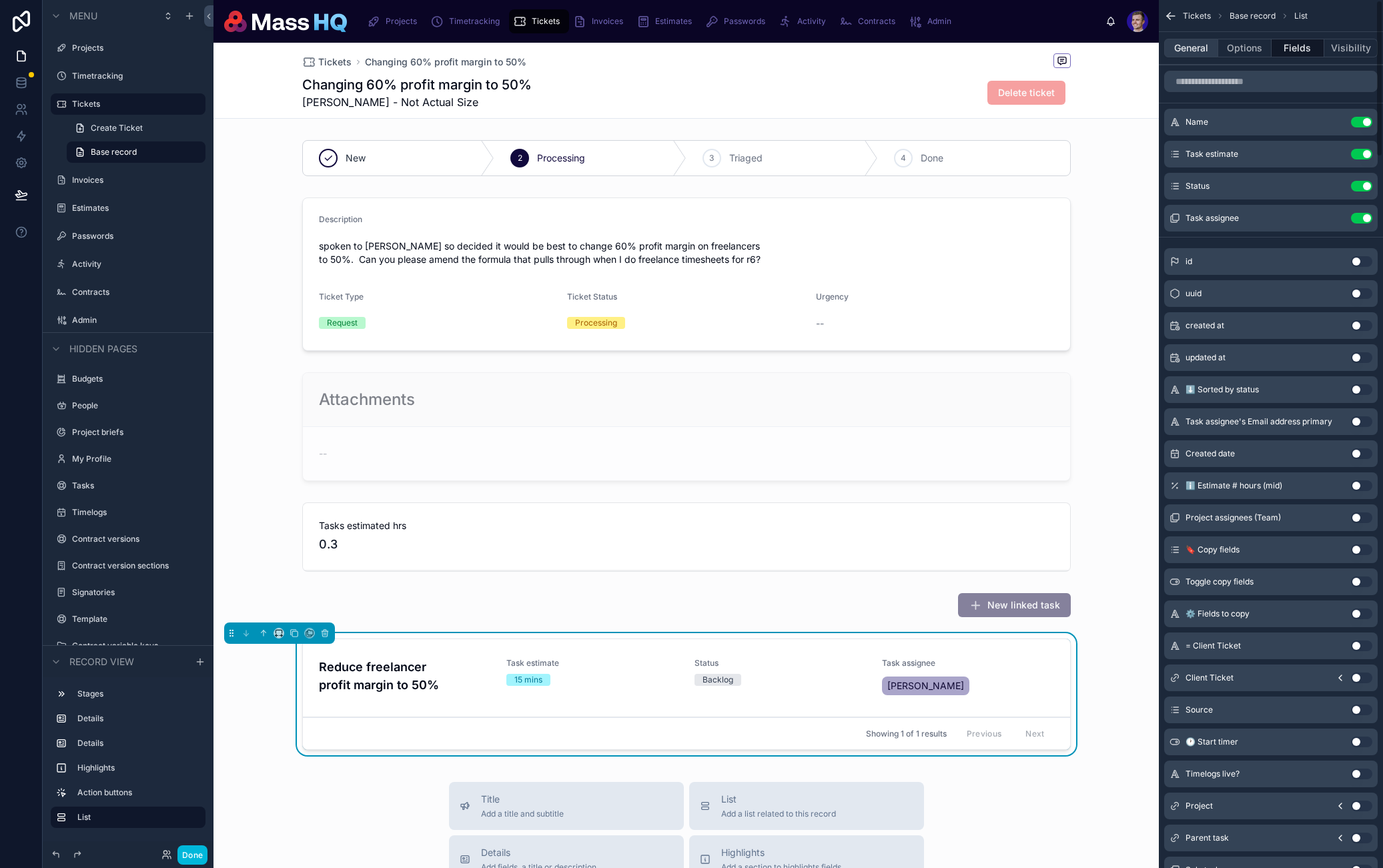
click at [1191, 56] on button "General" at bounding box center [1191, 48] width 54 height 18
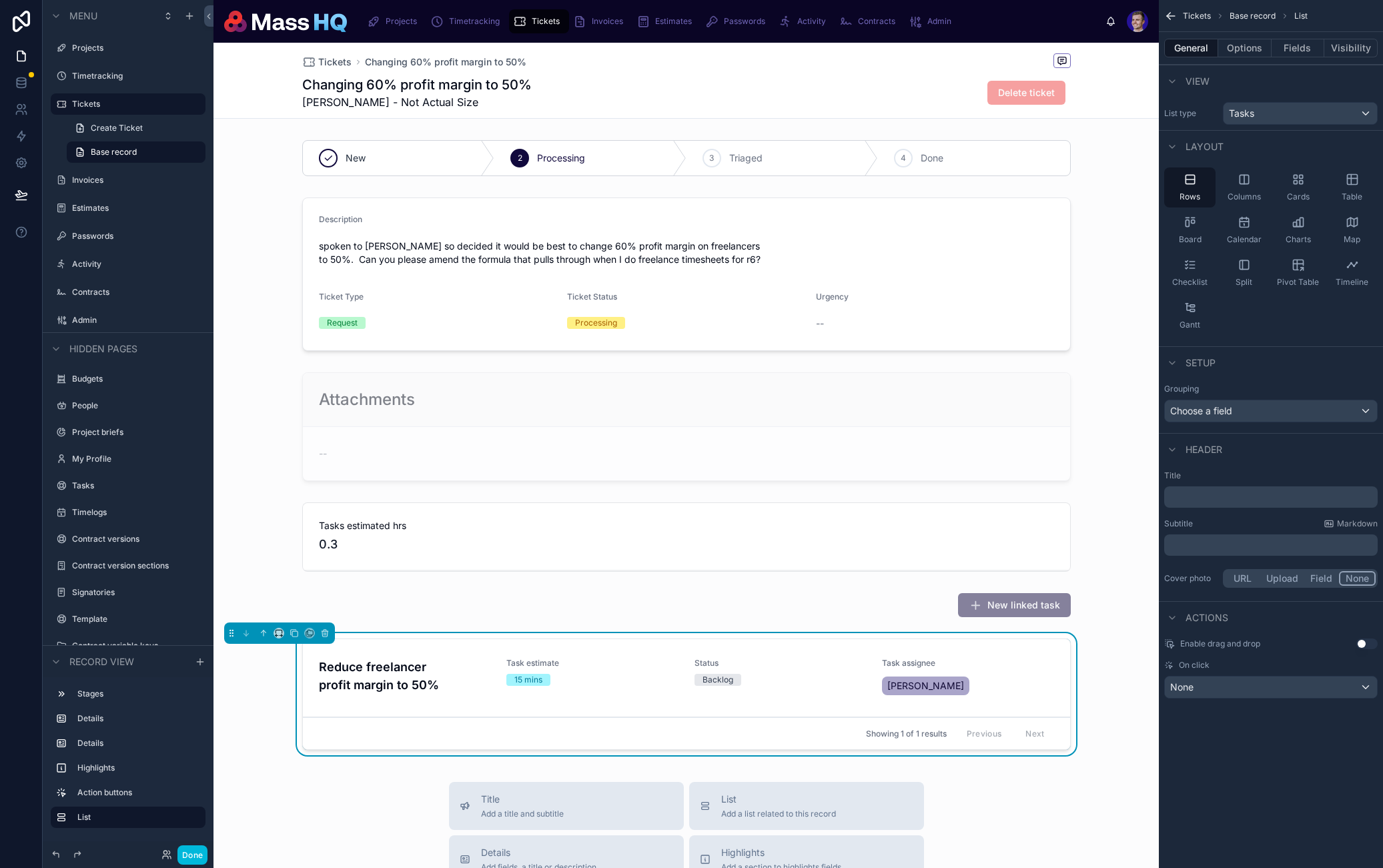
click at [1253, 36] on div "General Options Fields Visibility" at bounding box center [1272, 48] width 224 height 32
click at [1250, 40] on button "Options" at bounding box center [1245, 48] width 53 height 18
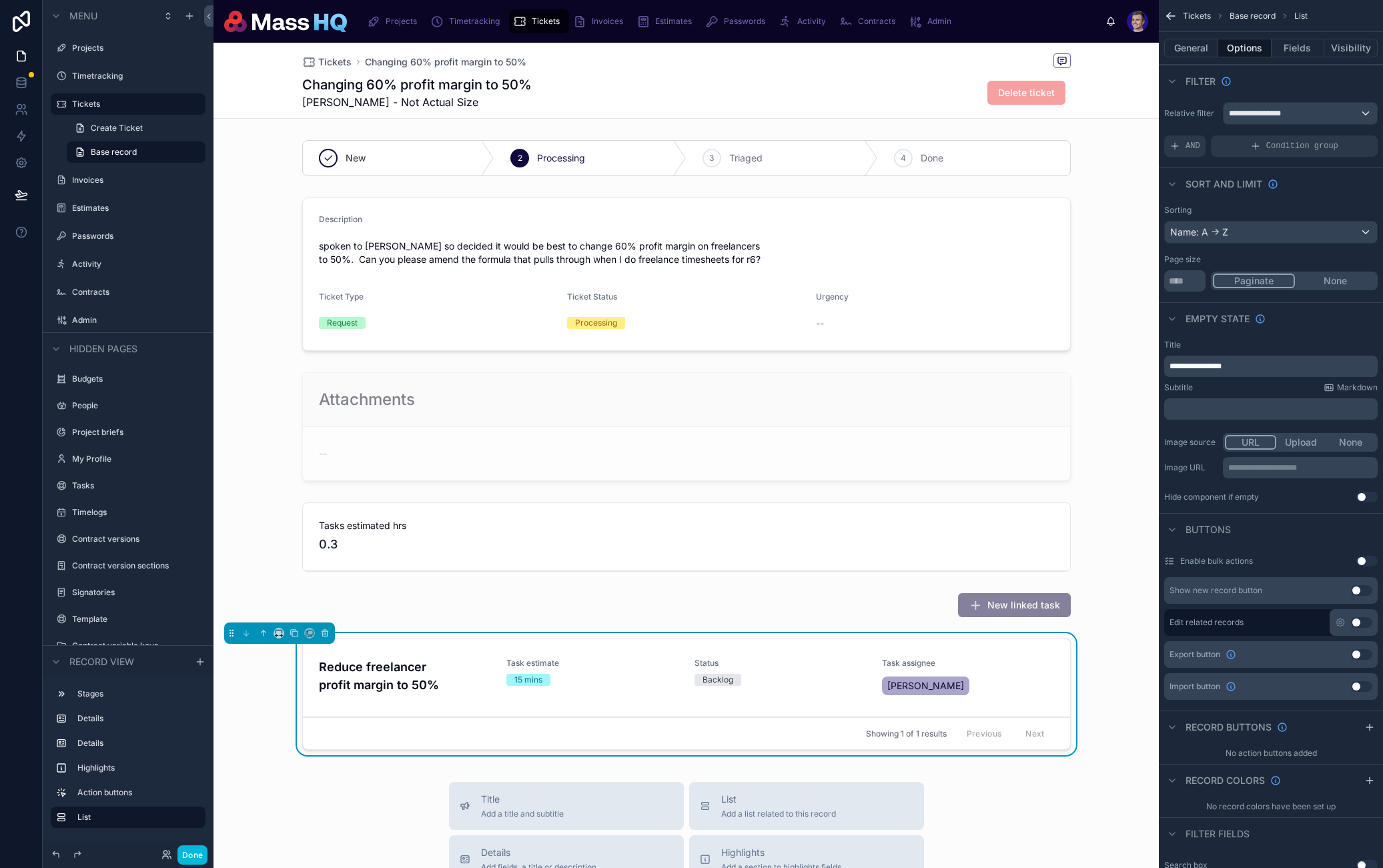
click at [1330, 280] on button "None" at bounding box center [1336, 281] width 81 height 14
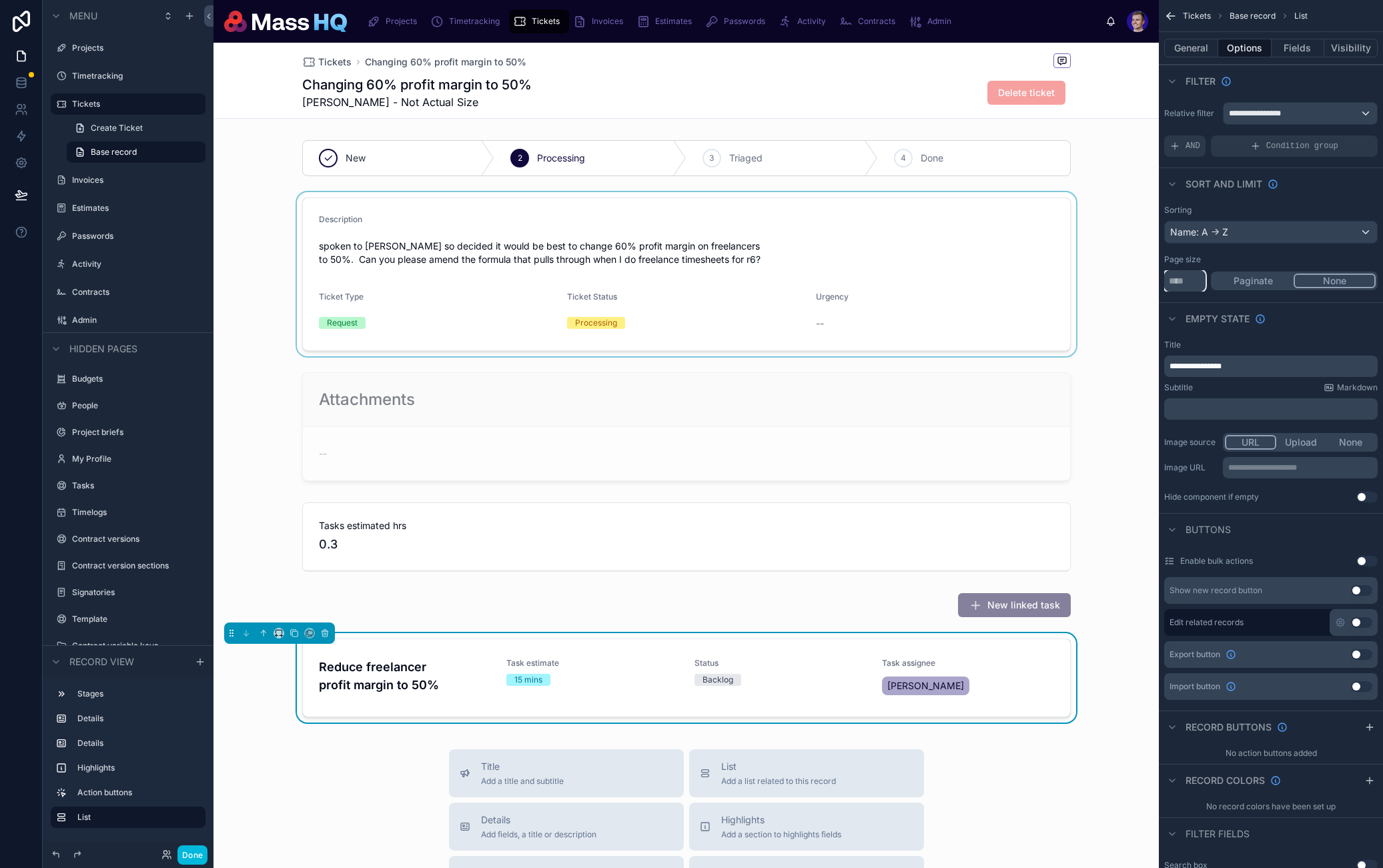
drag, startPoint x: 1189, startPoint y: 285, endPoint x: 1143, endPoint y: 282, distance: 46.1
click at [1177, 281] on input "**" at bounding box center [1185, 281] width 41 height 21
type input "*"
type input "***"
click at [1346, 57] on div "General Options Fields Visibility" at bounding box center [1272, 48] width 224 height 32
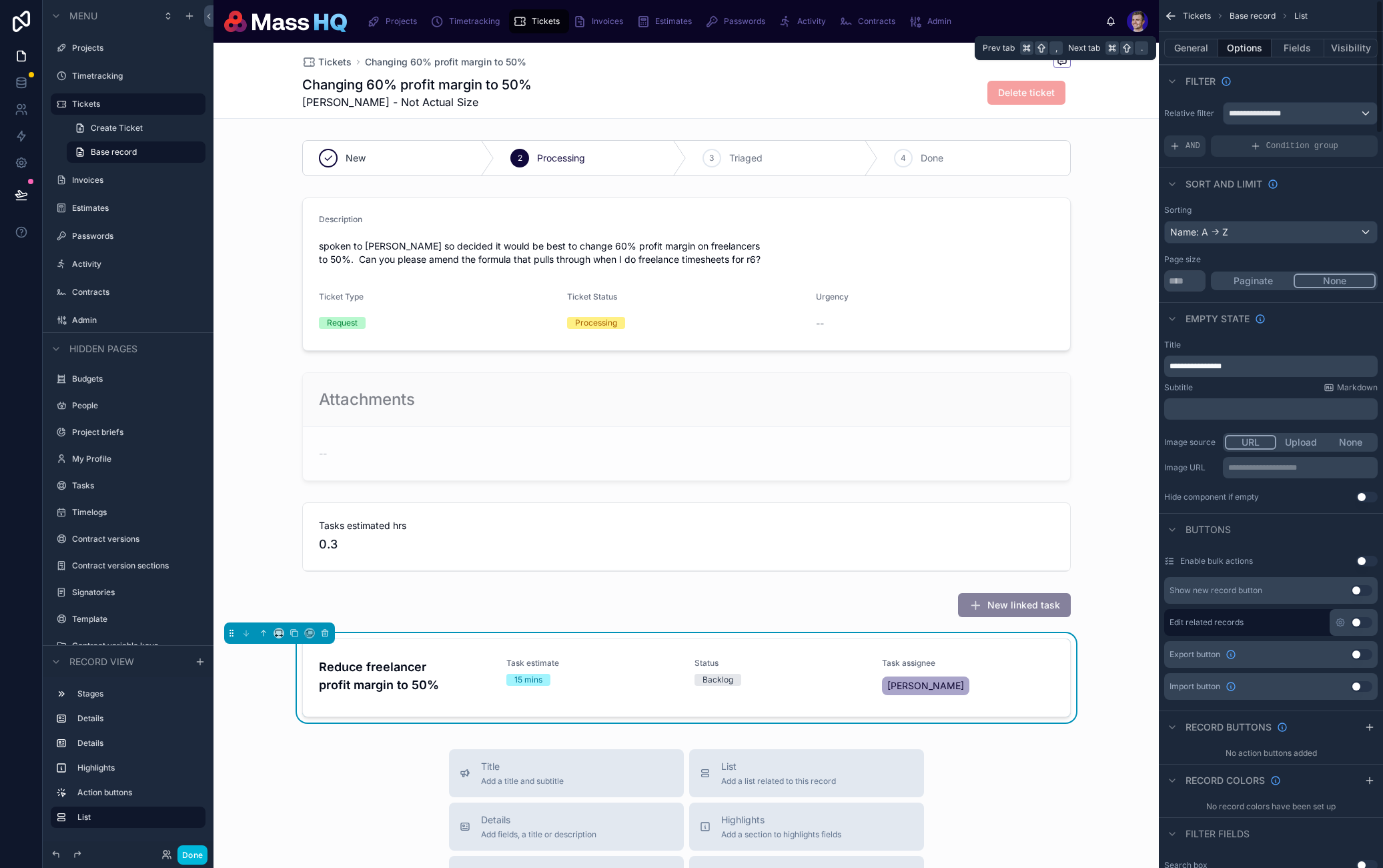
click at [1344, 58] on div "General Options Fields Visibility" at bounding box center [1272, 48] width 224 height 32
click at [1346, 56] on button "Visibility" at bounding box center [1351, 48] width 53 height 18
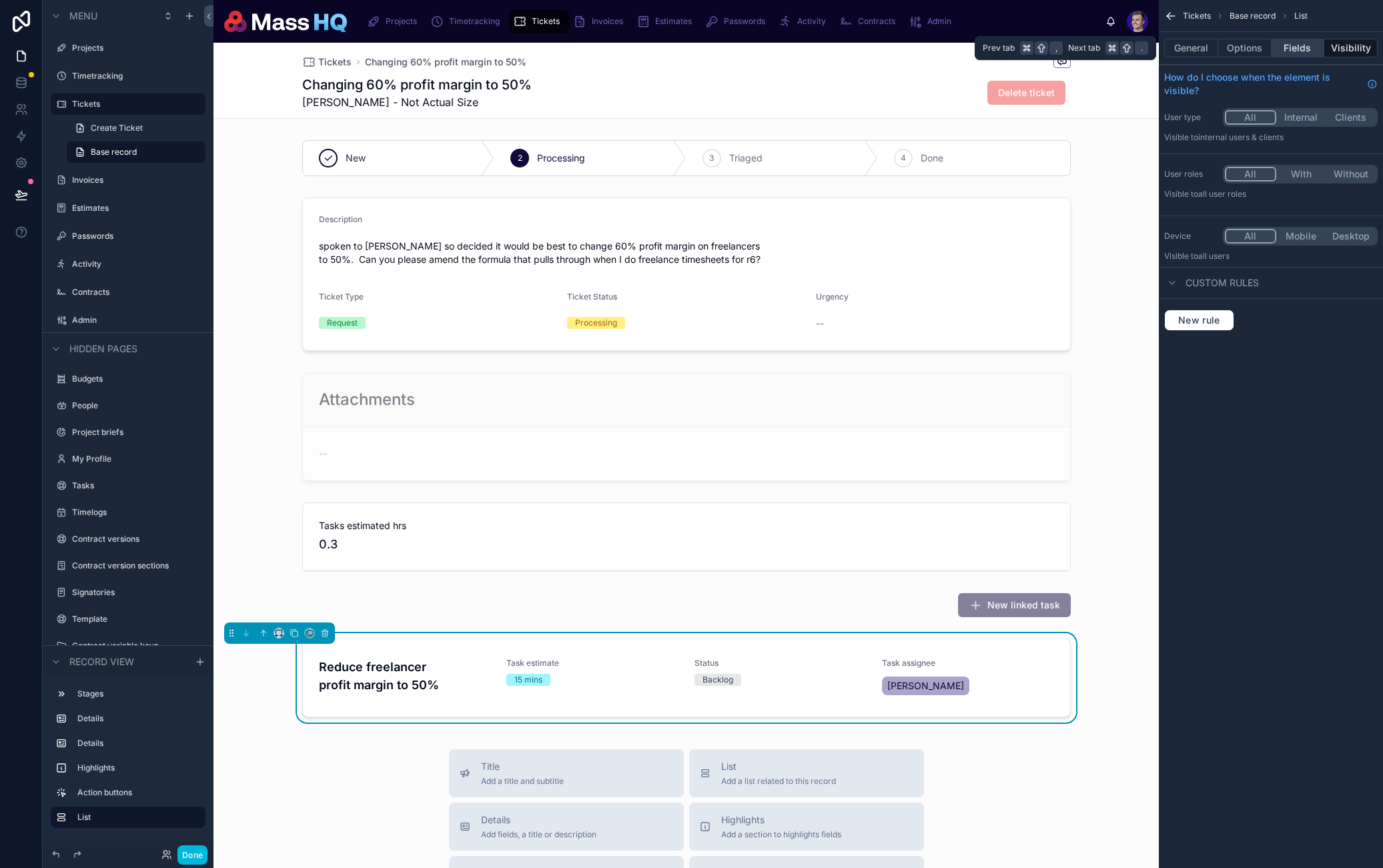
click at [1310, 47] on button "Fields" at bounding box center [1298, 48] width 53 height 18
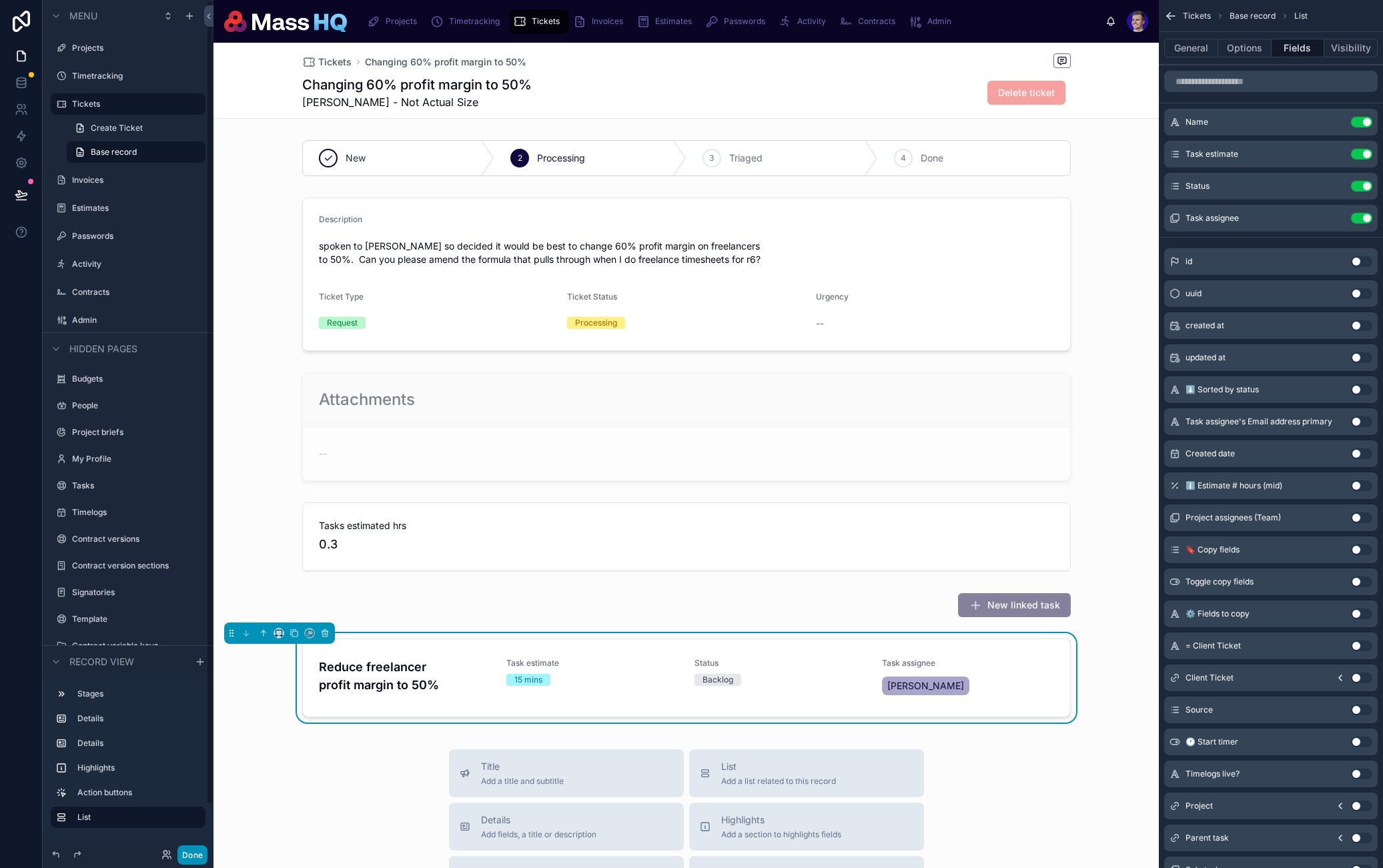
click at [192, 856] on button "Done" at bounding box center [192, 854] width 30 height 19
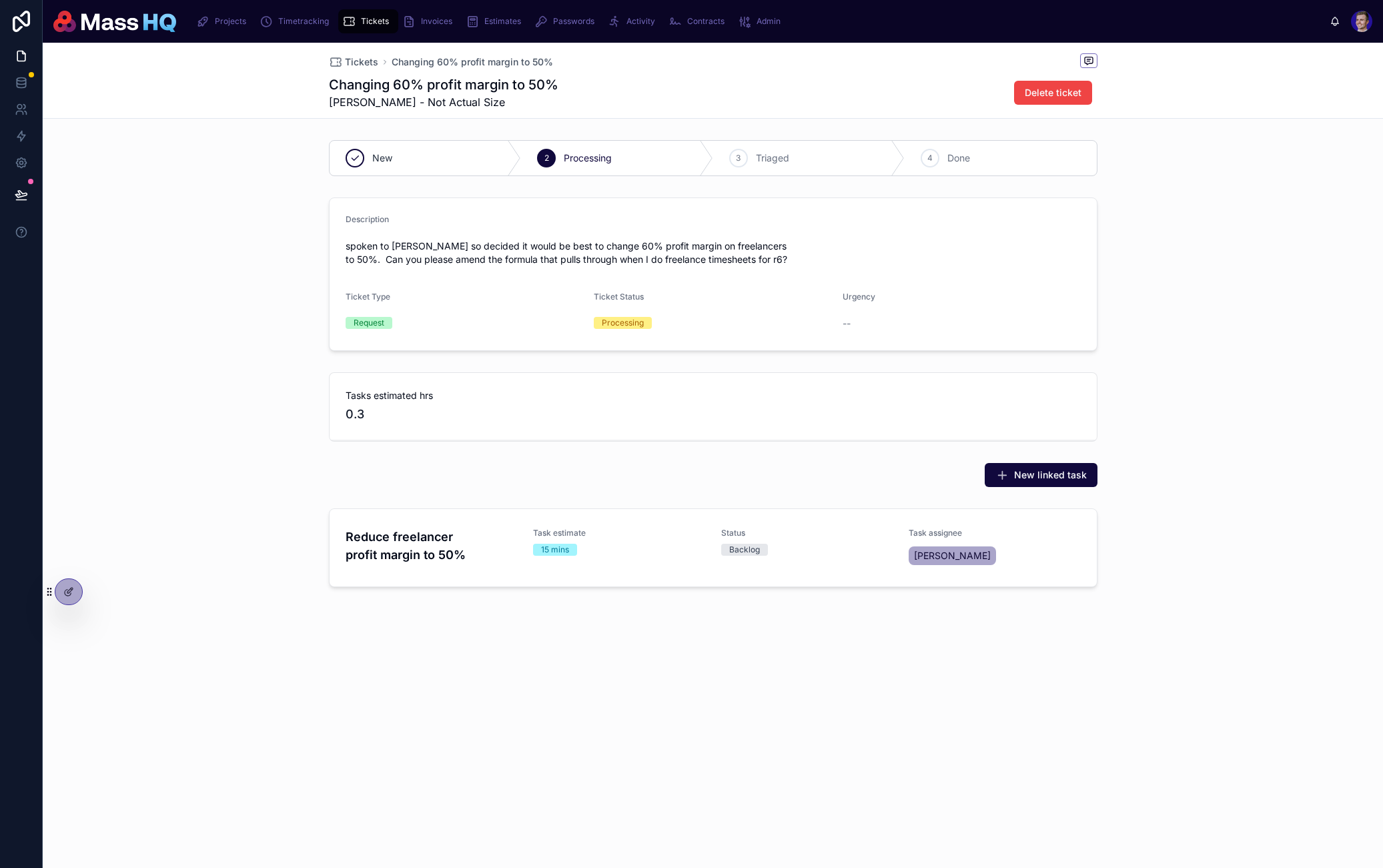
click at [34, 186] on button at bounding box center [21, 194] width 29 height 37
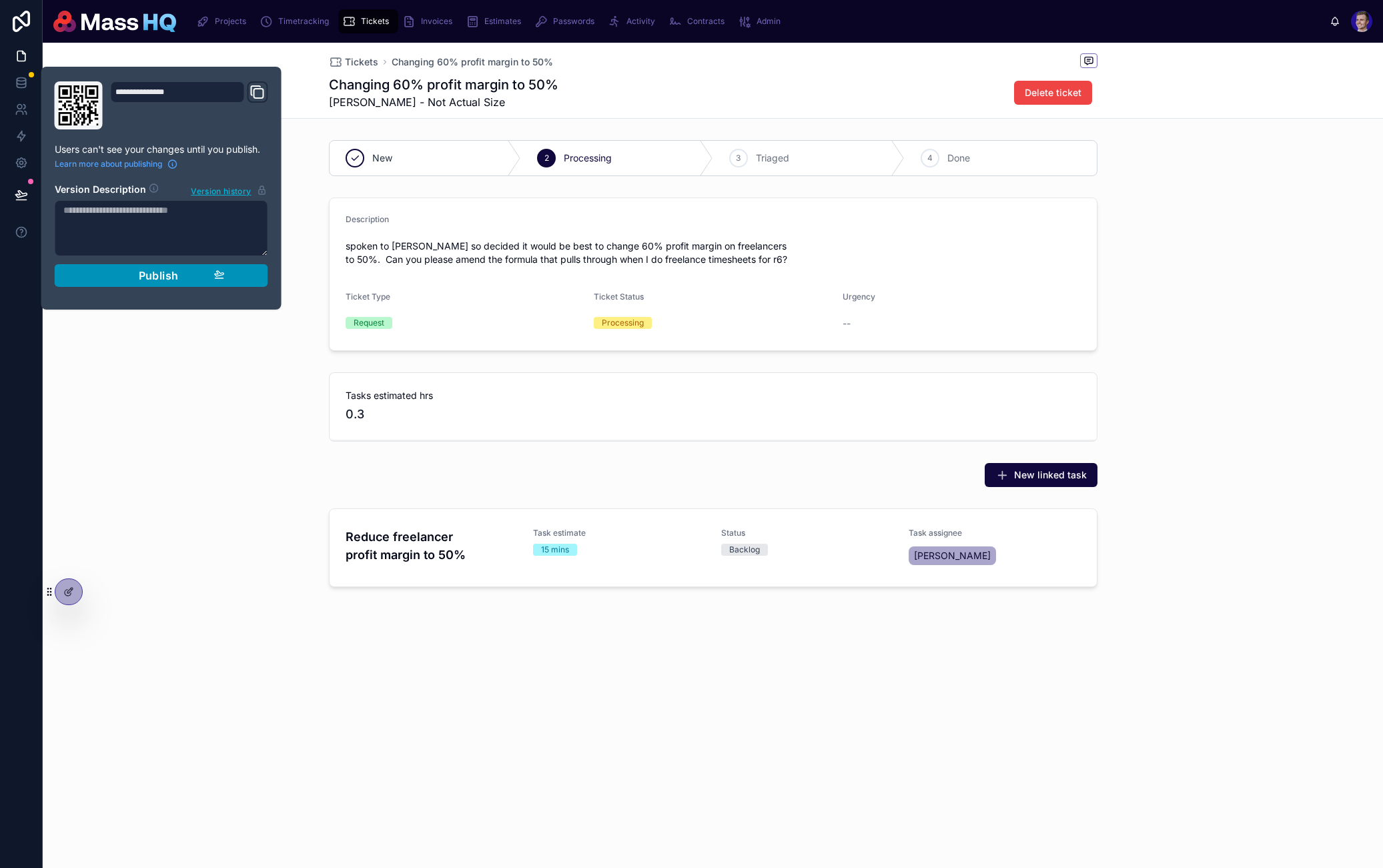
click at [139, 275] on span "Publish" at bounding box center [159, 275] width 40 height 13
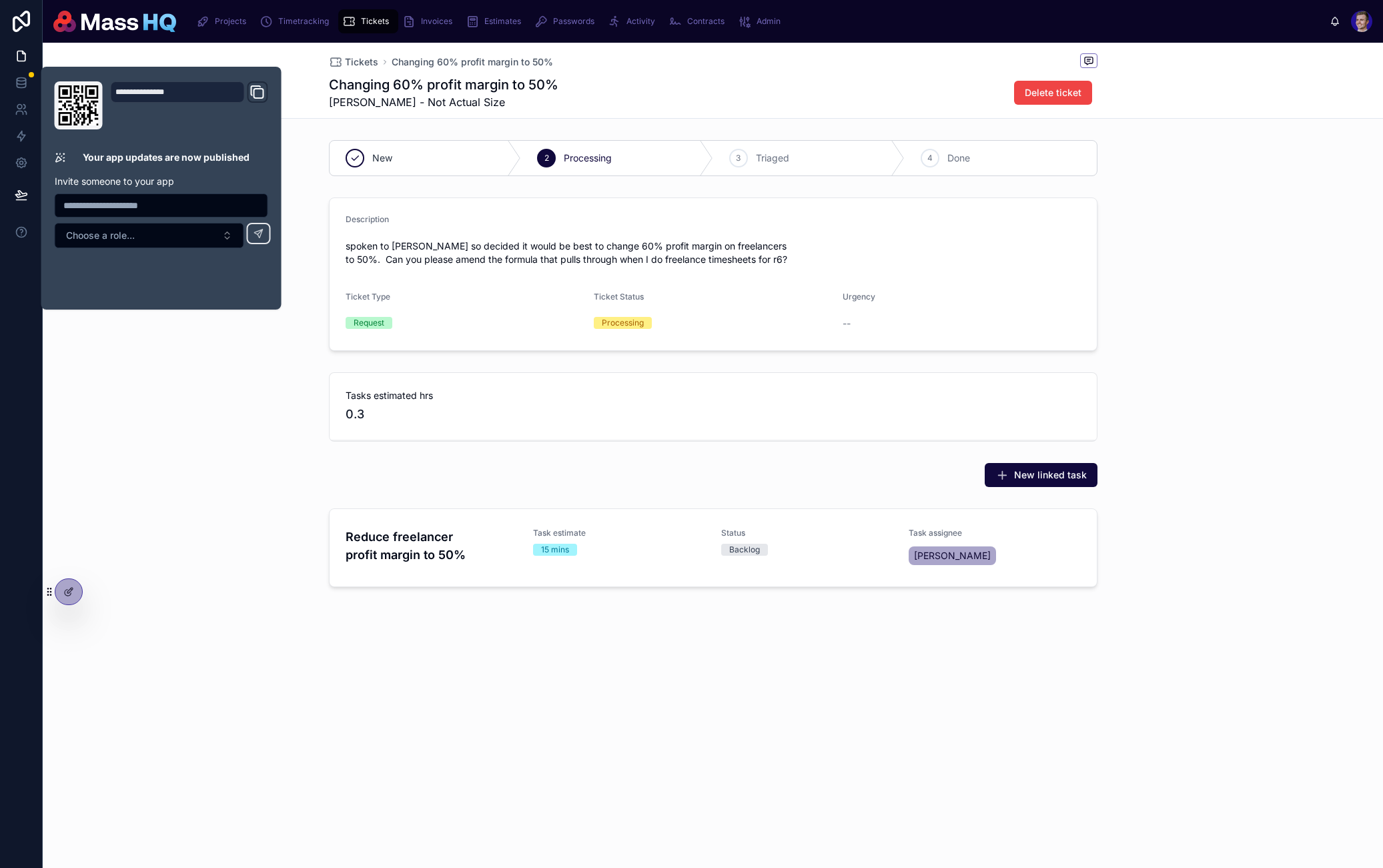
click at [1269, 462] on div "New linked task" at bounding box center [712, 474] width 1340 height 34
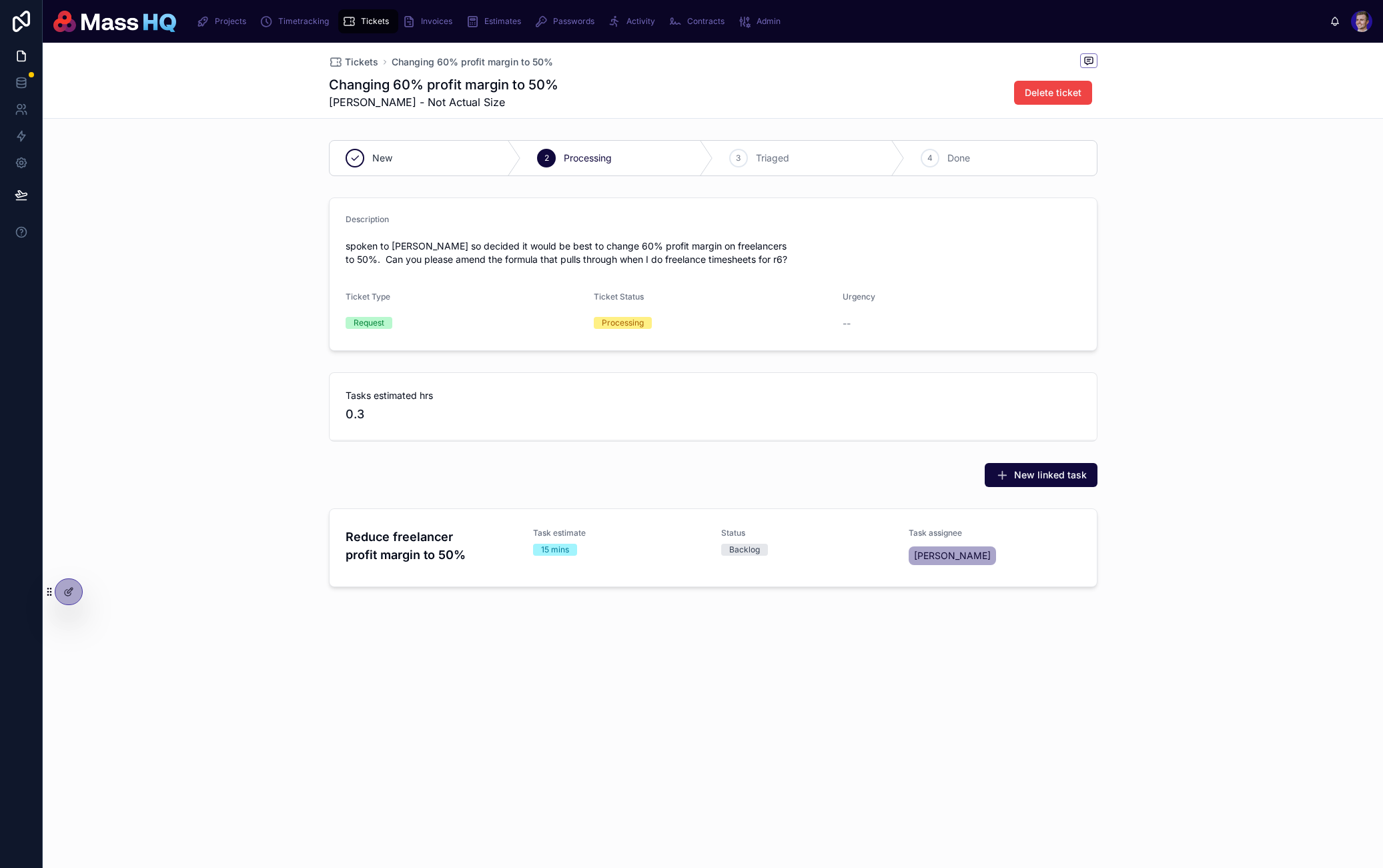
click at [360, 54] on div "Tickets Changing 60% profit margin to 50%" at bounding box center [713, 62] width 769 height 17
click at [360, 56] on span "Tickets" at bounding box center [362, 62] width 34 height 13
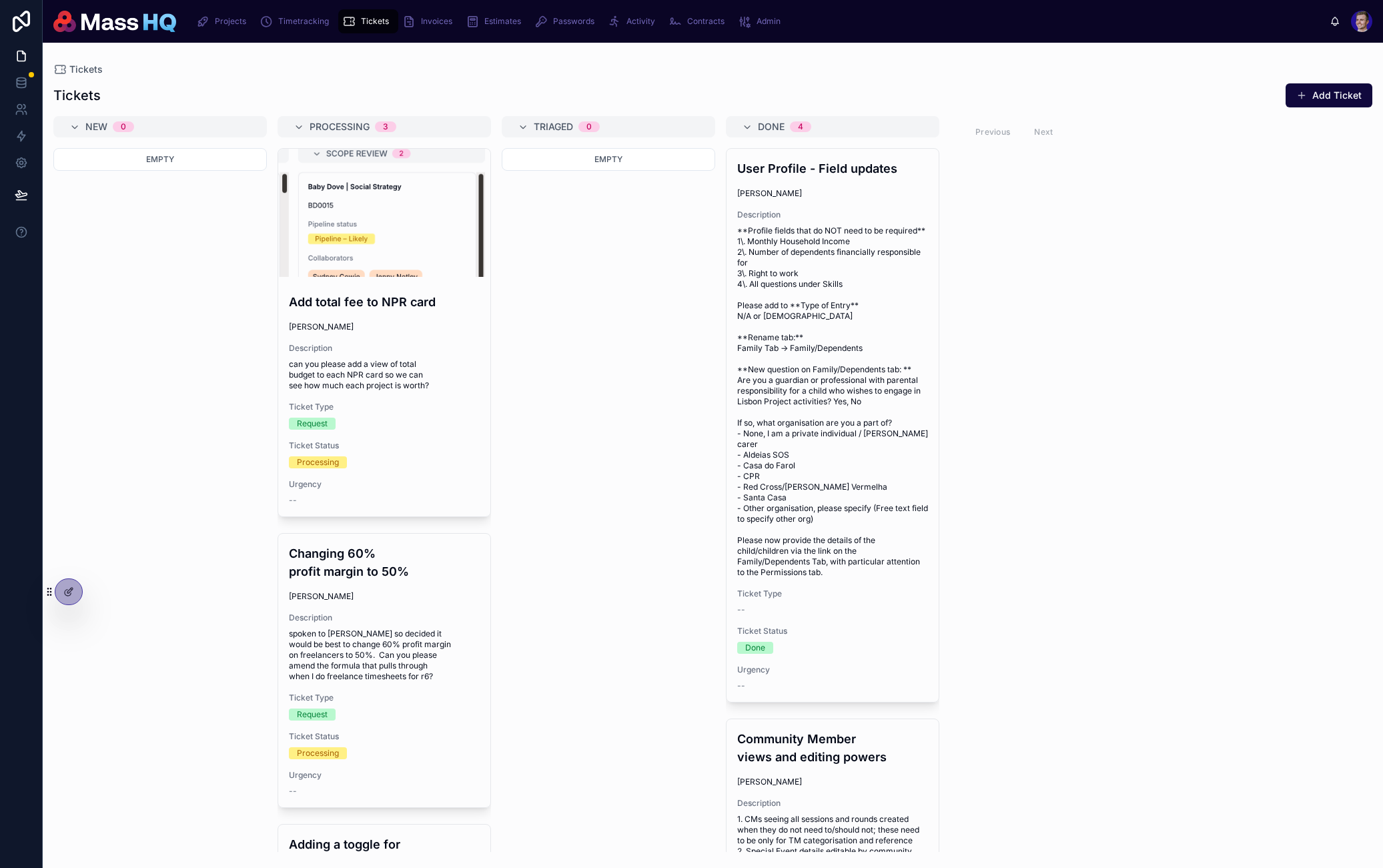
click at [658, 311] on div "Empty" at bounding box center [609, 500] width 214 height 704
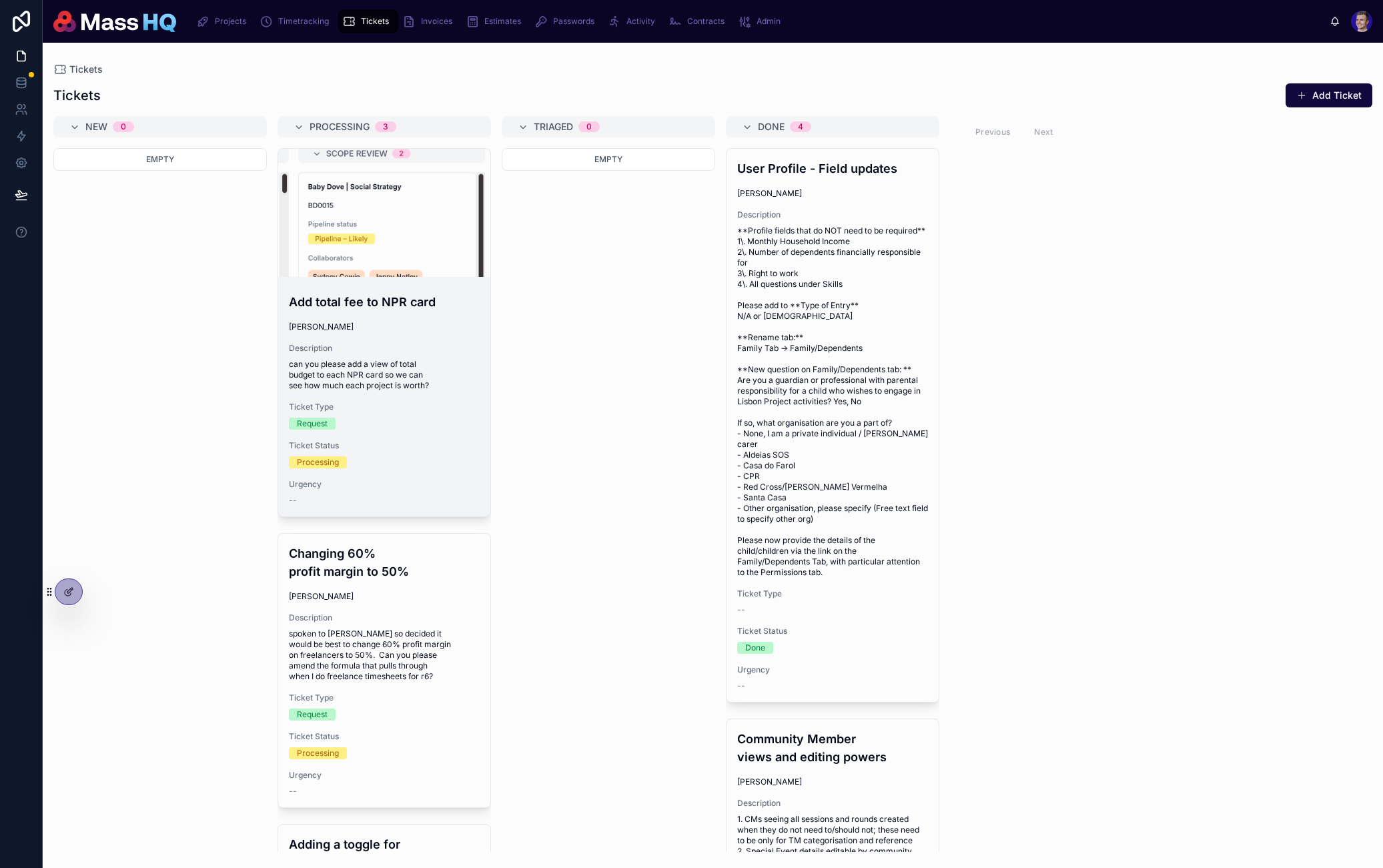
click at [392, 304] on h4 "Add total fee to NPR card" at bounding box center [384, 302] width 191 height 18
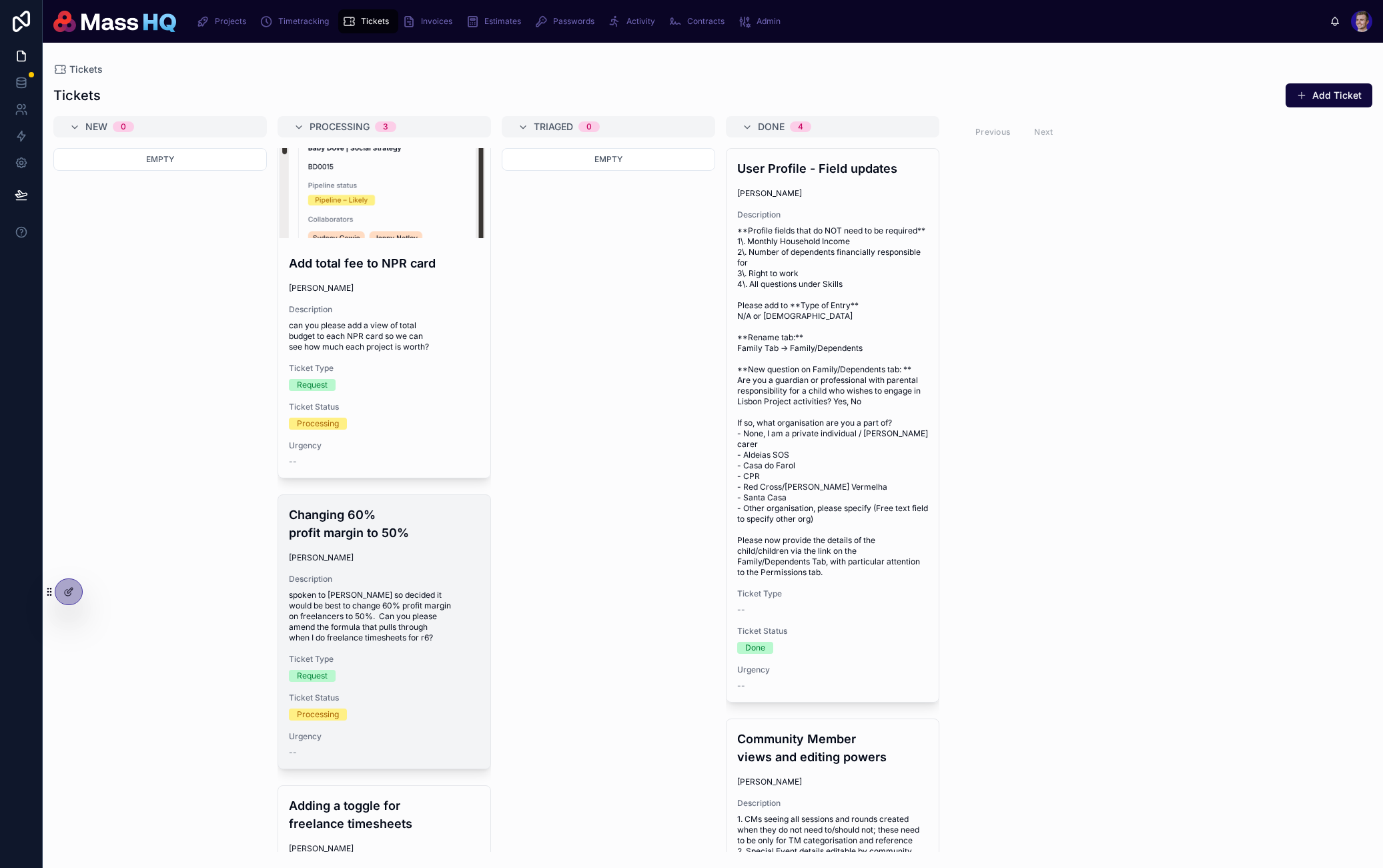
scroll to position [101, 0]
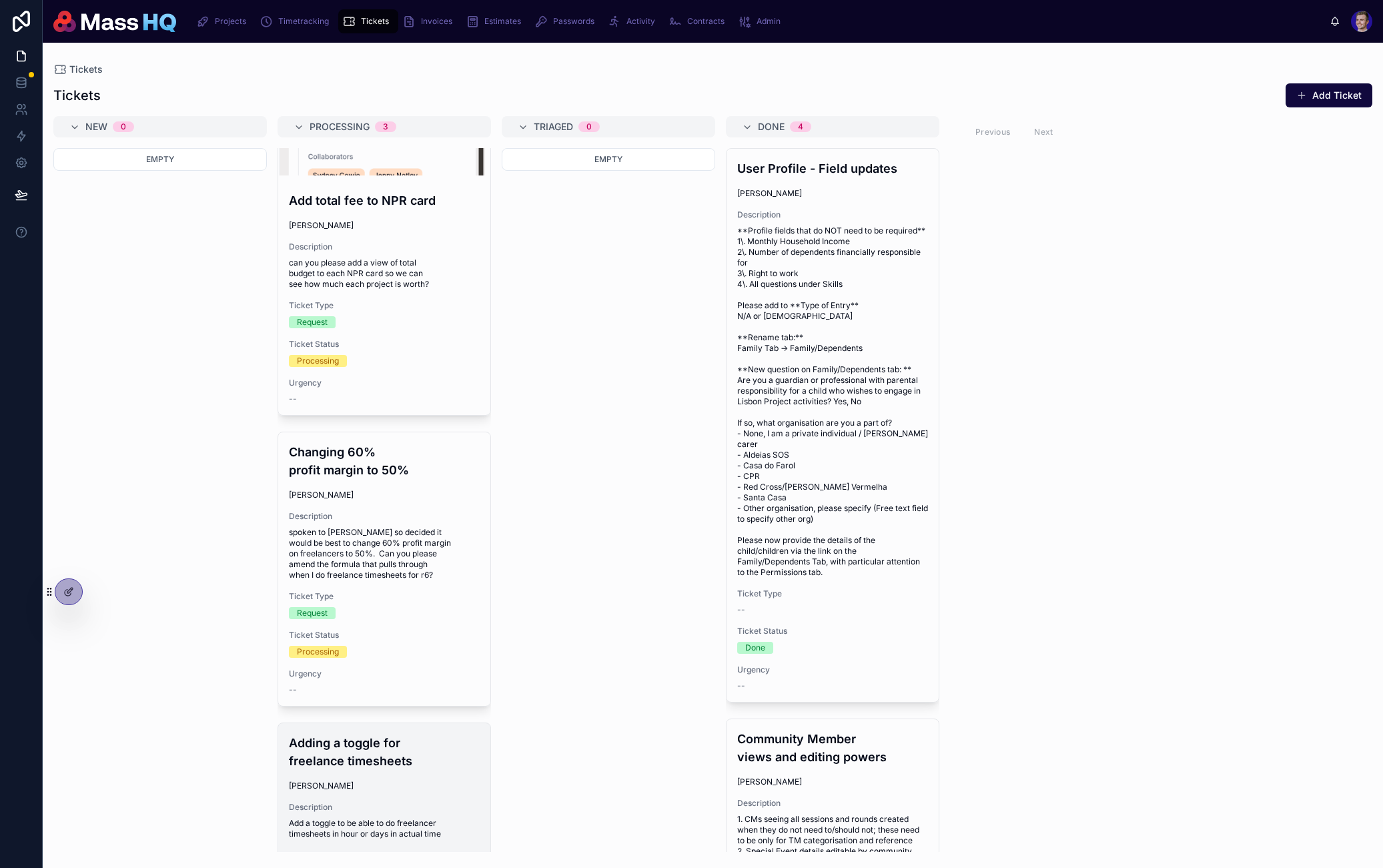
click at [397, 804] on span "Description" at bounding box center [384, 807] width 191 height 11
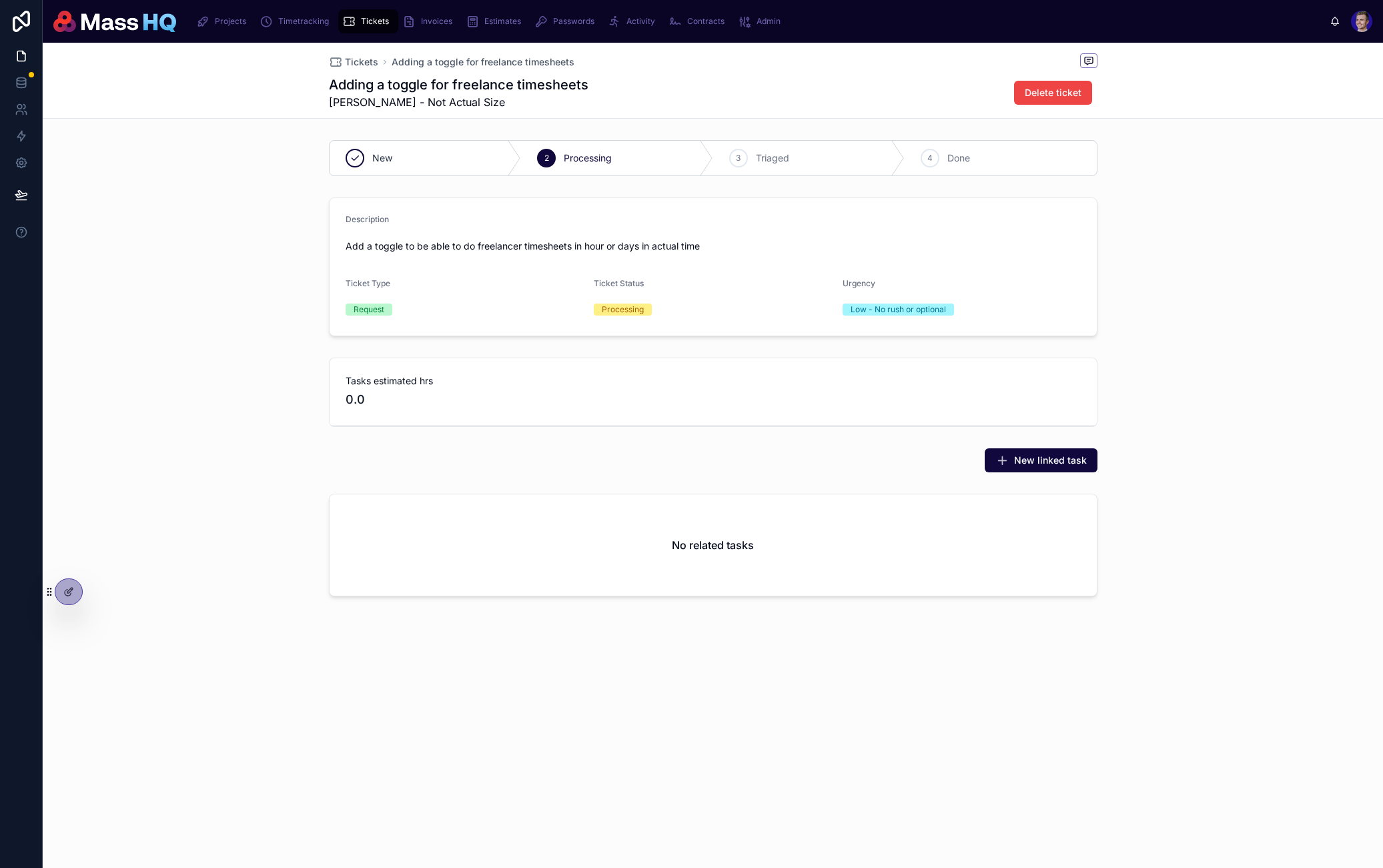
click at [1053, 487] on div "New 2 Processing 3 Triaged 4 Done Description Add a toggle to be able to do fre…" at bounding box center [712, 371] width 1340 height 472
click at [1053, 463] on span "New linked task" at bounding box center [1050, 460] width 72 height 13
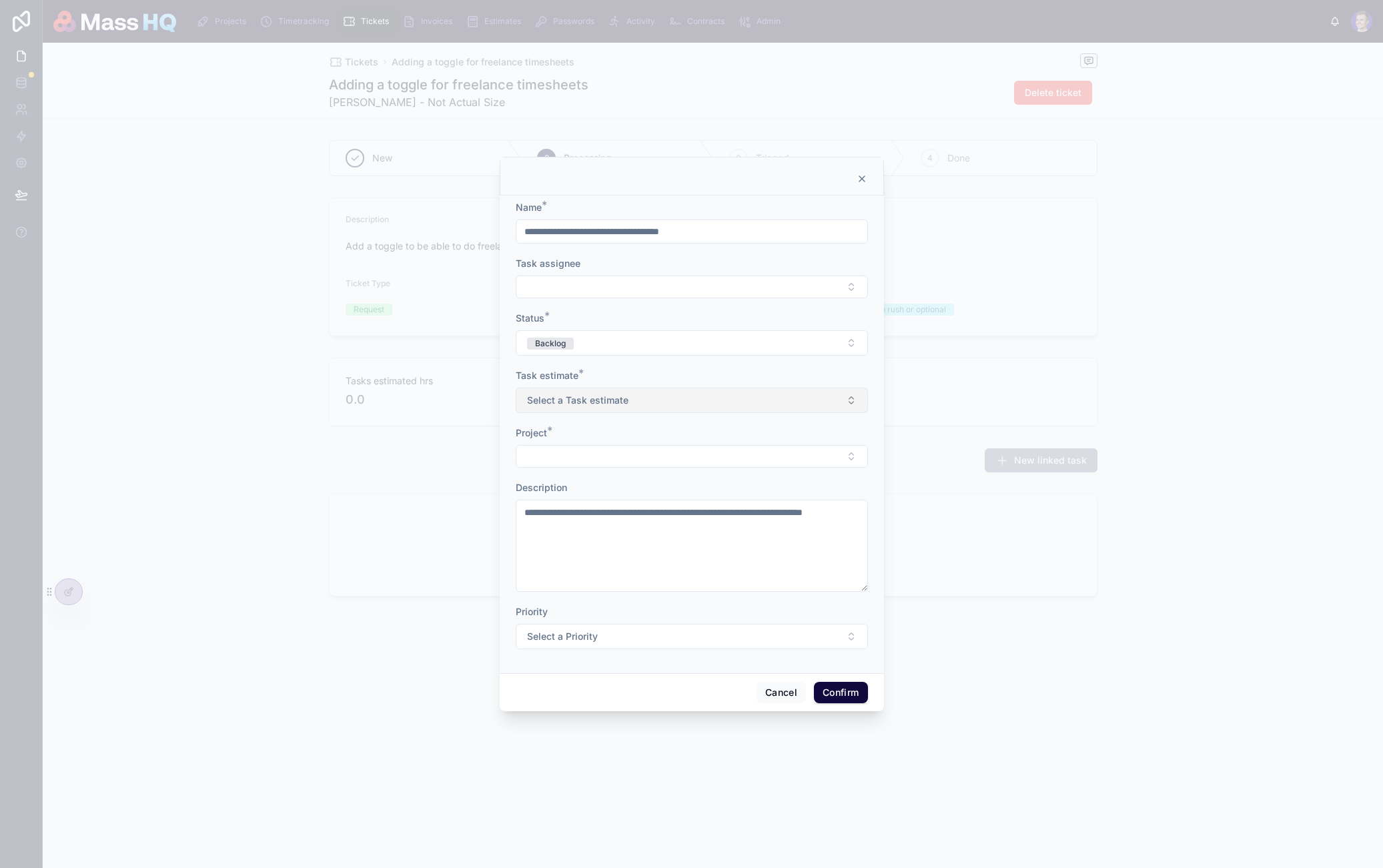
drag, startPoint x: 658, startPoint y: 407, endPoint x: 656, endPoint y: 397, distance: 10.2
click at [657, 403] on button "Select a Task estimate" at bounding box center [692, 400] width 352 height 25
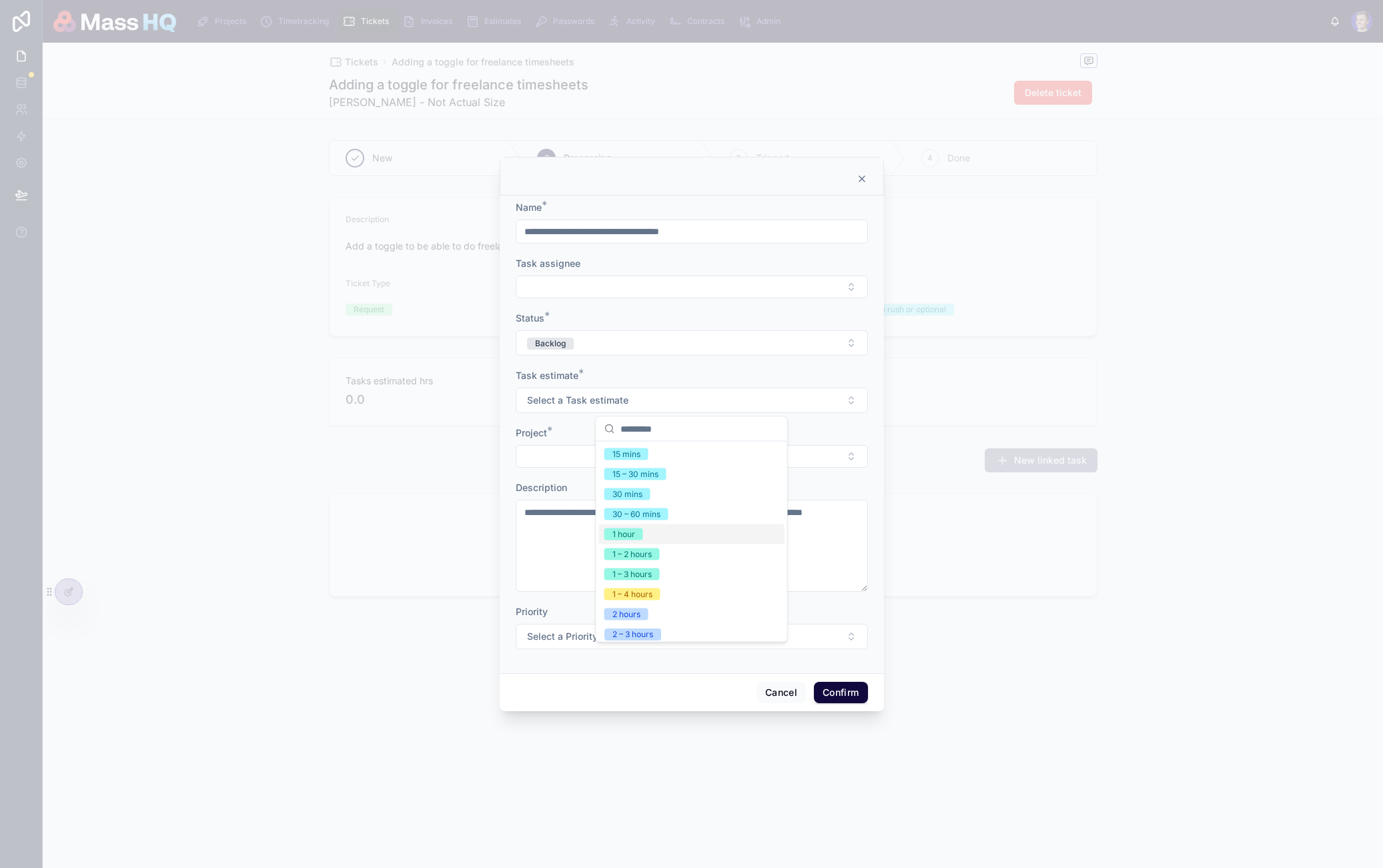
click at [649, 532] on div "1 hour" at bounding box center [692, 535] width 185 height 20
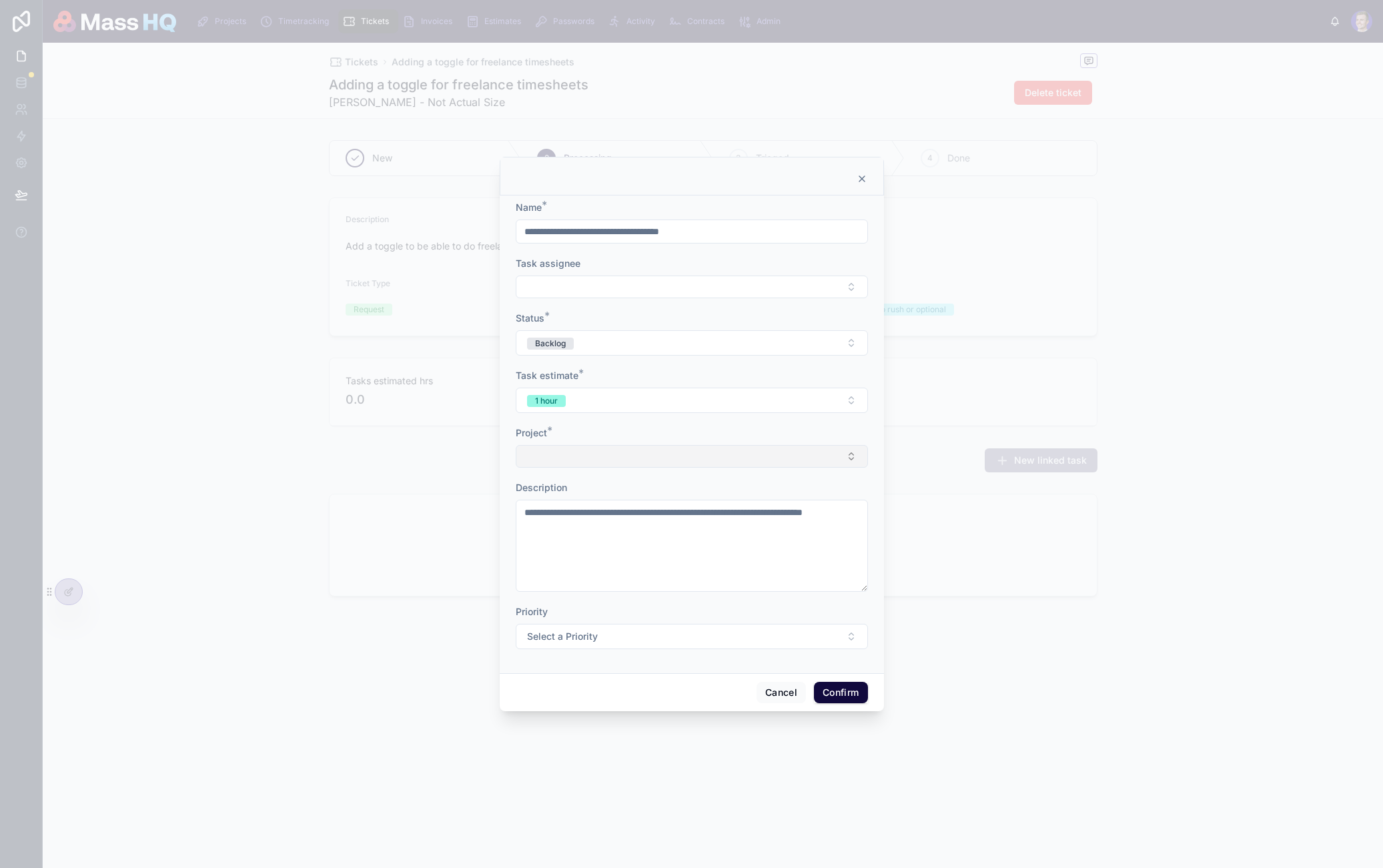
click at [620, 461] on button "Select Button" at bounding box center [692, 456] width 352 height 23
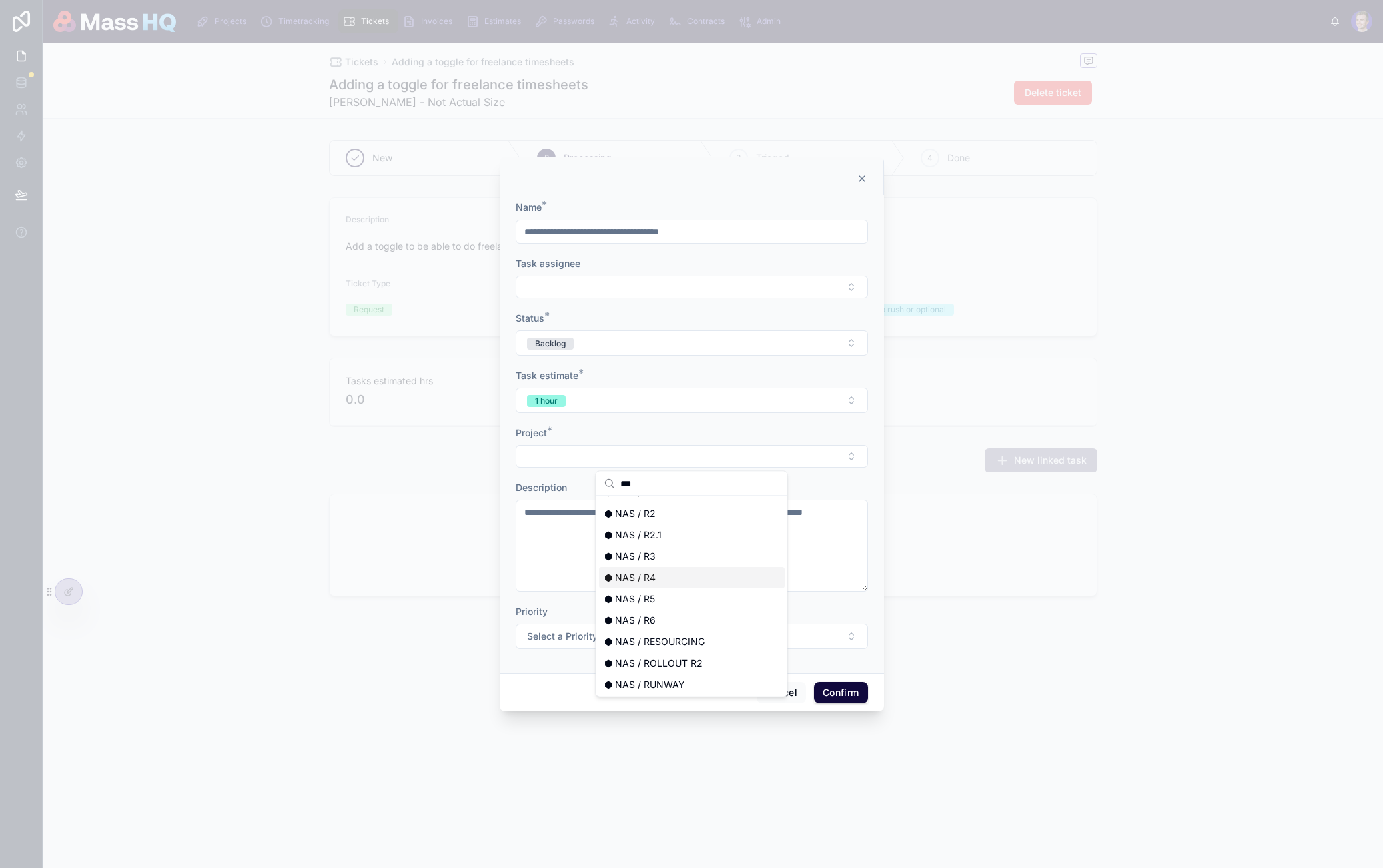
scroll to position [146, 0]
type input "***"
click at [677, 661] on span "⬢ NAS / SUPPORT" at bounding box center [646, 661] width 83 height 13
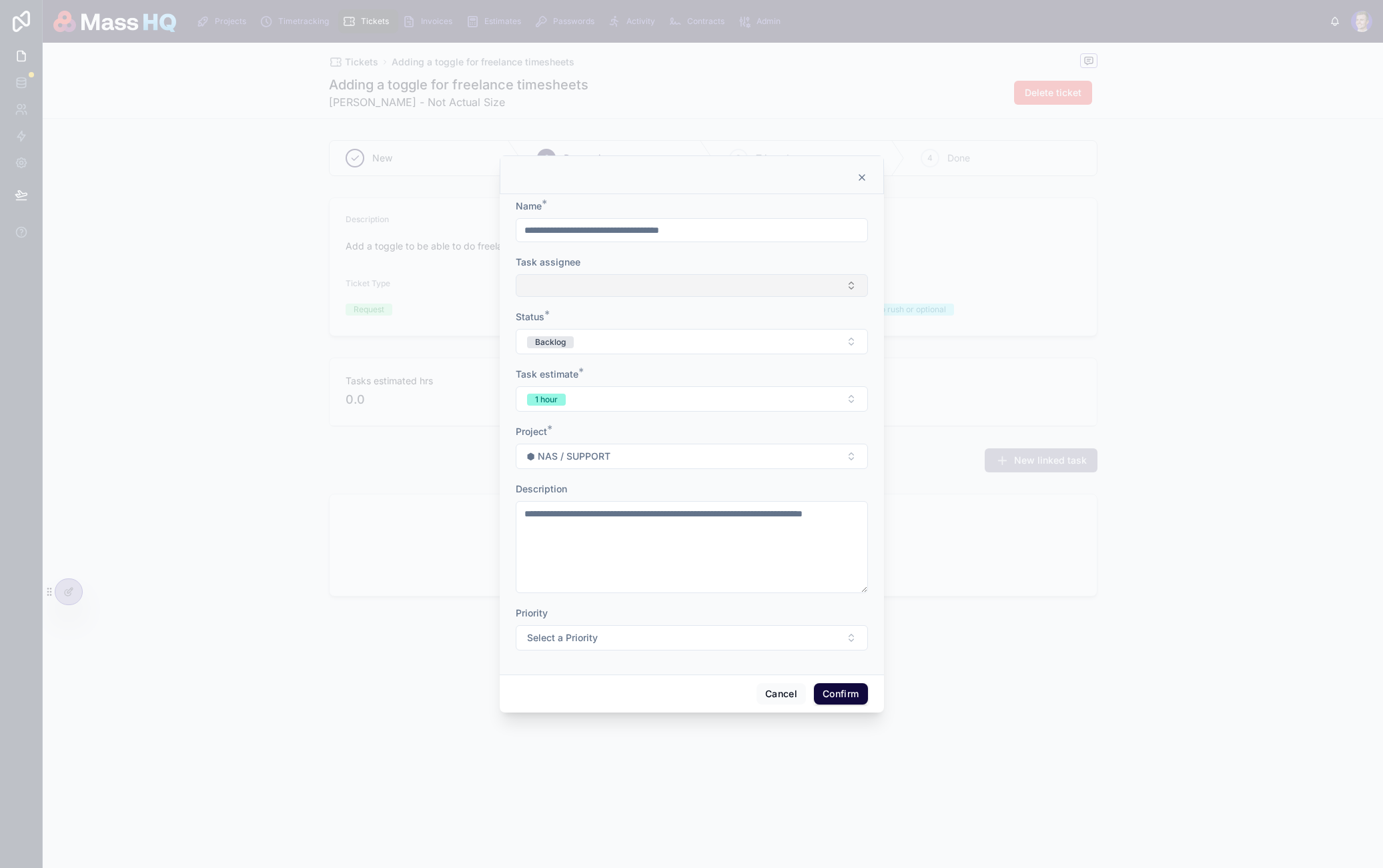
click at [621, 289] on button "Select Button" at bounding box center [692, 286] width 352 height 23
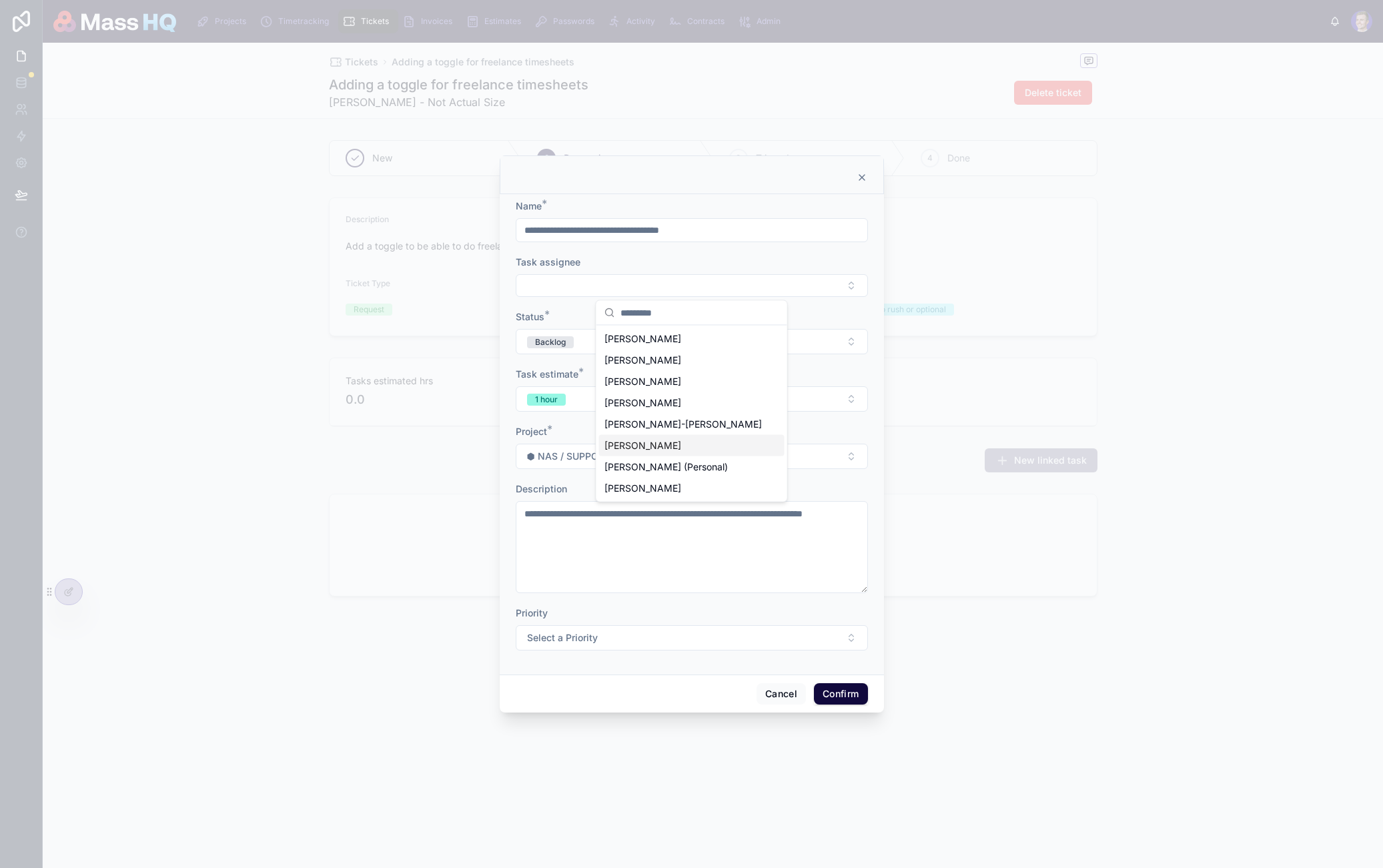
click at [664, 445] on span "[PERSON_NAME]" at bounding box center [643, 445] width 77 height 13
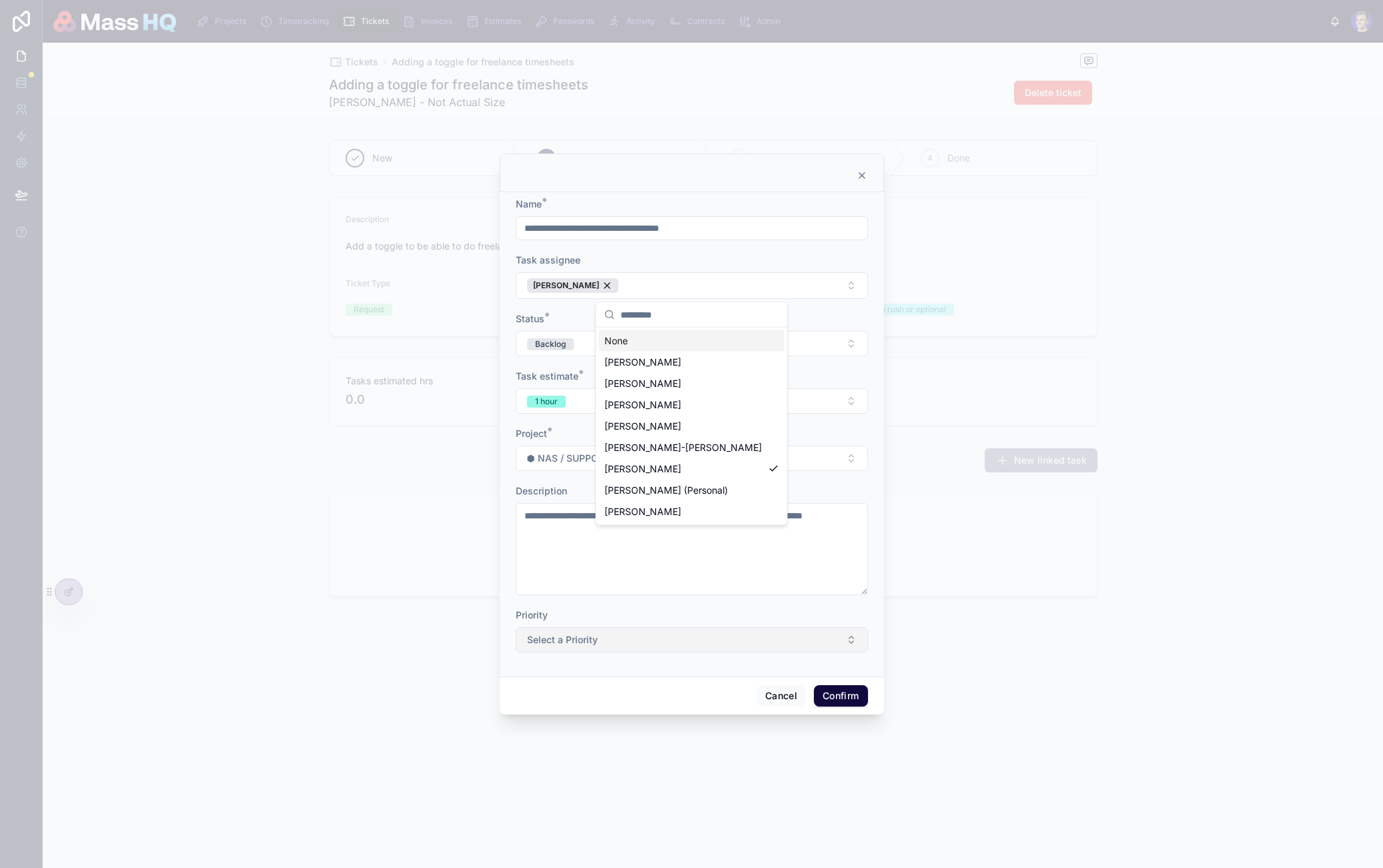
click at [831, 645] on button "Select a Priority" at bounding box center [692, 639] width 352 height 25
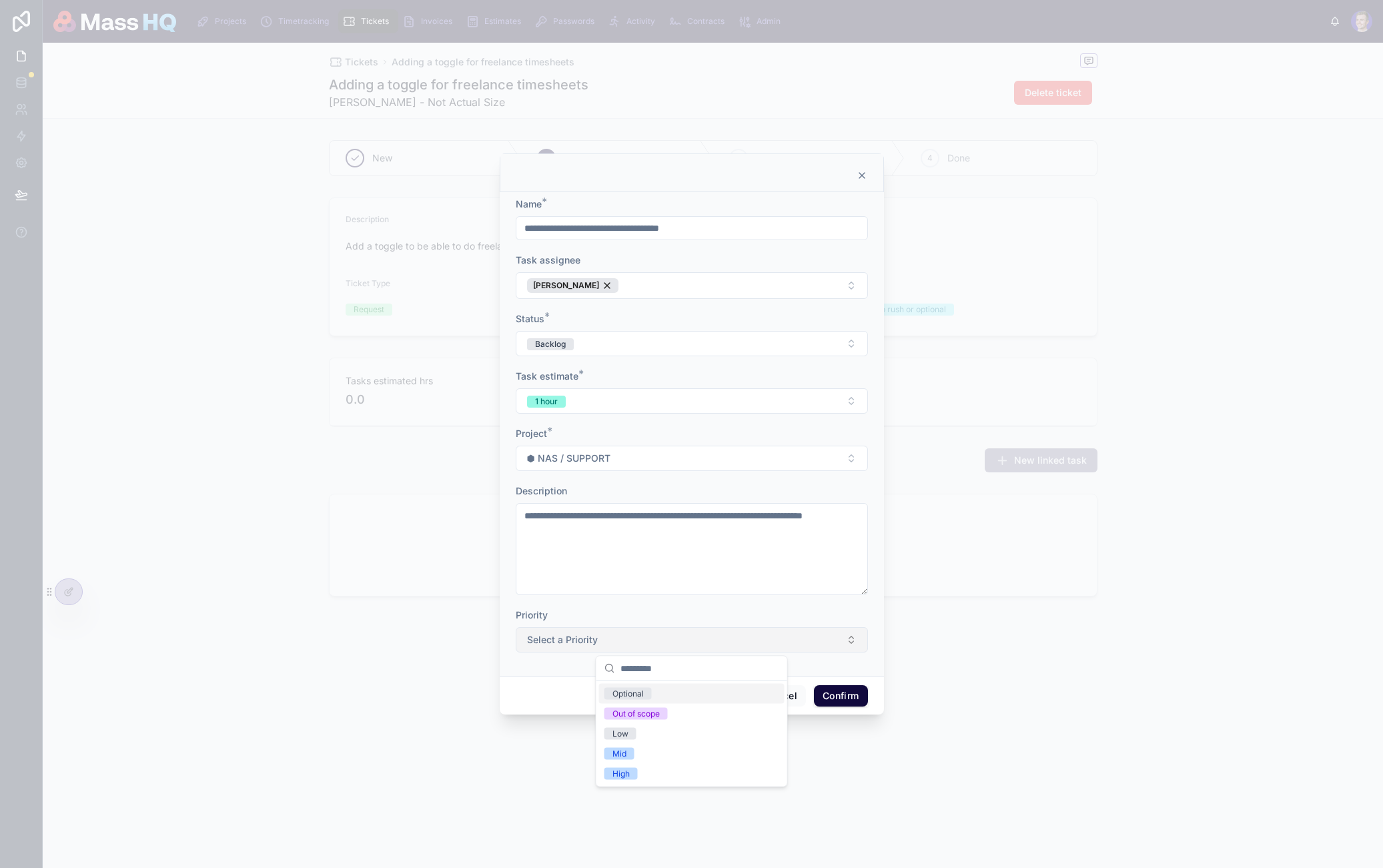
drag, startPoint x: 831, startPoint y: 642, endPoint x: 830, endPoint y: 651, distance: 9.1
click at [831, 642] on button "Select a Priority" at bounding box center [692, 639] width 352 height 25
click at [829, 648] on button "Select a Priority" at bounding box center [692, 639] width 352 height 25
drag, startPoint x: 699, startPoint y: 734, endPoint x: 806, endPoint y: 714, distance: 108.9
click at [699, 734] on div "Low" at bounding box center [692, 734] width 185 height 20
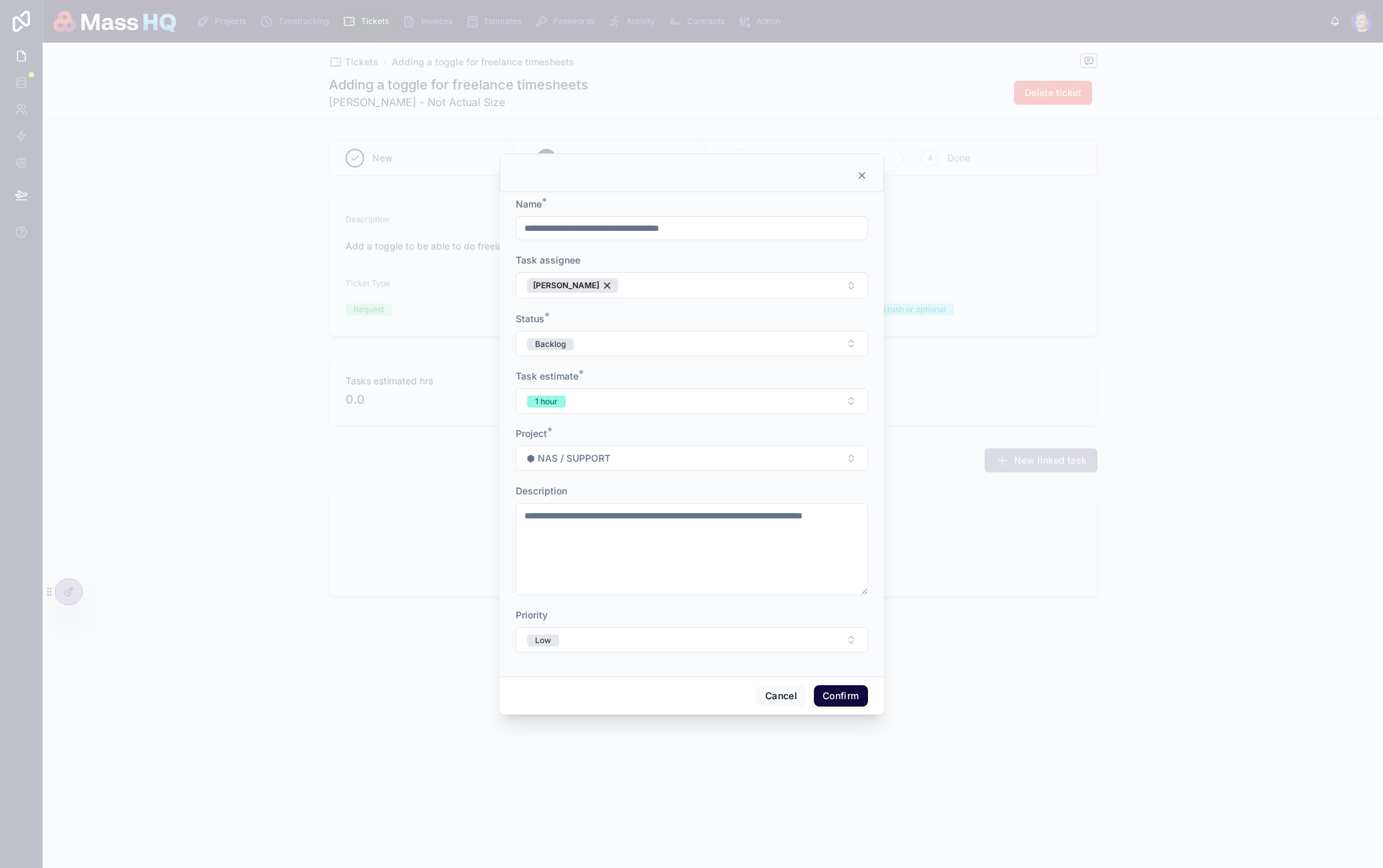
click at [847, 694] on button "Confirm" at bounding box center [841, 696] width 53 height 21
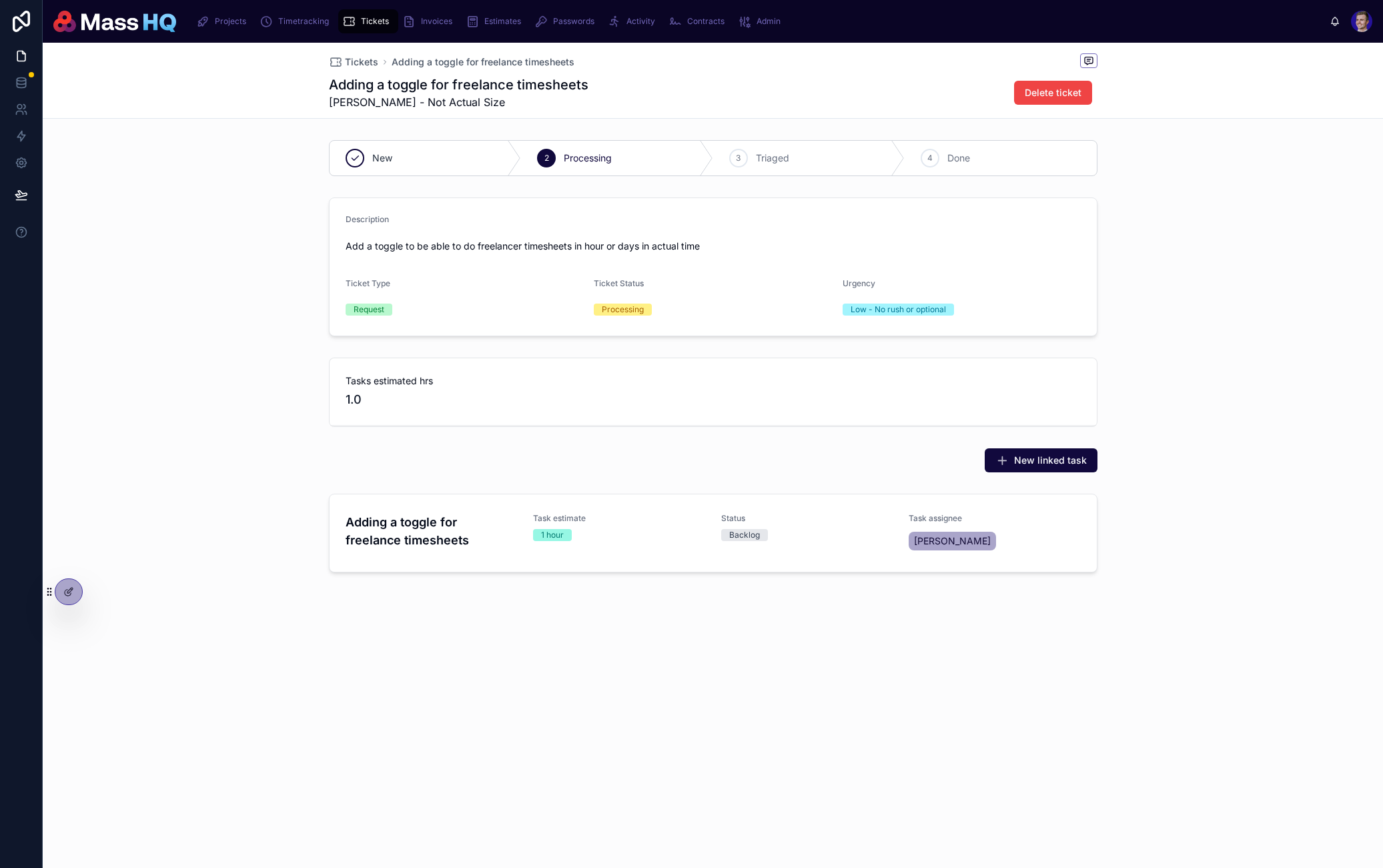
click at [1163, 423] on div "Tasks estimated hrs 1.0" at bounding box center [712, 392] width 1340 height 80
drag, startPoint x: 226, startPoint y: 339, endPoint x: 342, endPoint y: 100, distance: 265.7
click at [226, 339] on div "Description Add a toggle to be able to do freelancer timesheets in hour or days…" at bounding box center [712, 267] width 1340 height 149
click at [351, 56] on span "Tickets" at bounding box center [362, 62] width 34 height 13
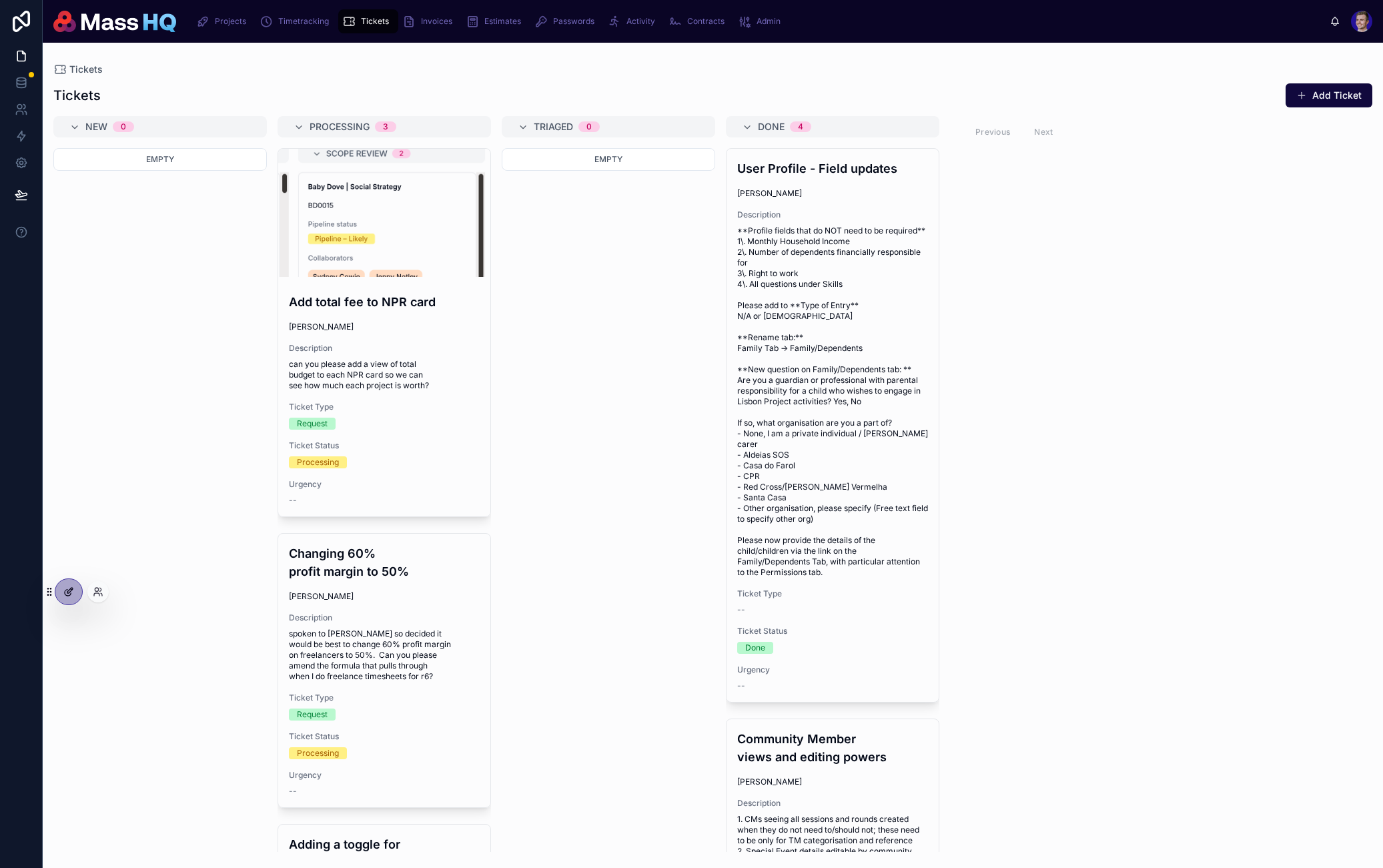
click at [63, 603] on div at bounding box center [69, 591] width 27 height 25
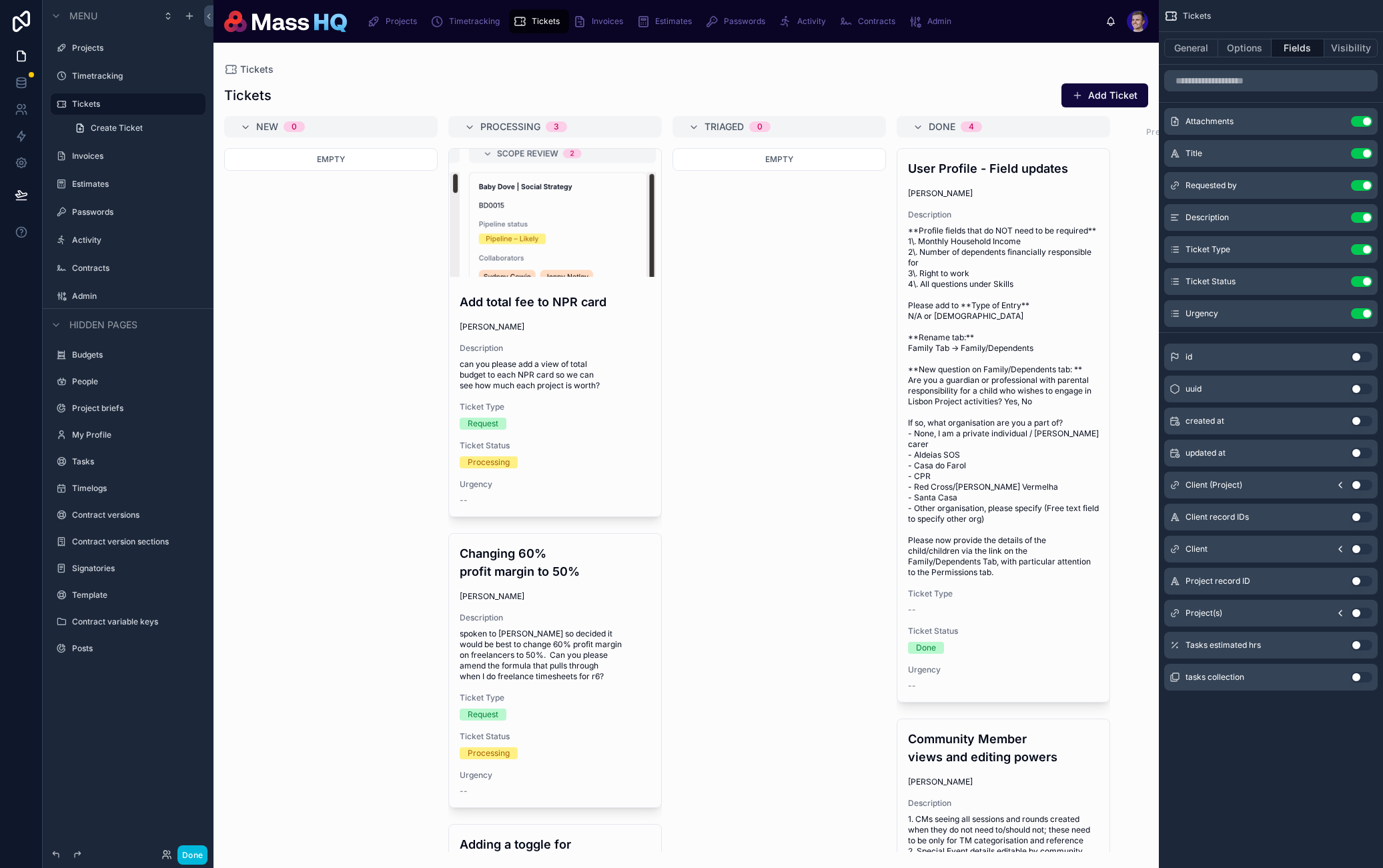
click at [1365, 652] on div "Tasks estimated hrs Use setting" at bounding box center [1271, 645] width 214 height 27
click at [1363, 648] on button "Use setting" at bounding box center [1362, 645] width 21 height 11
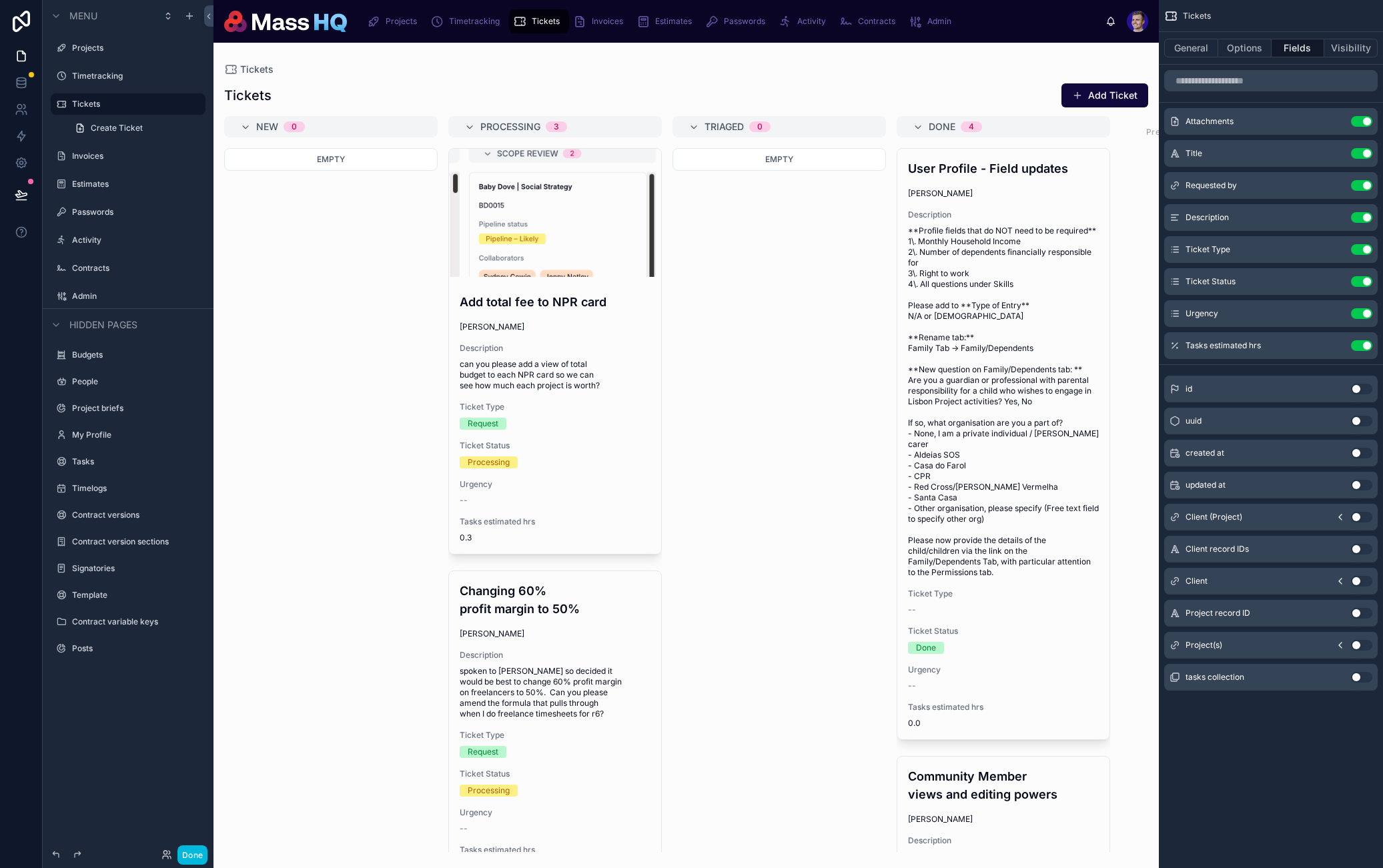
click at [1328, 331] on div "Attachments Use setting Title Use setting Requested by Use setting Description …" at bounding box center [1272, 233] width 224 height 251
click at [1330, 344] on icon "scrollable content" at bounding box center [1335, 346] width 11 height 11
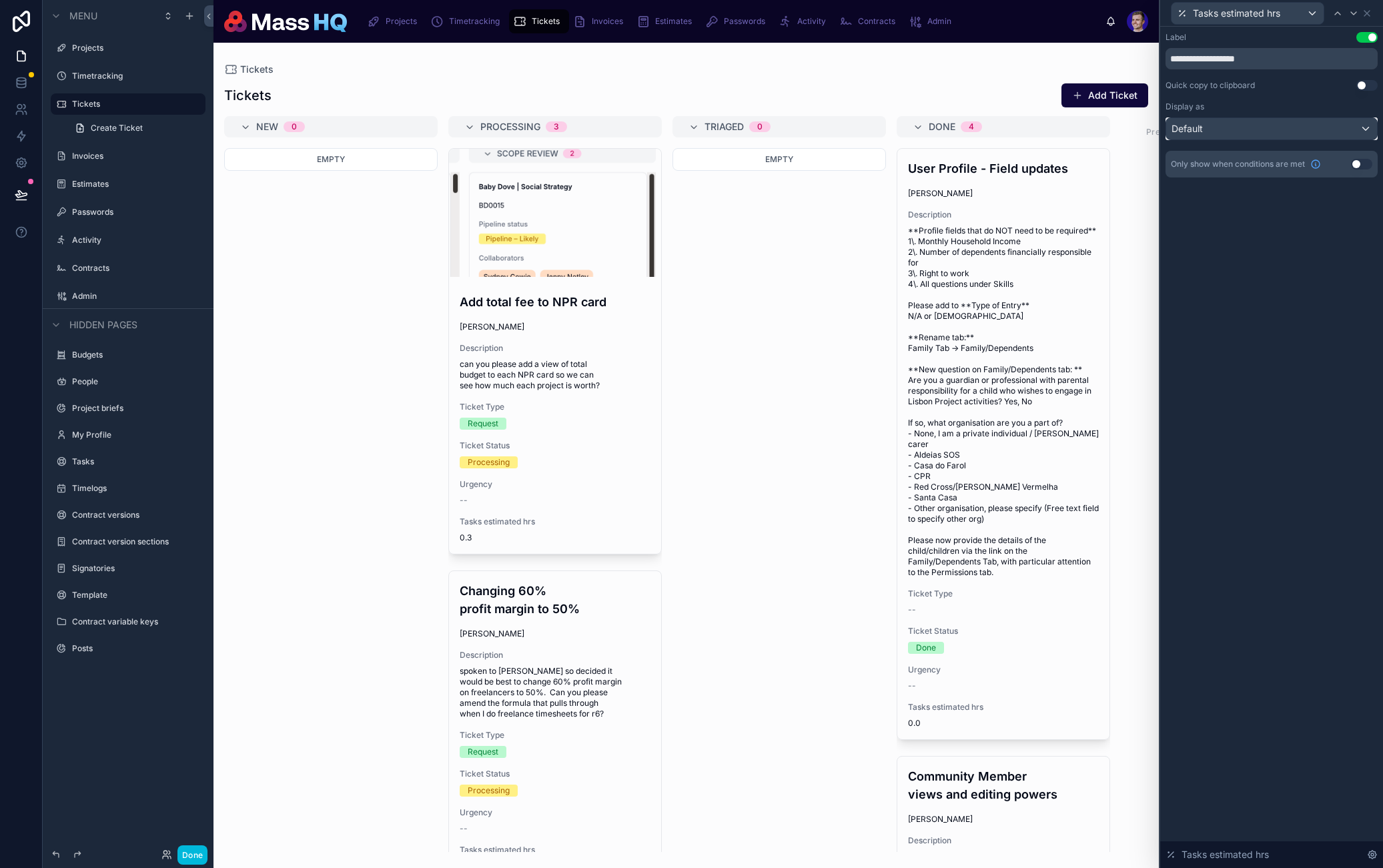
click at [1228, 134] on div "Default" at bounding box center [1272, 129] width 211 height 21
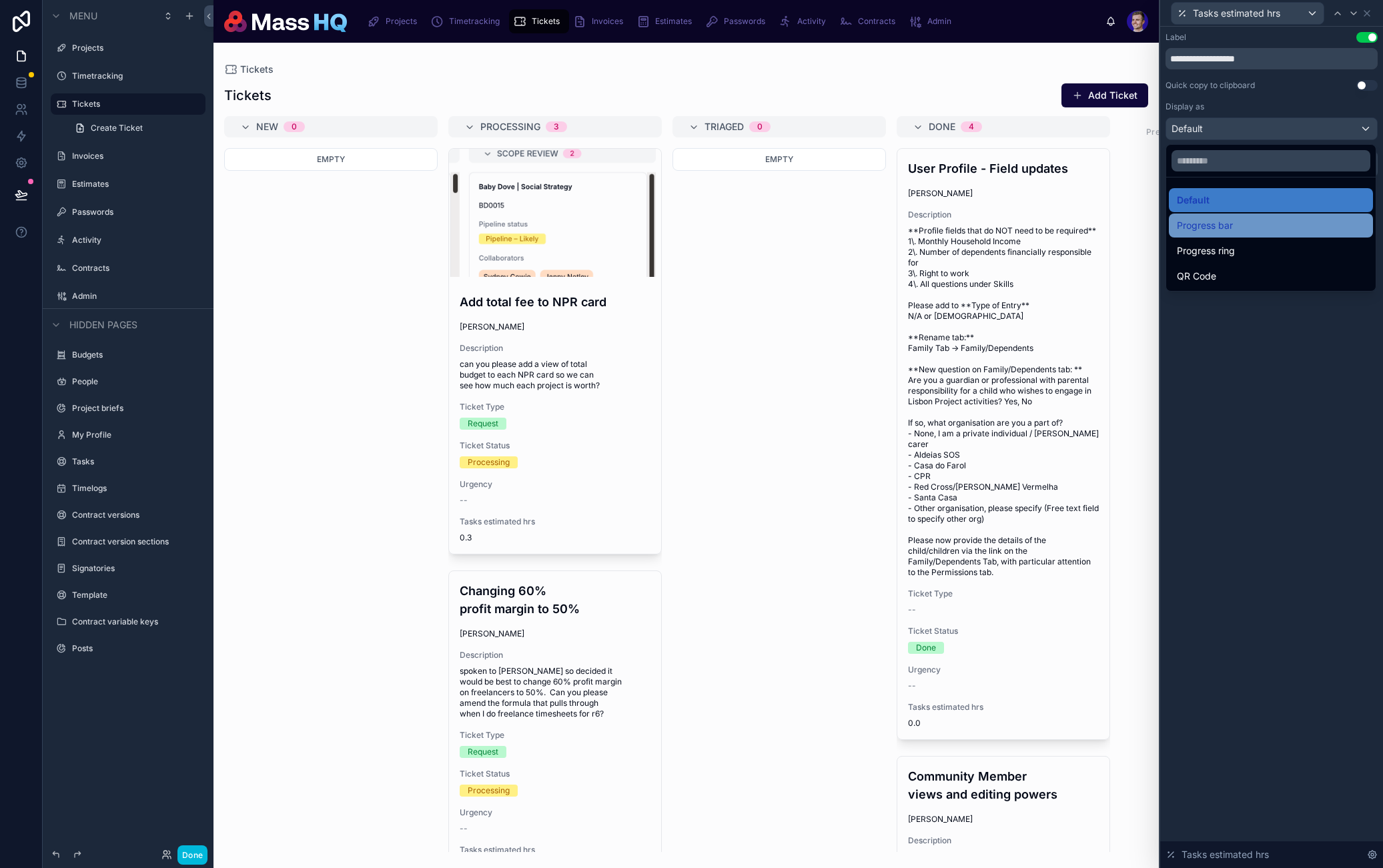
click at [1223, 233] on span "Progress bar" at bounding box center [1204, 225] width 56 height 16
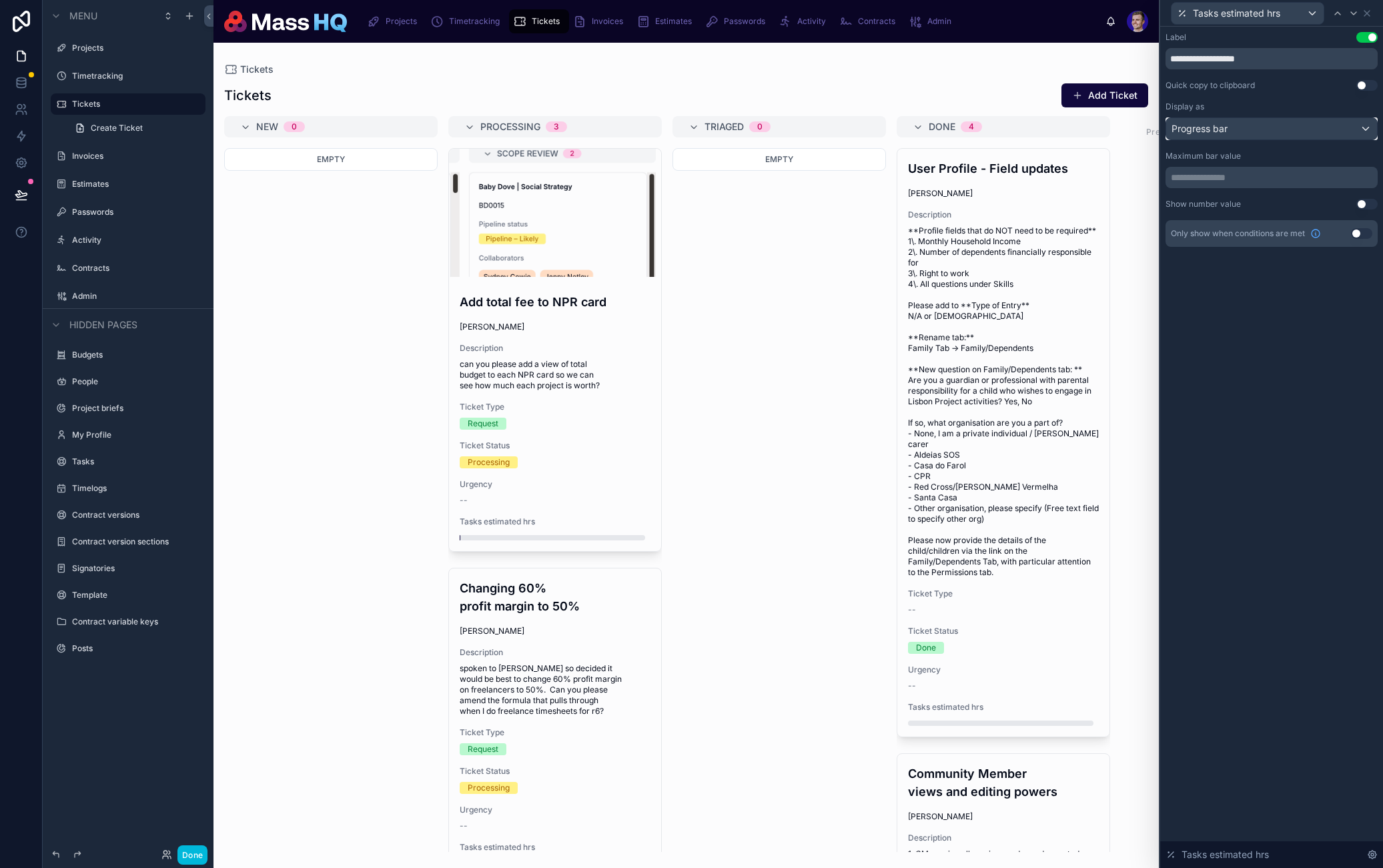
click at [1223, 125] on span "Progress bar" at bounding box center [1199, 128] width 56 height 13
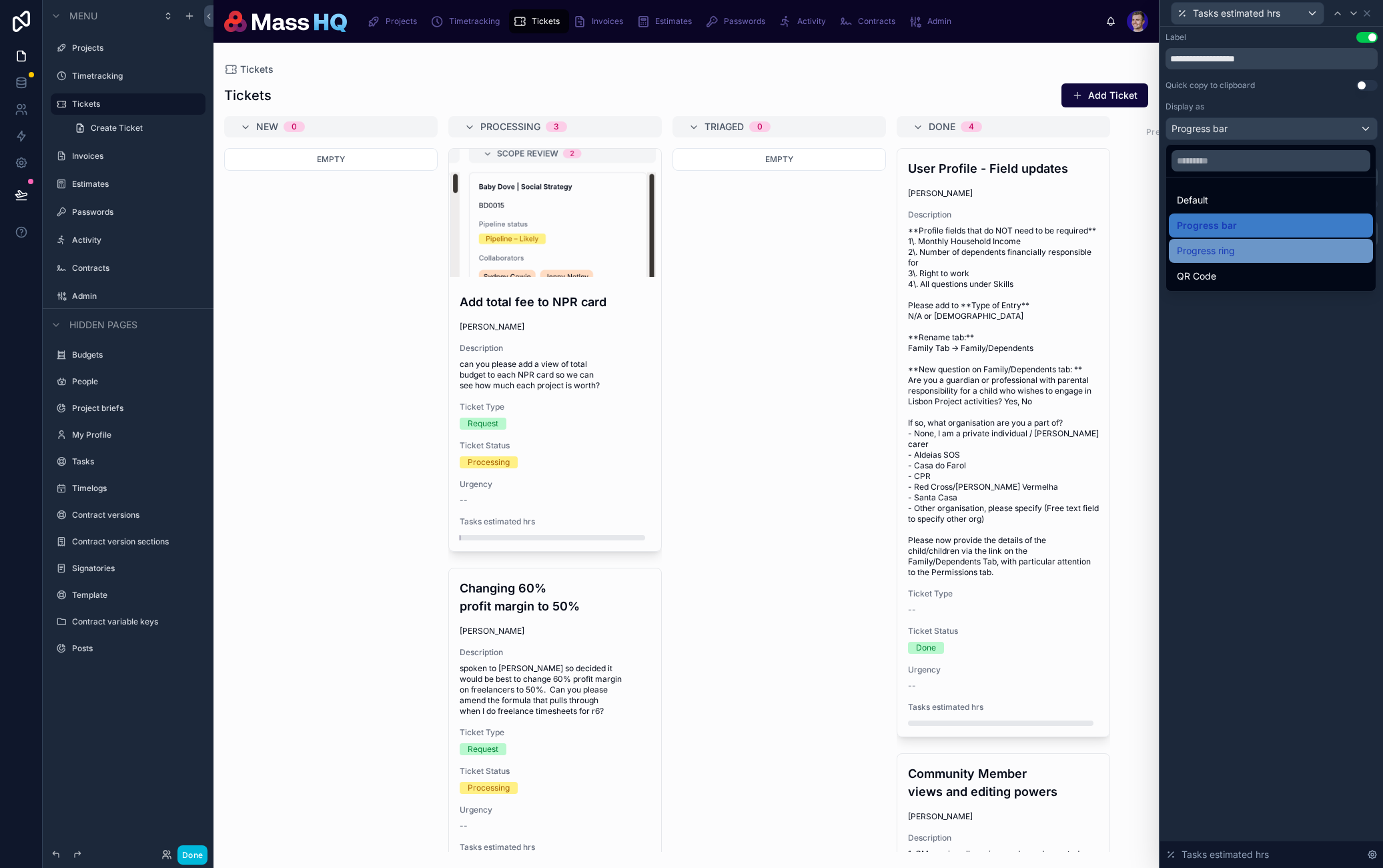
click at [1204, 249] on span "Progress ring" at bounding box center [1206, 250] width 58 height 16
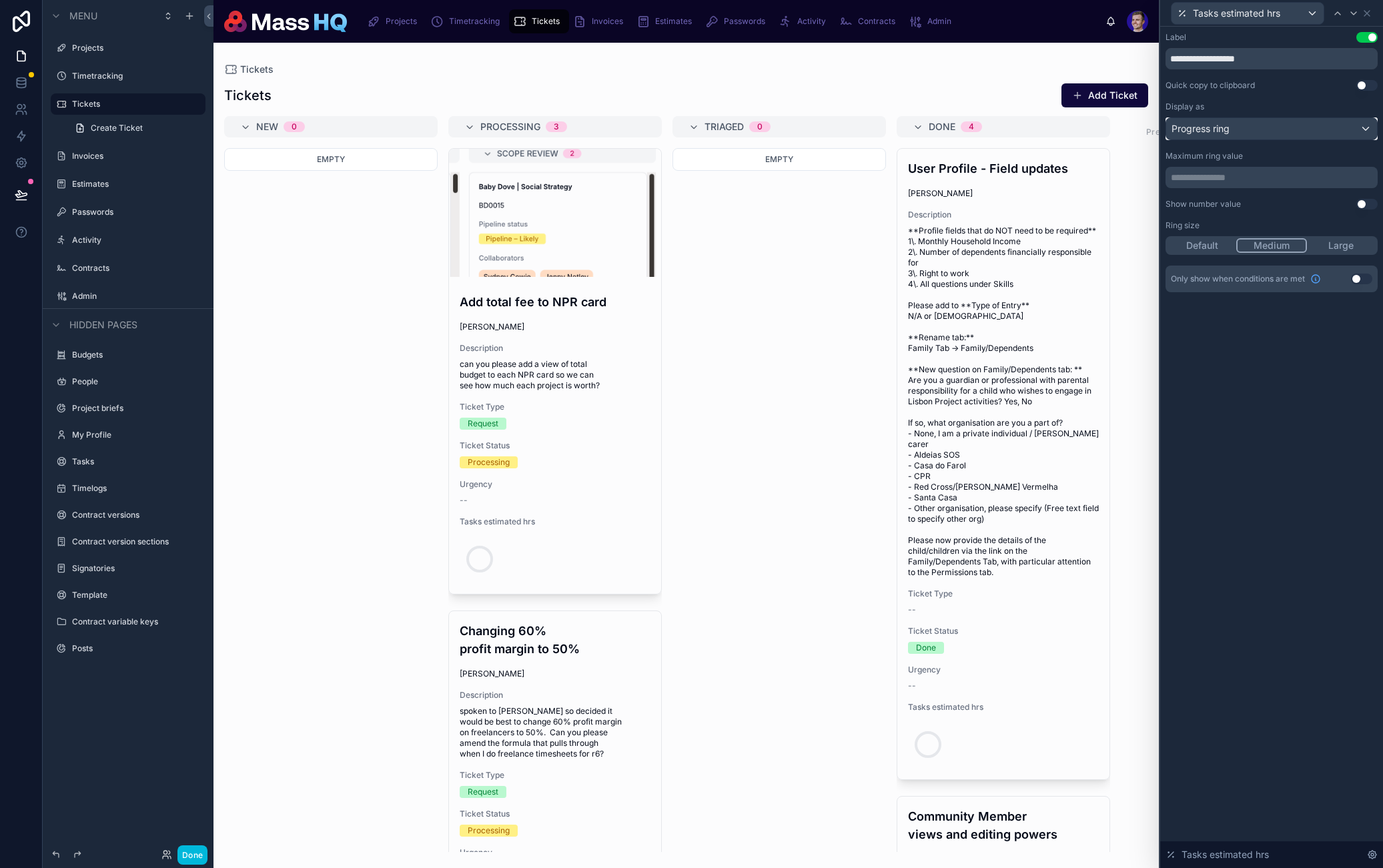
click at [1231, 128] on div "Progress ring" at bounding box center [1272, 129] width 211 height 21
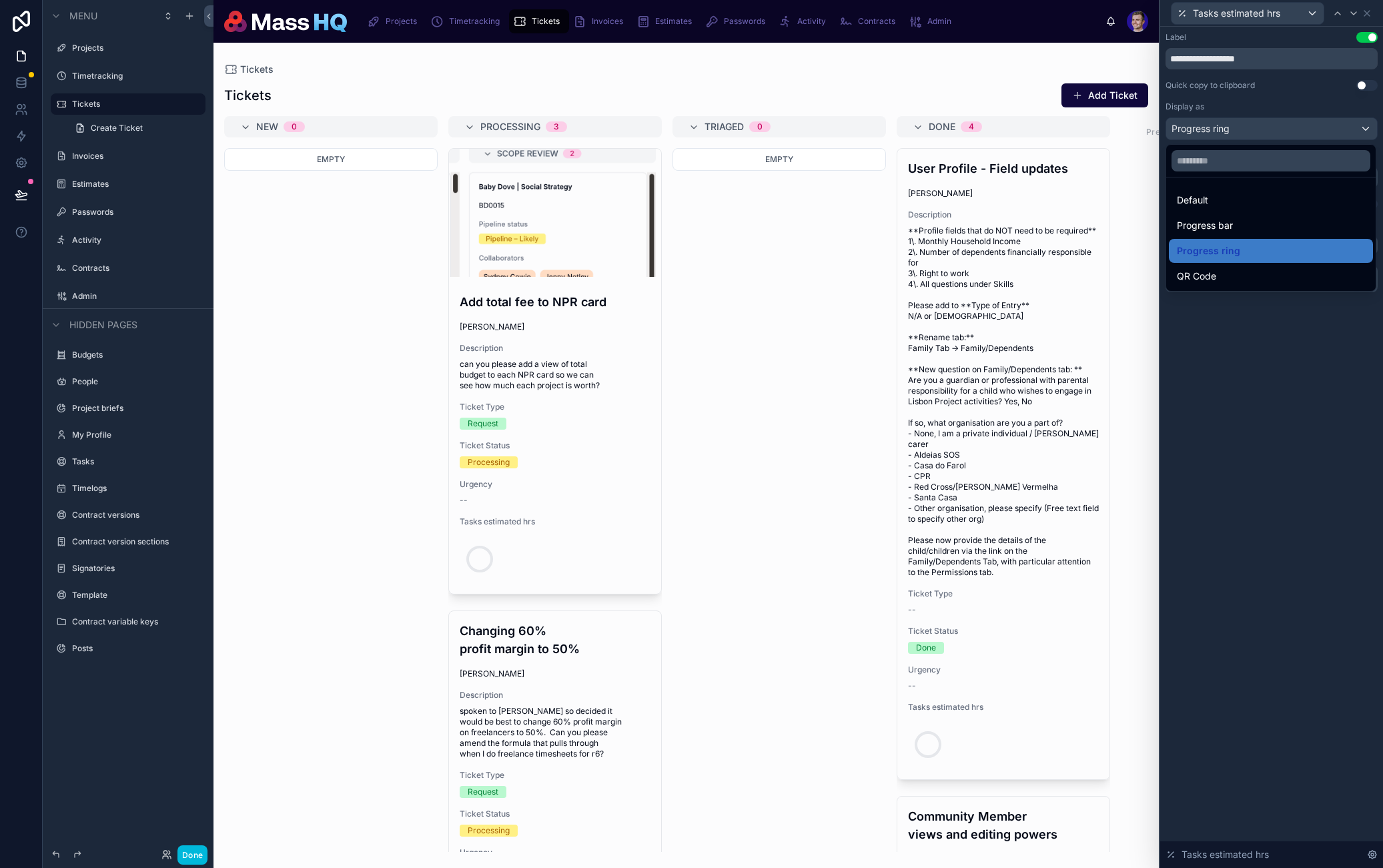
drag, startPoint x: 1211, startPoint y: 275, endPoint x: 1198, endPoint y: 136, distance: 139.6
click at [1211, 275] on span "QR Code" at bounding box center [1197, 276] width 40 height 16
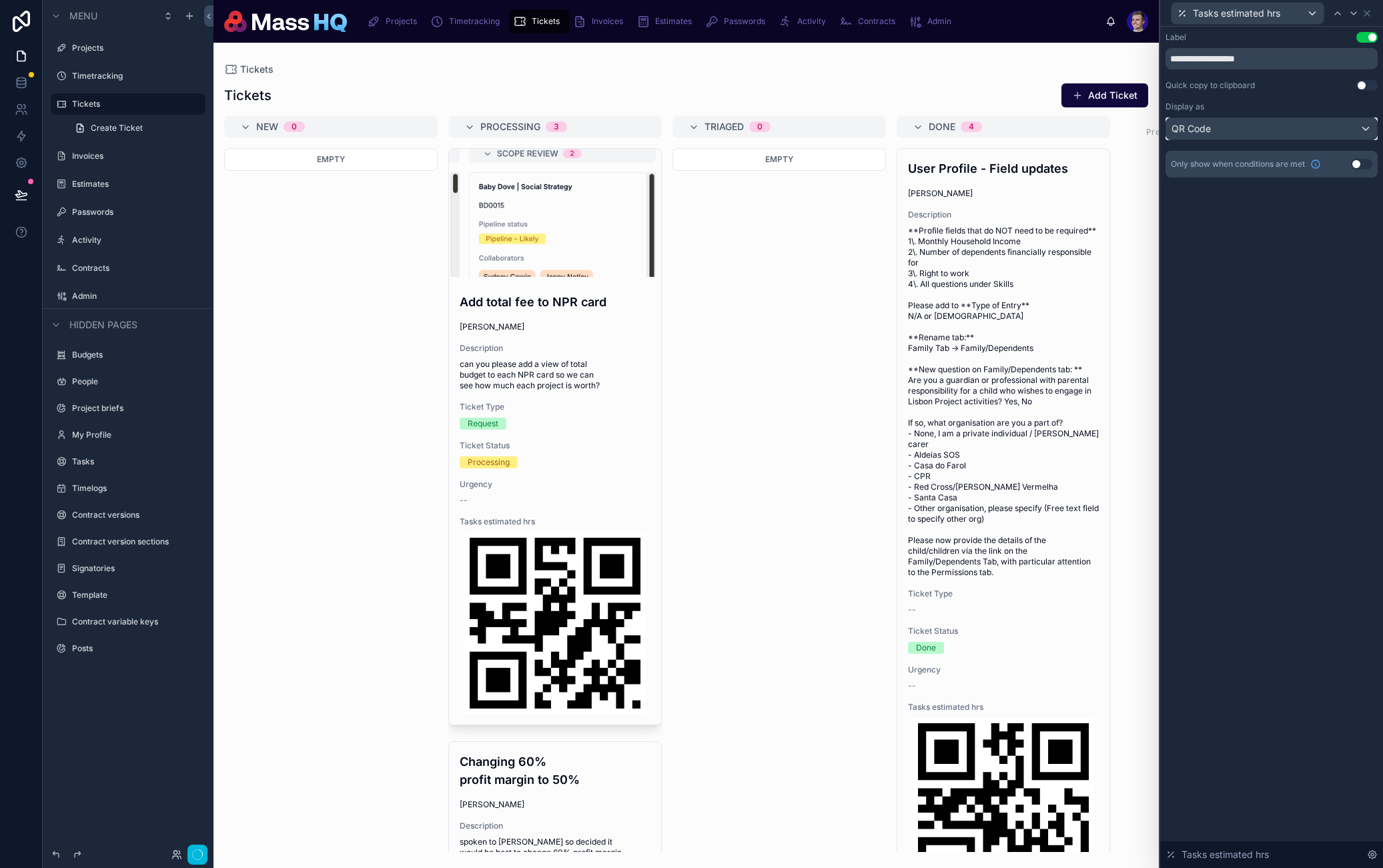
click at [1222, 129] on div "QR Code" at bounding box center [1272, 129] width 211 height 21
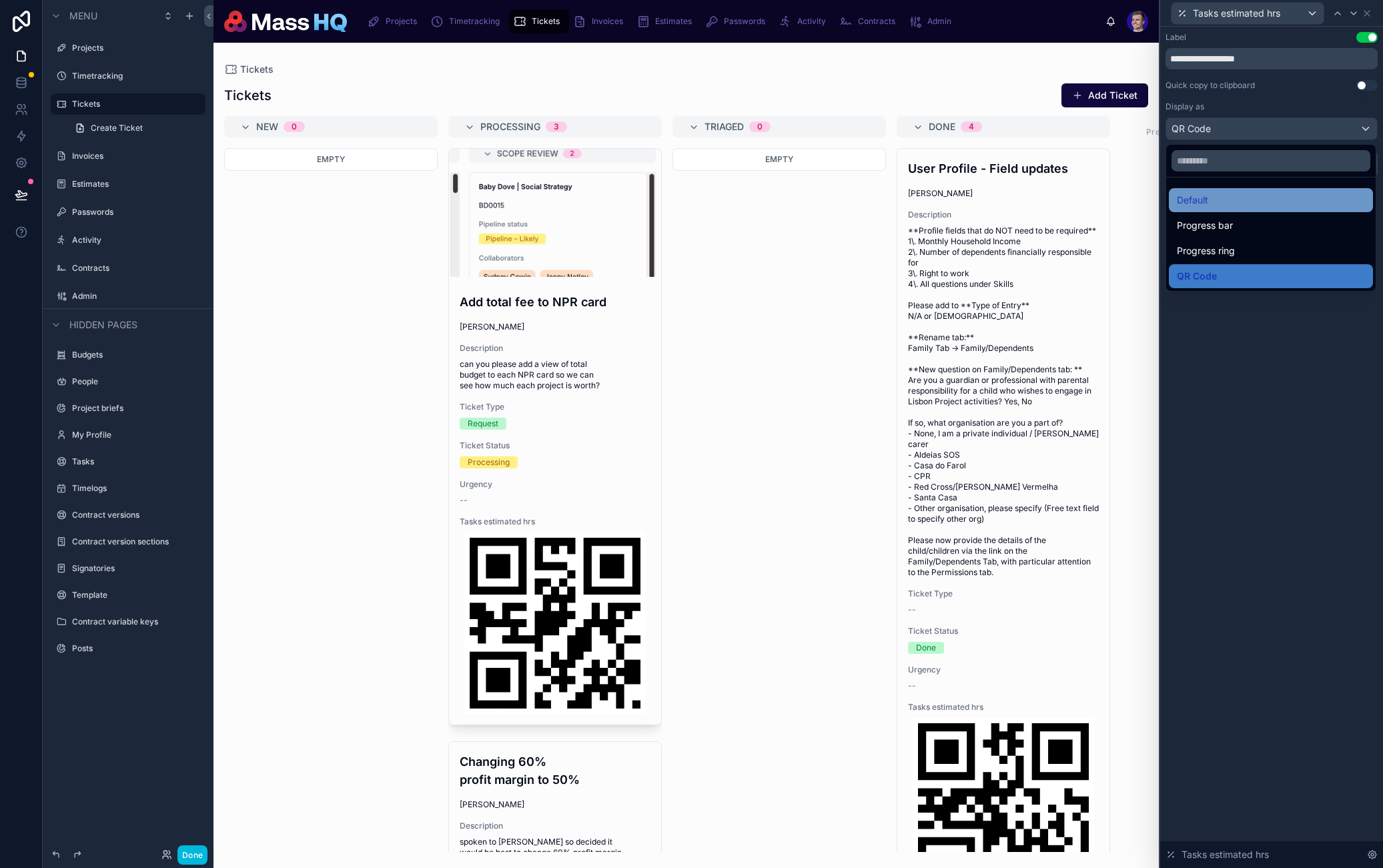
click at [1208, 198] on span "Default" at bounding box center [1192, 200] width 31 height 16
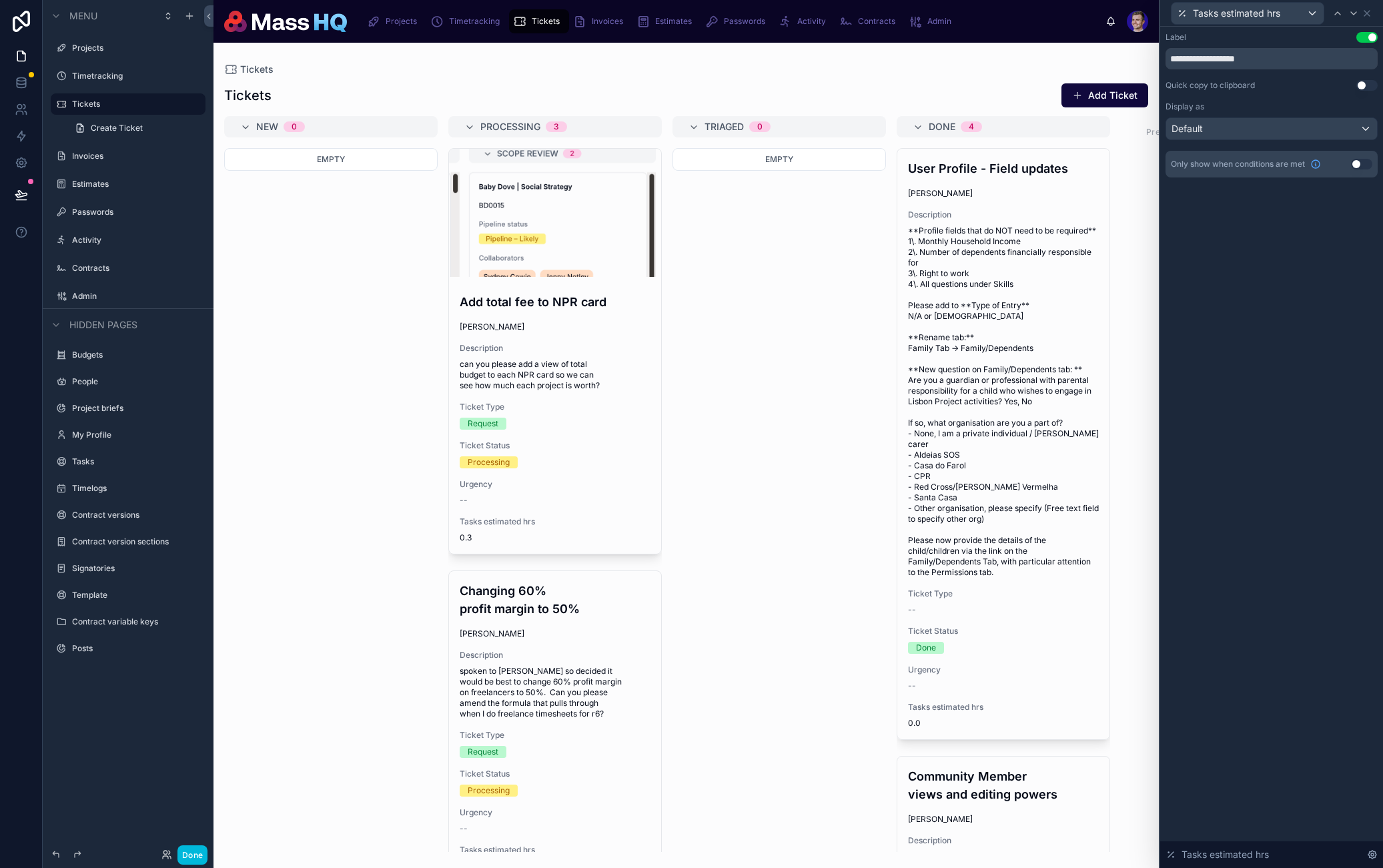
drag, startPoint x: 198, startPoint y: 857, endPoint x: 205, endPoint y: 853, distance: 8.1
click at [198, 857] on button "Done" at bounding box center [192, 854] width 30 height 19
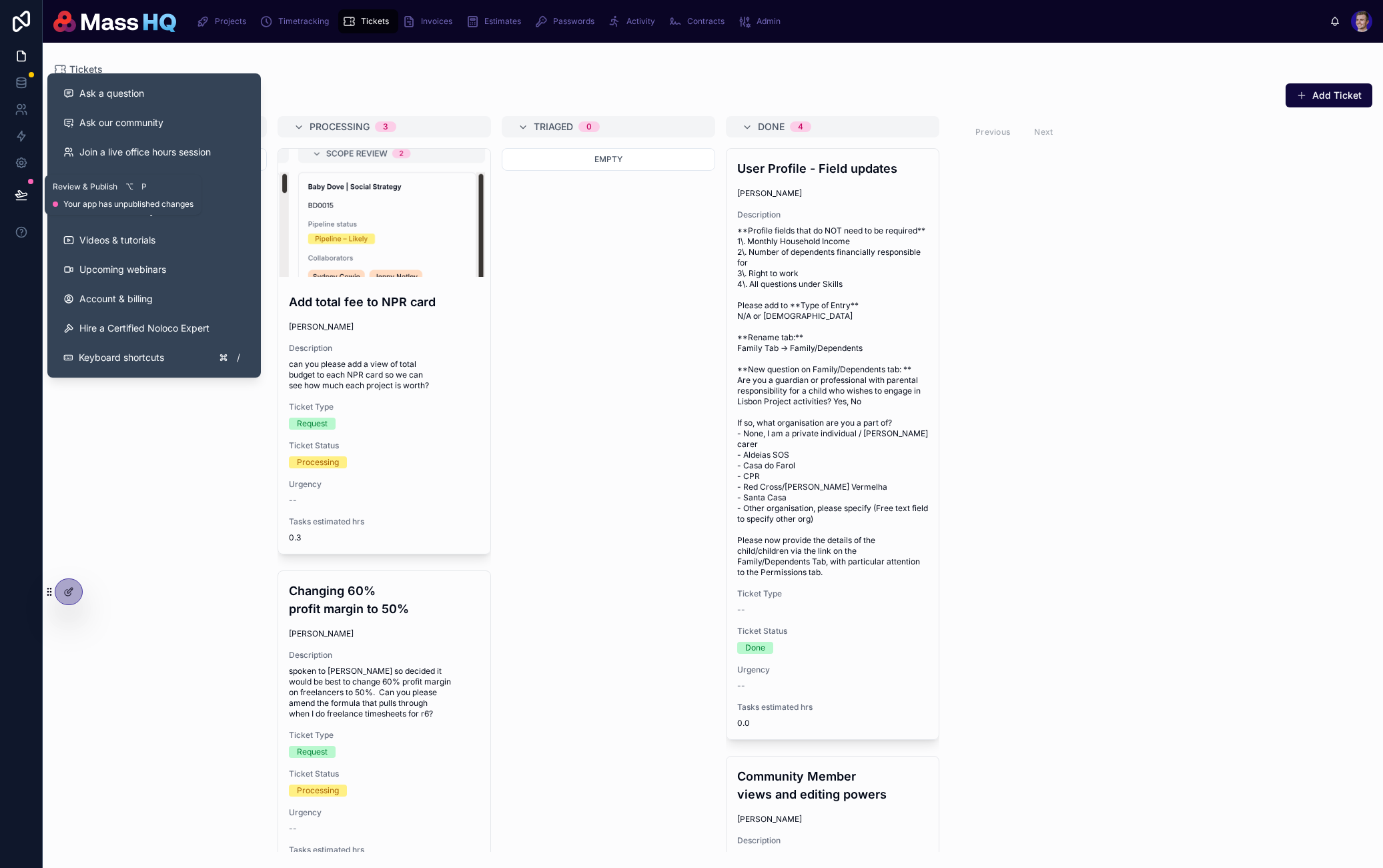
click at [27, 198] on icon at bounding box center [21, 194] width 13 height 13
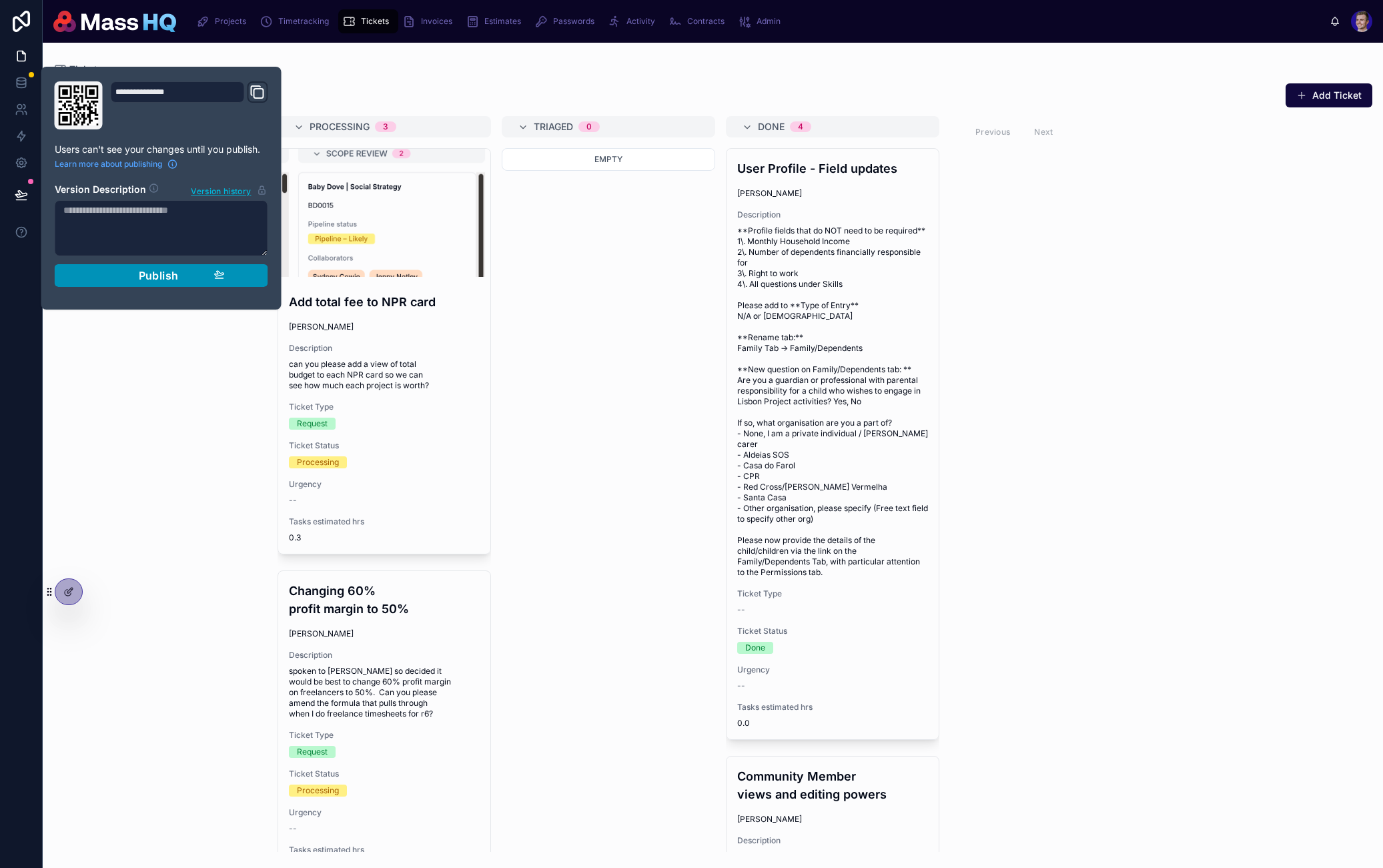
click at [184, 269] on div "Publish" at bounding box center [162, 275] width 127 height 13
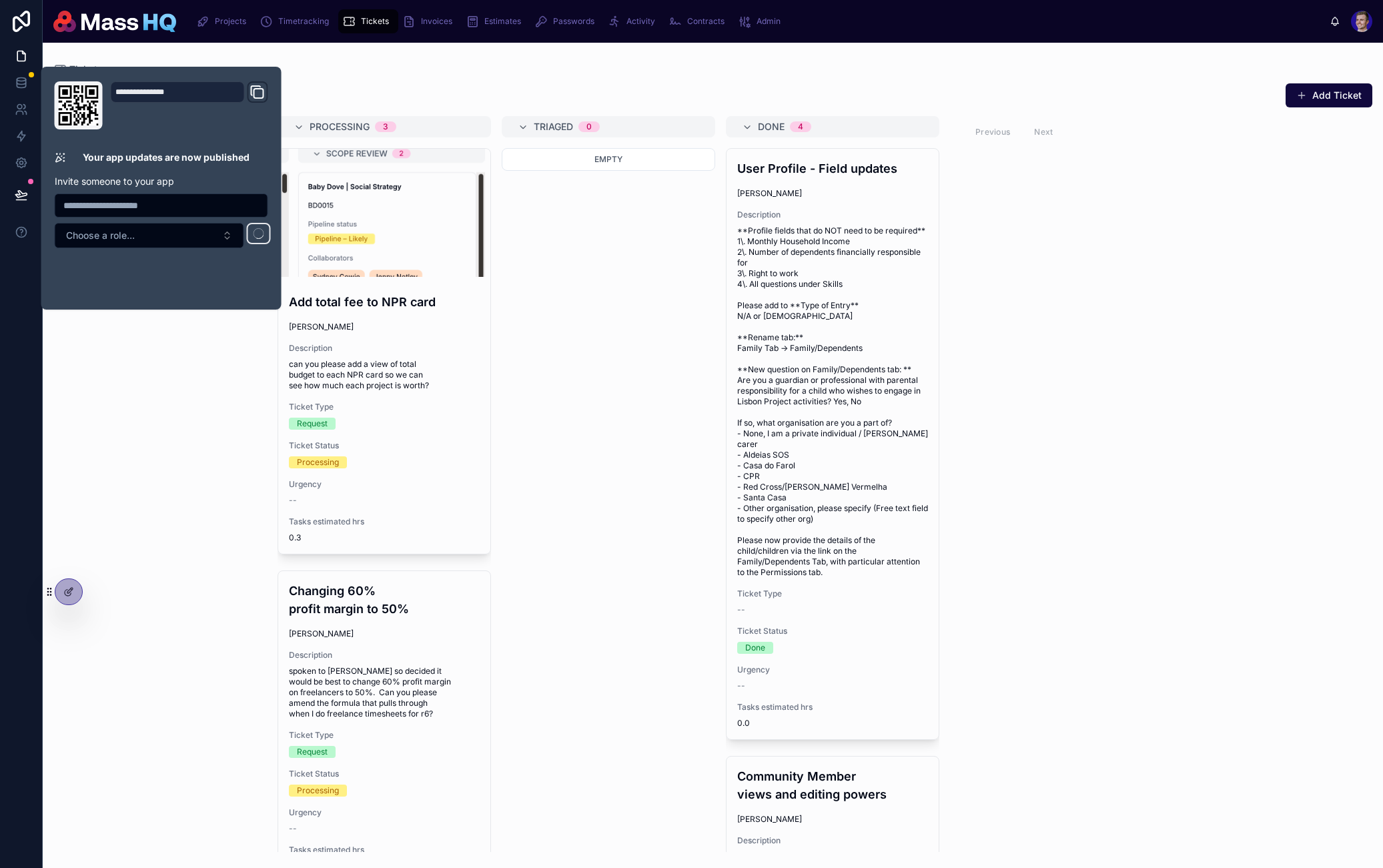
click at [579, 413] on div "Empty" at bounding box center [609, 500] width 214 height 704
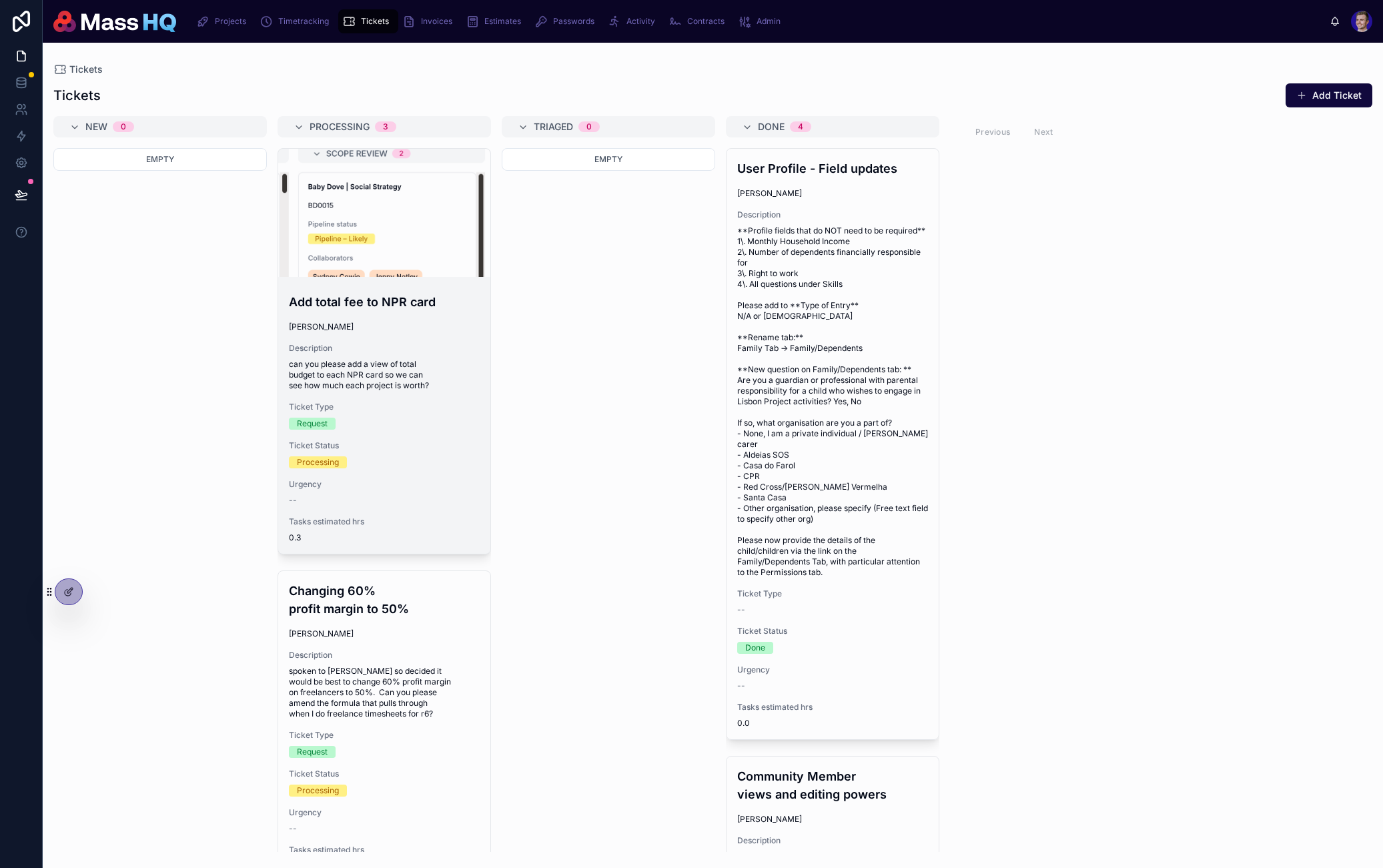
click at [387, 381] on span "can you please add a view of total budget to each NPR card so we can see how mu…" at bounding box center [384, 375] width 191 height 32
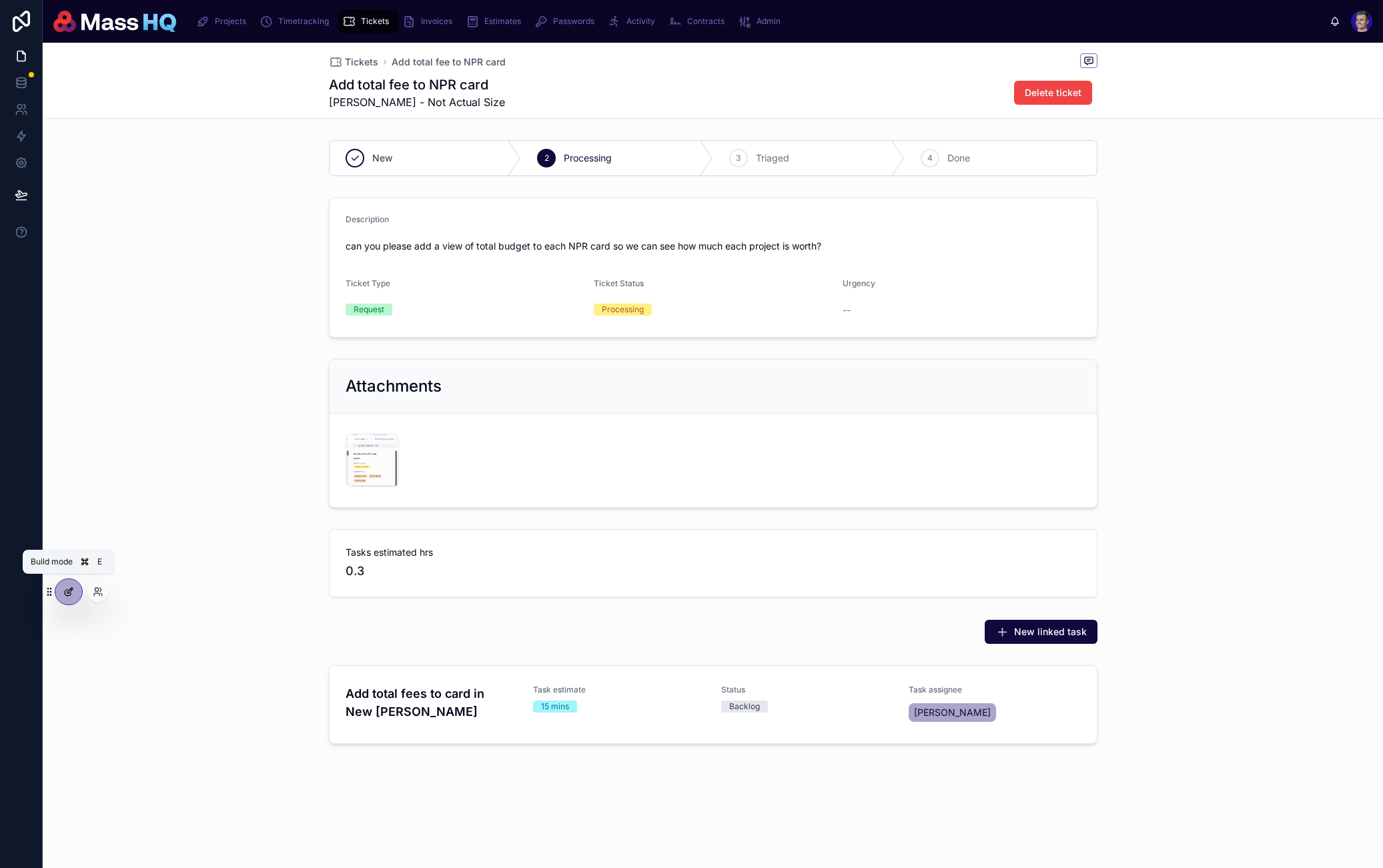
click at [74, 589] on div at bounding box center [69, 591] width 27 height 25
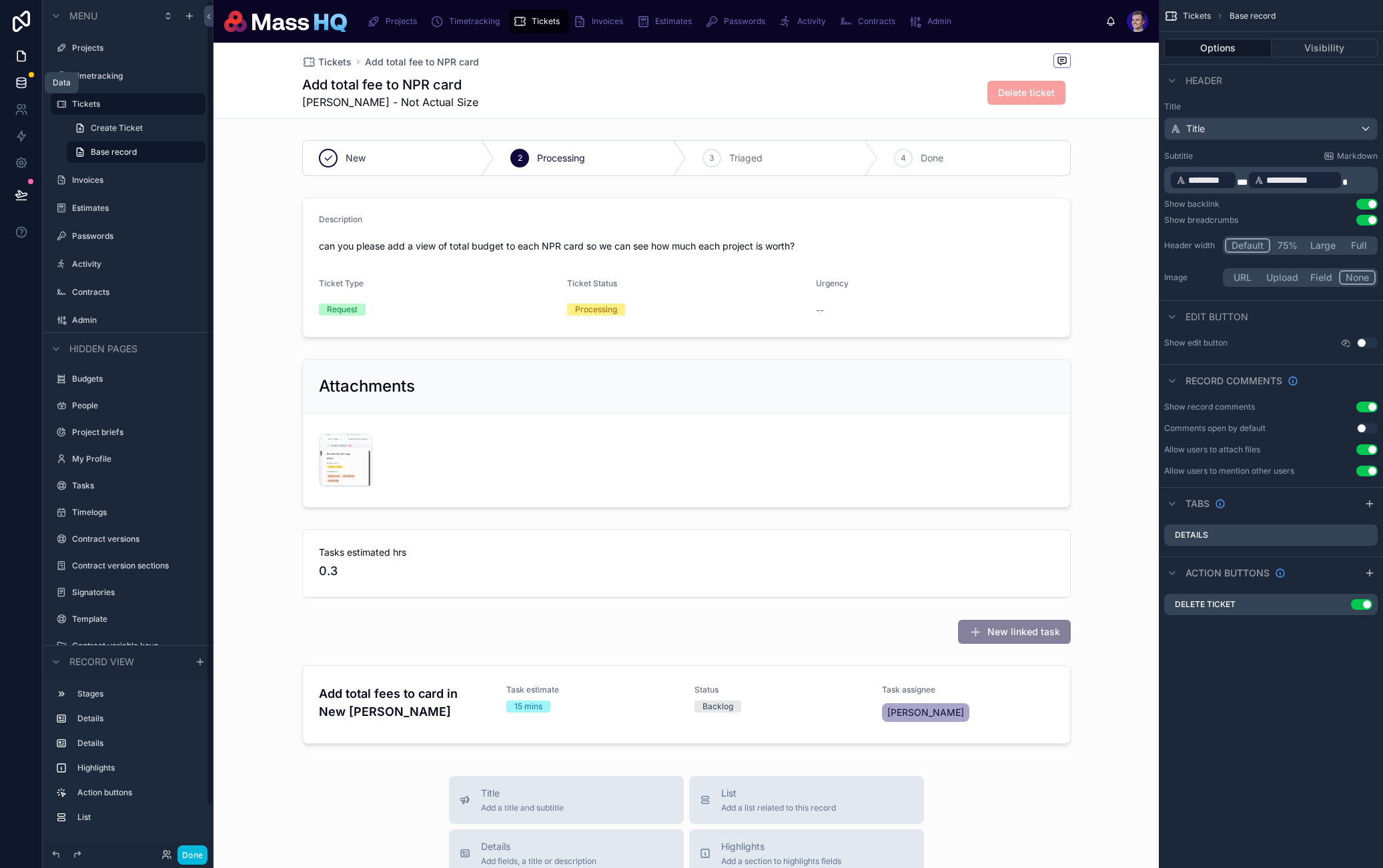
click at [24, 88] on icon at bounding box center [21, 82] width 13 height 13
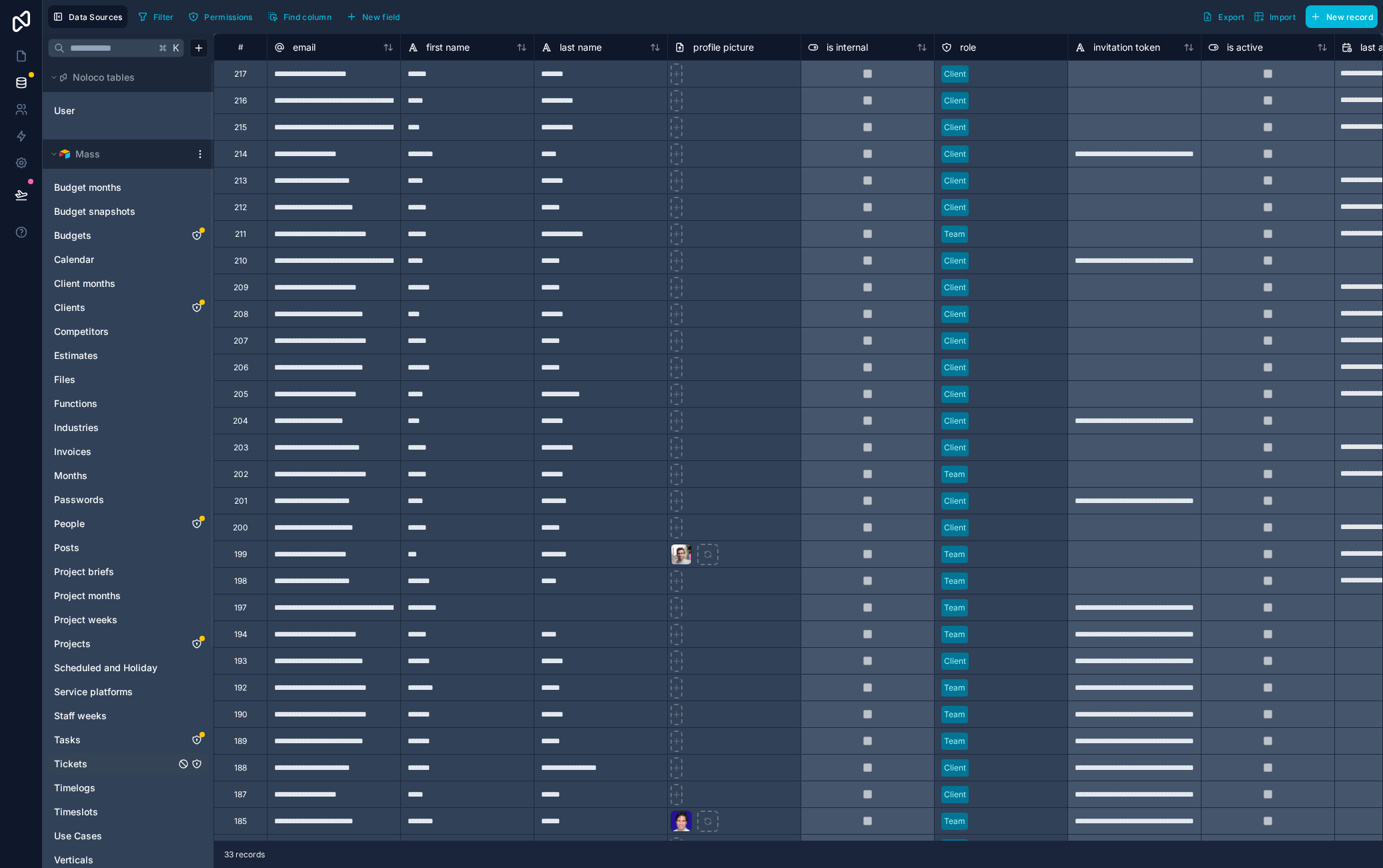
click at [195, 761] on icon "Tickets" at bounding box center [197, 764] width 11 height 11
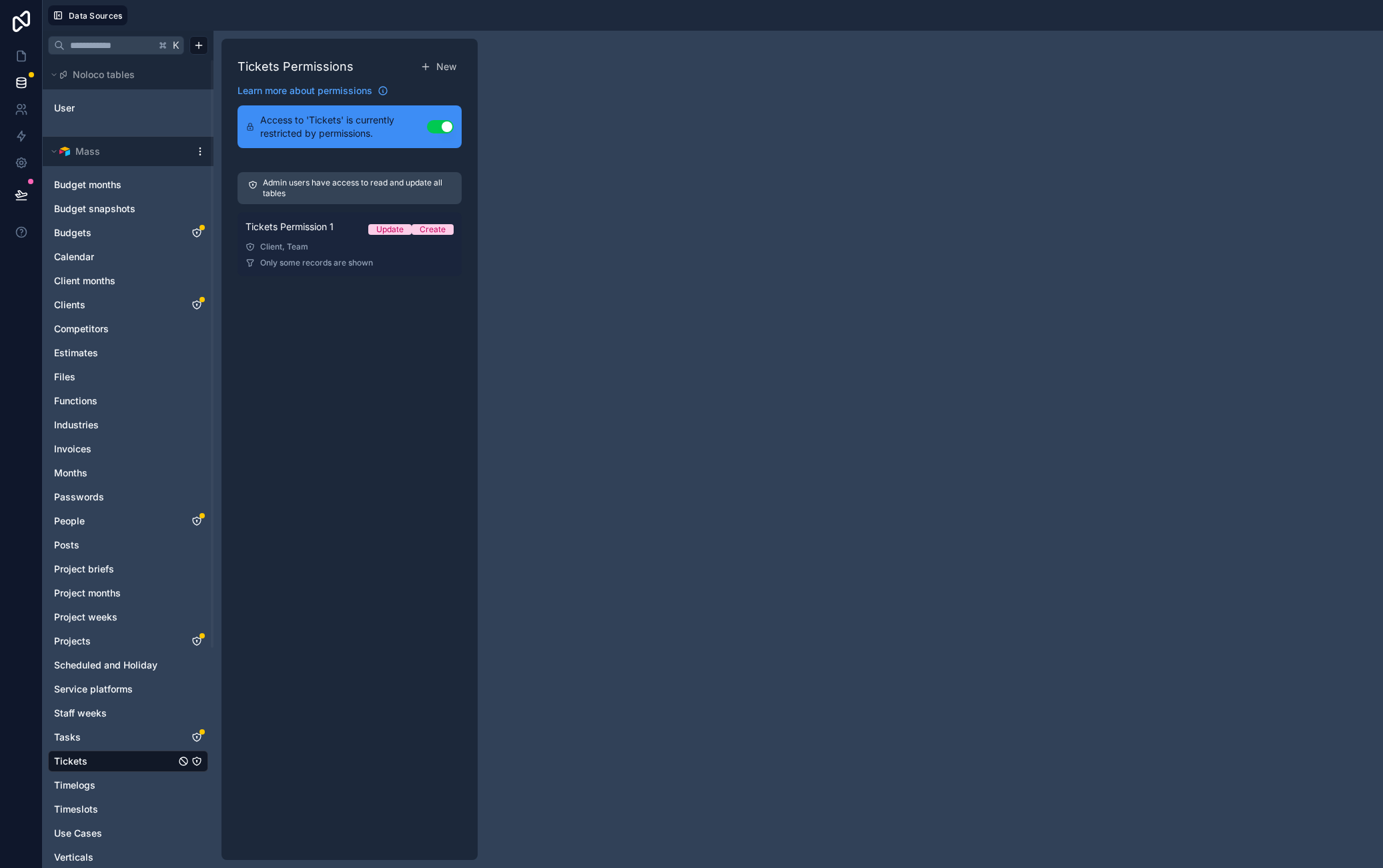
click at [317, 240] on link "Tickets Permission 1 Update Create Client, Team Only some records are shown" at bounding box center [349, 244] width 224 height 64
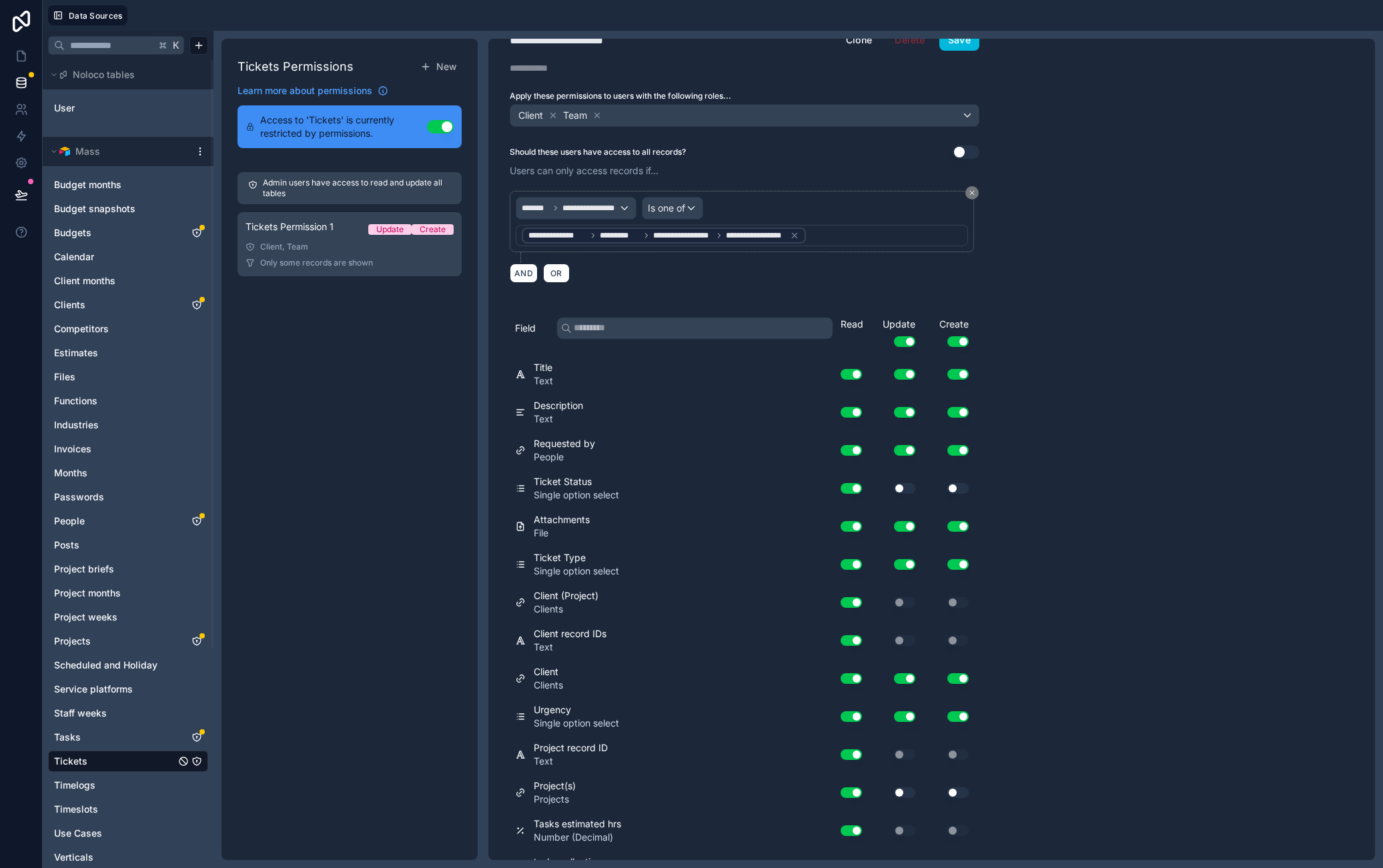
scroll to position [53, 0]
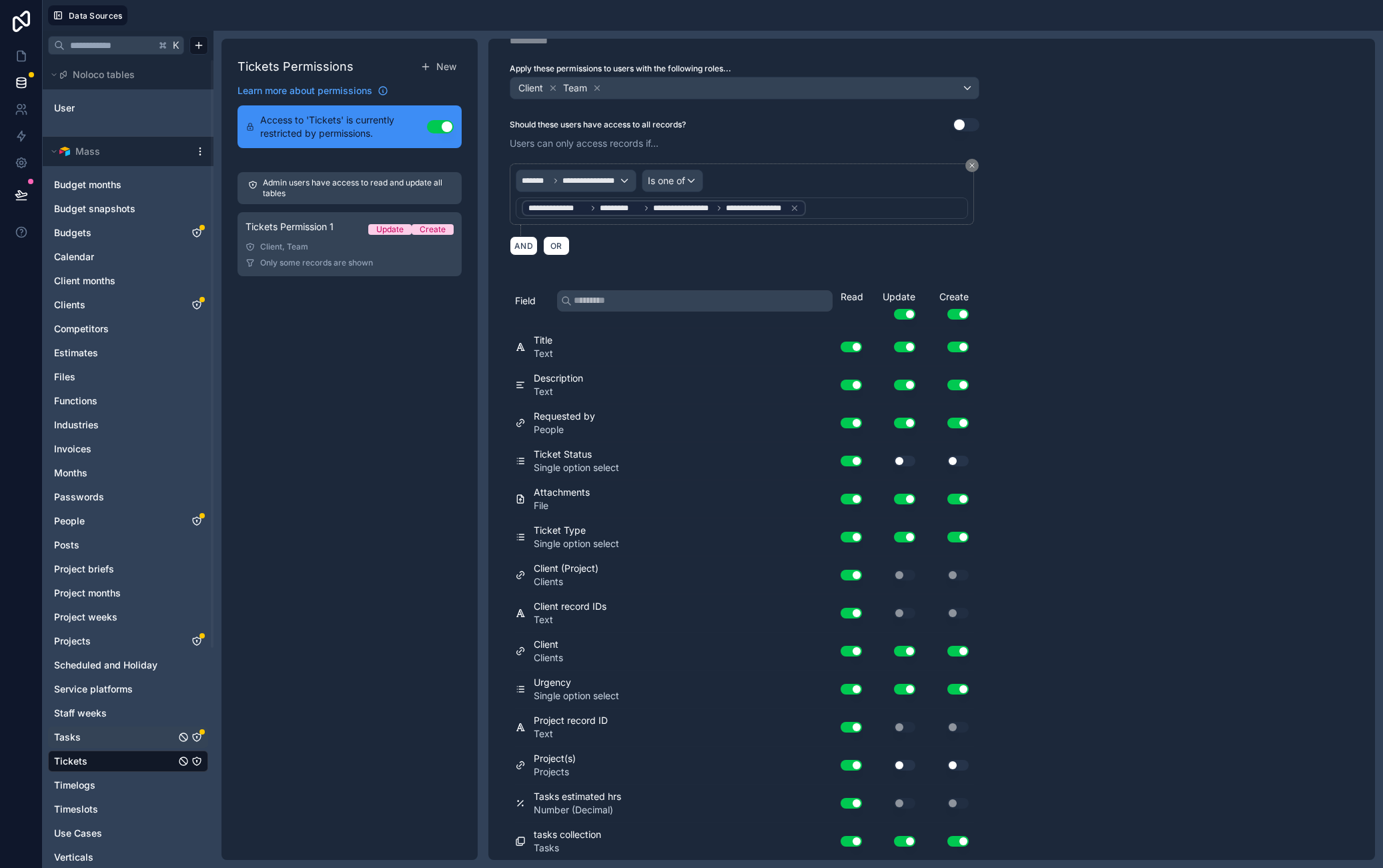
click at [195, 738] on icon "Tasks" at bounding box center [197, 738] width 11 height 11
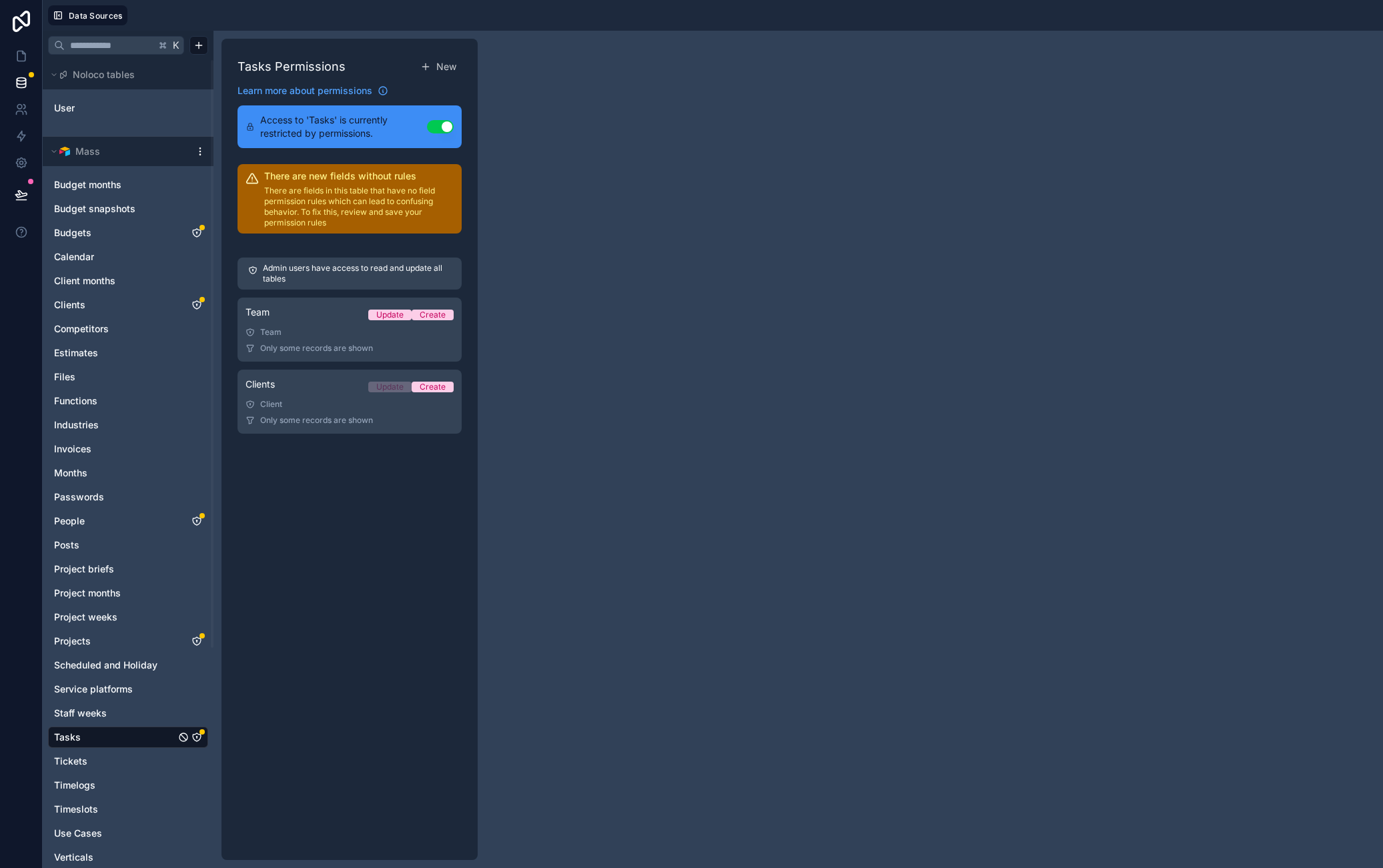
click at [195, 738] on icon "Tasks" at bounding box center [197, 738] width 11 height 11
click at [323, 410] on link "Clients Update Create Client Only some records are shown" at bounding box center [349, 402] width 224 height 64
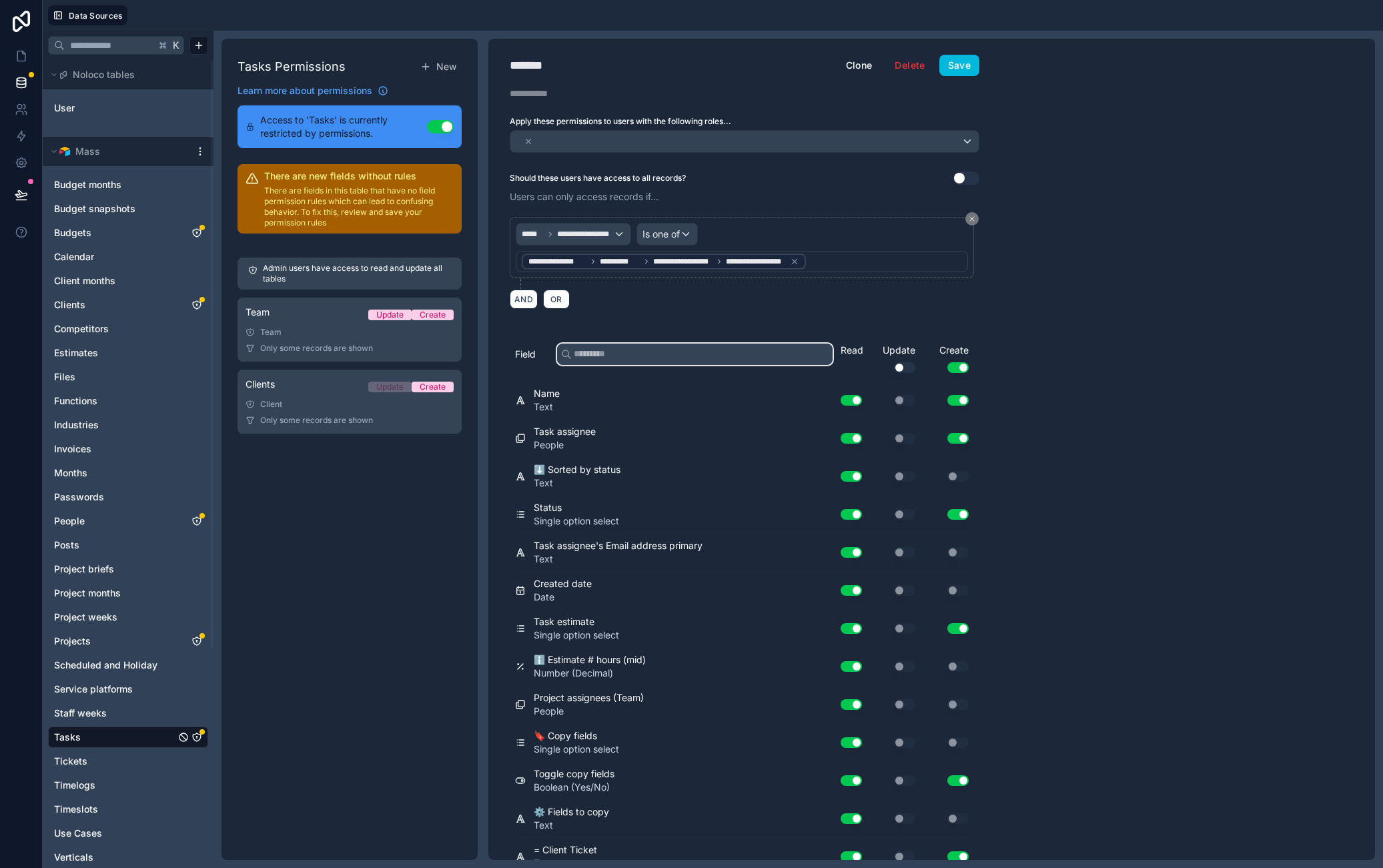
click at [655, 360] on input "text" at bounding box center [694, 355] width 275 height 21
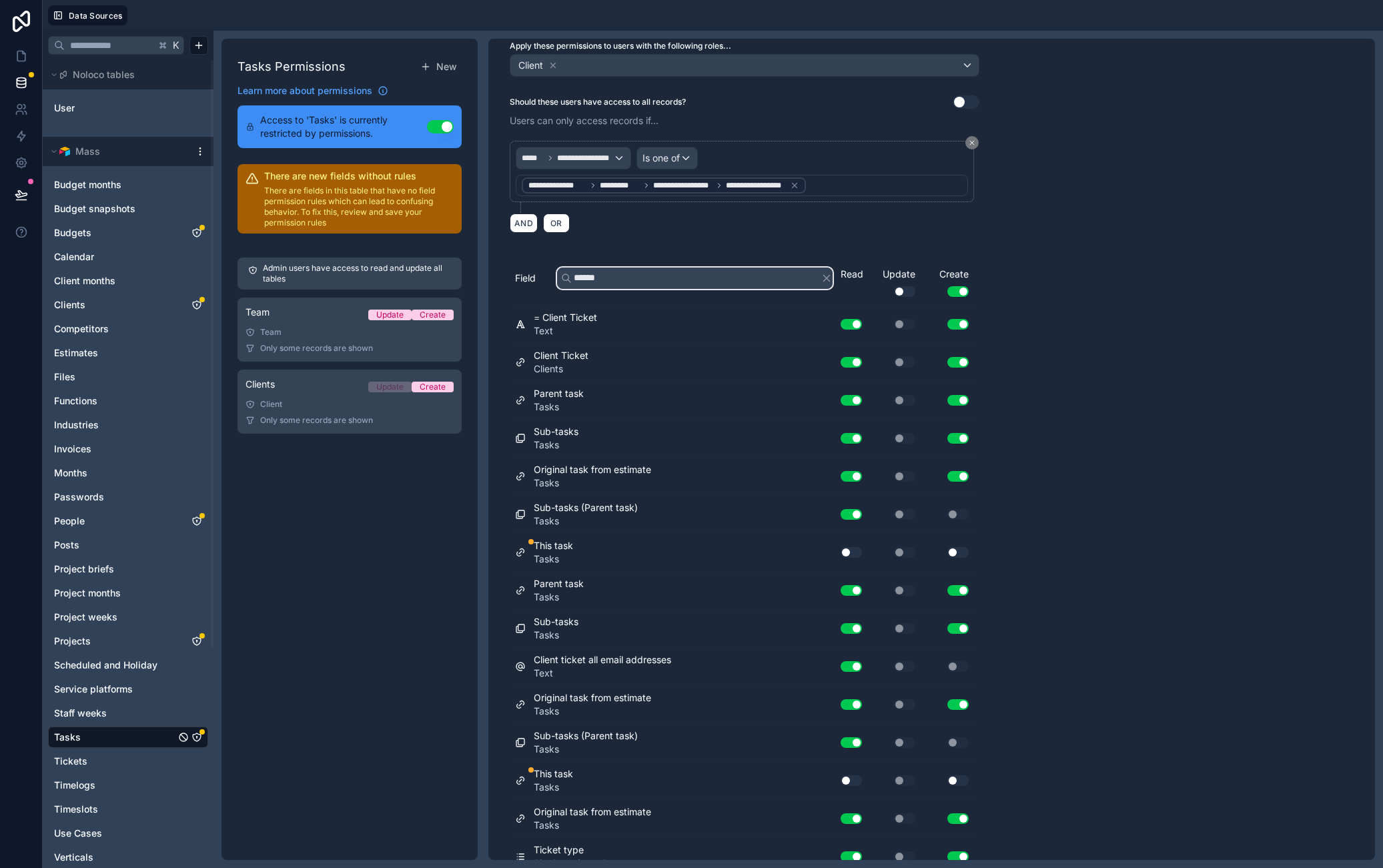
scroll to position [129, 0]
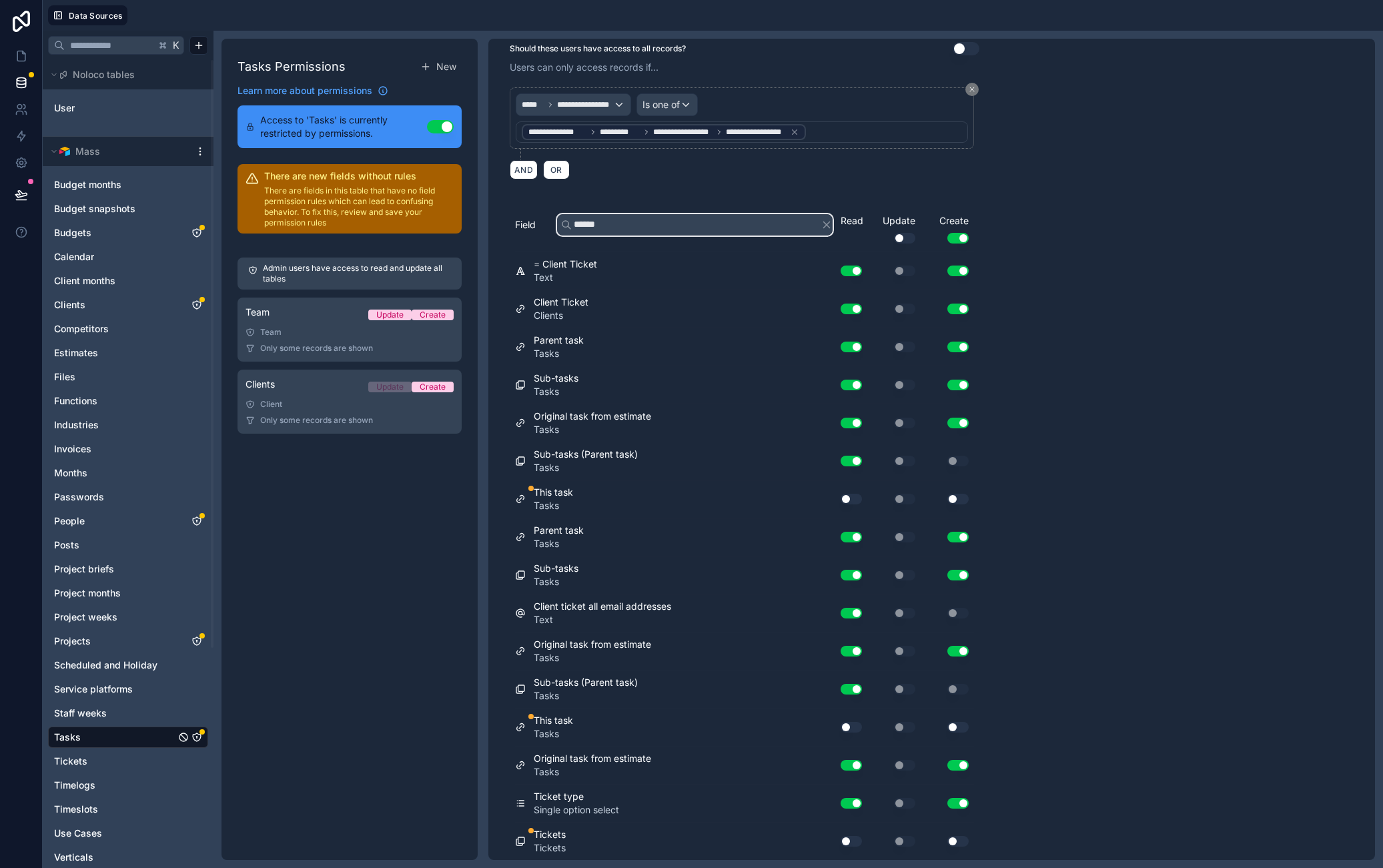
type input "******"
click at [851, 837] on button "Use setting" at bounding box center [851, 841] width 21 height 11
click at [852, 728] on button "Use setting" at bounding box center [851, 728] width 21 height 11
click at [853, 497] on button "Use setting" at bounding box center [851, 499] width 21 height 11
click at [825, 227] on icon "button" at bounding box center [827, 225] width 12 height 12
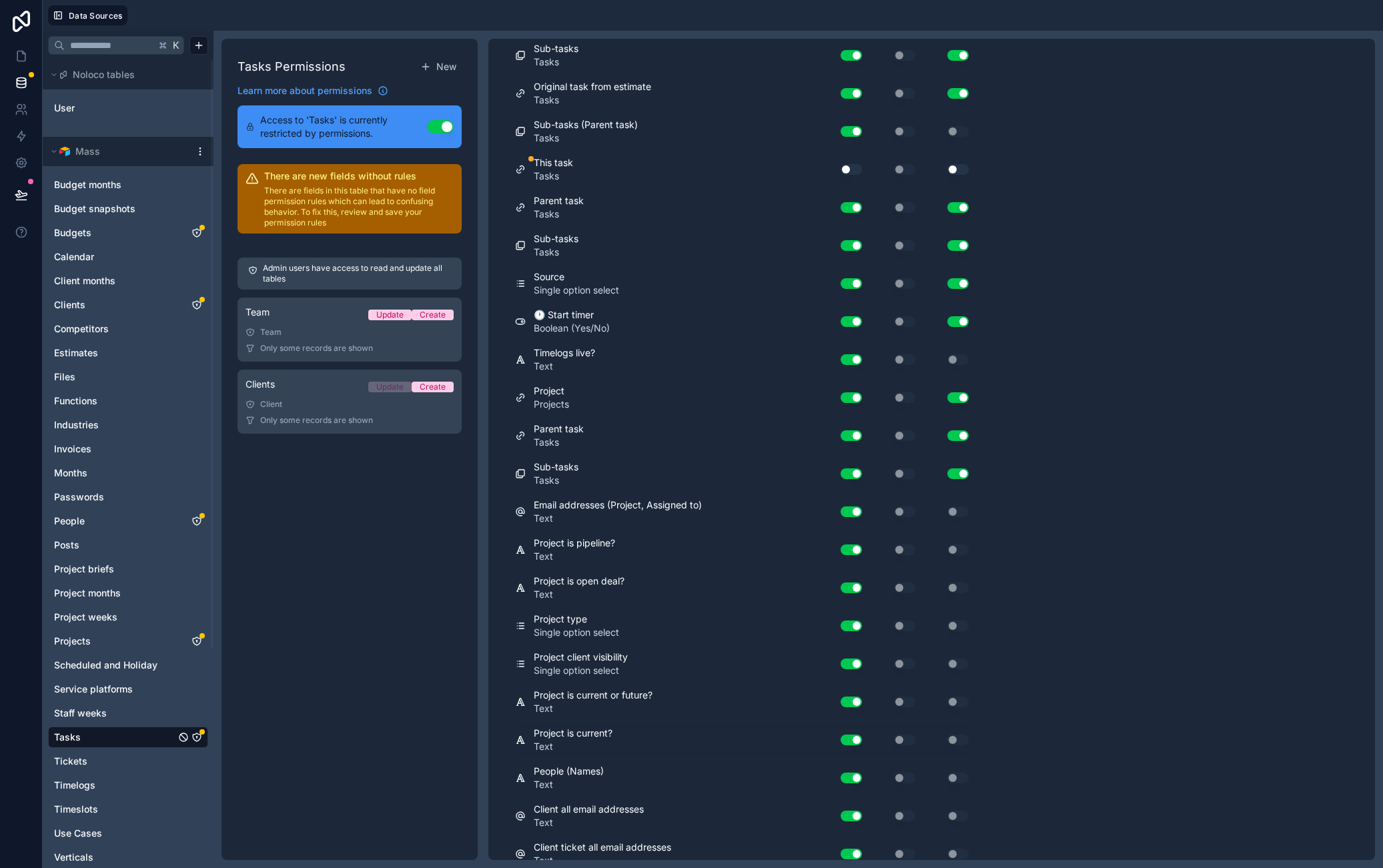
scroll to position [914, 0]
click at [850, 173] on button "Use setting" at bounding box center [851, 170] width 21 height 11
click at [859, 167] on button "Use setting" at bounding box center [851, 170] width 21 height 11
click at [851, 169] on button "Use setting" at bounding box center [851, 170] width 21 height 11
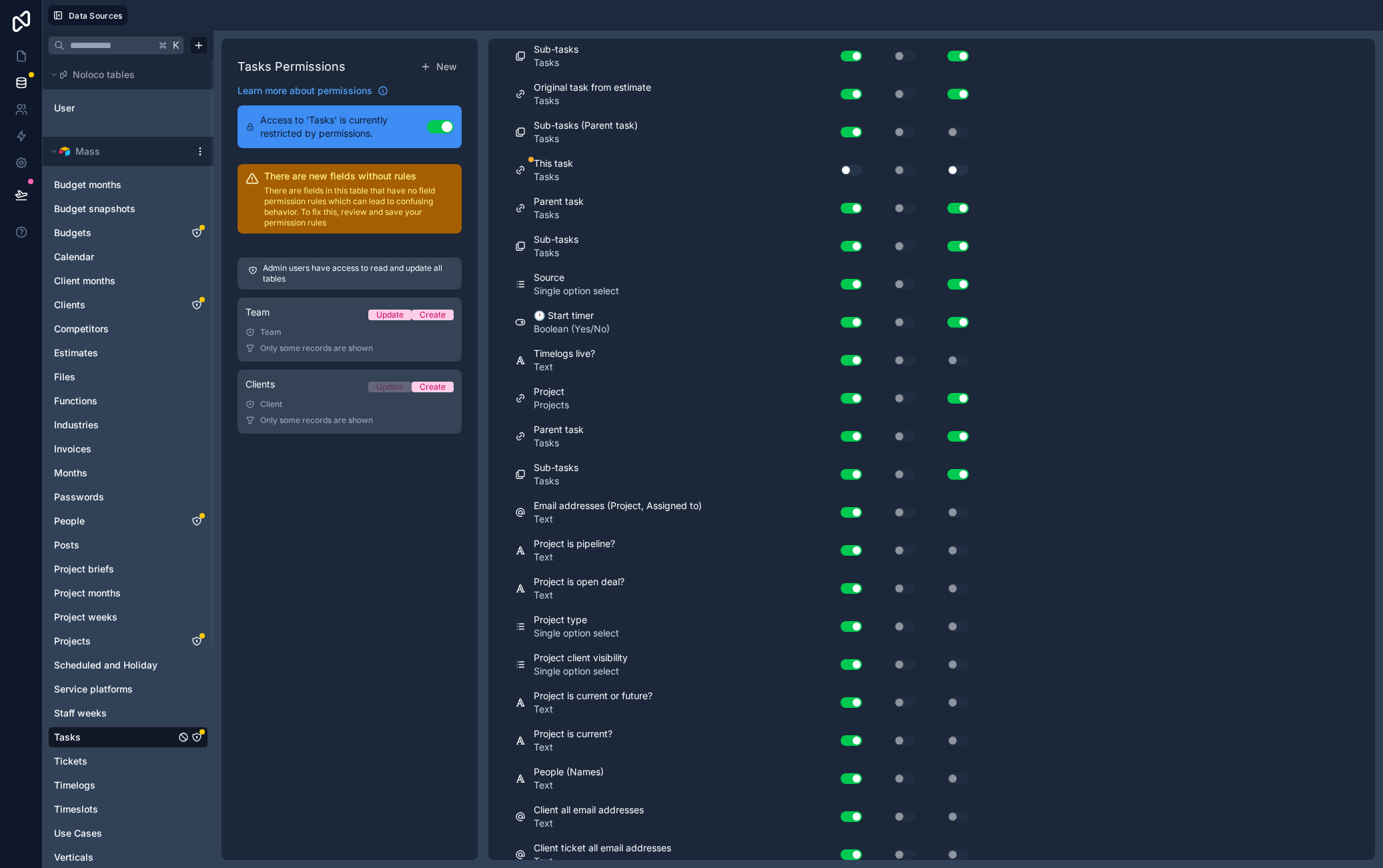
click at [851, 169] on button "Use setting" at bounding box center [851, 170] width 21 height 11
drag, startPoint x: 1143, startPoint y: 158, endPoint x: 1185, endPoint y: 129, distance: 51.0
click at [1143, 158] on div "**********" at bounding box center [931, 449] width 887 height 821
click at [957, 169] on button "Use setting" at bounding box center [958, 170] width 21 height 11
click at [957, 169] on button "Use setting" at bounding box center [958, 170] width 21 height 11
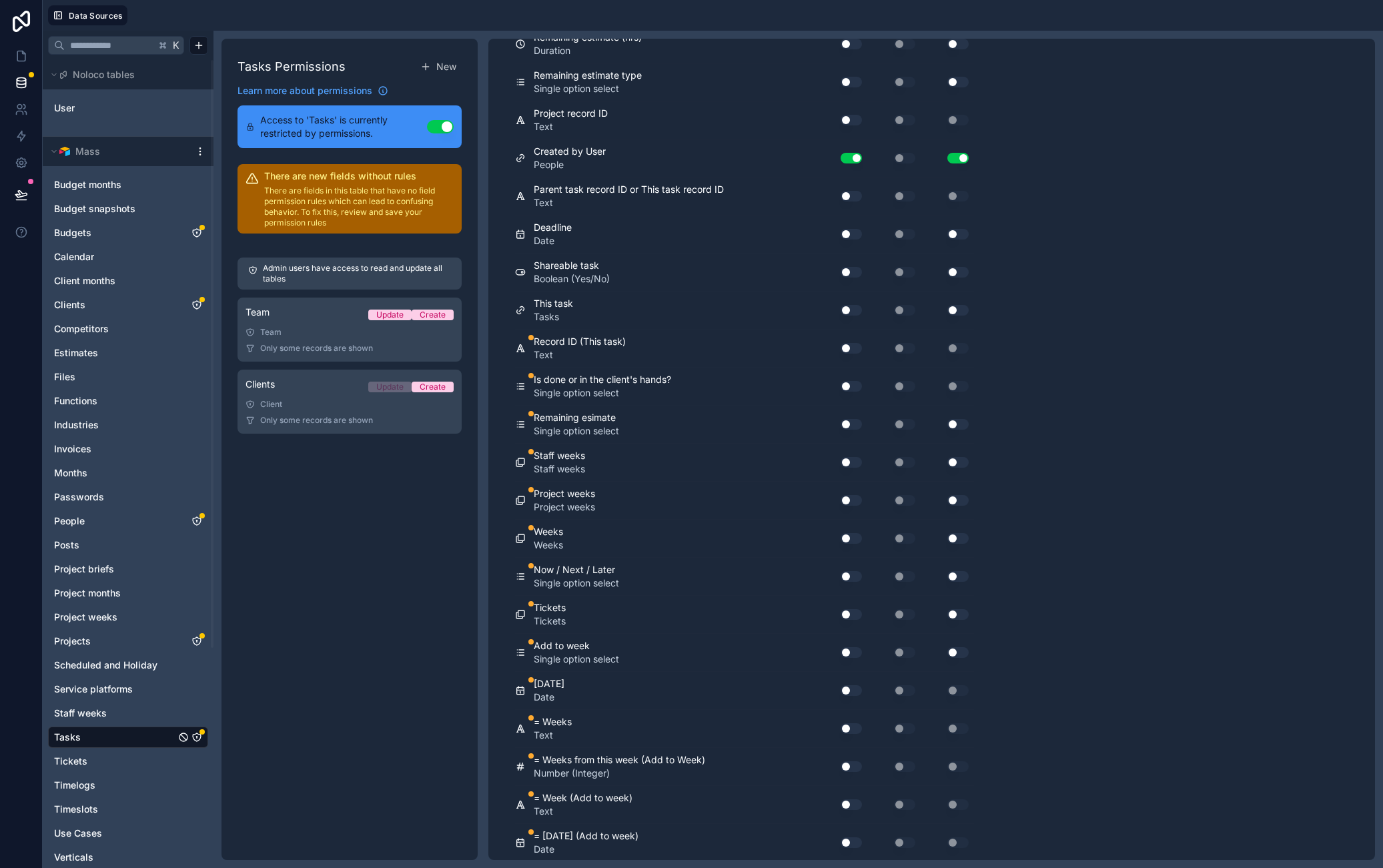
scroll to position [4396, 0]
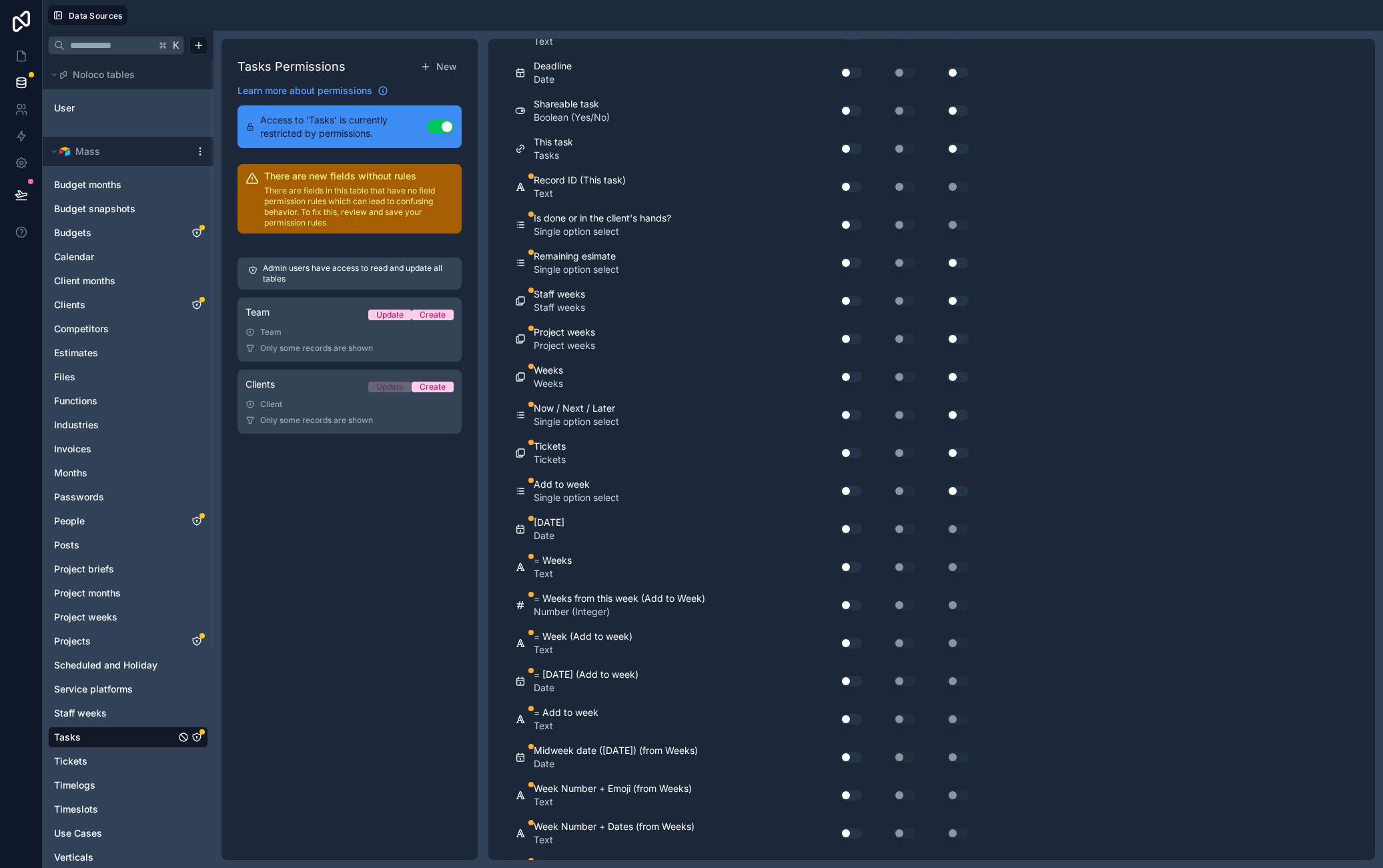
click at [851, 452] on button "Use setting" at bounding box center [851, 453] width 21 height 11
click at [850, 402] on div "Now / Next / Later Single option select Use setting Use setting Use setting" at bounding box center [745, 416] width 459 height 38
click at [854, 414] on button "Use setting" at bounding box center [851, 415] width 21 height 11
click at [853, 380] on button "Use setting" at bounding box center [851, 377] width 21 height 11
click at [851, 487] on div "Use setting" at bounding box center [846, 491] width 43 height 21
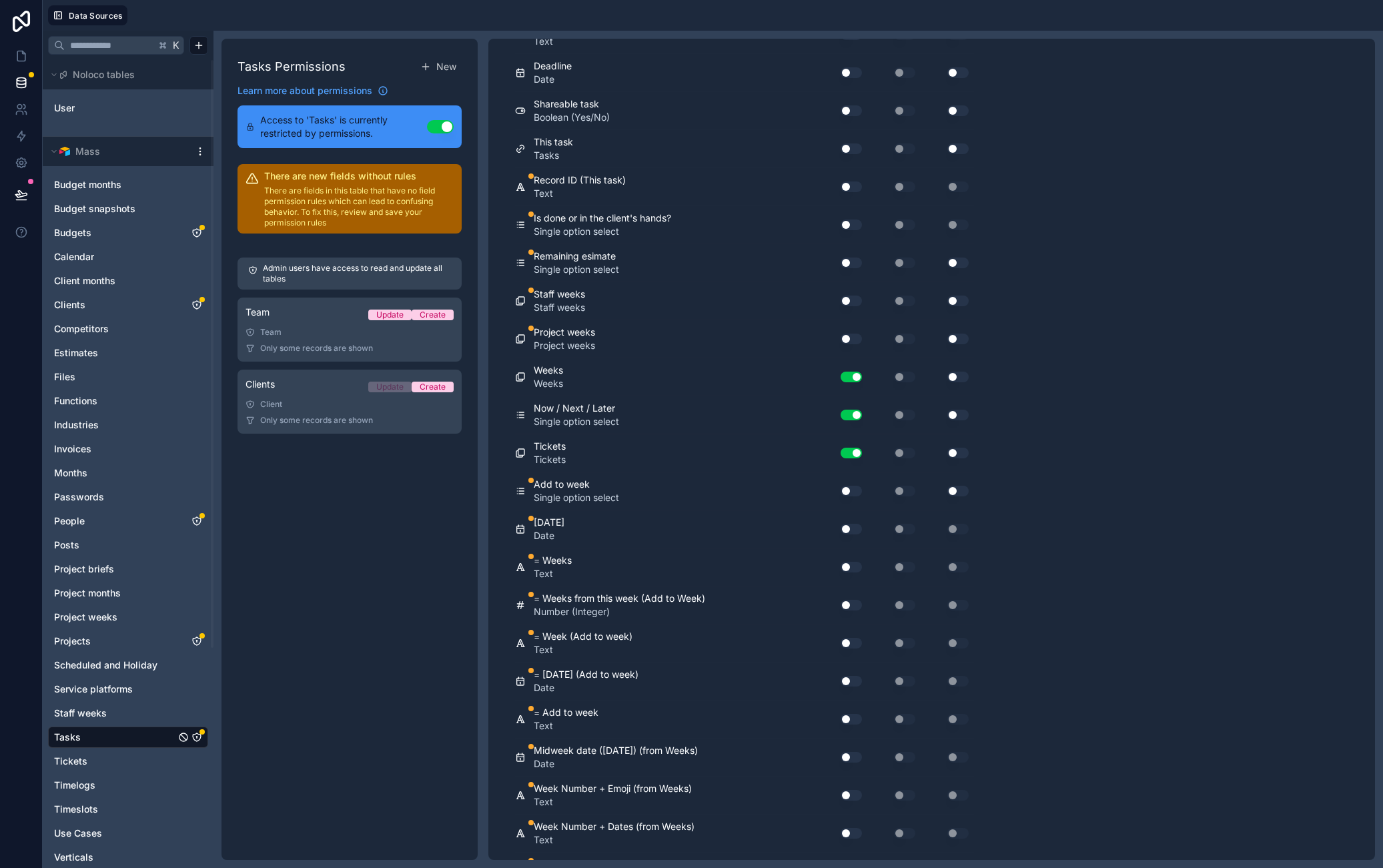
click at [852, 493] on button "Use setting" at bounding box center [851, 491] width 21 height 11
click at [854, 524] on button "Use setting" at bounding box center [851, 529] width 21 height 11
click at [855, 573] on div "Use setting" at bounding box center [846, 567] width 43 height 21
click at [855, 566] on button "Use setting" at bounding box center [851, 567] width 21 height 11
click at [850, 336] on button "Use setting" at bounding box center [851, 339] width 21 height 11
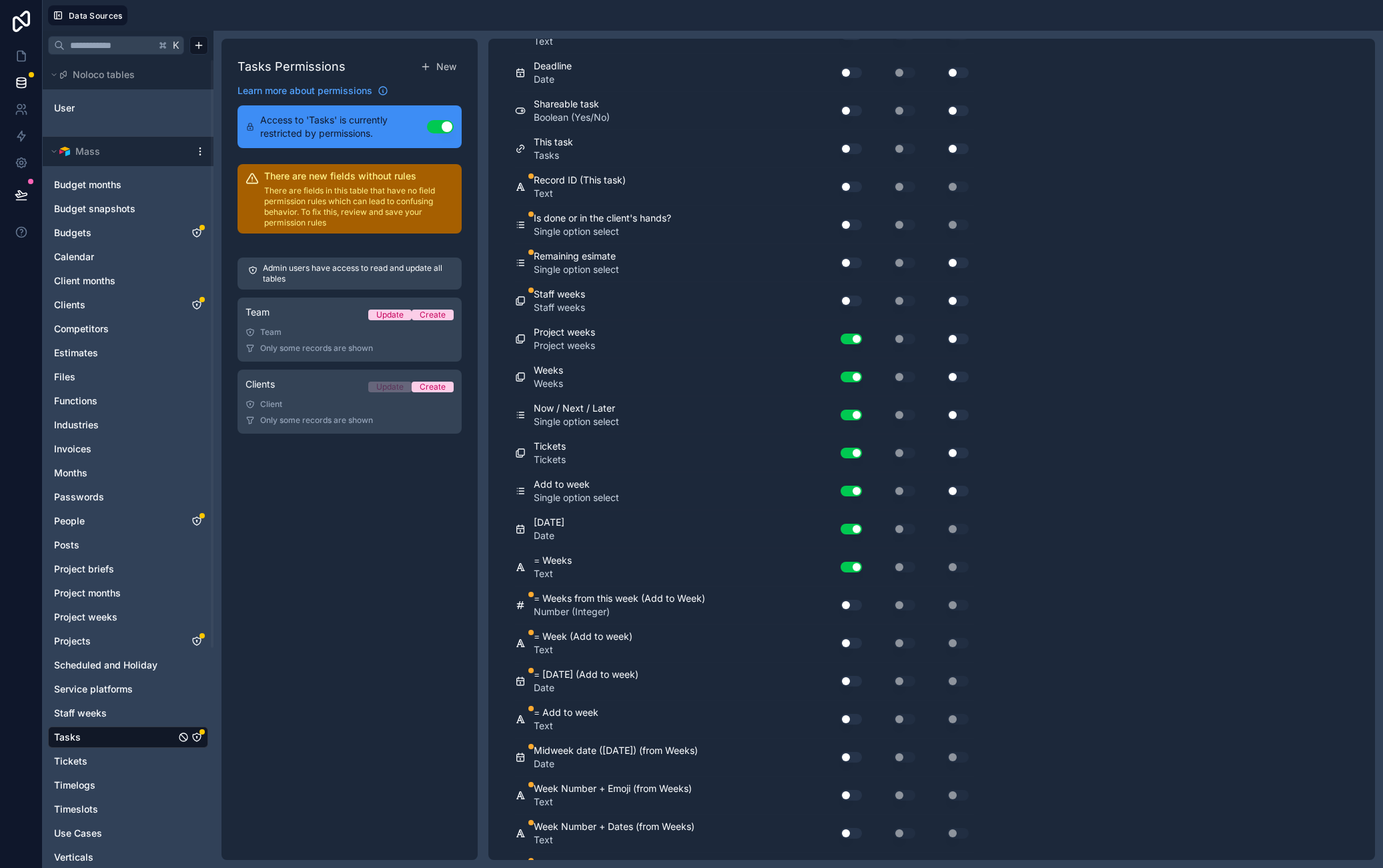
click at [851, 285] on div "Staff weeks Staff weeks Use setting Use setting Use setting" at bounding box center [745, 301] width 459 height 38
click at [850, 306] on button "Use setting" at bounding box center [851, 301] width 21 height 11
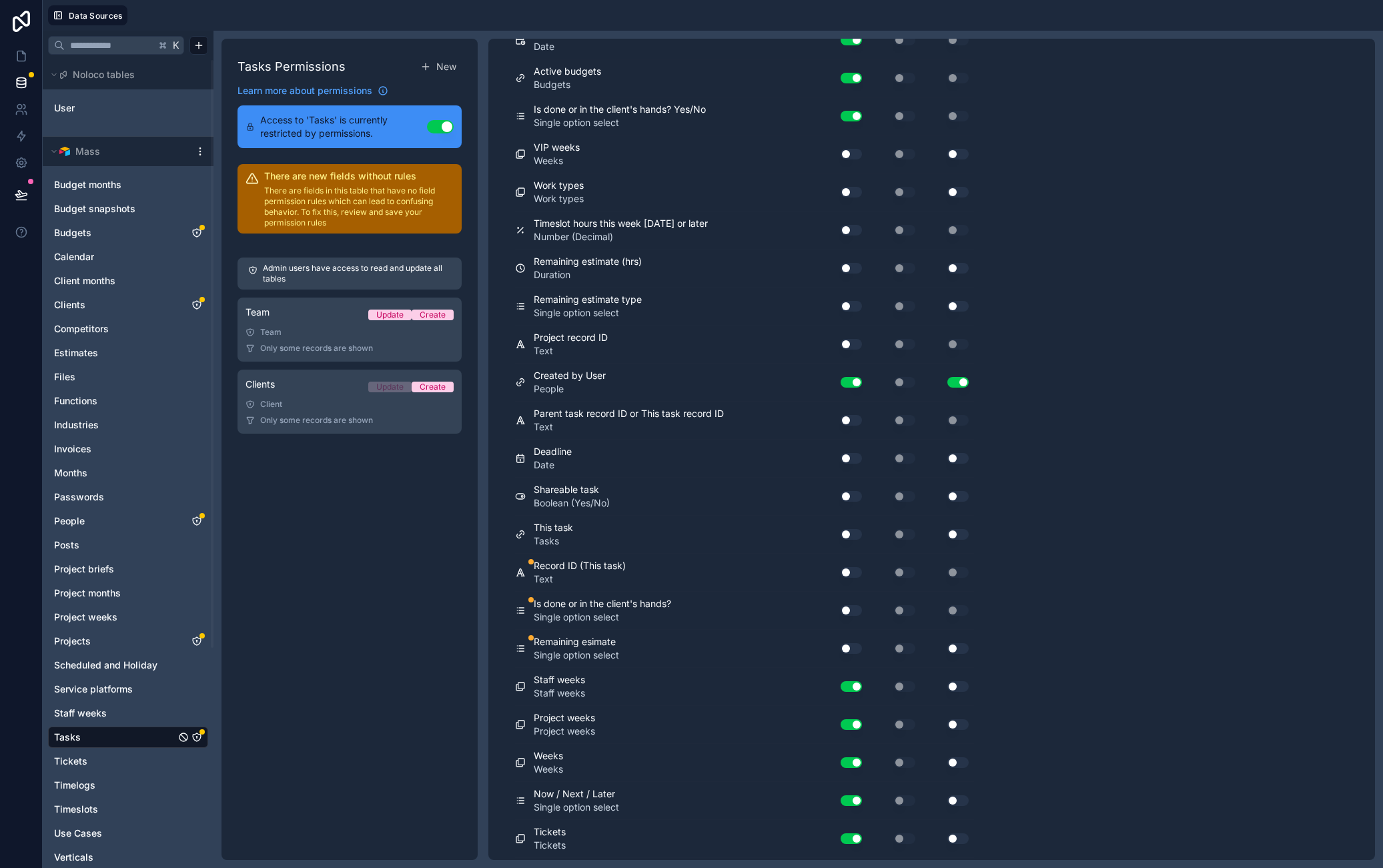
scroll to position [4207, 0]
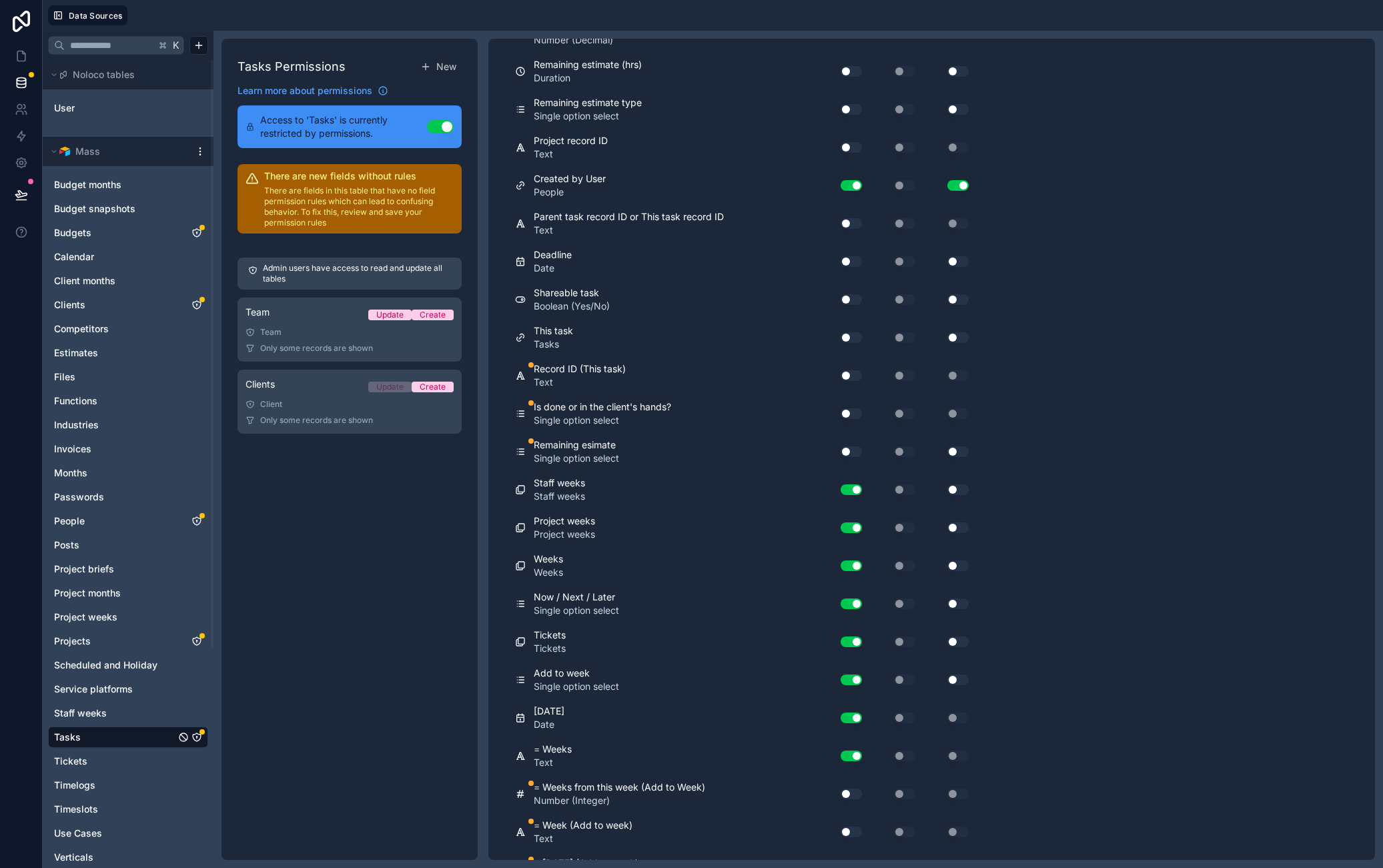
click at [847, 218] on button "Use setting" at bounding box center [851, 223] width 21 height 11
drag, startPoint x: 851, startPoint y: 248, endPoint x: 851, endPoint y: 259, distance: 11.0
click at [851, 249] on div "Deadline Date Use setting Use setting Use setting" at bounding box center [745, 262] width 459 height 38
click at [850, 269] on div "Use setting" at bounding box center [846, 262] width 43 height 21
drag, startPoint x: 851, startPoint y: 263, endPoint x: 850, endPoint y: 312, distance: 49.0
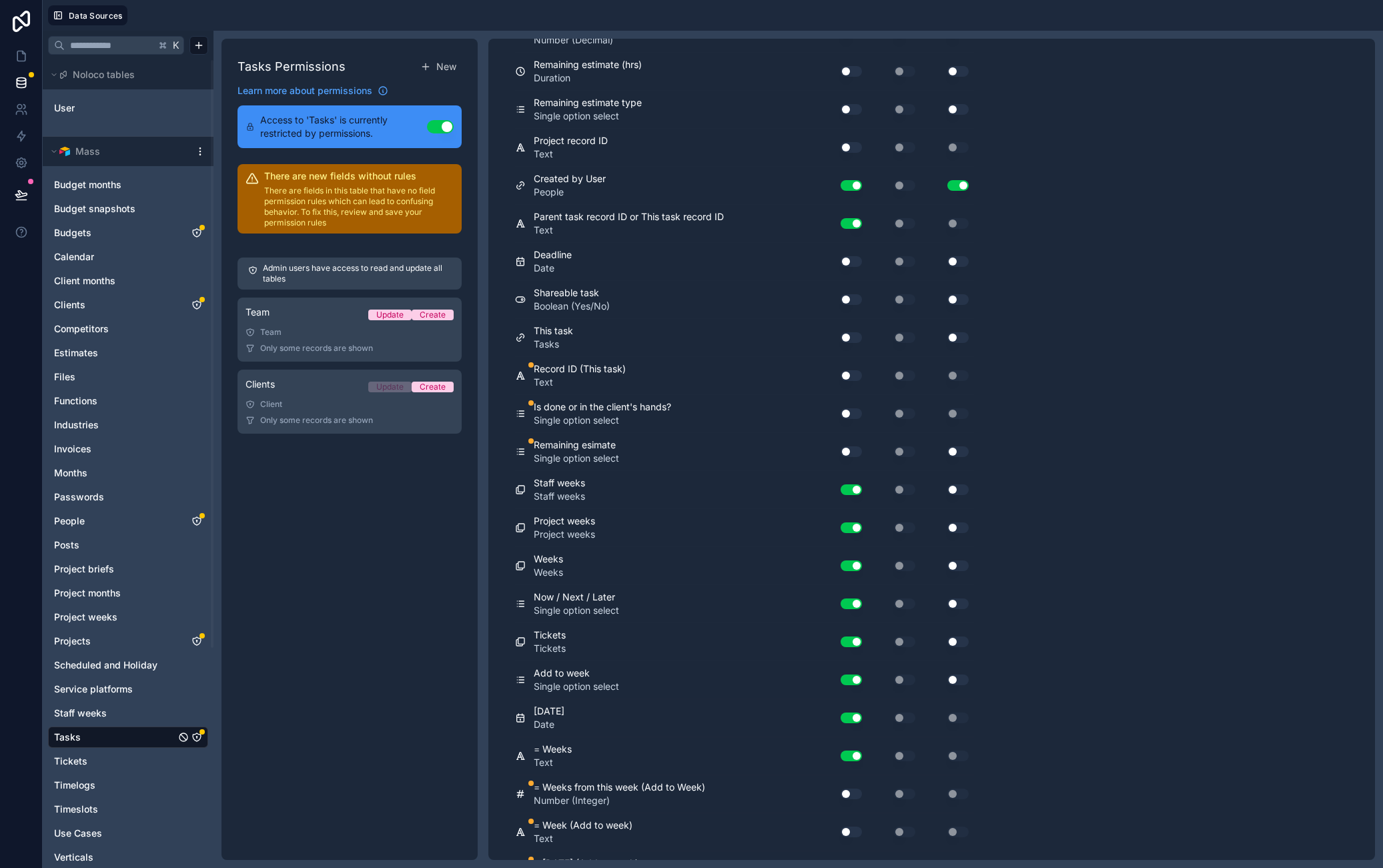
click at [851, 263] on button "Use setting" at bounding box center [851, 262] width 21 height 11
click at [850, 313] on div "Shareable task Boolean (Yes/No) Use setting Use setting Use setting" at bounding box center [745, 300] width 459 height 38
drag, startPoint x: 841, startPoint y: 297, endPoint x: 847, endPoint y: 320, distance: 23.8
click at [841, 297] on button "Use setting" at bounding box center [851, 300] width 21 height 11
drag, startPoint x: 852, startPoint y: 340, endPoint x: 860, endPoint y: 371, distance: 32.0
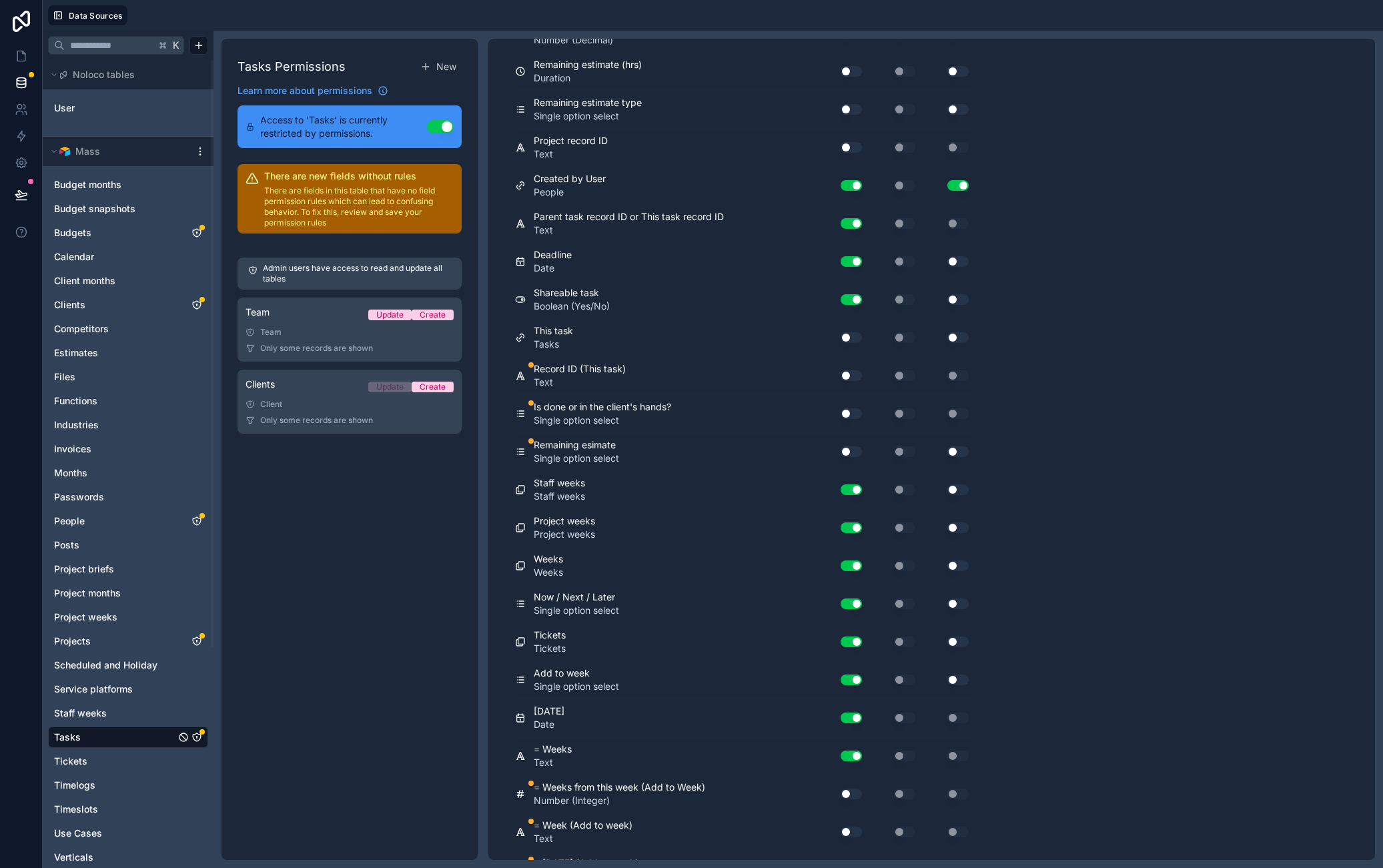
click at [852, 343] on div "Use setting" at bounding box center [846, 338] width 43 height 21
click at [854, 379] on button "Use setting" at bounding box center [851, 376] width 21 height 11
drag, startPoint x: 859, startPoint y: 406, endPoint x: 860, endPoint y: 418, distance: 12.0
click at [859, 407] on div "Use setting" at bounding box center [846, 413] width 43 height 21
click at [854, 413] on button "Use setting" at bounding box center [851, 413] width 21 height 11
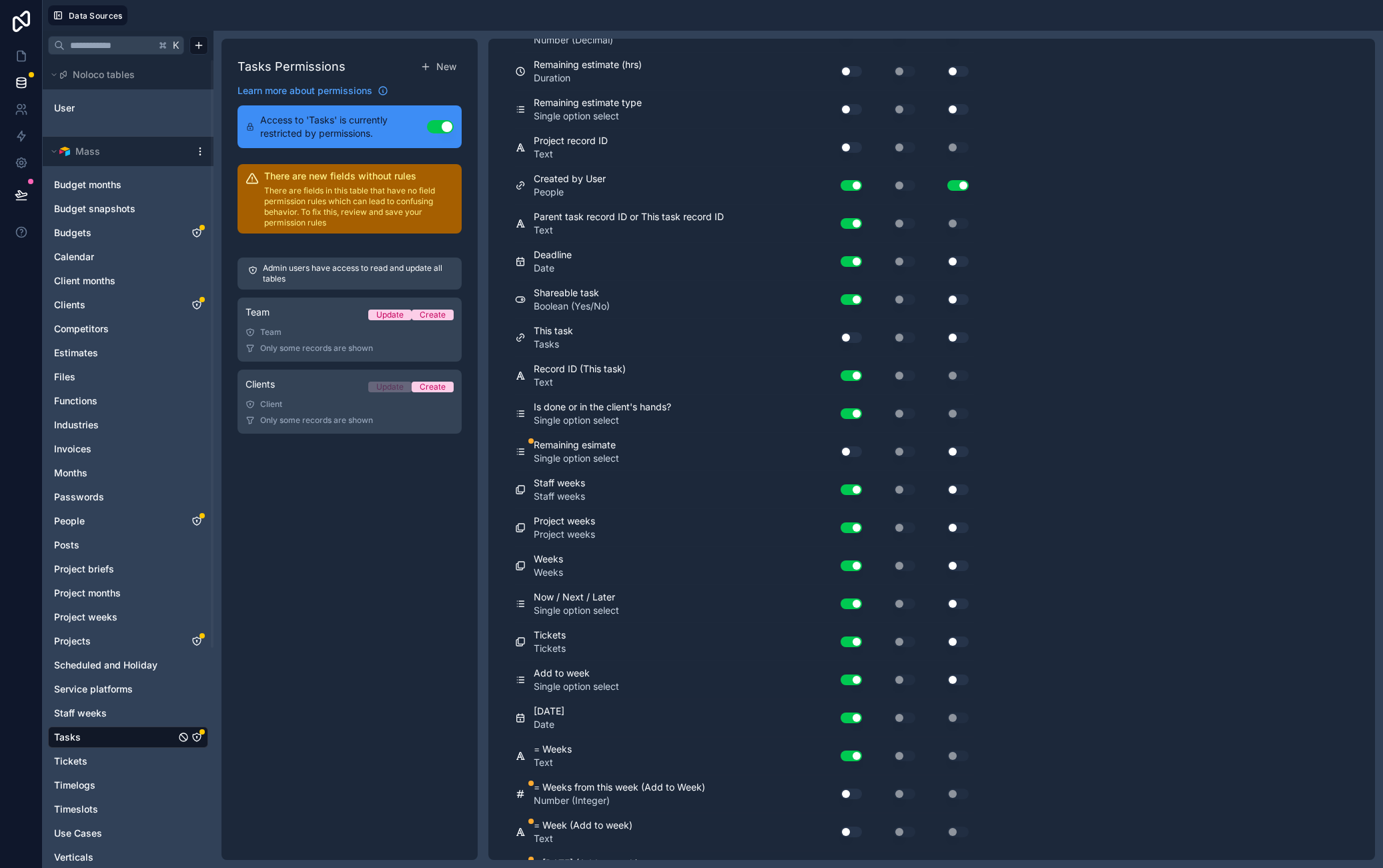
click at [857, 455] on button "Use setting" at bounding box center [851, 452] width 21 height 11
click at [858, 340] on button "Use setting" at bounding box center [851, 338] width 21 height 11
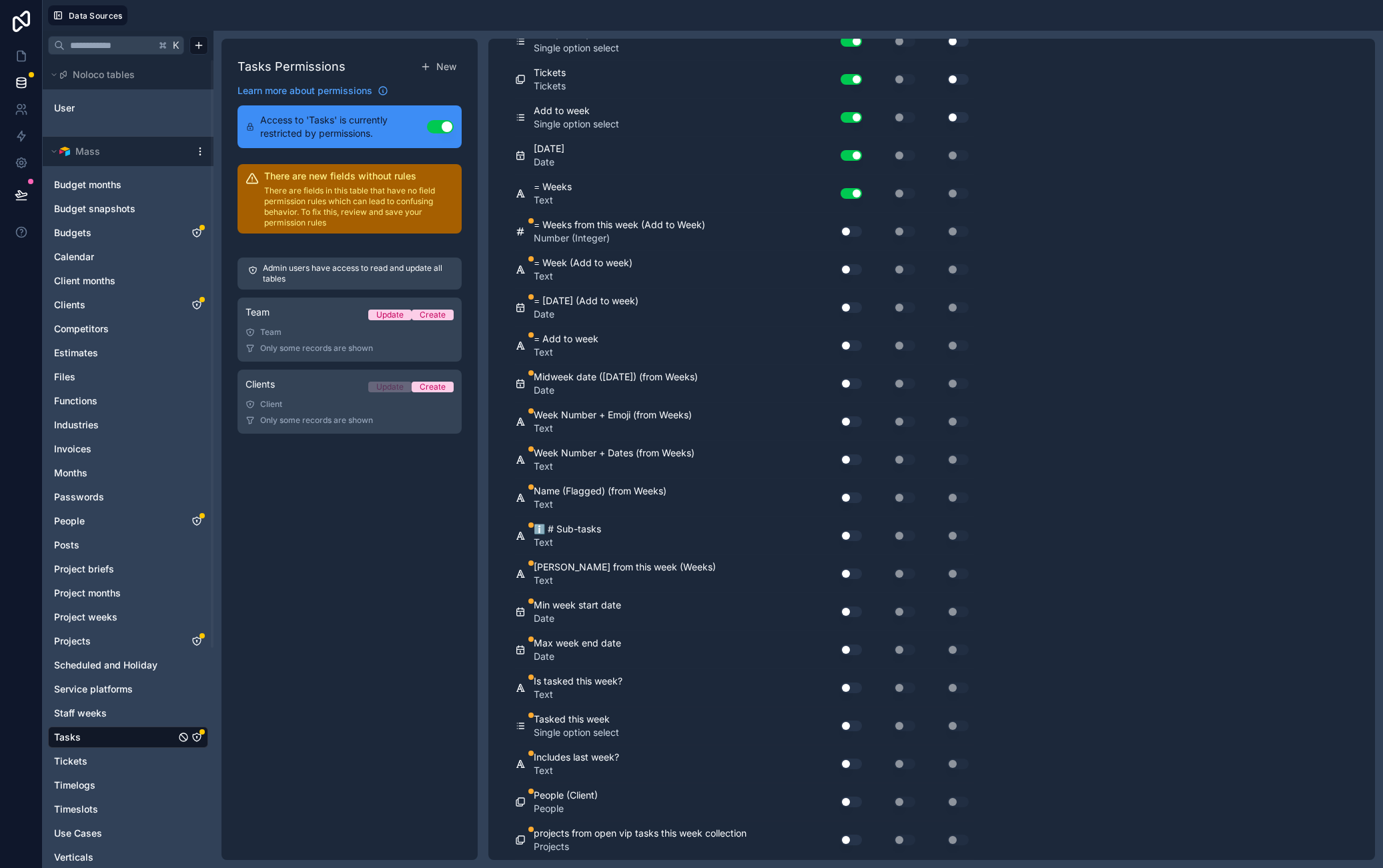
scroll to position [4753, 0]
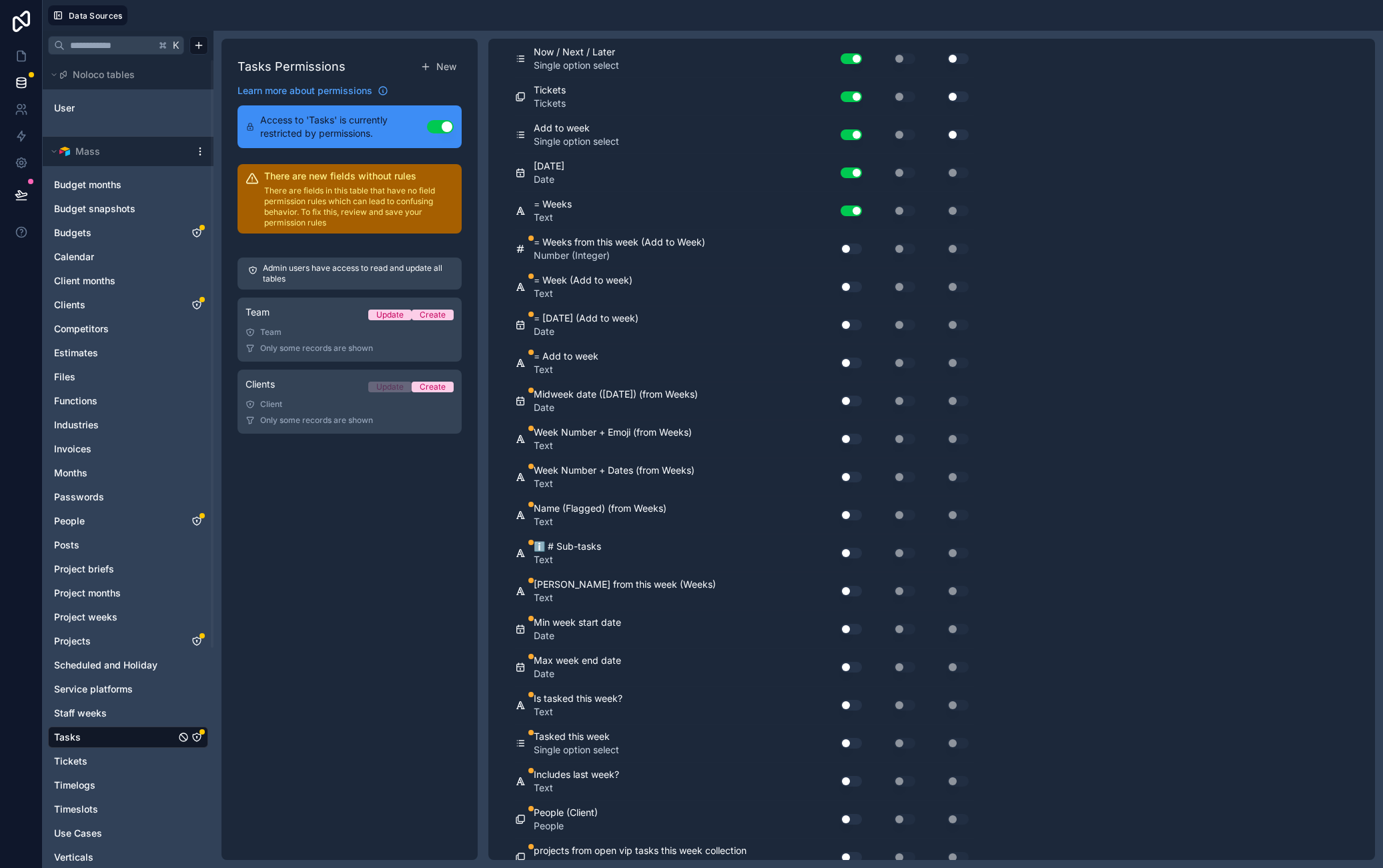
click at [854, 251] on button "Use setting" at bounding box center [851, 249] width 21 height 11
click at [851, 297] on div "= Week (Add to week) Text Use setting Use setting Use setting" at bounding box center [745, 288] width 459 height 38
click at [851, 291] on button "Use setting" at bounding box center [851, 287] width 21 height 11
click at [855, 320] on button "Use setting" at bounding box center [851, 325] width 21 height 11
click at [845, 362] on button "Use setting" at bounding box center [851, 363] width 21 height 11
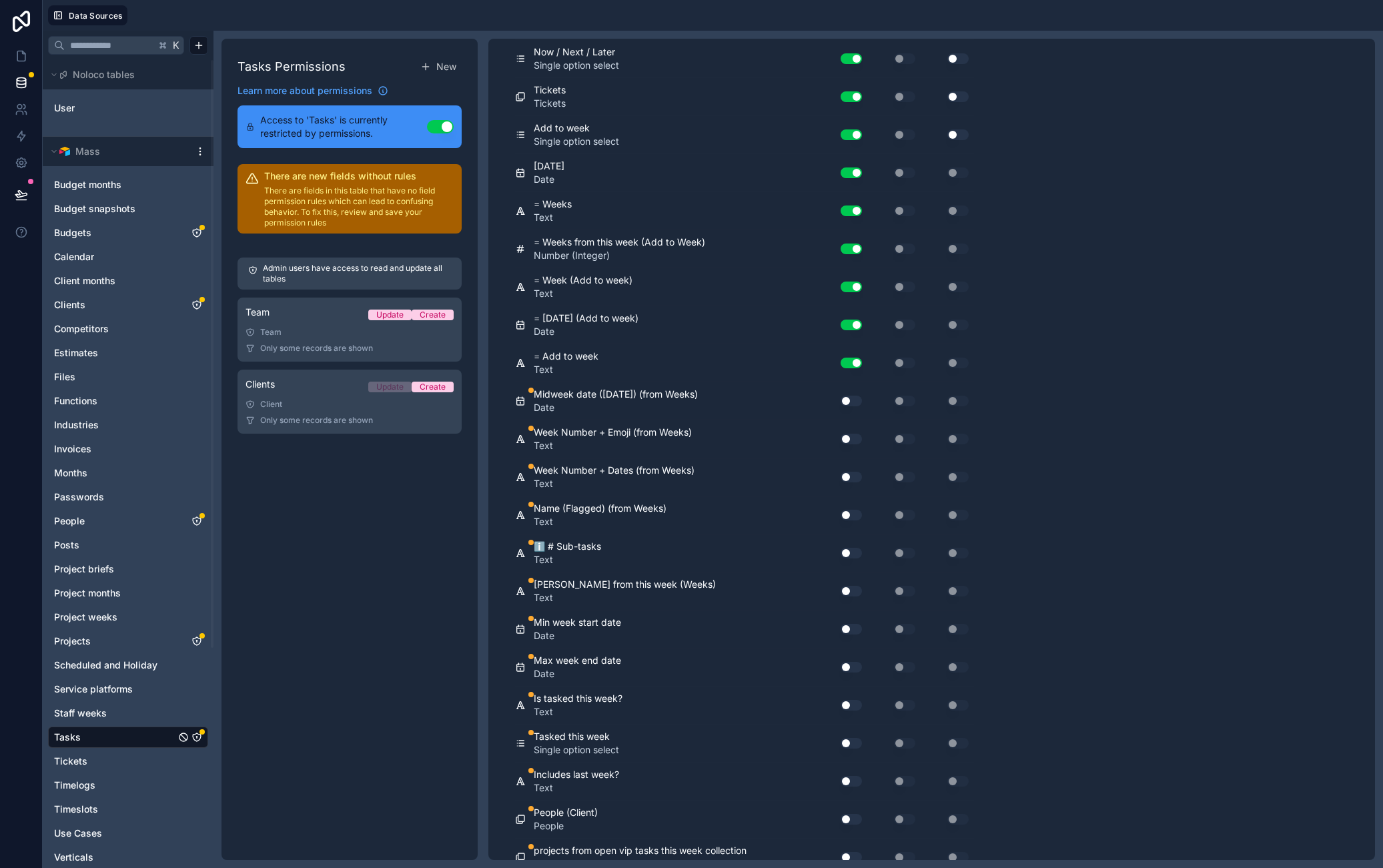
click at [844, 407] on div "Use setting" at bounding box center [846, 401] width 43 height 21
click at [848, 429] on div "Use setting" at bounding box center [846, 439] width 43 height 21
click at [847, 435] on button "Use setting" at bounding box center [851, 439] width 21 height 11
click at [848, 404] on button "Use setting" at bounding box center [851, 401] width 21 height 11
click at [851, 477] on button "Use setting" at bounding box center [851, 477] width 21 height 11
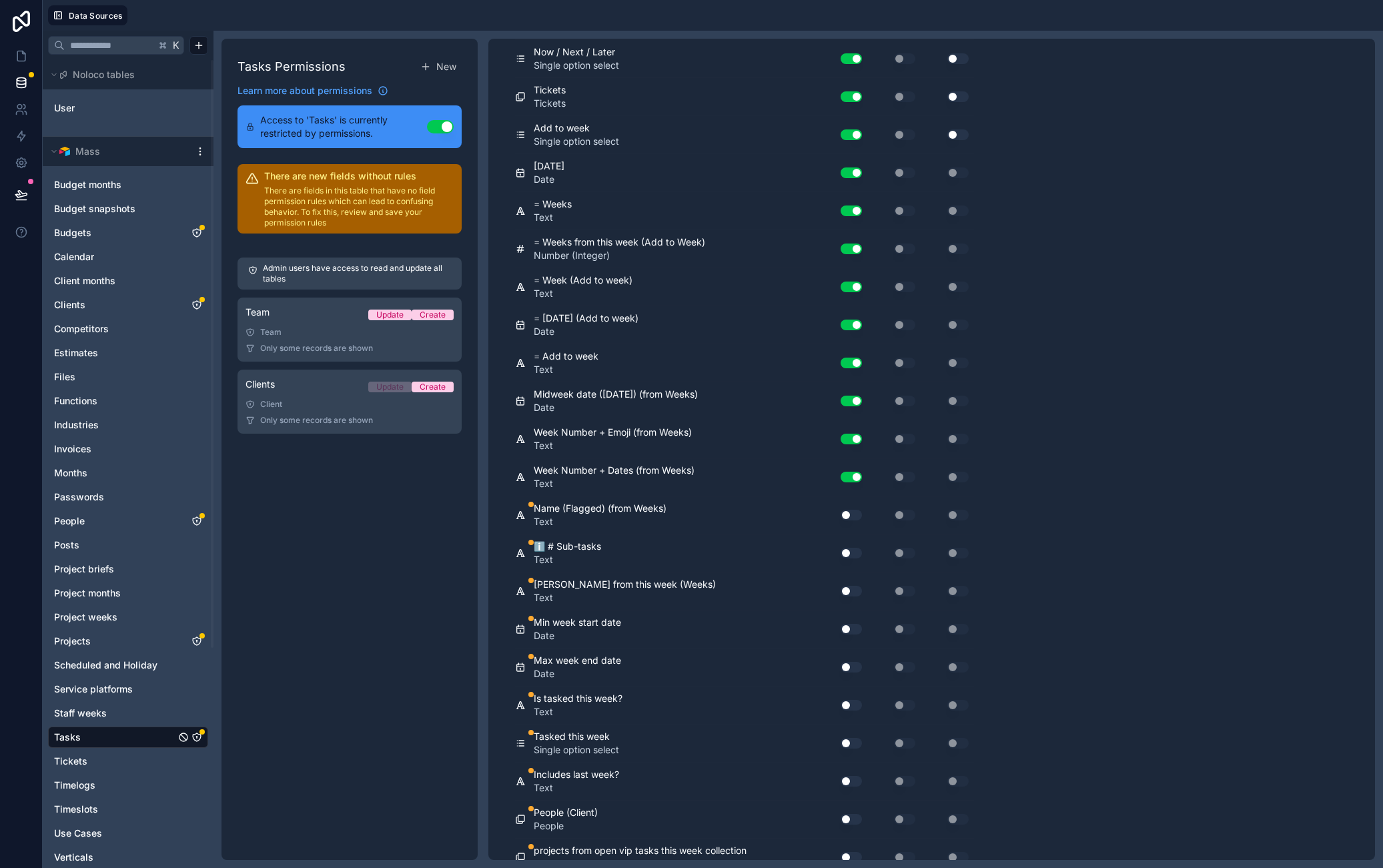
drag, startPoint x: 854, startPoint y: 510, endPoint x: 854, endPoint y: 531, distance: 21.0
click at [854, 510] on button "Use setting" at bounding box center [851, 515] width 21 height 11
click at [858, 561] on div "Use setting" at bounding box center [846, 553] width 43 height 21
click at [854, 558] on div "Use setting" at bounding box center [846, 553] width 43 height 21
drag, startPoint x: 853, startPoint y: 587, endPoint x: 853, endPoint y: 558, distance: 29.0
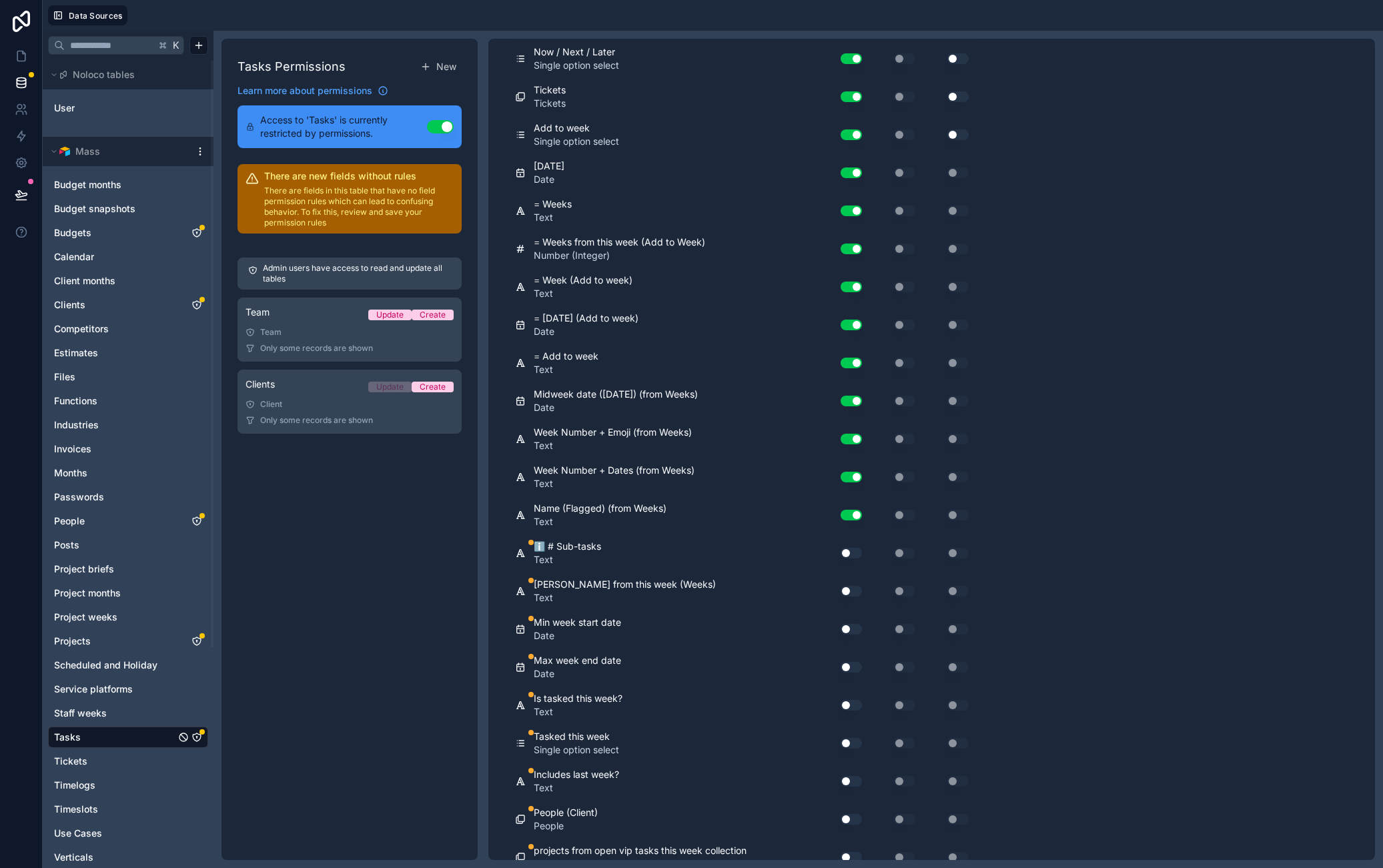
click at [853, 587] on button "Use setting" at bounding box center [851, 591] width 21 height 11
click at [855, 550] on button "Use setting" at bounding box center [851, 553] width 21 height 11
drag, startPoint x: 847, startPoint y: 619, endPoint x: 850, endPoint y: 628, distance: 9.5
click at [847, 619] on div "Use setting" at bounding box center [846, 629] width 43 height 21
drag, startPoint x: 859, startPoint y: 626, endPoint x: 857, endPoint y: 661, distance: 35.1
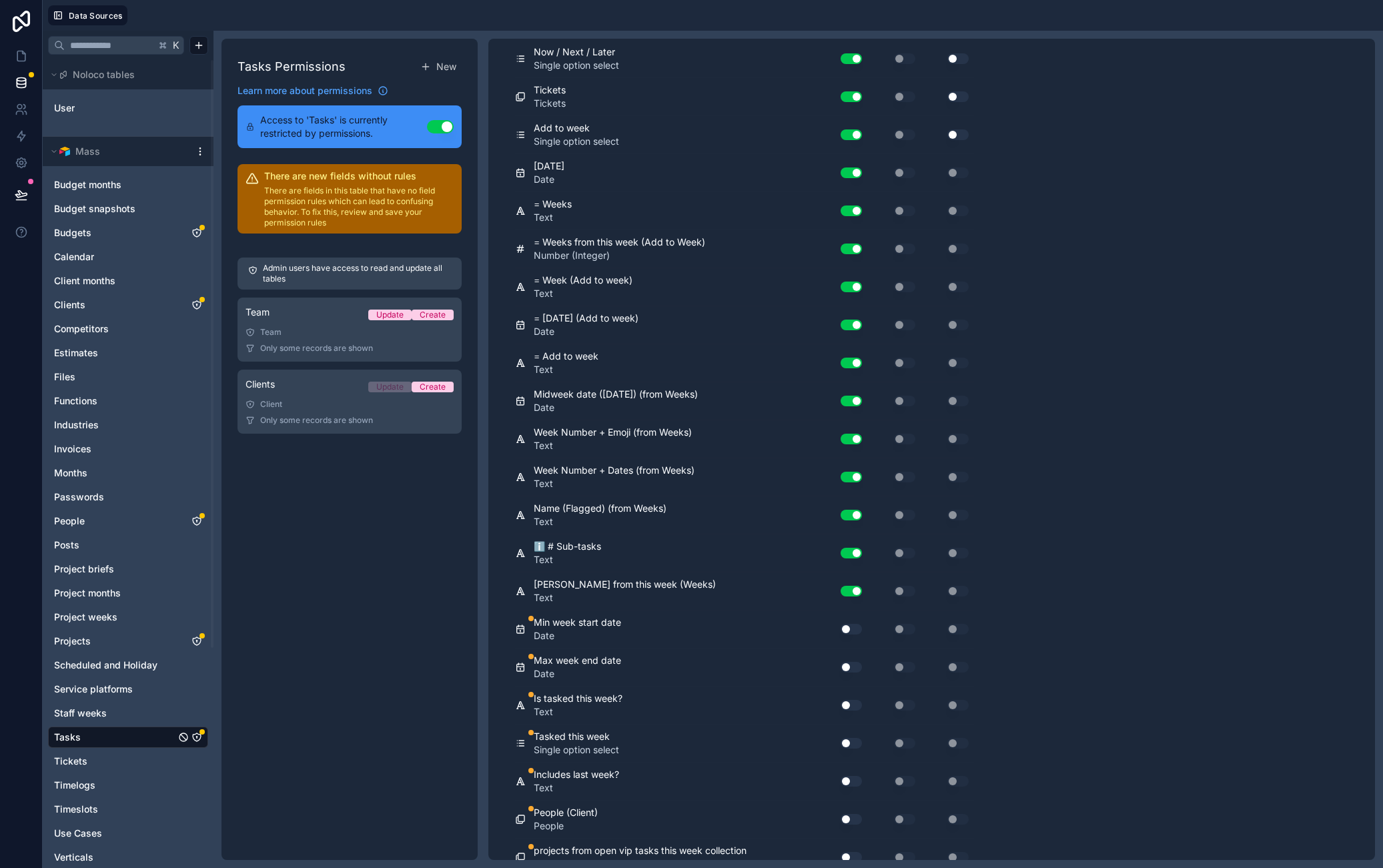
click at [859, 626] on button "Use setting" at bounding box center [851, 629] width 21 height 11
click at [851, 682] on div "Max week end date Date Use setting Use setting Use setting" at bounding box center [745, 667] width 459 height 38
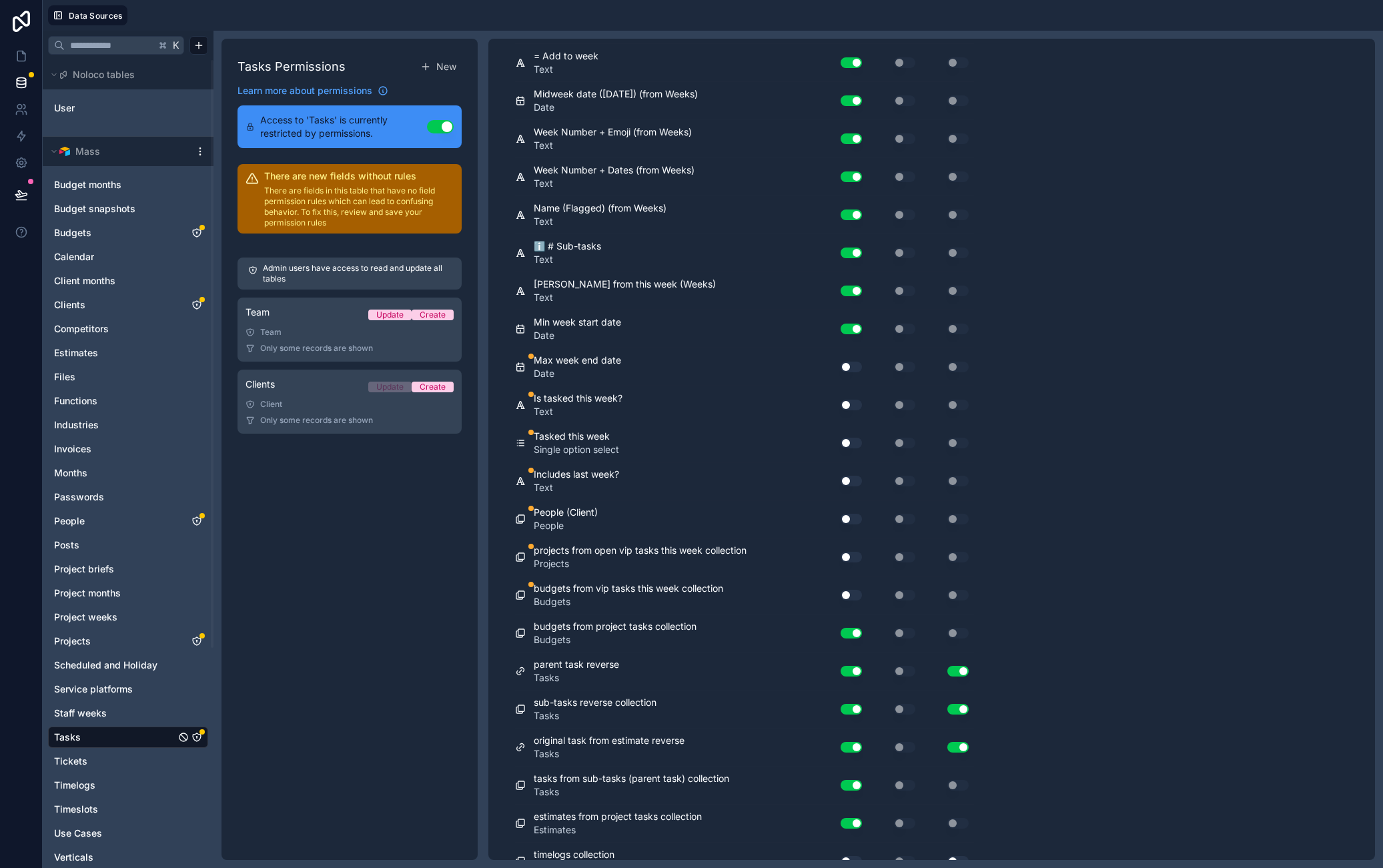
scroll to position [5061, 0]
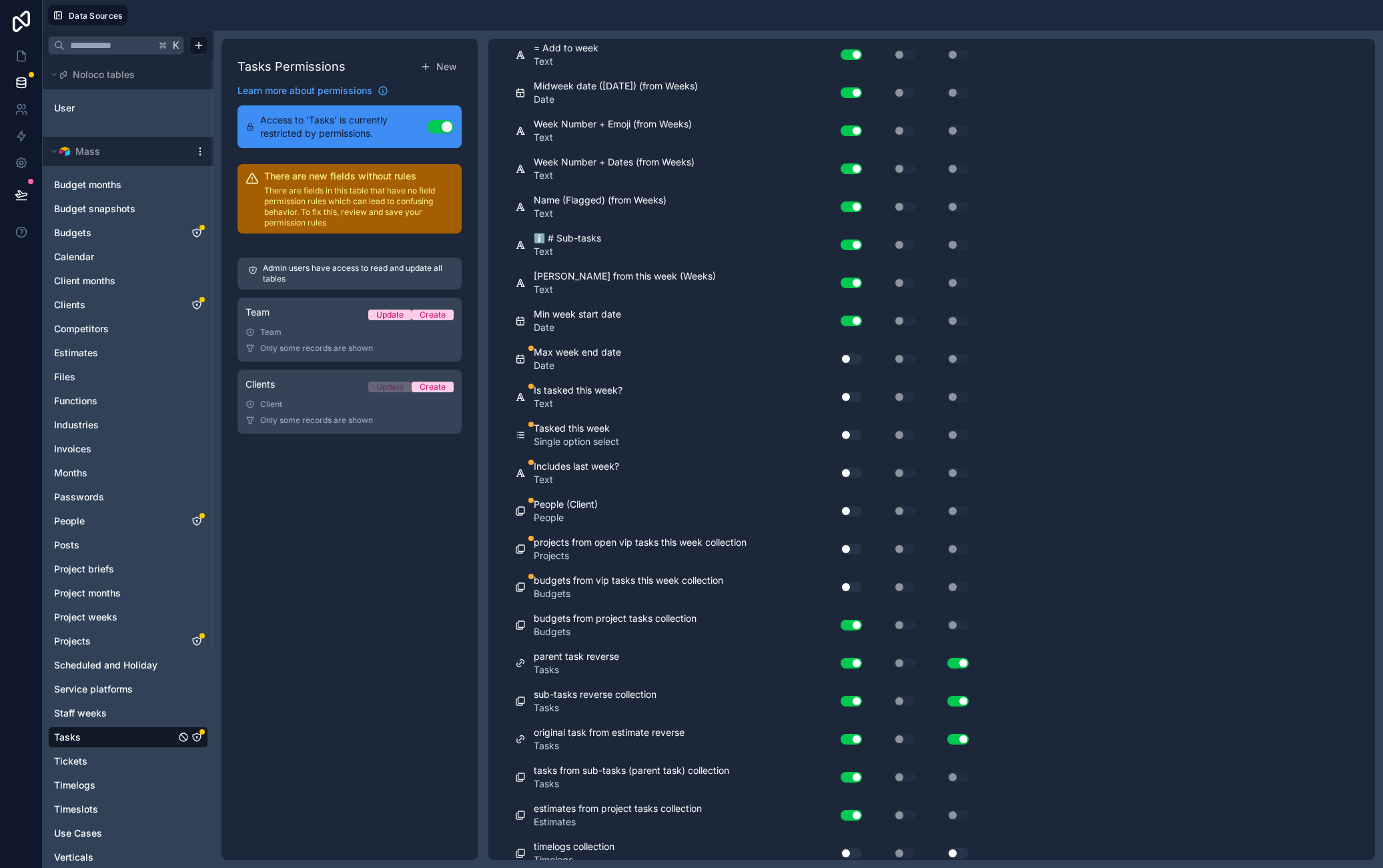
drag, startPoint x: 855, startPoint y: 593, endPoint x: 855, endPoint y: 583, distance: 10.0
click at [855, 593] on div "Use setting" at bounding box center [846, 587] width 43 height 21
click at [853, 589] on button "Use setting" at bounding box center [851, 587] width 21 height 11
click at [858, 557] on div "Use setting" at bounding box center [846, 549] width 43 height 21
click at [853, 549] on button "Use setting" at bounding box center [851, 549] width 21 height 11
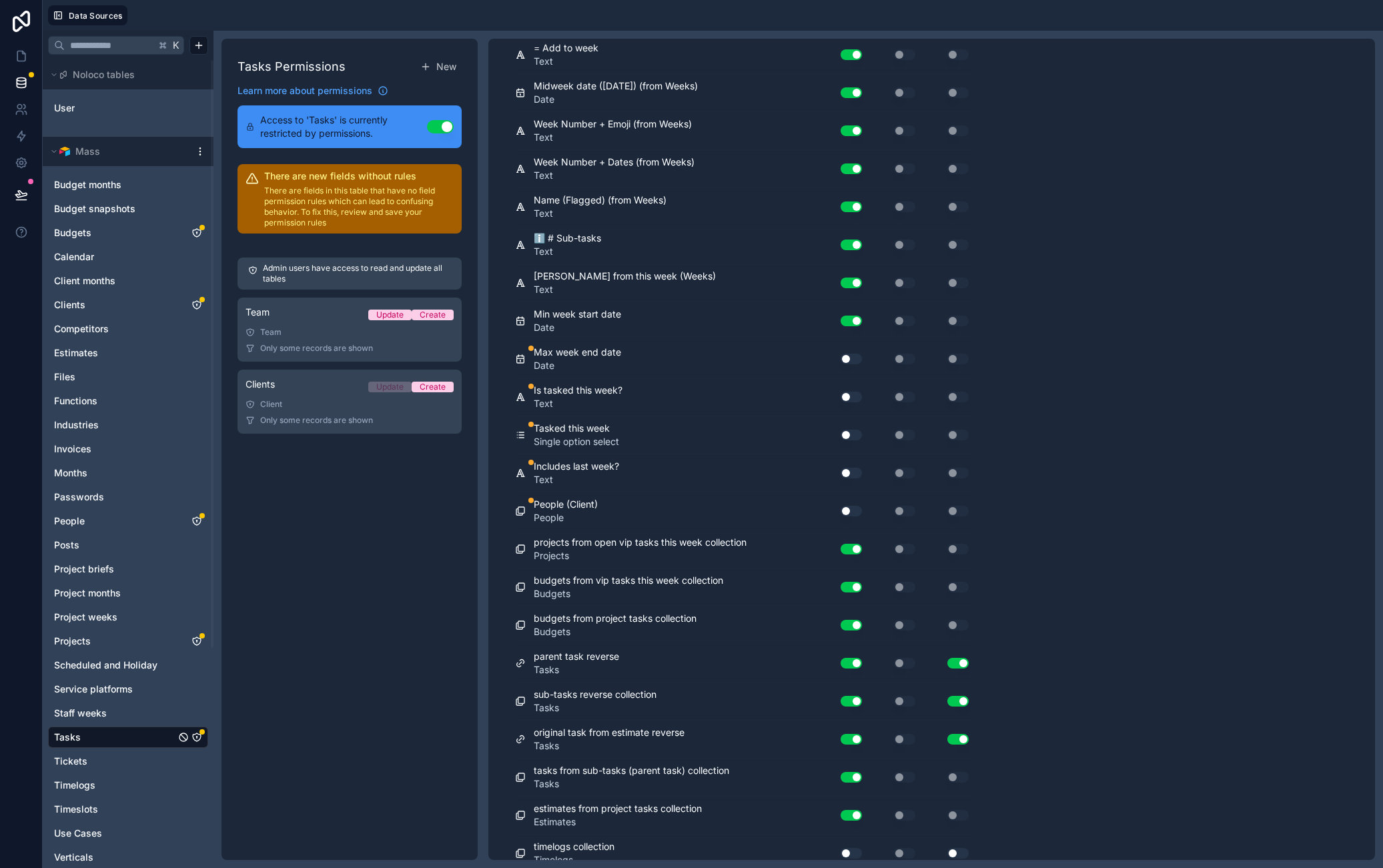
click at [855, 513] on button "Use setting" at bounding box center [851, 511] width 21 height 11
click at [855, 474] on button "Use setting" at bounding box center [851, 473] width 21 height 11
click at [854, 435] on button "Use setting" at bounding box center [851, 435] width 21 height 11
click at [852, 391] on button "Use setting" at bounding box center [851, 397] width 21 height 11
click at [847, 357] on button "Use setting" at bounding box center [851, 359] width 21 height 11
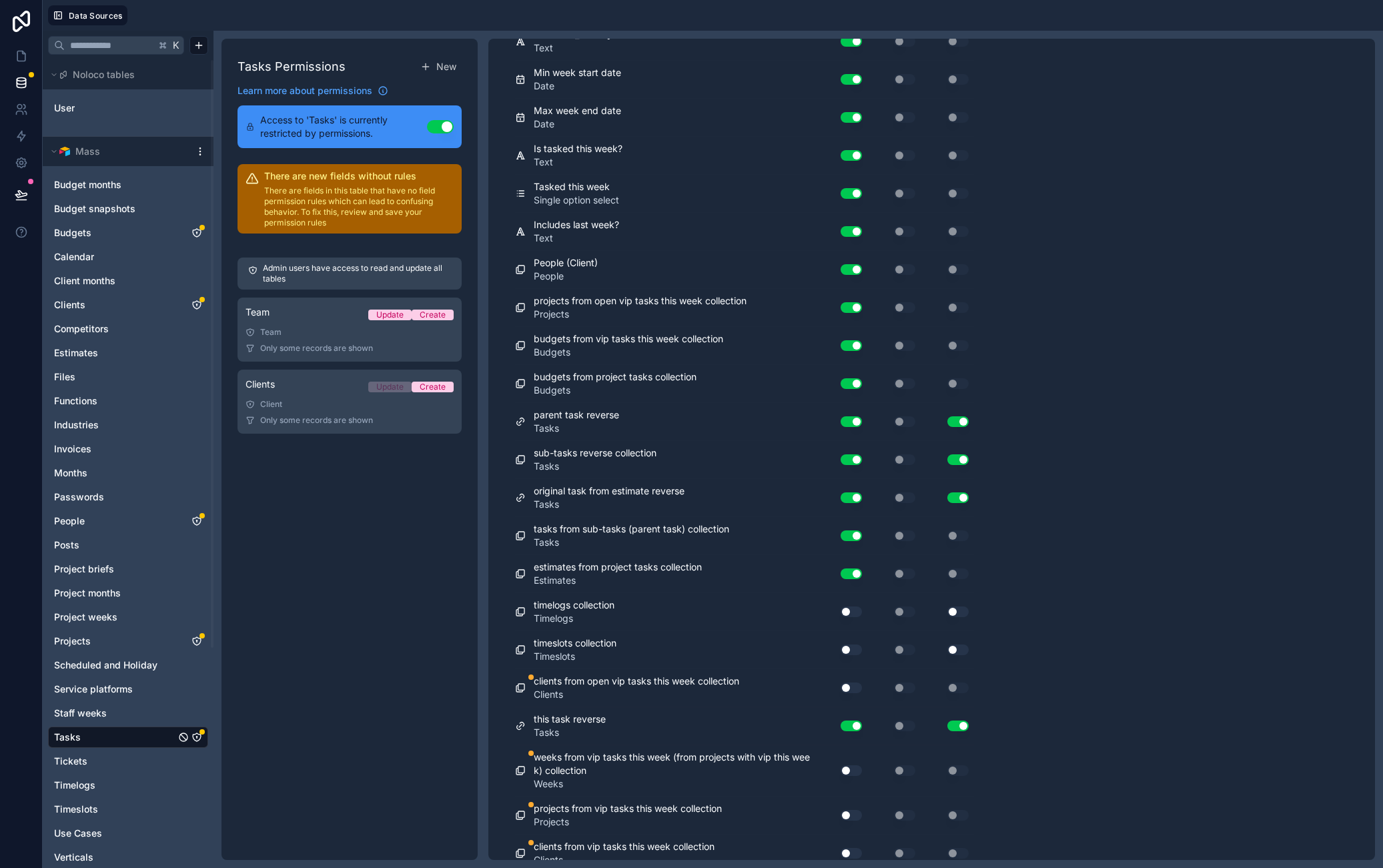
scroll to position [5315, 0]
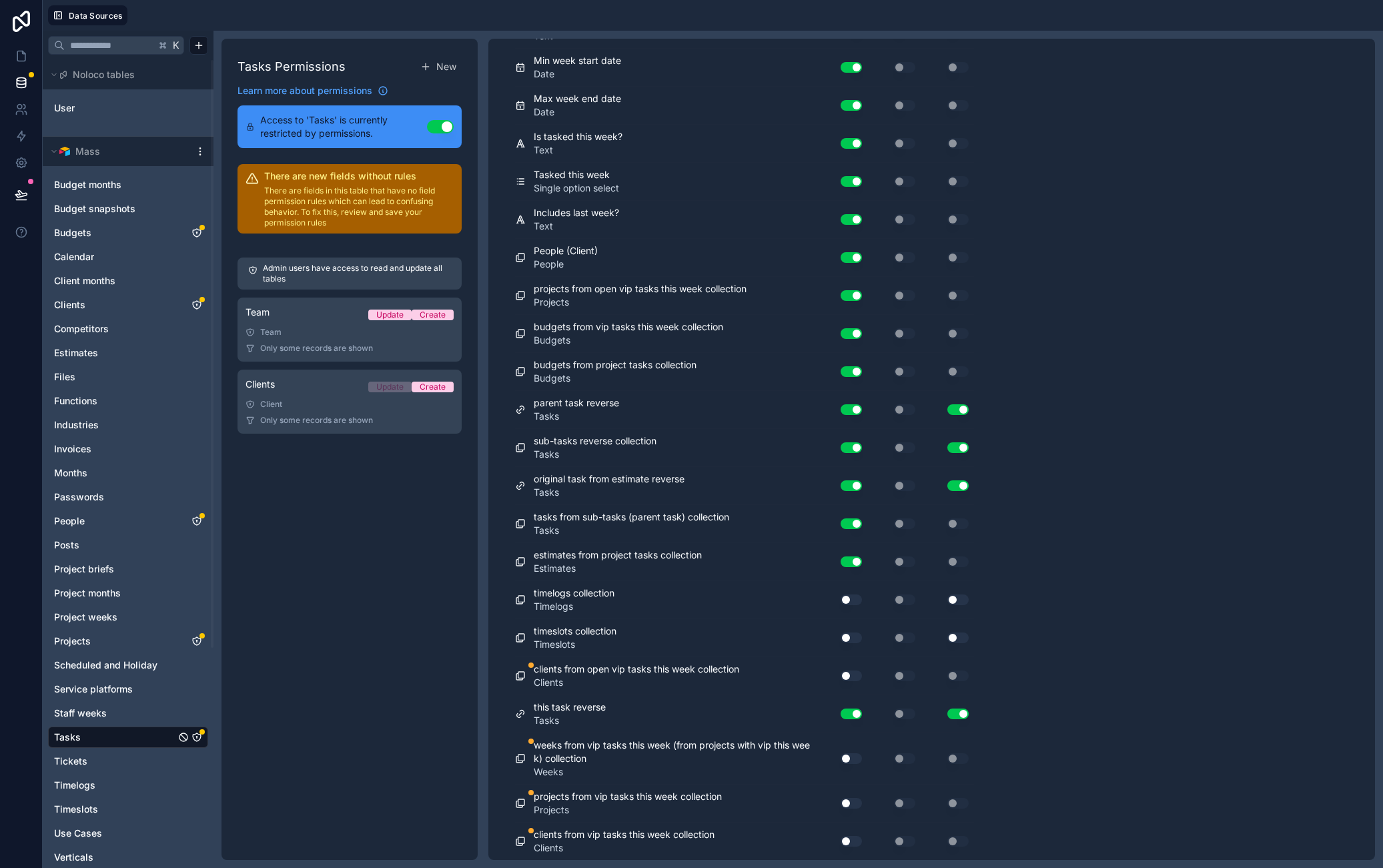
click at [855, 597] on button "Use setting" at bounding box center [851, 600] width 21 height 11
click at [855, 627] on div "Use setting" at bounding box center [846, 638] width 43 height 21
click at [851, 637] on button "Use setting" at bounding box center [851, 638] width 21 height 11
drag, startPoint x: 848, startPoint y: 675, endPoint x: 862, endPoint y: 690, distance: 20.5
click at [848, 675] on button "Use setting" at bounding box center [851, 676] width 21 height 11
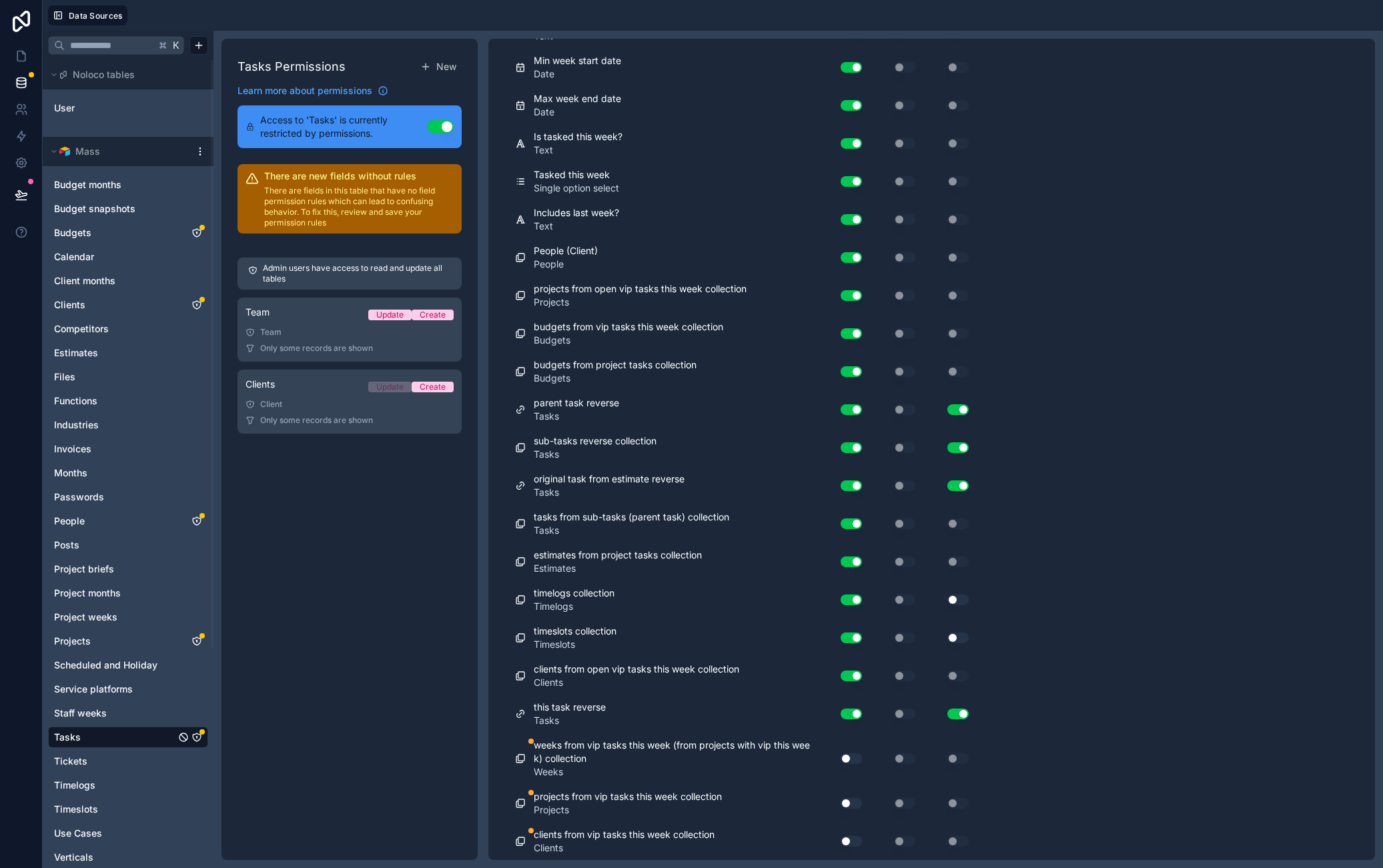
click at [859, 763] on div "Use setting" at bounding box center [843, 759] width 37 height 11
click at [859, 761] on div "Use setting" at bounding box center [846, 759] width 43 height 21
click at [856, 759] on button "Use setting" at bounding box center [851, 759] width 21 height 11
drag, startPoint x: 854, startPoint y: 802, endPoint x: 857, endPoint y: 808, distance: 6.7
click at [853, 802] on button "Use setting" at bounding box center [851, 803] width 21 height 11
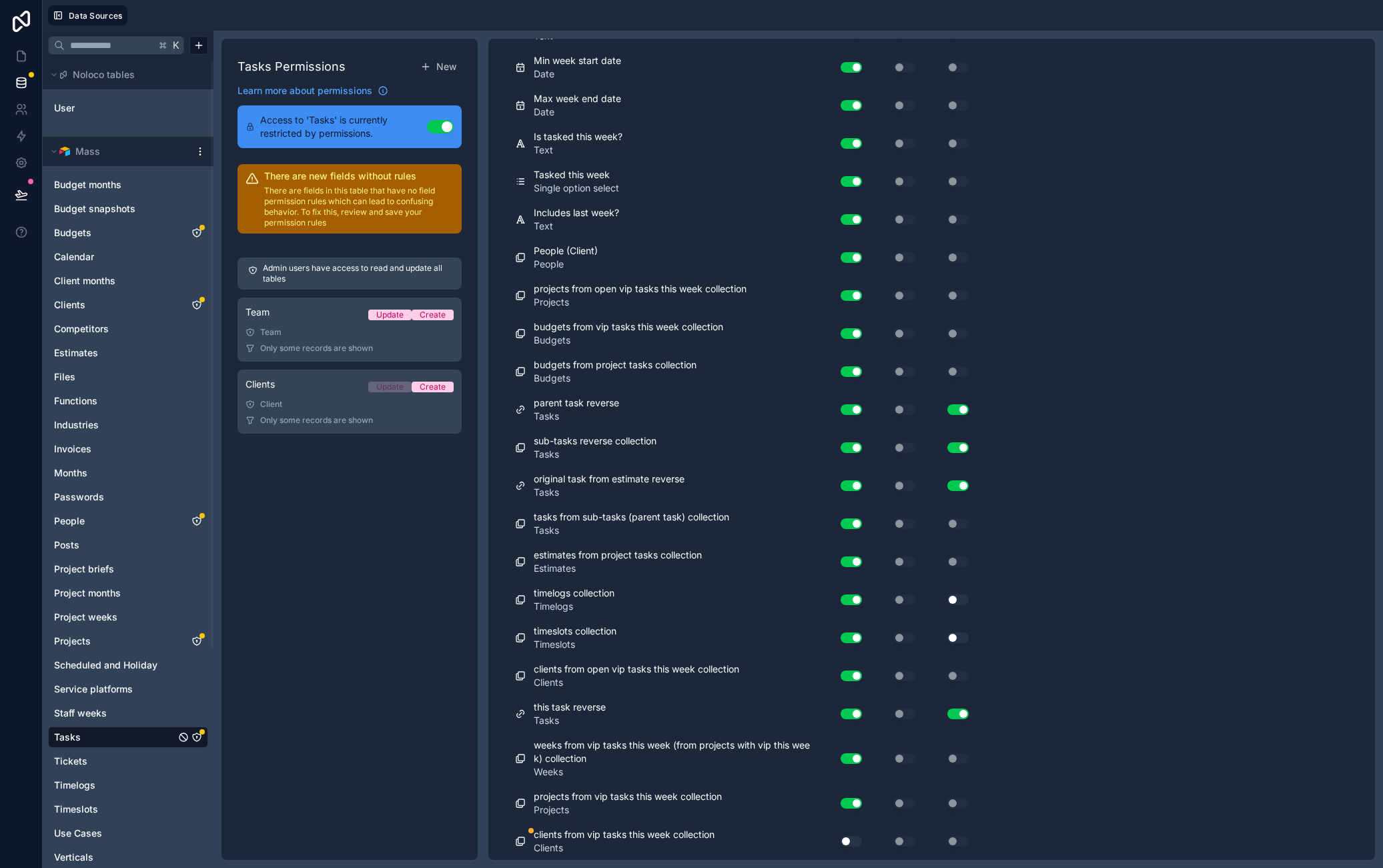
click at [854, 844] on button "Use setting" at bounding box center [851, 841] width 21 height 11
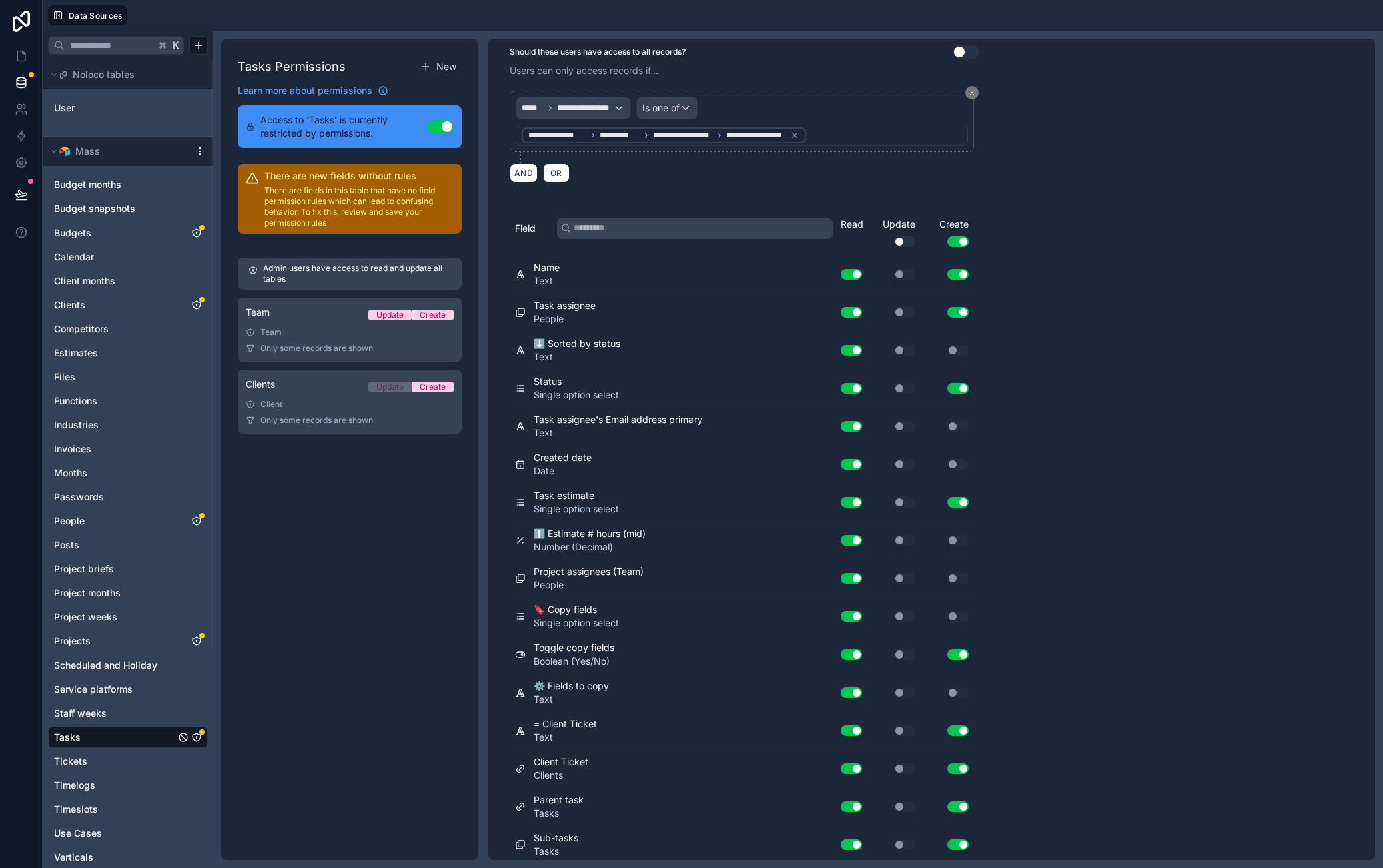
scroll to position [0, 0]
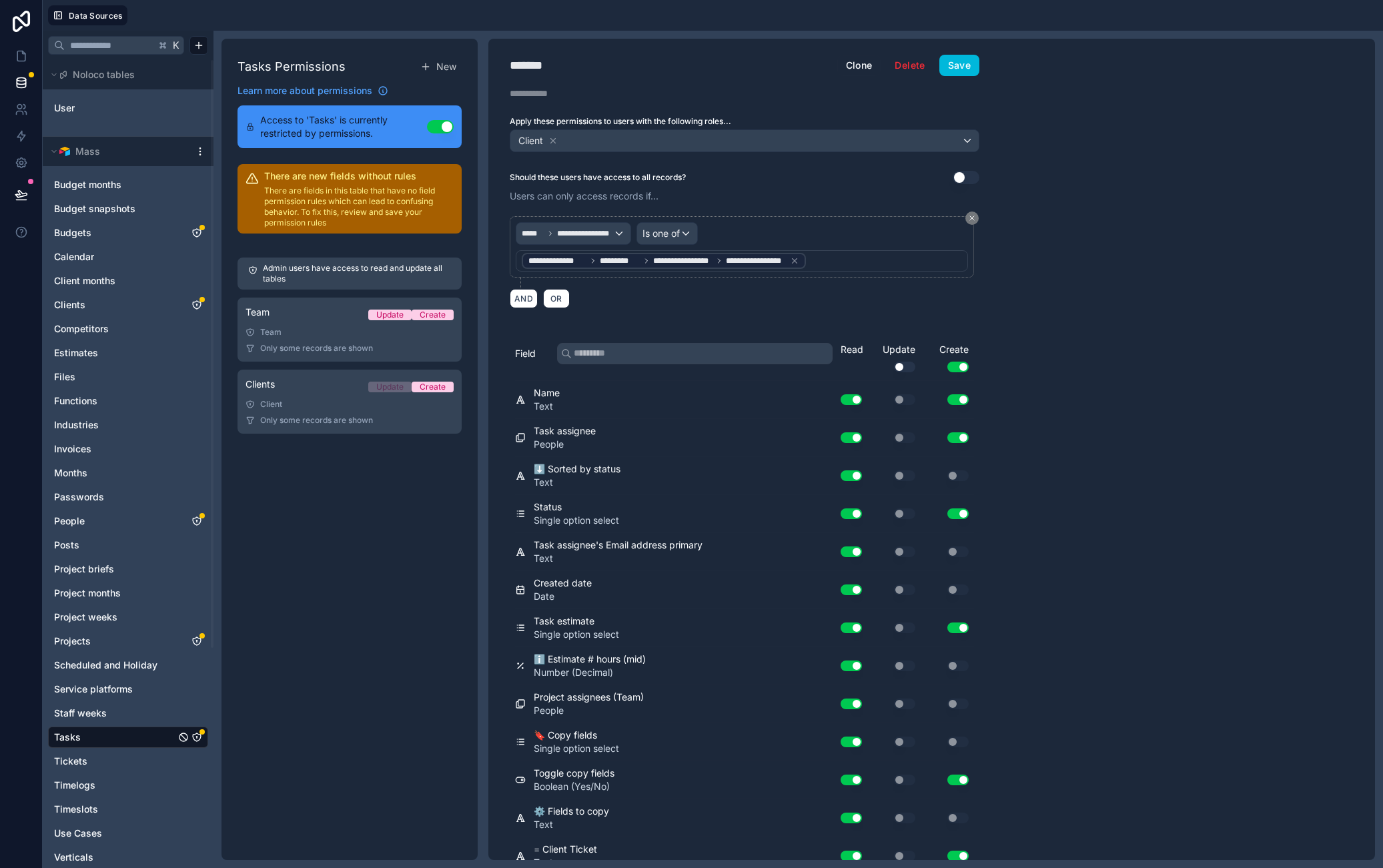
click at [973, 63] on button "Save" at bounding box center [960, 66] width 40 height 21
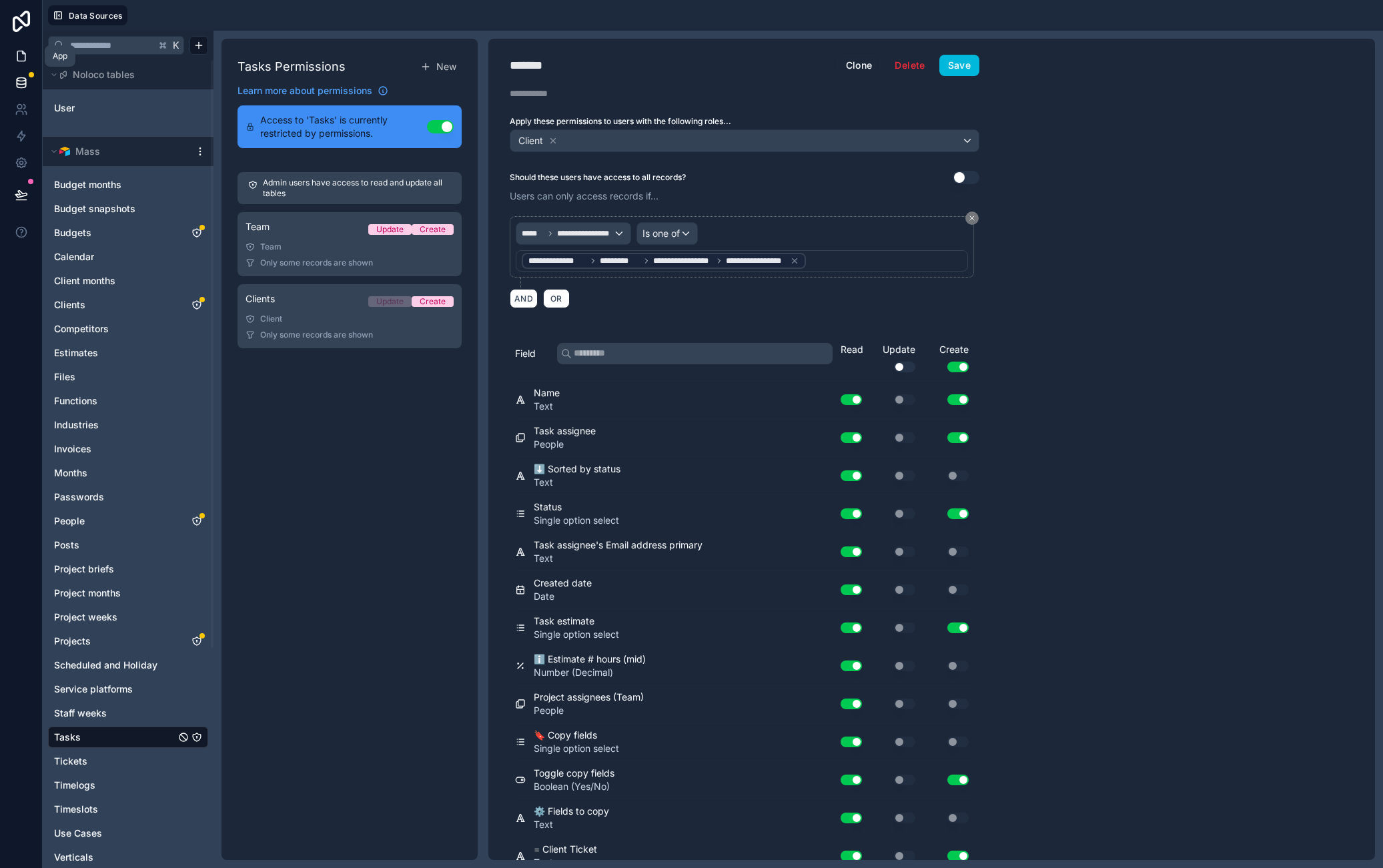
click at [23, 55] on icon at bounding box center [21, 56] width 13 height 13
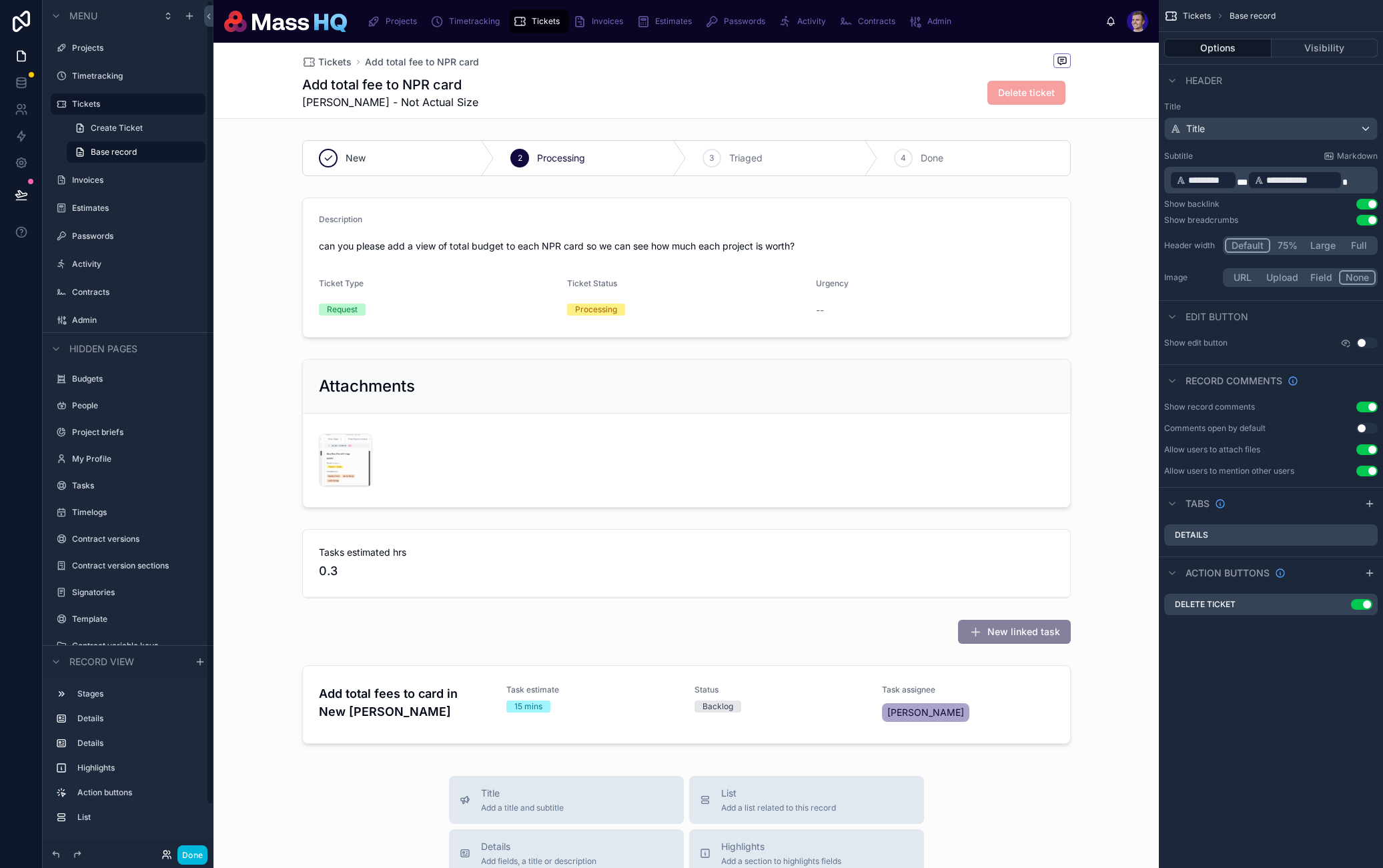
click at [166, 853] on icon at bounding box center [167, 855] width 11 height 11
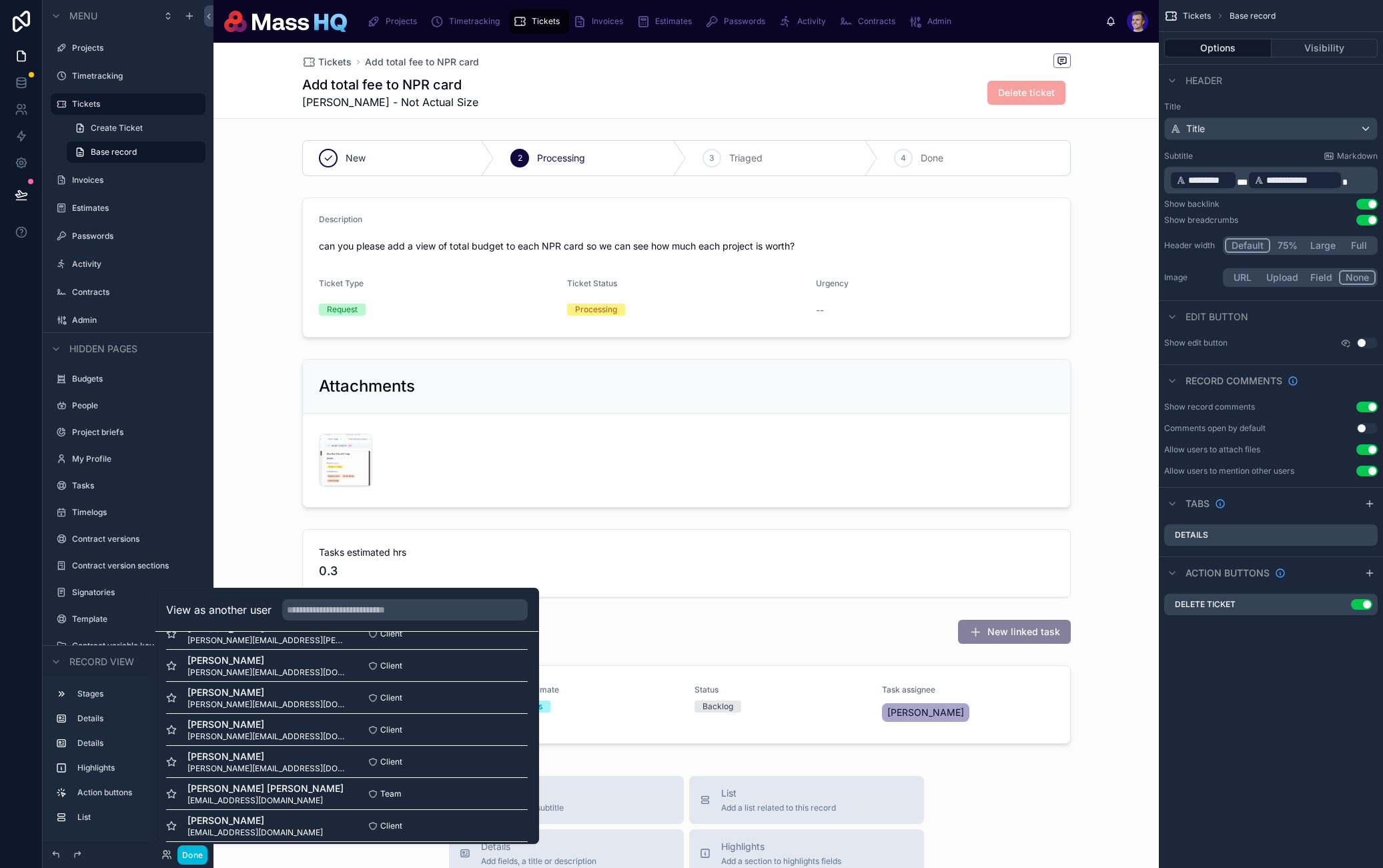
scroll to position [349, 0]
click at [503, 698] on button "Select" at bounding box center [510, 694] width 34 height 19
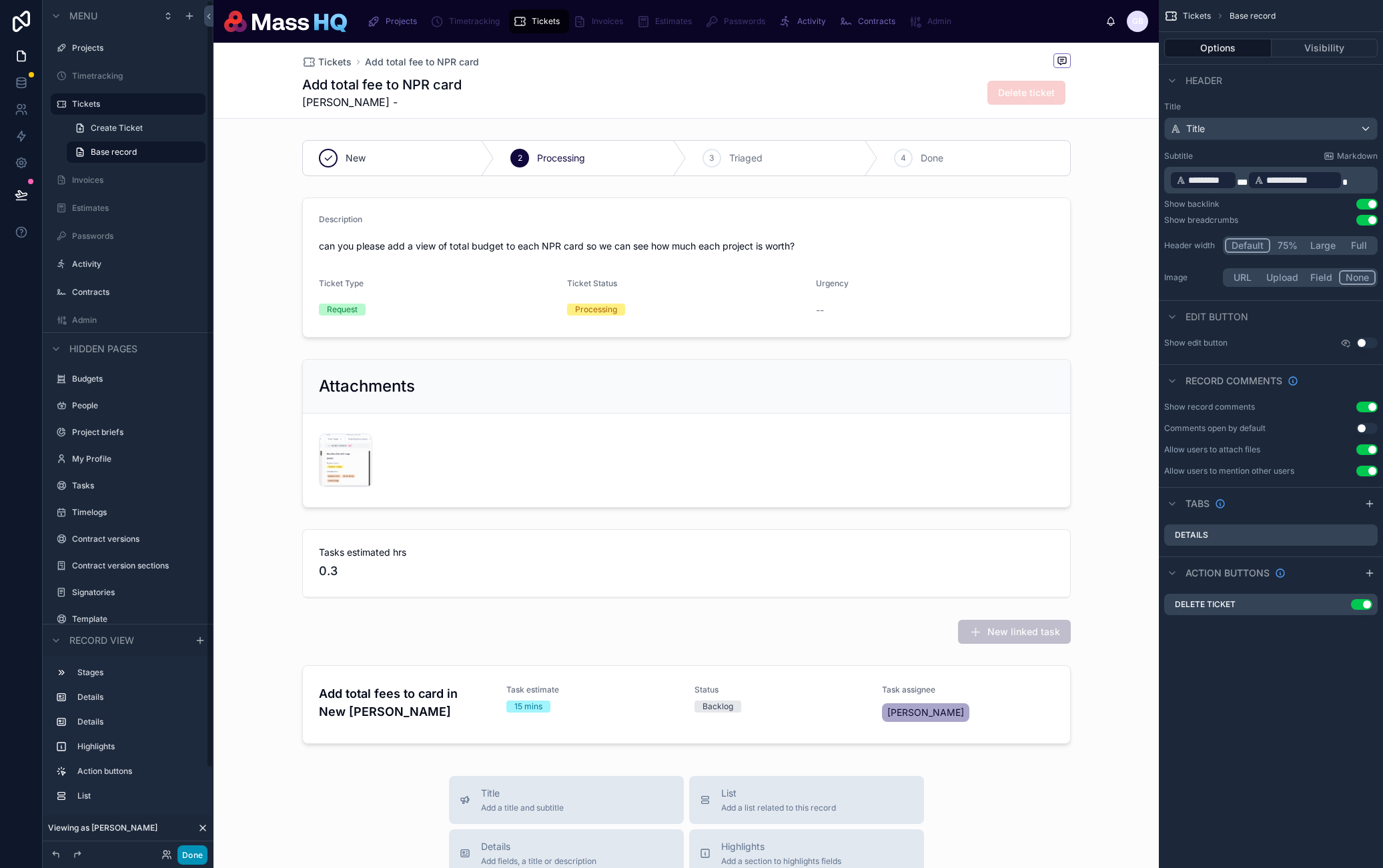
click at [198, 851] on button "Done" at bounding box center [192, 854] width 30 height 19
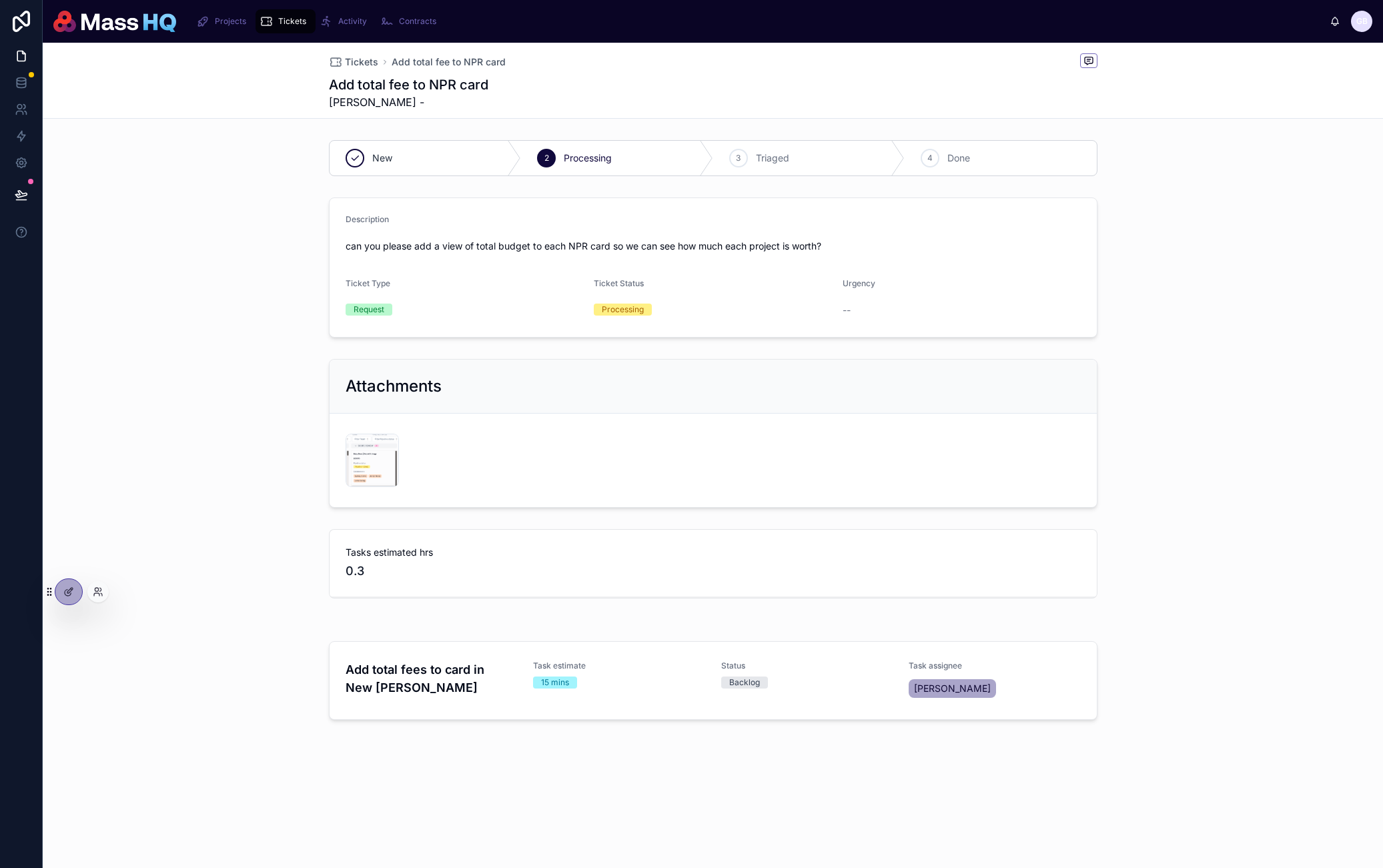
click at [82, 599] on div at bounding box center [63, 591] width 39 height 27
click at [79, 596] on div at bounding box center [69, 591] width 27 height 25
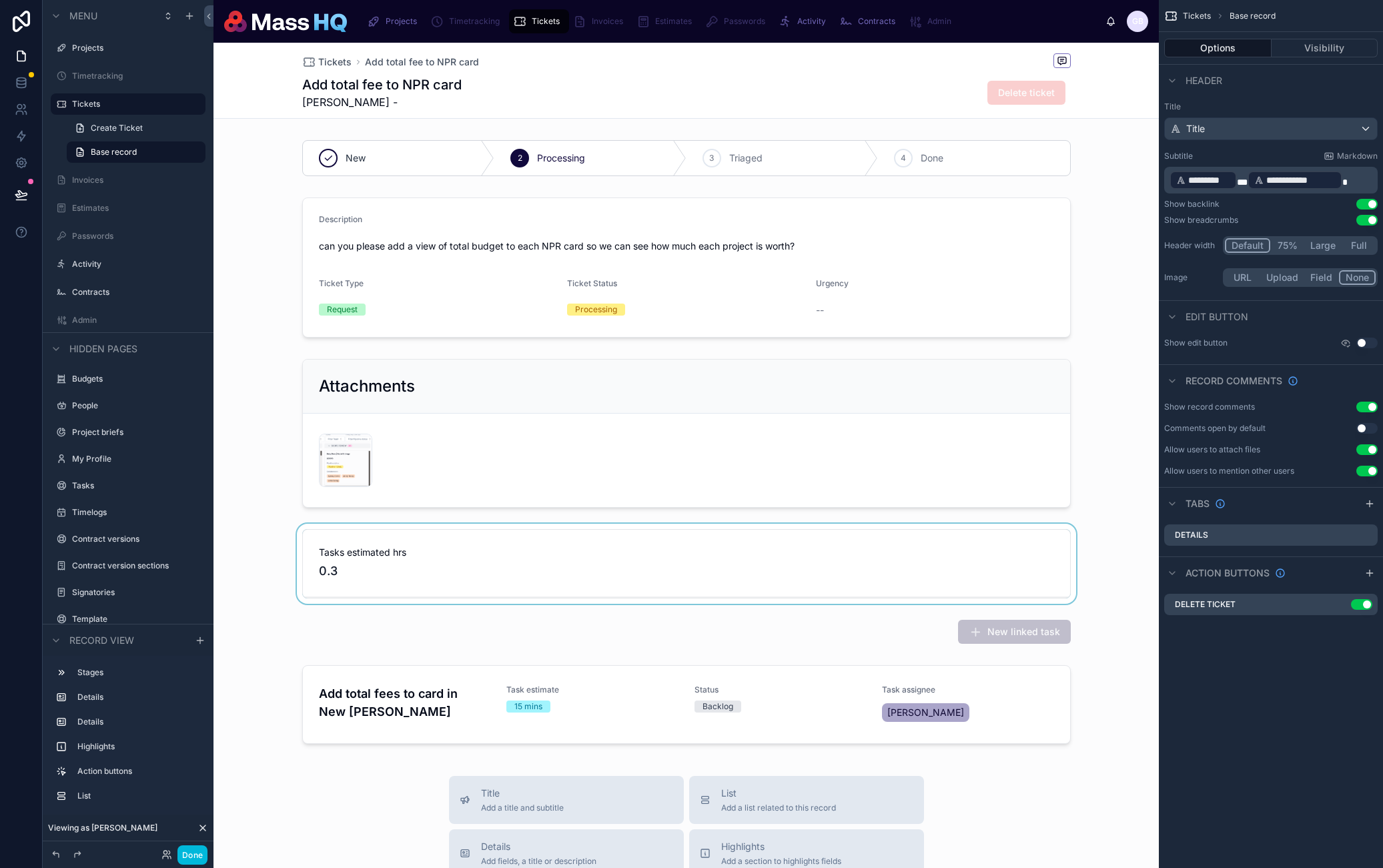
click at [696, 593] on div at bounding box center [687, 564] width 946 height 80
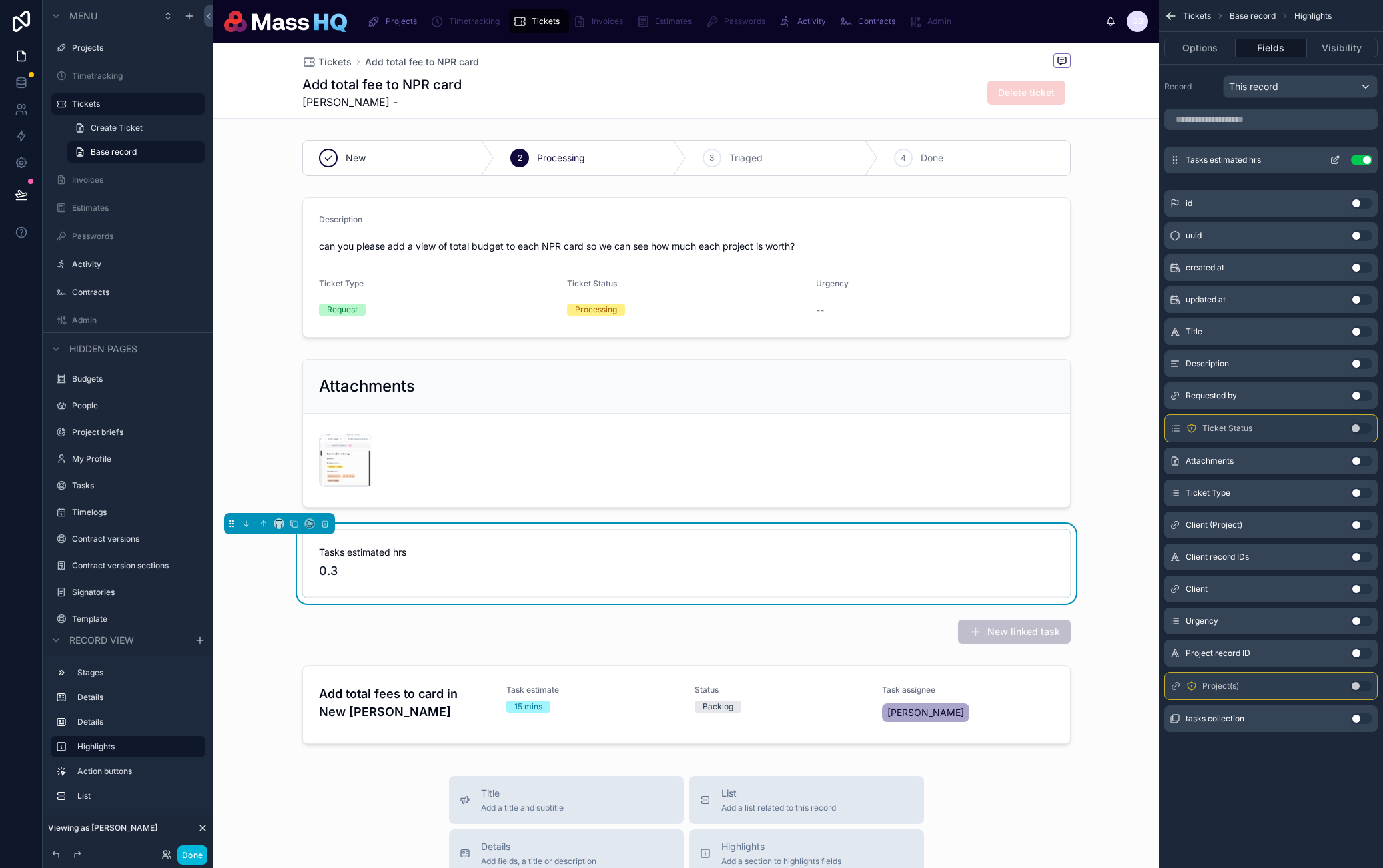
click at [1336, 156] on icon "scrollable content" at bounding box center [1335, 160] width 11 height 11
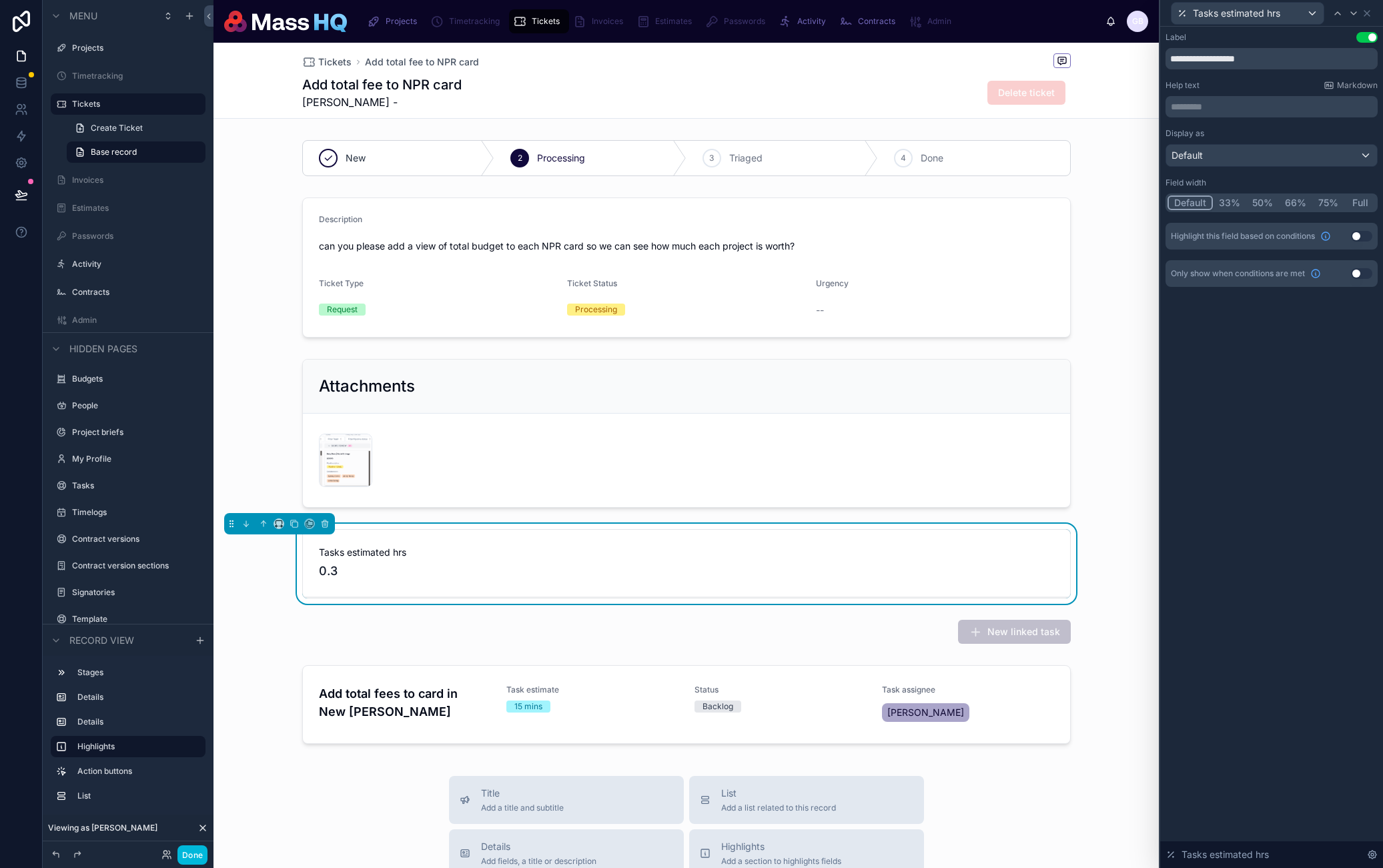
click at [1269, 199] on button "50%" at bounding box center [1262, 202] width 33 height 14
click at [1237, 202] on button "33%" at bounding box center [1229, 202] width 34 height 14
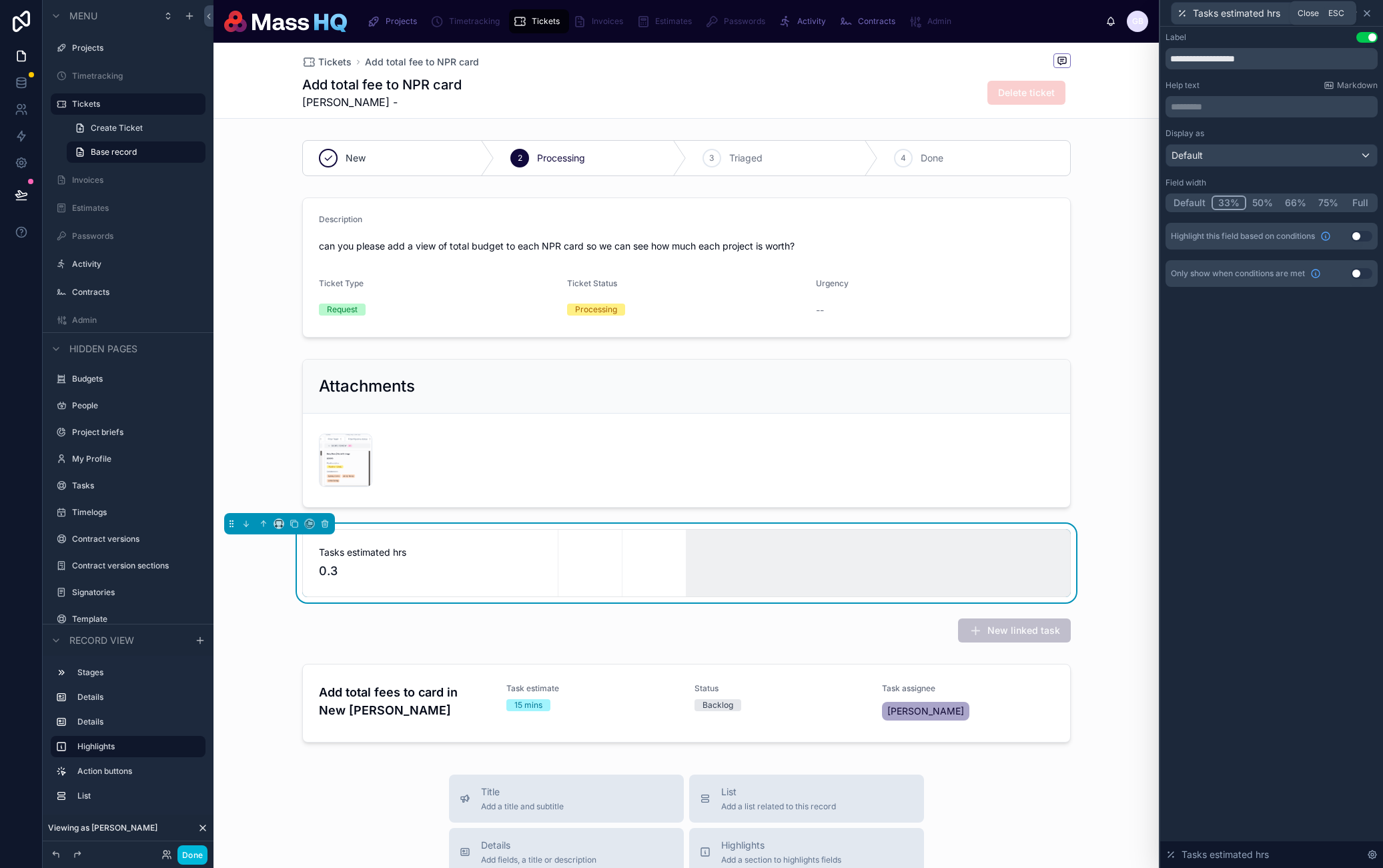
click at [1365, 10] on icon at bounding box center [1367, 13] width 11 height 11
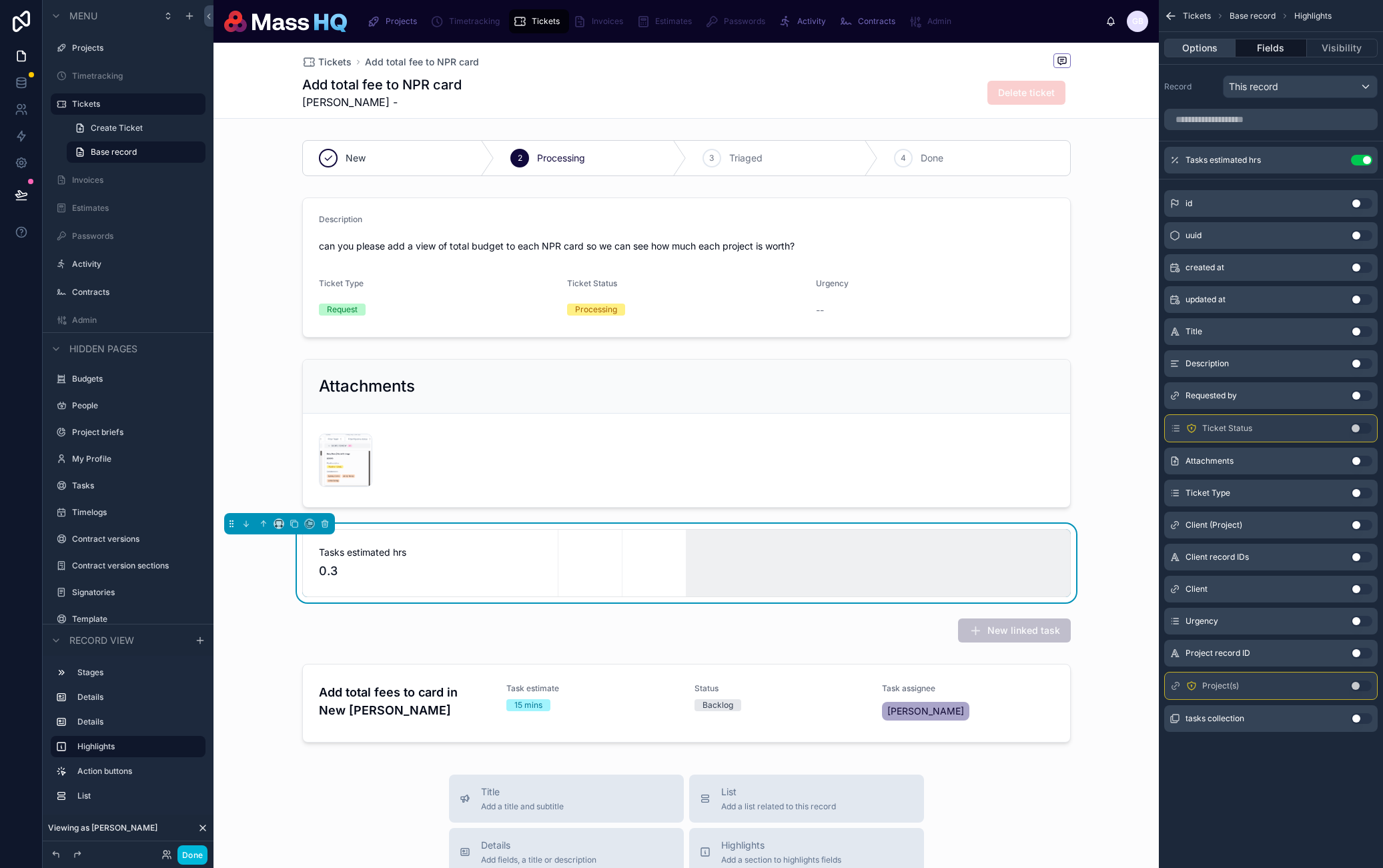
click at [1211, 55] on button "Options" at bounding box center [1200, 48] width 72 height 18
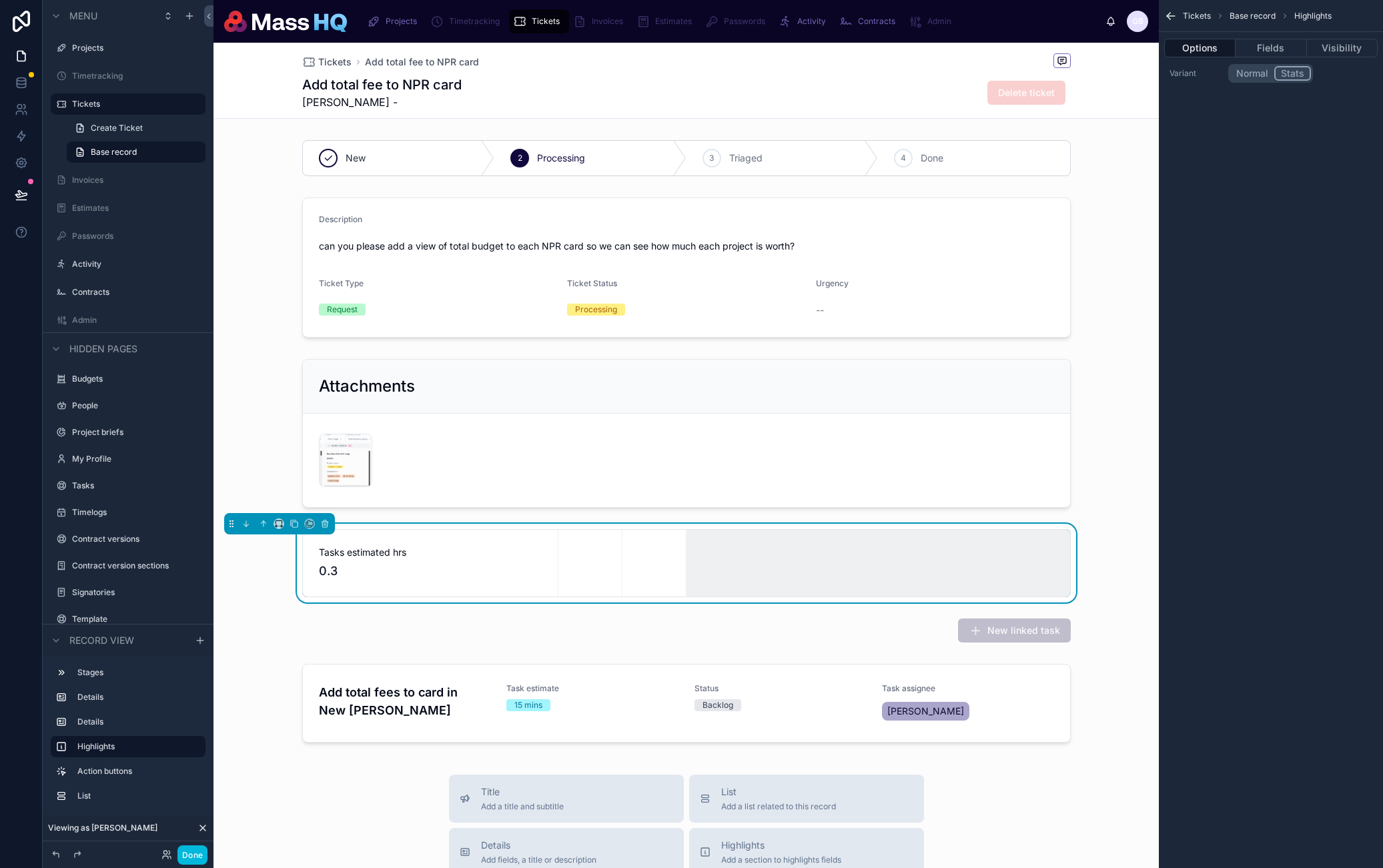
click at [1252, 73] on button "Normal" at bounding box center [1253, 73] width 44 height 14
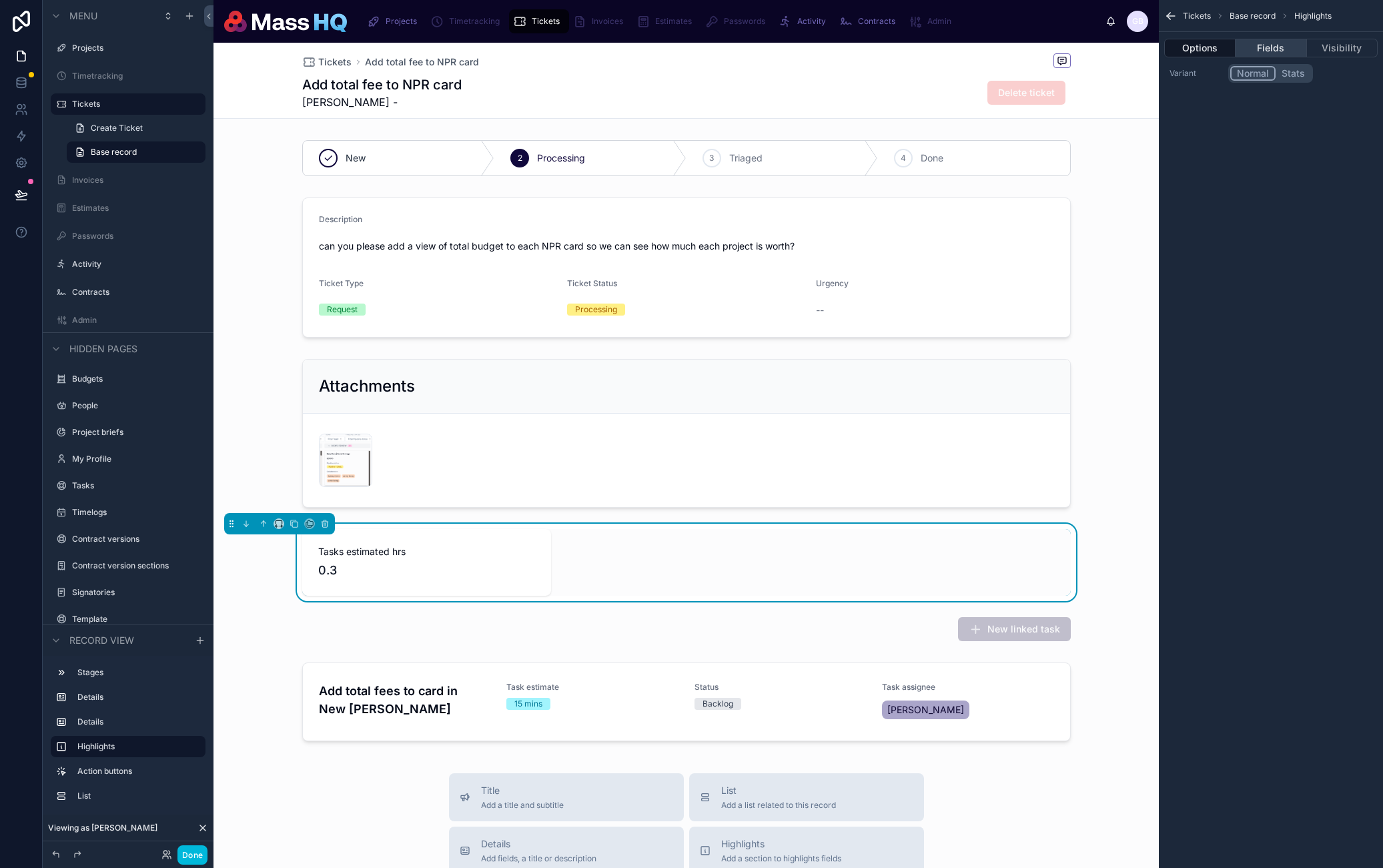
click at [1280, 55] on button "Fields" at bounding box center [1271, 48] width 71 height 18
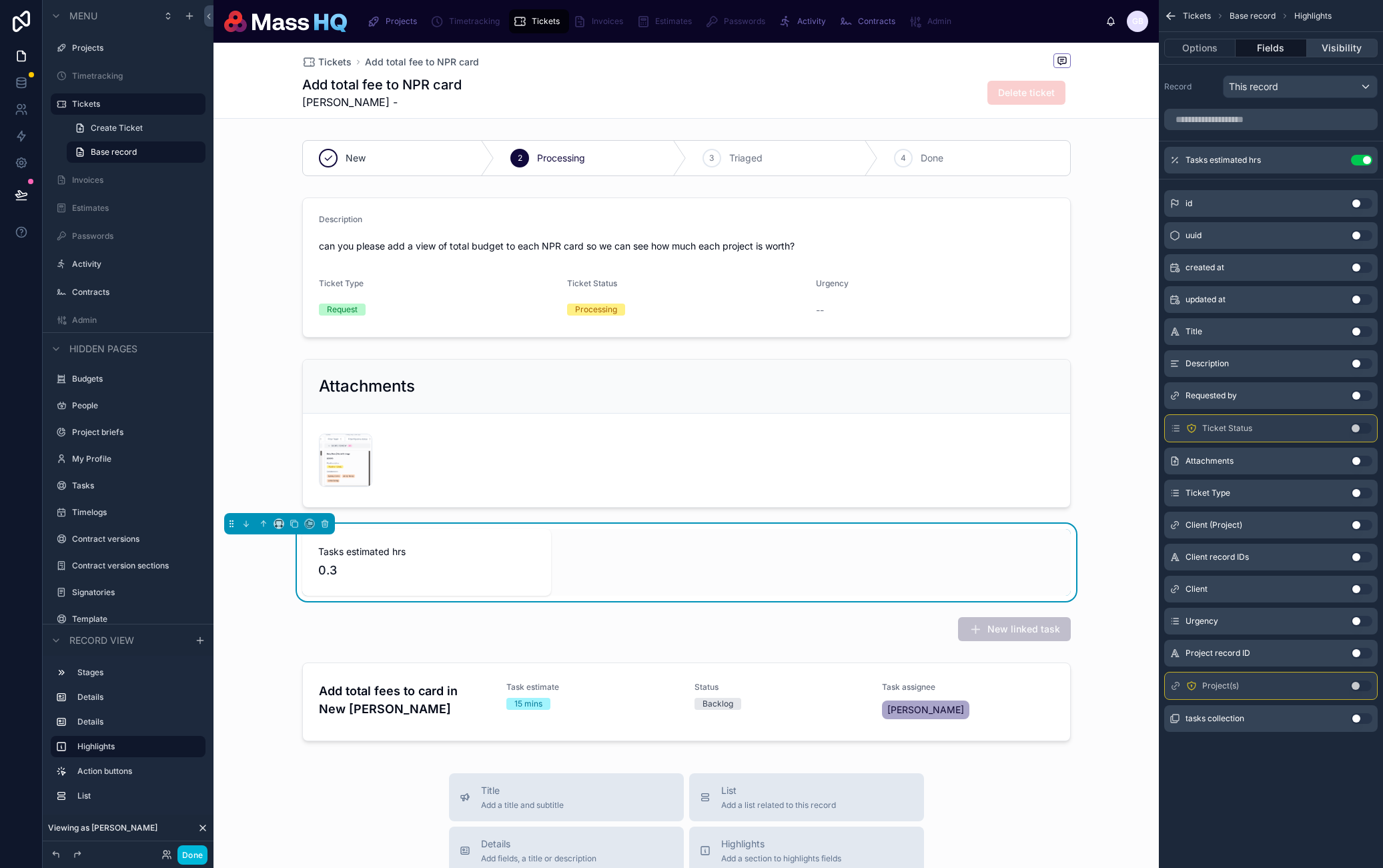
click at [1343, 49] on button "Visibility" at bounding box center [1343, 48] width 71 height 18
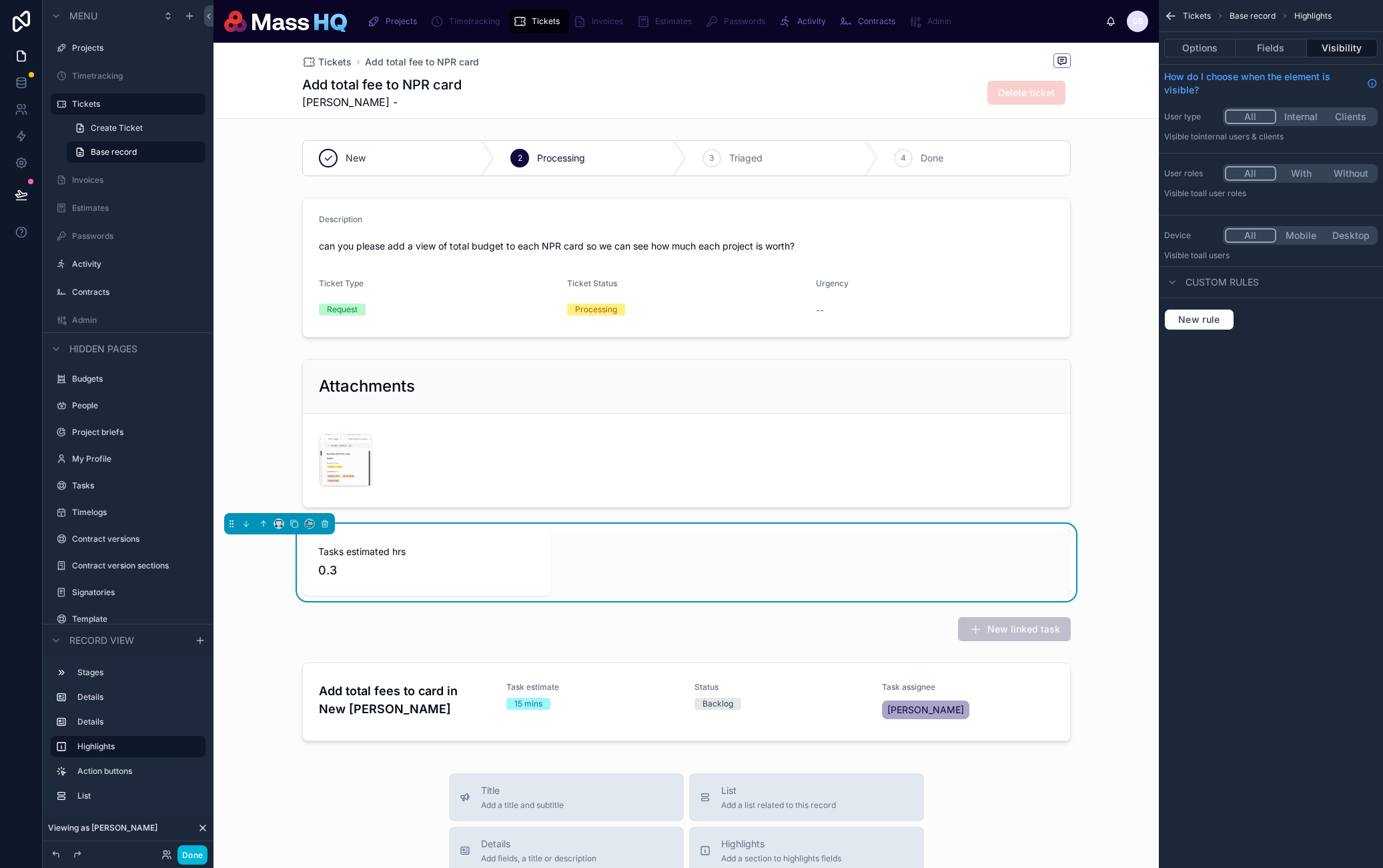
click at [1228, 58] on div "Options Fields Visibility" at bounding box center [1272, 48] width 224 height 32
click at [1221, 50] on button "Options" at bounding box center [1200, 48] width 72 height 18
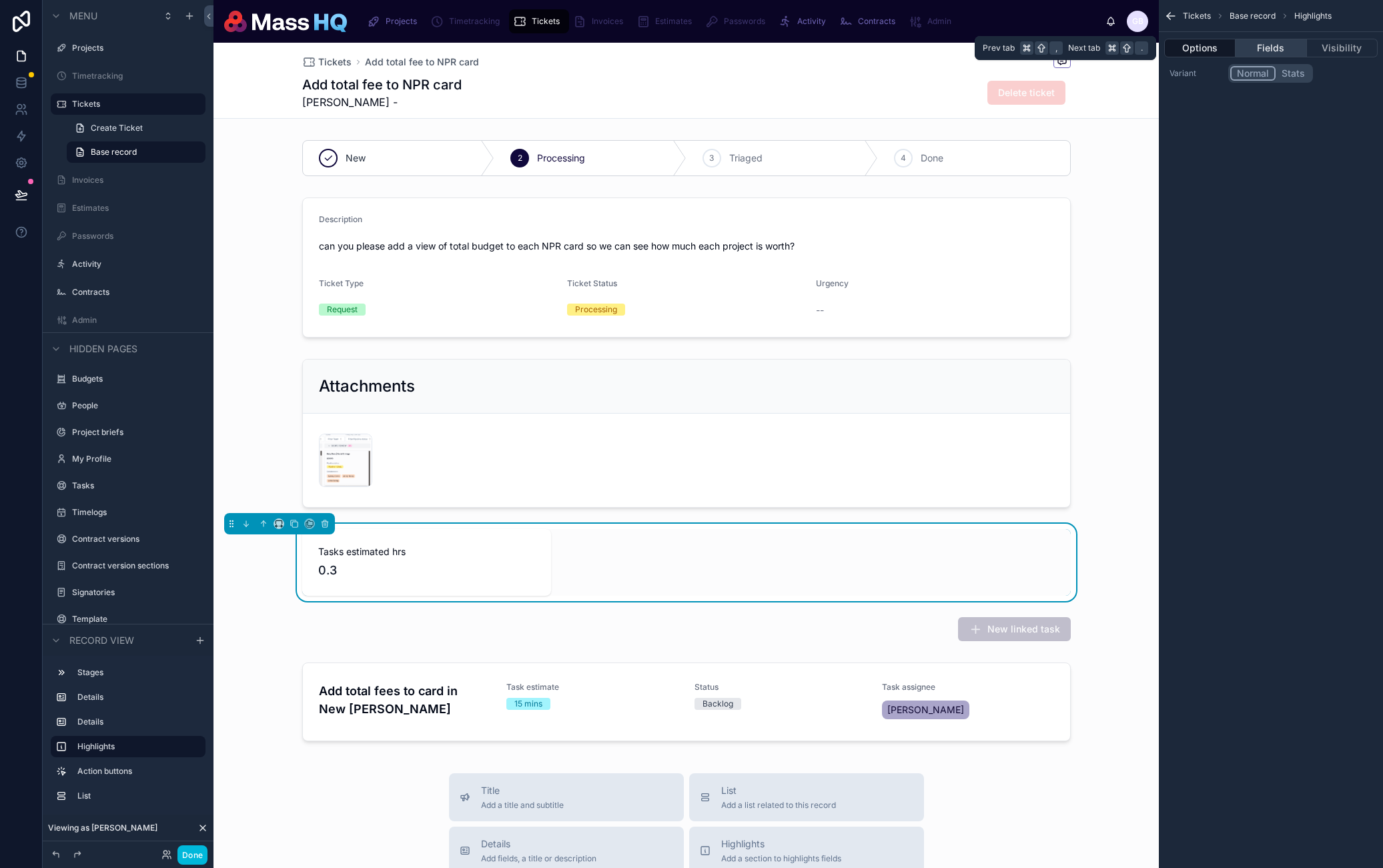
click at [1260, 45] on button "Fields" at bounding box center [1271, 48] width 71 height 18
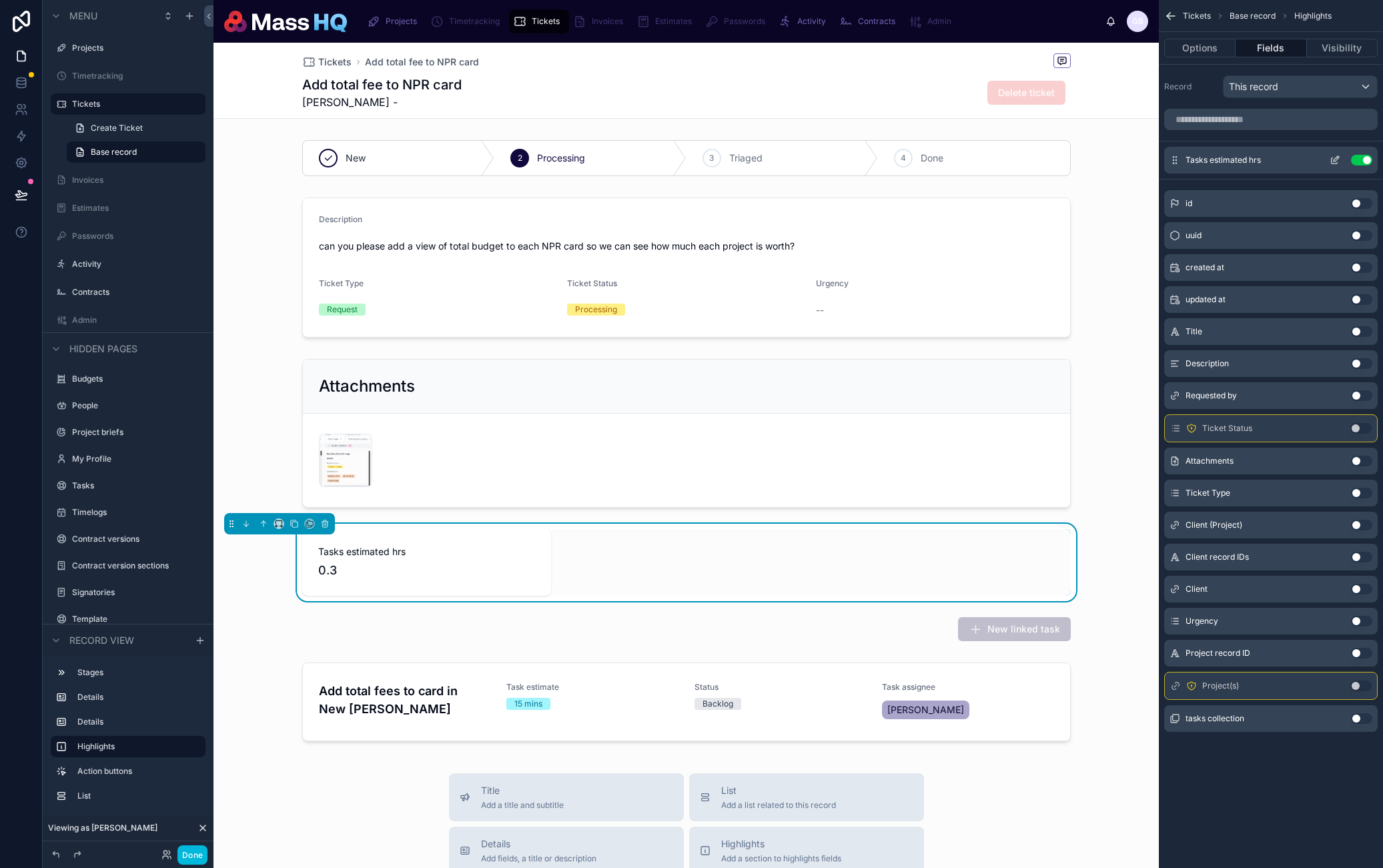
click at [1336, 158] on icon "scrollable content" at bounding box center [1336, 159] width 5 height 5
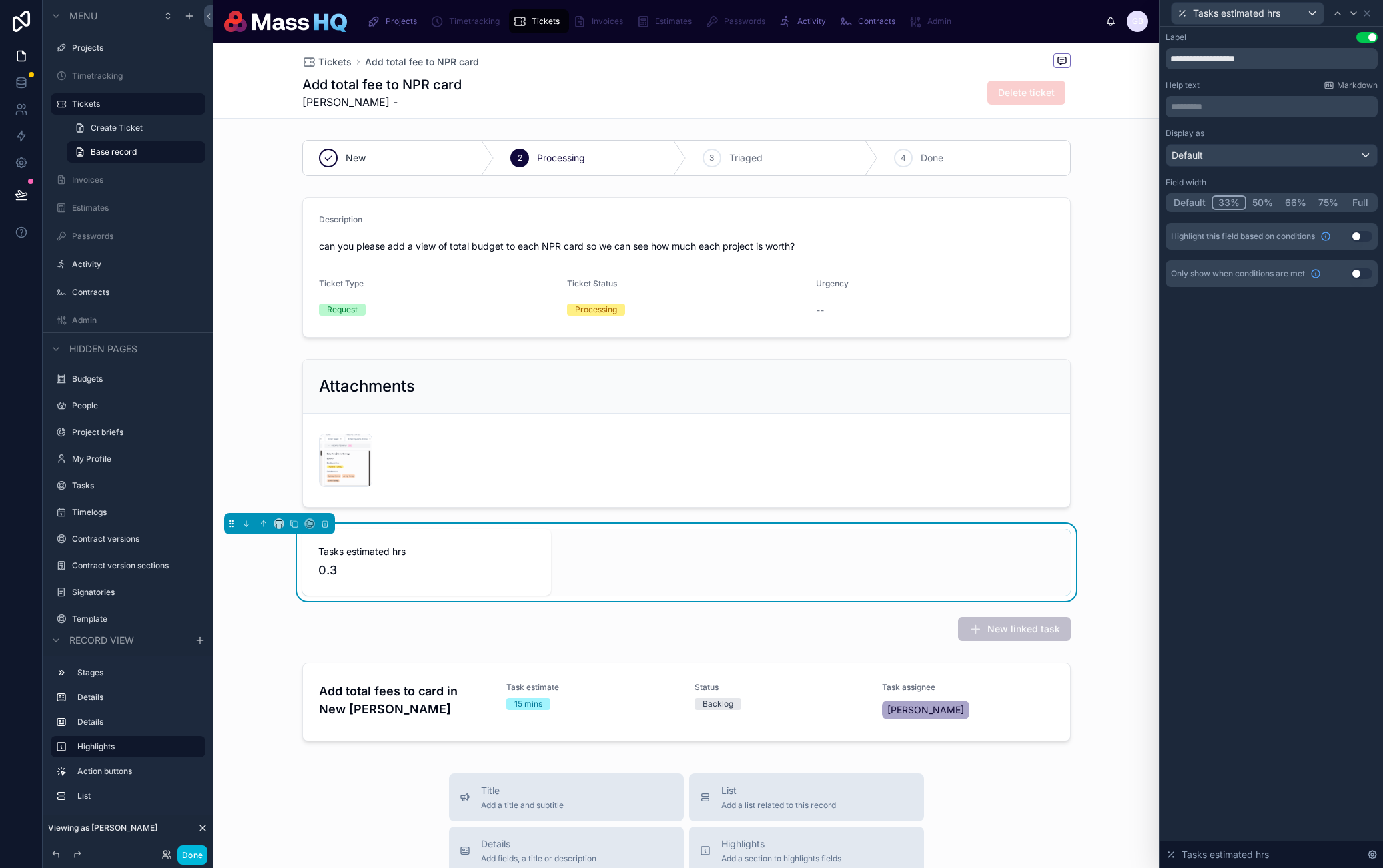
click at [1359, 233] on button "Use setting" at bounding box center [1362, 236] width 21 height 11
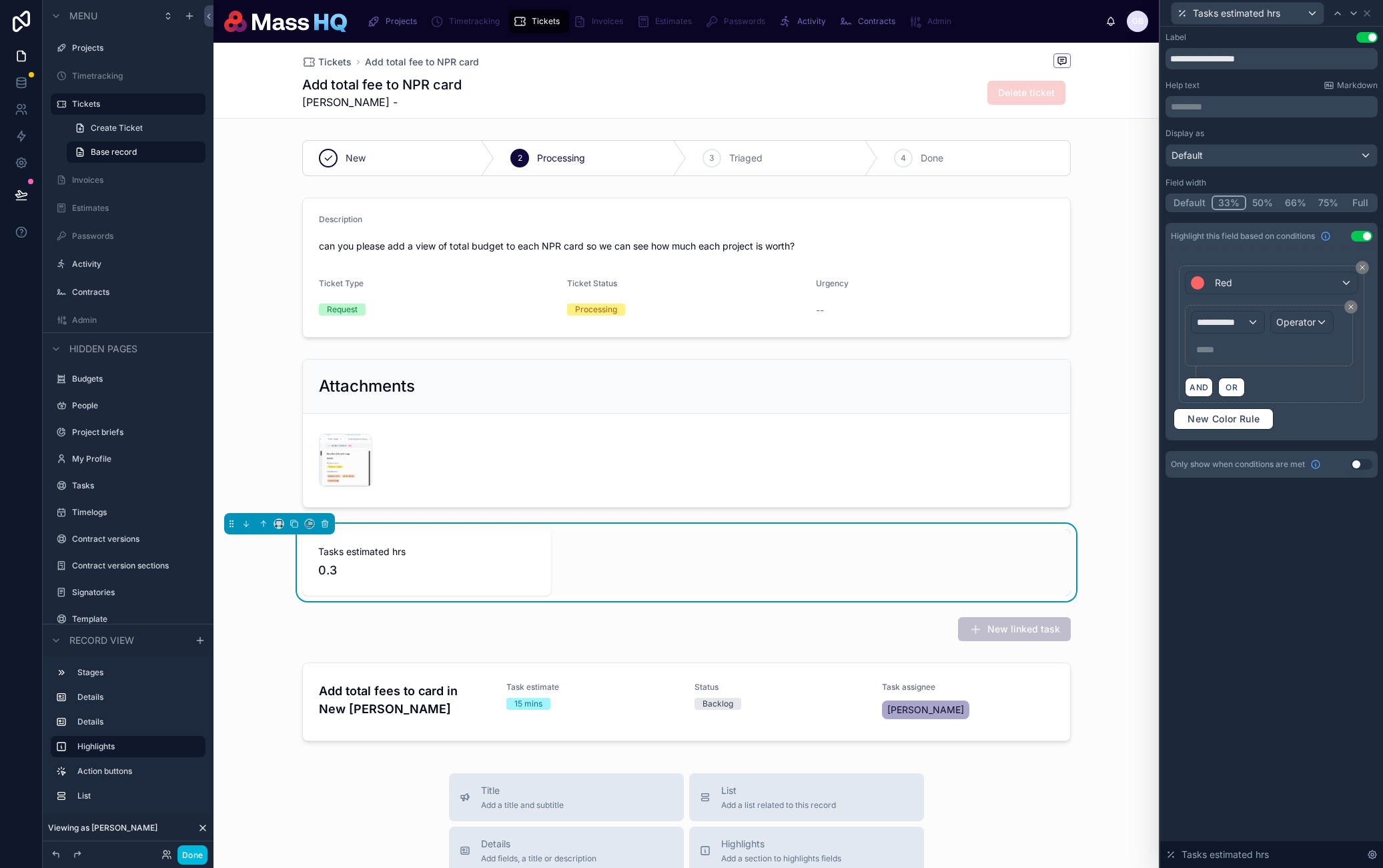
click at [1358, 233] on button "Use setting" at bounding box center [1362, 236] width 21 height 11
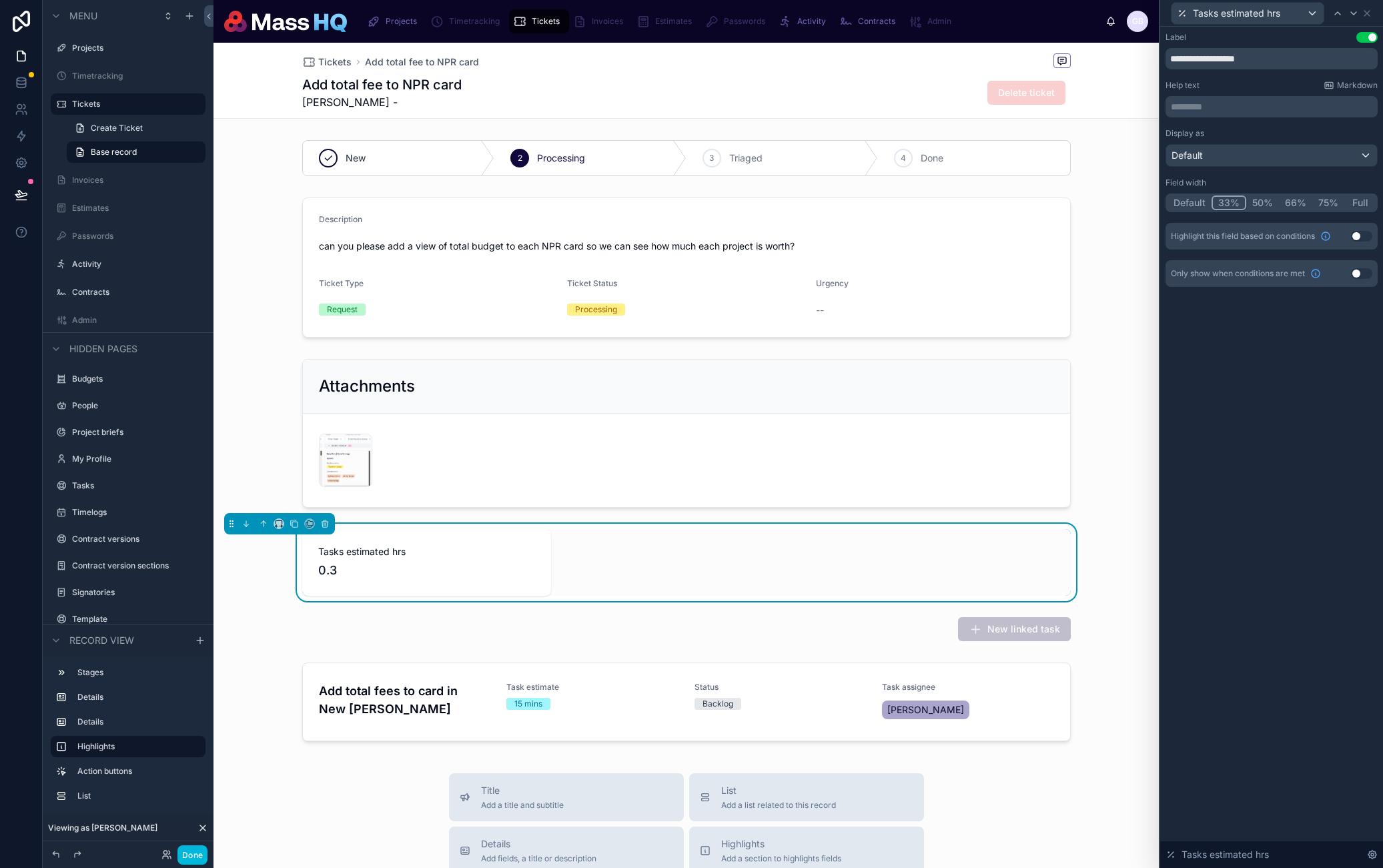
click at [1361, 279] on div "Only show when conditions are met Use setting" at bounding box center [1272, 273] width 212 height 27
click at [1360, 270] on button "Use setting" at bounding box center [1362, 274] width 21 height 11
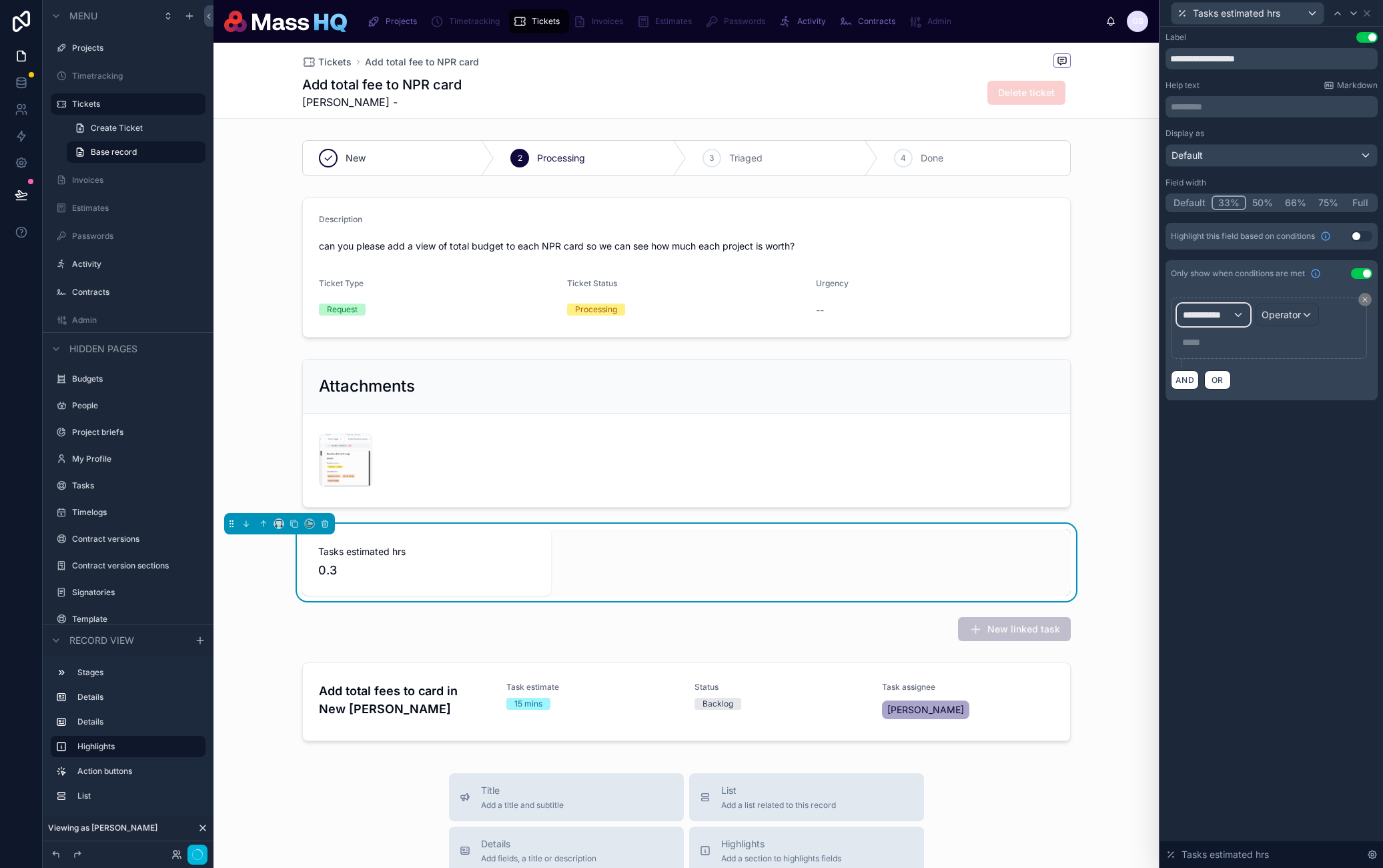
click at [1204, 316] on span "**********" at bounding box center [1208, 314] width 50 height 13
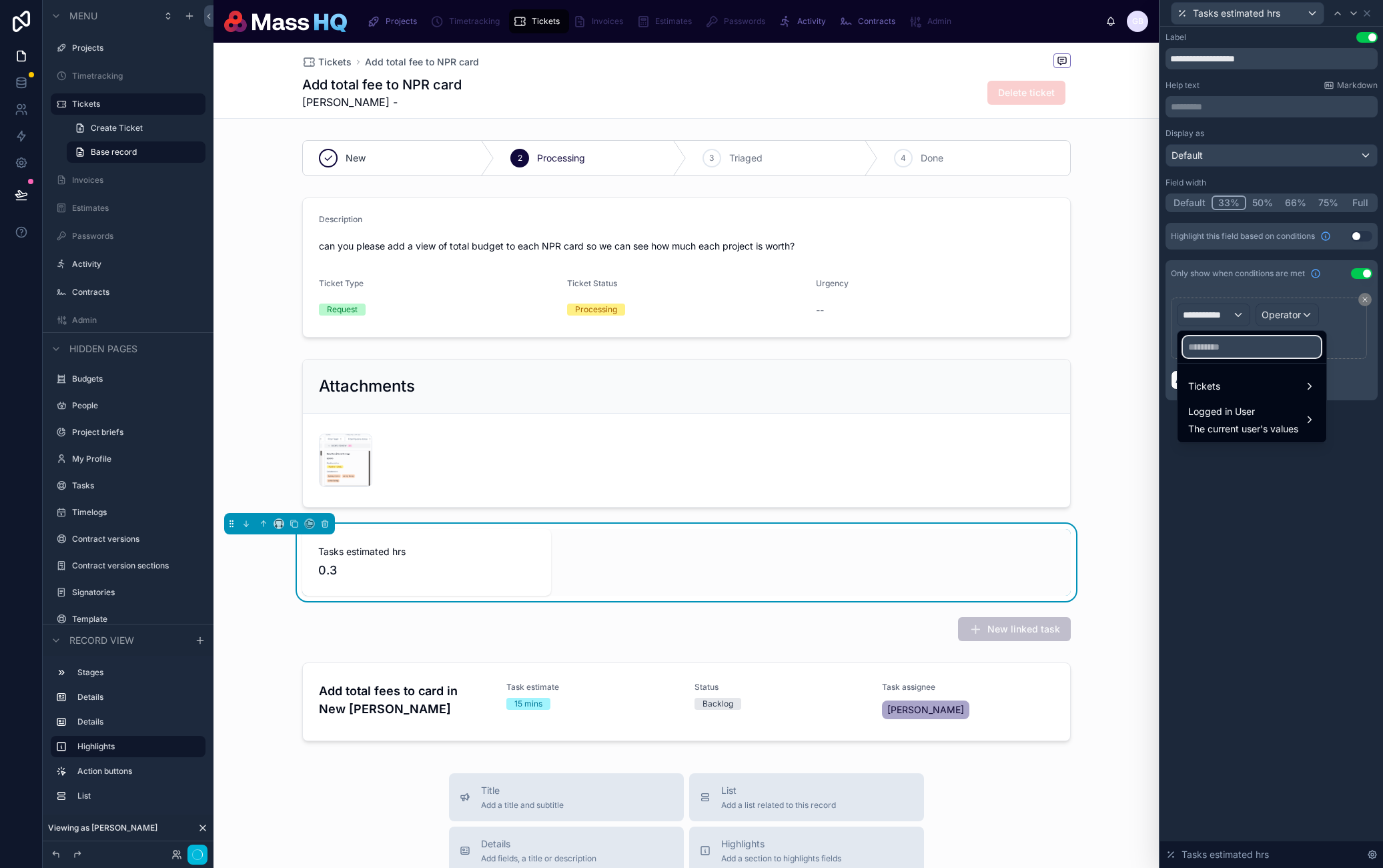
click at [1227, 352] on input "text" at bounding box center [1252, 347] width 138 height 21
click at [1240, 387] on div "Tickets" at bounding box center [1252, 386] width 127 height 16
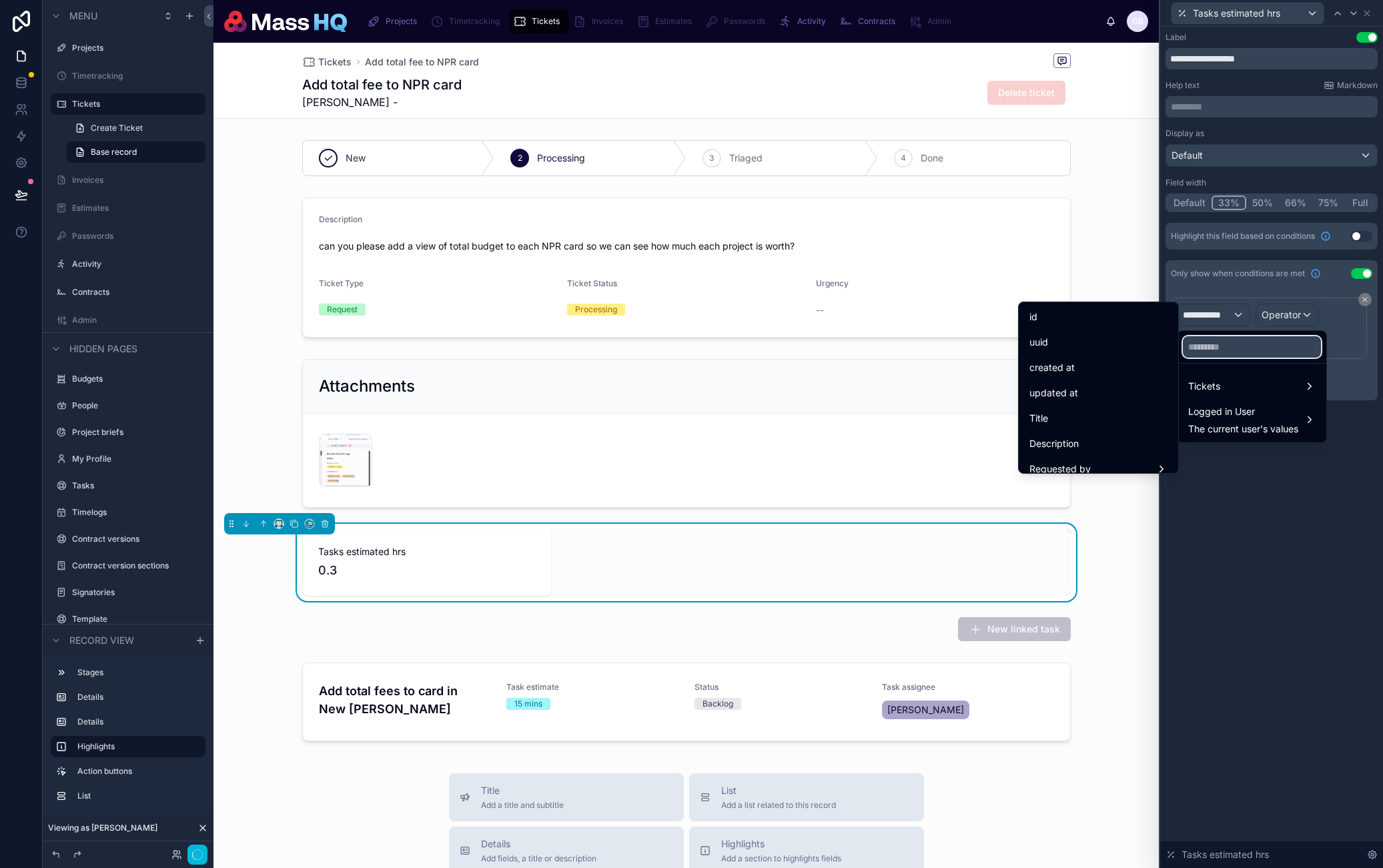
click at [1238, 351] on input "text" at bounding box center [1252, 347] width 138 height 21
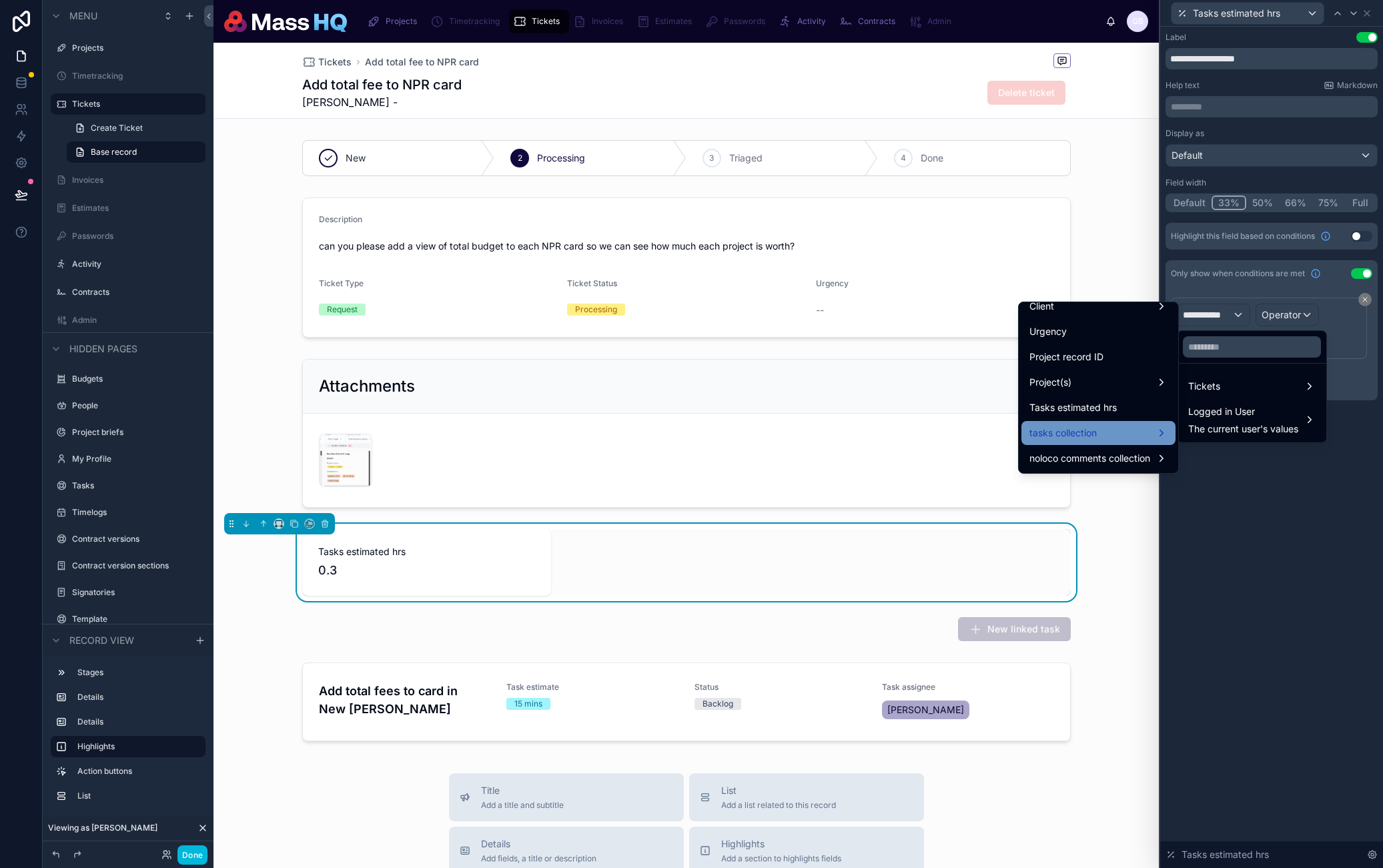
click at [1090, 423] on div "tasks collection" at bounding box center [1098, 432] width 154 height 24
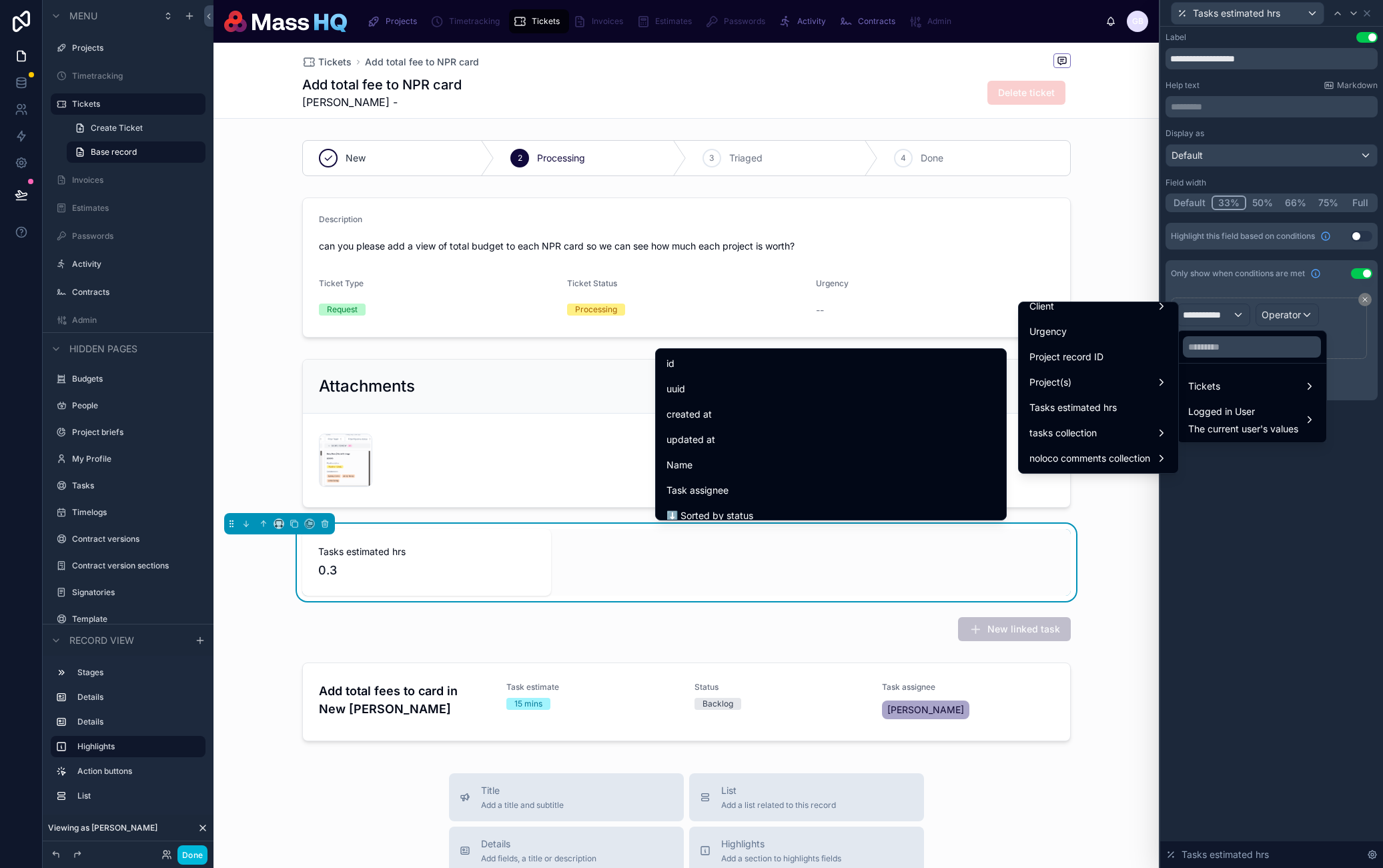
click at [796, 350] on div "id uuid created at updated at Name Task assignee ⬇️ Sorted by status Status Tas…" at bounding box center [831, 432] width 352 height 175
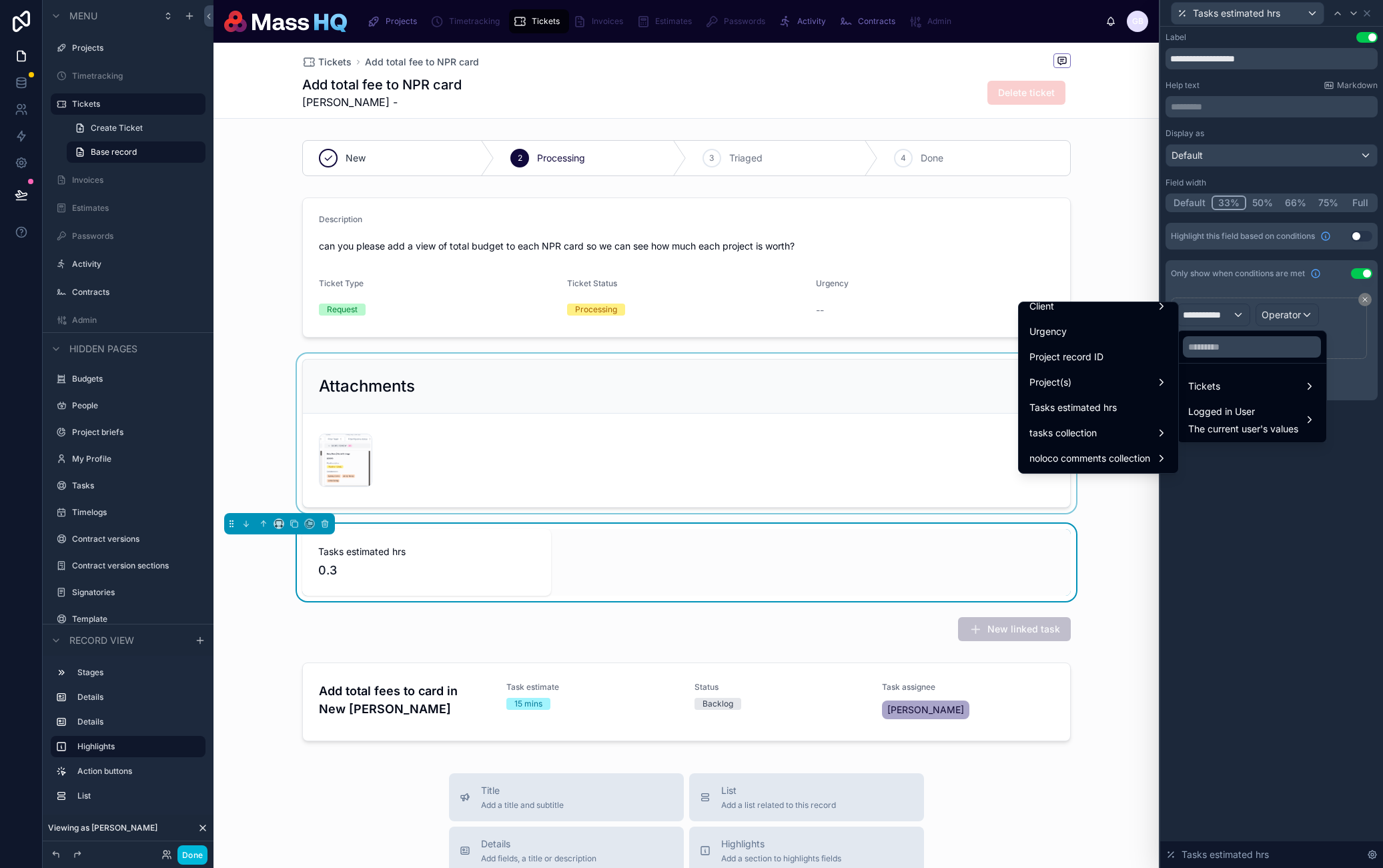
click at [796, 354] on div at bounding box center [687, 433] width 946 height 159
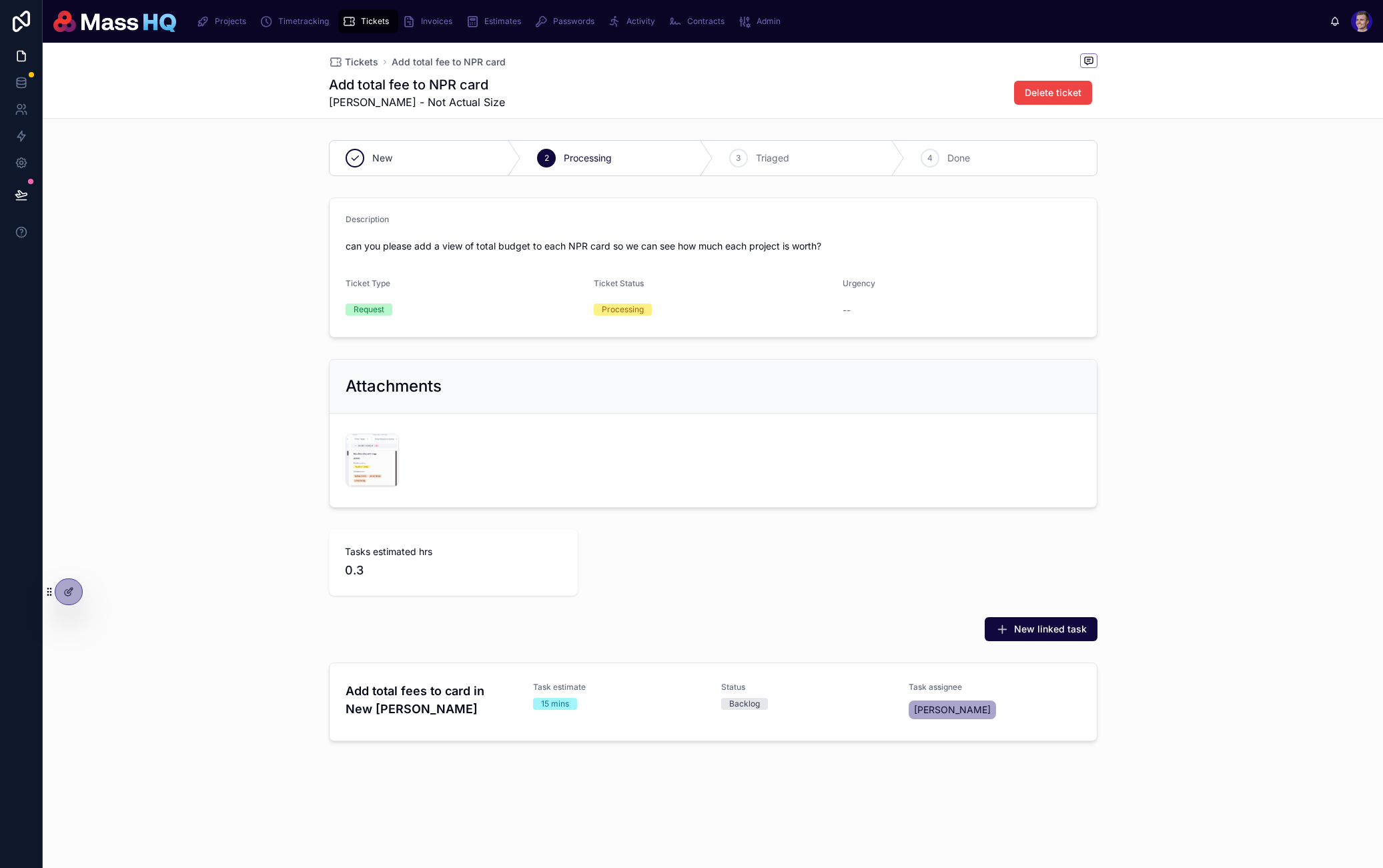
click at [84, 591] on div "Tasks estimated hrs 0.3" at bounding box center [712, 562] width 1340 height 77
click at [66, 591] on icon at bounding box center [69, 592] width 11 height 11
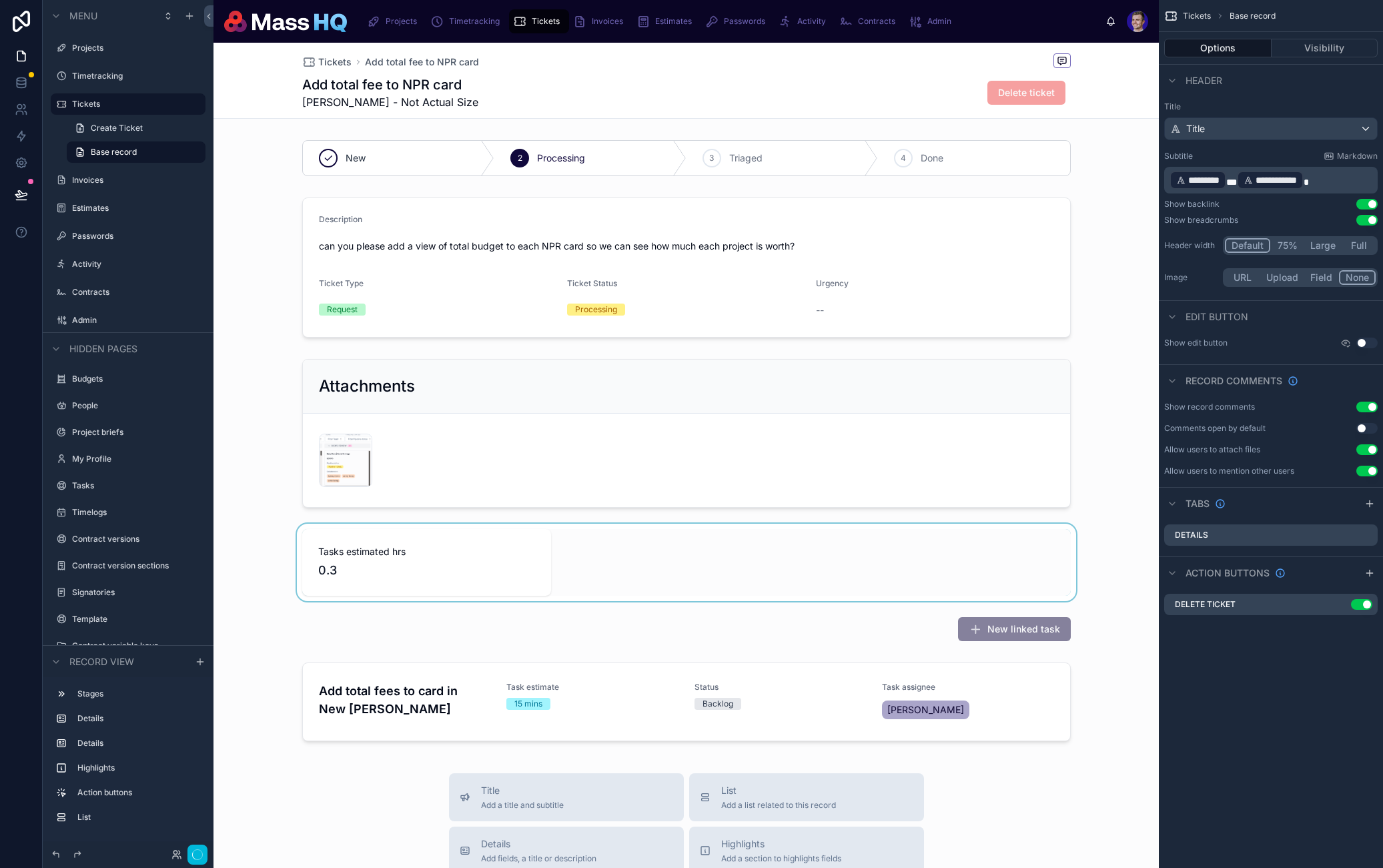
click at [478, 551] on div at bounding box center [687, 562] width 946 height 77
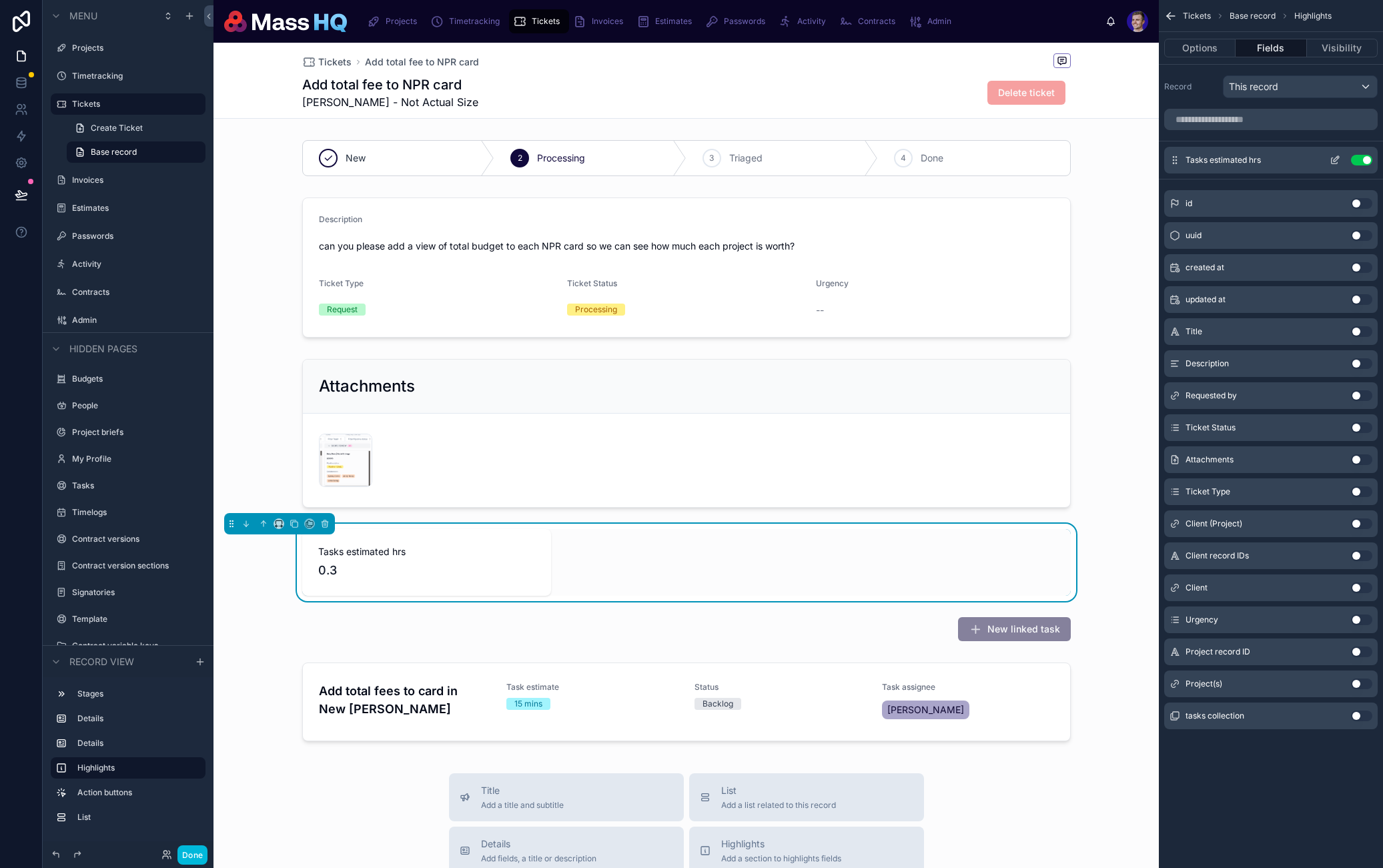
click at [1338, 157] on icon "scrollable content" at bounding box center [1335, 160] width 11 height 11
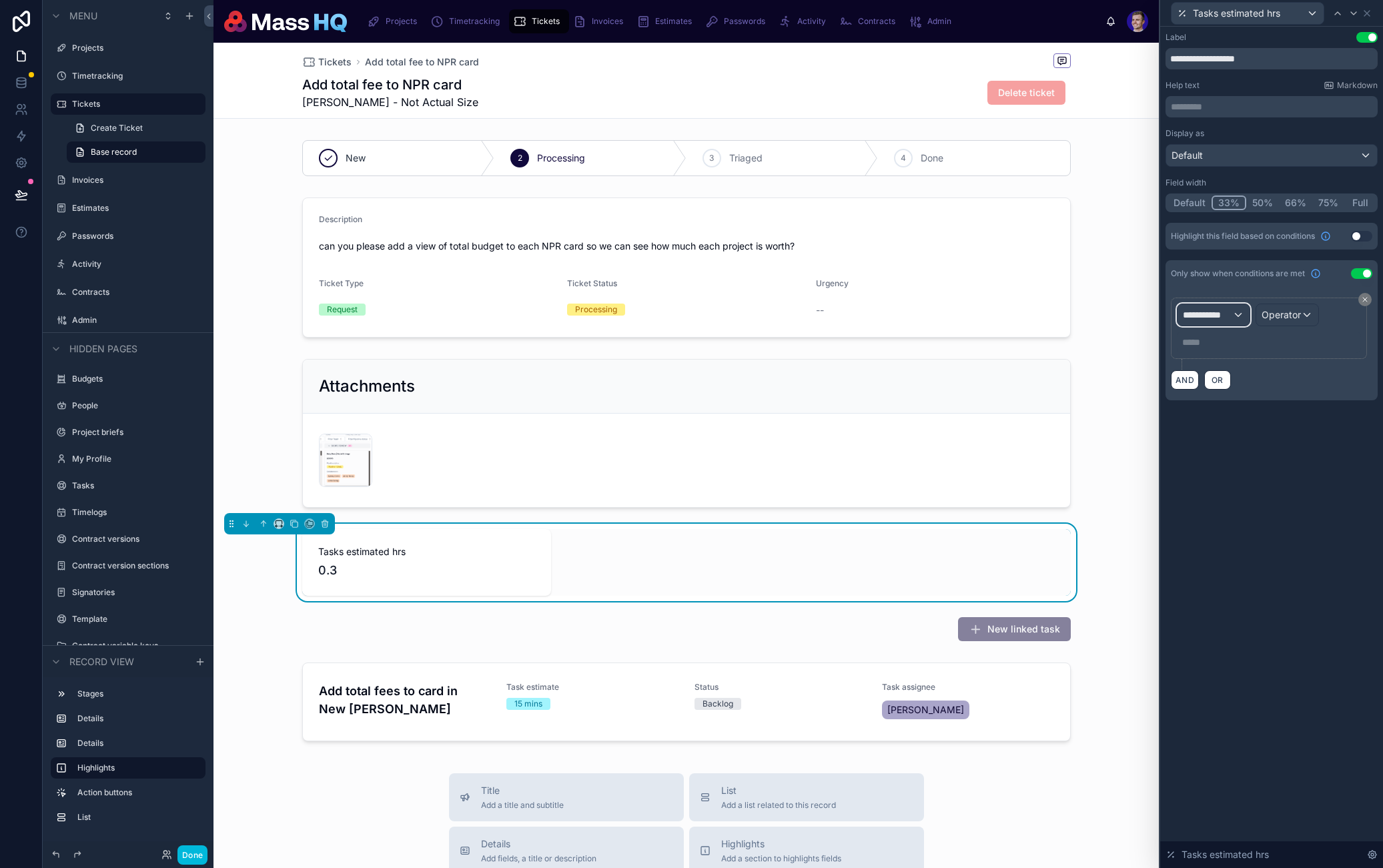
click at [1196, 323] on div "**********" at bounding box center [1214, 315] width 72 height 21
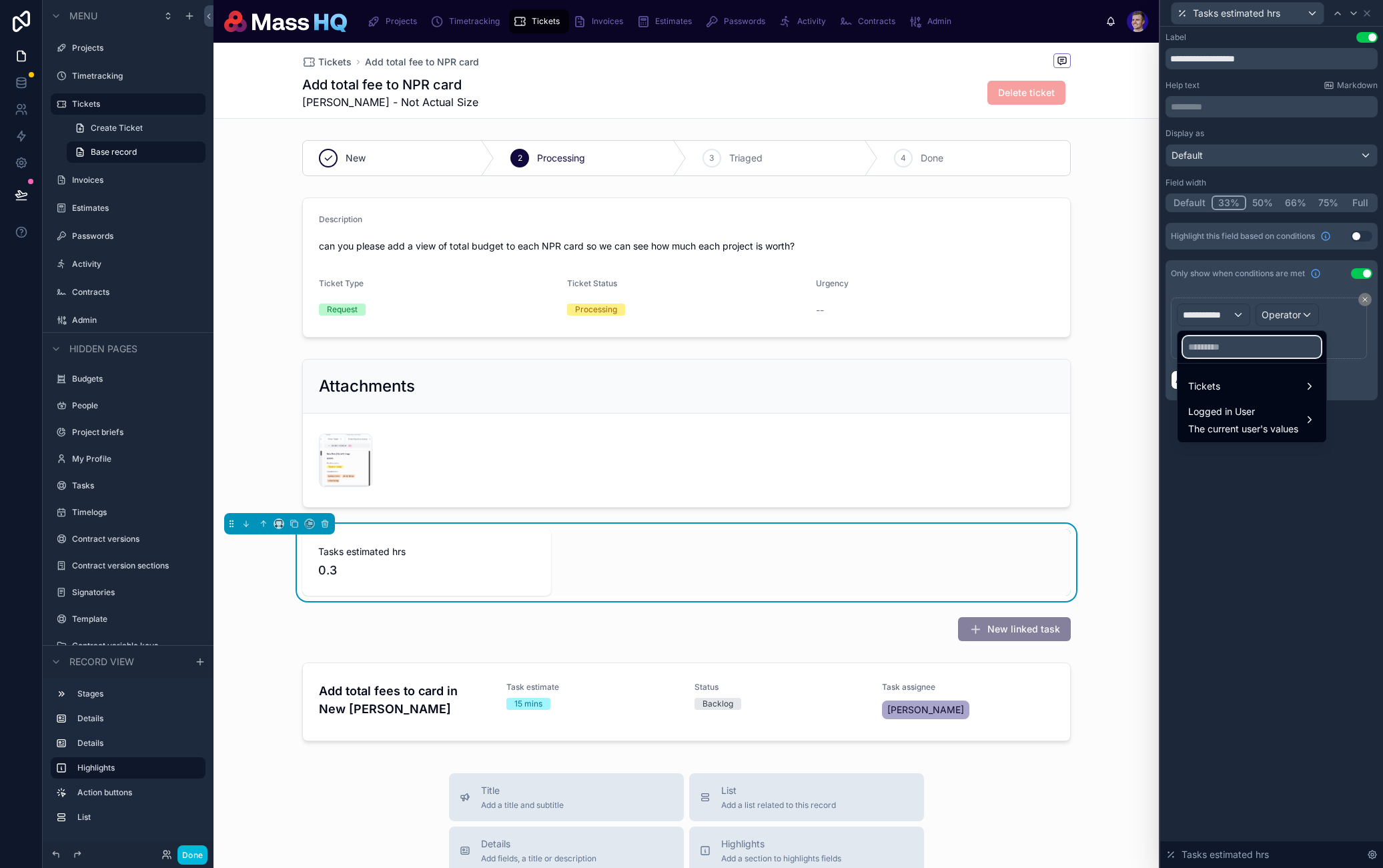
click at [1228, 340] on input "text" at bounding box center [1252, 347] width 138 height 21
type input "*****"
drag, startPoint x: 1226, startPoint y: 371, endPoint x: 1223, endPoint y: 379, distance: 8.5
click at [1226, 371] on ul "Tickets Logged in User The current user's values" at bounding box center [1252, 403] width 149 height 79
click at [1223, 379] on div "Tickets" at bounding box center [1252, 386] width 127 height 16
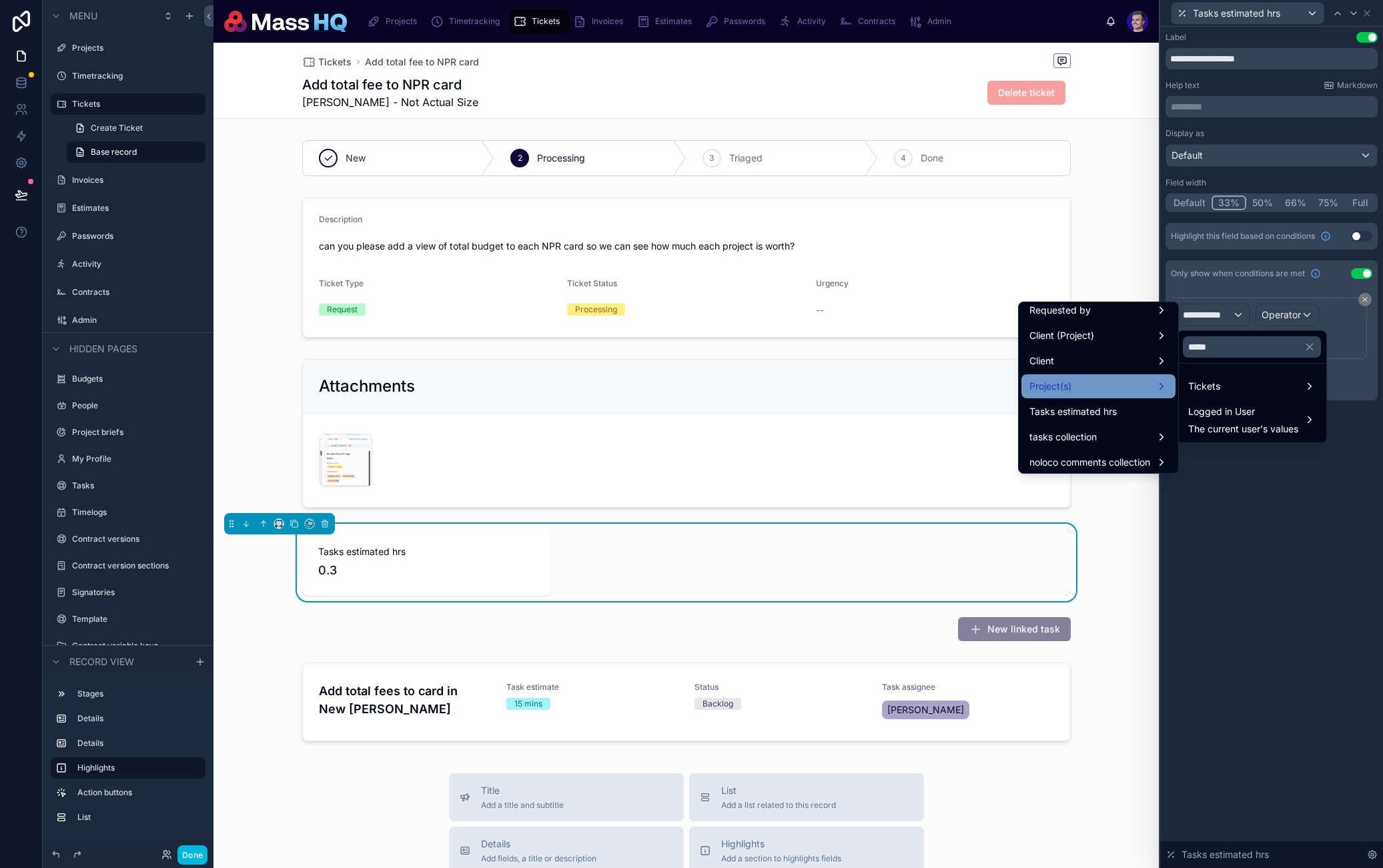
scroll to position [11, 0]
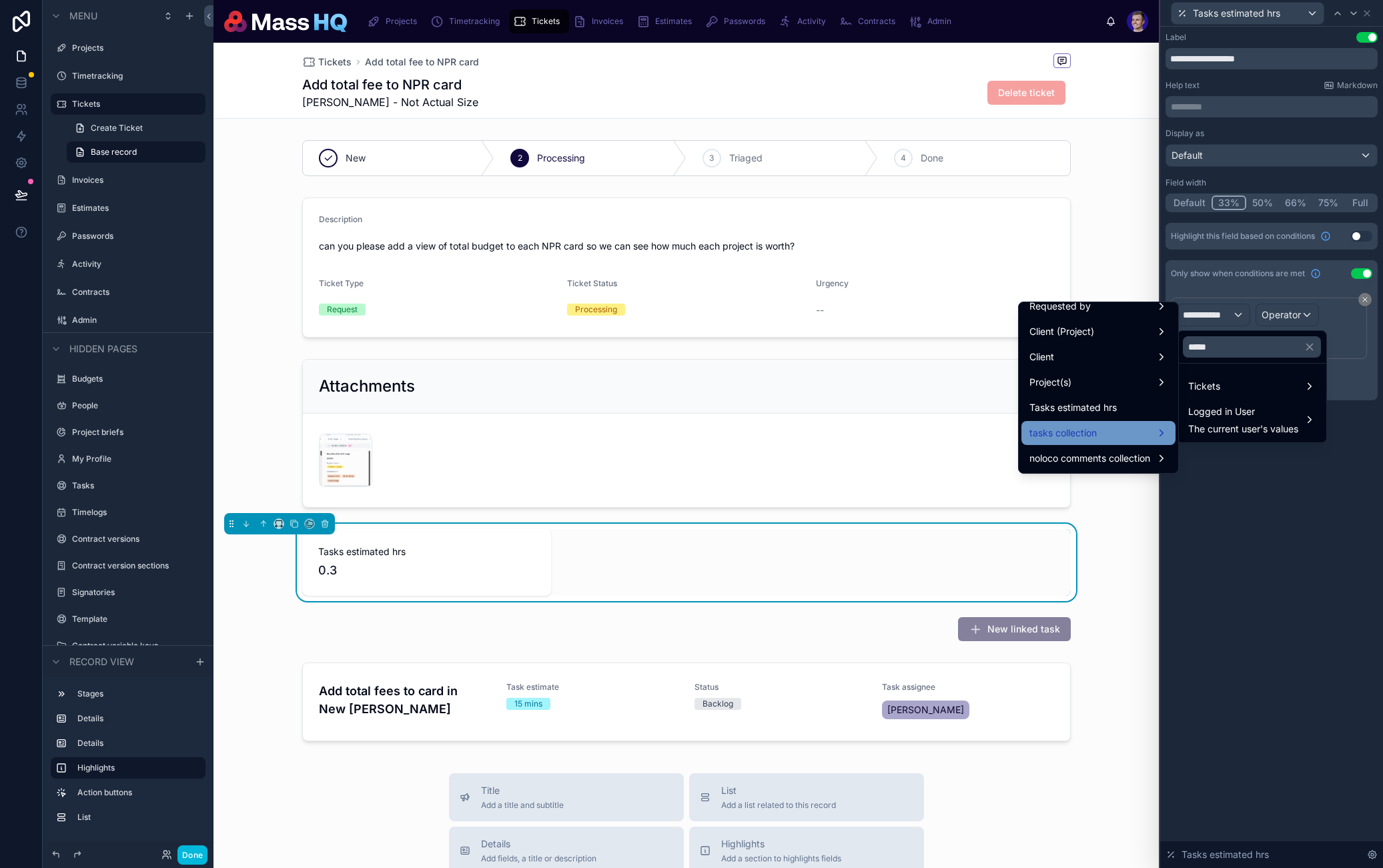
click at [1066, 442] on div "tasks collection" at bounding box center [1098, 432] width 154 height 24
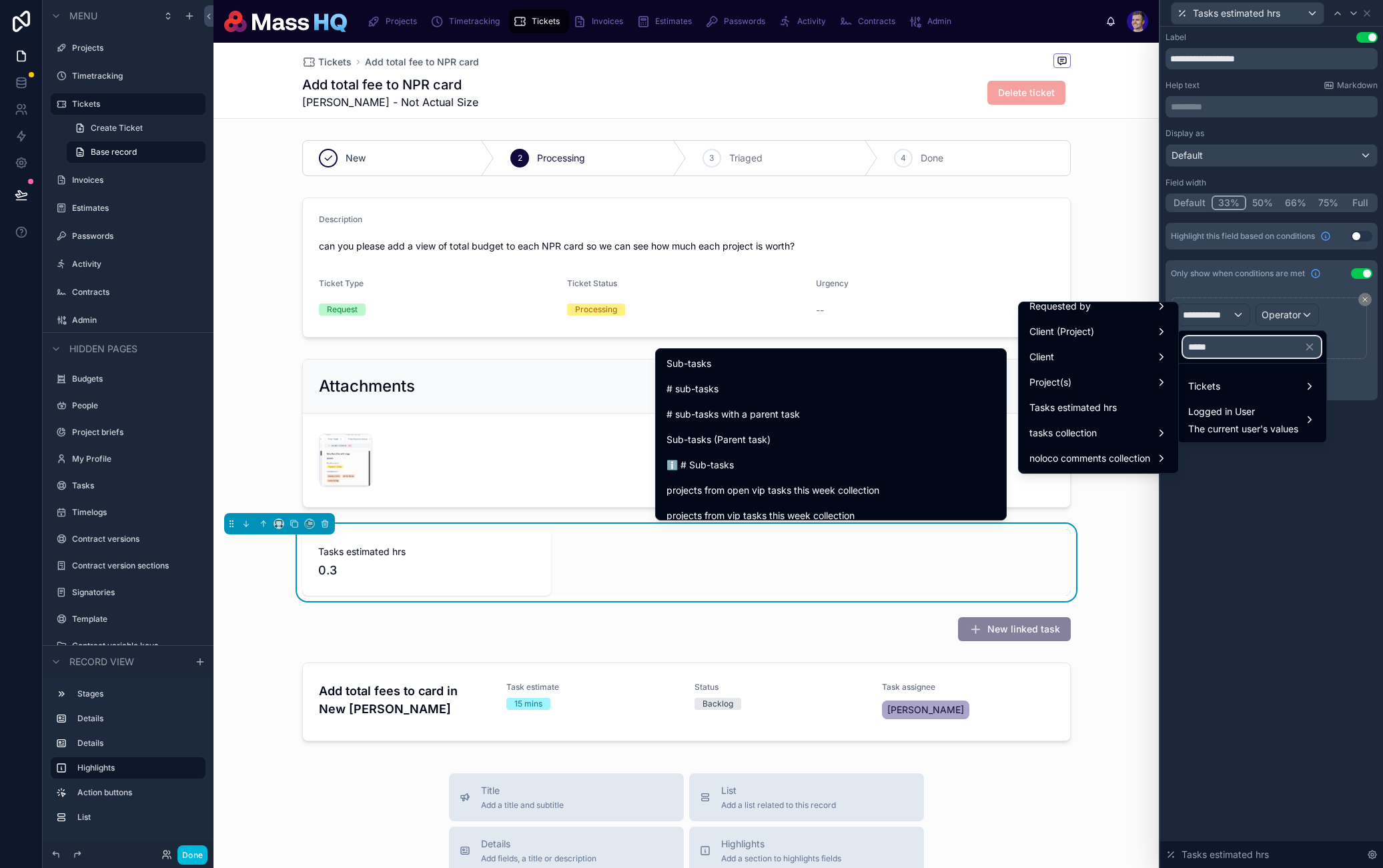
click at [1268, 347] on input "*****" at bounding box center [1252, 347] width 138 height 21
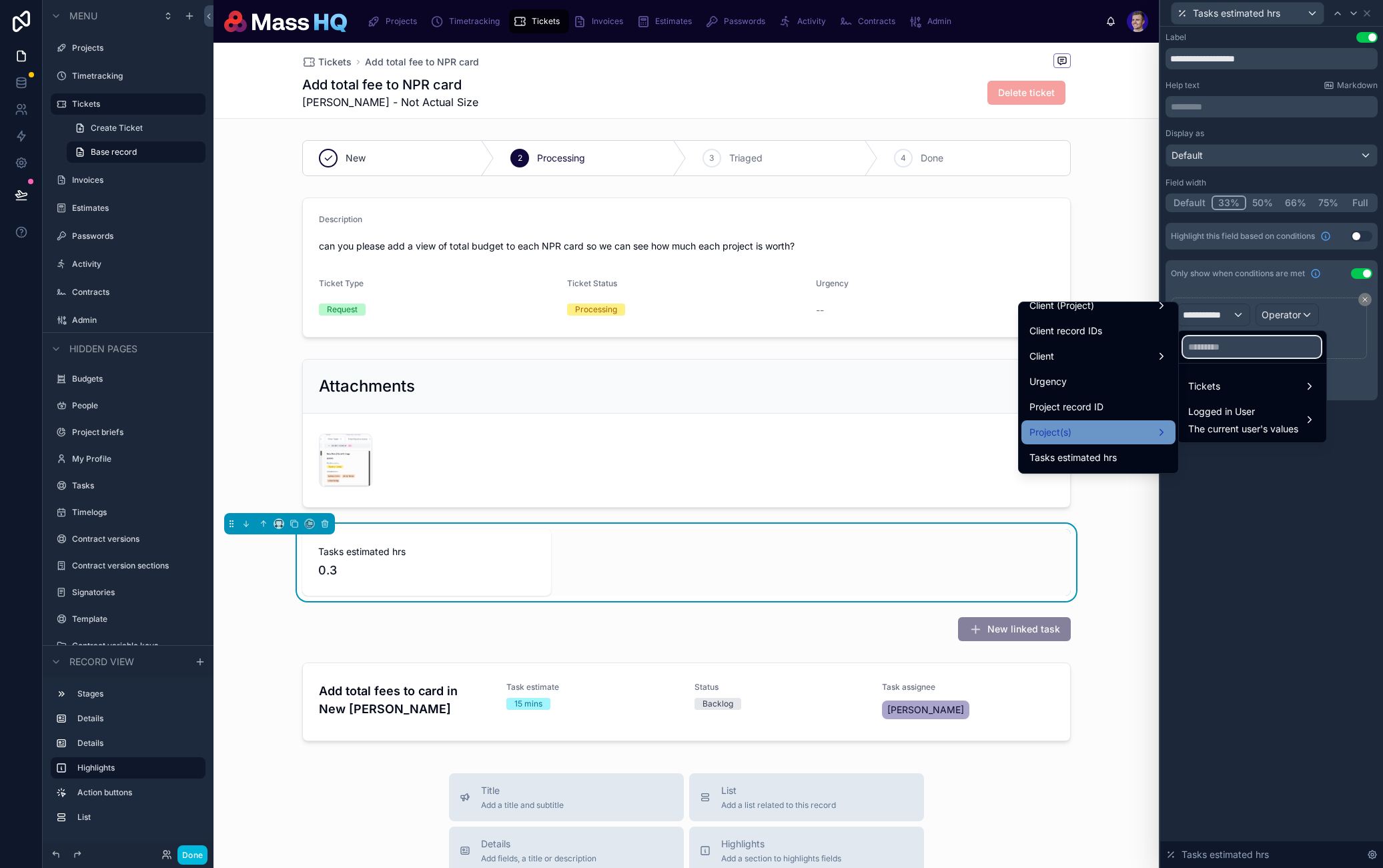
scroll to position [315, 0]
click at [1089, 428] on div "tasks collection" at bounding box center [1098, 432] width 138 height 16
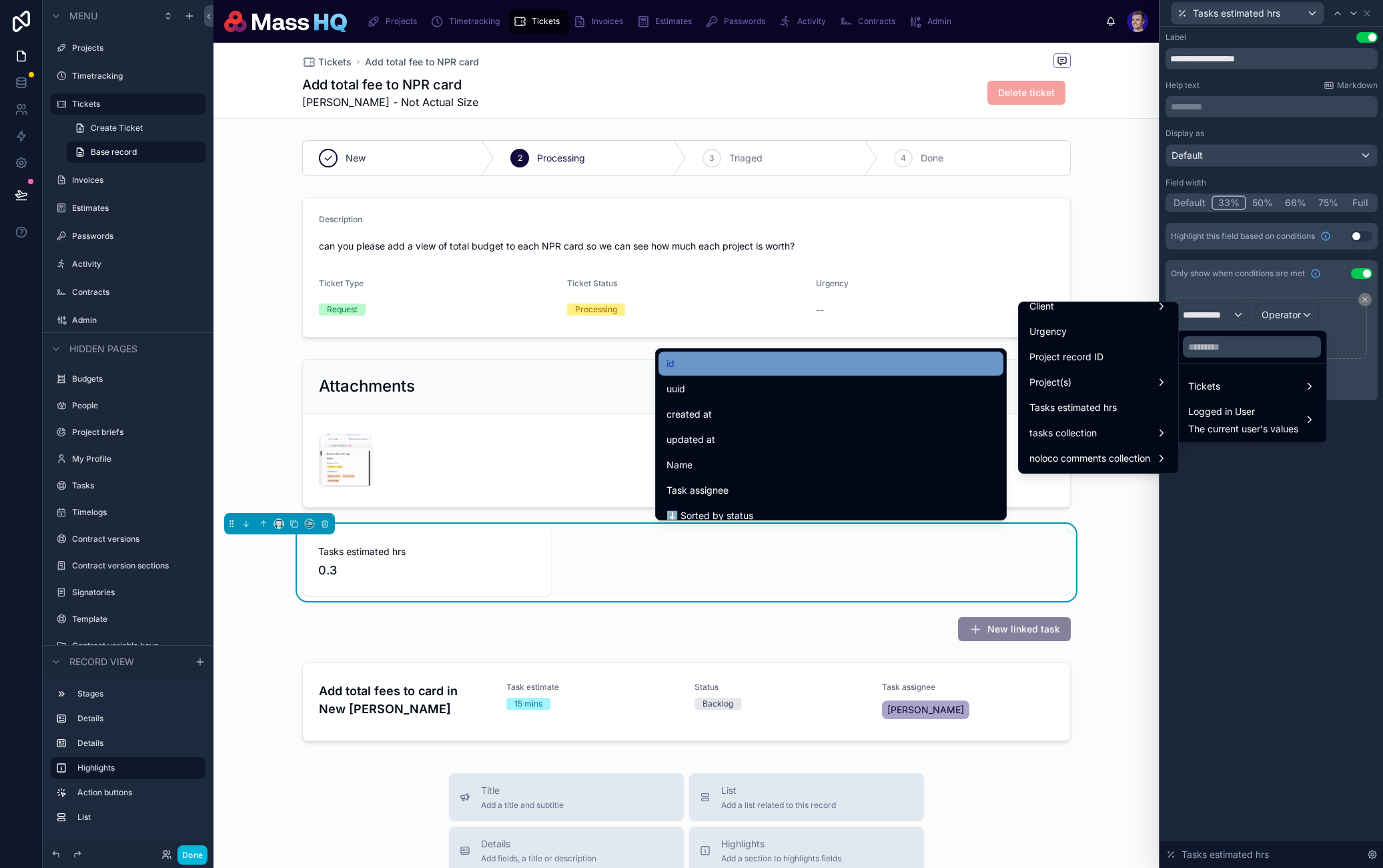
click at [711, 367] on div "id" at bounding box center [831, 363] width 329 height 16
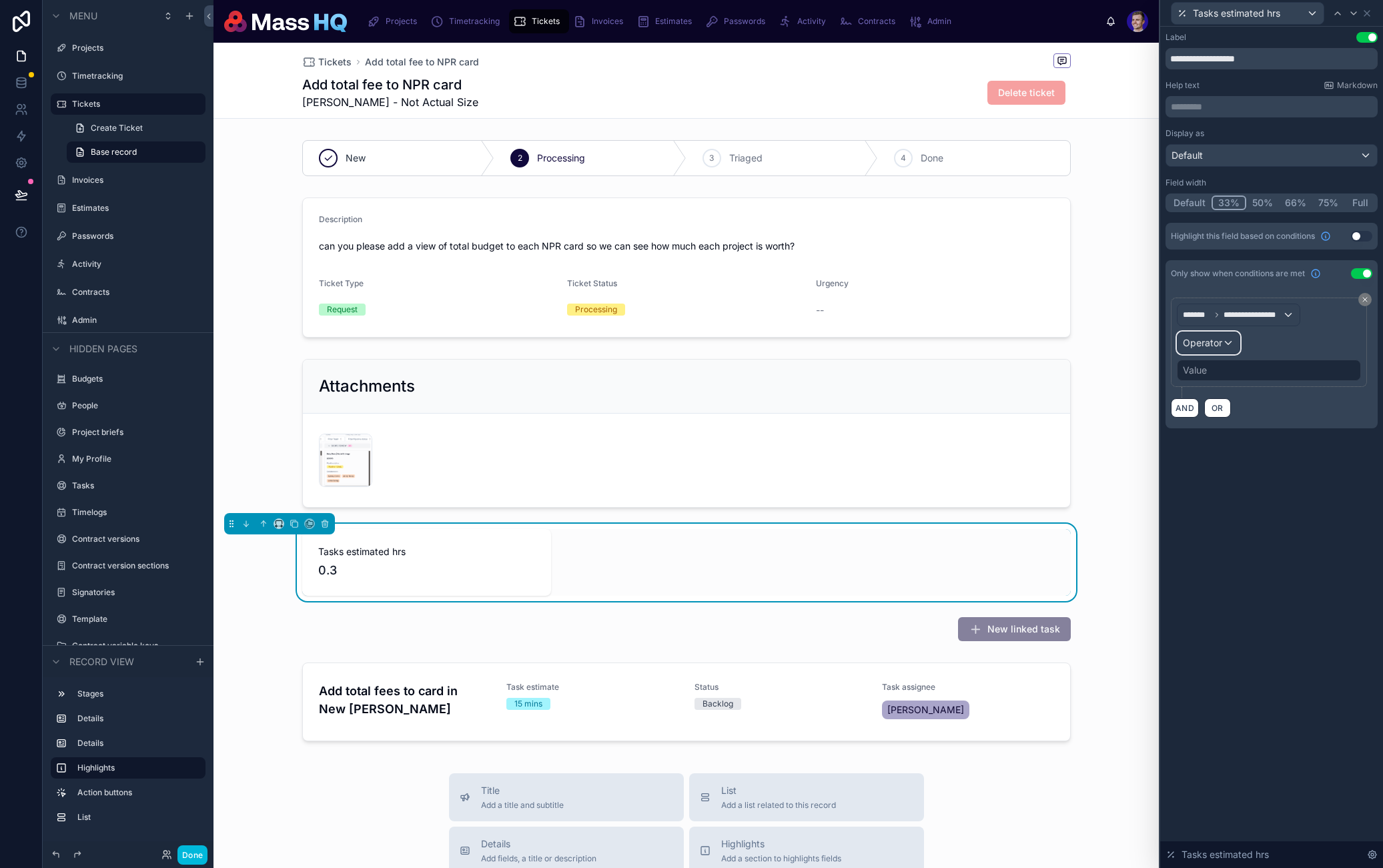
click at [1199, 346] on span "Operator" at bounding box center [1203, 342] width 40 height 11
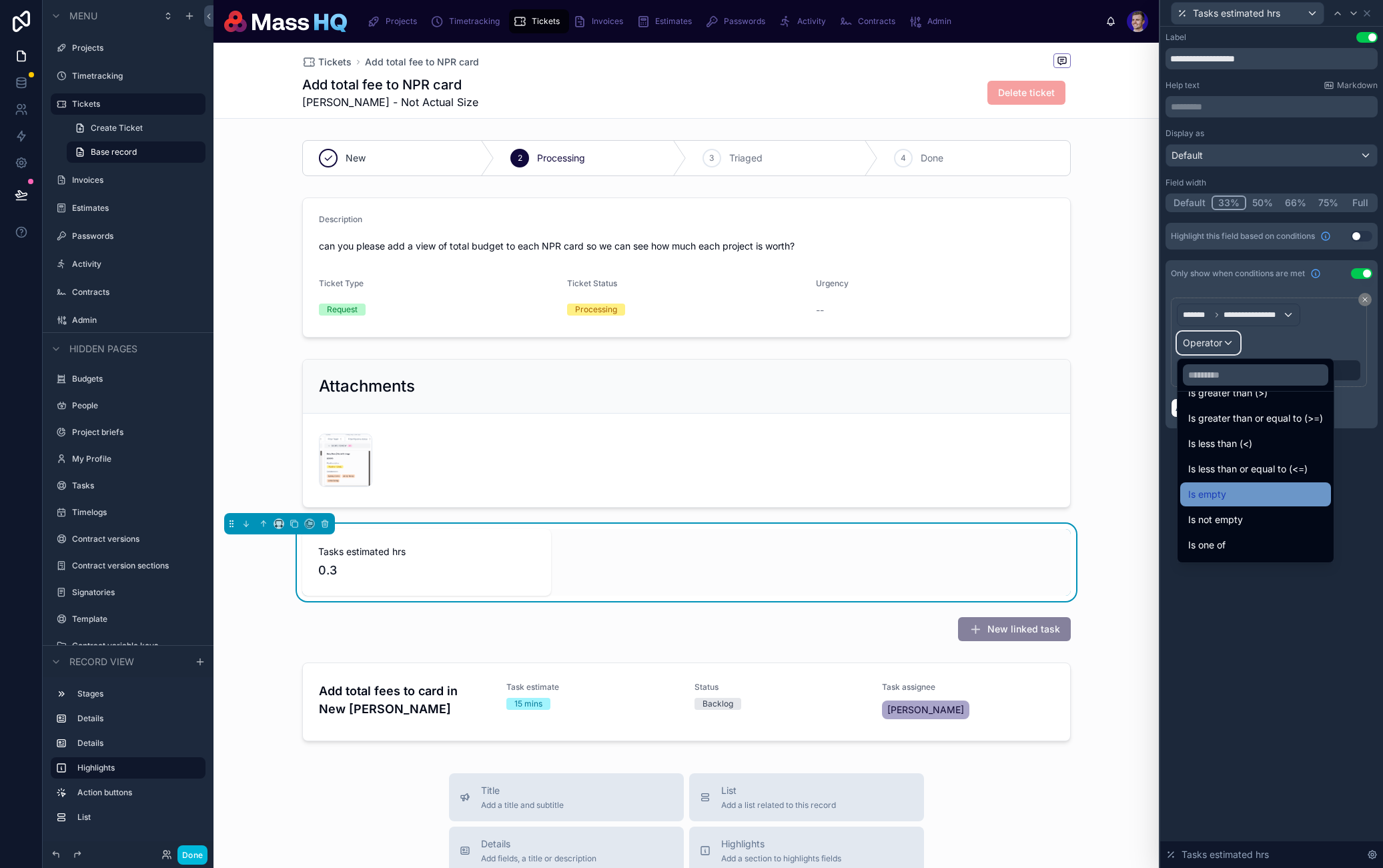
scroll to position [95, 0]
click at [1223, 504] on span "Is not empty" at bounding box center [1216, 497] width 55 height 16
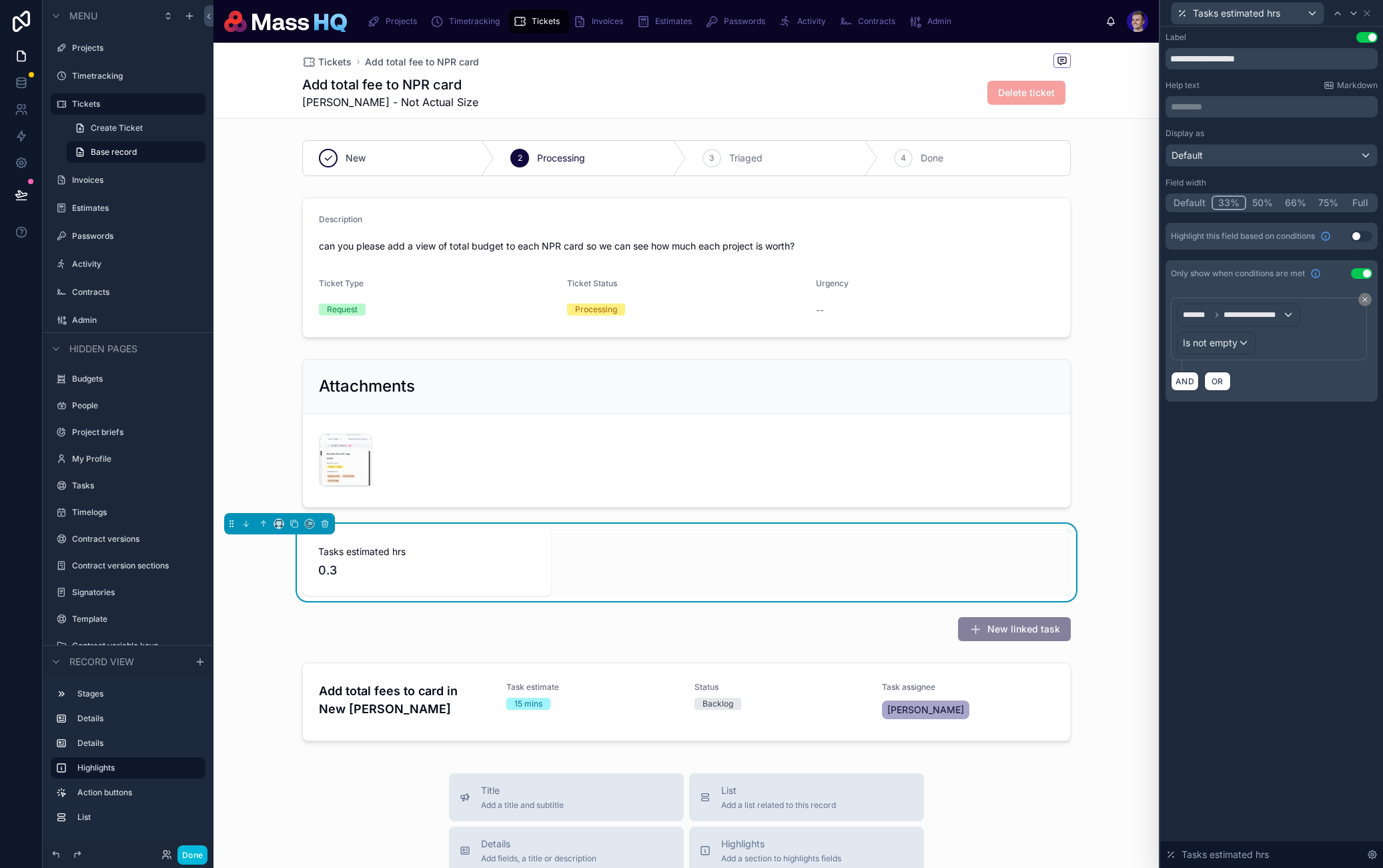
click at [188, 853] on button "Done" at bounding box center [192, 854] width 30 height 19
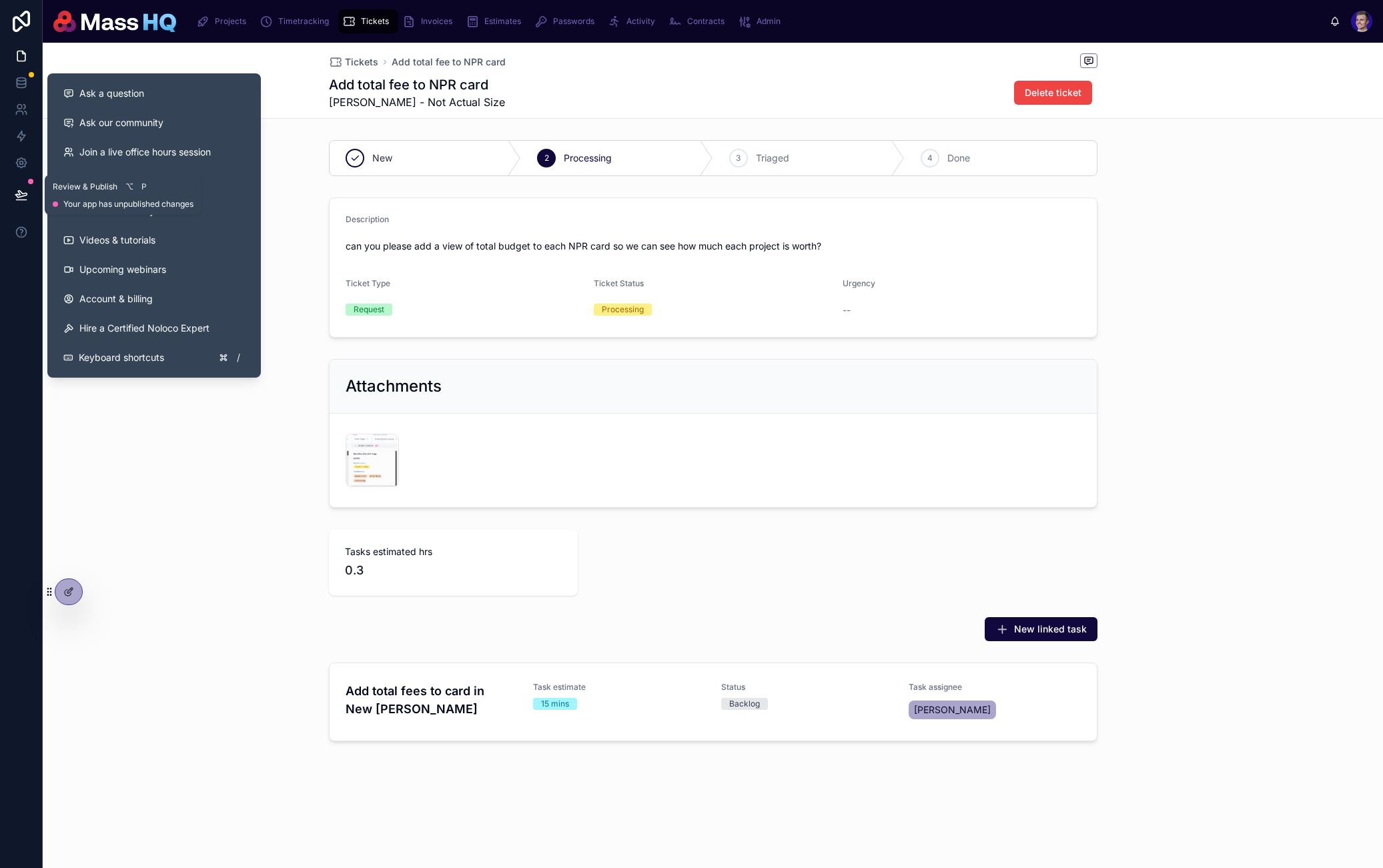
click at [25, 192] on icon at bounding box center [21, 194] width 11 height 7
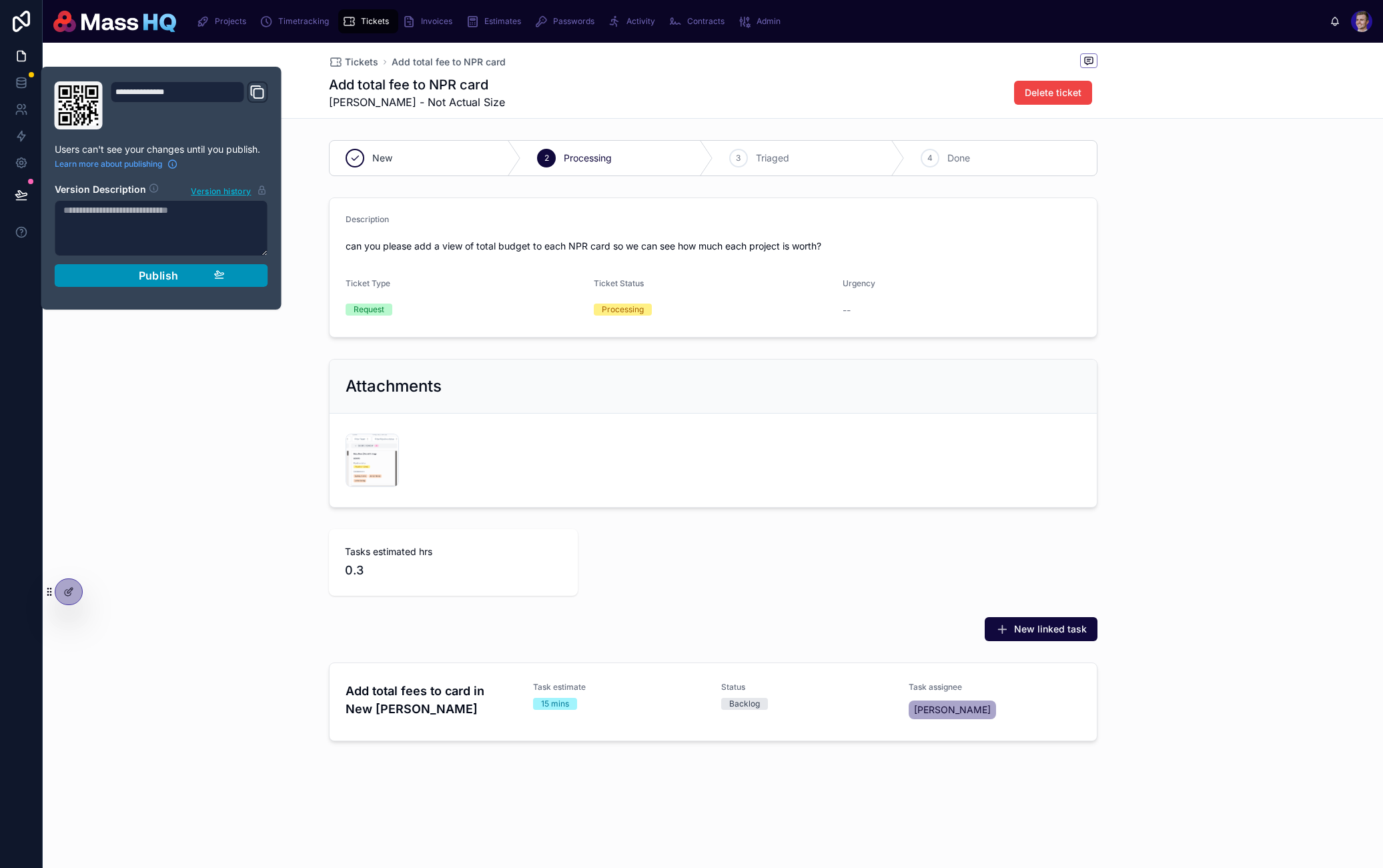
click at [168, 281] on button "Publish" at bounding box center [162, 275] width 214 height 23
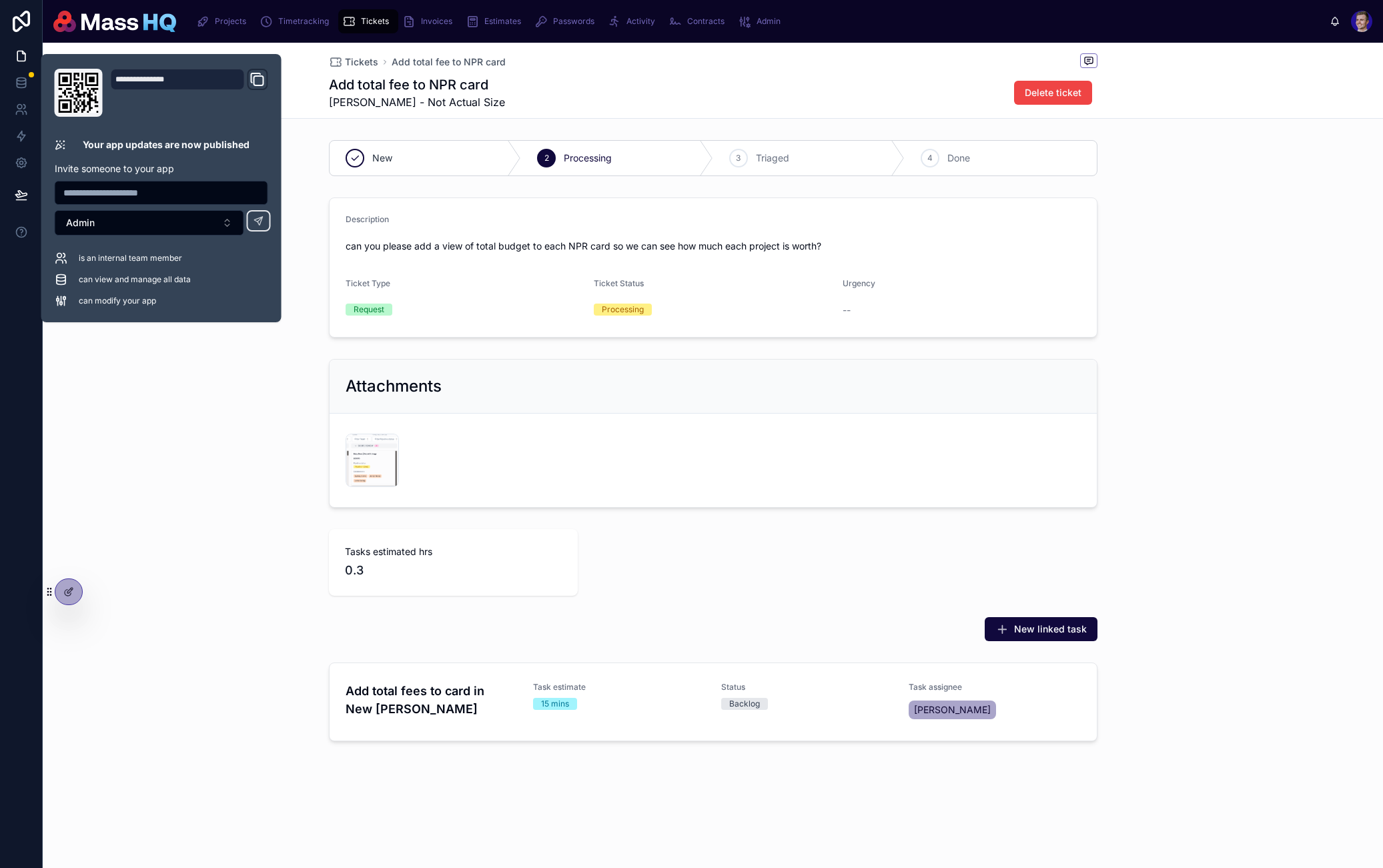
click at [250, 535] on div "Tasks estimated hrs 0.3" at bounding box center [712, 562] width 1340 height 77
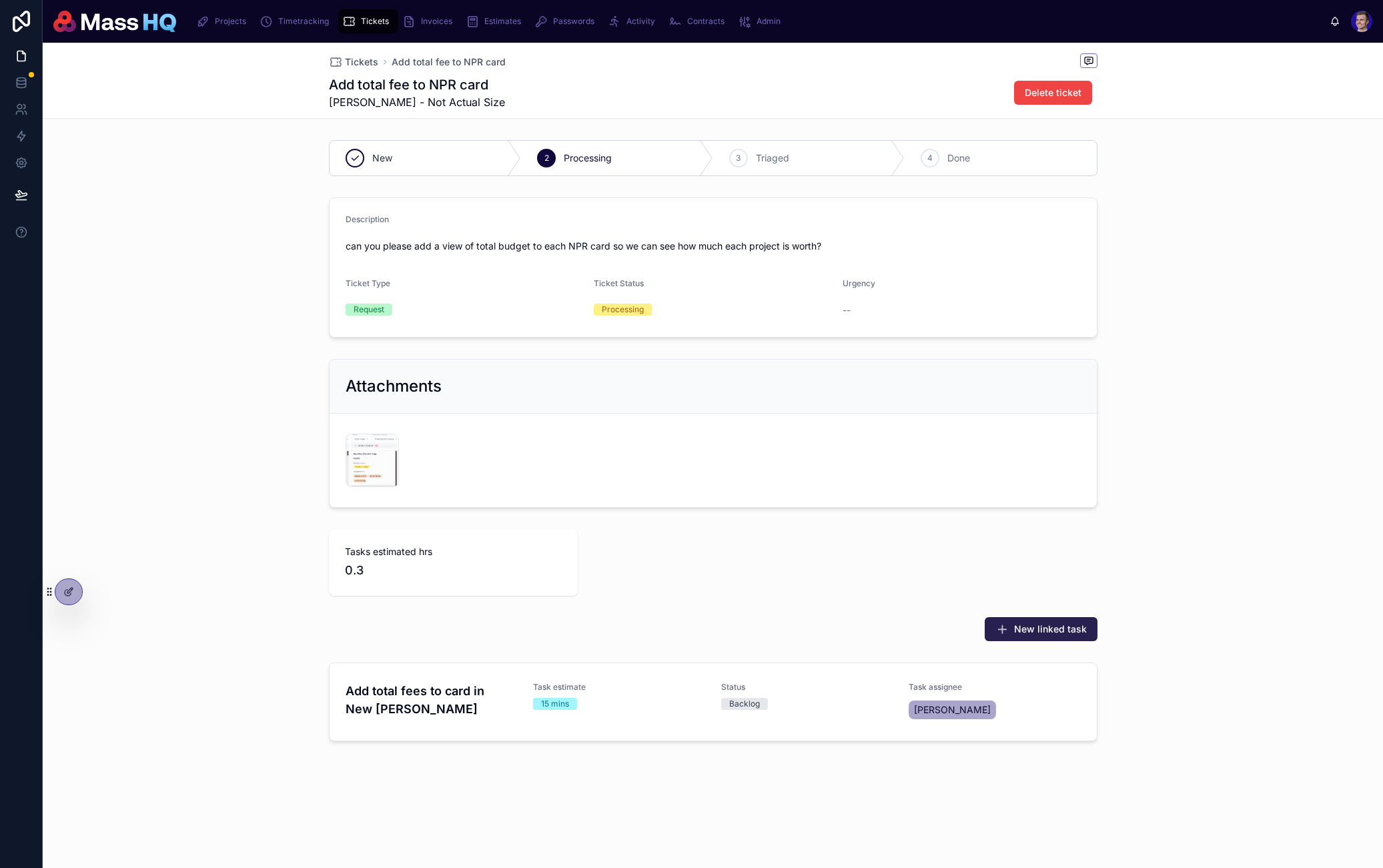
click at [1074, 628] on span "New linked task" at bounding box center [1050, 628] width 72 height 13
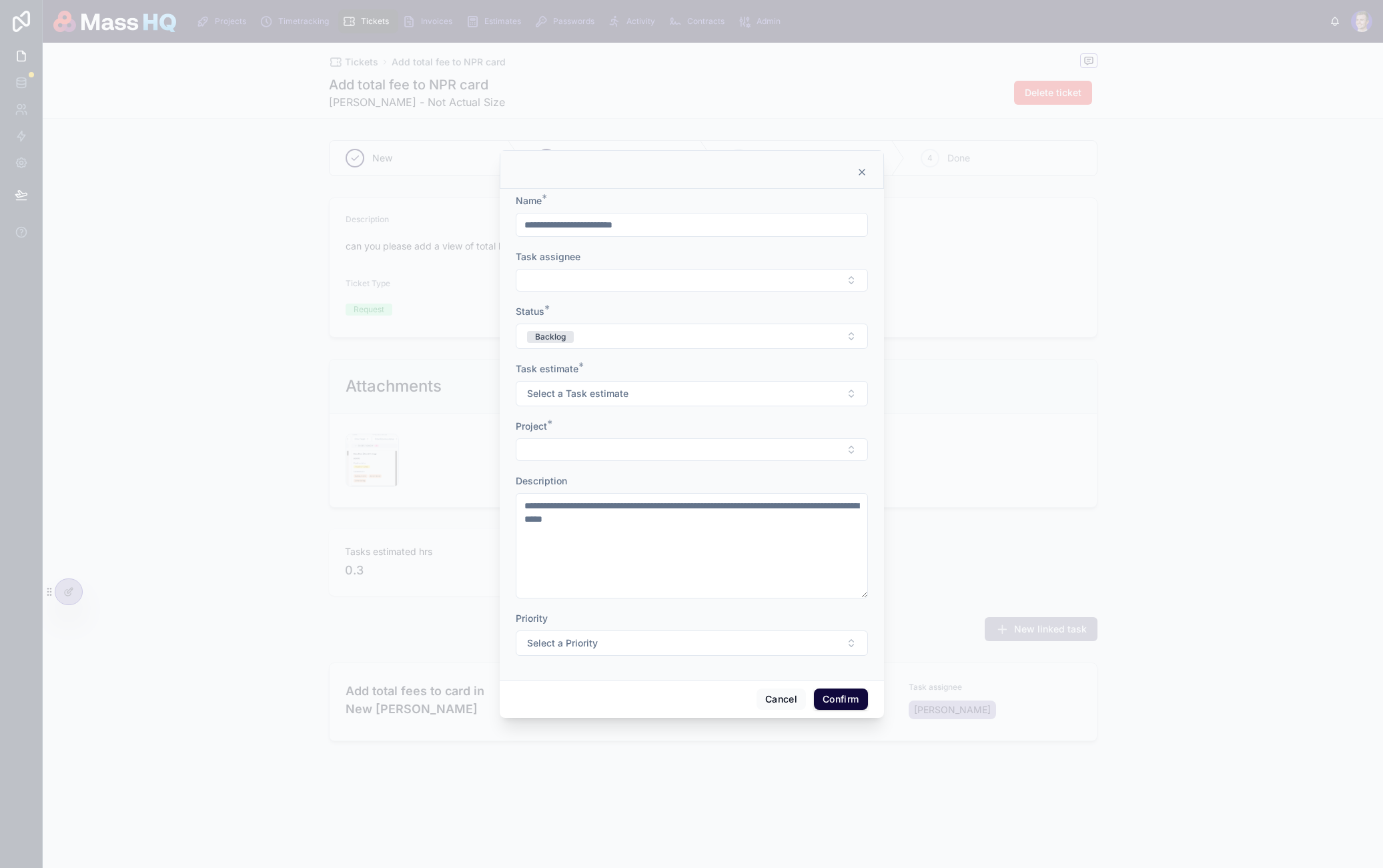
click at [1110, 445] on div at bounding box center [691, 434] width 1383 height 868
click at [858, 176] on icon at bounding box center [862, 172] width 11 height 11
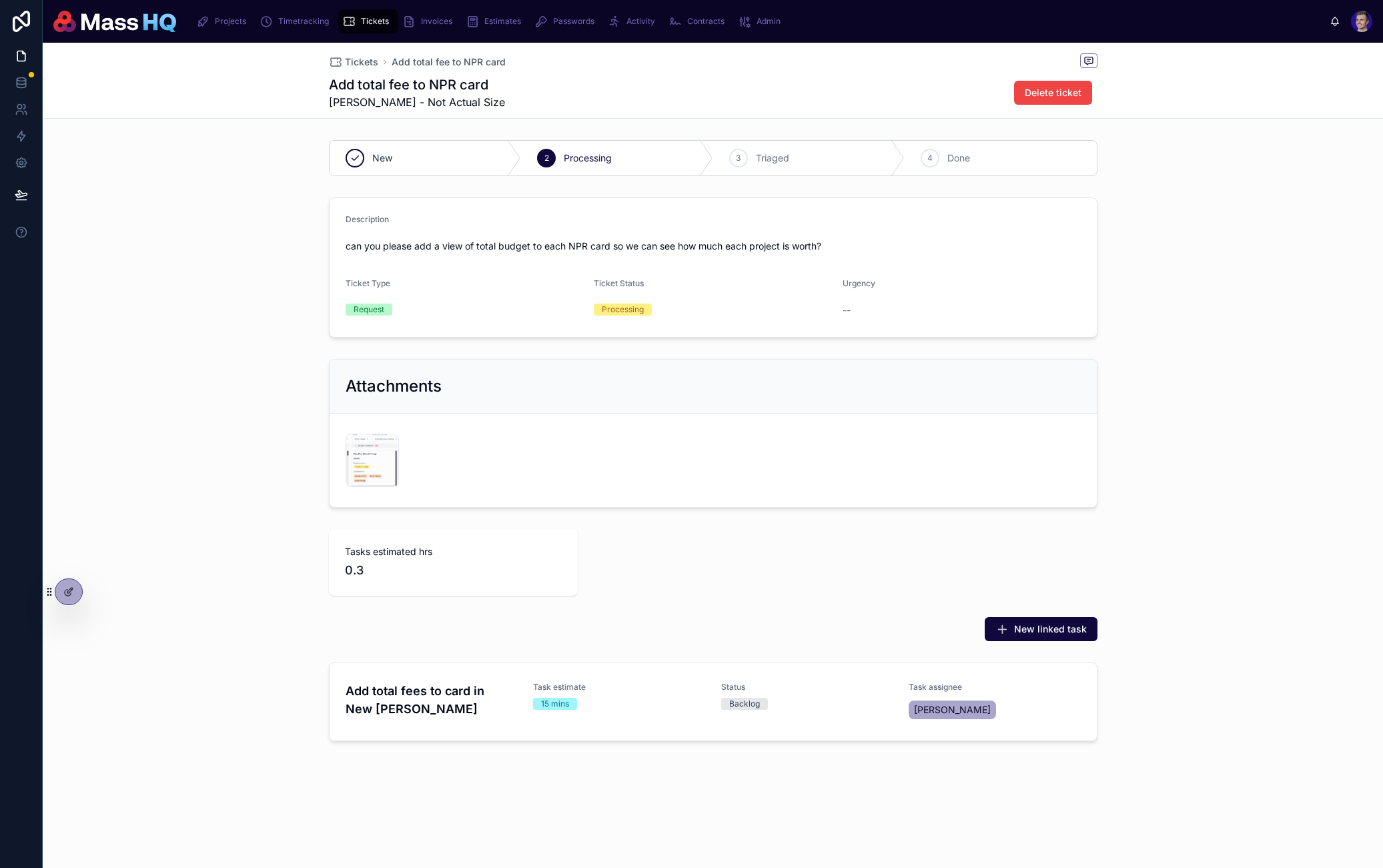
click at [1061, 316] on form "Description can you please add a view of total budget to each NPR card so we ca…" at bounding box center [713, 268] width 767 height 139
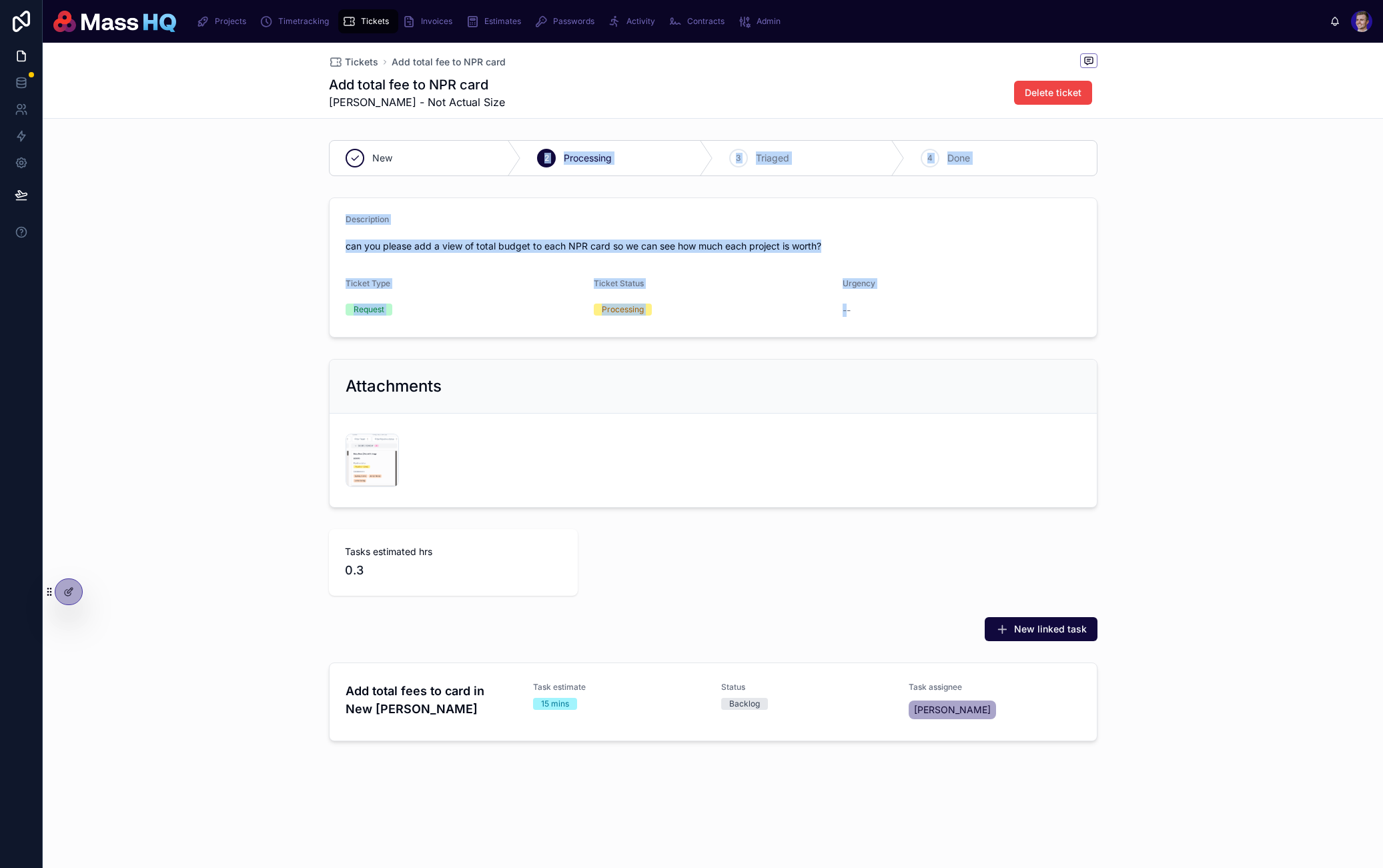
drag, startPoint x: 381, startPoint y: 169, endPoint x: 931, endPoint y: 313, distance: 568.5
click at [909, 313] on div "New 2 Processing 3 Triaged 4 Done Description can you please add a view of tota…" at bounding box center [712, 443] width 1340 height 617
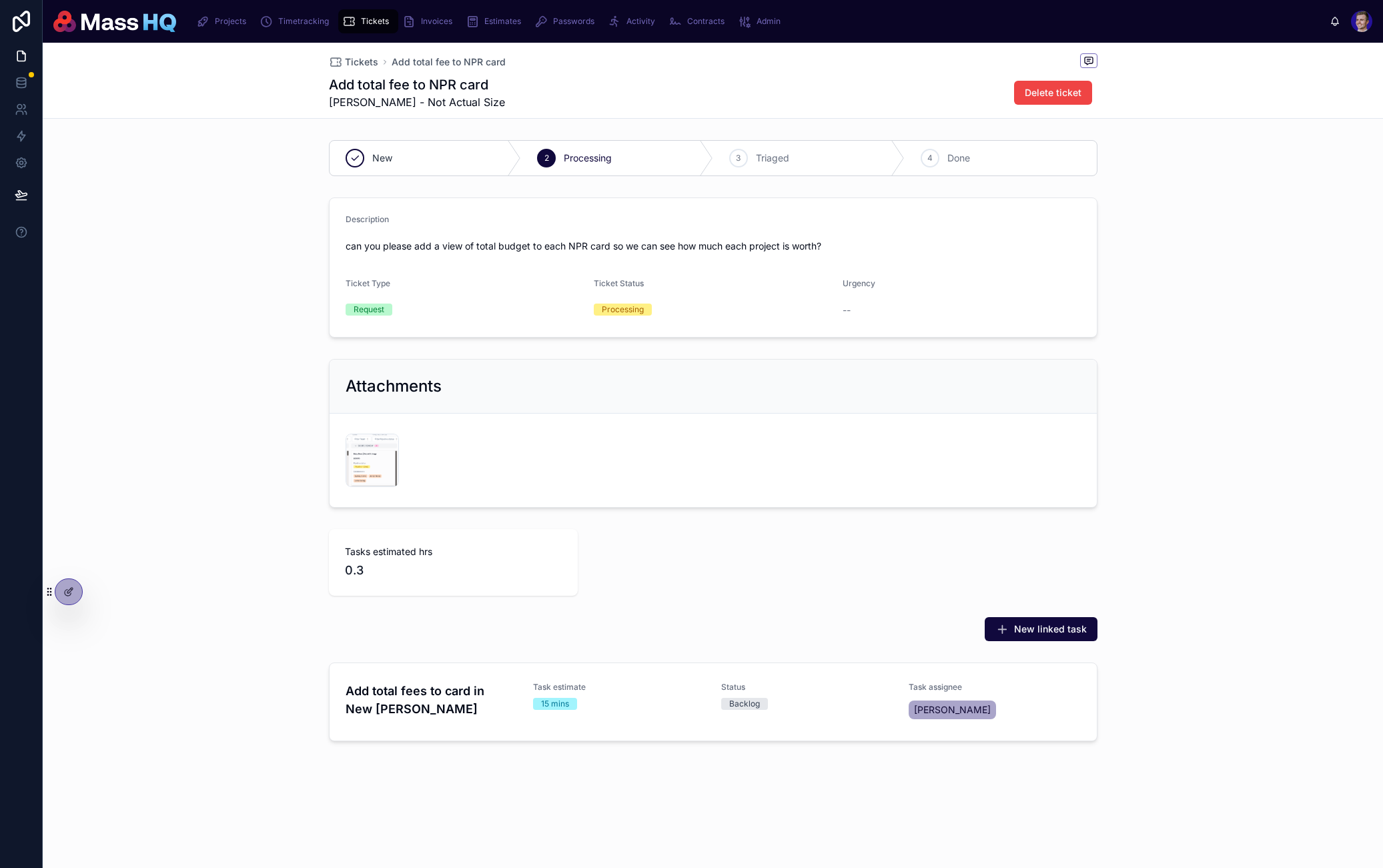
click at [931, 313] on div "--" at bounding box center [931, 310] width 176 height 13
click at [750, 153] on div "3 Triaged" at bounding box center [809, 158] width 192 height 34
click at [339, 52] on div "Tickets Add total fee to NPR card Add total fee to NPR card Mollie Gallington -…" at bounding box center [713, 80] width 769 height 76
click at [343, 59] on link "Tickets" at bounding box center [353, 62] width 50 height 13
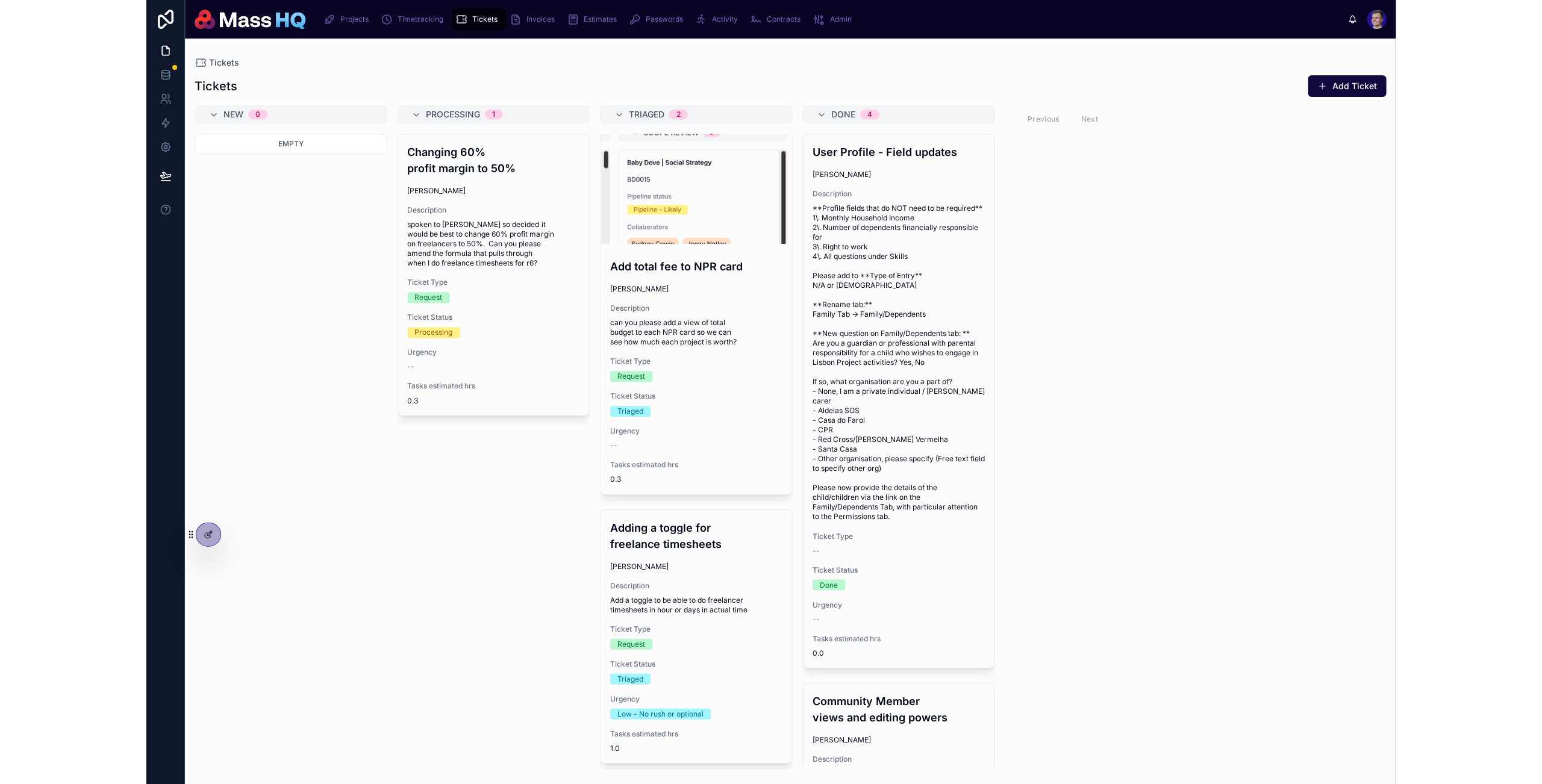
scroll to position [10, 0]
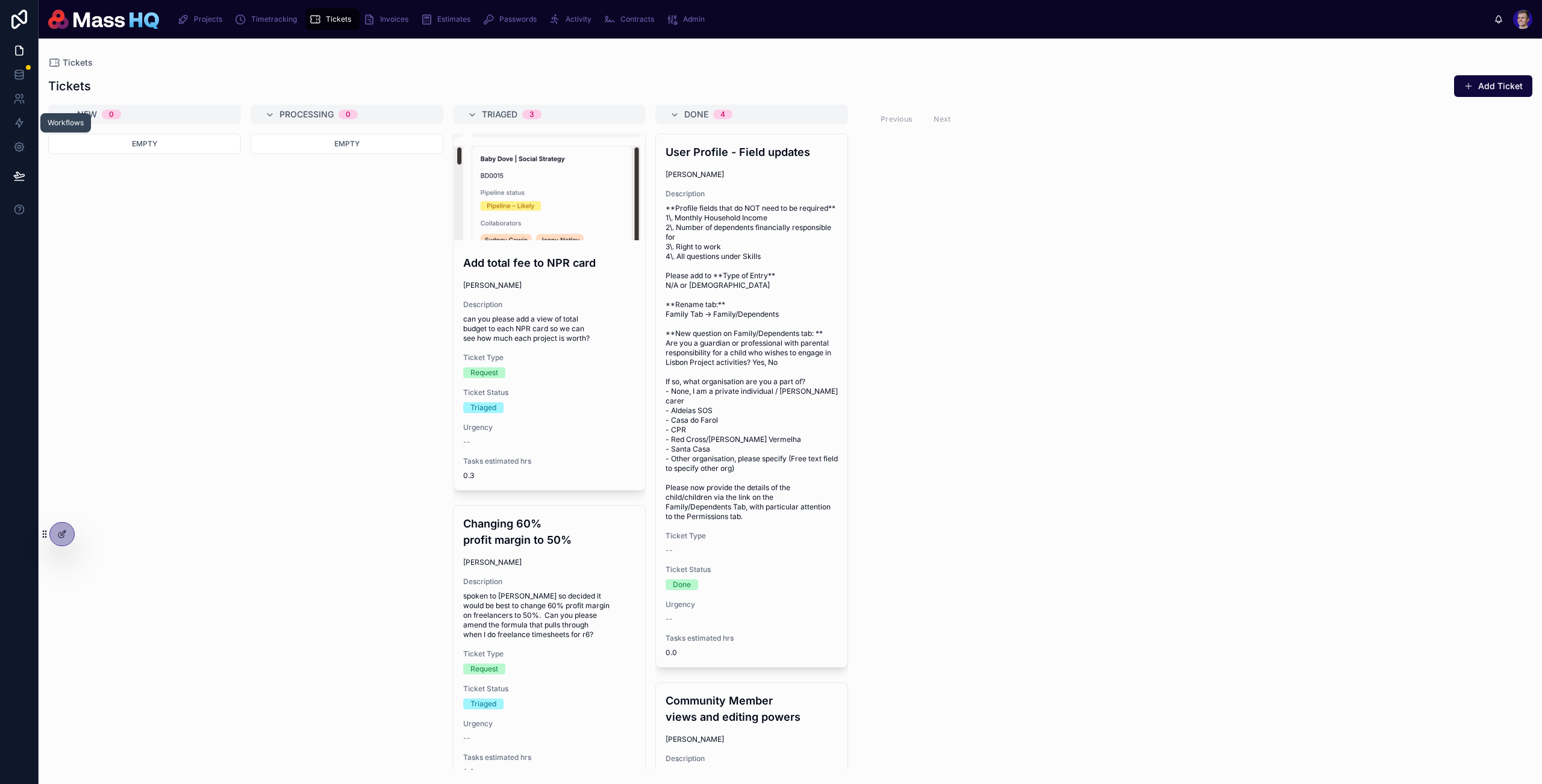
click at [1249, 421] on div "New 0 Empty Processing 0 Empty Triaged 3 Add total fee to NPR card Mollie Galli…" at bounding box center [790, 437] width 1503 height 665
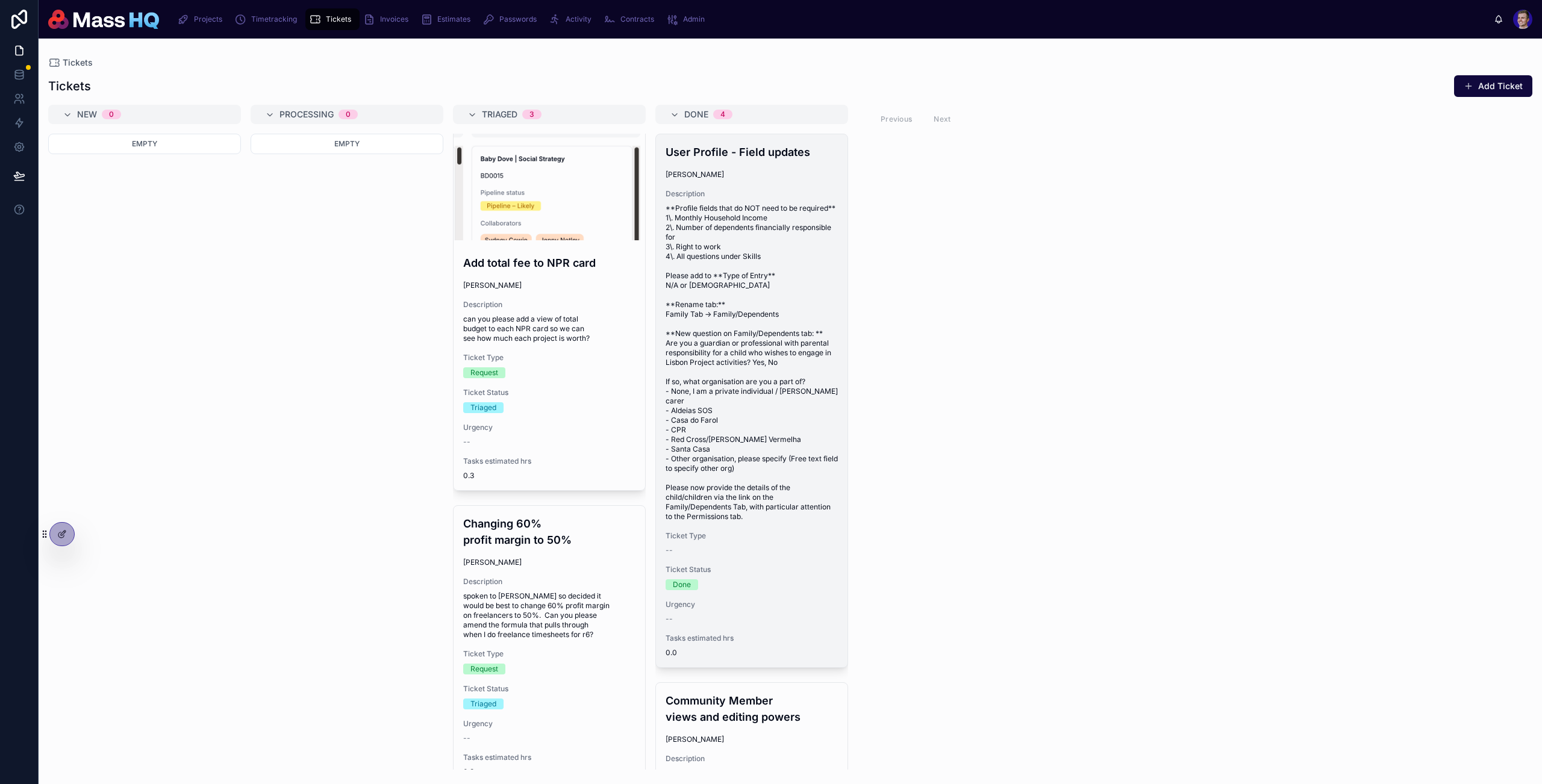
drag, startPoint x: 1187, startPoint y: 314, endPoint x: 830, endPoint y: 239, distance: 364.8
click at [1187, 314] on div "New 0 Empty Processing 0 Empty Triaged 3 Add total fee to NPR card Mollie Galli…" at bounding box center [790, 437] width 1503 height 665
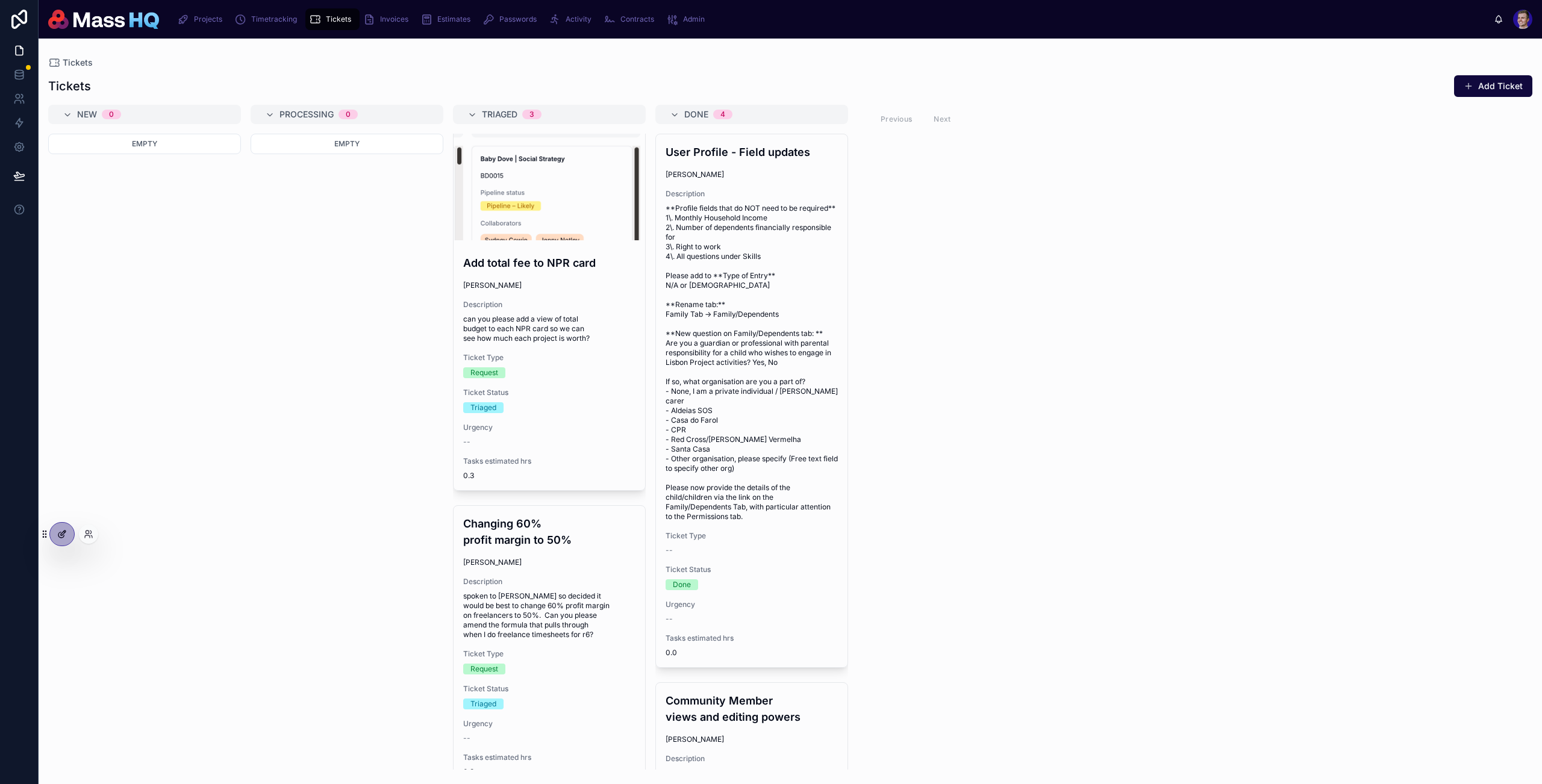
click at [62, 529] on div at bounding box center [62, 533] width 24 height 23
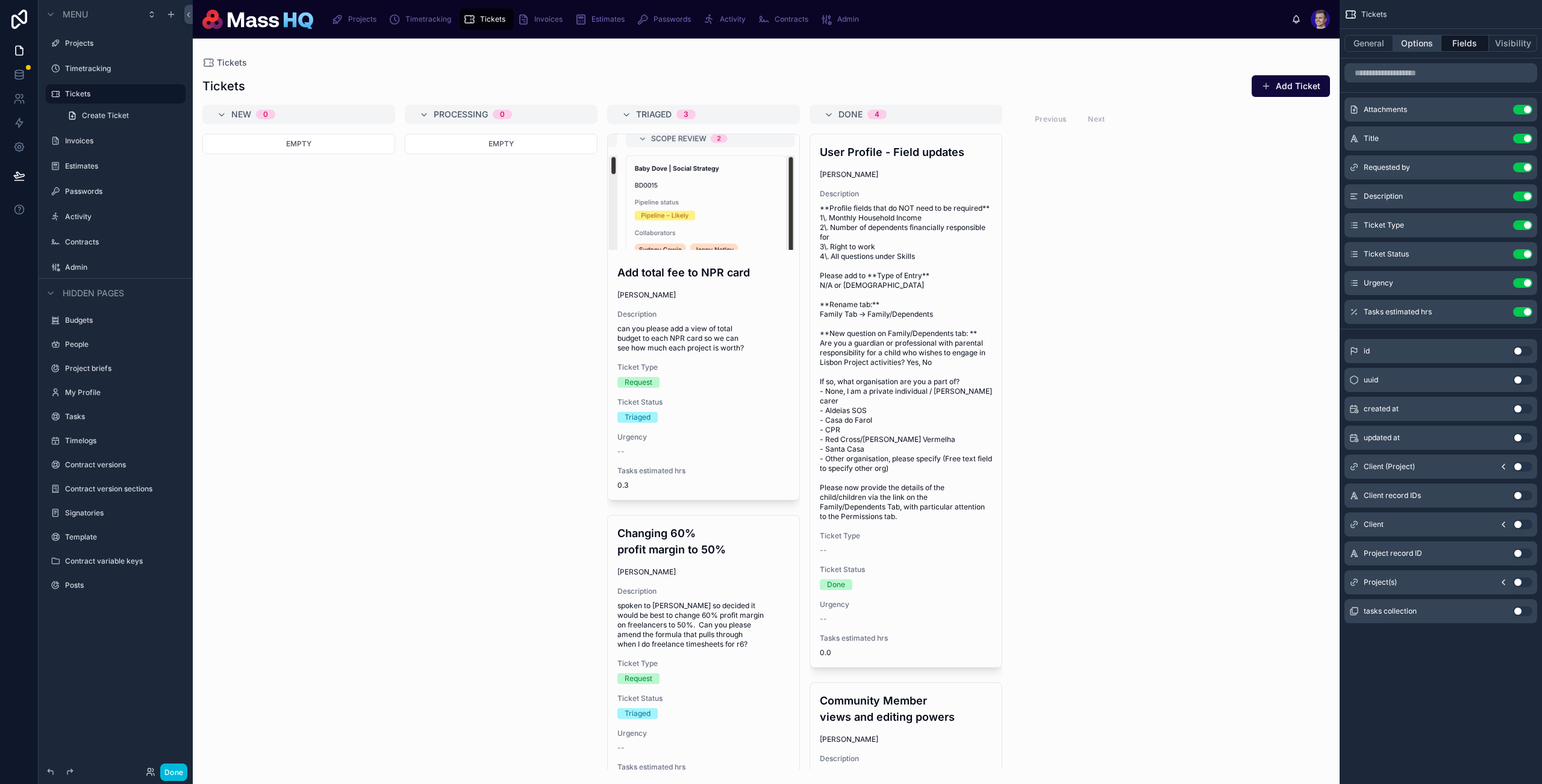
click at [1249, 50] on button "Options" at bounding box center [1417, 43] width 48 height 17
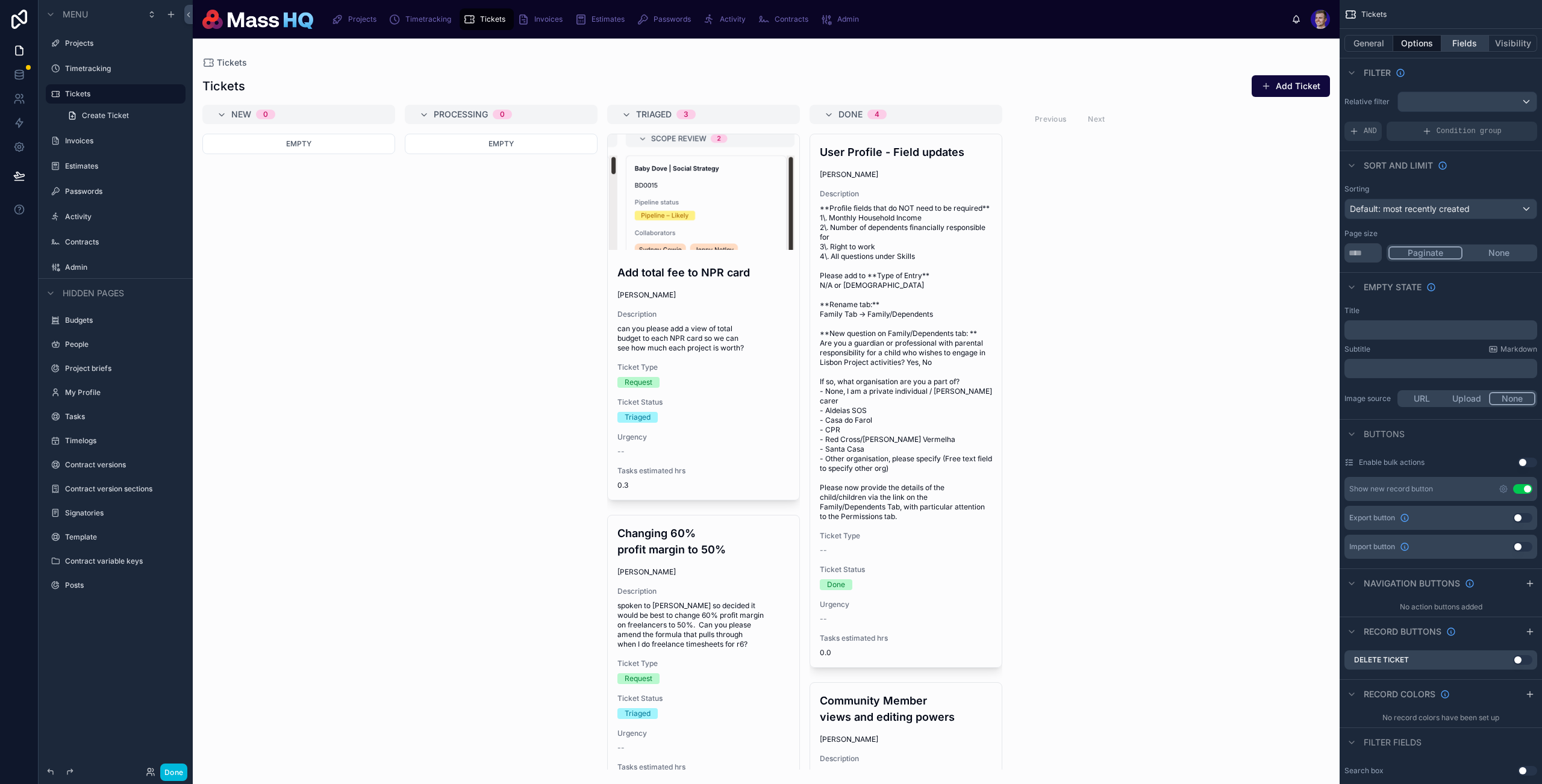
click at [1249, 50] on button "Fields" at bounding box center [1466, 43] width 48 height 17
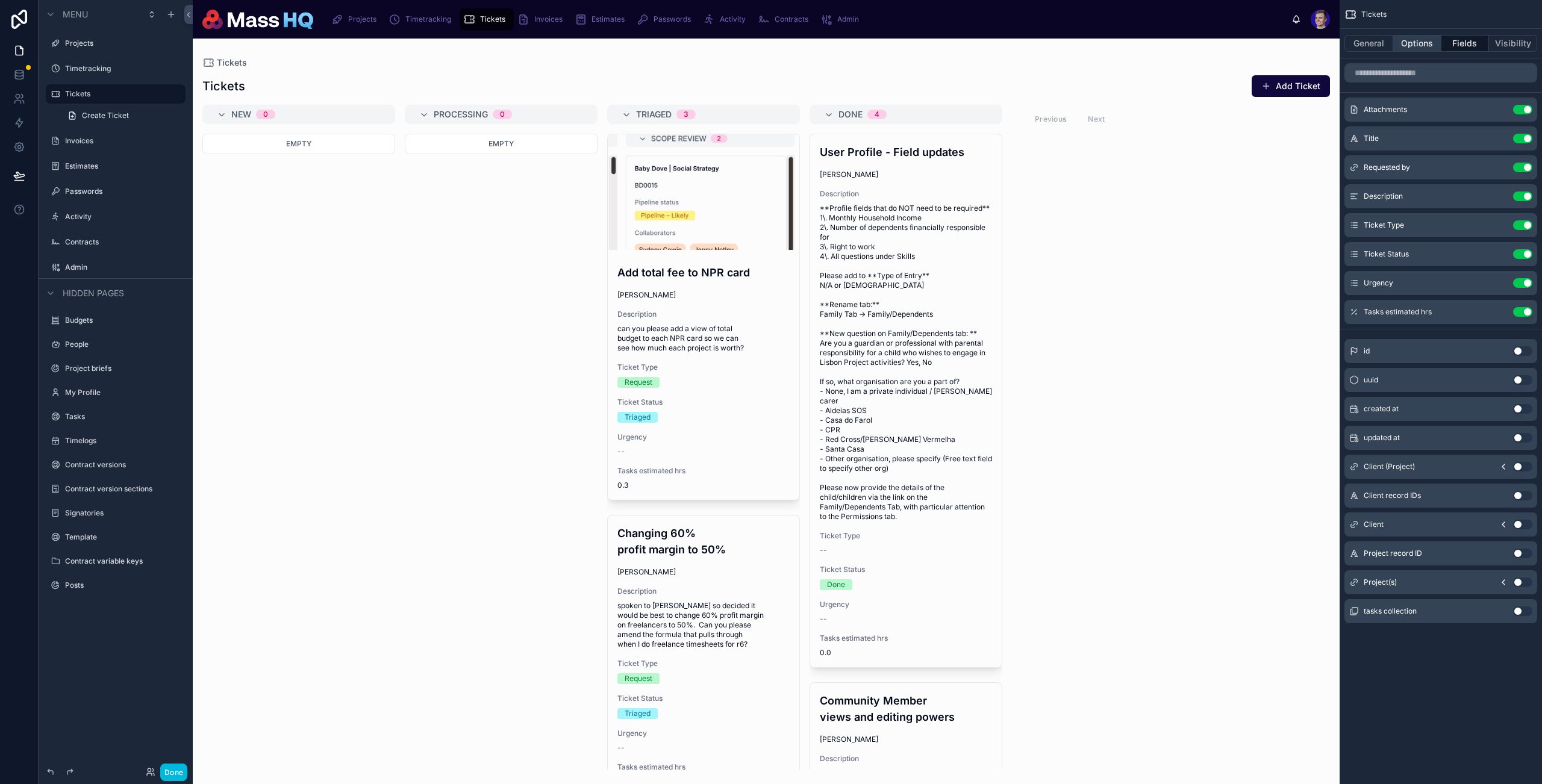
click at [1249, 45] on button "Options" at bounding box center [1417, 43] width 48 height 17
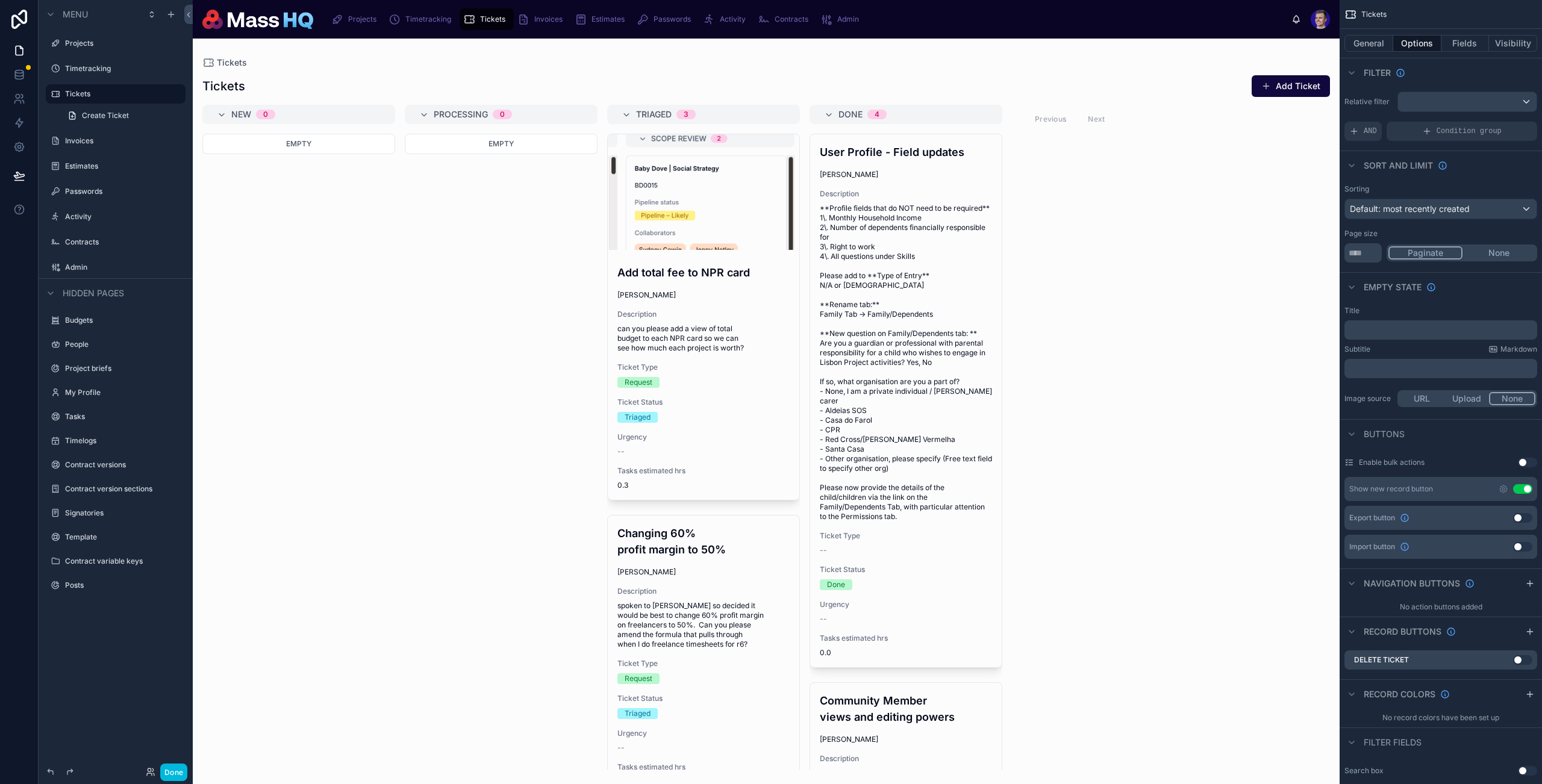
click at [1249, 43] on button "Options" at bounding box center [1417, 43] width 48 height 17
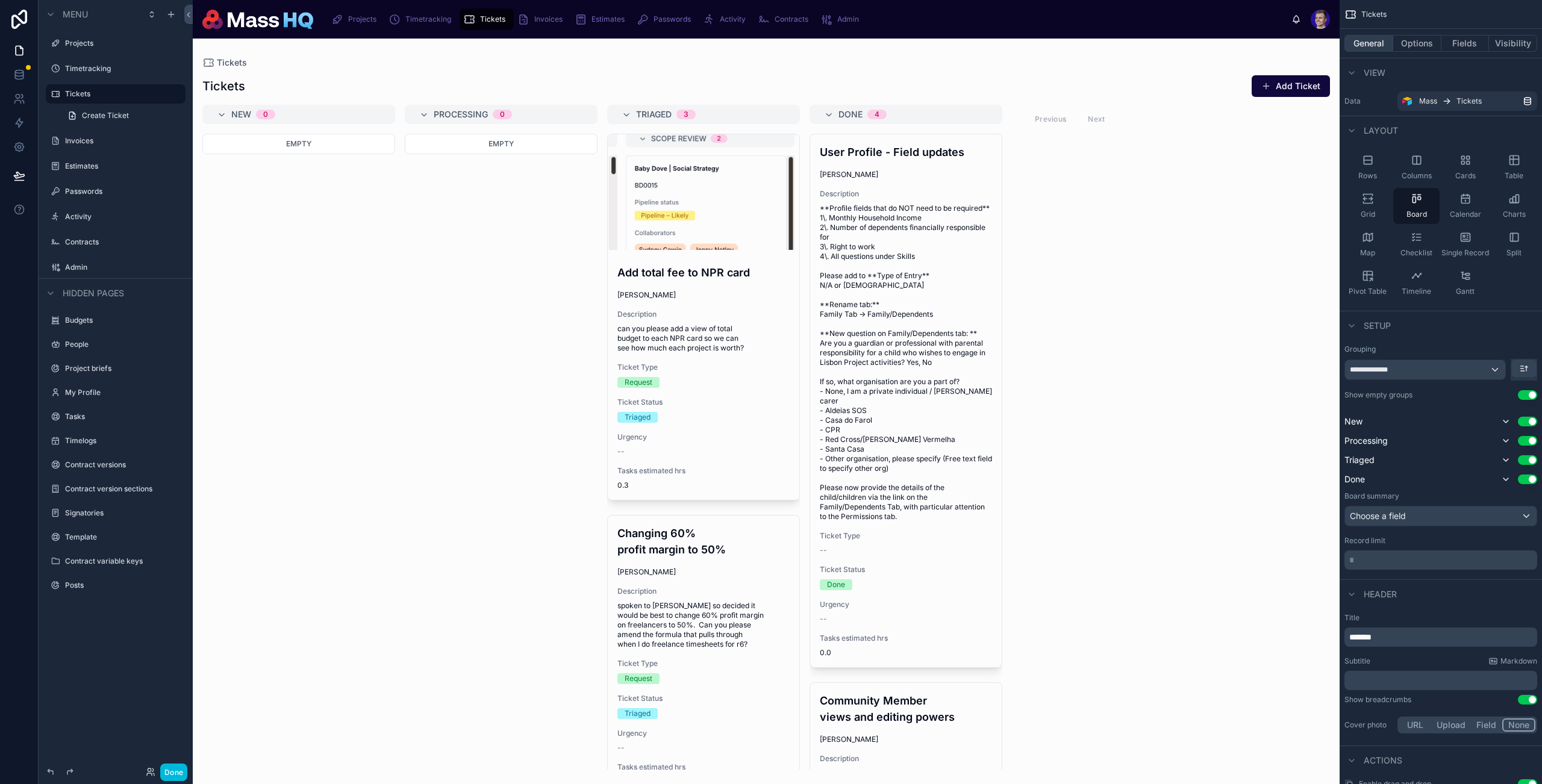
click at [1249, 41] on button "General" at bounding box center [1369, 43] width 49 height 17
click at [1249, 36] on button "Options" at bounding box center [1417, 43] width 48 height 17
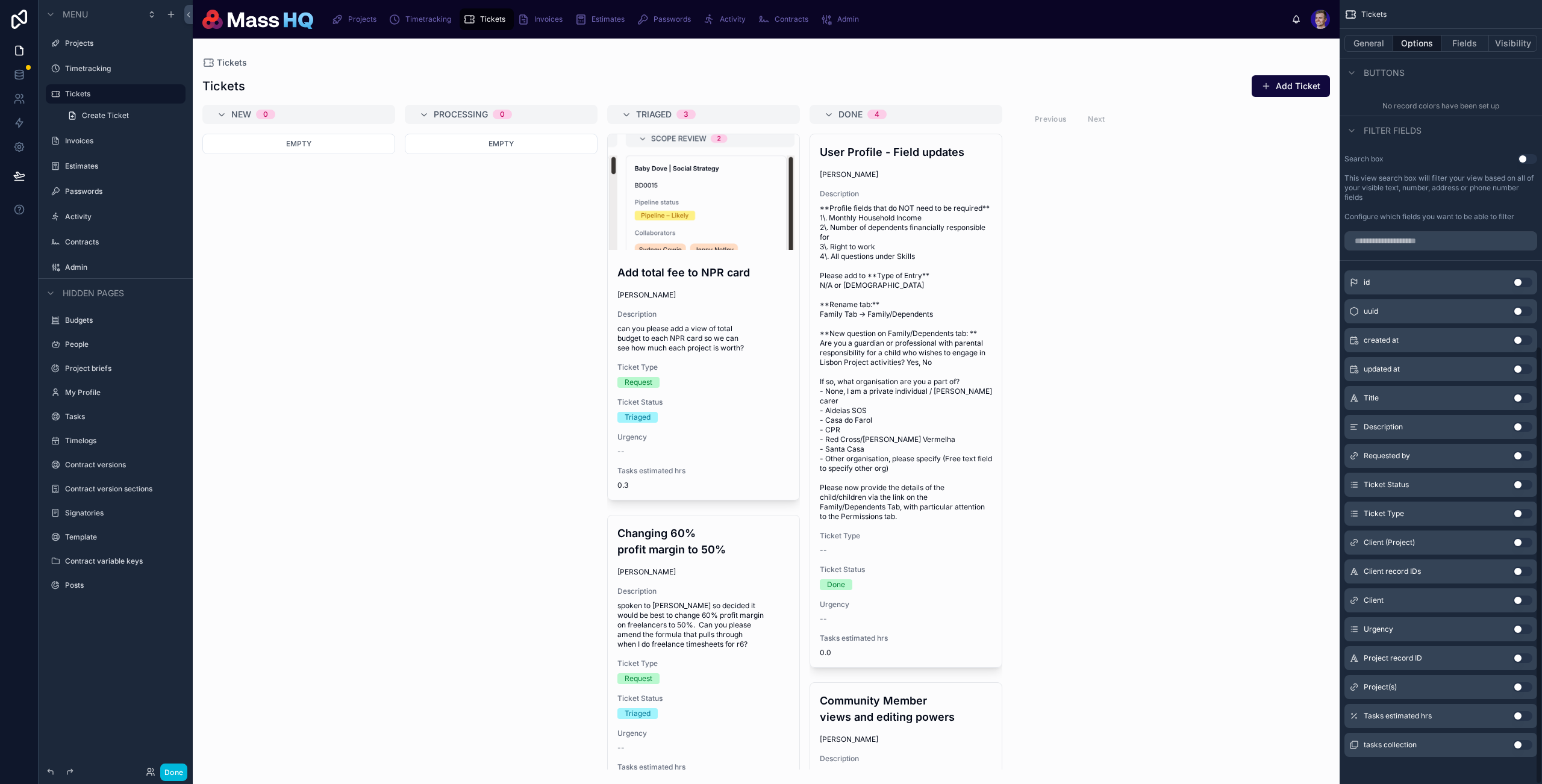
scroll to position [618, 0]
click at [1249, 595] on button "Use setting" at bounding box center [1523, 594] width 19 height 10
drag, startPoint x: 1490, startPoint y: 268, endPoint x: 1497, endPoint y: 270, distance: 7.3
click at [1249, 268] on button "scrollable content" at bounding box center [1499, 271] width 19 height 10
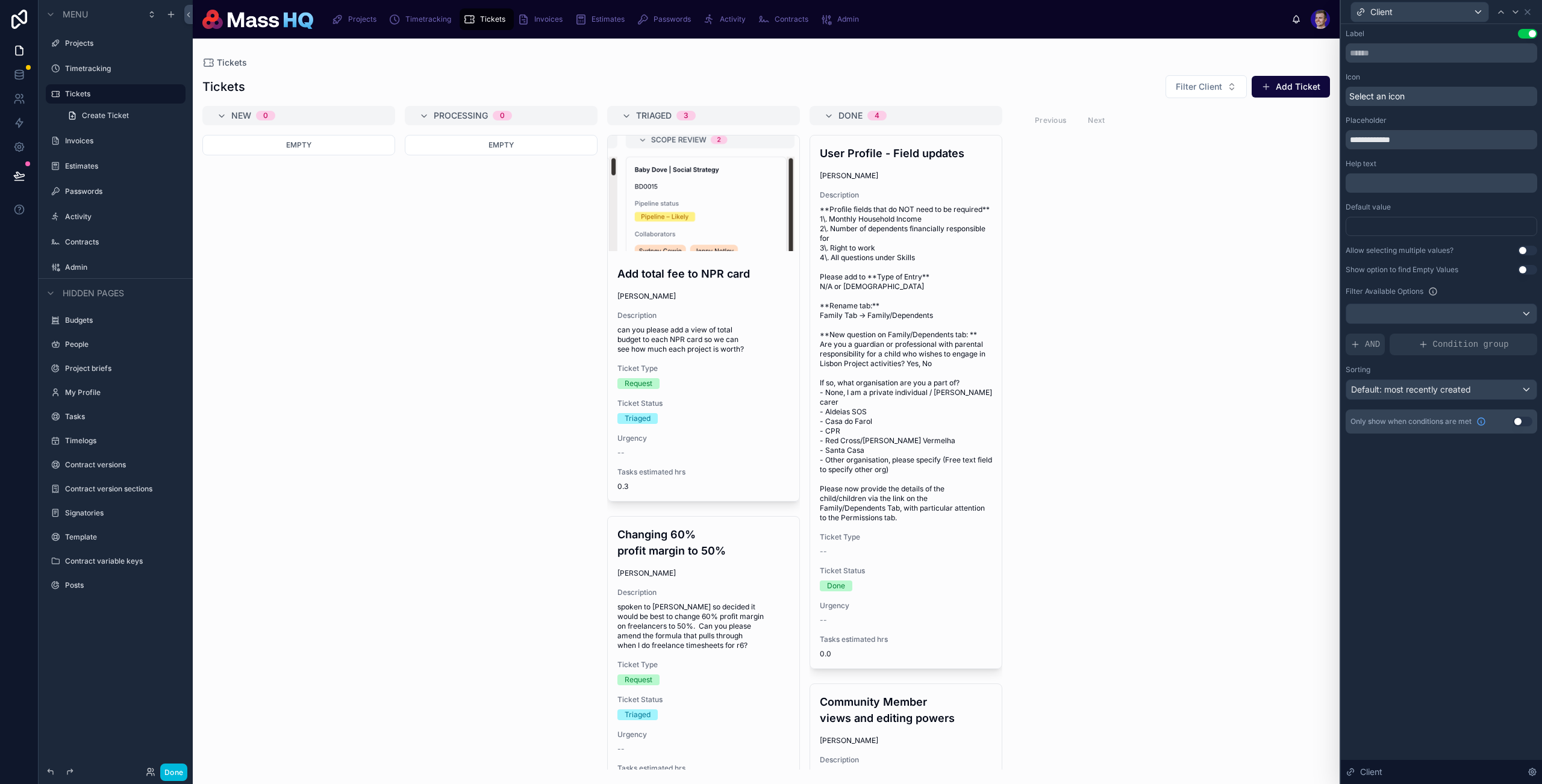
click at [1249, 420] on button "Use setting" at bounding box center [1523, 421] width 19 height 10
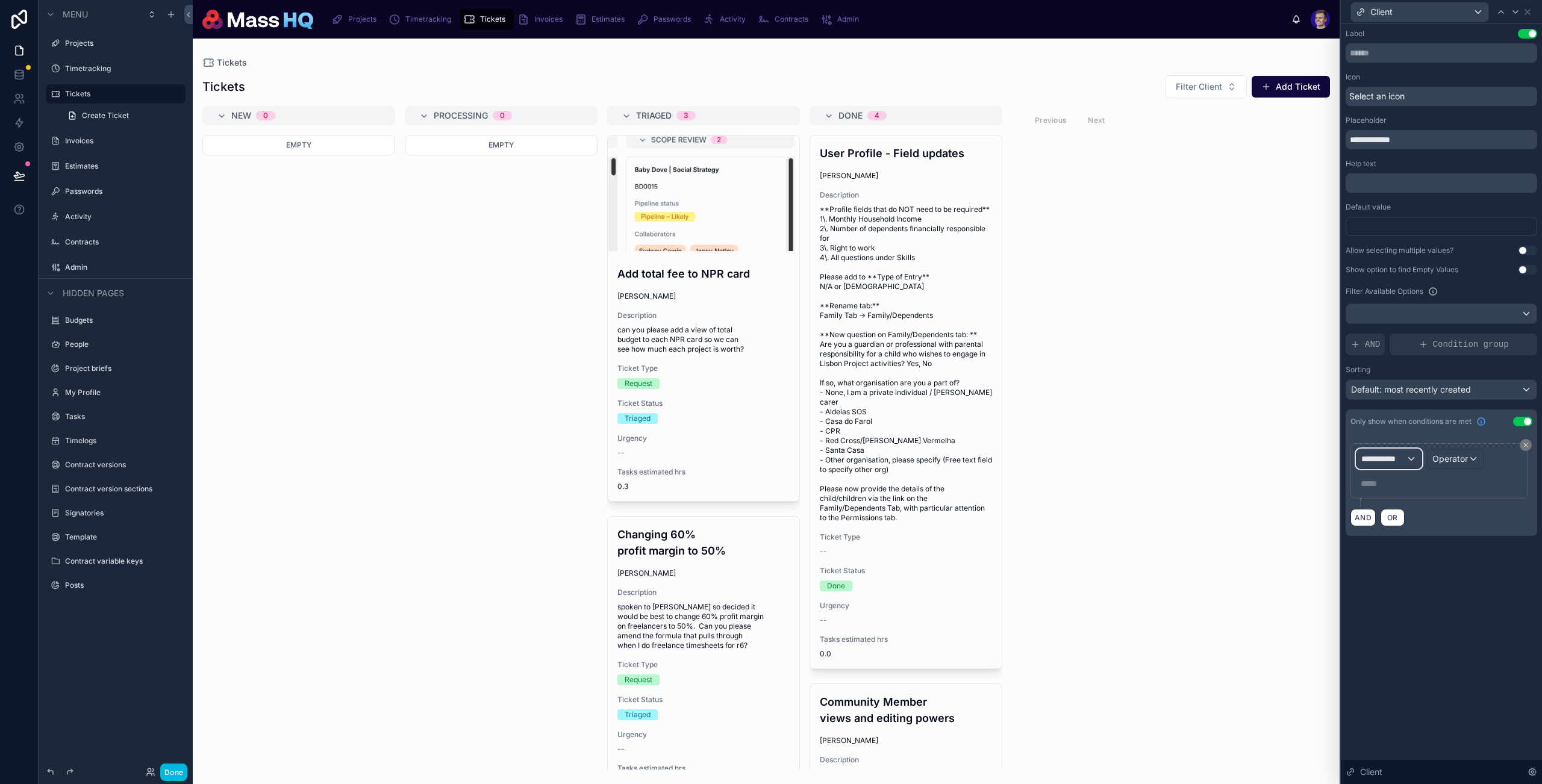
click at [1249, 450] on div "**********" at bounding box center [1389, 459] width 65 height 19
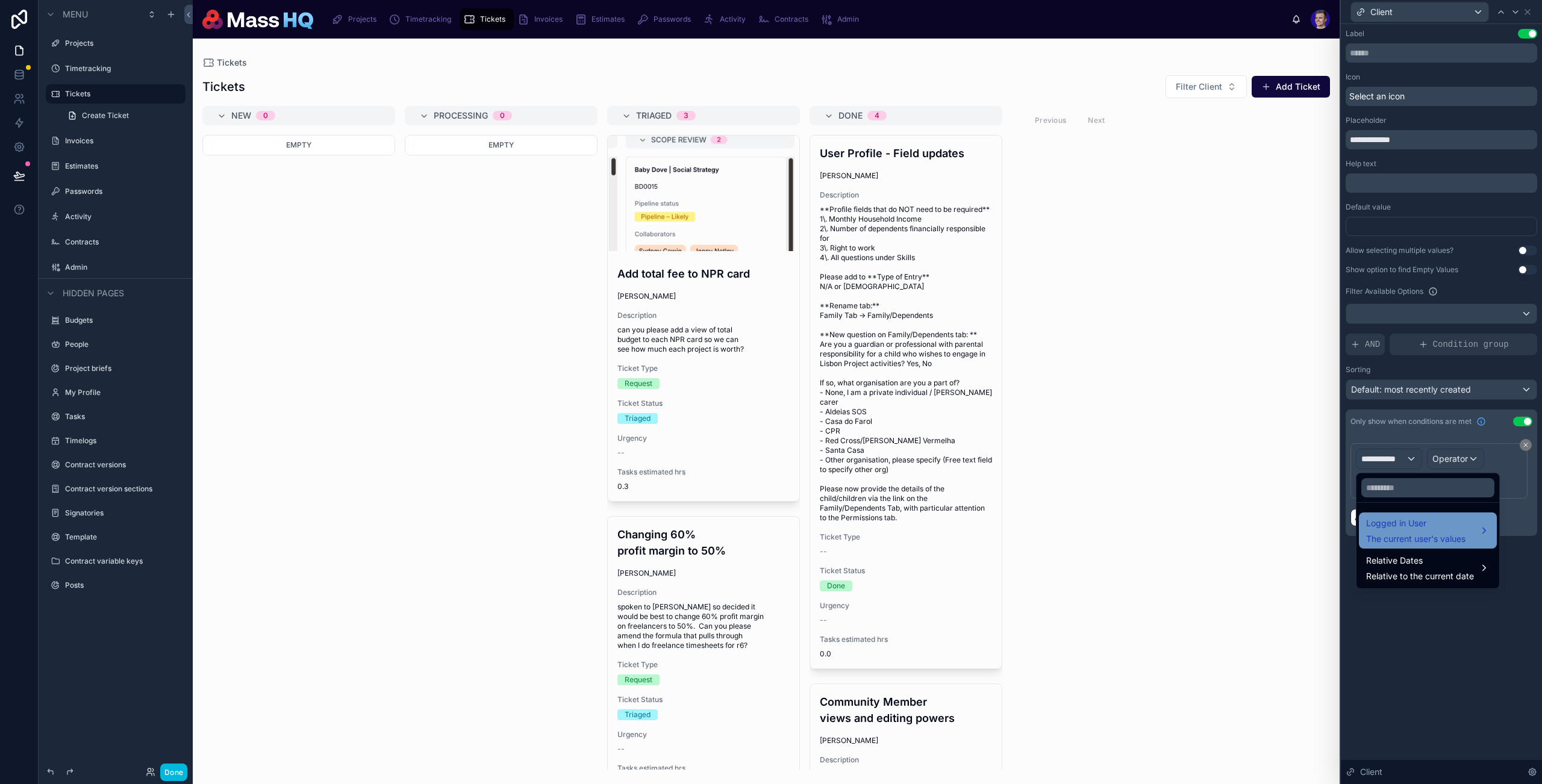
click at [1249, 531] on div "Logged in User The current user's values" at bounding box center [1416, 531] width 99 height 29
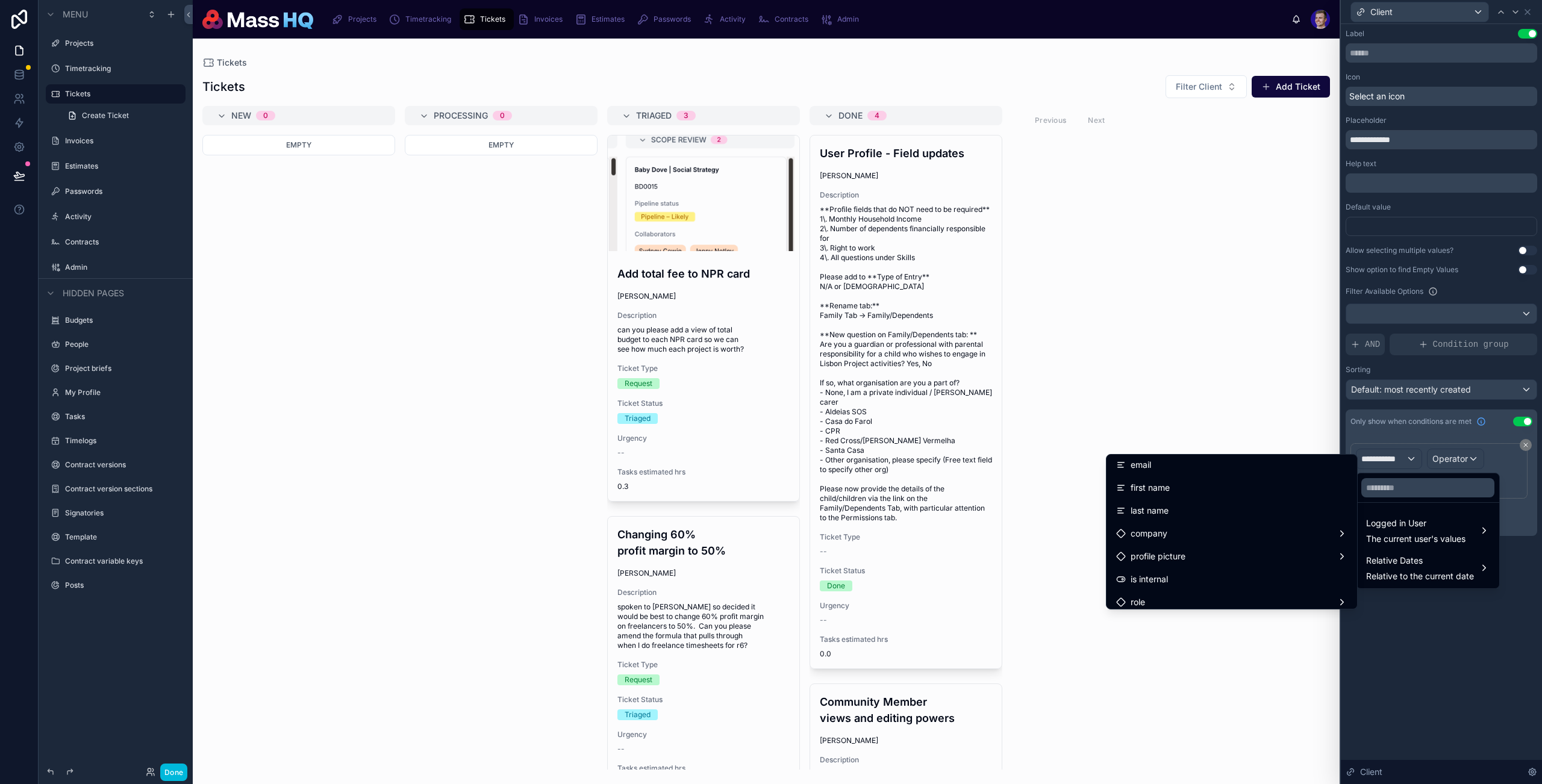
scroll to position [243, 0]
click at [1190, 516] on div "Mass User" at bounding box center [1232, 522] width 231 height 14
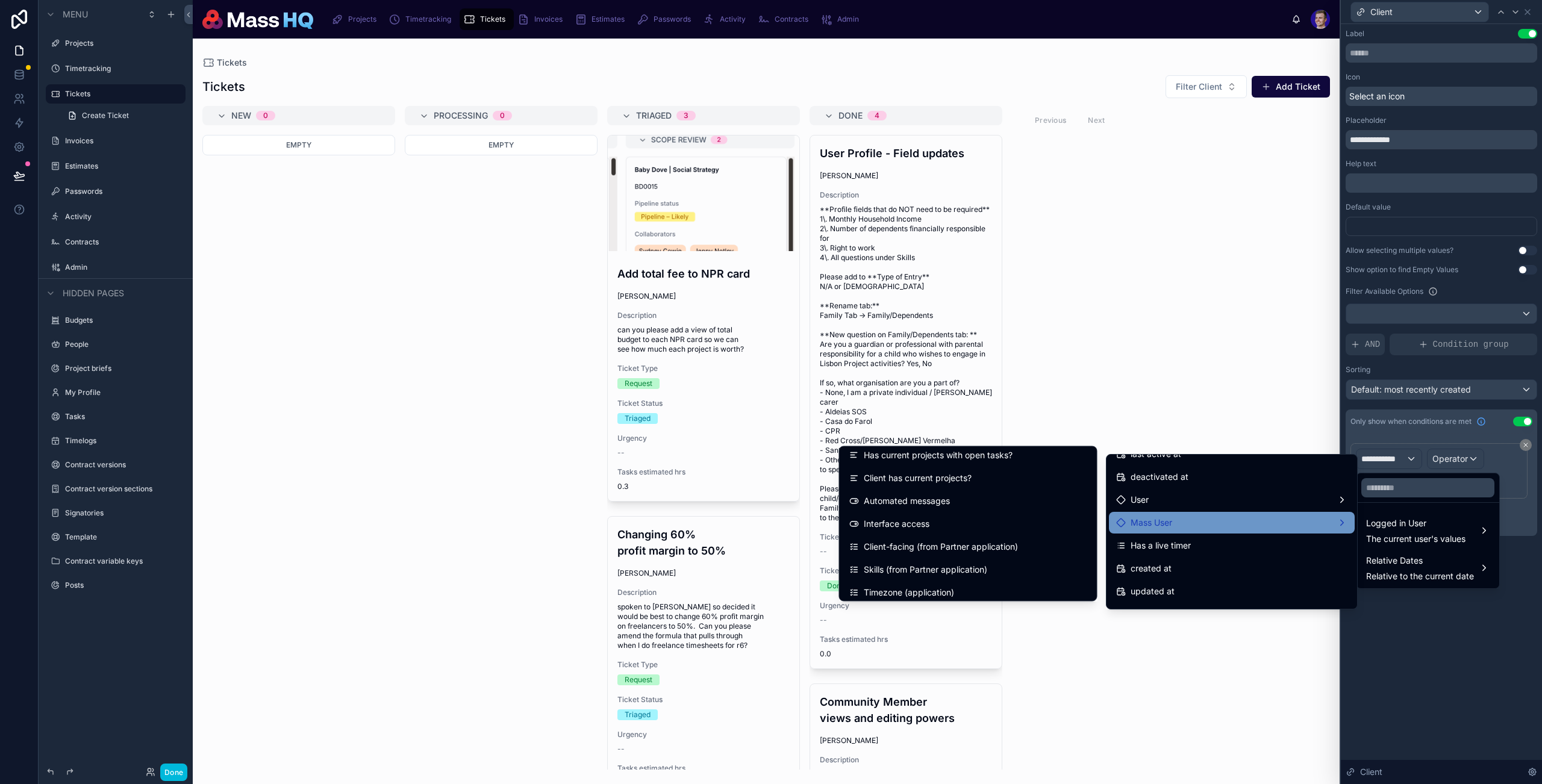
scroll to position [1012, 0]
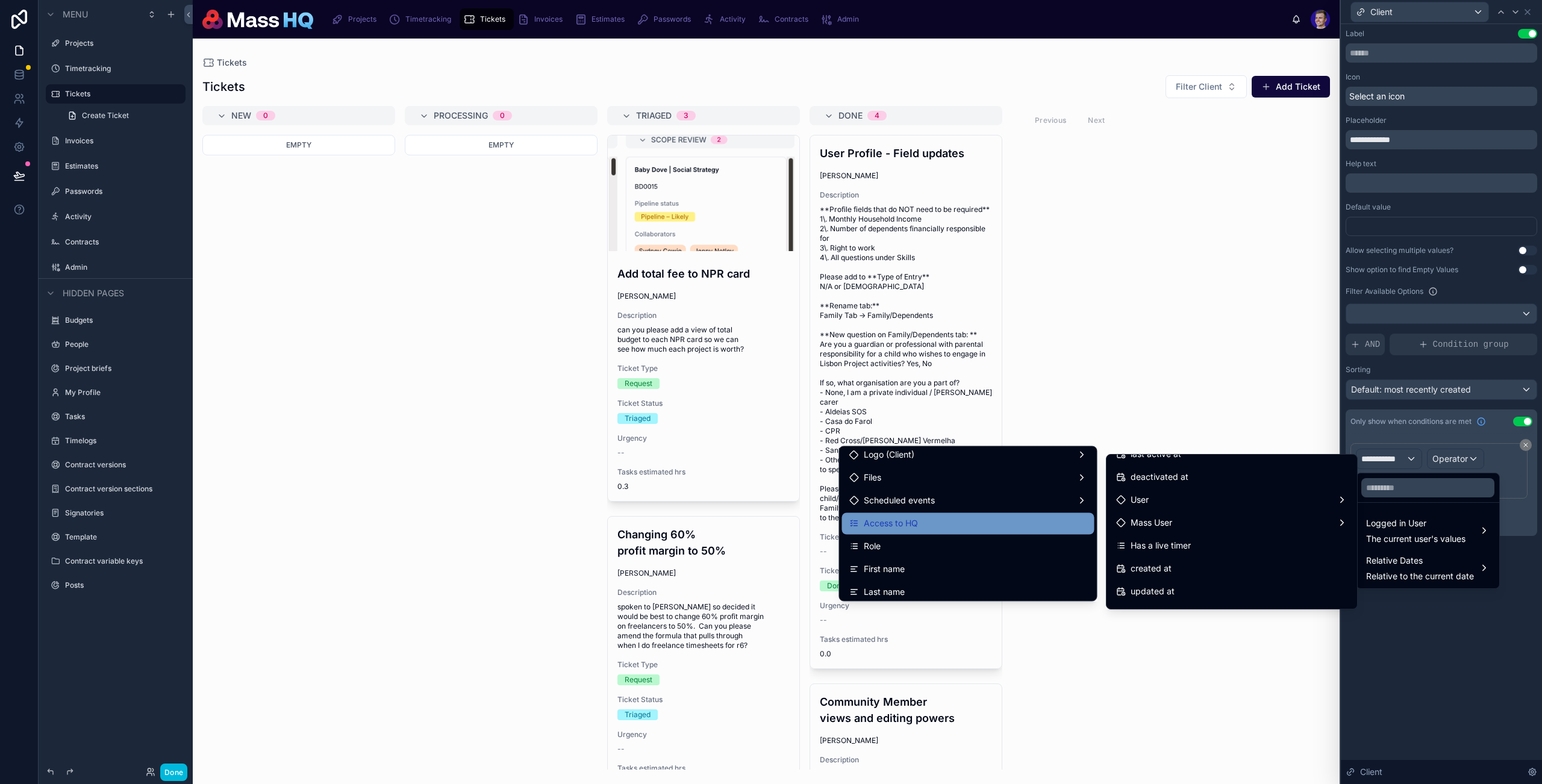
click at [928, 525] on div "Access to HQ" at bounding box center [968, 524] width 238 height 14
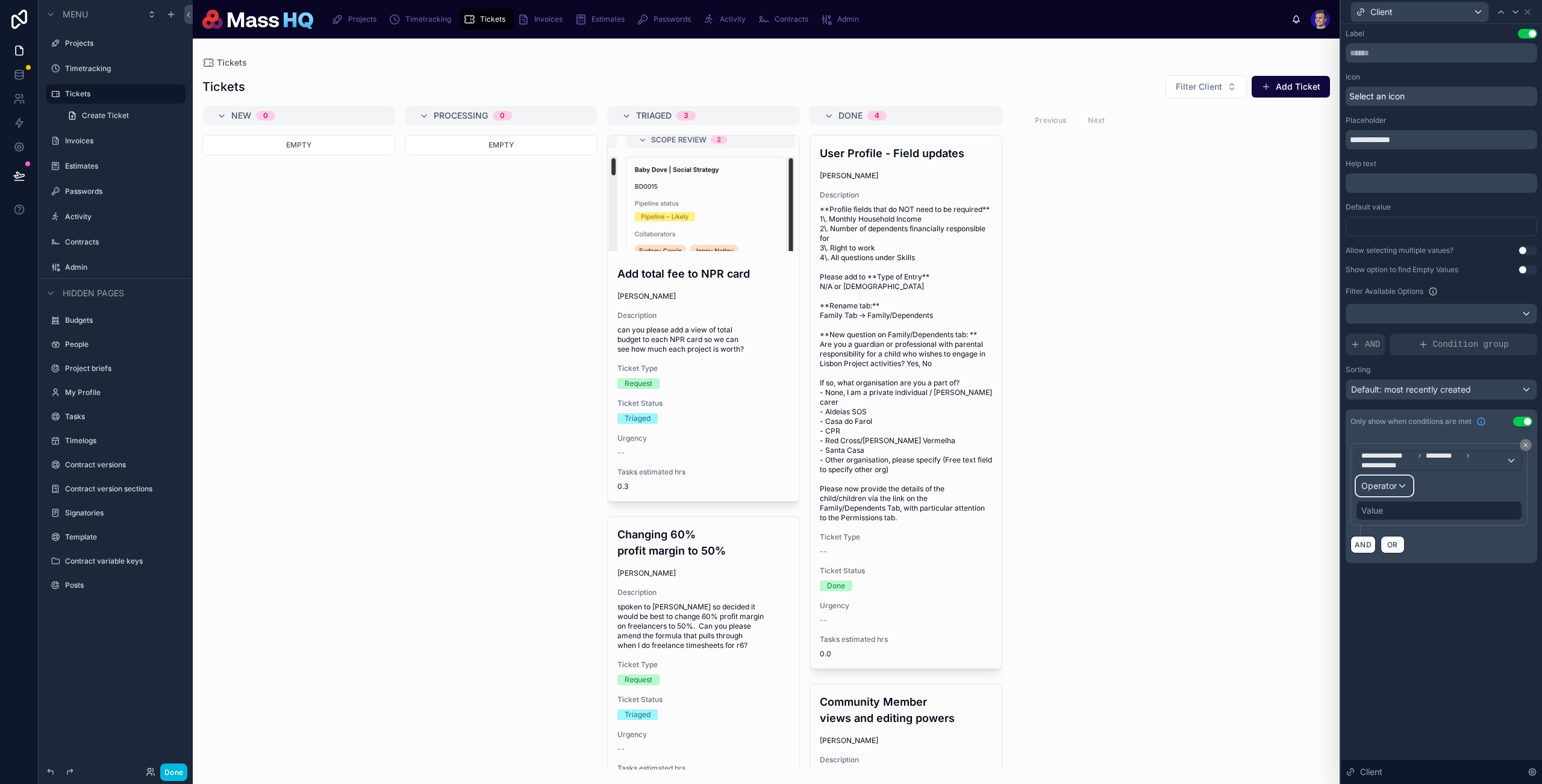
click at [1249, 480] on span "Operator" at bounding box center [1379, 485] width 36 height 10
click at [1249, 594] on span "Is one of" at bounding box center [1383, 595] width 34 height 14
click at [1249, 522] on div "**********" at bounding box center [1441, 489] width 182 height 92
click at [1249, 511] on div "Value" at bounding box center [1439, 511] width 166 height 19
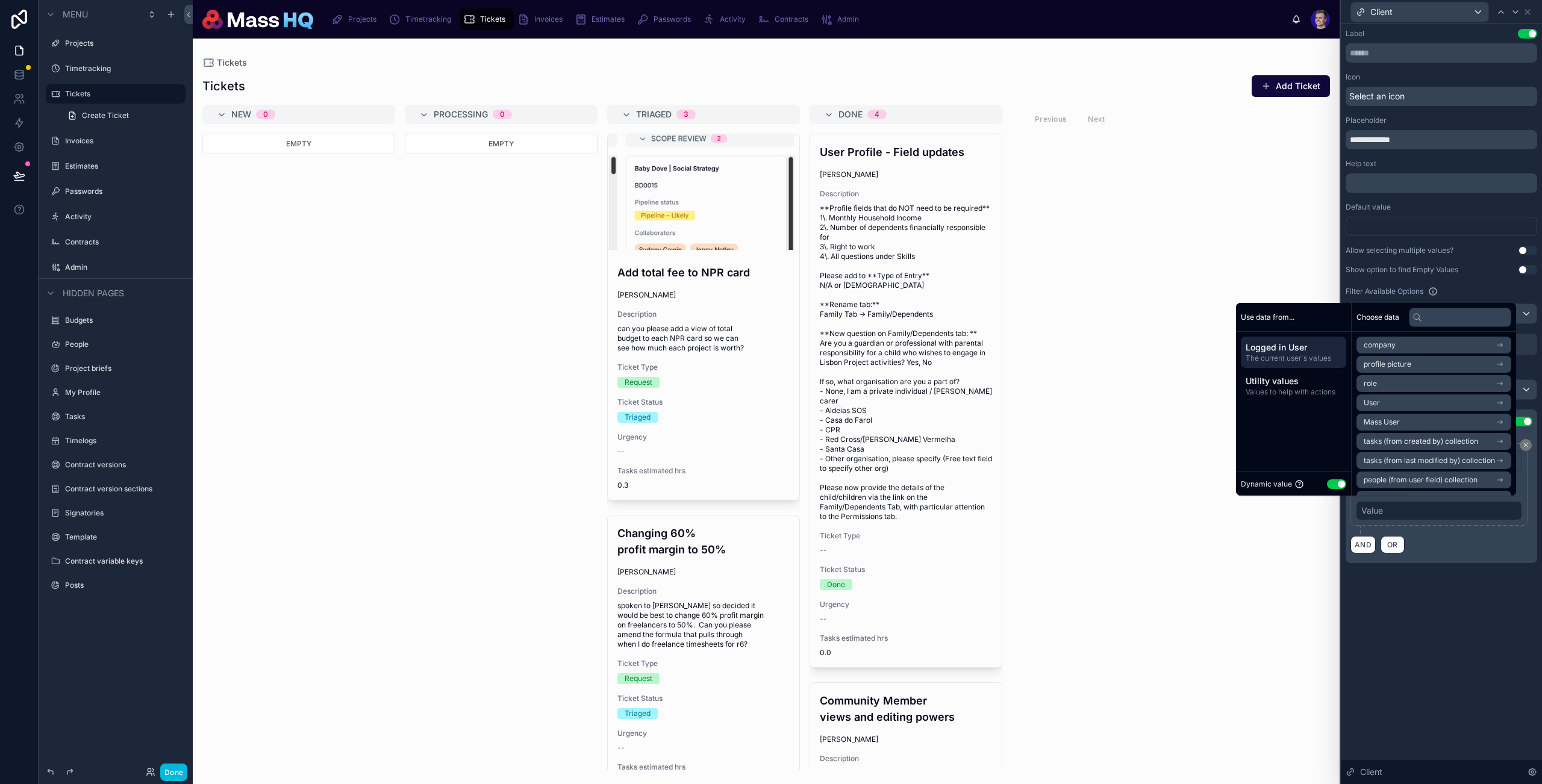
click at [1249, 478] on div "Dynamic value Use setting" at bounding box center [1293, 484] width 105 height 14
click at [1249, 484] on button "Use setting" at bounding box center [1337, 484] width 19 height 10
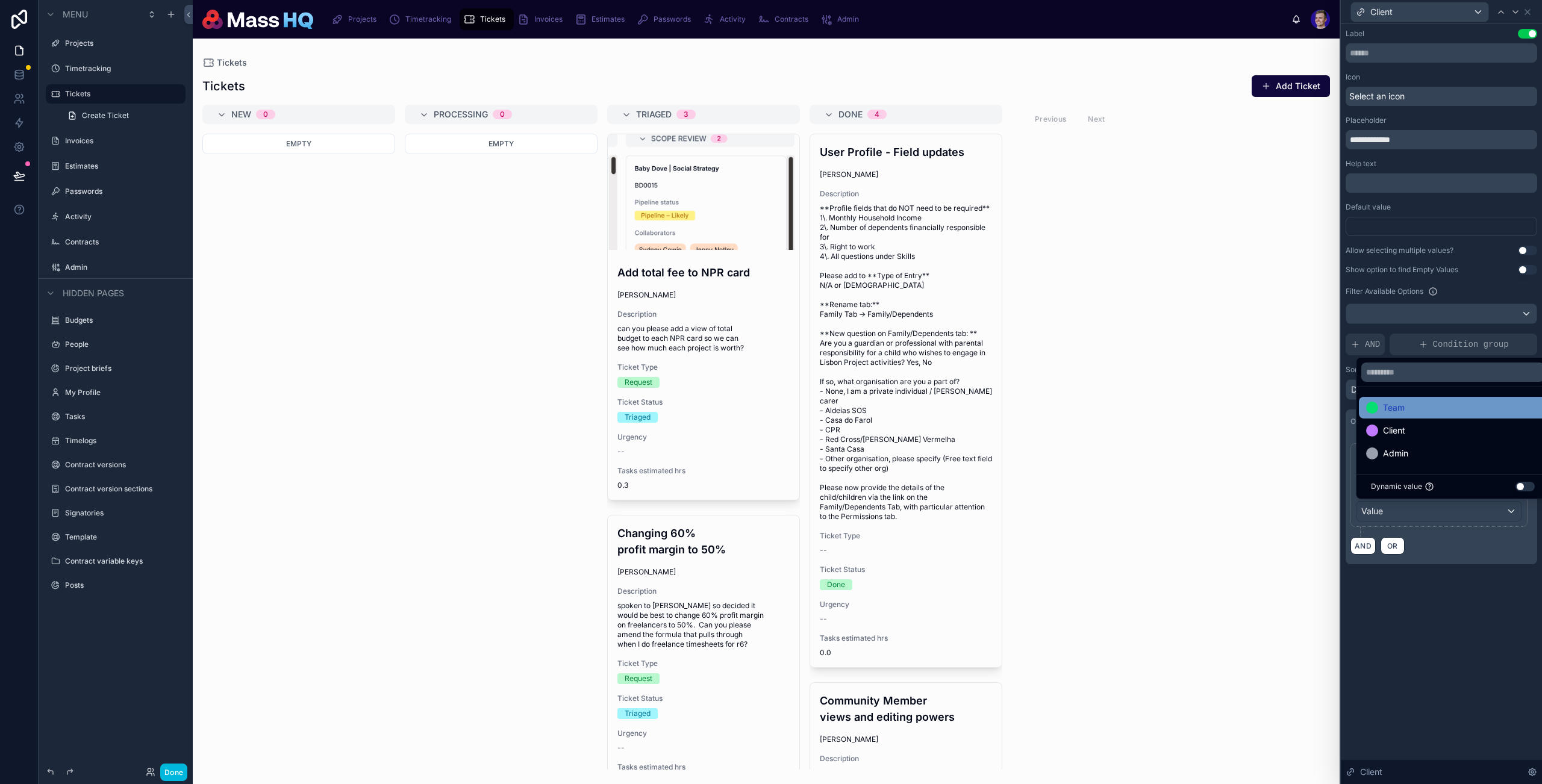
click at [1249, 408] on div "Team" at bounding box center [1453, 407] width 174 height 14
click at [1249, 447] on div "Admin" at bounding box center [1453, 453] width 174 height 14
click at [1249, 640] on div "**********" at bounding box center [1441, 404] width 201 height 760
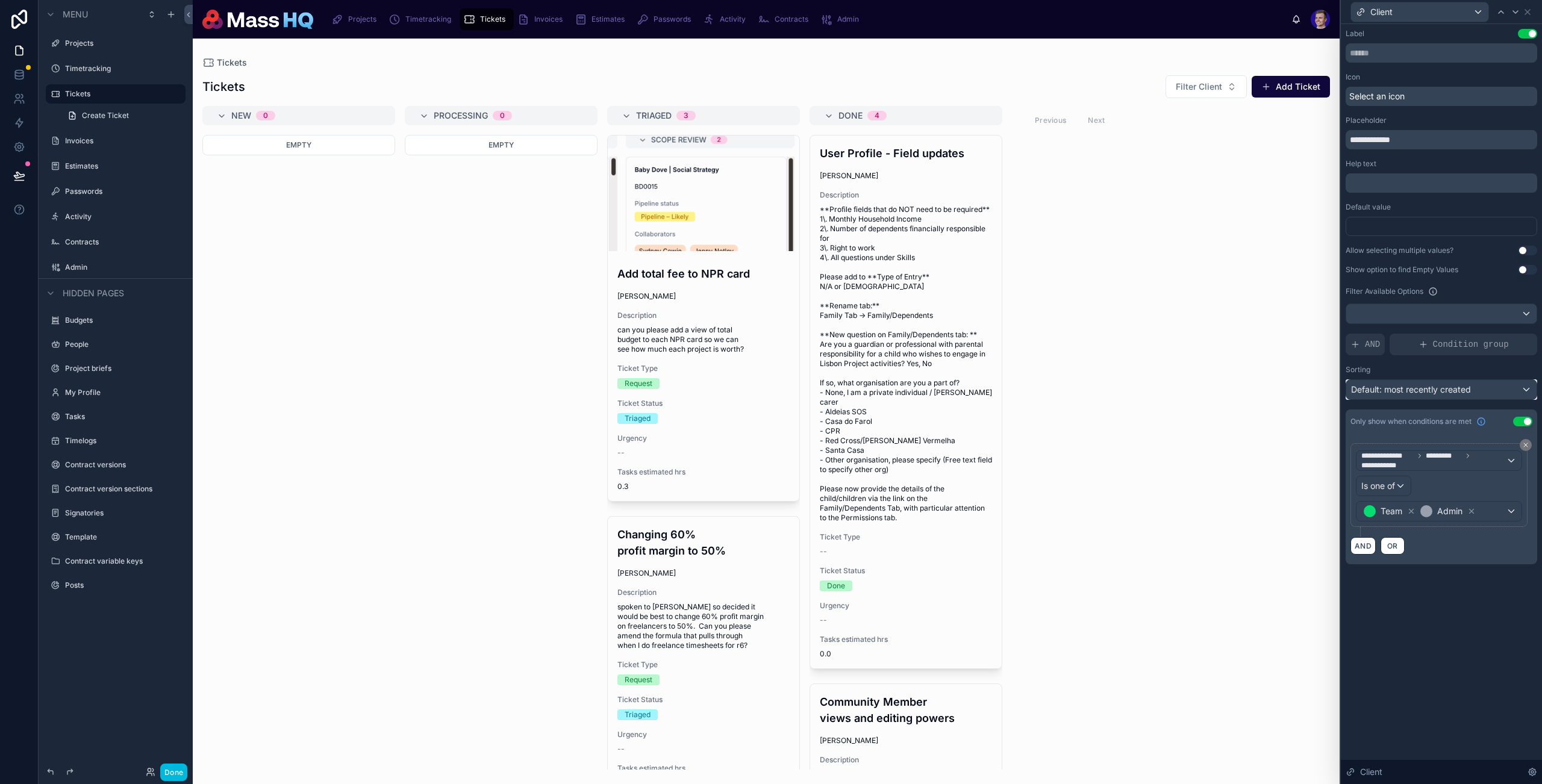
click at [1249, 387] on span "Default: most recently created" at bounding box center [1411, 389] width 120 height 10
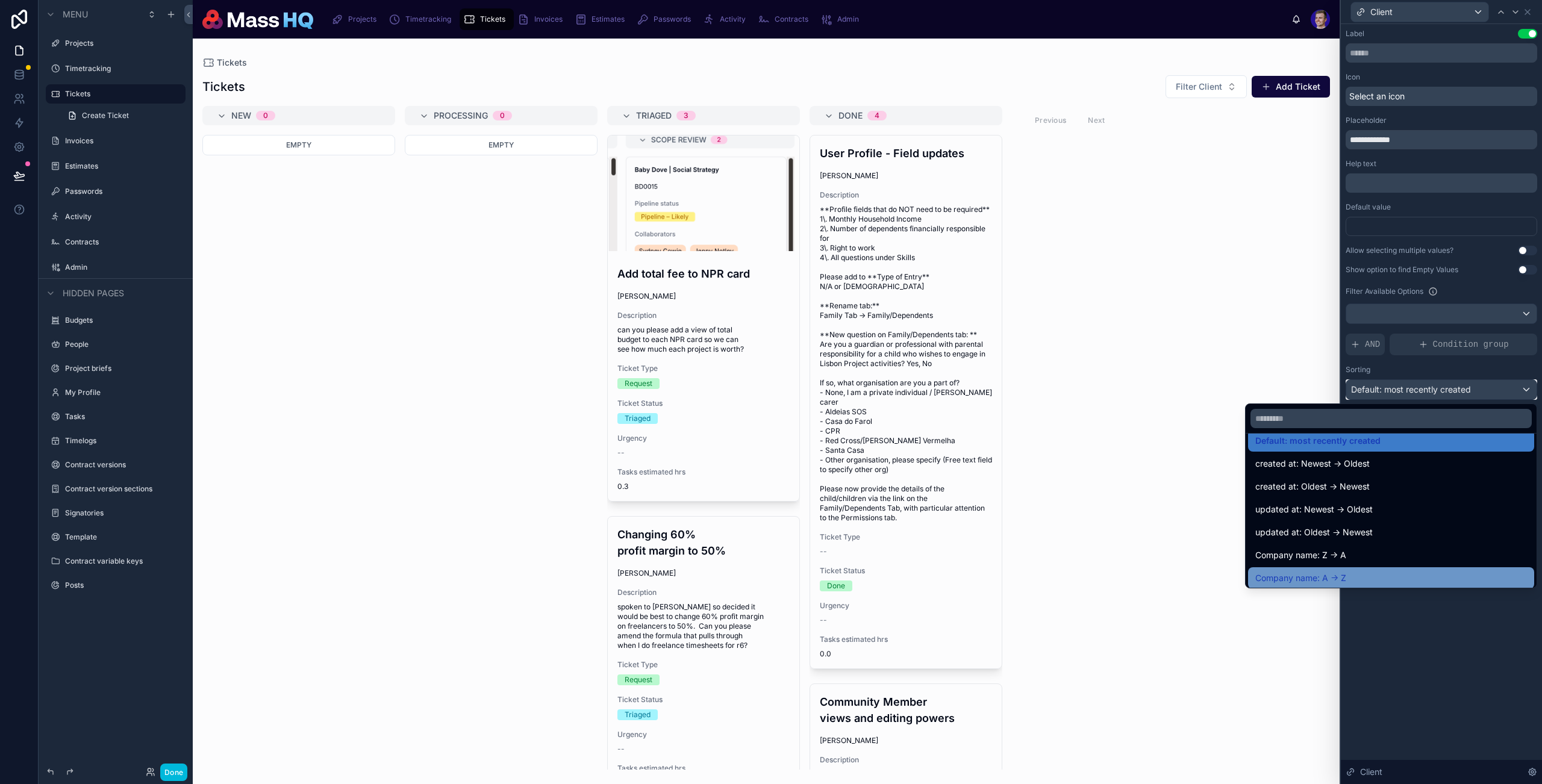
scroll to position [20, 0]
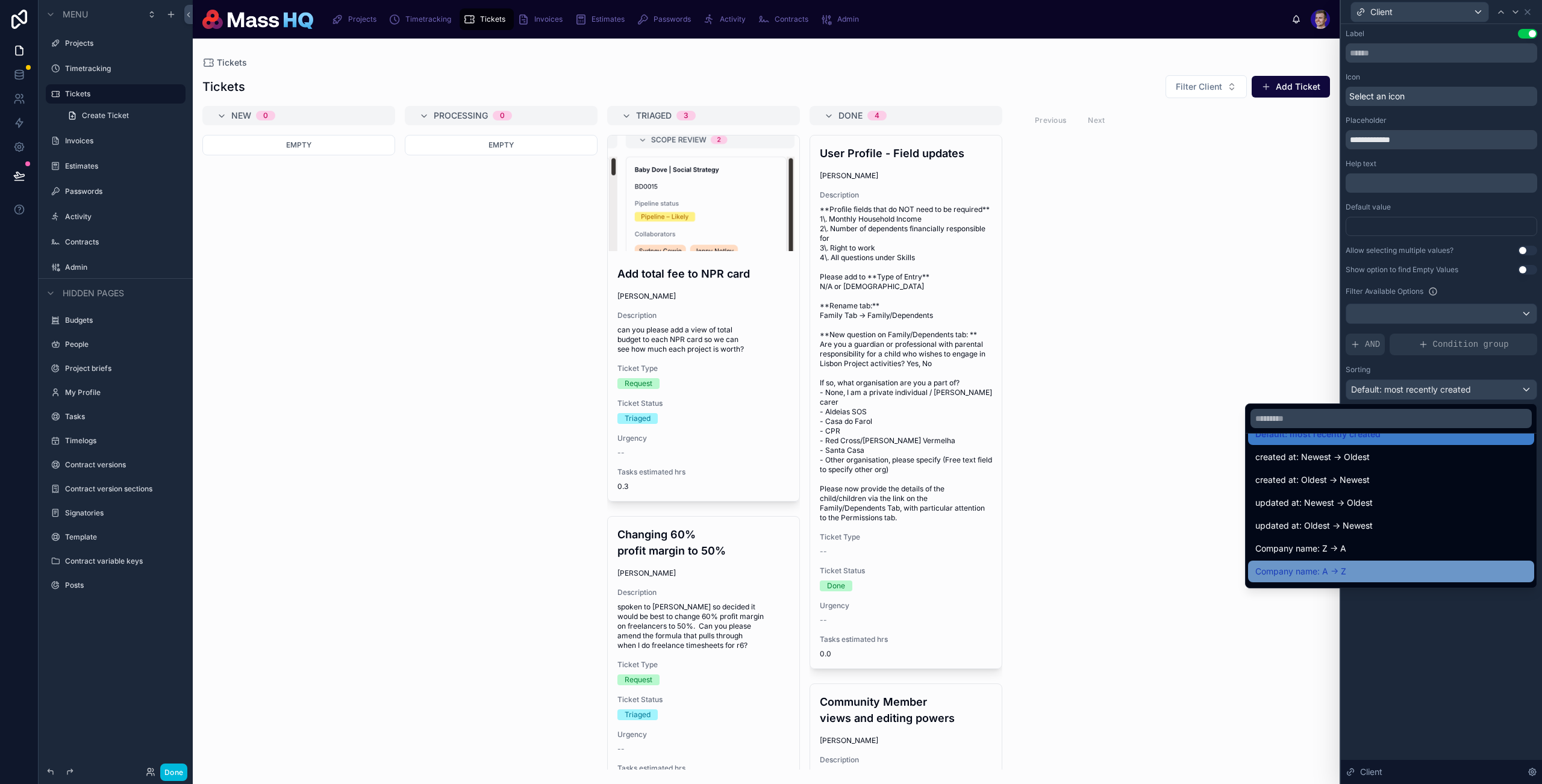
click at [1249, 568] on div "Company name: A -> Z" at bounding box center [1391, 571] width 272 height 14
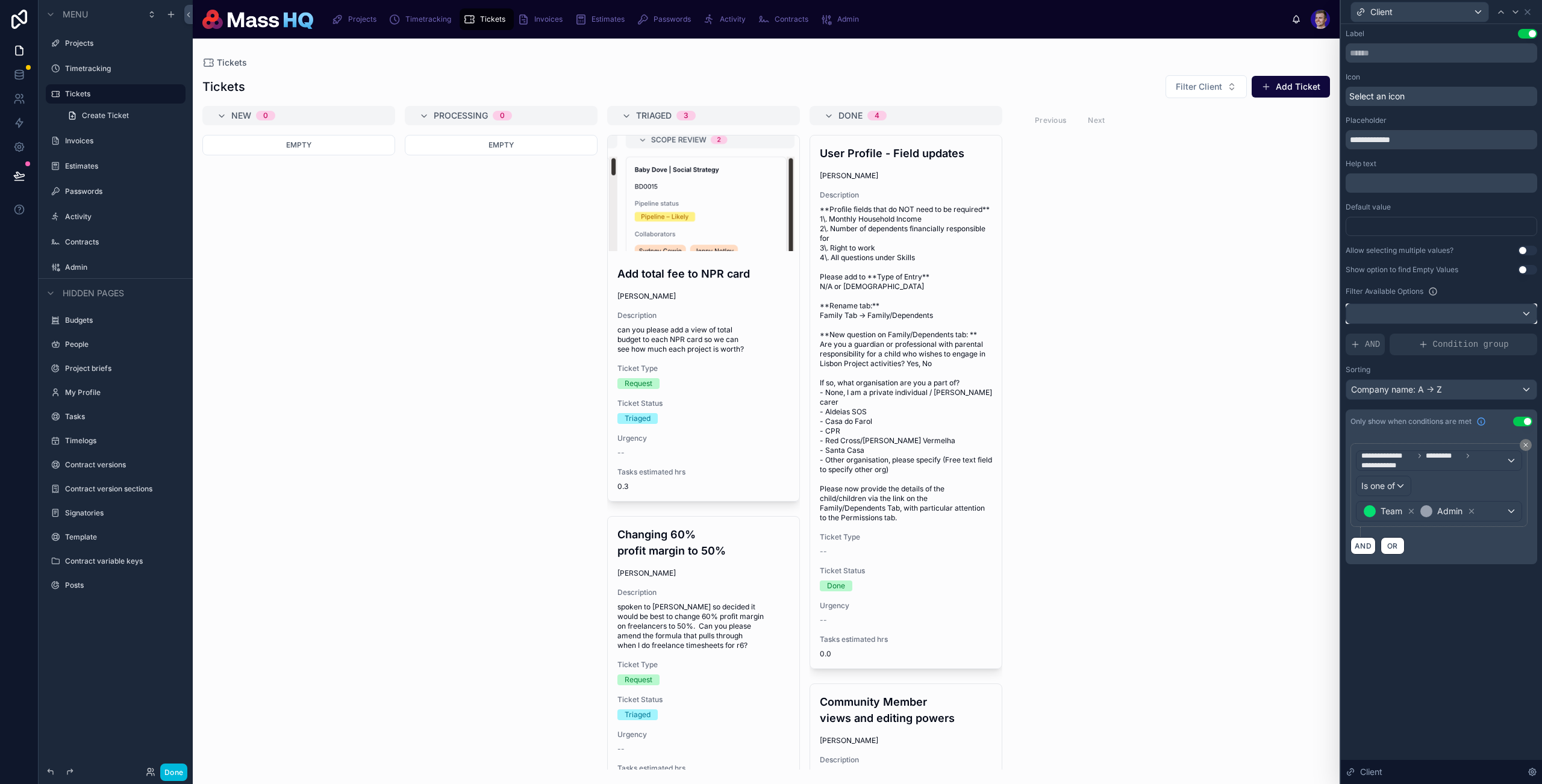
click at [1249, 312] on div at bounding box center [1441, 314] width 190 height 19
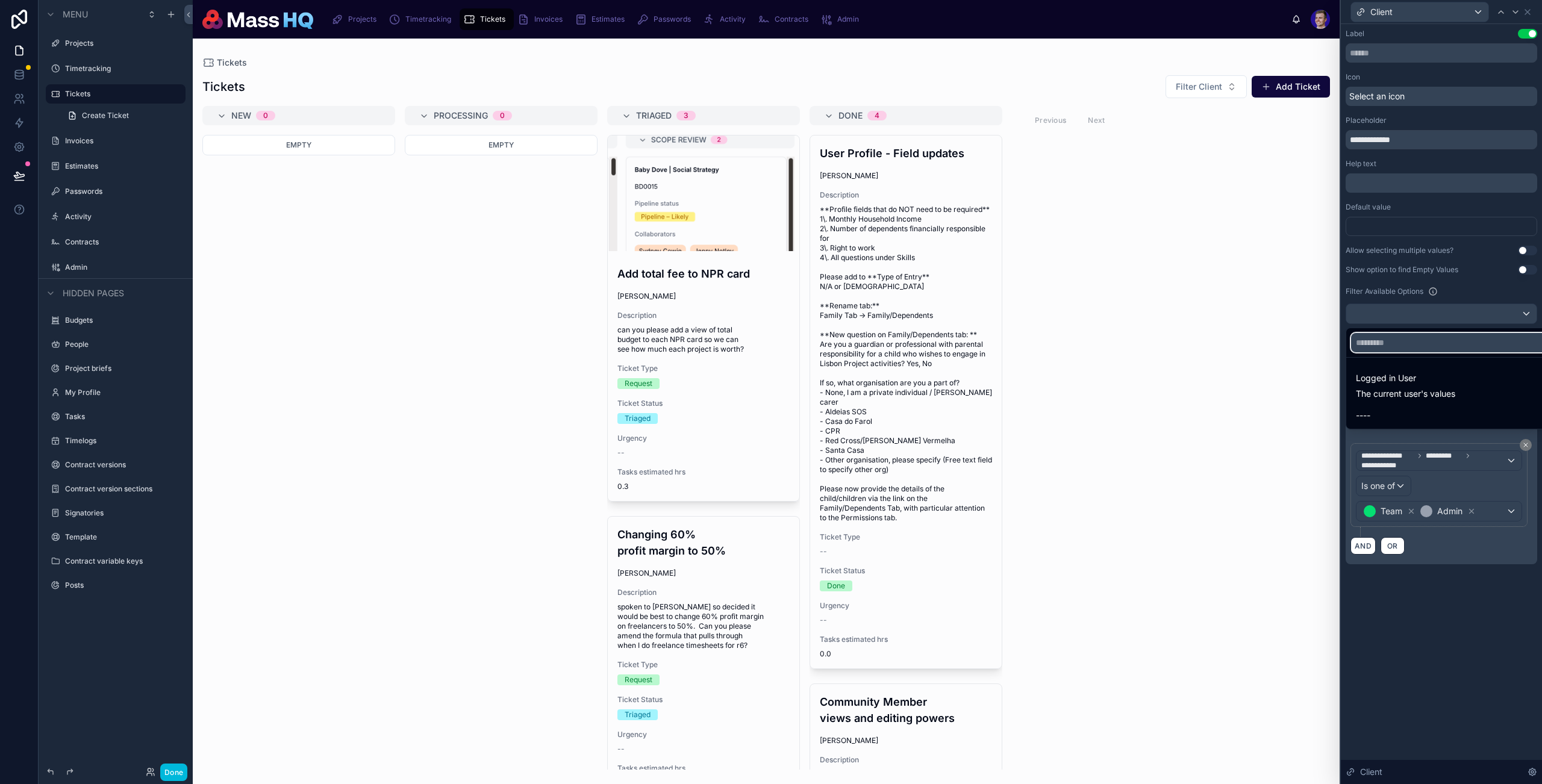
click at [1249, 341] on input "text" at bounding box center [1455, 343] width 209 height 19
click at [1249, 313] on div at bounding box center [1441, 392] width 201 height 784
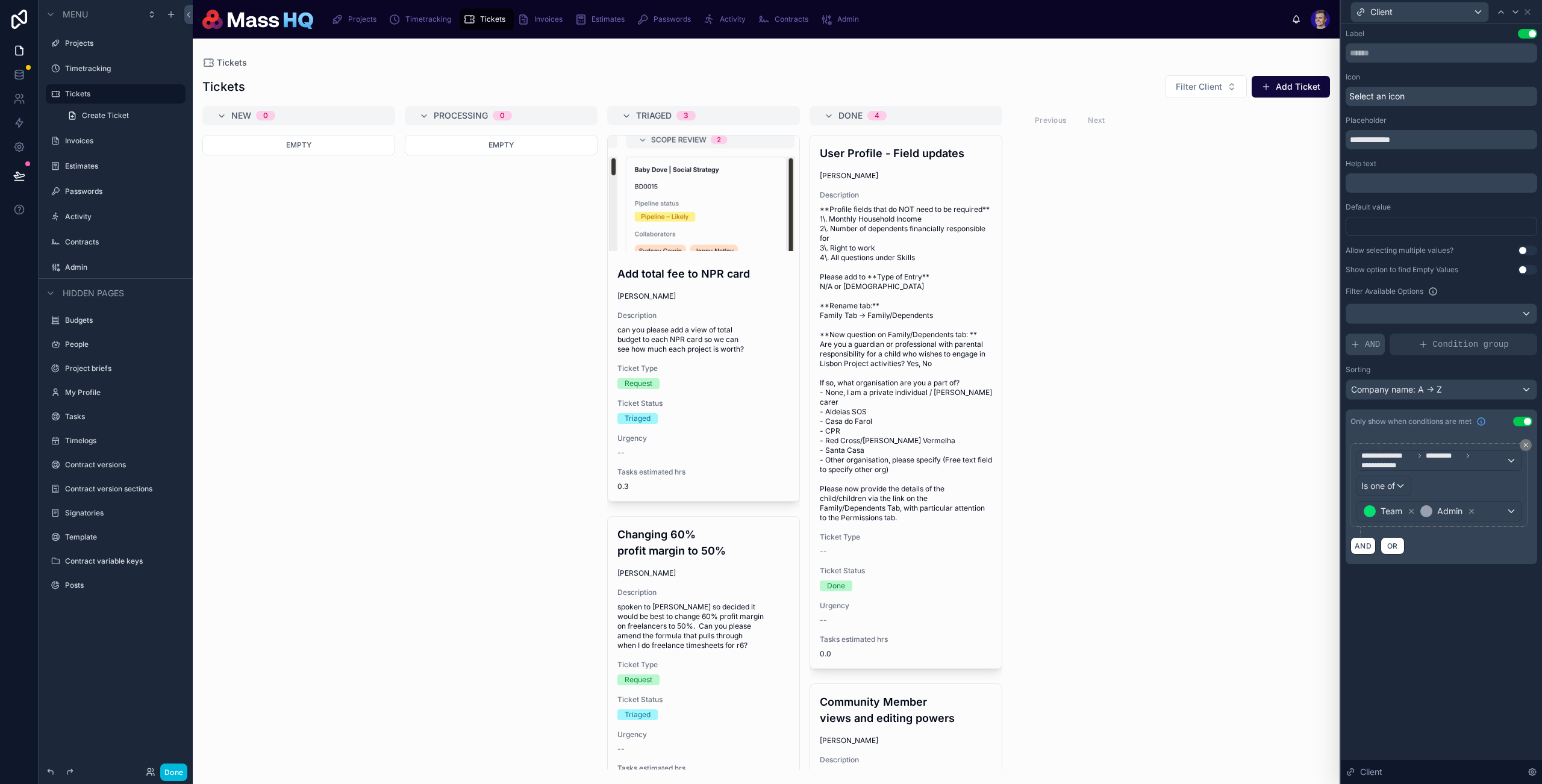
click at [1249, 344] on span "AND" at bounding box center [1373, 344] width 15 height 12
click at [1249, 337] on icon at bounding box center [1507, 335] width 7 height 7
click at [1233, 331] on span "Select a field" at bounding box center [1224, 326] width 51 height 10
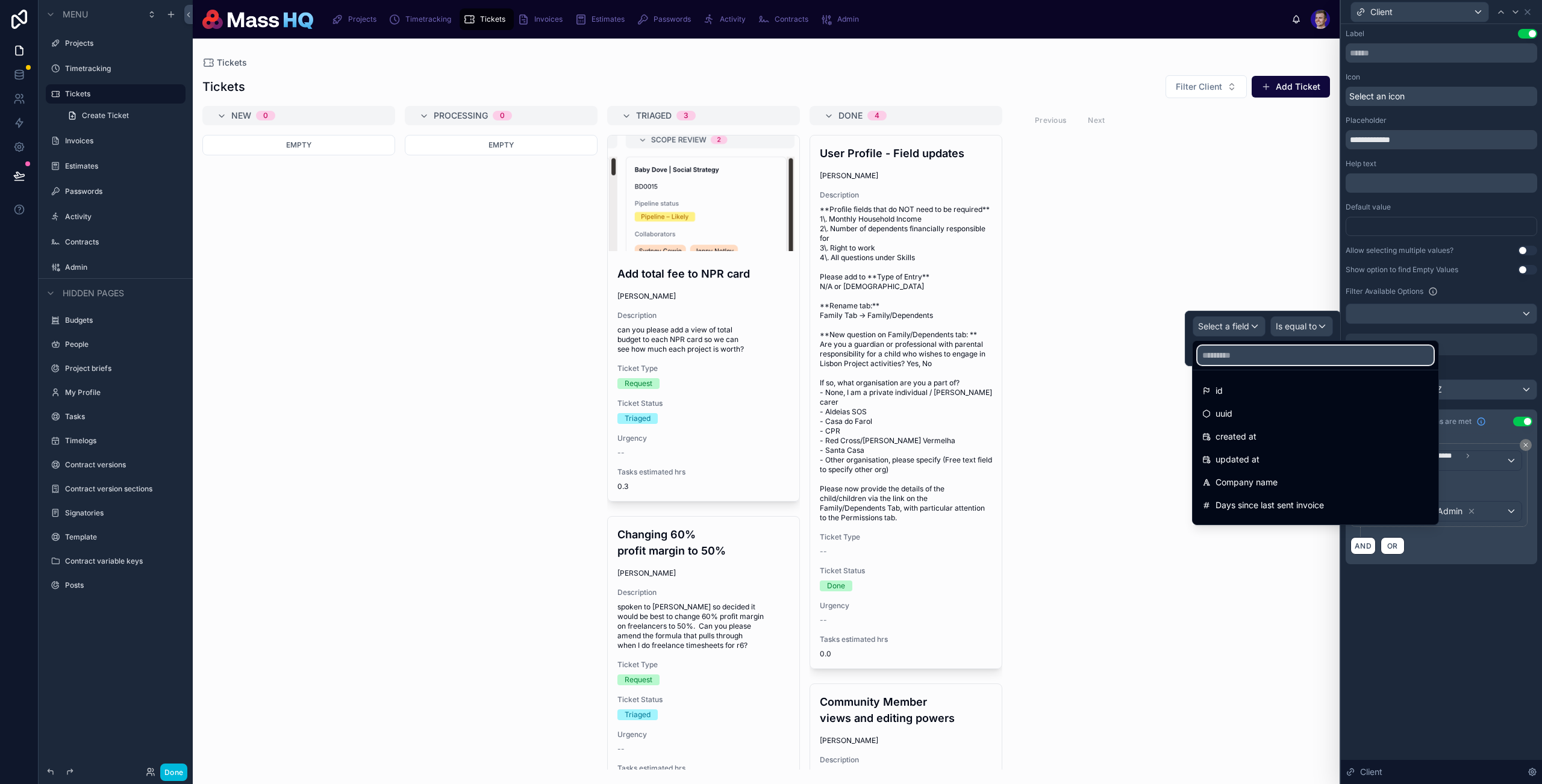
click at [1240, 352] on input "text" at bounding box center [1315, 355] width 236 height 19
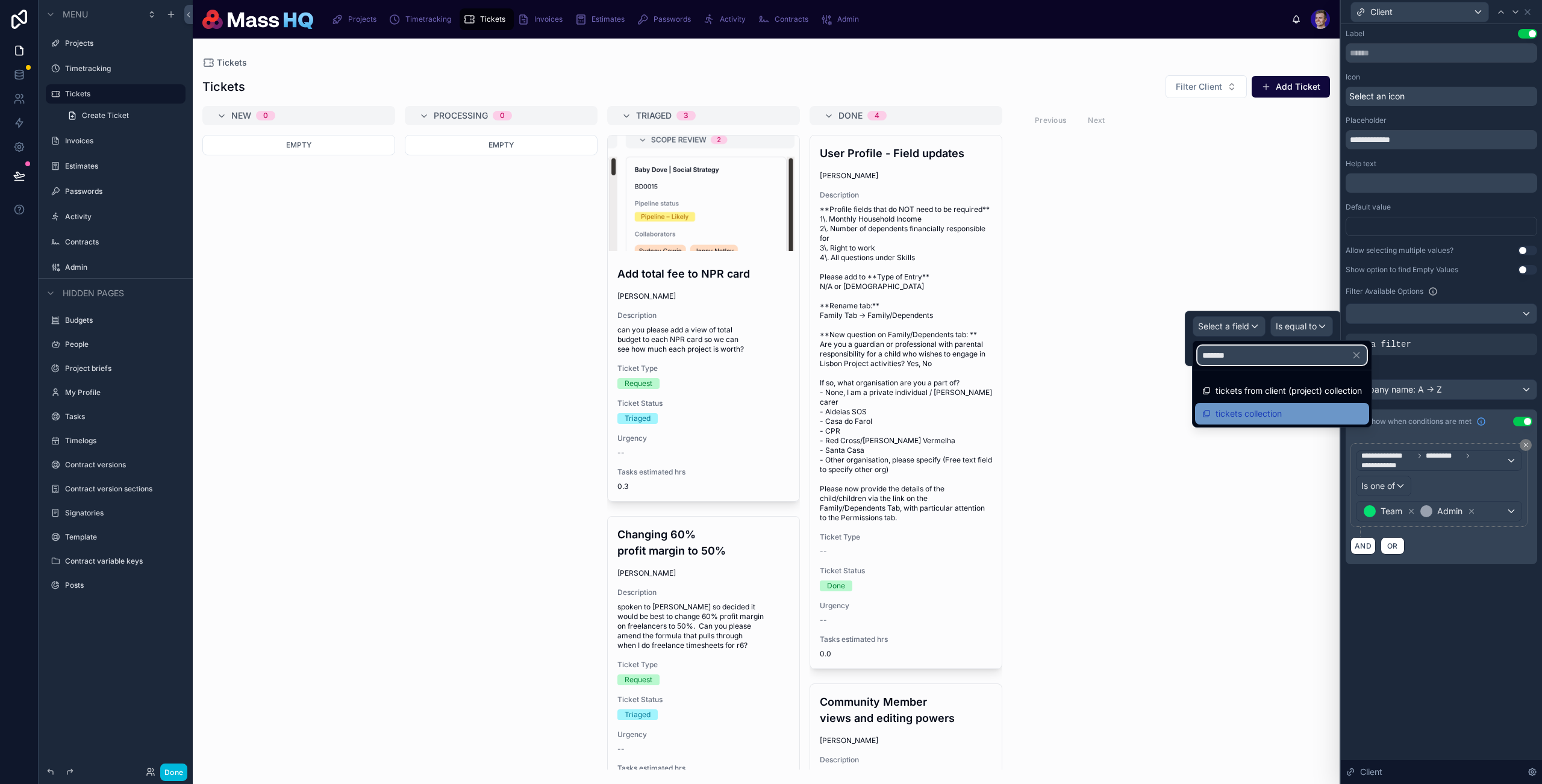
type input "*******"
click at [1242, 412] on span "tickets collection" at bounding box center [1249, 413] width 66 height 14
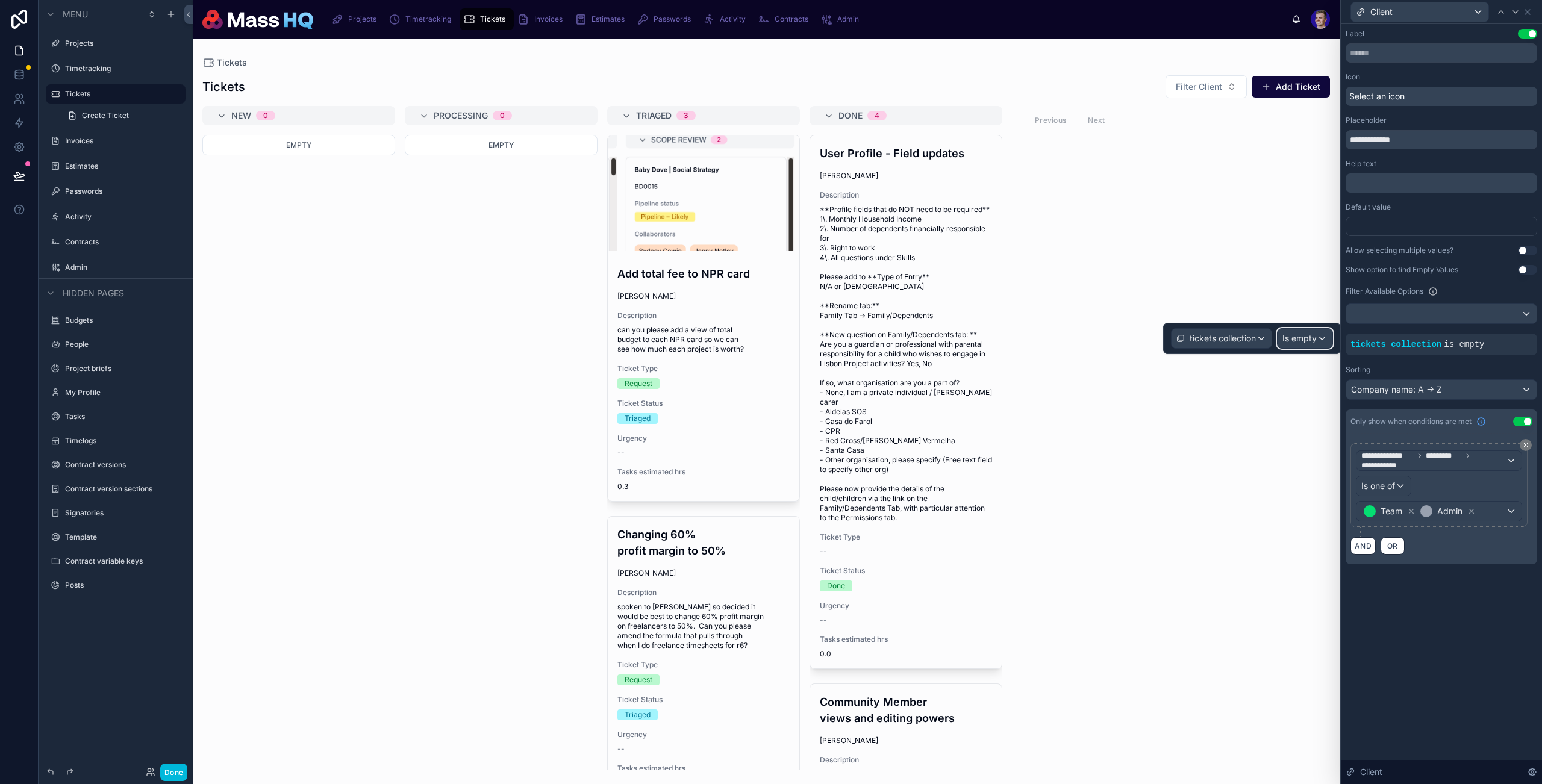
click at [1249, 335] on span "Is empty" at bounding box center [1300, 338] width 34 height 12
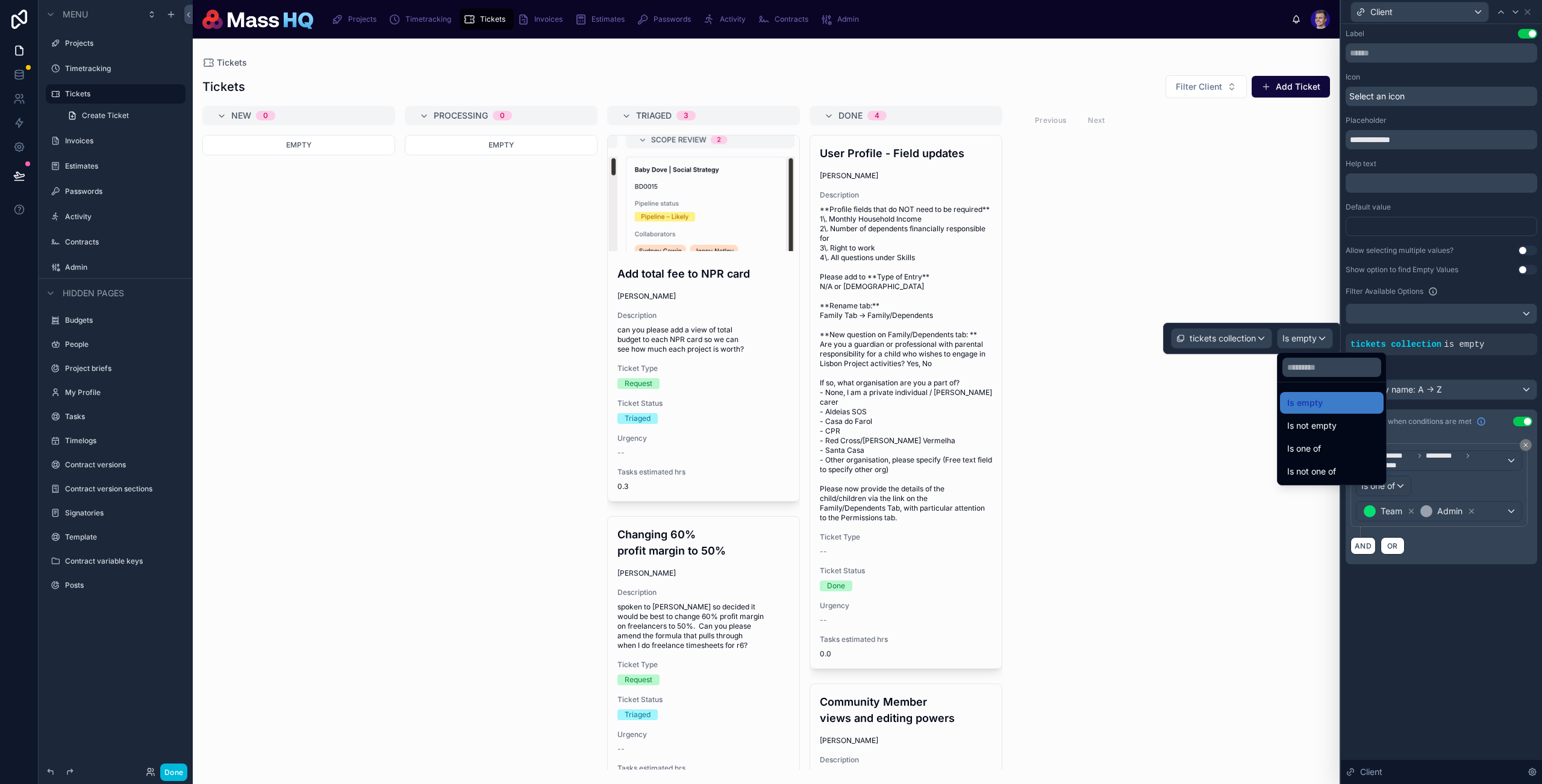
click at [1225, 332] on div at bounding box center [1252, 338] width 178 height 31
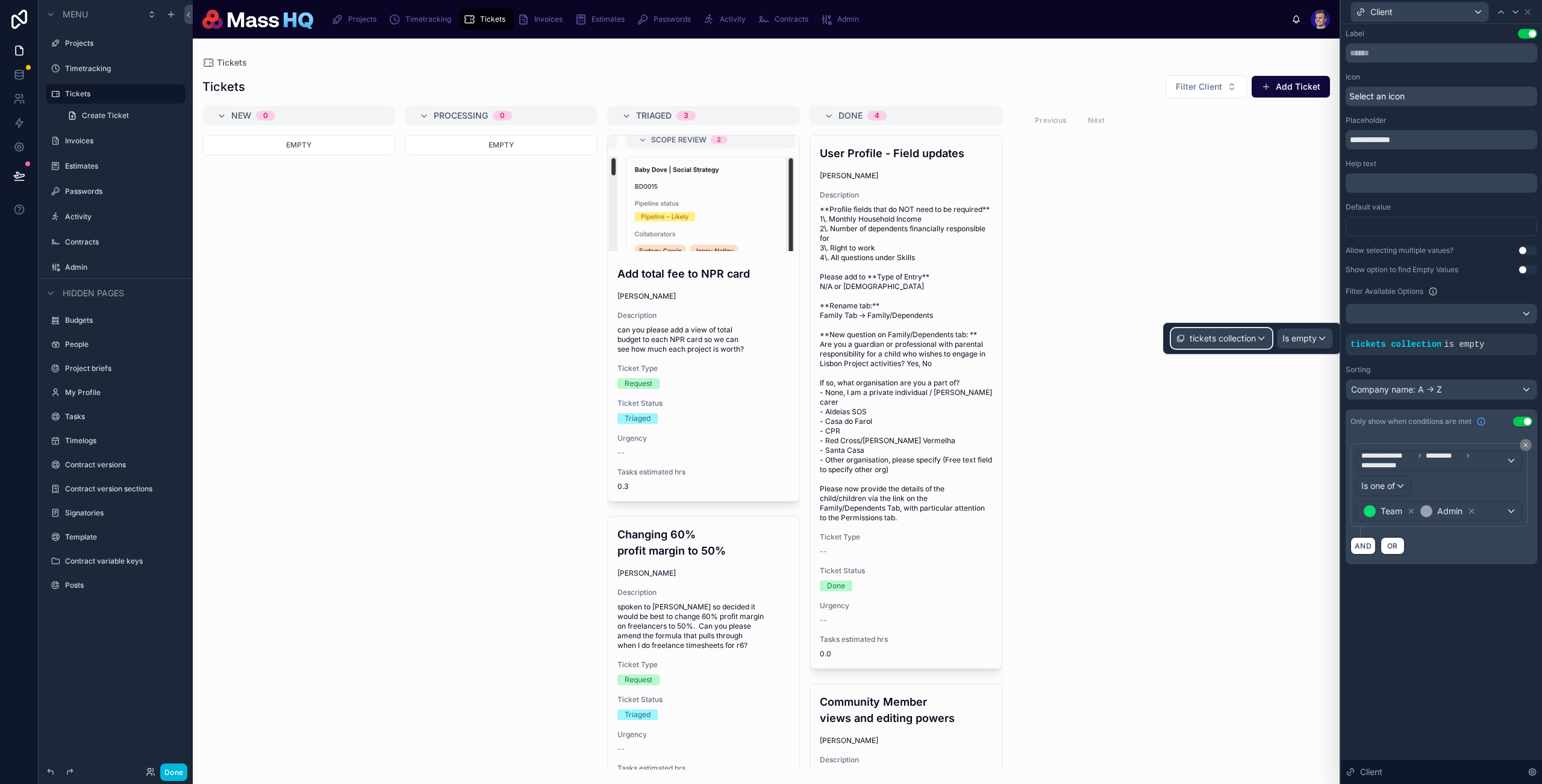
click at [1228, 348] on div "tickets collection" at bounding box center [1221, 339] width 100 height 19
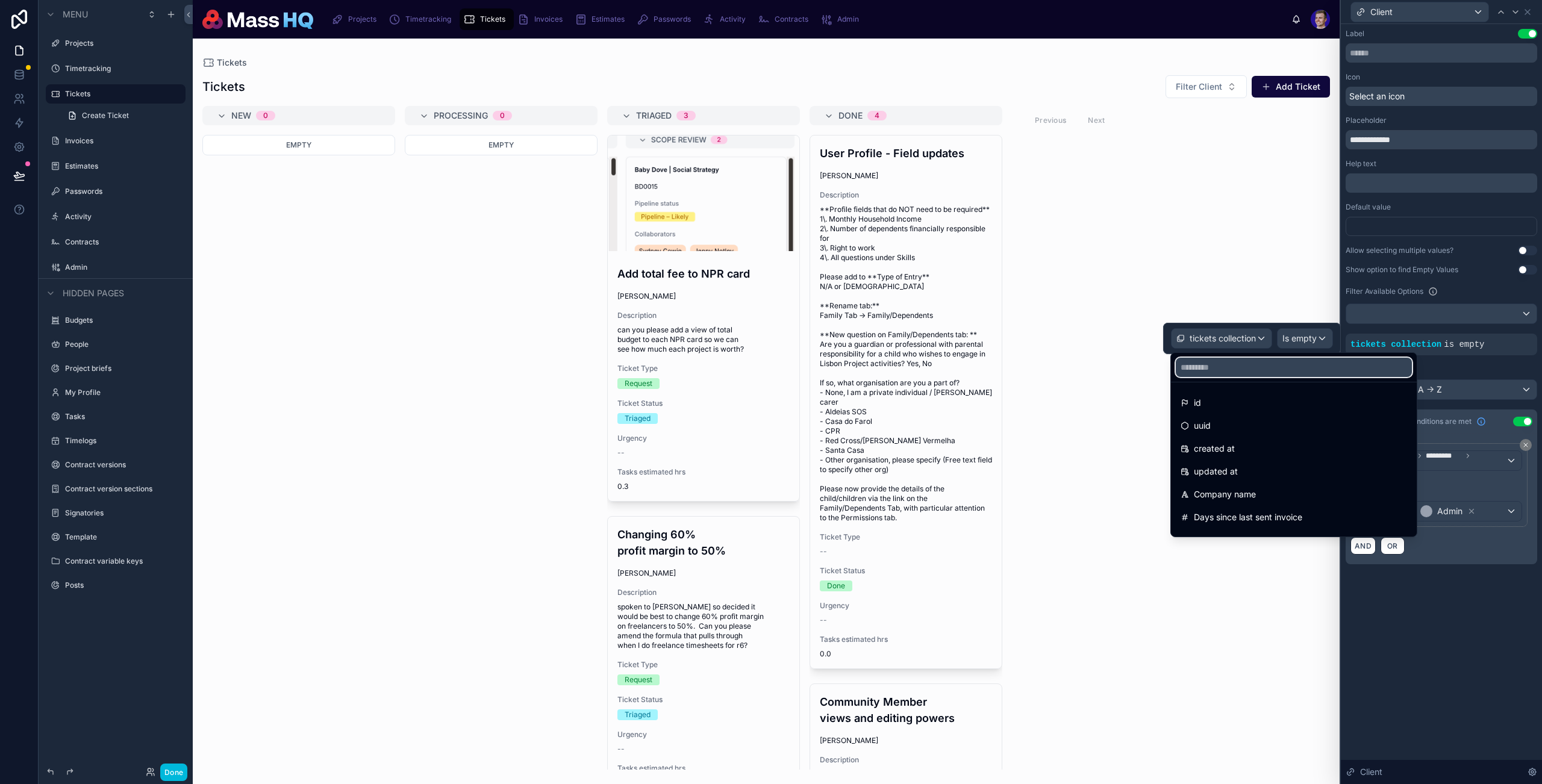
click at [1236, 368] on input "text" at bounding box center [1294, 368] width 236 height 19
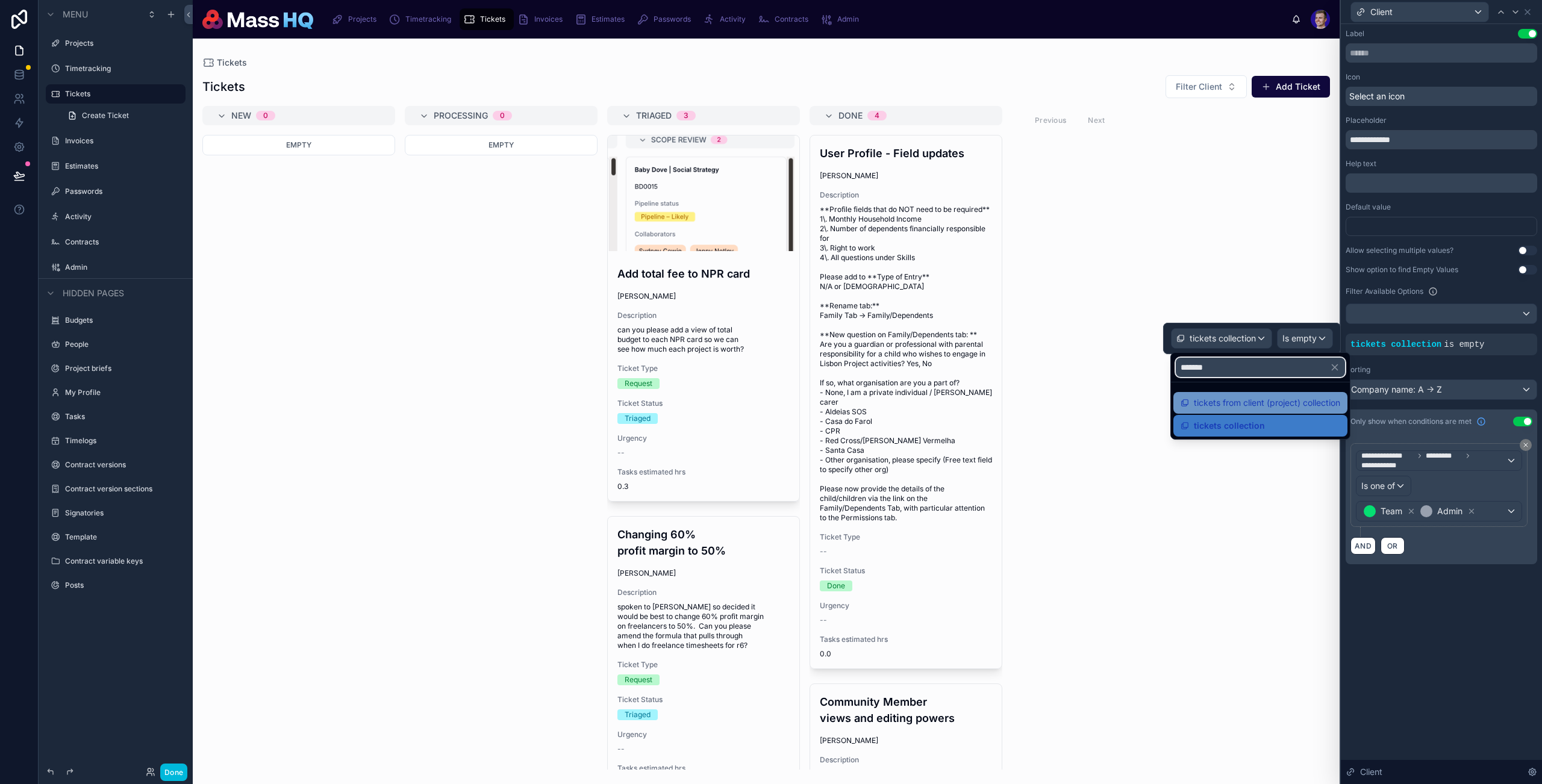
type input "*******"
click at [1249, 407] on span "tickets from client (project) collection" at bounding box center [1267, 403] width 147 height 14
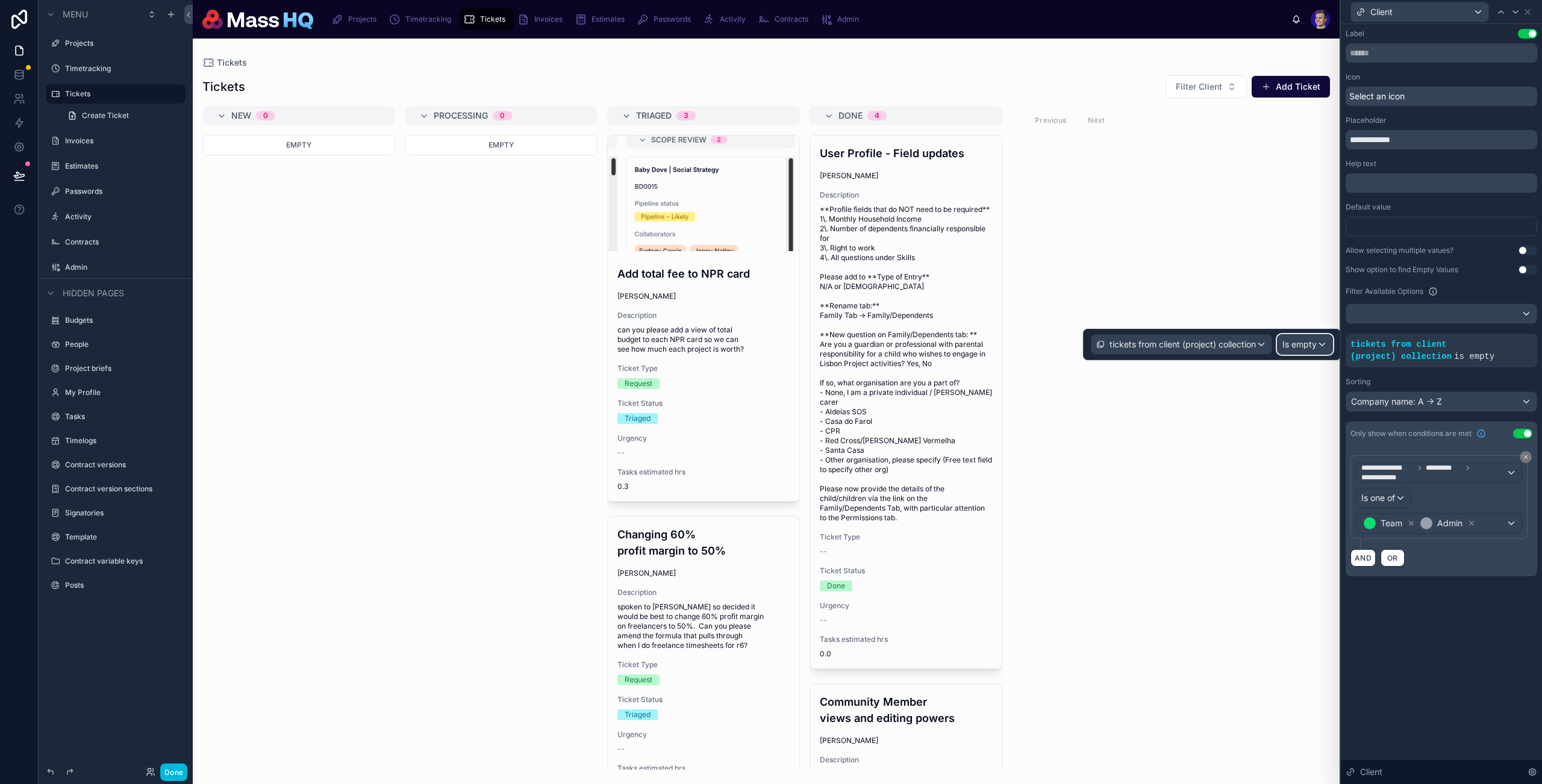
click at [1249, 339] on span "Is empty" at bounding box center [1300, 344] width 34 height 12
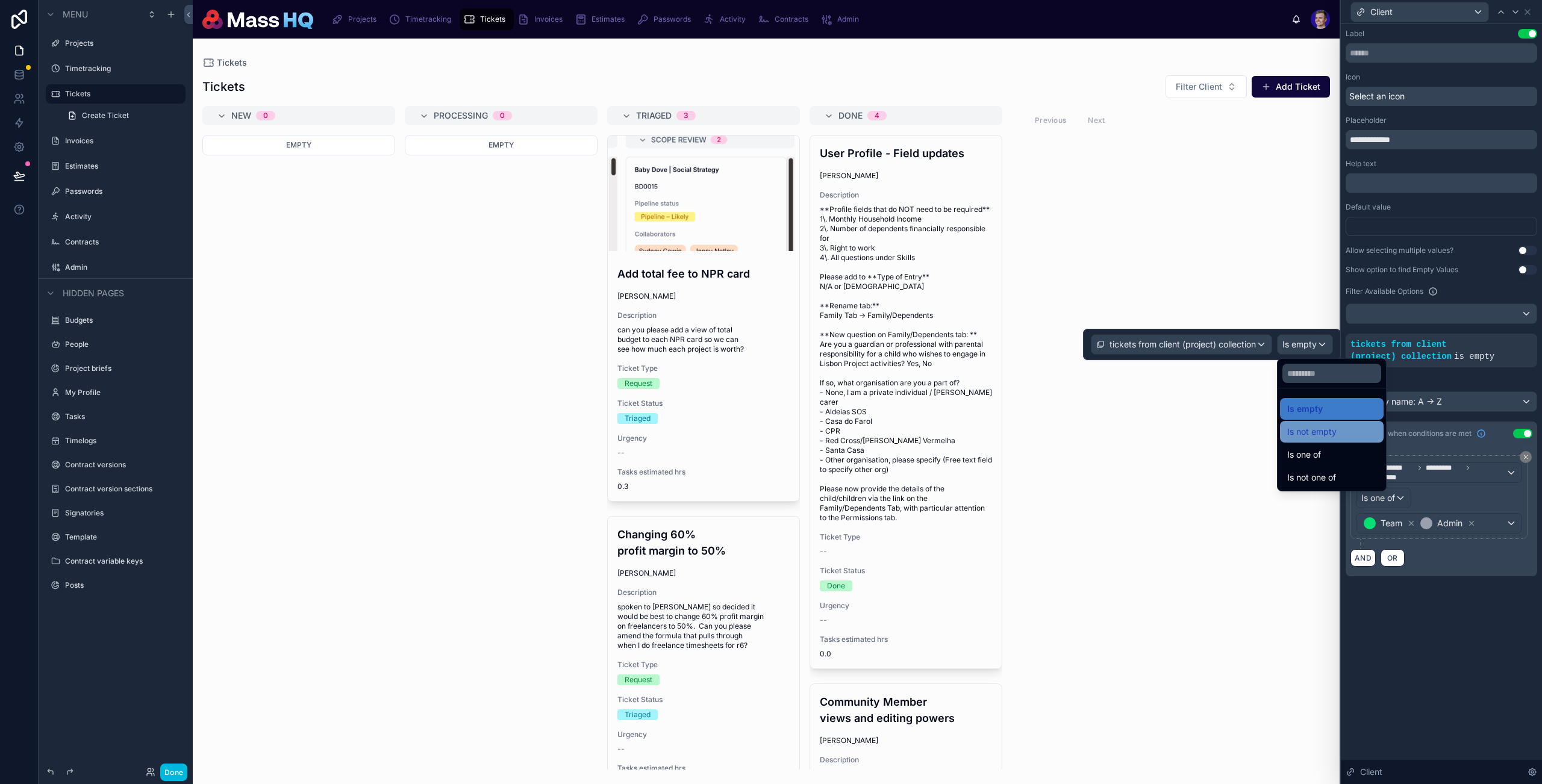
click at [1249, 440] on div "Is not empty" at bounding box center [1332, 431] width 103 height 21
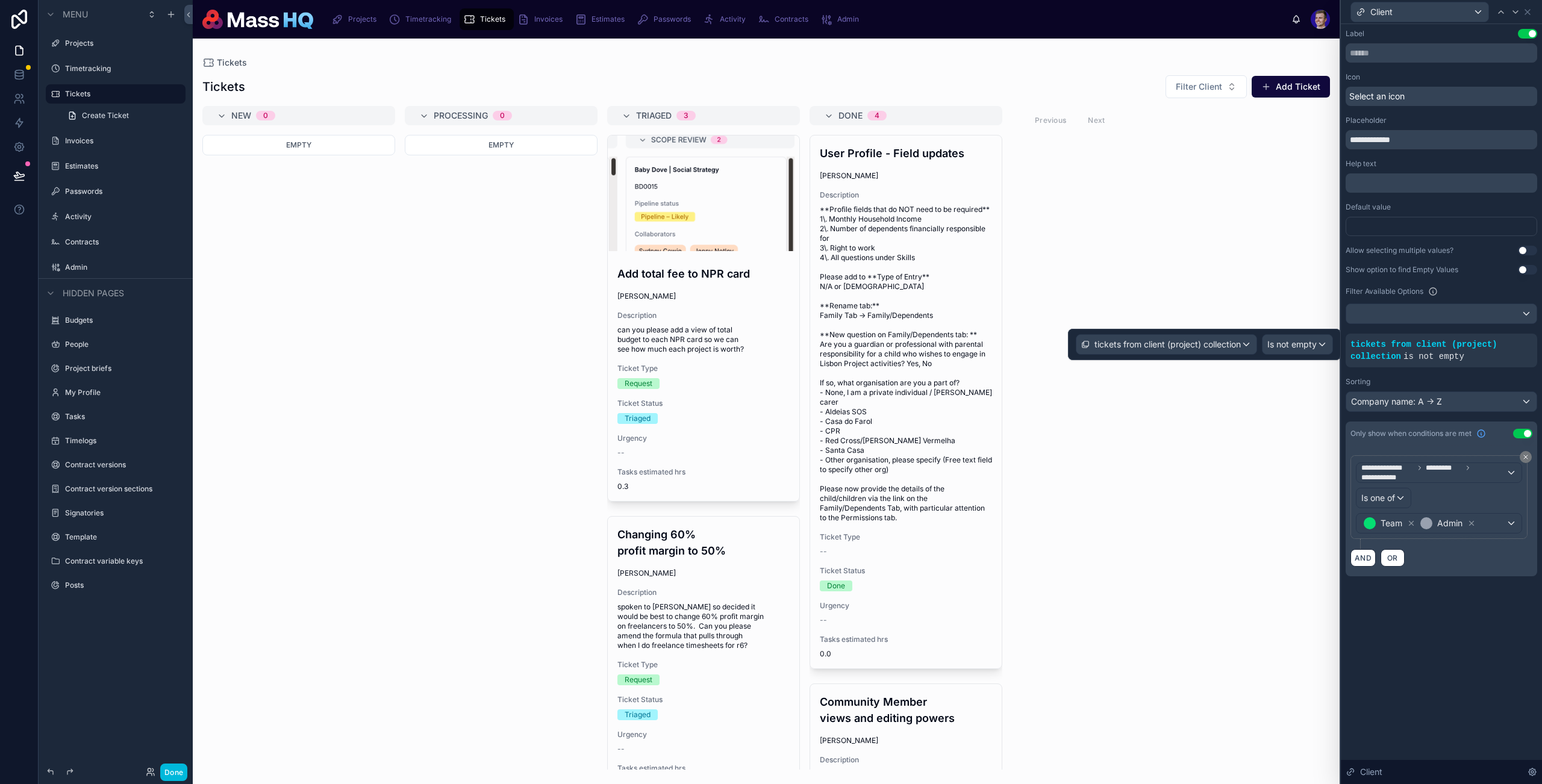
click at [1196, 58] on div at bounding box center [767, 411] width 1147 height 745
click at [1200, 81] on span "Filter Client" at bounding box center [1199, 86] width 46 height 12
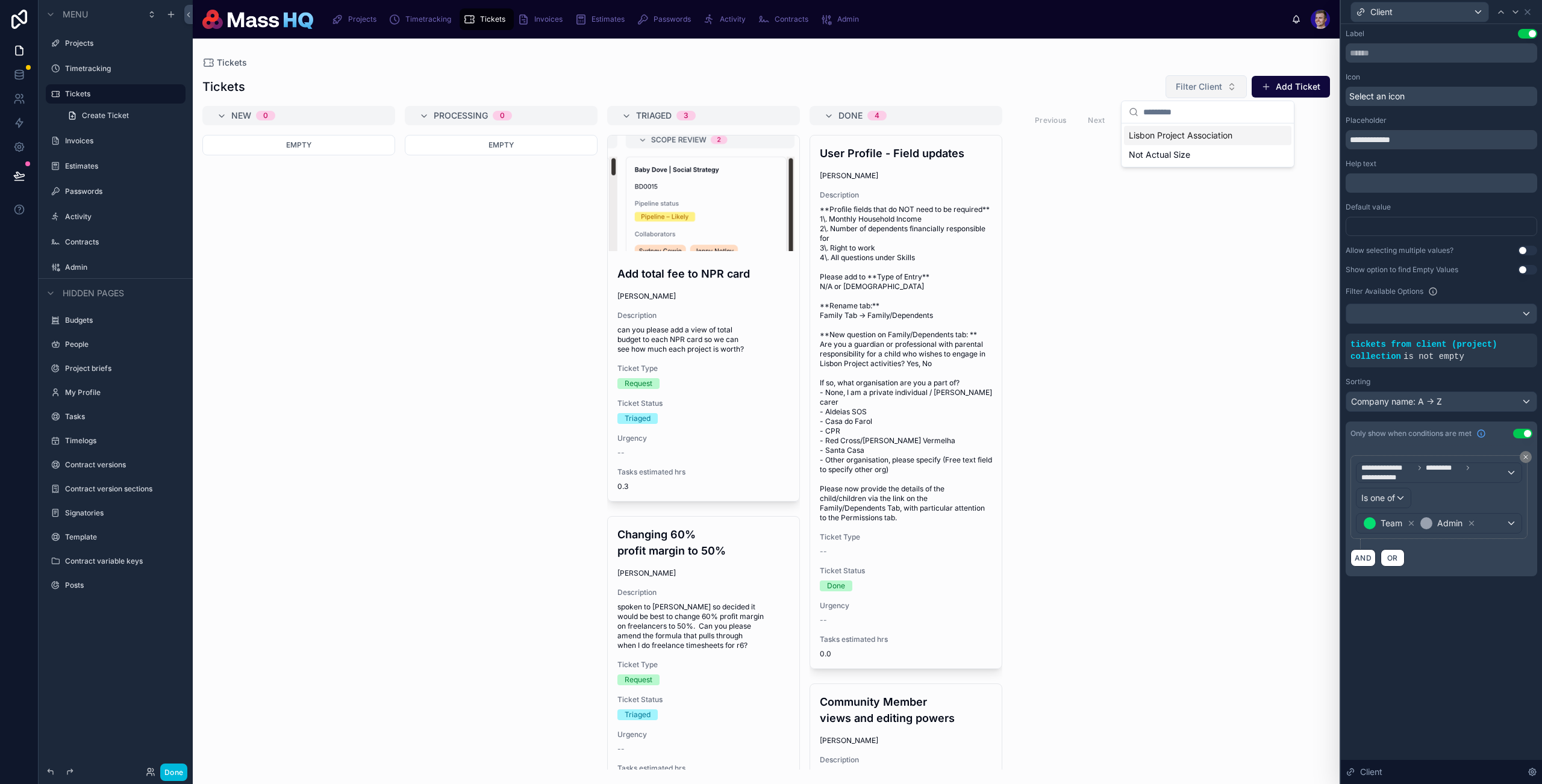
click at [1199, 83] on span "Filter Client" at bounding box center [1199, 86] width 46 height 12
click at [1249, 313] on div at bounding box center [1441, 314] width 190 height 19
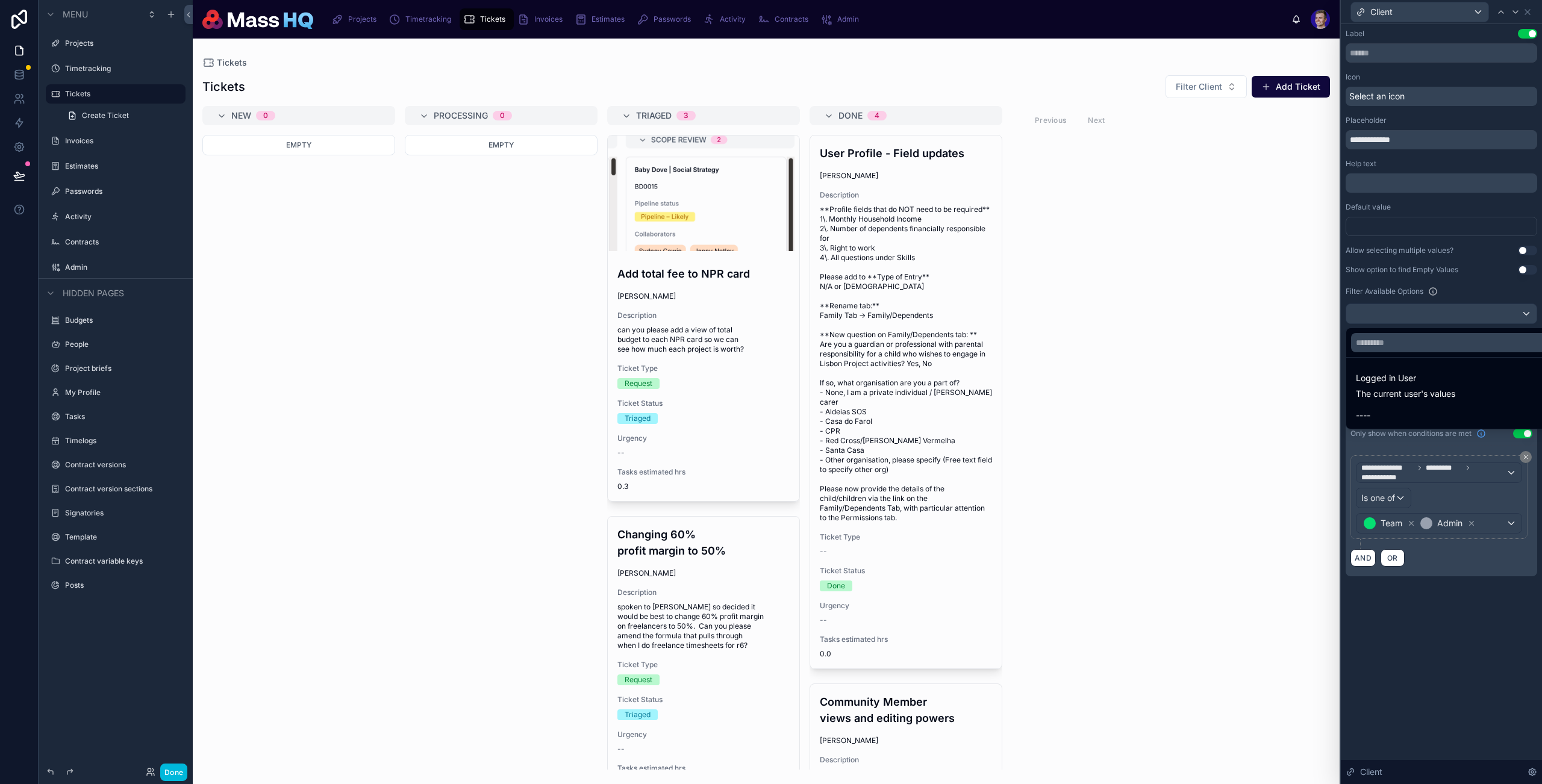
click at [1249, 310] on div at bounding box center [1441, 392] width 201 height 784
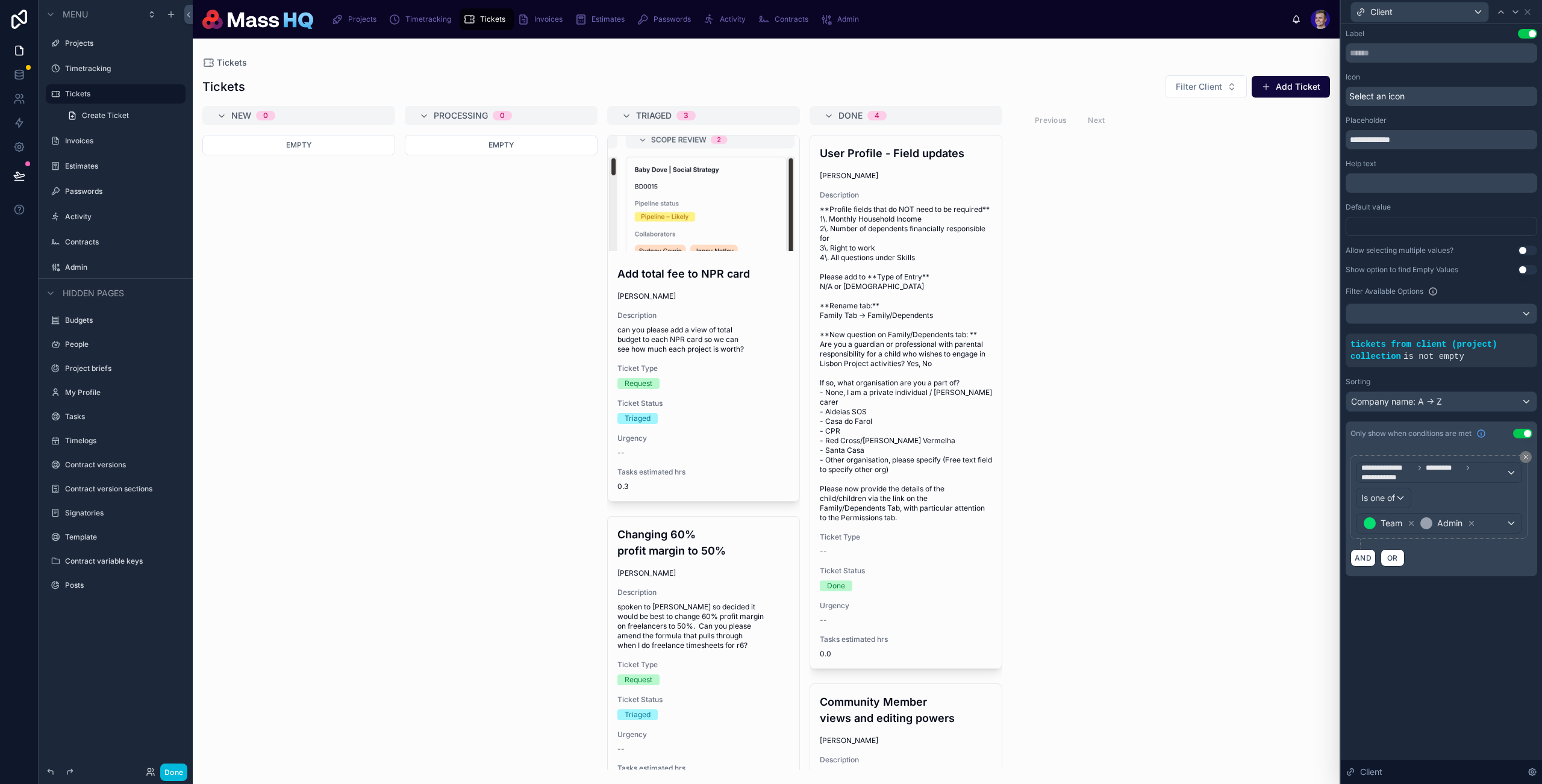
click at [1249, 248] on button "Use setting" at bounding box center [1528, 251] width 19 height 10
click at [1249, 49] on input "text" at bounding box center [1441, 53] width 191 height 19
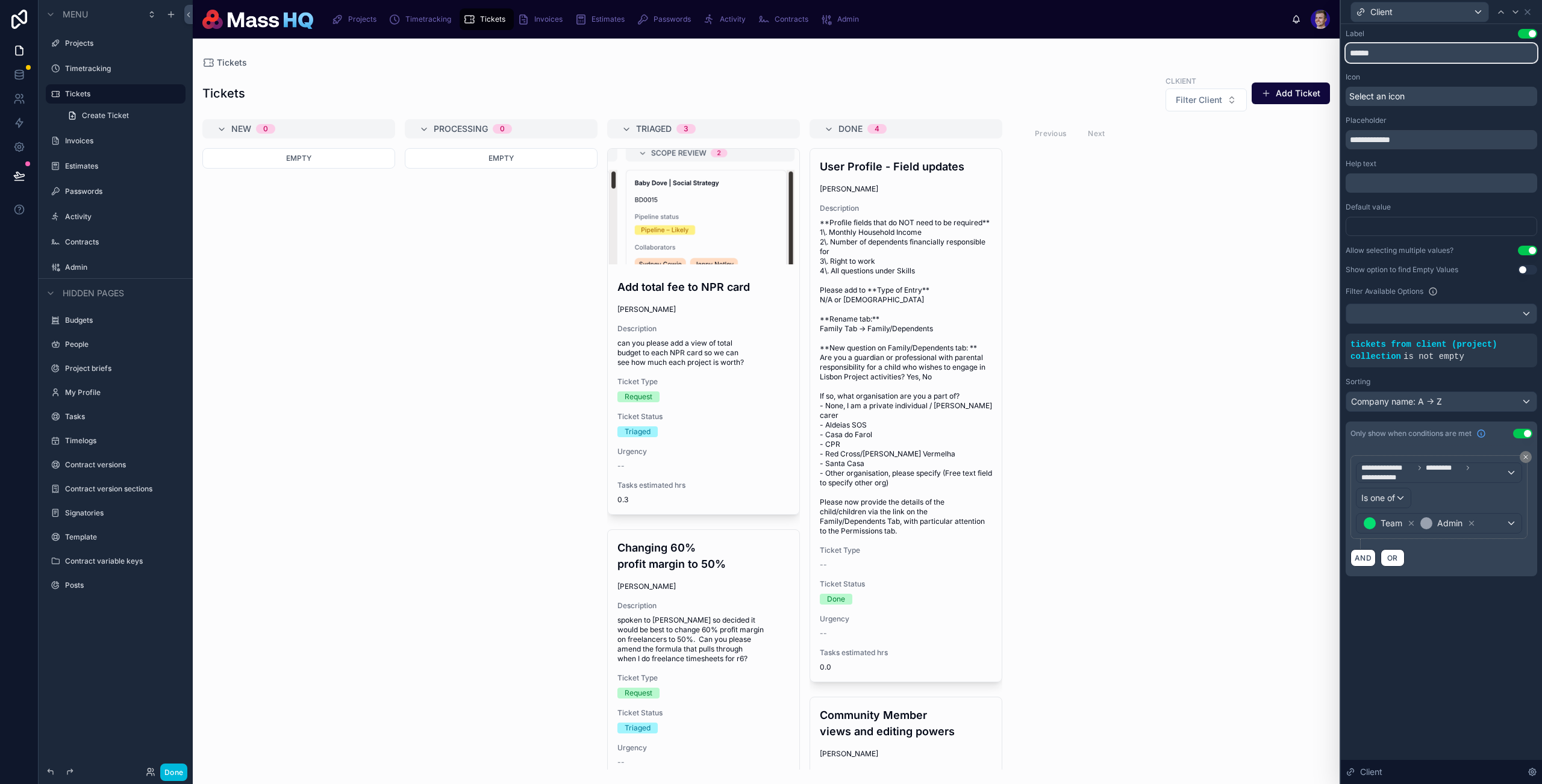
type input "******"
click at [1249, 143] on input "**********" at bounding box center [1441, 140] width 191 height 19
type input "**********"
click at [174, 774] on button "Done" at bounding box center [174, 772] width 27 height 17
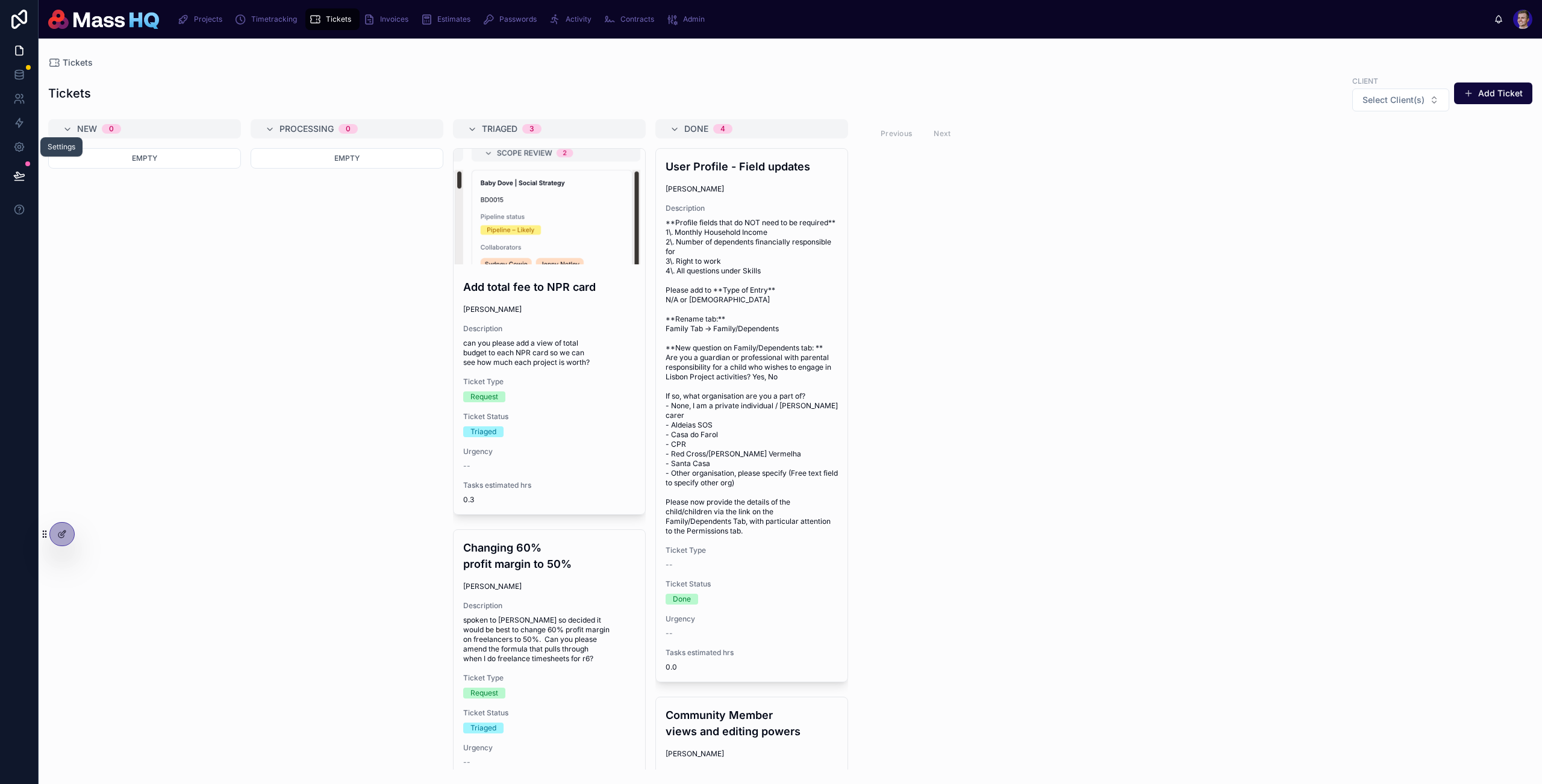
click at [17, 165] on button at bounding box center [19, 176] width 26 height 34
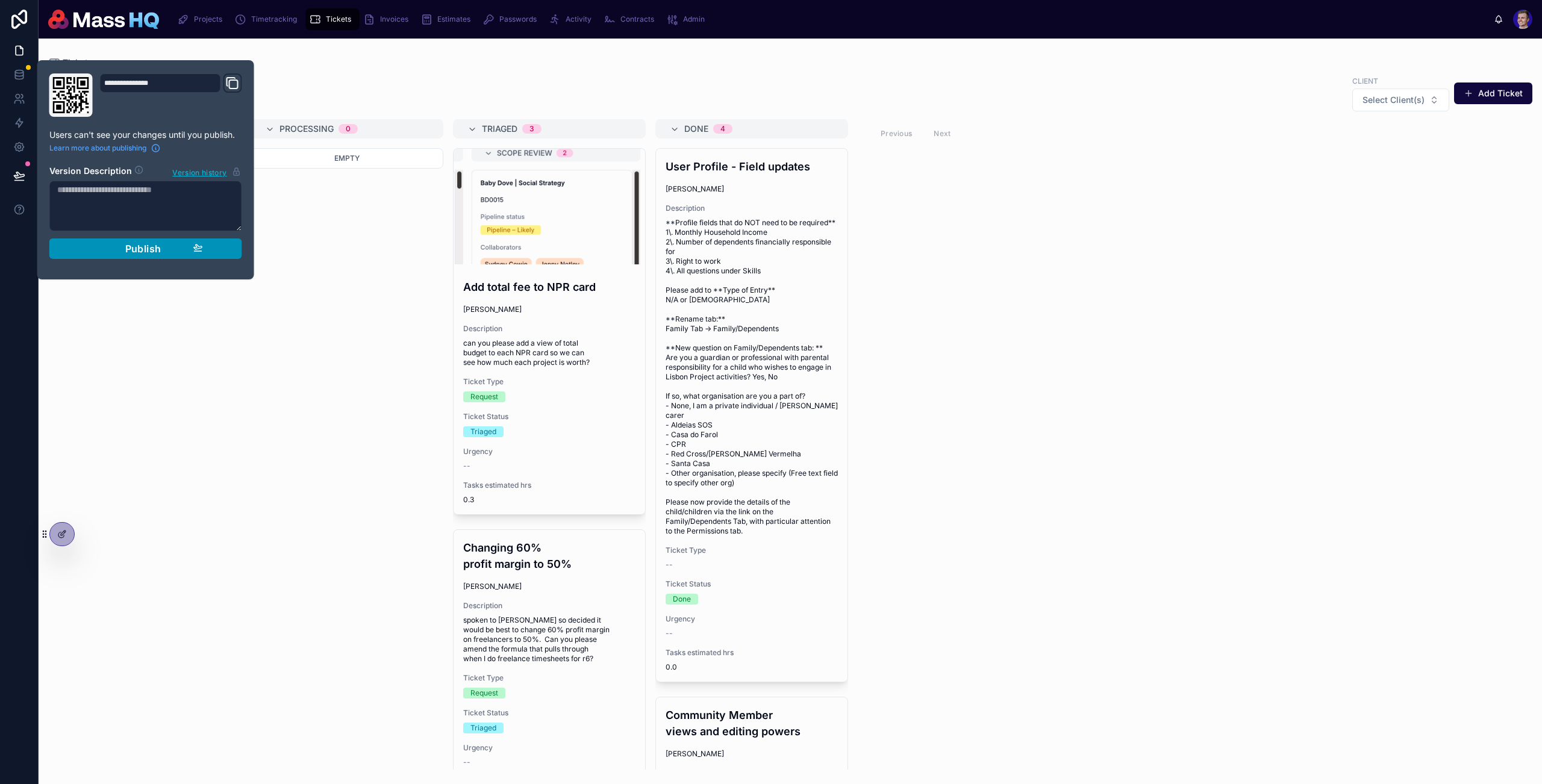
click at [137, 248] on span "Publish" at bounding box center [143, 248] width 36 height 12
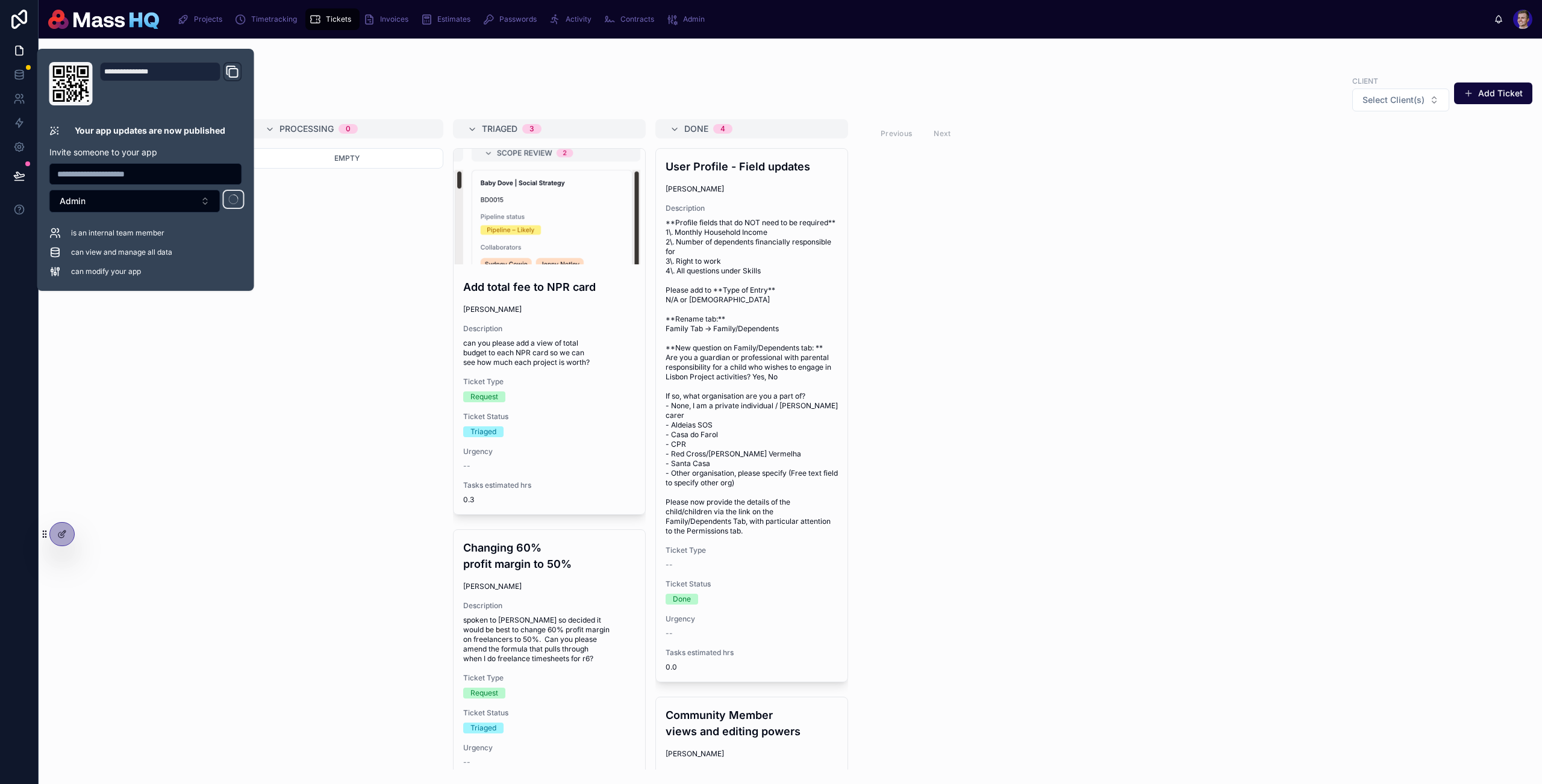
click at [1234, 241] on div "New 0 Empty Processing 0 Empty Triaged 3 Add total fee to NPR card Mollie Galli…" at bounding box center [790, 444] width 1503 height 650
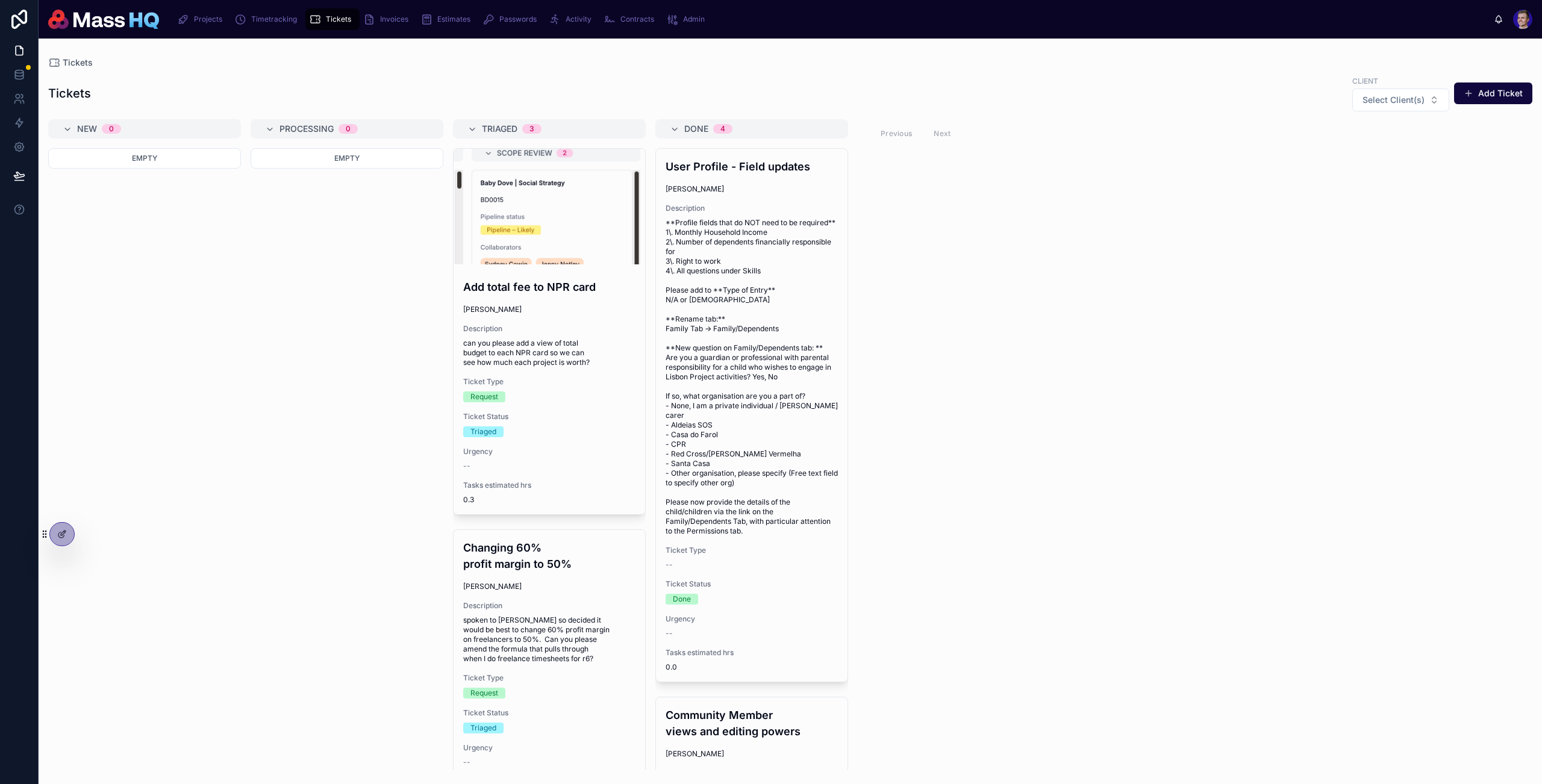
click at [1085, 398] on div "New 0 Empty Processing 0 Empty Triaged 3 Add total fee to NPR card Mollie Galli…" at bounding box center [790, 444] width 1503 height 650
click at [1249, 98] on span "Select Client(s)" at bounding box center [1394, 99] width 62 height 12
click at [1249, 163] on div "Not Actual Size" at bounding box center [1402, 168] width 167 height 19
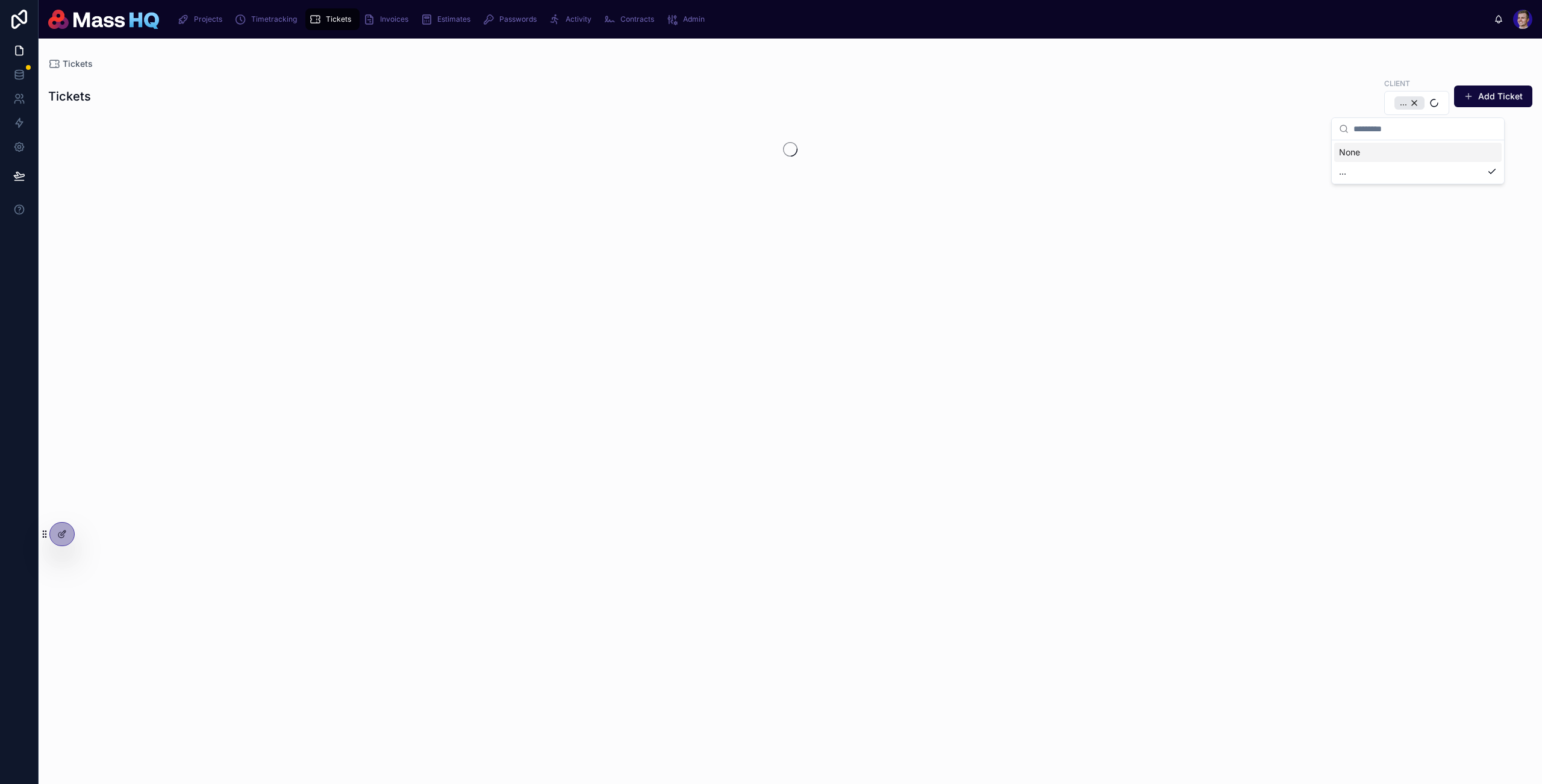
click at [781, 67] on div "Tickets" at bounding box center [790, 63] width 1484 height 12
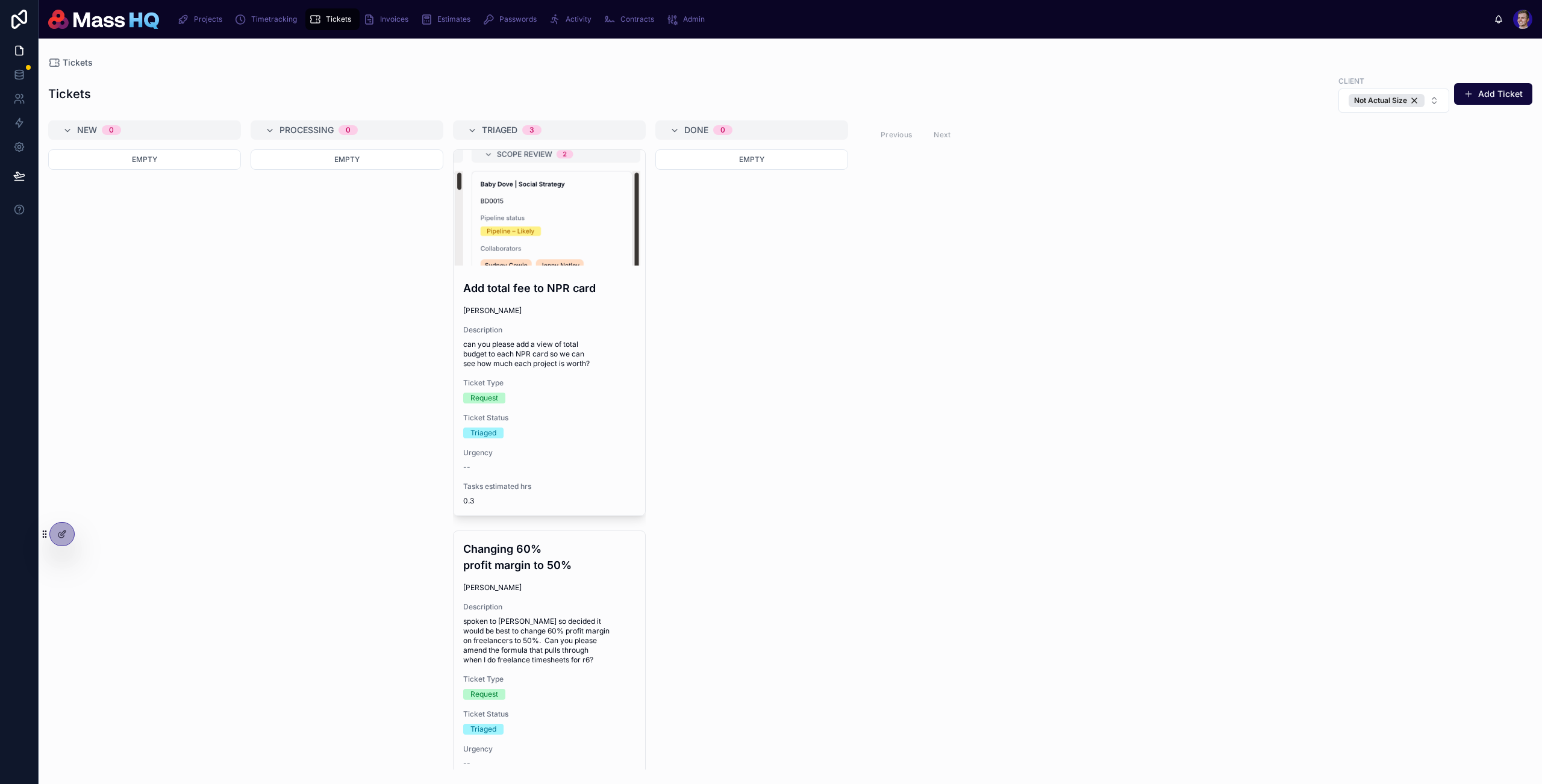
click at [873, 381] on div "New 0 Empty Processing 0 Empty Triaged 3 Add total fee to NPR card Mollie Galli…" at bounding box center [790, 445] width 1503 height 649
drag, startPoint x: 872, startPoint y: 382, endPoint x: 831, endPoint y: 374, distance: 41.8
click at [871, 383] on div "New 0 Empty Processing 0 Empty Triaged 3 Add total fee to NPR card Mollie Galli…" at bounding box center [790, 445] width 1503 height 649
click at [1181, 561] on div "New 0 Empty Processing 0 Empty Triaged 3 Add total fee to NPR card Mollie Galli…" at bounding box center [790, 445] width 1503 height 649
click at [1165, 489] on div "New 0 Empty Processing 0 Empty Triaged 3 Add total fee to NPR card Mollie Galli…" at bounding box center [790, 445] width 1503 height 649
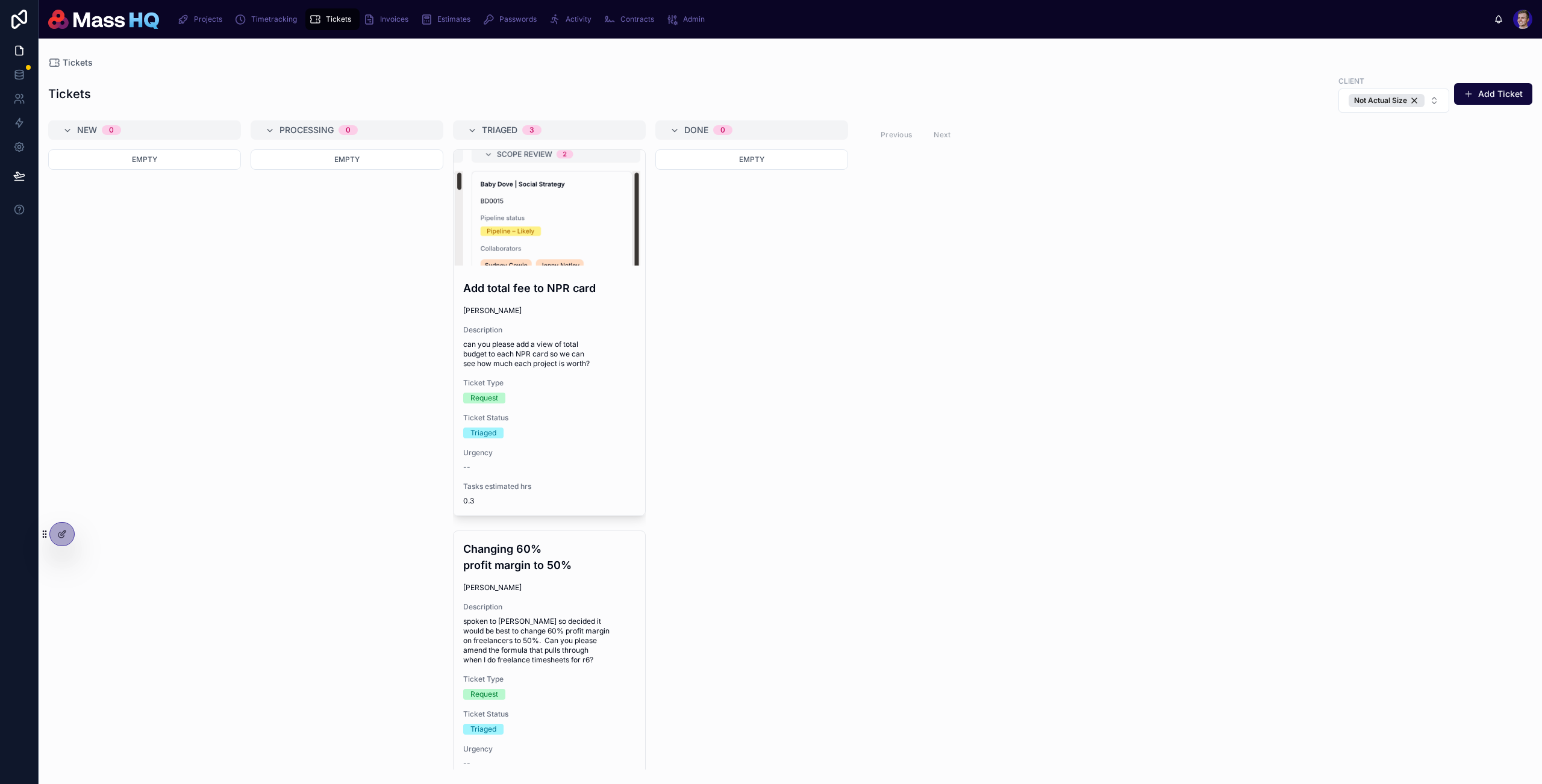
click at [829, 296] on div "Empty" at bounding box center [752, 459] width 193 height 620
click at [827, 291] on div "Empty" at bounding box center [752, 459] width 193 height 620
click at [898, 195] on div "New 0 Empty Processing 0 Empty Triaged 3 Add total fee to NPR card Mollie Galli…" at bounding box center [790, 445] width 1503 height 649
click at [897, 195] on div "New 0 Empty Processing 0 Empty Triaged 3 Add total fee to NPR card Mollie Galli…" at bounding box center [790, 445] width 1503 height 649
click at [899, 195] on div "New 0 Empty Processing 0 Empty Triaged 3 Add total fee to NPR card Mollie Galli…" at bounding box center [790, 445] width 1503 height 649
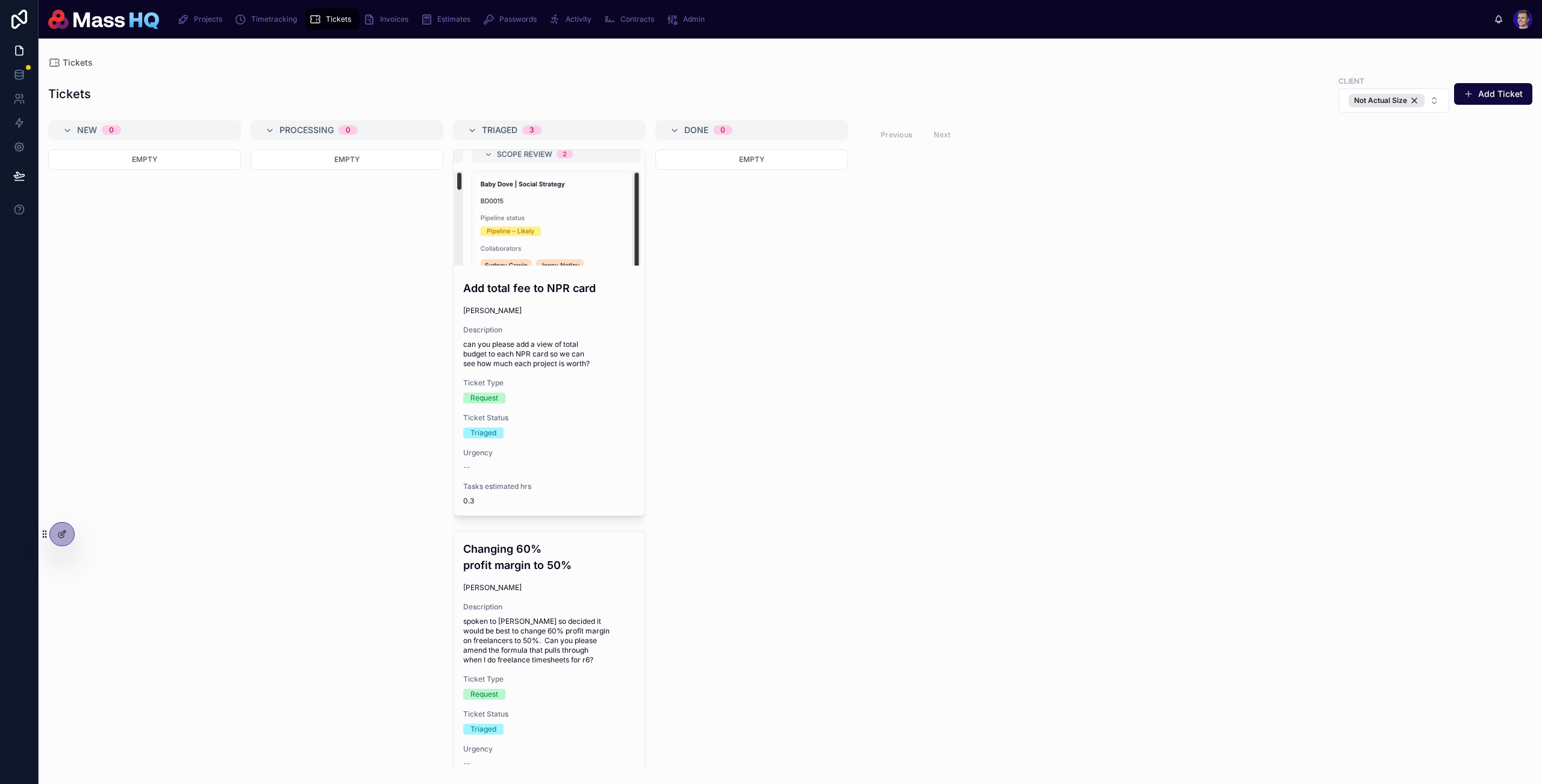
click at [873, 330] on div "New 0 Empty Processing 0 Empty Triaged 3 Add total fee to NPR card Mollie Galli…" at bounding box center [790, 445] width 1503 height 649
click at [842, 263] on div "Empty" at bounding box center [752, 459] width 193 height 620
click at [811, 341] on div "Empty" at bounding box center [752, 459] width 193 height 620
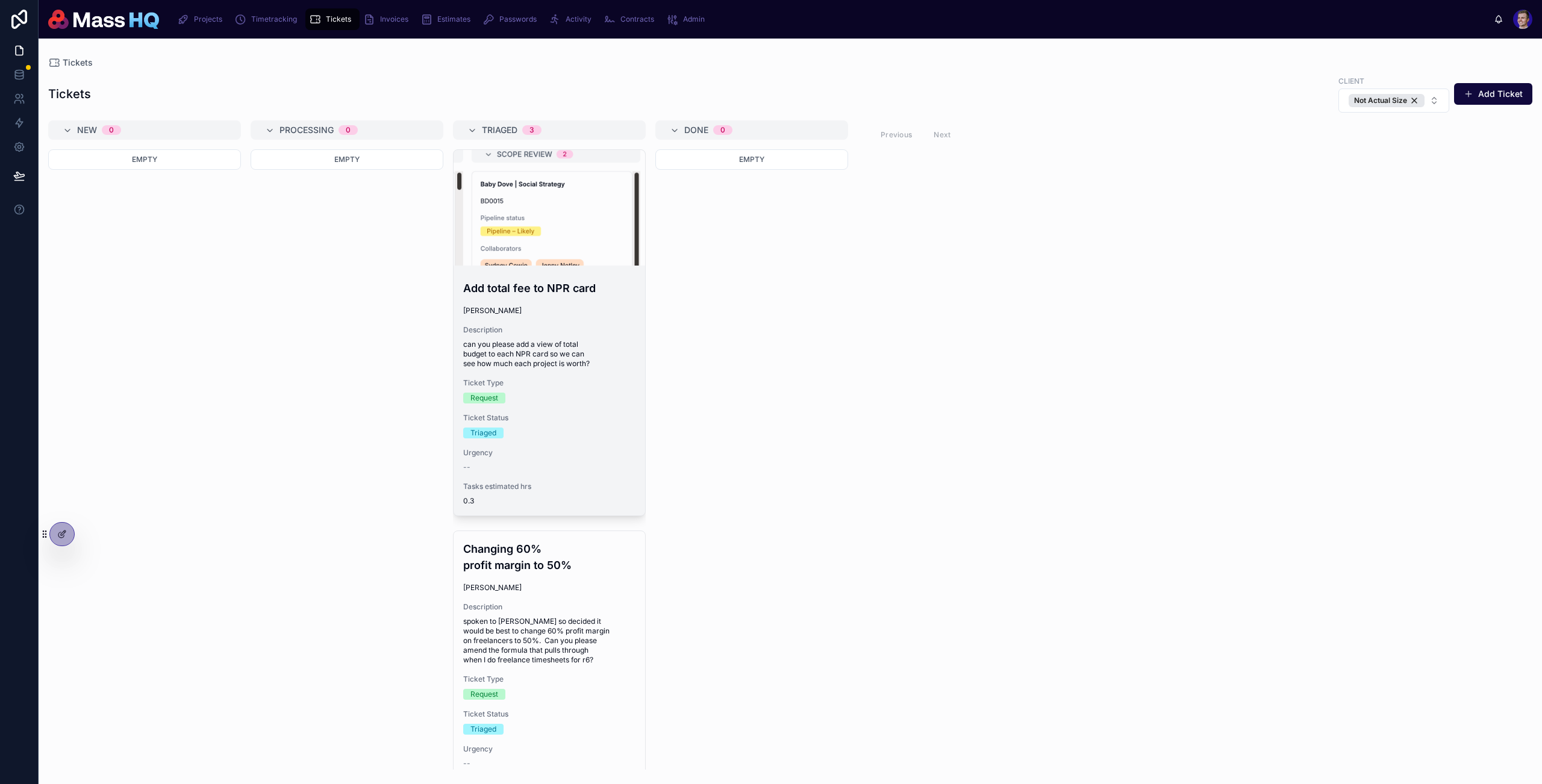
click at [464, 502] on span "0.3" at bounding box center [550, 501] width 172 height 10
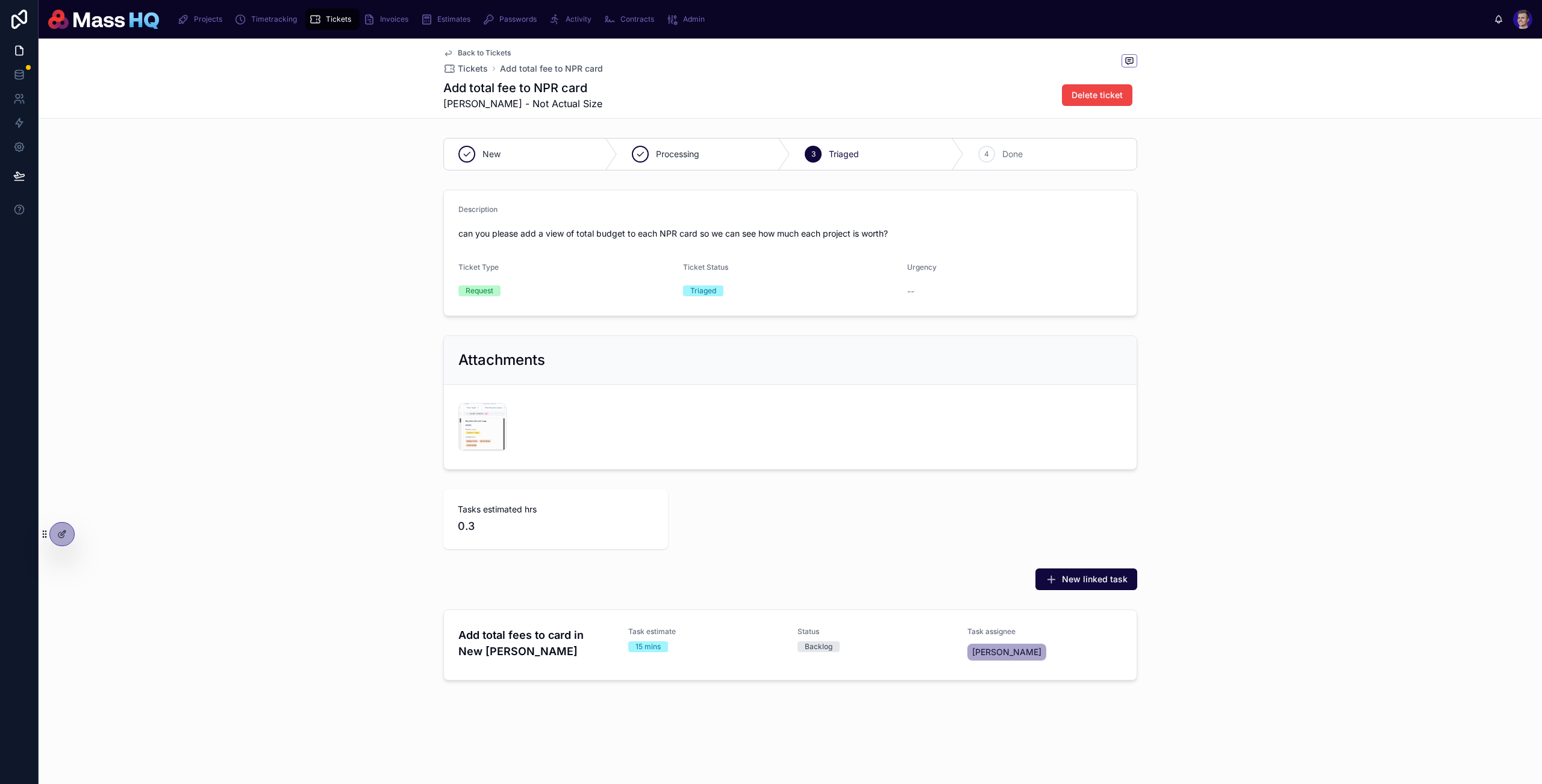
click at [178, 176] on div "New Processing 3 Triaged 4 Done Description can you please add a view of total …" at bounding box center [790, 411] width 1503 height 557
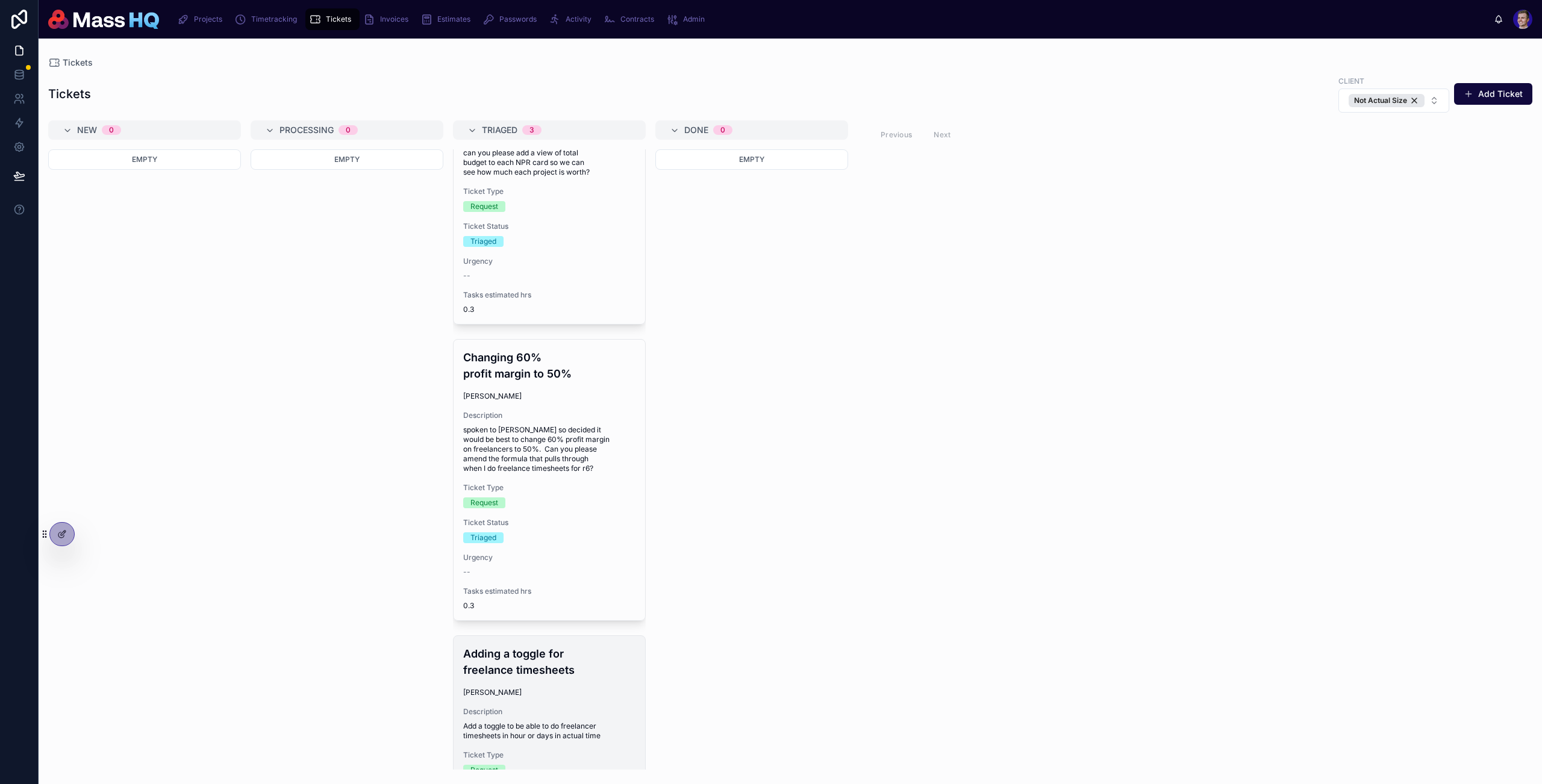
scroll to position [321, 0]
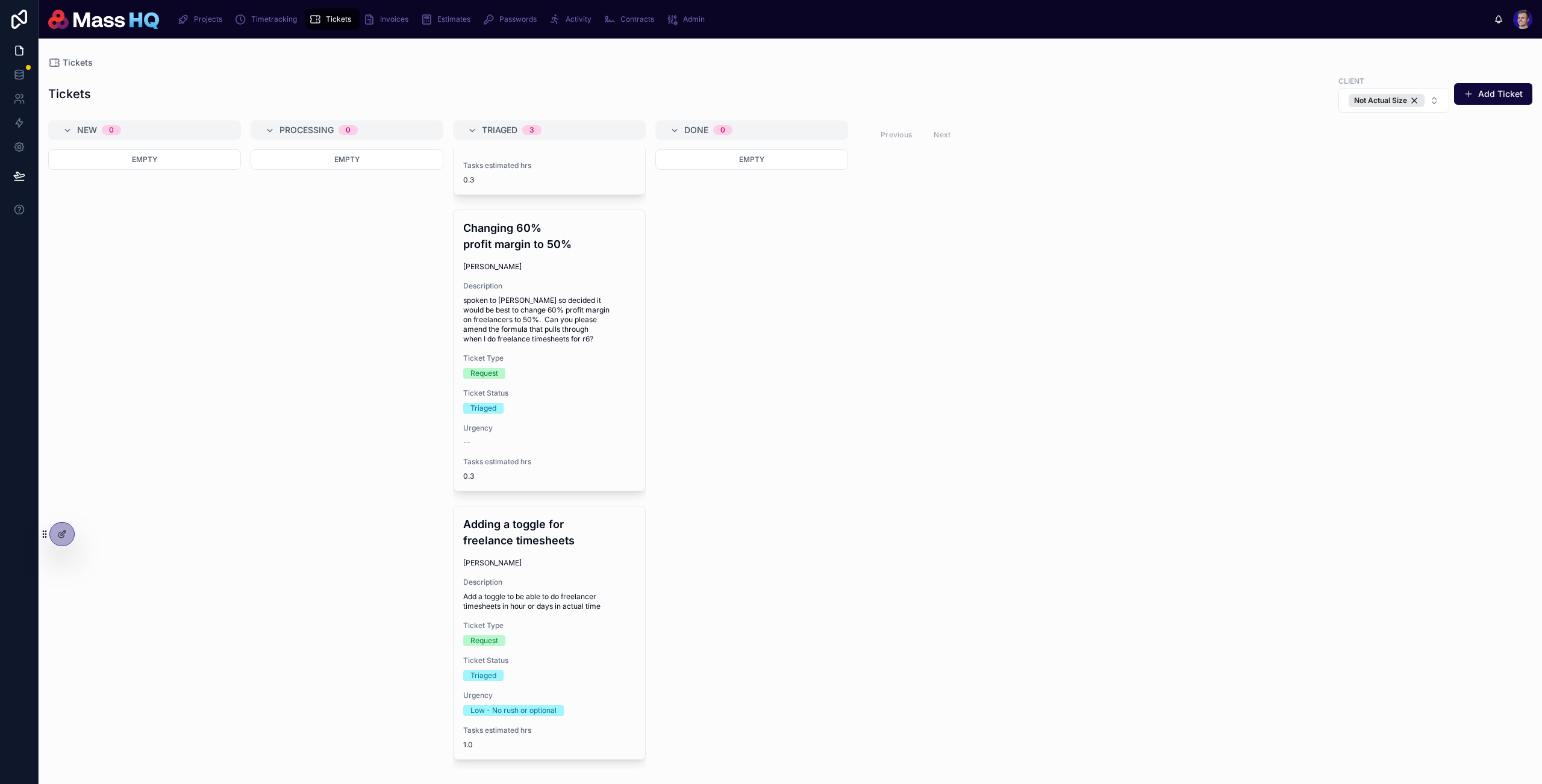
click at [525, 441] on div "--" at bounding box center [550, 443] width 172 height 10
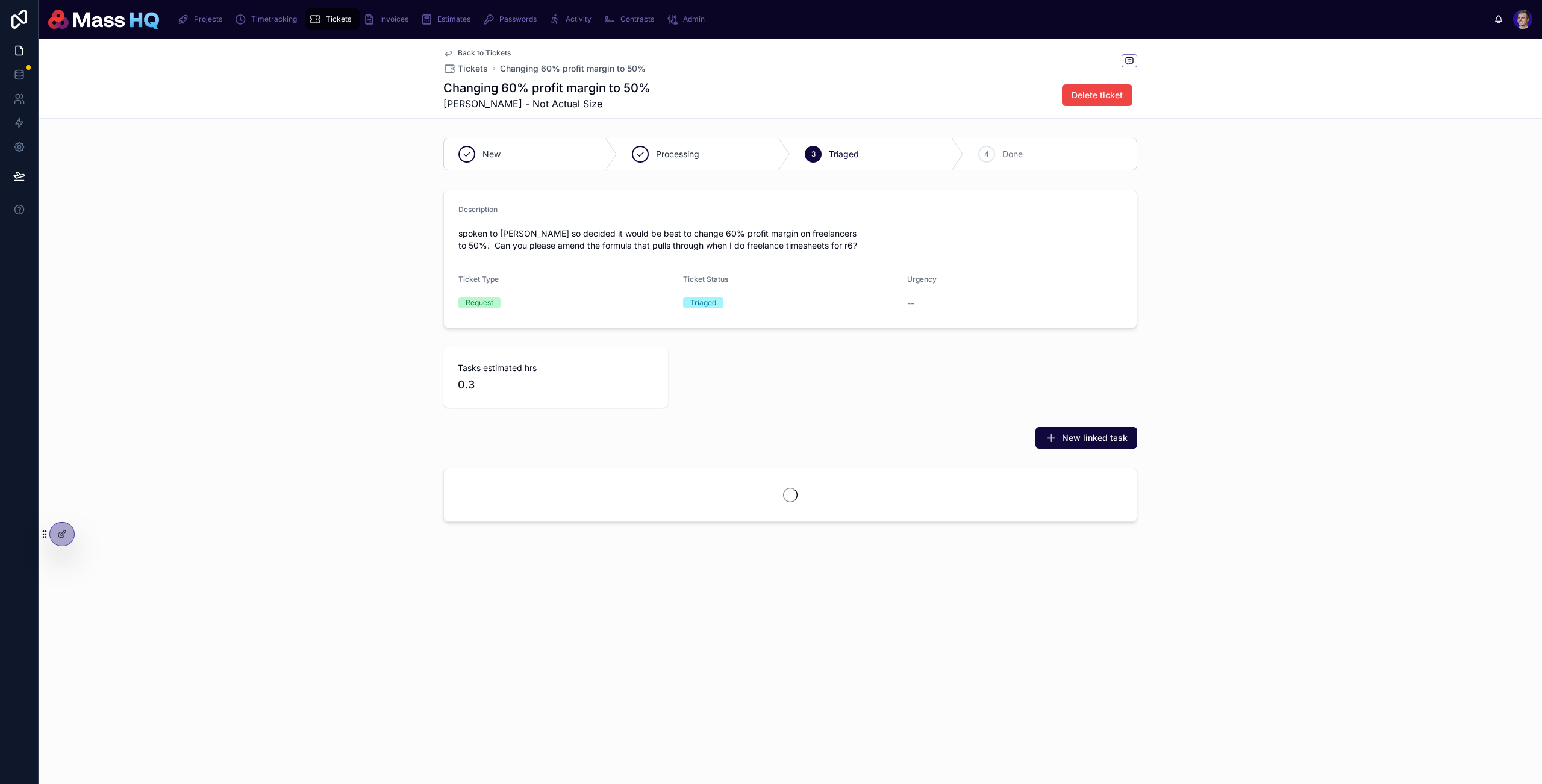
click at [1239, 360] on div "Tasks estimated hrs 0.3" at bounding box center [790, 377] width 1503 height 70
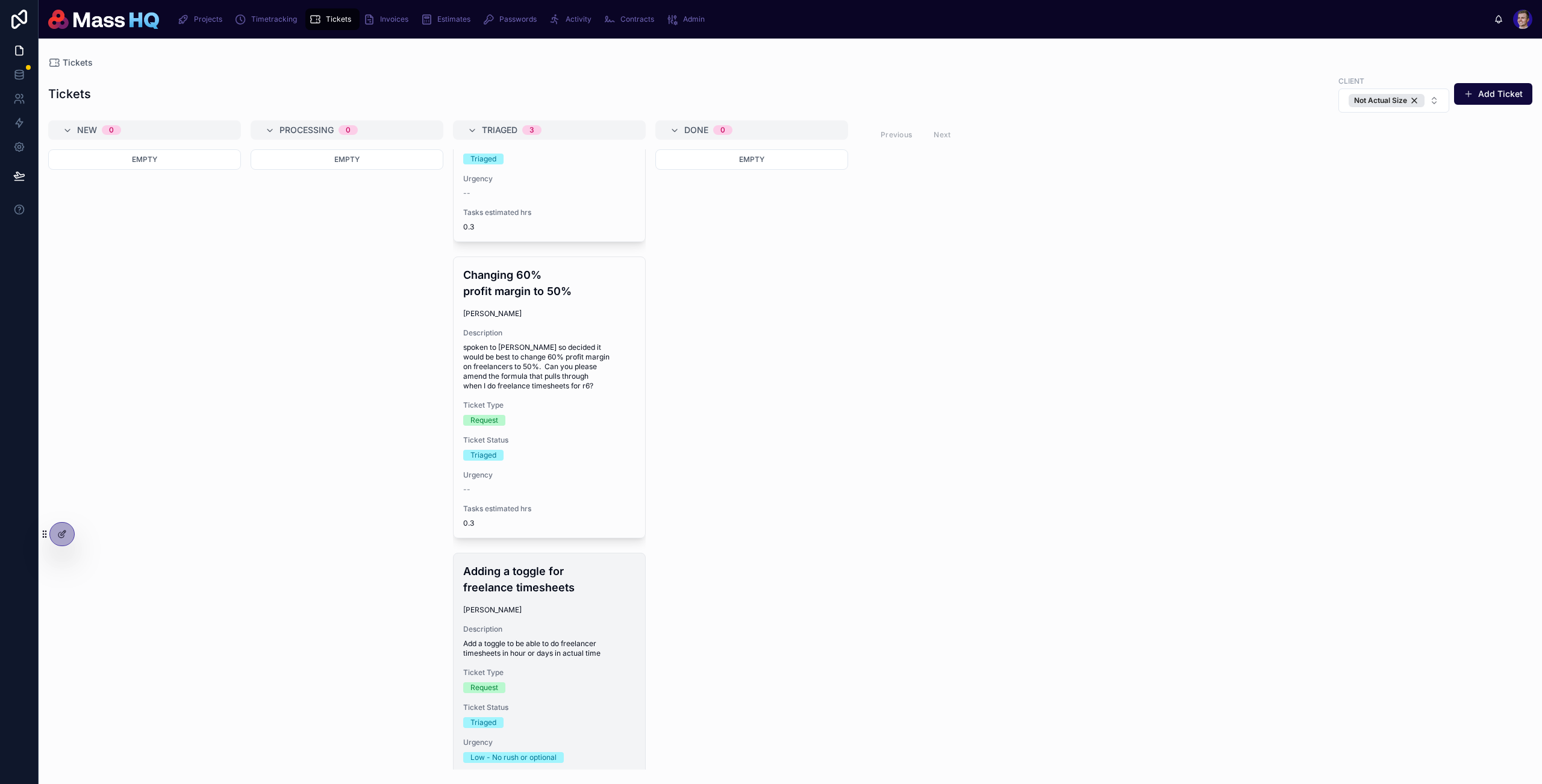
scroll to position [321, 0]
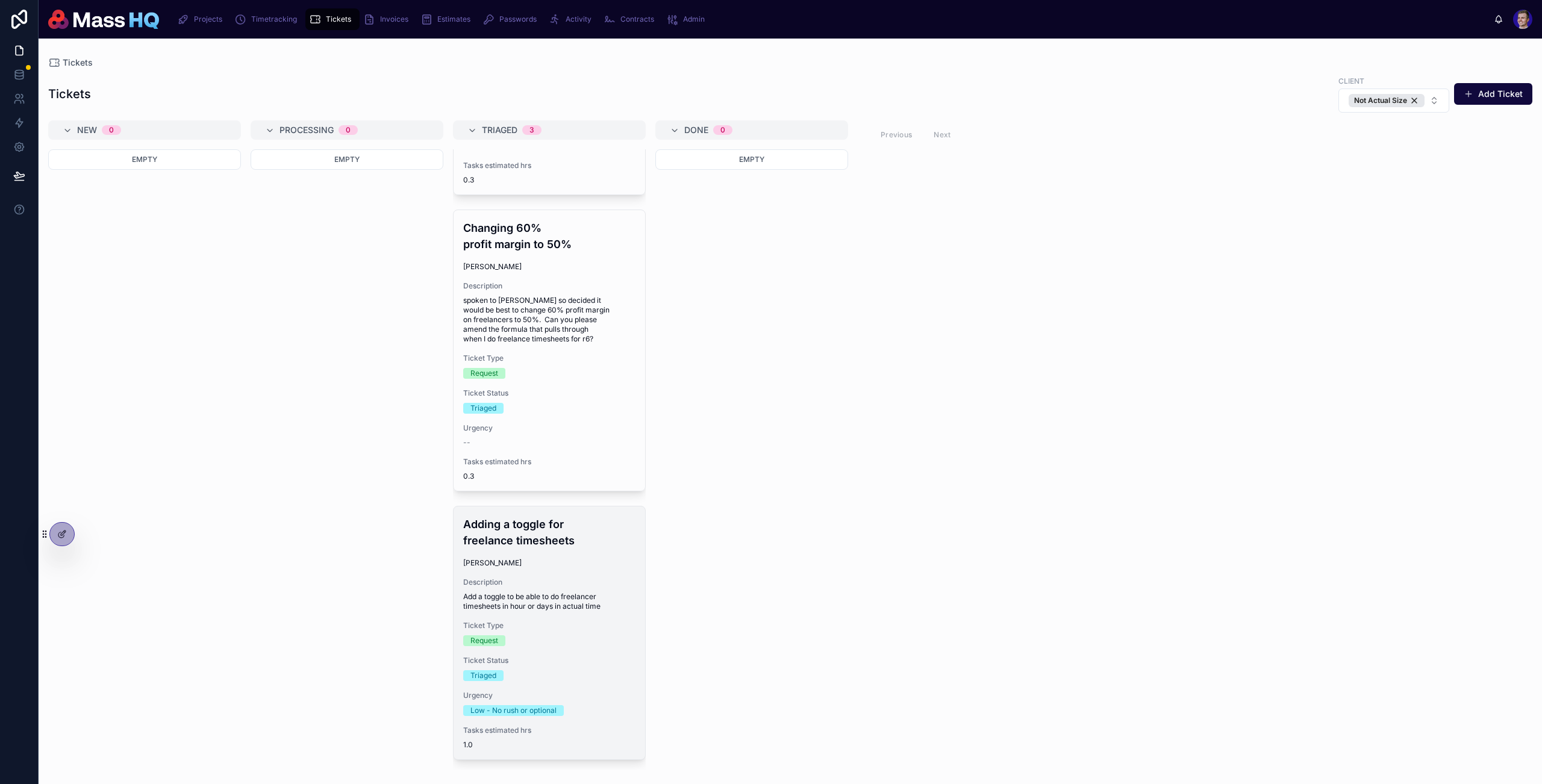
click at [590, 580] on span "Description" at bounding box center [550, 582] width 172 height 10
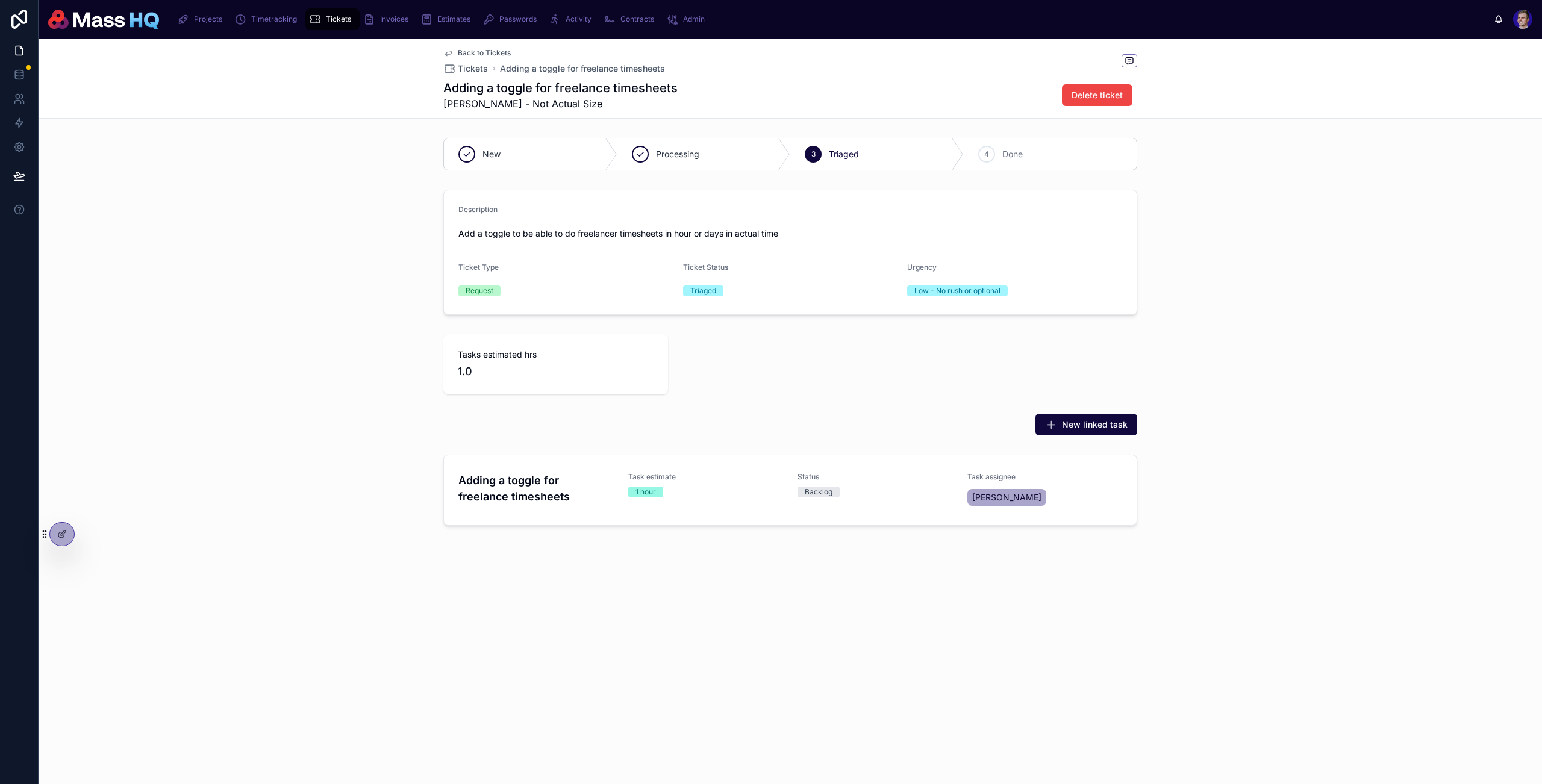
click at [306, 406] on div "New Processing 3 Triaged 4 Done Description Add a toggle to be able to do freel…" at bounding box center [790, 334] width 1503 height 402
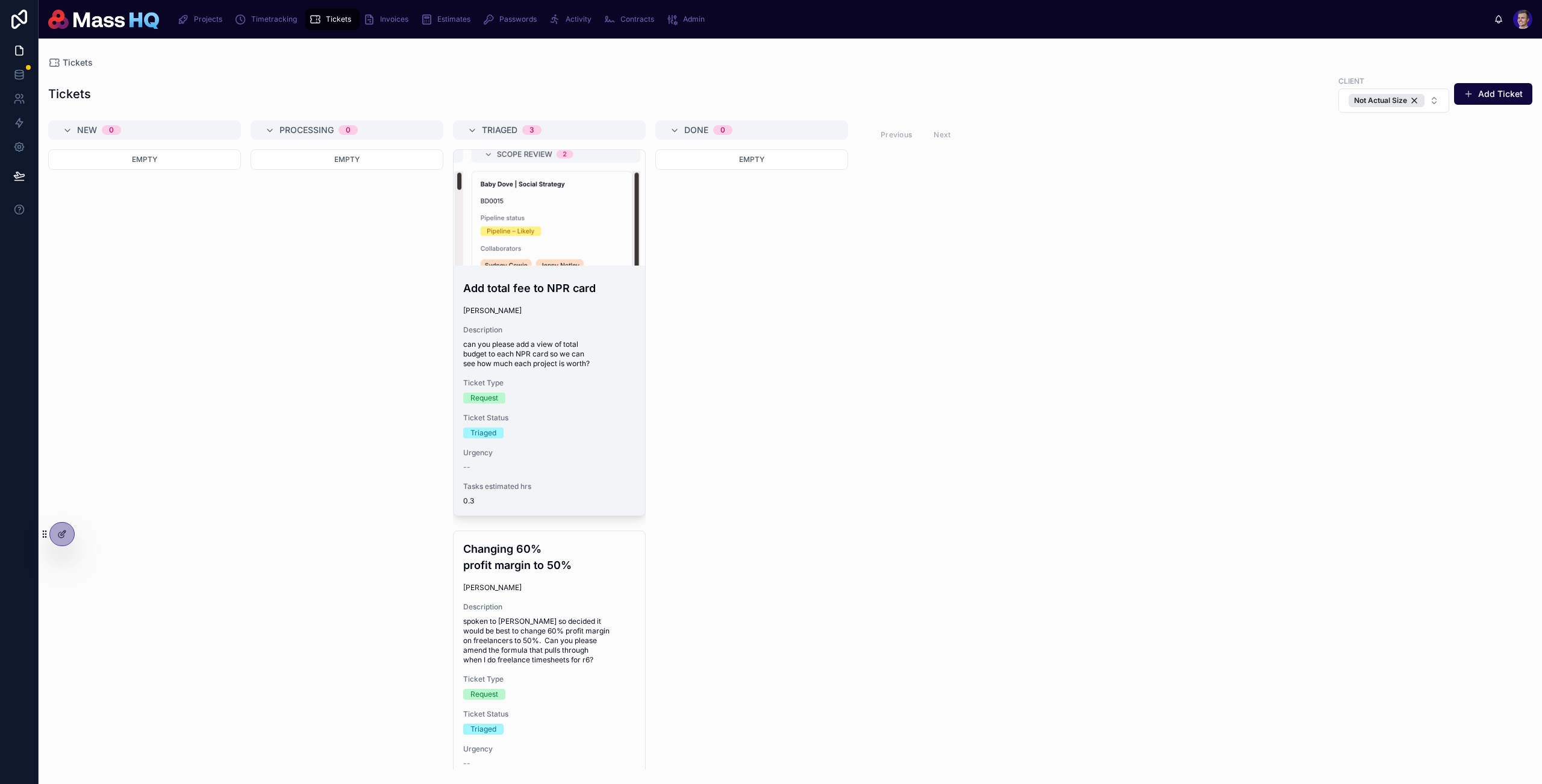
click at [559, 330] on span "Description" at bounding box center [550, 330] width 172 height 10
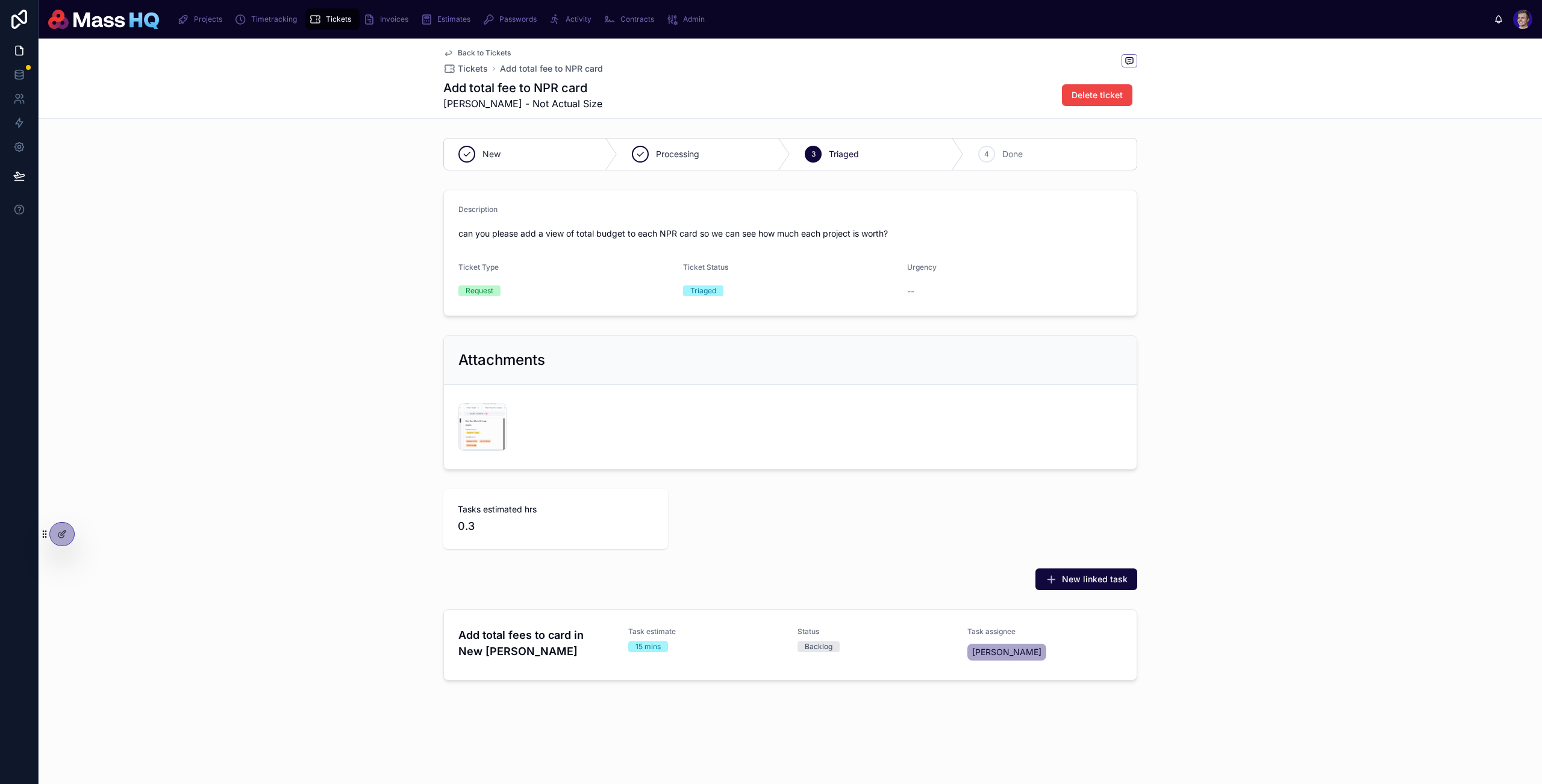
click at [257, 255] on div "Description can you please add a view of total budget to each NPR card so we ca…" at bounding box center [790, 253] width 1503 height 136
click at [1062, 332] on div "Attachments Screenshot-2025-10-07-at-13.51.25 .png" at bounding box center [790, 402] width 1503 height 144
click at [459, 79] on div "Back to Tickets Tickets Add total fee to NPR card Add total fee to NPR card Mol…" at bounding box center [791, 78] width 694 height 79
click at [466, 71] on span "Tickets" at bounding box center [473, 68] width 30 height 12
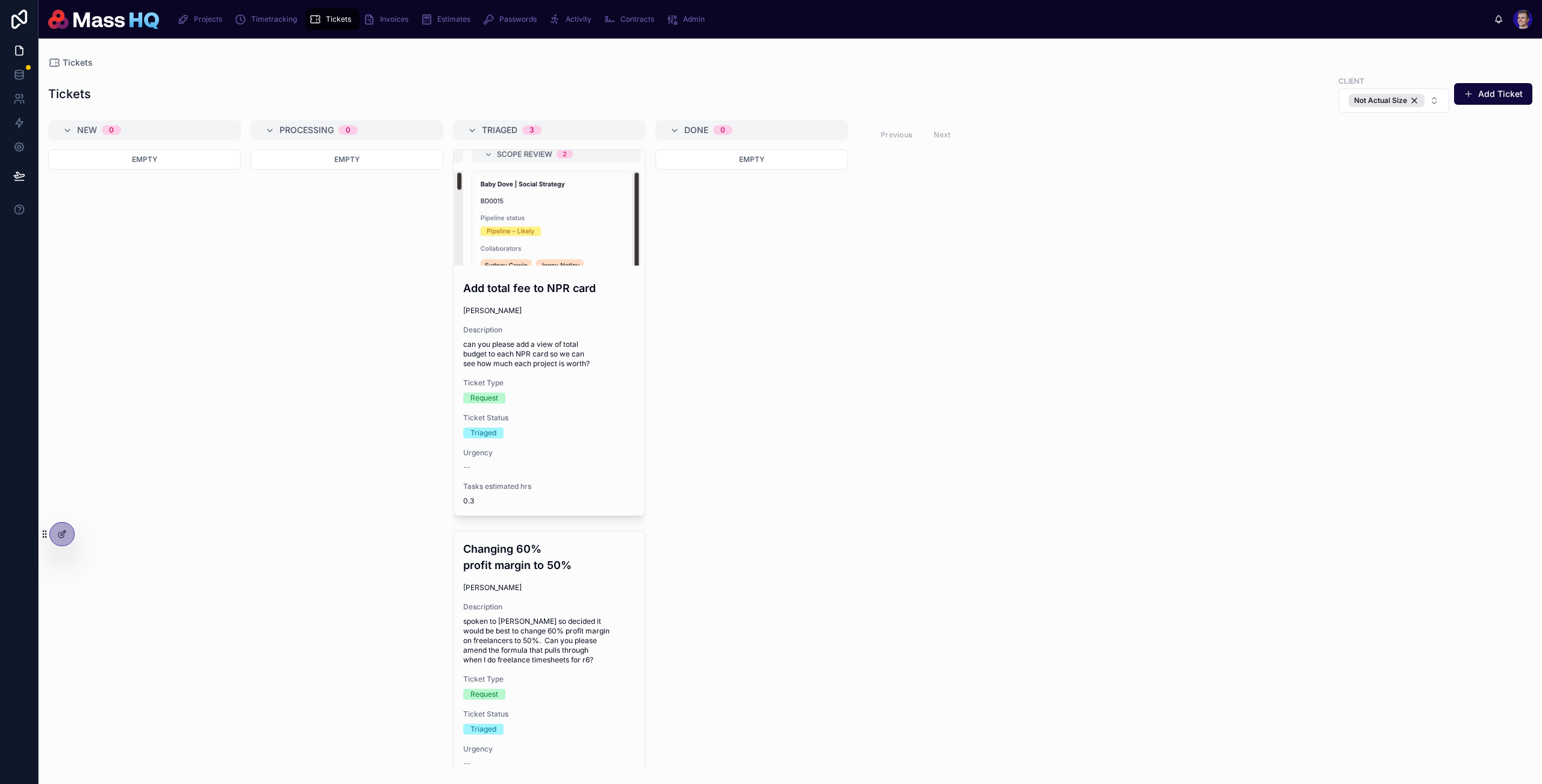
click at [1023, 306] on div "New 0 Empty Processing 0 Empty Triaged 3 Add total fee to NPR card Mollie Galli…" at bounding box center [790, 445] width 1503 height 649
click at [747, 274] on div "Empty" at bounding box center [752, 459] width 193 height 620
click at [791, 292] on div "Empty" at bounding box center [752, 459] width 193 height 620
click at [811, 377] on div "Empty" at bounding box center [752, 459] width 193 height 620
drag, startPoint x: 831, startPoint y: 415, endPoint x: 713, endPoint y: 387, distance: 121.3
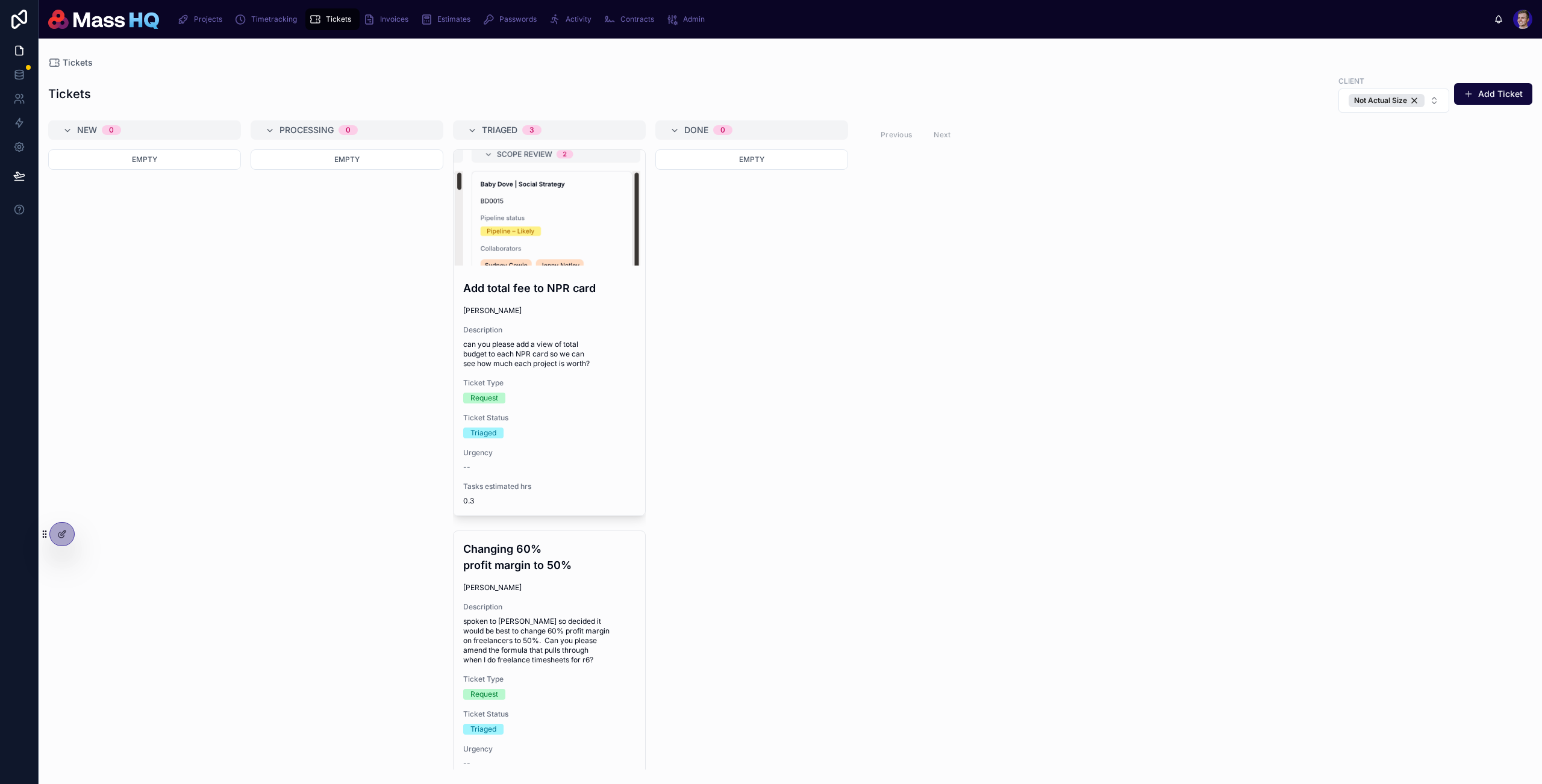
click at [831, 415] on div "Empty" at bounding box center [752, 459] width 193 height 620
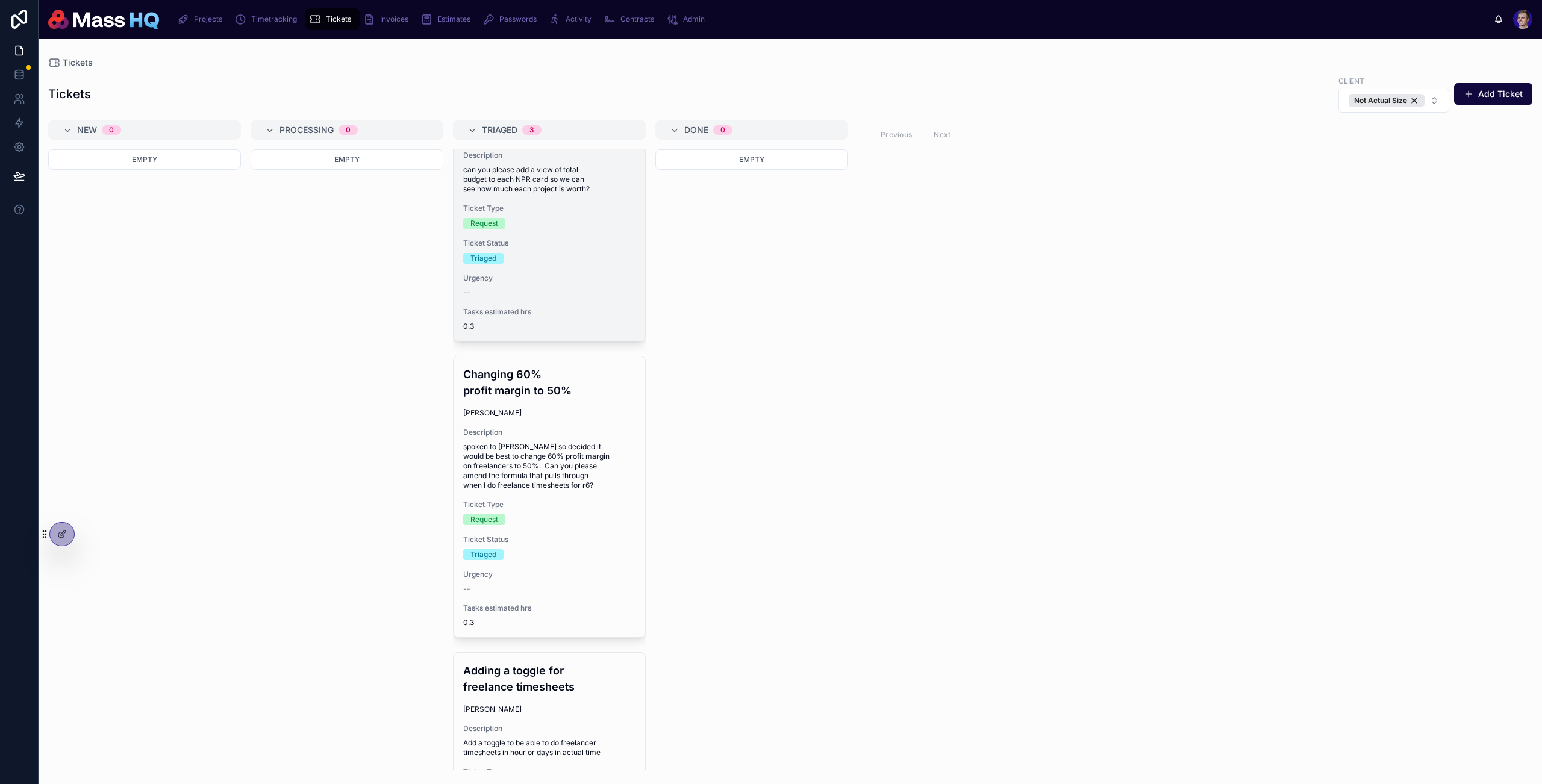
scroll to position [173, 0]
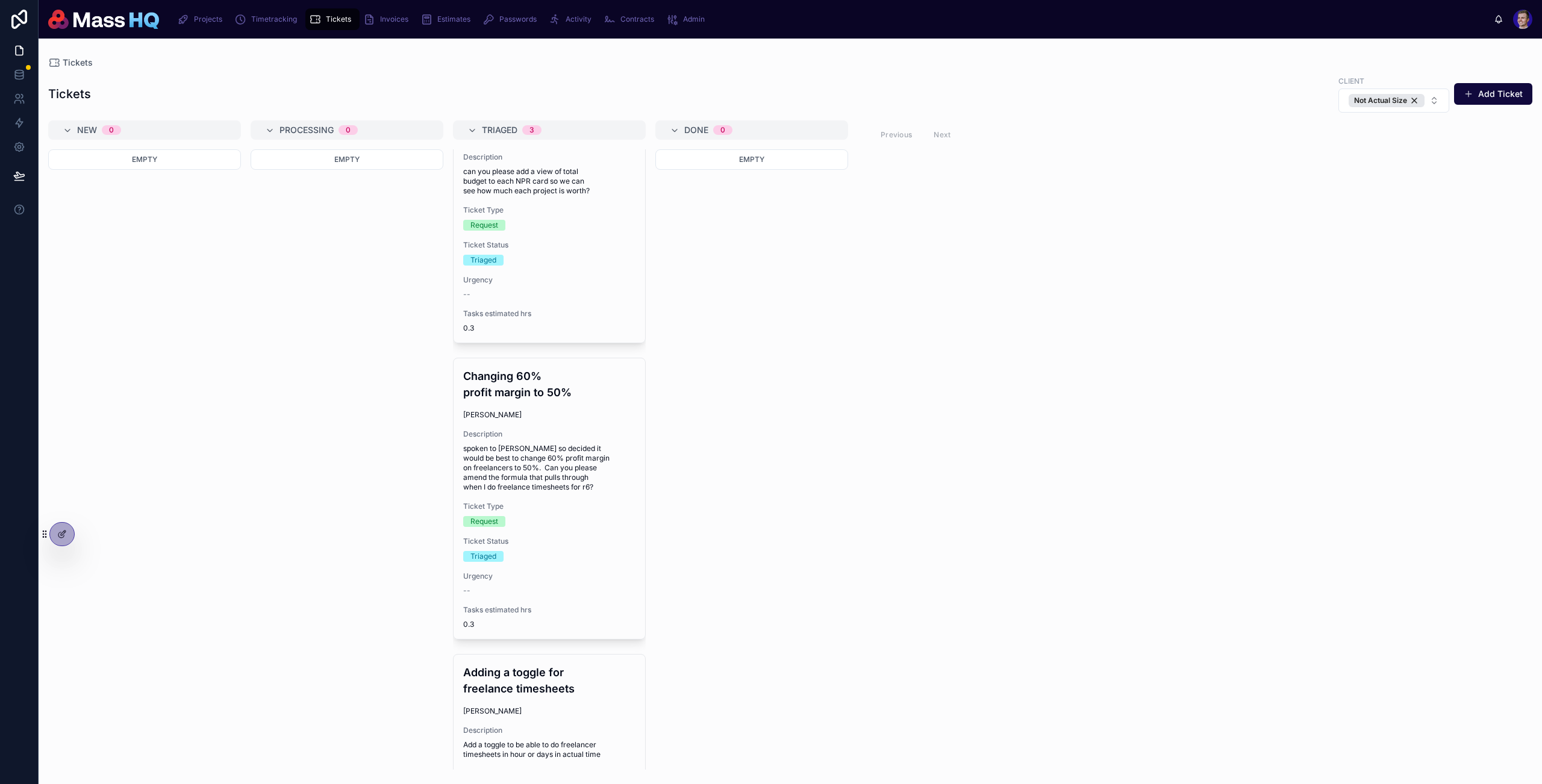
click at [815, 358] on div "Empty" at bounding box center [752, 459] width 193 height 620
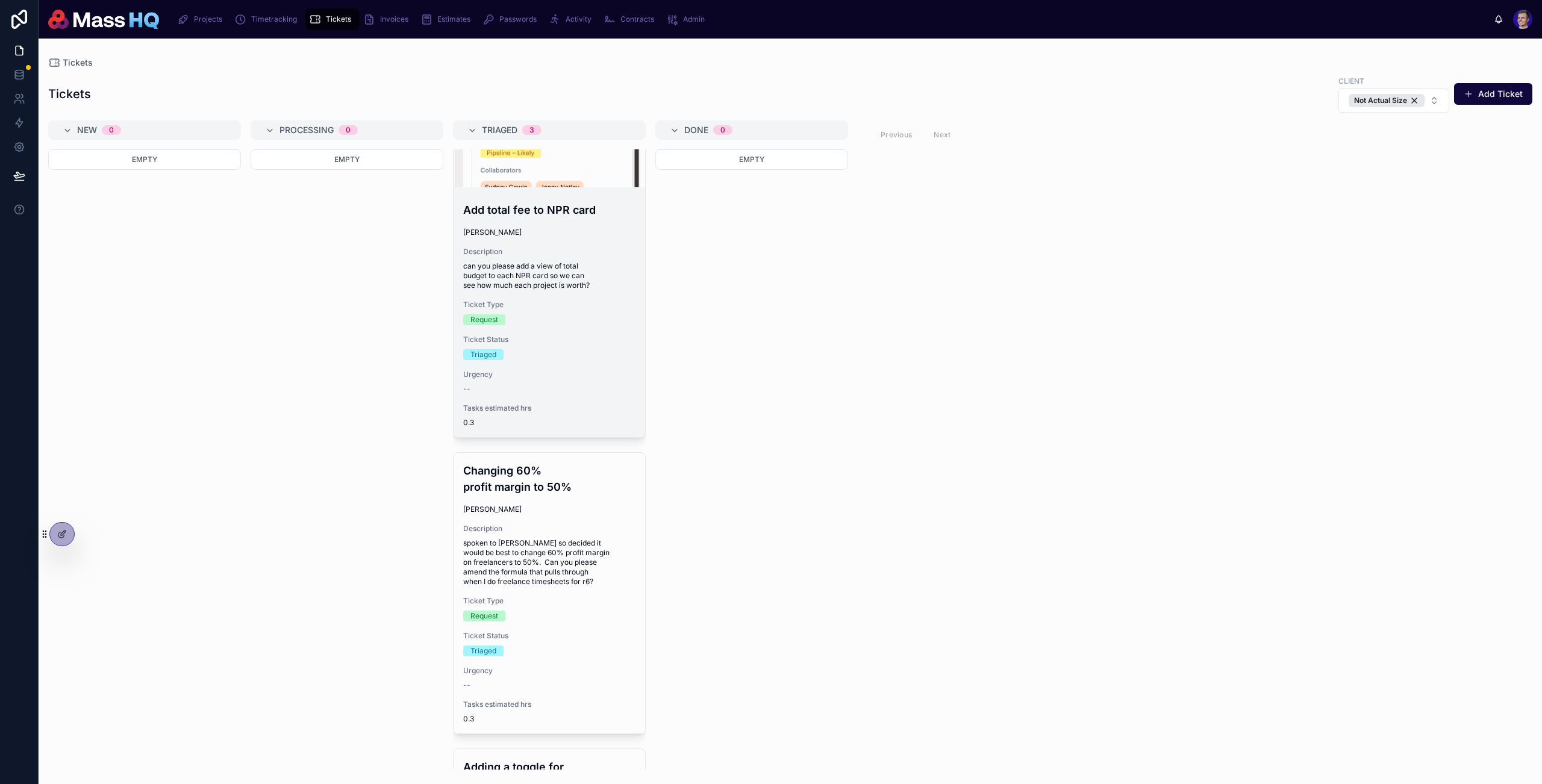
scroll to position [54, 0]
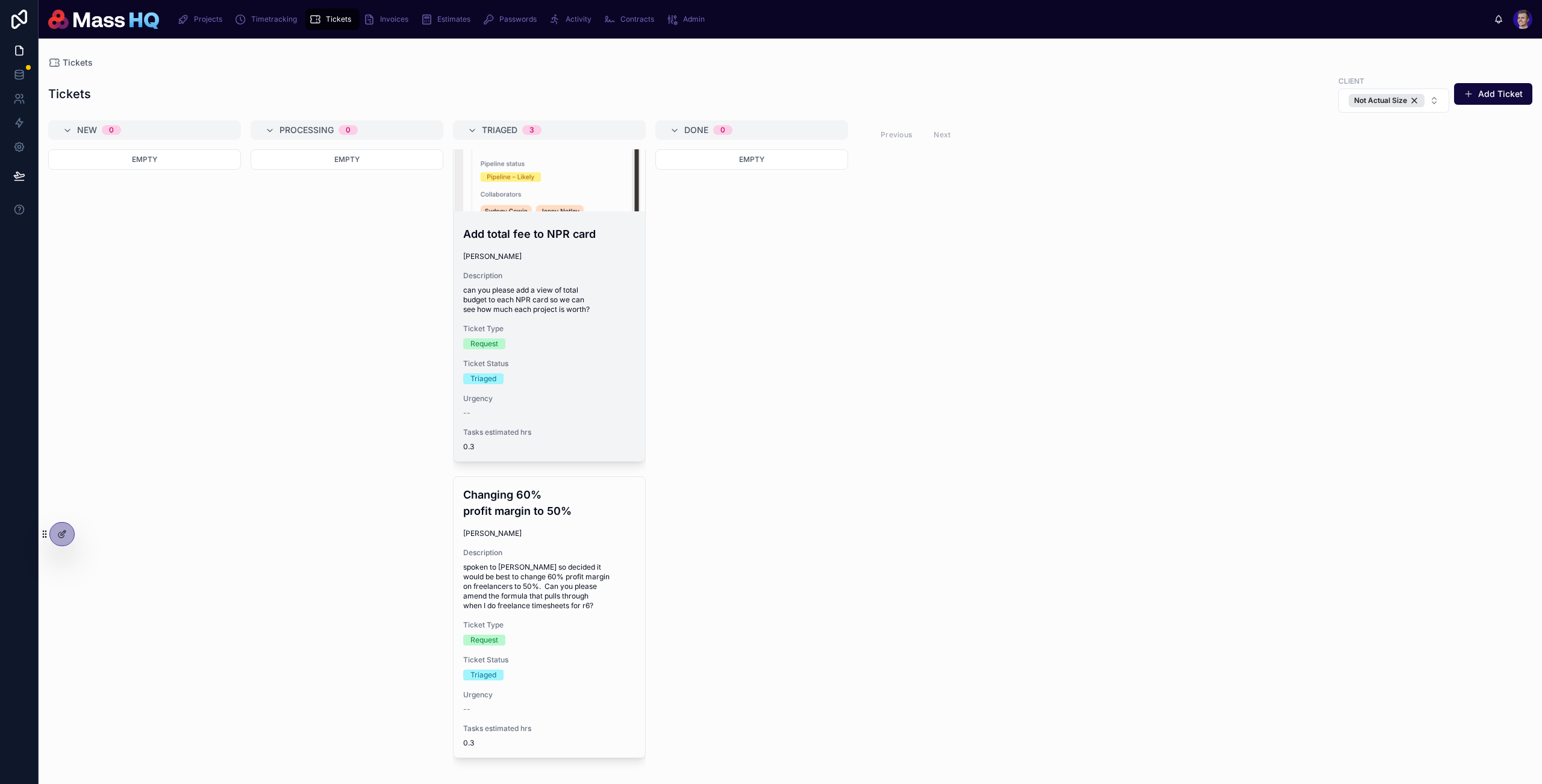
click at [554, 371] on div "Ticket Status Triaged" at bounding box center [550, 371] width 172 height 25
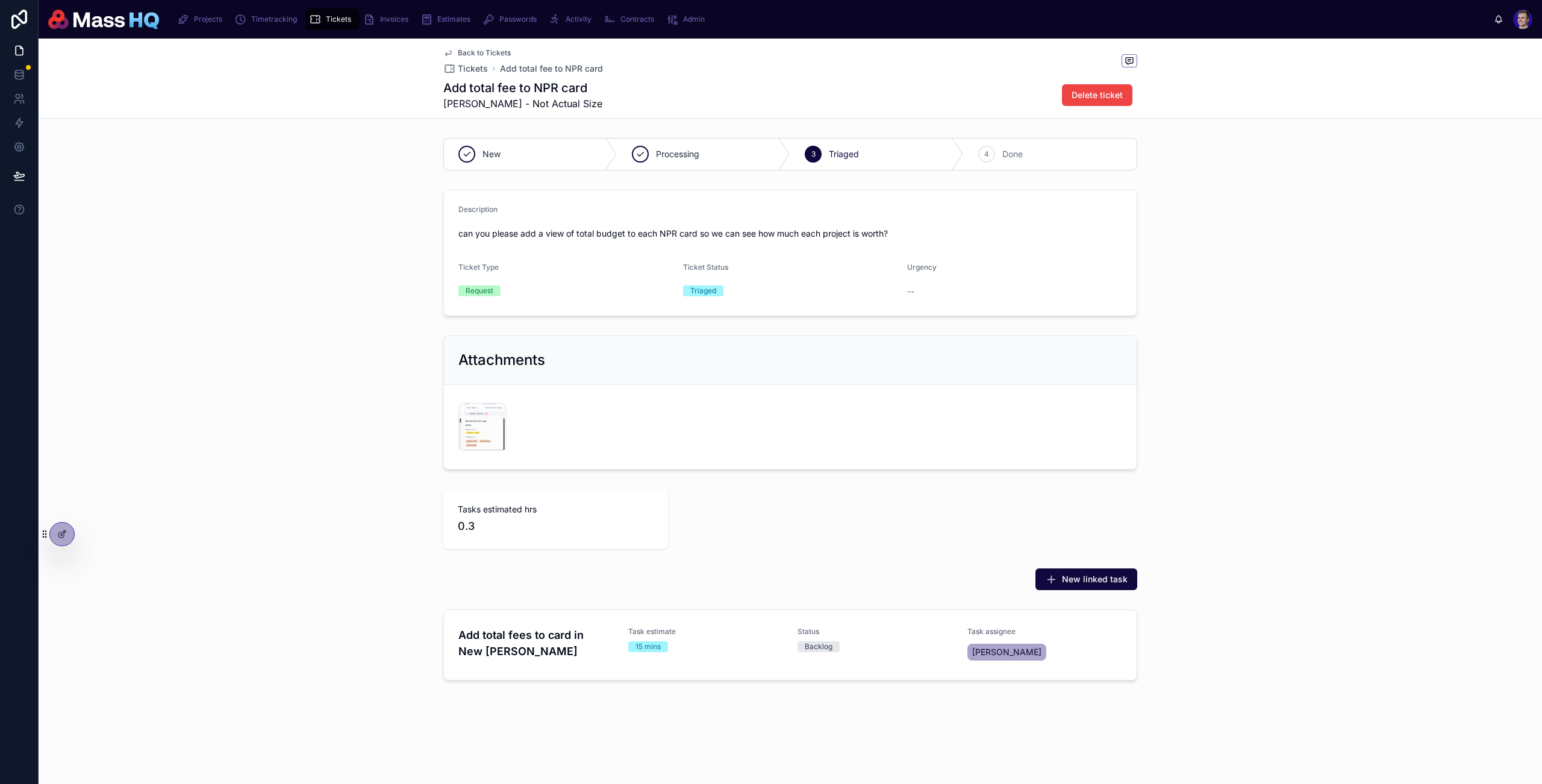
click at [1249, 197] on div "Description can you please add a view of total budget to each NPR card so we ca…" at bounding box center [790, 253] width 1503 height 136
drag, startPoint x: 1129, startPoint y: 58, endPoint x: 1071, endPoint y: 87, distance: 64.8
click at [1129, 59] on icon at bounding box center [1129, 61] width 10 height 10
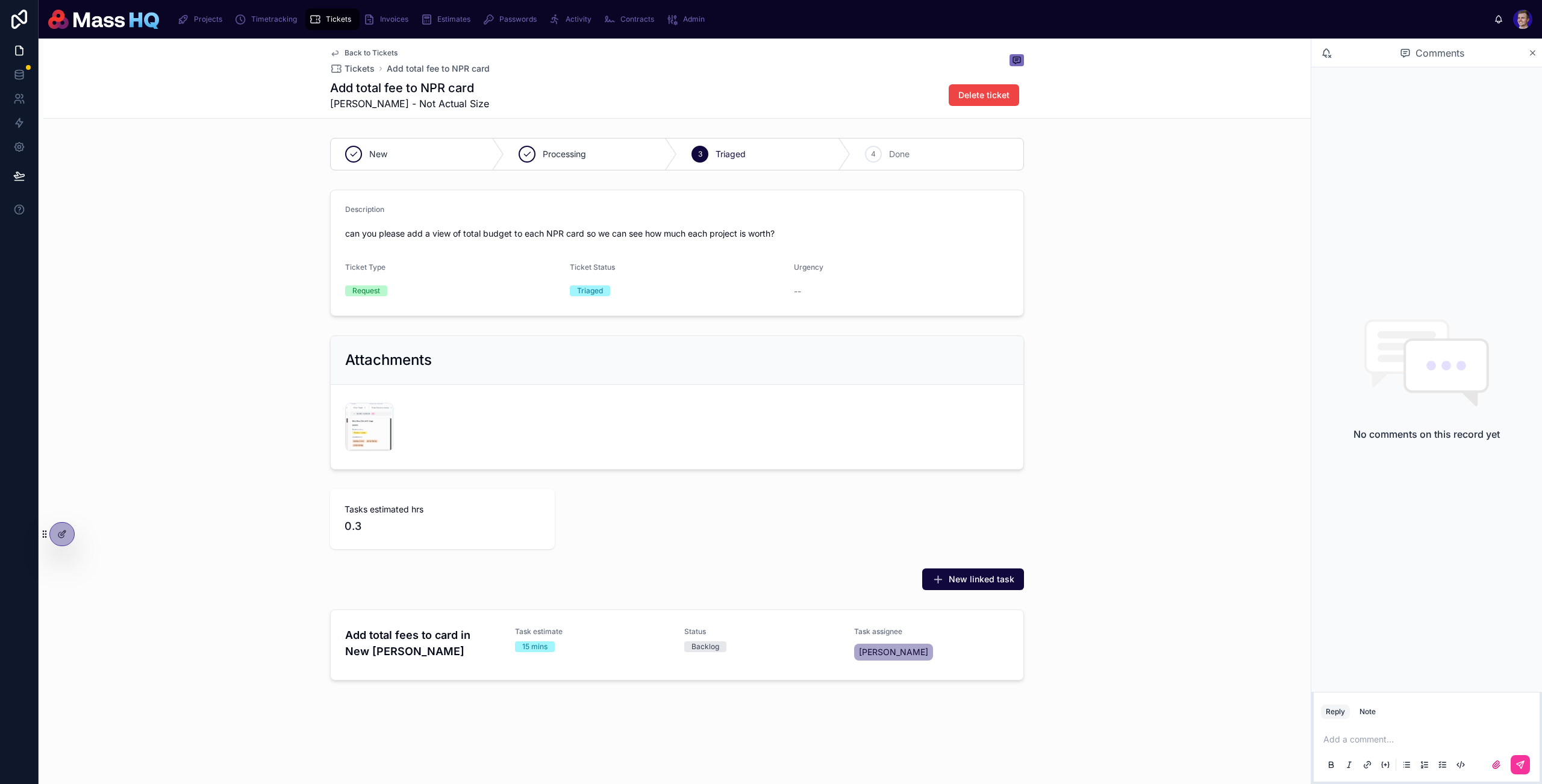
click at [1249, 732] on div "Add a comment..." at bounding box center [1426, 751] width 211 height 50
click at [1249, 746] on div "Add a comment..." at bounding box center [1426, 751] width 211 height 50
click at [1249, 743] on p at bounding box center [1429, 739] width 211 height 12
click at [1166, 308] on div "Description can you please add a view of total budget to each NPR card so we ca…" at bounding box center [677, 253] width 1268 height 136
click at [588, 79] on div "Add total fee to NPR card Mollie Gallington - Not Actual Size Delete ticket" at bounding box center [677, 94] width 694 height 31
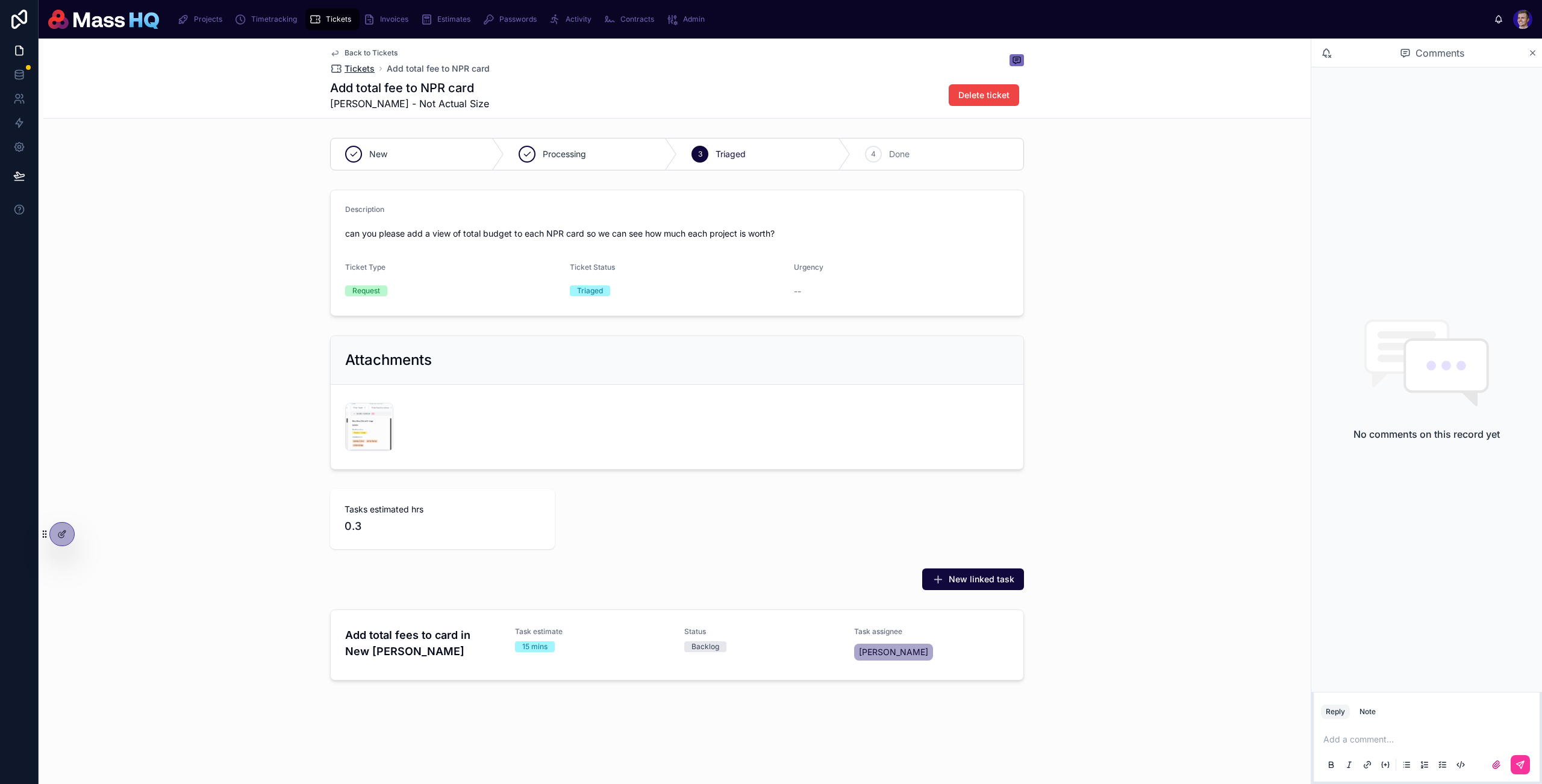
click at [356, 70] on span "Tickets" at bounding box center [360, 68] width 30 height 12
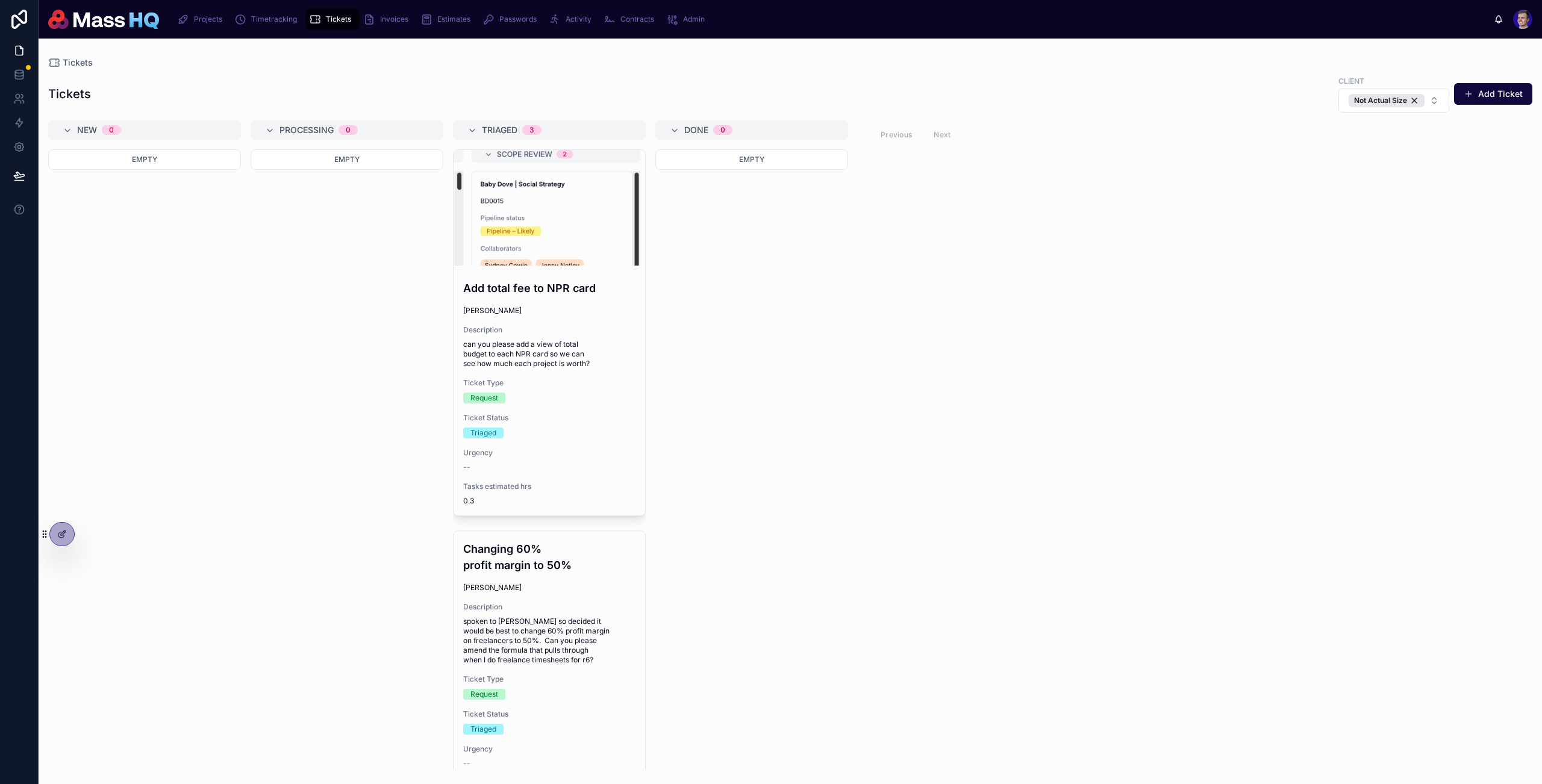
click at [864, 348] on div "New 0 Empty Processing 0 Empty Triaged 3 Add total fee to NPR card Mollie Galli…" at bounding box center [790, 445] width 1503 height 649
click at [671, 347] on div "Empty" at bounding box center [752, 459] width 193 height 620
click at [674, 348] on div "Empty" at bounding box center [752, 459] width 193 height 620
click at [678, 335] on div "Empty" at bounding box center [752, 459] width 193 height 620
click at [865, 324] on div "New 0 Empty Processing 0 Empty Triaged 3 Add total fee to NPR card Mollie Galli…" at bounding box center [790, 445] width 1503 height 649
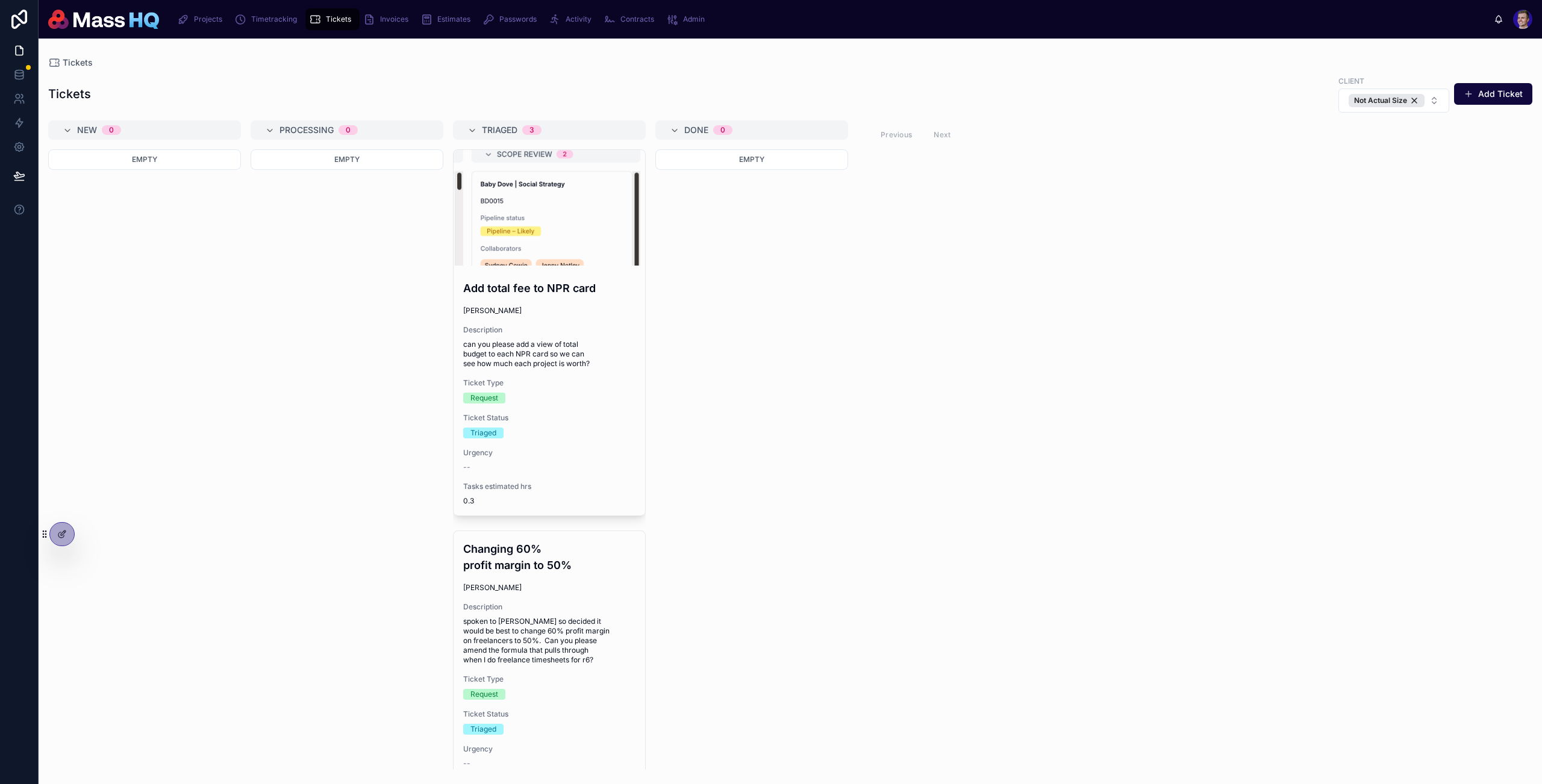
click at [881, 350] on div "New 0 Empty Processing 0 Empty Triaged 3 Add total fee to NPR card Mollie Galli…" at bounding box center [790, 445] width 1503 height 649
click at [864, 315] on div "New 0 Empty Processing 0 Empty Triaged 3 Add total fee to NPR card Mollie Galli…" at bounding box center [790, 445] width 1503 height 649
click at [924, 488] on div "New 0 Empty Processing 0 Empty Triaged 3 Add total fee to NPR card Mollie Galli…" at bounding box center [790, 445] width 1503 height 649
click at [1050, 167] on div "New 0 Empty Processing 0 Empty Triaged 3 Add total fee to NPR card Mollie Galli…" at bounding box center [790, 445] width 1503 height 649
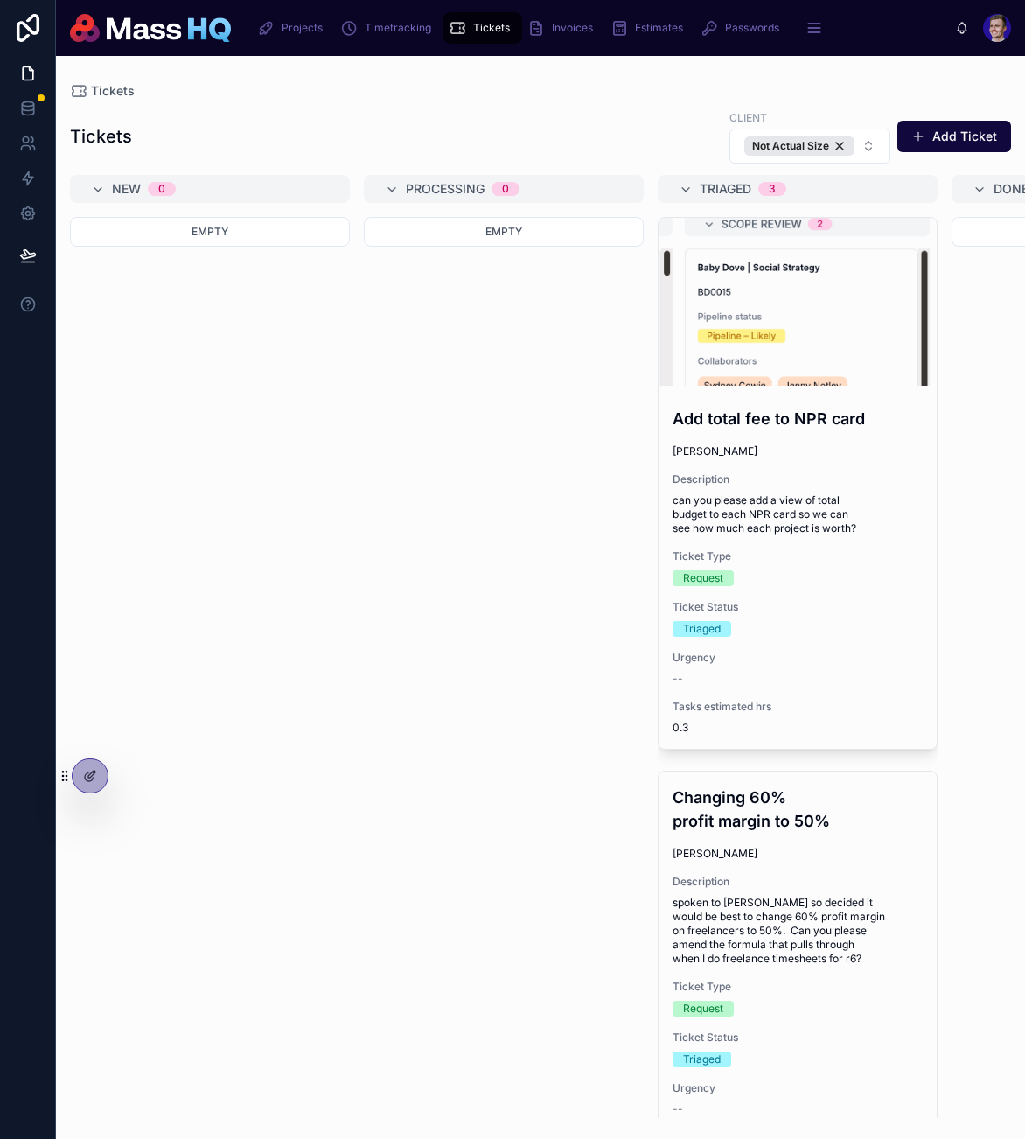
click at [290, 27] on span "Projects" at bounding box center [302, 28] width 41 height 14
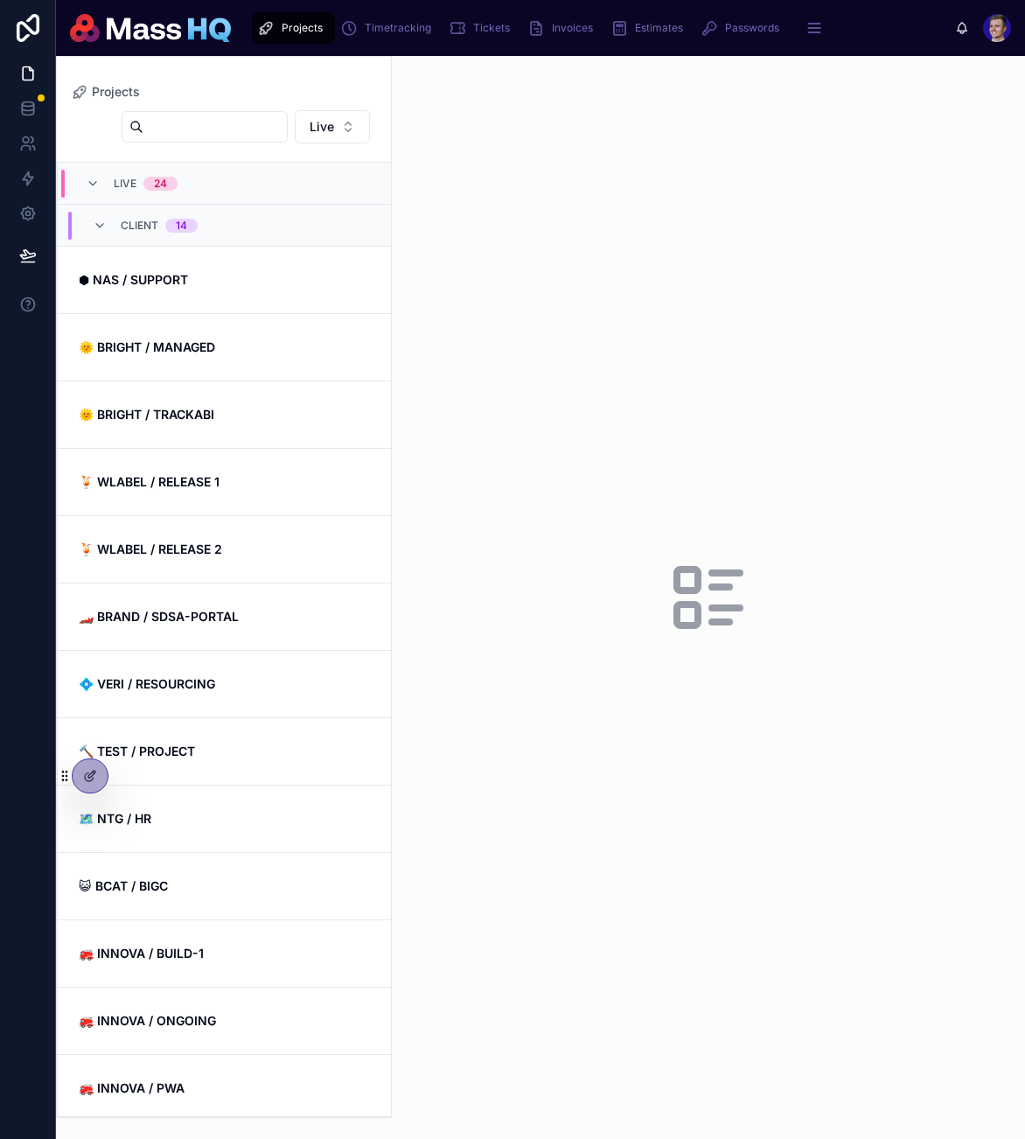
click at [253, 281] on span "⬢ NAS / SUPPORT" at bounding box center [224, 279] width 291 height 17
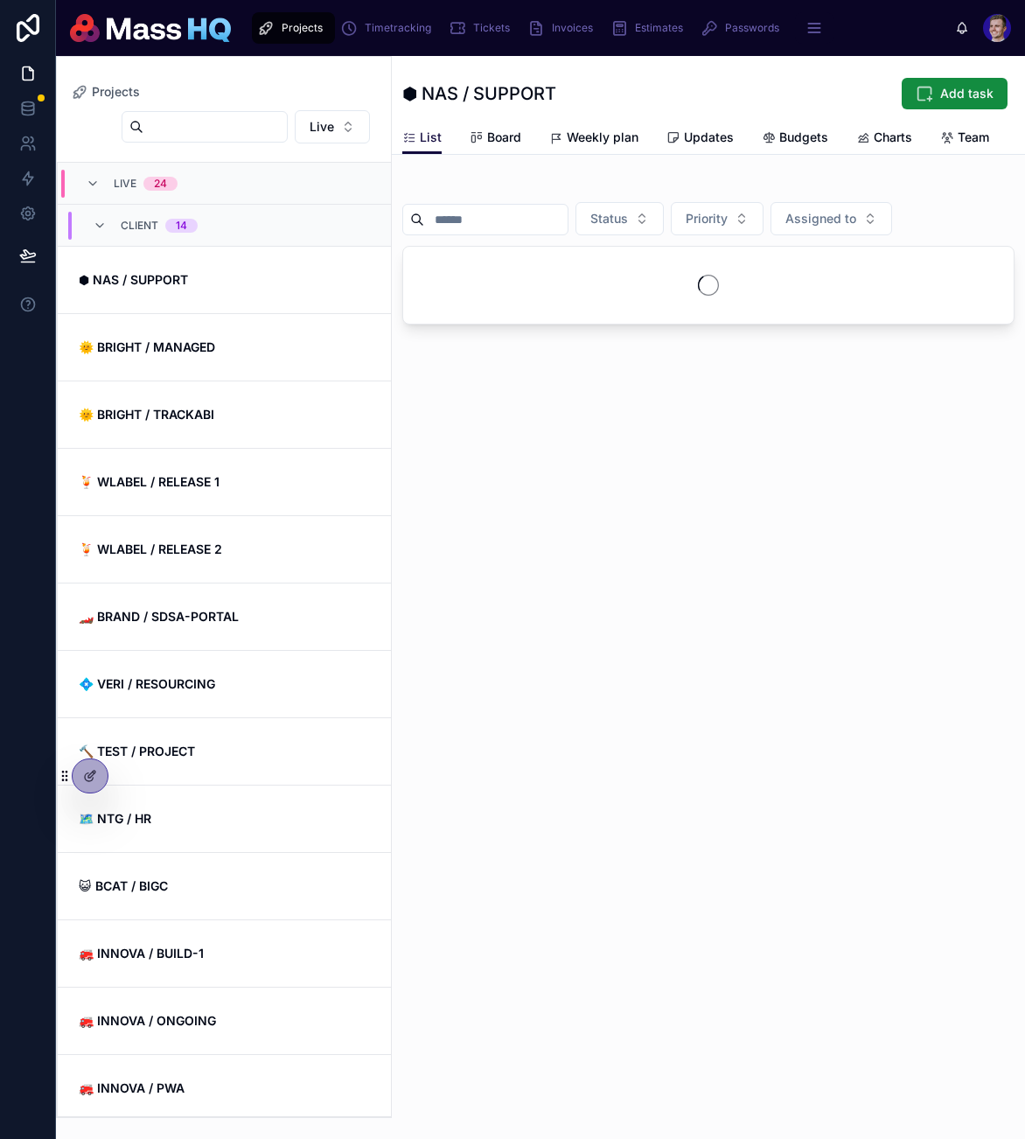
click at [253, 280] on span "⬢ NAS / SUPPORT" at bounding box center [224, 279] width 291 height 17
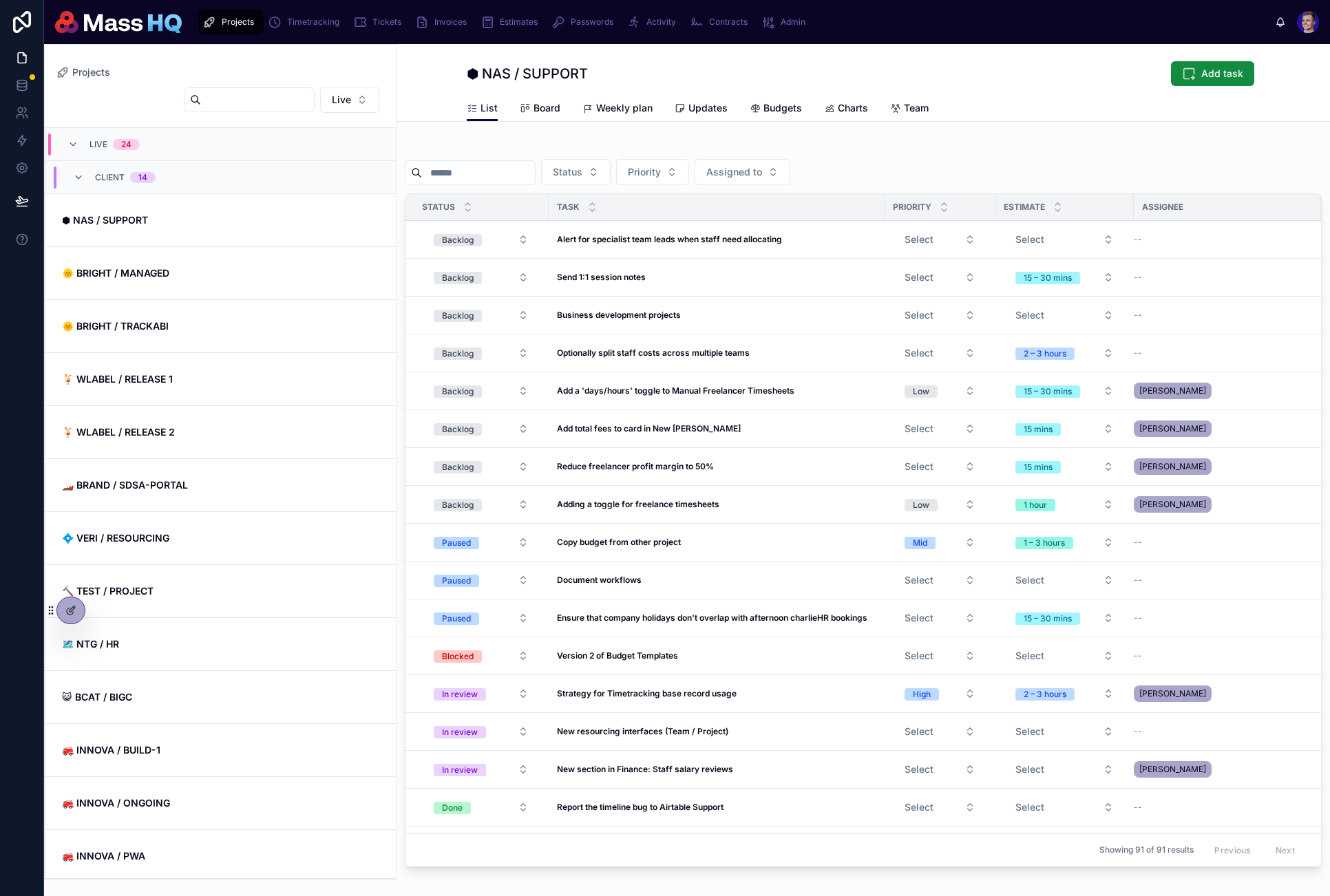
click at [707, 109] on span "Updates" at bounding box center [708, 108] width 39 height 13
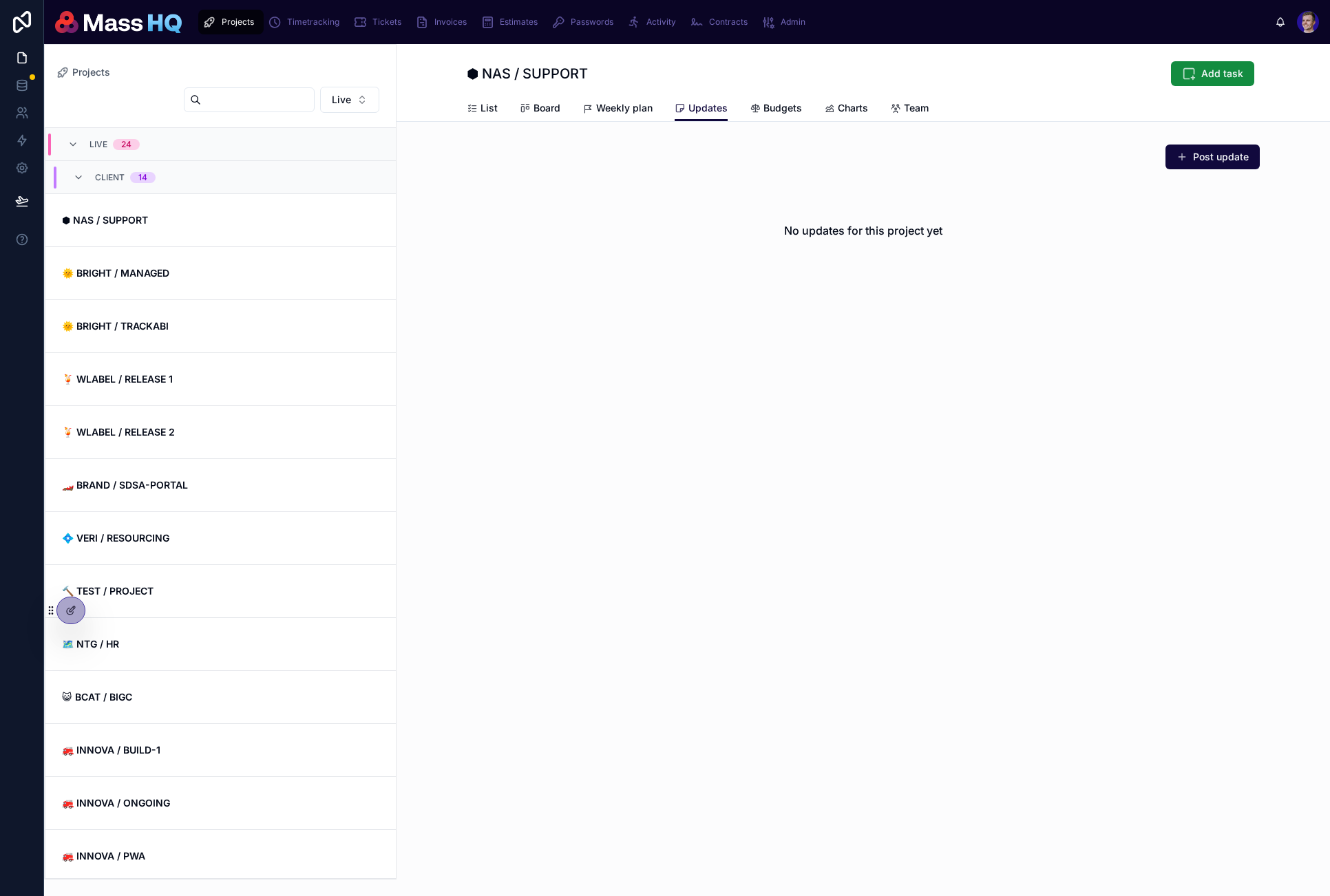
click at [806, 444] on div "Back to Projects Projects ⬢ NAS / SUPPORT Add task Updates List Board Weekly pl…" at bounding box center [863, 470] width 933 height 852
click at [806, 108] on span "Team" at bounding box center [916, 108] width 24 height 13
